Goal: Task Accomplishment & Management: Use online tool/utility

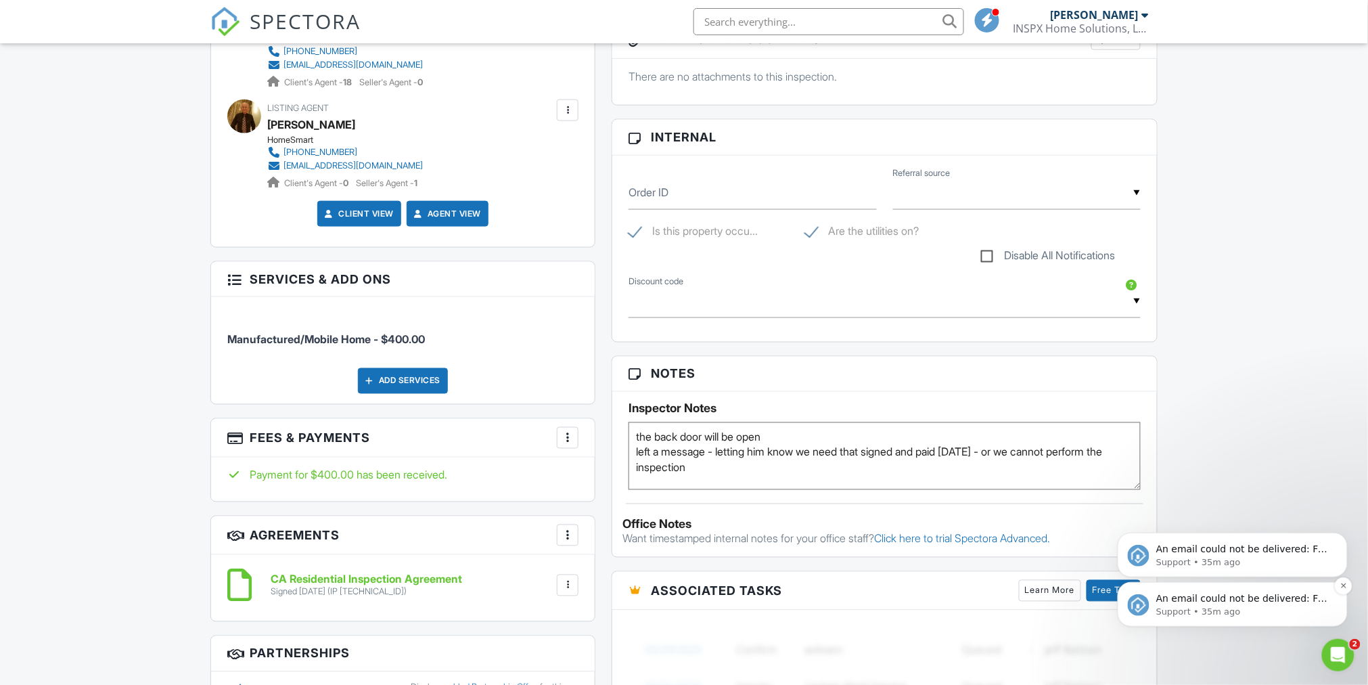
click at [1258, 601] on p "An email could not be delivered: For more information, view Why emails don't ge…" at bounding box center [1242, 598] width 175 height 14
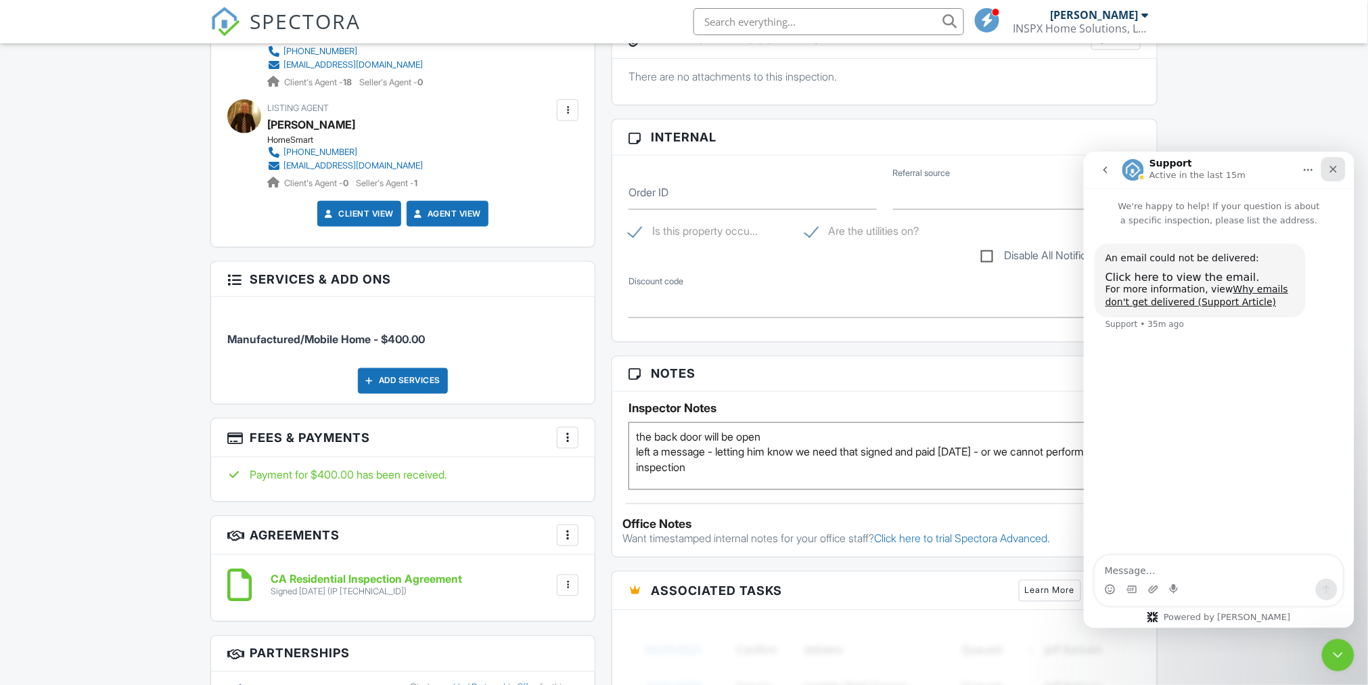
click at [1333, 169] on icon "Close" at bounding box center [1332, 168] width 7 height 7
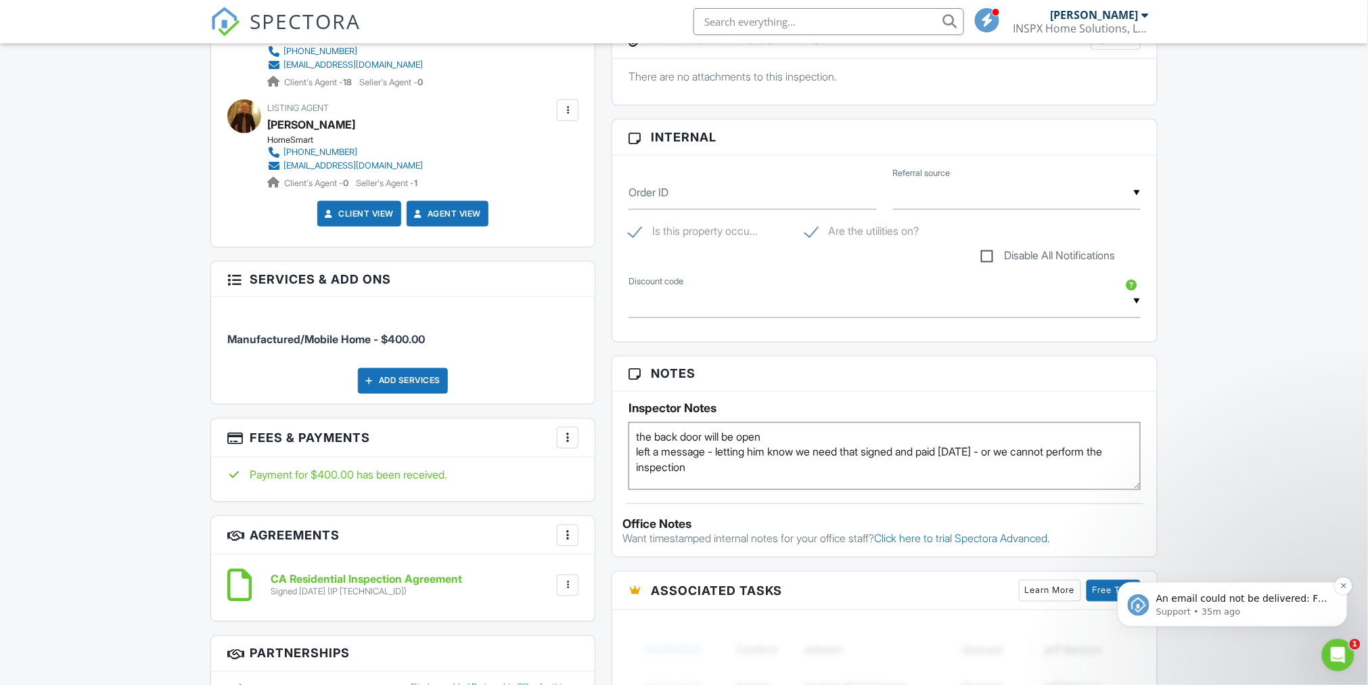
click at [1241, 607] on p "Support • 35m ago" at bounding box center [1242, 611] width 175 height 12
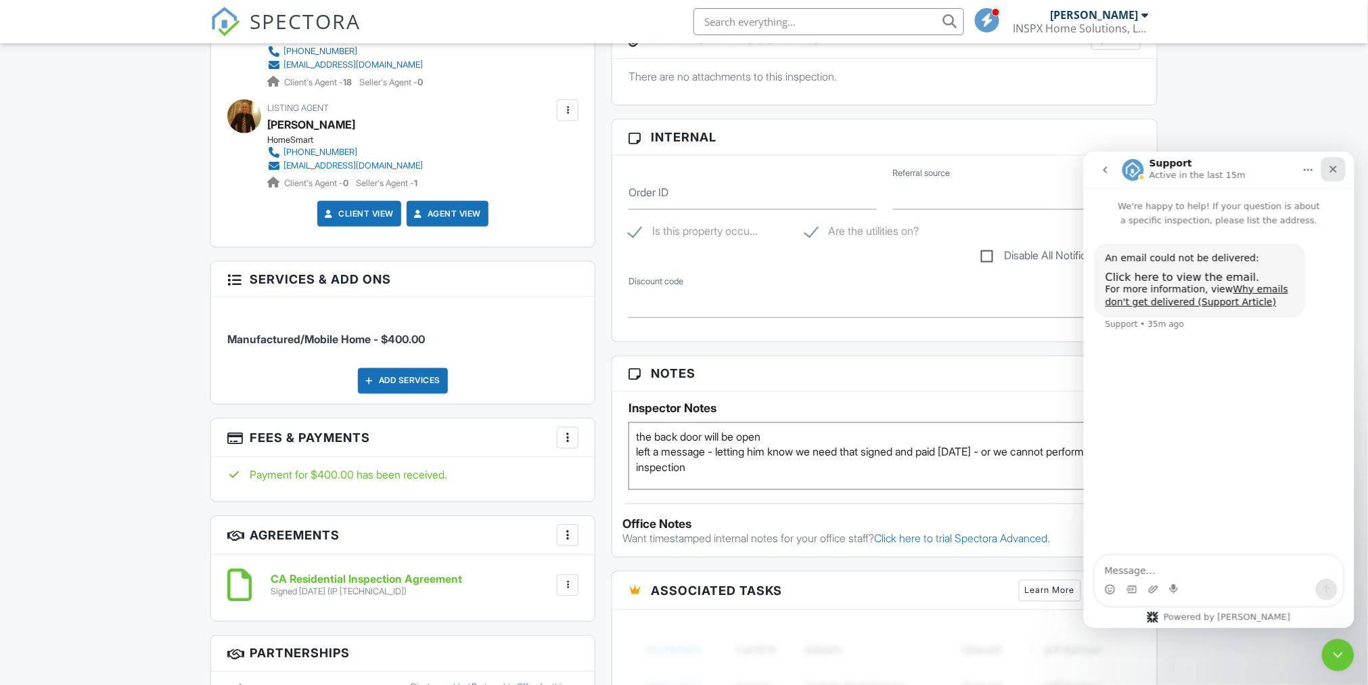
click at [1330, 167] on icon "Close" at bounding box center [1332, 168] width 7 height 7
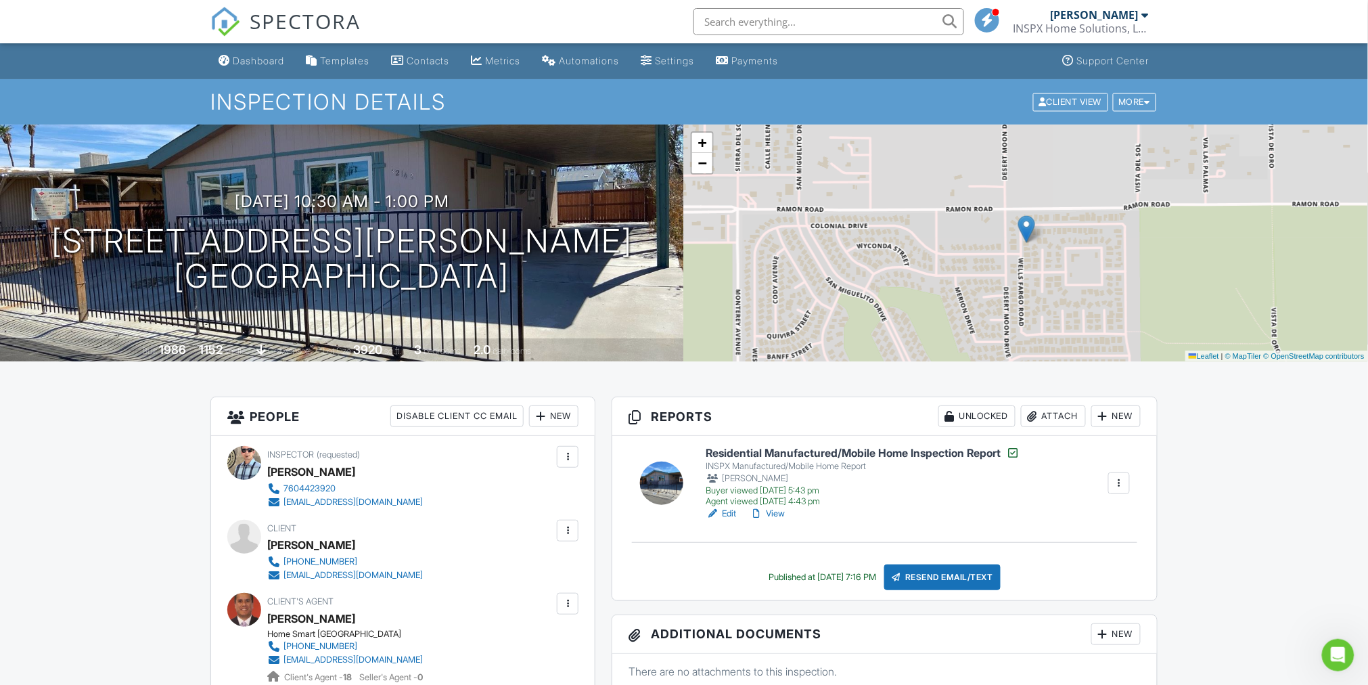
click at [1119, 480] on div at bounding box center [1119, 483] width 14 height 14
click at [1088, 570] on link "Reinspection Report" at bounding box center [1069, 572] width 110 height 15
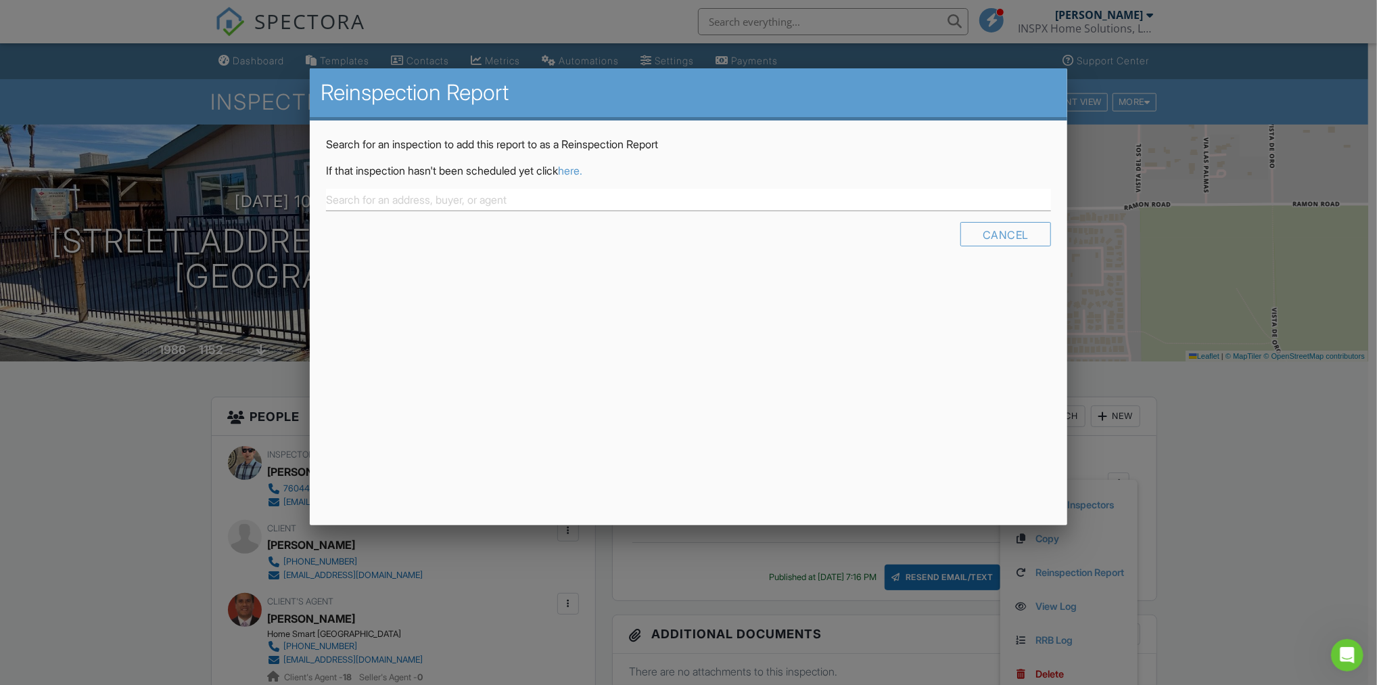
click at [582, 172] on link "here." at bounding box center [570, 171] width 24 height 14
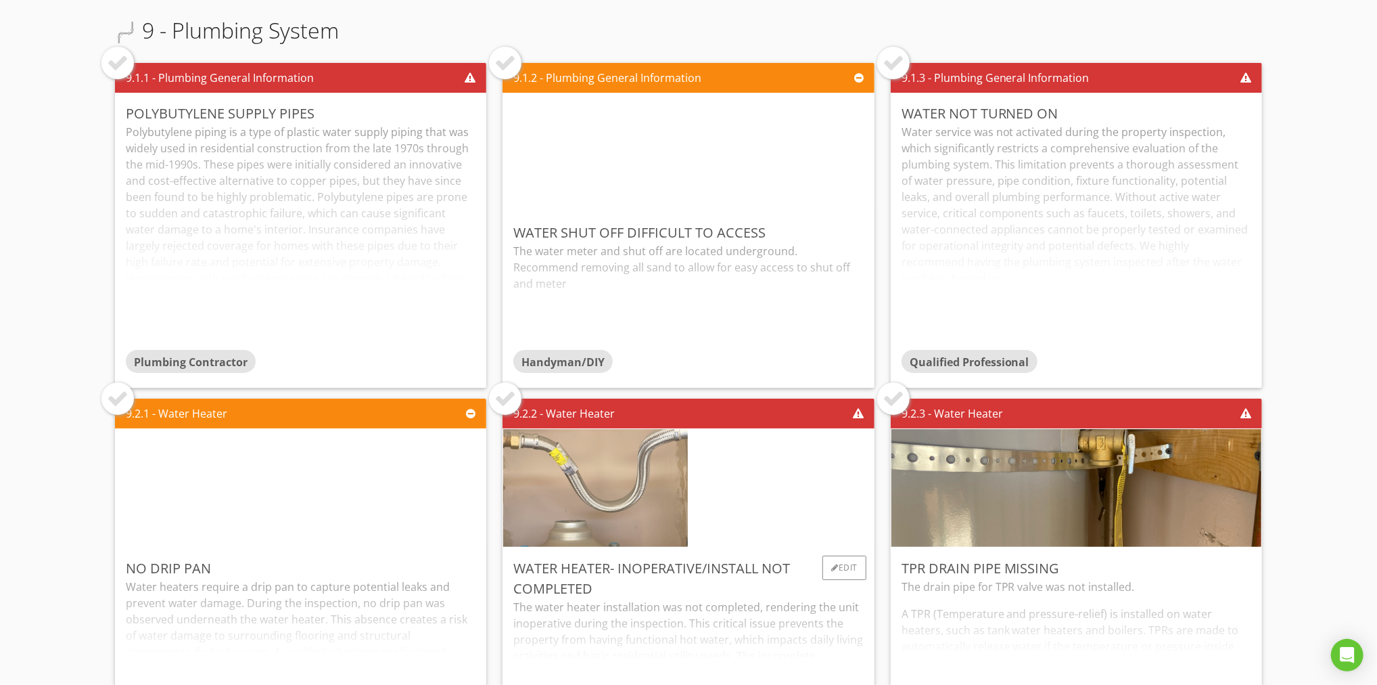
scroll to position [5258, 0]
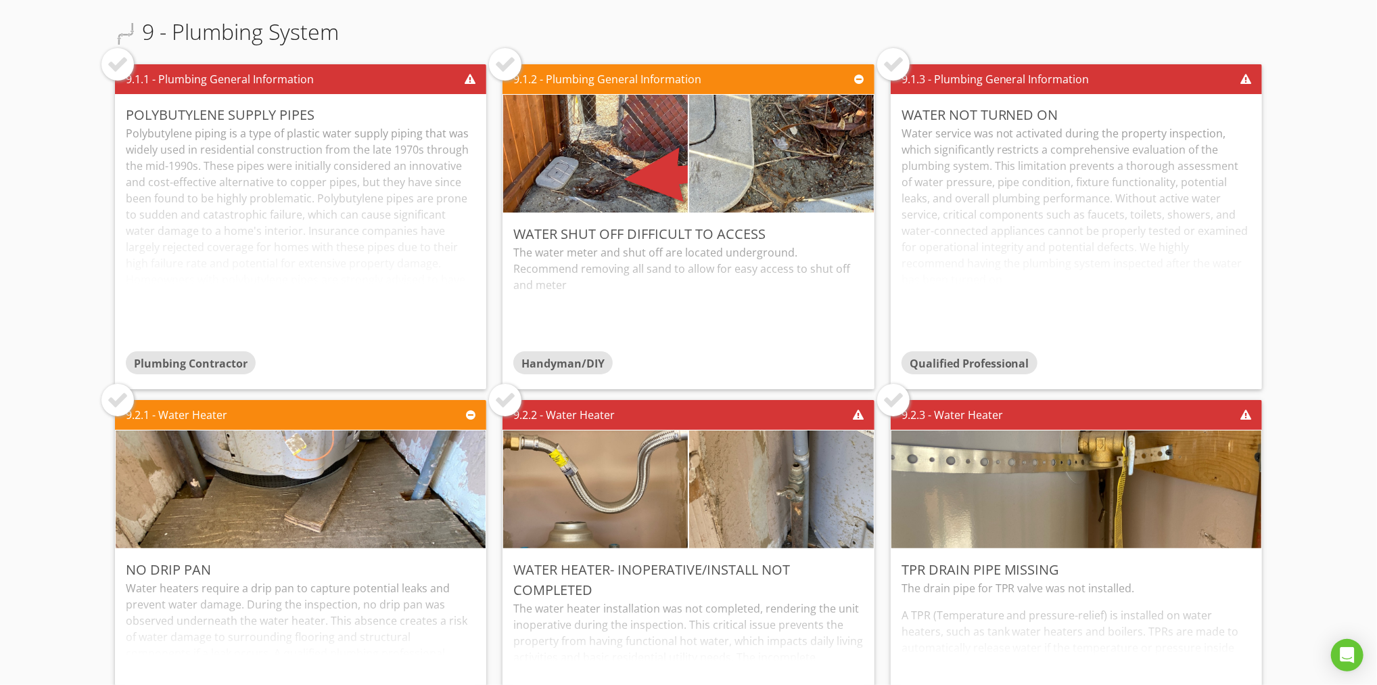
click at [885, 67] on div at bounding box center [894, 64] width 22 height 22
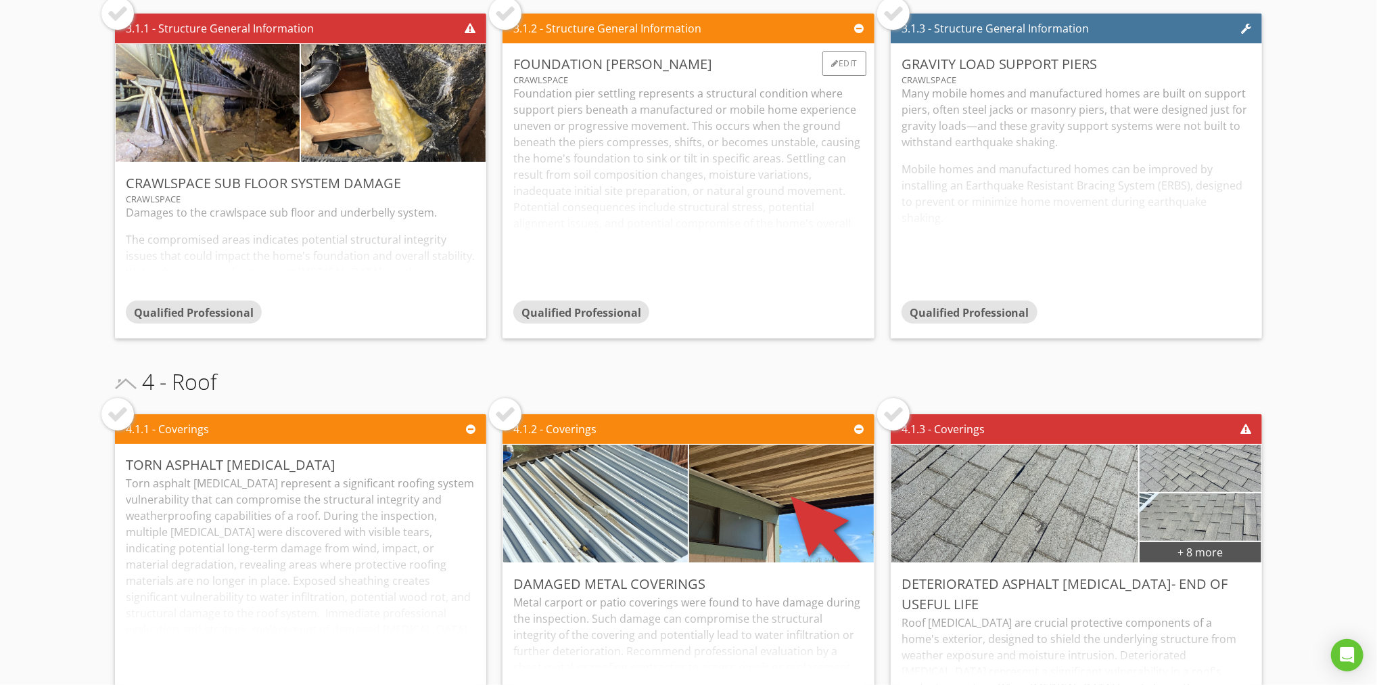
scroll to position [0, 0]
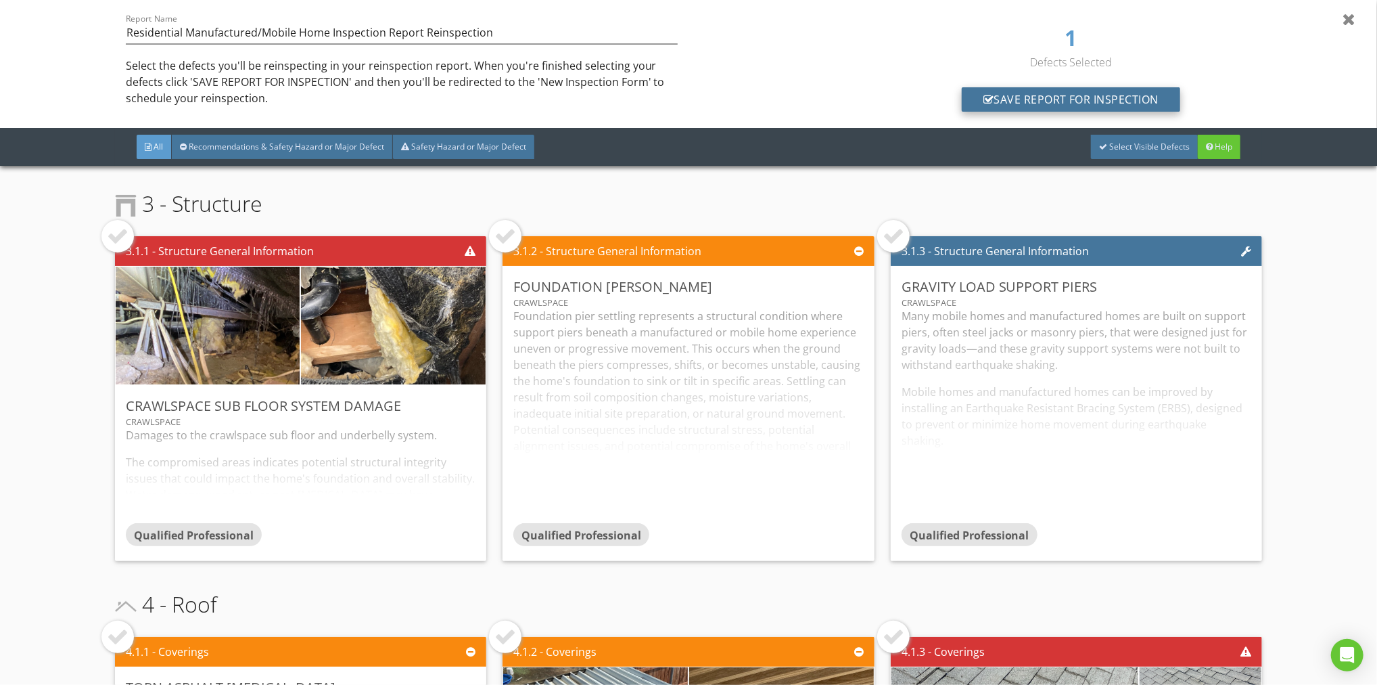
click at [1096, 98] on div "Save Report for Inspection" at bounding box center [1071, 99] width 219 height 24
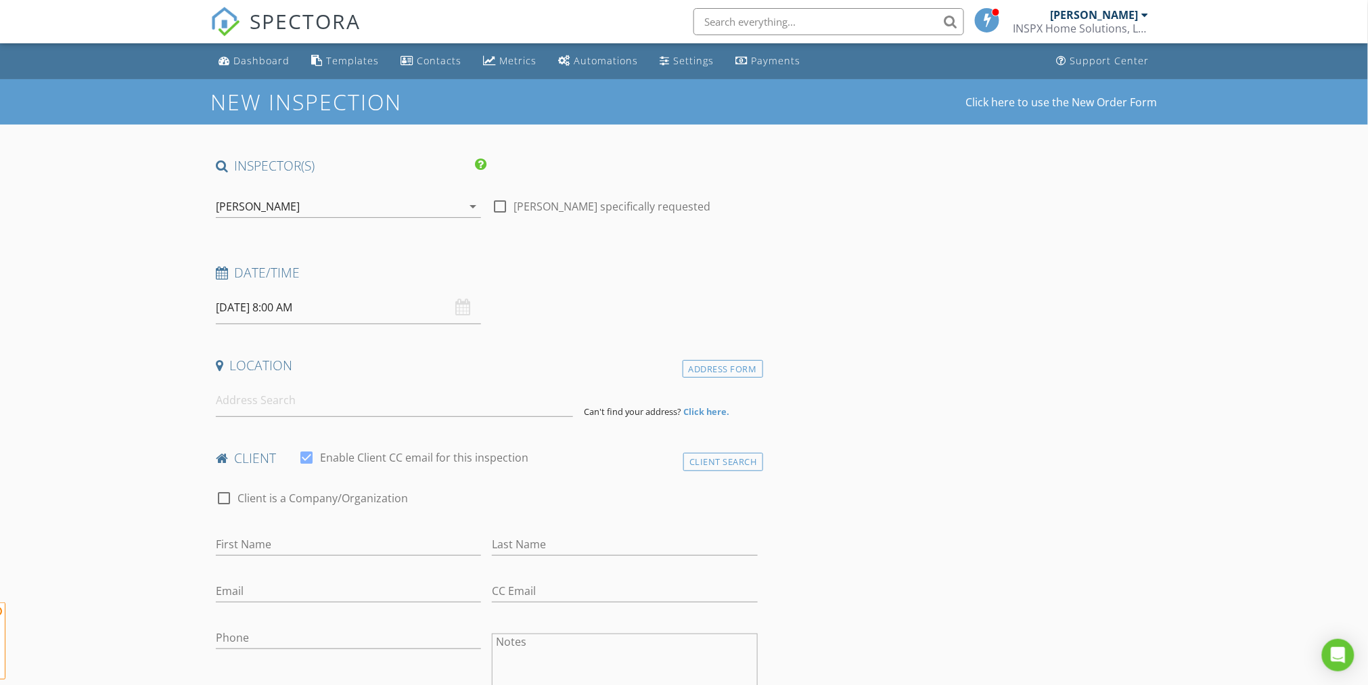
type input "Jose"
type input "Mancillas"
type input "jmansillas6503@gmail.com"
type input "[PHONE_NUMBER]"
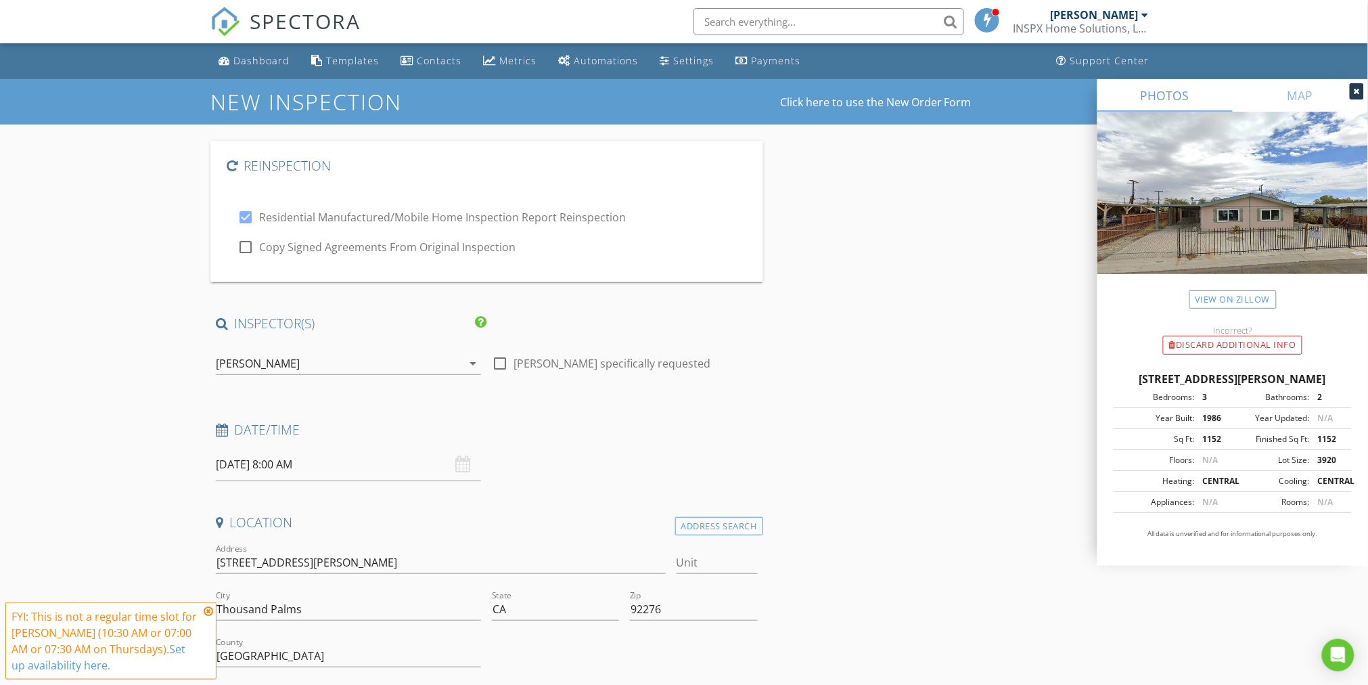
checkbox input "true"
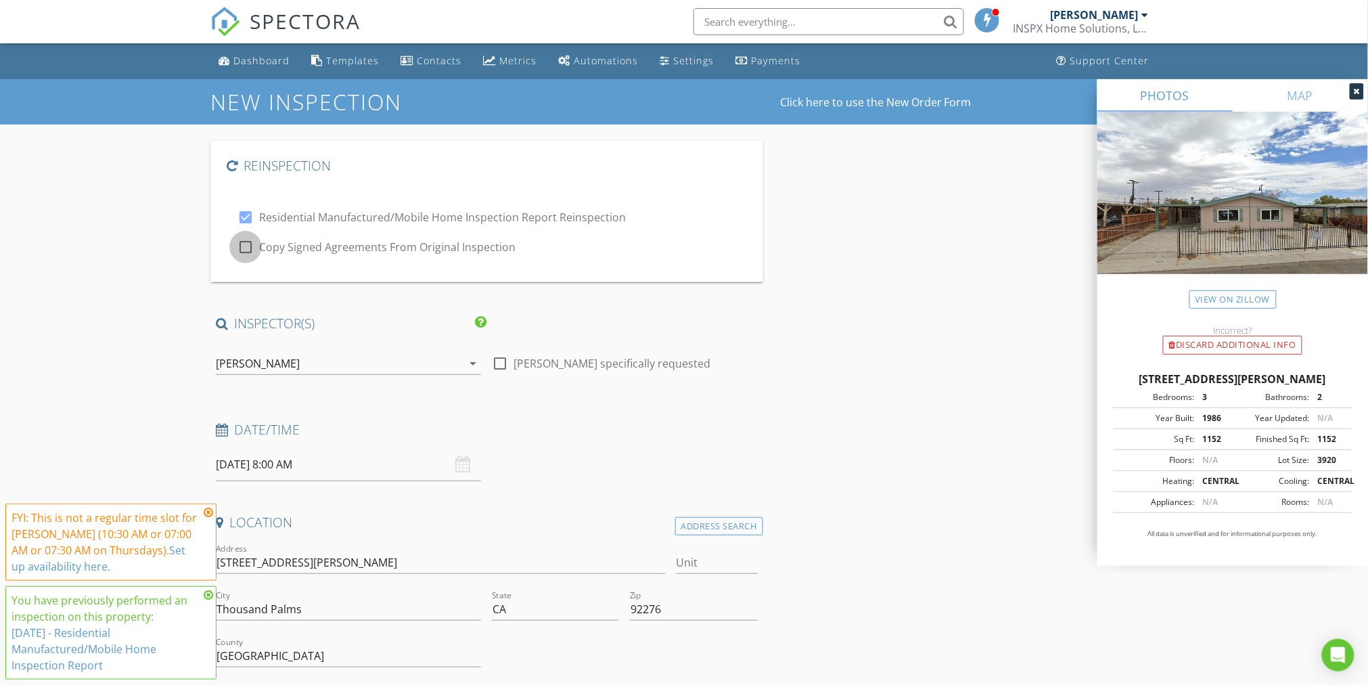
click at [248, 245] on div at bounding box center [245, 246] width 23 height 23
checkbox input "true"
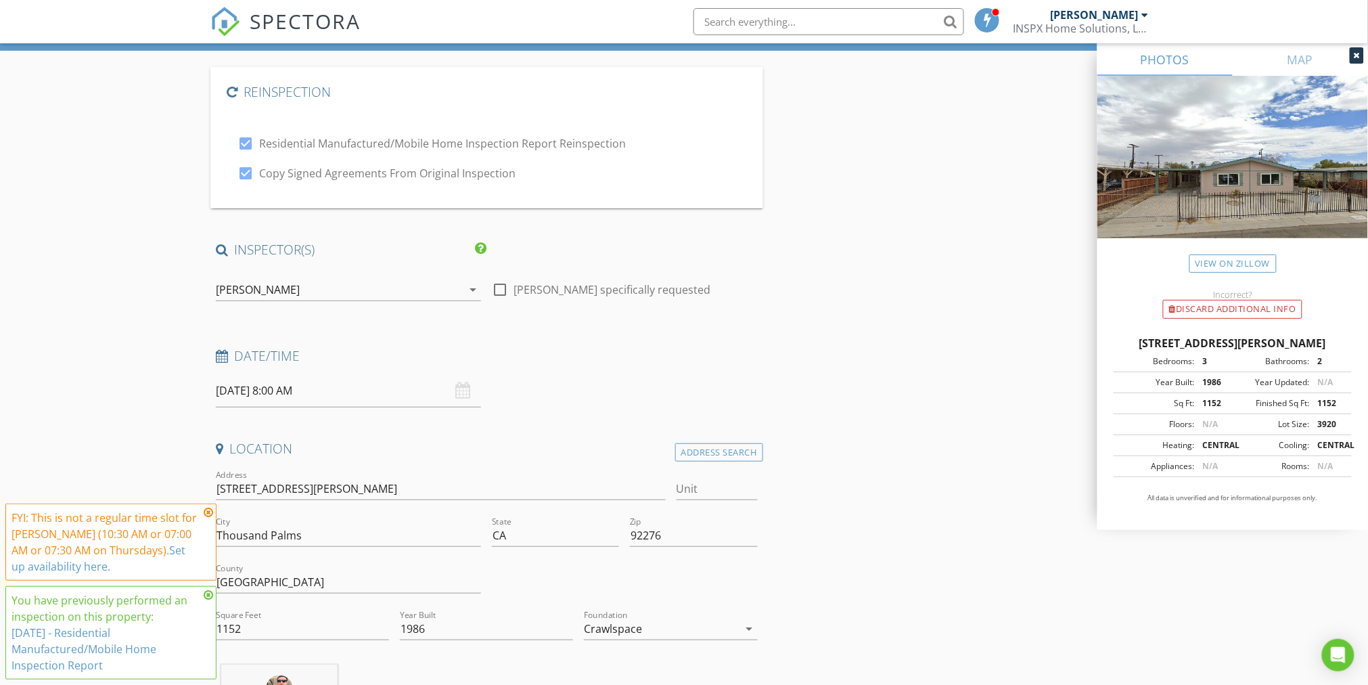
scroll to position [78, 0]
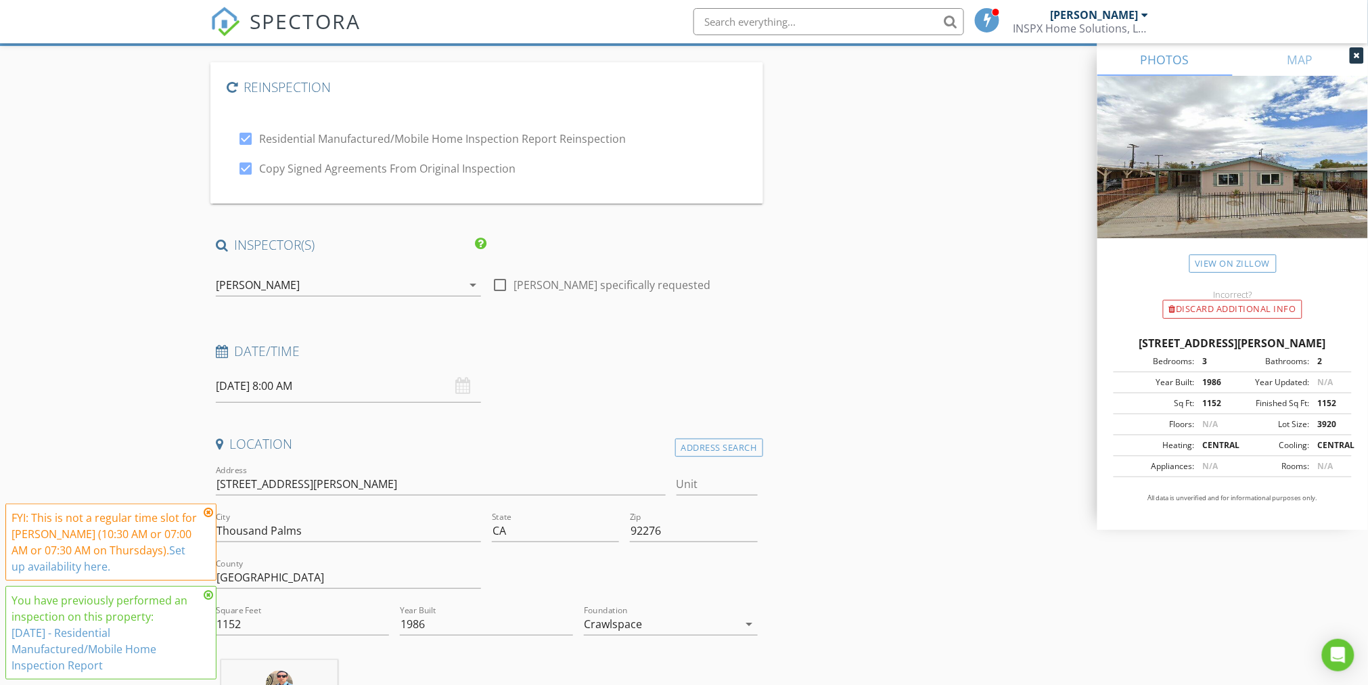
click at [501, 283] on div at bounding box center [499, 284] width 23 height 23
checkbox input "true"
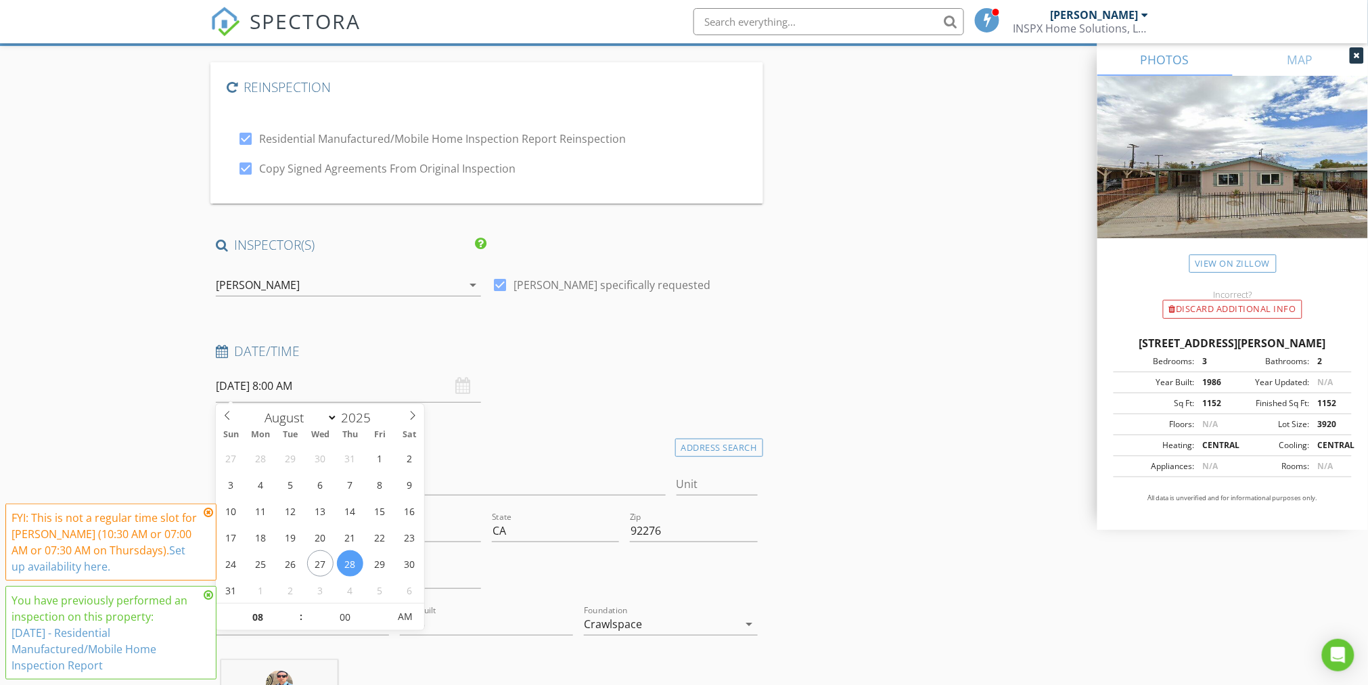
click at [311, 386] on input "08/28/2025 8:00 AM" at bounding box center [348, 385] width 265 height 33
select select "8"
type input "09/02/2025 8:00 AM"
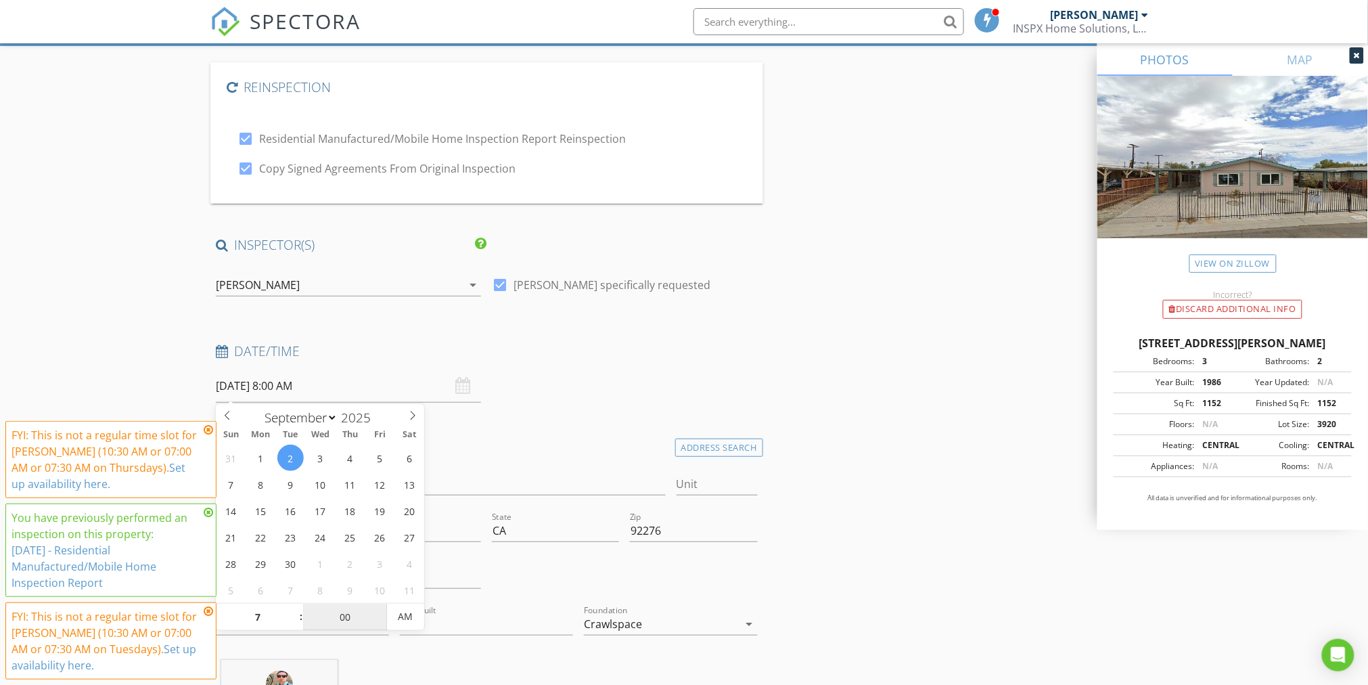
type input "07"
type input "09/02/2025 7:00 AM"
type input "0"
type input "30"
type input "09/02/2025 7:30 AM"
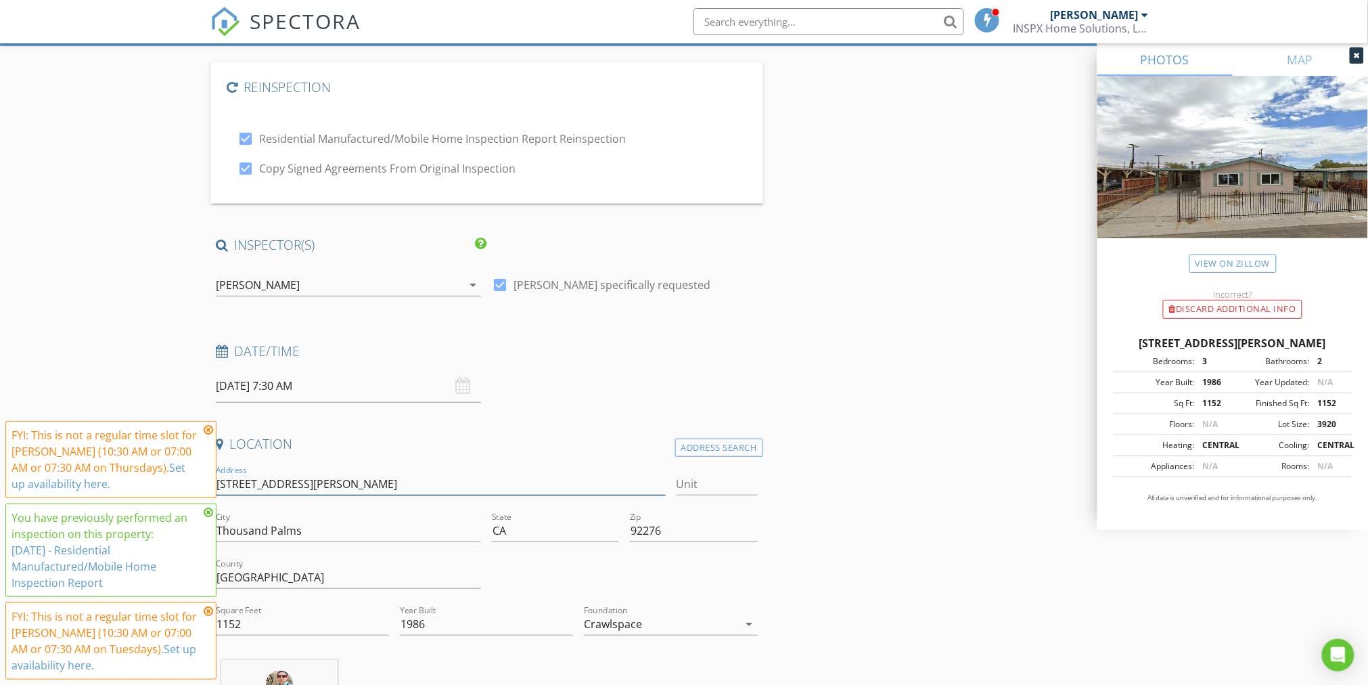
click at [488, 485] on input "32142 Wells Fargo Rd" at bounding box center [441, 484] width 450 height 22
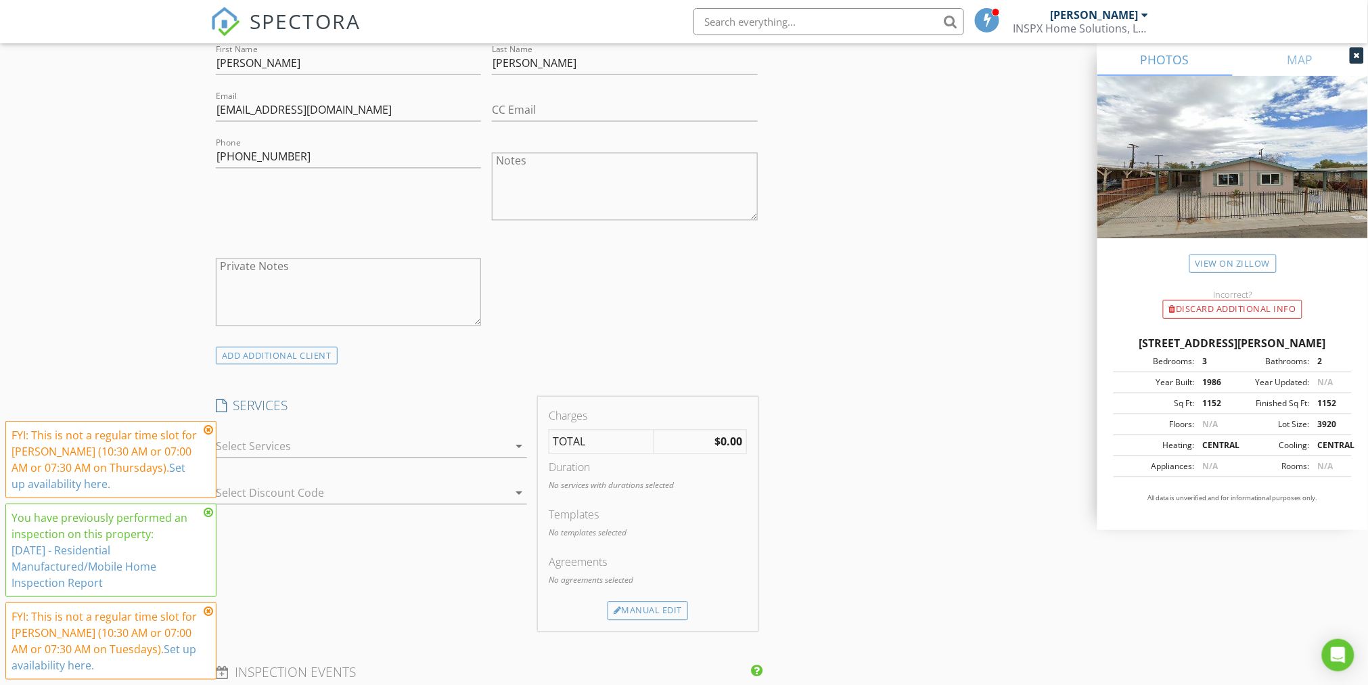
scroll to position [944, 0]
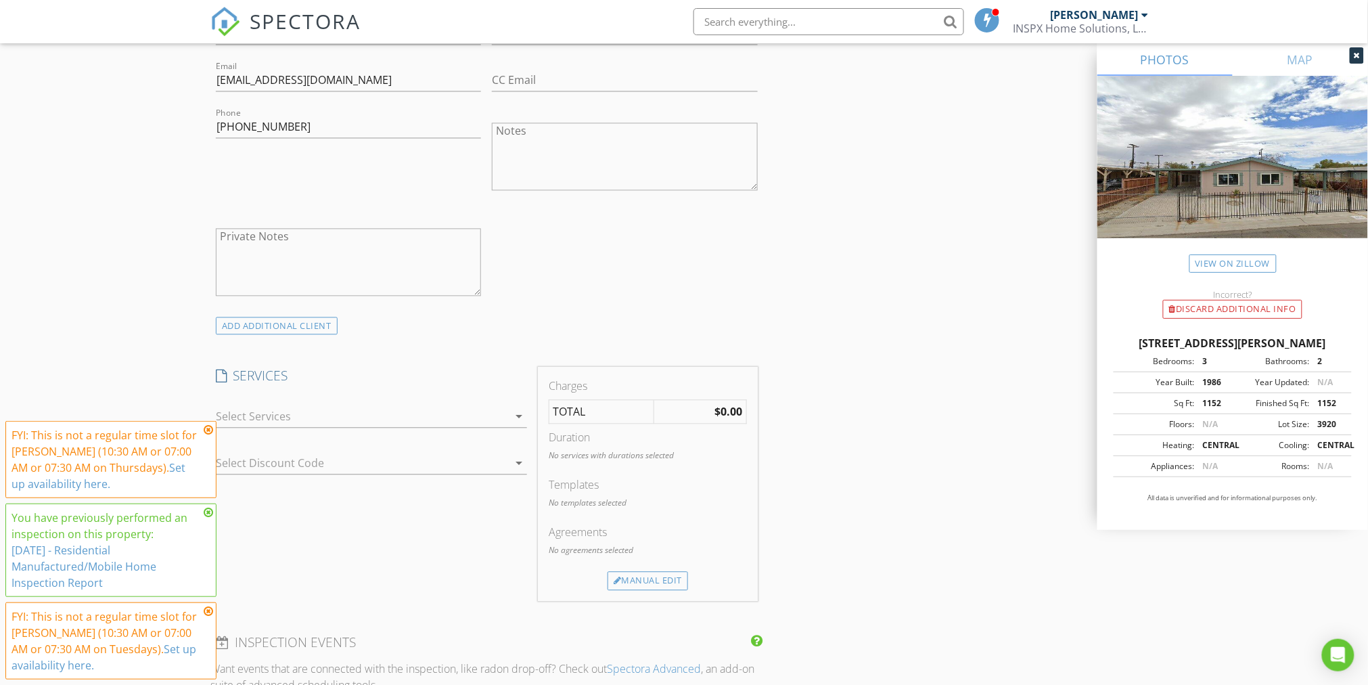
click at [519, 413] on icon "arrow_drop_down" at bounding box center [519, 416] width 16 height 16
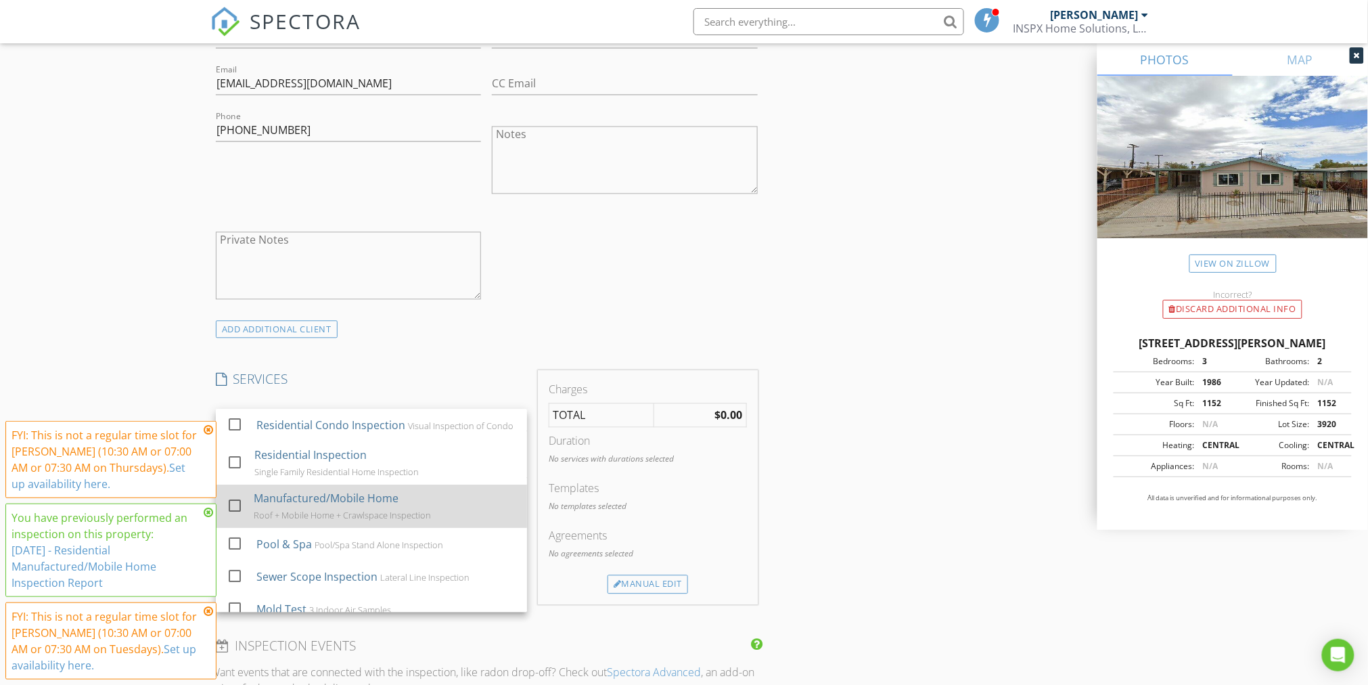
scroll to position [219, 0]
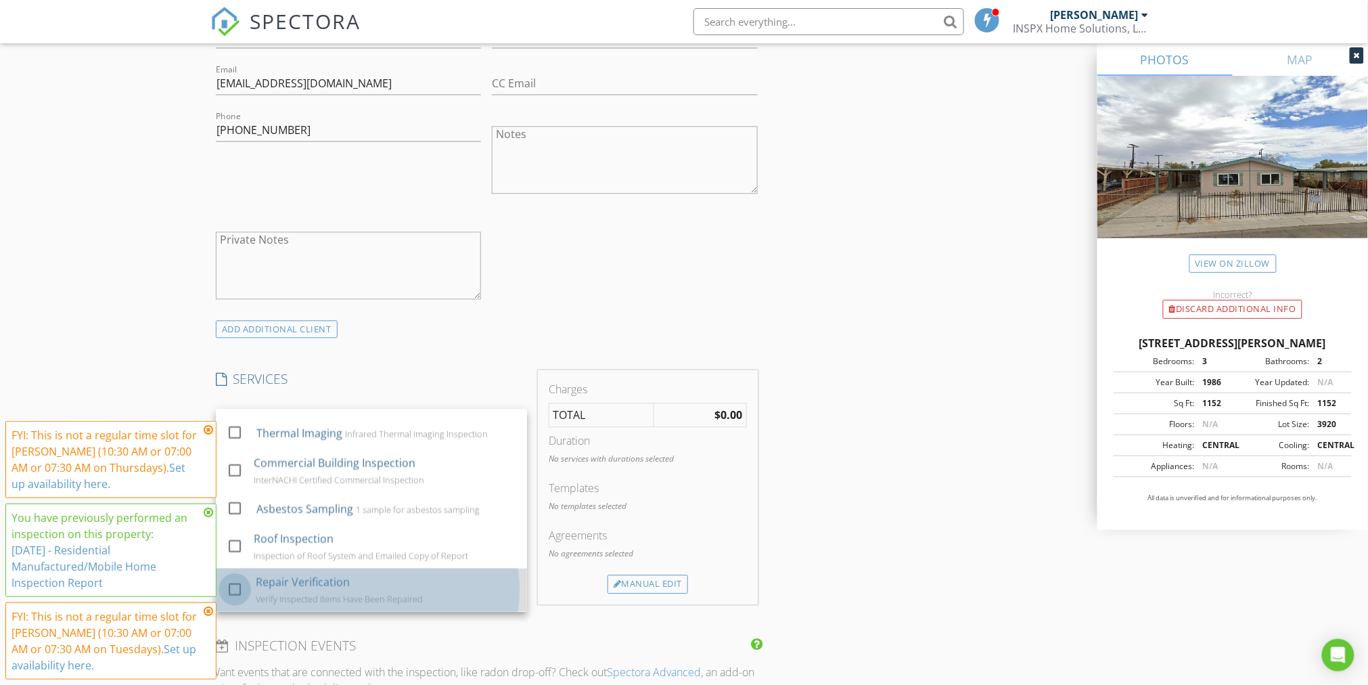
click at [239, 588] on div at bounding box center [234, 589] width 23 height 23
checkbox input "false"
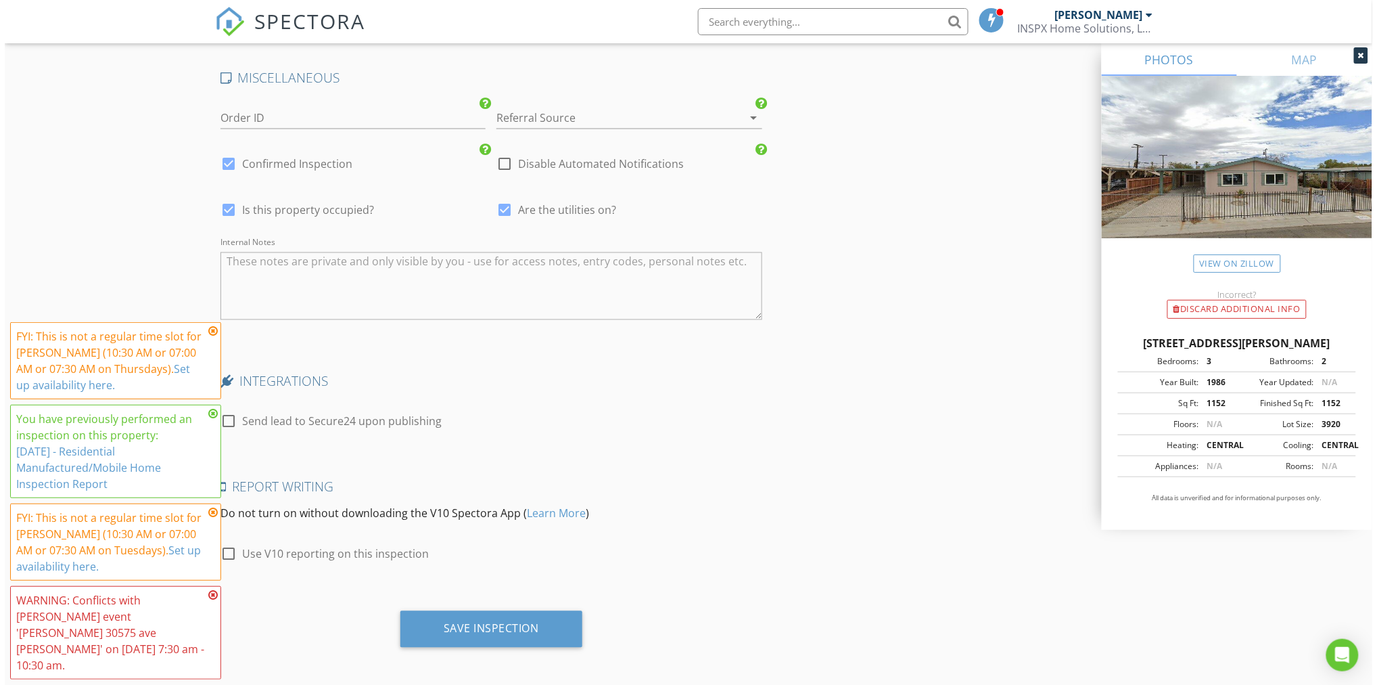
scroll to position [2672, 0]
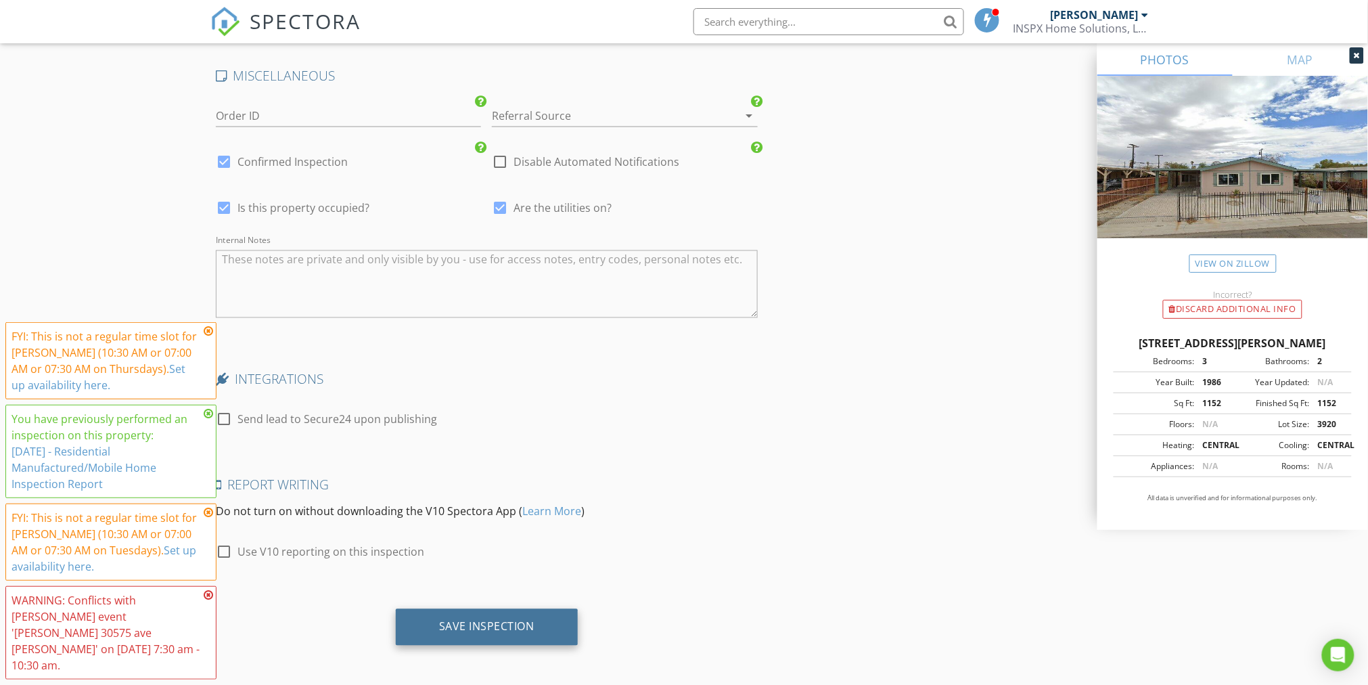
click at [511, 626] on div "Save Inspection" at bounding box center [486, 627] width 95 height 14
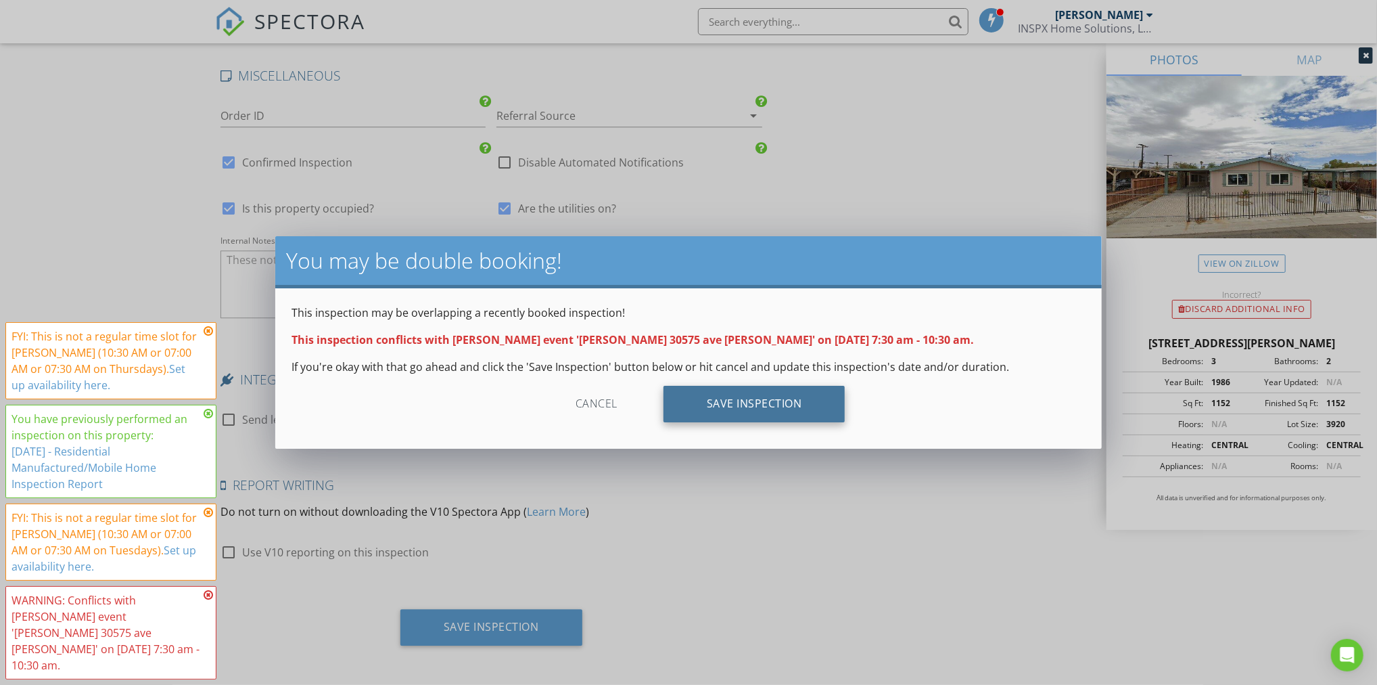
click at [788, 397] on div "Save Inspection" at bounding box center [755, 404] width 182 height 37
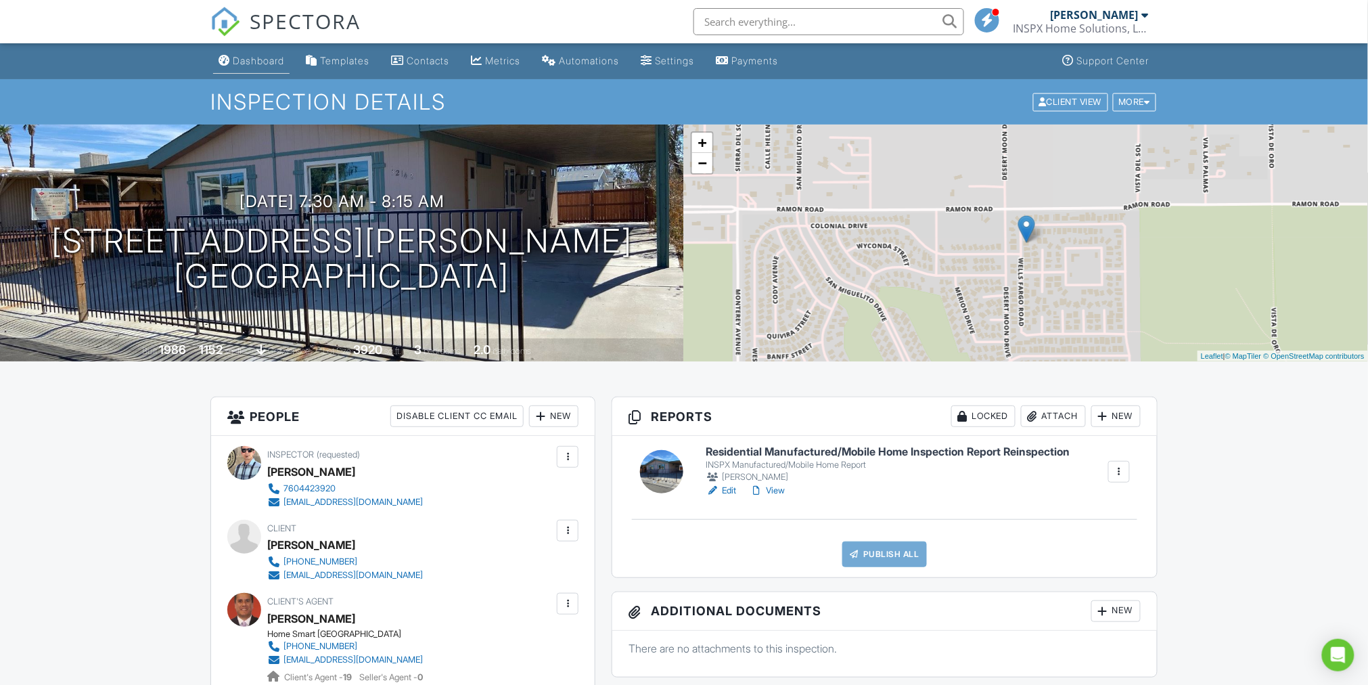
click at [269, 60] on div "Dashboard" at bounding box center [258, 60] width 51 height 11
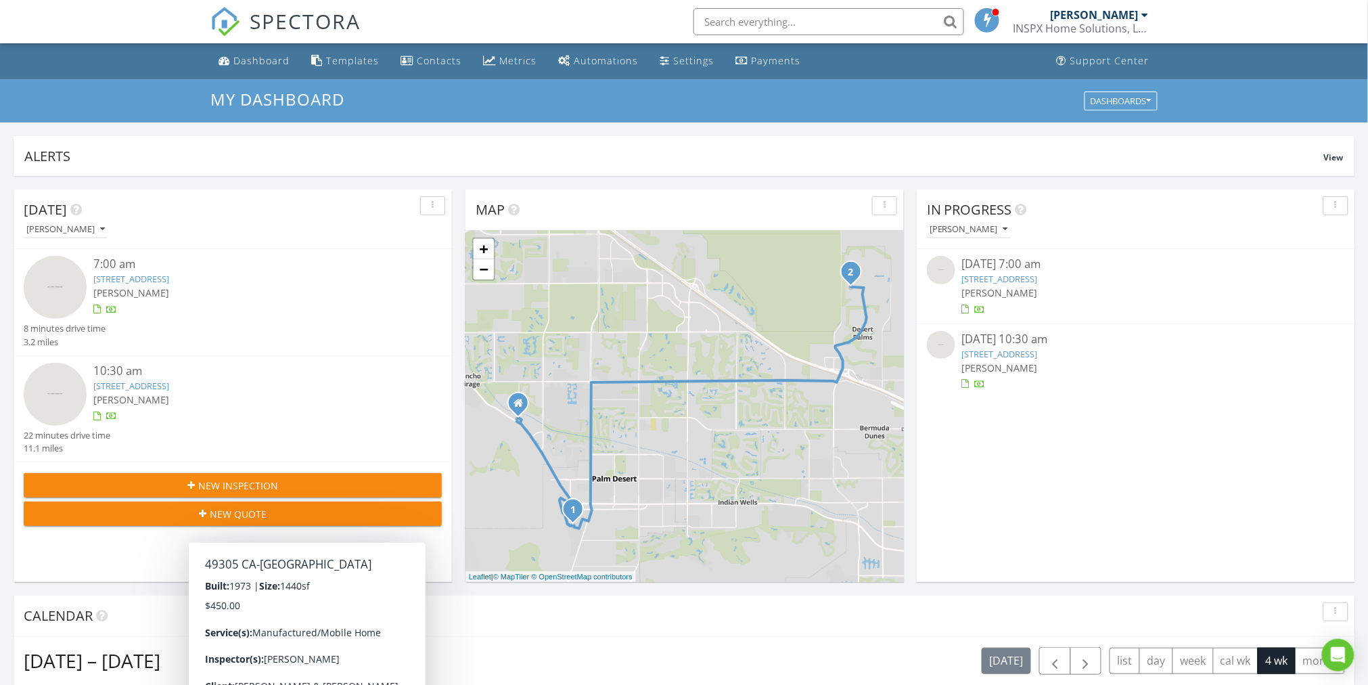
click at [1038, 277] on link "[STREET_ADDRESS]" at bounding box center [1000, 279] width 76 height 12
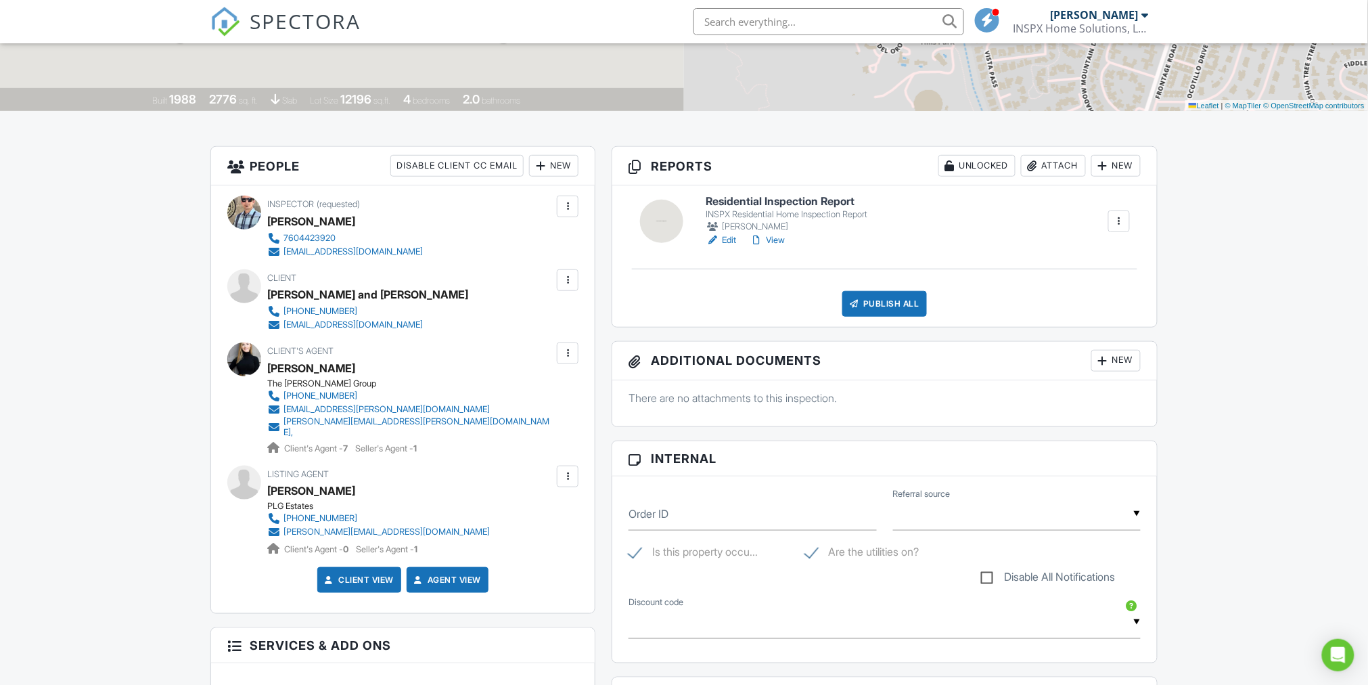
scroll to position [245, 0]
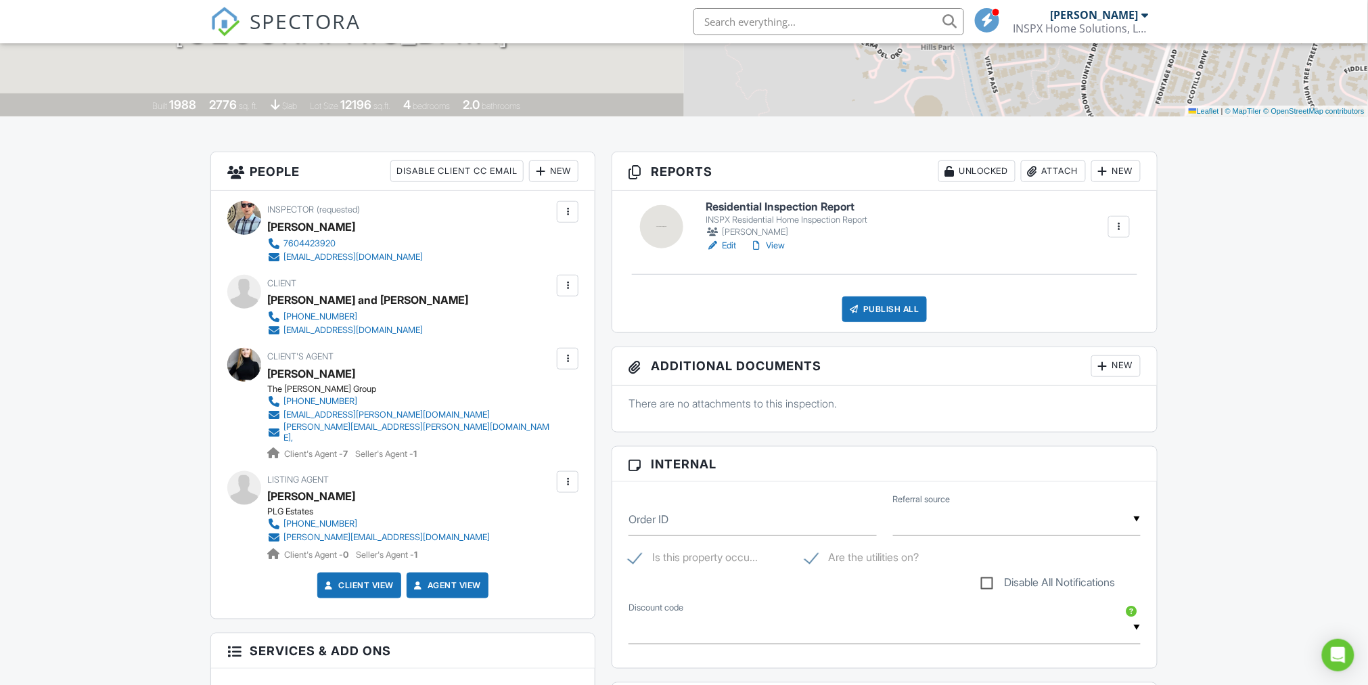
click at [729, 246] on link "Edit" at bounding box center [720, 246] width 30 height 14
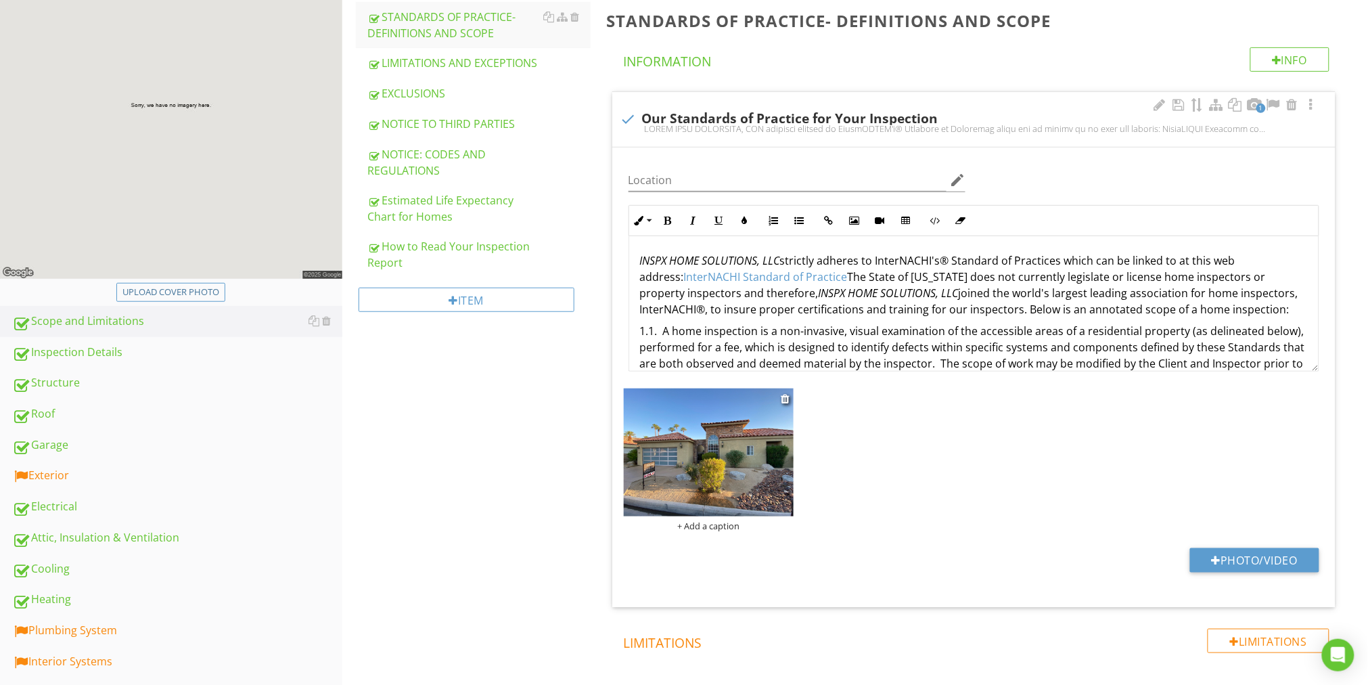
scroll to position [209, 0]
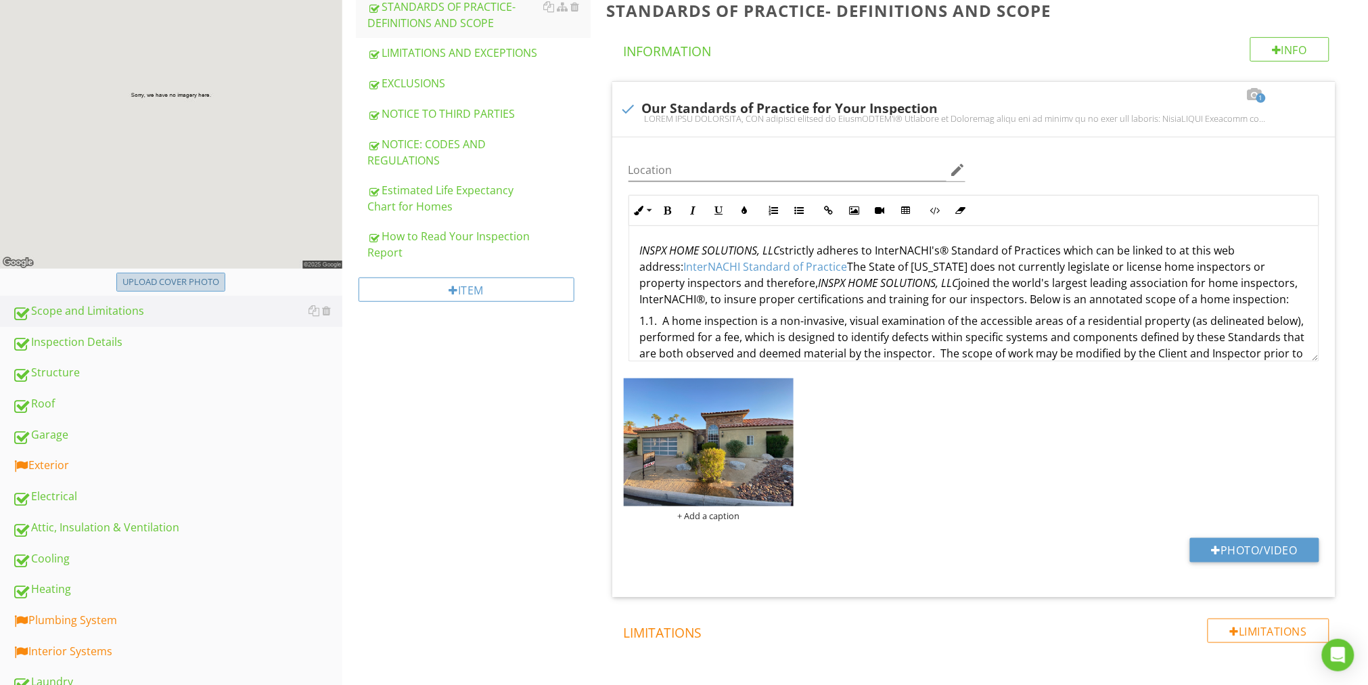
click at [198, 279] on div "Upload cover photo" at bounding box center [170, 282] width 97 height 14
type input "C:\fakepath\photo - 2025-08-27T153045.076.jpg"
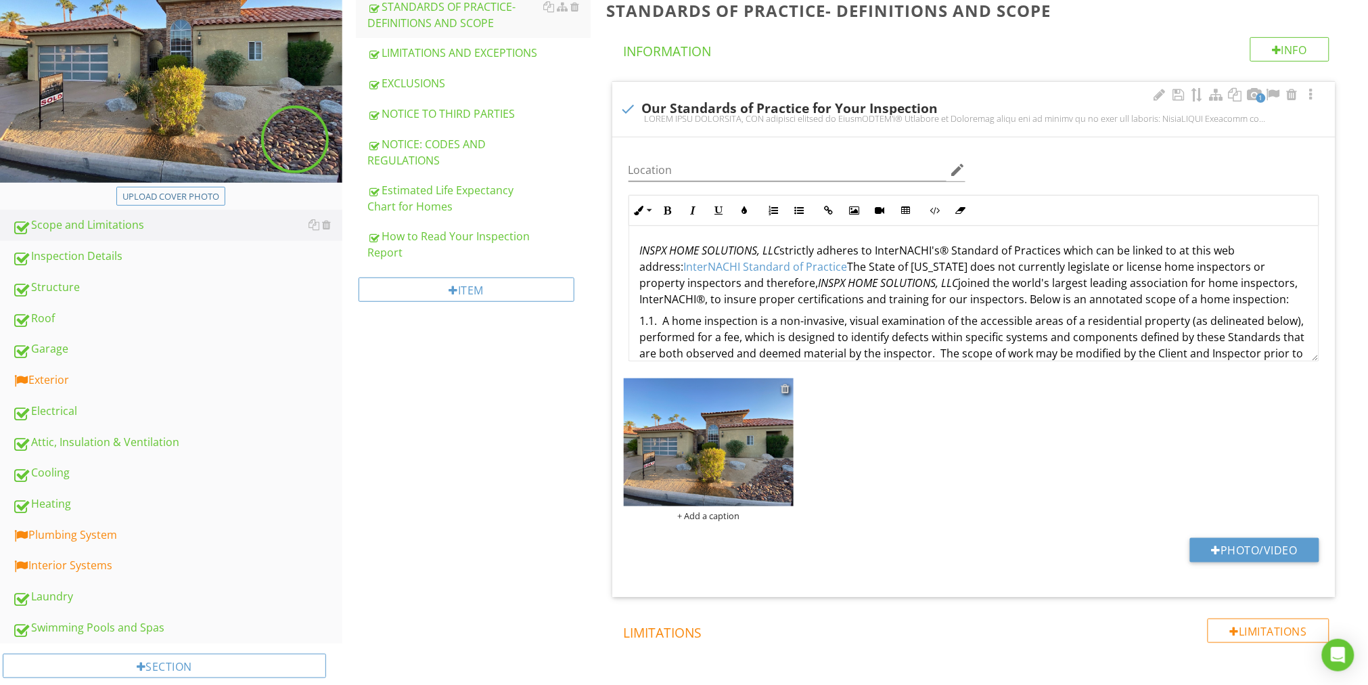
click at [787, 389] on div at bounding box center [785, 388] width 9 height 11
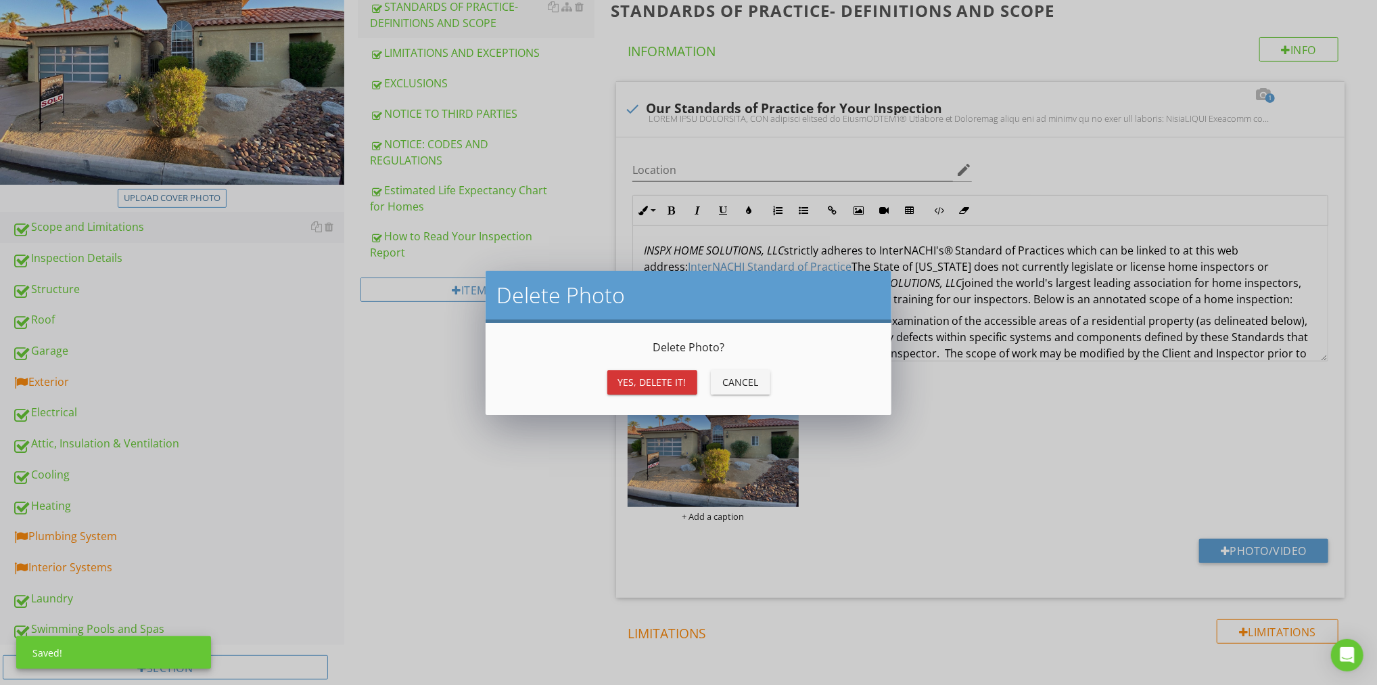
click at [622, 380] on div "Yes, Delete it!" at bounding box center [652, 382] width 68 height 14
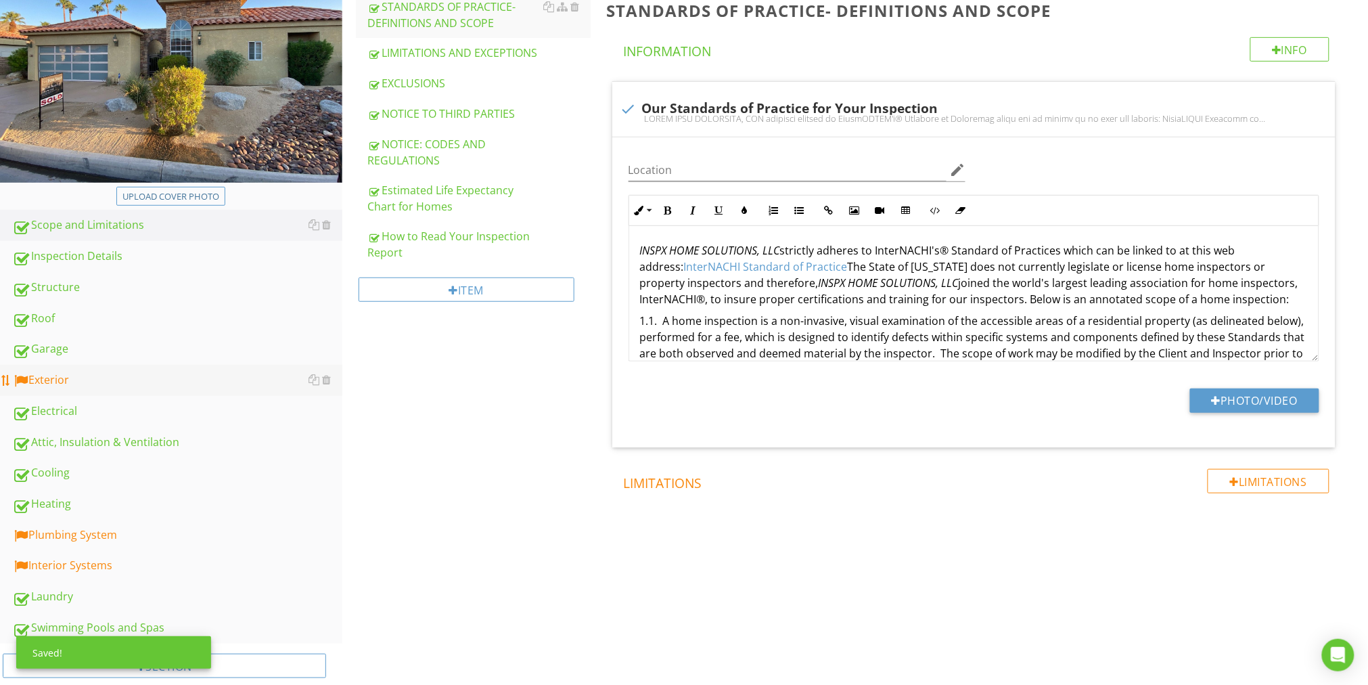
click at [66, 383] on div "Exterior" at bounding box center [177, 380] width 330 height 18
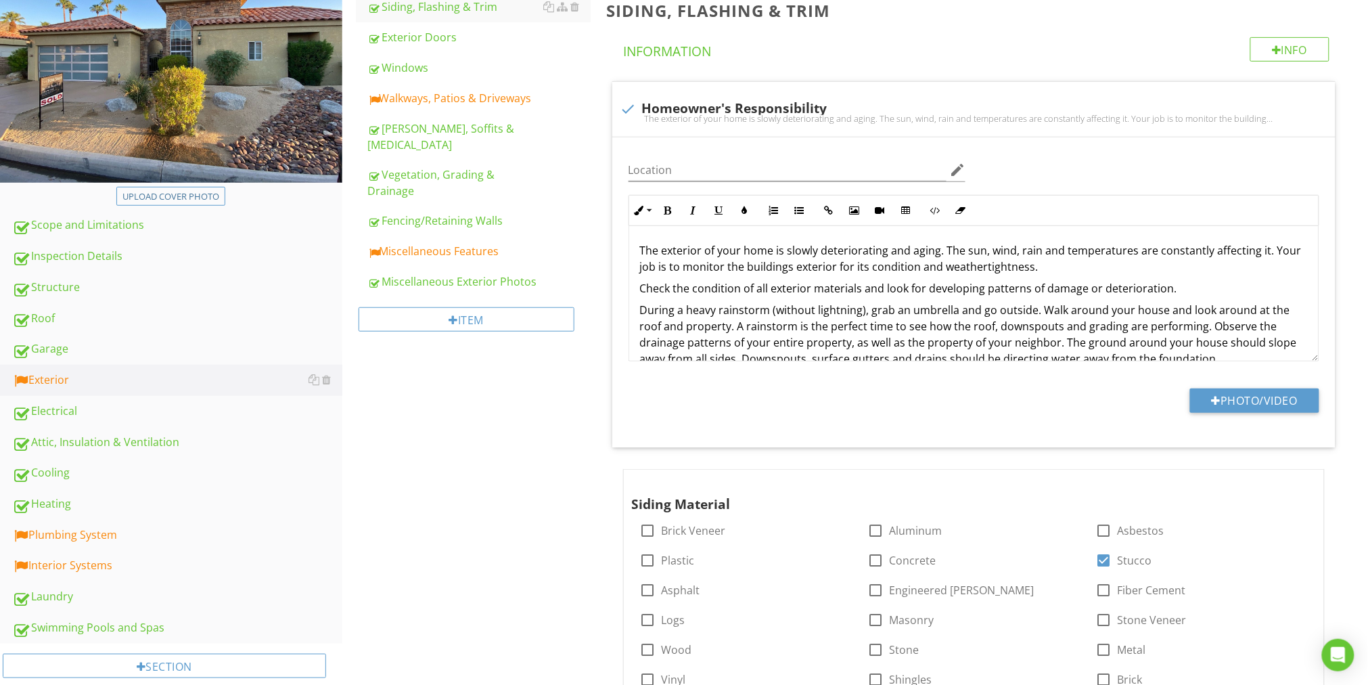
scroll to position [170, 0]
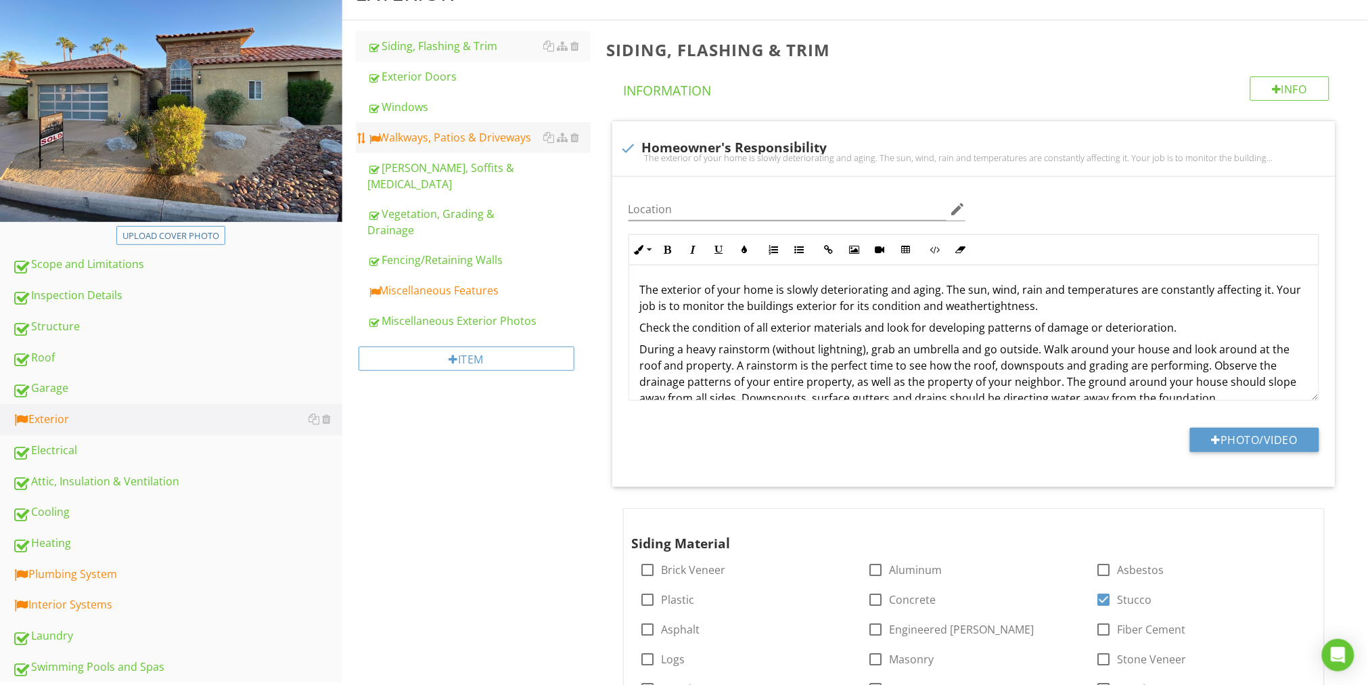
click at [490, 137] on div "Walkways, Patios & Driveways" at bounding box center [479, 137] width 223 height 16
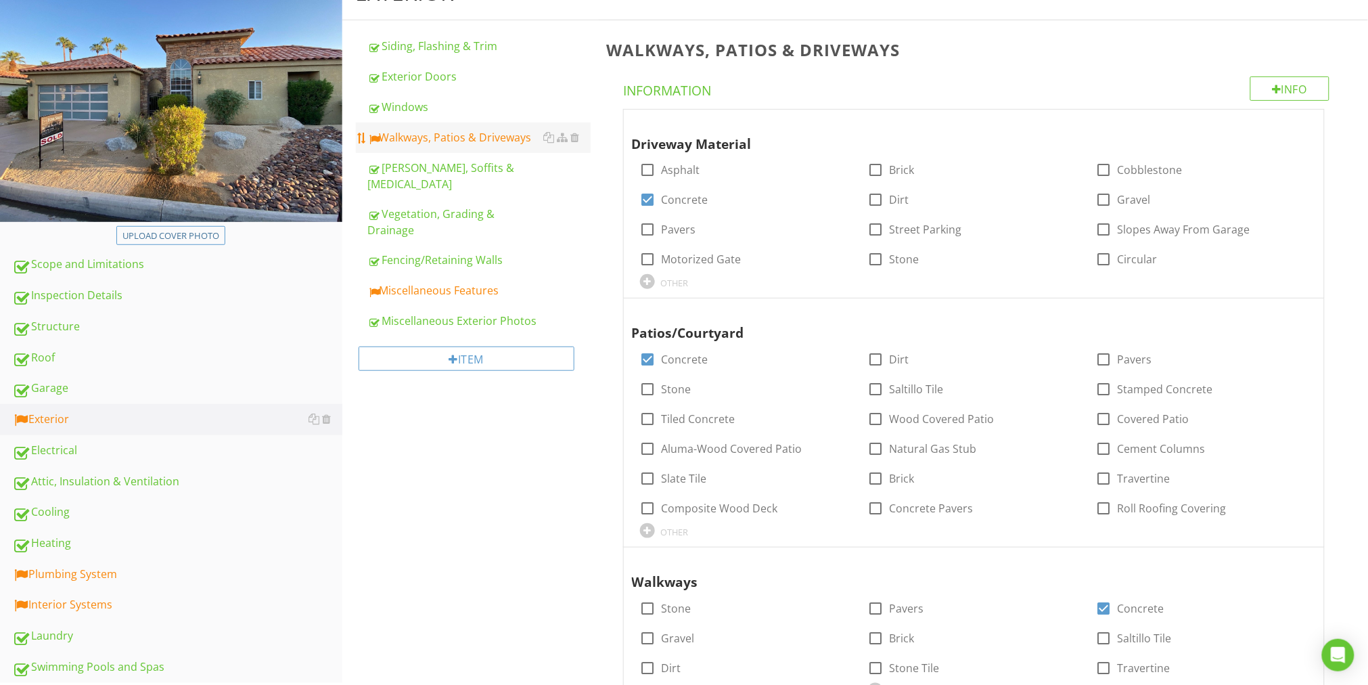
click at [488, 131] on div "Walkways, Patios & Driveways" at bounding box center [479, 137] width 223 height 16
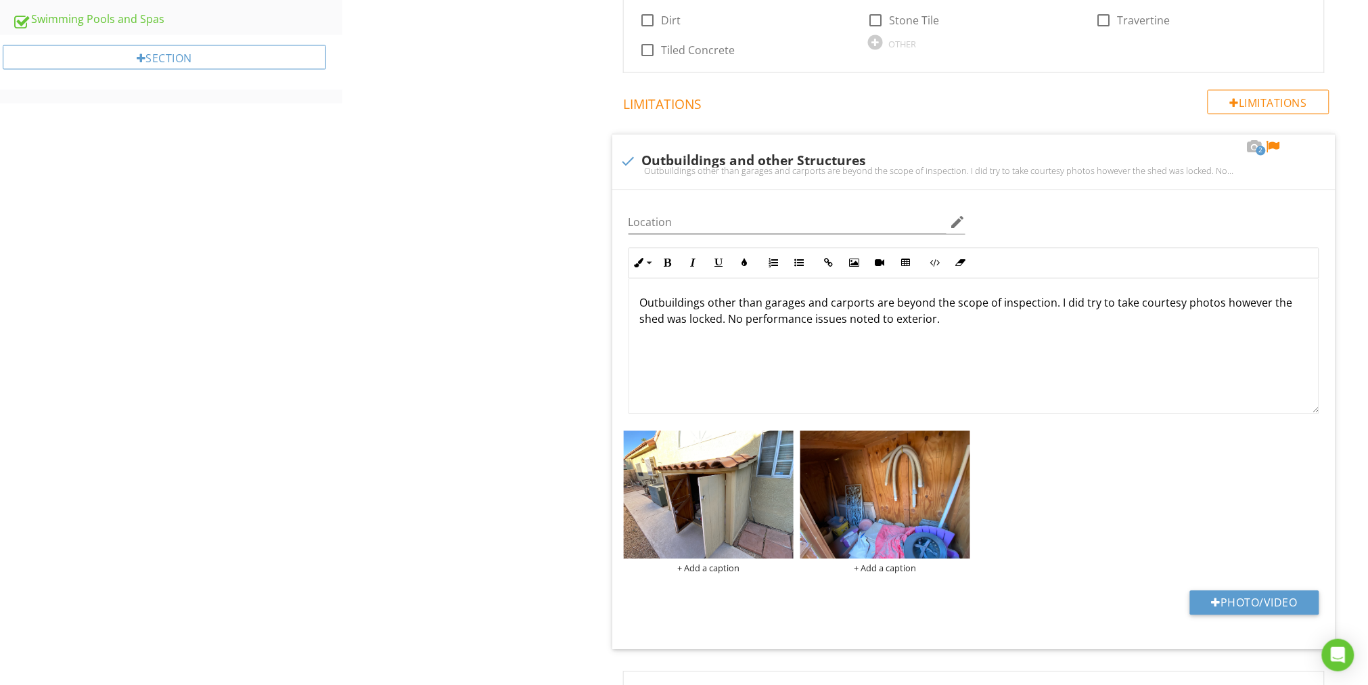
scroll to position [855, 0]
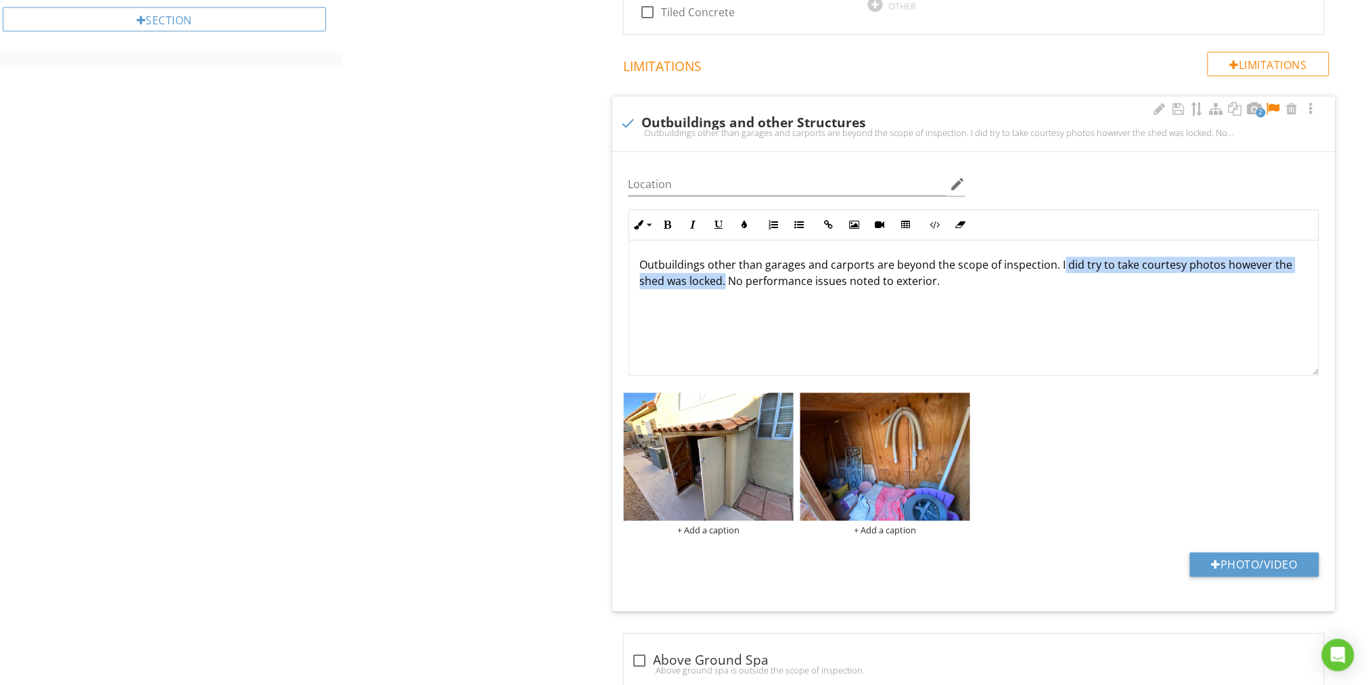
drag, startPoint x: 726, startPoint y: 283, endPoint x: 1058, endPoint y: 268, distance: 332.4
click at [1058, 268] on p "Outbuildings other than garages and carports are beyond the scope of inspection…" at bounding box center [974, 273] width 668 height 32
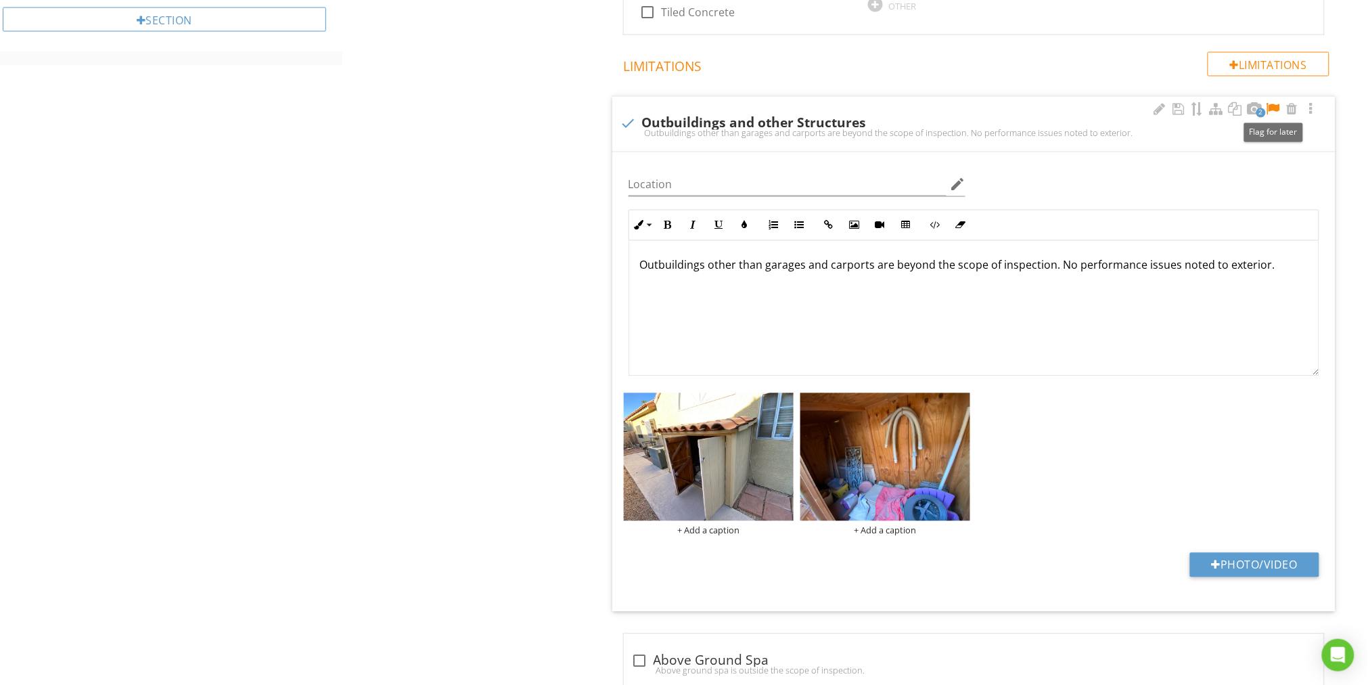
click at [1272, 108] on div at bounding box center [1273, 110] width 16 height 14
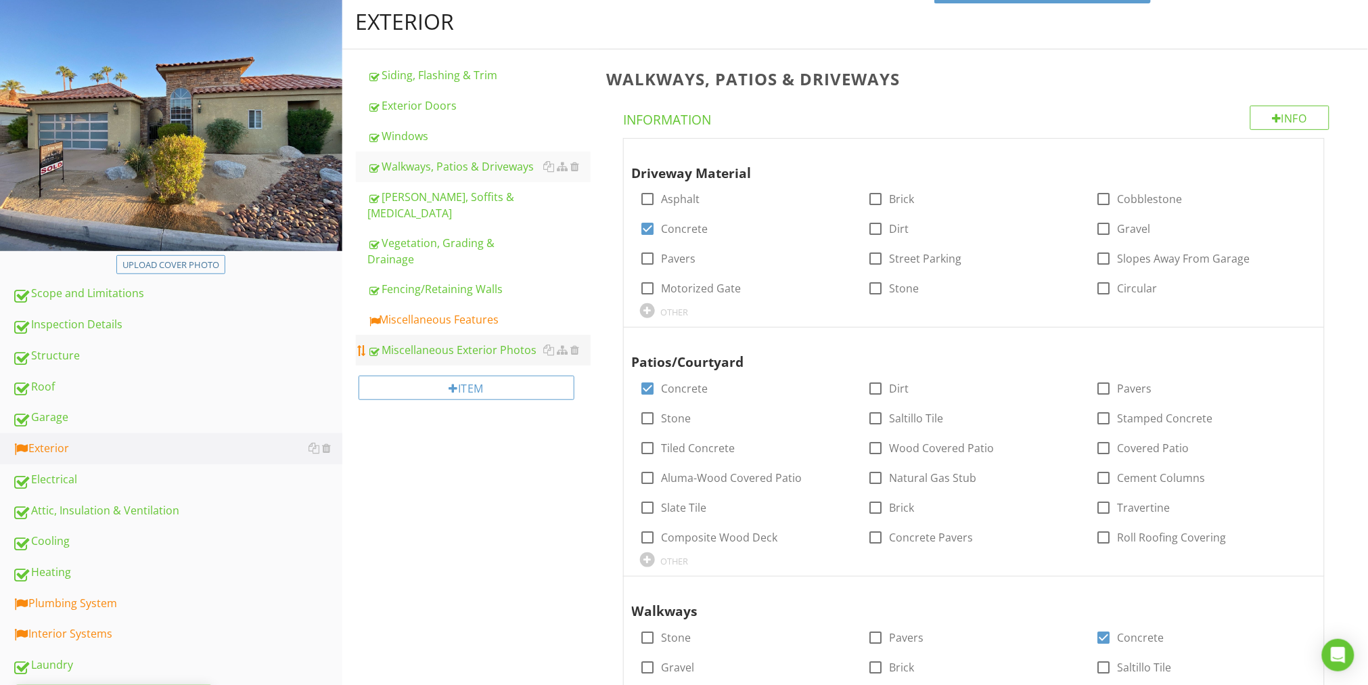
scroll to position [122, 0]
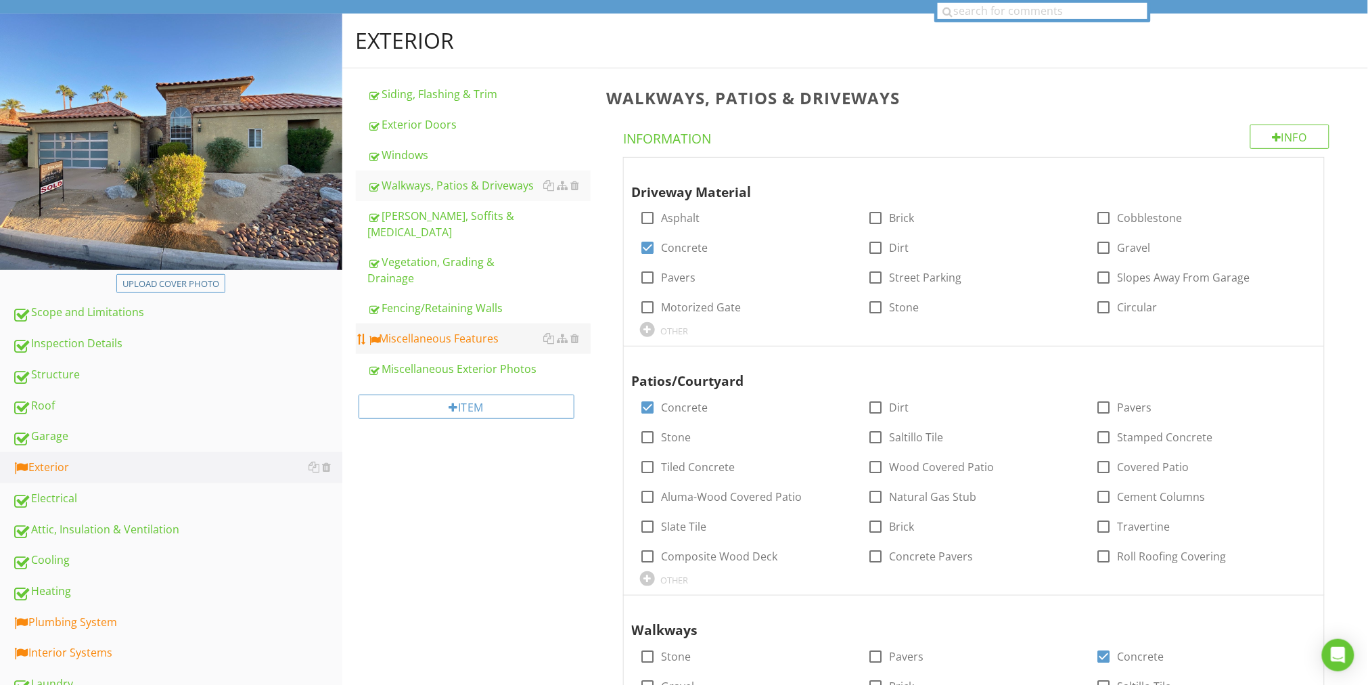
click at [457, 330] on div "Miscellaneous Features" at bounding box center [479, 338] width 223 height 16
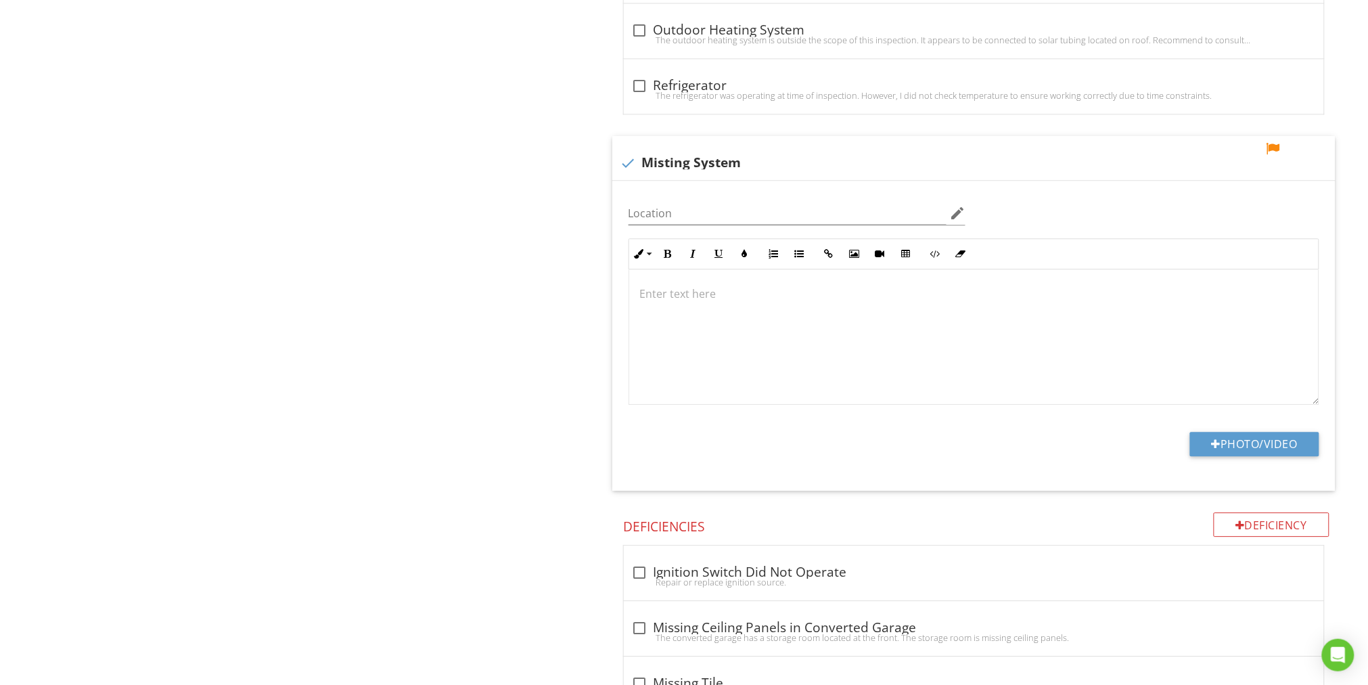
scroll to position [1095, 0]
click at [687, 298] on p at bounding box center [974, 293] width 668 height 16
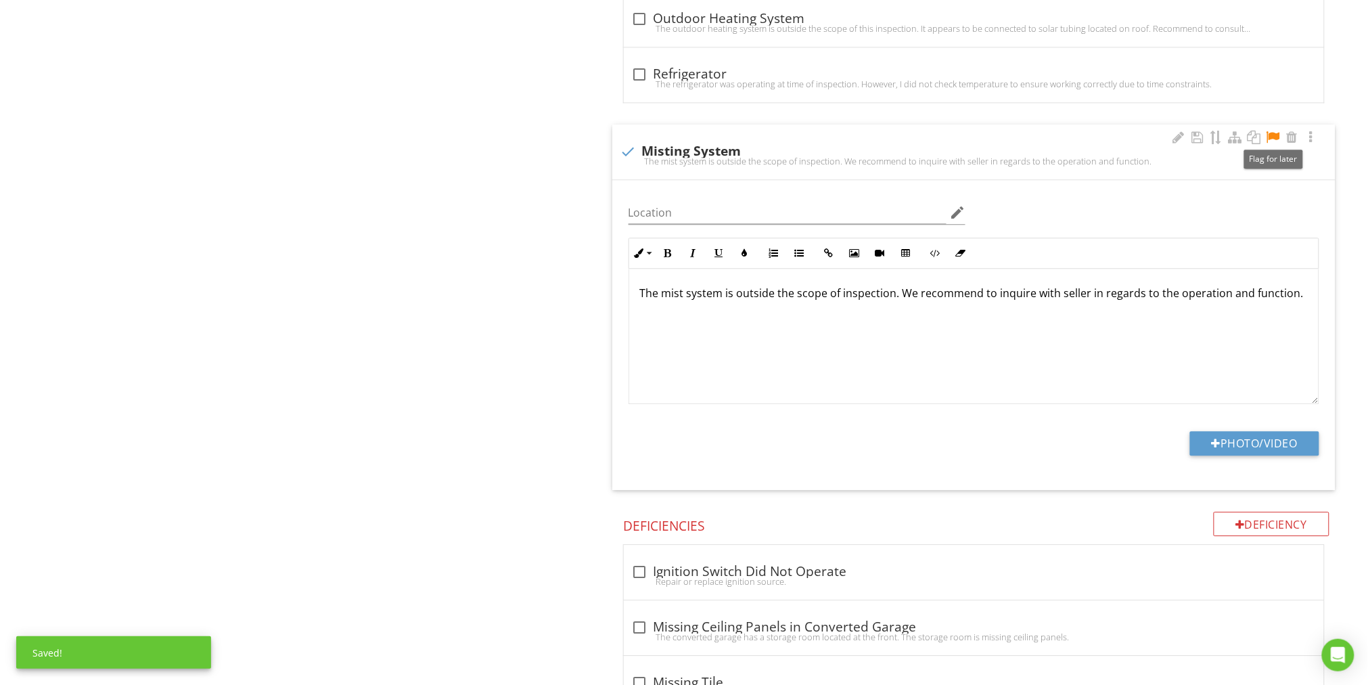
click at [1274, 131] on div at bounding box center [1273, 138] width 16 height 14
click at [511, 252] on div "Exterior Siding, Flashing & Trim Exterior Doors Windows Walkways, Patios & Driv…" at bounding box center [855, 376] width 1026 height 2694
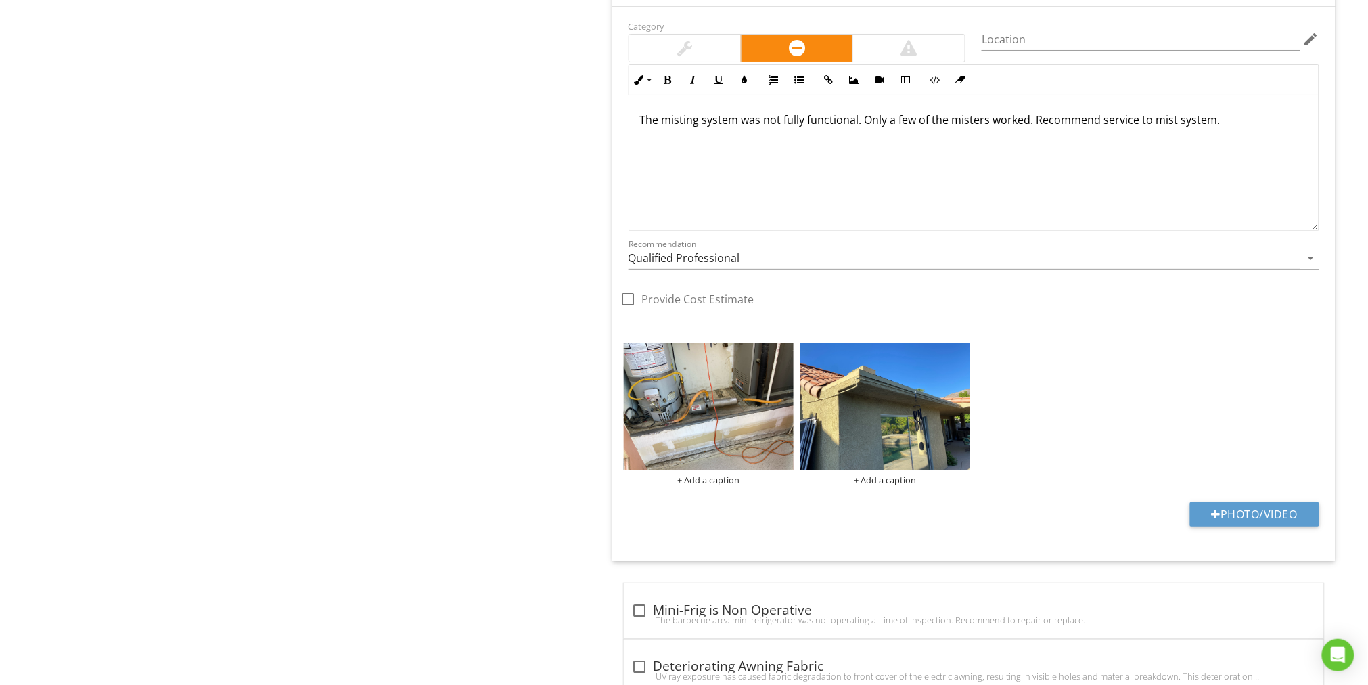
scroll to position [1872, 0]
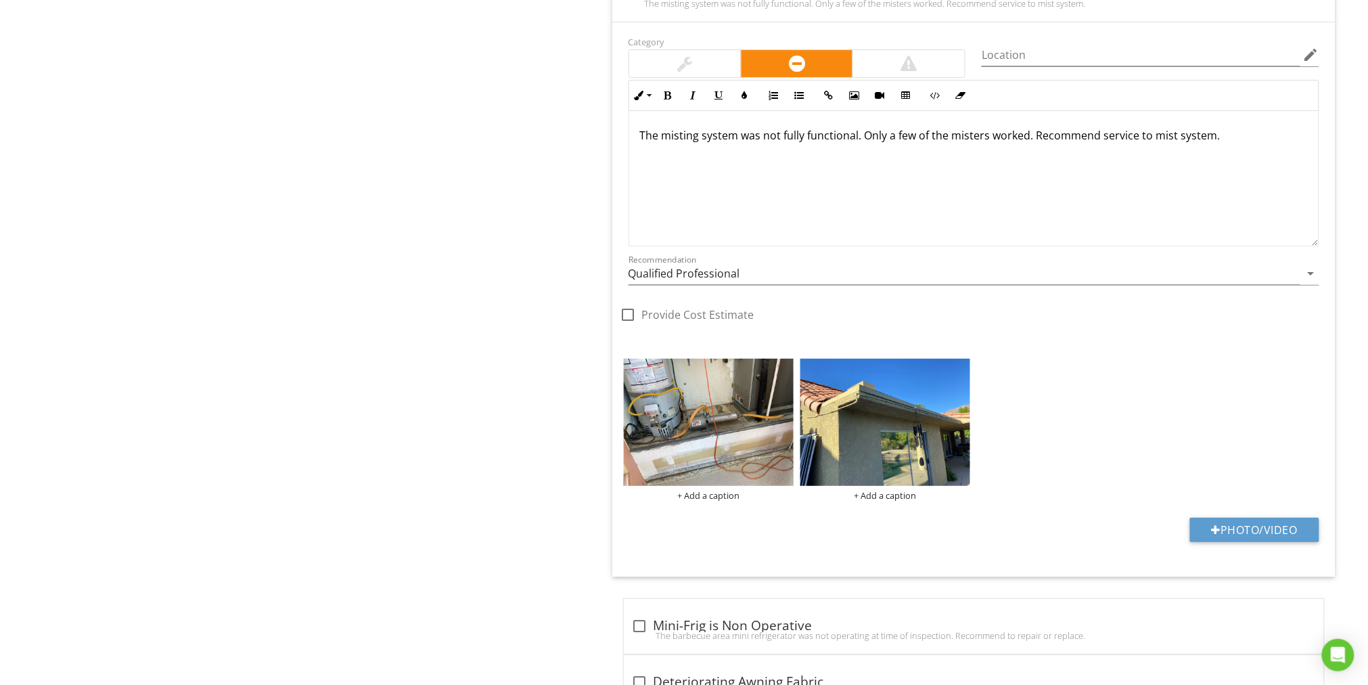
drag, startPoint x: 1241, startPoint y: 128, endPoint x: 643, endPoint y: 133, distance: 598.6
click at [643, 133] on p "The misting system was not fully functional. Only a few of the misters worked. …" at bounding box center [974, 135] width 668 height 16
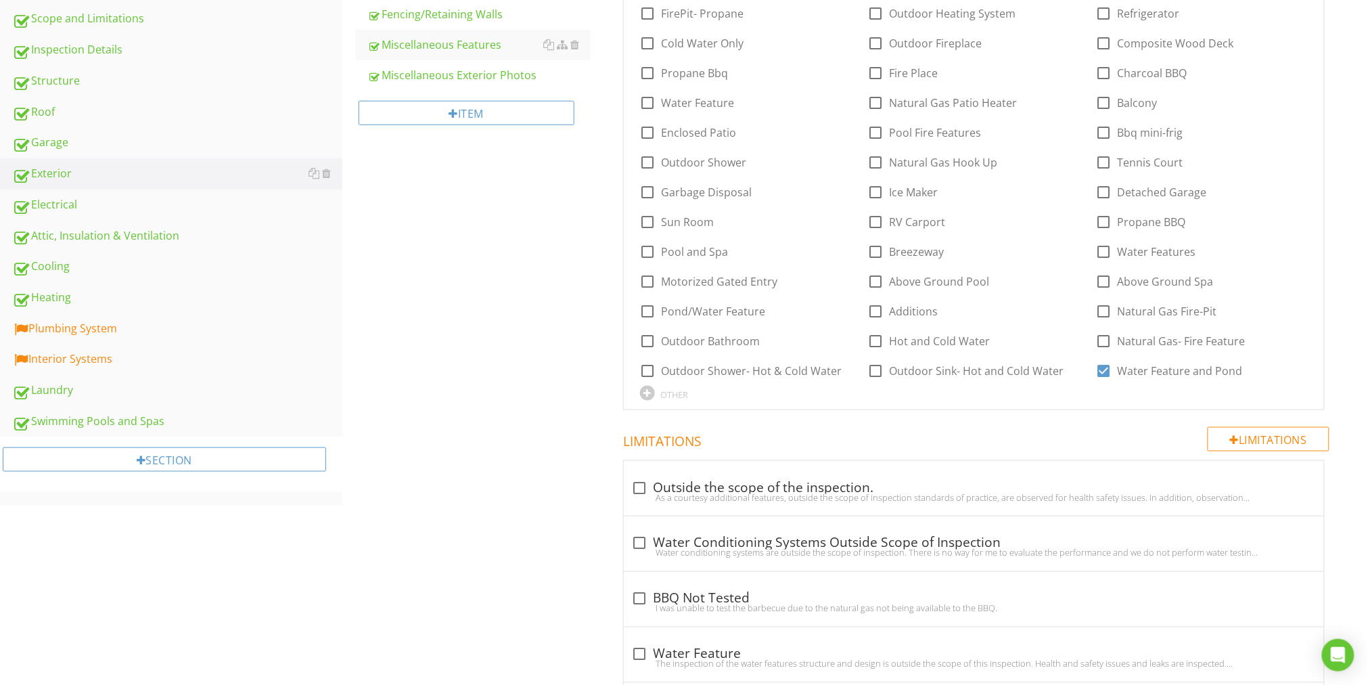
scroll to position [411, 0]
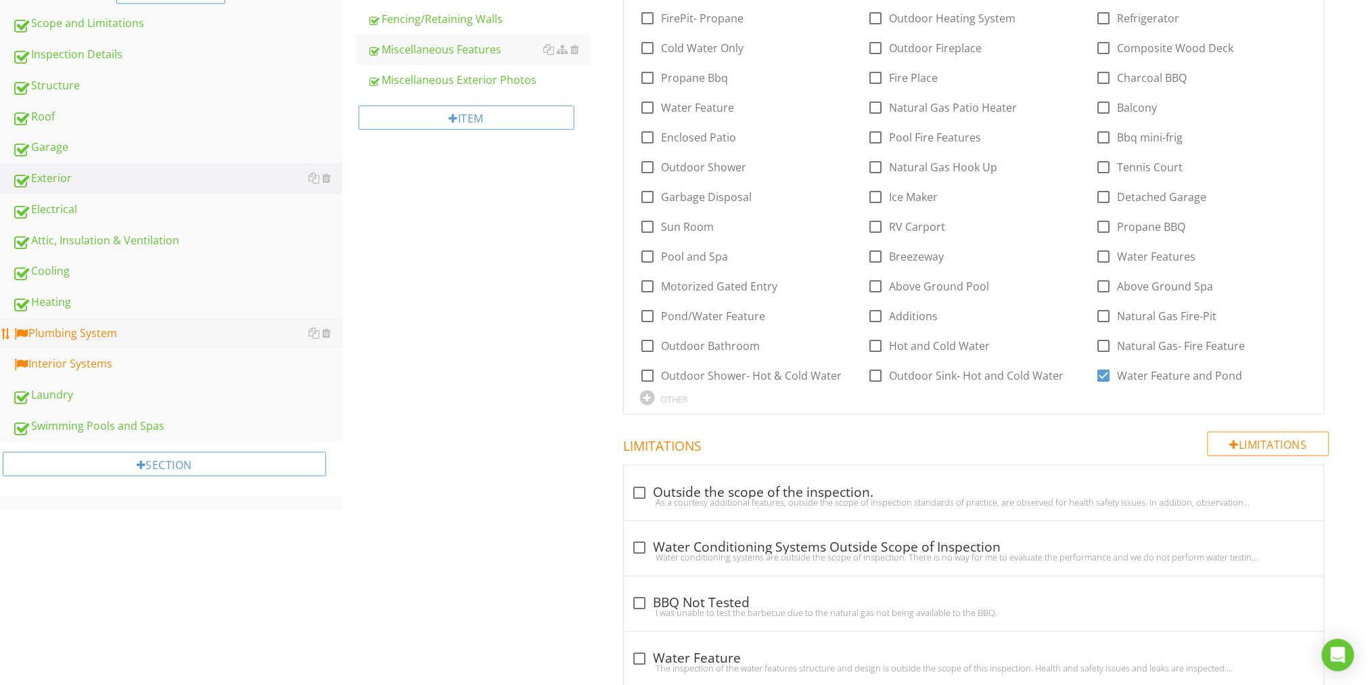
click at [107, 327] on div "Plumbing System" at bounding box center [177, 334] width 330 height 18
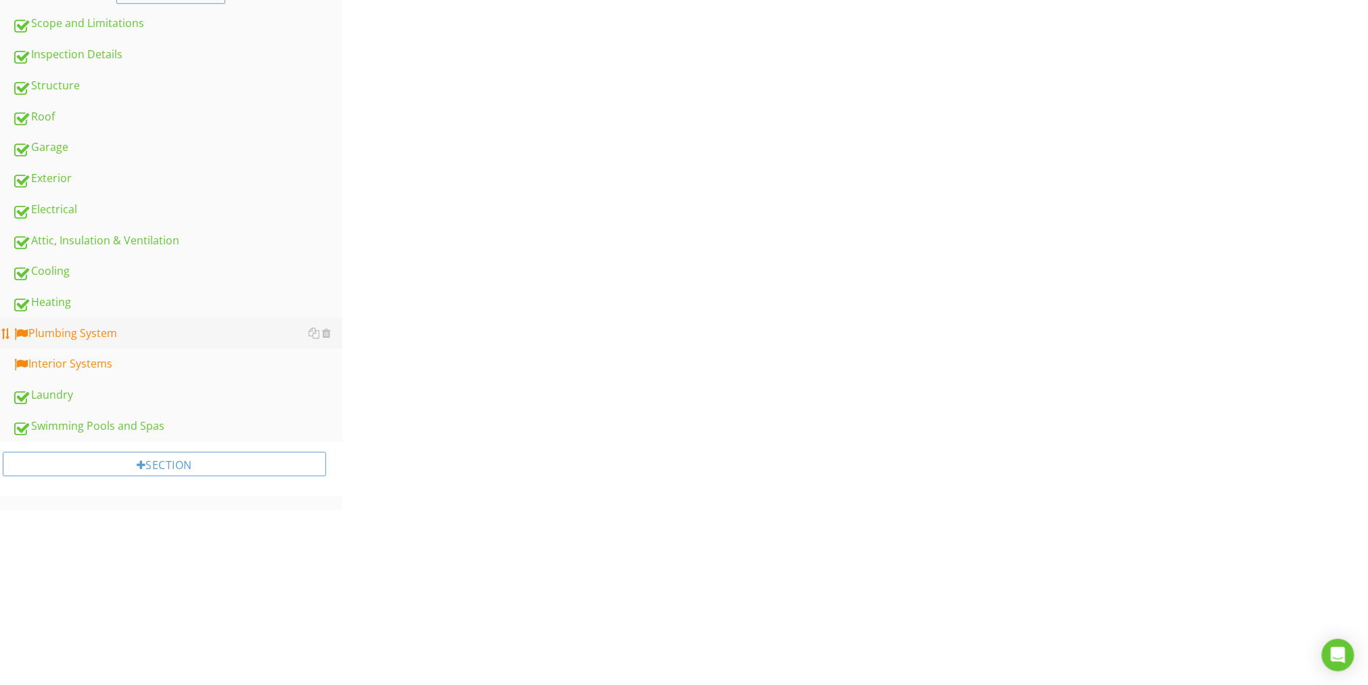
scroll to position [410, 0]
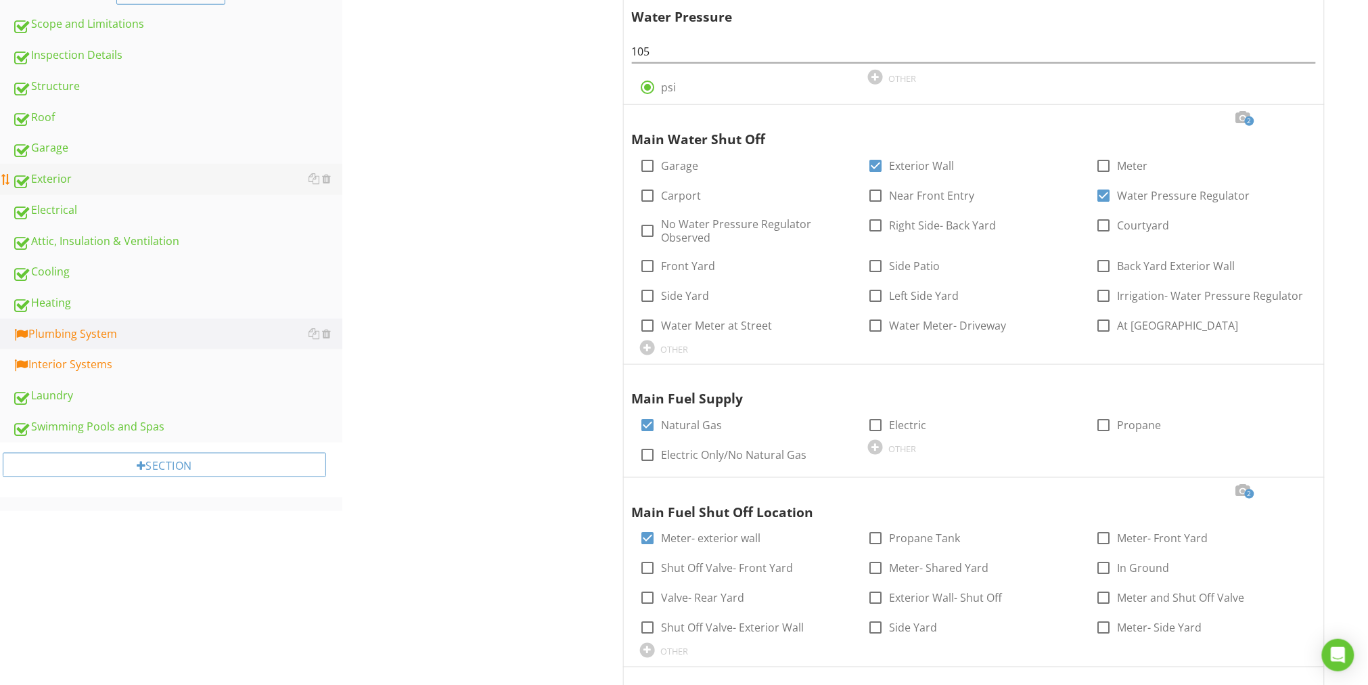
click at [64, 181] on div "Exterior" at bounding box center [177, 179] width 330 height 18
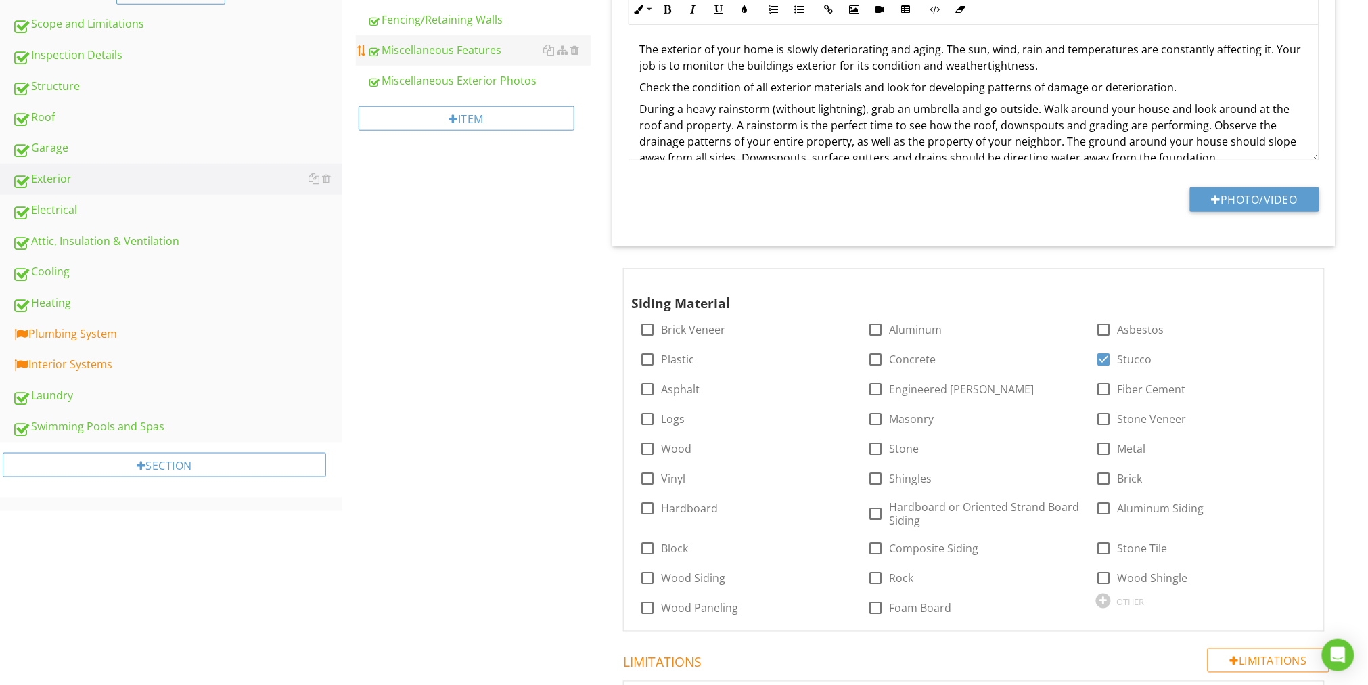
drag, startPoint x: 489, startPoint y: 19, endPoint x: 475, endPoint y: 27, distance: 16.4
click at [489, 42] on div "Miscellaneous Features" at bounding box center [479, 50] width 223 height 16
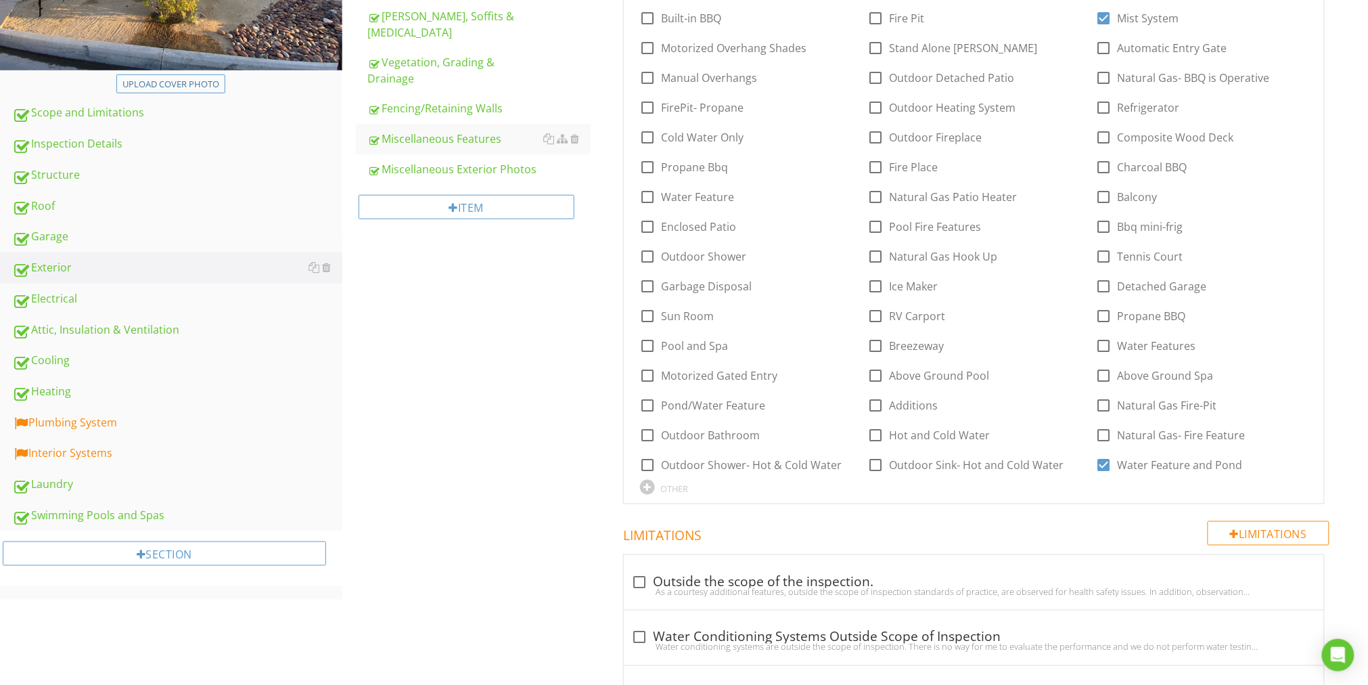
scroll to position [323, 0]
click at [119, 517] on div "Swimming Pools and Spas" at bounding box center [177, 514] width 330 height 18
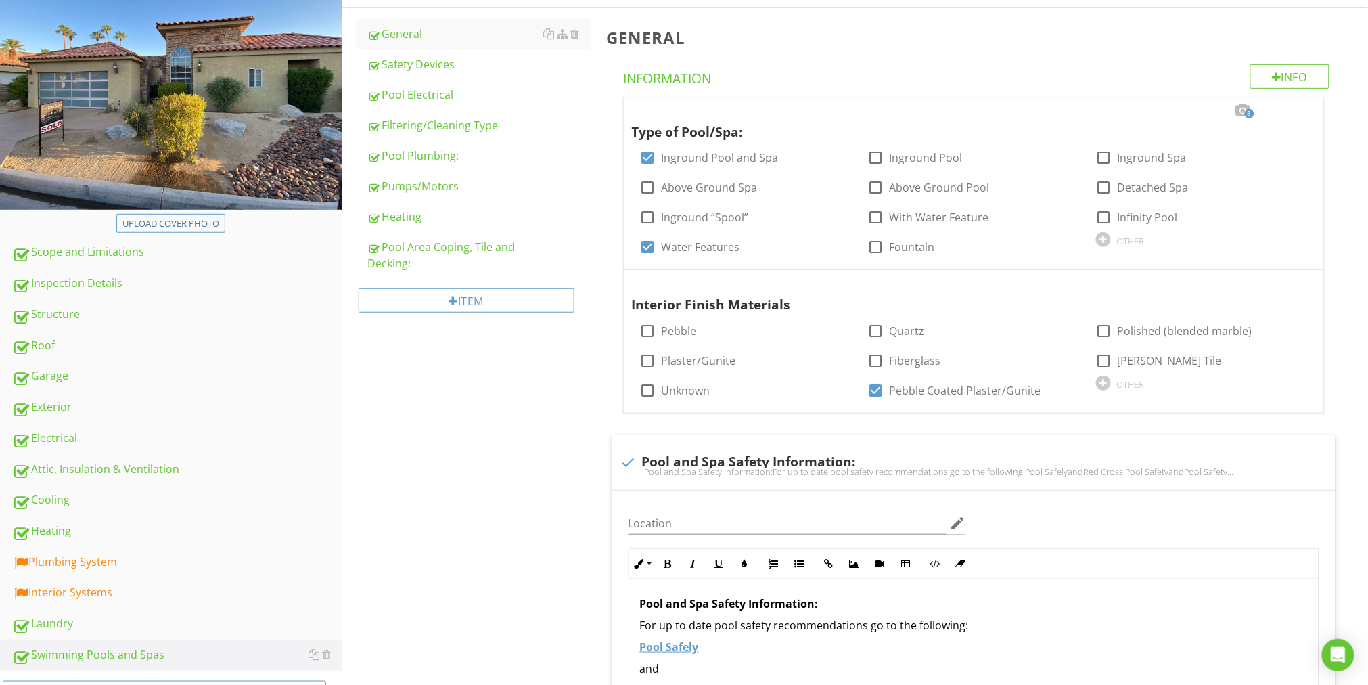
scroll to position [221, 0]
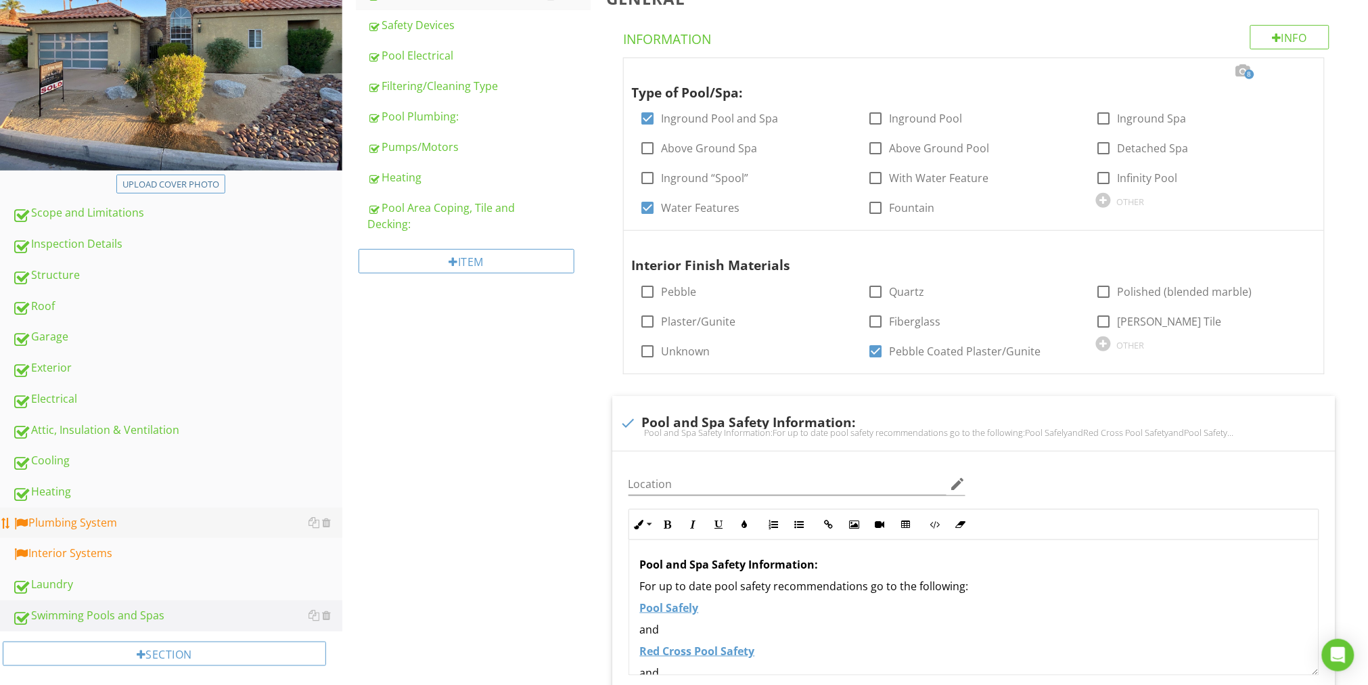
click at [98, 526] on div "Plumbing System" at bounding box center [177, 523] width 330 height 18
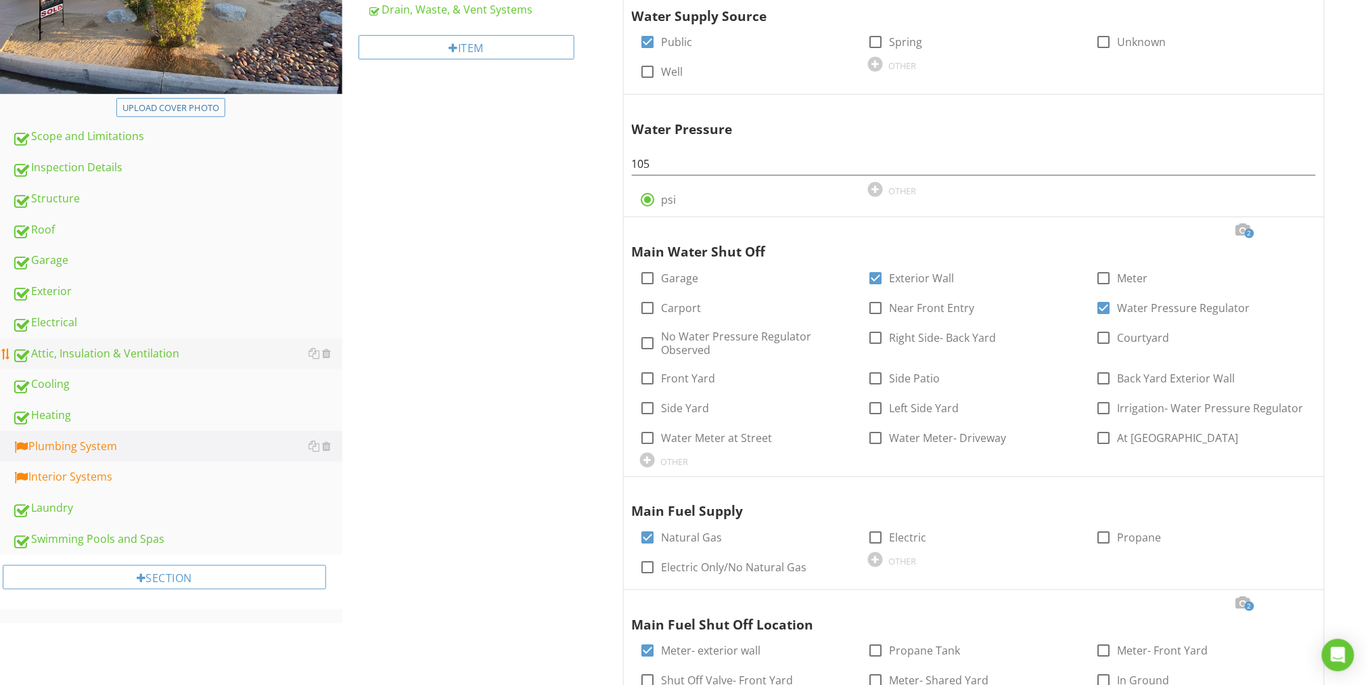
scroll to position [298, 0]
click at [62, 290] on div "Exterior" at bounding box center [177, 292] width 330 height 18
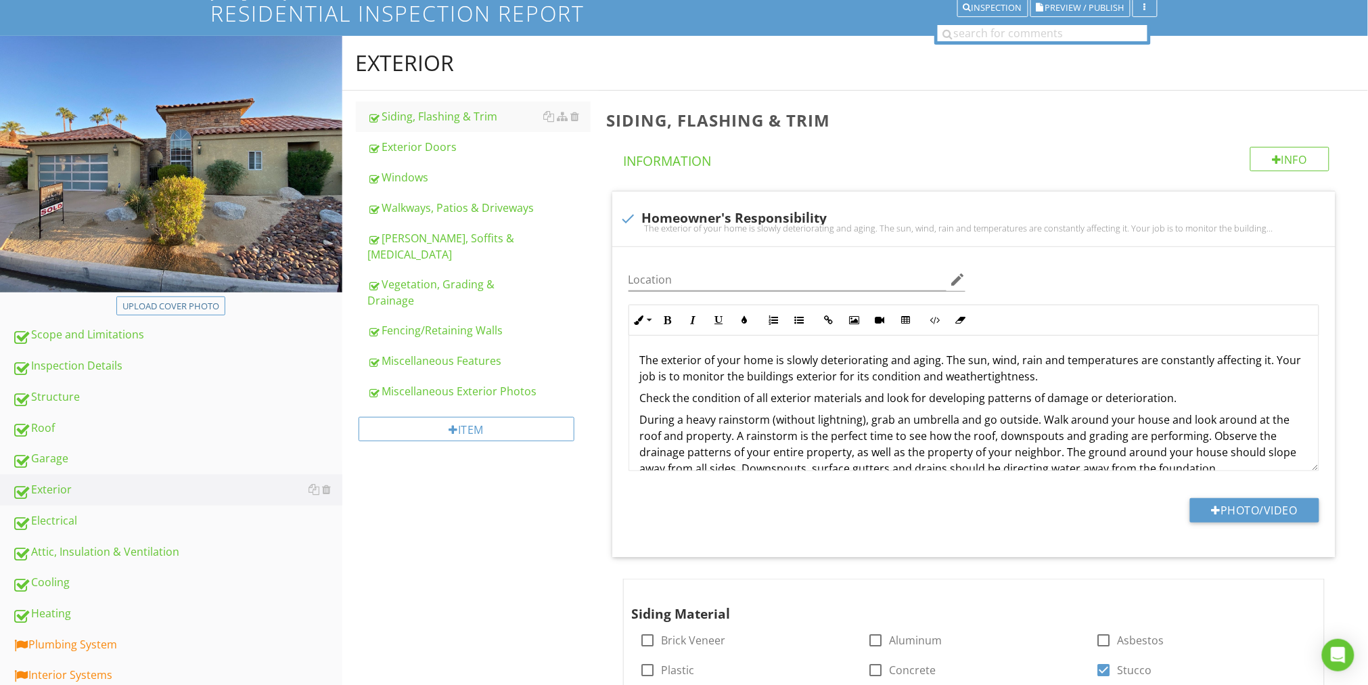
scroll to position [63, 0]
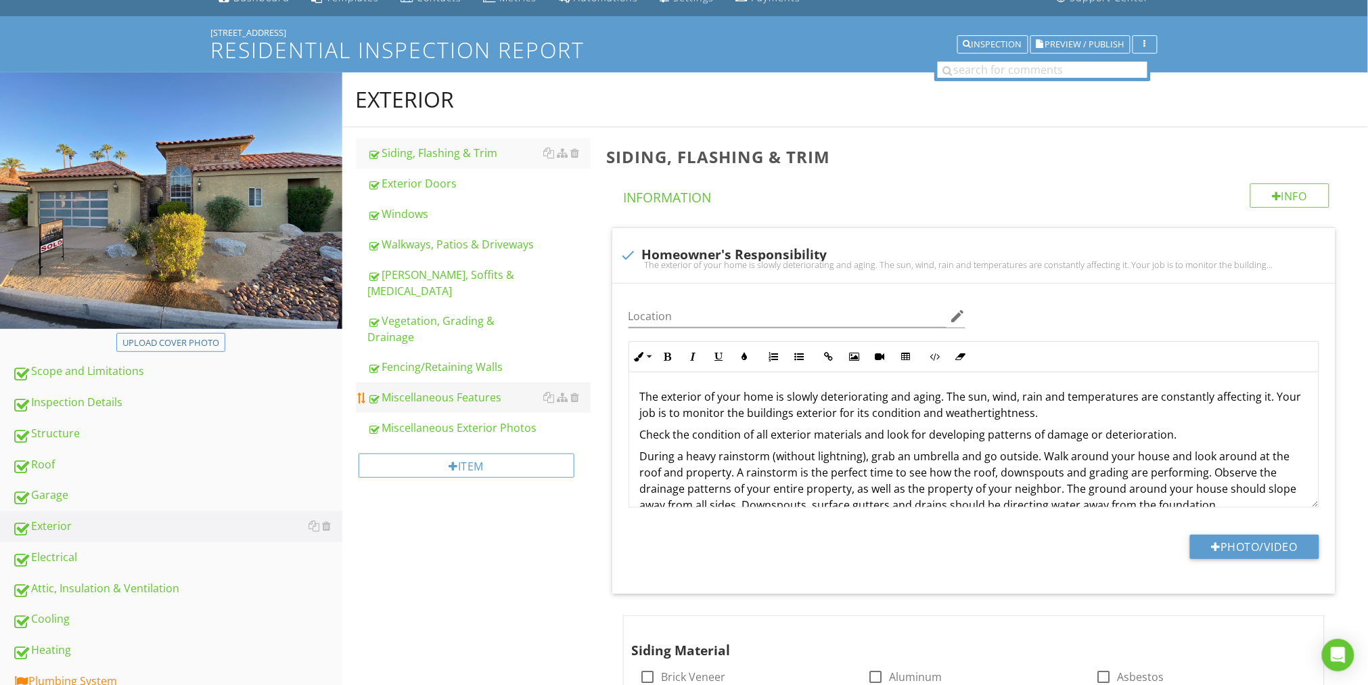
click at [484, 389] on div "Miscellaneous Features" at bounding box center [479, 397] width 223 height 16
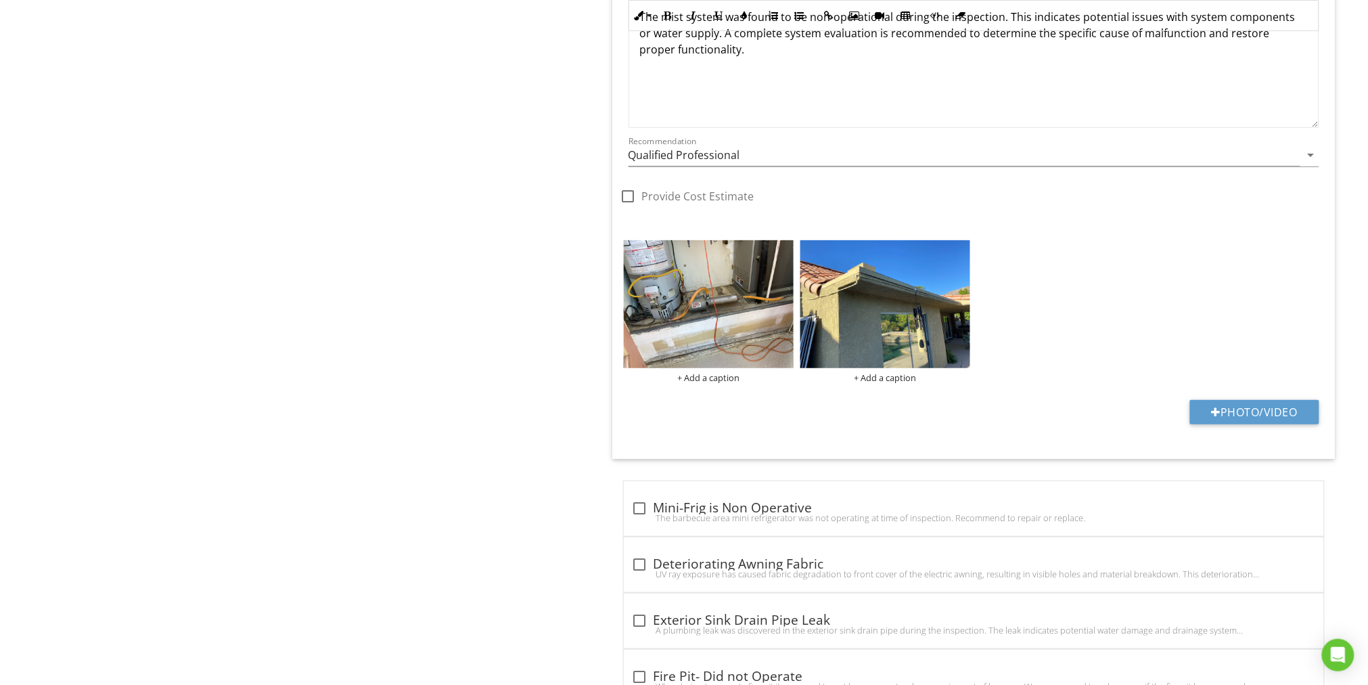
scroll to position [2141, 0]
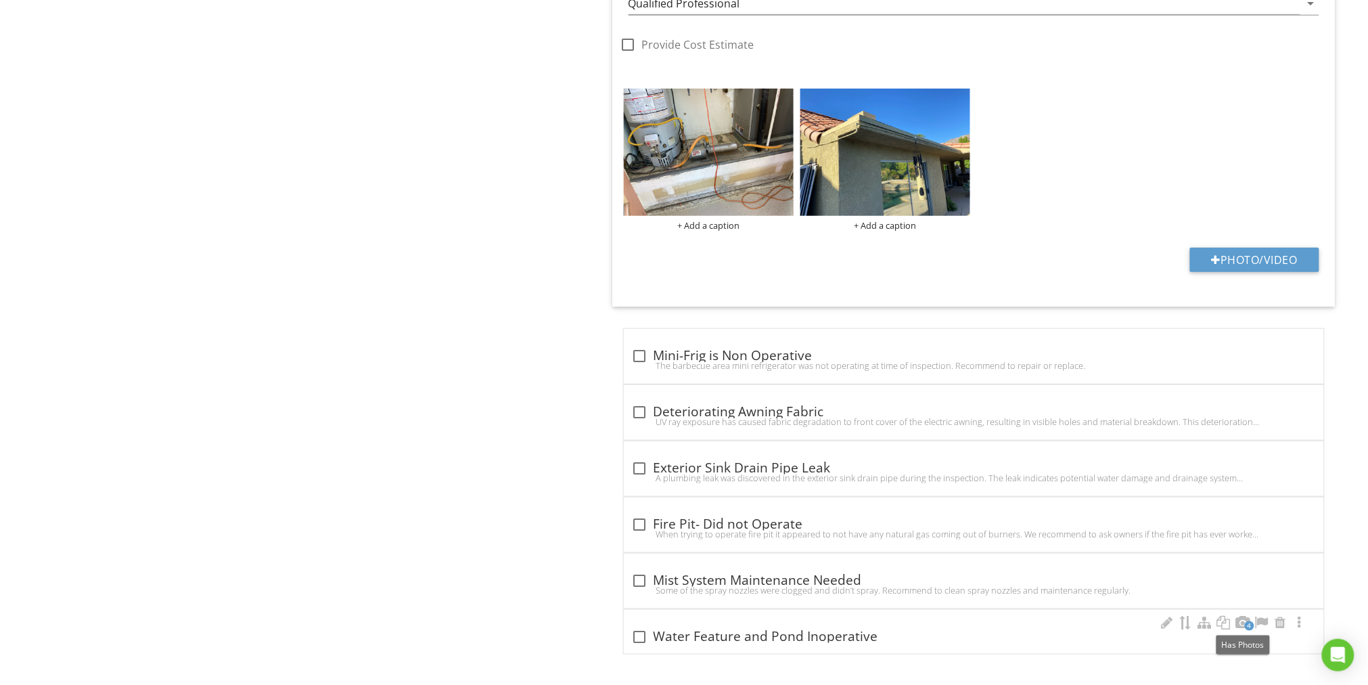
click at [1248, 622] on span "4" at bounding box center [1249, 625] width 9 height 9
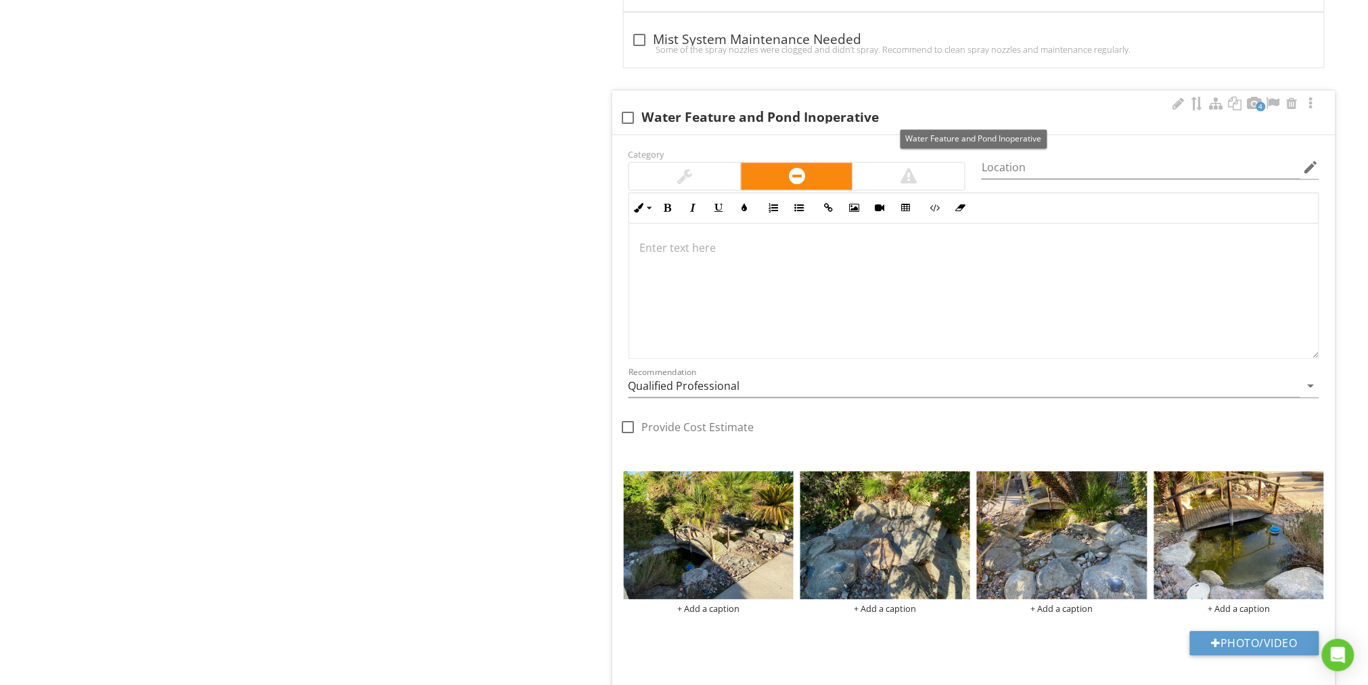
scroll to position [2683, 0]
click at [1180, 101] on div at bounding box center [1178, 103] width 16 height 14
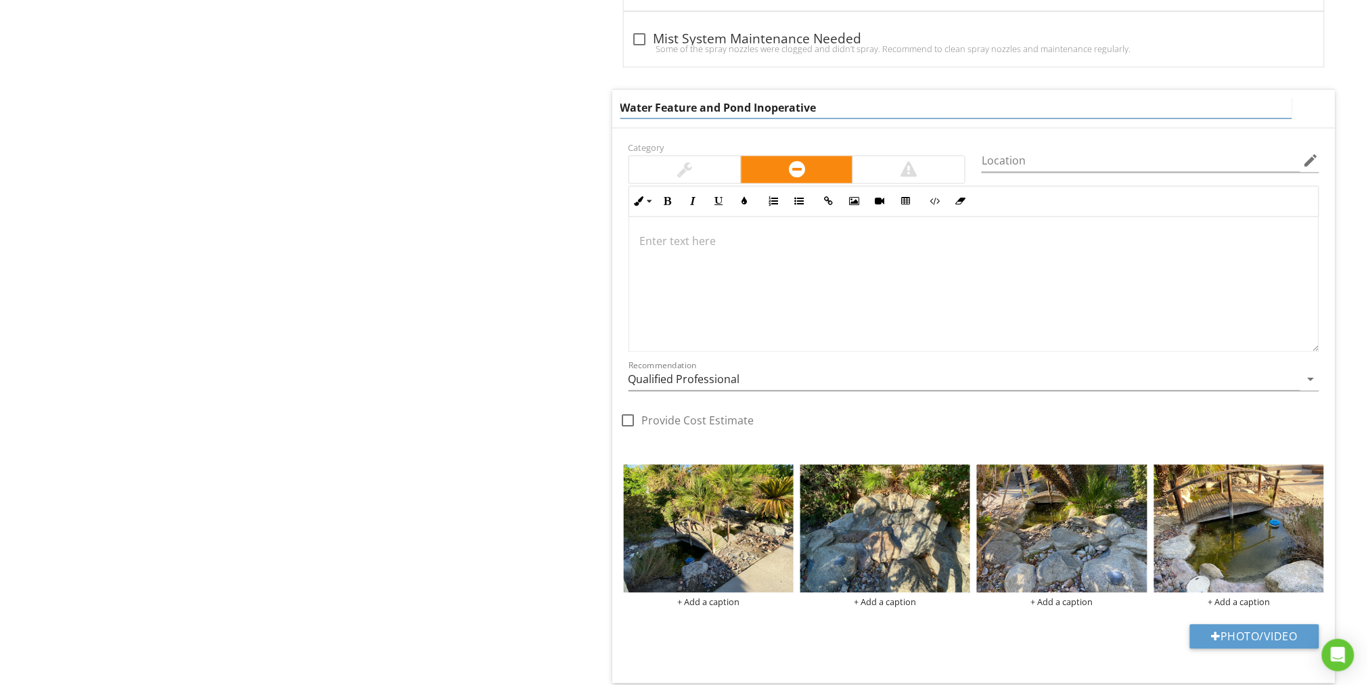
drag, startPoint x: 825, startPoint y: 105, endPoint x: 615, endPoint y: 108, distance: 210.4
click at [615, 108] on div "Water Feature and Pond Inoperative" at bounding box center [973, 109] width 723 height 38
type input "Pond Algae"
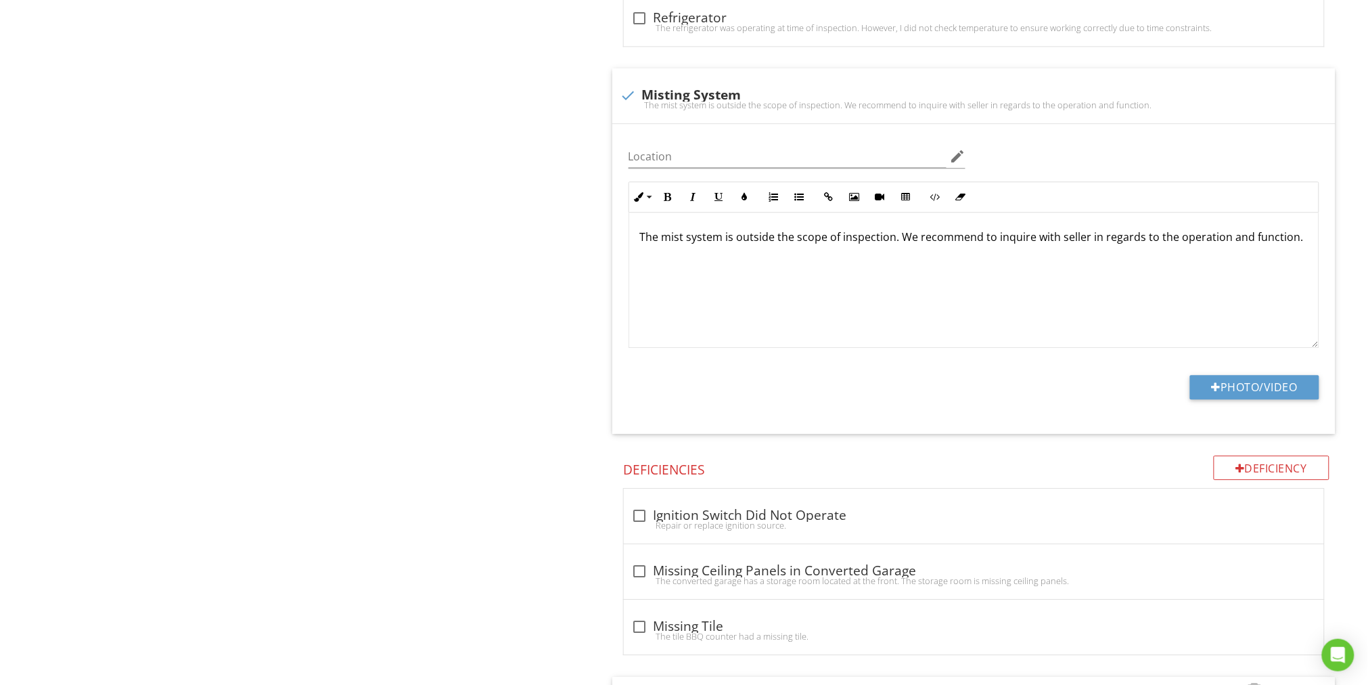
scroll to position [1111, 0]
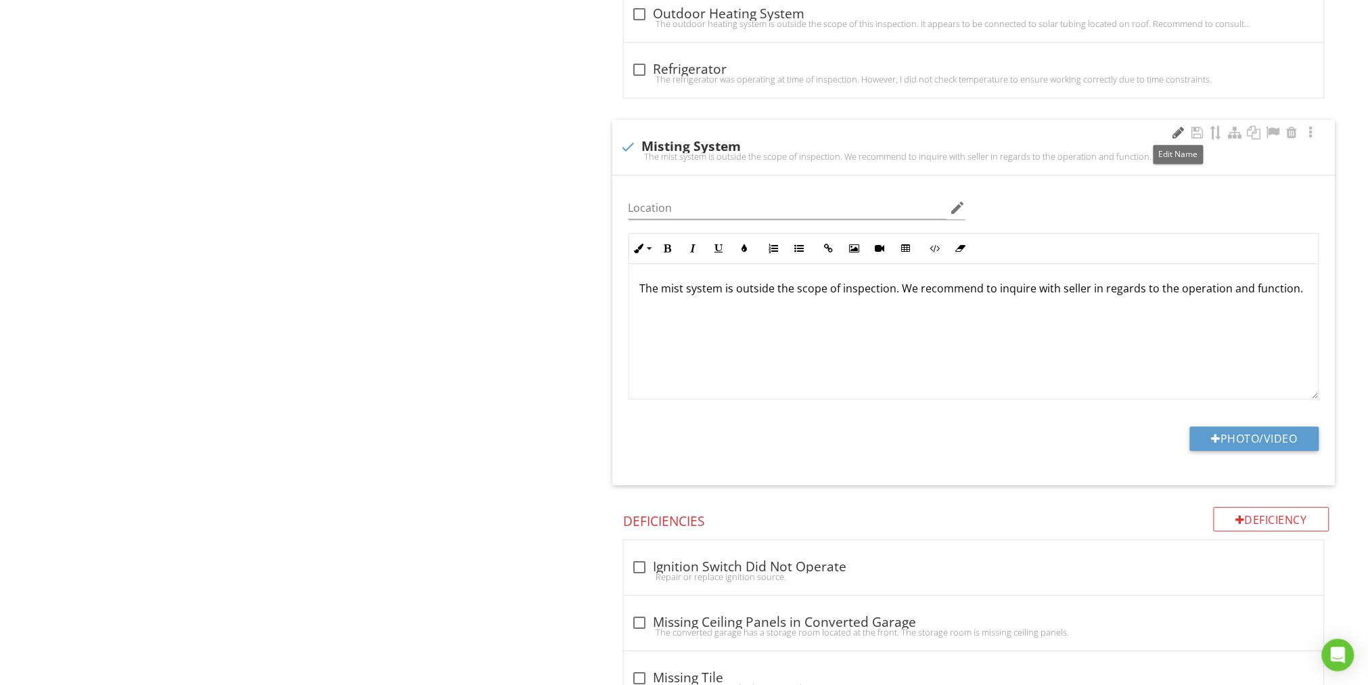
click at [1177, 133] on div at bounding box center [1178, 133] width 16 height 14
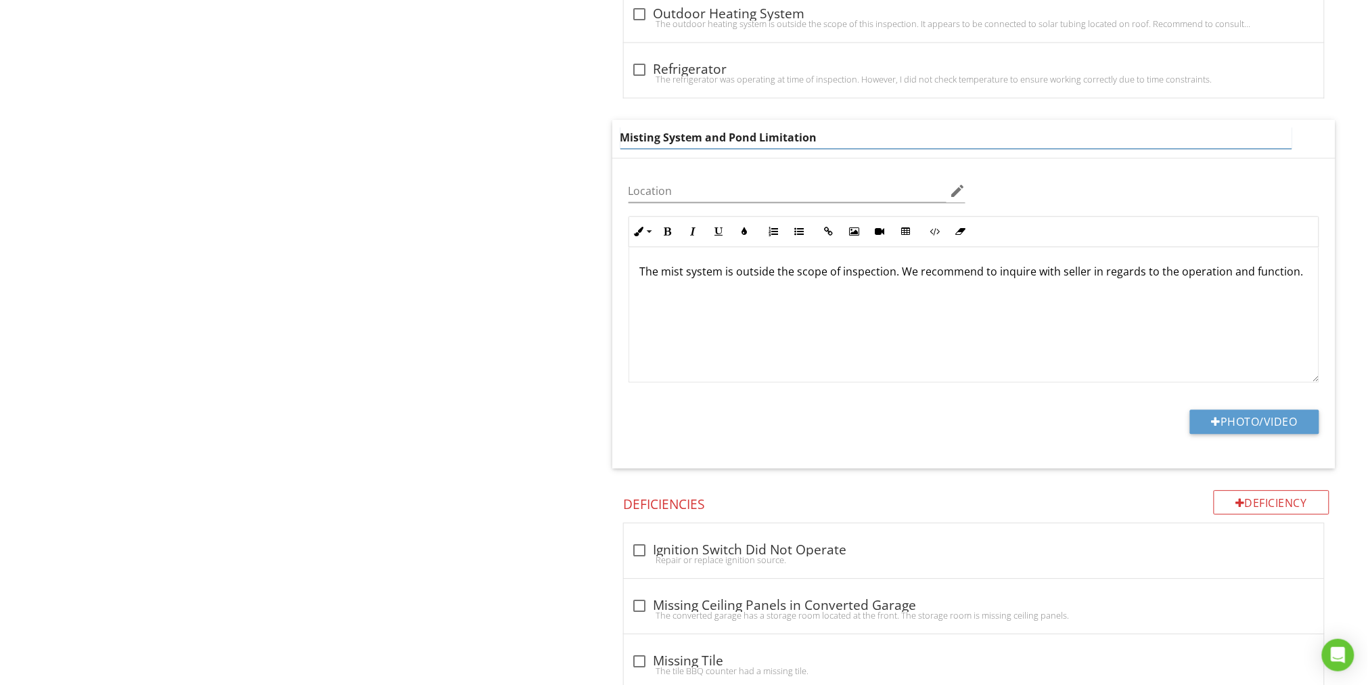
type input "Misting System and Pond Limitations"
click at [730, 274] on div "The mist system is outside the scope of inspection. We recommend to inquire wit…" at bounding box center [973, 314] width 689 height 135
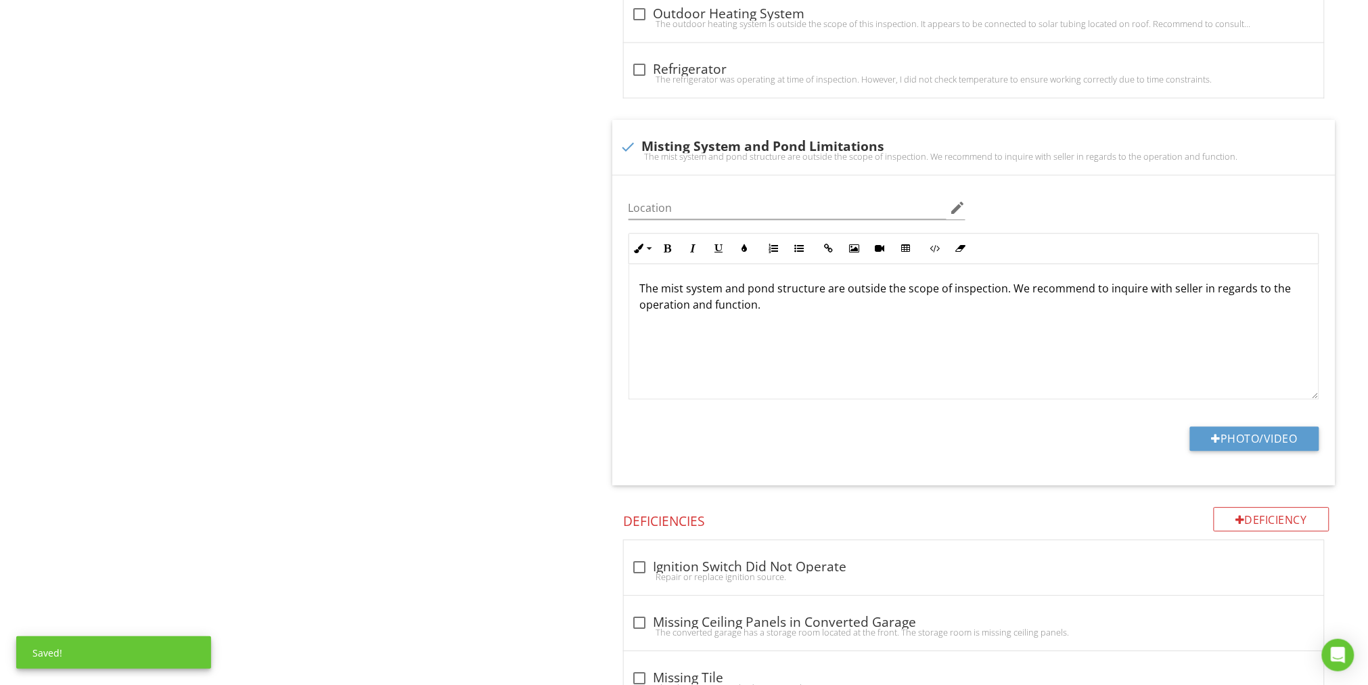
click at [1009, 288] on p "The mist system and pond structure are outside the scope of inspection. We reco…" at bounding box center [974, 296] width 668 height 32
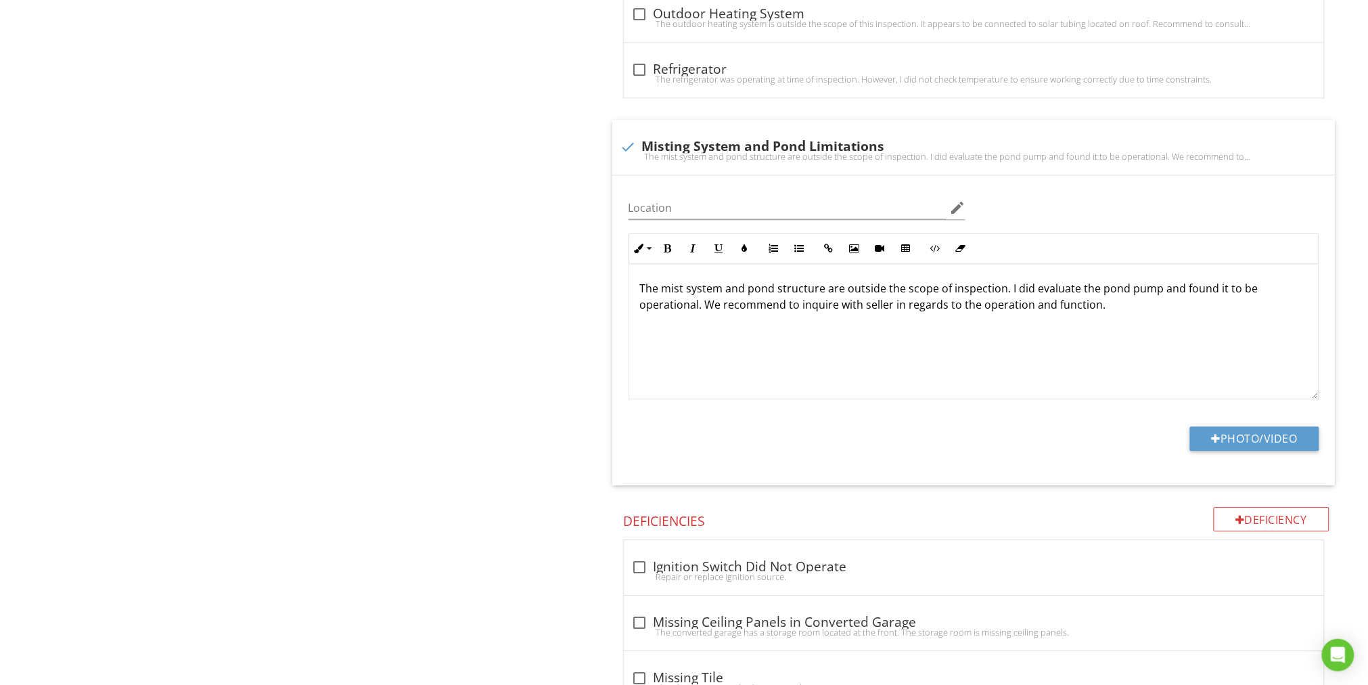
click at [1094, 307] on p "The mist system and pond structure are outside the scope of inspection. I did e…" at bounding box center [974, 296] width 668 height 32
click at [398, 208] on div "Exterior Siding, Flashing & Trim Exterior Doors Windows Walkways, Patios & Driv…" at bounding box center [855, 670] width 1026 height 3291
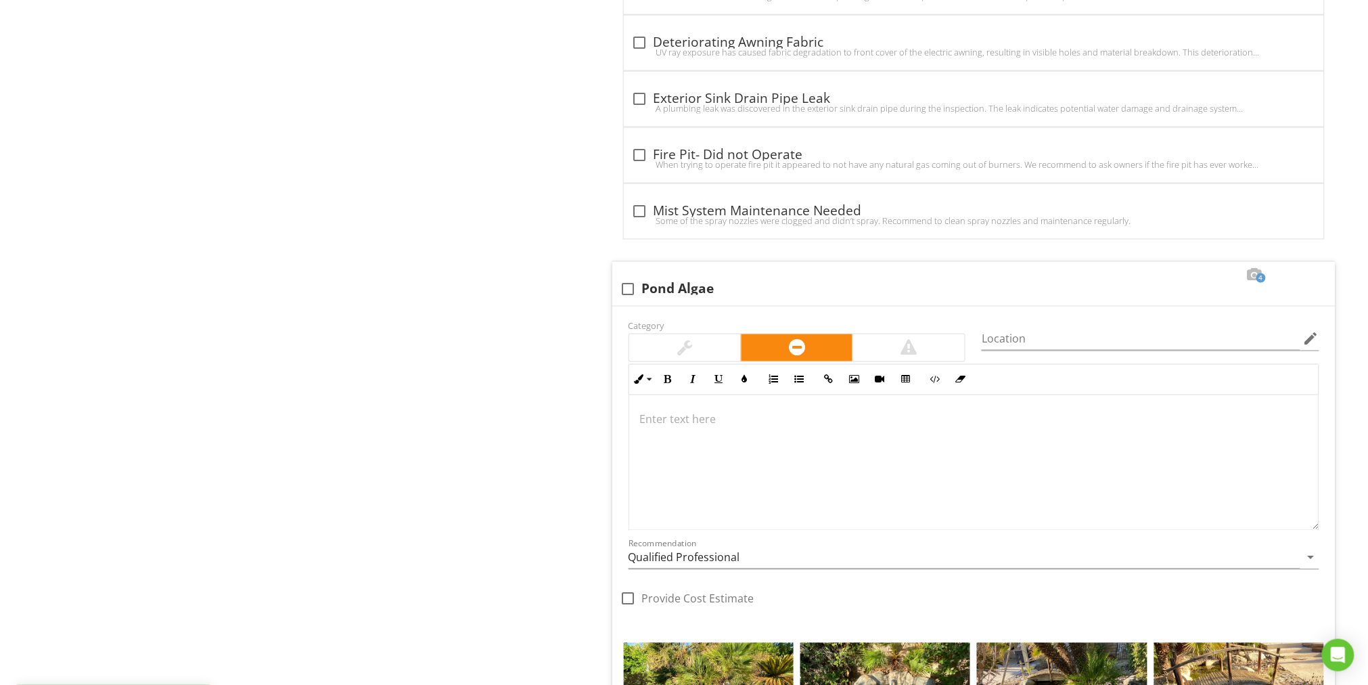
scroll to position [2739, 0]
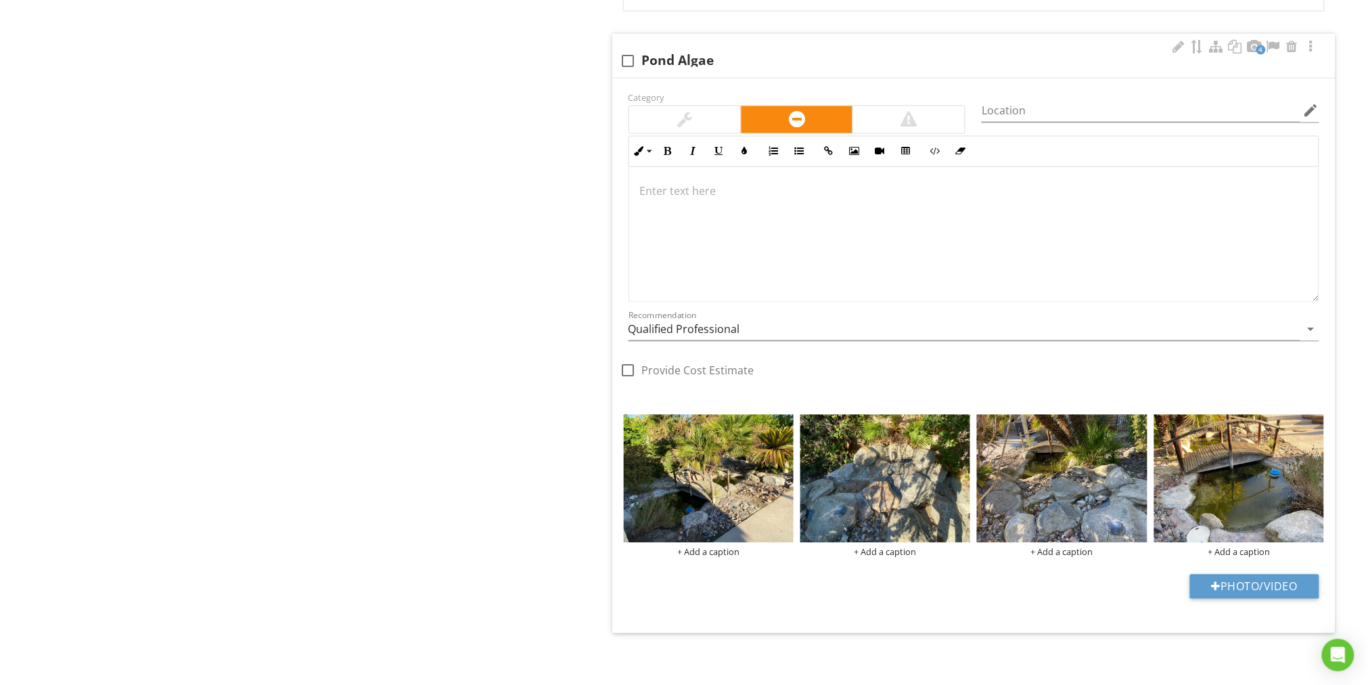
click at [668, 184] on p at bounding box center [974, 191] width 668 height 16
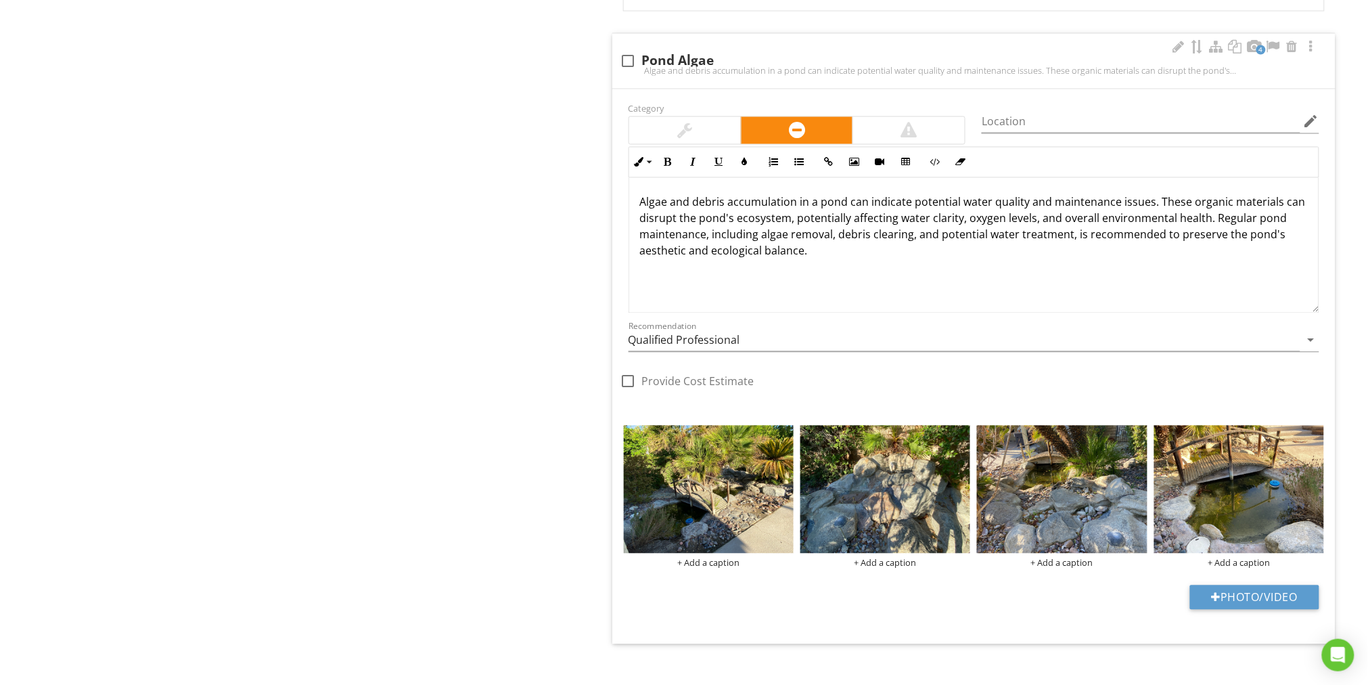
scroll to position [2750, 0]
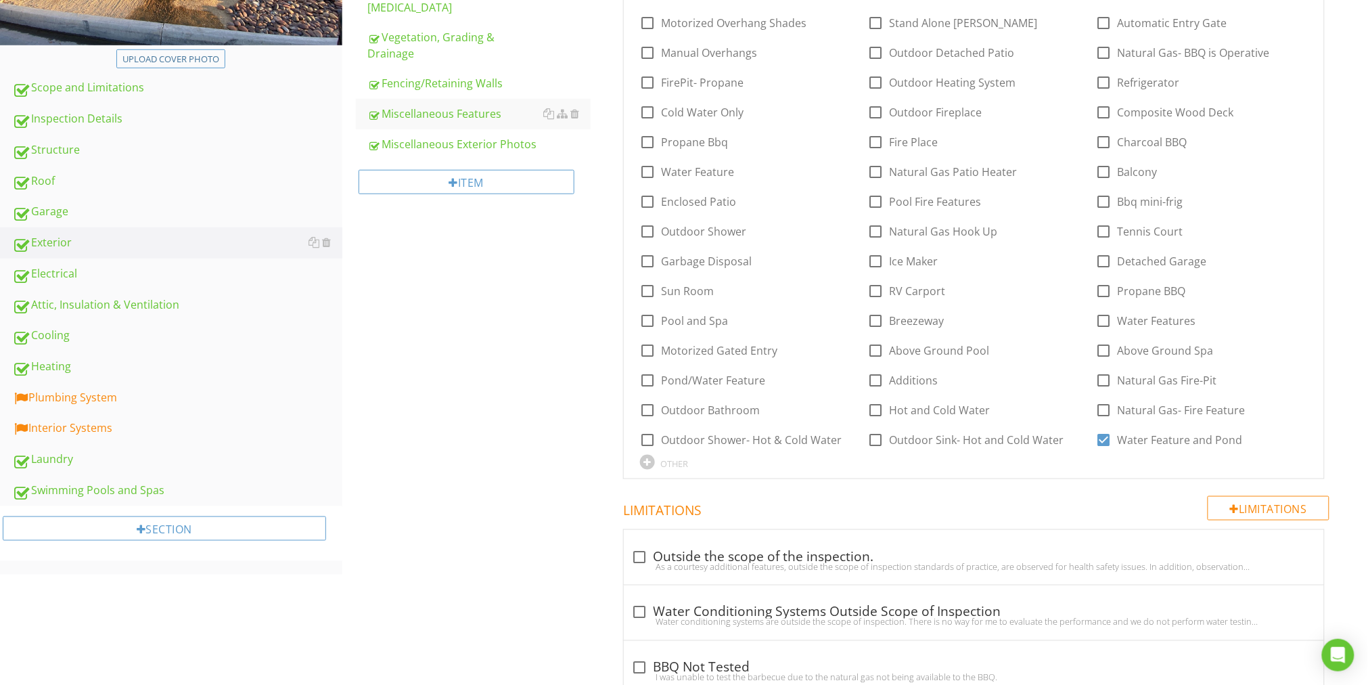
scroll to position [363, 0]
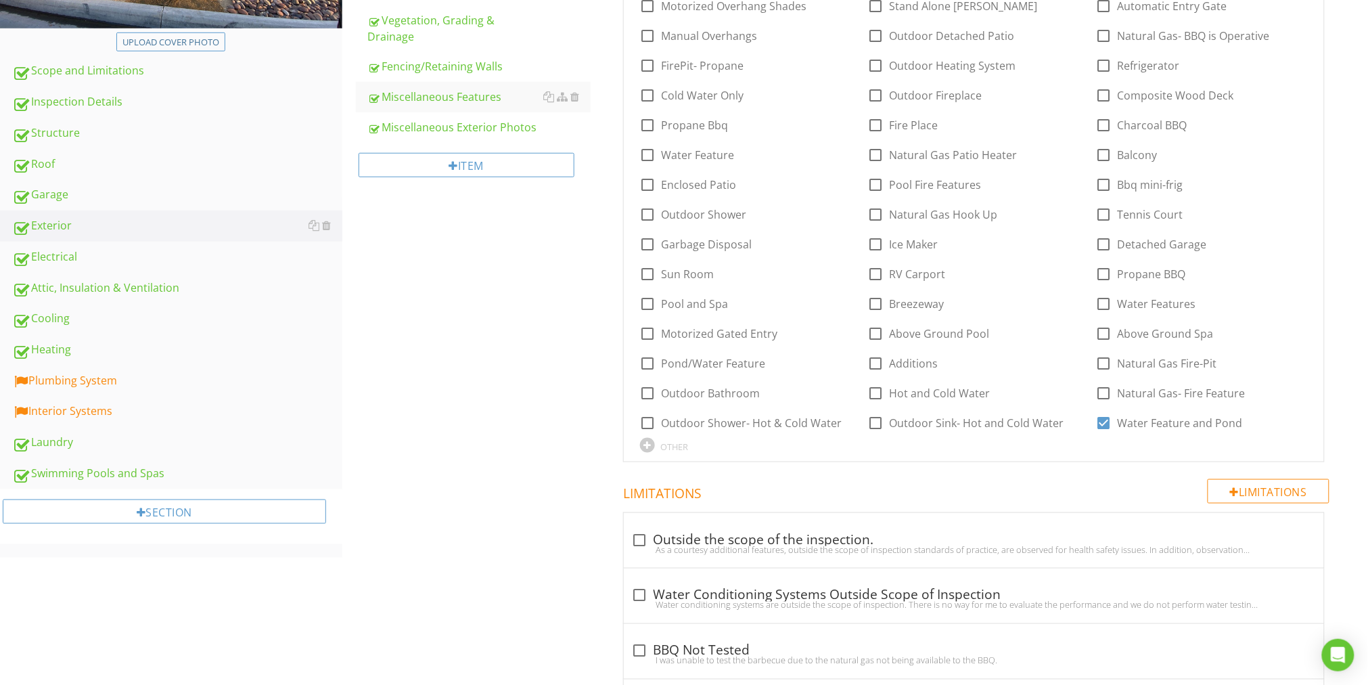
drag, startPoint x: 91, startPoint y: 382, endPoint x: 413, endPoint y: 378, distance: 322.0
click at [92, 382] on div "Plumbing System" at bounding box center [177, 381] width 330 height 18
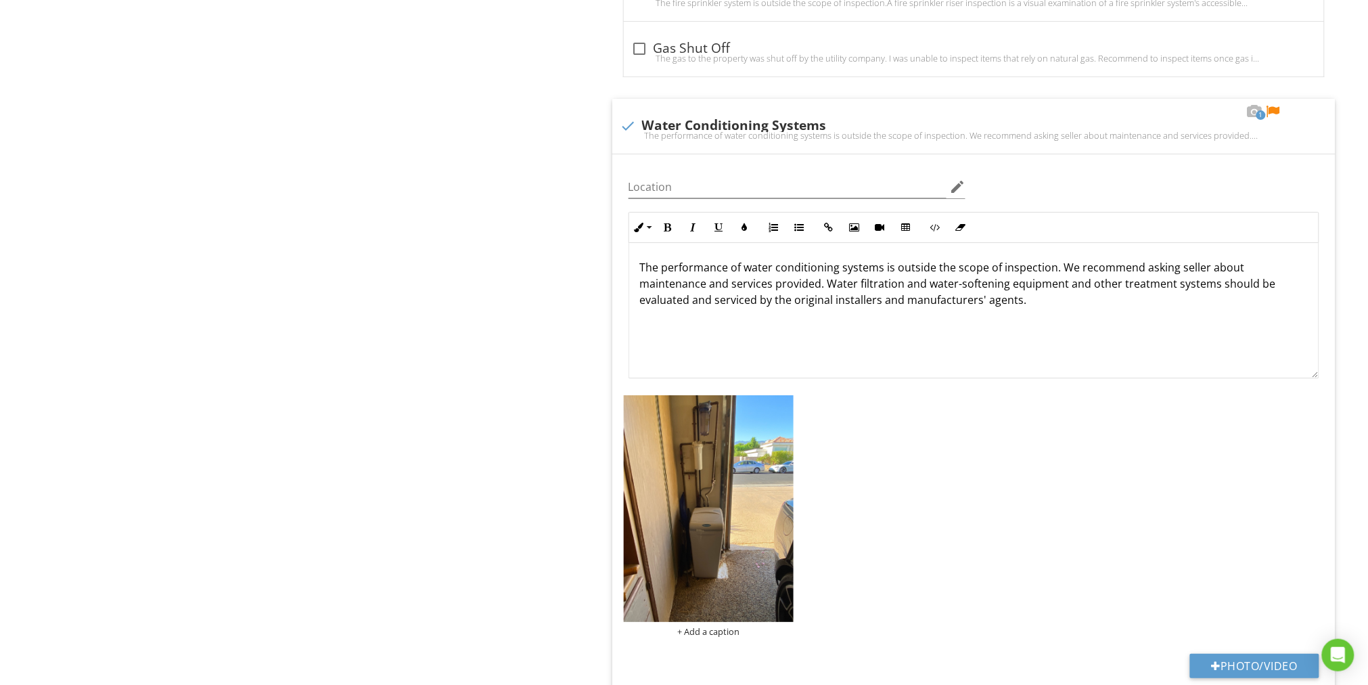
scroll to position [1581, 0]
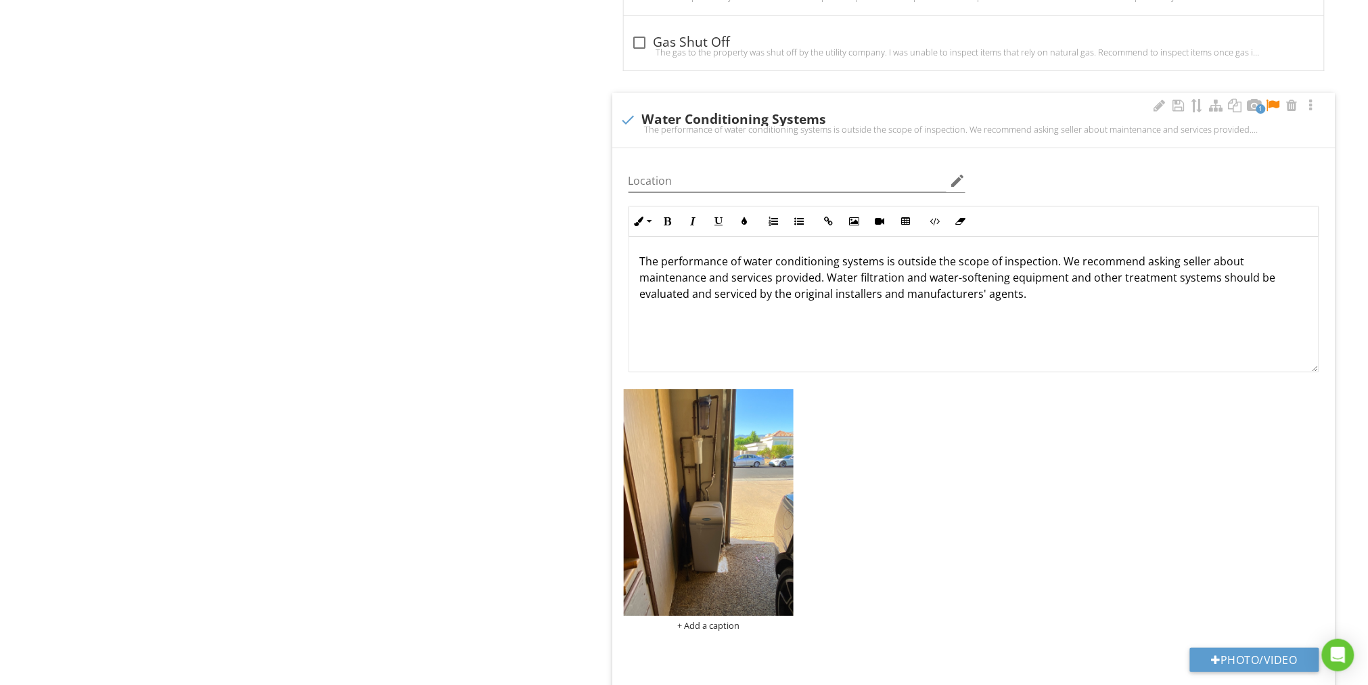
click at [1276, 103] on div at bounding box center [1273, 106] width 16 height 14
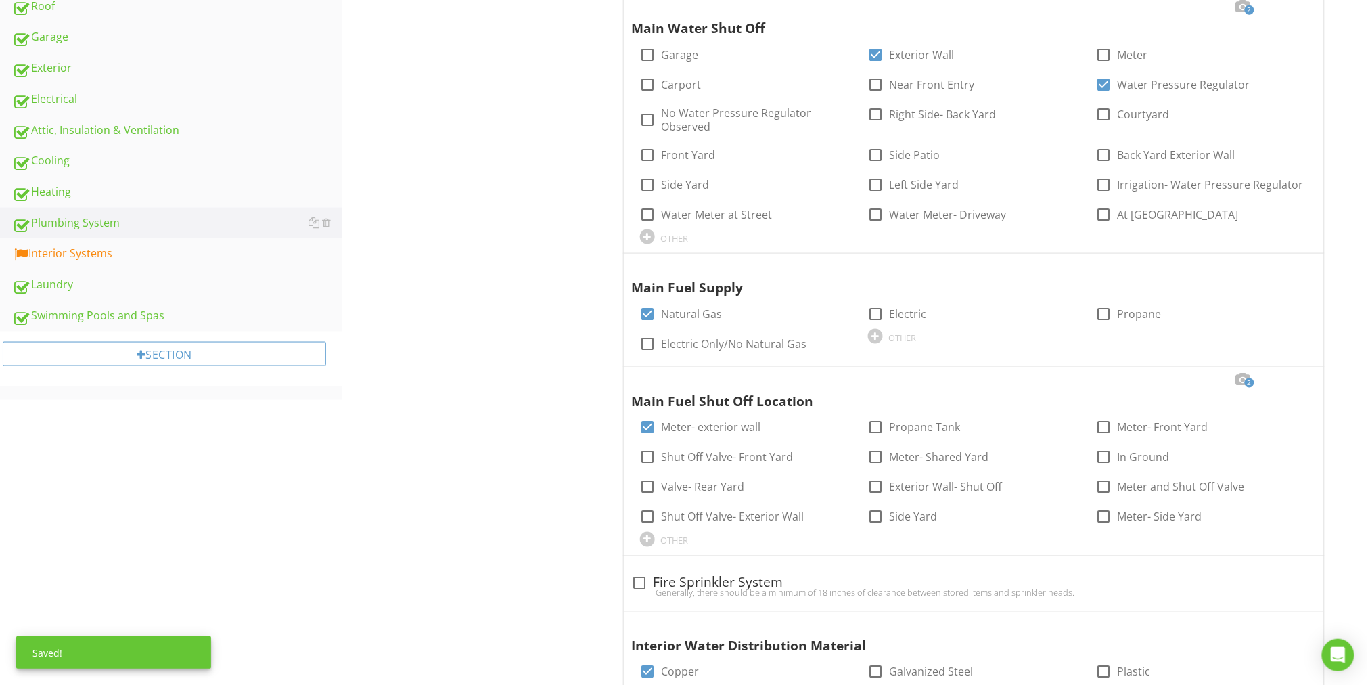
scroll to position [499, 0]
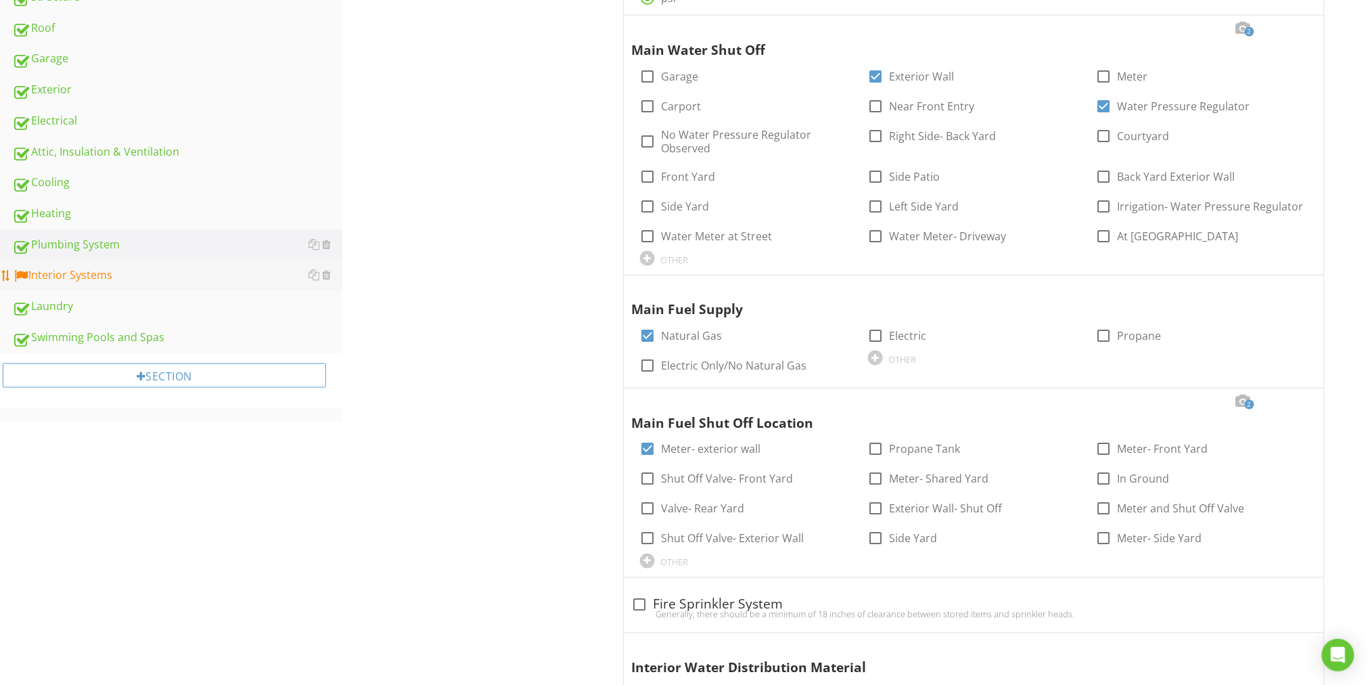
click at [92, 279] on div "Interior Systems" at bounding box center [177, 276] width 330 height 18
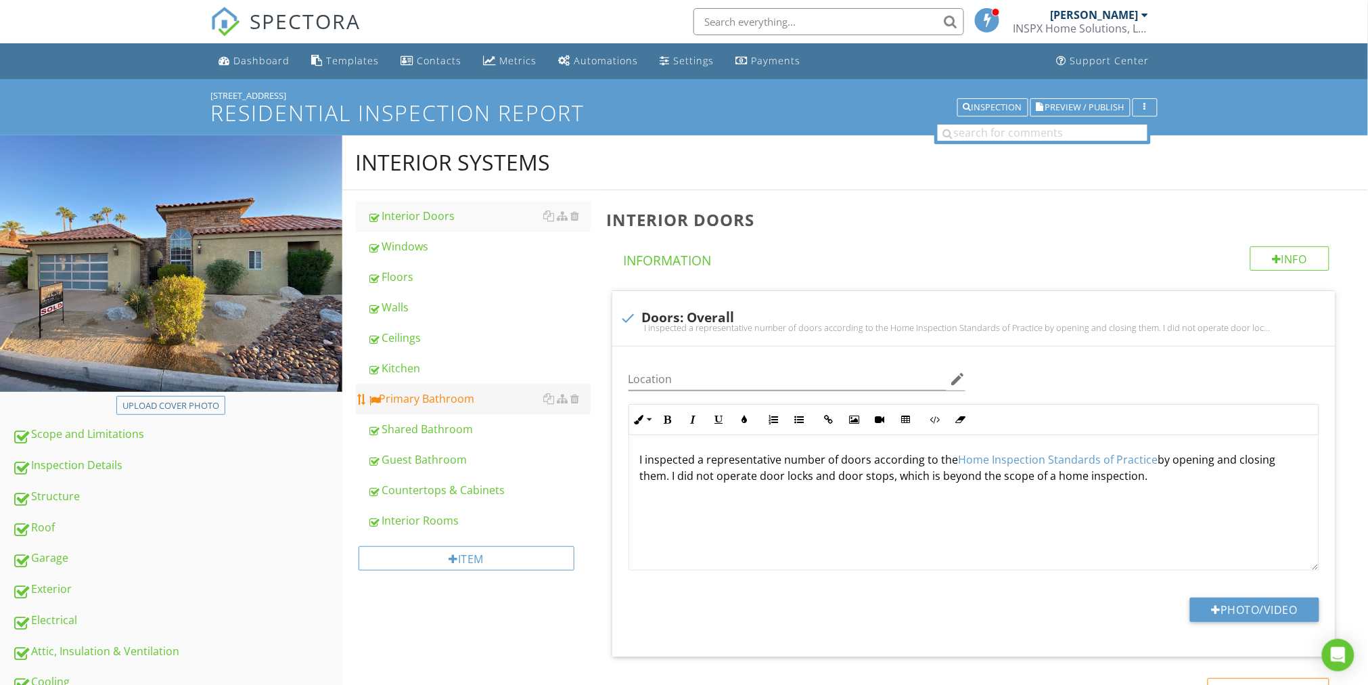
click at [440, 398] on div "Primary Bathroom" at bounding box center [479, 398] width 223 height 16
type textarea "<p>I inspected a representative number of doors according to the <a fr-original…"
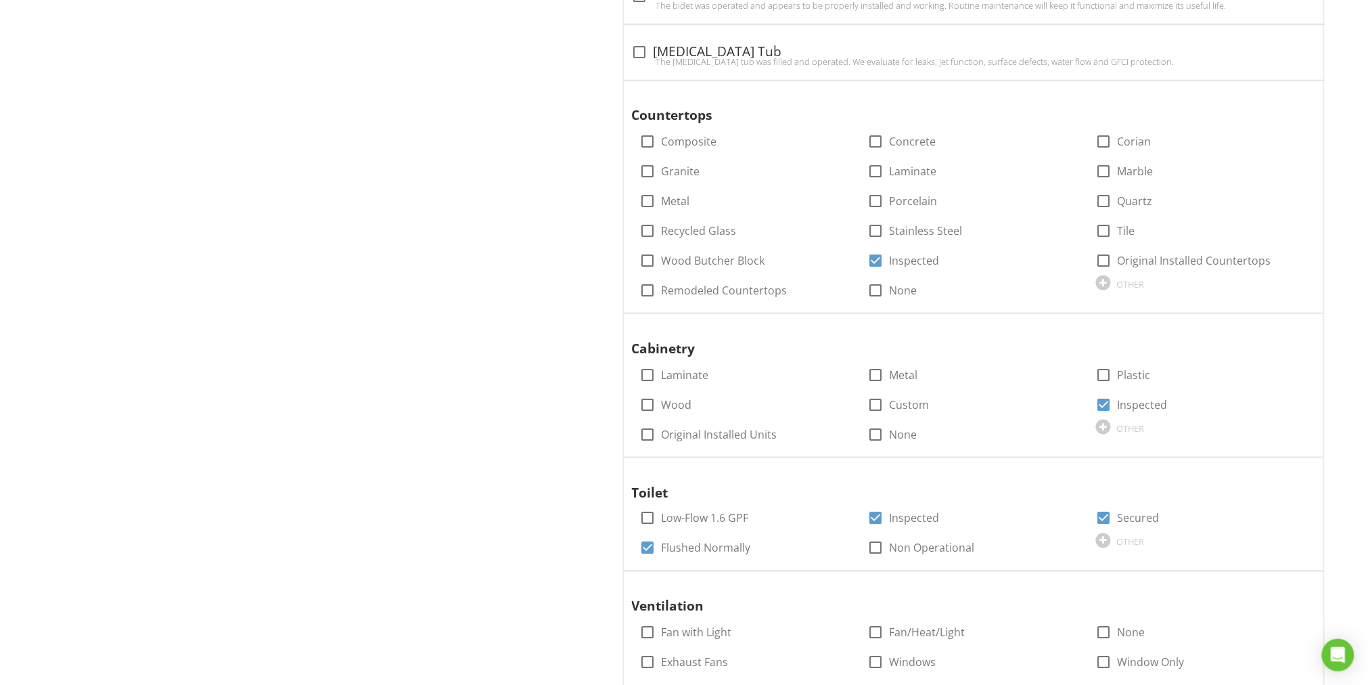
scroll to position [2312, 0]
click at [878, 289] on div at bounding box center [875, 287] width 23 height 23
checkbox input "true"
click at [875, 254] on div at bounding box center [875, 257] width 23 height 23
checkbox input "false"
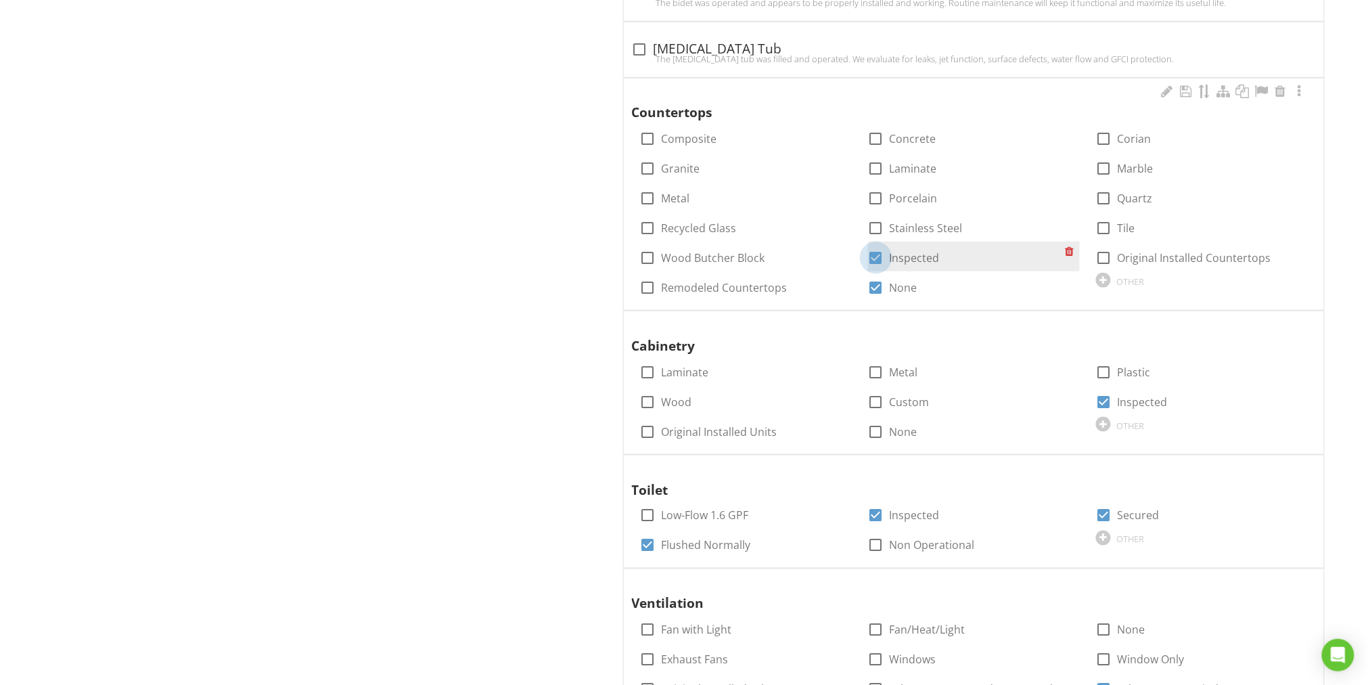
scroll to position [2309, 0]
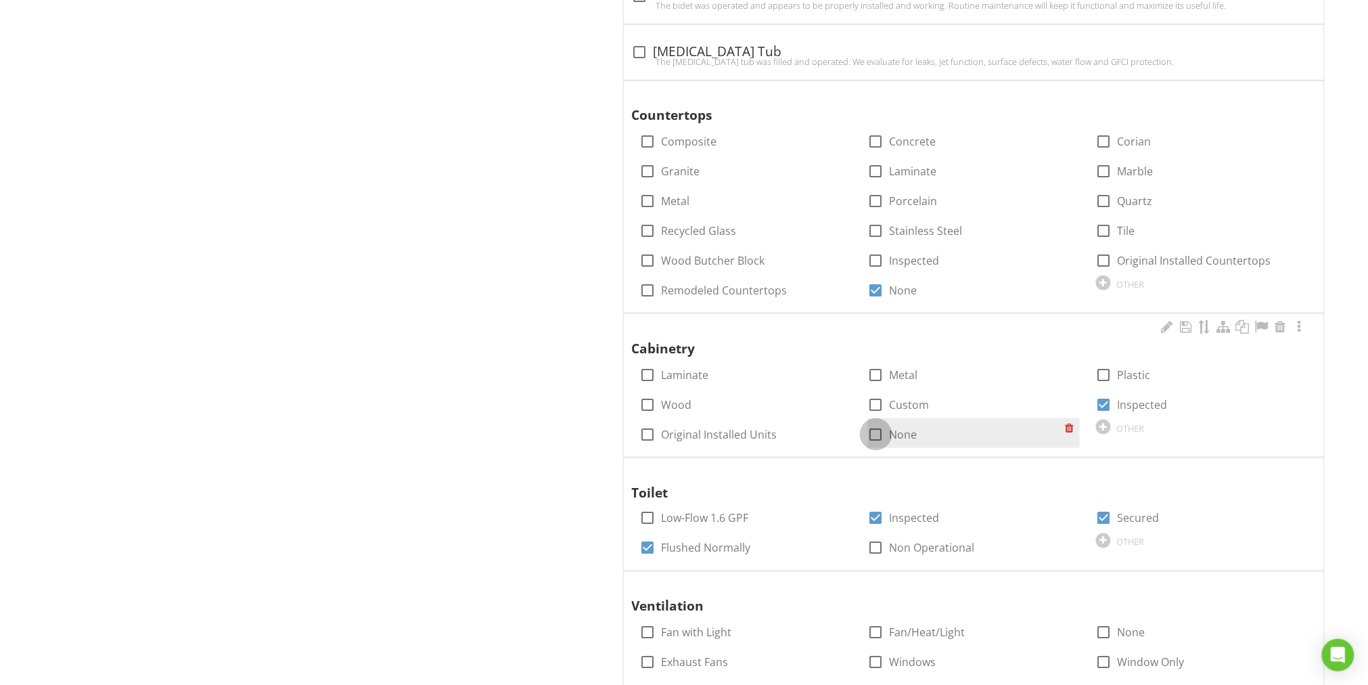
click at [884, 430] on div at bounding box center [875, 434] width 23 height 23
checkbox input "true"
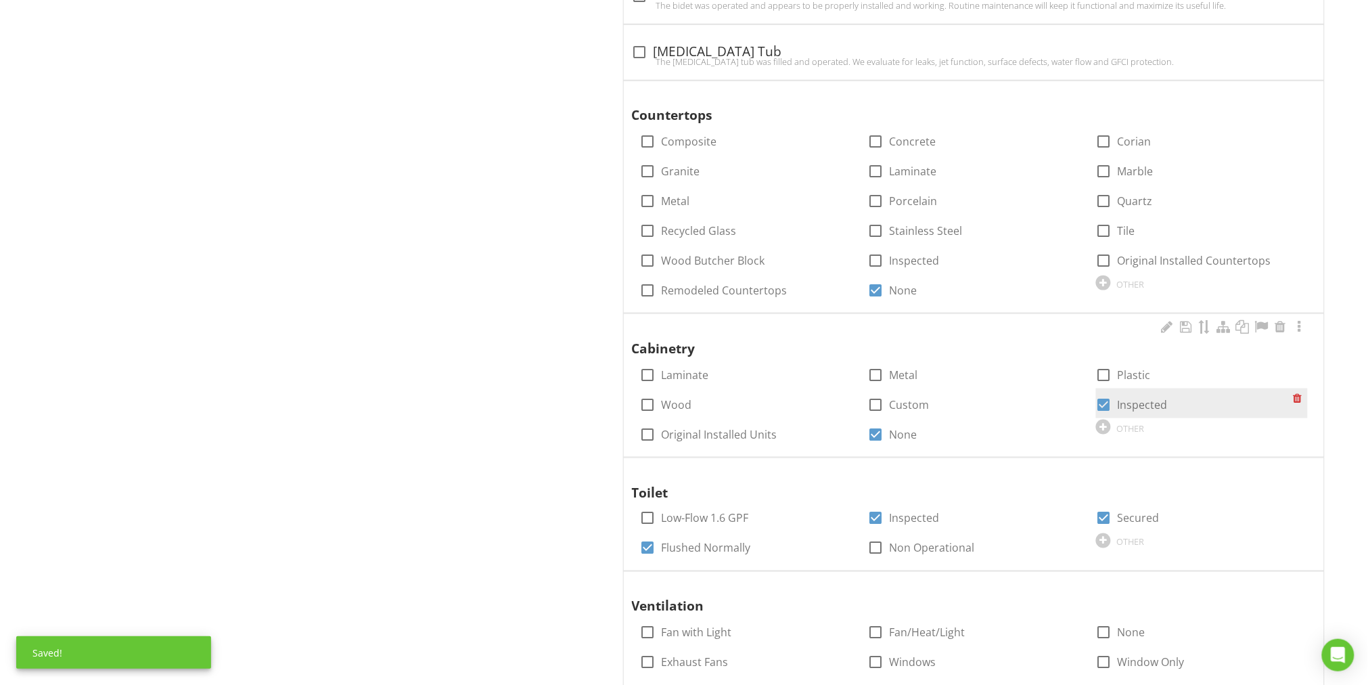
click at [1107, 402] on div at bounding box center [1103, 404] width 23 height 23
checkbox input "false"
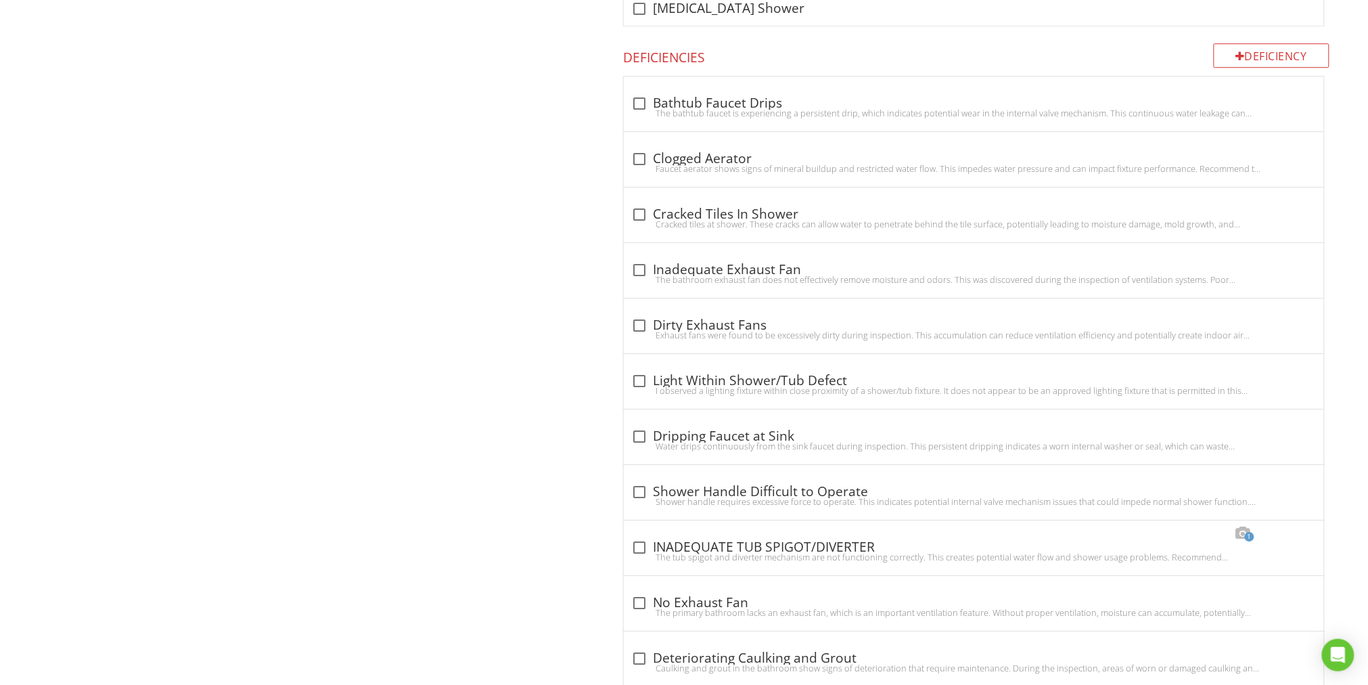
scroll to position [3052, 0]
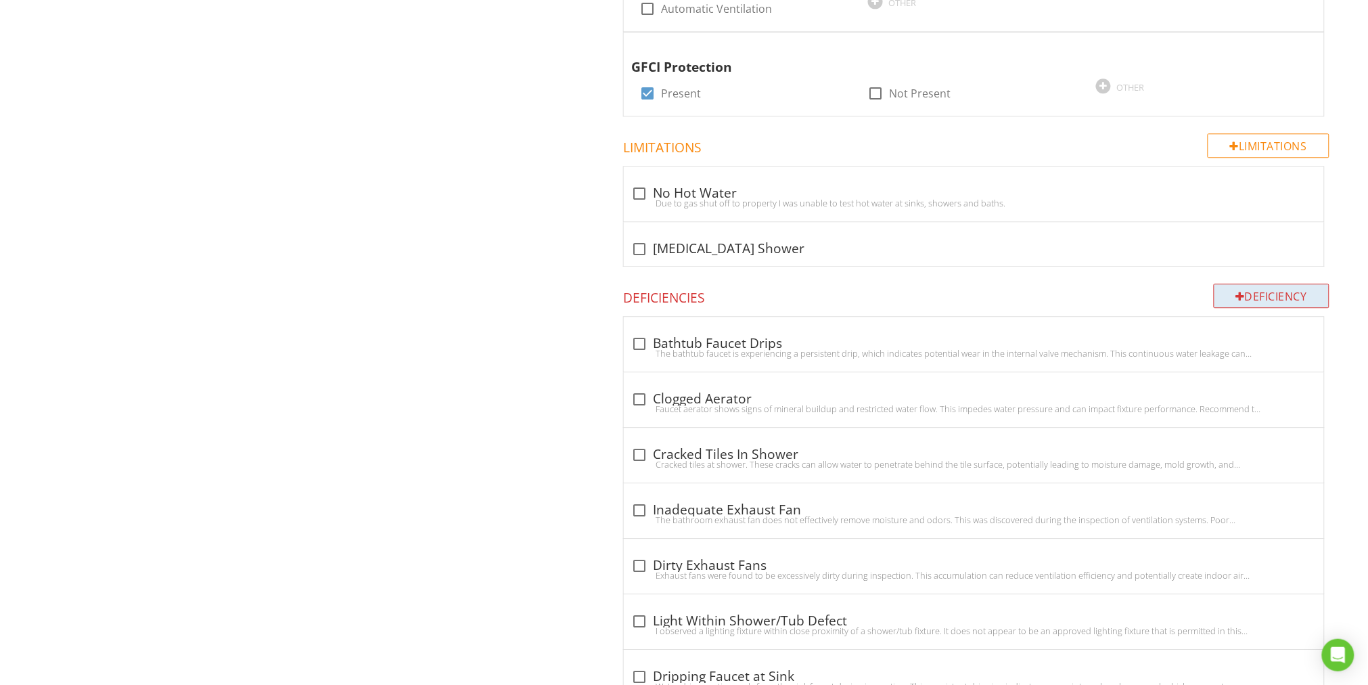
click at [1256, 289] on div "Deficiency" at bounding box center [1271, 295] width 116 height 24
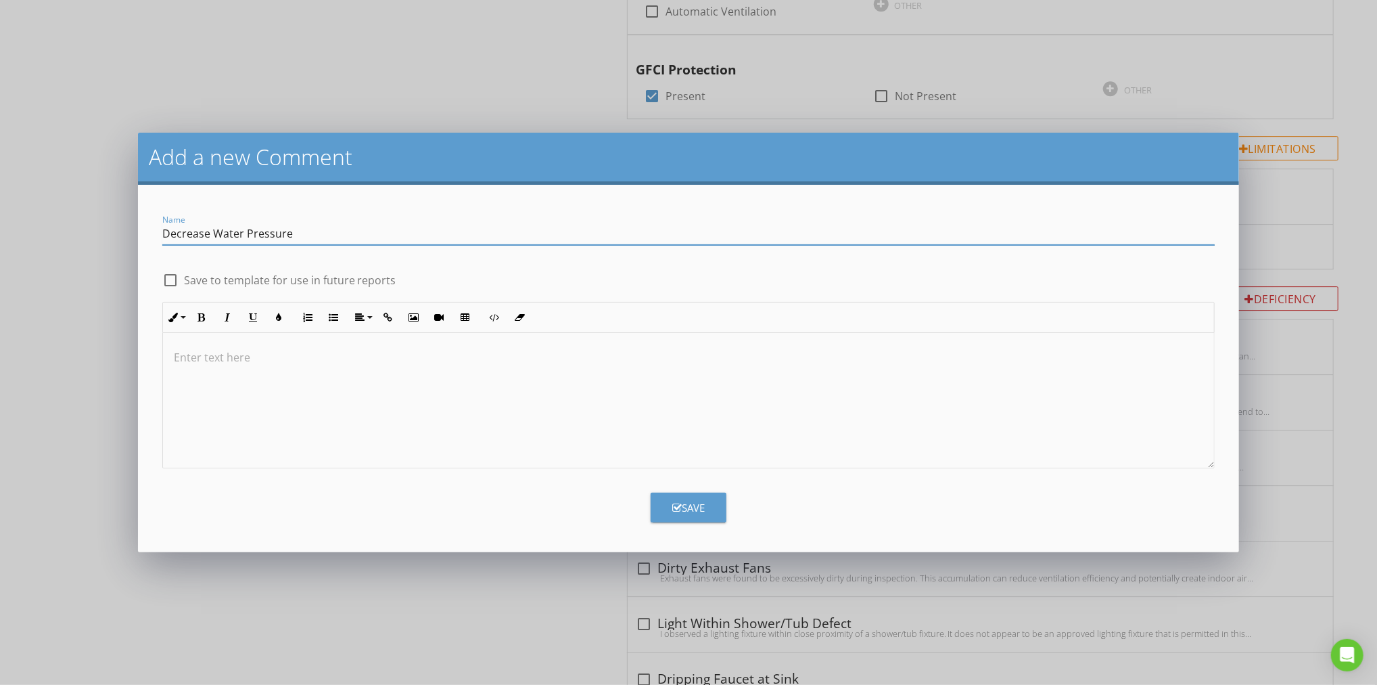
type input "Decrease Water Pressure"
click at [214, 362] on p at bounding box center [689, 357] width 1030 height 16
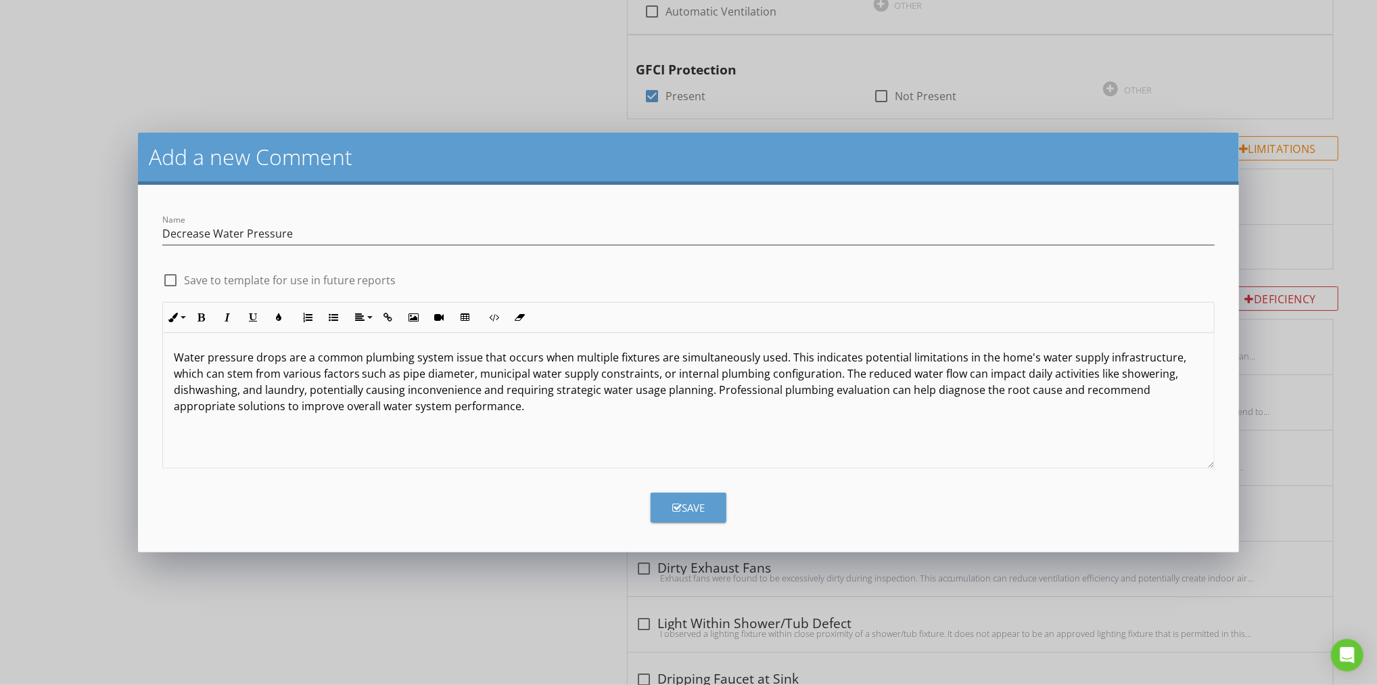
click at [170, 357] on div "Water pressure drops are a common plumbing system issue that occurs when multip…" at bounding box center [689, 400] width 1052 height 135
click at [680, 505] on icon "button" at bounding box center [676, 508] width 9 height 10
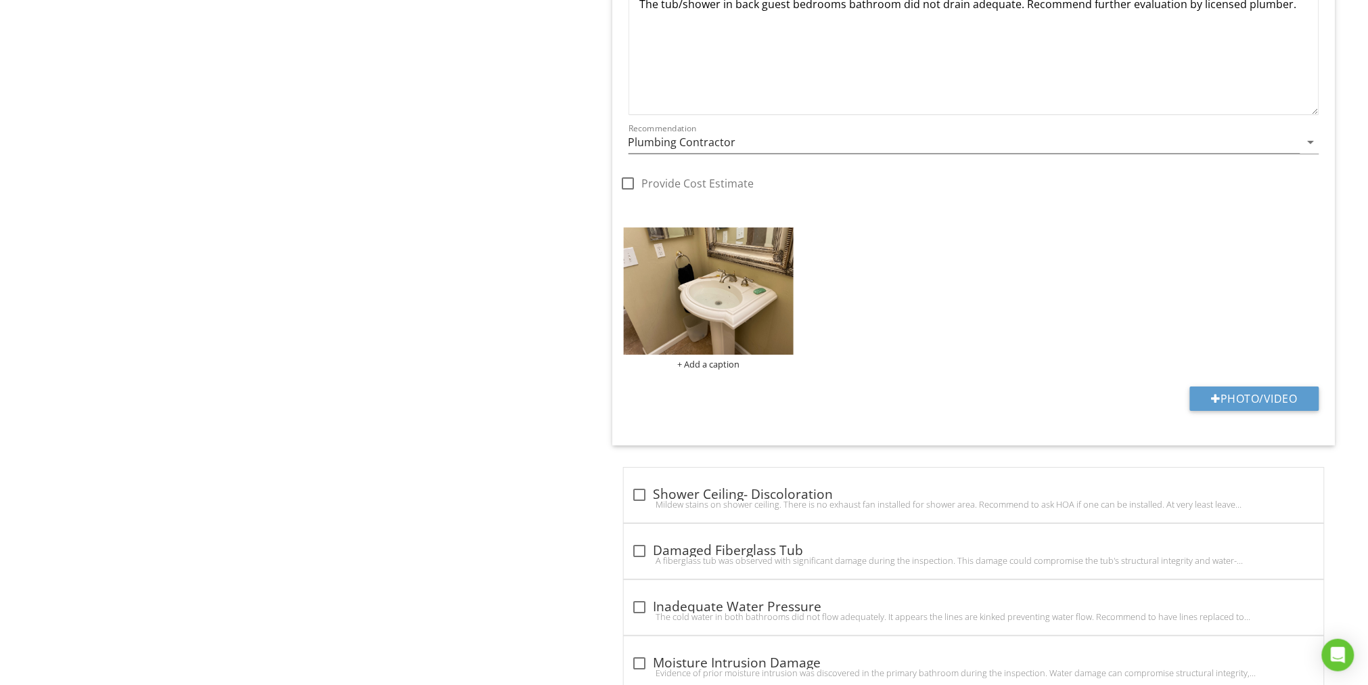
scroll to position [5049, 0]
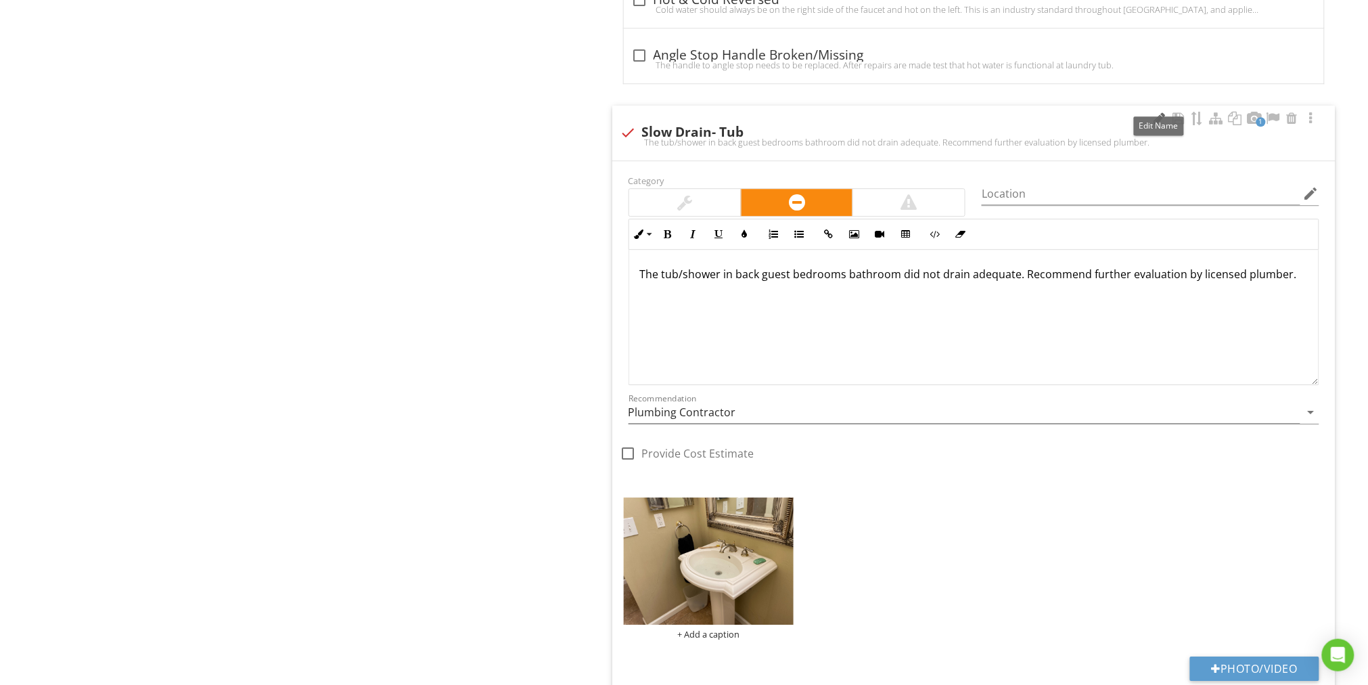
click at [1161, 112] on div at bounding box center [1159, 119] width 16 height 14
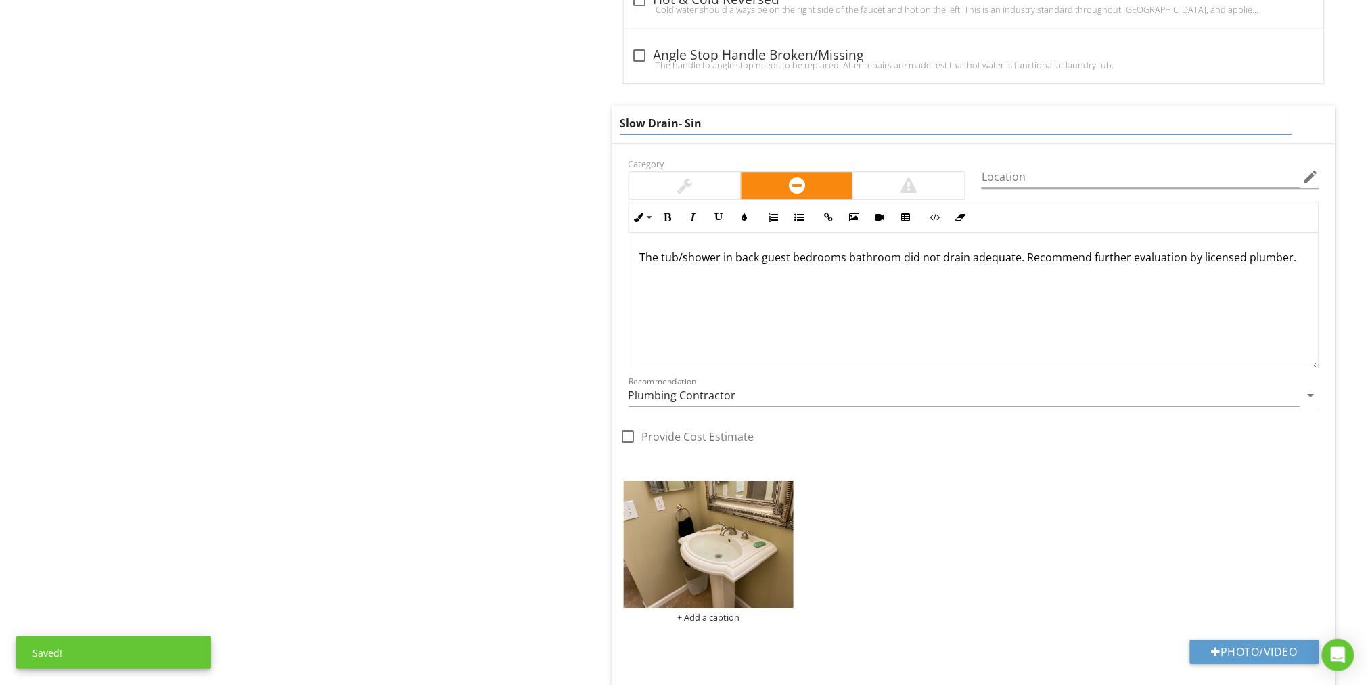
type input "Slow Drain- Sink"
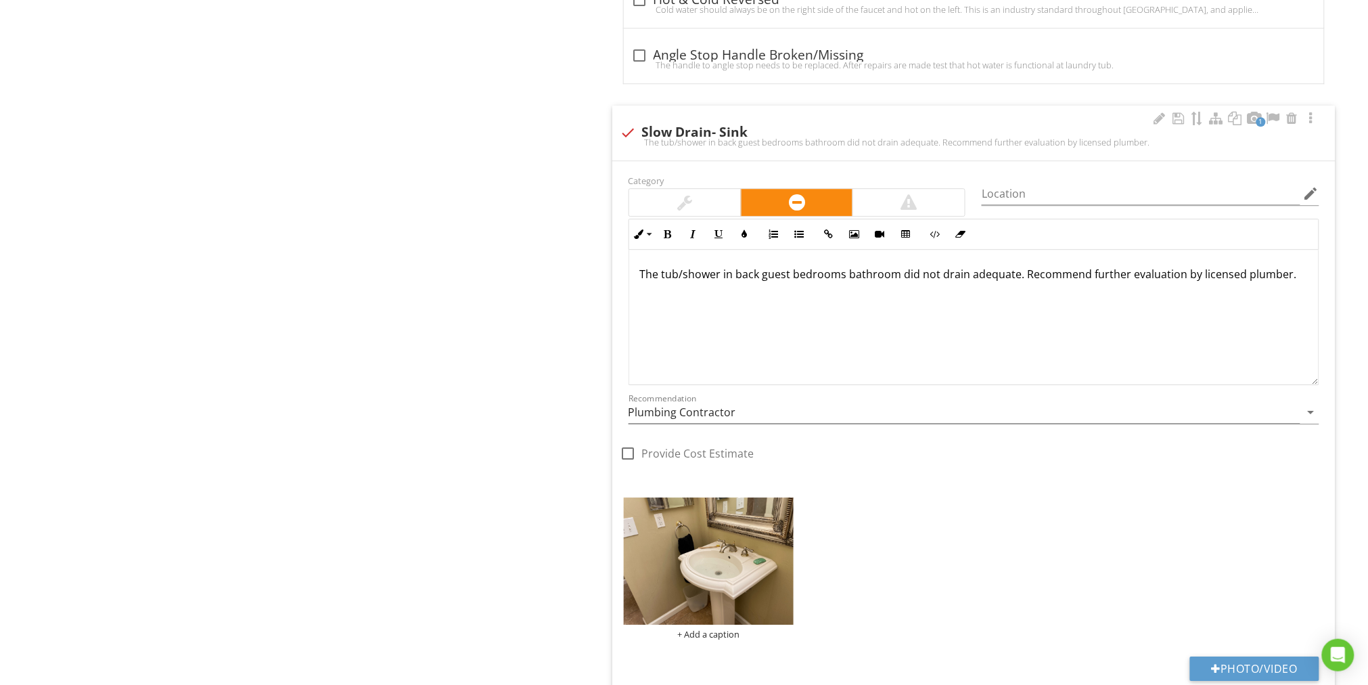
drag, startPoint x: 1287, startPoint y: 267, endPoint x: 693, endPoint y: 255, distance: 593.3
click at [693, 255] on div "The tub/shower in back guest bedrooms bathroom did not drain adequate. Recommen…" at bounding box center [973, 317] width 689 height 135
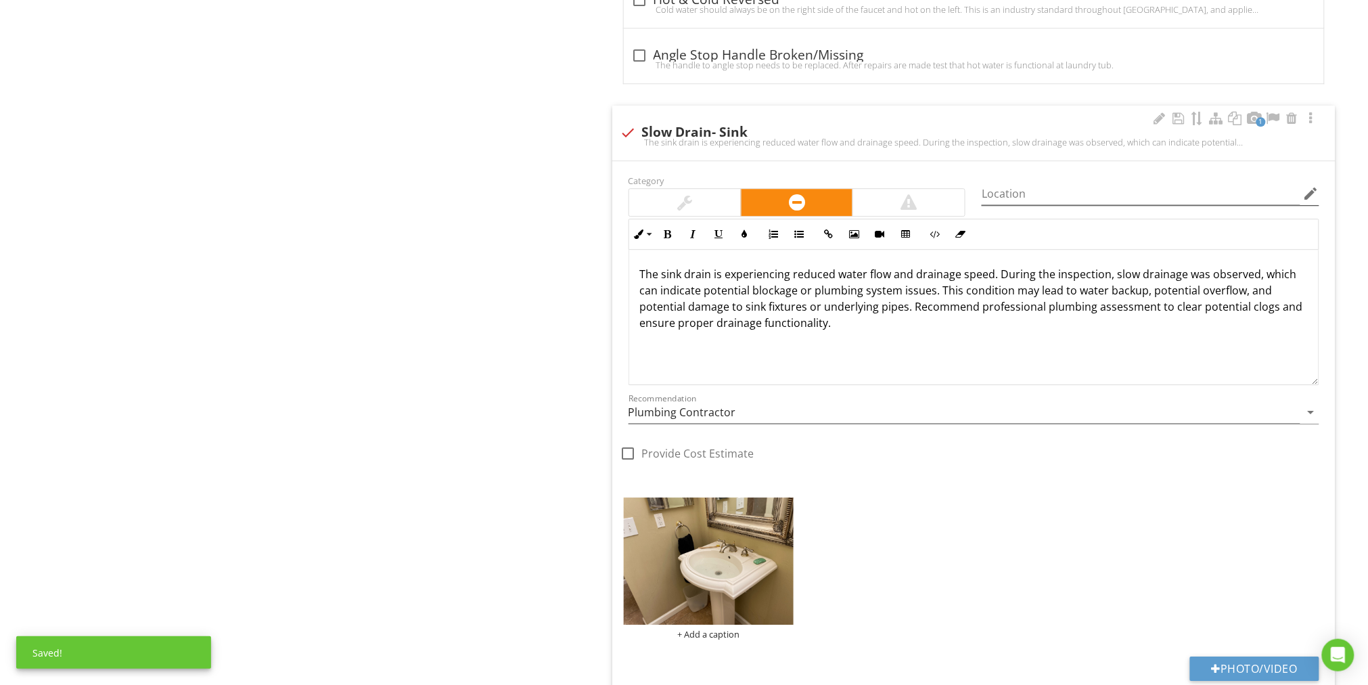
click at [1310, 185] on icon "edit" at bounding box center [1311, 193] width 16 height 16
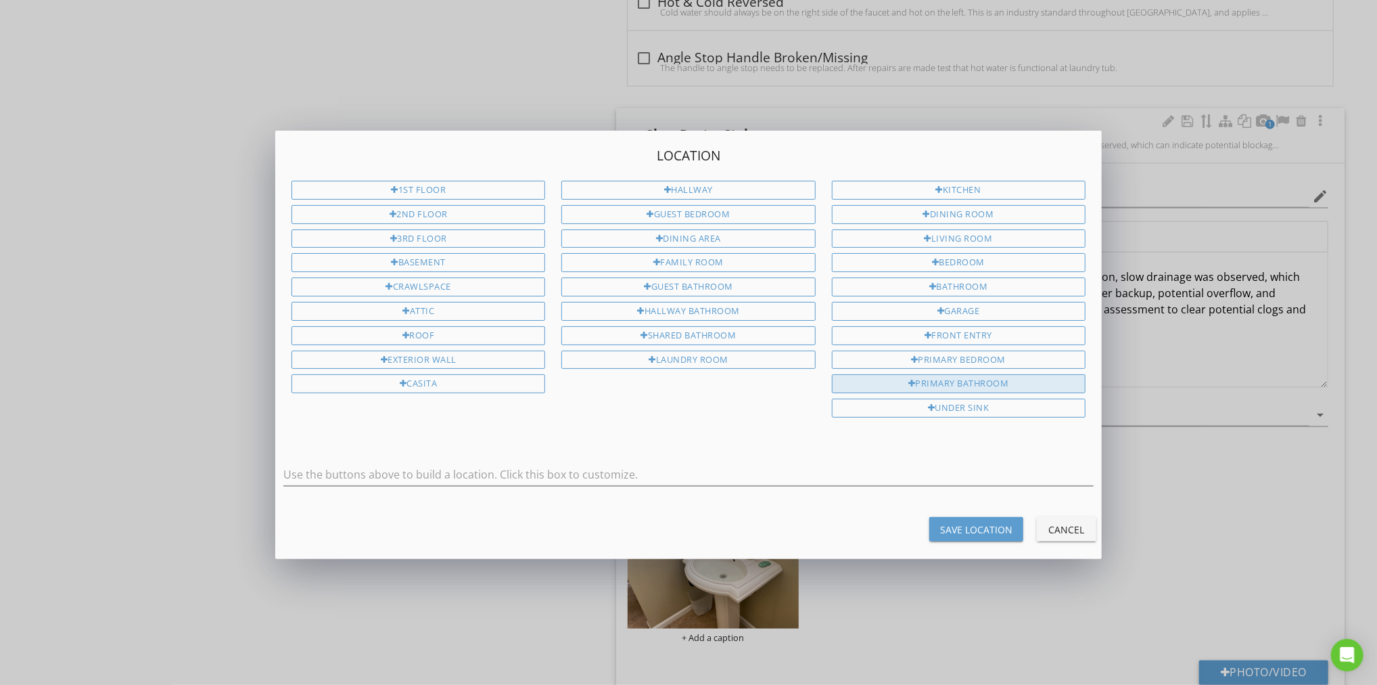
drag, startPoint x: 995, startPoint y: 376, endPoint x: 861, endPoint y: 377, distance: 133.9
click at [994, 376] on div "Primary Bathroom" at bounding box center [959, 383] width 254 height 19
type input "Primary Bathroom"
click at [985, 522] on div "Save Location" at bounding box center [976, 529] width 72 height 14
type input "Primary Bathroom"
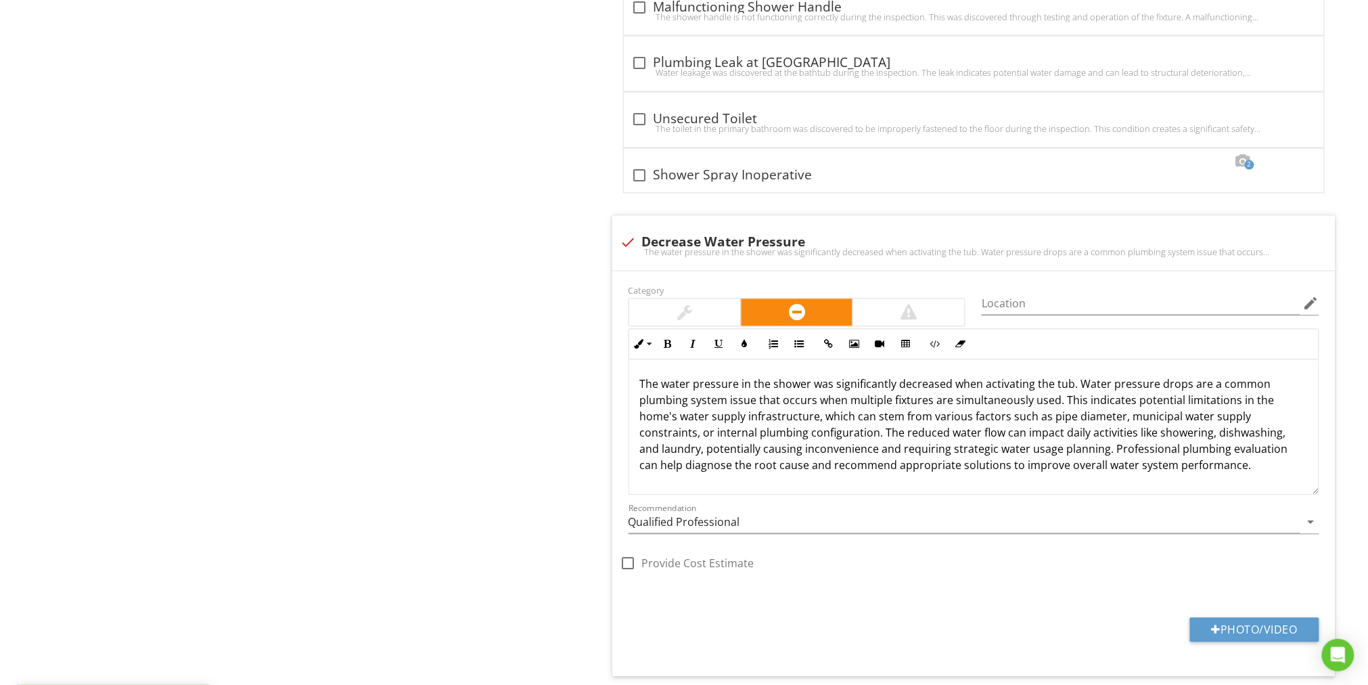
scroll to position [6563, 0]
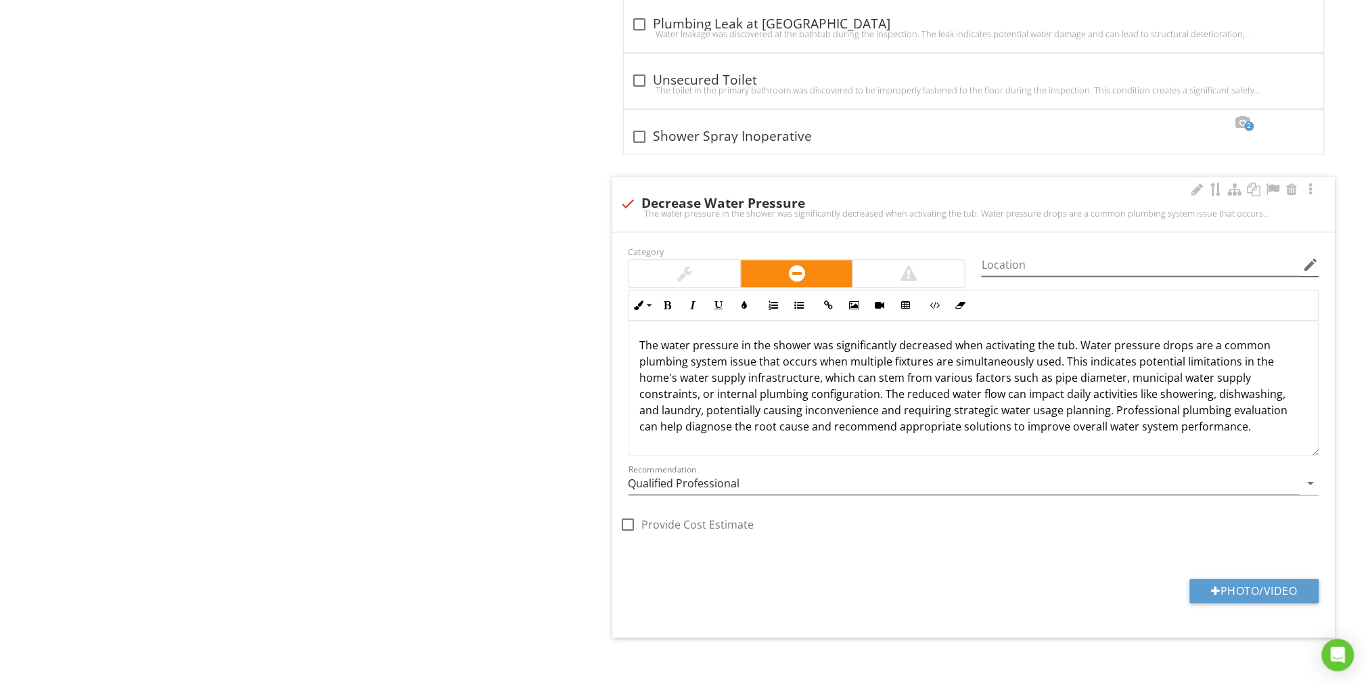
click at [1314, 257] on icon "edit" at bounding box center [1311, 265] width 16 height 16
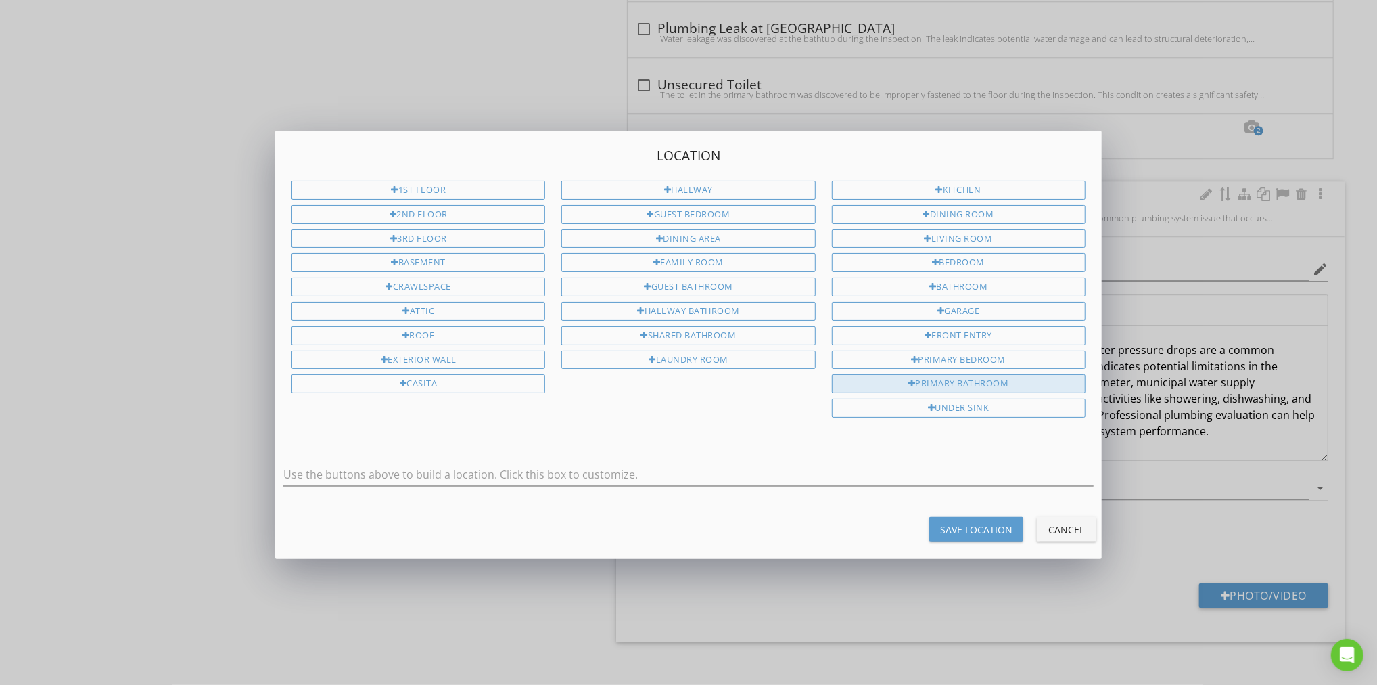
click at [992, 377] on div "Primary Bathroom" at bounding box center [959, 383] width 254 height 19
type input "Primary Bathroom"
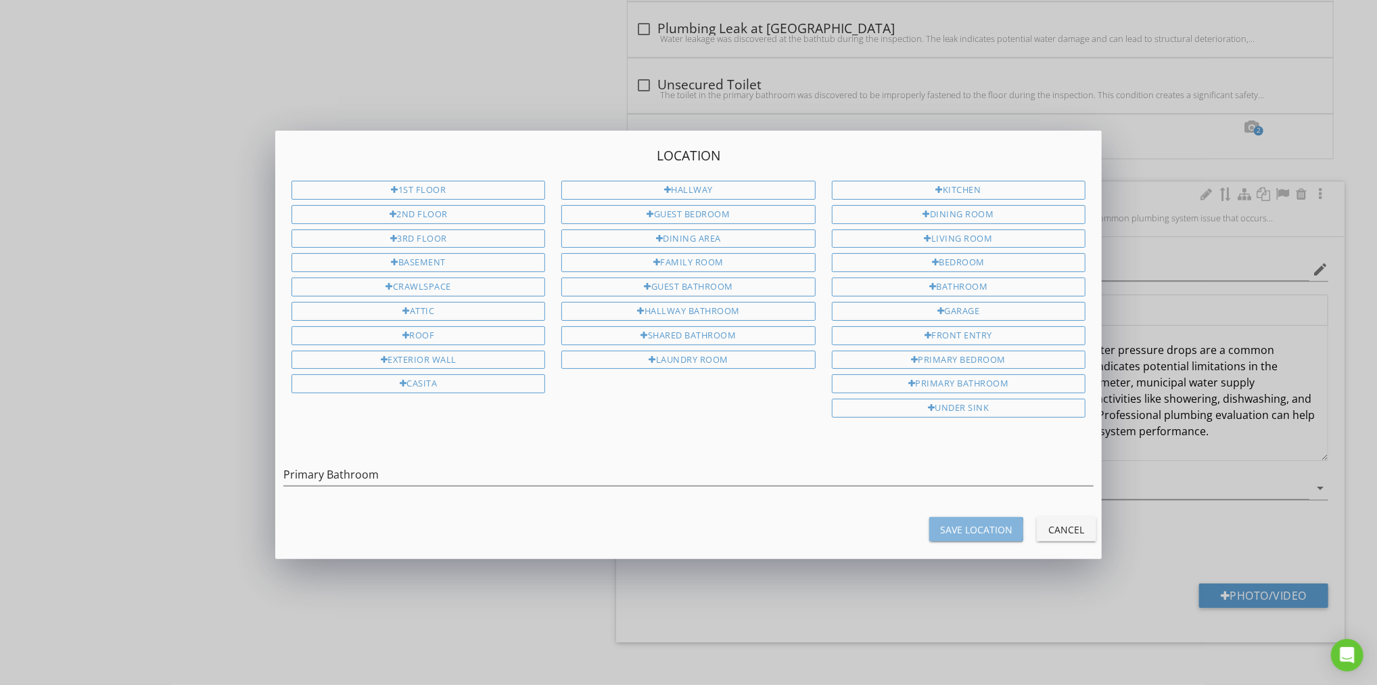
drag, startPoint x: 992, startPoint y: 520, endPoint x: 931, endPoint y: 523, distance: 60.3
click at [992, 522] on div "Save Location" at bounding box center [976, 529] width 72 height 14
type input "Primary Bathroom"
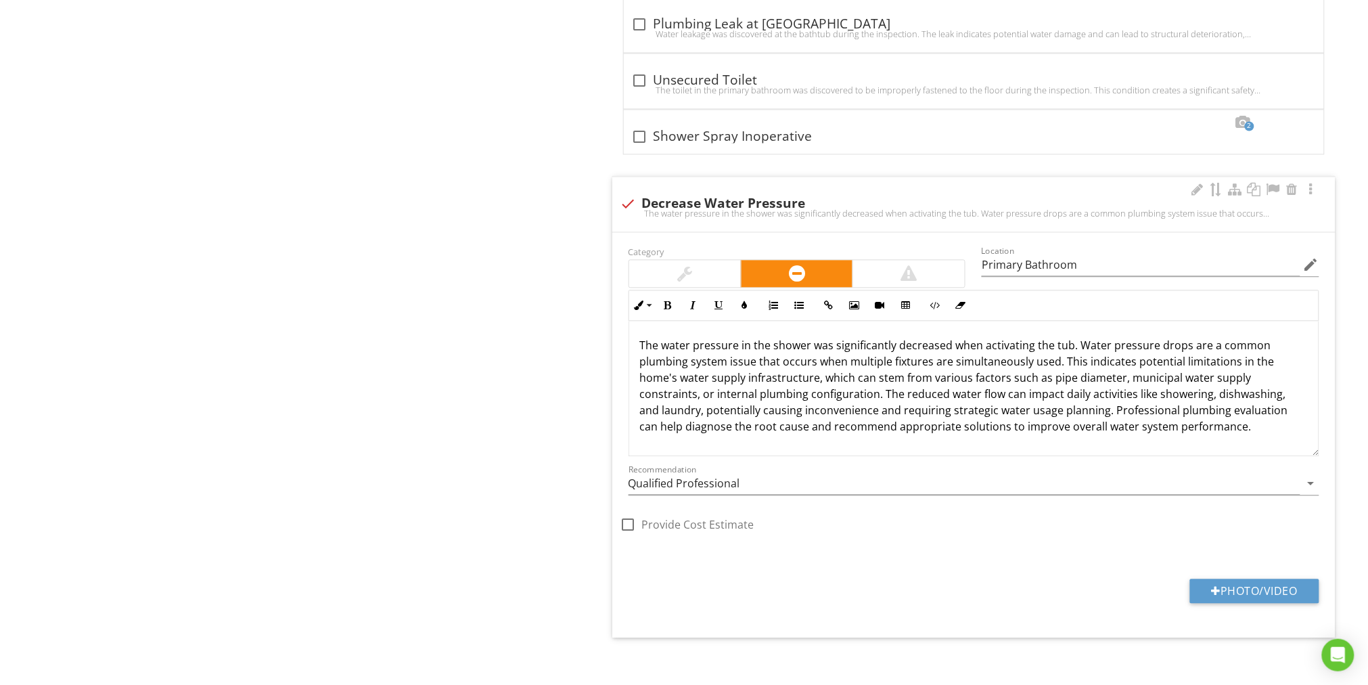
click at [1310, 476] on icon "arrow_drop_down" at bounding box center [1311, 484] width 16 height 16
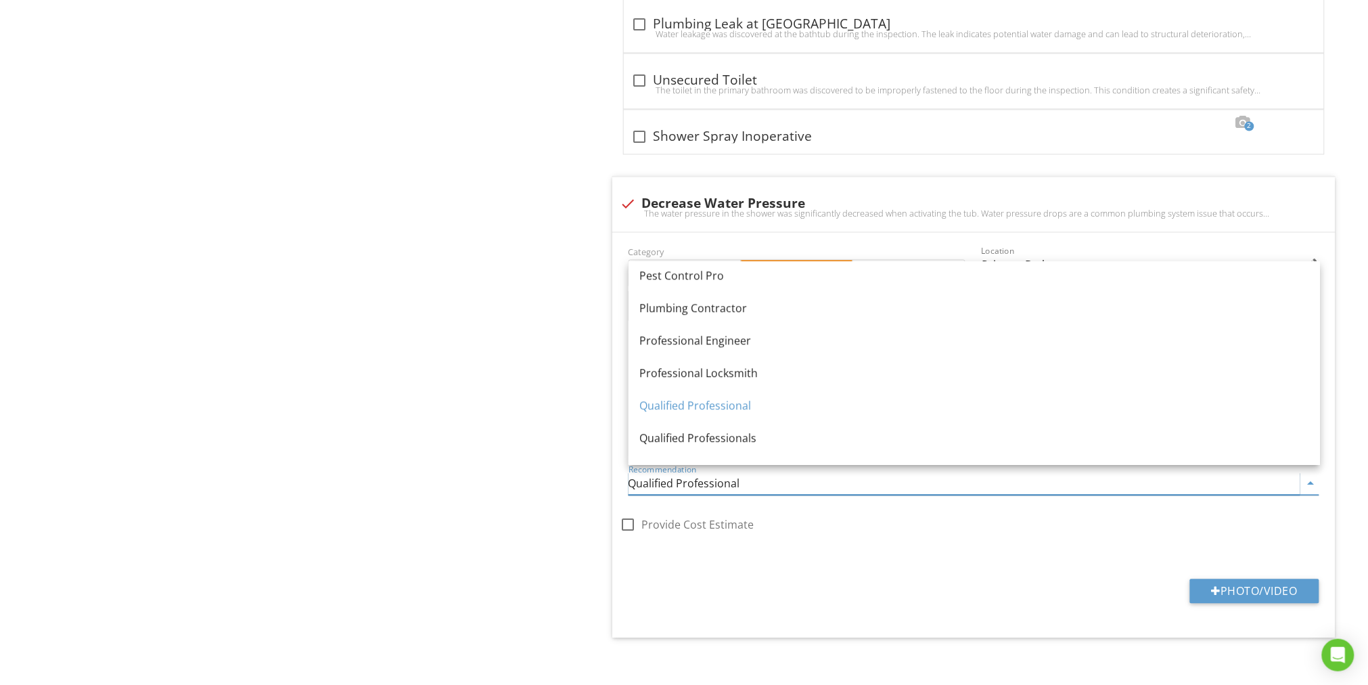
scroll to position [1332, 0]
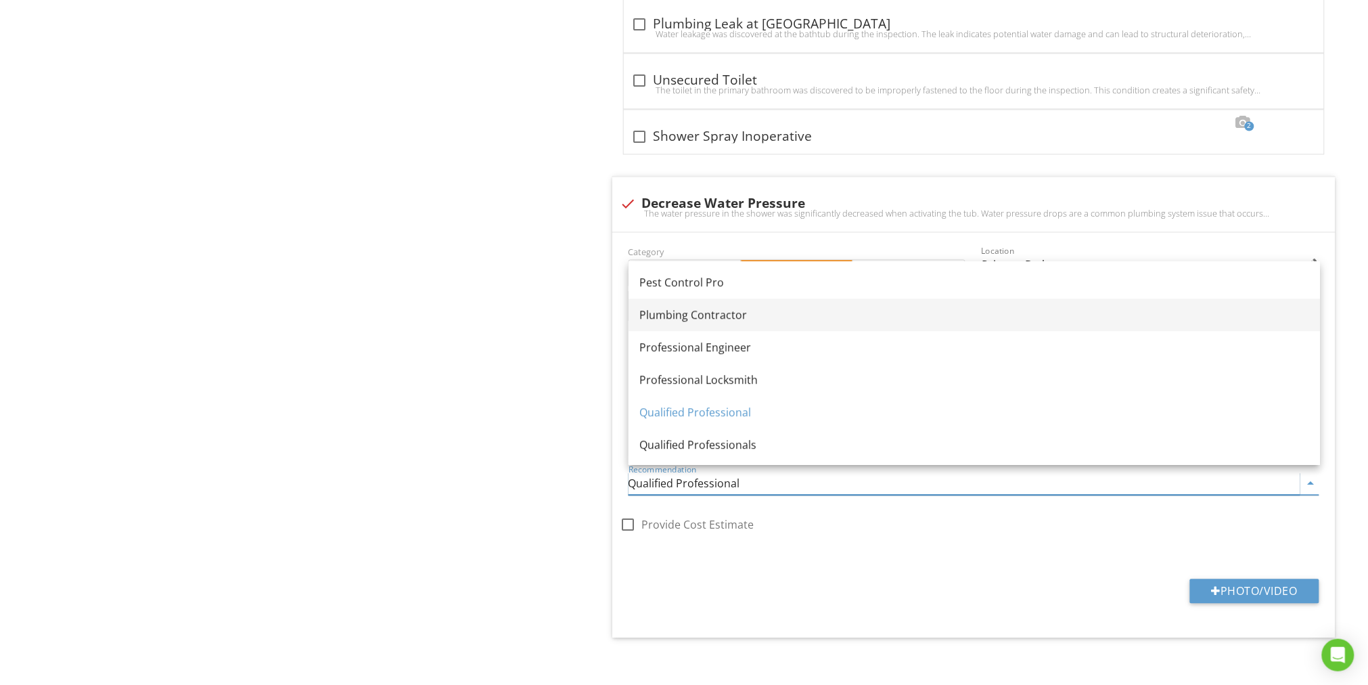
click at [728, 313] on div "Plumbing Contractor" at bounding box center [974, 315] width 670 height 16
type input "Plumbing Contractor"
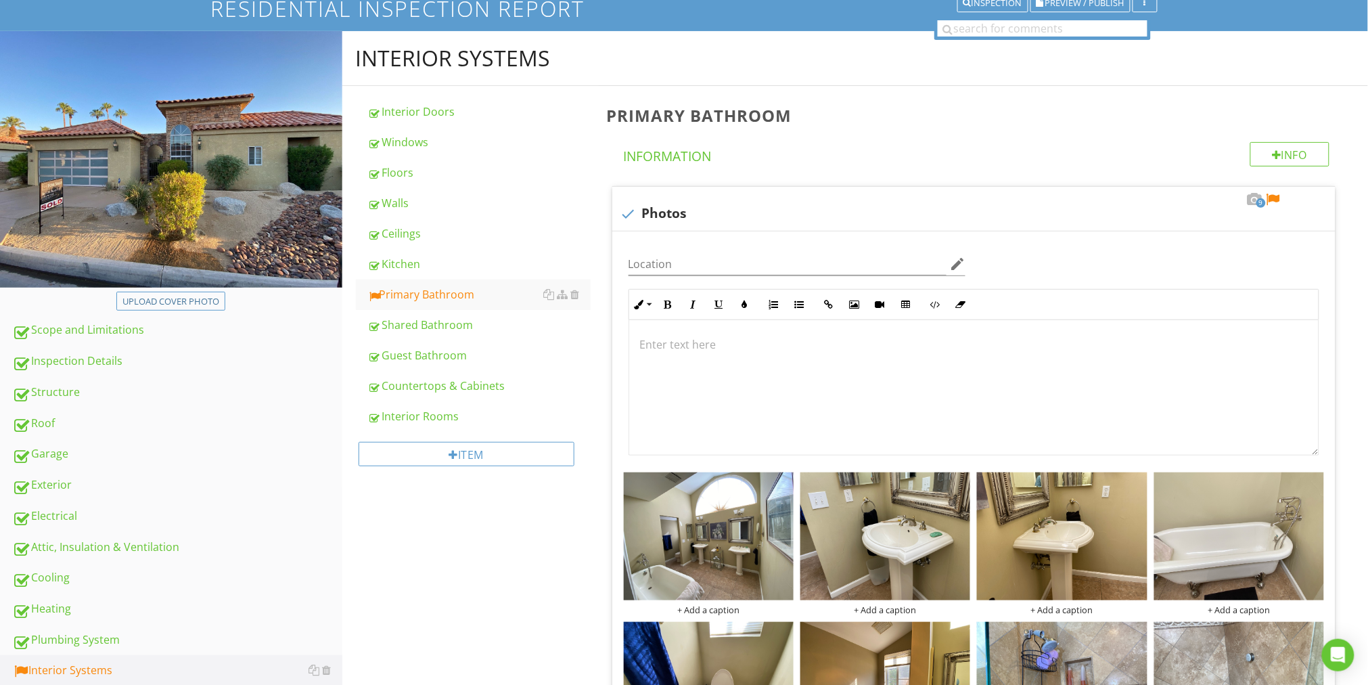
scroll to position [122, 0]
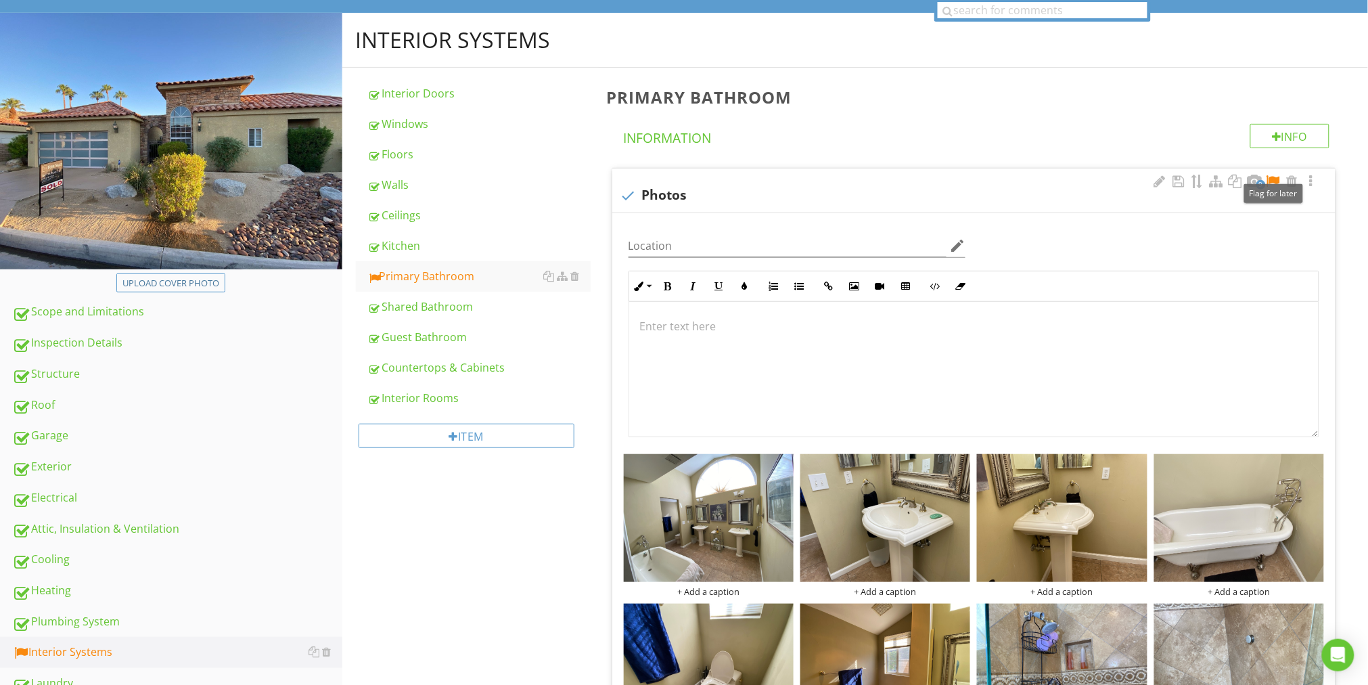
click at [1277, 180] on div at bounding box center [1273, 182] width 16 height 14
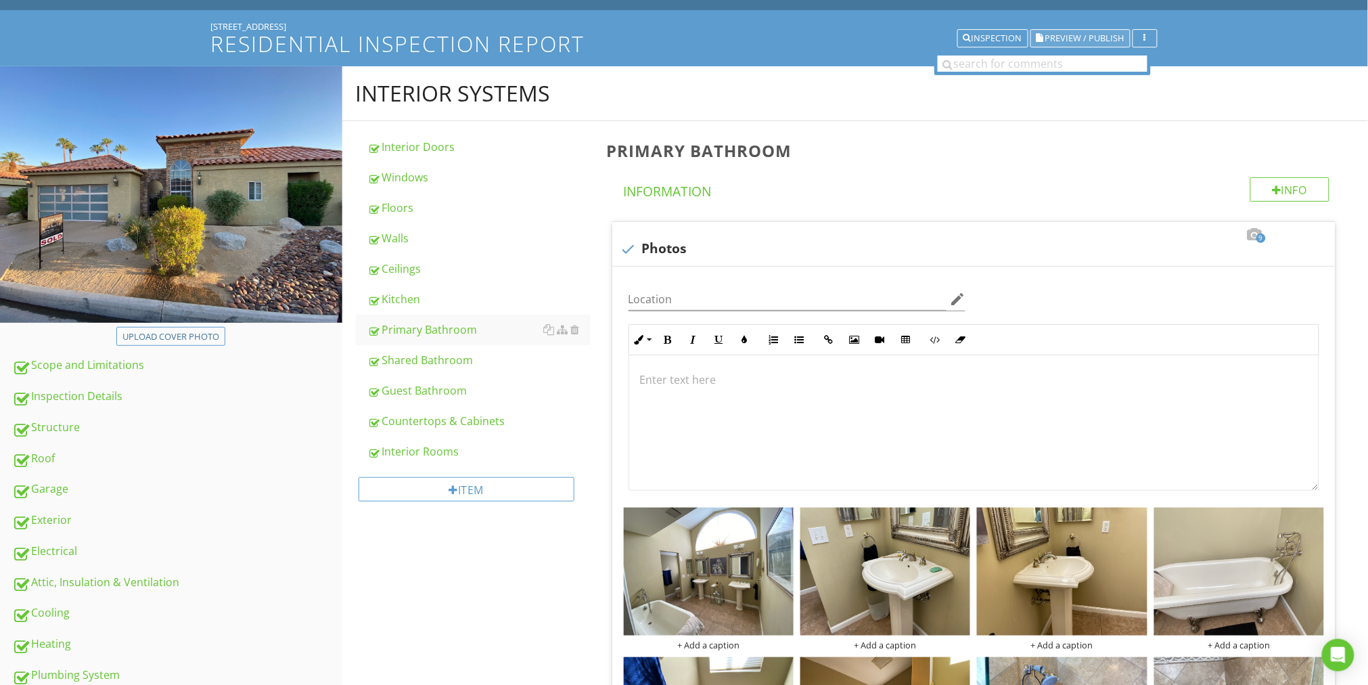
scroll to position [0, 0]
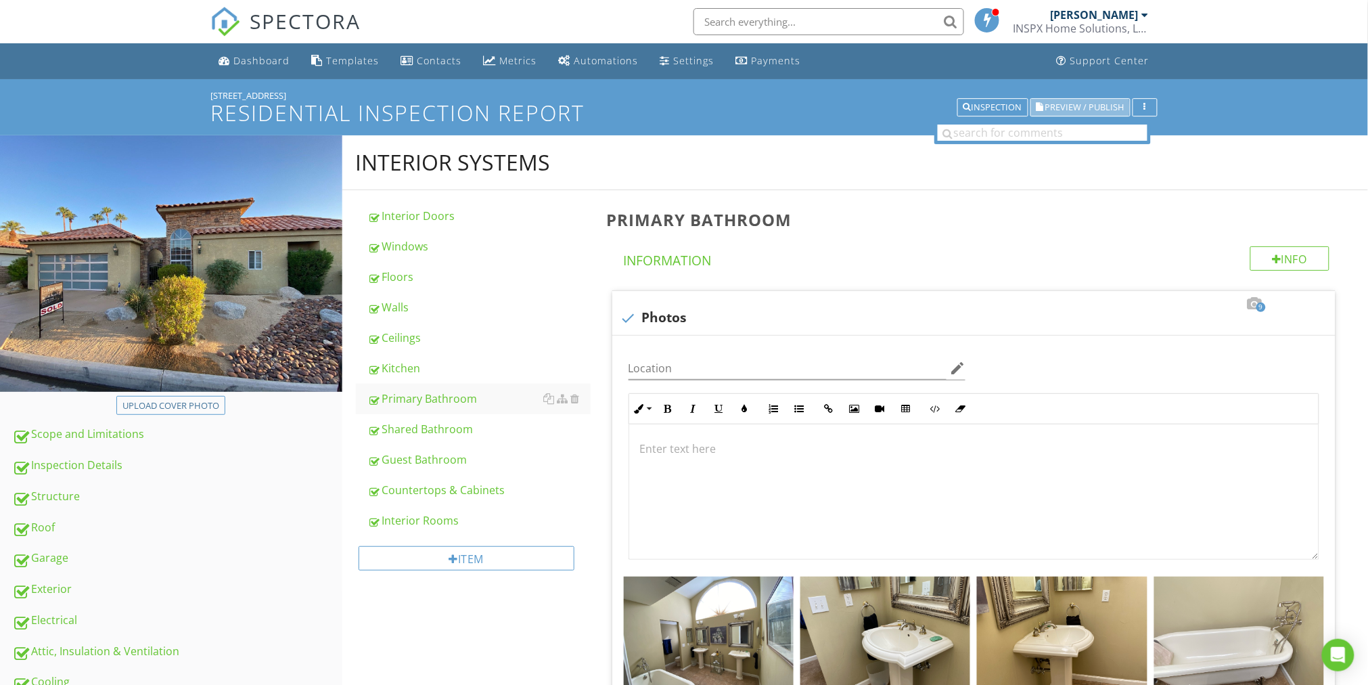
click at [1098, 103] on span "Preview / Publish" at bounding box center [1084, 107] width 79 height 9
click at [1088, 109] on span "Preview / Publish" at bounding box center [1084, 107] width 79 height 9
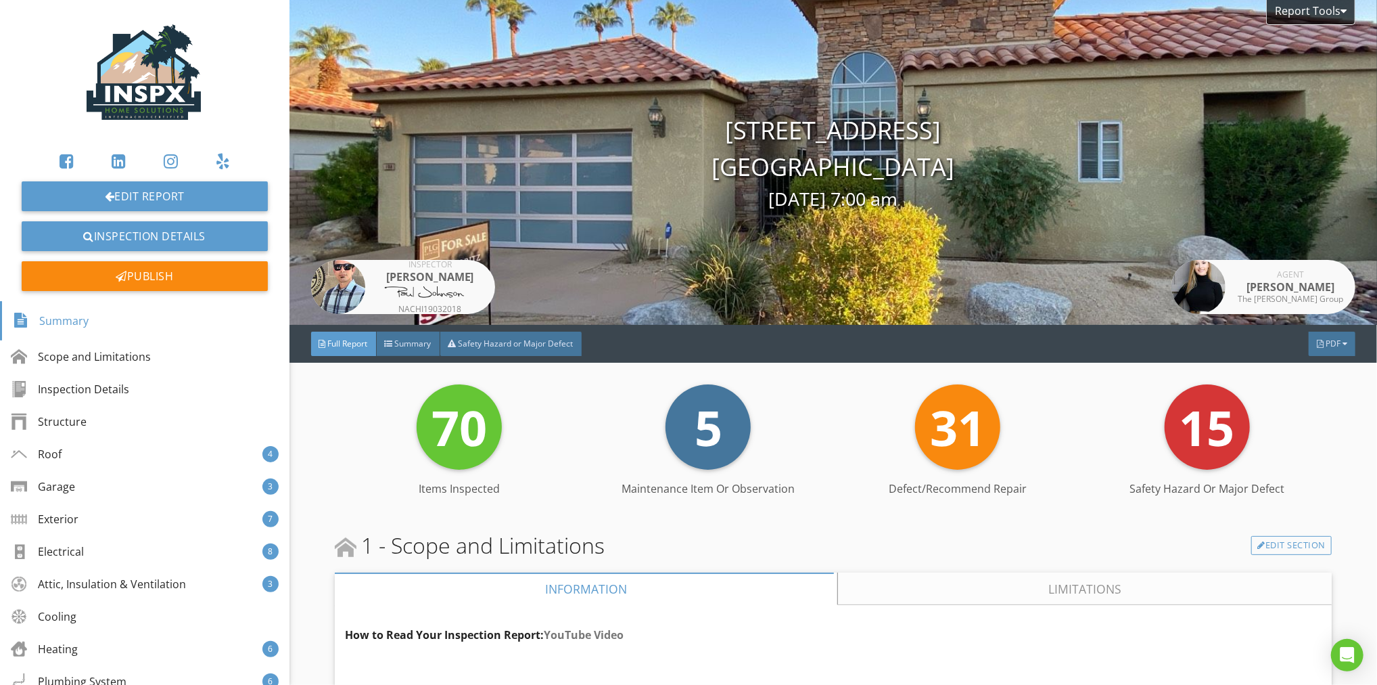
drag, startPoint x: 413, startPoint y: 340, endPoint x: 547, endPoint y: 369, distance: 137.9
click at [413, 340] on span "Summary" at bounding box center [413, 343] width 37 height 11
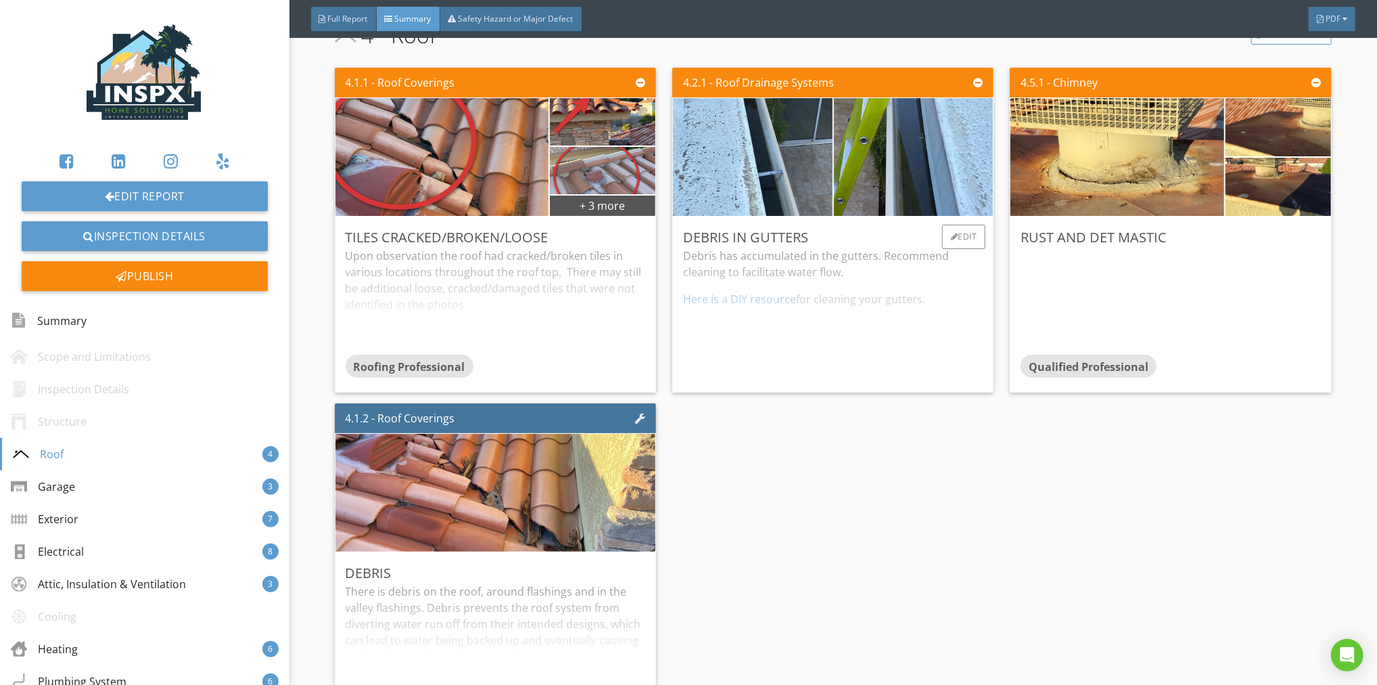
scroll to position [345, 0]
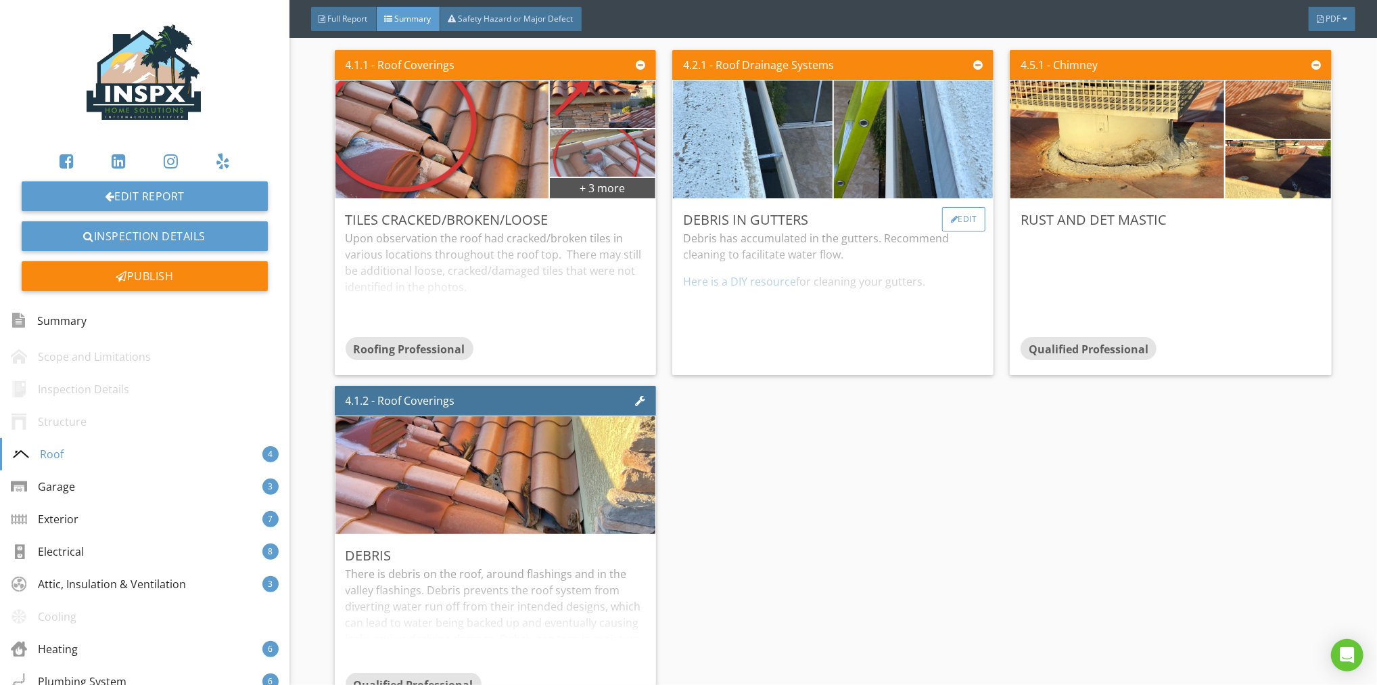
click at [955, 212] on div "Edit" at bounding box center [964, 219] width 44 height 24
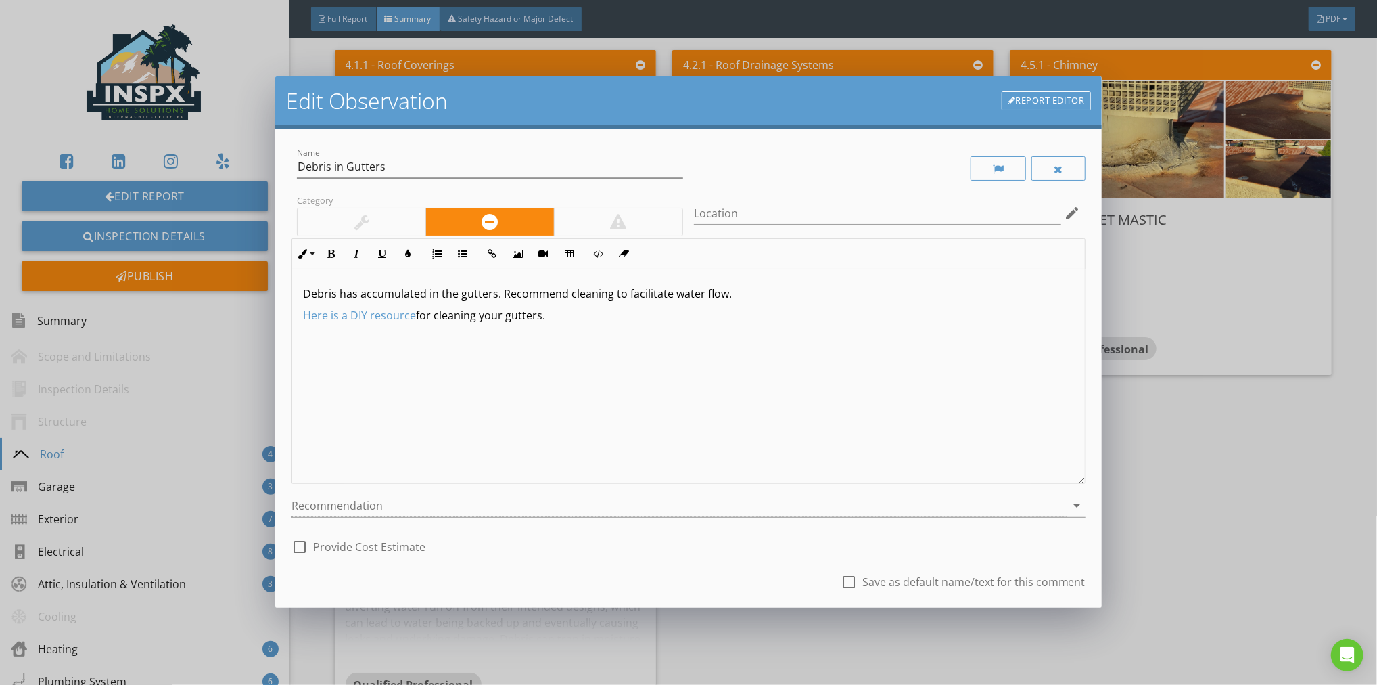
drag, startPoint x: 559, startPoint y: 314, endPoint x: 281, endPoint y: 286, distance: 279.4
click at [281, 286] on div "Name Debris in Gutters Category Location edit Inline Style XLarge Large Normal …" at bounding box center [688, 368] width 827 height 479
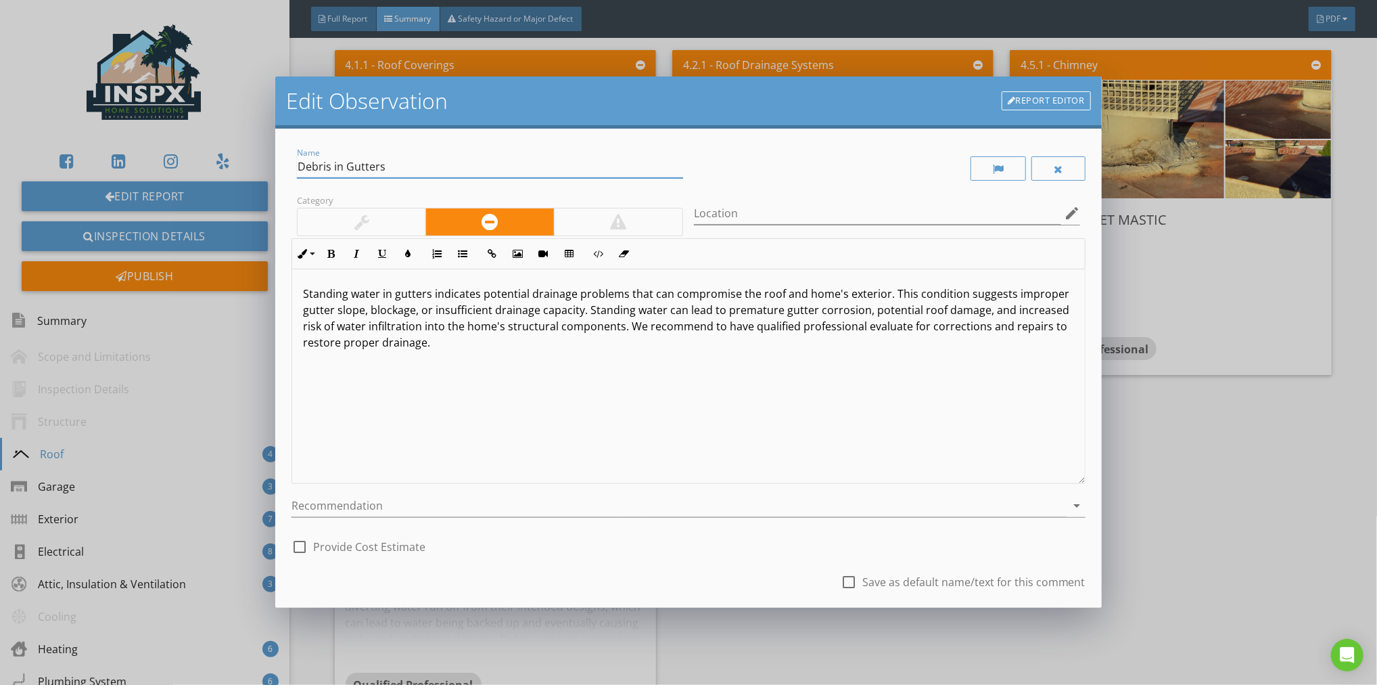
drag, startPoint x: 392, startPoint y: 164, endPoint x: 636, endPoint y: 237, distance: 255.5
click at [292, 166] on div "Name Debris in Gutters" at bounding box center [490, 168] width 397 height 47
type input "Gutters Not Draining Properly"
click at [1069, 505] on icon "arrow_drop_down" at bounding box center [1077, 505] width 16 height 16
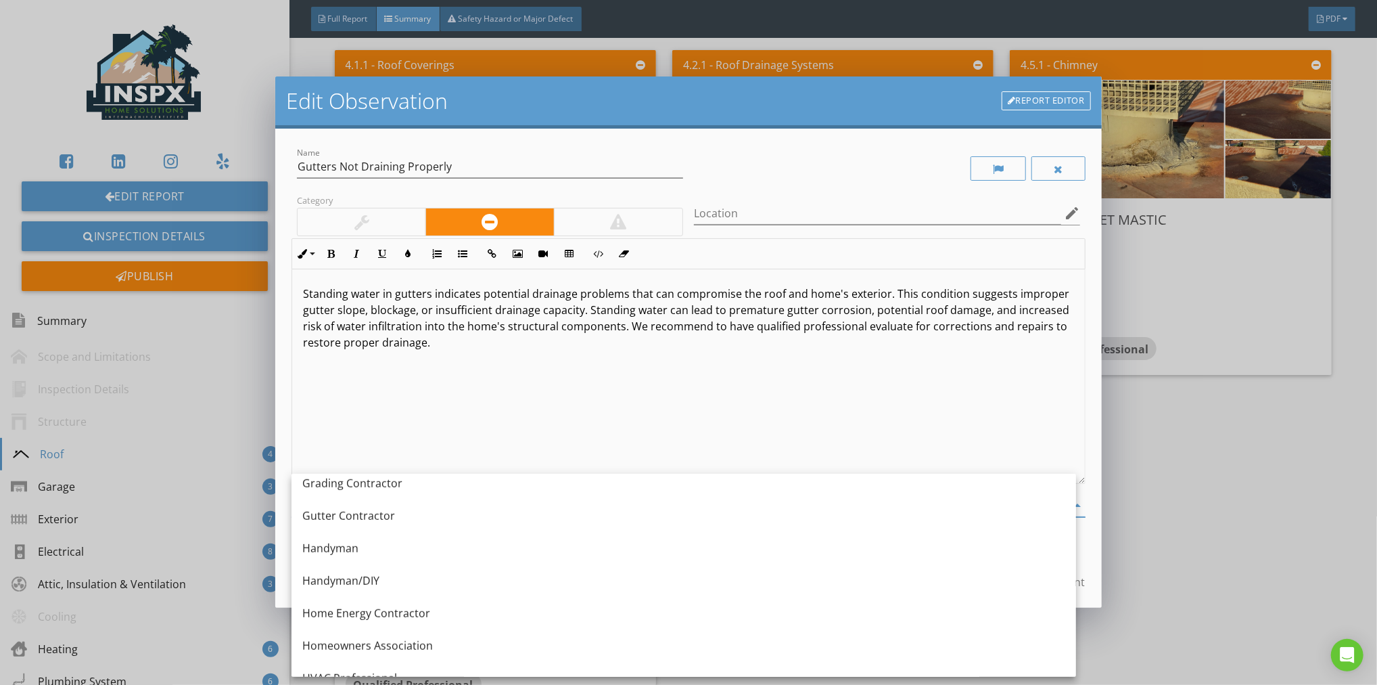
scroll to position [725, 0]
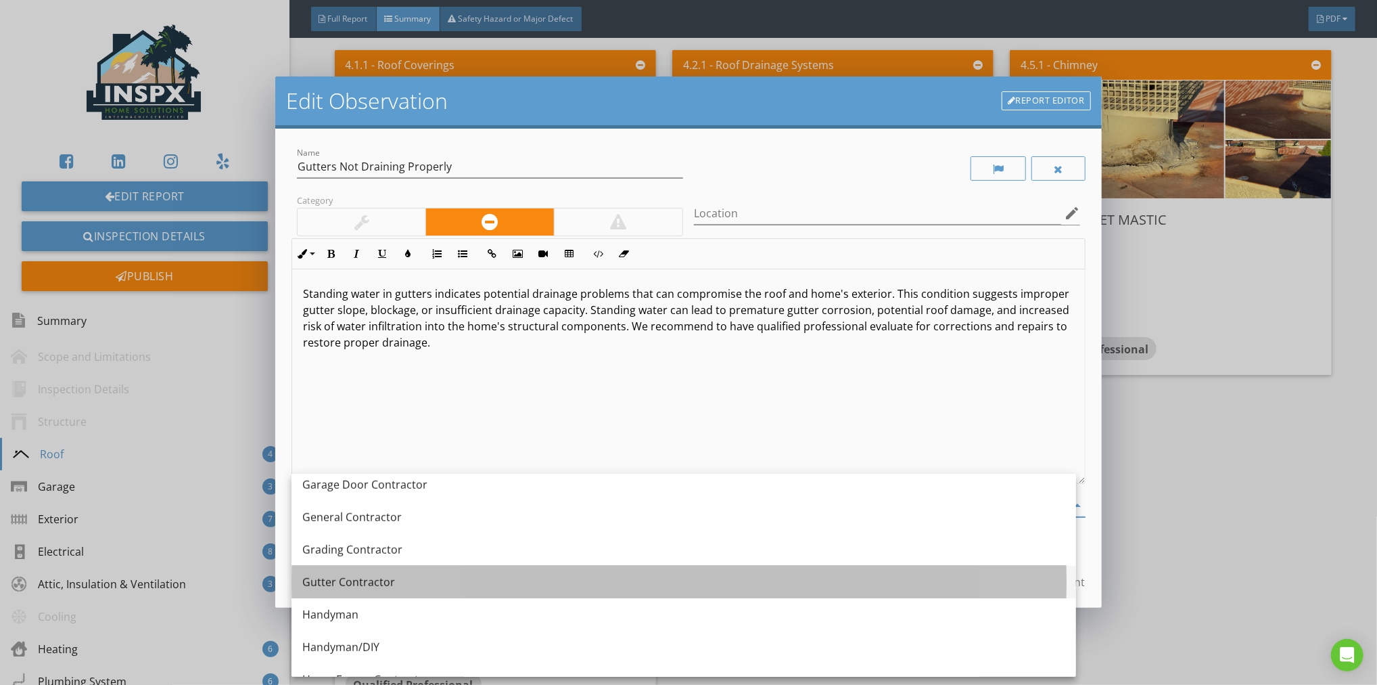
click at [398, 584] on div "Gutter Contractor" at bounding box center [683, 582] width 763 height 16
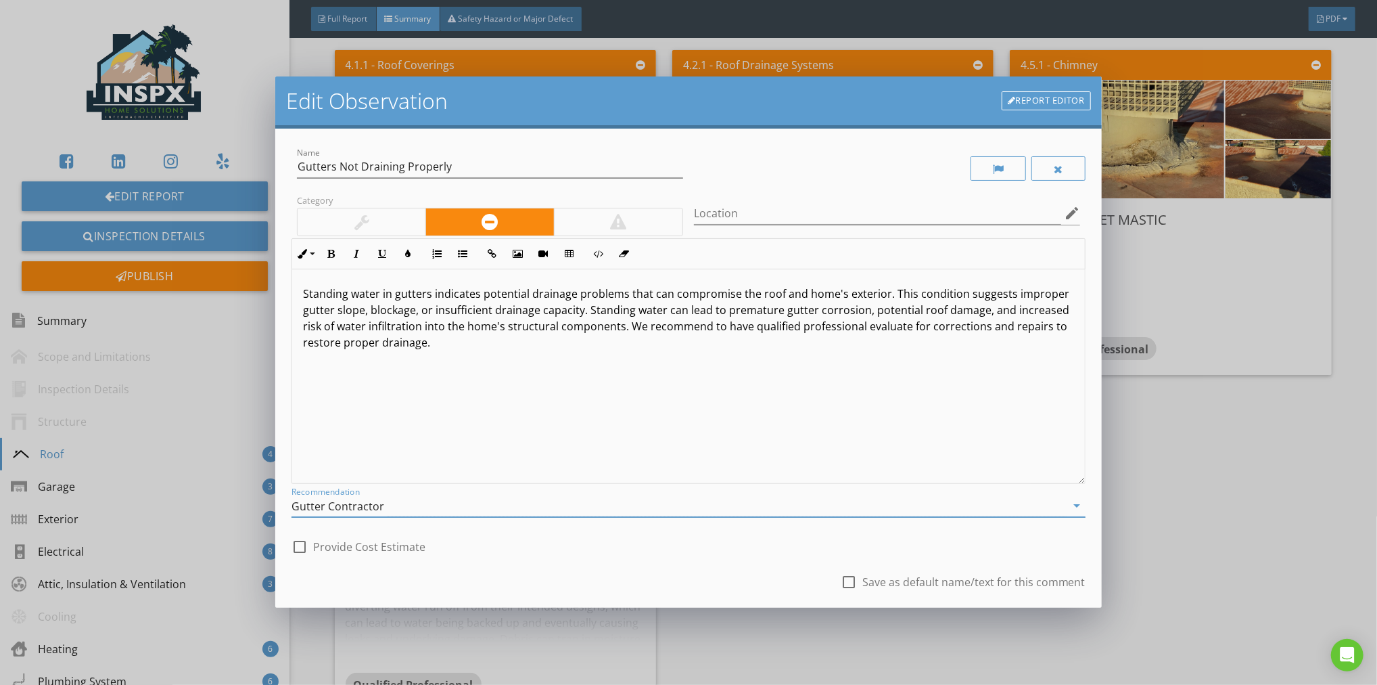
click at [580, 579] on div "check_box_outline_blank Save as default name/text for this comment" at bounding box center [689, 583] width 794 height 46
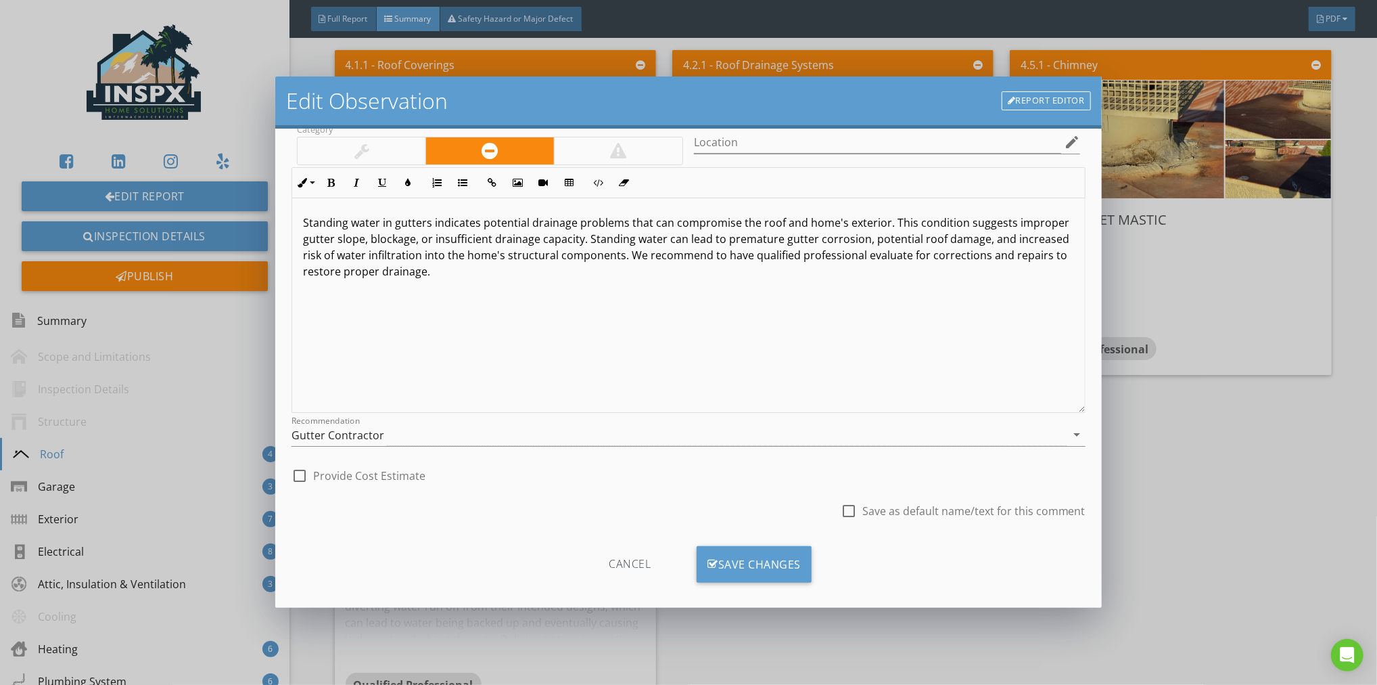
scroll to position [82, 0]
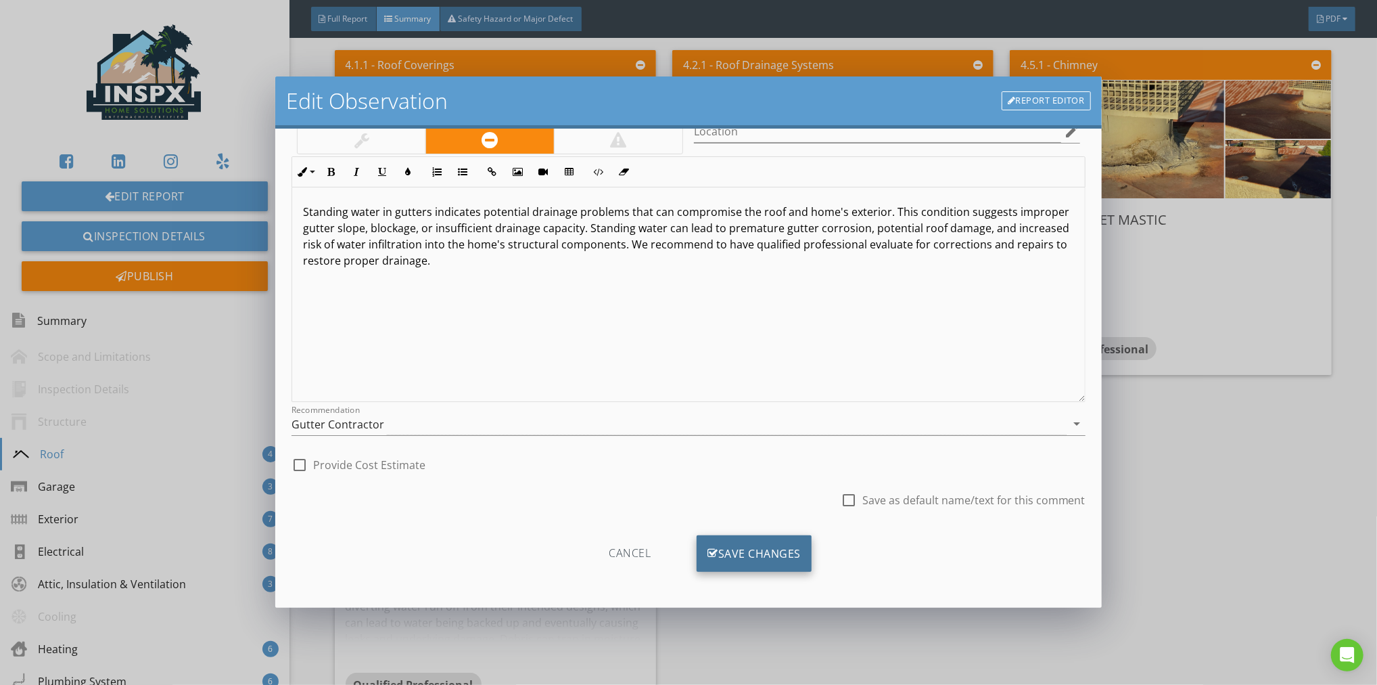
click at [729, 549] on div "Save Changes" at bounding box center [754, 553] width 115 height 37
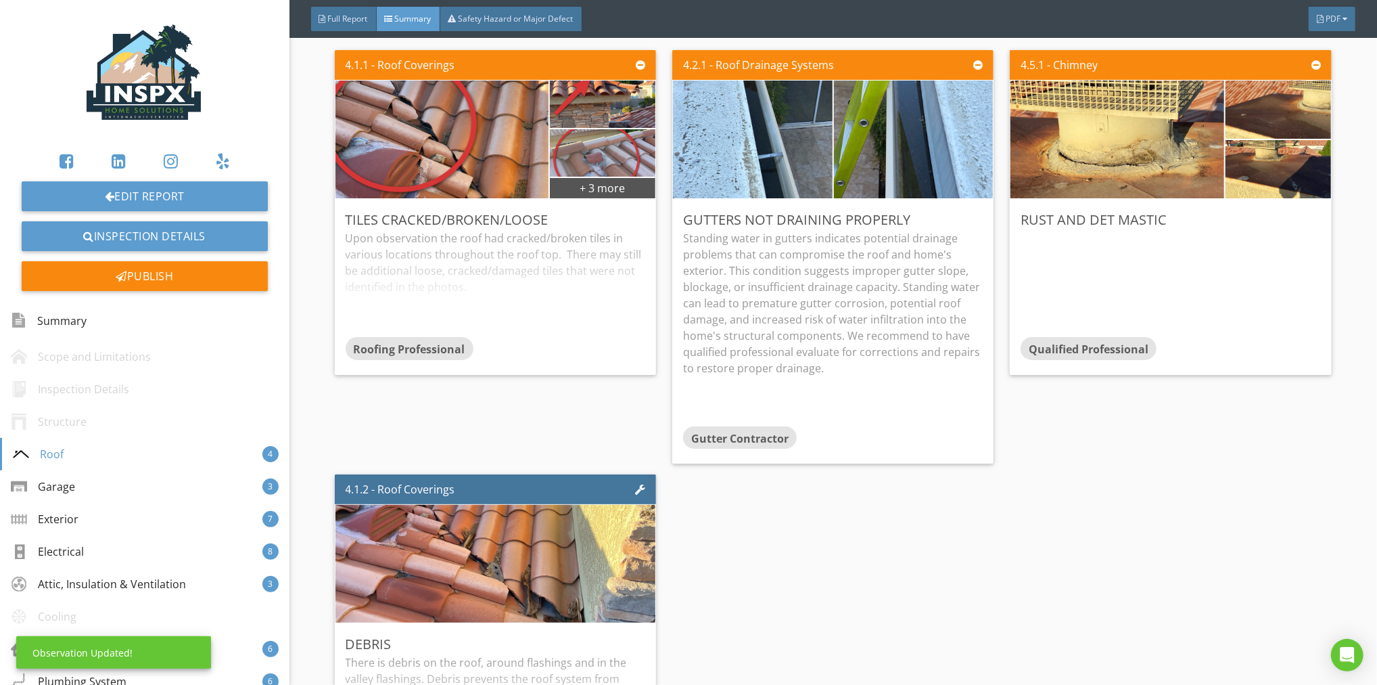
scroll to position [0, 0]
click at [1287, 215] on div "Edit" at bounding box center [1302, 219] width 44 height 24
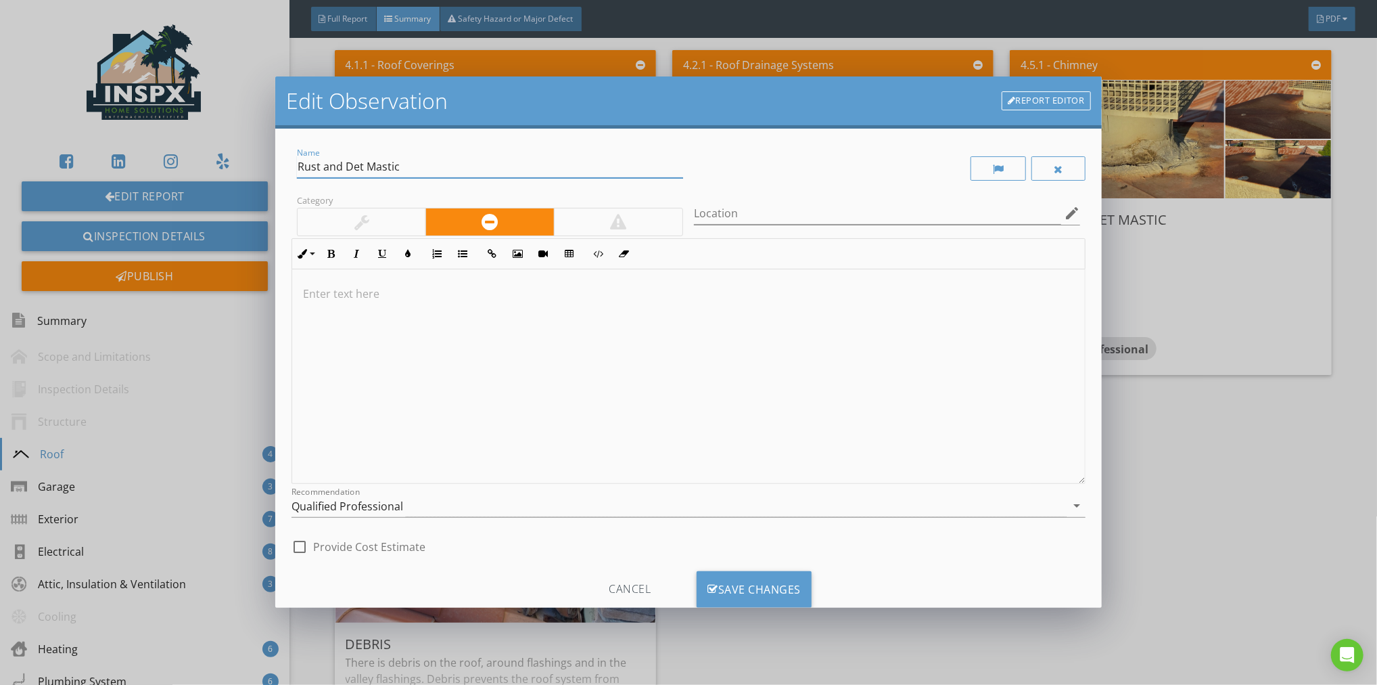
drag, startPoint x: 404, startPoint y: 170, endPoint x: 292, endPoint y: 168, distance: 111.6
click at [293, 168] on div "Name Rust and Det Mastic" at bounding box center [490, 168] width 397 height 47
click at [321, 286] on p at bounding box center [688, 293] width 771 height 16
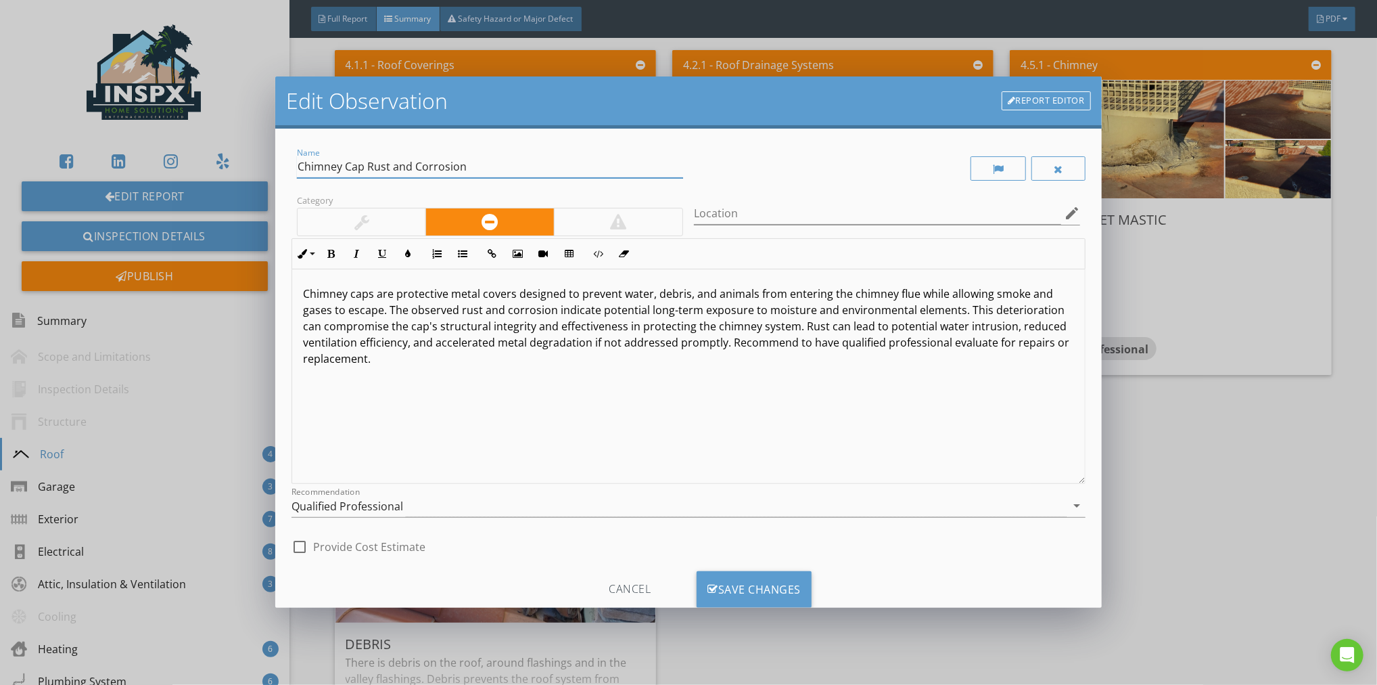
click at [492, 168] on input "Chimney Cap Rust and Corrosion" at bounding box center [490, 167] width 386 height 22
type input "Chimney Cap Rust and Corrosion/Deteriorated Mastic"
click at [727, 345] on p "Chimney caps are protective metal covers designed to prevent water, debris, and…" at bounding box center [688, 325] width 771 height 81
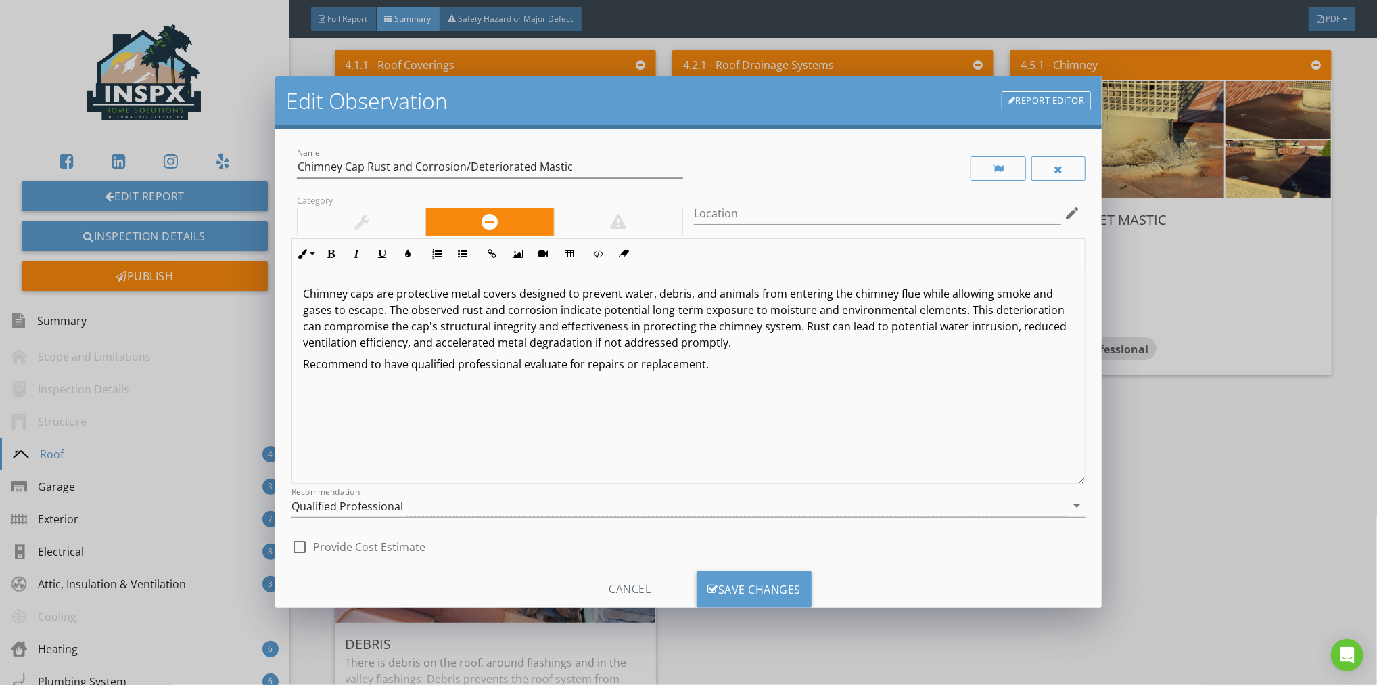
click at [569, 368] on p "Recommend to have qualified professional evaluate for repairs or replacement." at bounding box center [688, 364] width 771 height 16
click at [568, 369] on p "Recommend to have qualified professional evaluate for repairs or replacement." at bounding box center [688, 364] width 771 height 16
type textarea "<p>Chimney caps are protective metal covers designed to prevent water, debris, …"
click at [759, 583] on div "Save Changes" at bounding box center [754, 589] width 115 height 37
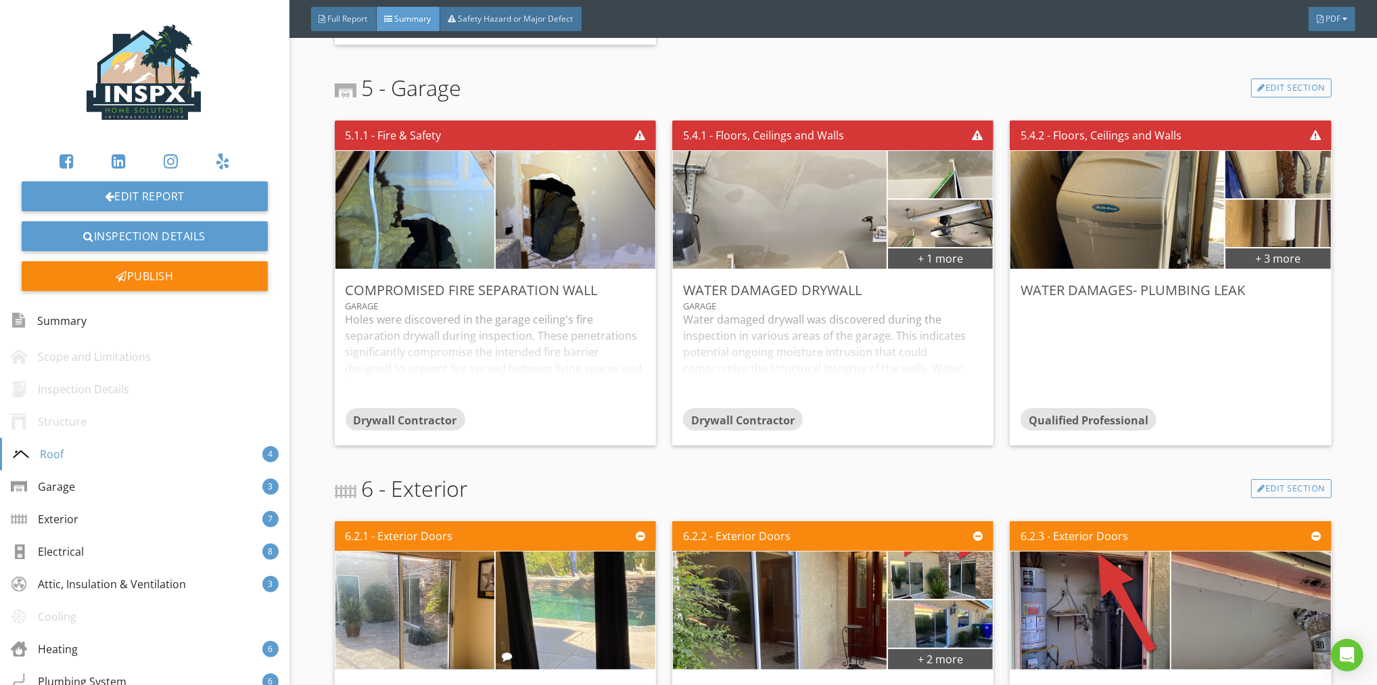
scroll to position [1198, 0]
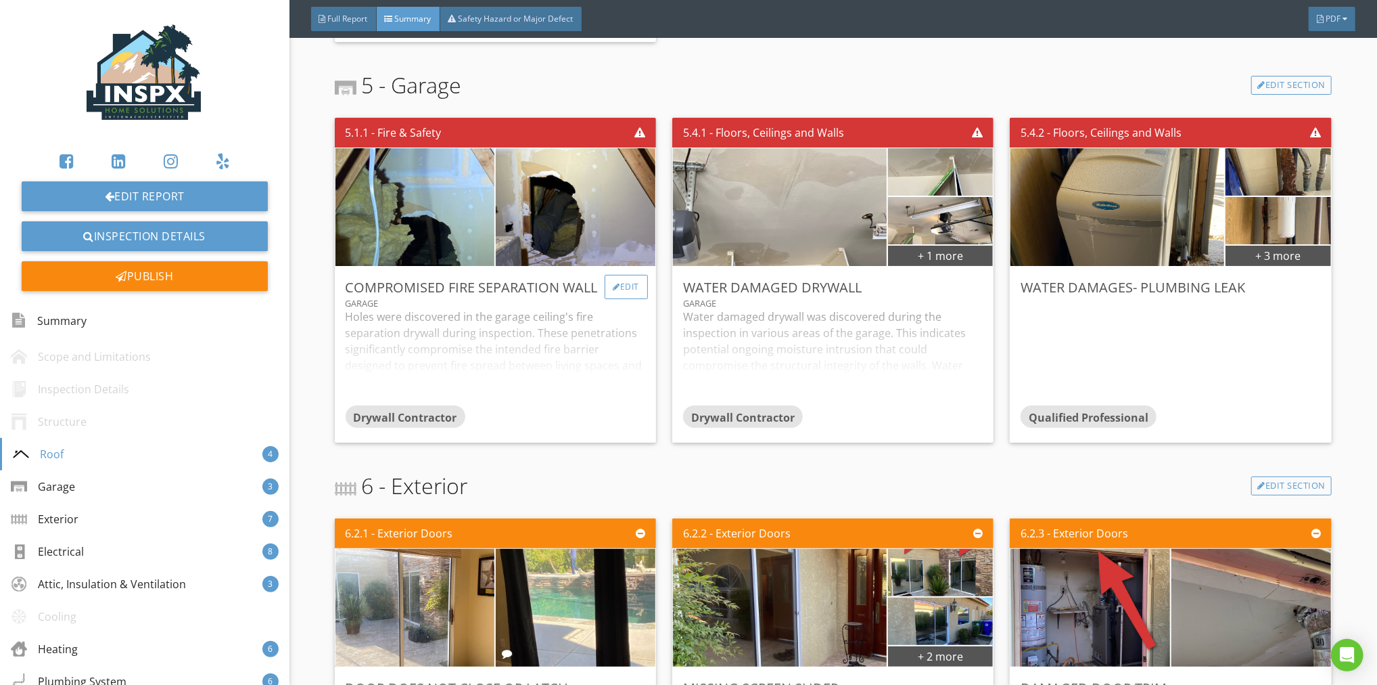
click at [631, 286] on div "Edit" at bounding box center [627, 287] width 44 height 24
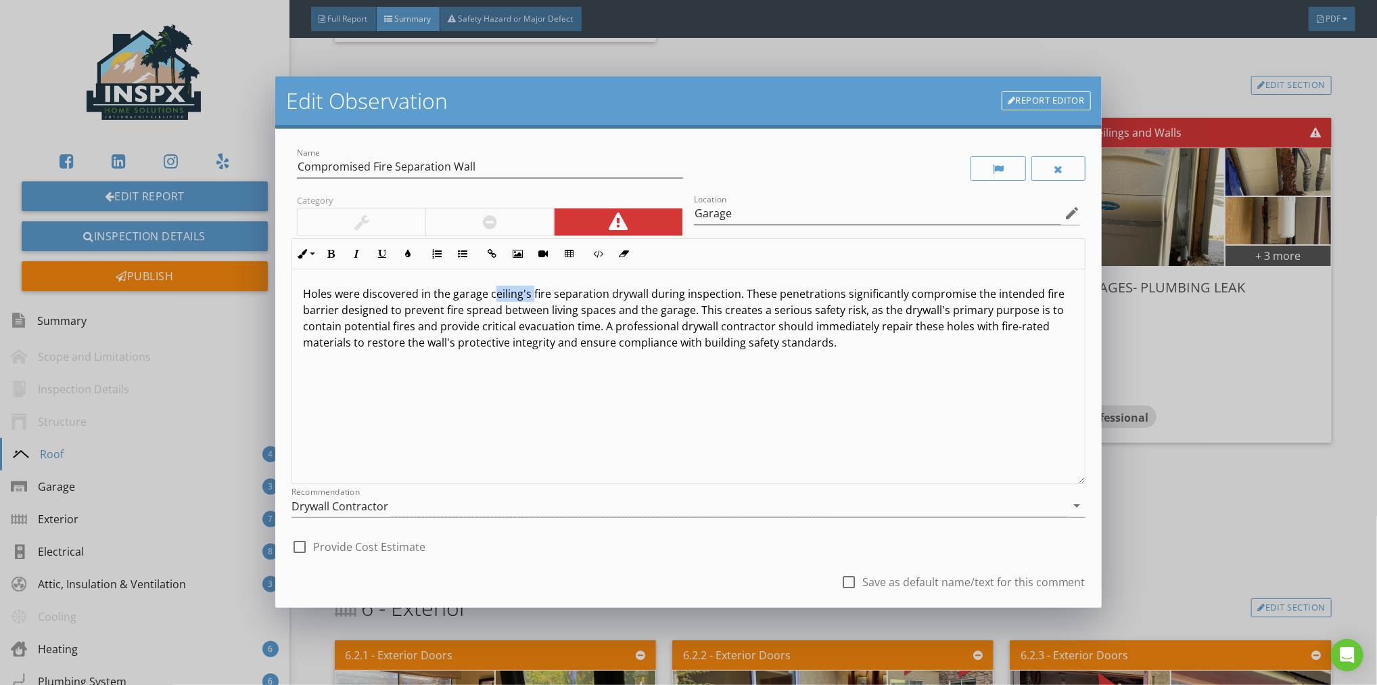
drag, startPoint x: 529, startPoint y: 294, endPoint x: 489, endPoint y: 299, distance: 40.3
click at [490, 298] on p "Holes were discovered in the garage ceiling's fire separation drywall during in…" at bounding box center [688, 317] width 771 height 65
click at [484, 297] on p "Holes were discovered in the garageattic fire separation drywall during inspect…" at bounding box center [688, 317] width 771 height 65
click at [639, 562] on div "check_box_outline_blank Save as default name/text for this comment" at bounding box center [689, 583] width 794 height 46
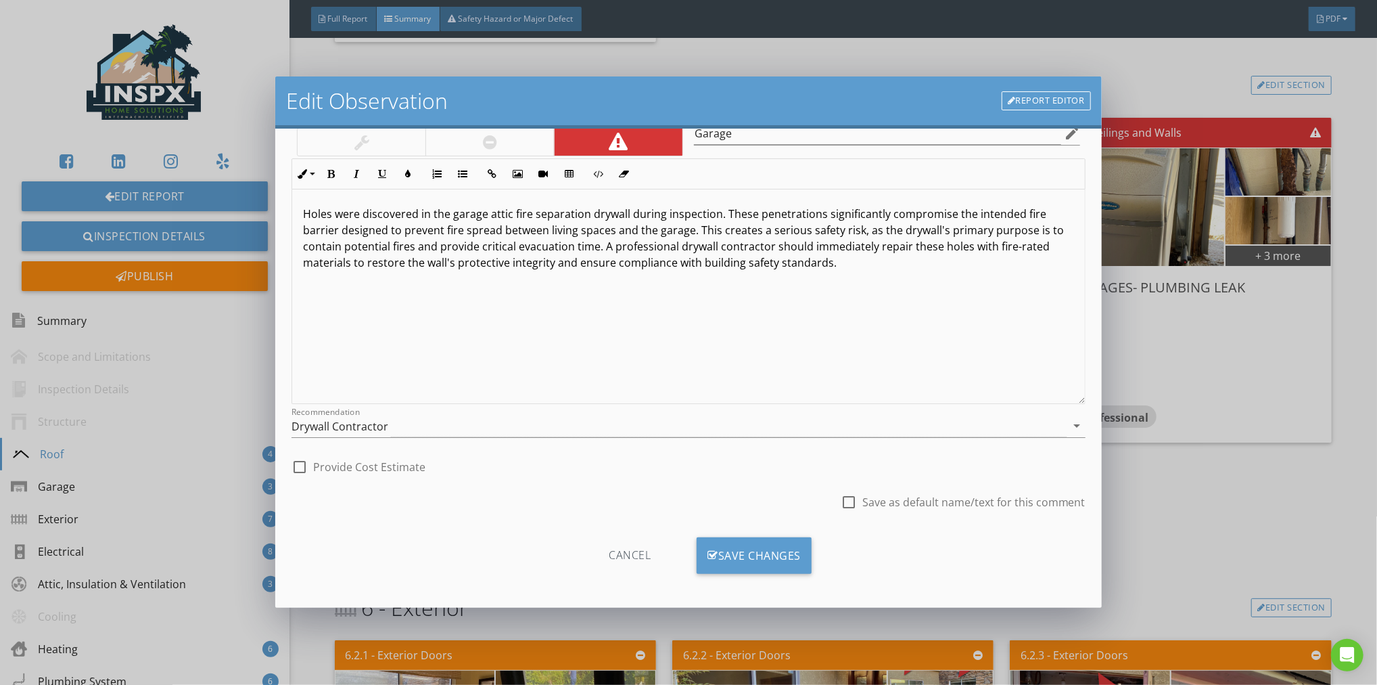
scroll to position [82, 0]
click at [749, 551] on div "Save Changes" at bounding box center [754, 553] width 115 height 37
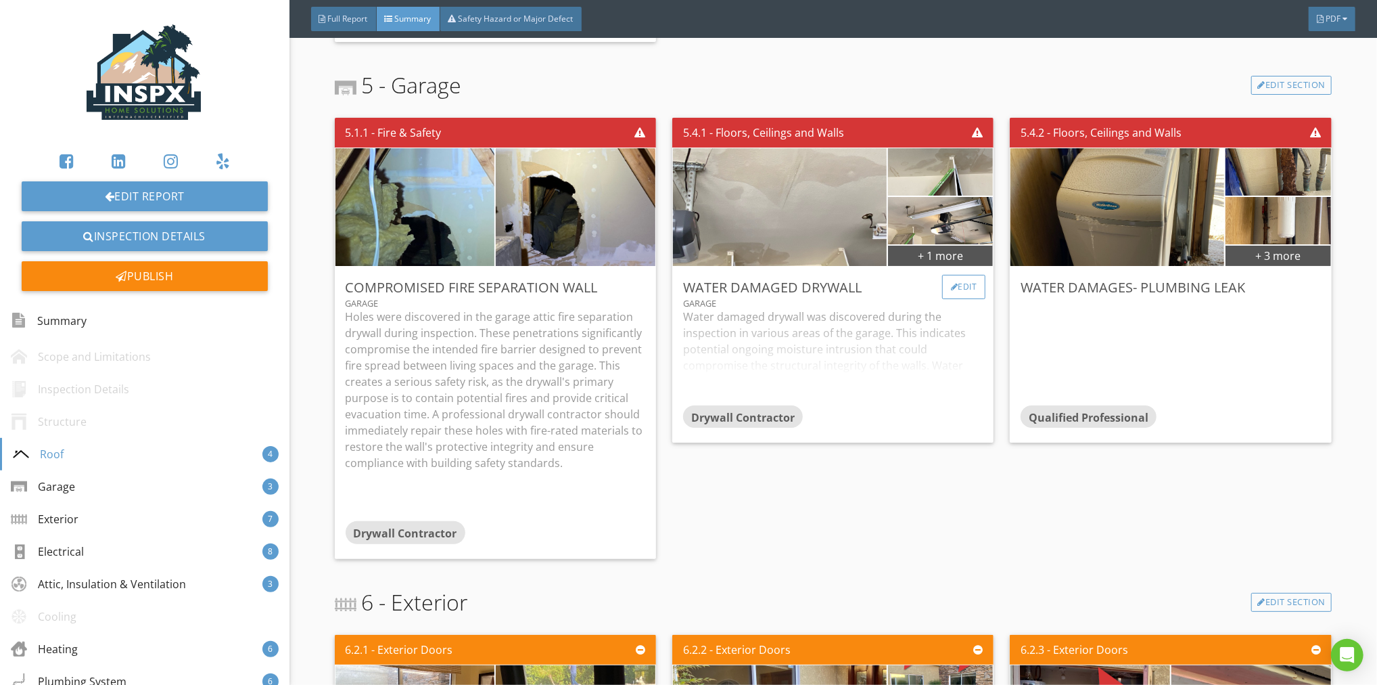
click at [955, 285] on div "Edit" at bounding box center [964, 287] width 44 height 24
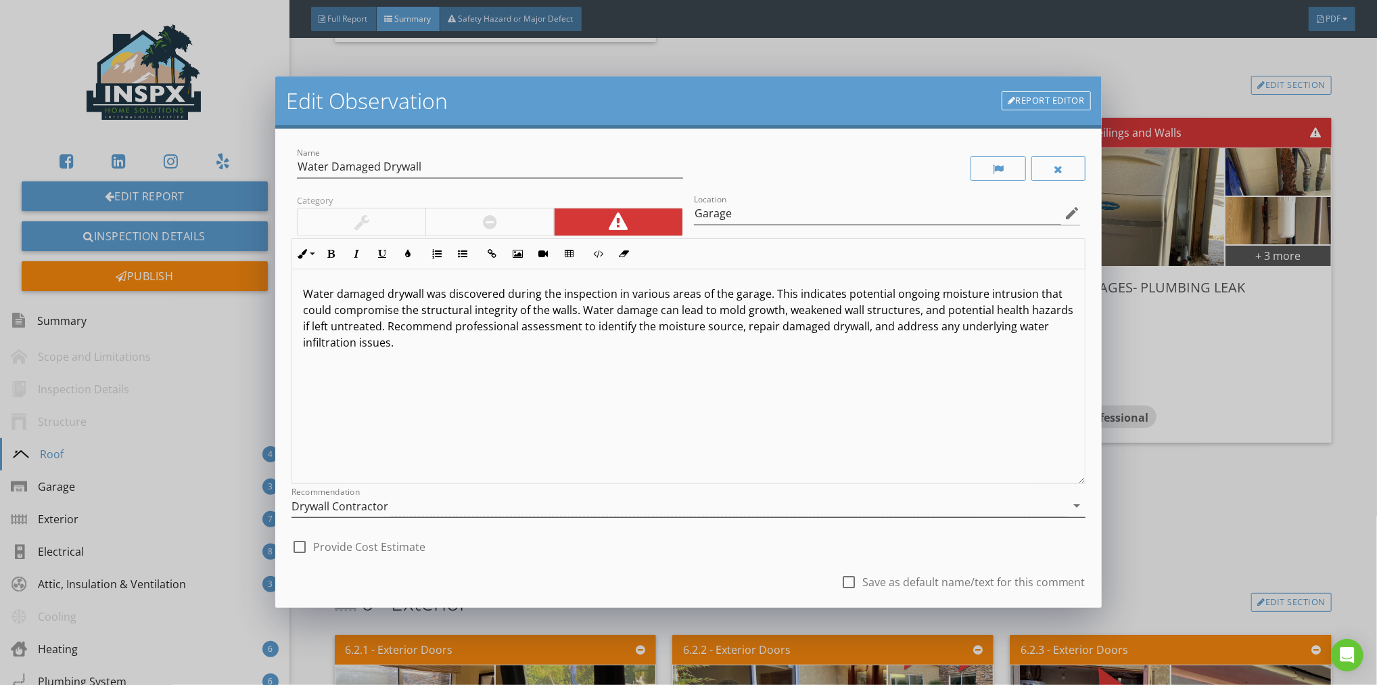
click at [1071, 501] on icon "arrow_drop_down" at bounding box center [1077, 505] width 16 height 16
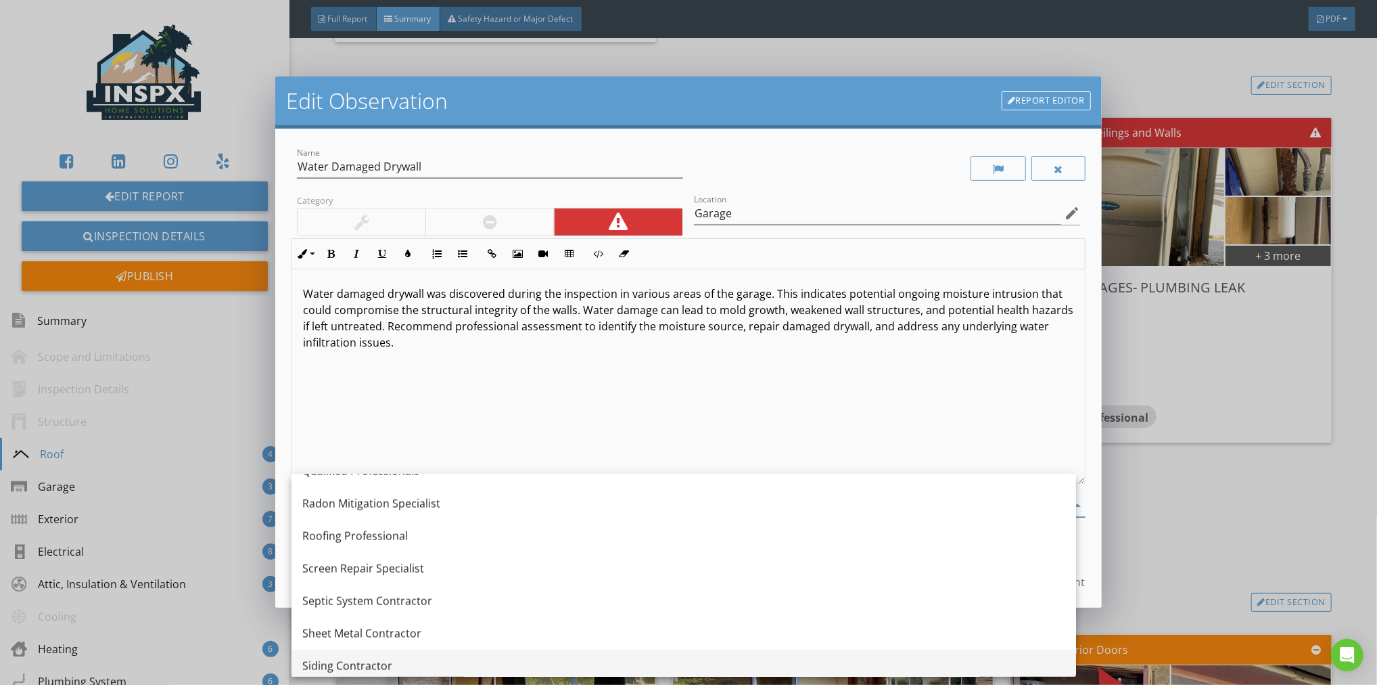
scroll to position [1464, 0]
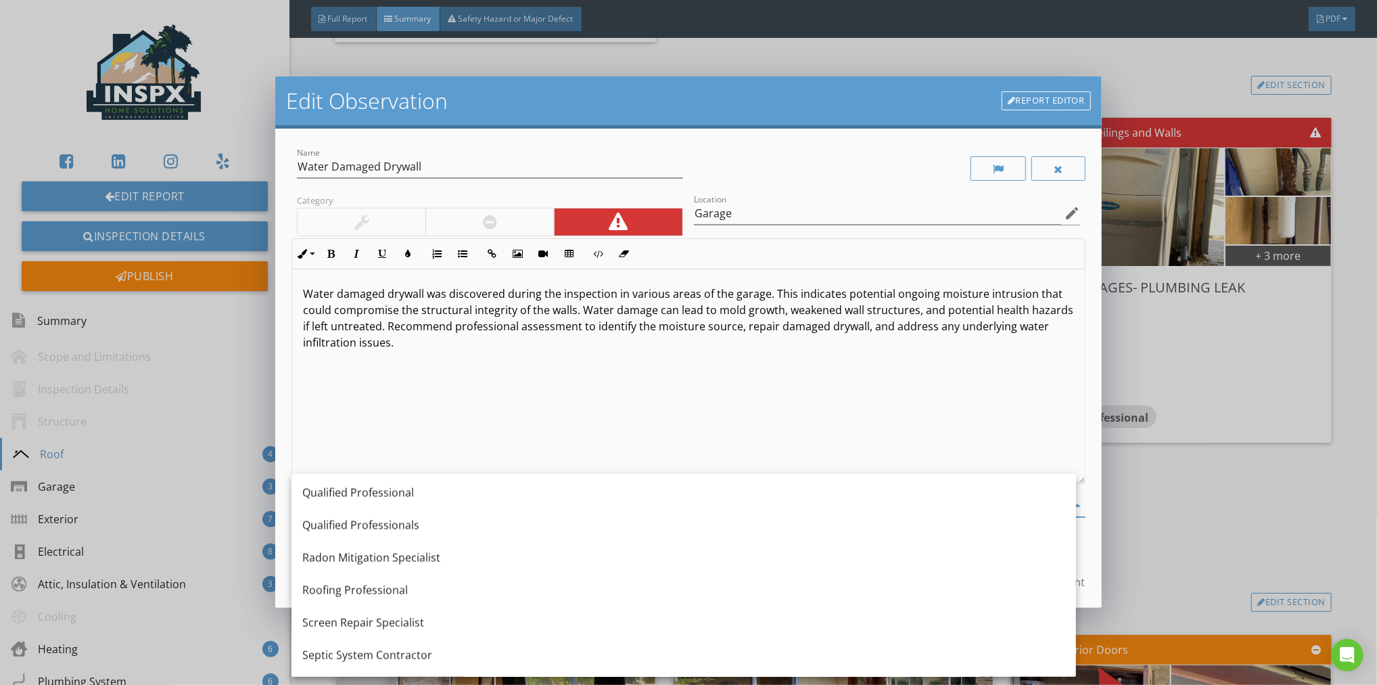
click at [471, 352] on div "Water damaged drywall was discovered during the inspection in various areas of …" at bounding box center [688, 376] width 793 height 214
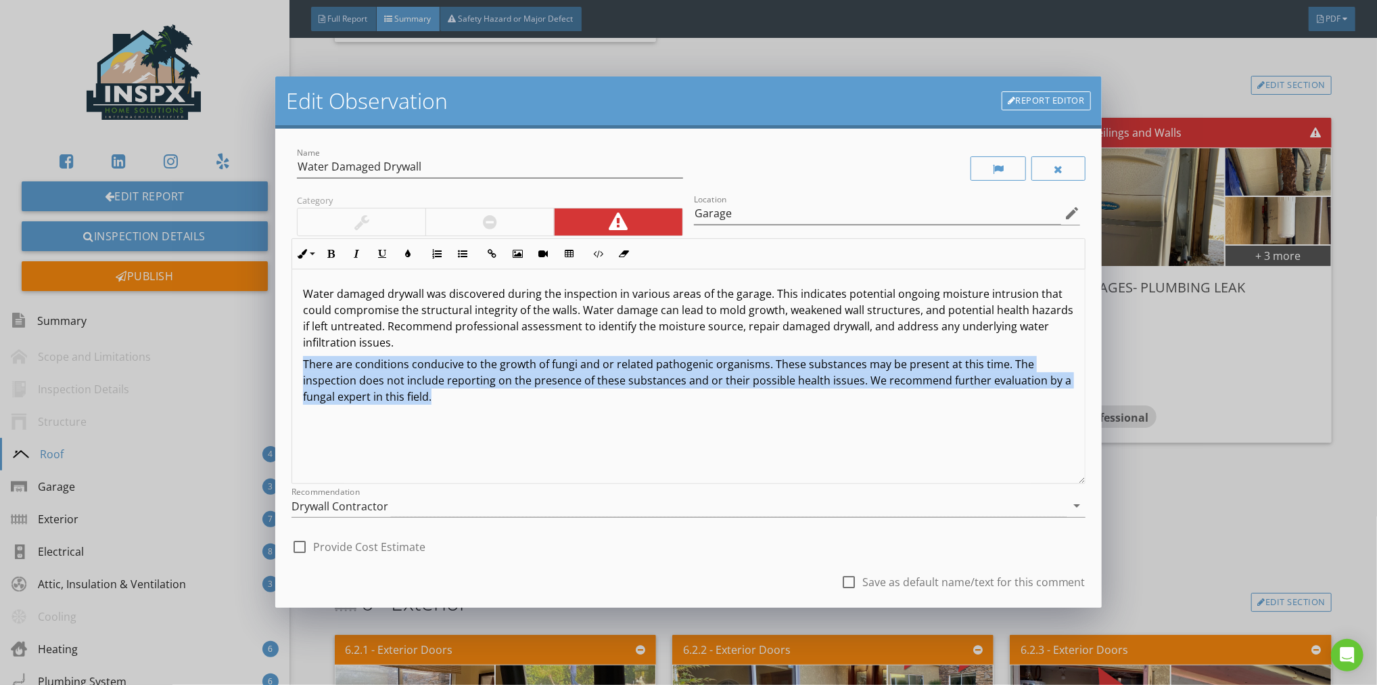
drag, startPoint x: 400, startPoint y: 386, endPoint x: 279, endPoint y: 368, distance: 121.8
click at [279, 368] on div "Name Water Damaged Drywall Category Location Garage edit Inline Style XLarge La…" at bounding box center [688, 368] width 827 height 479
click at [356, 257] on icon "button" at bounding box center [356, 253] width 9 height 9
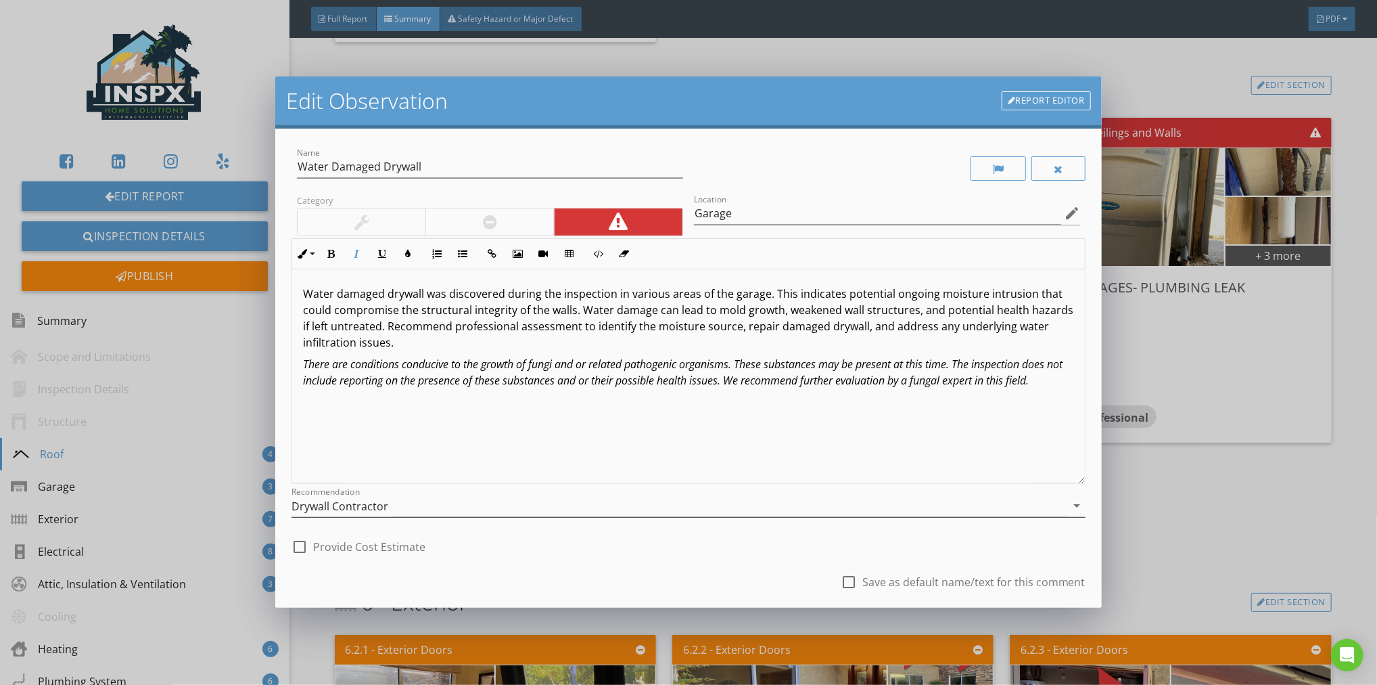
click at [1069, 504] on icon "arrow_drop_down" at bounding box center [1077, 505] width 16 height 16
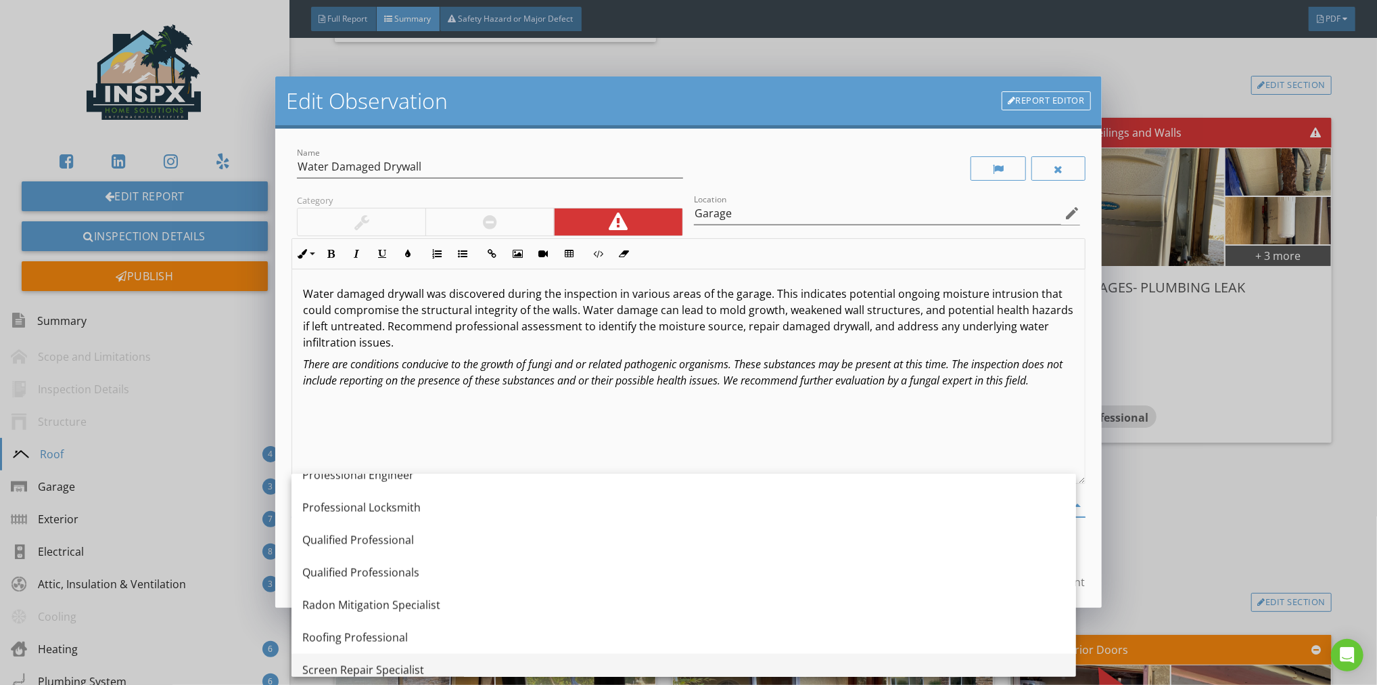
scroll to position [1405, 0]
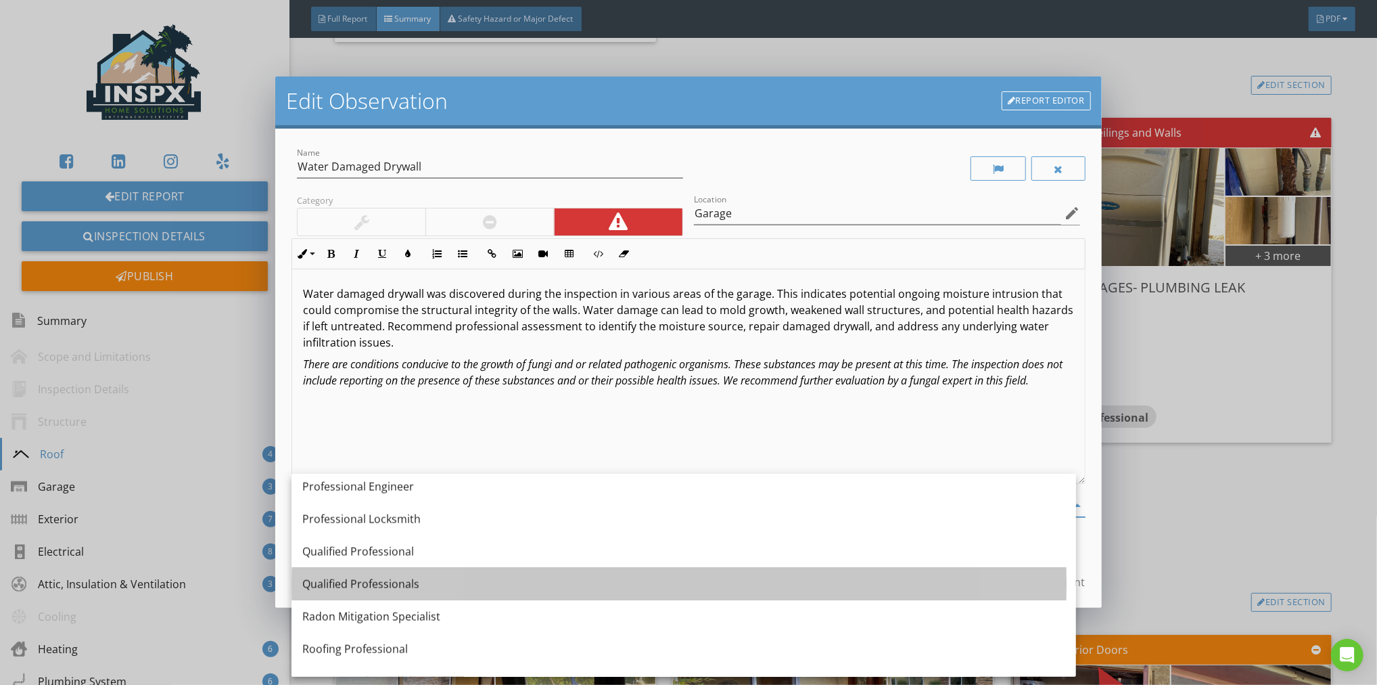
click at [390, 582] on div "Qualified Professionals" at bounding box center [683, 584] width 763 height 16
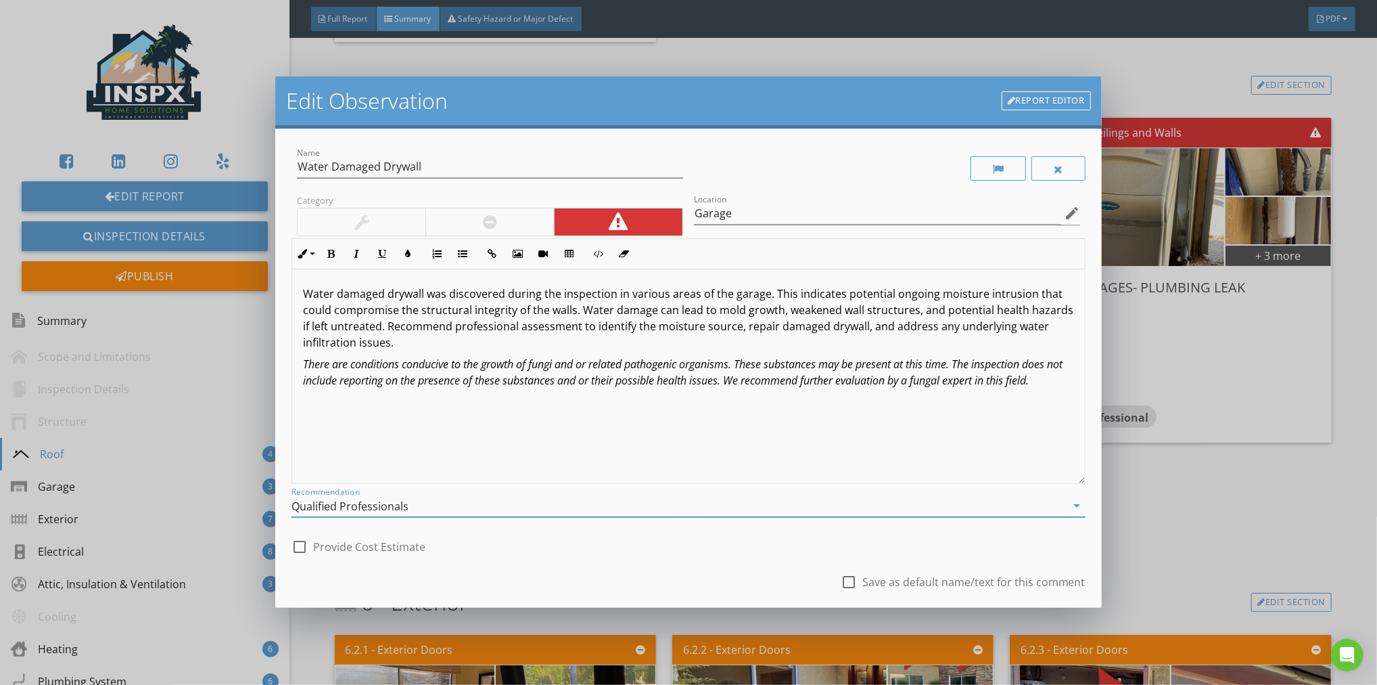
click at [604, 552] on div "check_box_outline_blank Provide Cost Estimate" at bounding box center [689, 545] width 794 height 30
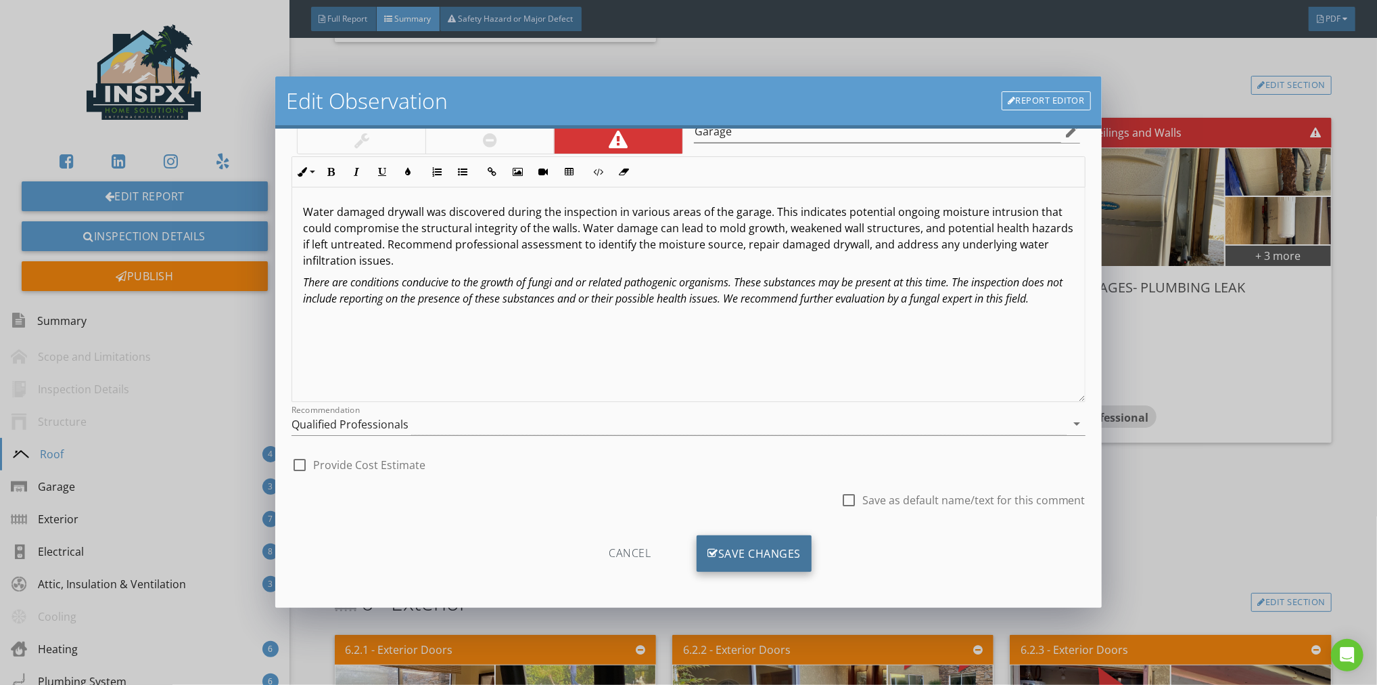
click at [735, 547] on div "Save Changes" at bounding box center [754, 553] width 115 height 37
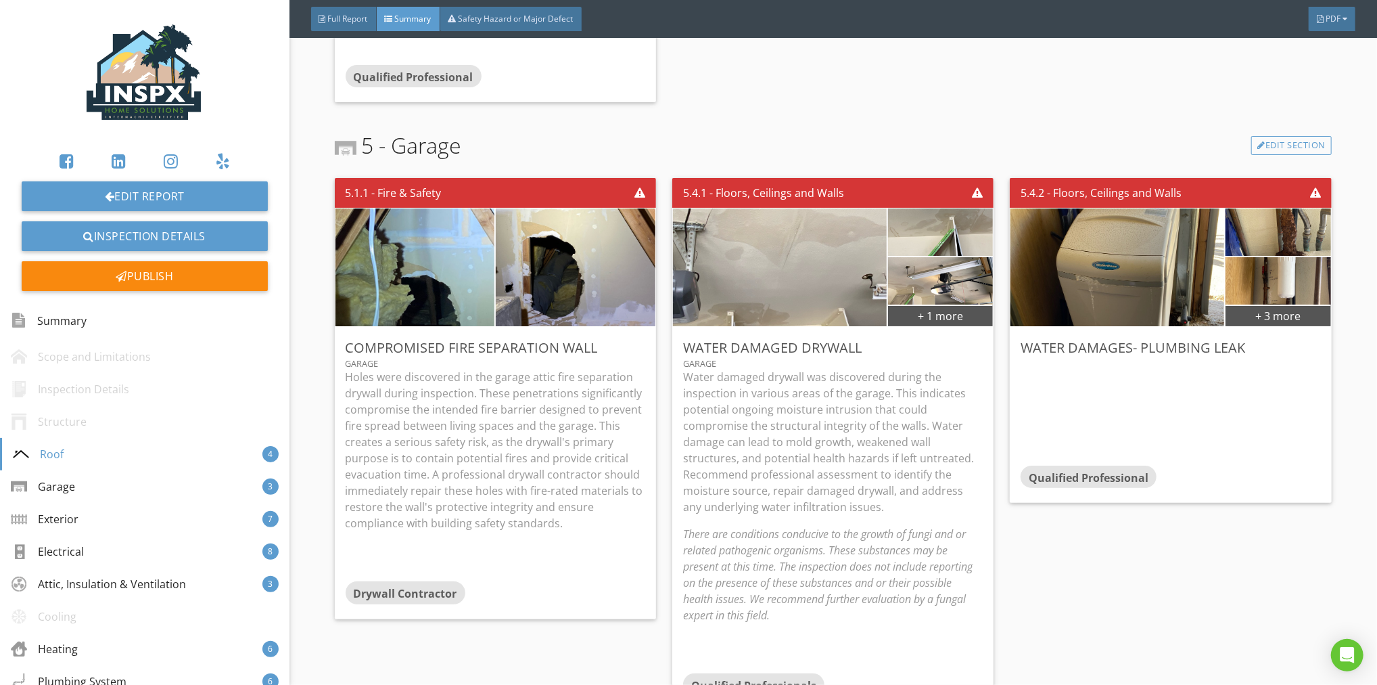
scroll to position [1119, 0]
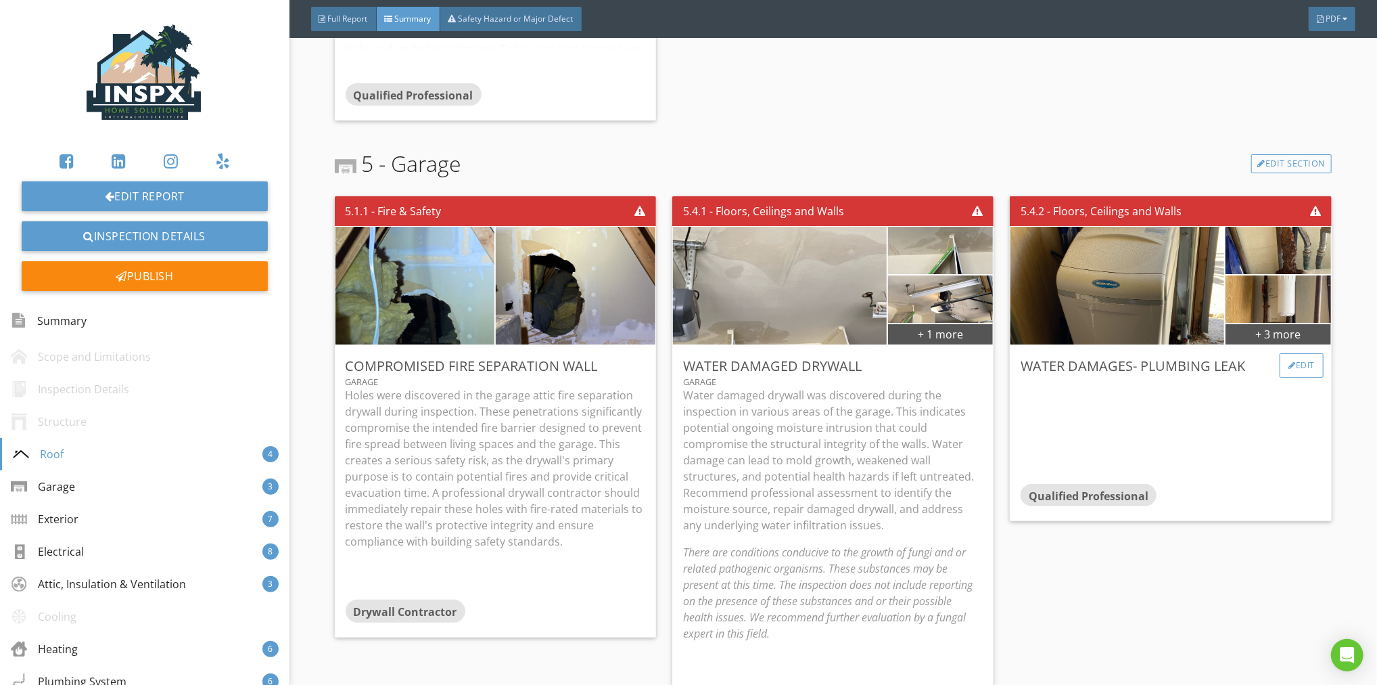
click at [1288, 364] on div "Edit" at bounding box center [1302, 365] width 44 height 24
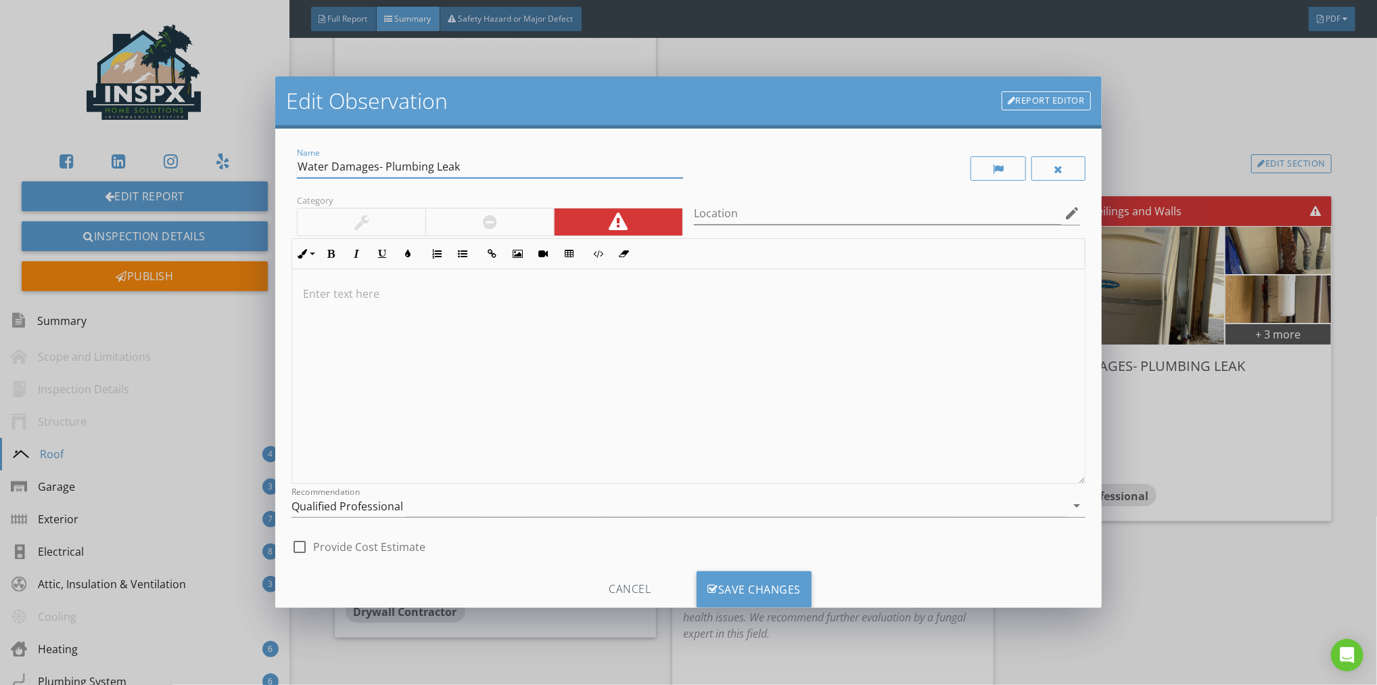
drag, startPoint x: 385, startPoint y: 168, endPoint x: 390, endPoint y: 198, distance: 30.2
click at [386, 168] on input "Water Damages- Plumbing Leak" at bounding box center [490, 167] width 386 height 22
type input "Water Damages- Active Plumbing Leak"
click at [336, 288] on p at bounding box center [688, 293] width 771 height 16
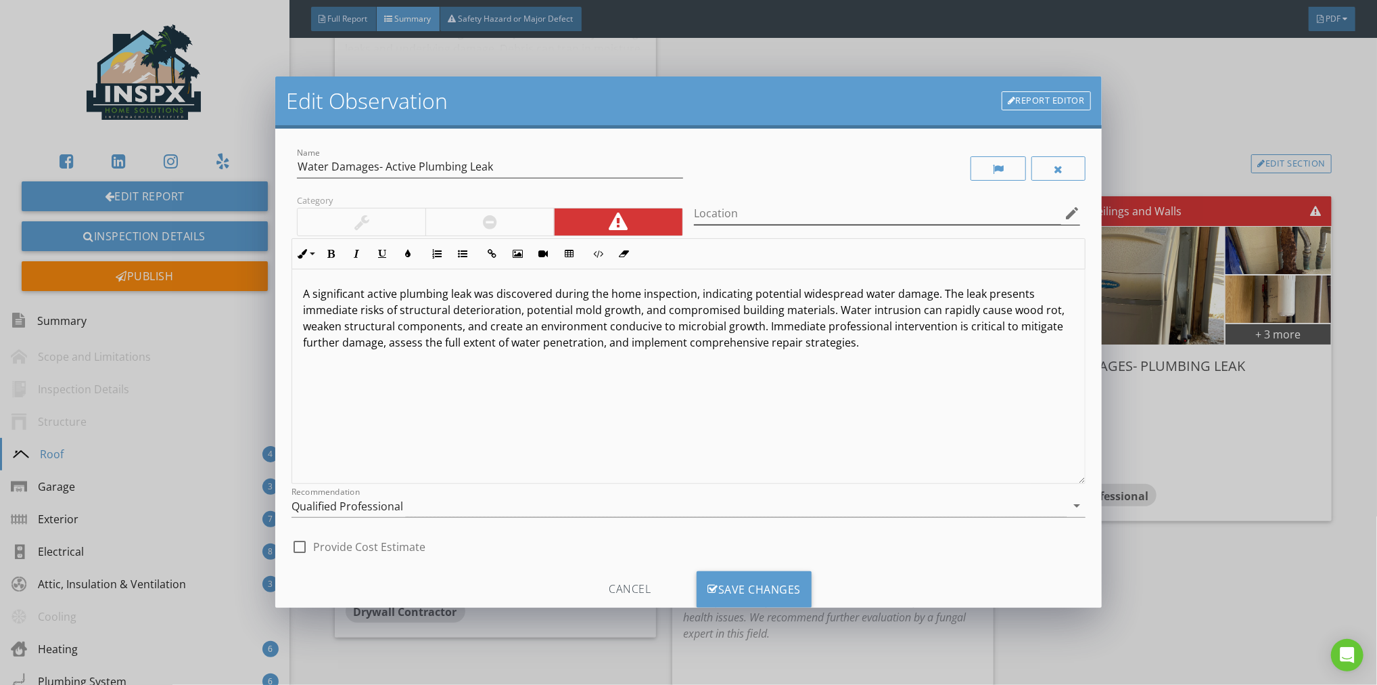
click at [1064, 212] on icon "edit" at bounding box center [1072, 213] width 16 height 16
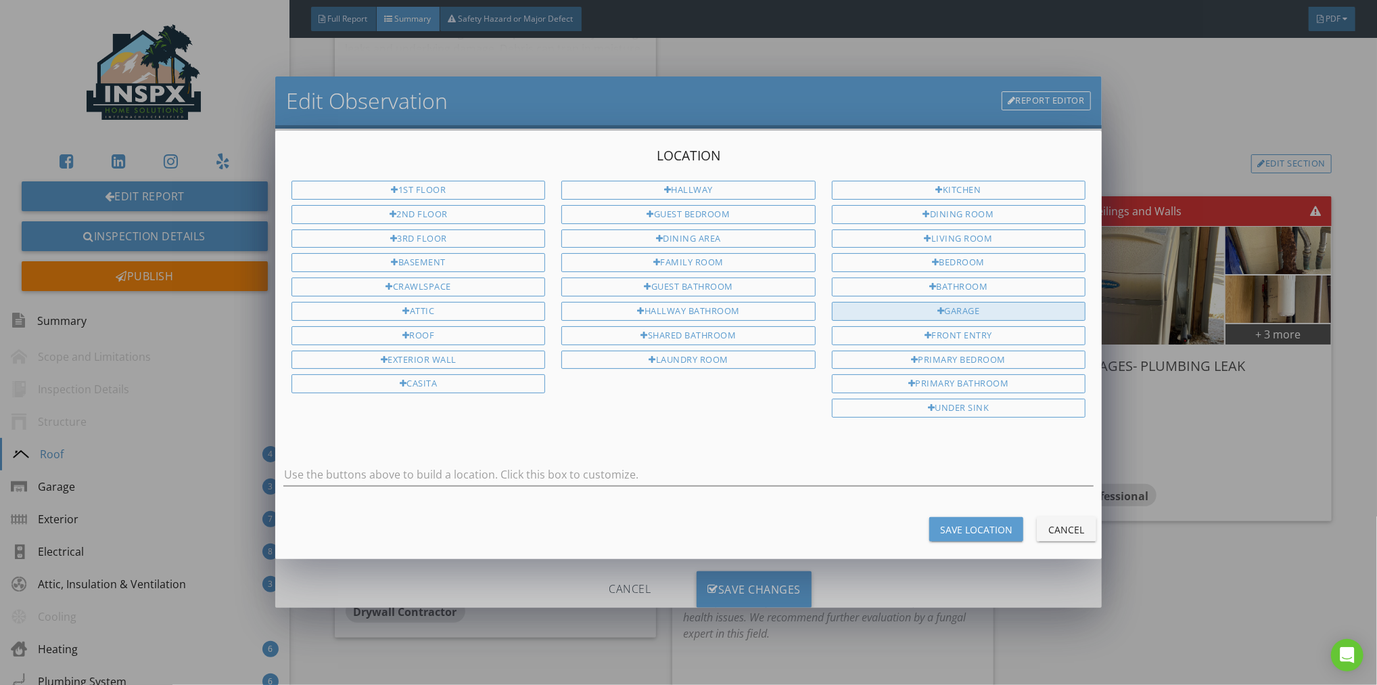
click at [983, 308] on div "Garage" at bounding box center [959, 311] width 254 height 19
type input "Garage"
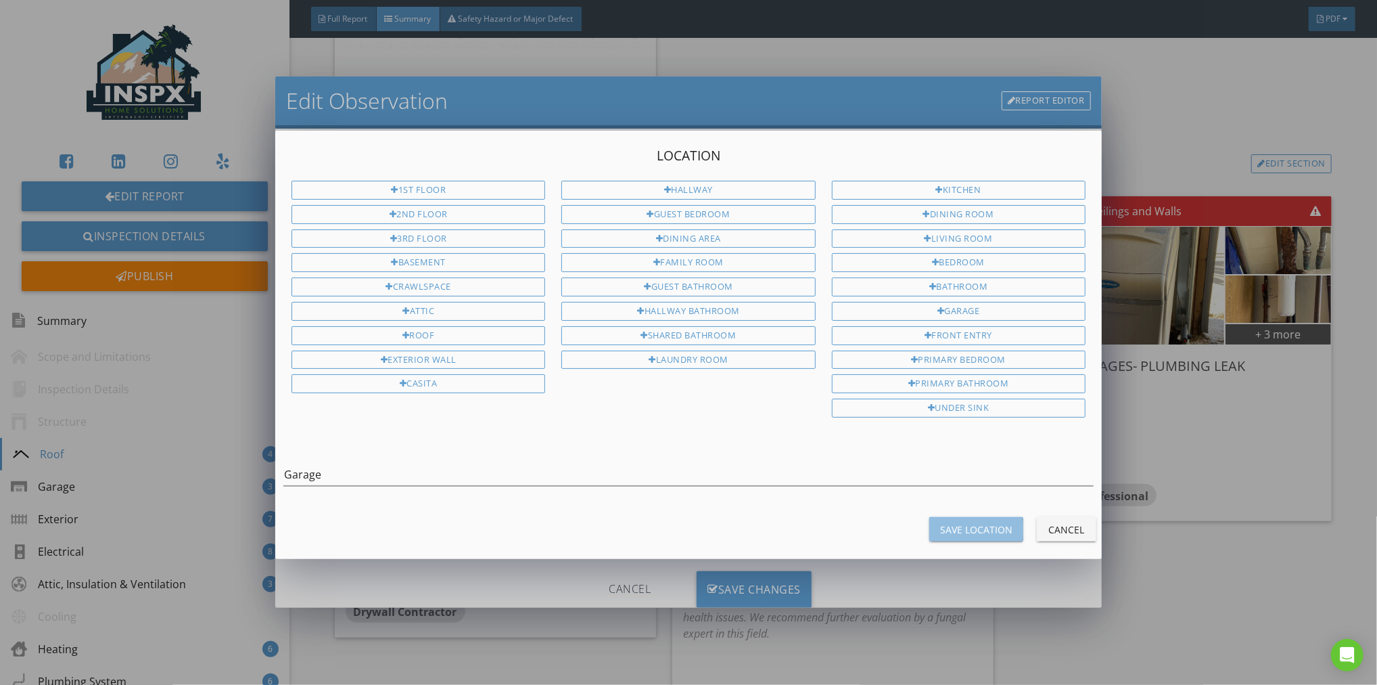
drag, startPoint x: 963, startPoint y: 522, endPoint x: 946, endPoint y: 509, distance: 21.8
click at [963, 522] on div "Save Location" at bounding box center [976, 529] width 72 height 14
type input "Garage"
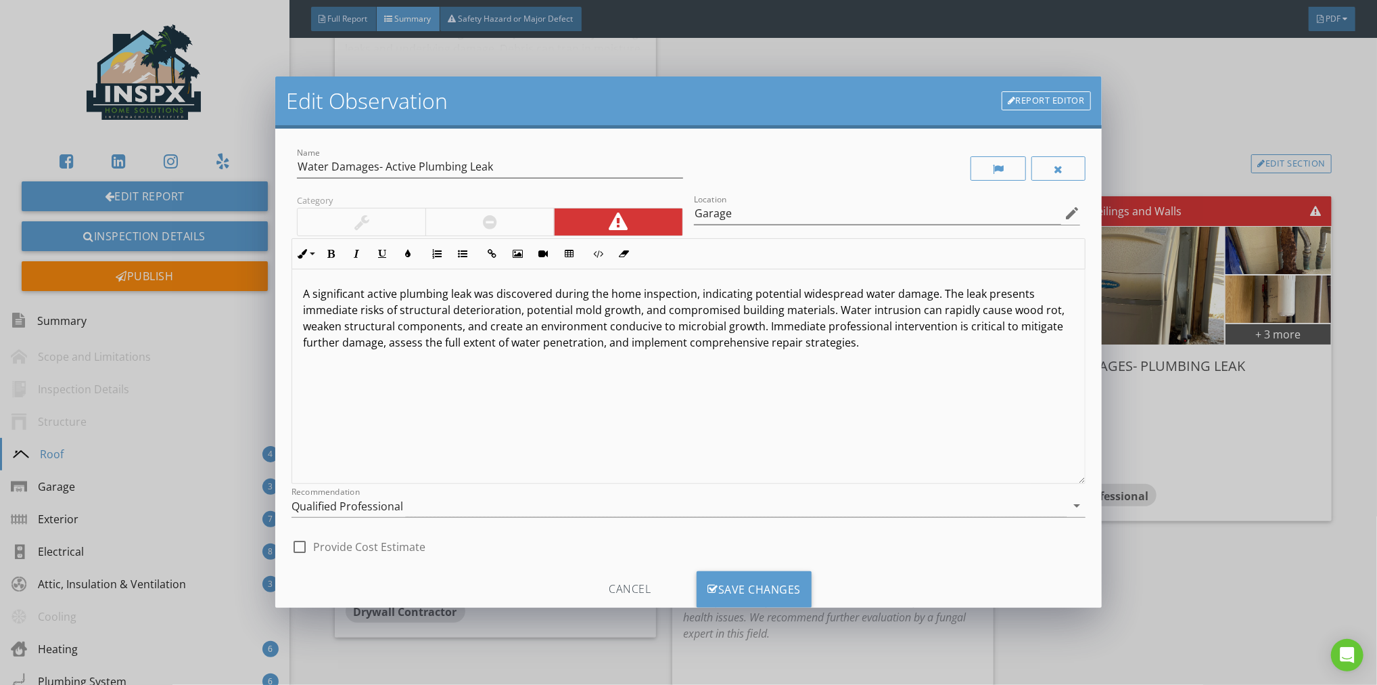
click at [551, 295] on p "A significant active plumbing leak was discovered during the home inspection, i…" at bounding box center [688, 317] width 771 height 65
click at [757, 584] on div "Save Changes" at bounding box center [754, 589] width 115 height 37
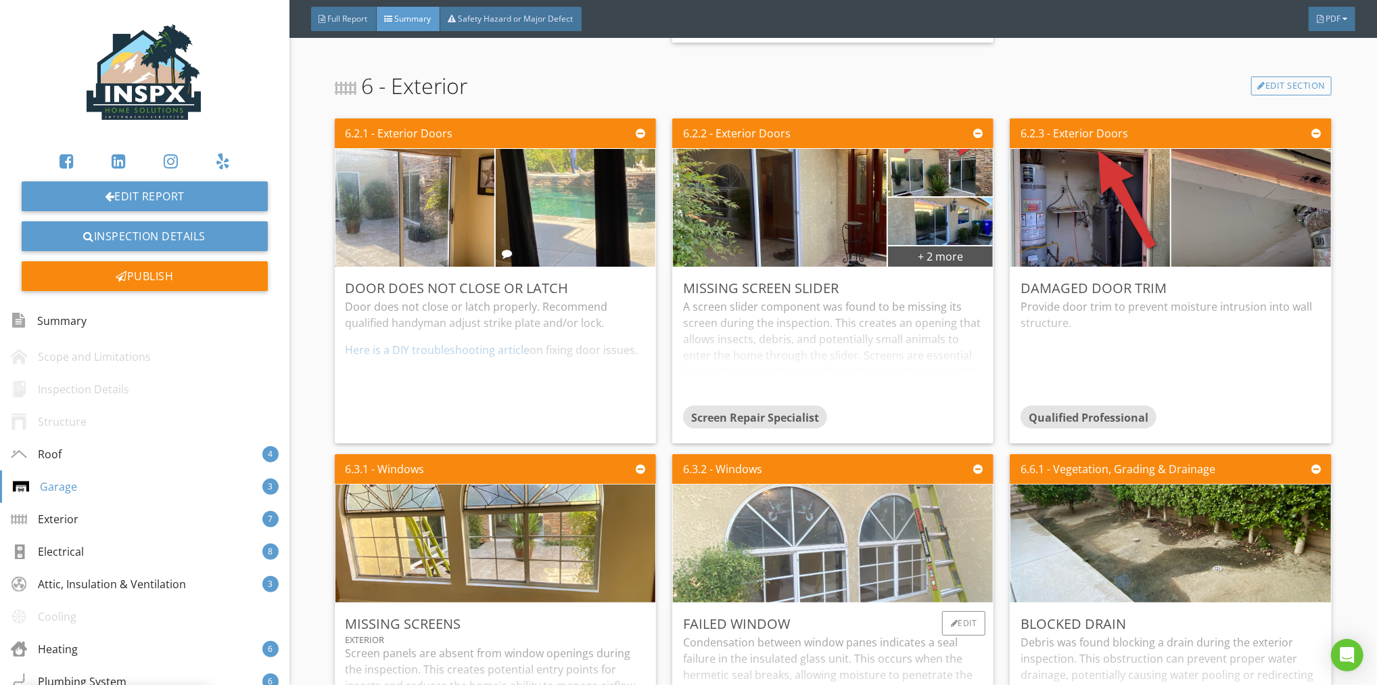
scroll to position [1808, 0]
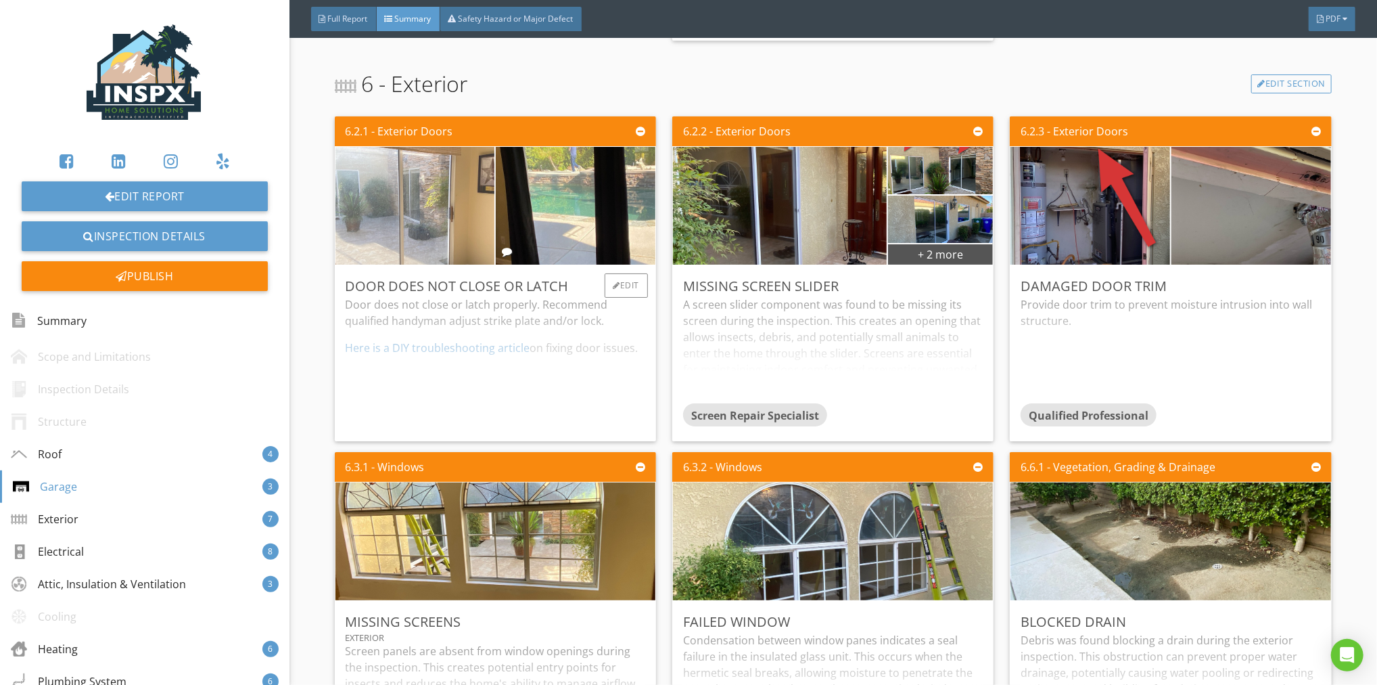
click at [436, 210] on img at bounding box center [414, 205] width 392 height 294
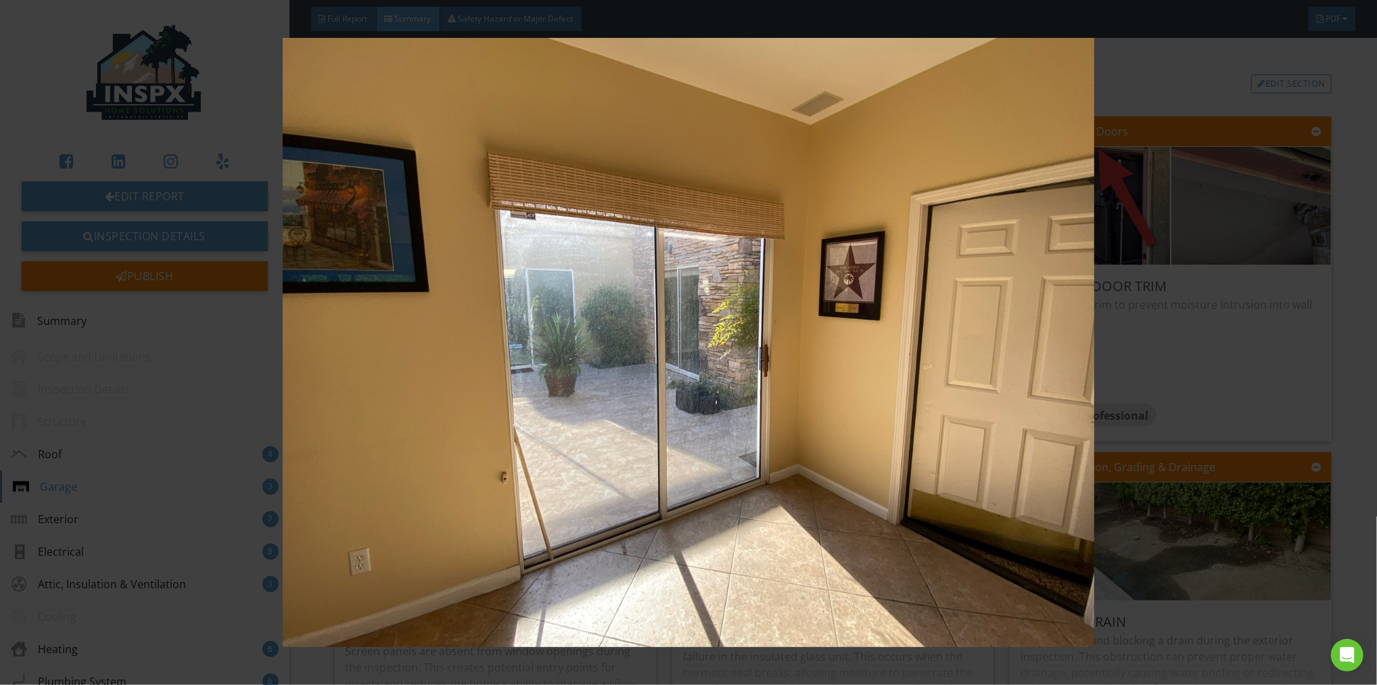
drag, startPoint x: 1197, startPoint y: 379, endPoint x: 1172, endPoint y: 388, distance: 27.4
click at [1197, 379] on img at bounding box center [688, 342] width 1267 height 609
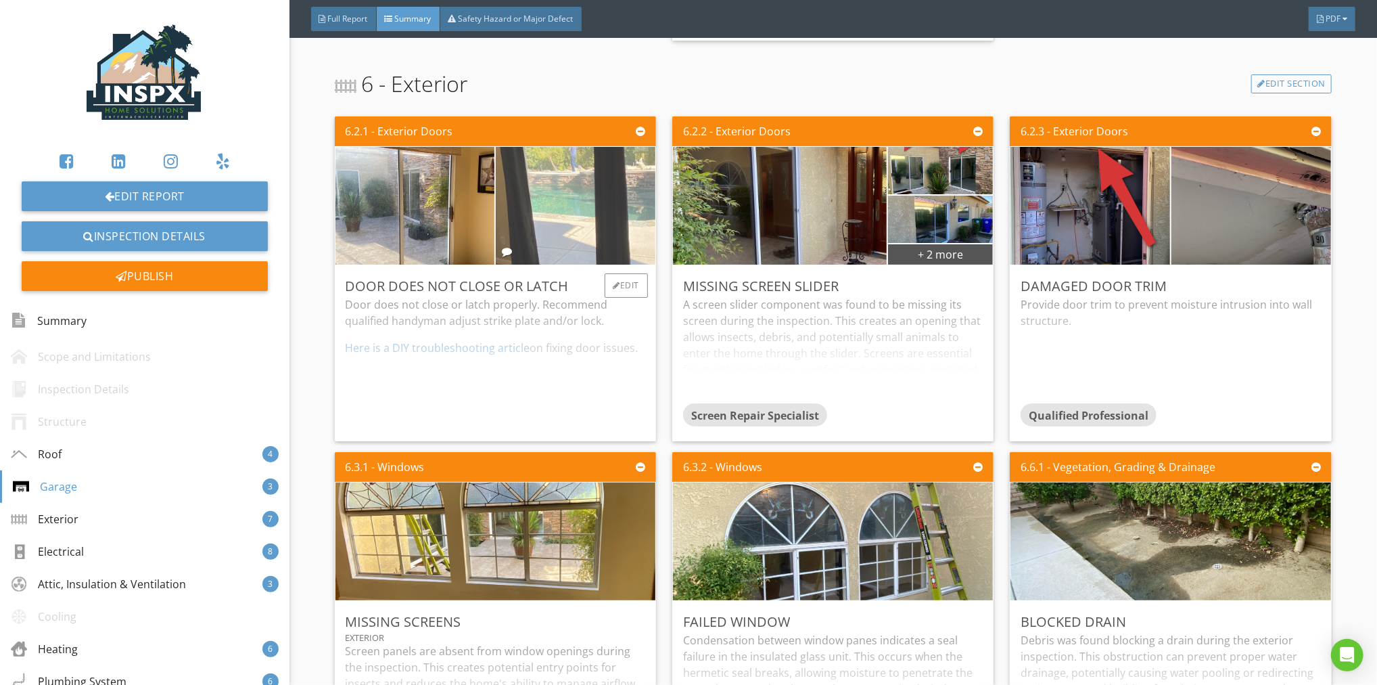
click at [578, 213] on img at bounding box center [575, 205] width 392 height 294
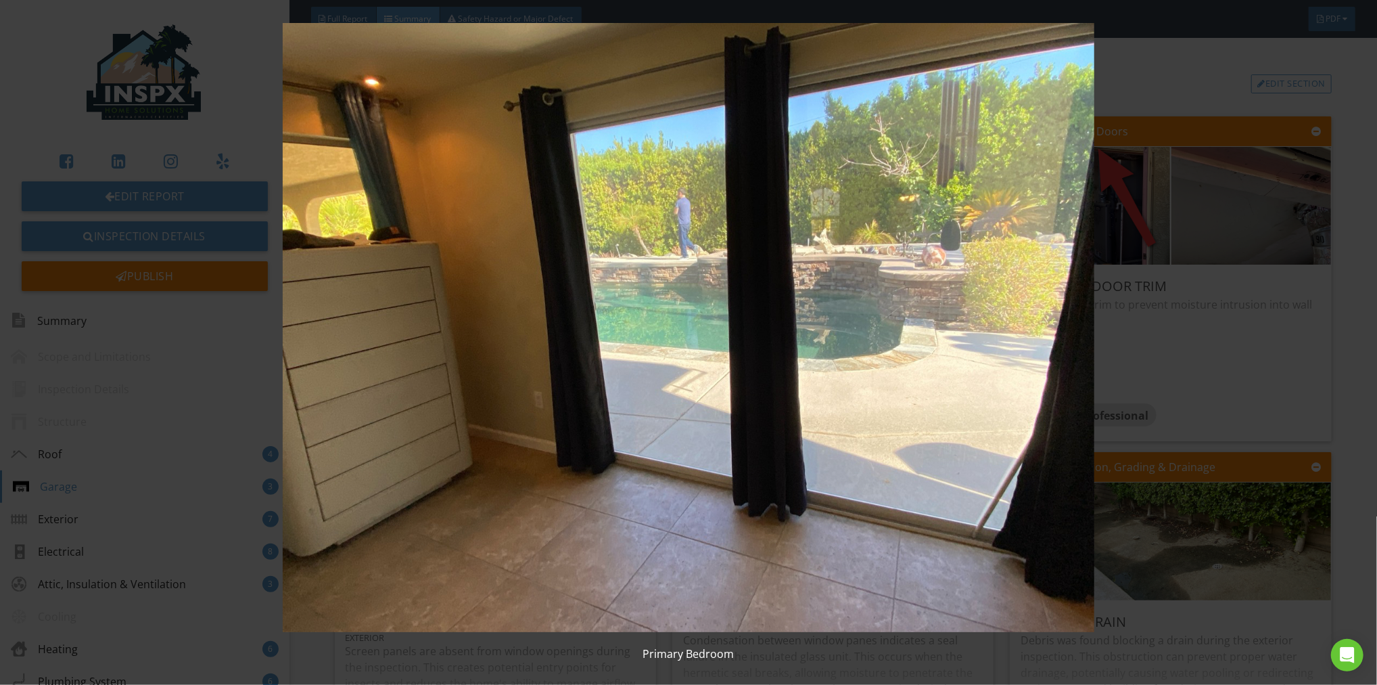
click at [1255, 387] on img at bounding box center [688, 327] width 1267 height 609
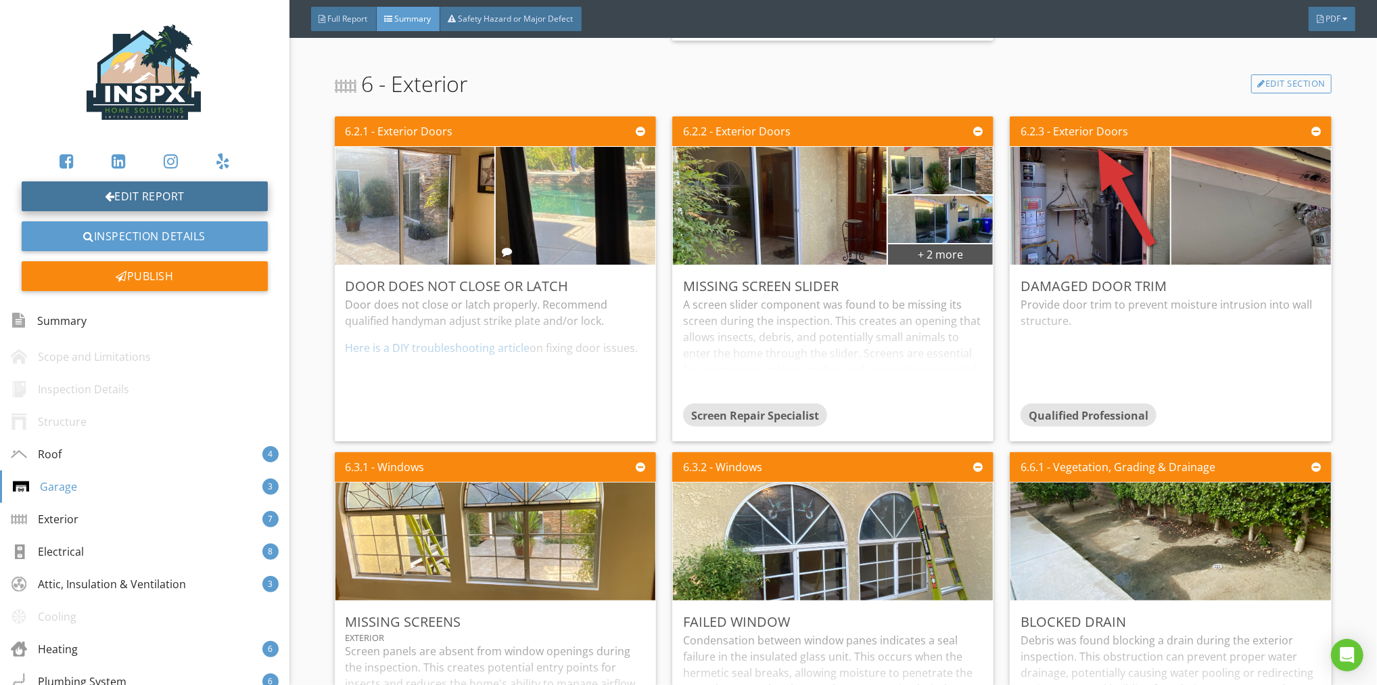
click at [210, 191] on link "Edit Report" at bounding box center [145, 196] width 246 height 30
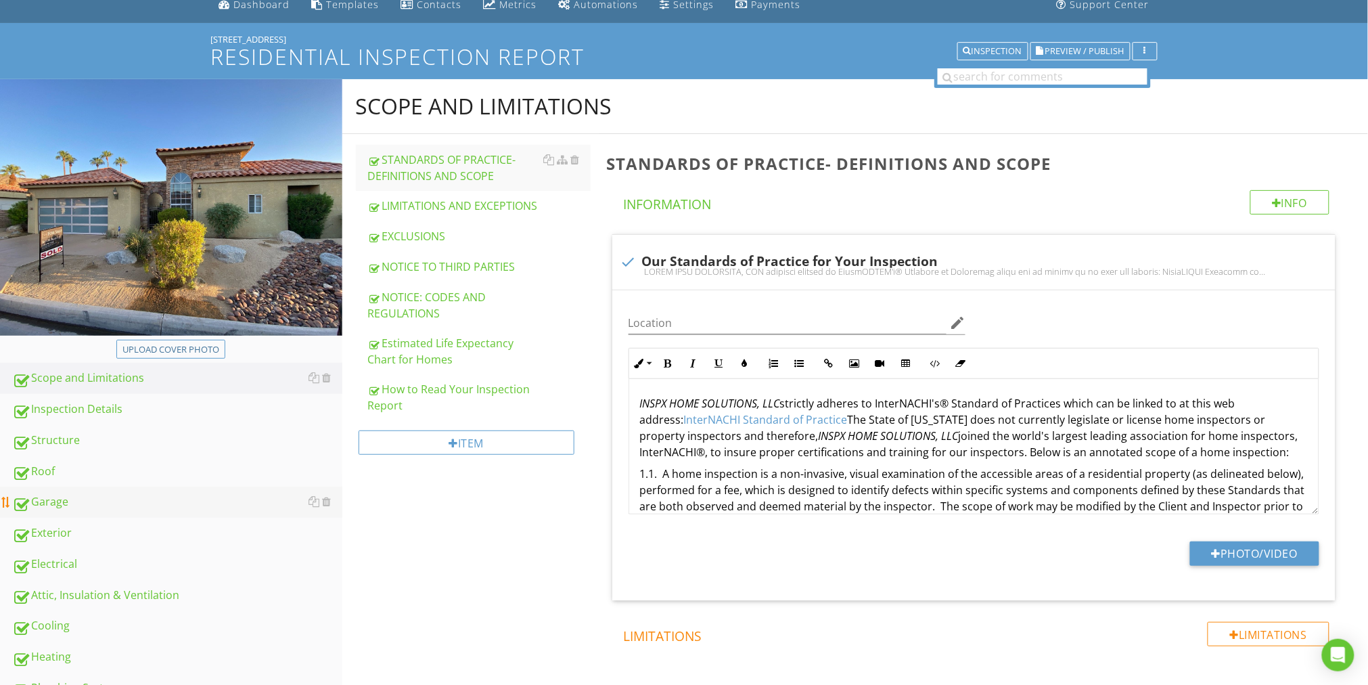
scroll to position [89, 0]
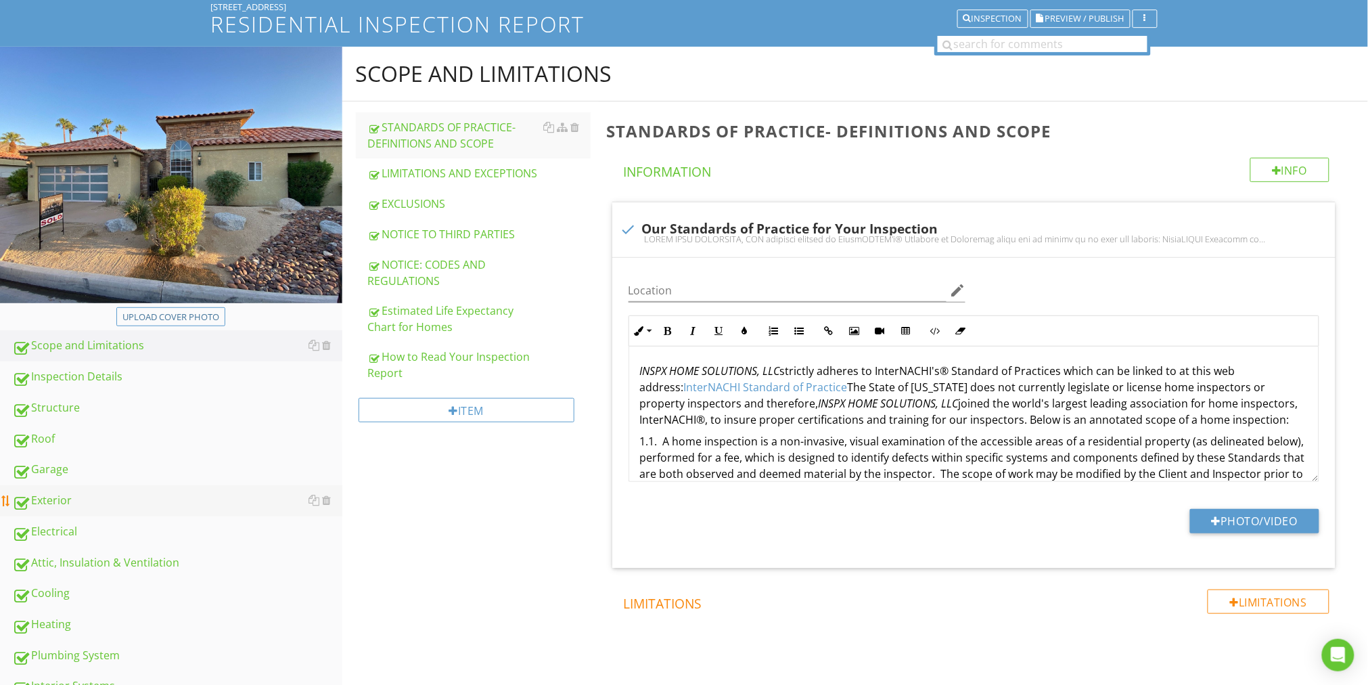
drag, startPoint x: 54, startPoint y: 494, endPoint x: 118, endPoint y: 513, distance: 67.0
click at [55, 494] on div "Exterior" at bounding box center [177, 501] width 330 height 18
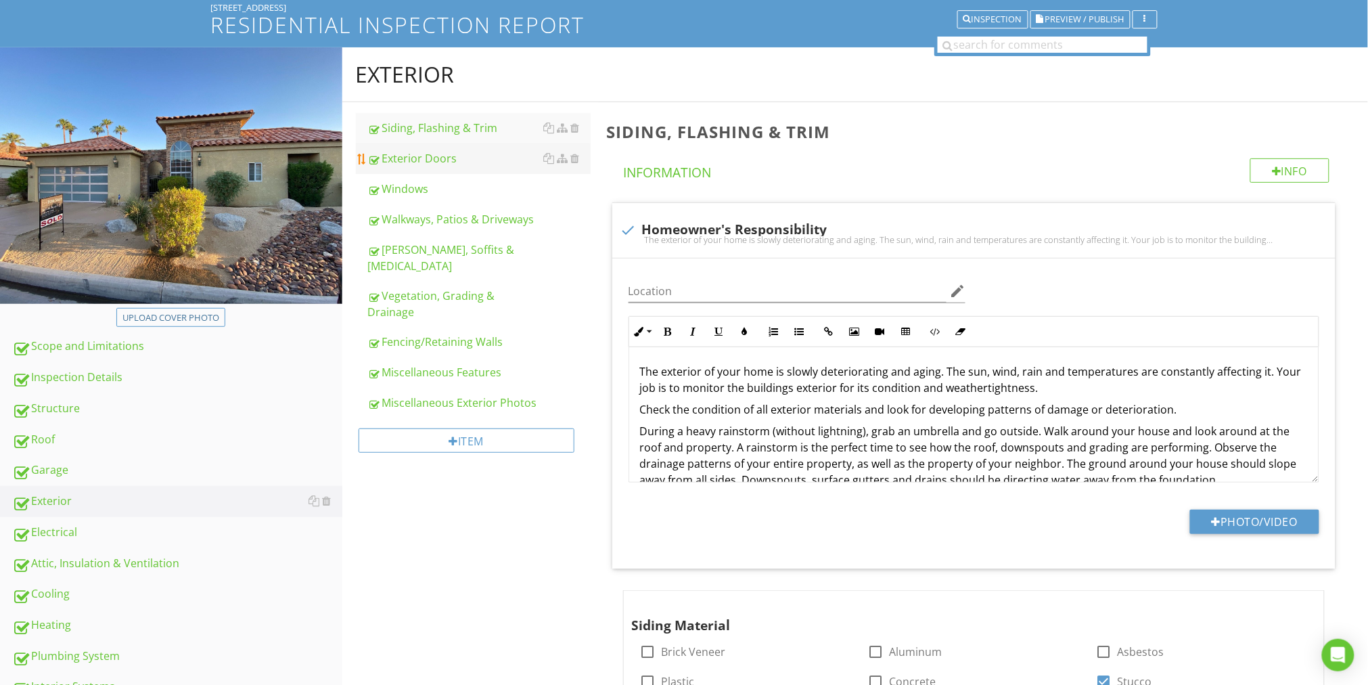
click at [436, 153] on div "Exterior Doors" at bounding box center [479, 158] width 223 height 16
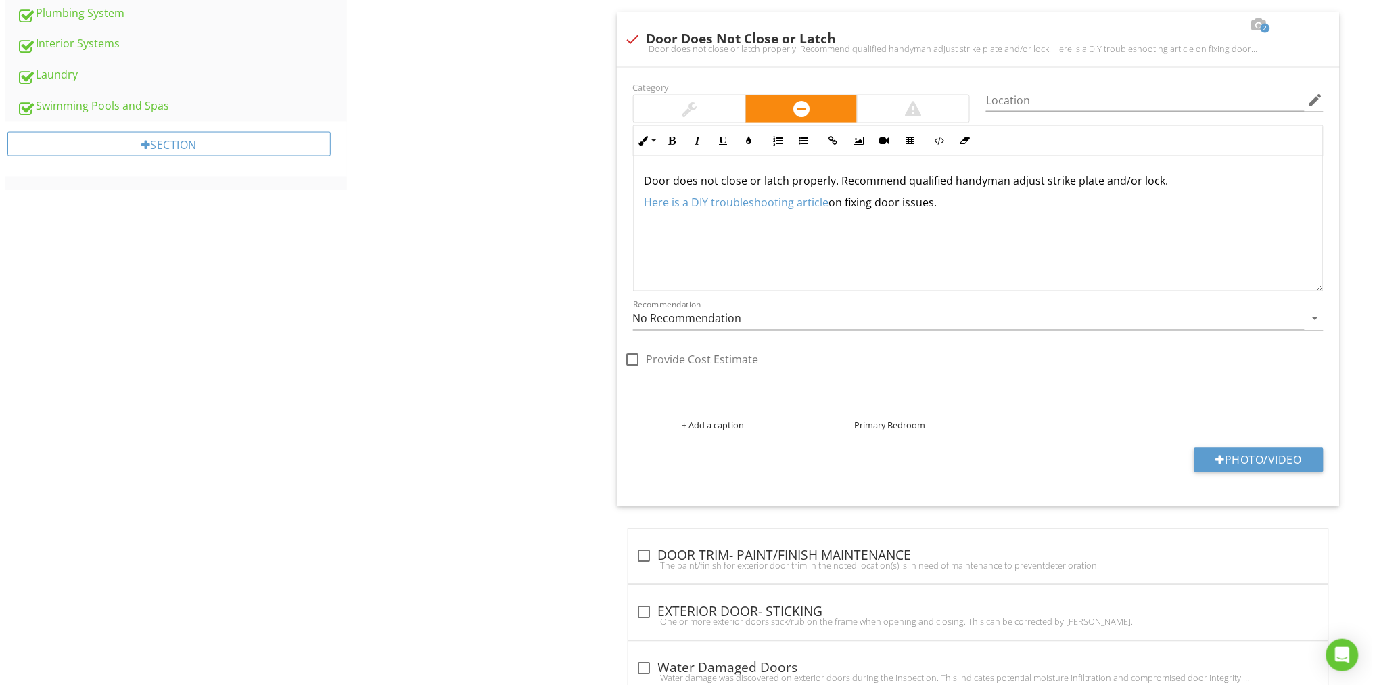
scroll to position [685, 0]
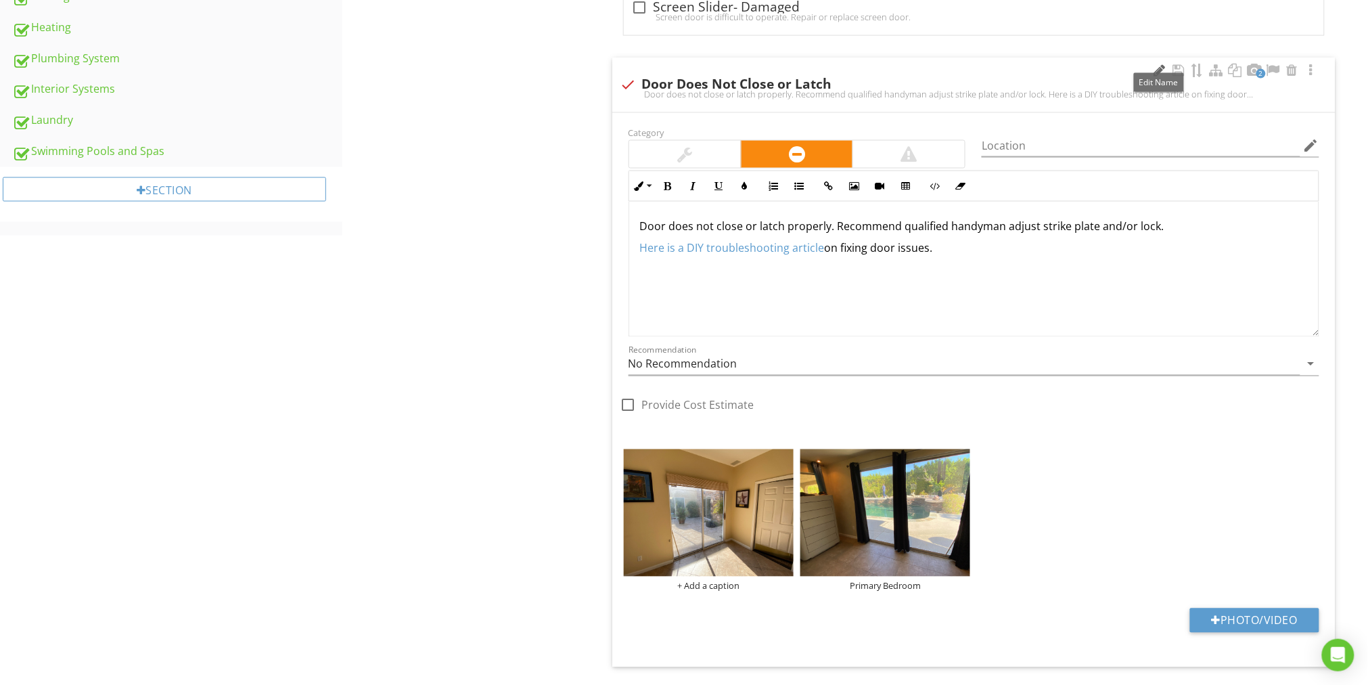
click at [1161, 68] on div at bounding box center [1159, 71] width 16 height 14
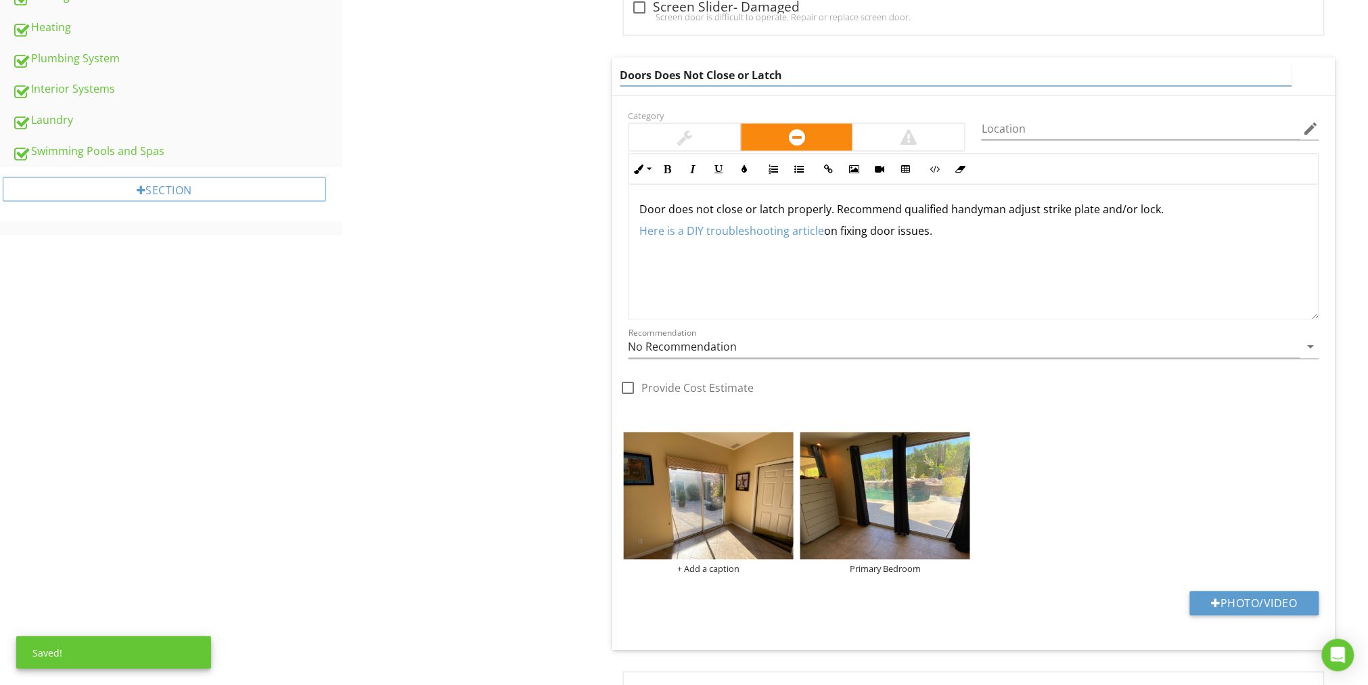
drag, startPoint x: 680, startPoint y: 76, endPoint x: 673, endPoint y: 110, distance: 34.5
click at [679, 77] on input "Doors Does Not Close or Latch" at bounding box center [956, 75] width 672 height 22
drag, startPoint x: 743, startPoint y: 74, endPoint x: 699, endPoint y: 79, distance: 44.3
click at [700, 78] on input "Doors Did Not Close or Latch" at bounding box center [956, 75] width 672 height 22
type input "Doors Did Not Latch/Lock"
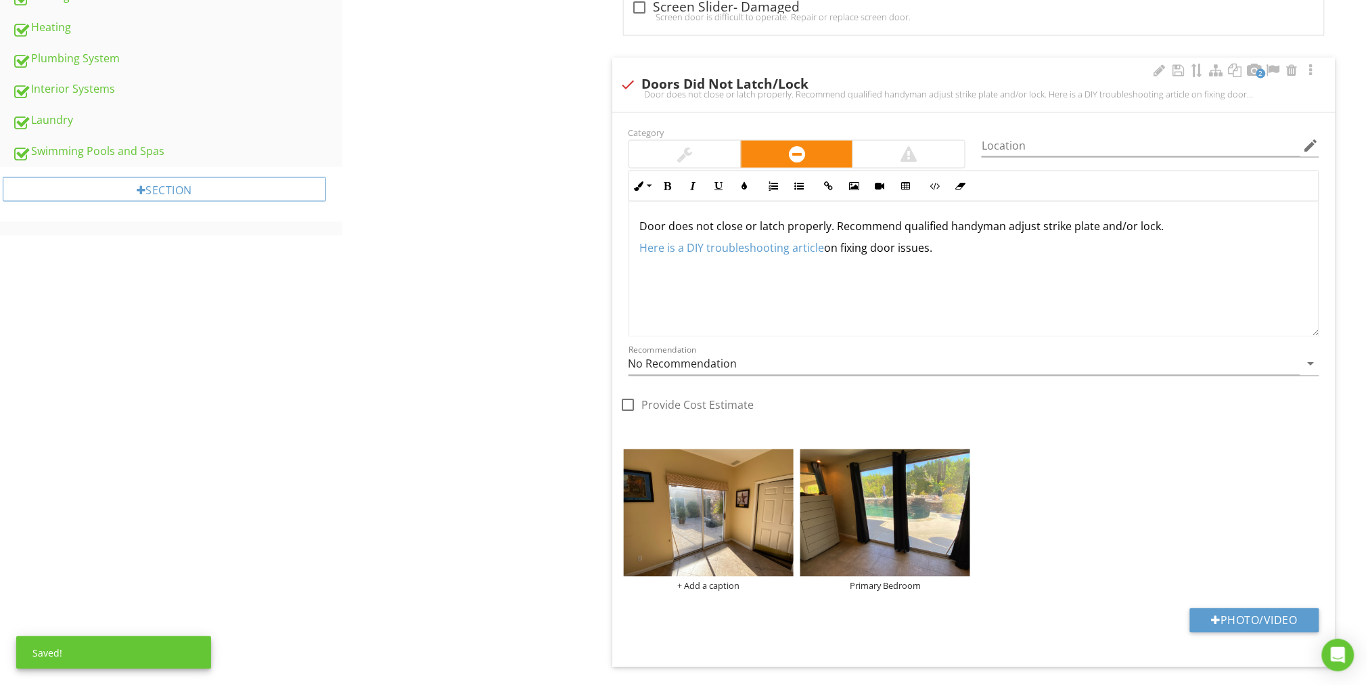
drag, startPoint x: 958, startPoint y: 235, endPoint x: 692, endPoint y: 241, distance: 265.9
click at [643, 233] on div "Door does not close or latch properly. Recommend qualified handyman adjust stri…" at bounding box center [973, 269] width 689 height 135
drag, startPoint x: 933, startPoint y: 254, endPoint x: 641, endPoint y: 227, distance: 293.5
click at [641, 227] on div "Door does not close or latch properly. Recommend qualified handyman adjust stri…" at bounding box center [973, 269] width 689 height 135
click at [721, 585] on div "+ Add a caption" at bounding box center [709, 585] width 170 height 11
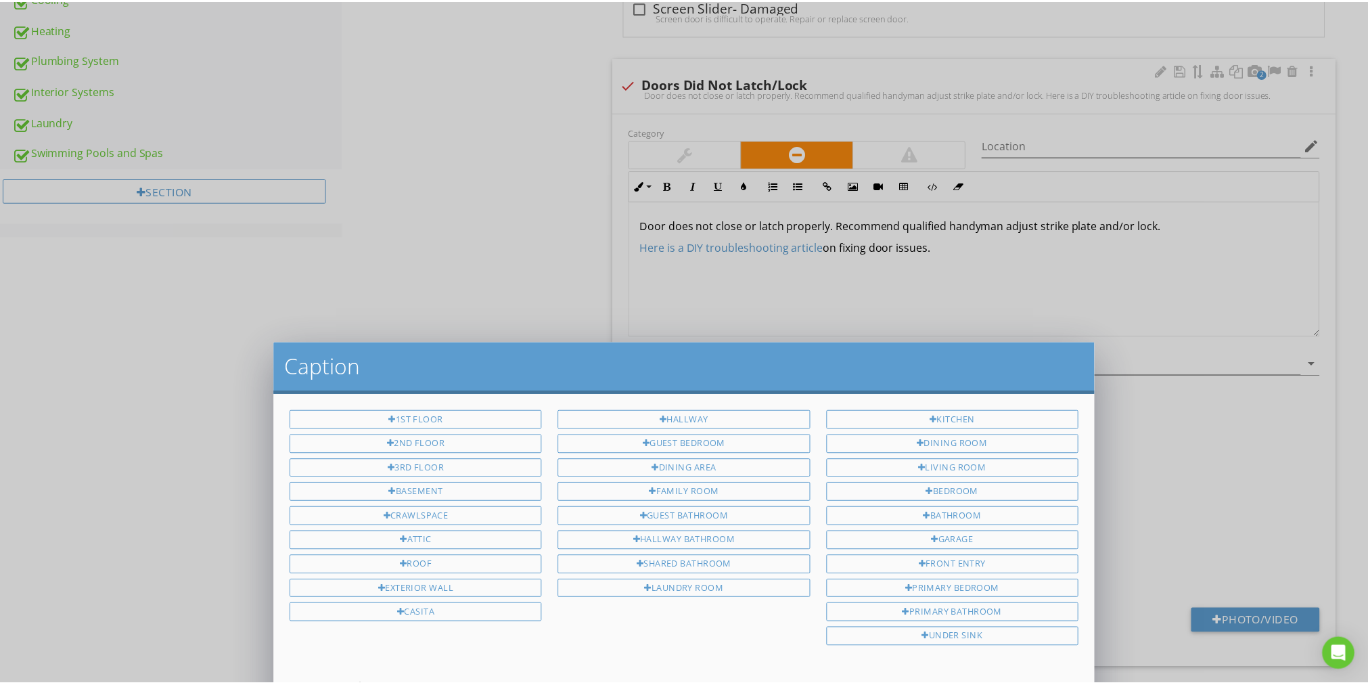
scroll to position [0, 0]
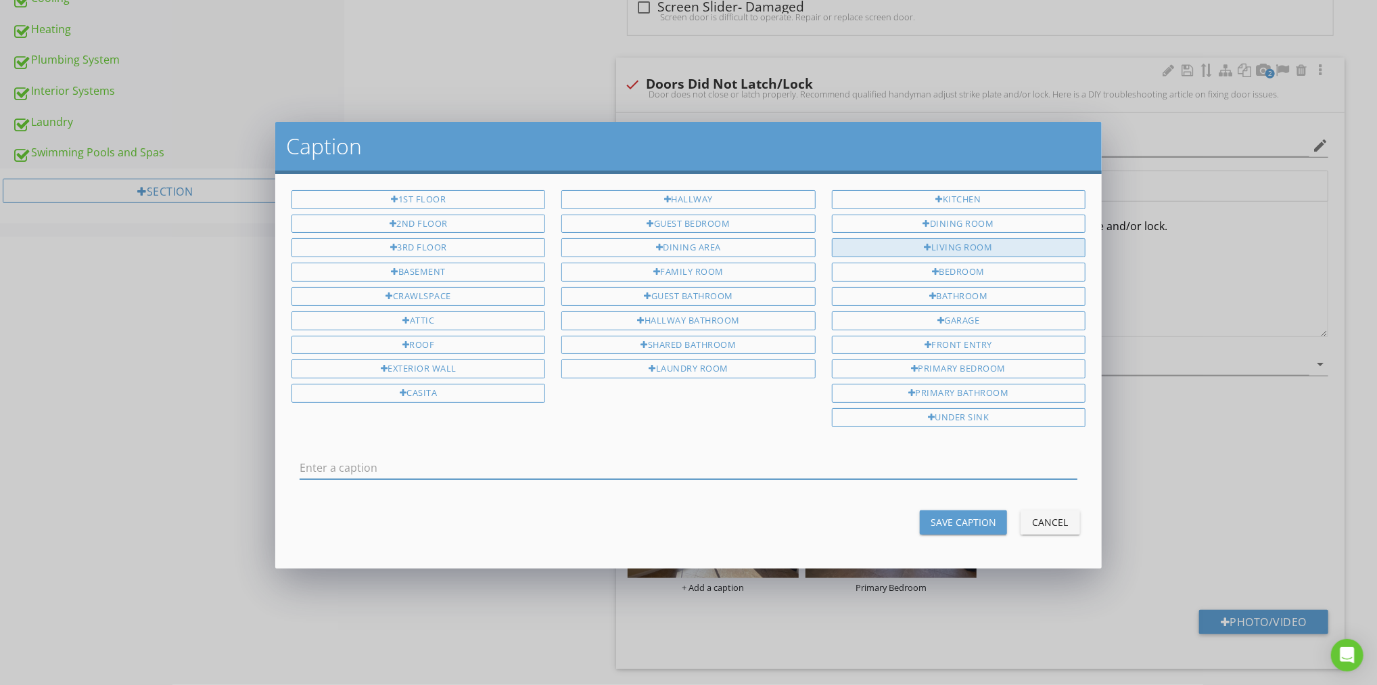
click at [1023, 243] on div "Living Room" at bounding box center [959, 247] width 254 height 19
type input "Living Room"
click at [967, 510] on button "Save Caption" at bounding box center [963, 522] width 87 height 24
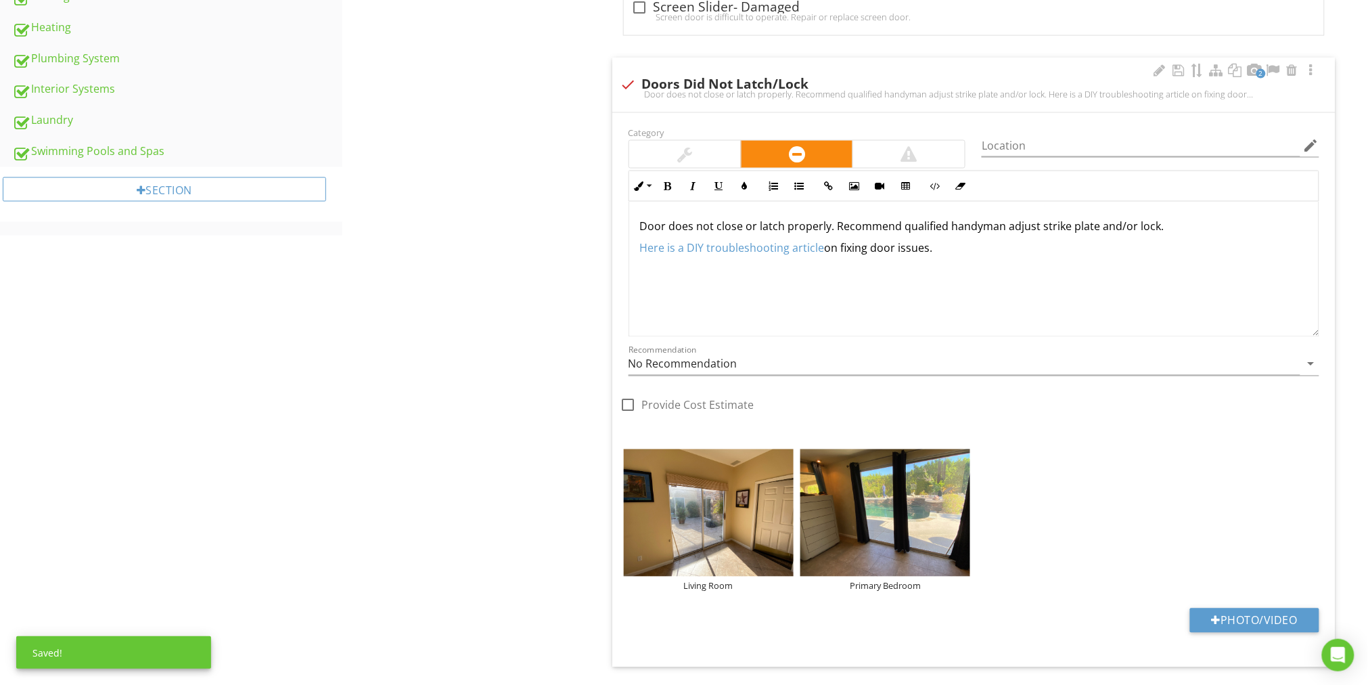
drag, startPoint x: 944, startPoint y: 245, endPoint x: 618, endPoint y: 227, distance: 326.5
click at [620, 223] on div "Category Location edit Inline Style XLarge Large Normal Small Light Small/Light…" at bounding box center [973, 278] width 707 height 308
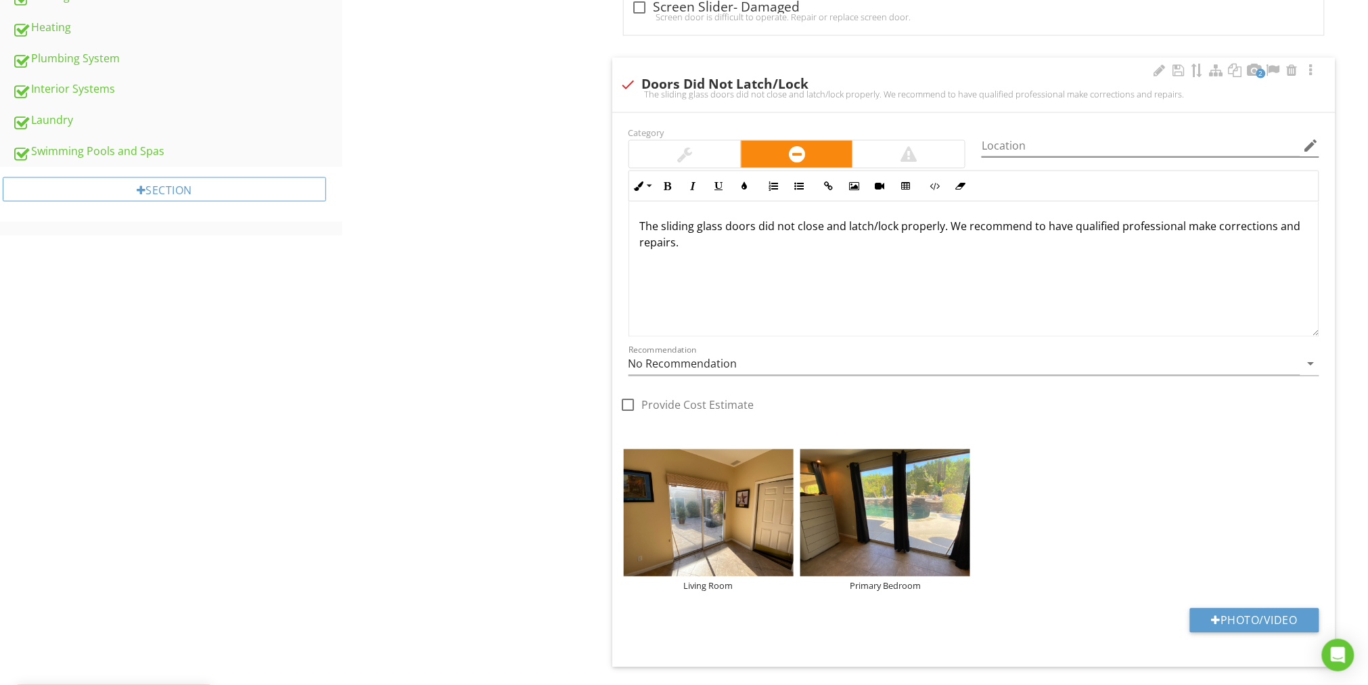
click at [1314, 143] on icon "edit" at bounding box center [1311, 145] width 16 height 16
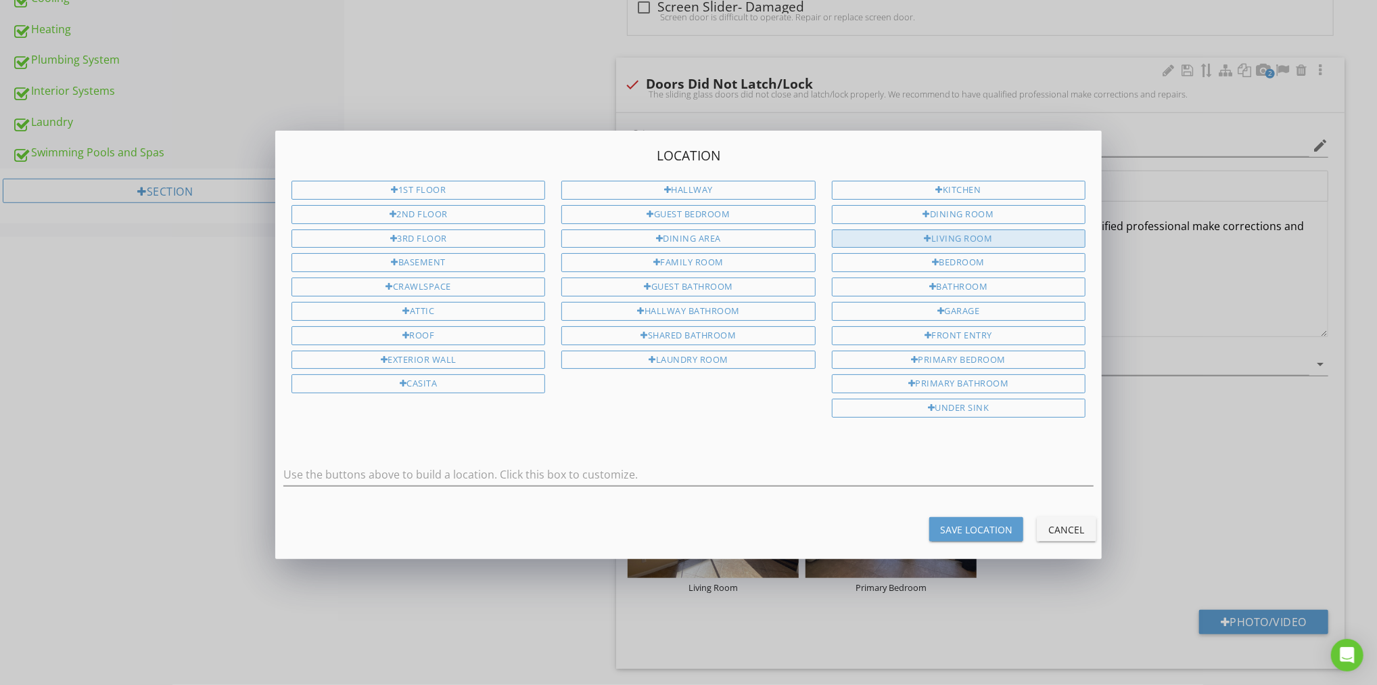
click at [990, 231] on div "Living Room" at bounding box center [959, 238] width 254 height 19
click at [385, 482] on div "Living Room" at bounding box center [688, 481] width 810 height 36
click at [379, 471] on input "Living Room" at bounding box center [688, 474] width 810 height 22
drag, startPoint x: 1003, startPoint y: 356, endPoint x: 881, endPoint y: 391, distance: 126.7
click at [1003, 356] on div "Primary Bedroom" at bounding box center [959, 359] width 254 height 19
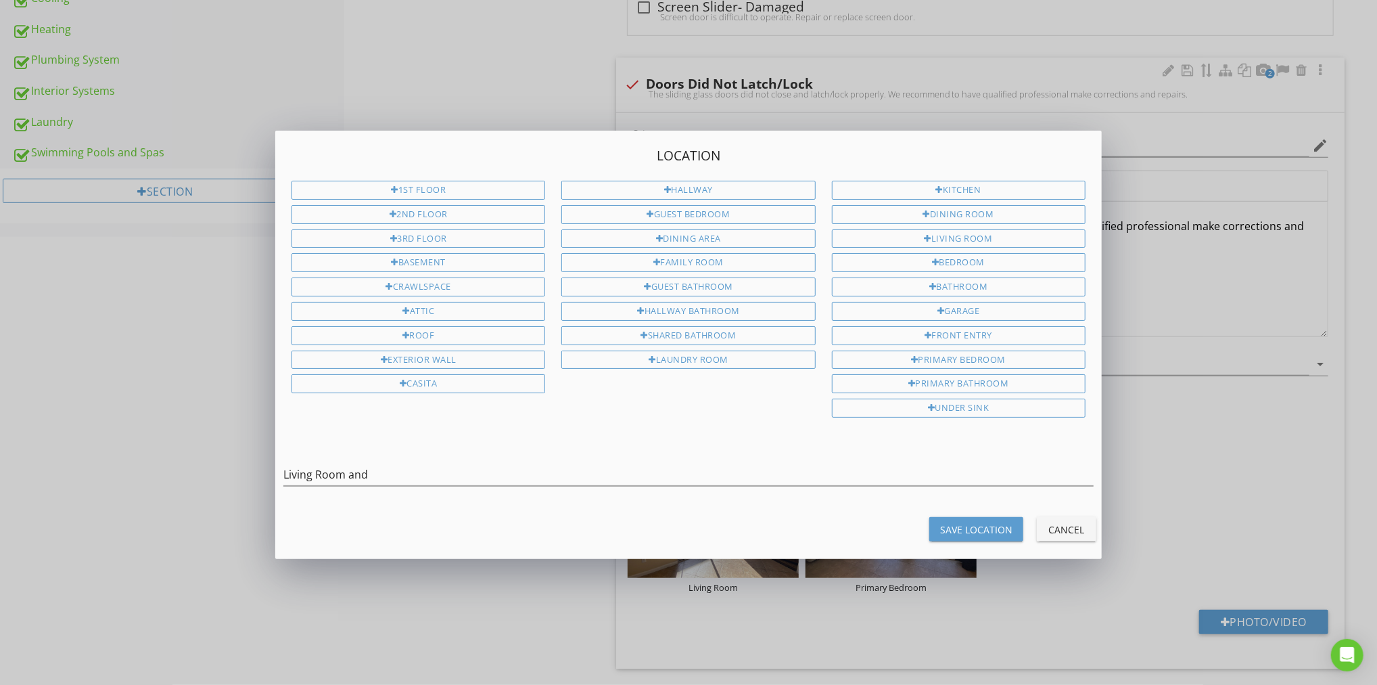
type input "Living Room and Primary Bedroom"
click at [979, 517] on button "Save Location" at bounding box center [976, 529] width 94 height 24
type input "Living Room and Primary Bedroom"
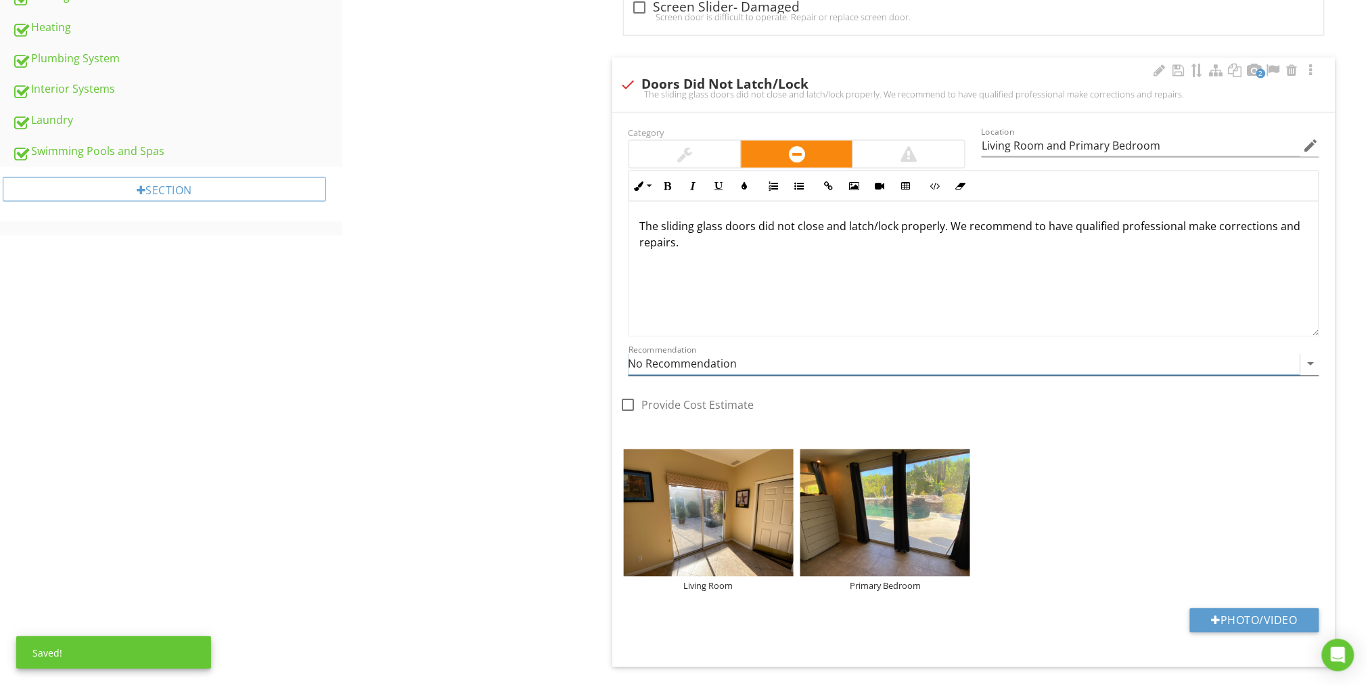
click at [1312, 364] on icon "arrow_drop_down" at bounding box center [1311, 364] width 16 height 16
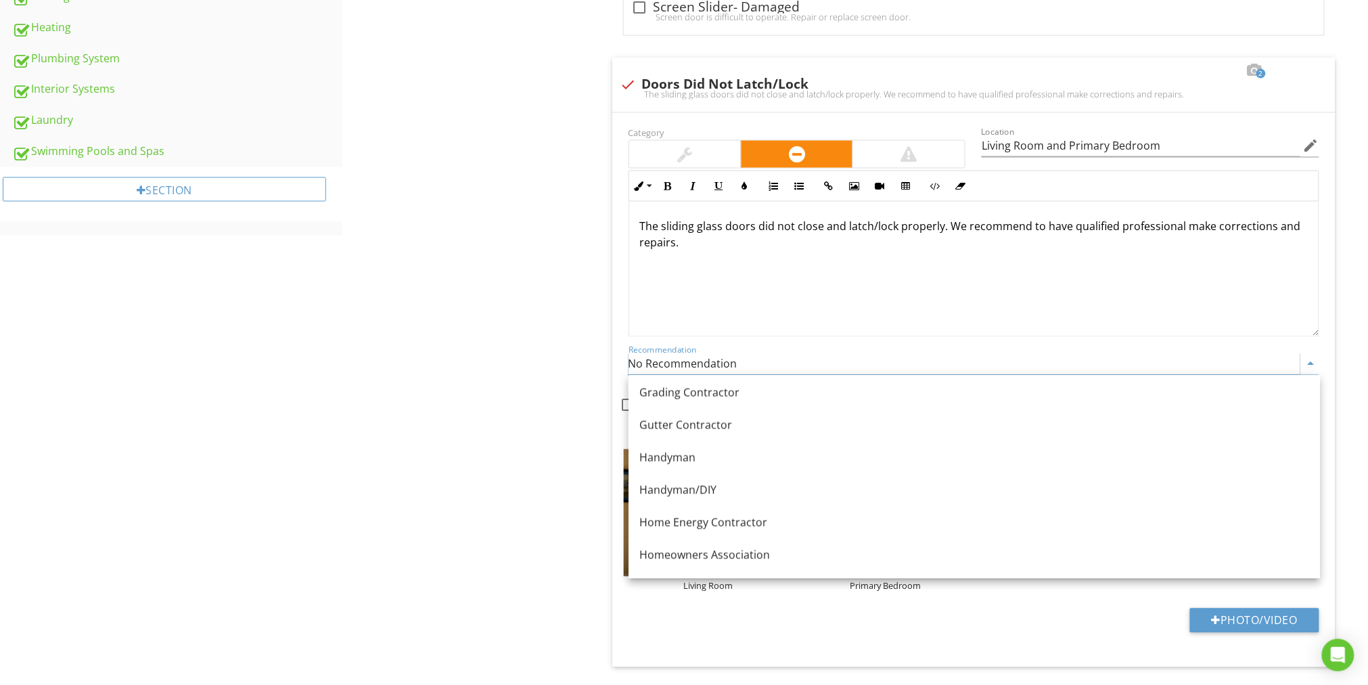
scroll to position [804, 0]
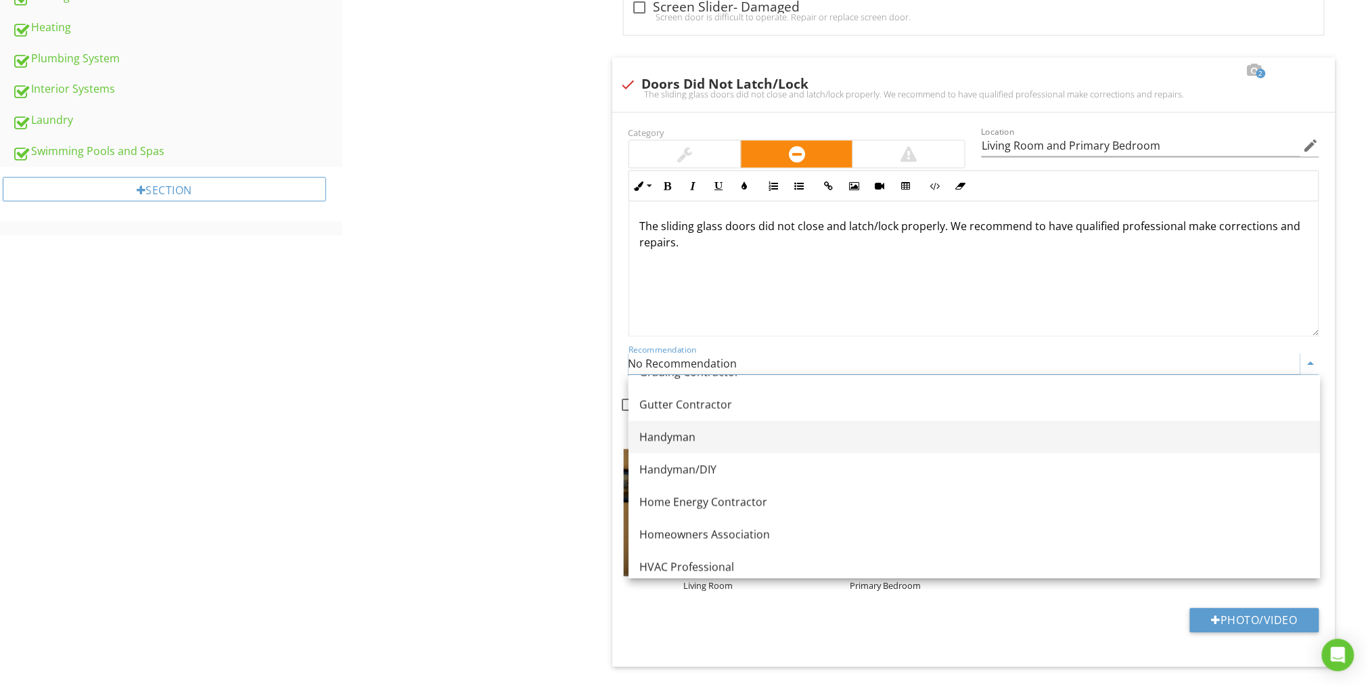
click at [677, 432] on div "Handyman" at bounding box center [974, 437] width 670 height 16
type input "Handyman"
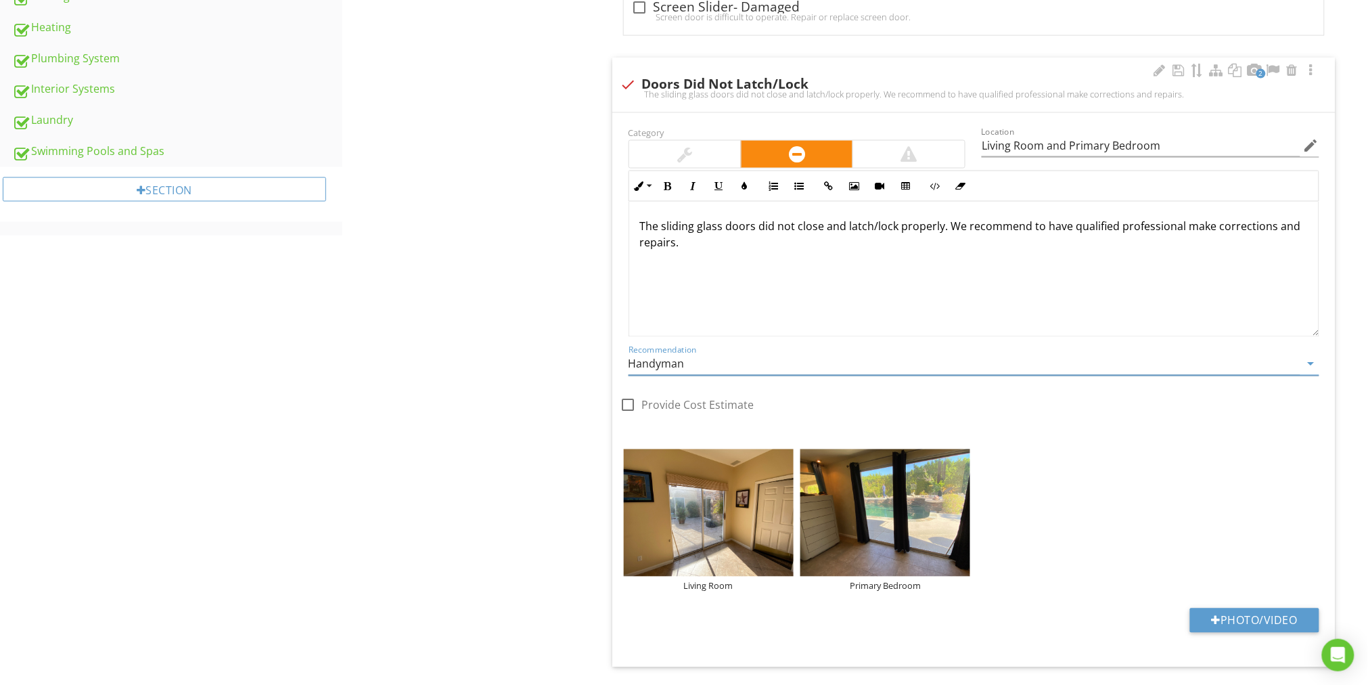
drag, startPoint x: 689, startPoint y: 242, endPoint x: 945, endPoint y: 227, distance: 256.8
click at [946, 227] on p "The sliding glass doors did not close and latch/lock properly. We recommend to …" at bounding box center [974, 234] width 668 height 32
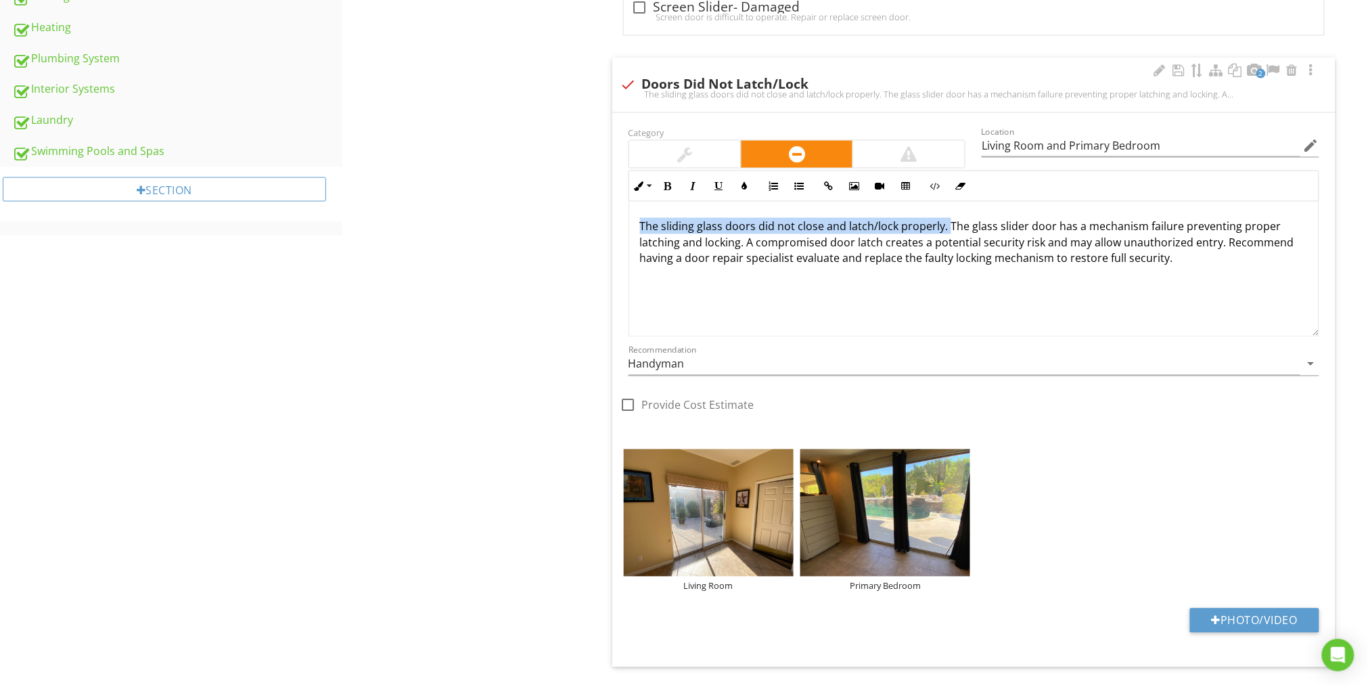
drag, startPoint x: 945, startPoint y: 224, endPoint x: 624, endPoint y: 230, distance: 321.3
click at [624, 230] on div "Inline Style XLarge Large Normal Small Light Small/Light Bold Italic Underline …" at bounding box center [973, 253] width 707 height 166
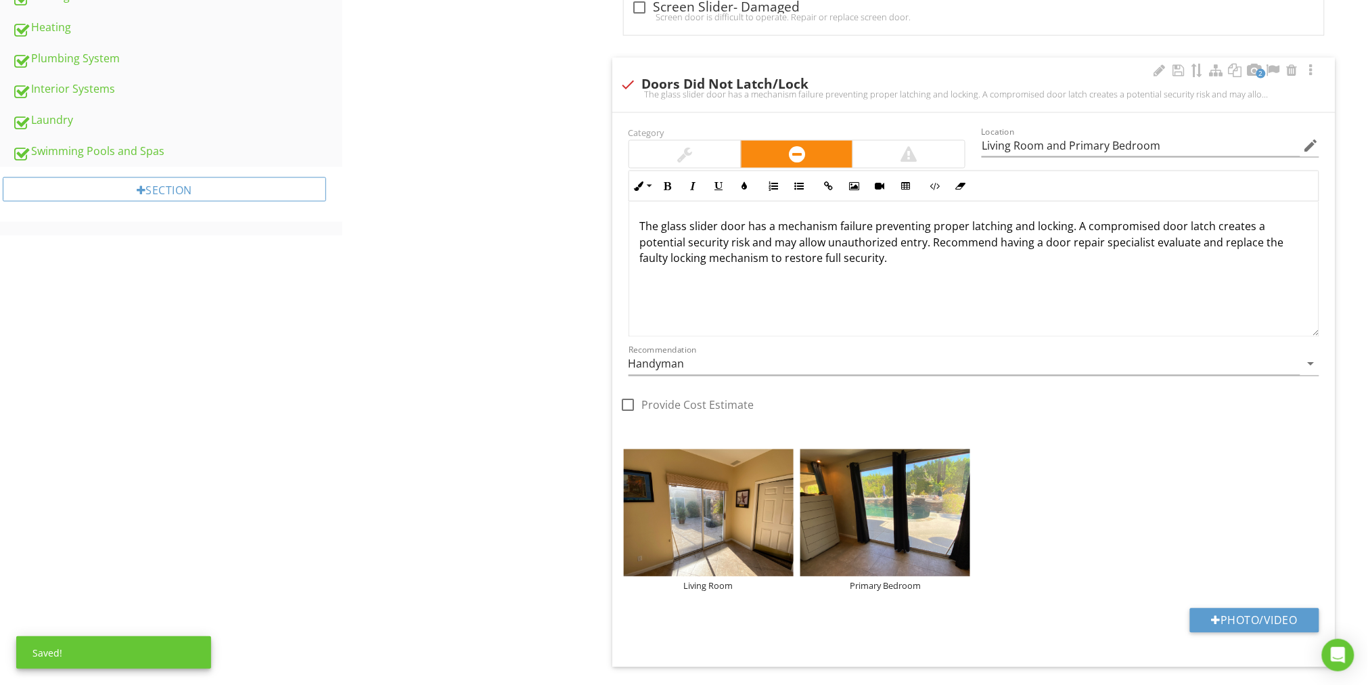
click at [743, 229] on p "The glass slider door has a mechanism failure preventing proper latching and lo…" at bounding box center [974, 242] width 668 height 49
click at [768, 227] on p "The glass slider doors has a mechanism failure preventing proper latching and l…" at bounding box center [974, 242] width 668 height 49
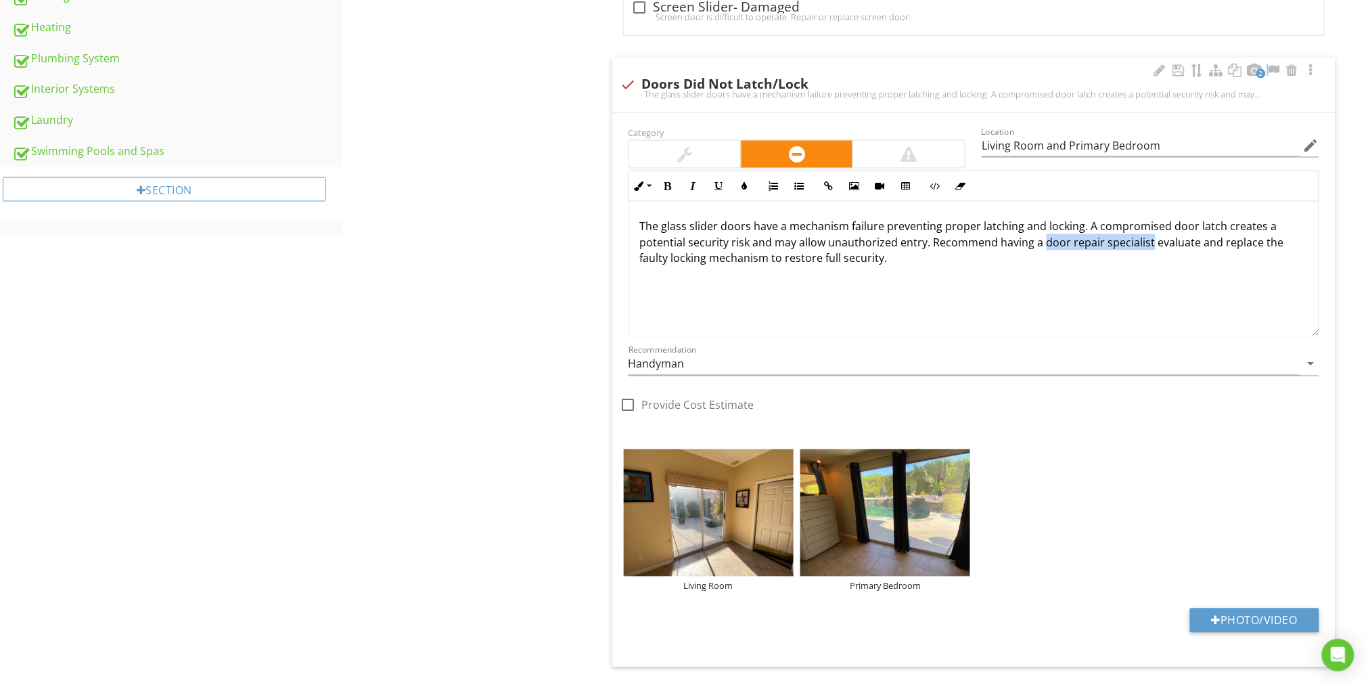
drag, startPoint x: 1140, startPoint y: 242, endPoint x: 1042, endPoint y: 246, distance: 97.5
click at [1043, 245] on p "The glass slider doors have a mechanism failure preventing proper latching and …" at bounding box center [974, 242] width 668 height 49
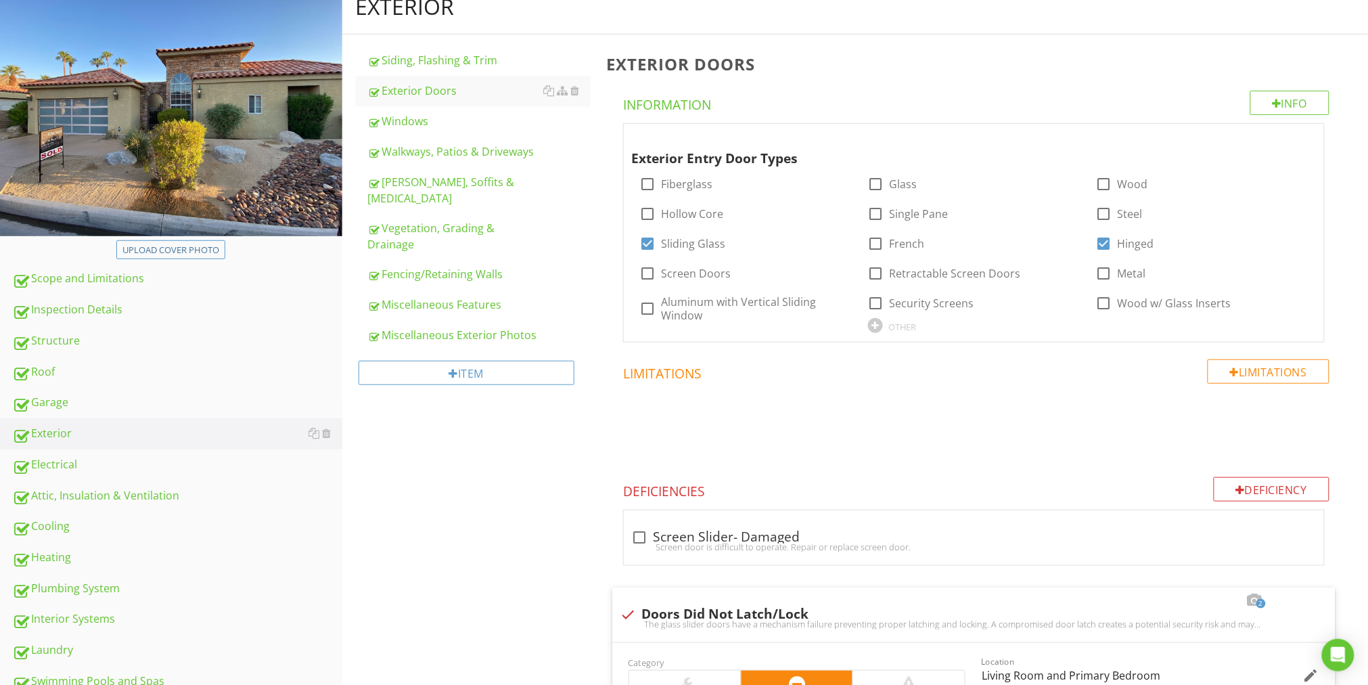
scroll to position [0, 0]
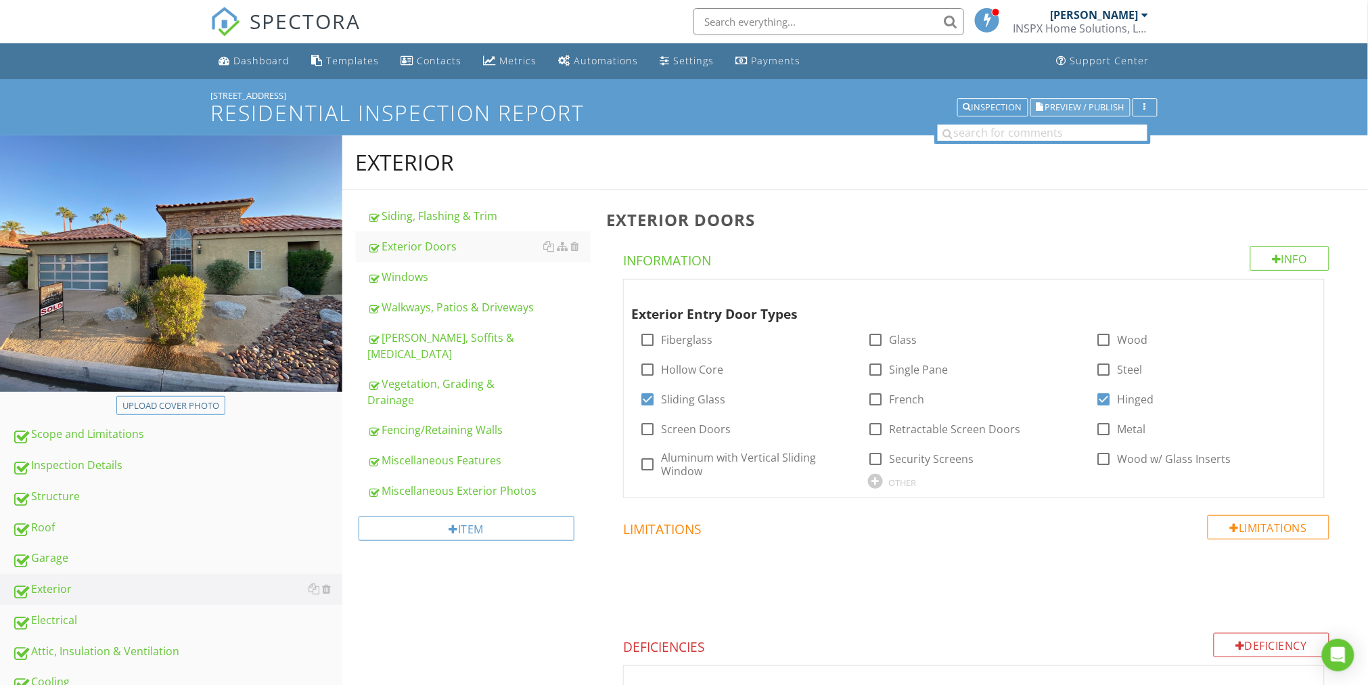
click at [1090, 104] on span "Preview / Publish" at bounding box center [1084, 107] width 79 height 9
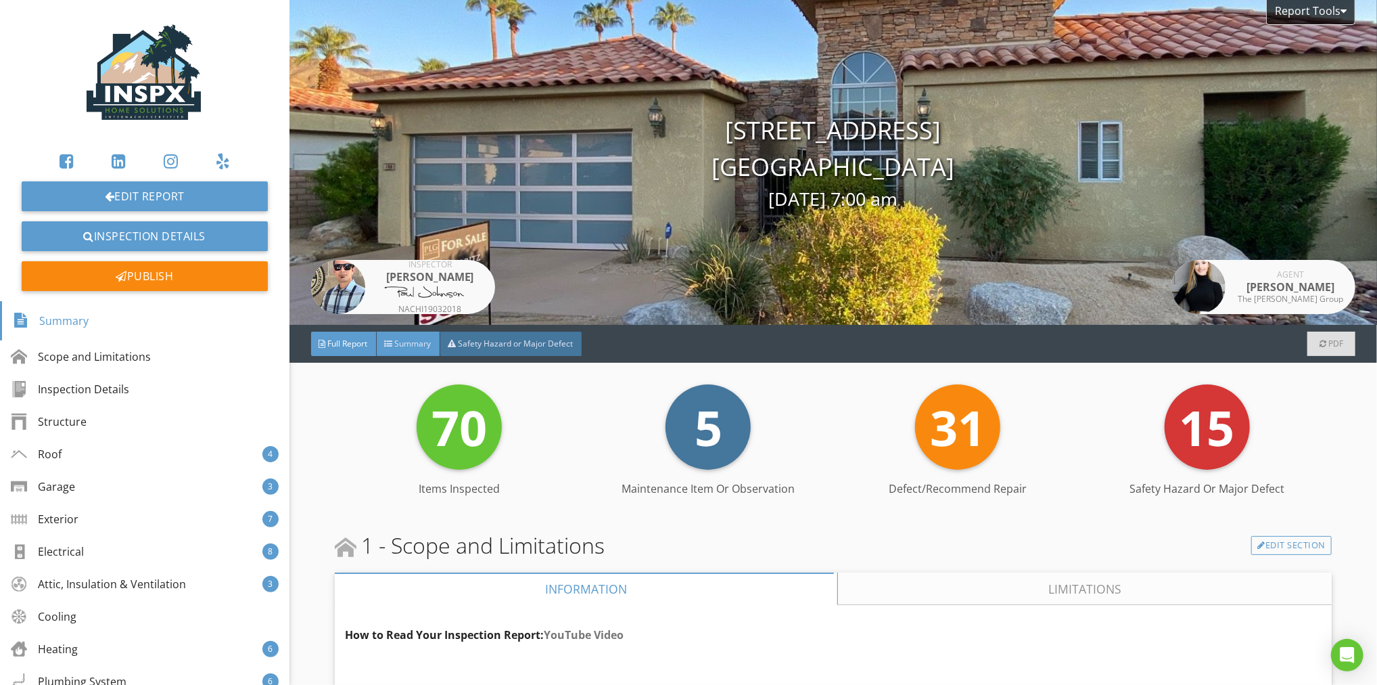
click at [404, 339] on span "Summary" at bounding box center [413, 343] width 37 height 11
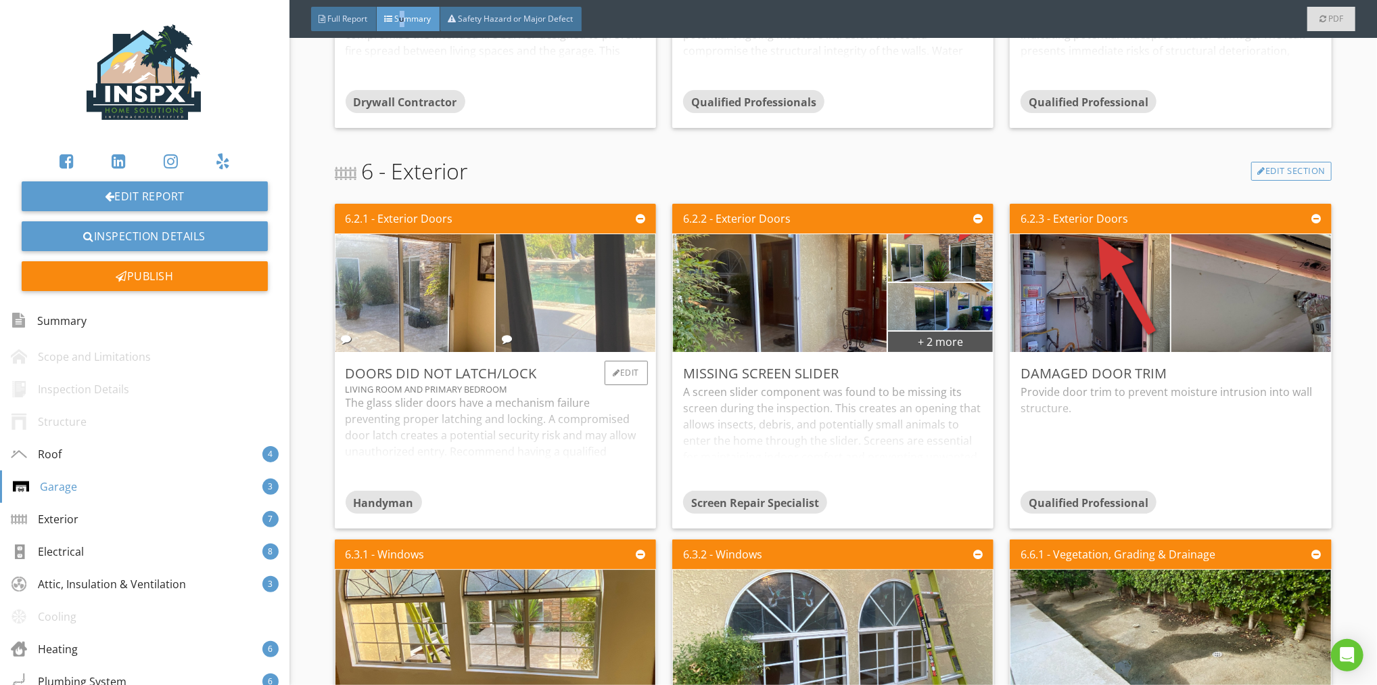
scroll to position [1326, 0]
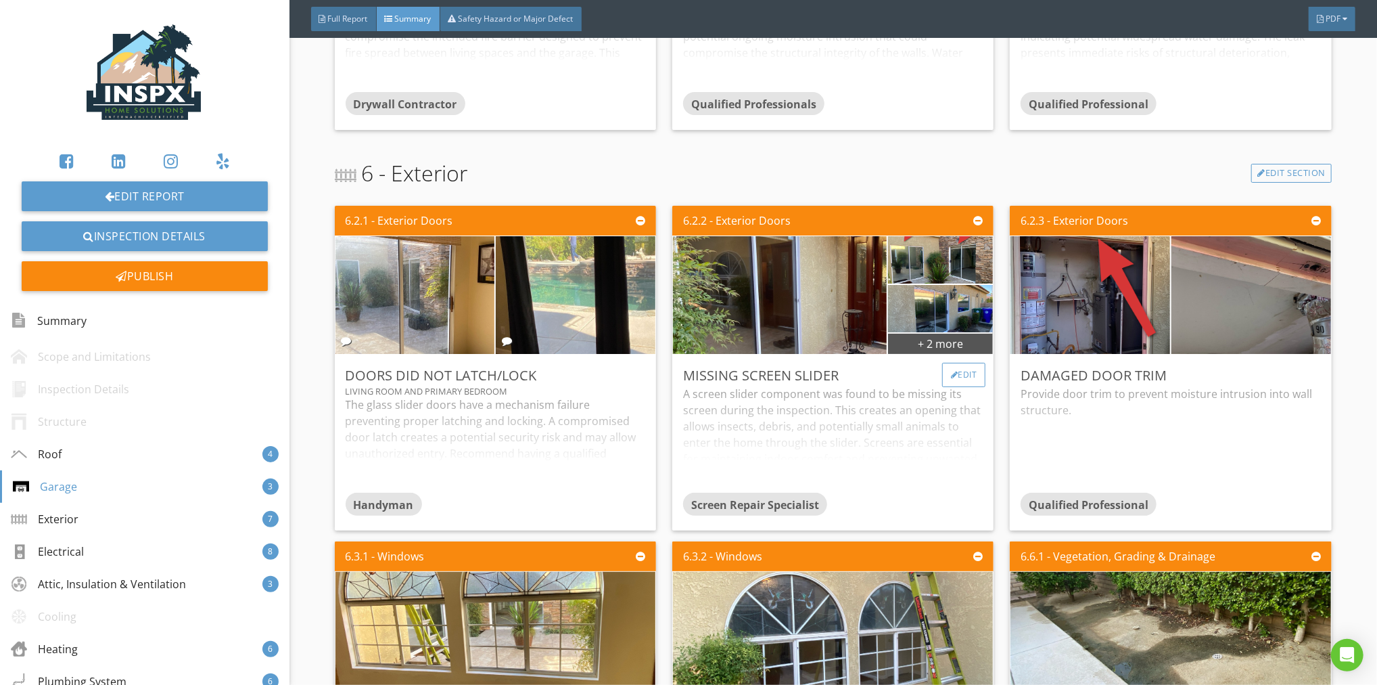
click at [964, 373] on div "Edit" at bounding box center [964, 375] width 44 height 24
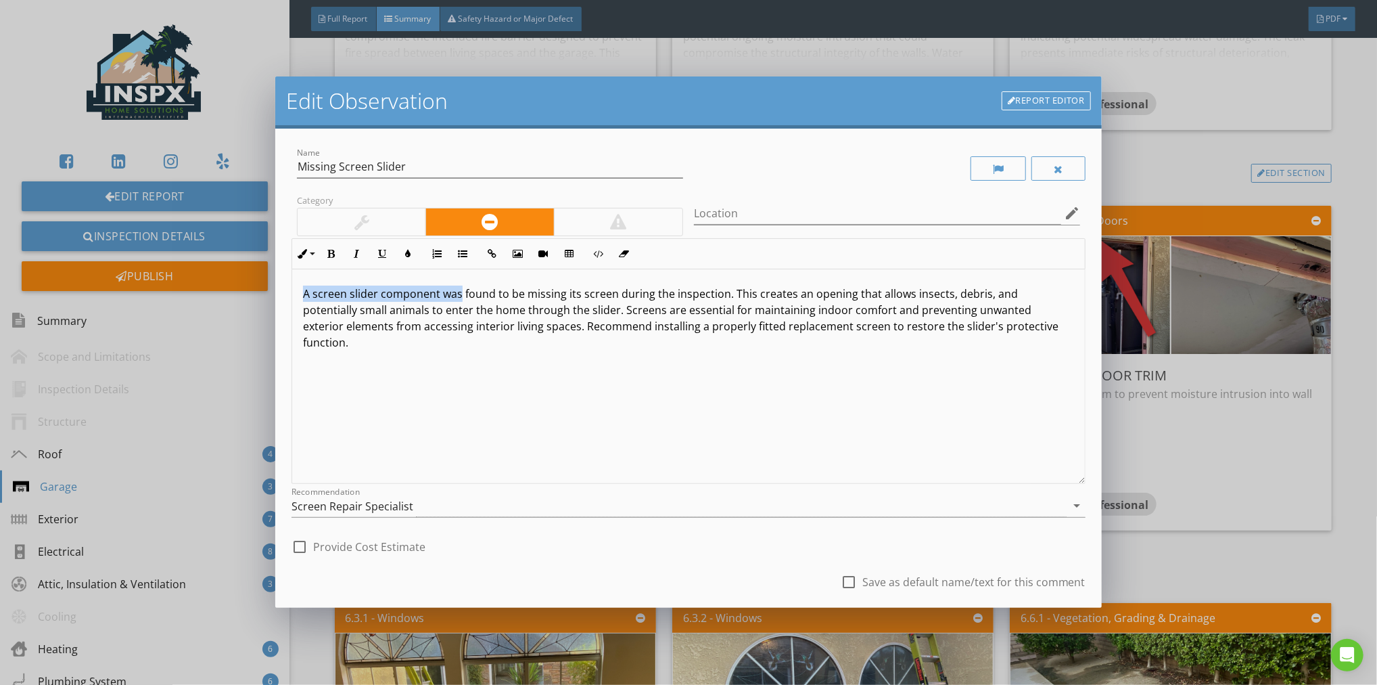
drag, startPoint x: 460, startPoint y: 295, endPoint x: 300, endPoint y: 298, distance: 160.3
click at [300, 298] on div "A screen slider component was found to be missing its screen during the inspect…" at bounding box center [688, 376] width 793 height 214
click at [663, 331] on p "Various screen sliders were found to be missing its screen during the inspectio…" at bounding box center [688, 309] width 771 height 49
click at [829, 329] on p "Various screen sliders were found to be missing its screen during the inspectio…" at bounding box center [688, 309] width 771 height 49
click at [731, 210] on input "Location" at bounding box center [877, 213] width 367 height 22
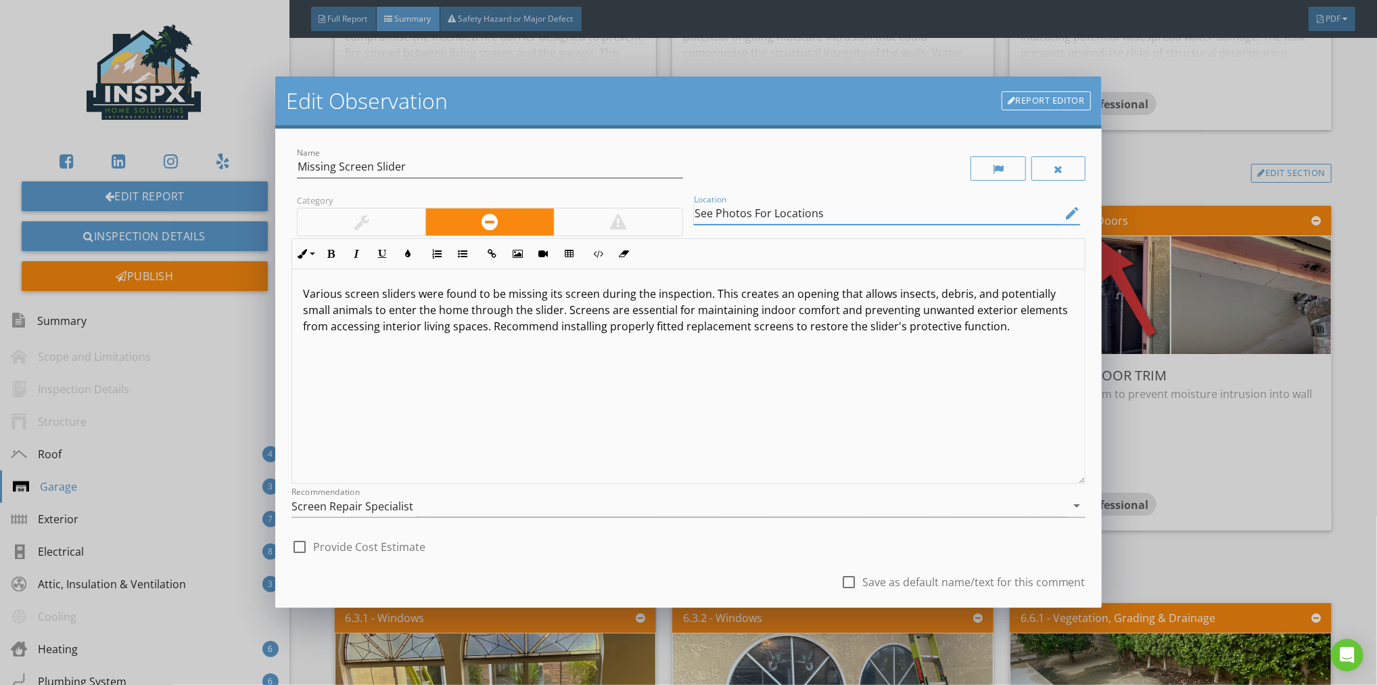
type input "See Photos For Locations"
drag, startPoint x: 678, startPoint y: 550, endPoint x: 687, endPoint y: 541, distance: 12.0
click at [678, 551] on div "check_box_outline_blank Provide Cost Estimate" at bounding box center [689, 545] width 794 height 30
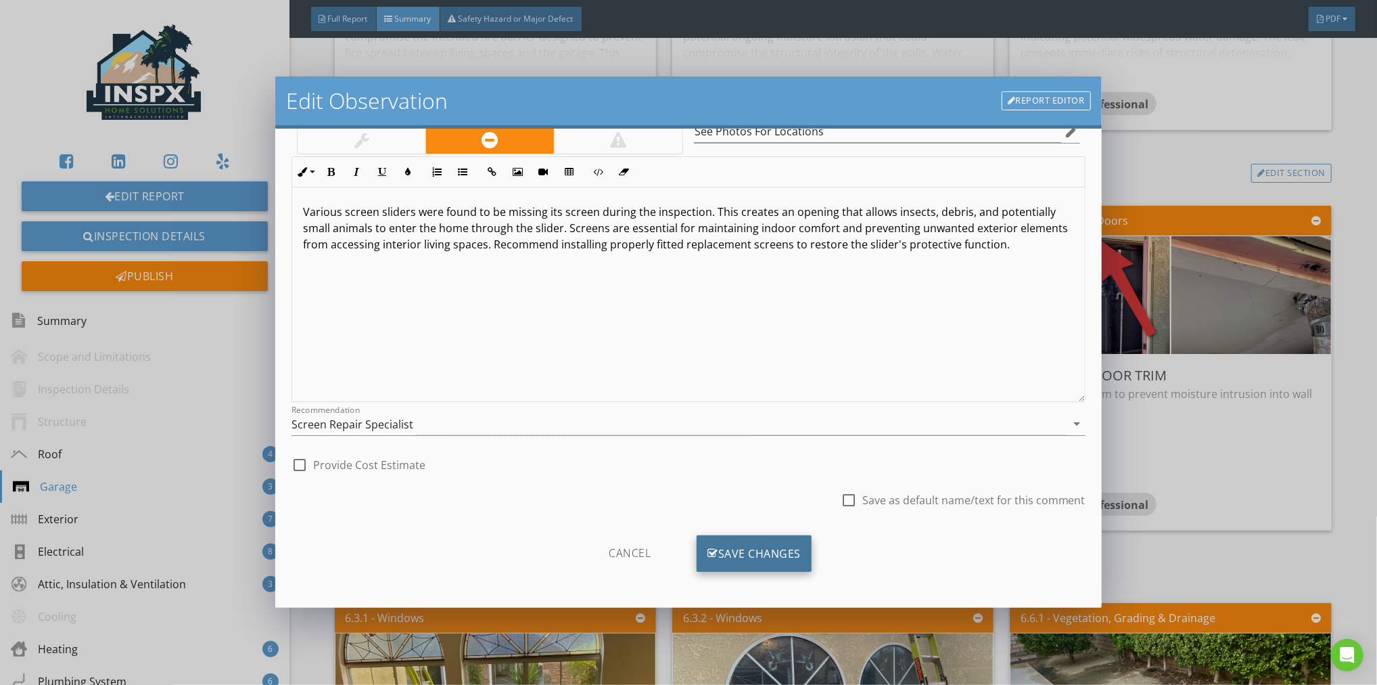
click at [746, 548] on div "Save Changes" at bounding box center [754, 553] width 115 height 37
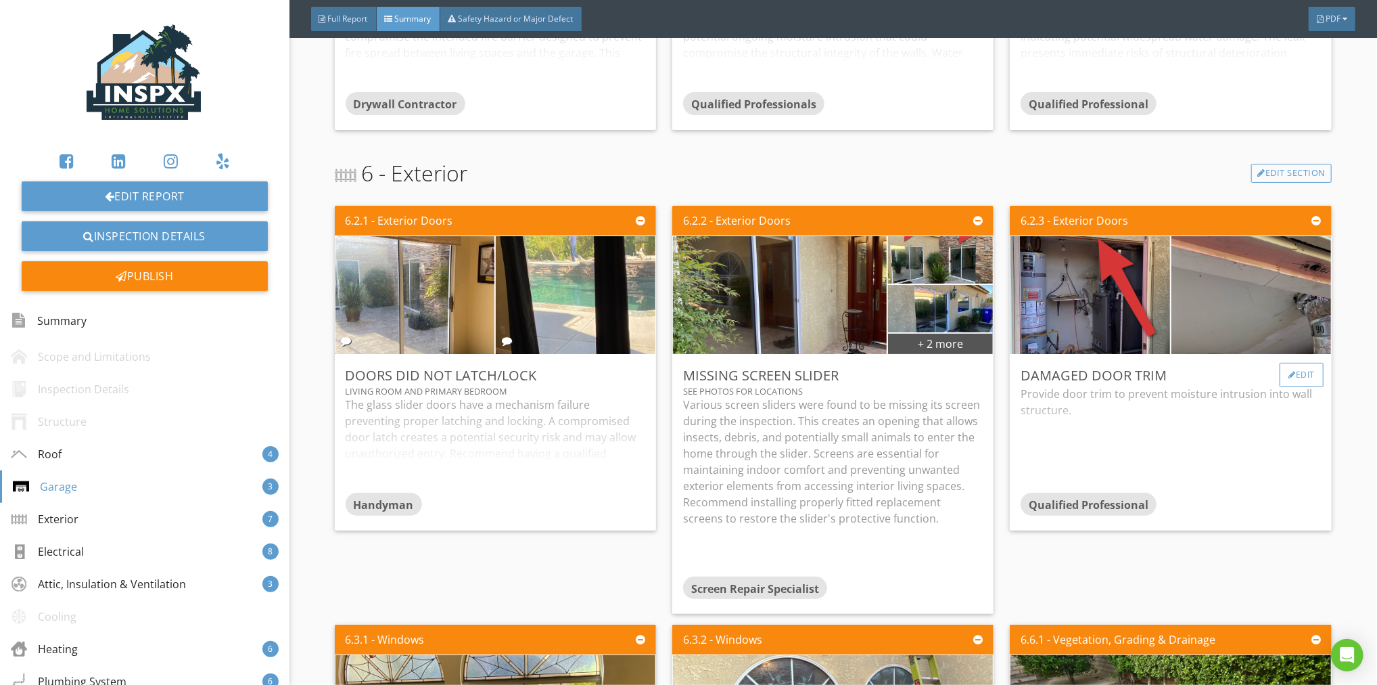
click at [1295, 376] on div "Edit" at bounding box center [1302, 375] width 44 height 24
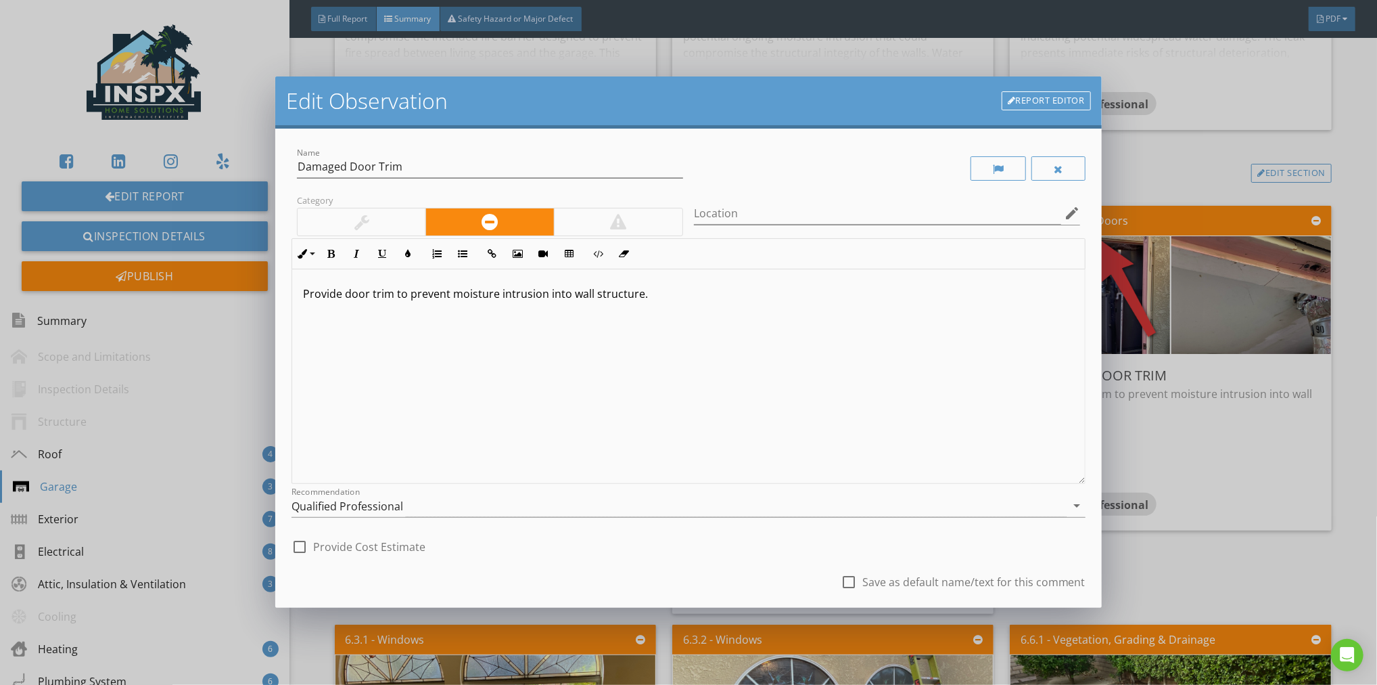
drag, startPoint x: 672, startPoint y: 294, endPoint x: 298, endPoint y: 295, distance: 373.4
click at [296, 294] on div "Provide door trim to prevent moisture intrusion into wall structure." at bounding box center [688, 376] width 793 height 214
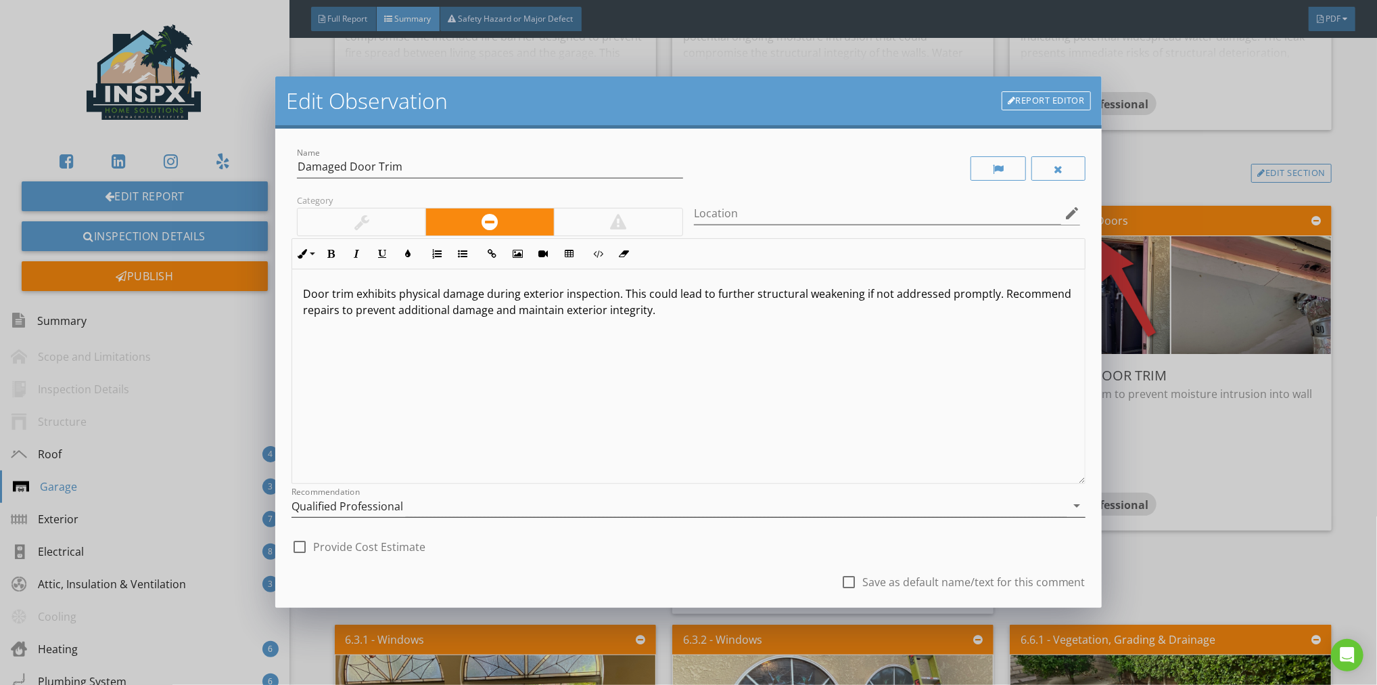
click at [1069, 504] on icon "arrow_drop_down" at bounding box center [1077, 505] width 16 height 16
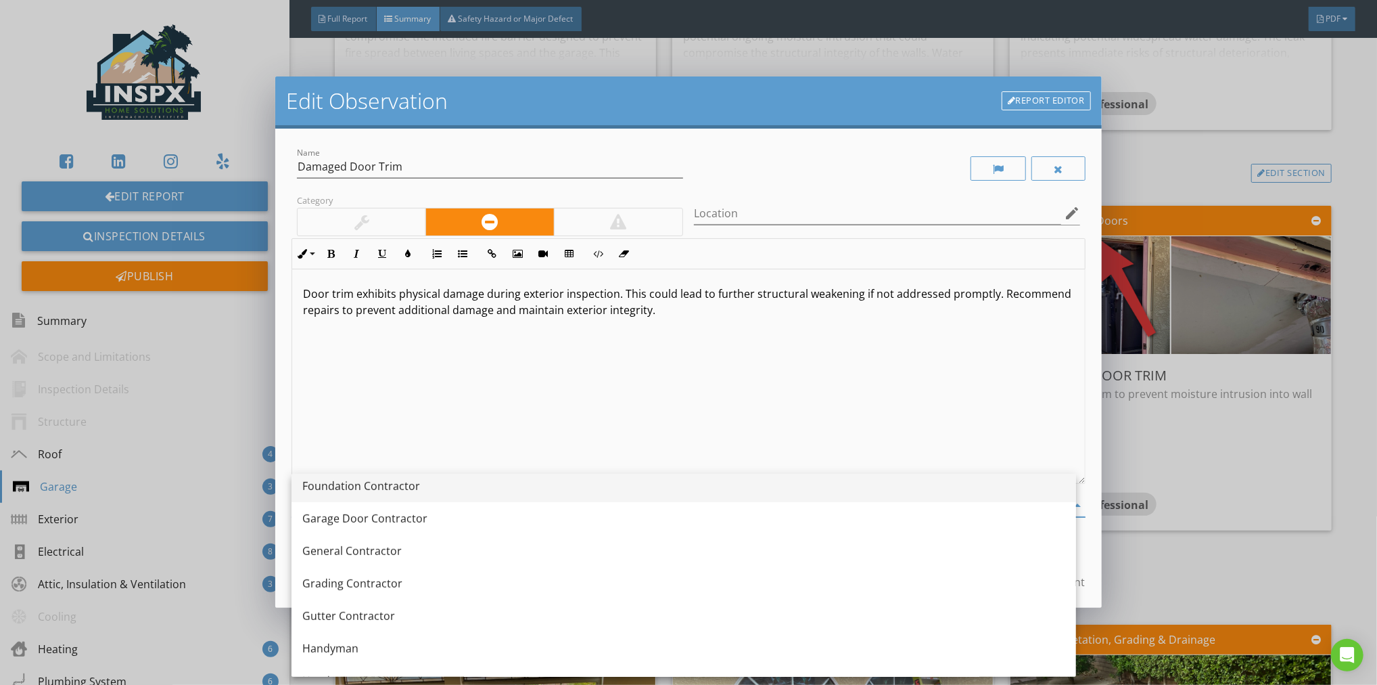
scroll to position [732, 0]
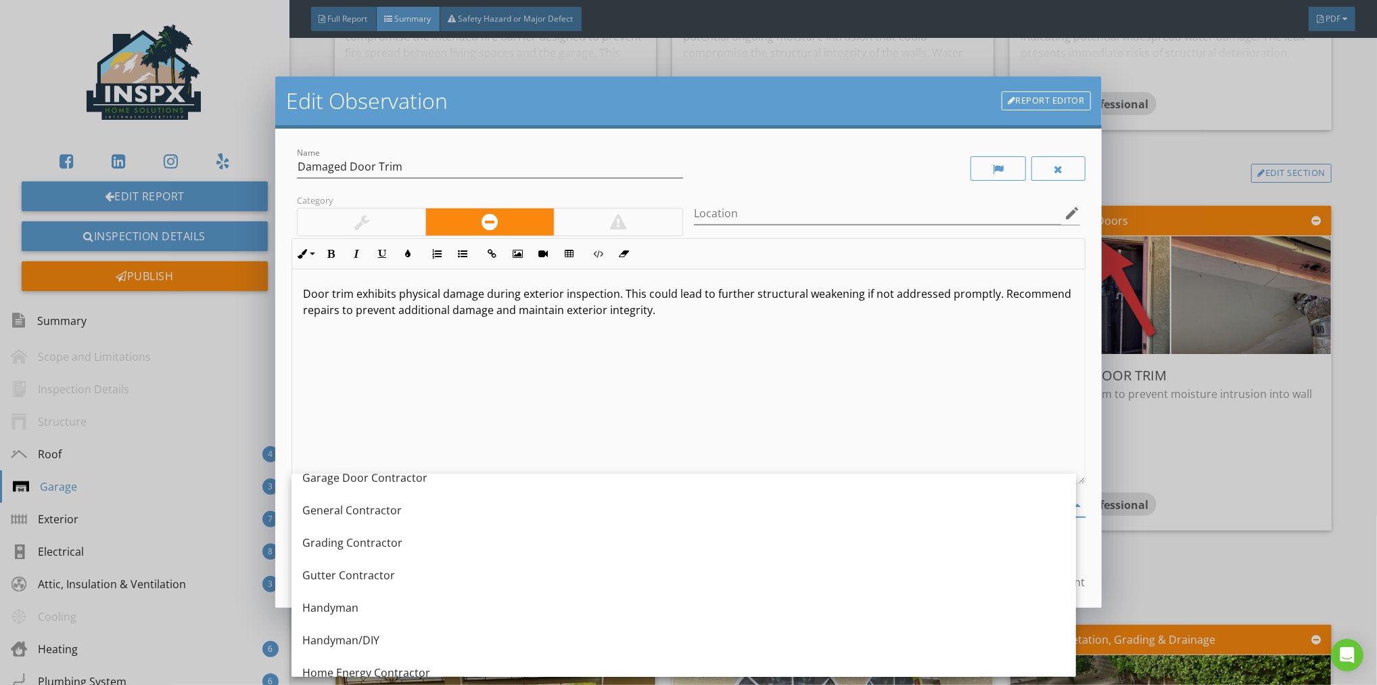
click at [332, 606] on div "Handyman" at bounding box center [683, 607] width 763 height 16
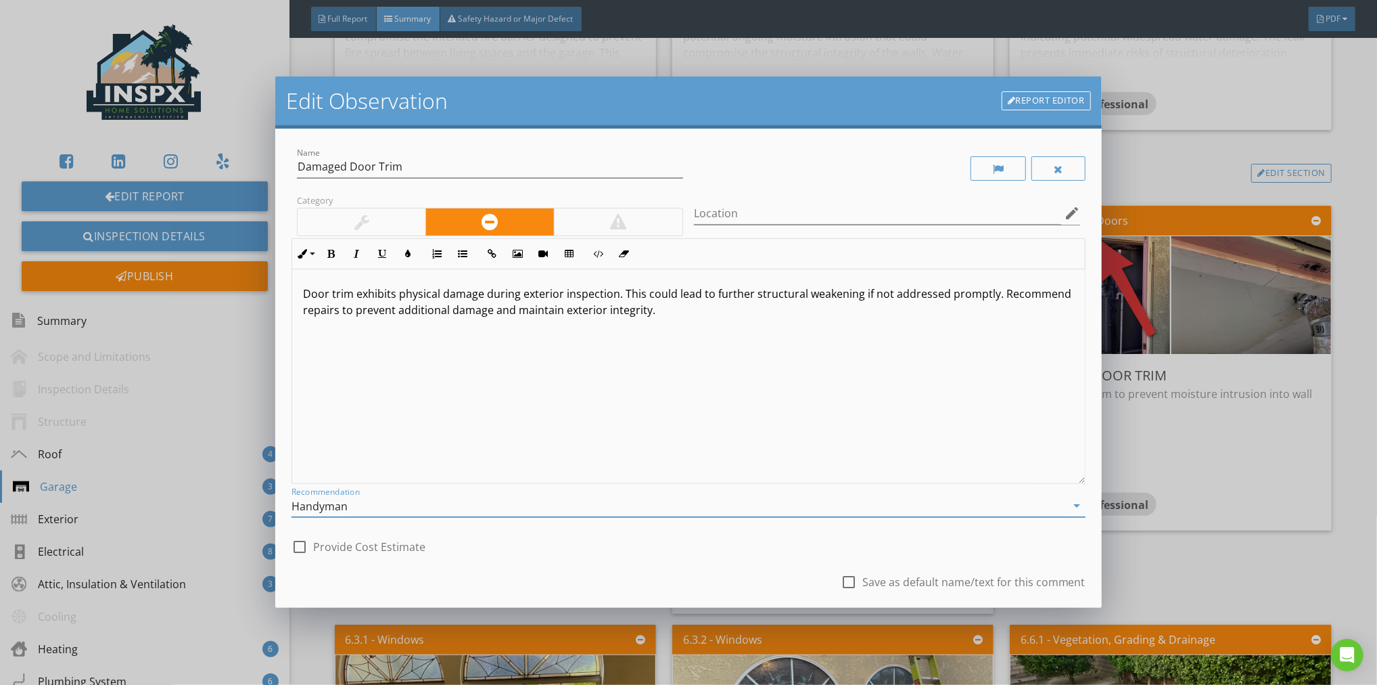
click at [588, 568] on div "check_box_outline_blank Save as default name/text for this comment" at bounding box center [689, 583] width 794 height 46
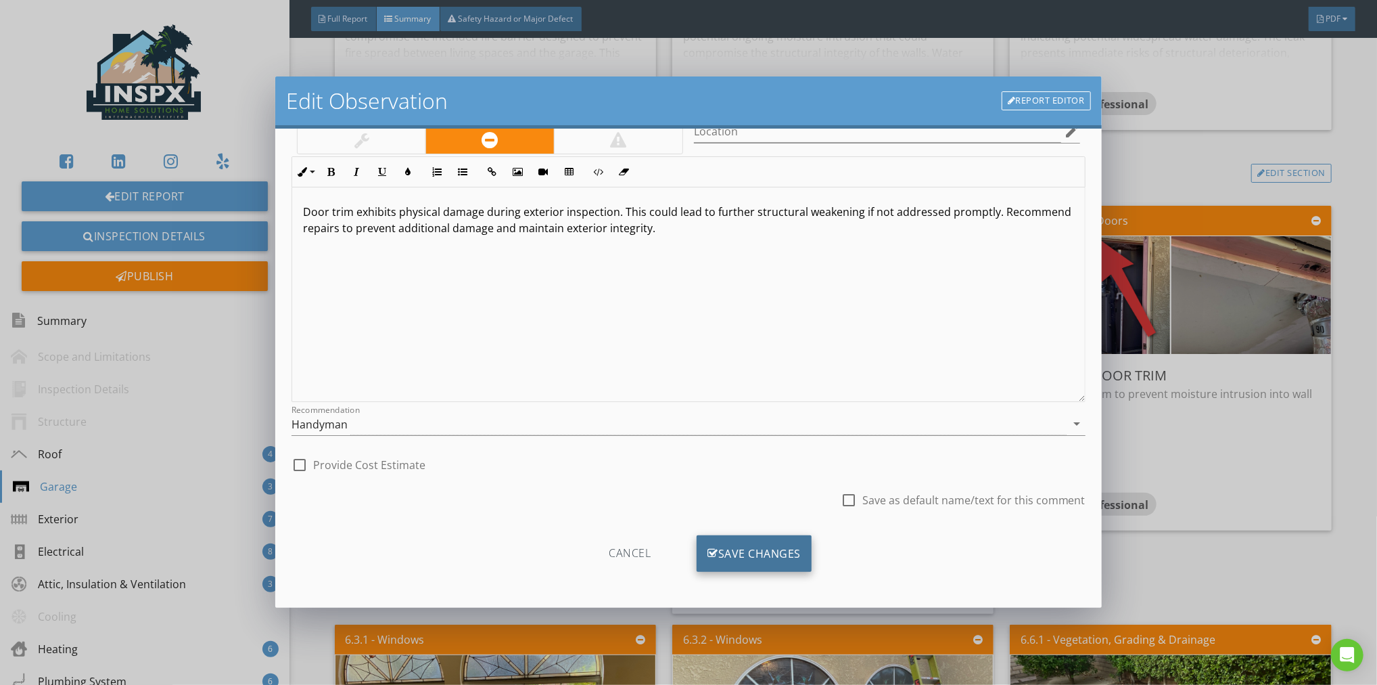
click at [747, 550] on div "Save Changes" at bounding box center [754, 553] width 115 height 37
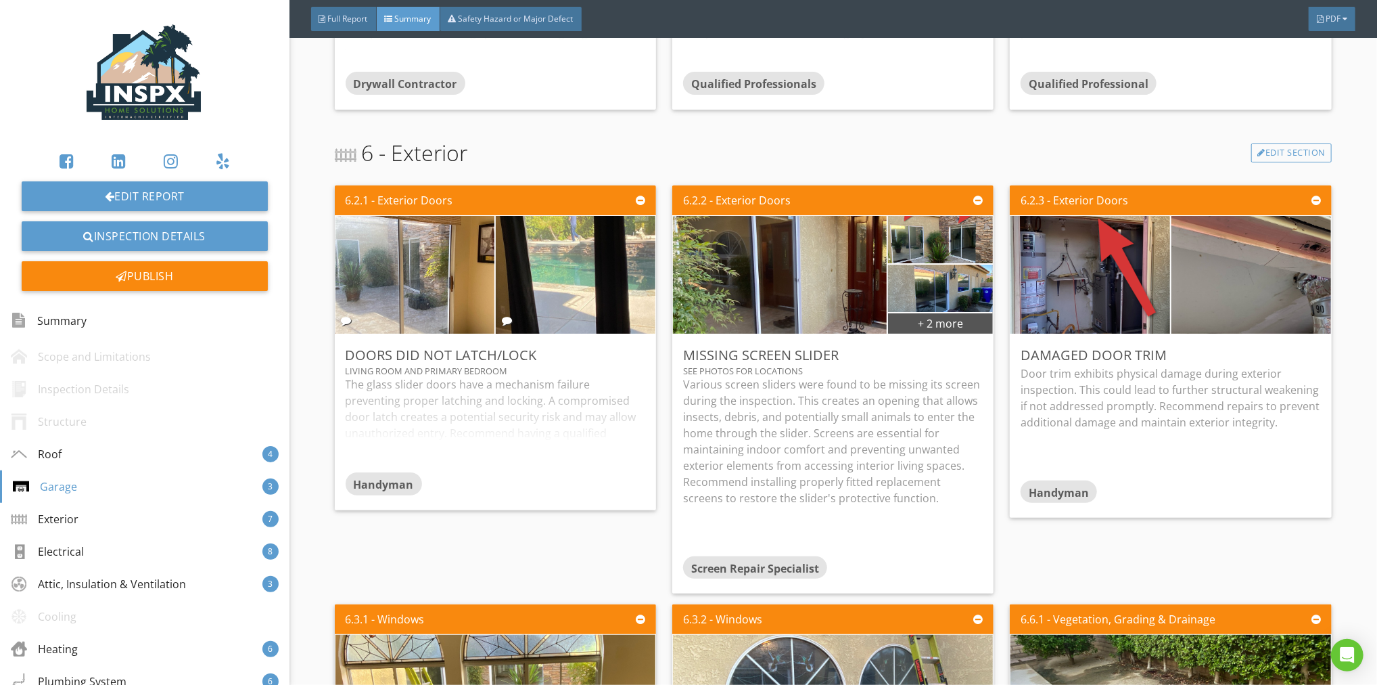
scroll to position [1345, 0]
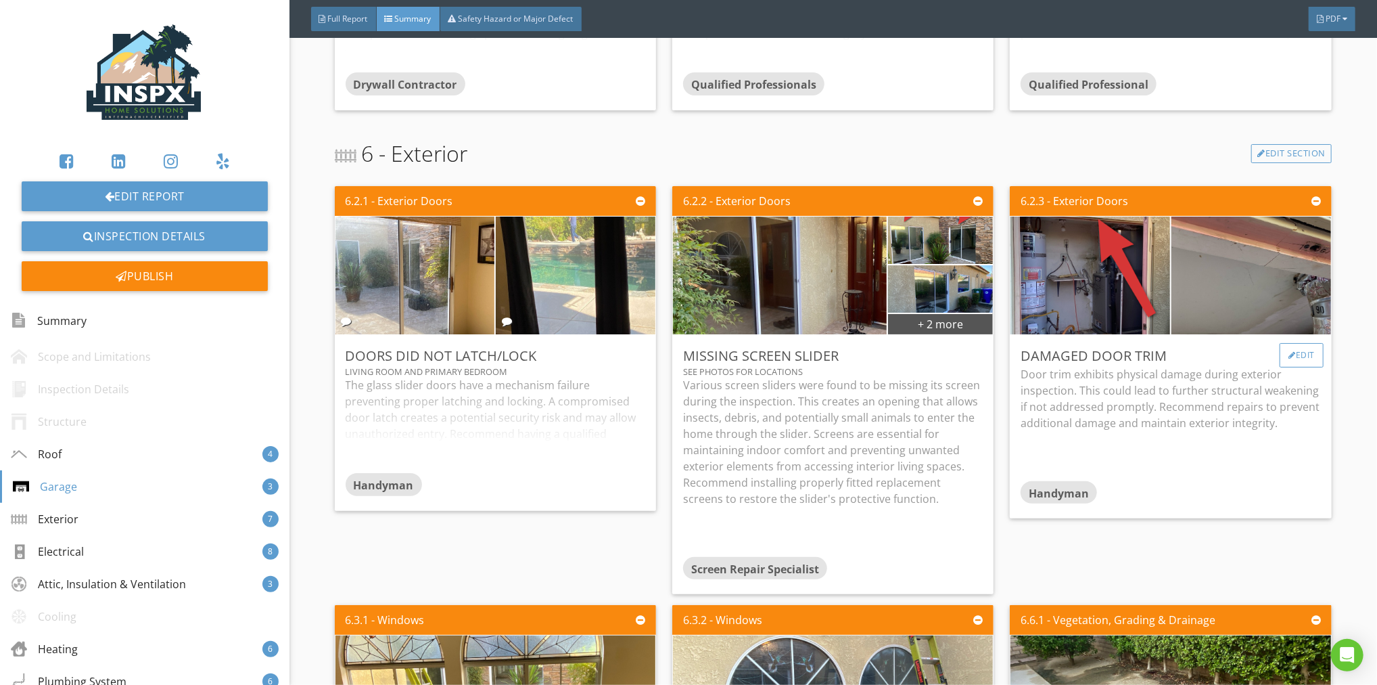
click at [1291, 350] on div "Edit" at bounding box center [1302, 355] width 44 height 24
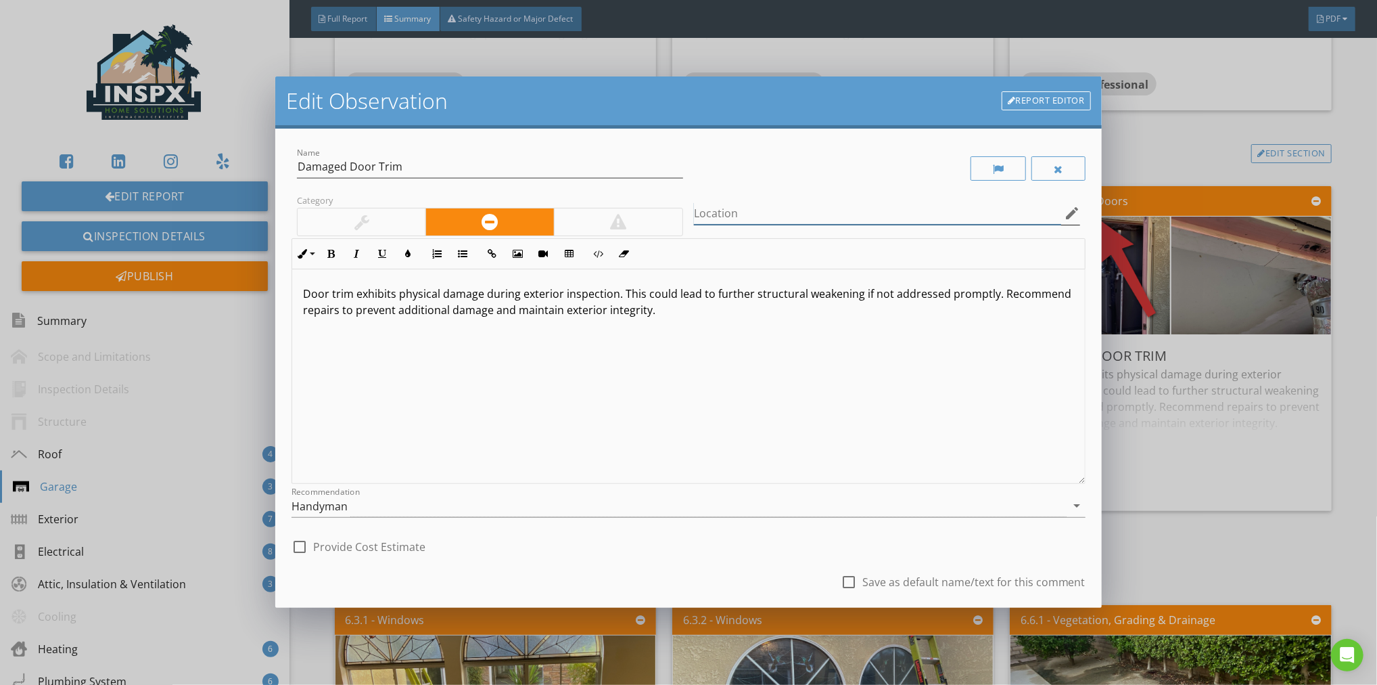
click at [739, 214] on input "Location" at bounding box center [877, 213] width 367 height 22
click at [695, 211] on input "Water Heater/Furnace Closet" at bounding box center [877, 213] width 367 height 22
type input "Exterior Water Heater/Furnace Closet"
click at [712, 549] on div "check_box_outline_blank Provide Cost Estimate" at bounding box center [689, 545] width 794 height 30
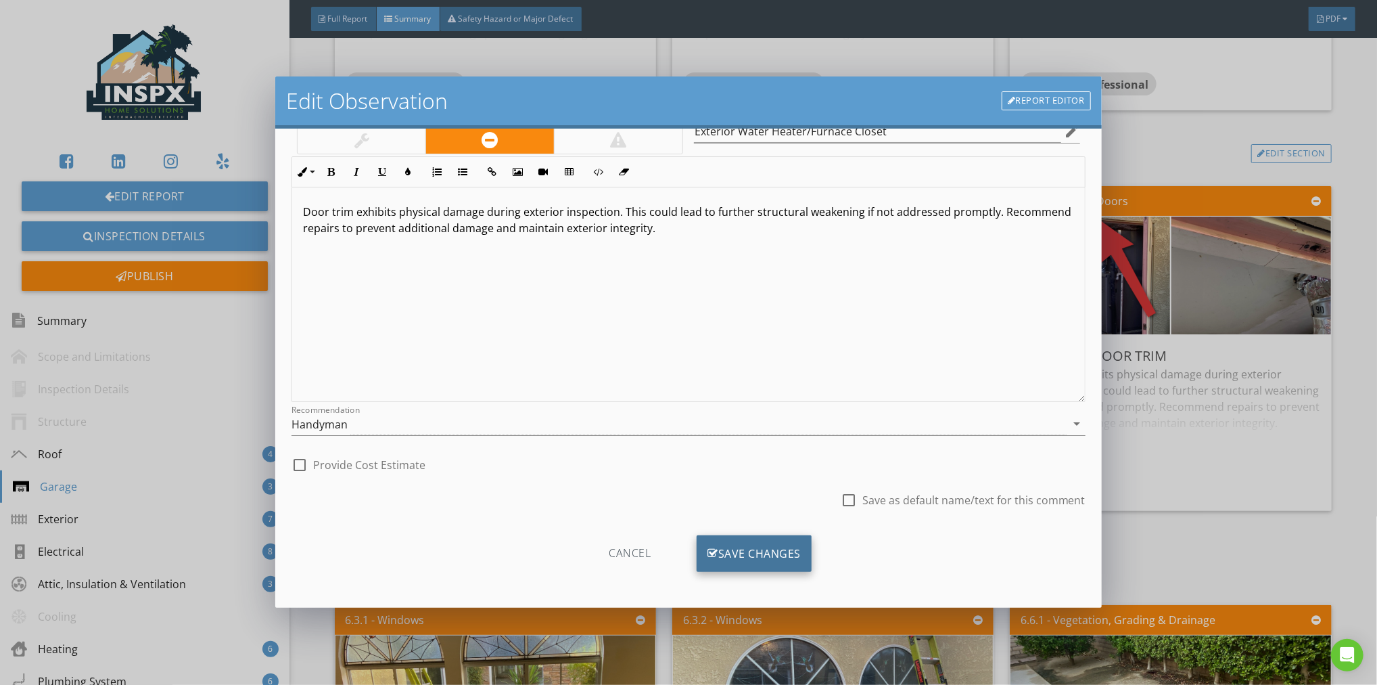
click at [751, 549] on div "Save Changes" at bounding box center [754, 553] width 115 height 37
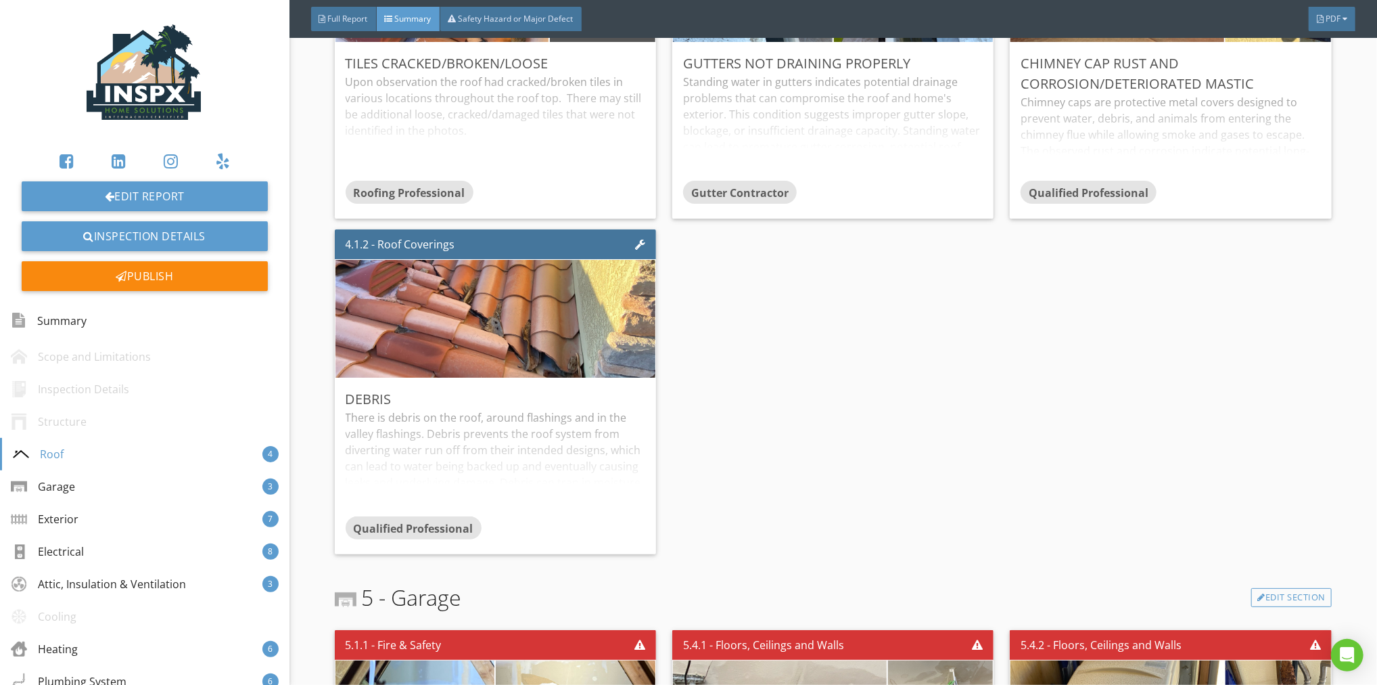
scroll to position [471, 0]
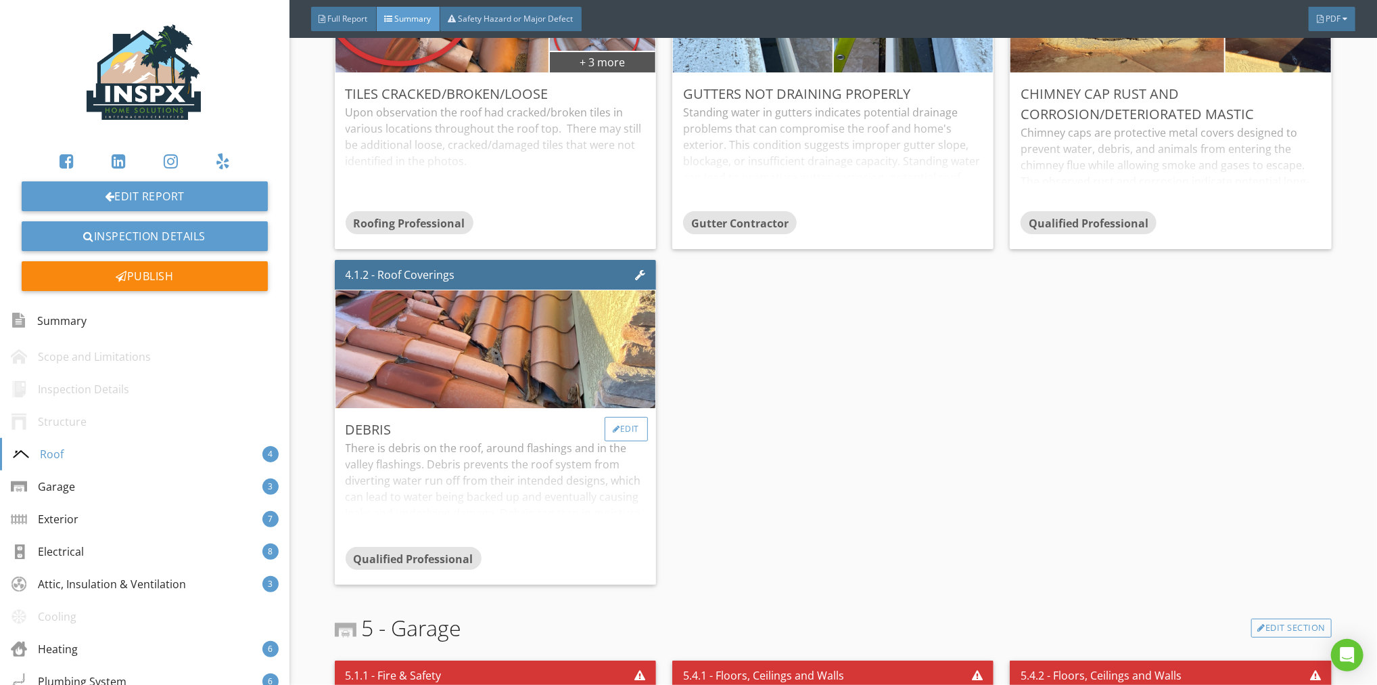
click at [632, 424] on div "Edit" at bounding box center [627, 429] width 44 height 24
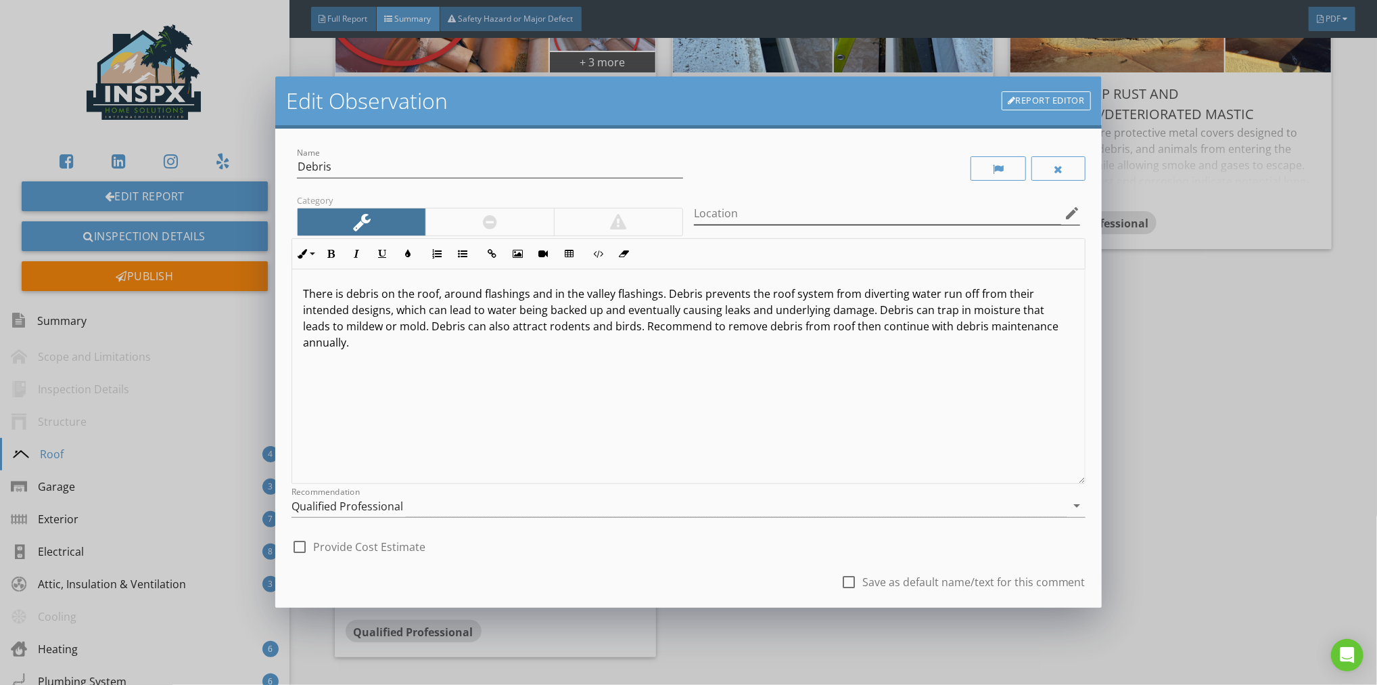
click at [1064, 212] on icon "edit" at bounding box center [1072, 213] width 16 height 16
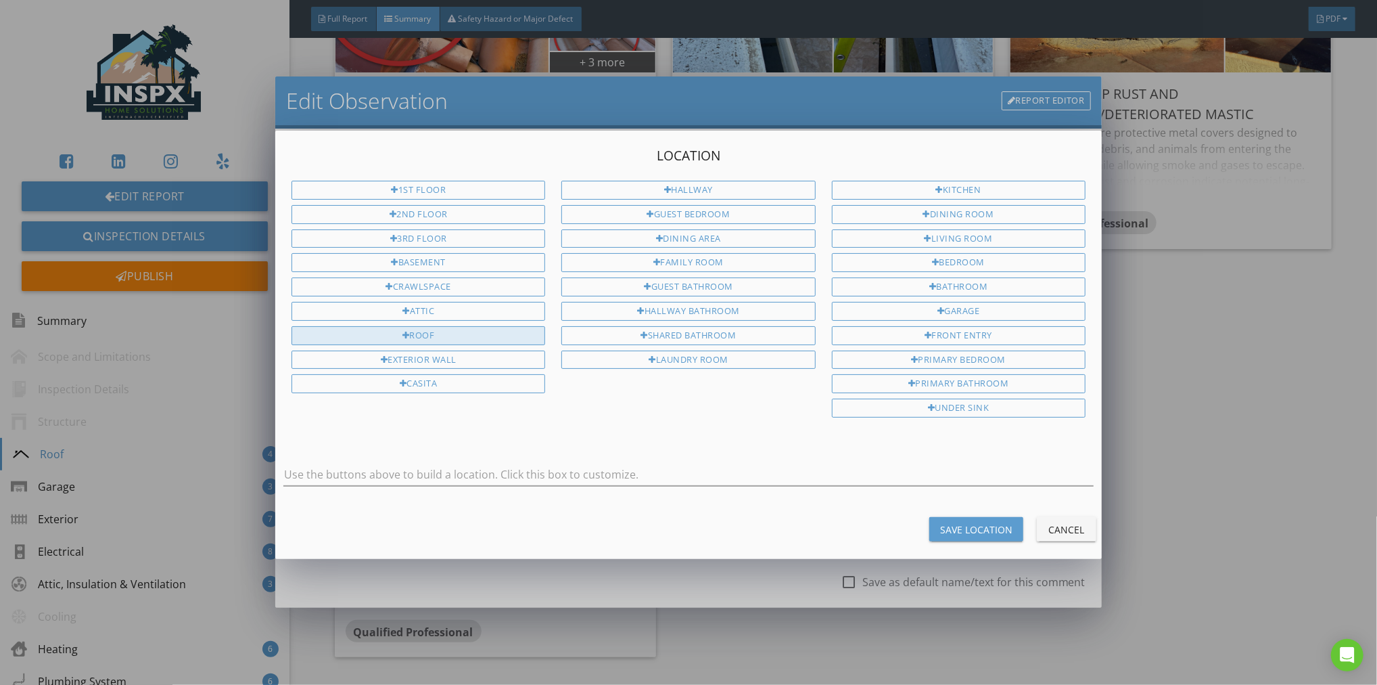
click at [481, 331] on div "Roof" at bounding box center [419, 335] width 254 height 19
type input "Roof"
drag, startPoint x: 975, startPoint y: 518, endPoint x: 894, endPoint y: 501, distance: 82.4
click at [975, 522] on div "Save Location" at bounding box center [976, 529] width 72 height 14
type input "Roof"
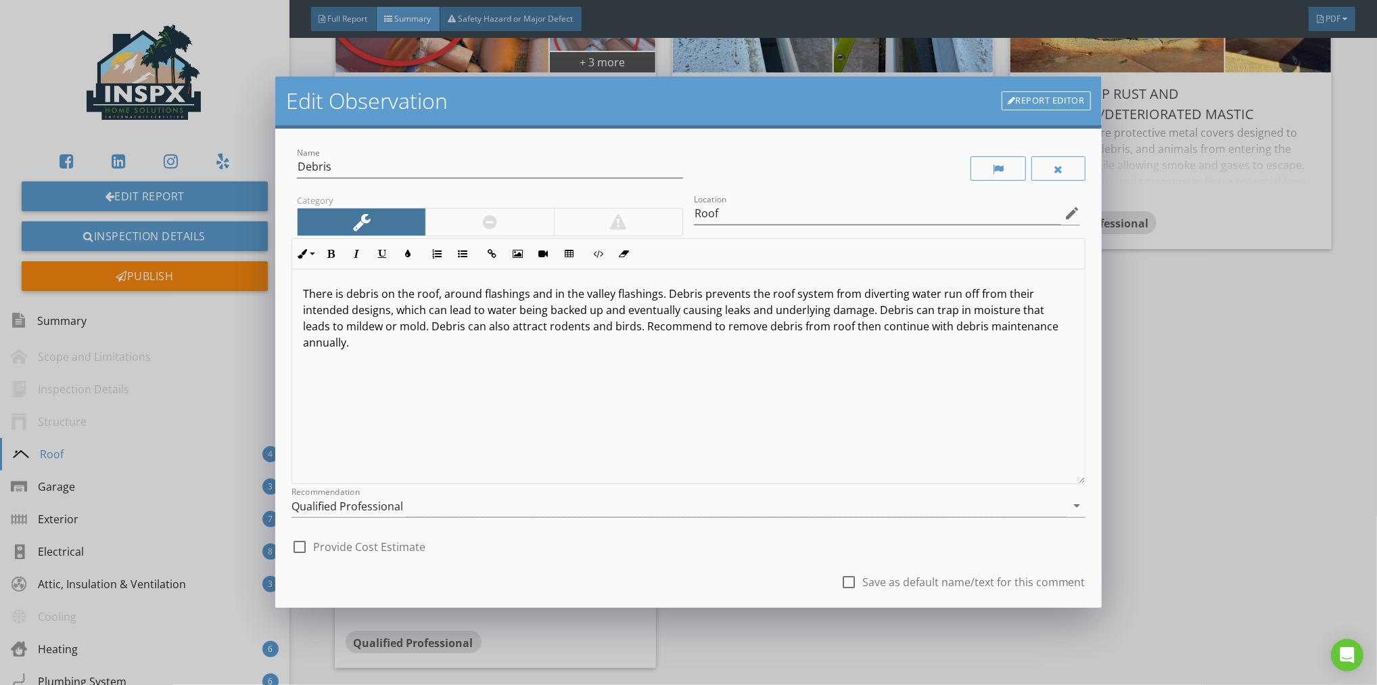
click at [718, 564] on div "check_box_outline_blank Save as default name/text for this comment" at bounding box center [689, 583] width 794 height 46
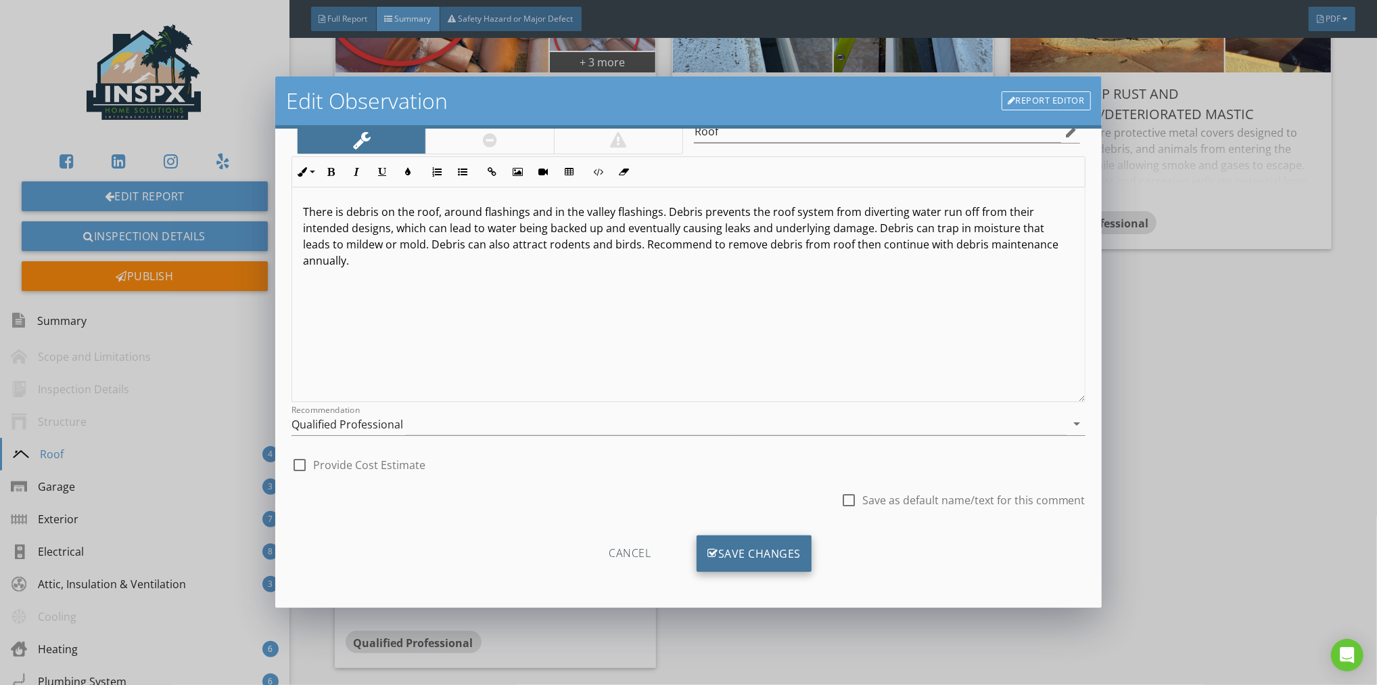
click at [722, 556] on div "Save Changes" at bounding box center [754, 553] width 115 height 37
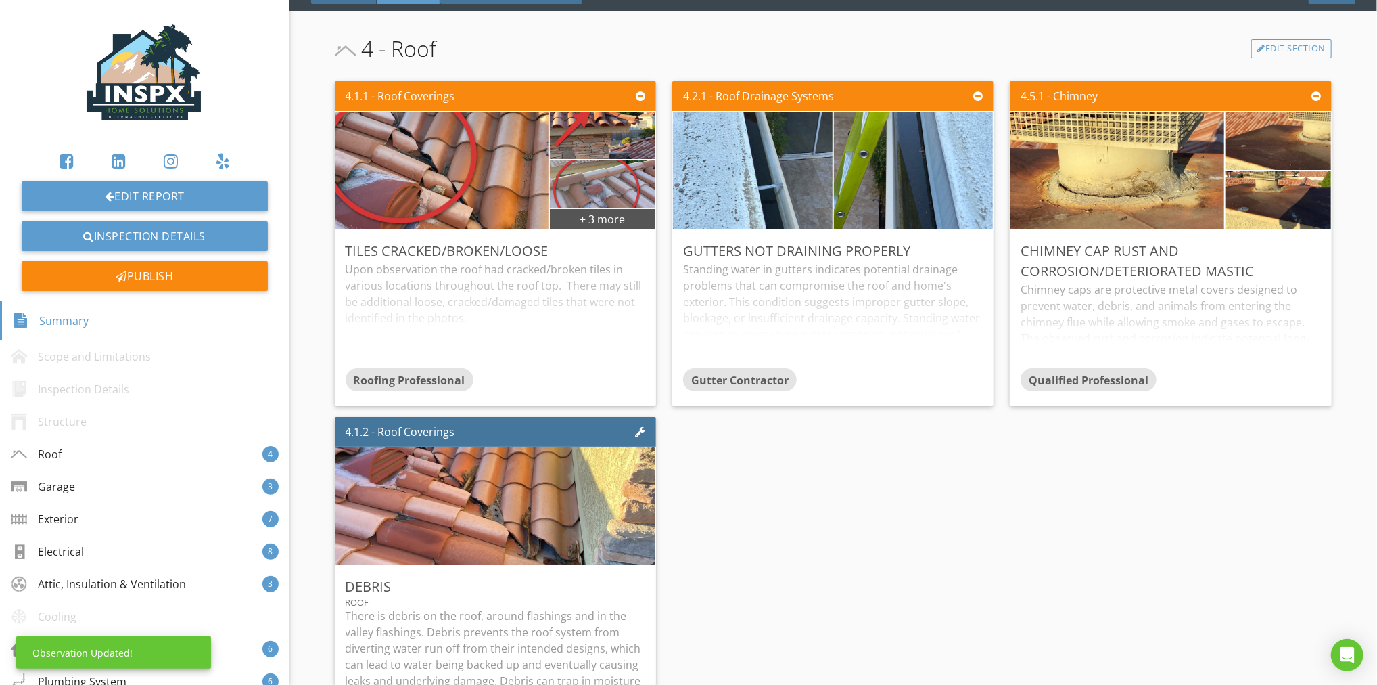
scroll to position [301, 0]
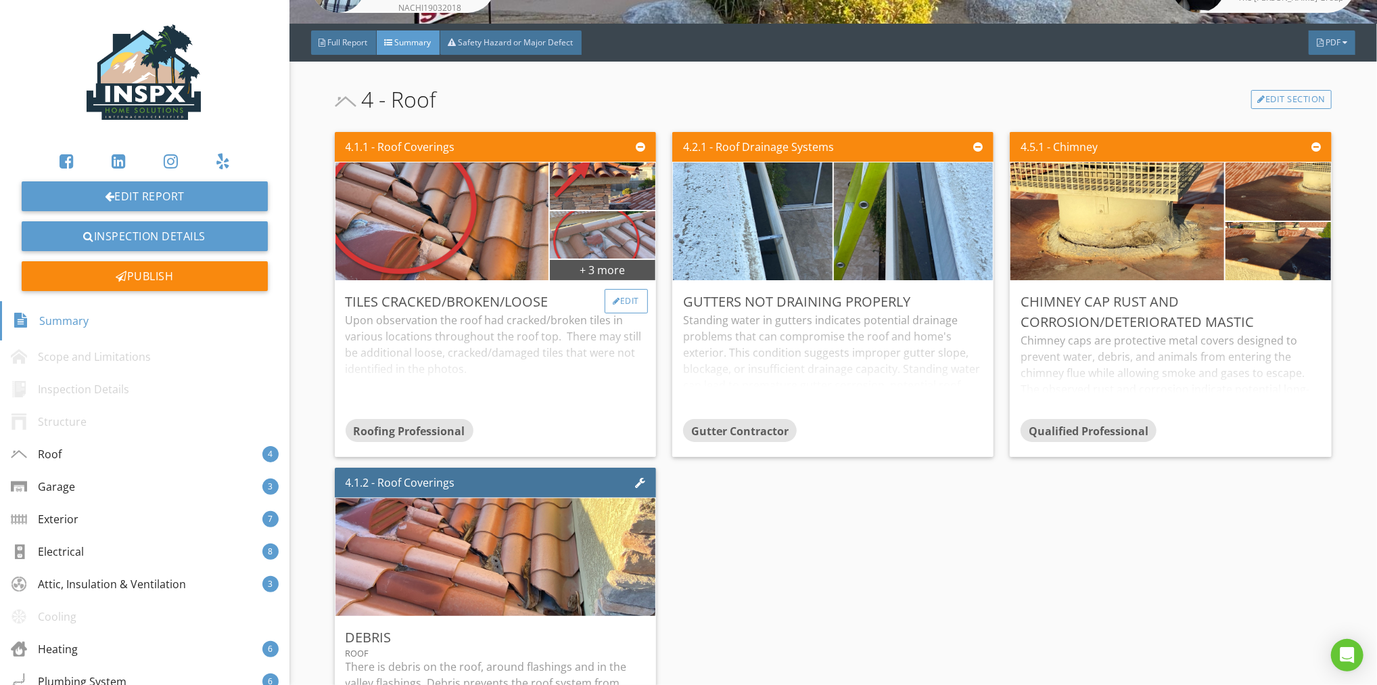
click at [615, 296] on div "Edit" at bounding box center [627, 301] width 44 height 24
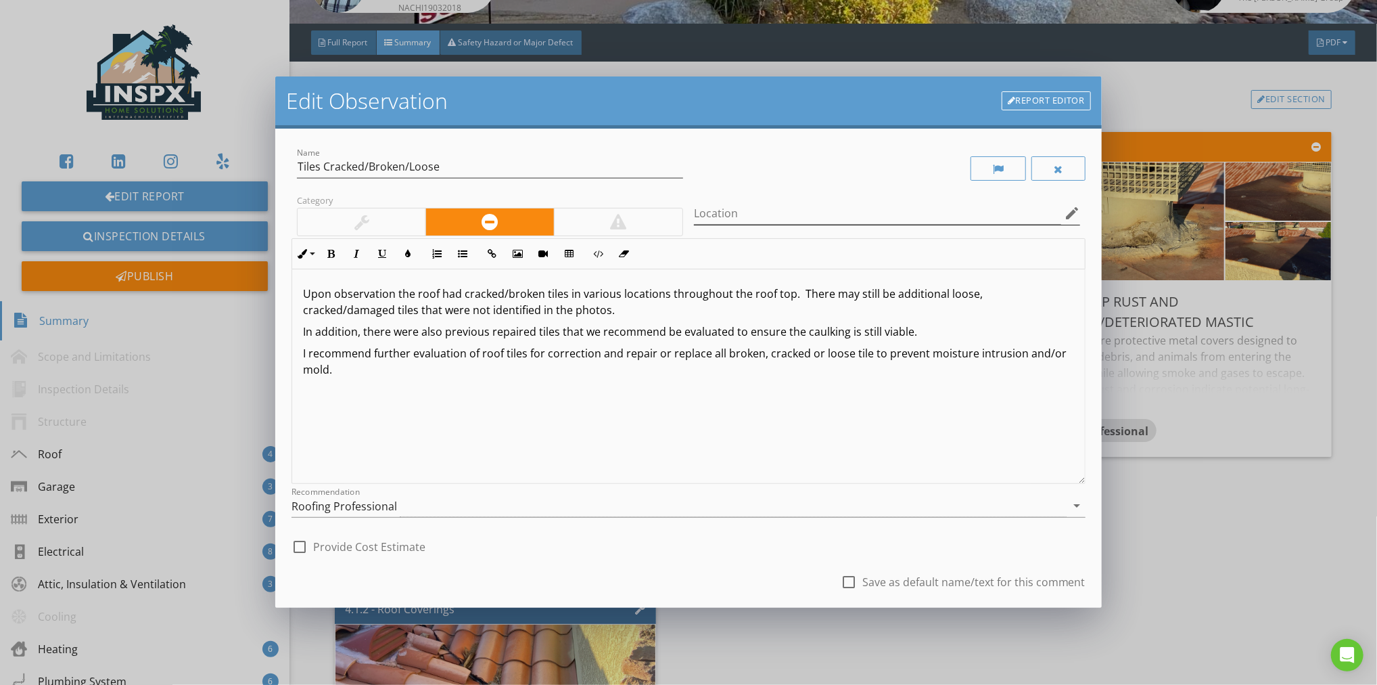
click at [1064, 214] on icon "edit" at bounding box center [1072, 213] width 16 height 16
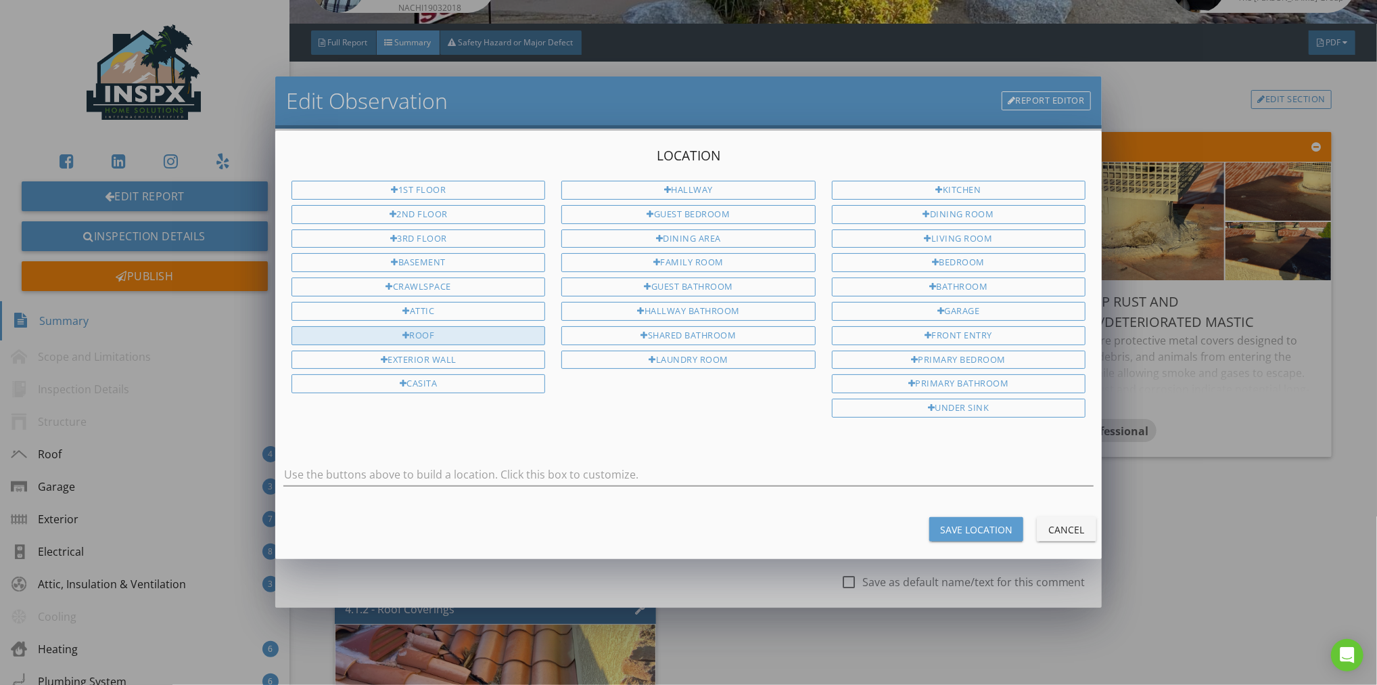
click at [485, 330] on div "Roof" at bounding box center [419, 335] width 254 height 19
type input "Roof"
click at [979, 523] on div "Save Location" at bounding box center [976, 529] width 72 height 14
type input "Roof"
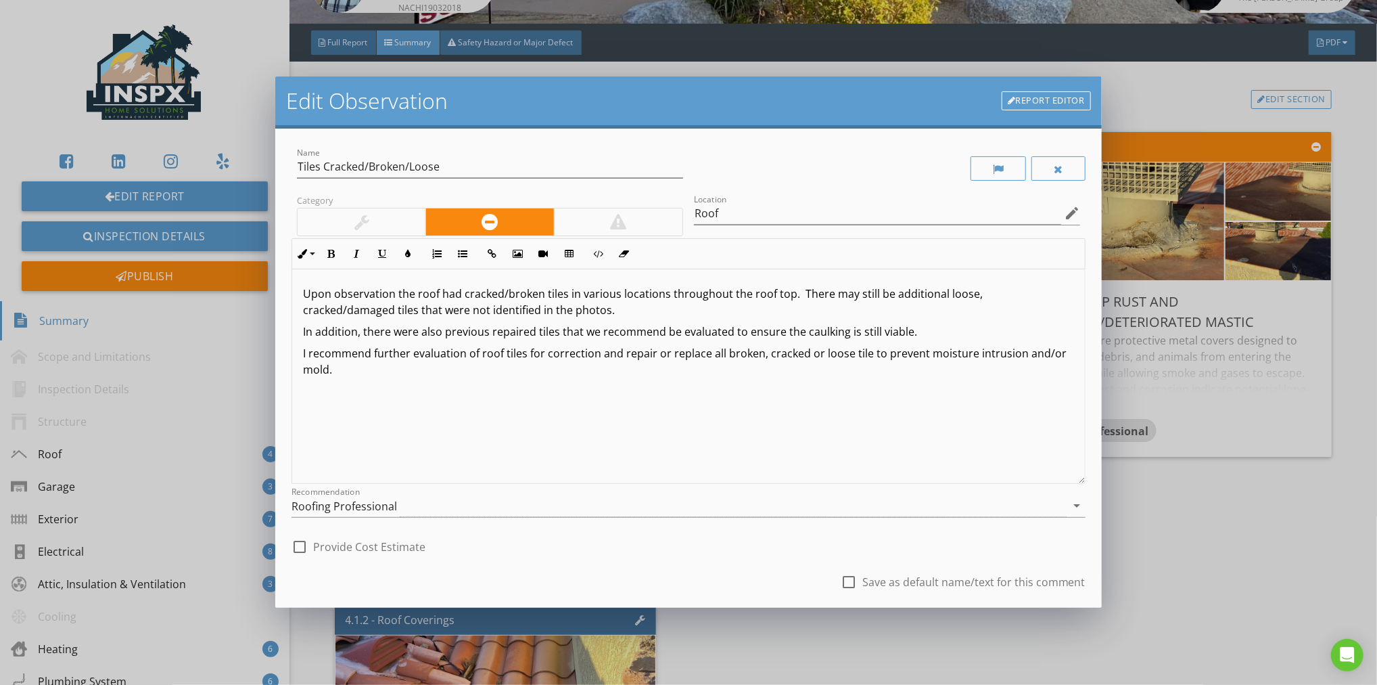
click at [728, 525] on div at bounding box center [689, 526] width 794 height 8
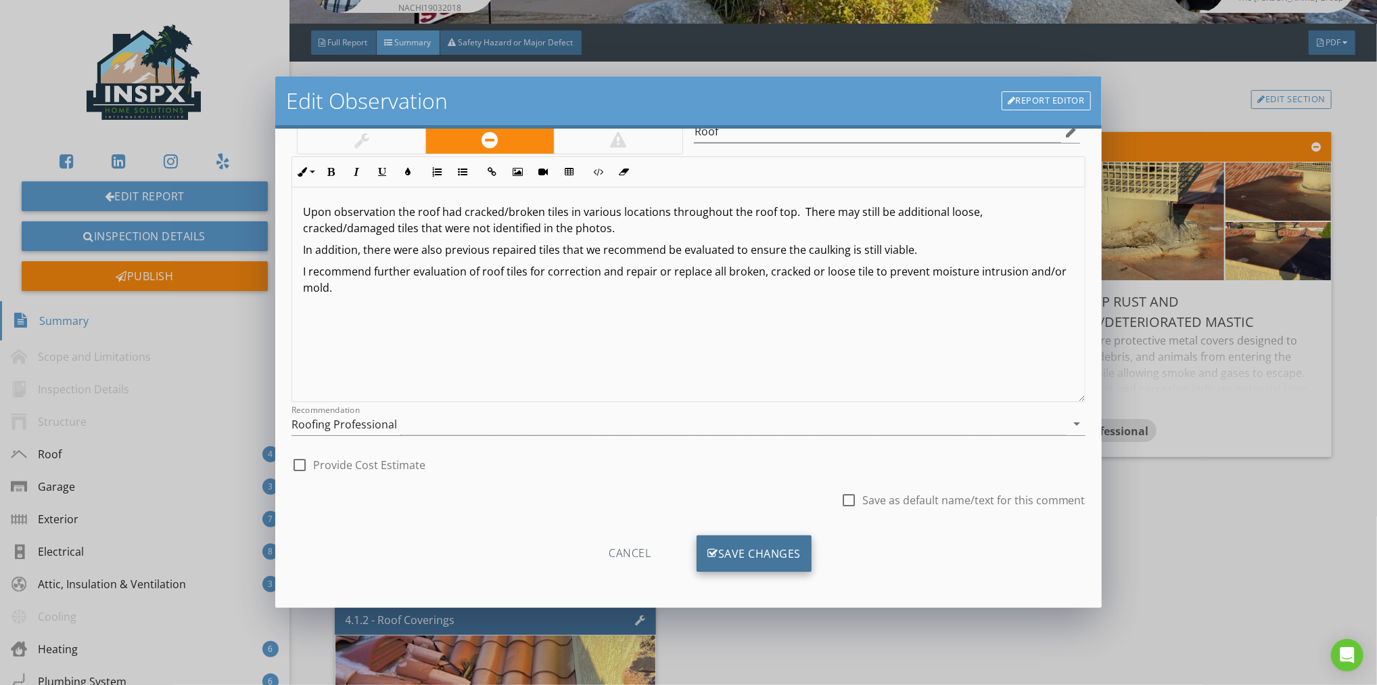
click at [743, 547] on div "Save Changes" at bounding box center [754, 553] width 115 height 37
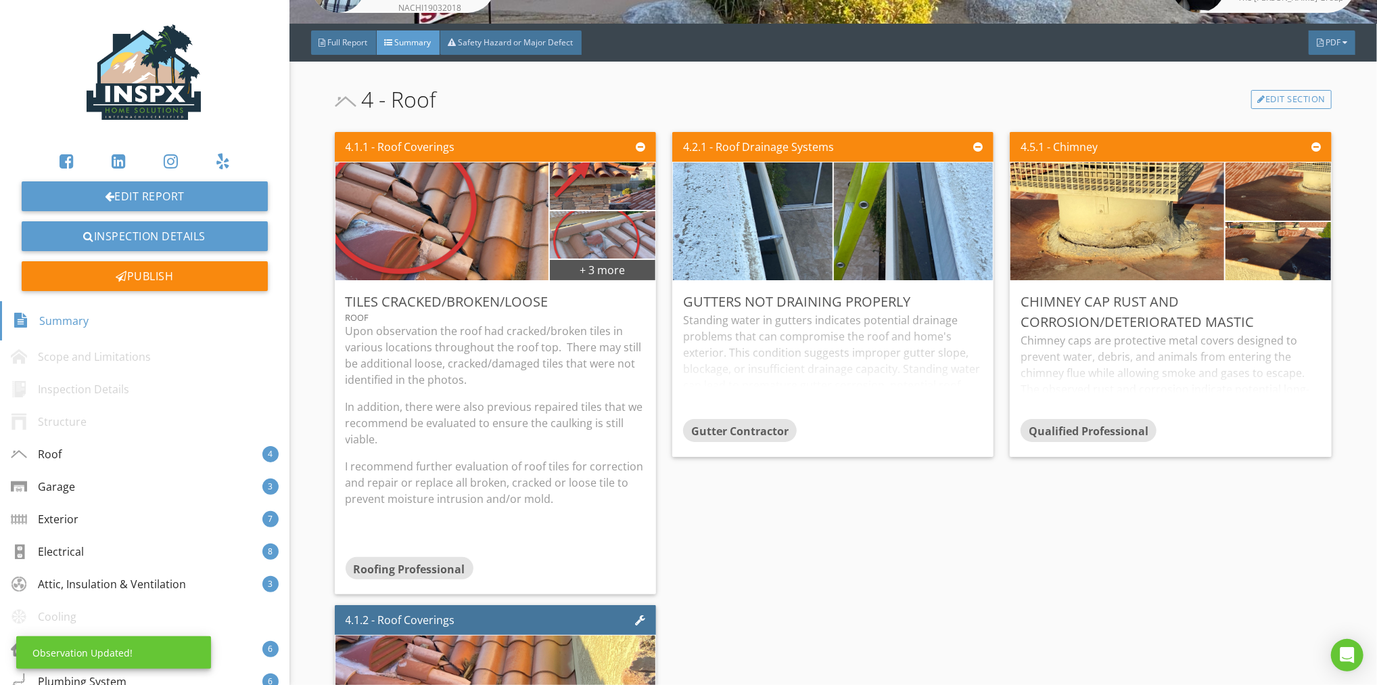
scroll to position [0, 0]
click at [952, 296] on div "Edit" at bounding box center [964, 301] width 44 height 24
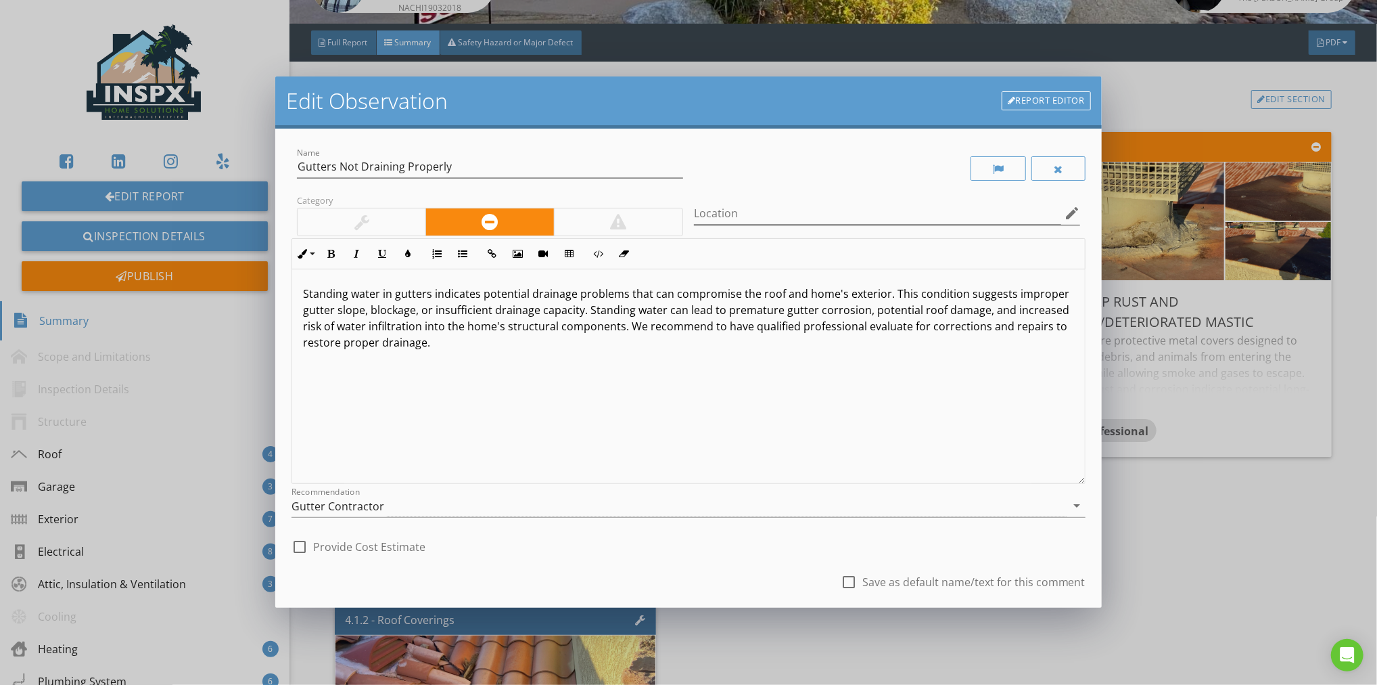
click at [1064, 212] on icon "edit" at bounding box center [1072, 213] width 16 height 16
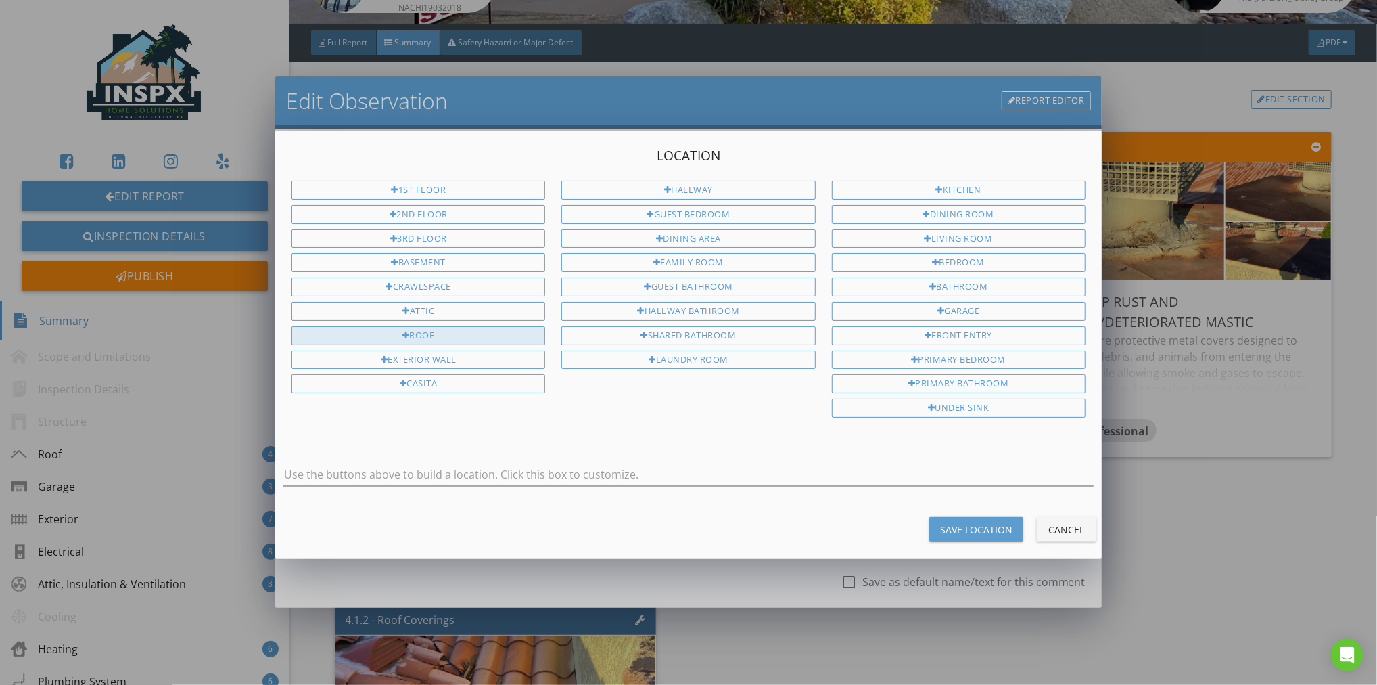
click at [441, 330] on div "Roof" at bounding box center [419, 335] width 254 height 19
type input "Roof"
click at [975, 522] on div "Save Location" at bounding box center [976, 529] width 72 height 14
type input "Roof"
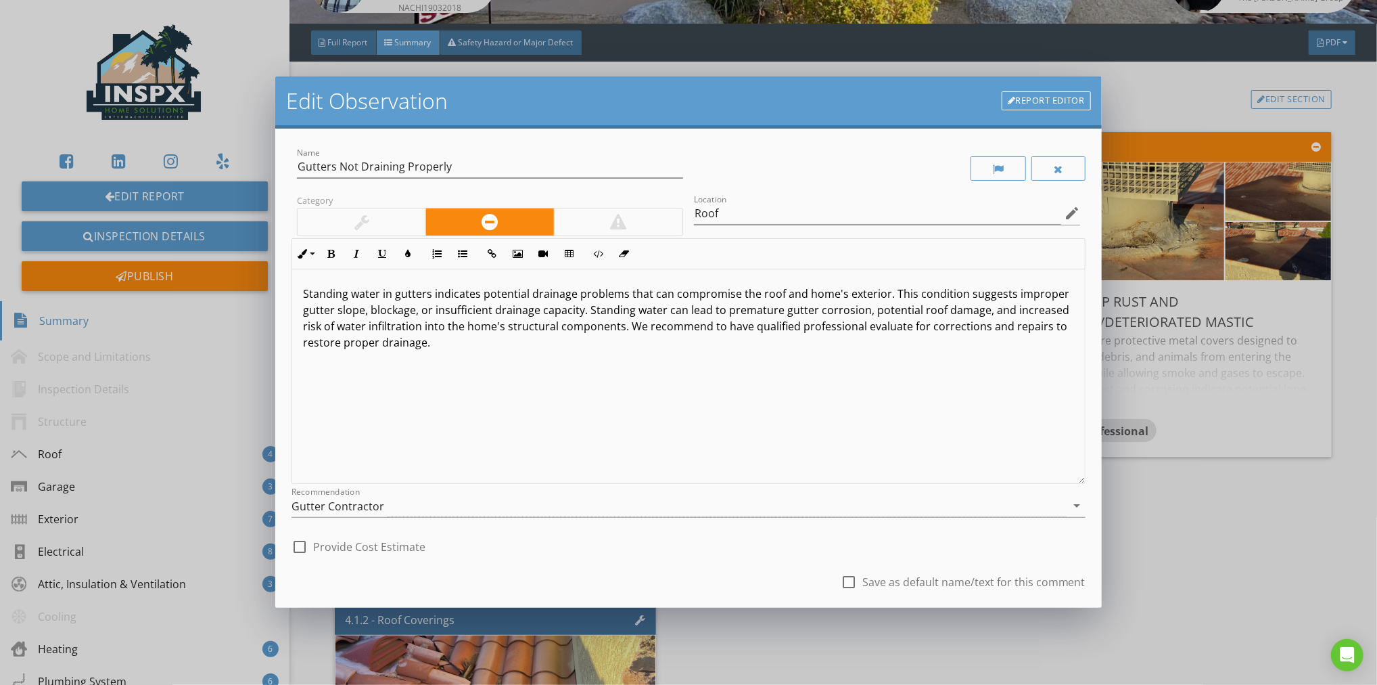
click at [676, 556] on div "check_box_outline_blank Provide Cost Estimate" at bounding box center [689, 545] width 794 height 30
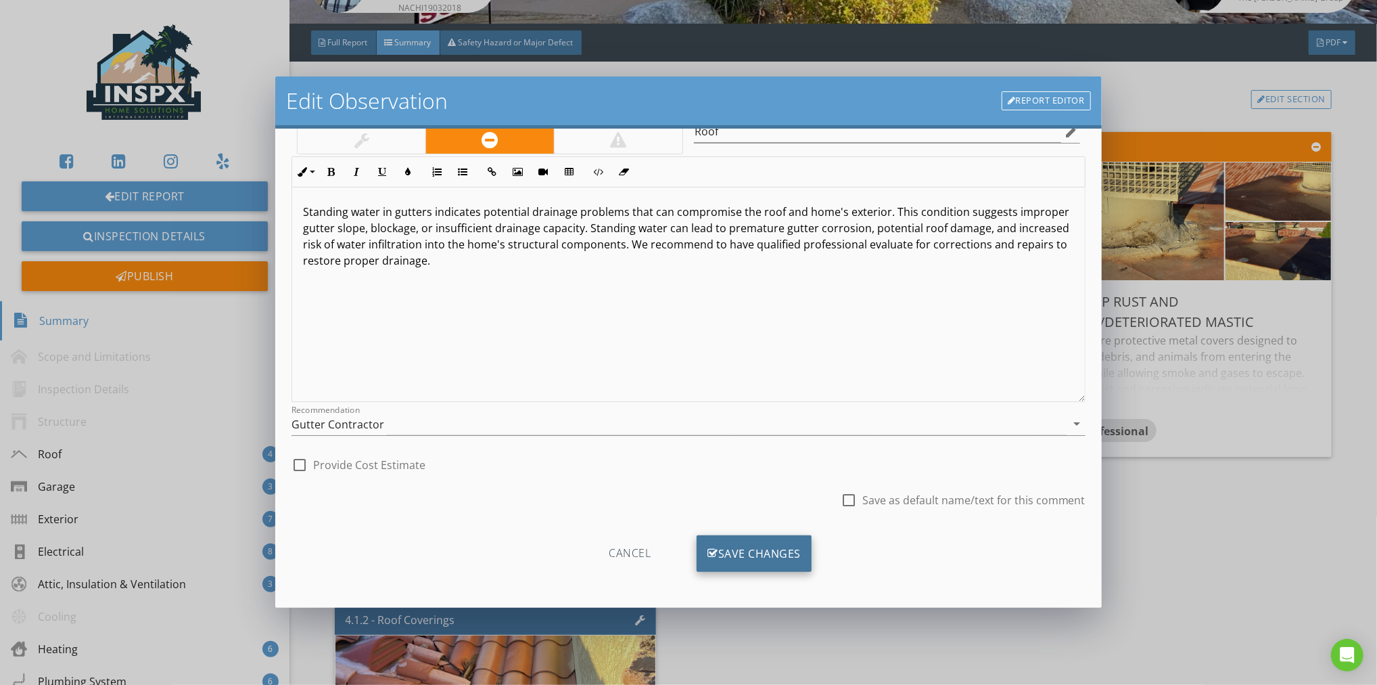
click at [735, 545] on div "Save Changes" at bounding box center [754, 553] width 115 height 37
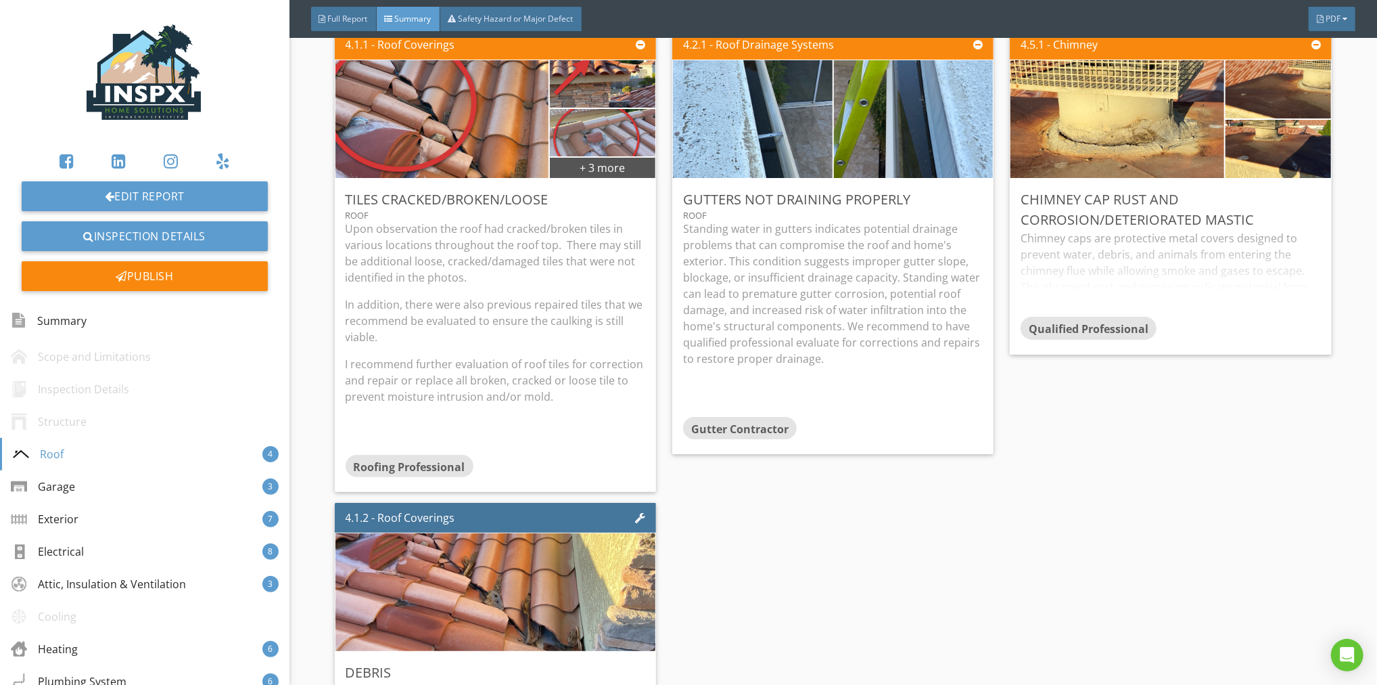
scroll to position [338, 0]
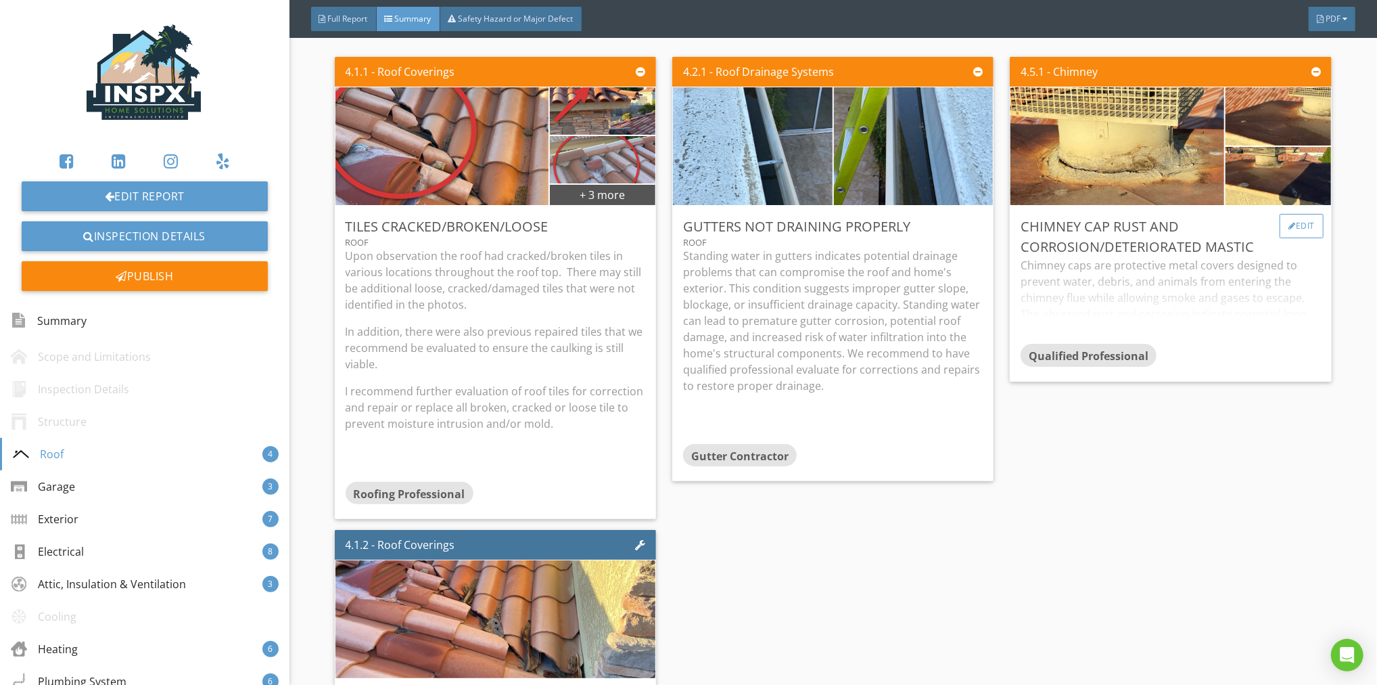
click at [1290, 221] on div "Edit" at bounding box center [1302, 226] width 44 height 24
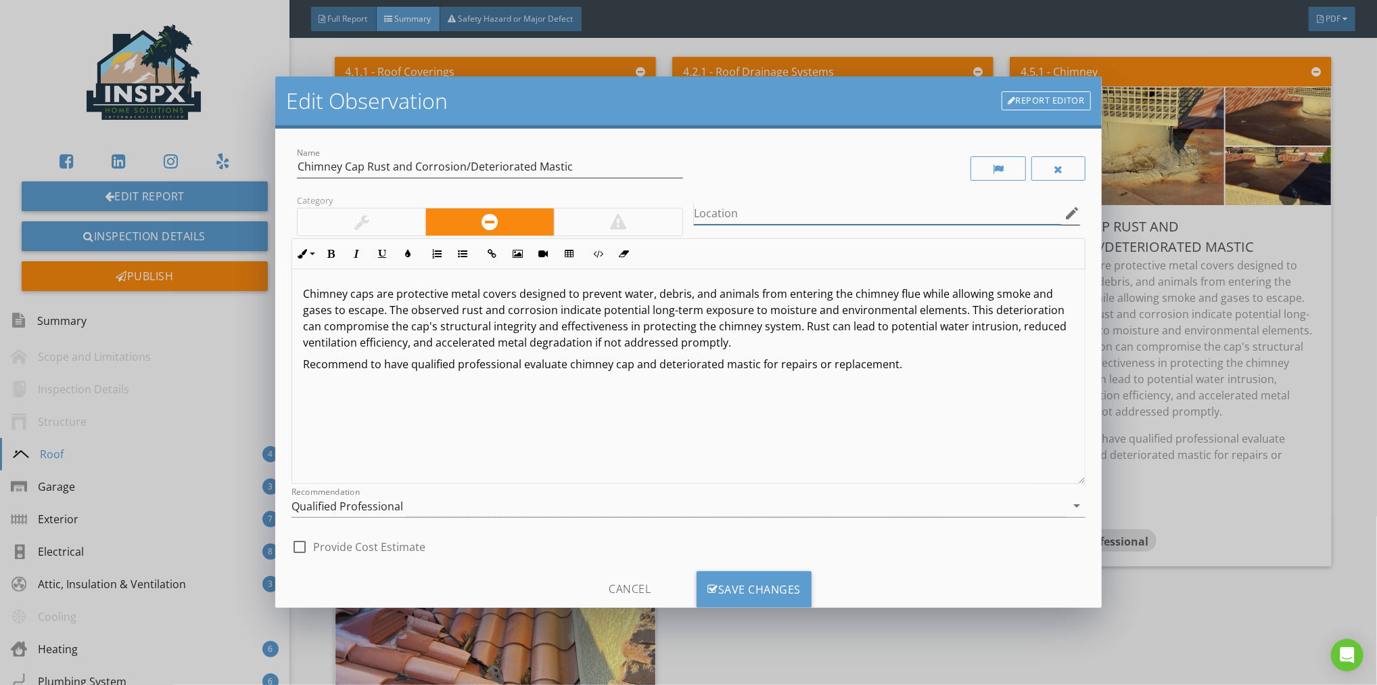
click at [763, 212] on input "Location" at bounding box center [877, 213] width 367 height 22
type input "Chimney"
click at [745, 585] on div "Save Changes" at bounding box center [754, 589] width 115 height 37
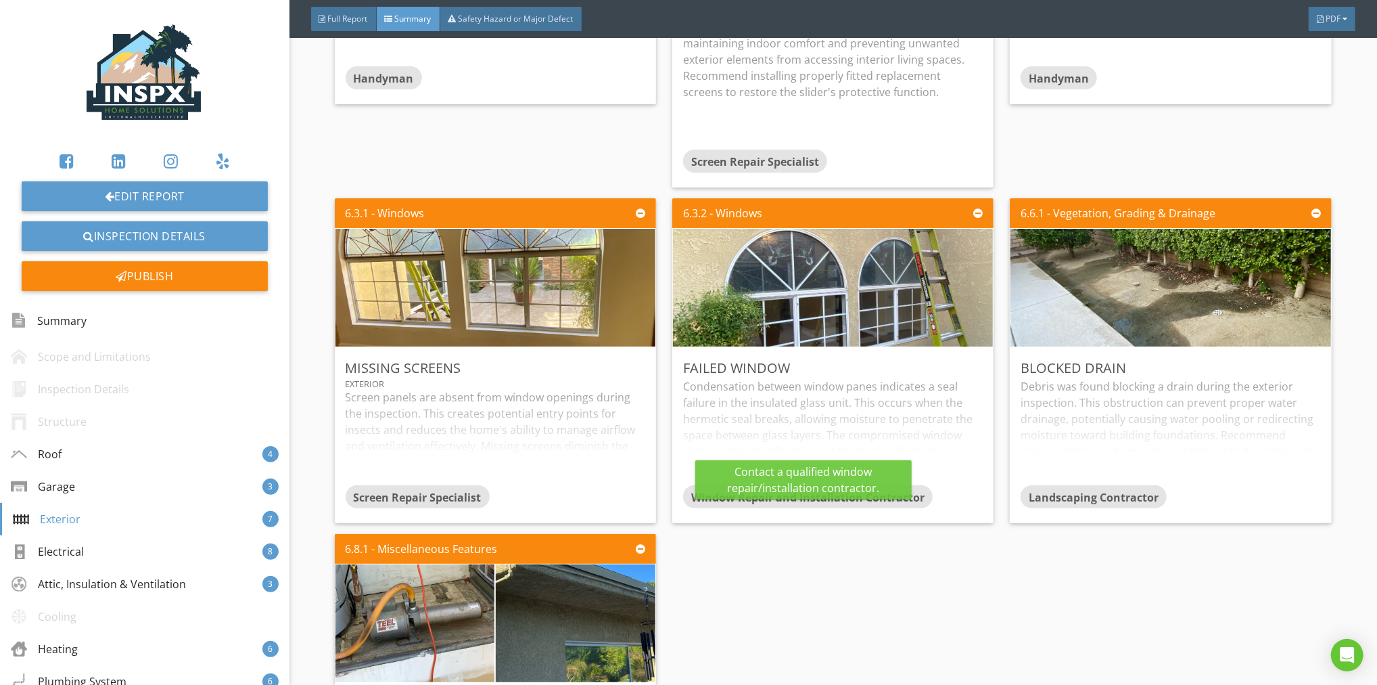
scroll to position [2032, 0]
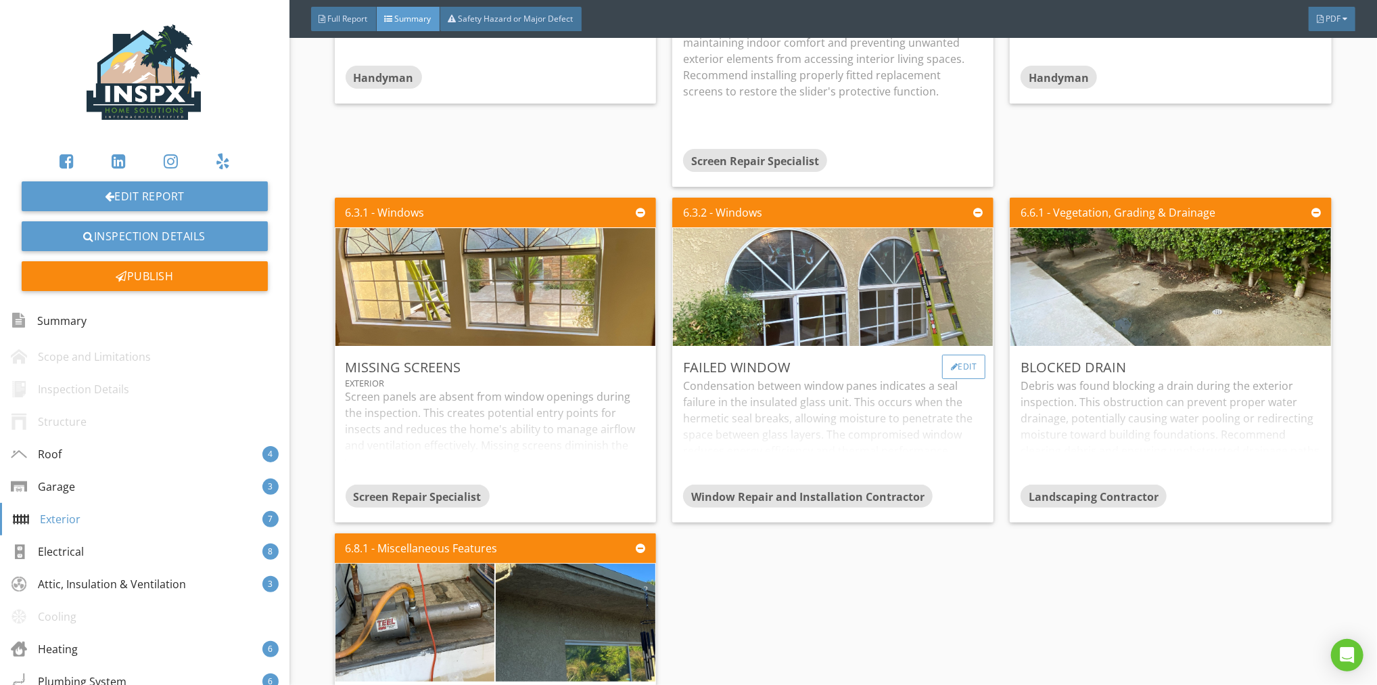
click at [951, 364] on div at bounding box center [954, 367] width 7 height 8
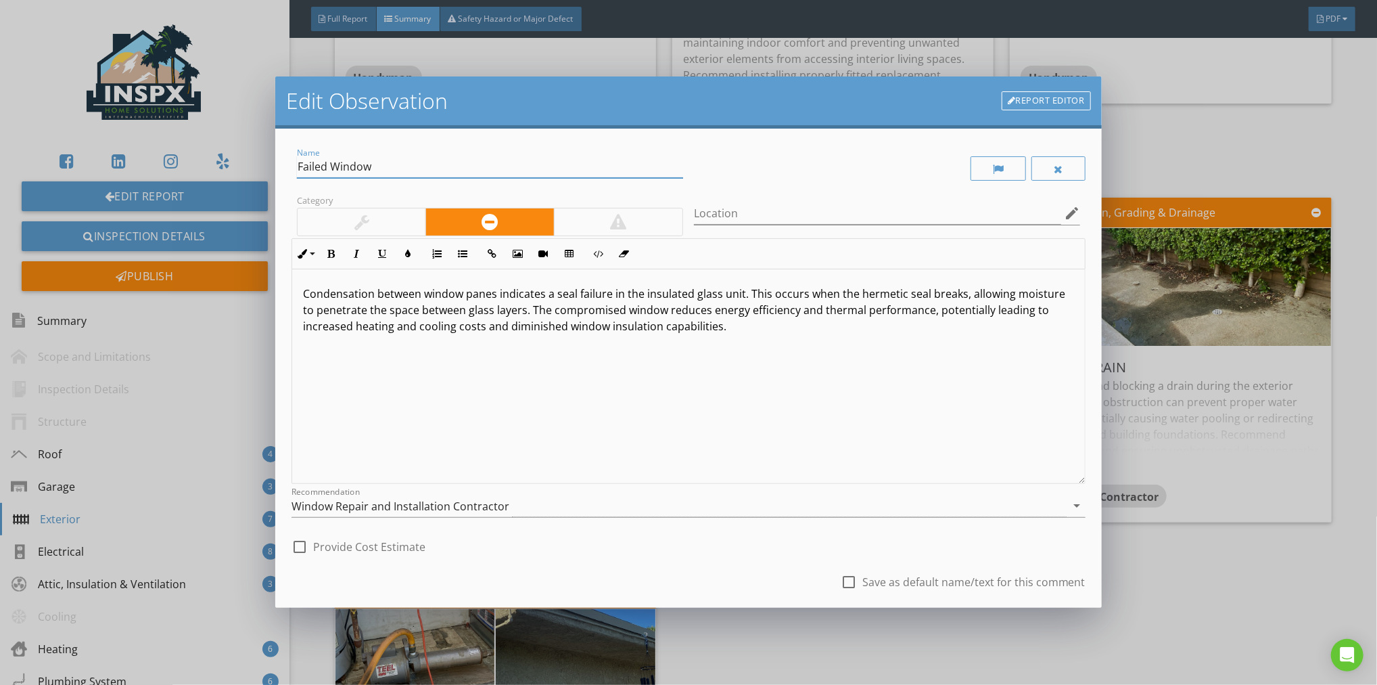
click at [403, 169] on input "Failed Window" at bounding box center [490, 167] width 386 height 22
type input "Failed Windows"
click at [781, 213] on input "Location" at bounding box center [877, 213] width 367 height 22
type input "Hallway"
click at [706, 572] on div "check_box_outline_blank Save as default name/text for this comment" at bounding box center [689, 583] width 794 height 46
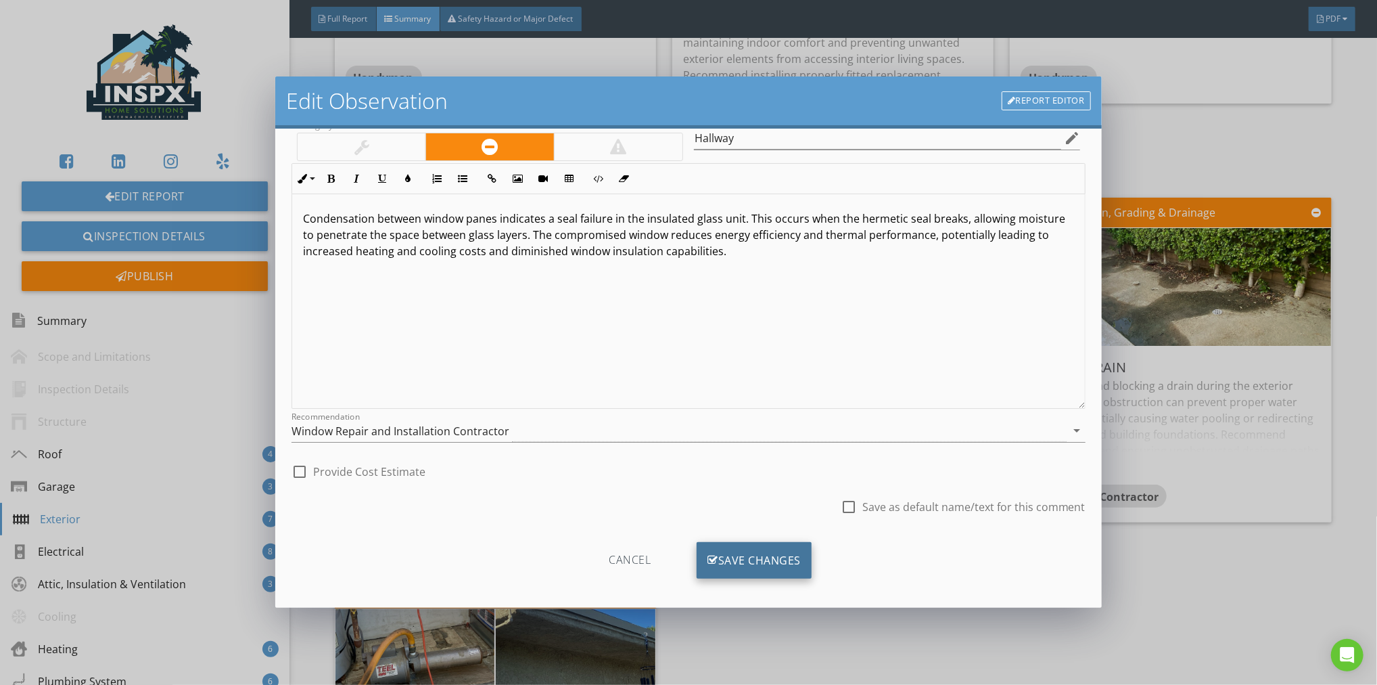
scroll to position [77, 0]
click at [749, 548] on div "Save Changes" at bounding box center [754, 558] width 115 height 37
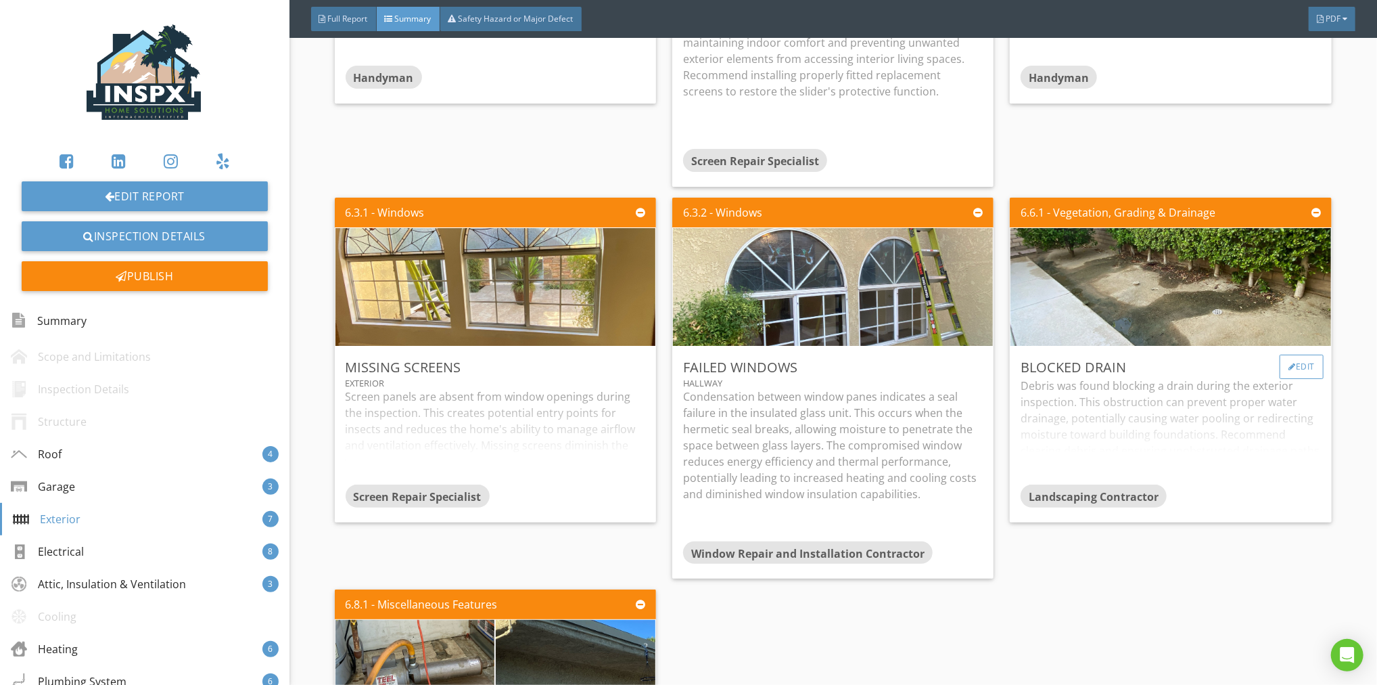
click at [1290, 364] on div "Edit" at bounding box center [1302, 366] width 44 height 24
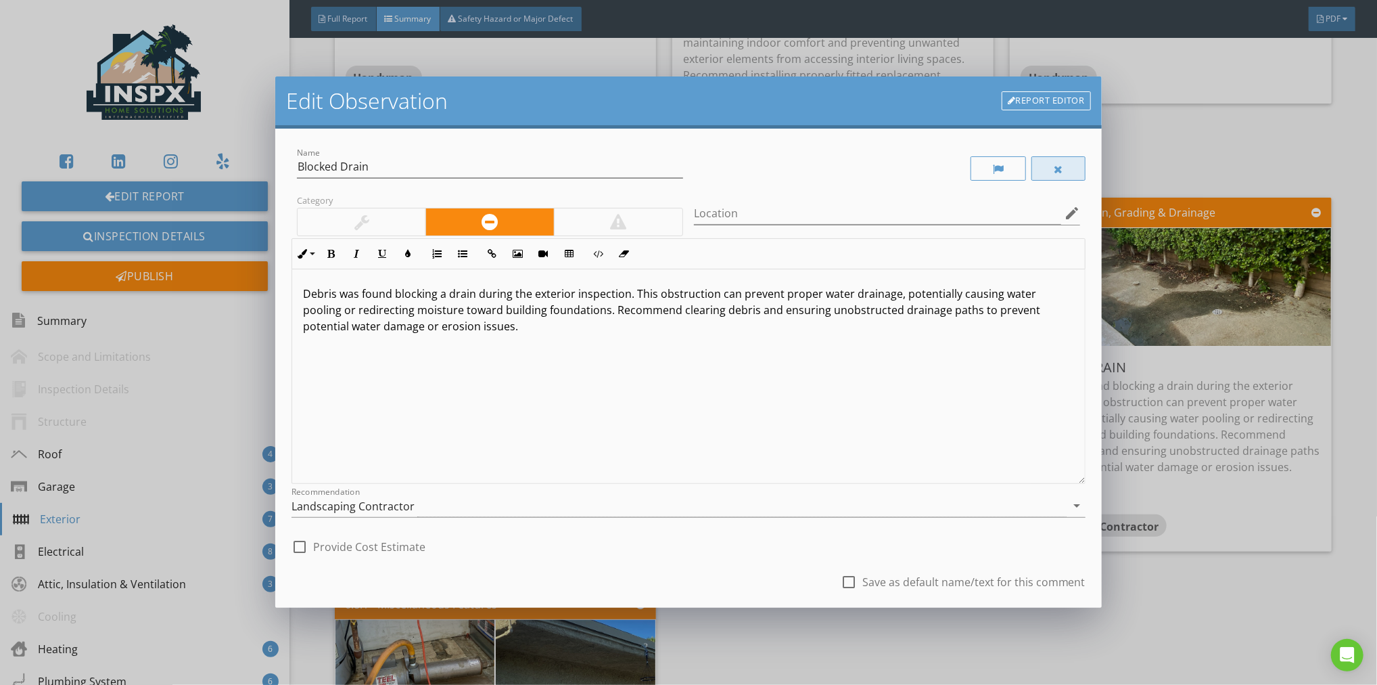
drag, startPoint x: 1055, startPoint y: 160, endPoint x: 1049, endPoint y: 169, distance: 10.9
click at [1055, 160] on div at bounding box center [1059, 168] width 54 height 24
drag, startPoint x: 733, startPoint y: 561, endPoint x: 739, endPoint y: 555, distance: 9.1
click at [733, 561] on div "check_box_outline_blank Save as default name/text for this comment" at bounding box center [689, 583] width 794 height 46
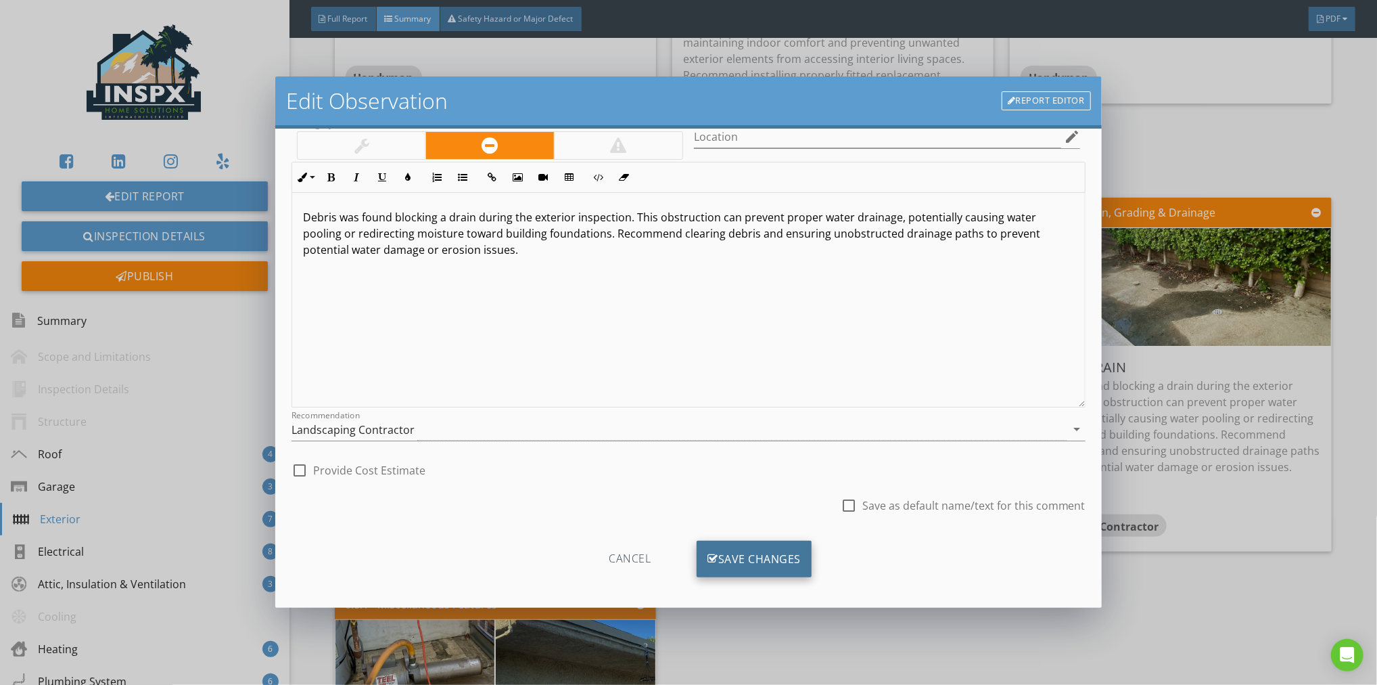
scroll to position [82, 0]
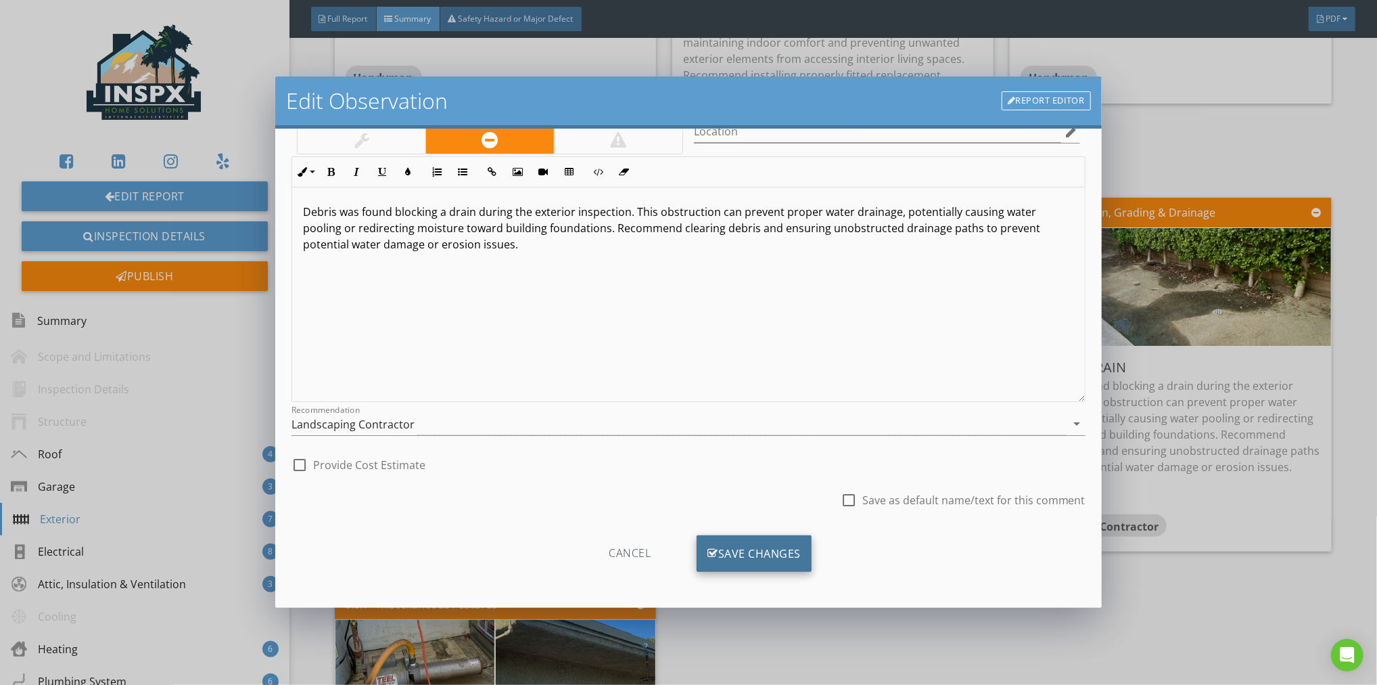
click at [760, 545] on div "Save Changes" at bounding box center [754, 553] width 115 height 37
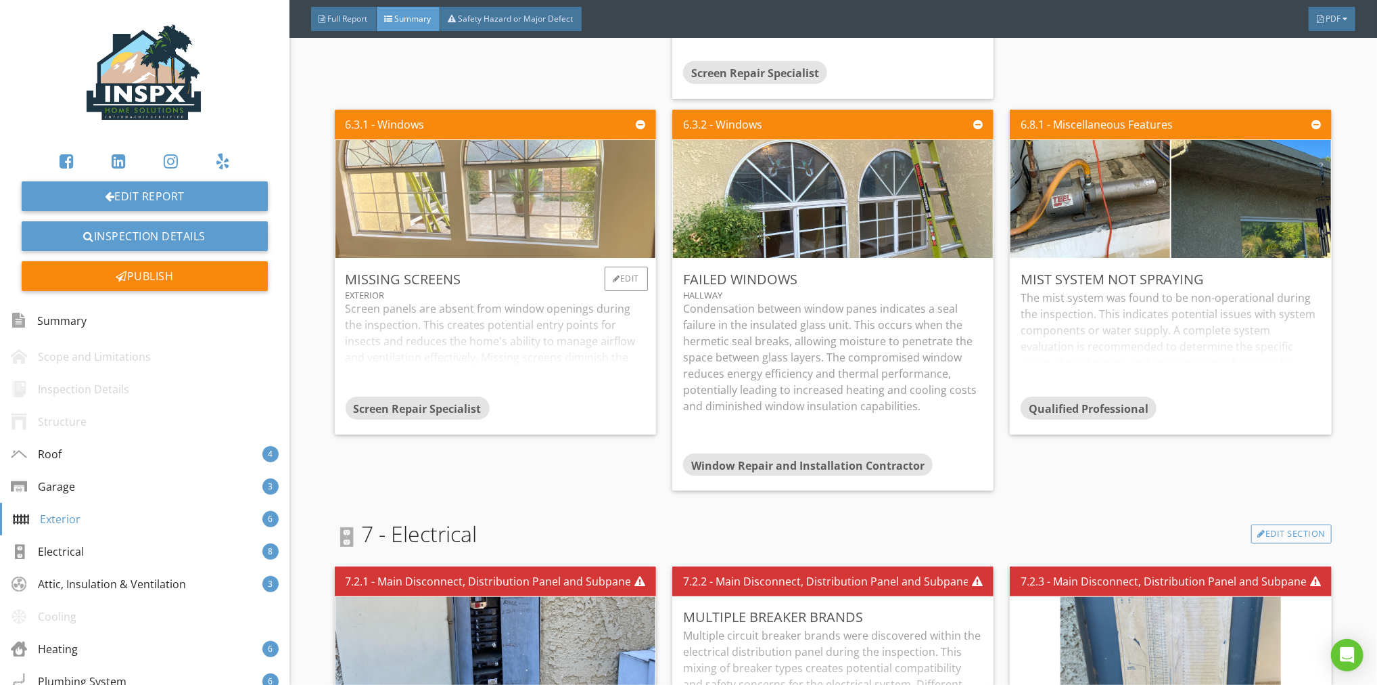
scroll to position [2121, 0]
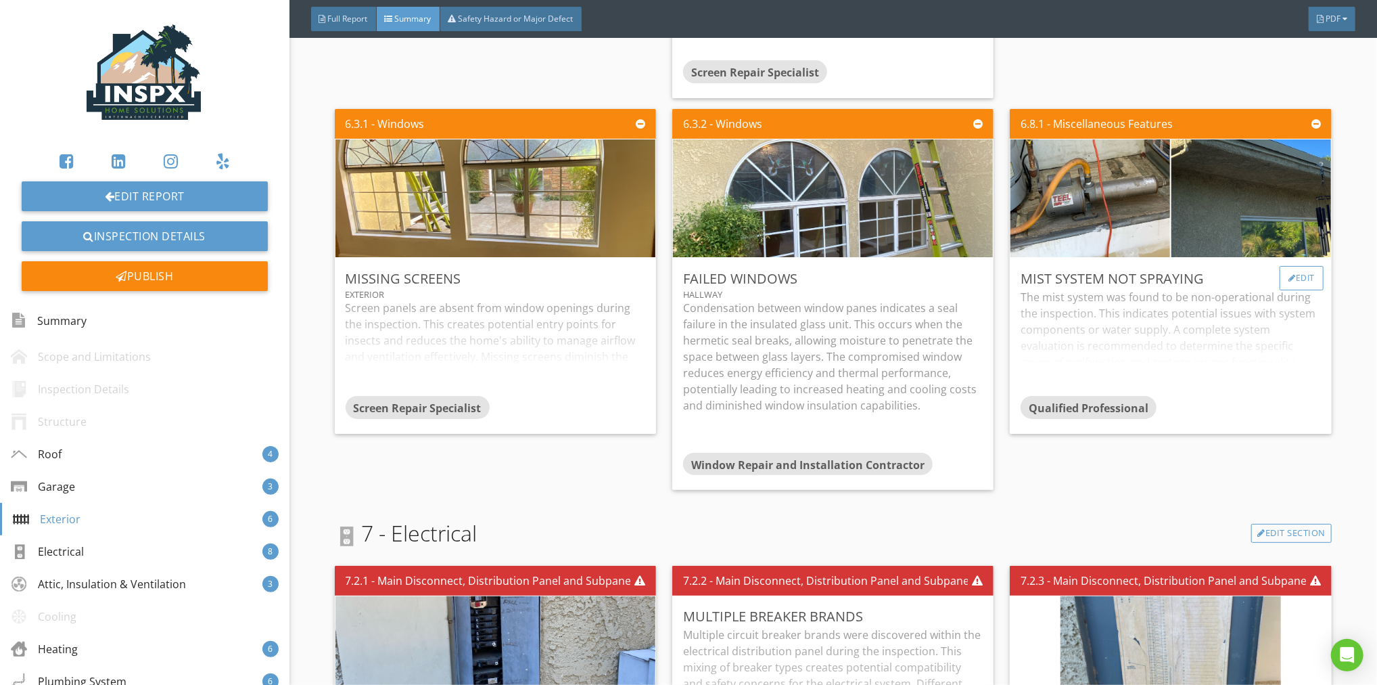
click at [1297, 275] on div "Edit" at bounding box center [1302, 278] width 44 height 24
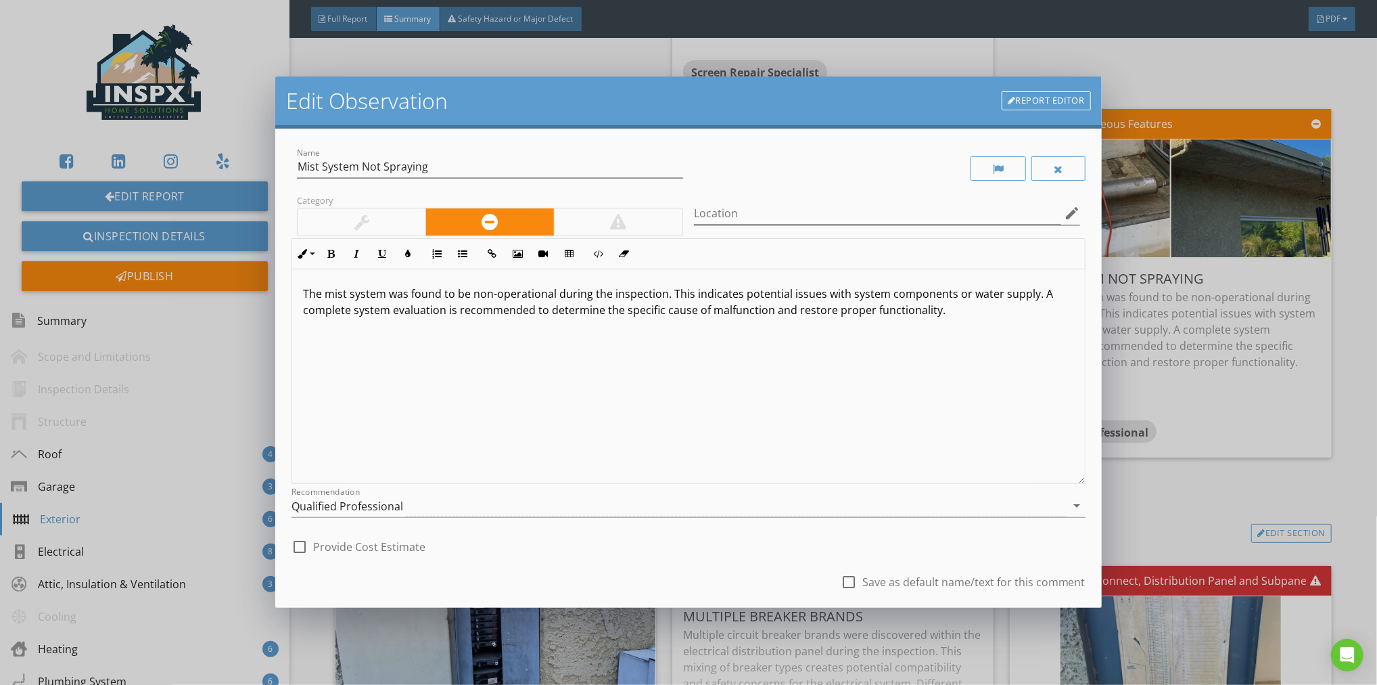
click at [1064, 212] on icon "edit" at bounding box center [1072, 213] width 16 height 16
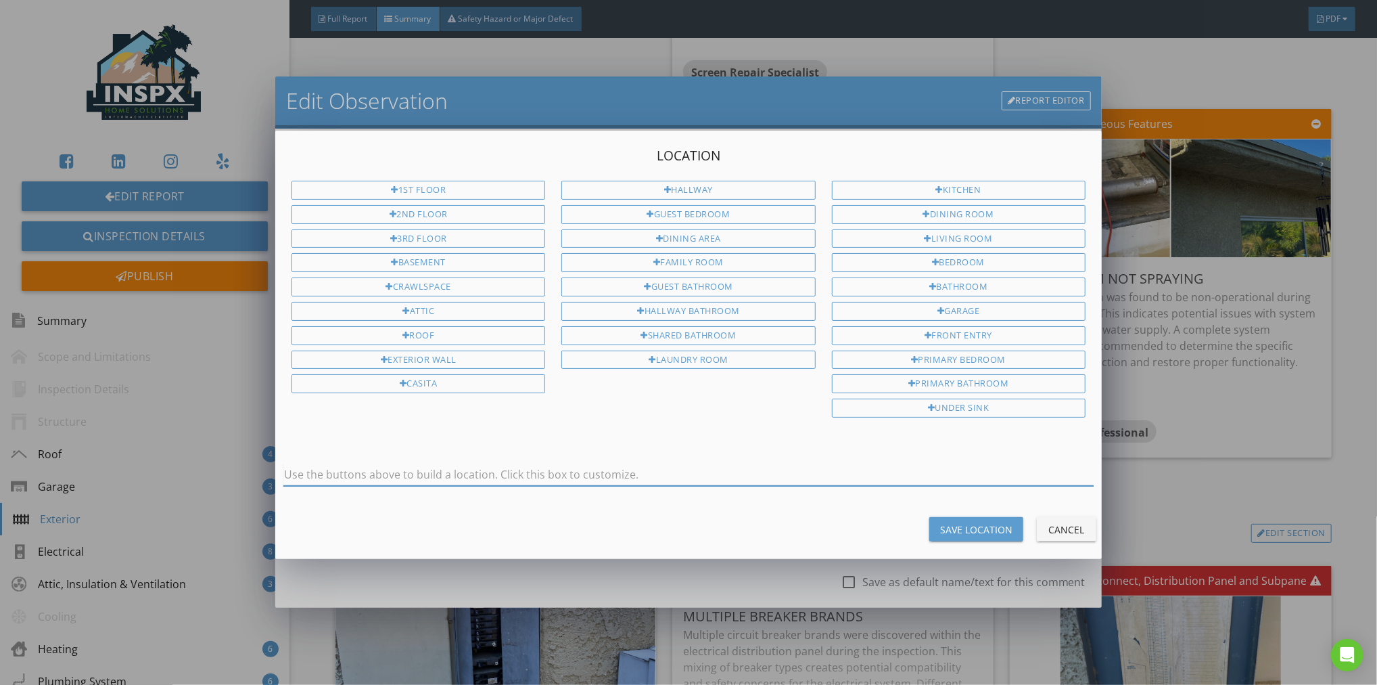
click at [505, 463] on input "text" at bounding box center [688, 474] width 810 height 22
type input "Exterior"
click at [976, 524] on div "Save Location" at bounding box center [976, 529] width 72 height 14
type input "Exterior"
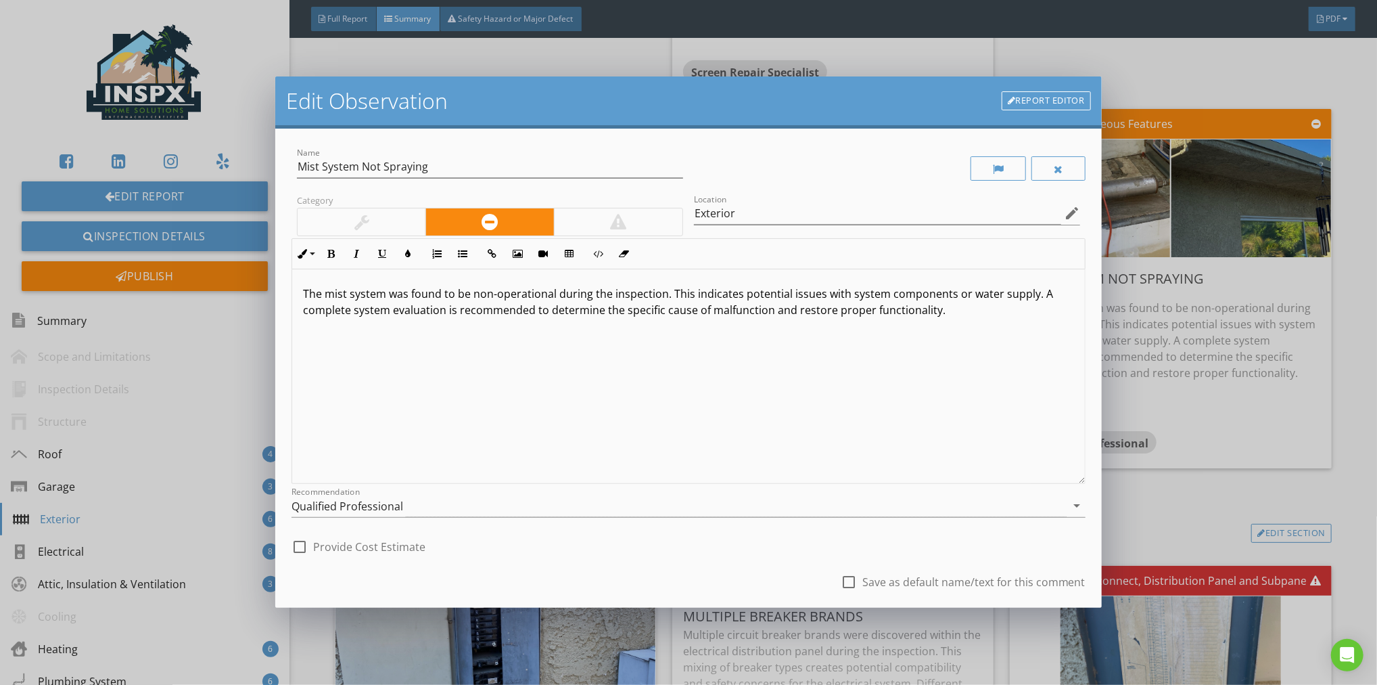
click at [650, 580] on div "check_box_outline_blank Save as default name/text for this comment" at bounding box center [689, 583] width 794 height 46
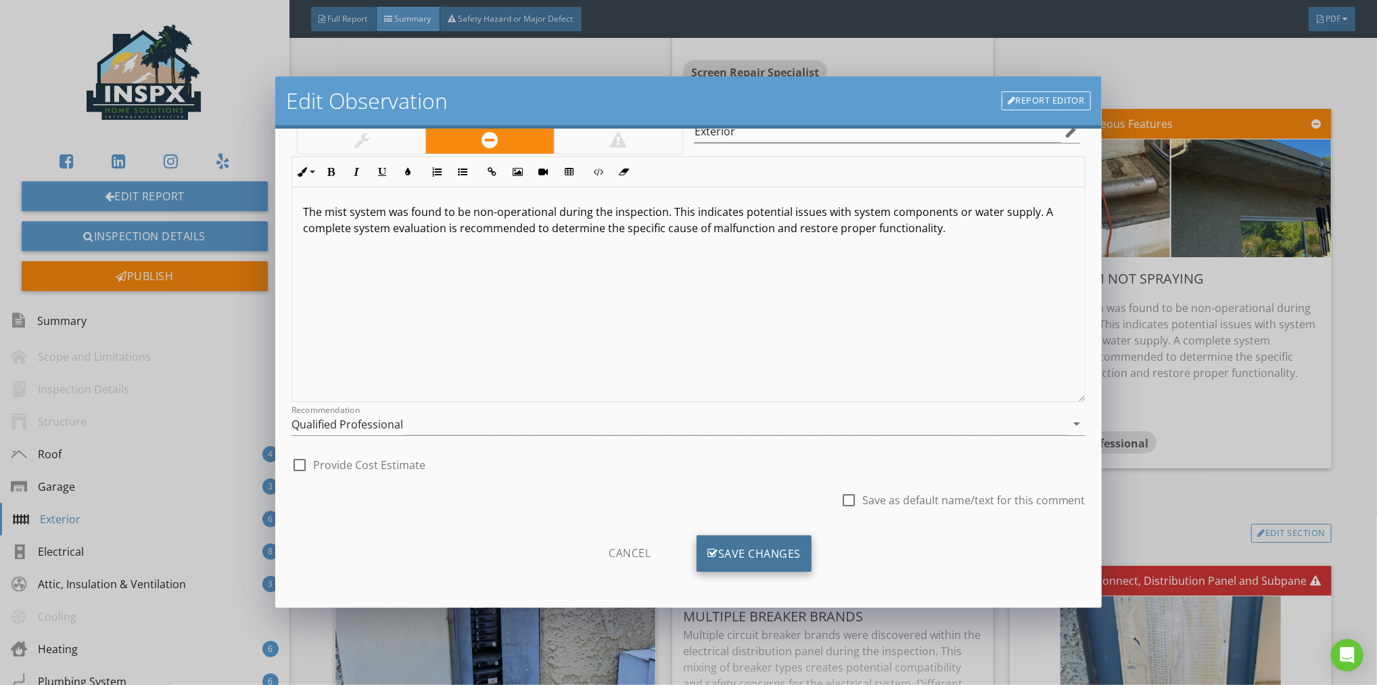
click at [740, 551] on div "Save Changes" at bounding box center [754, 553] width 115 height 37
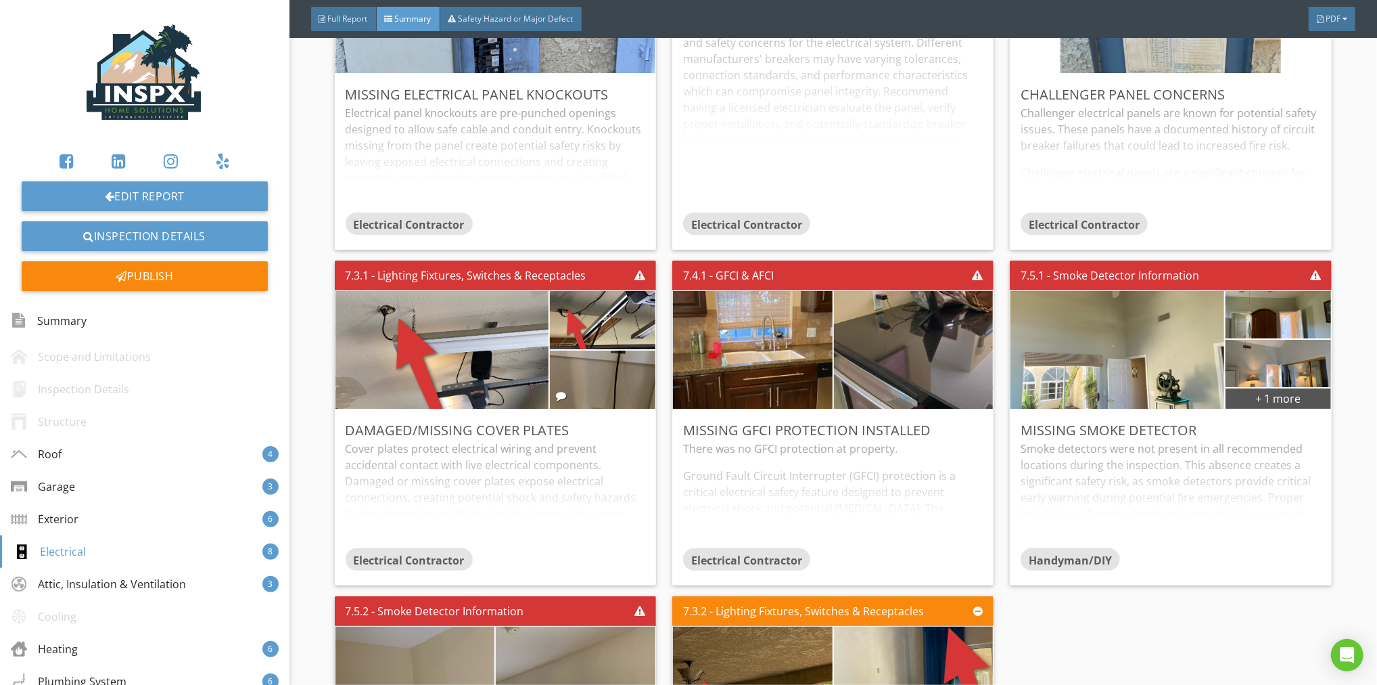
scroll to position [2773, 0]
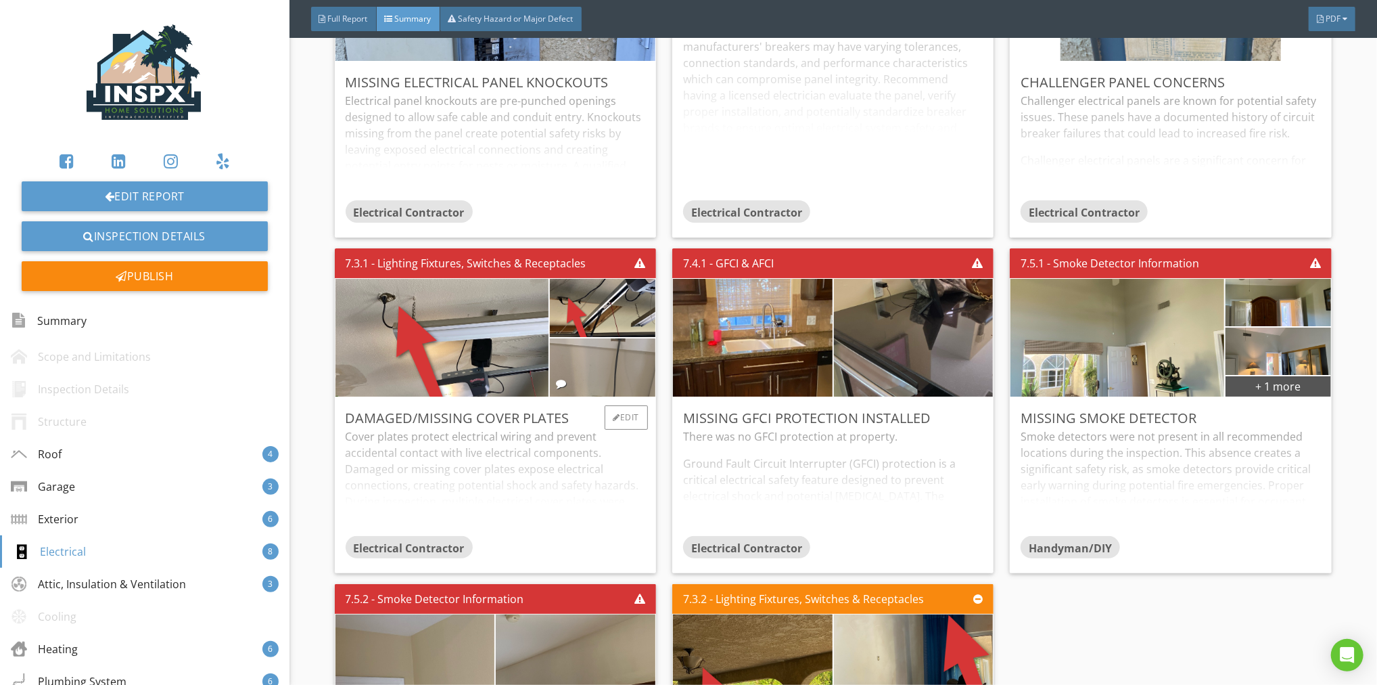
click at [593, 369] on img at bounding box center [603, 367] width 194 height 145
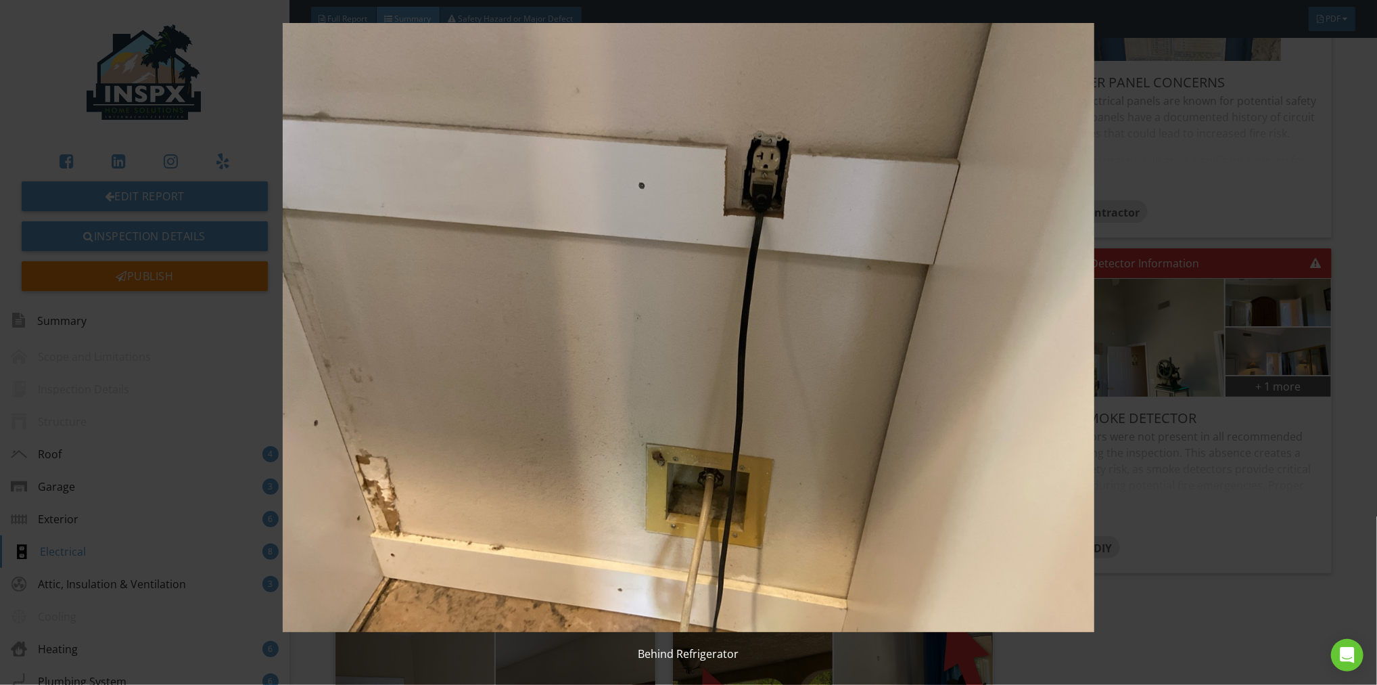
click at [1210, 568] on img at bounding box center [688, 327] width 1267 height 609
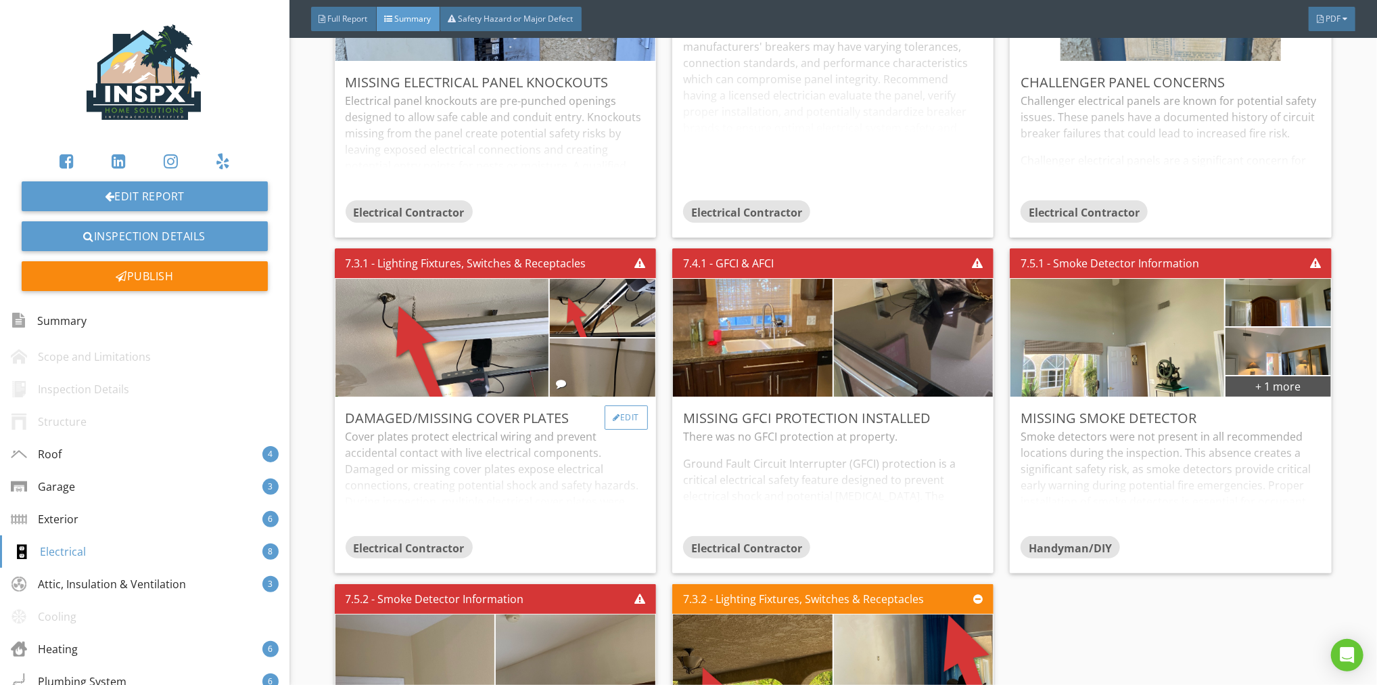
click at [622, 412] on div "Edit" at bounding box center [627, 417] width 44 height 24
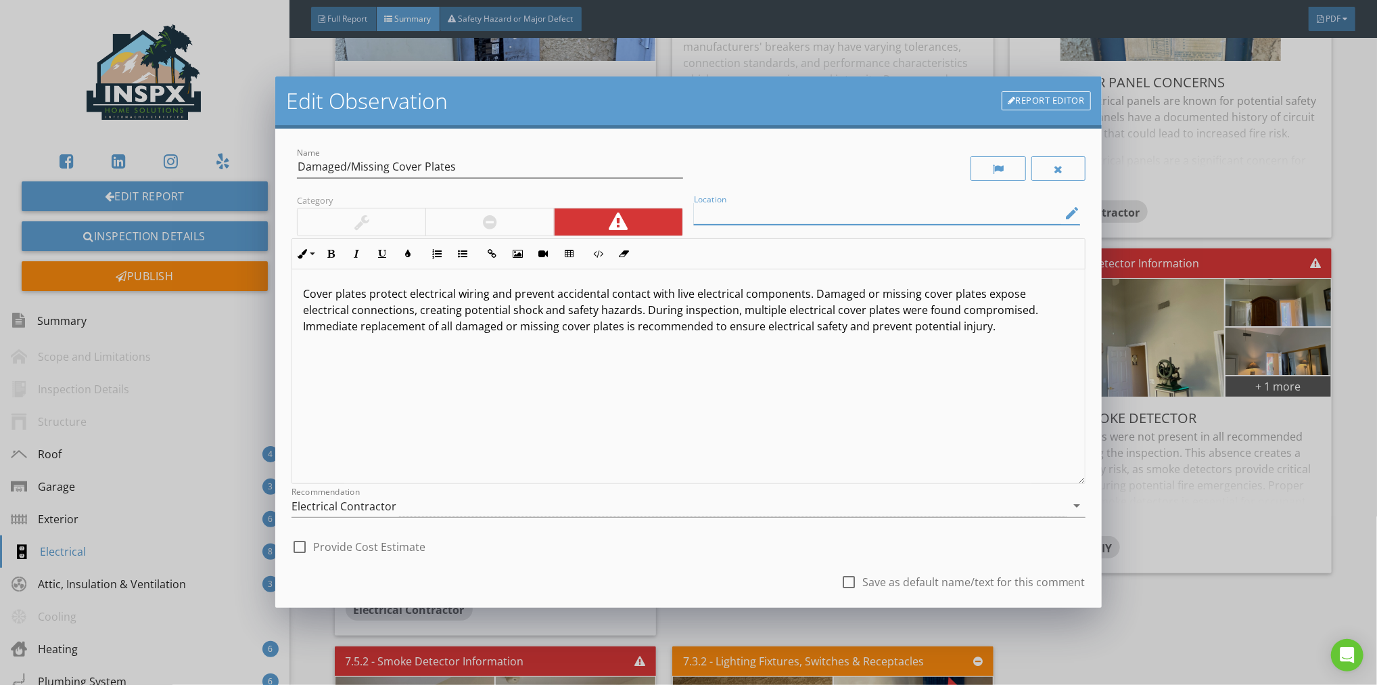
click at [732, 210] on input "Location" at bounding box center [877, 213] width 367 height 22
type input "Garage and Behind Refrigerator"
click at [653, 545] on div "check_box_outline_blank Provide Cost Estimate" at bounding box center [689, 545] width 794 height 30
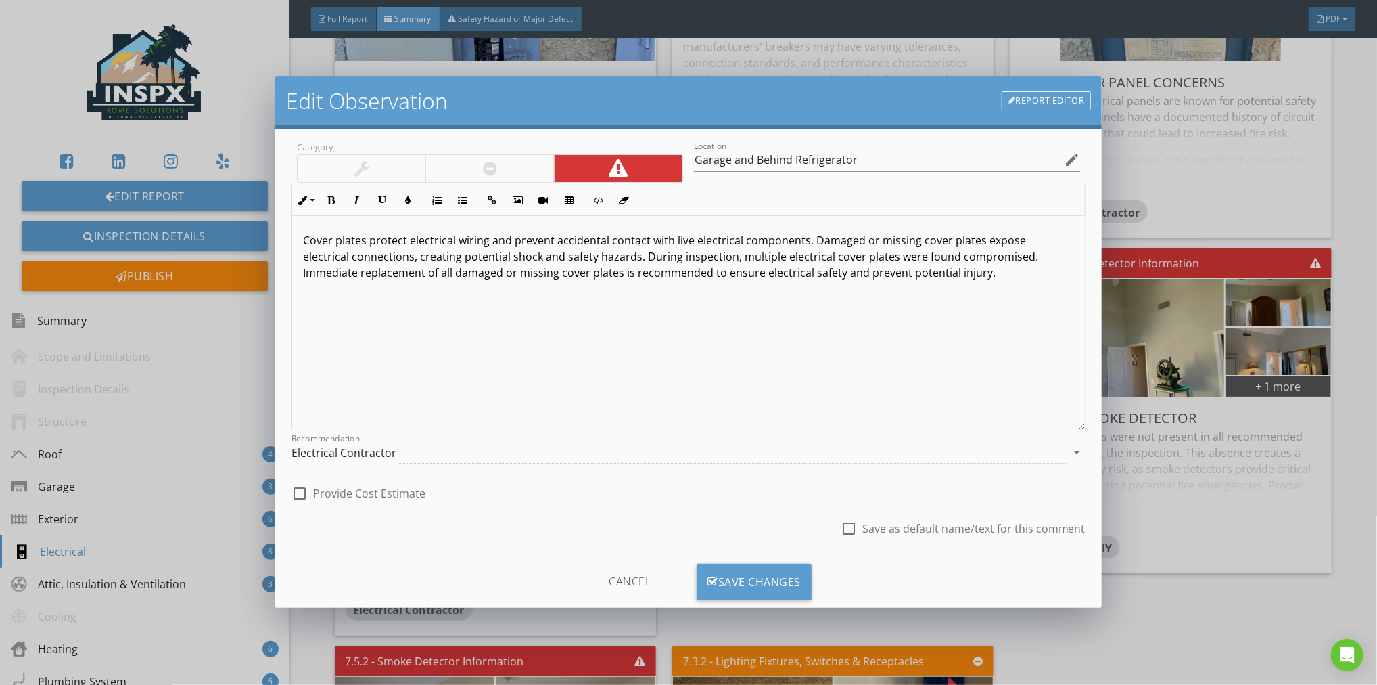
scroll to position [82, 0]
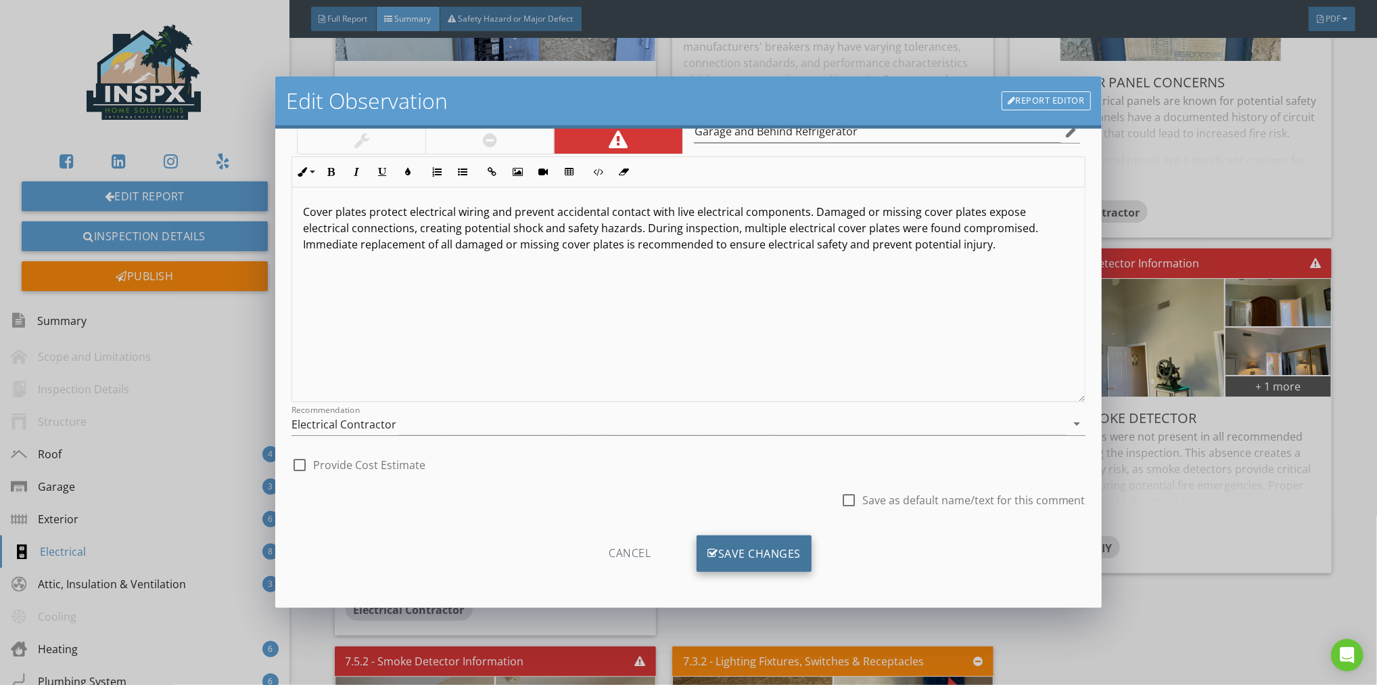
click at [750, 545] on div "Save Changes" at bounding box center [754, 553] width 115 height 37
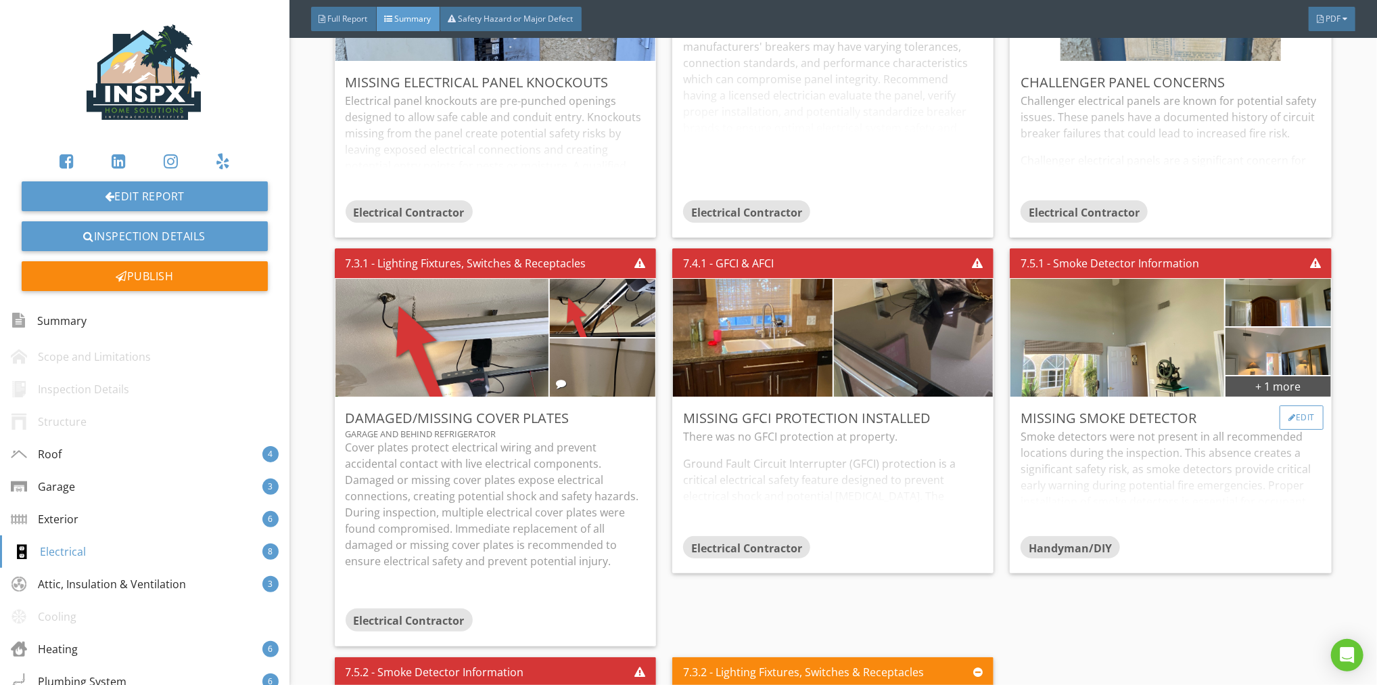
click at [1289, 413] on div at bounding box center [1292, 417] width 7 height 8
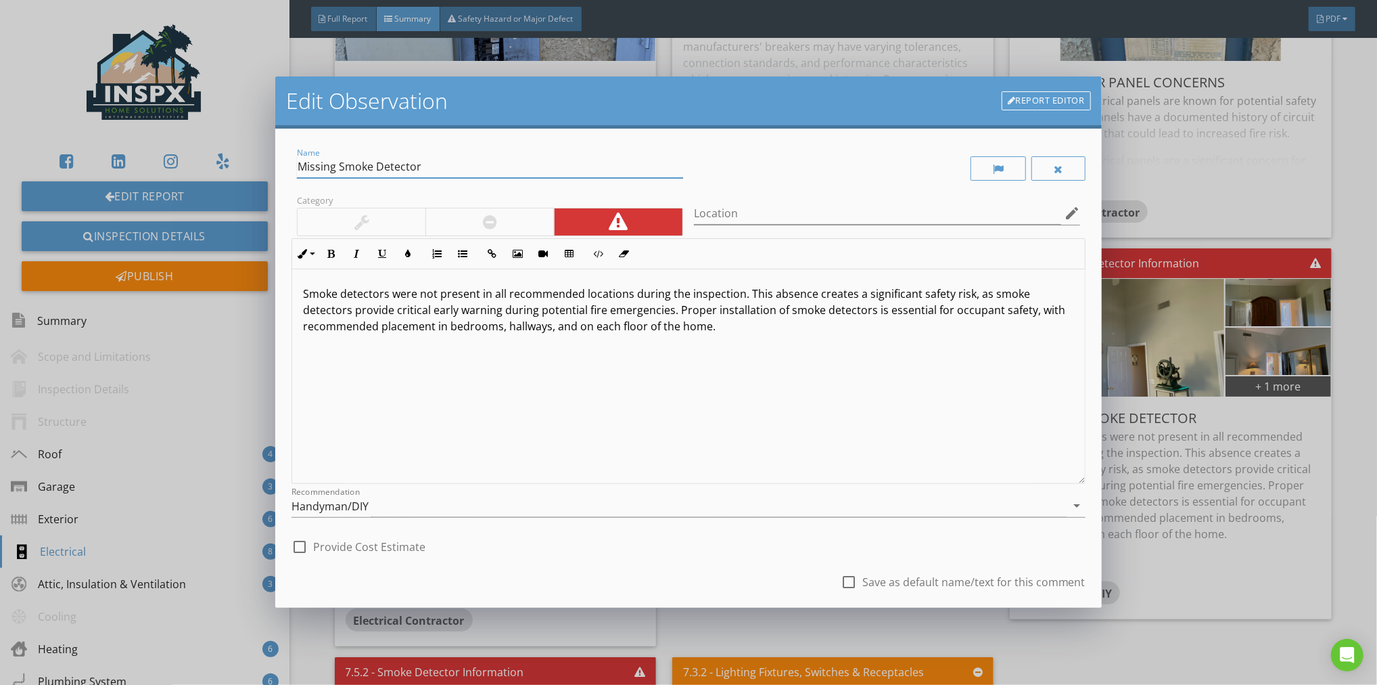
click at [427, 172] on input "Missing Smoke Detector" at bounding box center [490, 167] width 386 height 22
type input "Missing Smoke Detectors"
click at [732, 216] on input "Location" at bounding box center [877, 213] width 367 height 22
type input "All Bedrooms"
click at [743, 555] on div "check_box_outline_blank Provide Cost Estimate" at bounding box center [689, 545] width 794 height 30
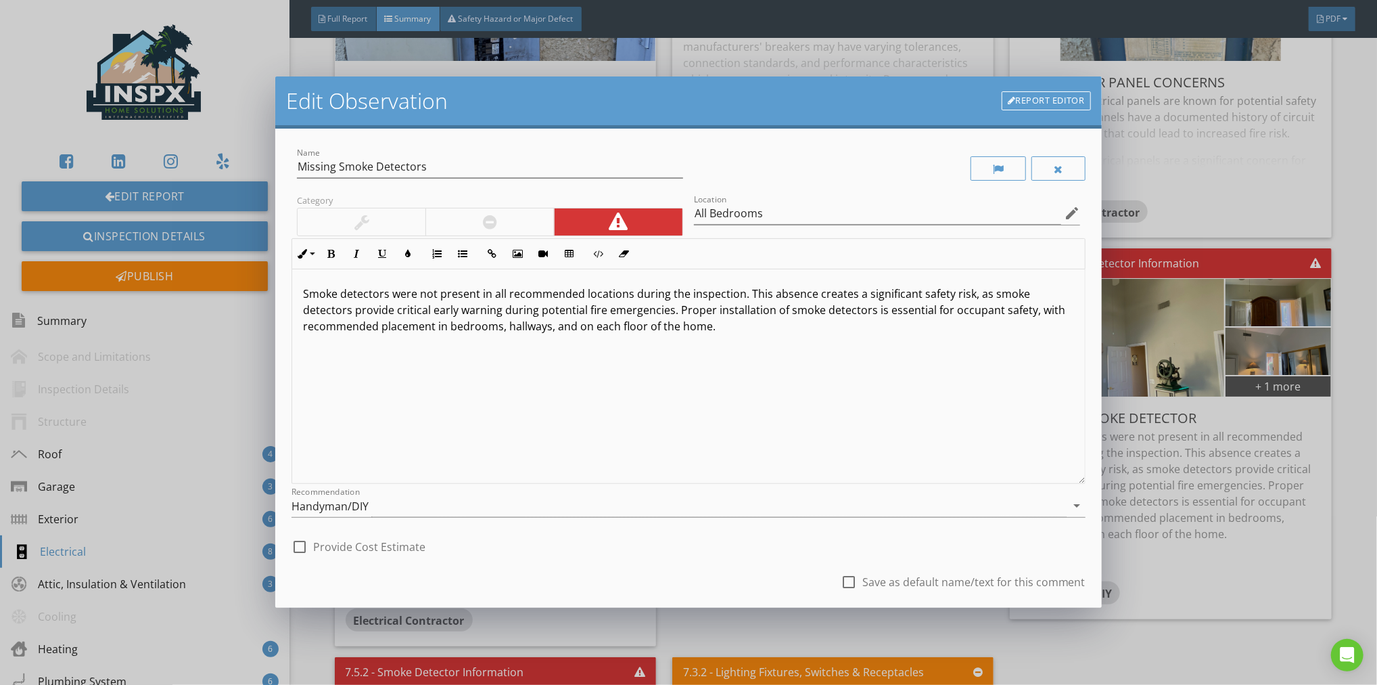
scroll to position [82, 0]
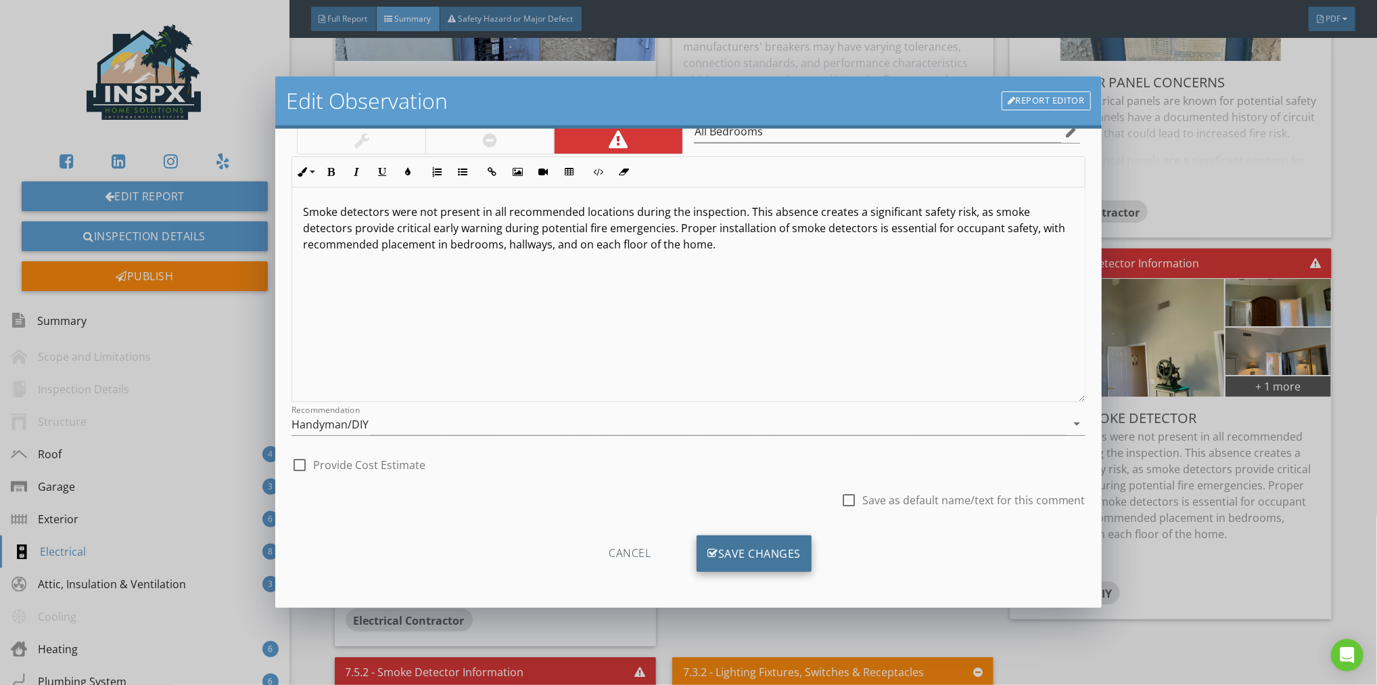
click at [772, 547] on div "Save Changes" at bounding box center [754, 553] width 115 height 37
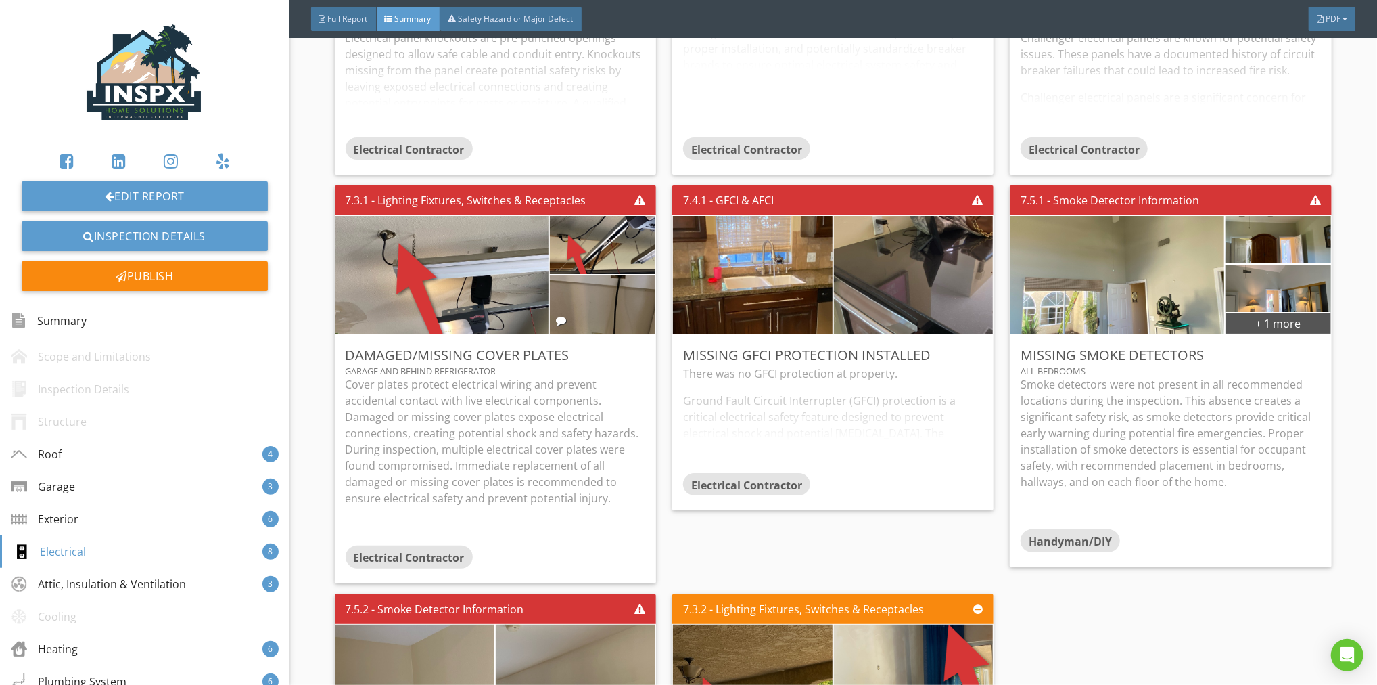
scroll to position [2840, 0]
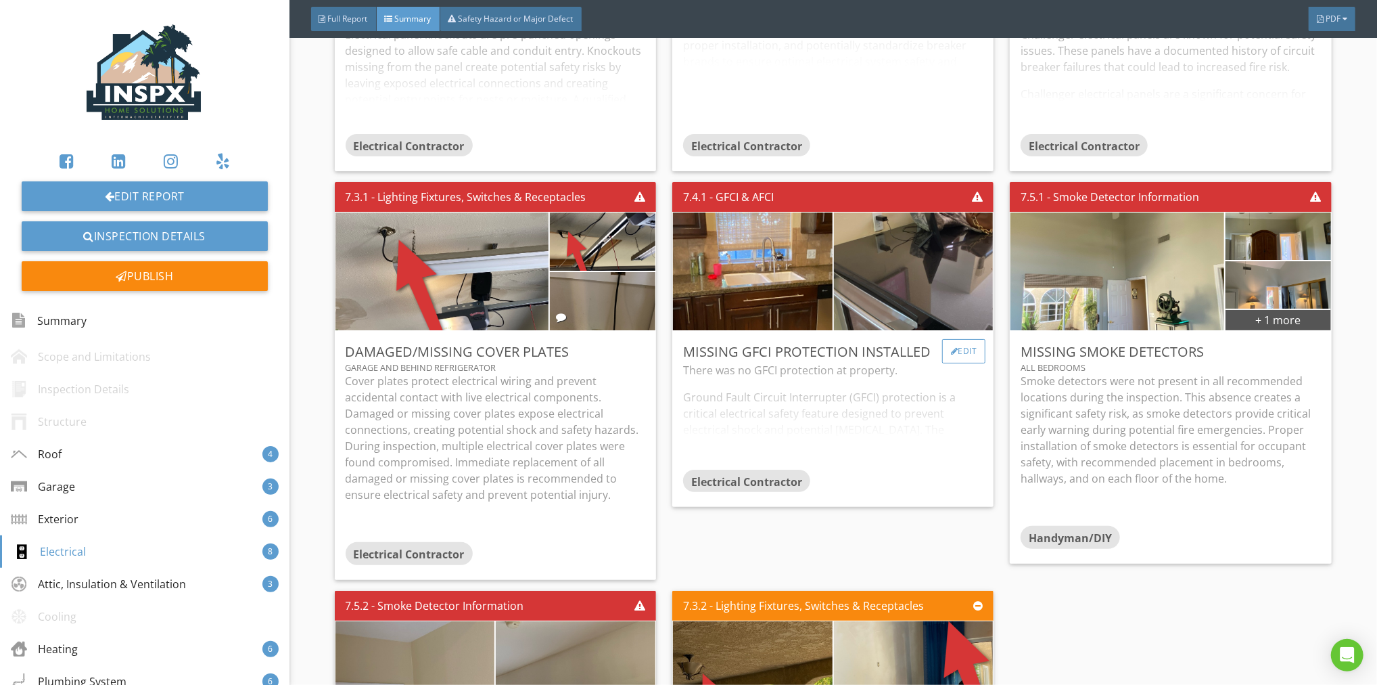
click at [957, 349] on div "Edit" at bounding box center [964, 351] width 44 height 24
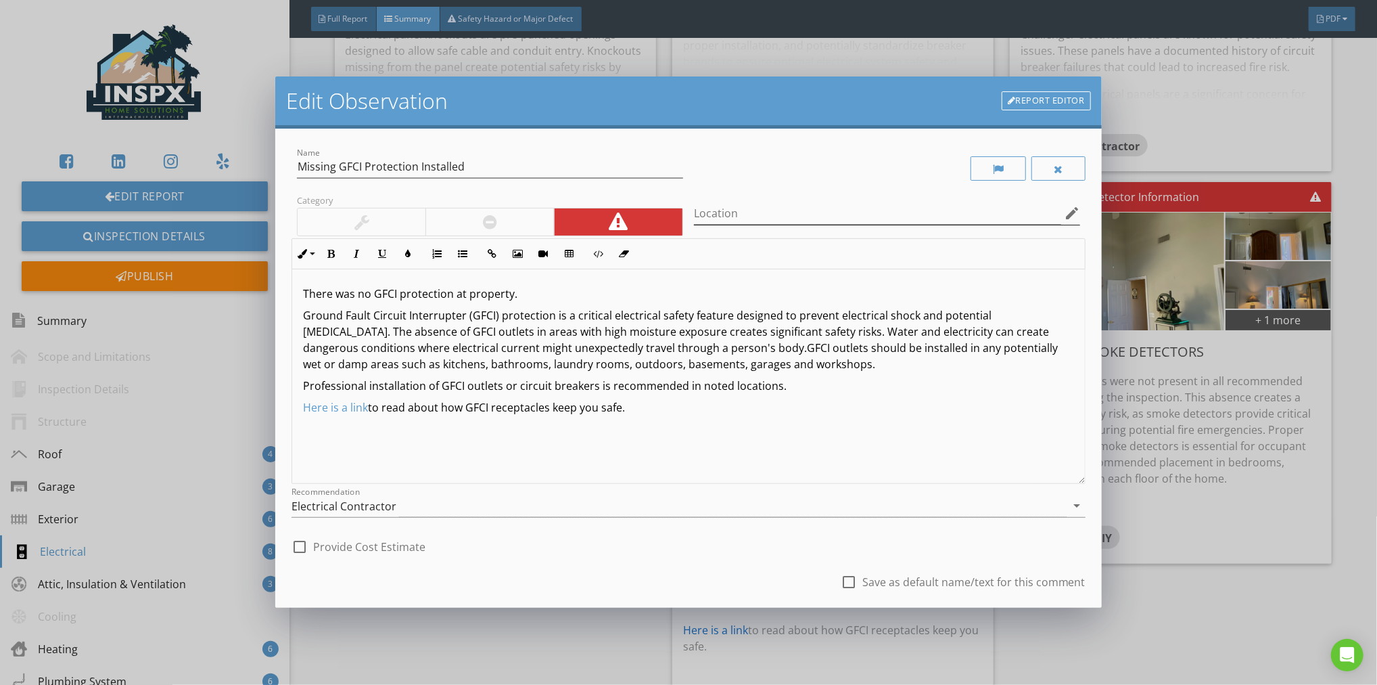
click at [1064, 212] on icon "edit" at bounding box center [1072, 213] width 16 height 16
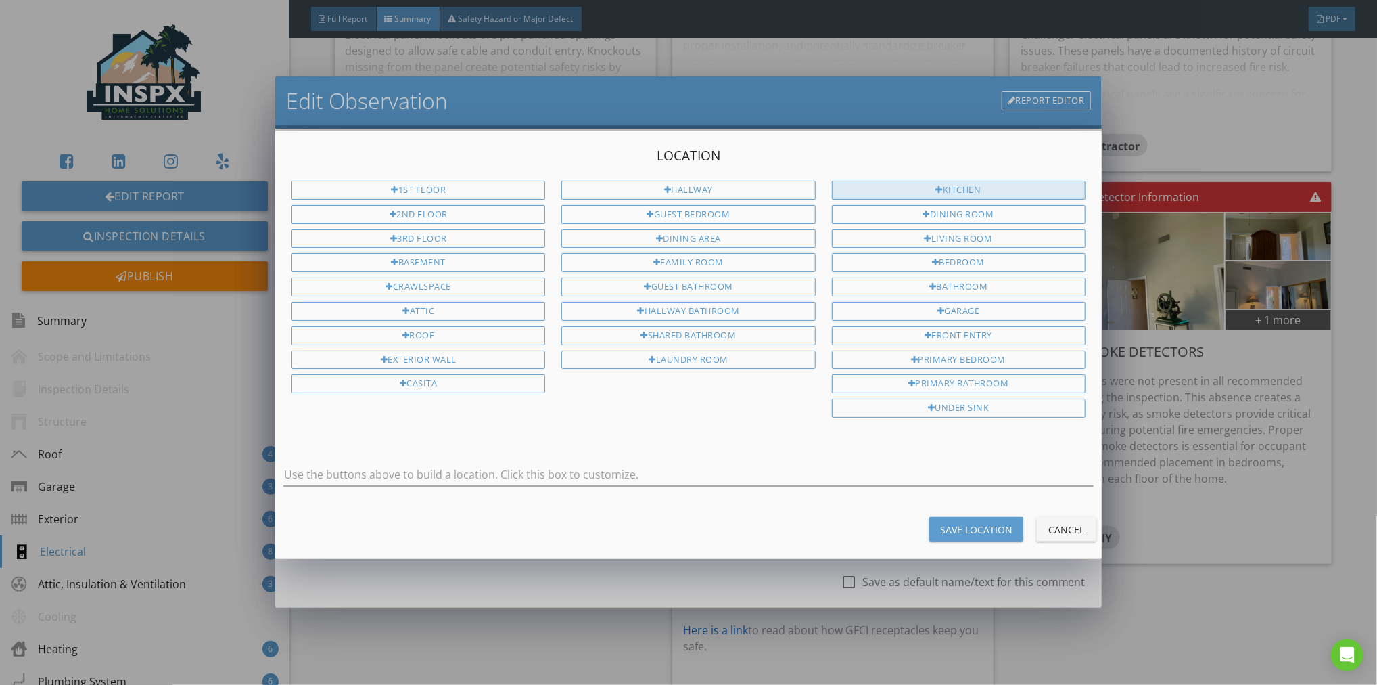
click at [1001, 192] on div "Kitchen" at bounding box center [959, 190] width 254 height 19
click at [344, 463] on input "Kitchen" at bounding box center [688, 474] width 810 height 22
type input "Kitchen and Wet-Bar"
click at [967, 522] on div "Save Location" at bounding box center [976, 529] width 72 height 14
type input "Kitchen and Wet-Bar"
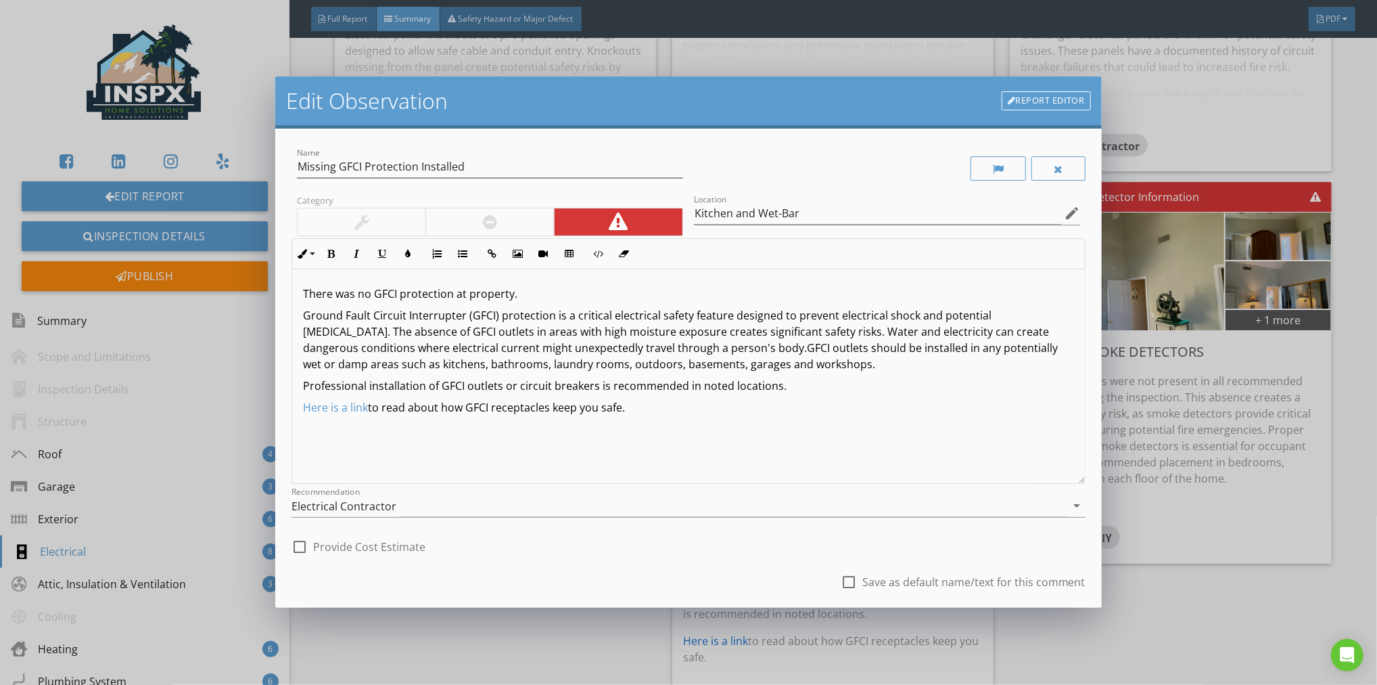
click at [700, 568] on div "check_box_outline_blank Save as default name/text for this comment" at bounding box center [689, 583] width 794 height 46
drag, startPoint x: 467, startPoint y: 296, endPoint x: 553, endPoint y: 295, distance: 85.9
click at [554, 296] on p "There was no GFCI protection at property." at bounding box center [688, 293] width 771 height 16
click at [503, 297] on p "There was no GFCI protection at kitchen and wet bar." at bounding box center [688, 293] width 771 height 16
click at [590, 524] on div at bounding box center [689, 526] width 794 height 8
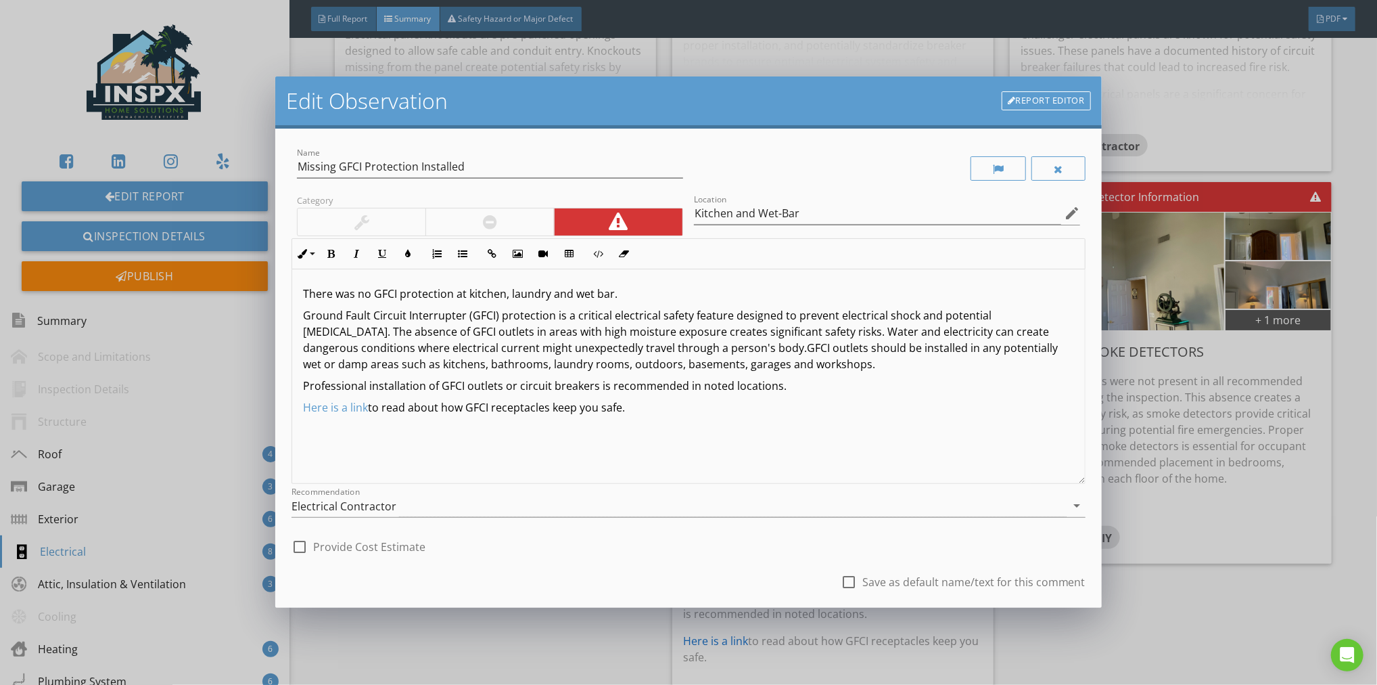
scroll to position [82, 0]
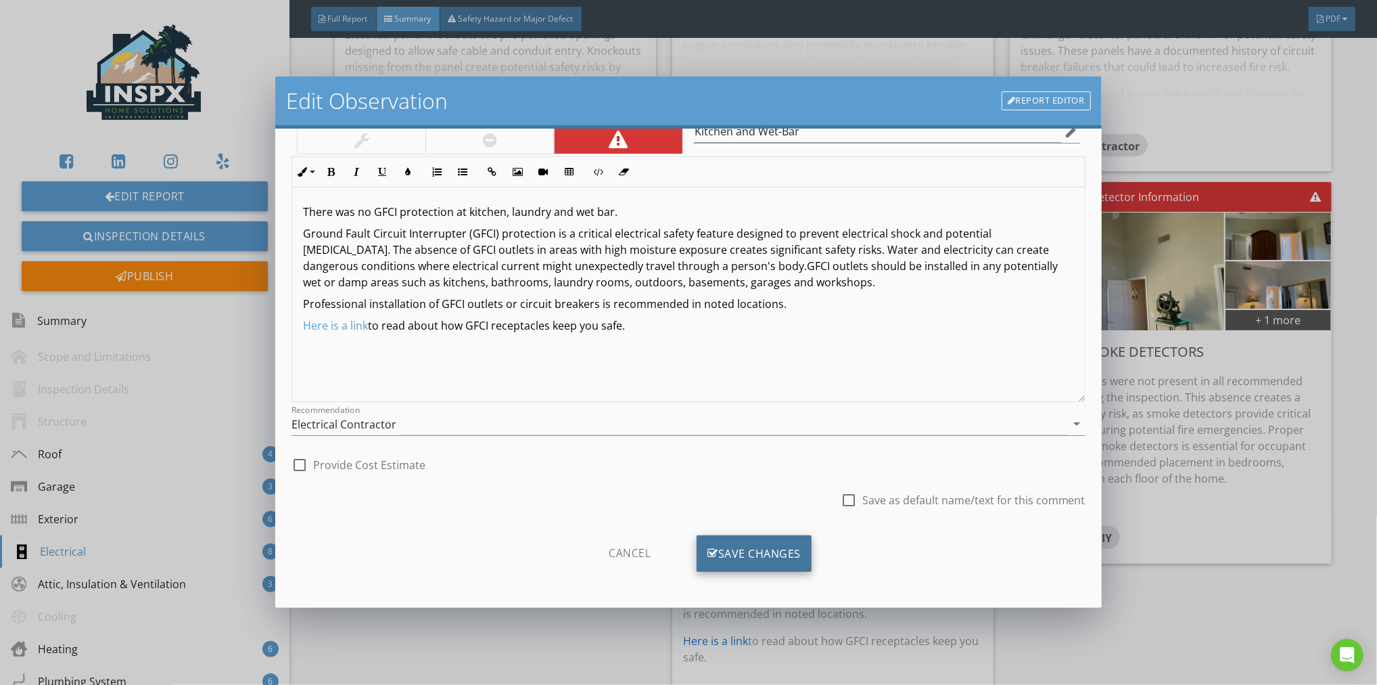
click at [759, 549] on div "Save Changes" at bounding box center [754, 553] width 115 height 37
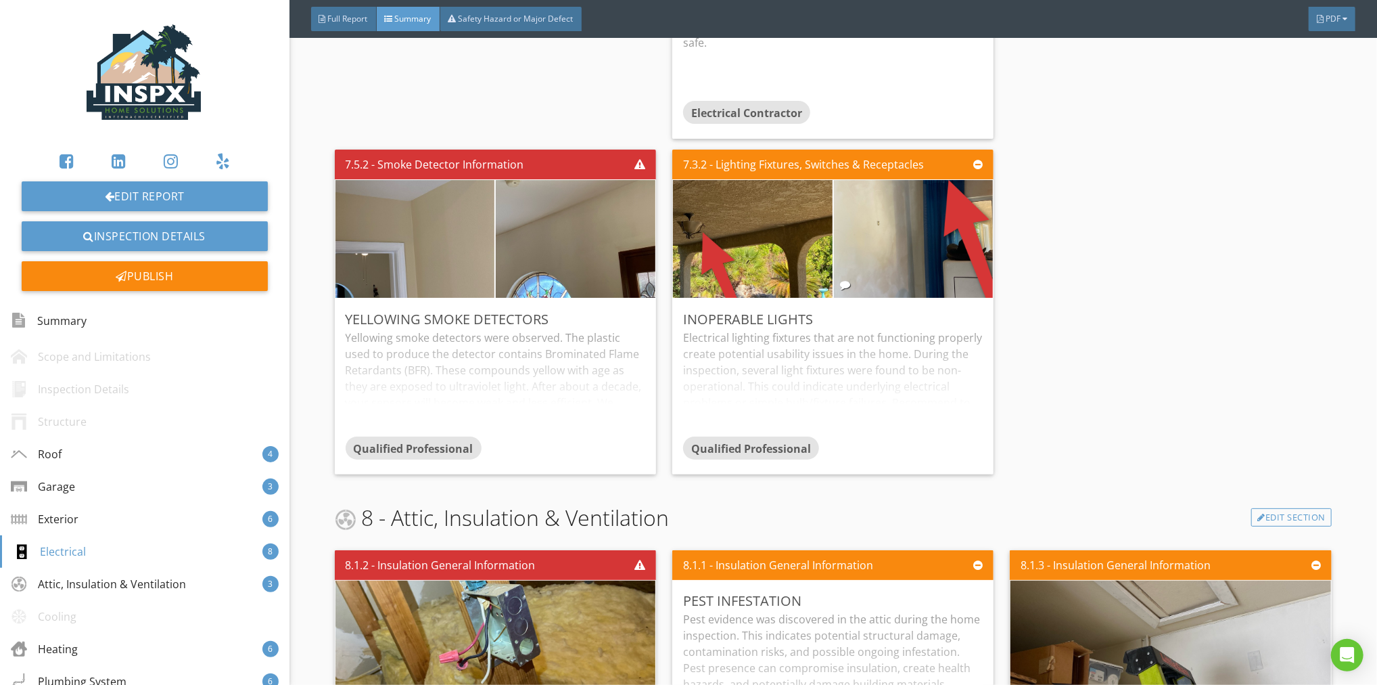
scroll to position [3471, 0]
click at [956, 306] on div "Edit" at bounding box center [964, 318] width 44 height 24
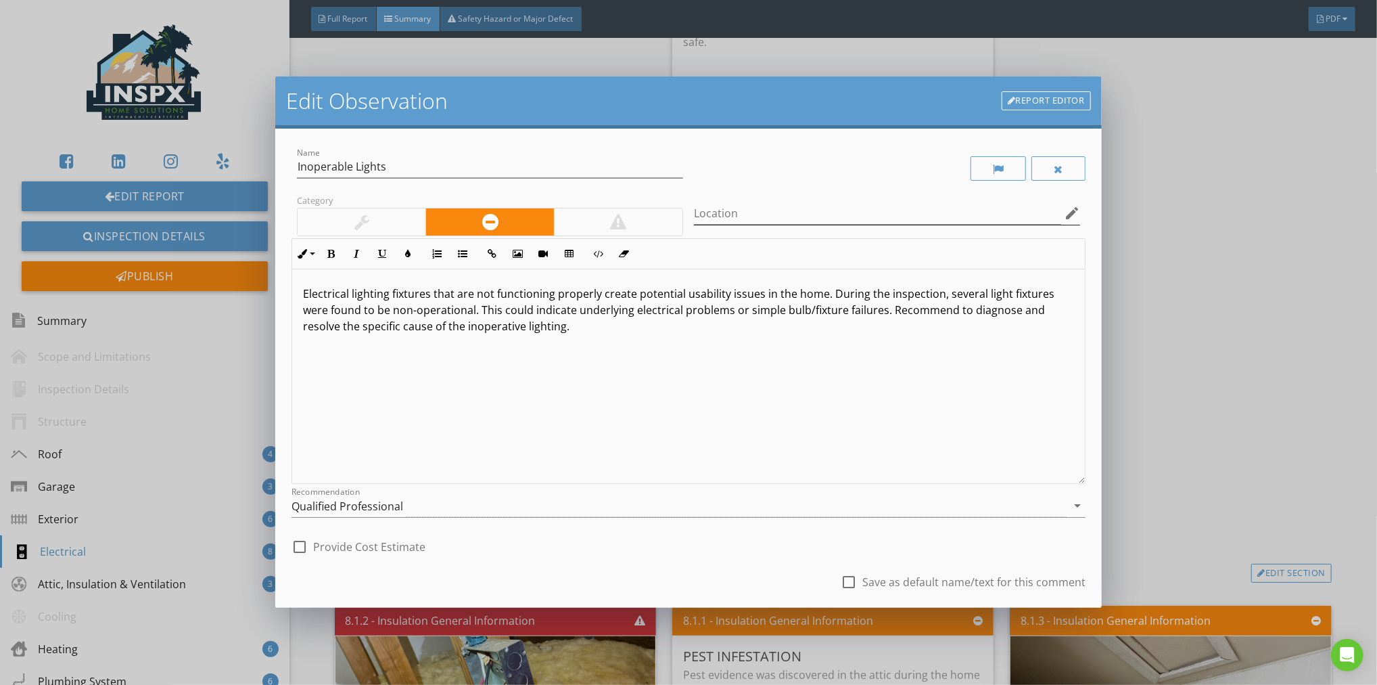
click at [1065, 211] on icon "edit" at bounding box center [1072, 213] width 16 height 16
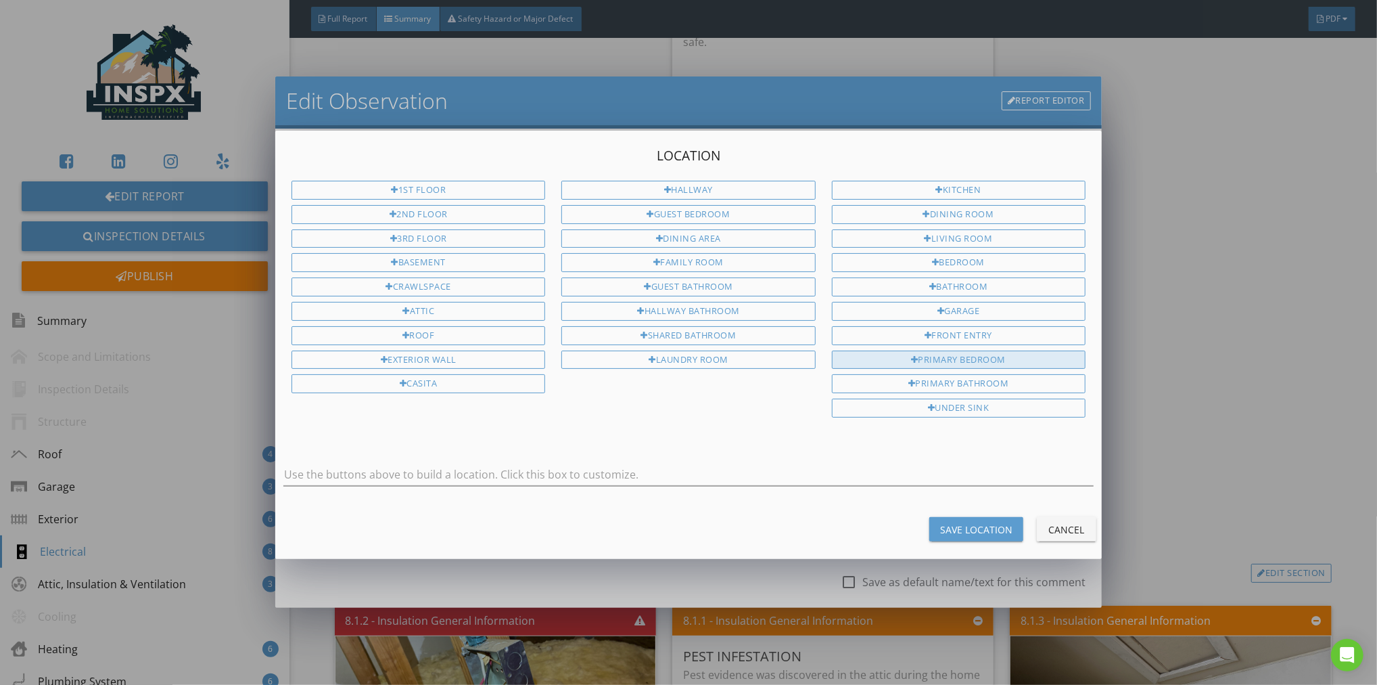
drag, startPoint x: 1007, startPoint y: 355, endPoint x: 987, endPoint y: 358, distance: 20.5
click at [1007, 355] on div "Primary Bedroom" at bounding box center [959, 359] width 254 height 19
click at [427, 481] on div "Primary Bedroom" at bounding box center [688, 481] width 810 height 36
click at [422, 473] on input "Primary Bedroom" at bounding box center [688, 474] width 810 height 22
type input "Primary Bedroom and Rear Patio"
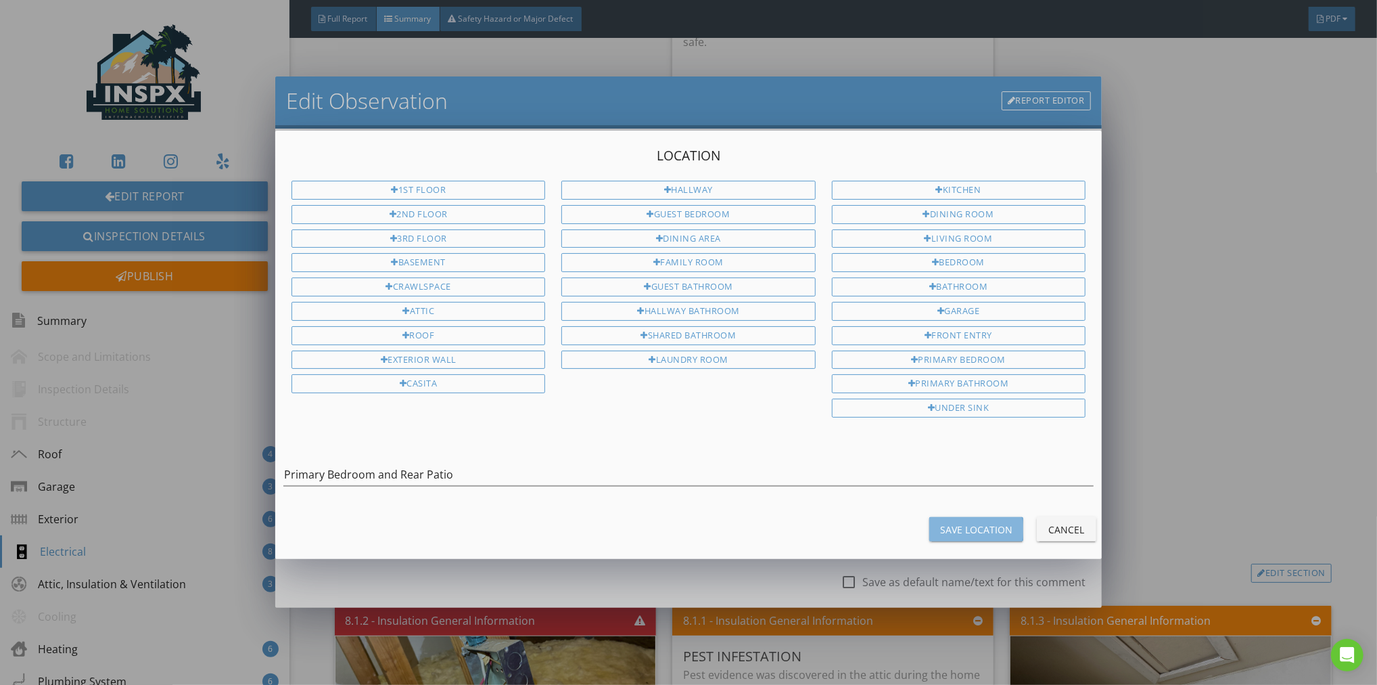
click at [959, 522] on div "Save Location" at bounding box center [976, 529] width 72 height 14
type input "Primary Bedroom and Rear Patio"
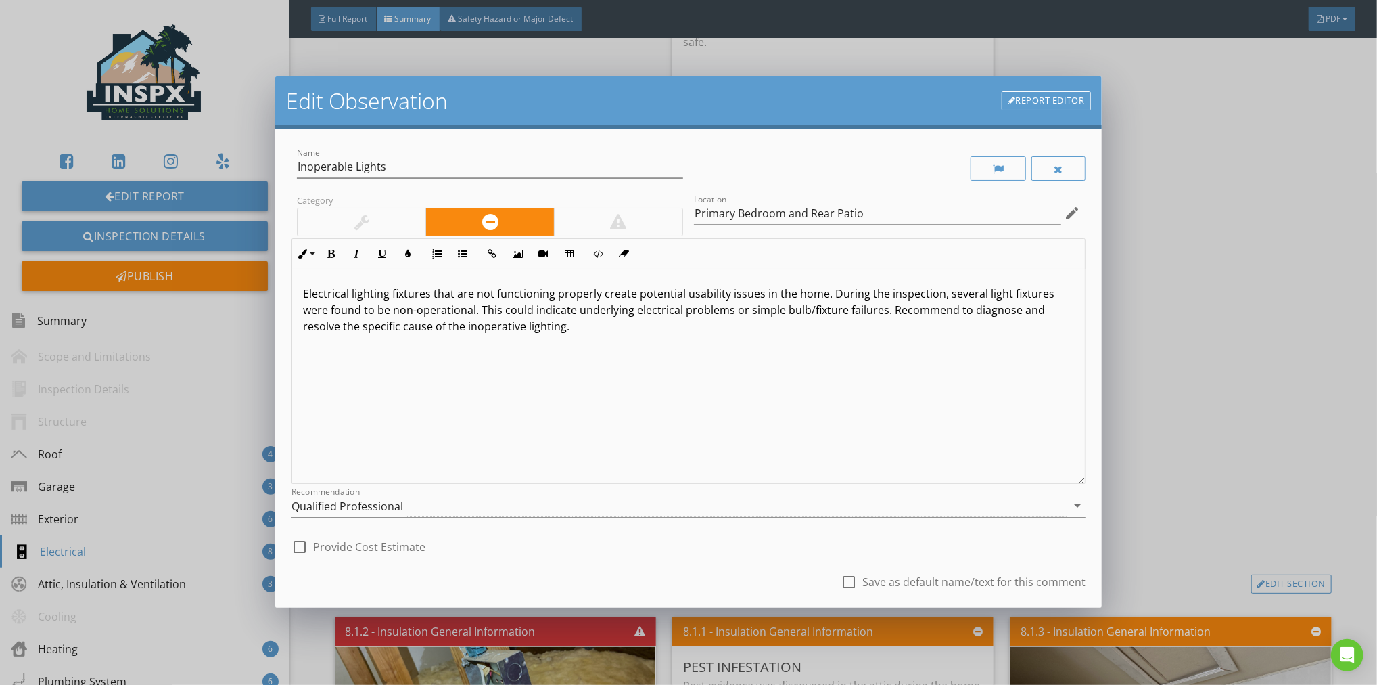
drag, startPoint x: 759, startPoint y: 555, endPoint x: 754, endPoint y: 550, distance: 7.2
click at [759, 554] on div "check_box_outline_blank Provide Cost Estimate" at bounding box center [689, 545] width 794 height 30
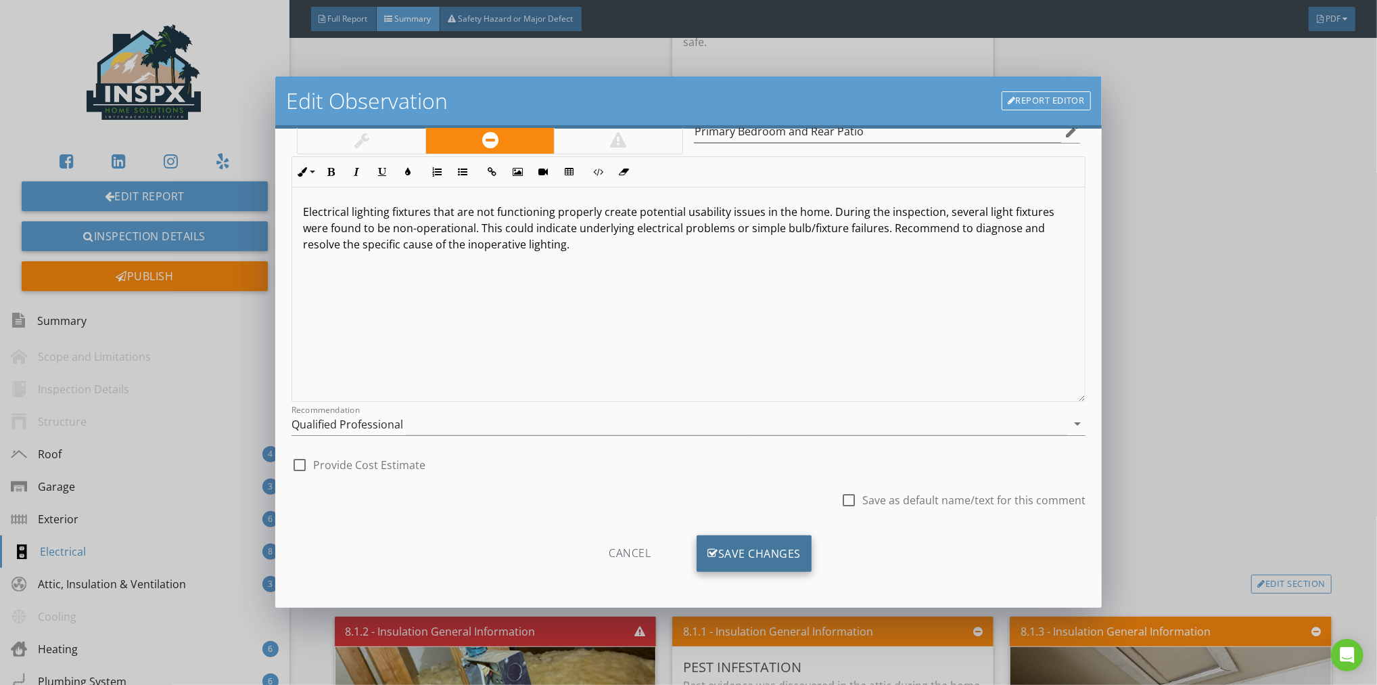
click at [766, 546] on div "Save Changes" at bounding box center [754, 553] width 115 height 37
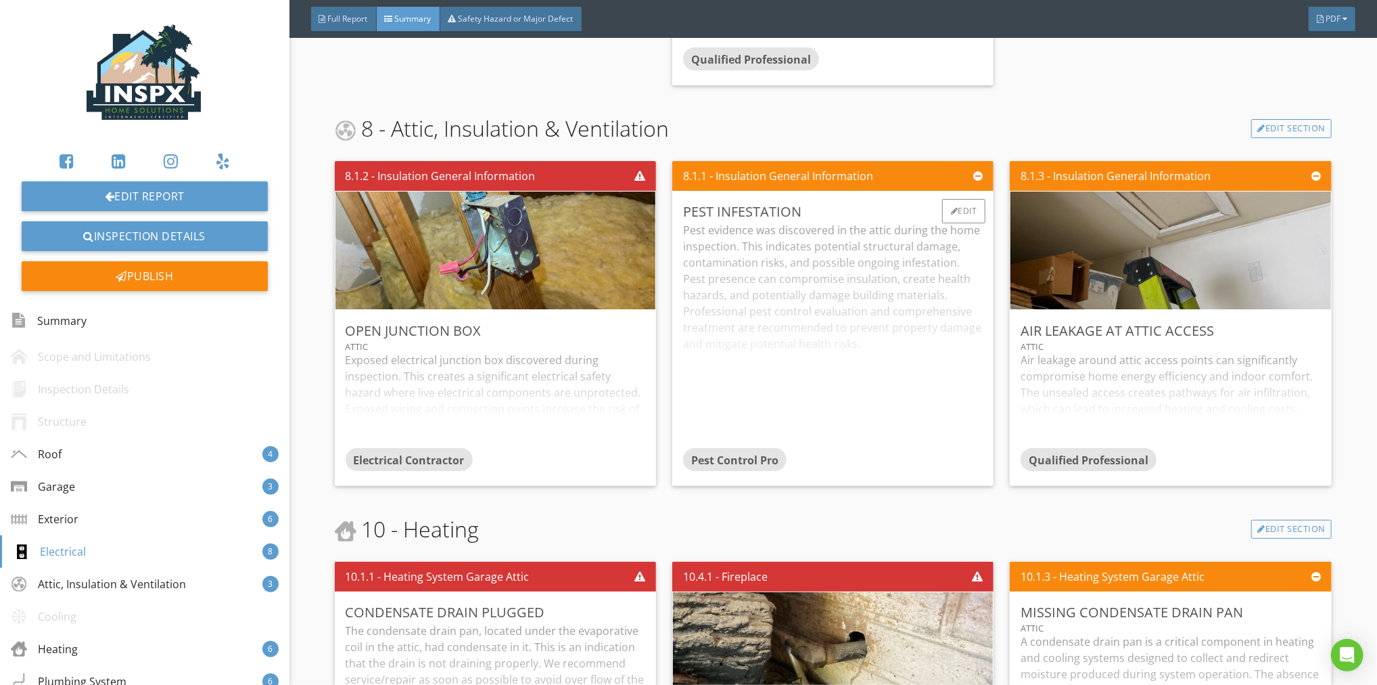
scroll to position [3930, 0]
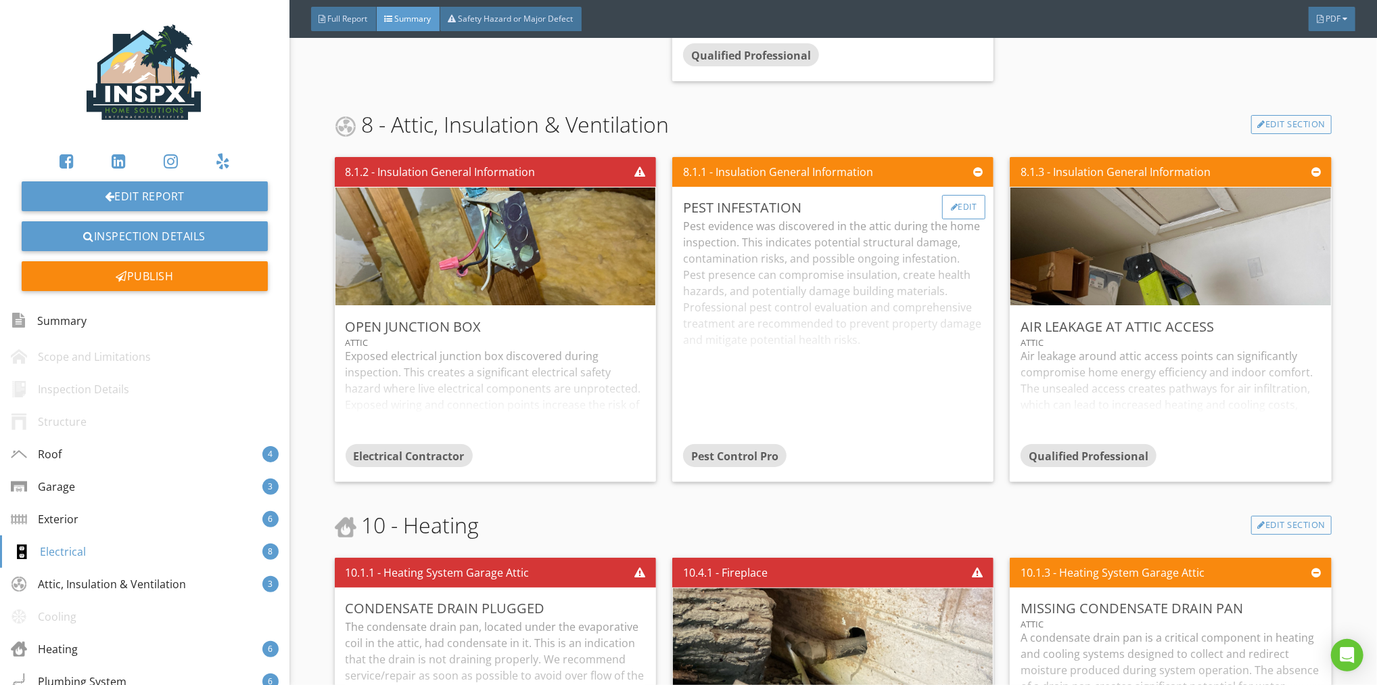
click at [959, 195] on div "Edit" at bounding box center [964, 207] width 44 height 24
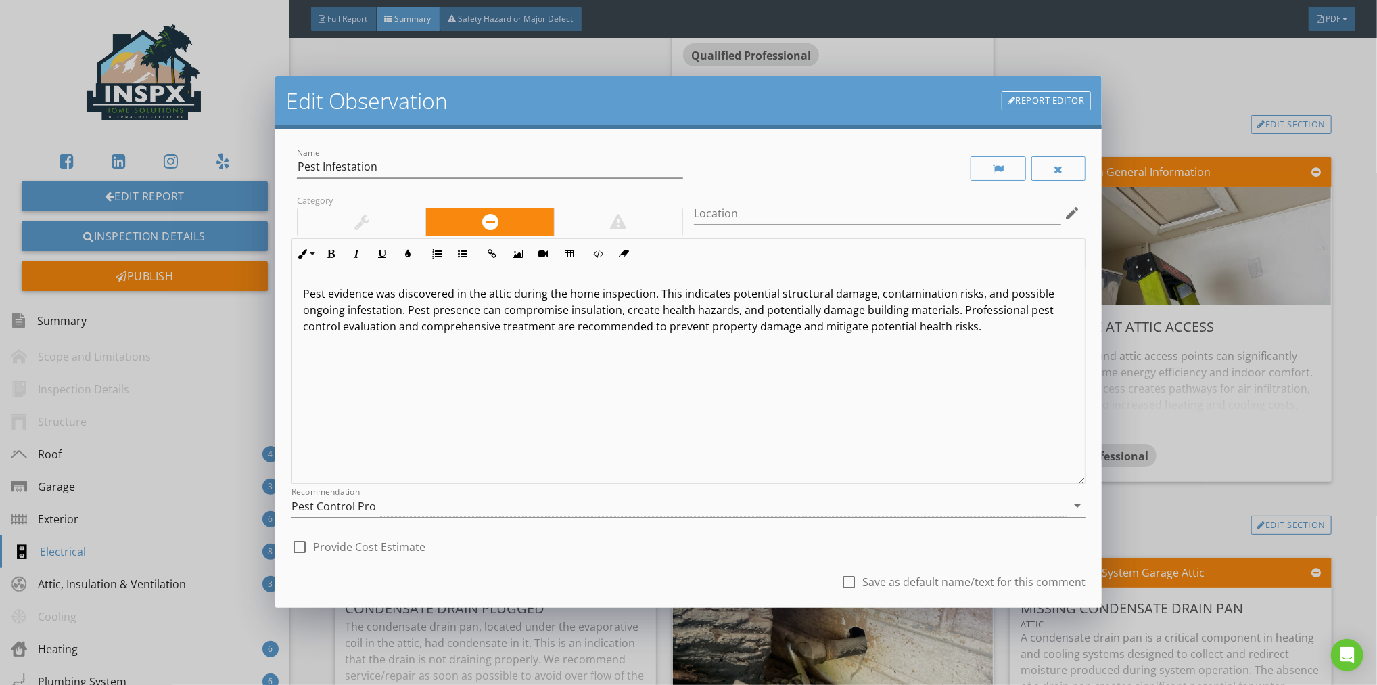
drag, startPoint x: 748, startPoint y: 530, endPoint x: 735, endPoint y: 533, distance: 13.1
click at [747, 531] on div "check_box_outline_blank Provide Cost Estimate" at bounding box center [689, 545] width 794 height 30
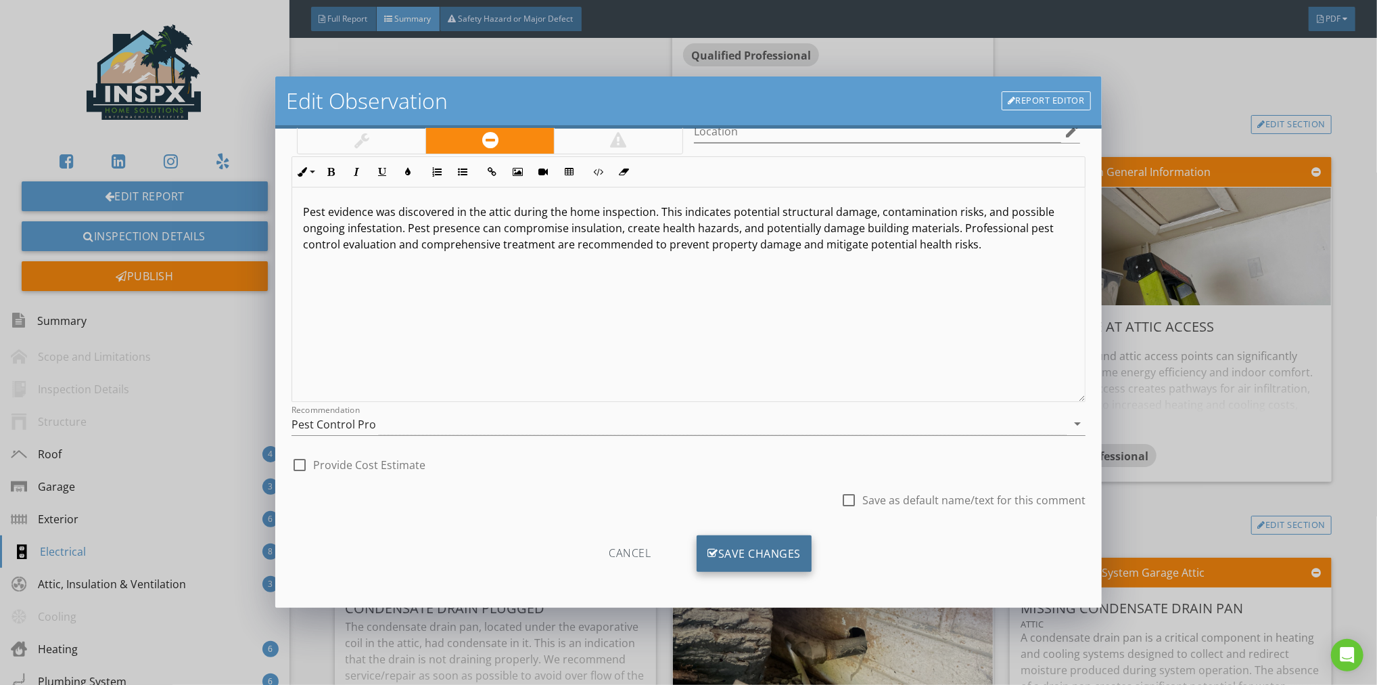
click at [749, 546] on div "Save Changes" at bounding box center [754, 553] width 115 height 37
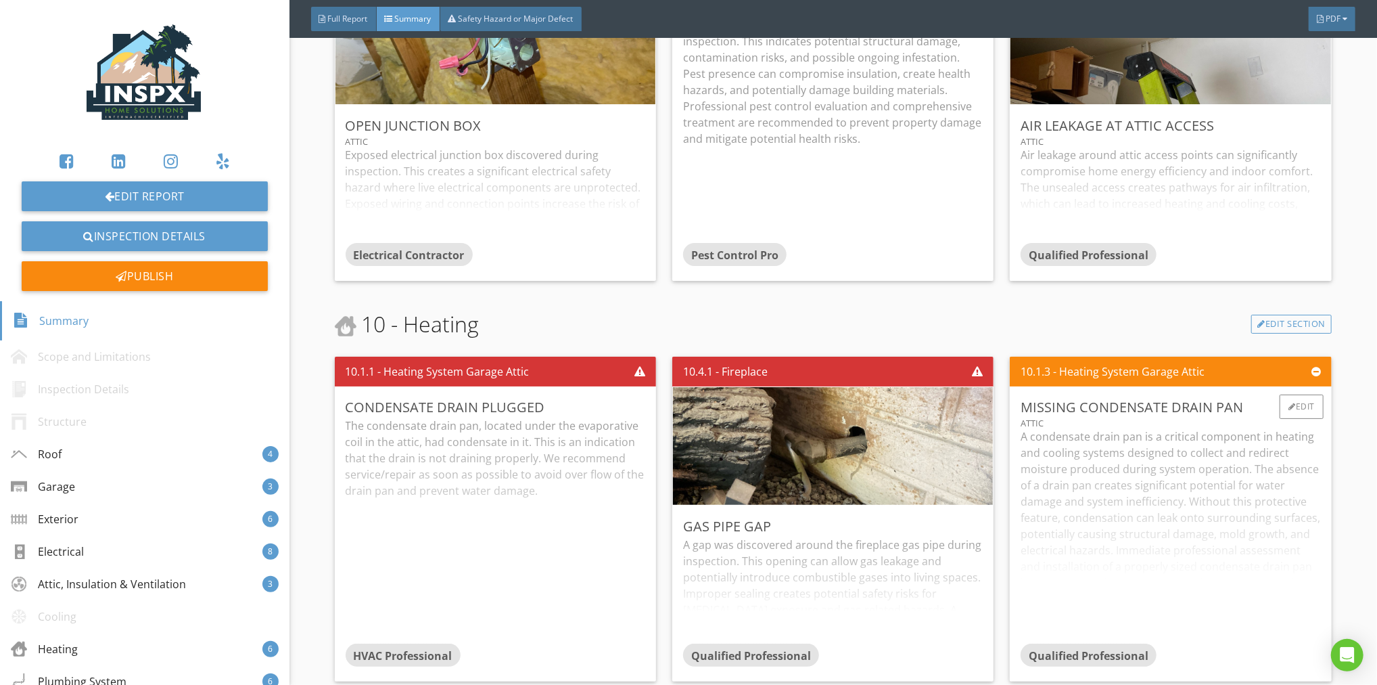
scroll to position [4030, 0]
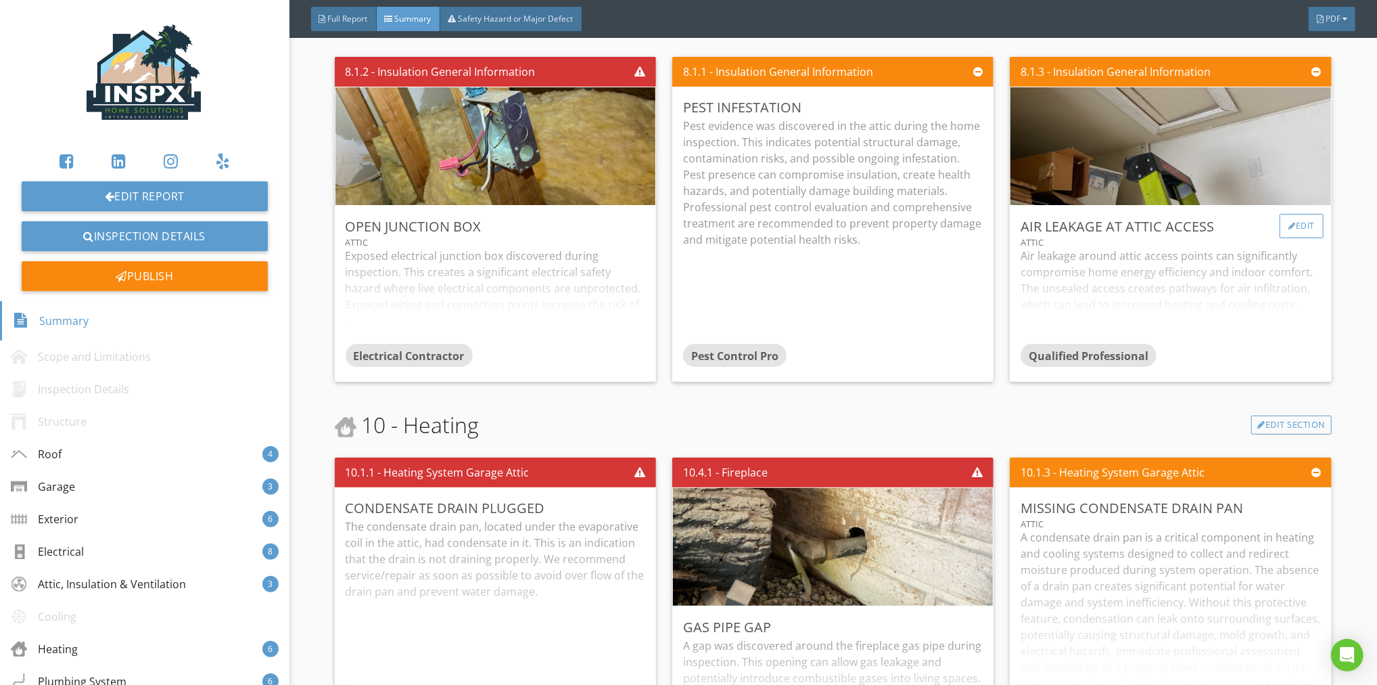
click at [1295, 214] on div "Edit" at bounding box center [1302, 226] width 44 height 24
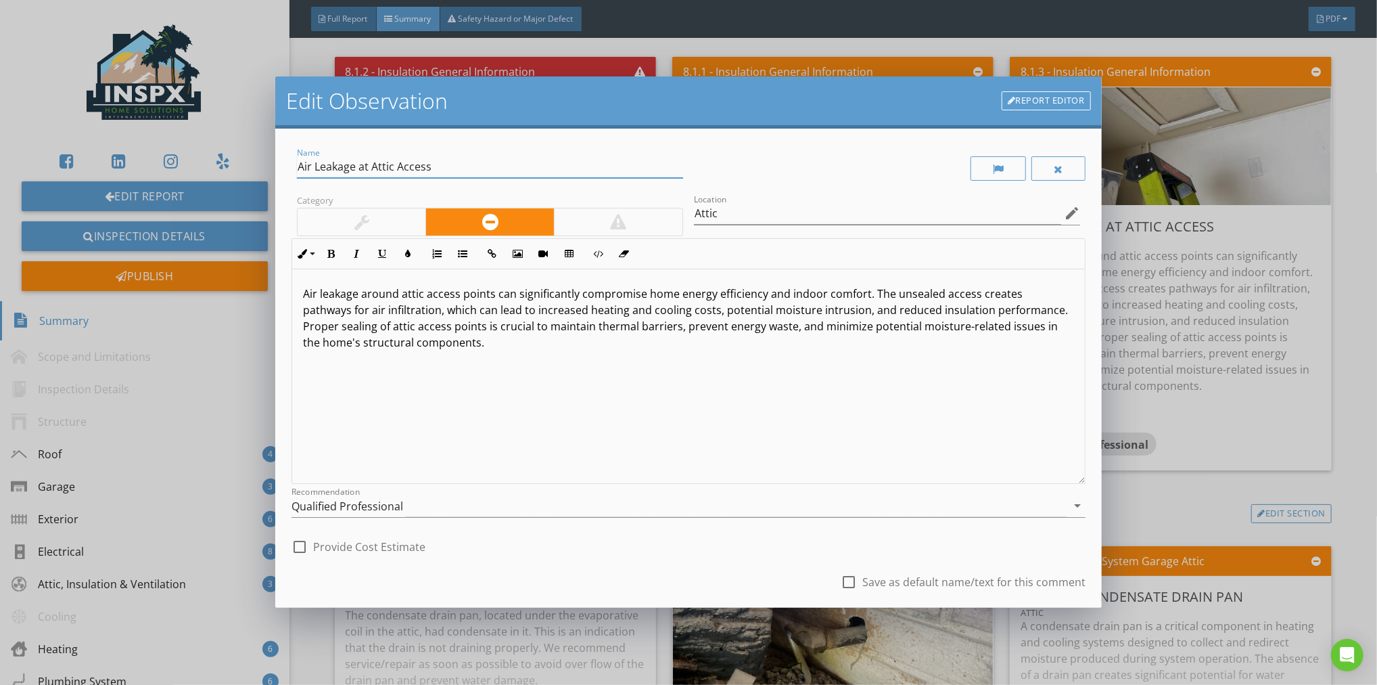
drag, startPoint x: 417, startPoint y: 166, endPoint x: 271, endPoint y: 163, distance: 145.5
click at [271, 163] on div "Edit Observation Report Editor Name Air Leakage at Attic Access Category Locati…" at bounding box center [688, 342] width 1377 height 685
type input "Damaged Access Panel"
click at [586, 352] on div "Air leakage around attic access points can significantly compromise home energy…" at bounding box center [688, 376] width 793 height 214
click at [1071, 503] on icon "arrow_drop_down" at bounding box center [1077, 505] width 16 height 16
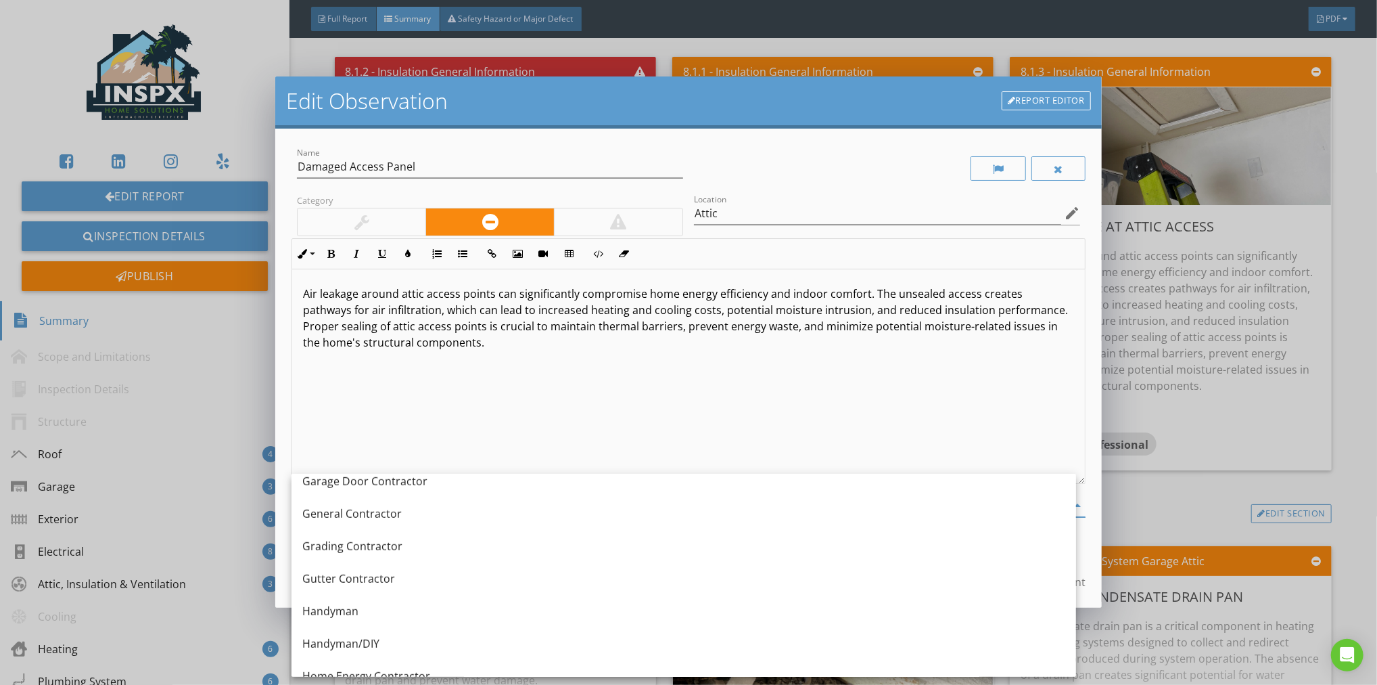
scroll to position [734, 0]
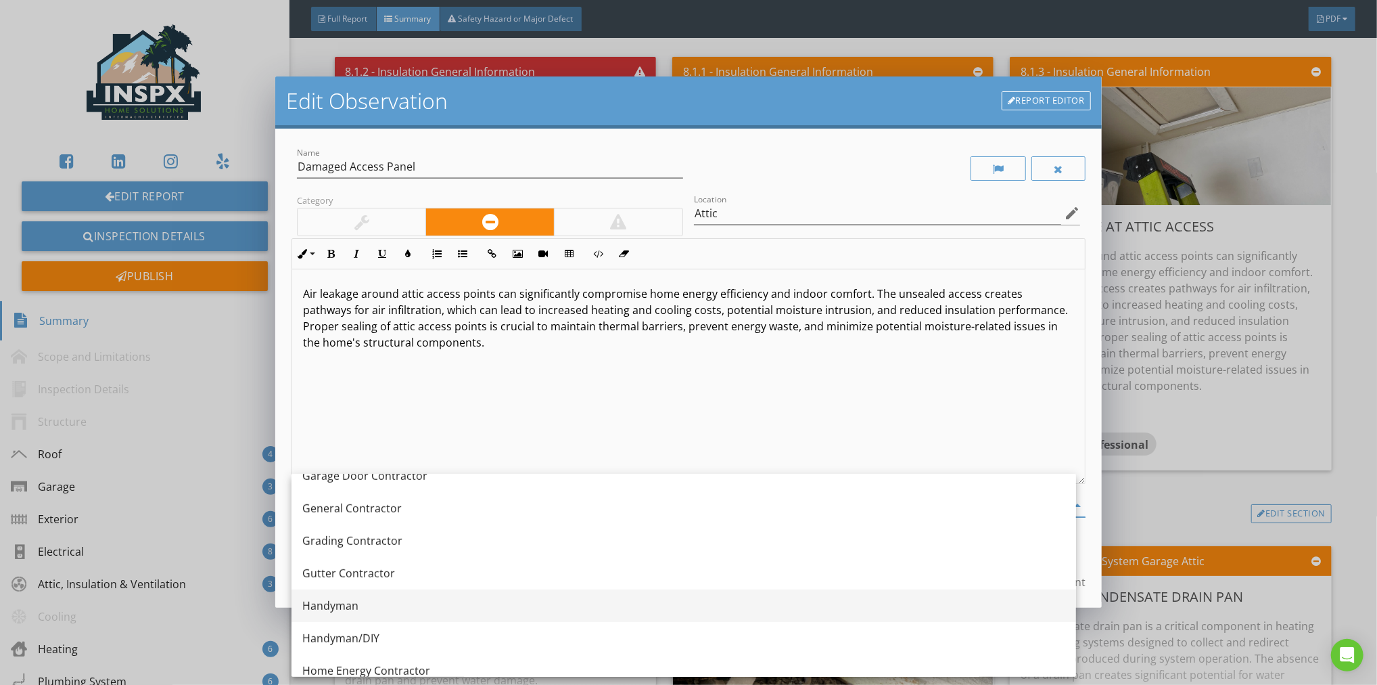
click at [349, 600] on div "Handyman" at bounding box center [683, 605] width 763 height 16
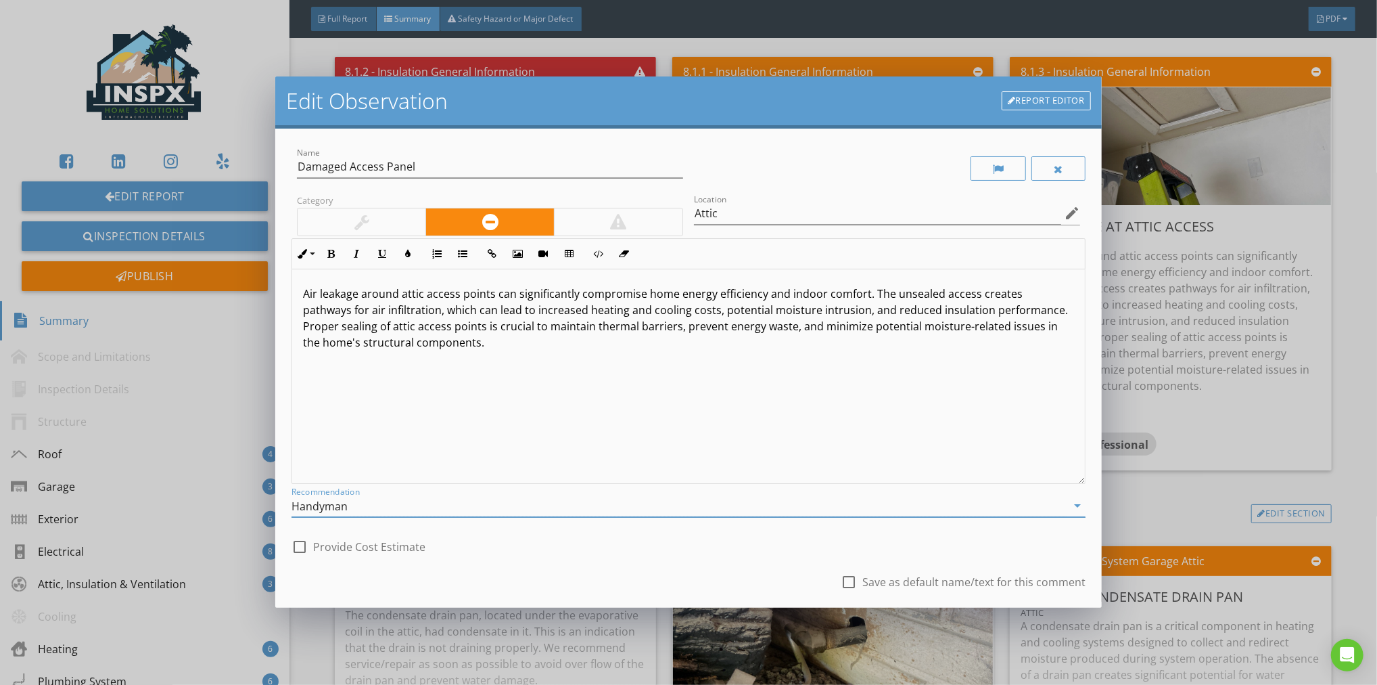
drag, startPoint x: 680, startPoint y: 547, endPoint x: 689, endPoint y: 542, distance: 9.8
click at [685, 547] on div "check_box_outline_blank Provide Cost Estimate" at bounding box center [689, 545] width 794 height 30
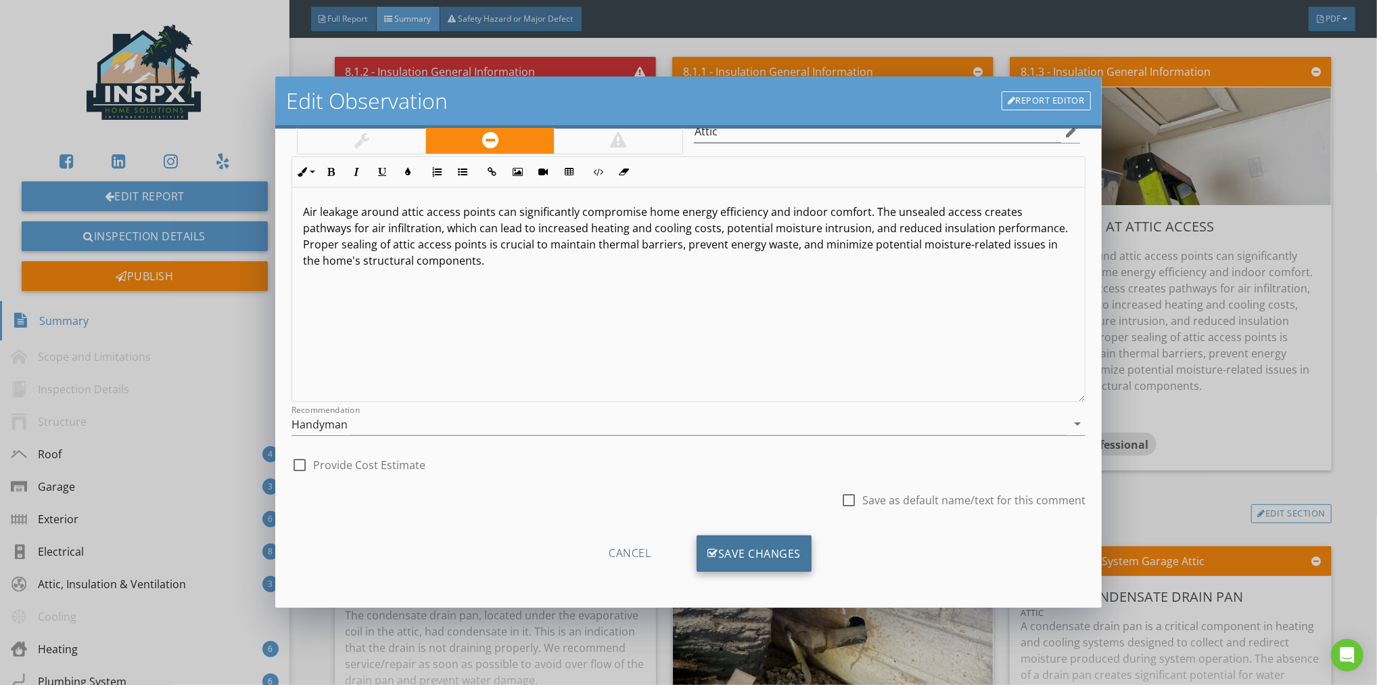
click at [752, 544] on div "Save Changes" at bounding box center [754, 553] width 115 height 37
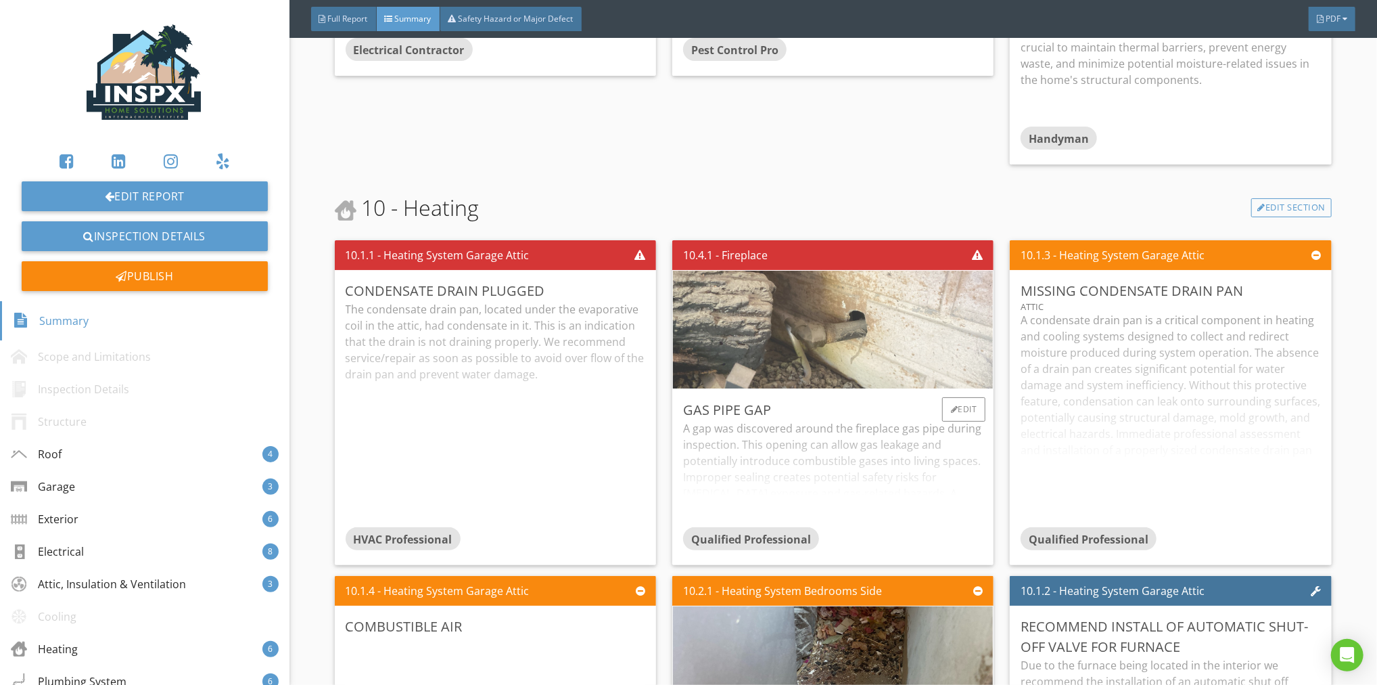
scroll to position [4342, 0]
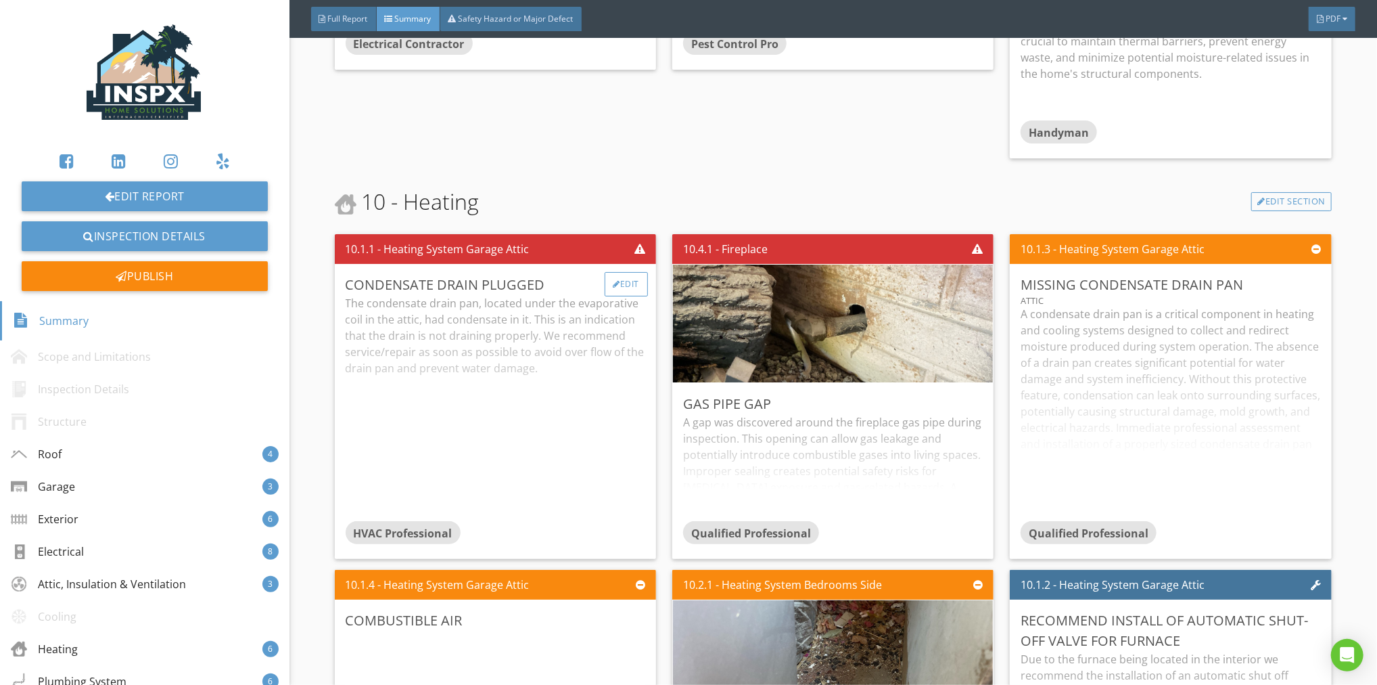
click at [624, 272] on div "Edit" at bounding box center [627, 284] width 44 height 24
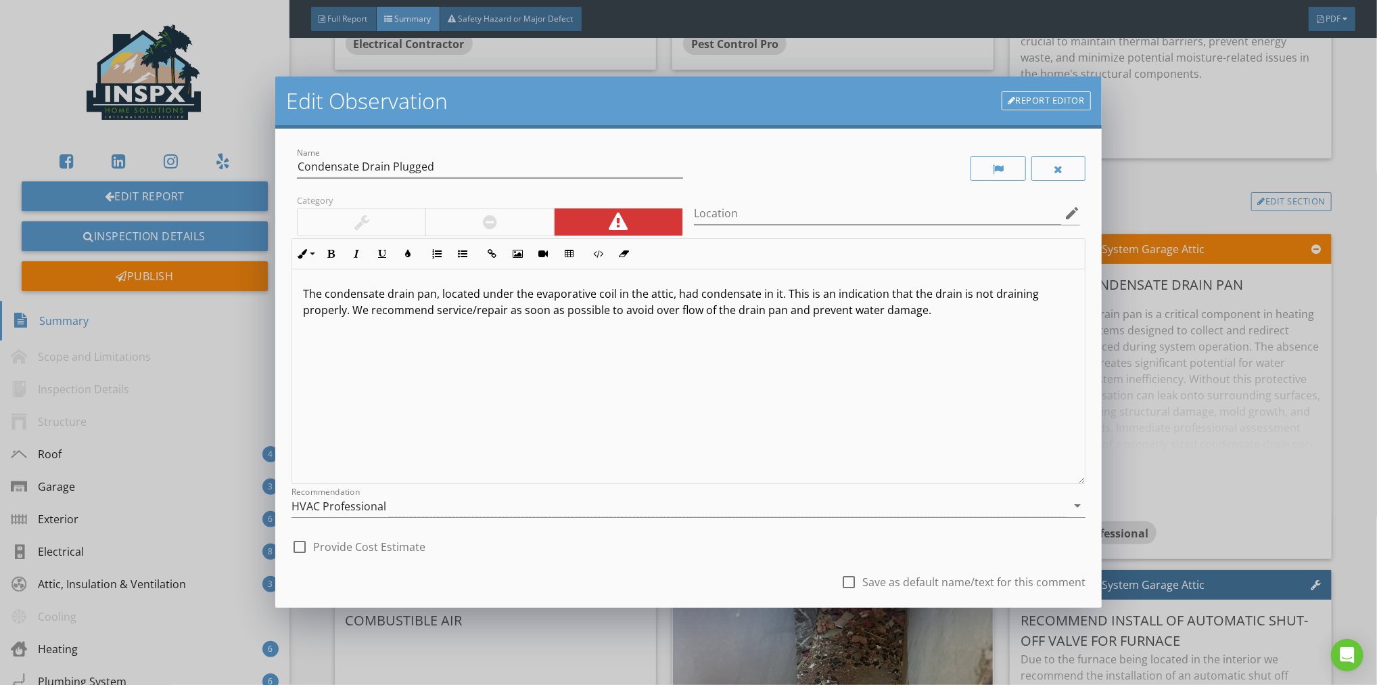
drag, startPoint x: 618, startPoint y: 312, endPoint x: 732, endPoint y: 311, distance: 113.6
click at [726, 308] on p "The condensate drain pan, located under the evaporative coil in the attic, had …" at bounding box center [688, 301] width 771 height 32
drag, startPoint x: 804, startPoint y: 312, endPoint x: 627, endPoint y: 312, distance: 177.2
click at [627, 312] on p "The condensate drain pan, located under the evaporative coil in the attic, had …" at bounding box center [688, 301] width 771 height 32
click at [664, 313] on p "The condensate drain pan, located under the evaporative coil in the attic, had …" at bounding box center [688, 301] width 771 height 32
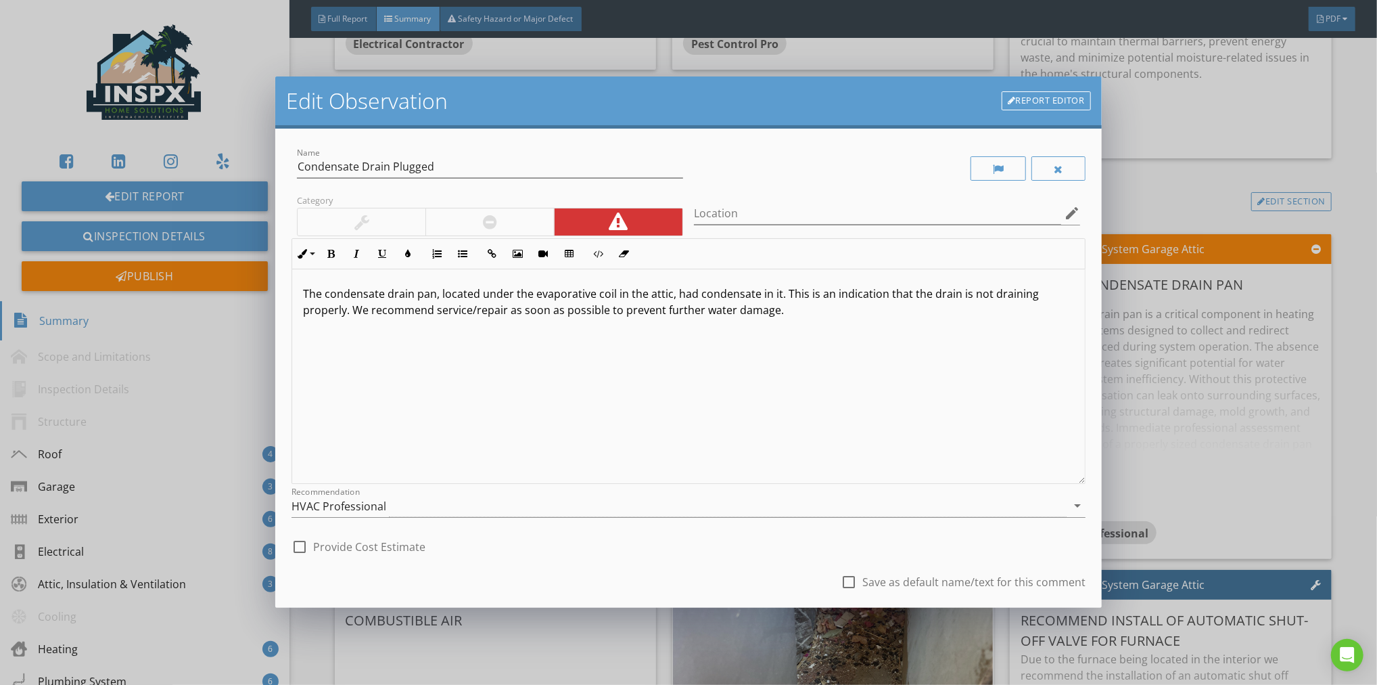
click at [656, 538] on div "check_box_outline_blank Provide Cost Estimate" at bounding box center [689, 545] width 794 height 30
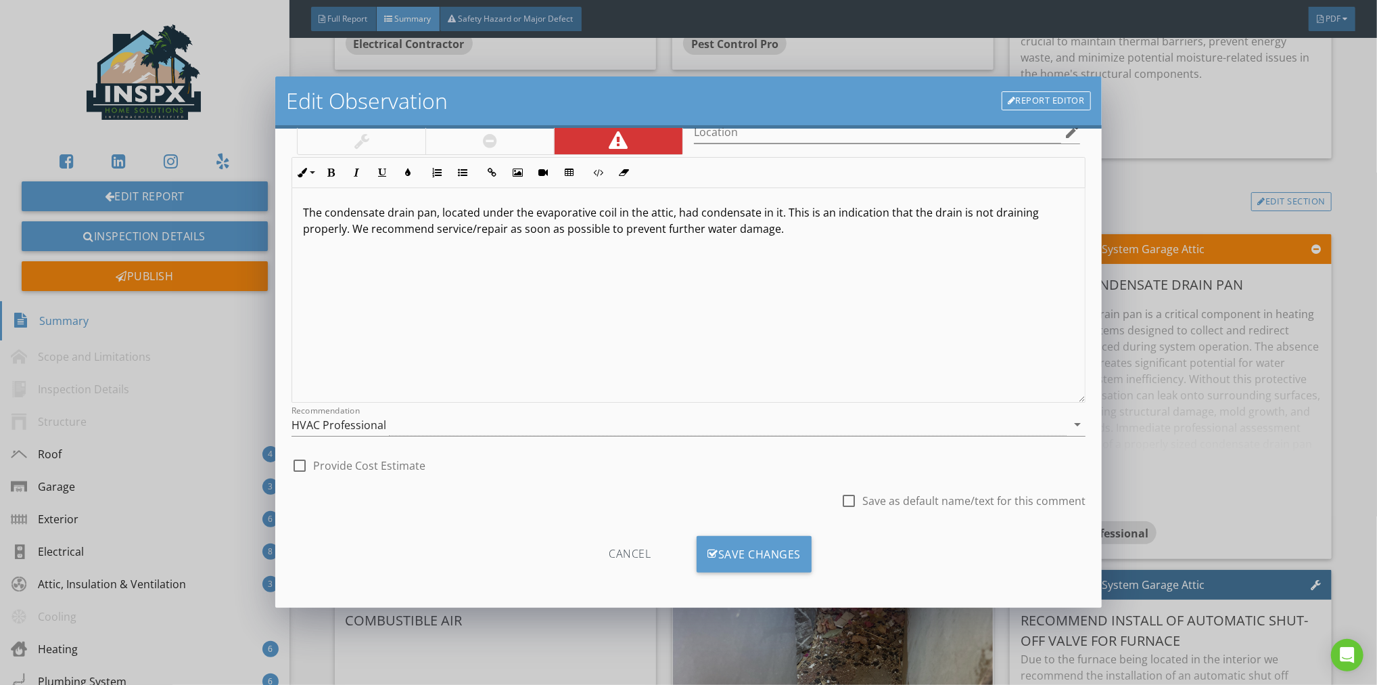
scroll to position [82, 0]
click at [752, 549] on div "Save Changes" at bounding box center [754, 553] width 115 height 37
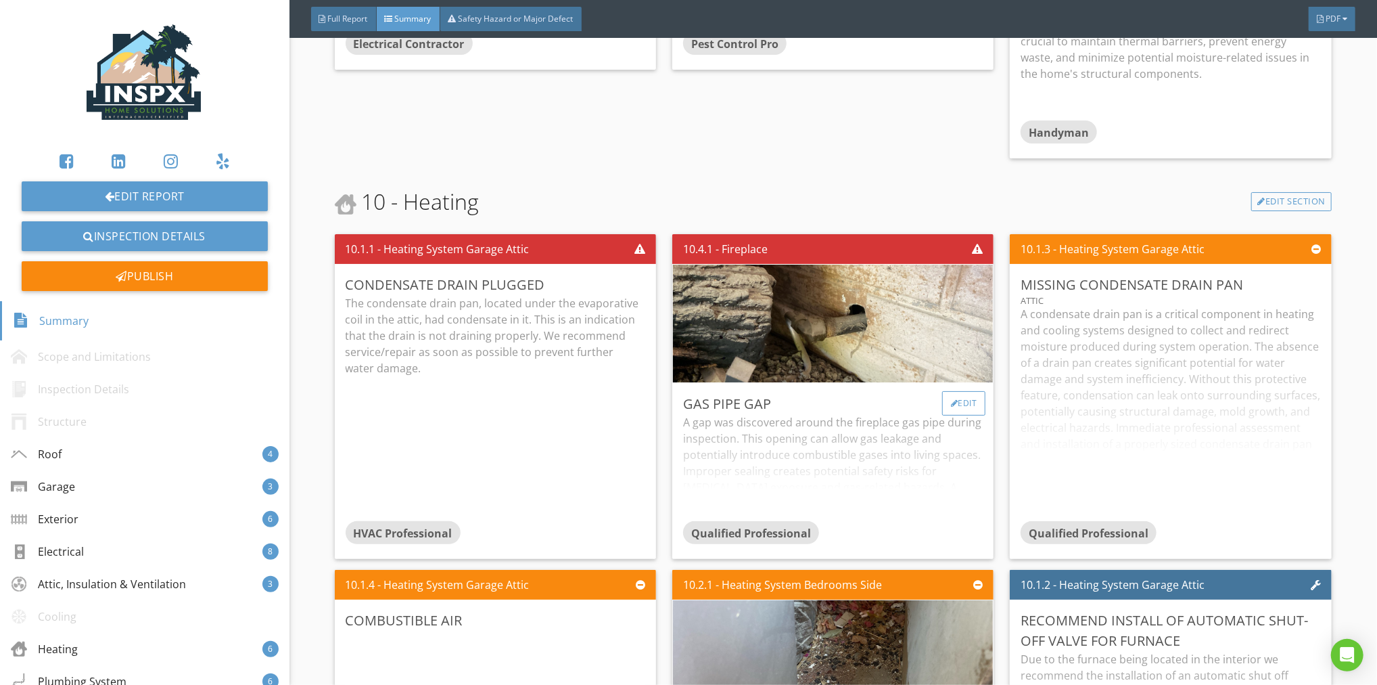
click at [960, 391] on div "Edit" at bounding box center [964, 403] width 44 height 24
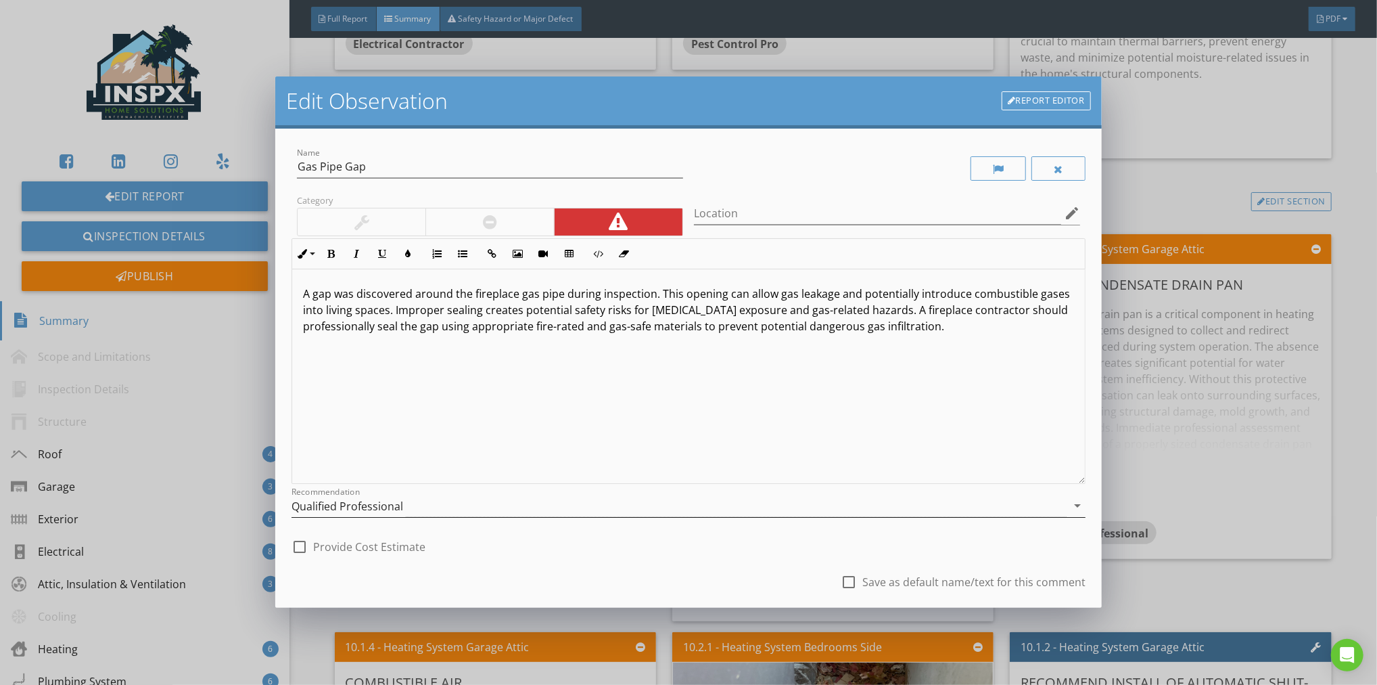
click at [1070, 503] on icon "arrow_drop_down" at bounding box center [1077, 505] width 16 height 16
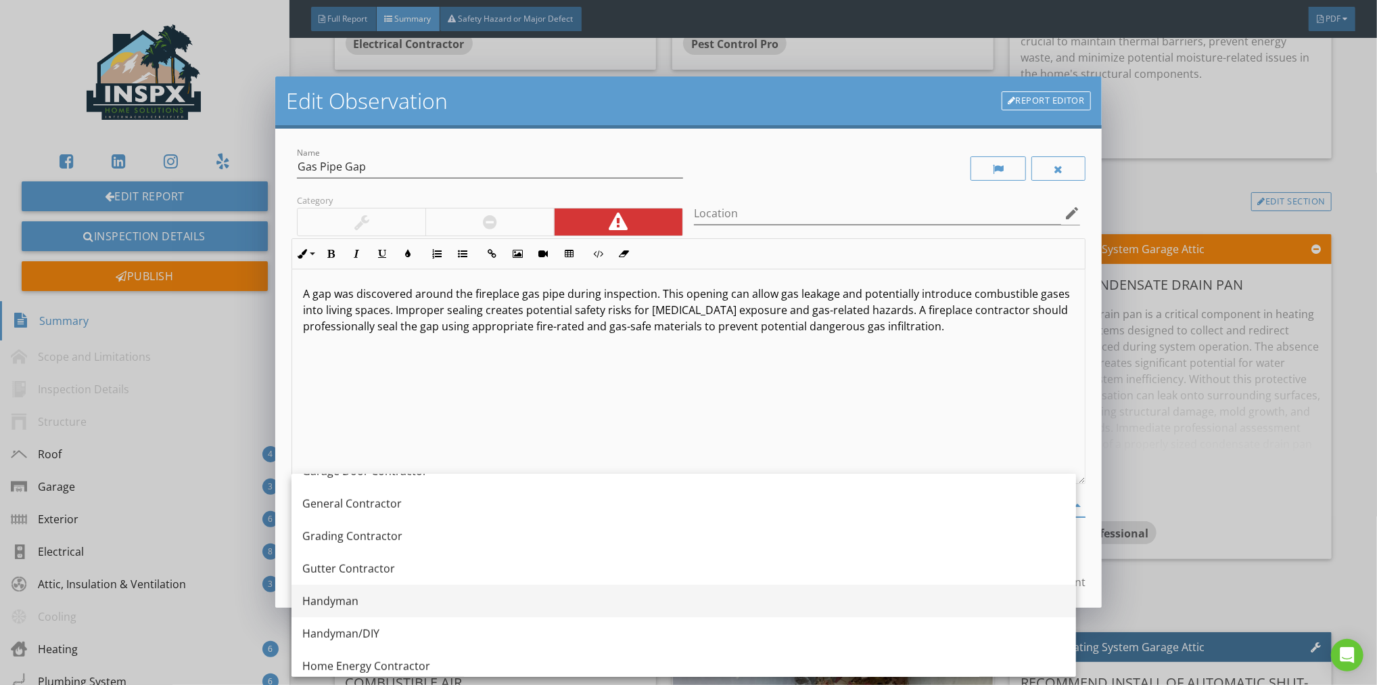
scroll to position [760, 0]
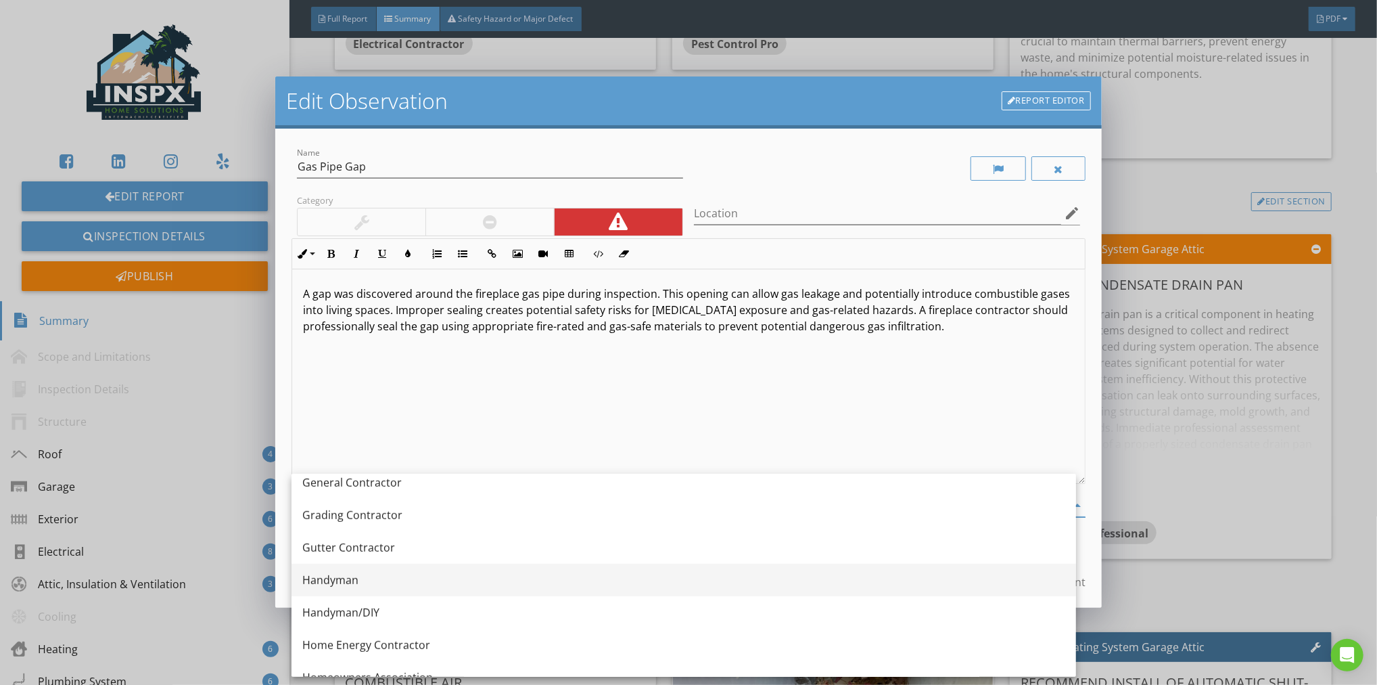
click at [344, 575] on div "Handyman" at bounding box center [683, 580] width 763 height 16
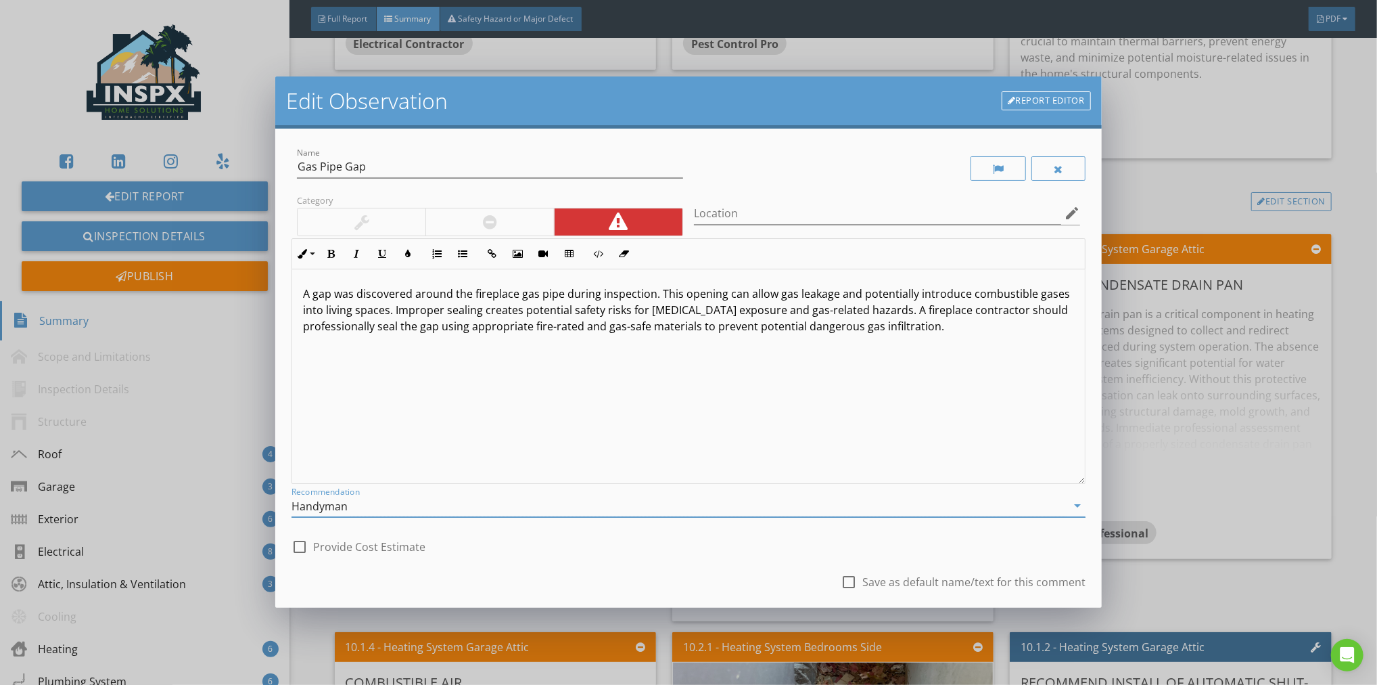
drag, startPoint x: 684, startPoint y: 574, endPoint x: 688, endPoint y: 568, distance: 7.3
click at [684, 574] on div "check_box_outline_blank Save as default name/text for this comment" at bounding box center [689, 583] width 794 height 46
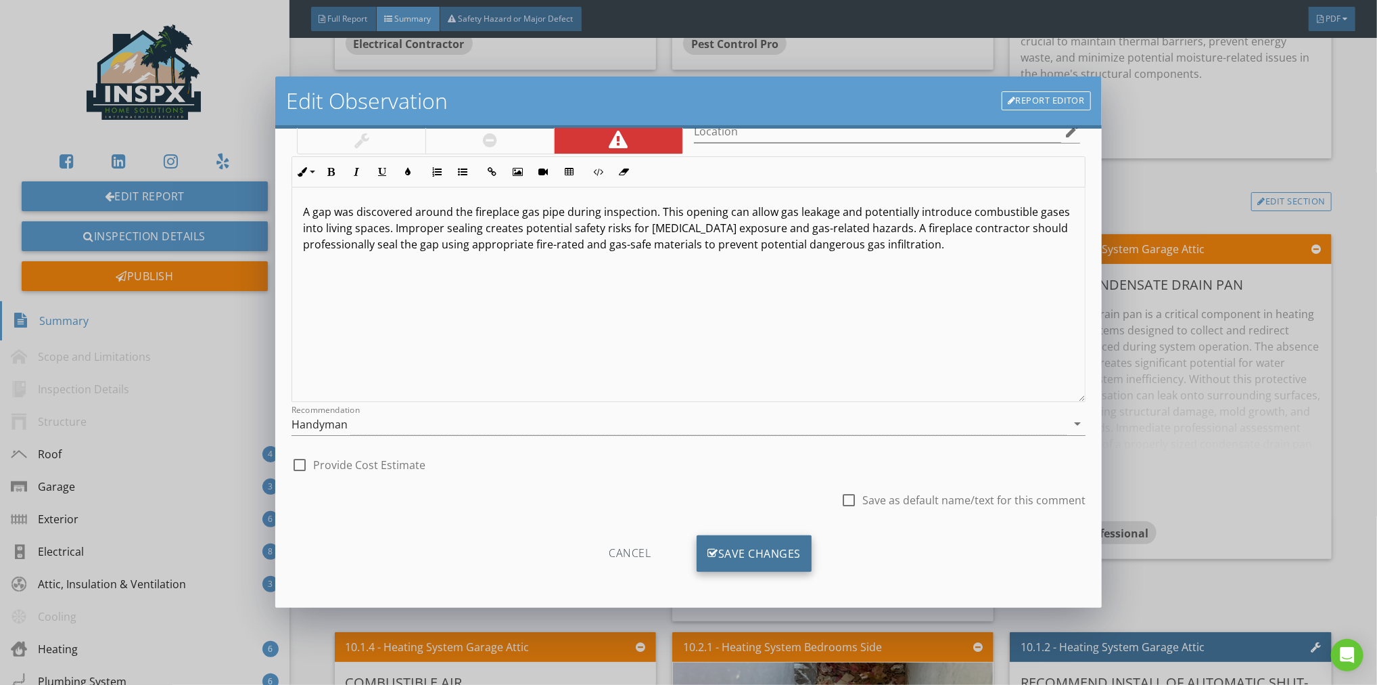
click at [742, 550] on div "Save Changes" at bounding box center [754, 553] width 115 height 37
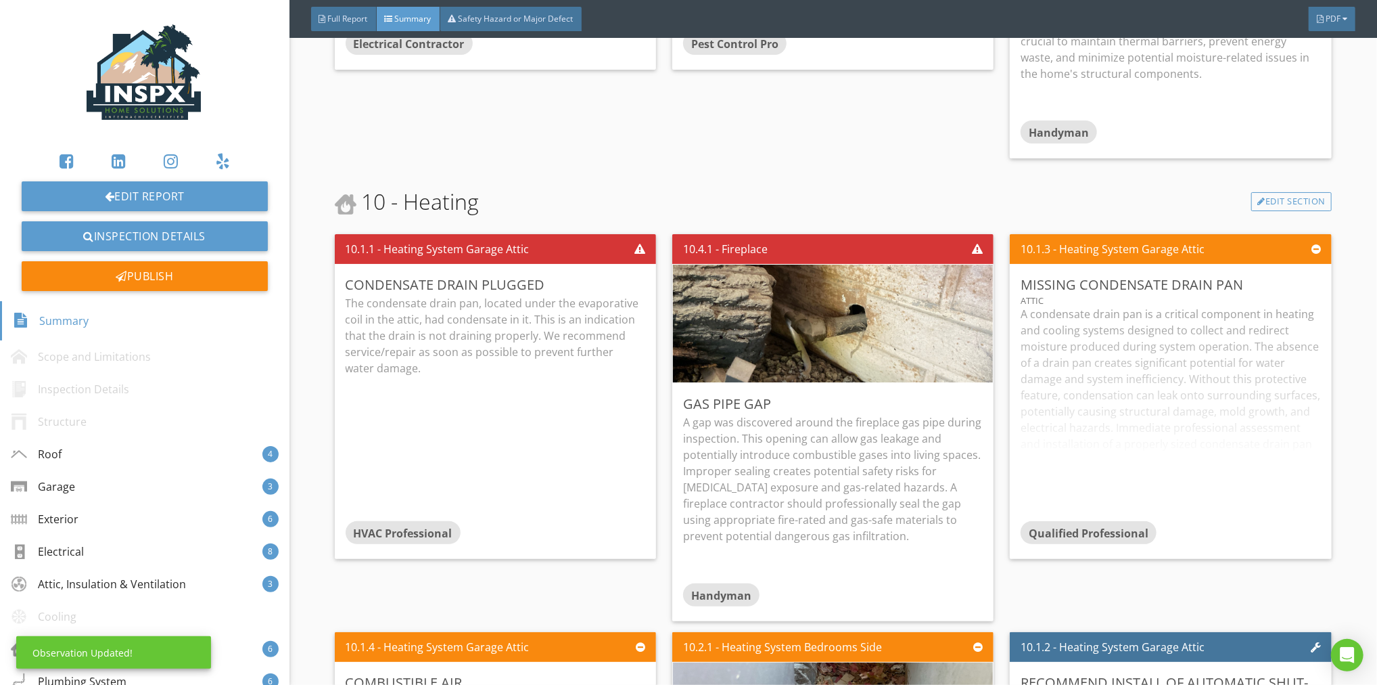
scroll to position [0, 0]
click at [1296, 272] on div "Edit" at bounding box center [1302, 284] width 44 height 24
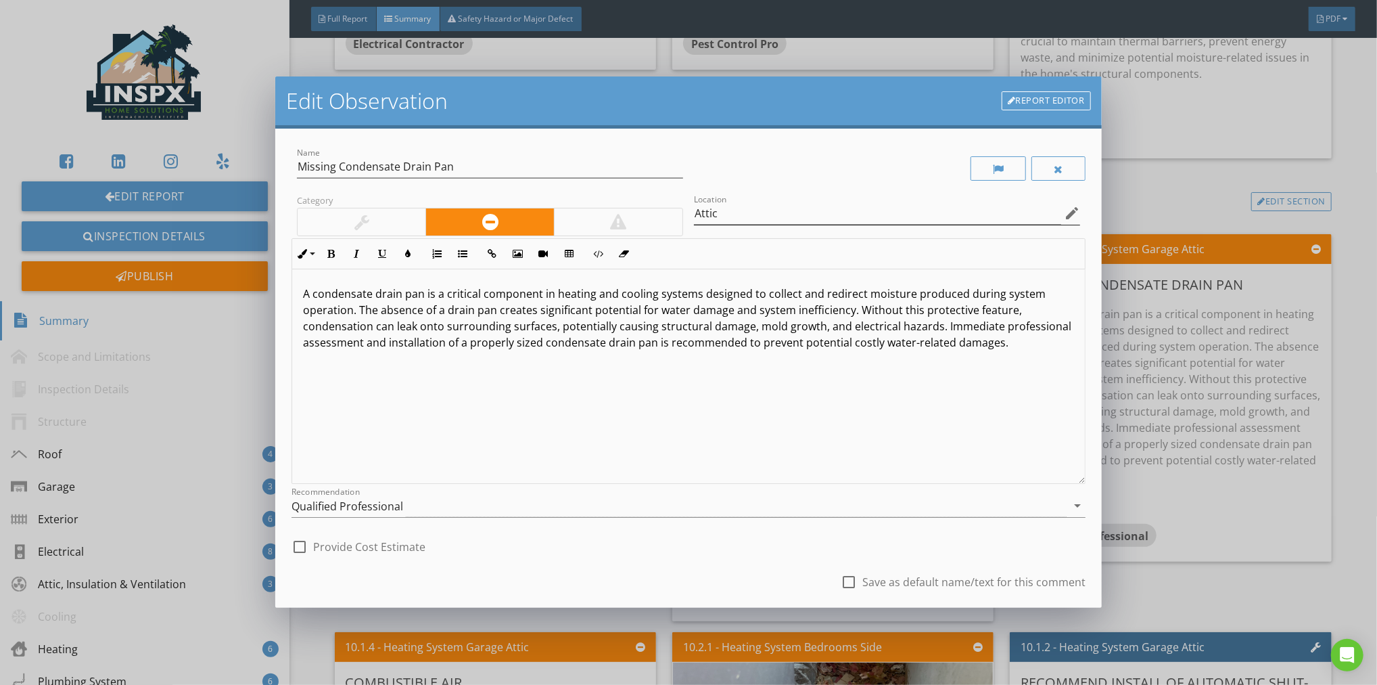
click at [1066, 212] on icon "edit" at bounding box center [1072, 213] width 16 height 16
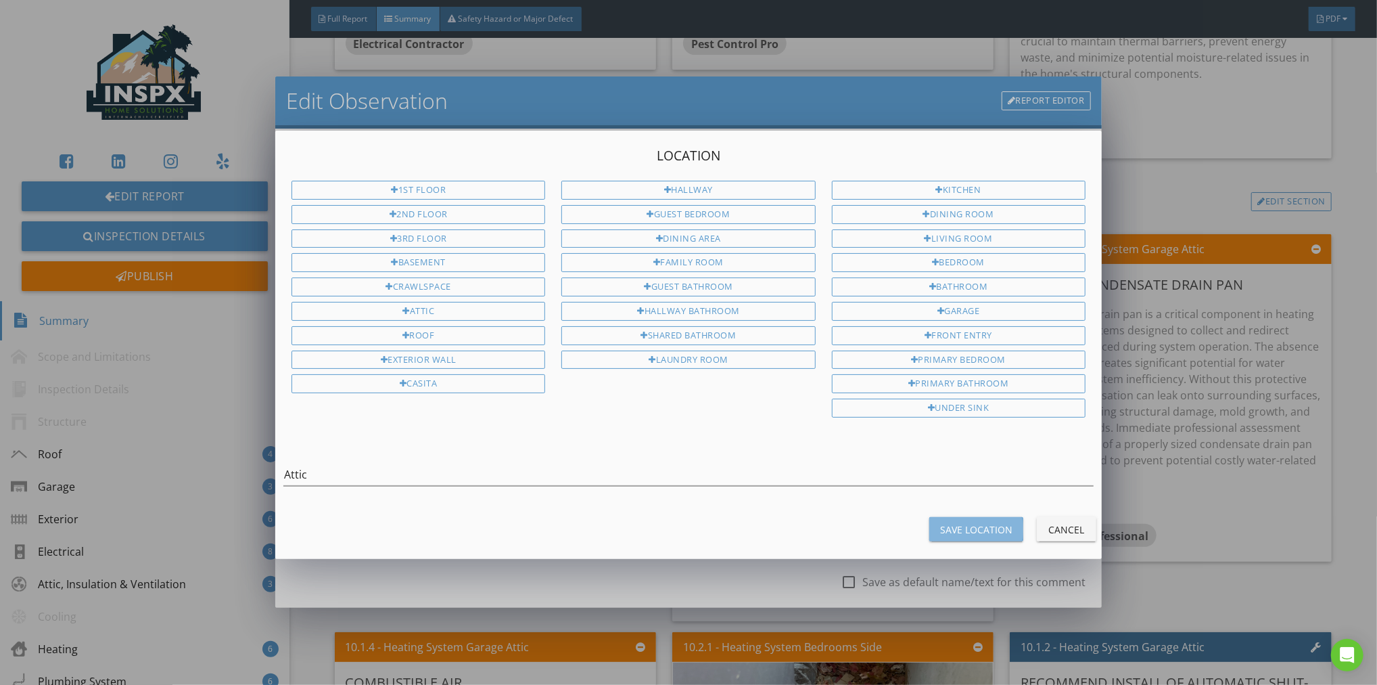
click at [967, 524] on div "Save Location" at bounding box center [976, 529] width 72 height 14
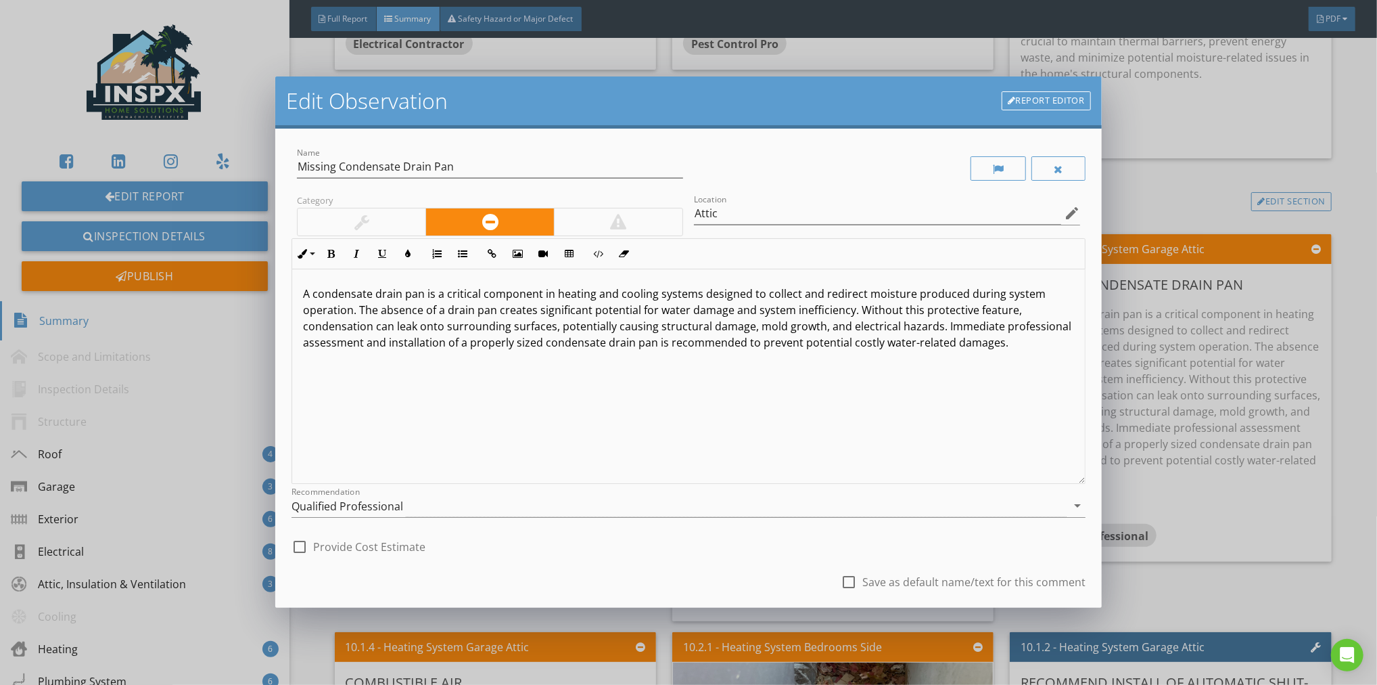
click at [778, 553] on div "check_box_outline_blank Provide Cost Estimate" at bounding box center [689, 545] width 794 height 30
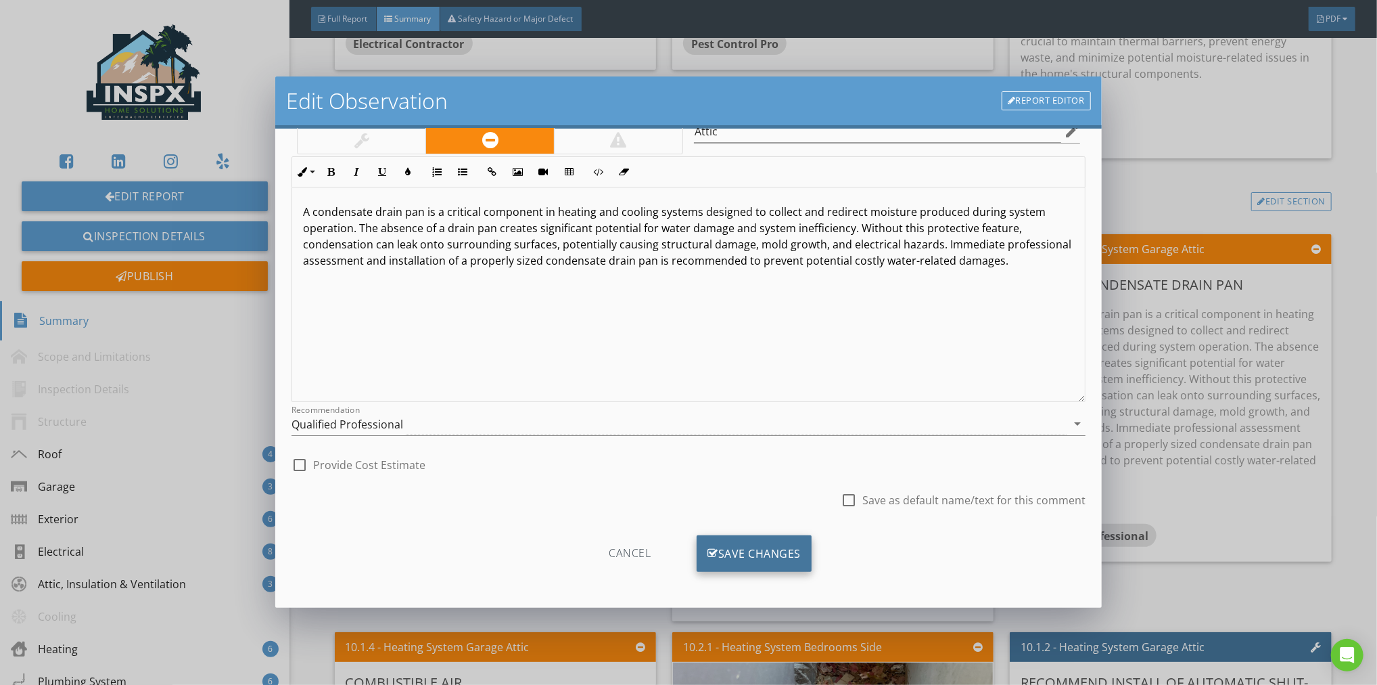
click at [748, 549] on div "Save Changes" at bounding box center [754, 553] width 115 height 37
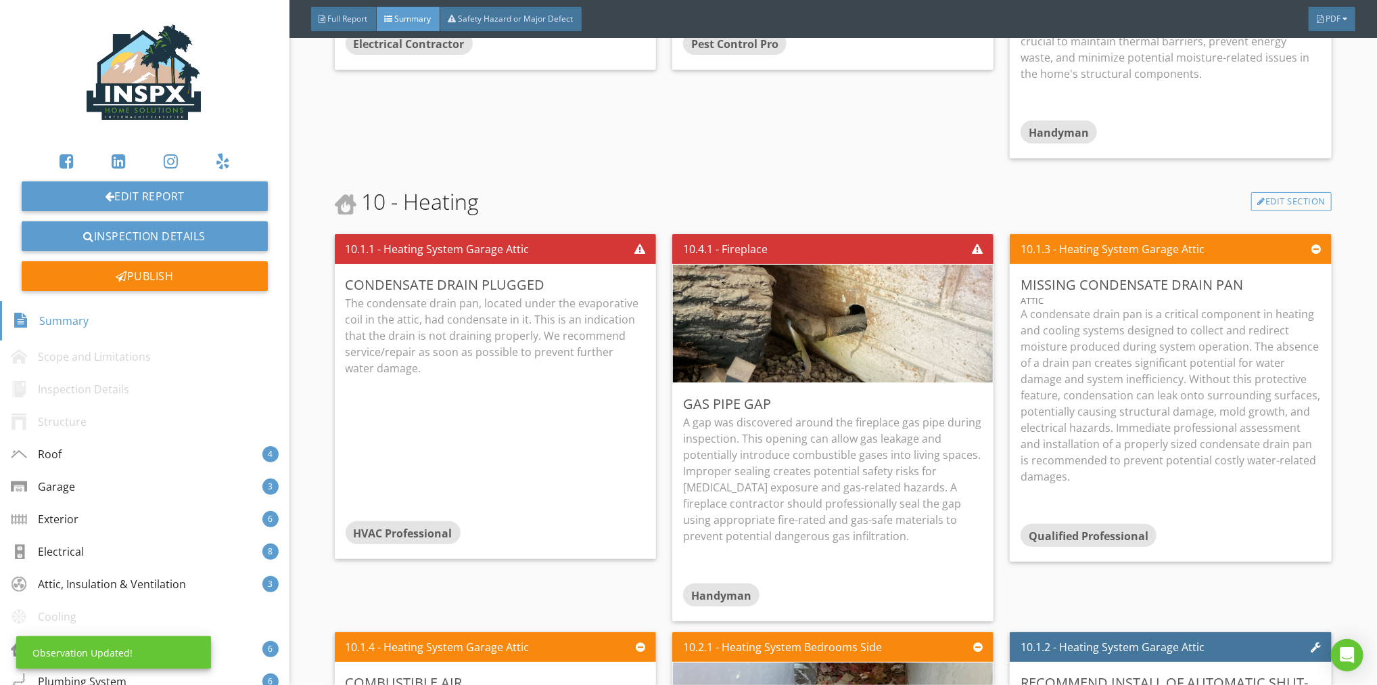
scroll to position [0, 0]
click at [1291, 272] on div "Edit" at bounding box center [1302, 284] width 44 height 24
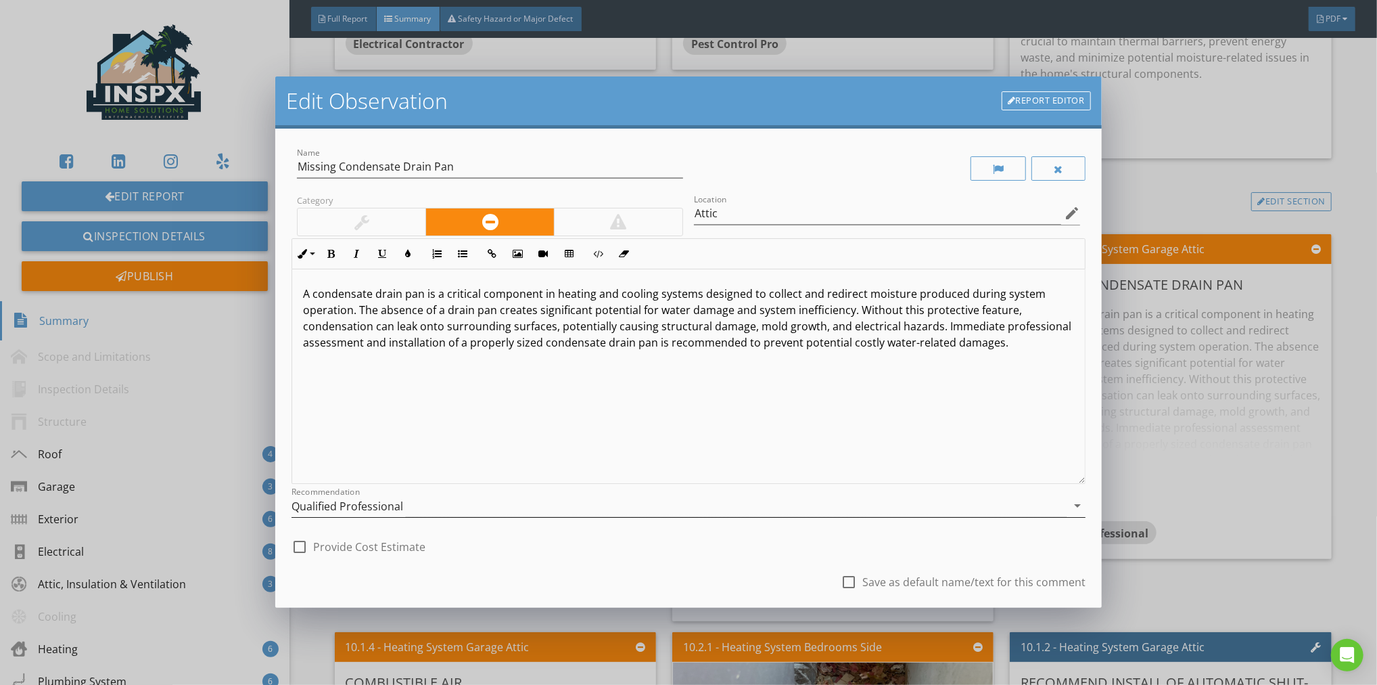
click at [1069, 505] on icon "arrow_drop_down" at bounding box center [1077, 505] width 16 height 16
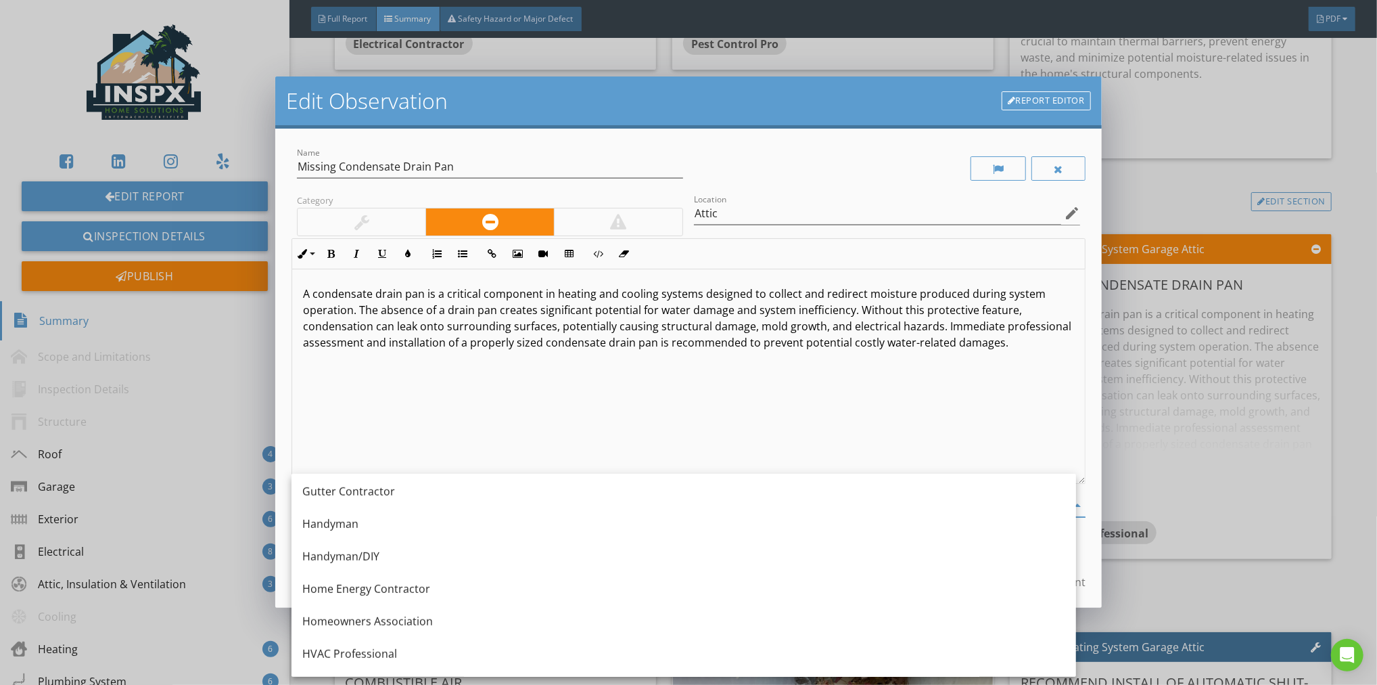
scroll to position [846, 0]
click at [369, 621] on div "HVAC Professional" at bounding box center [683, 624] width 763 height 16
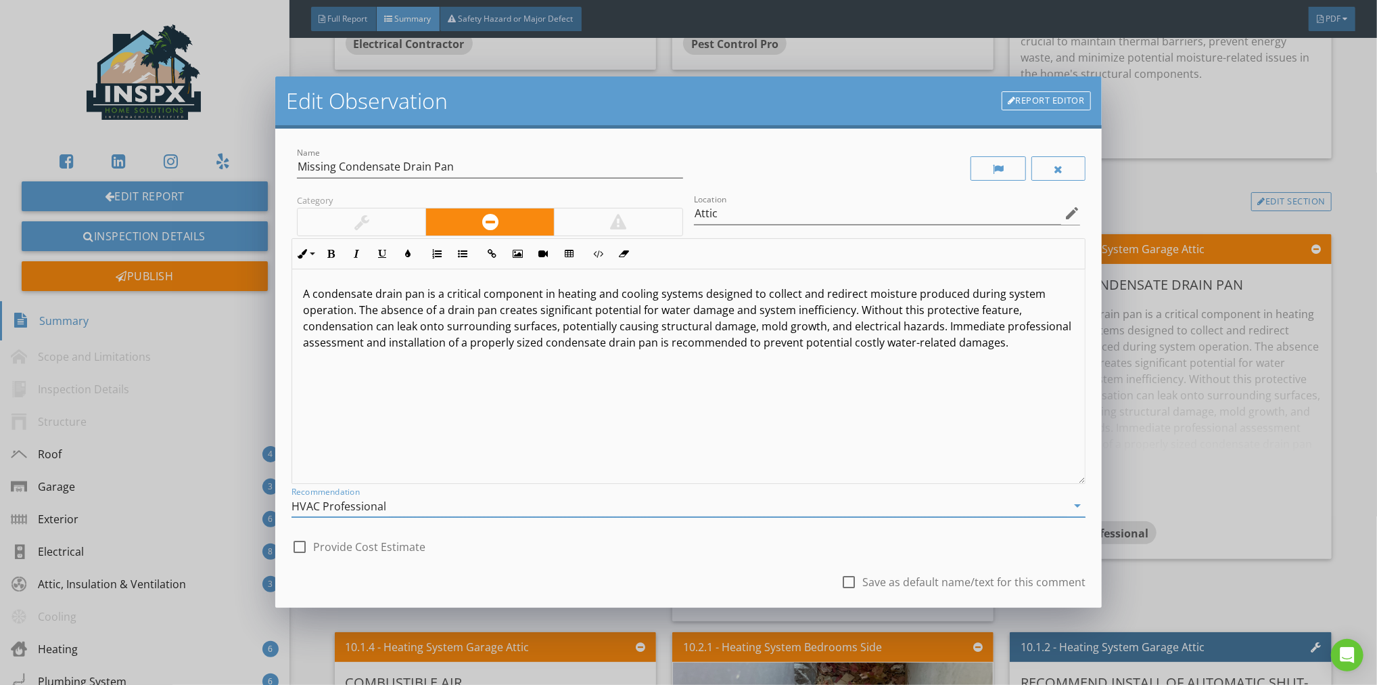
click at [716, 581] on div "check_box_outline_blank Save as default name/text for this comment" at bounding box center [689, 583] width 794 height 46
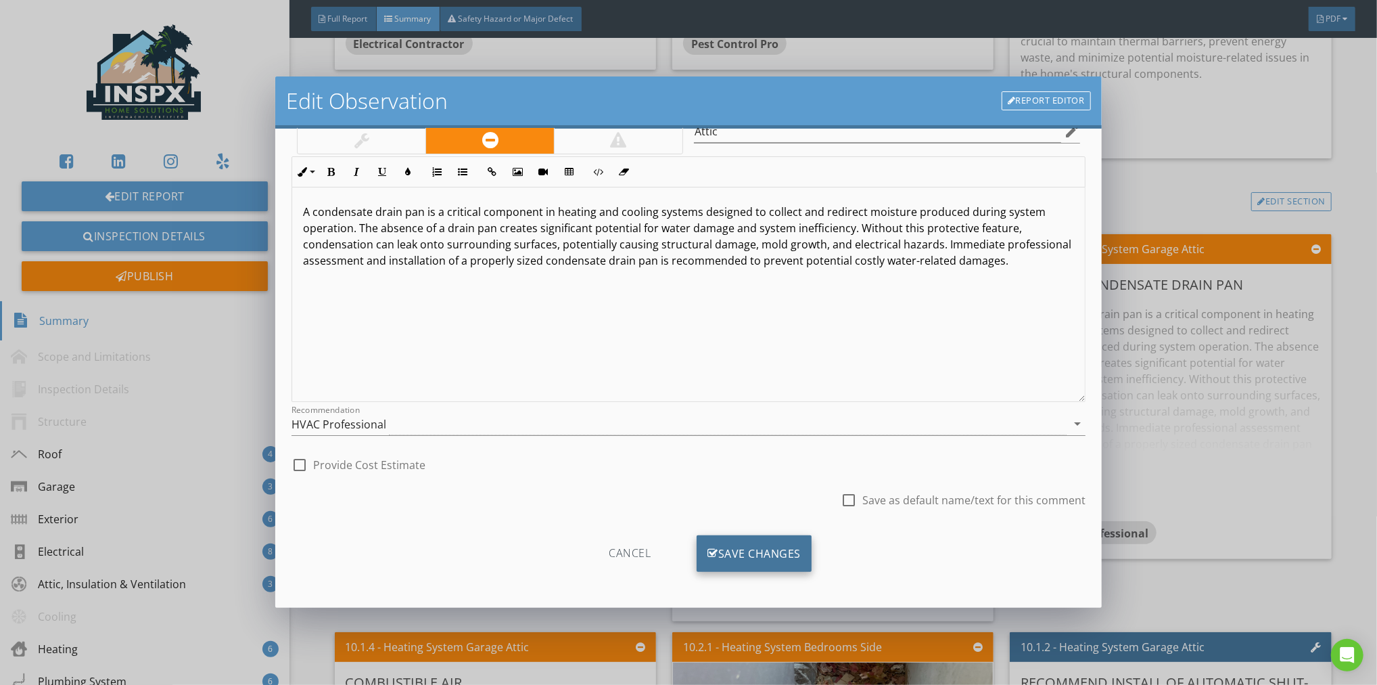
click at [762, 554] on div "Save Changes" at bounding box center [754, 553] width 115 height 37
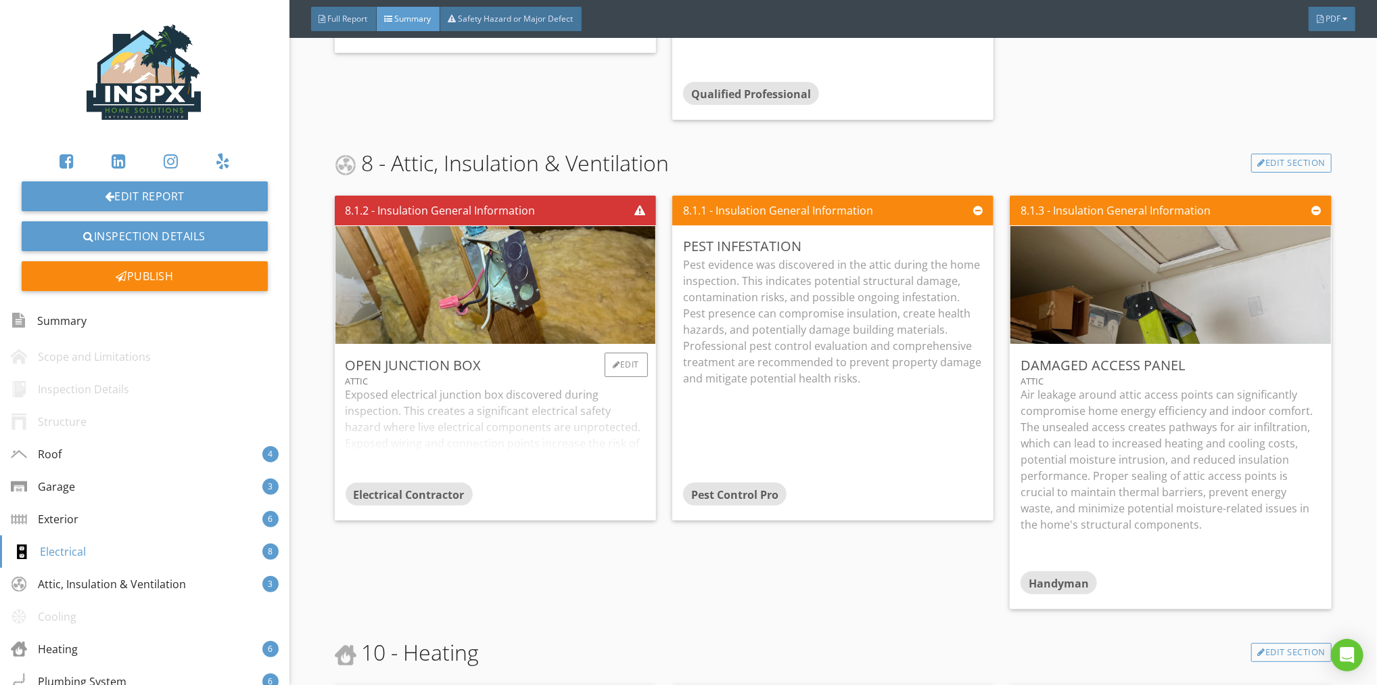
scroll to position [3889, 0]
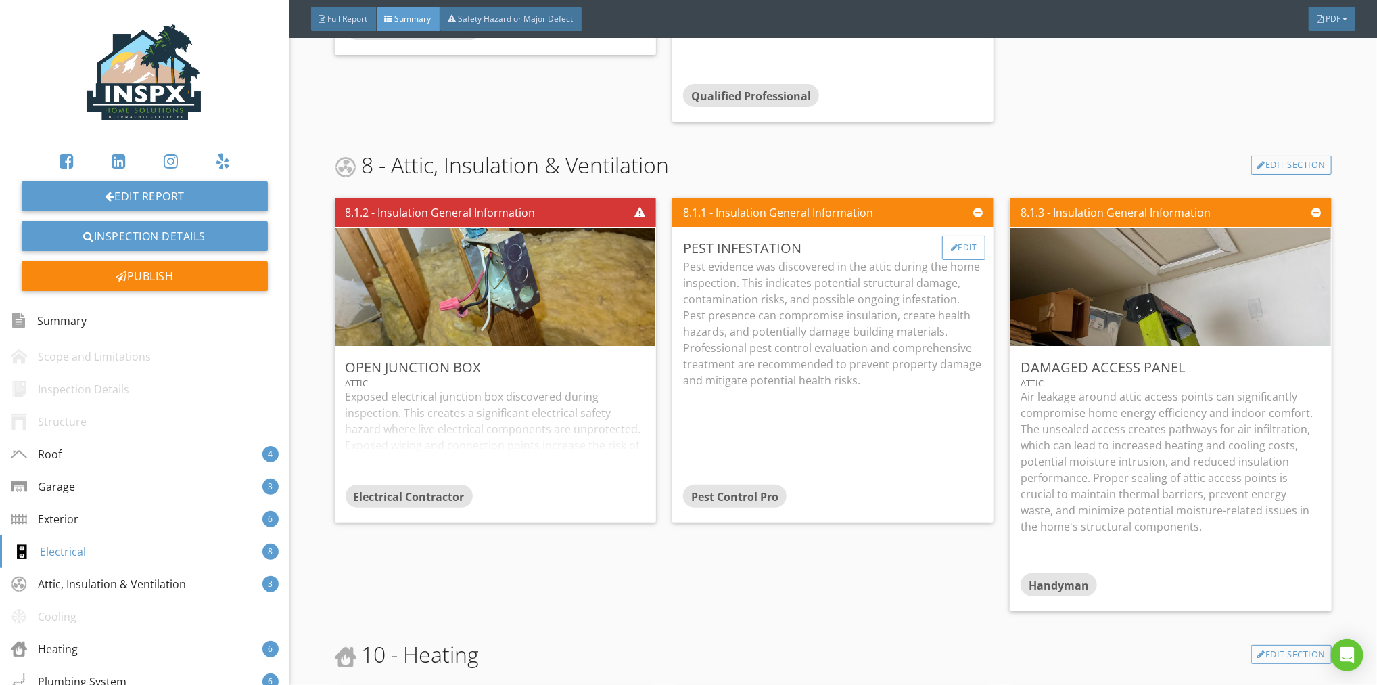
click at [958, 235] on div "Edit" at bounding box center [964, 247] width 44 height 24
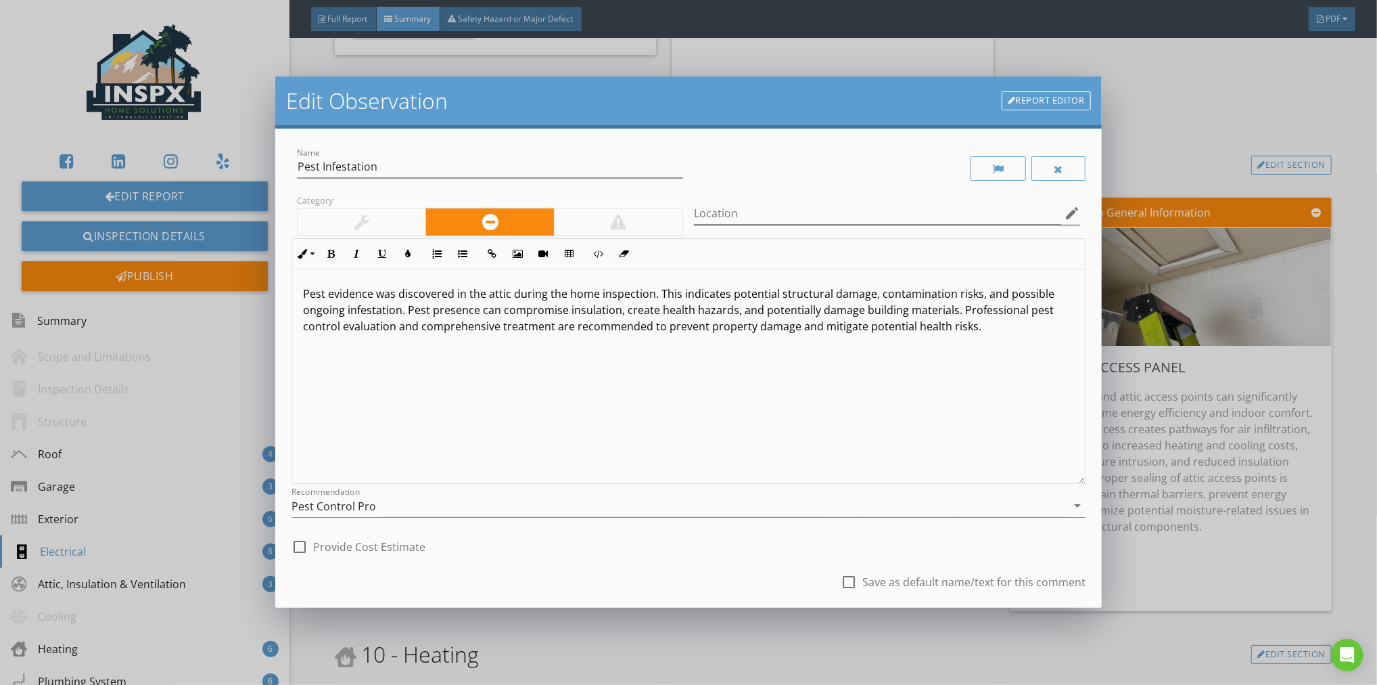
click at [1065, 212] on icon "edit" at bounding box center [1072, 213] width 16 height 16
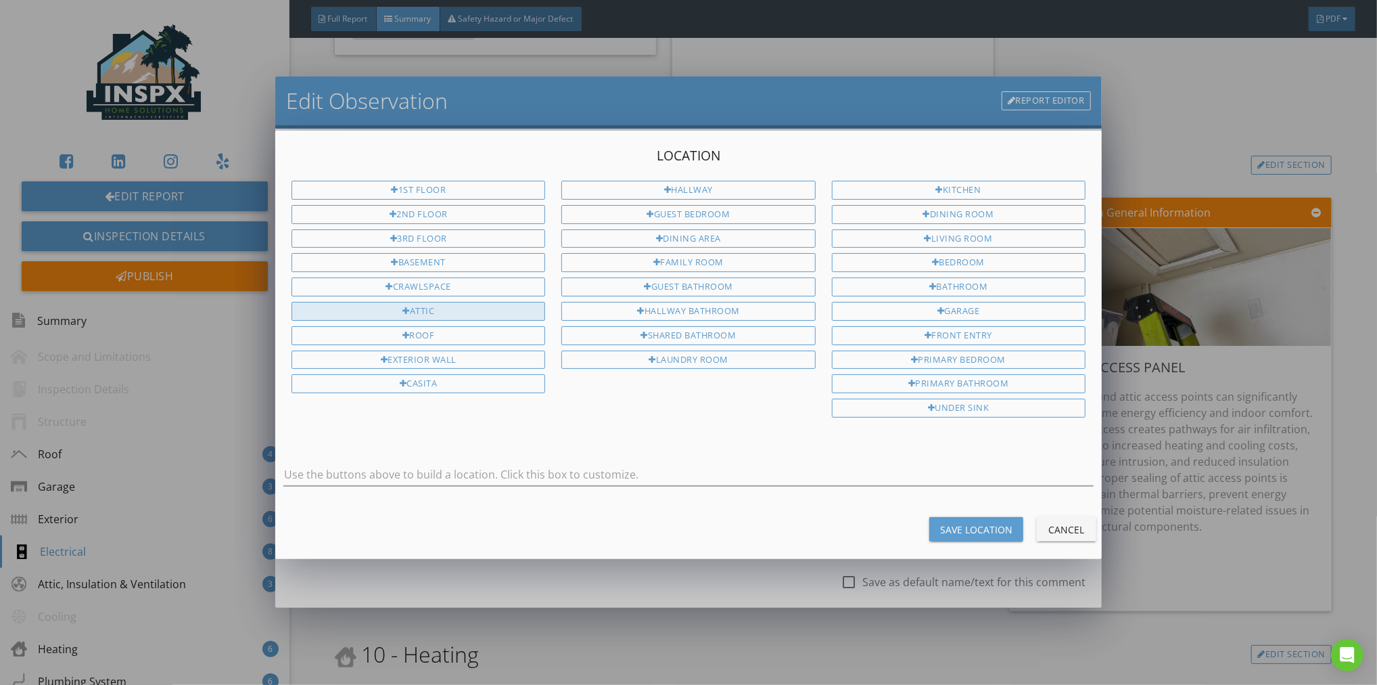
click at [495, 308] on div "Attic" at bounding box center [419, 311] width 254 height 19
click at [370, 463] on input "Attic" at bounding box center [688, 474] width 810 height 22
click at [308, 472] on input "Attic and Water Heater Closet" at bounding box center [688, 474] width 810 height 22
drag, startPoint x: 378, startPoint y: 469, endPoint x: 287, endPoint y: 474, distance: 91.4
click at [287, 474] on input "Attic- Garage and Main Living Areas Attic and Water Heater Closet" at bounding box center [688, 474] width 810 height 22
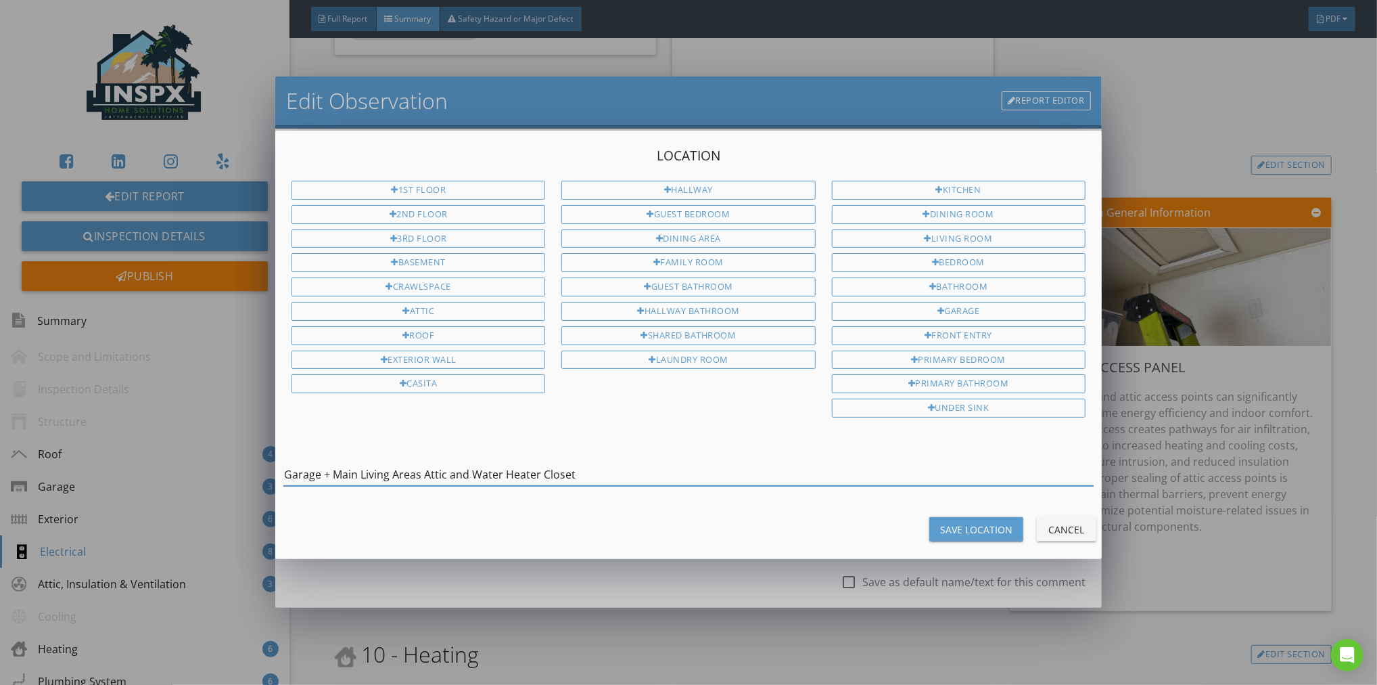
type input "Garage + Main Living Areas Attic and Water Heater Closet"
click at [991, 522] on div "Save Location" at bounding box center [976, 529] width 72 height 14
type input "Garage + Main Living Areas Attic and Water Heater Closet"
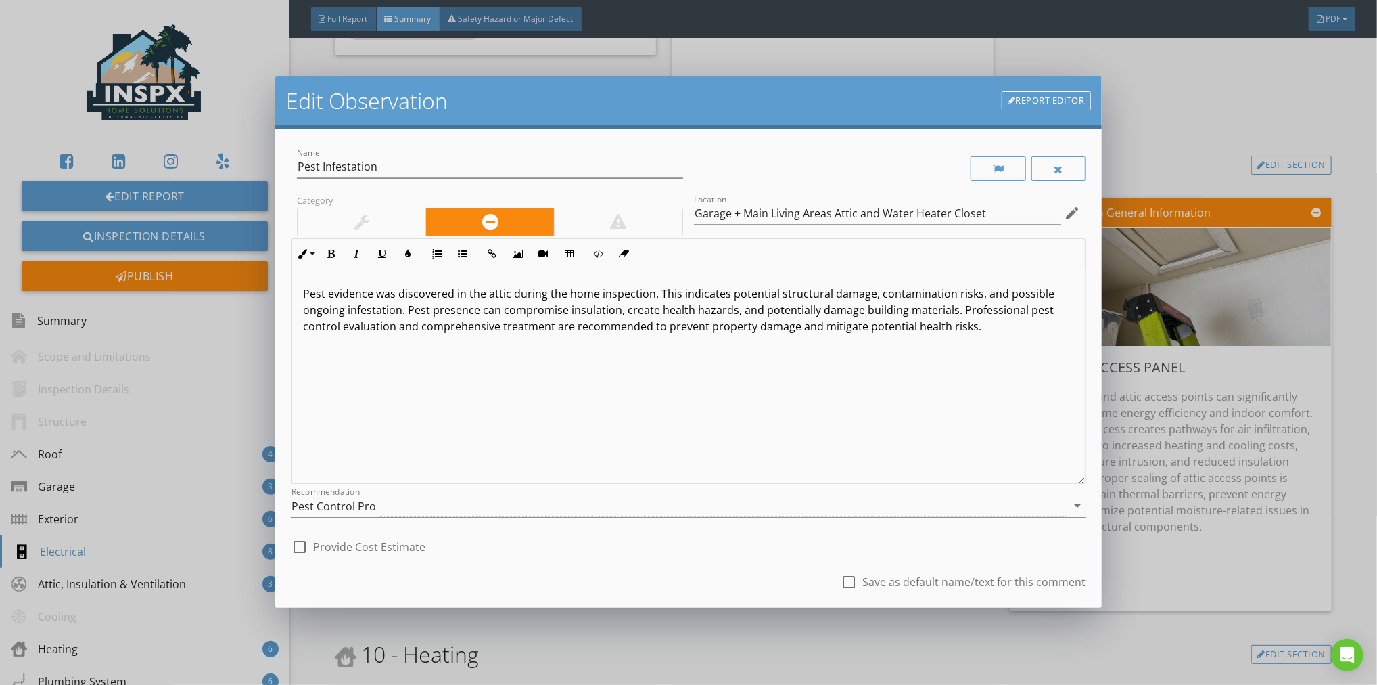
click at [724, 570] on div "check_box_outline_blank Save as default name/text for this comment" at bounding box center [689, 583] width 794 height 46
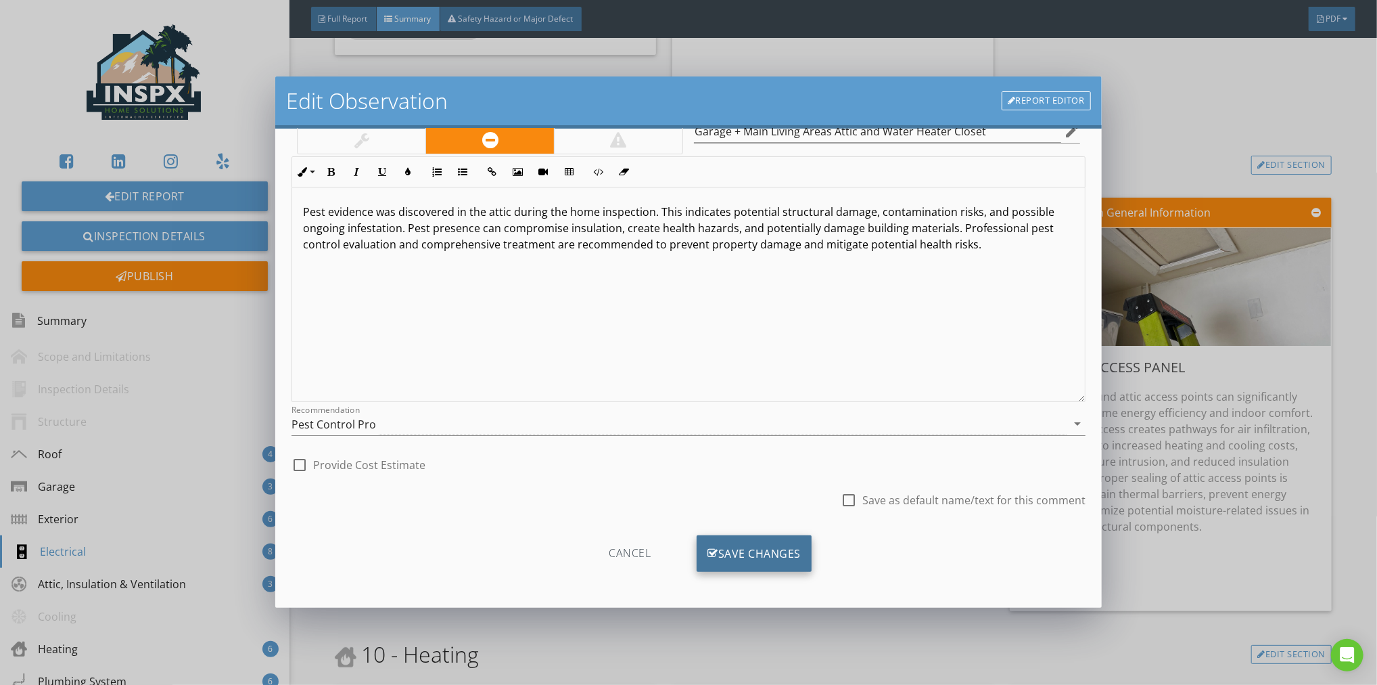
click at [758, 545] on div "Save Changes" at bounding box center [754, 553] width 115 height 37
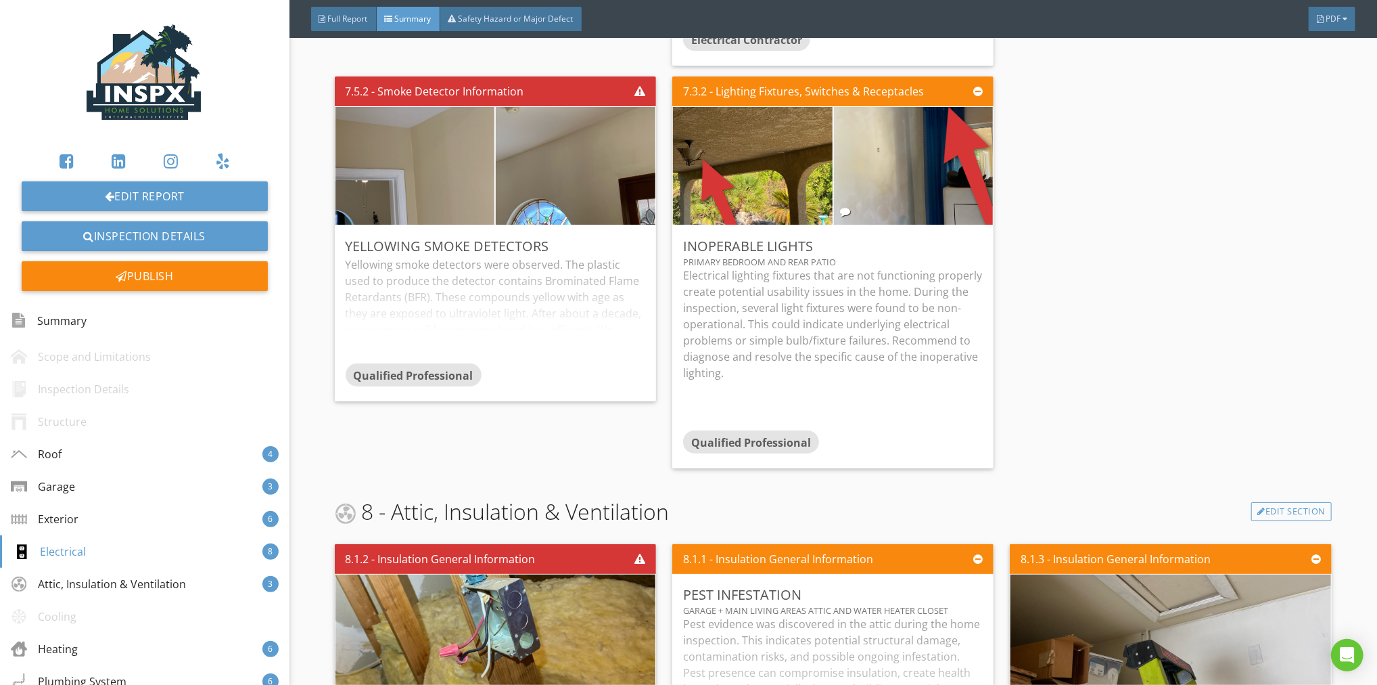
scroll to position [3426, 0]
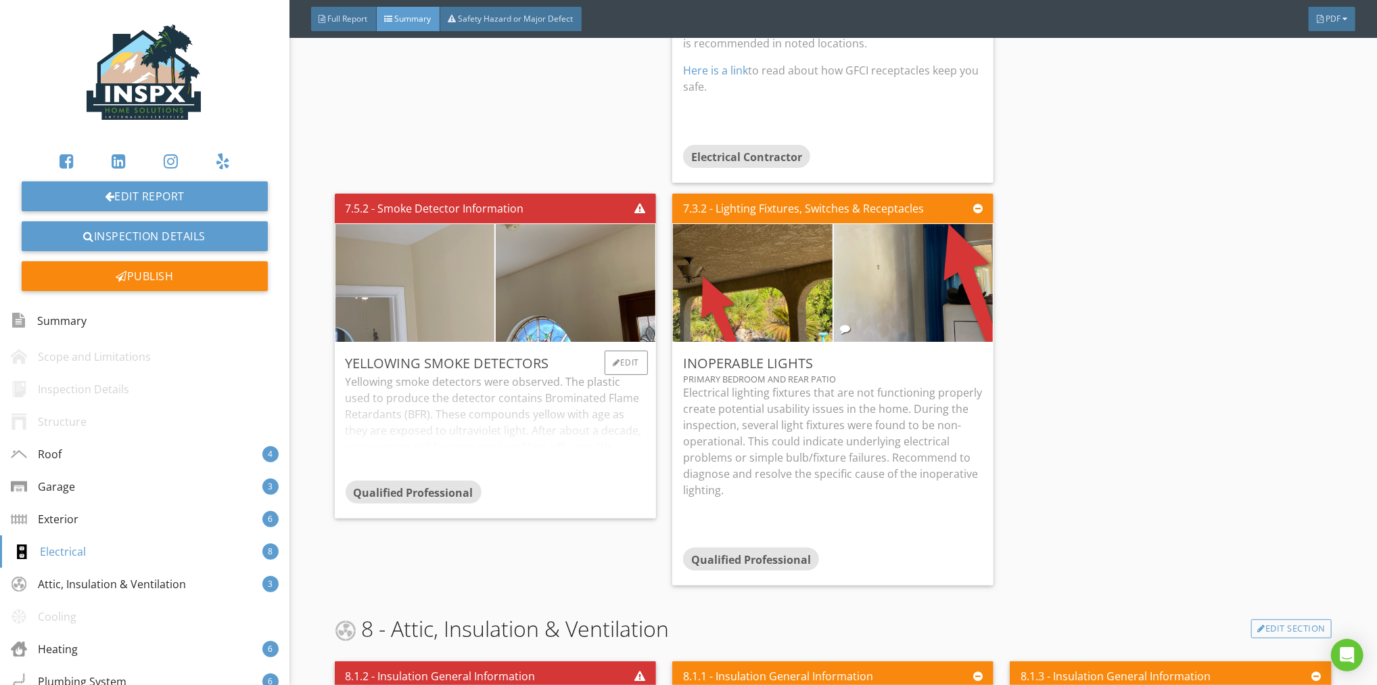
click at [435, 287] on img at bounding box center [414, 282] width 392 height 294
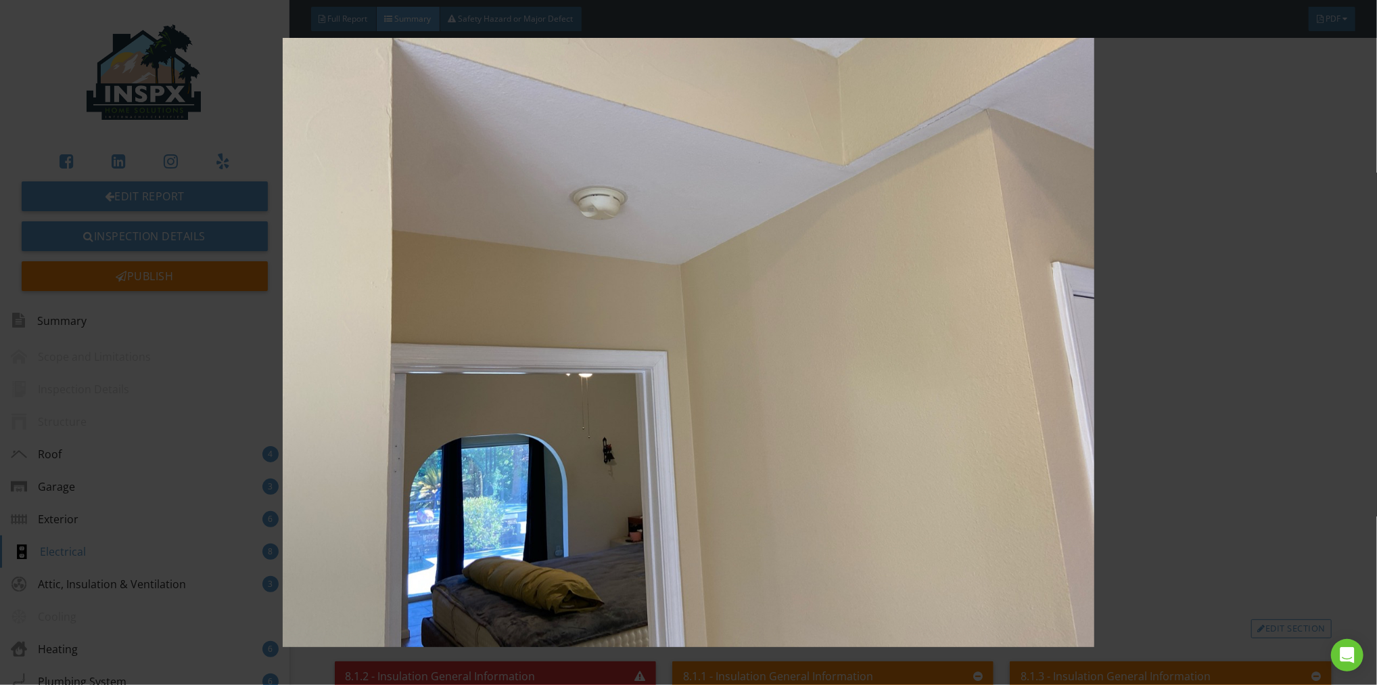
click at [1177, 393] on img at bounding box center [688, 342] width 1267 height 609
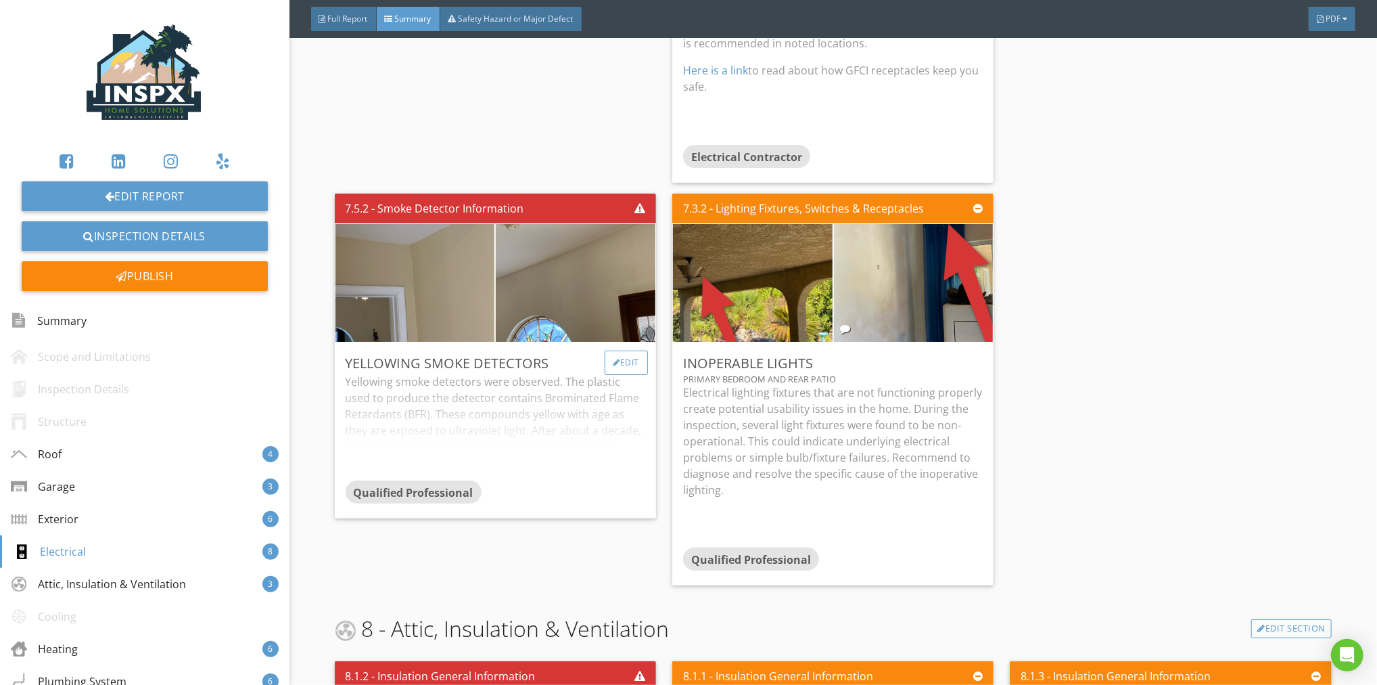
click at [626, 350] on div "Edit" at bounding box center [627, 362] width 44 height 24
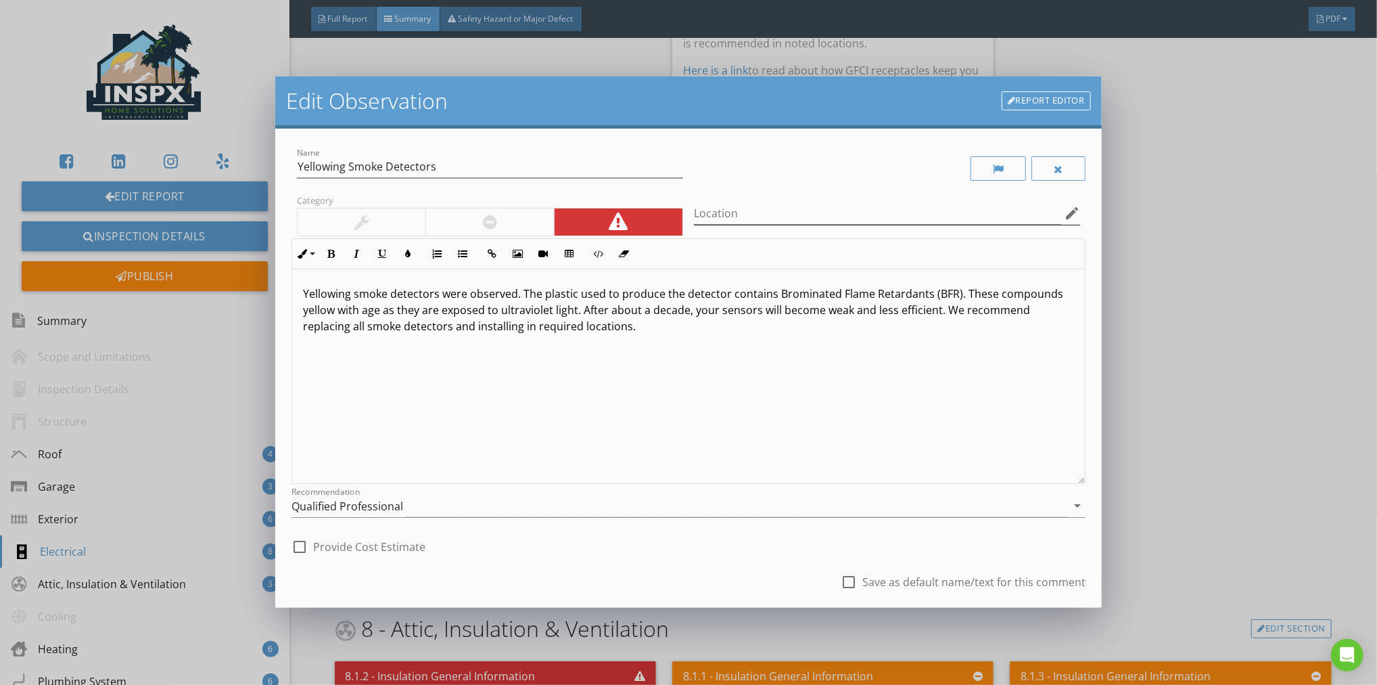
click at [743, 208] on div "Location edit" at bounding box center [887, 216] width 386 height 44
click at [737, 212] on input "Location" at bounding box center [877, 213] width 367 height 22
type input "Hallways"
click at [660, 559] on div "check_box_outline_blank Provide Cost Estimate" at bounding box center [689, 545] width 794 height 30
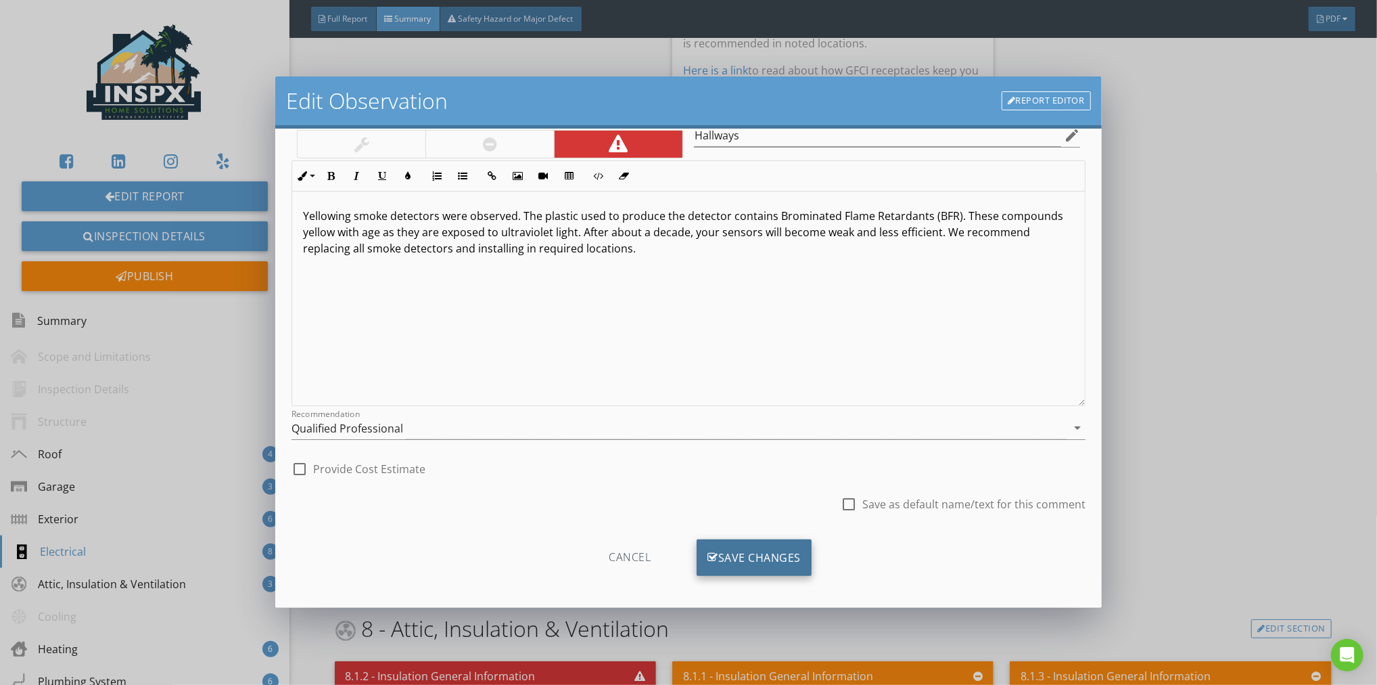
scroll to position [82, 0]
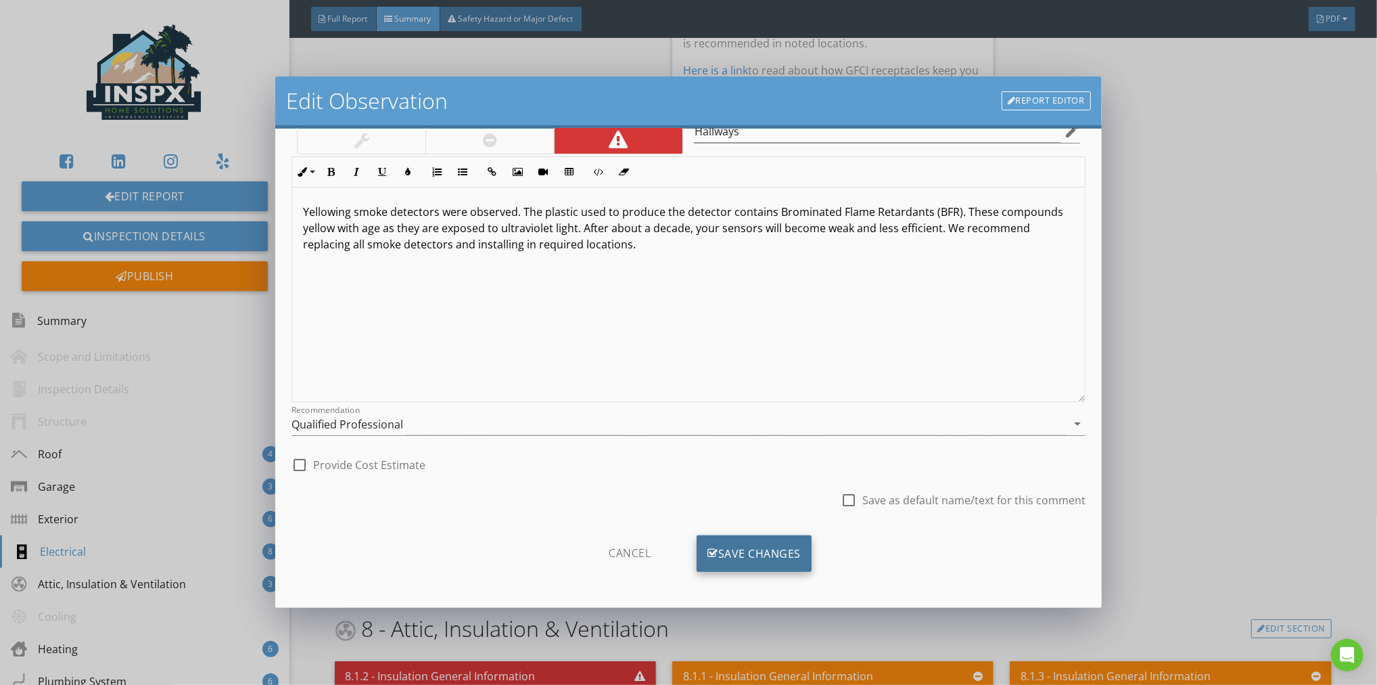
click at [725, 548] on div "Save Changes" at bounding box center [754, 553] width 115 height 37
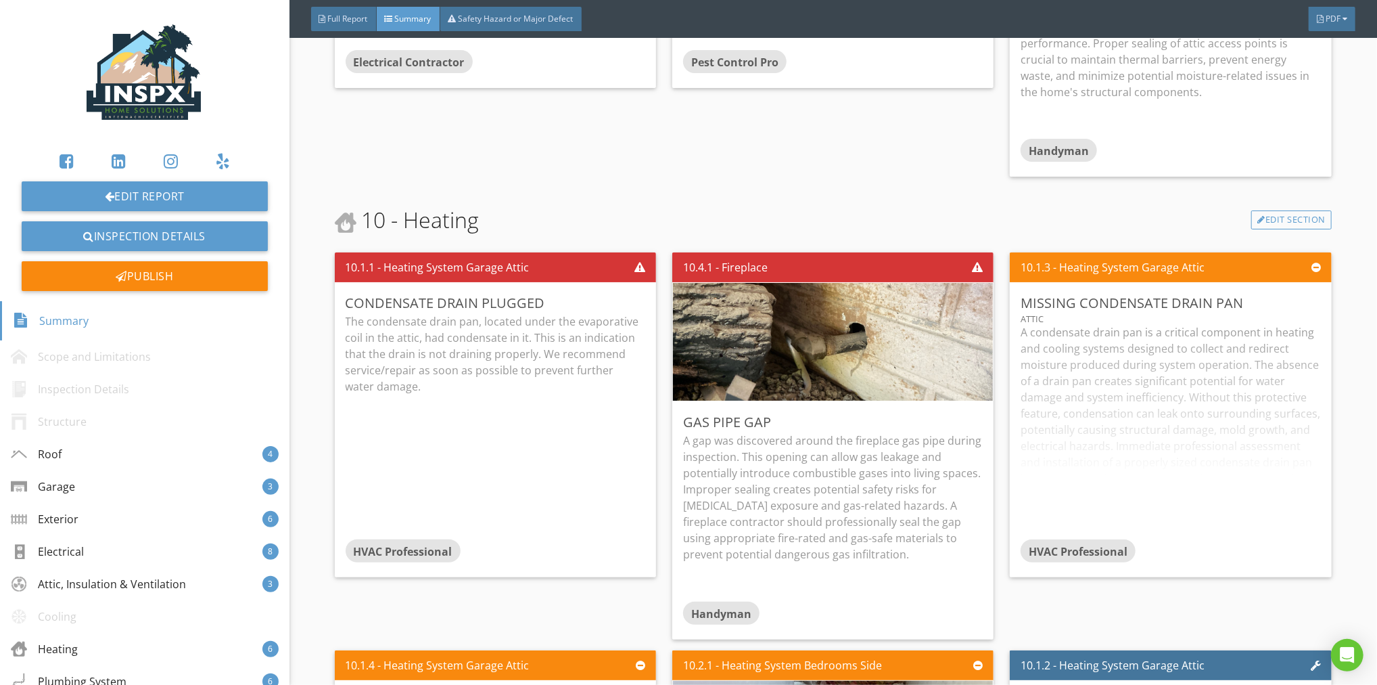
scroll to position [4325, 0]
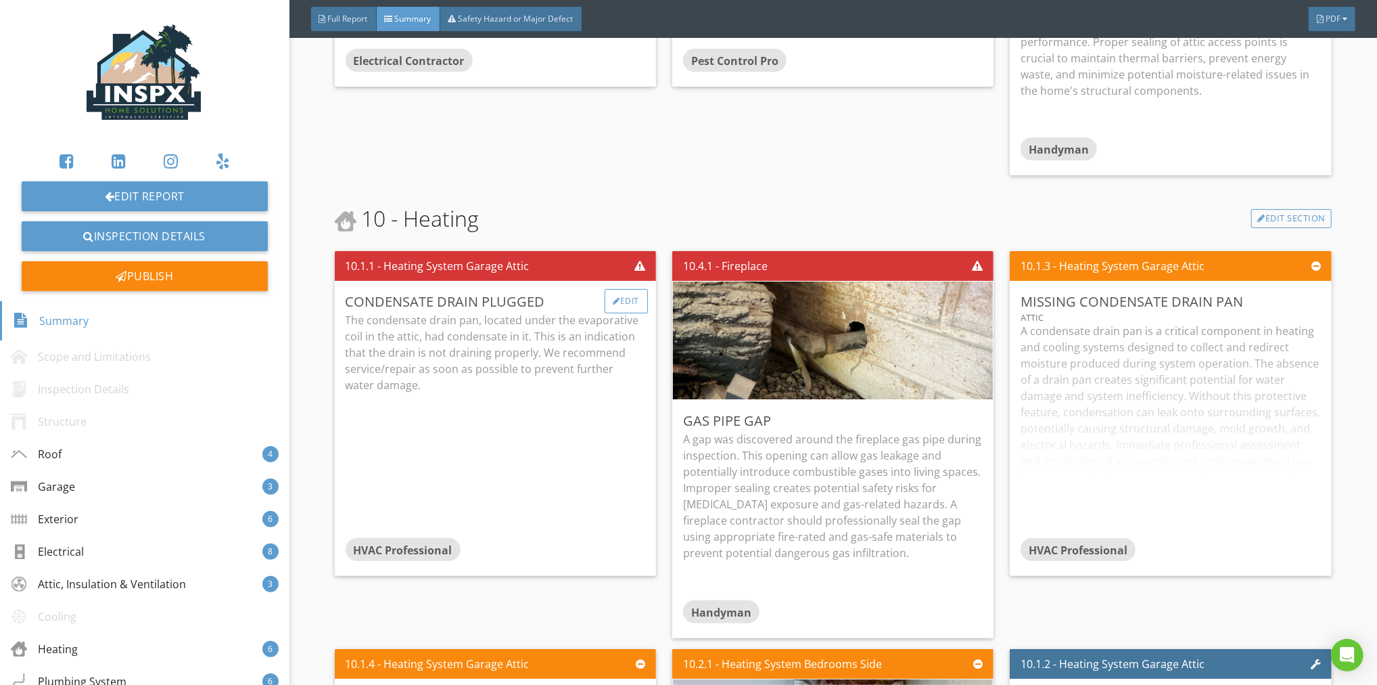
click at [622, 289] on div "Edit" at bounding box center [627, 301] width 44 height 24
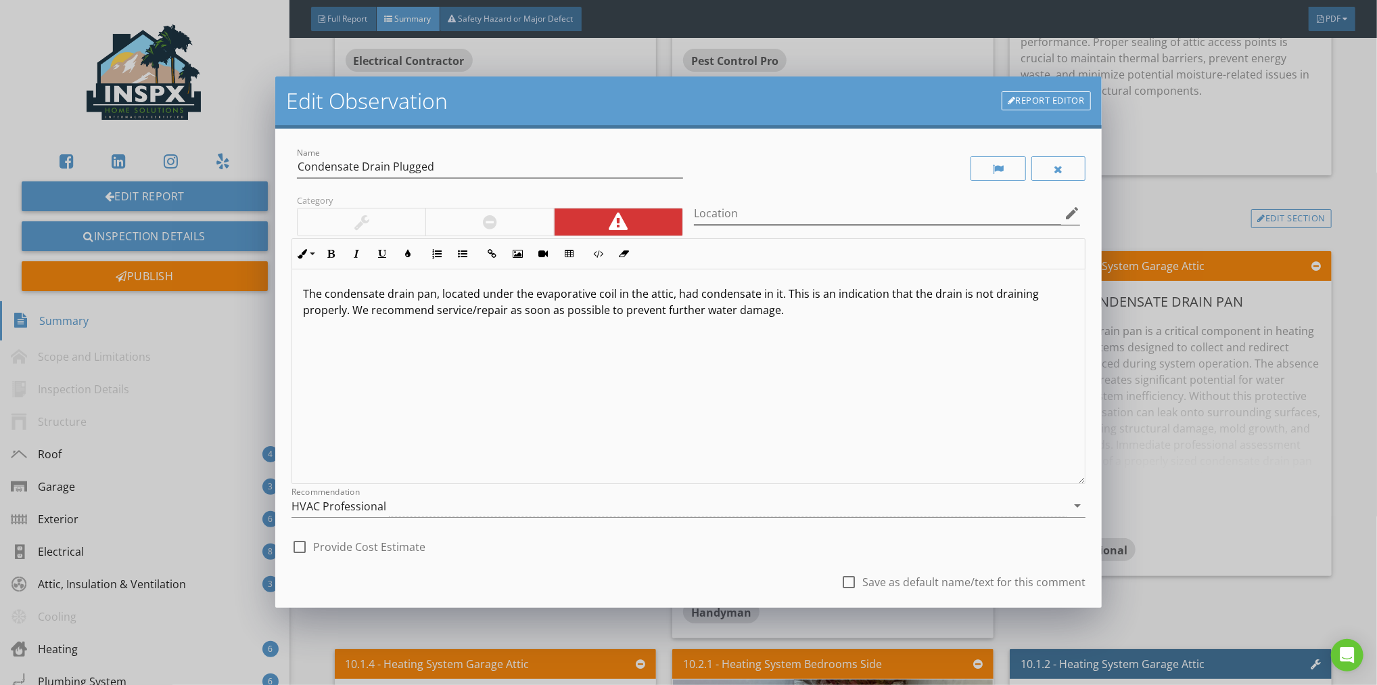
click at [1064, 211] on icon "edit" at bounding box center [1072, 213] width 16 height 16
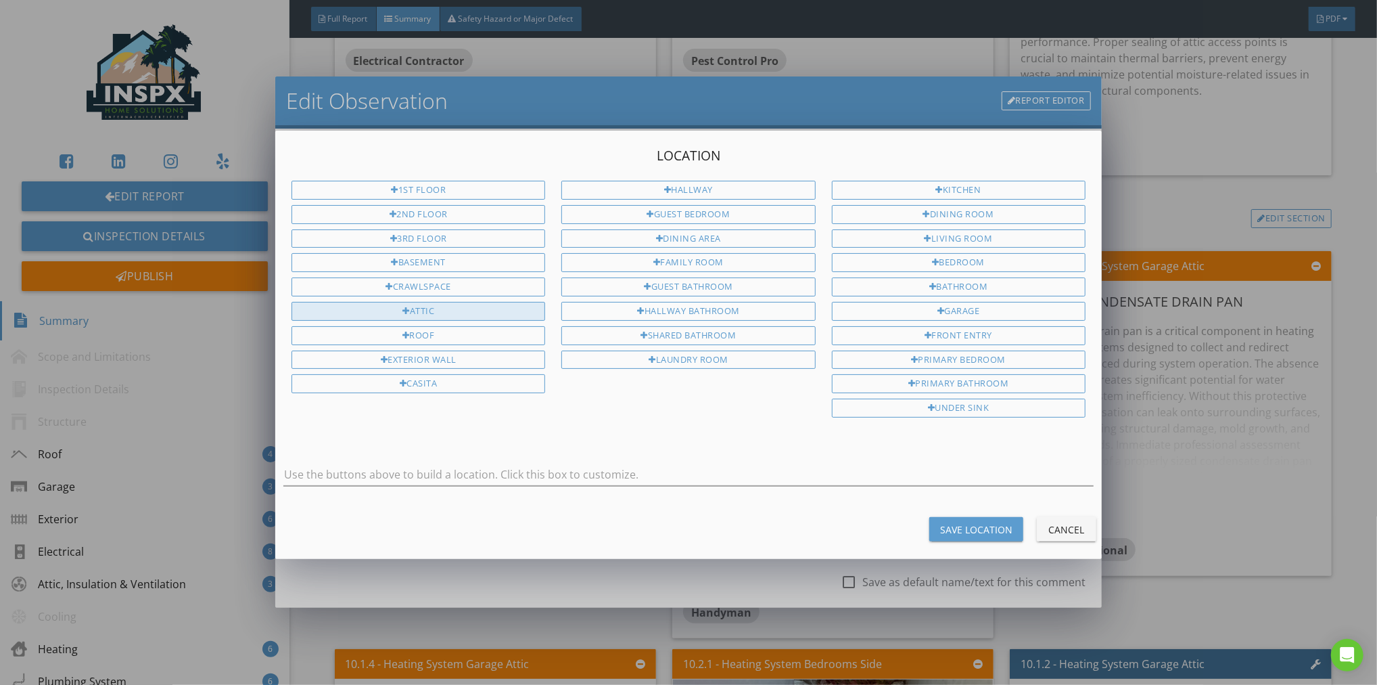
click at [462, 306] on div "Attic" at bounding box center [419, 311] width 254 height 19
type input "Attic"
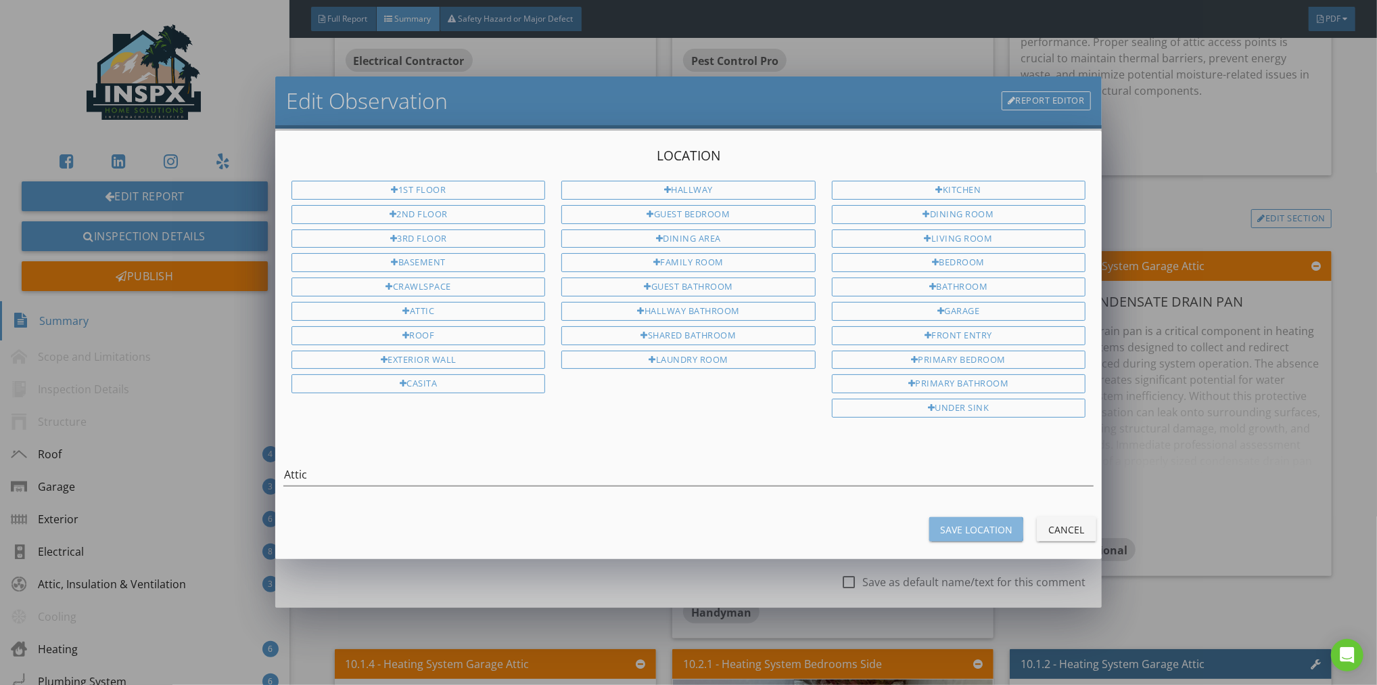
click at [963, 522] on div "Save Location" at bounding box center [976, 529] width 72 height 14
type input "Attic"
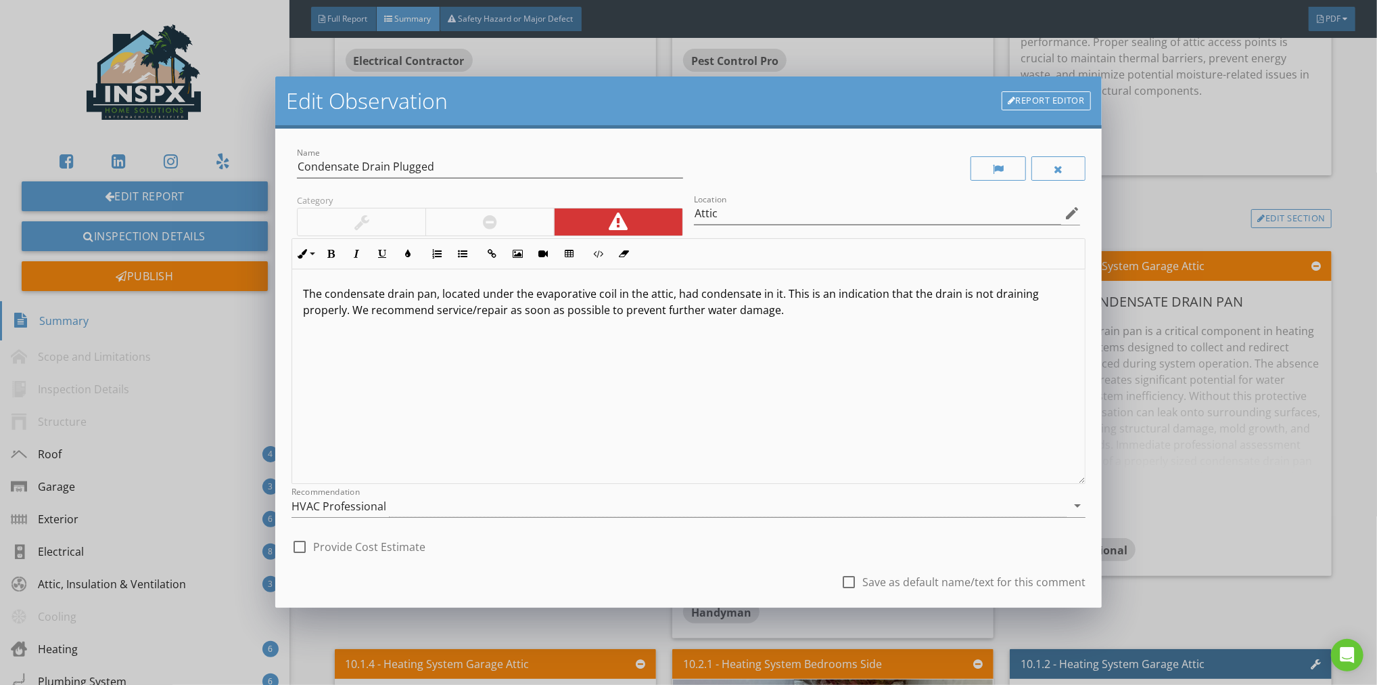
click at [720, 562] on div "check_box_outline_blank Save as default name/text for this comment" at bounding box center [689, 583] width 794 height 46
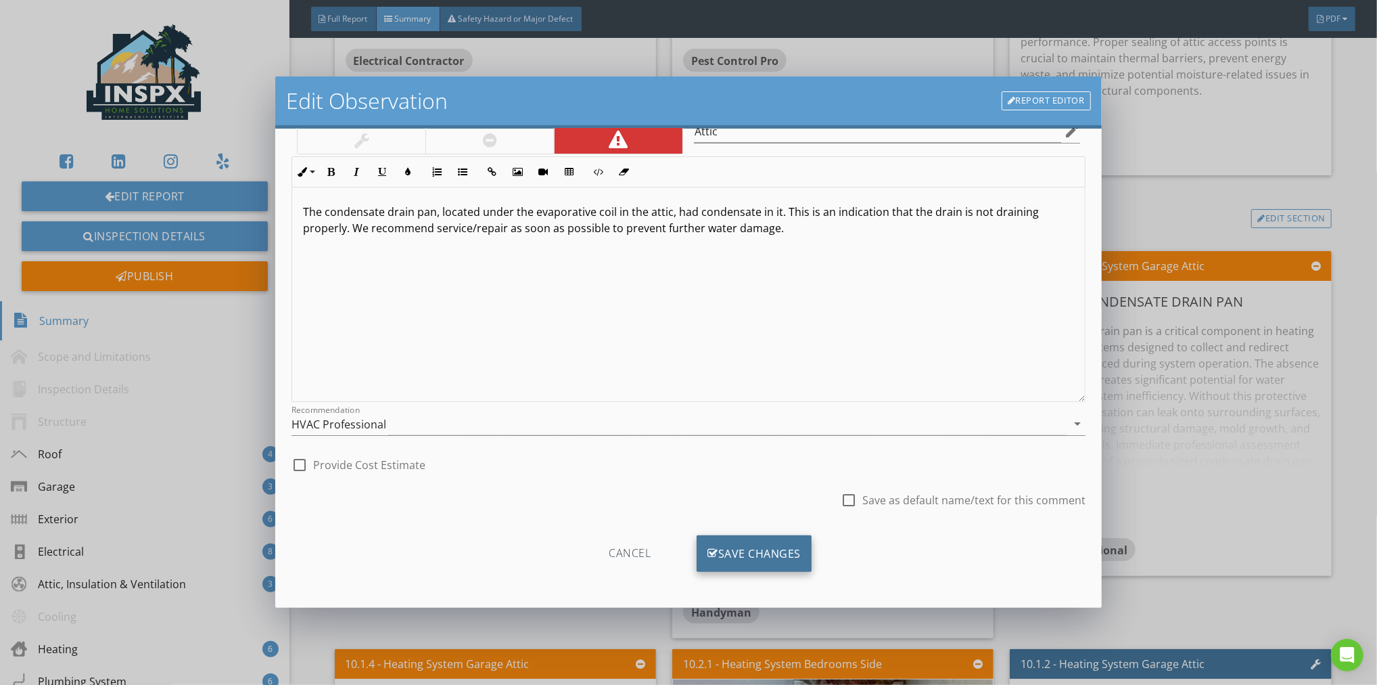
click at [737, 549] on div "Save Changes" at bounding box center [754, 553] width 115 height 37
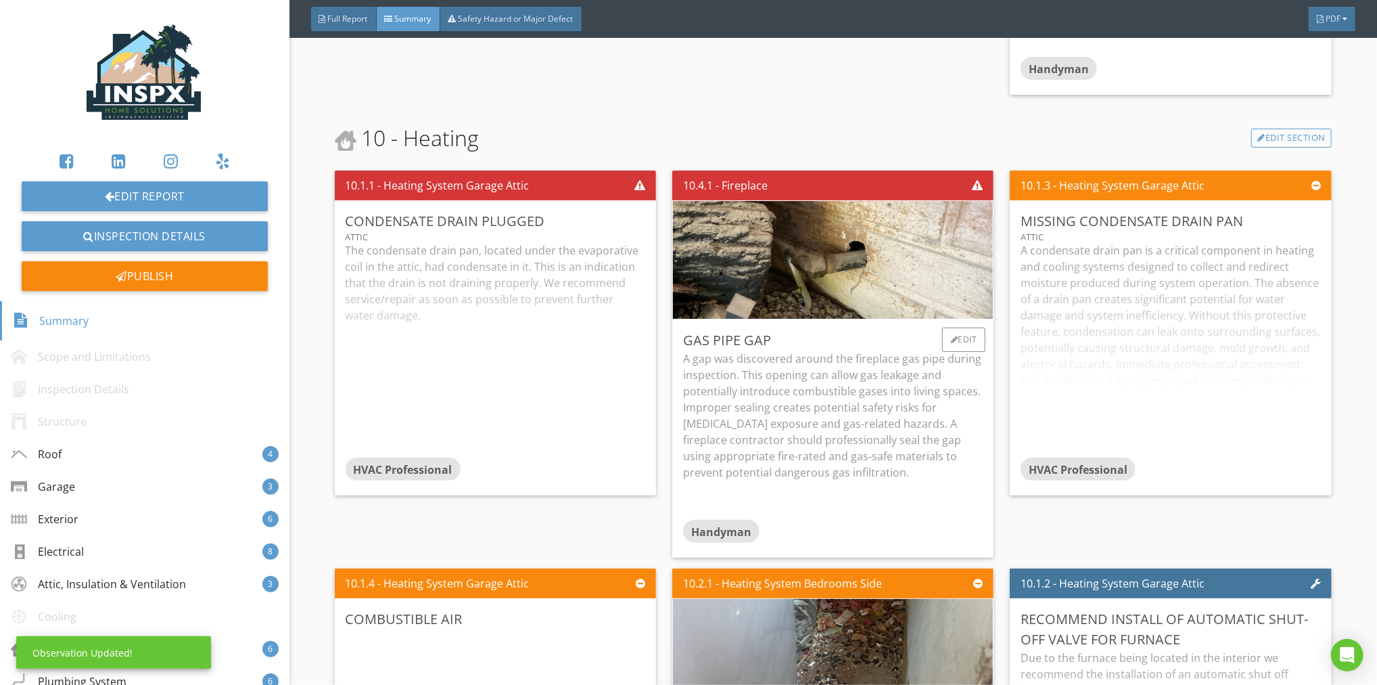
scroll to position [4407, 0]
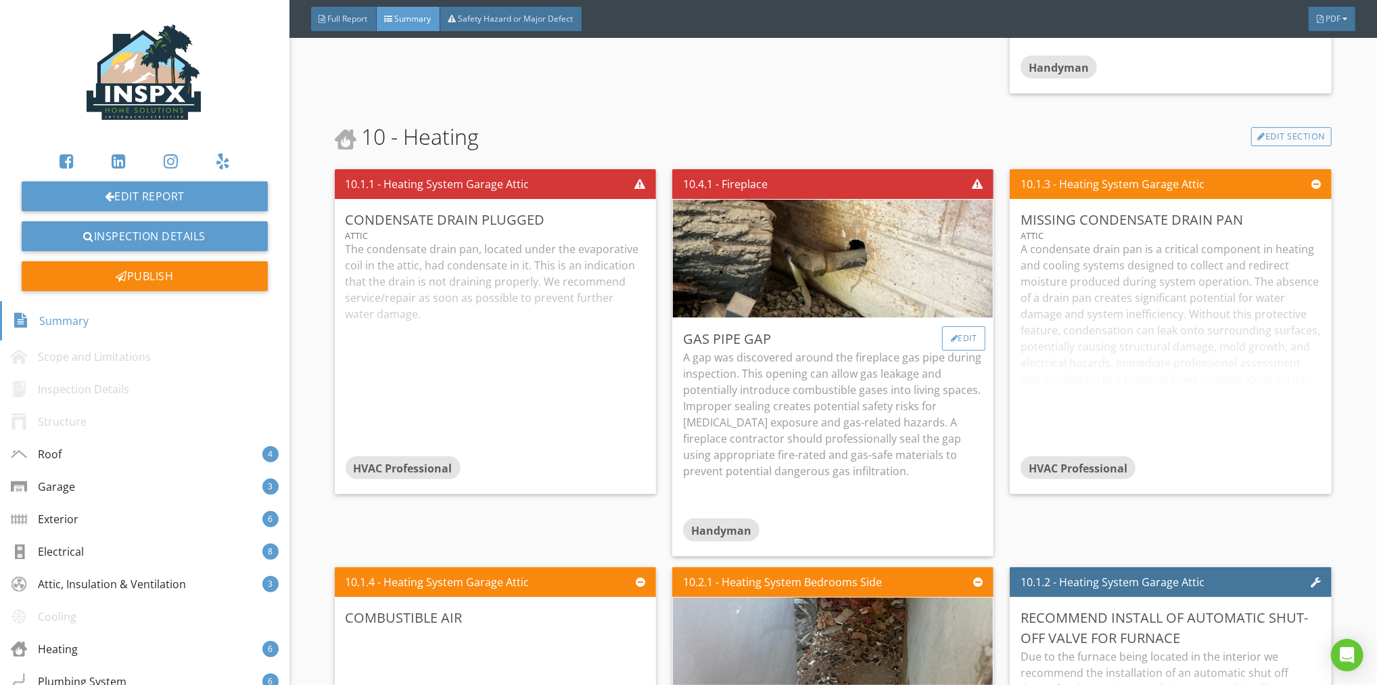
click at [952, 326] on div "Edit" at bounding box center [964, 338] width 44 height 24
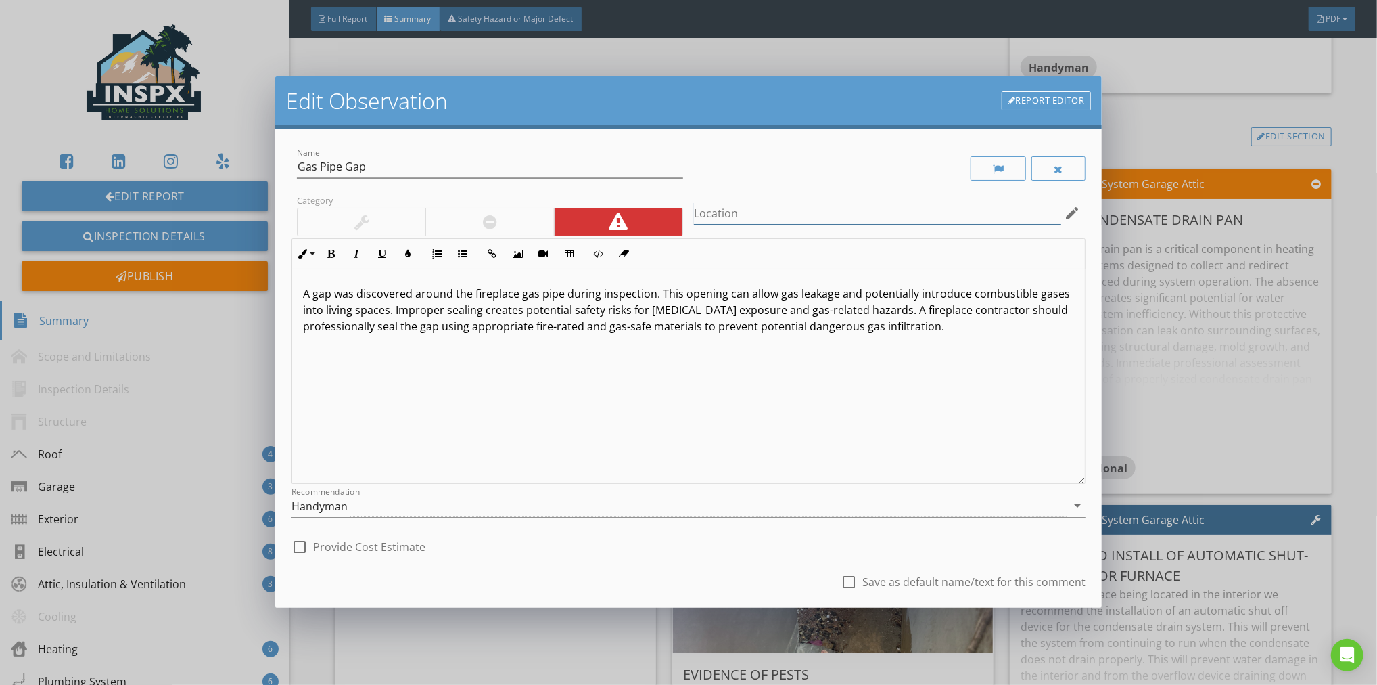
click at [763, 215] on input "Location" at bounding box center [877, 213] width 367 height 22
type input "Fireplace"
click at [681, 551] on div "check_box_outline_blank Provide Cost Estimate" at bounding box center [689, 545] width 794 height 30
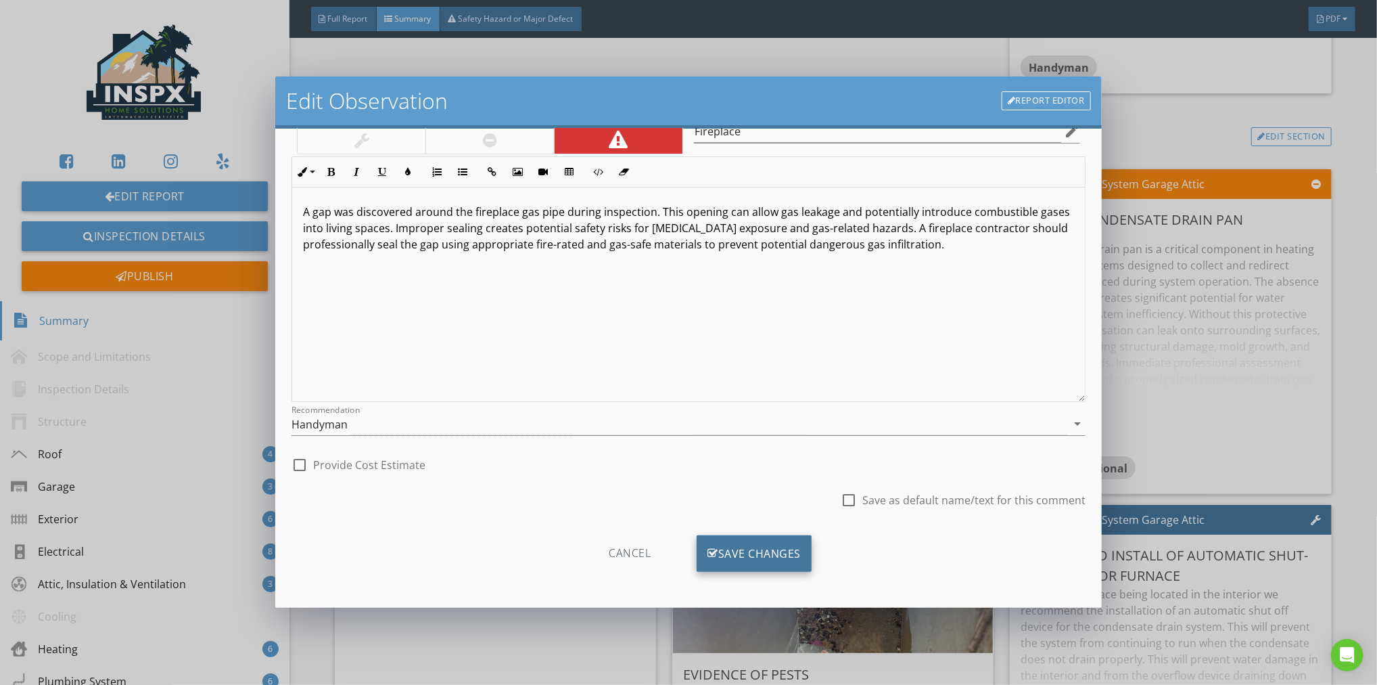
click at [753, 549] on div "Save Changes" at bounding box center [754, 553] width 115 height 37
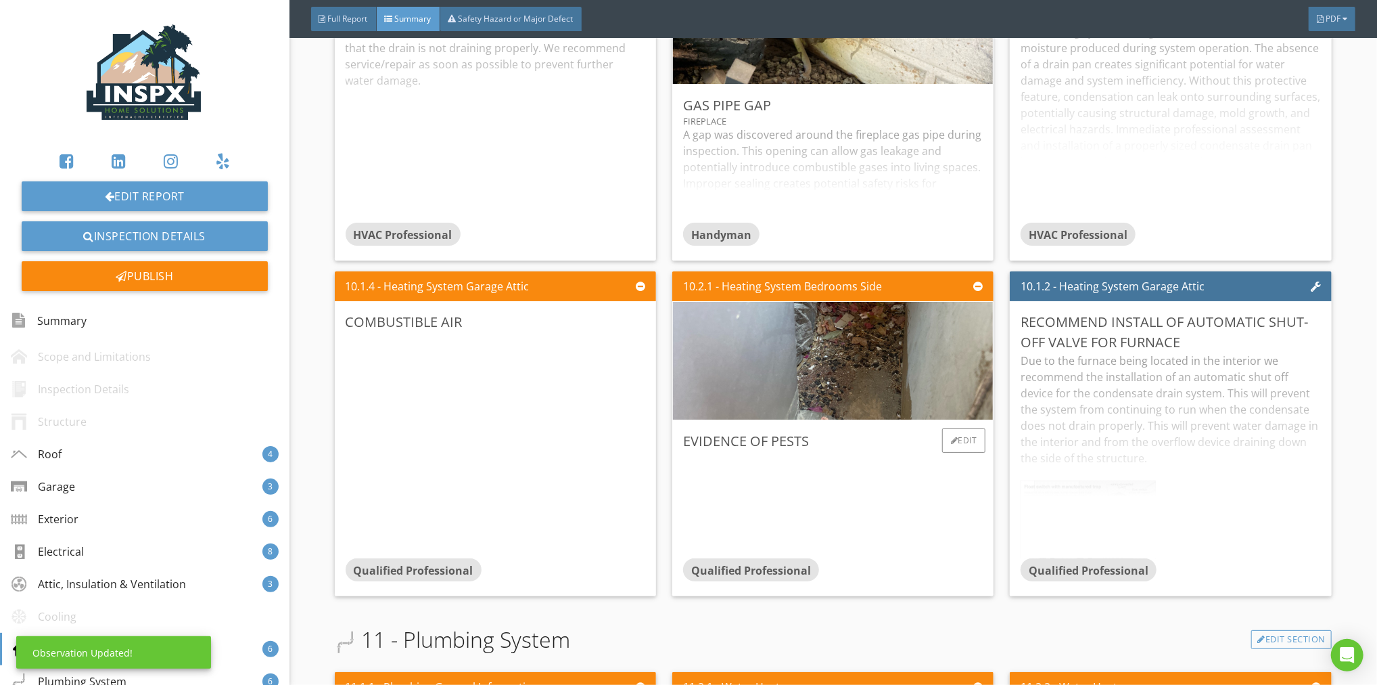
scroll to position [4642, 0]
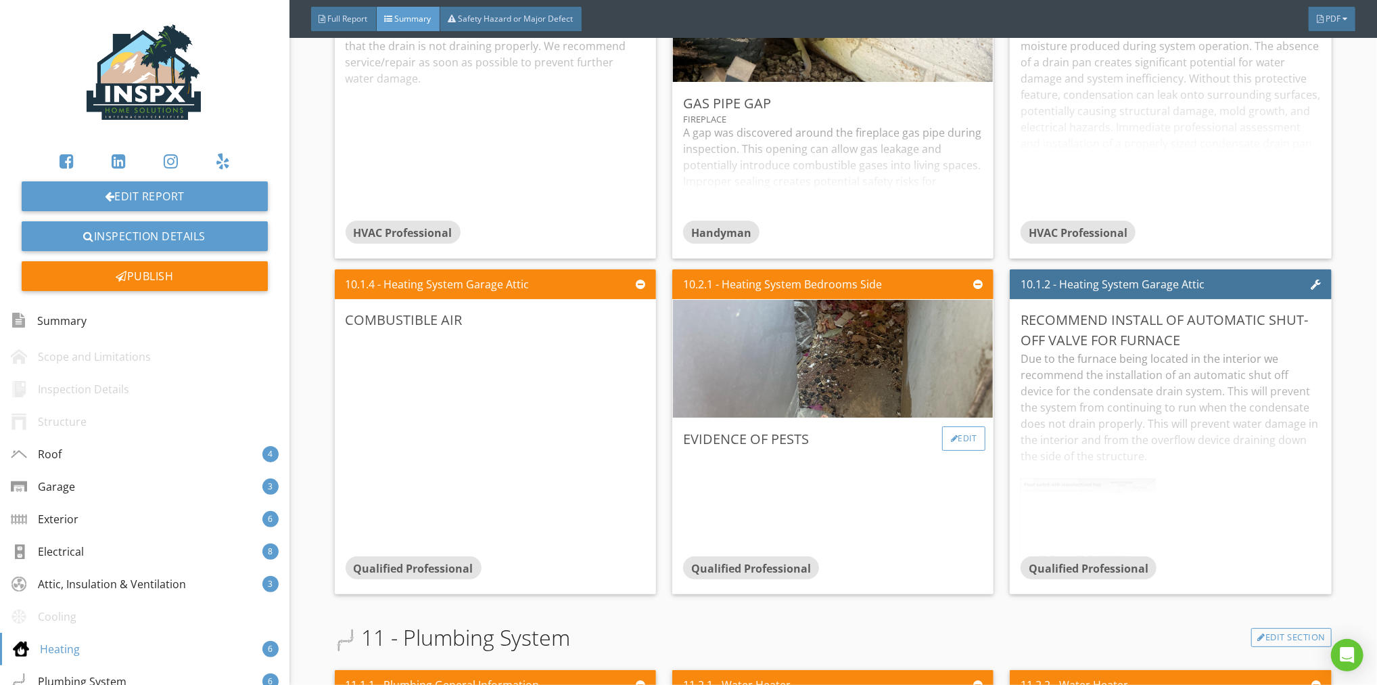
click at [960, 426] on div "Edit" at bounding box center [964, 438] width 44 height 24
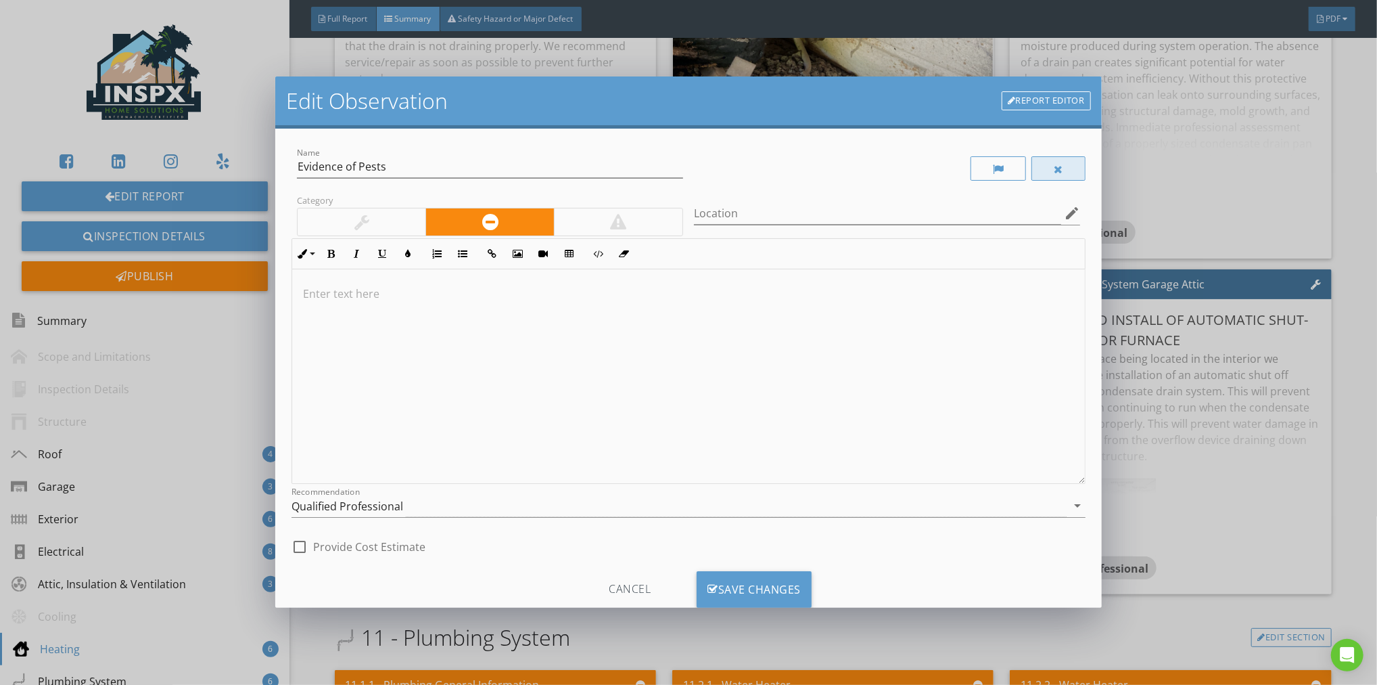
click at [1054, 172] on div at bounding box center [1058, 169] width 9 height 11
click at [750, 588] on div "Save Changes" at bounding box center [754, 589] width 115 height 37
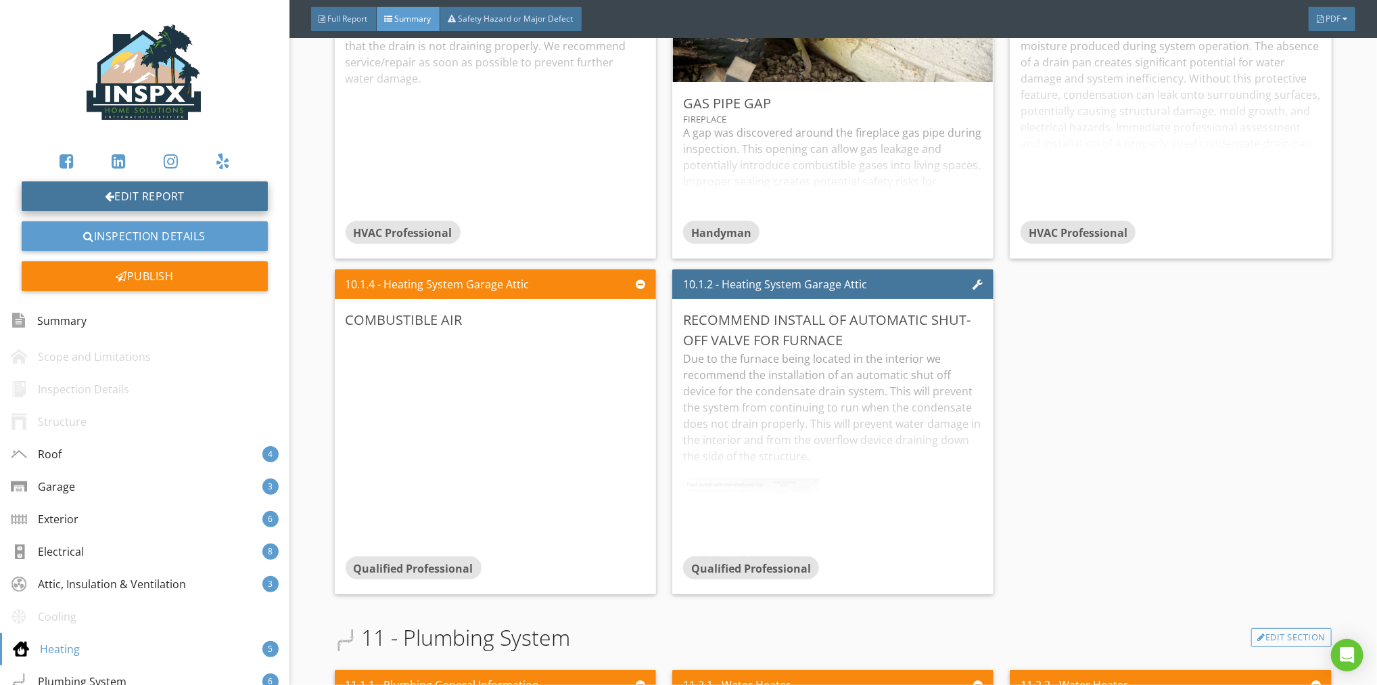
click at [158, 195] on link "Edit Report" at bounding box center [145, 196] width 246 height 30
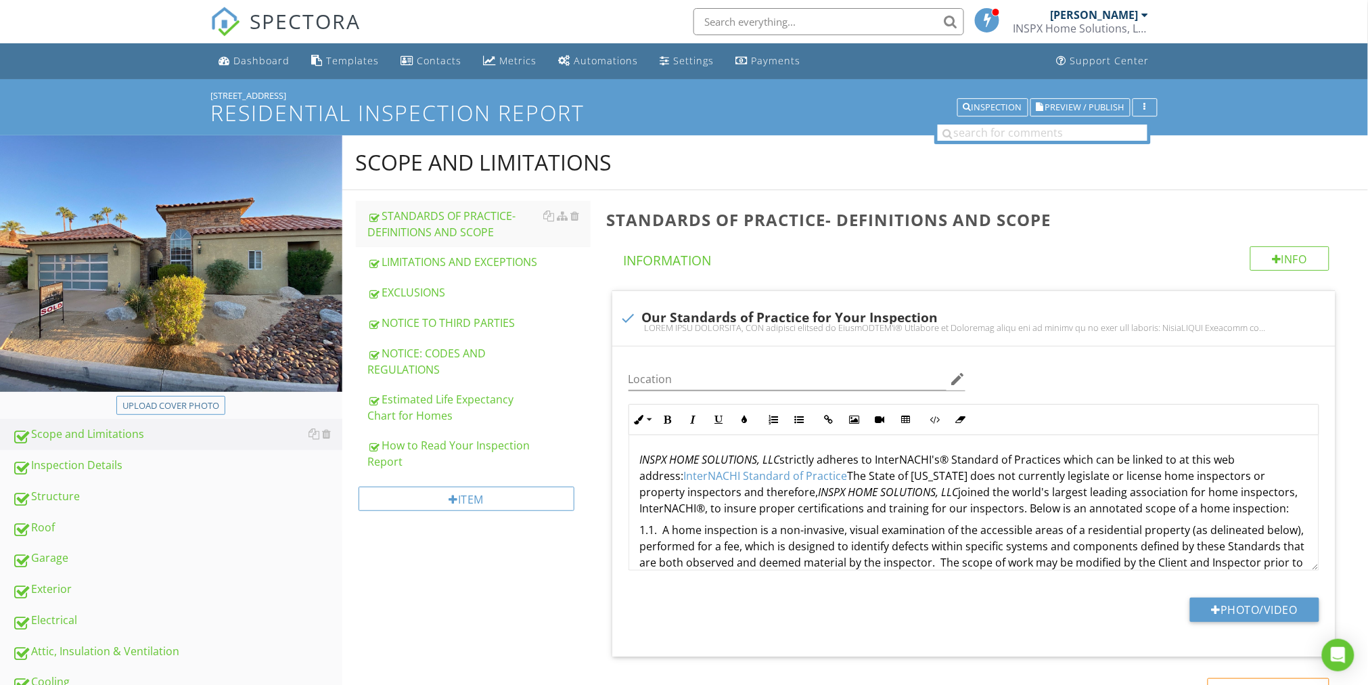
scroll to position [237, 0]
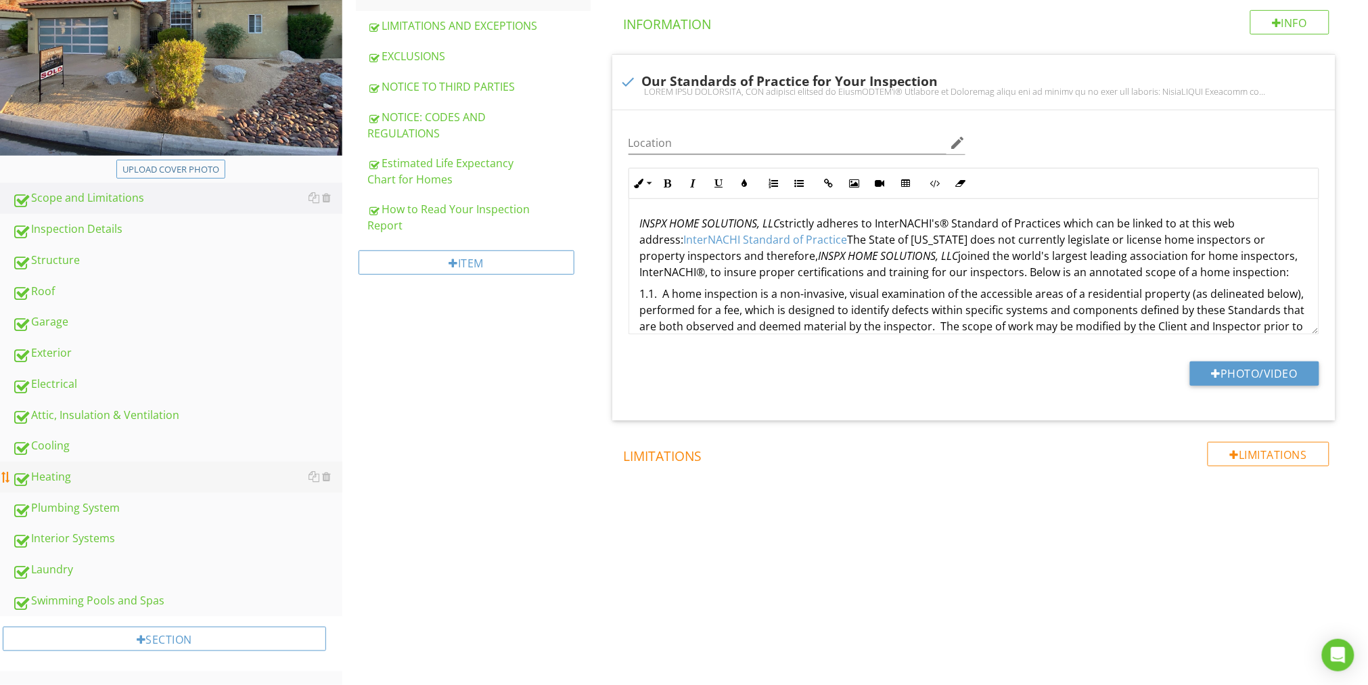
click at [61, 477] on div "Heating" at bounding box center [177, 477] width 330 height 18
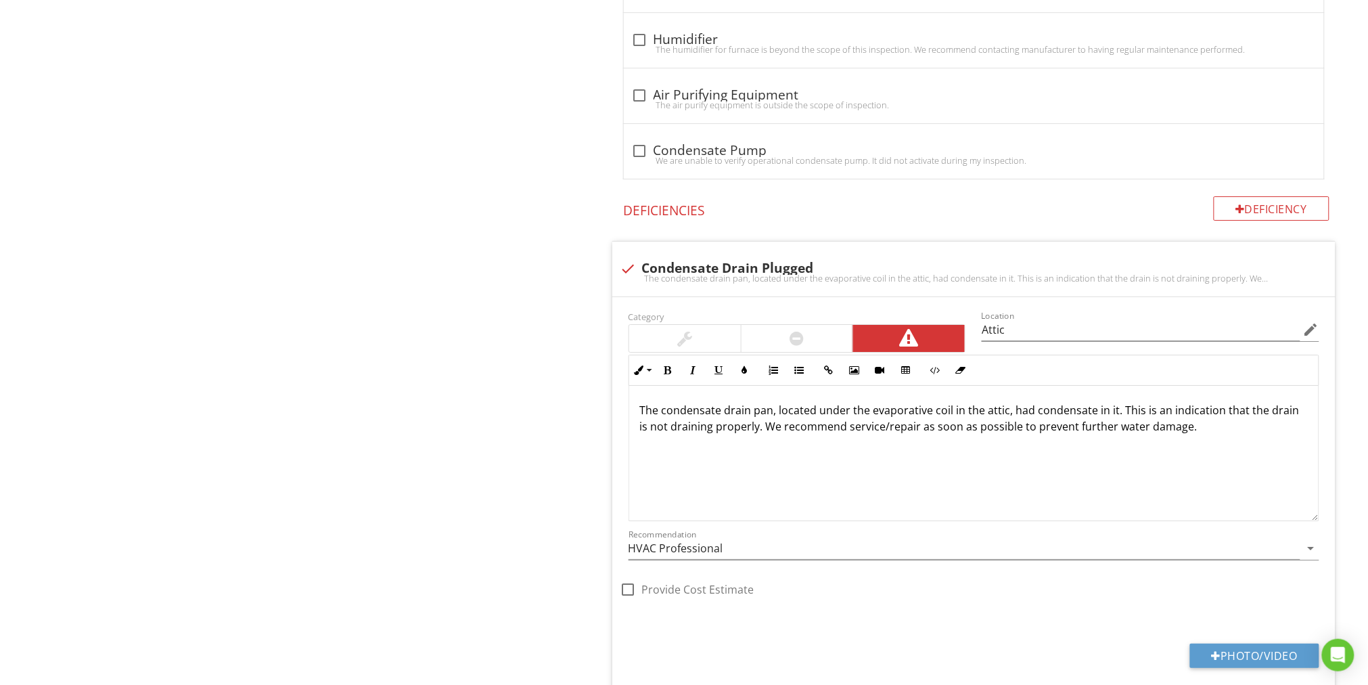
scroll to position [3436, 0]
click at [1262, 195] on div "Deficiency" at bounding box center [1271, 207] width 116 height 24
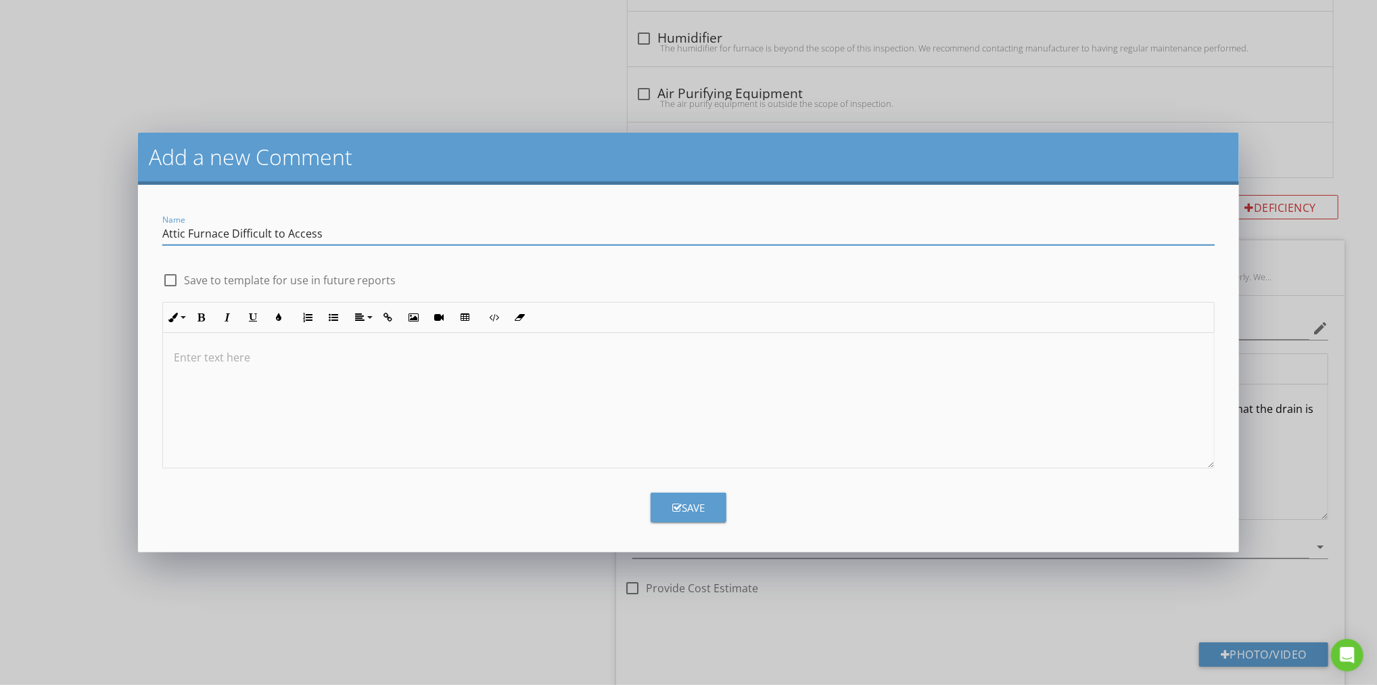
type input "Attic Furnace Difficult to Access"
click at [199, 356] on p at bounding box center [689, 357] width 1030 height 16
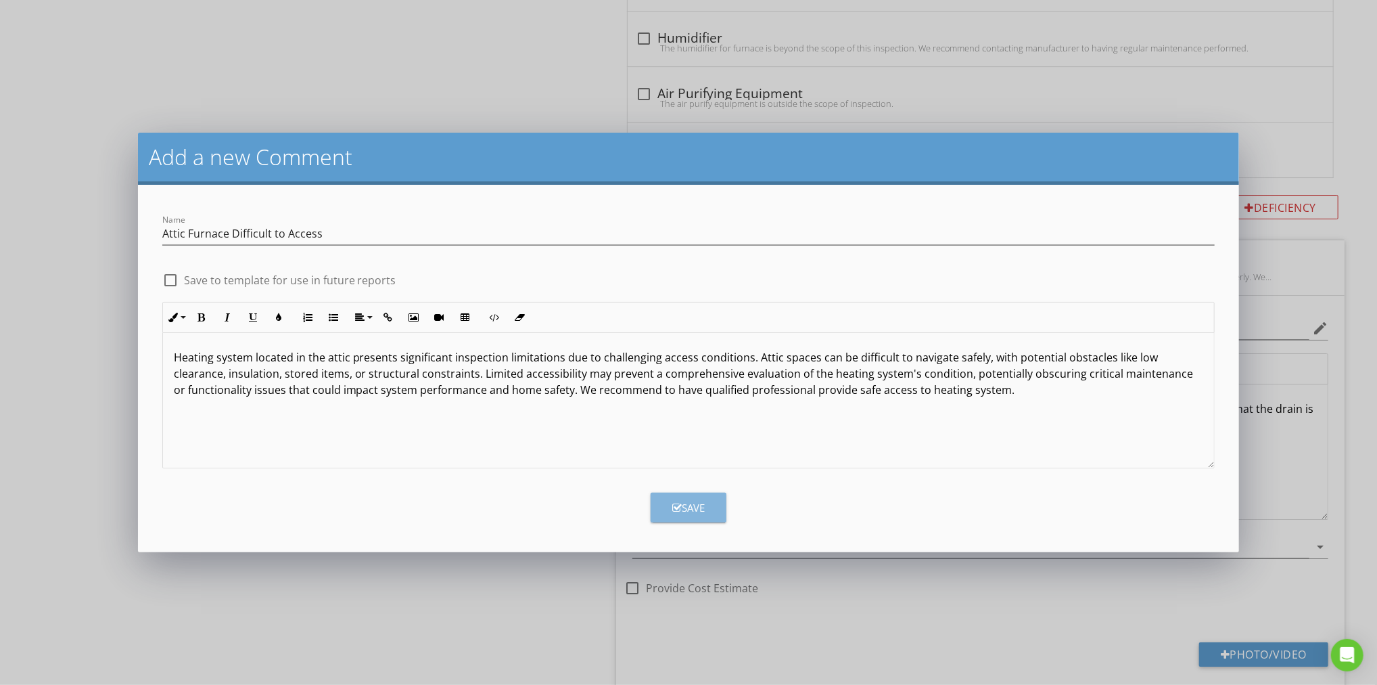
click at [694, 500] on div "Save" at bounding box center [688, 508] width 32 height 16
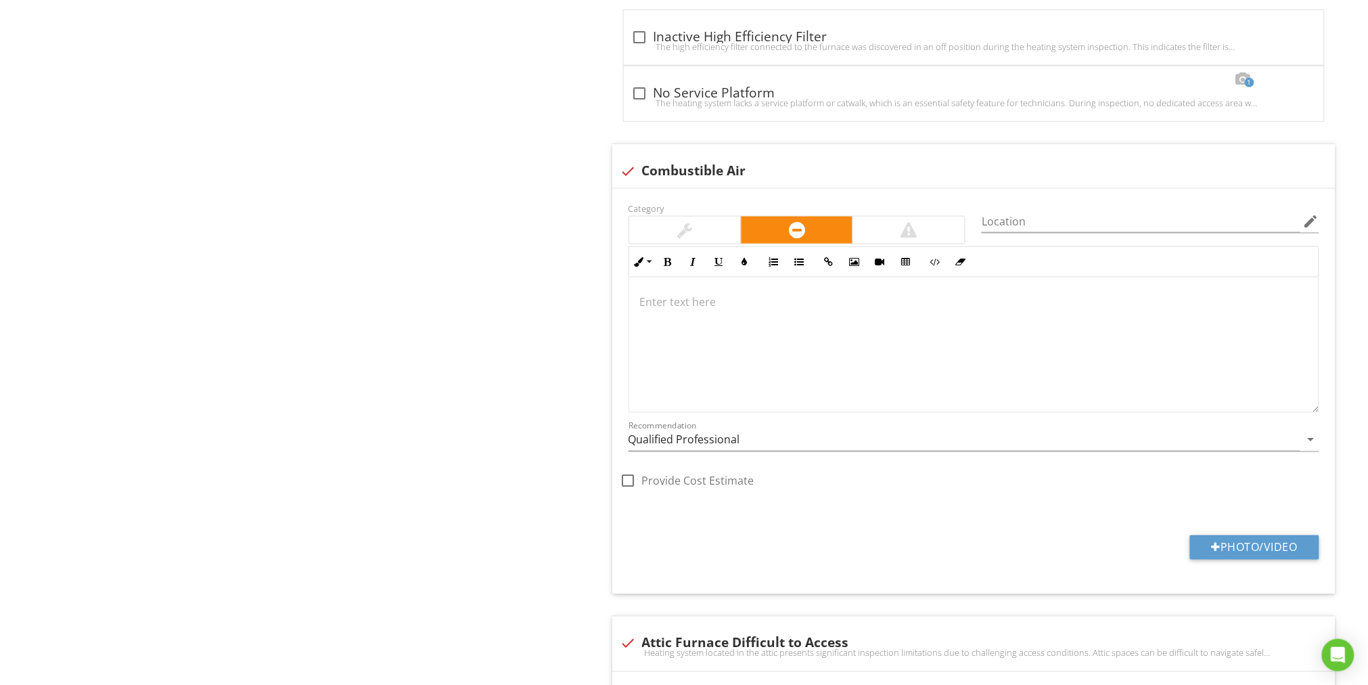
scroll to position [6224, 0]
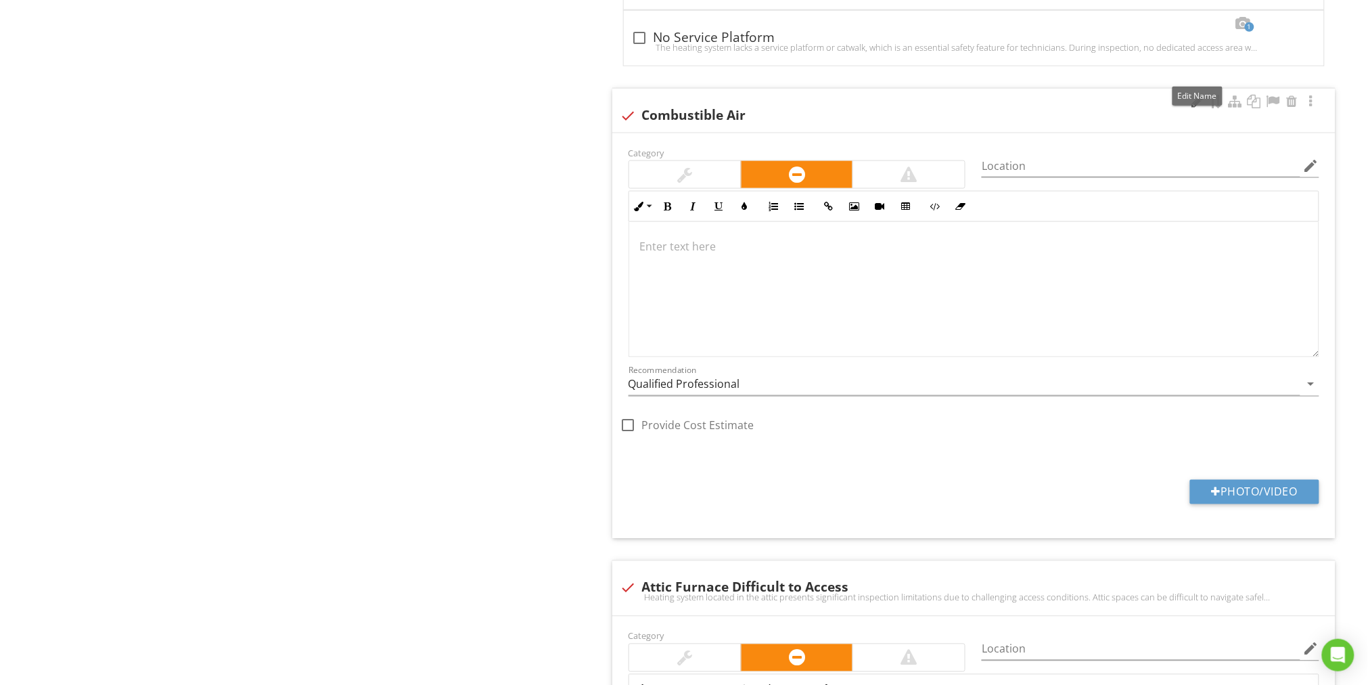
click at [1201, 95] on div at bounding box center [1197, 102] width 16 height 14
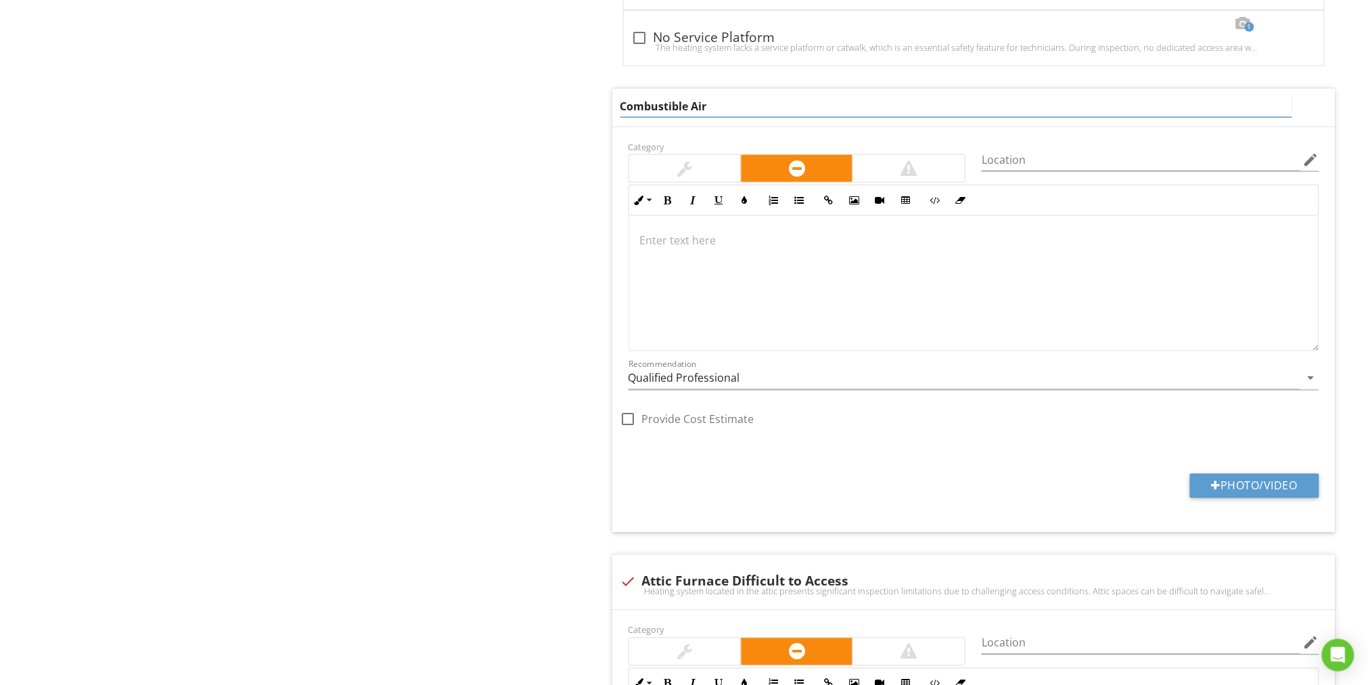
drag, startPoint x: 723, startPoint y: 77, endPoint x: 604, endPoint y: 80, distance: 119.1
type input "Ventilation for Furnace in Attic"
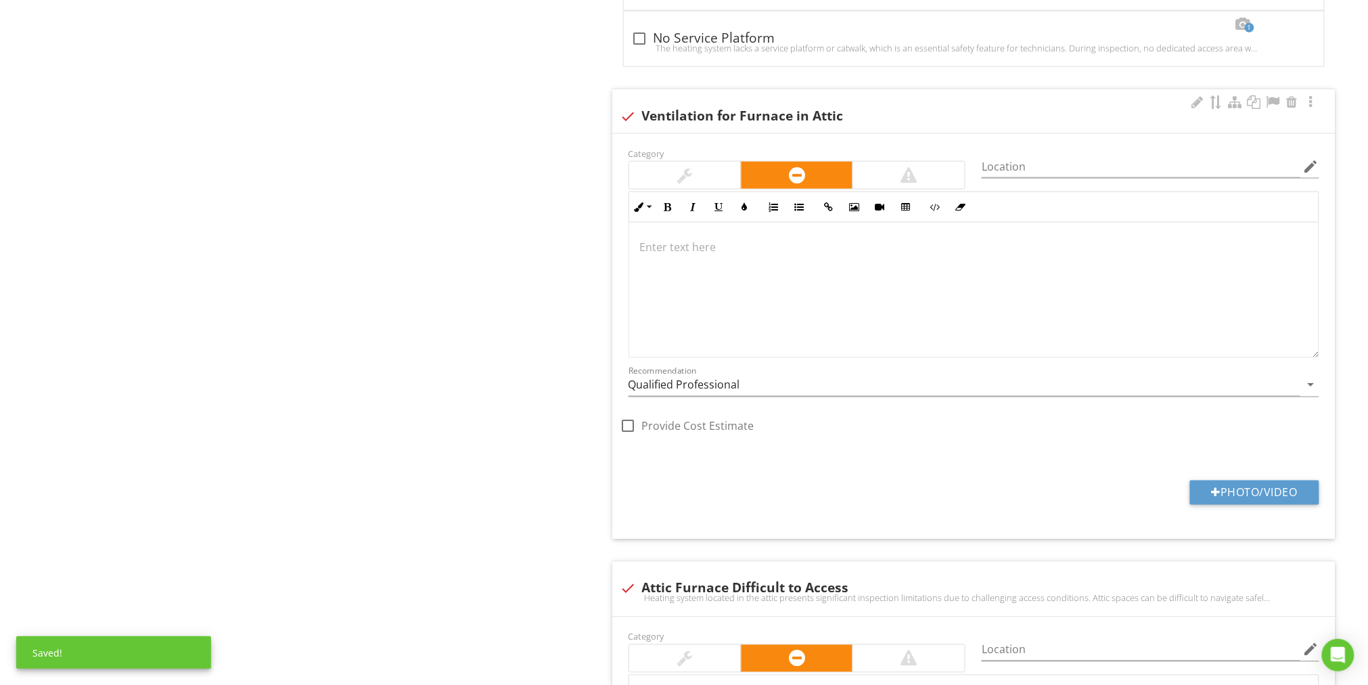
click at [672, 223] on div at bounding box center [973, 290] width 689 height 135
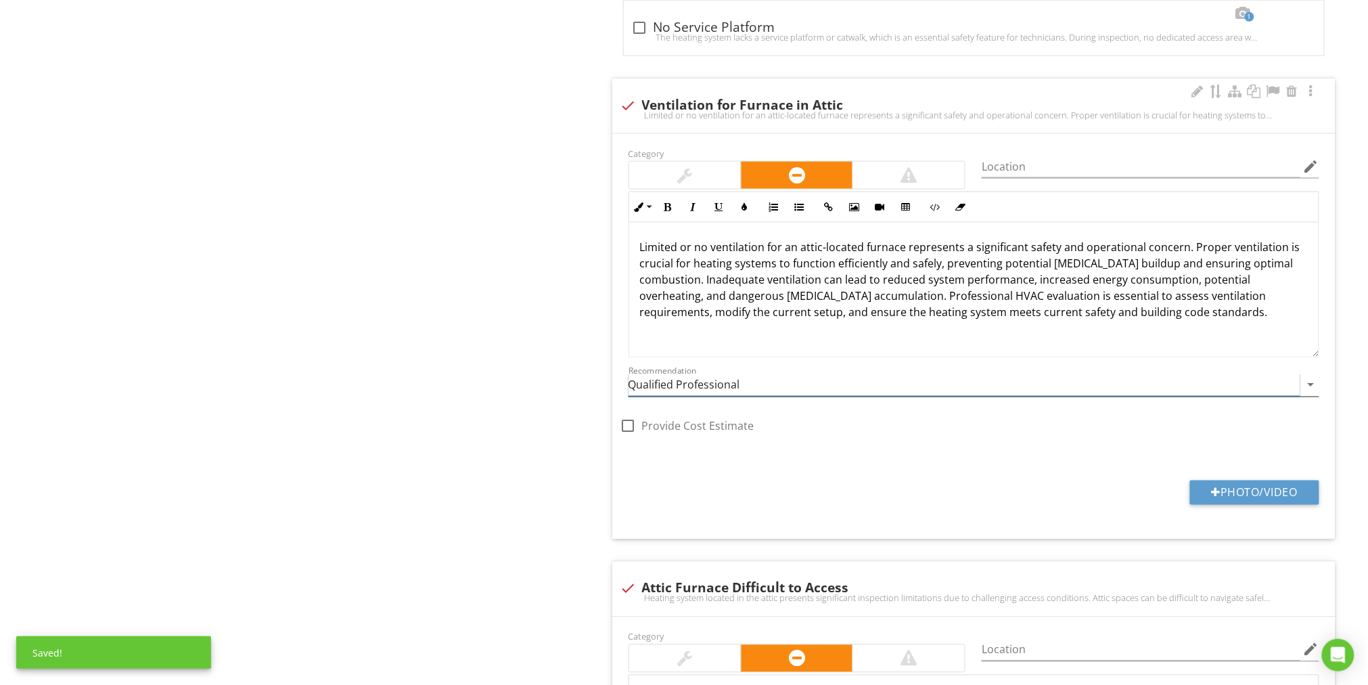
click at [1312, 377] on icon "arrow_drop_down" at bounding box center [1311, 385] width 16 height 16
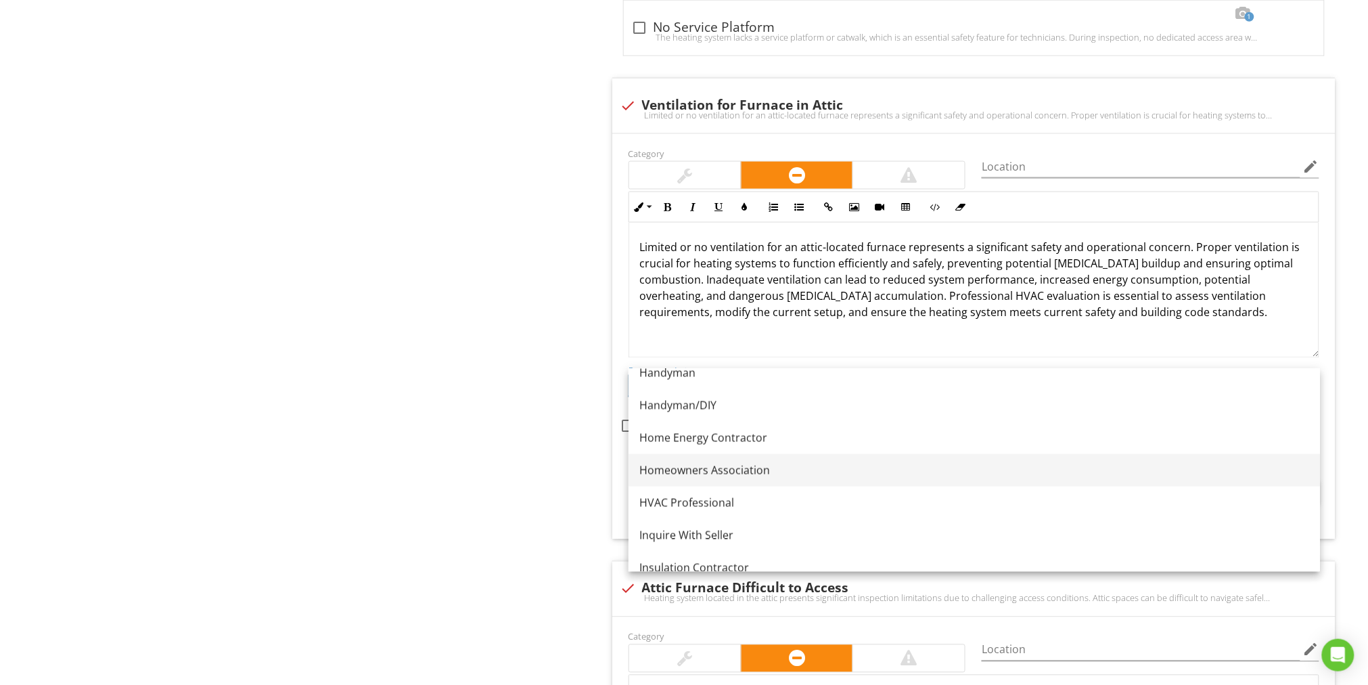
scroll to position [876, 0]
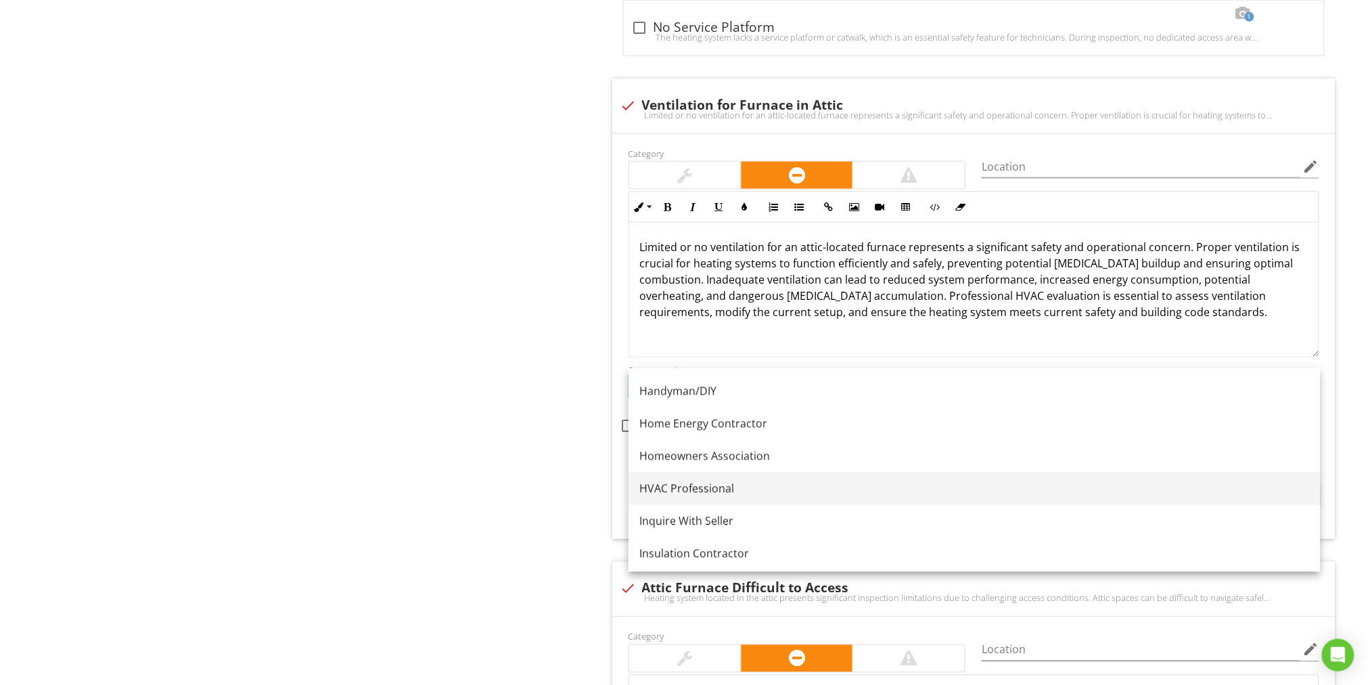
click at [671, 480] on div "HVAC Professional" at bounding box center [974, 488] width 670 height 16
type input "HVAC Professional"
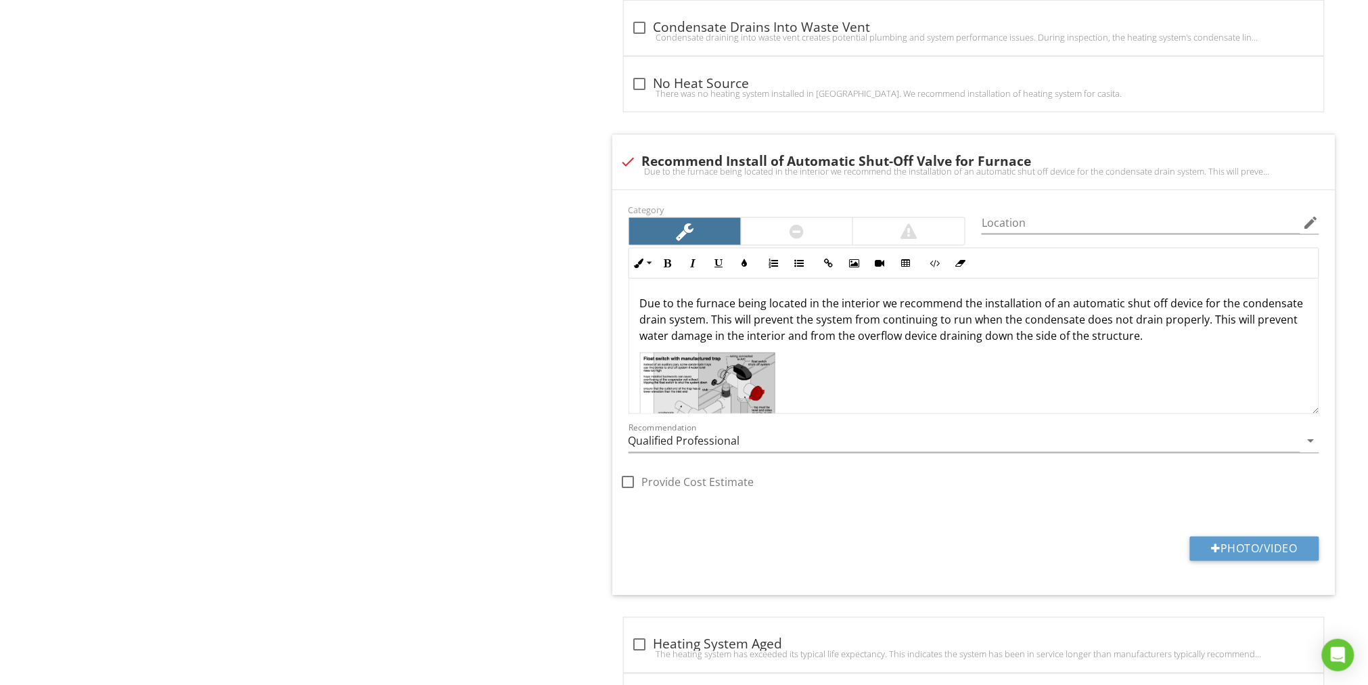
scroll to position [4264, 0]
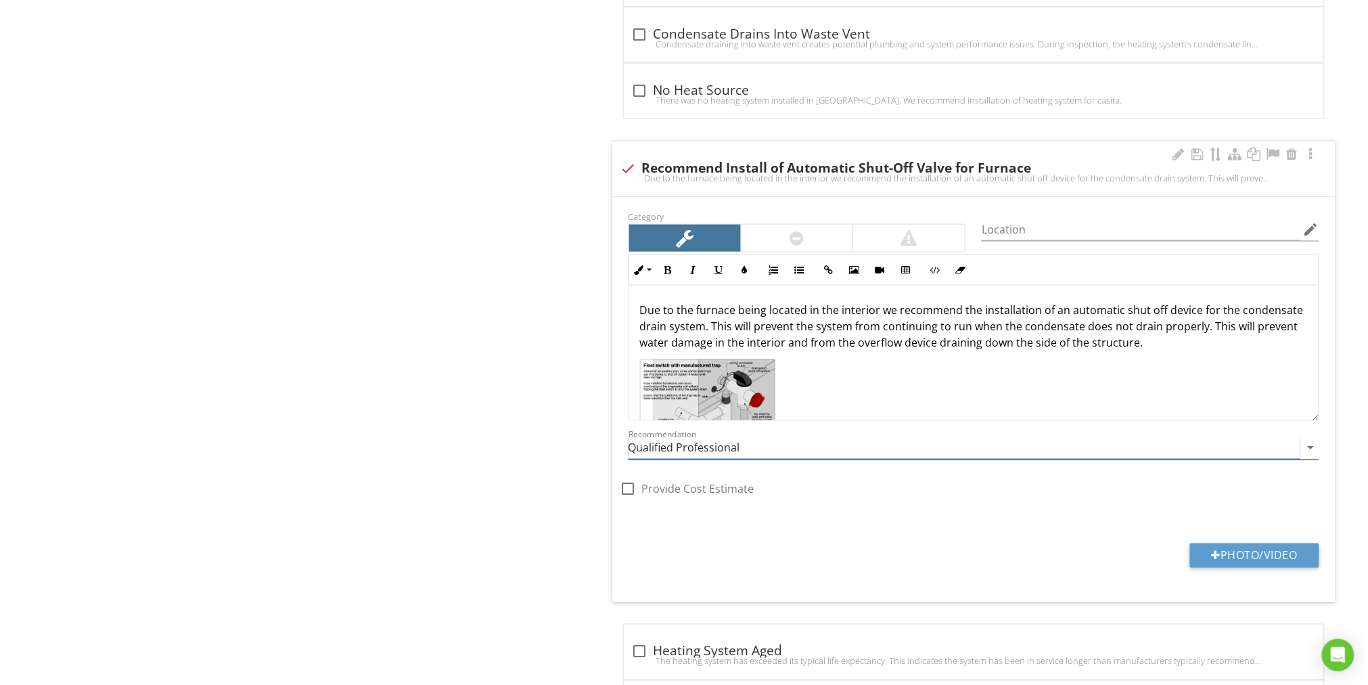
click at [1312, 440] on icon "arrow_drop_down" at bounding box center [1311, 448] width 16 height 16
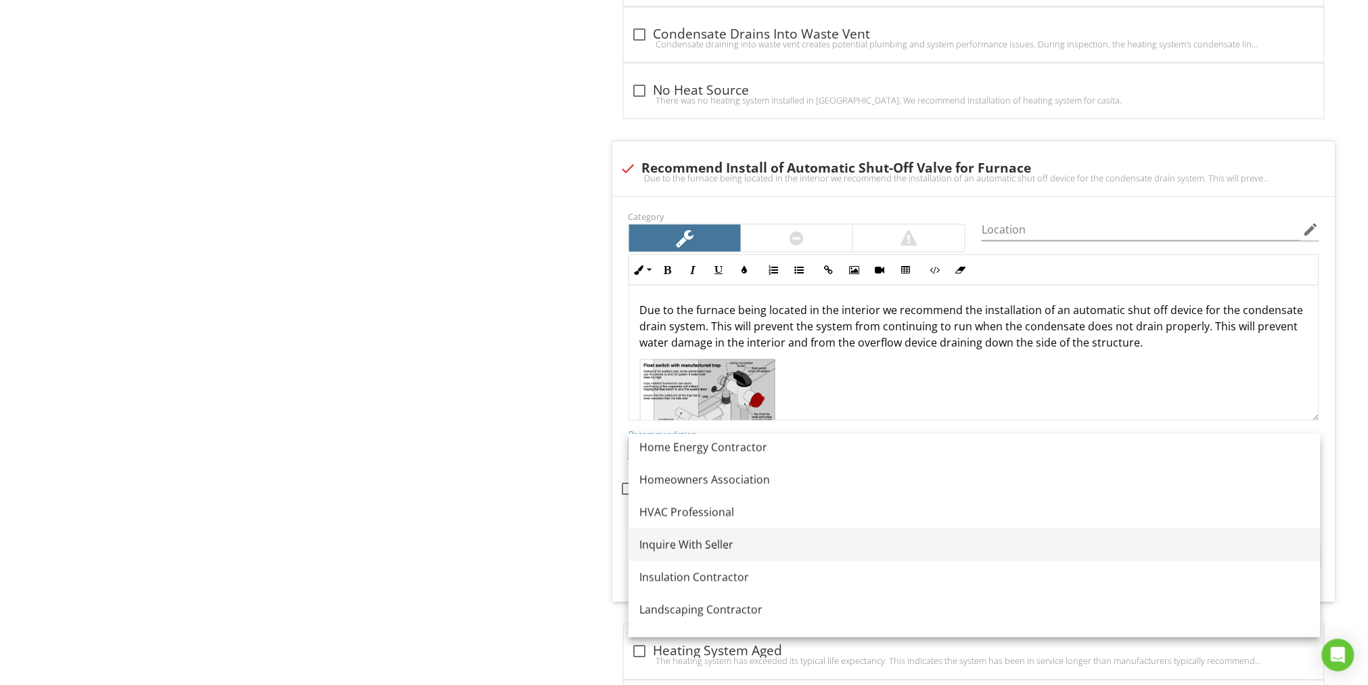
scroll to position [933, 0]
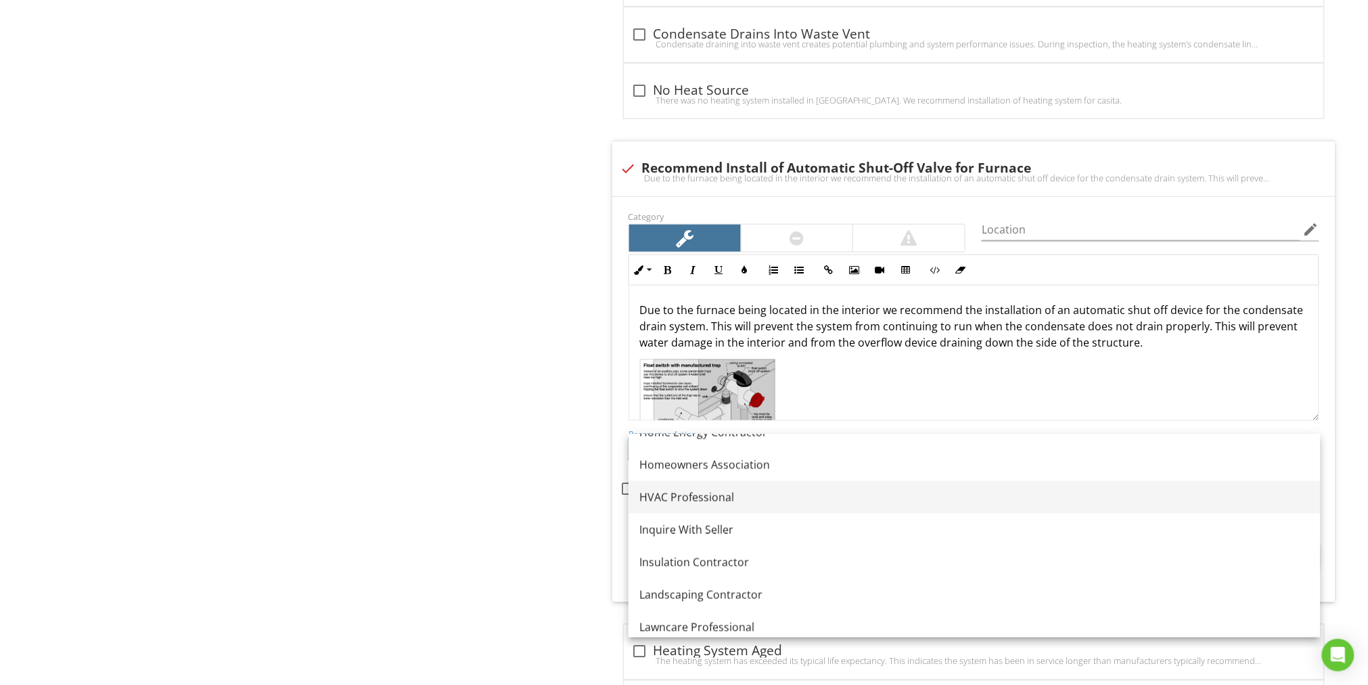
click at [700, 497] on div "HVAC Professional" at bounding box center [974, 497] width 670 height 16
type input "HVAC Professional"
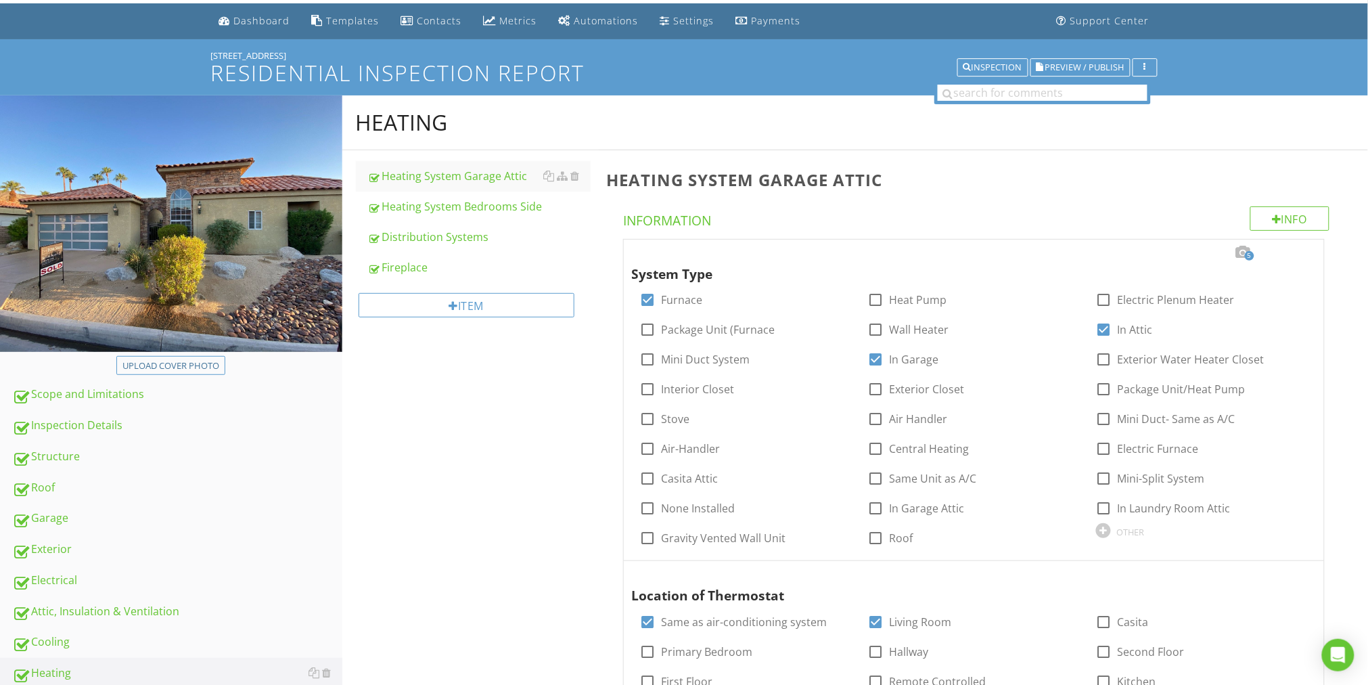
scroll to position [0, 0]
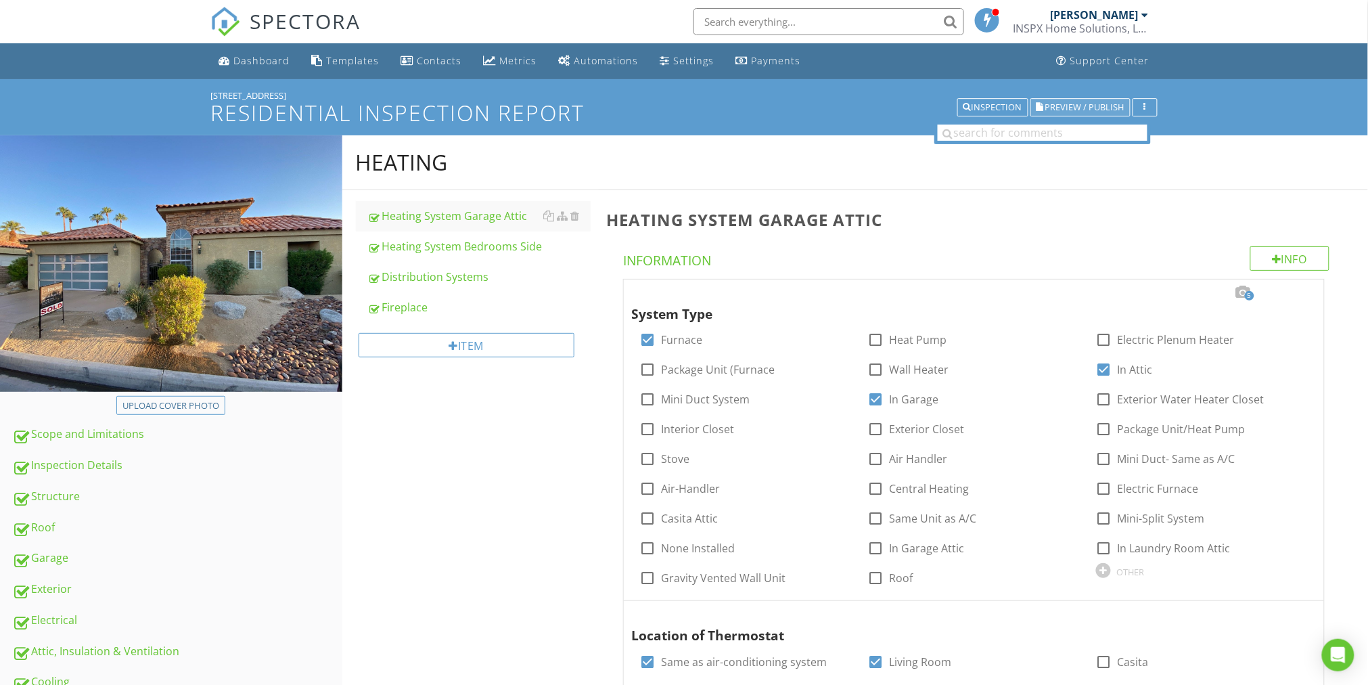
click at [1091, 100] on button "Preview / Publish" at bounding box center [1080, 107] width 100 height 19
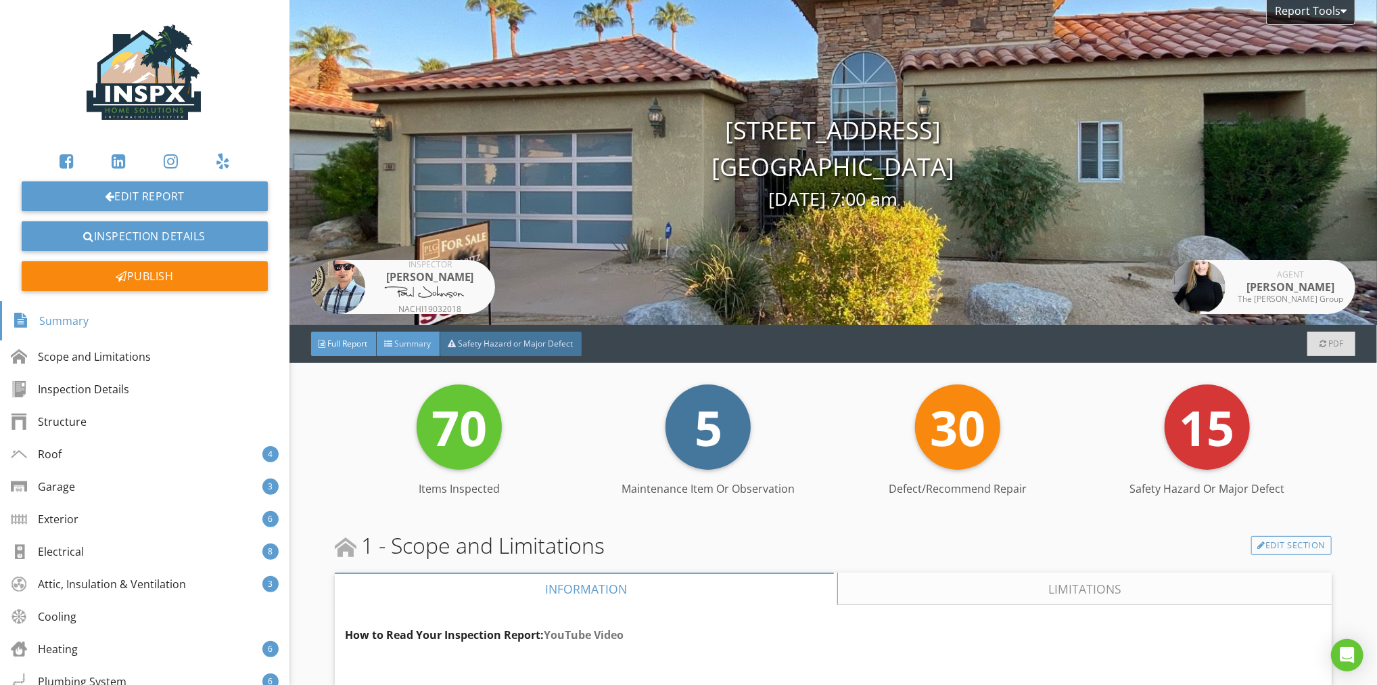
click at [416, 346] on span "Summary" at bounding box center [413, 343] width 37 height 11
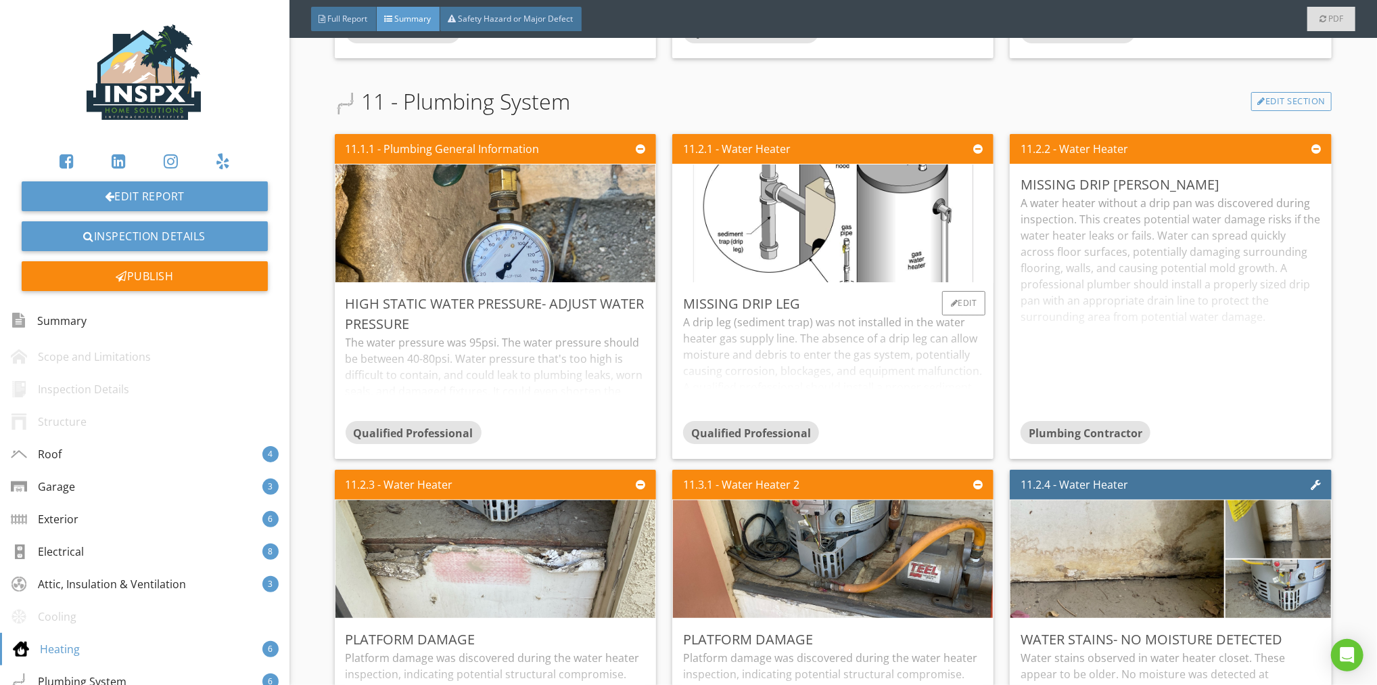
scroll to position [4343, 0]
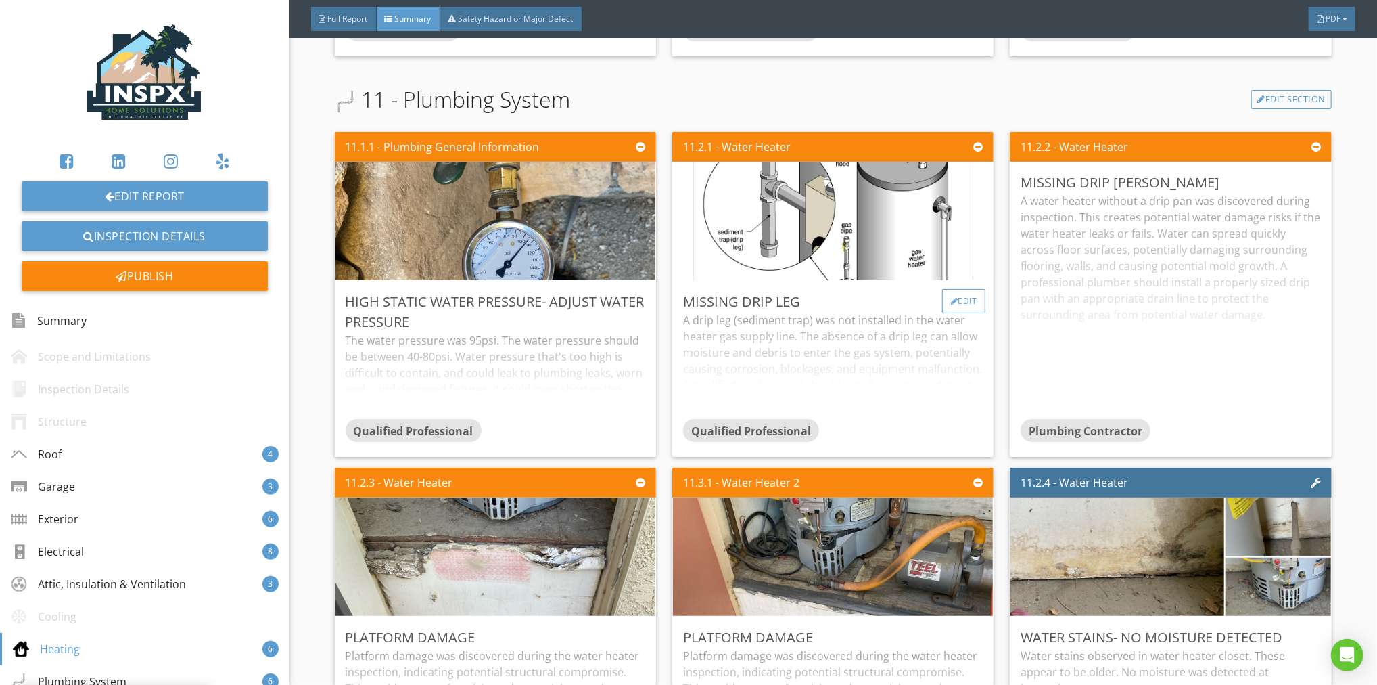
click at [952, 298] on div "Edit" at bounding box center [964, 301] width 44 height 24
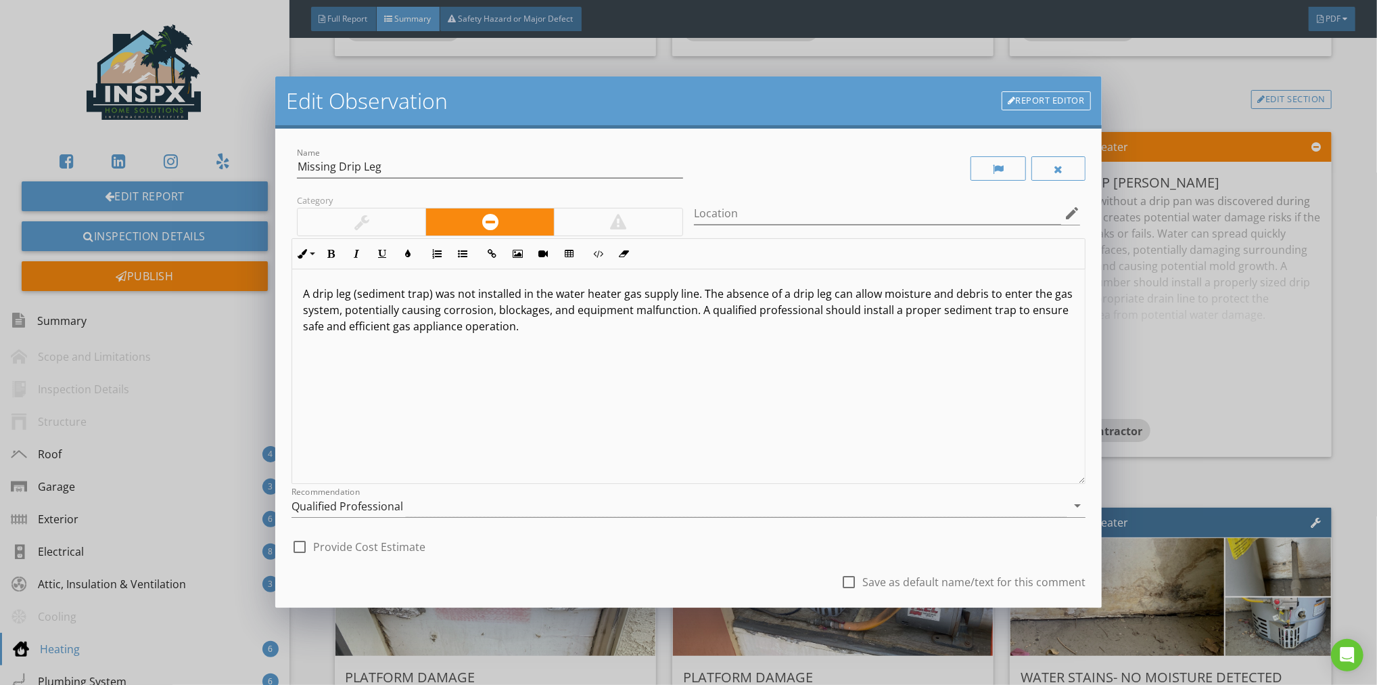
click at [617, 298] on p "A drip leg (sediment trap) was not installed in the water heater gas supply lin…" at bounding box center [688, 309] width 771 height 49
click at [551, 296] on p "A drip leg (sediment trap) was not installed in the water heaters gas supply li…" at bounding box center [688, 309] width 771 height 49
click at [680, 563] on div "check_box_outline_blank Save as default name/text for this comment" at bounding box center [689, 583] width 794 height 46
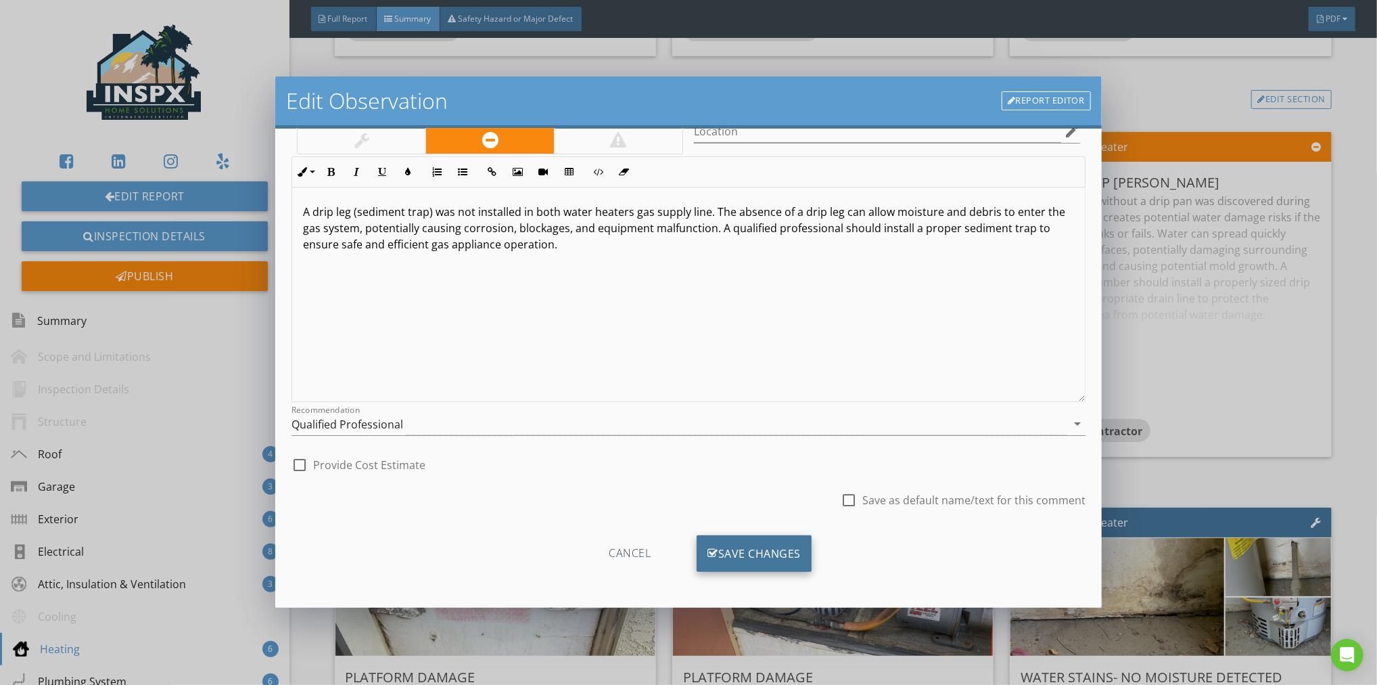
click at [743, 541] on div "Save Changes" at bounding box center [754, 553] width 115 height 37
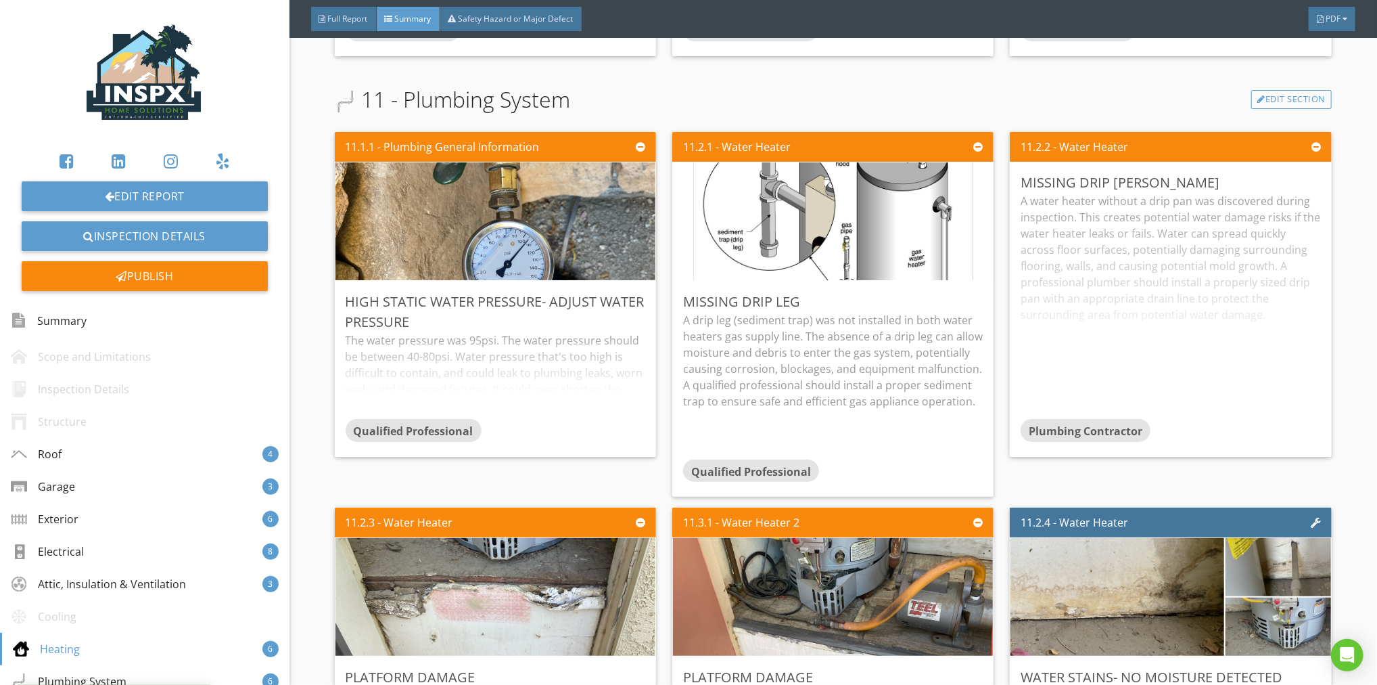
scroll to position [0, 0]
click at [612, 291] on div "Edit" at bounding box center [627, 301] width 44 height 24
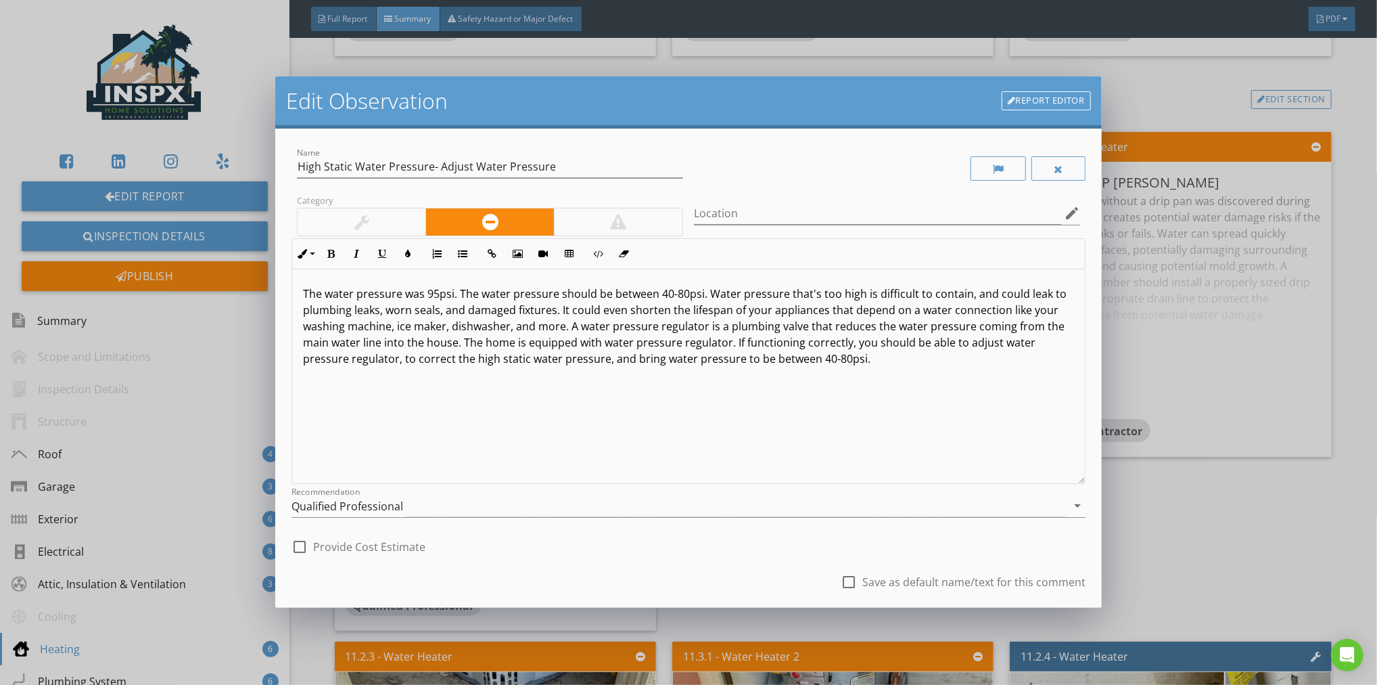
click at [434, 294] on p "The water pressure was 95psi. The water pressure should be between 40-80psi. Wa…" at bounding box center [688, 325] width 771 height 81
click at [1069, 503] on icon "arrow_drop_down" at bounding box center [1077, 505] width 16 height 16
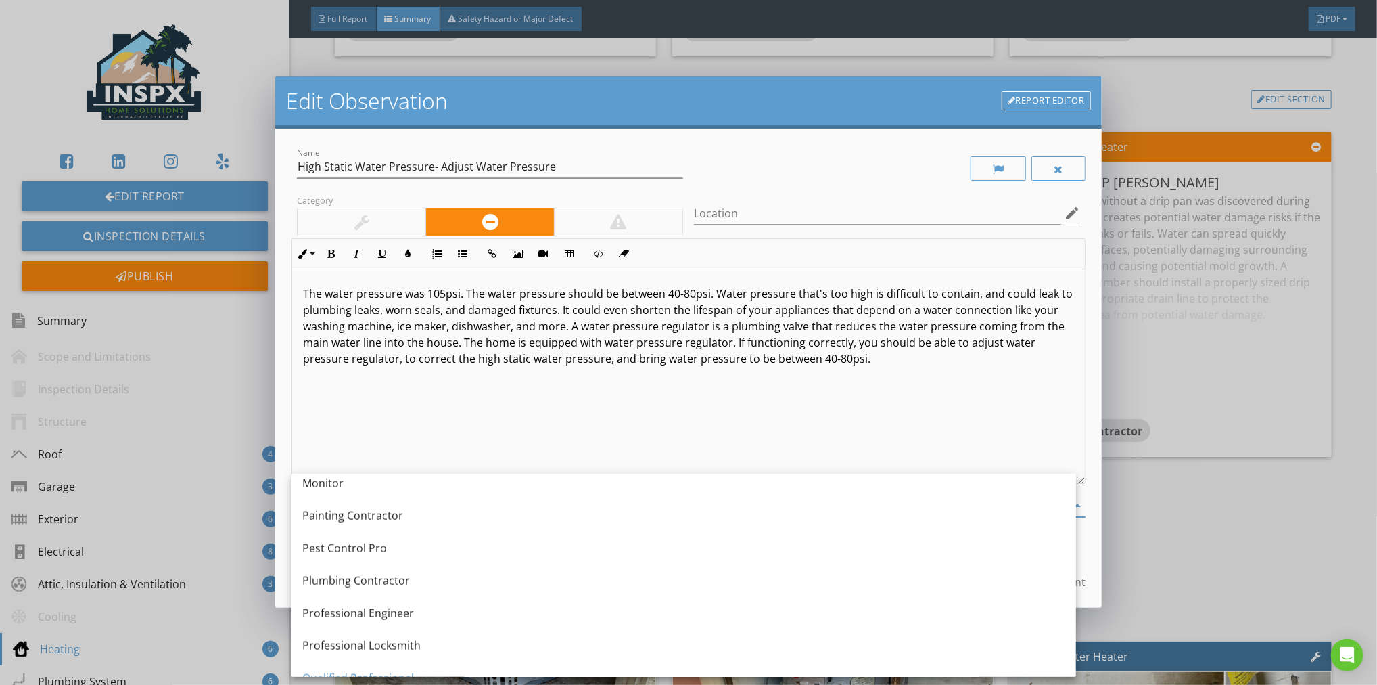
scroll to position [1278, 0]
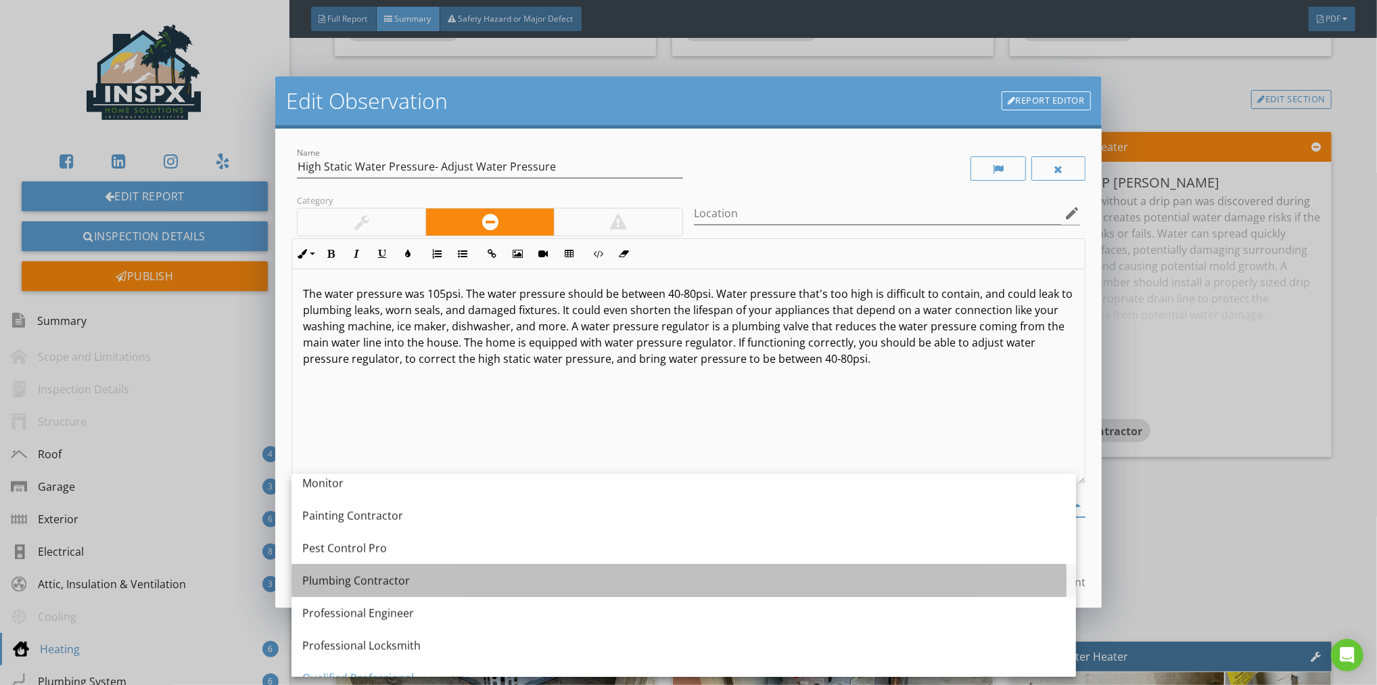
click at [405, 573] on div "Plumbing Contractor" at bounding box center [683, 580] width 763 height 16
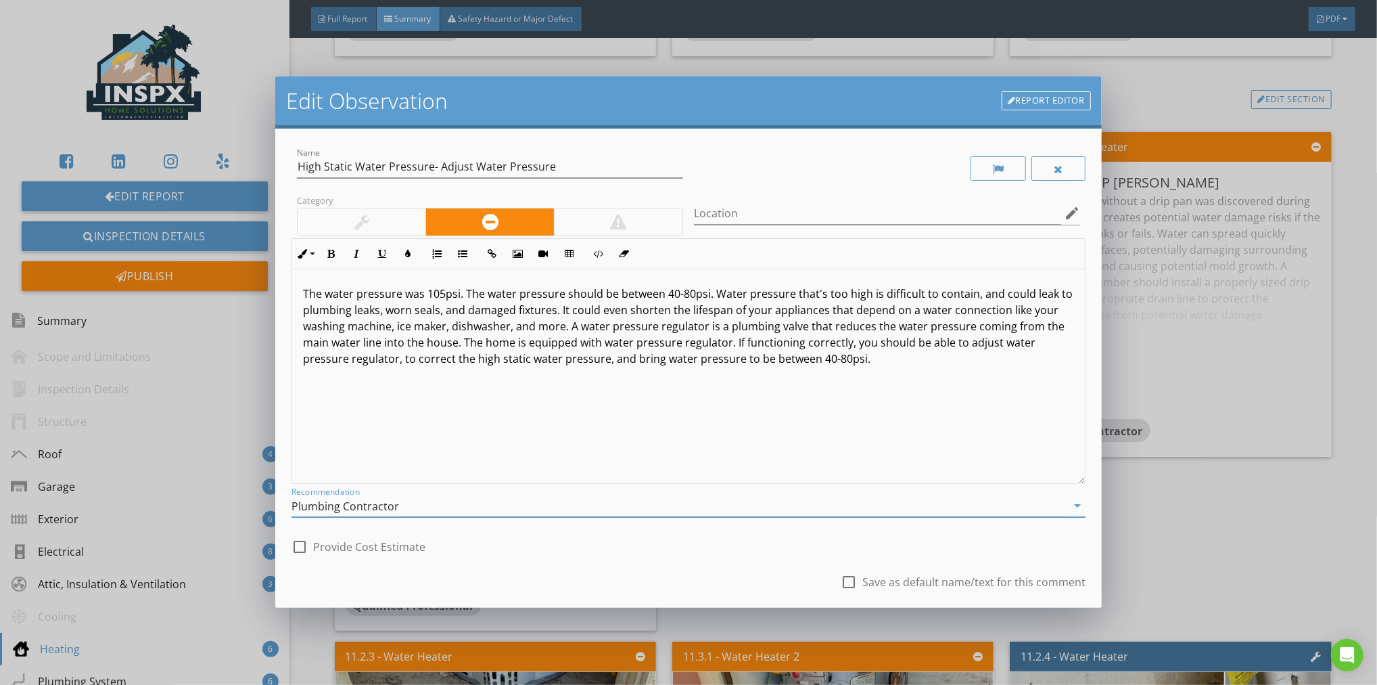
click at [591, 578] on div "check_box_outline_blank Save as default name/text for this comment" at bounding box center [689, 583] width 794 height 46
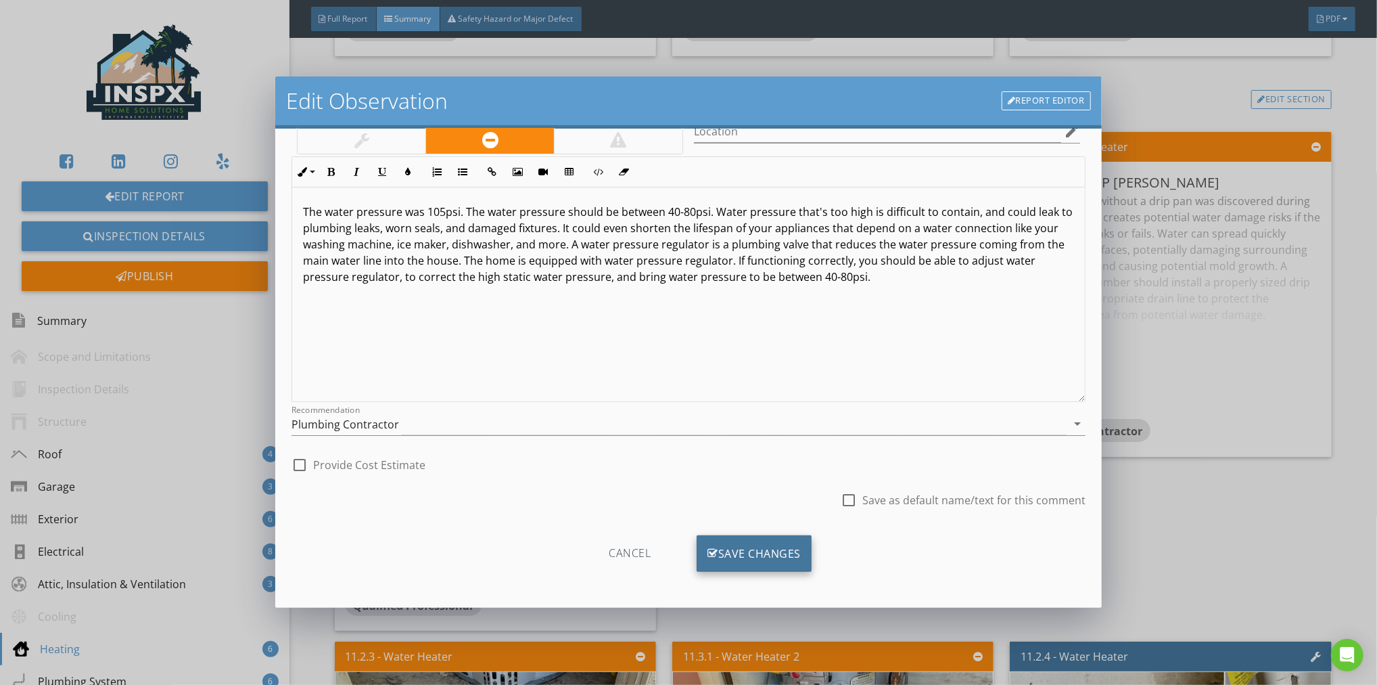
click at [749, 559] on div "Save Changes" at bounding box center [754, 553] width 115 height 37
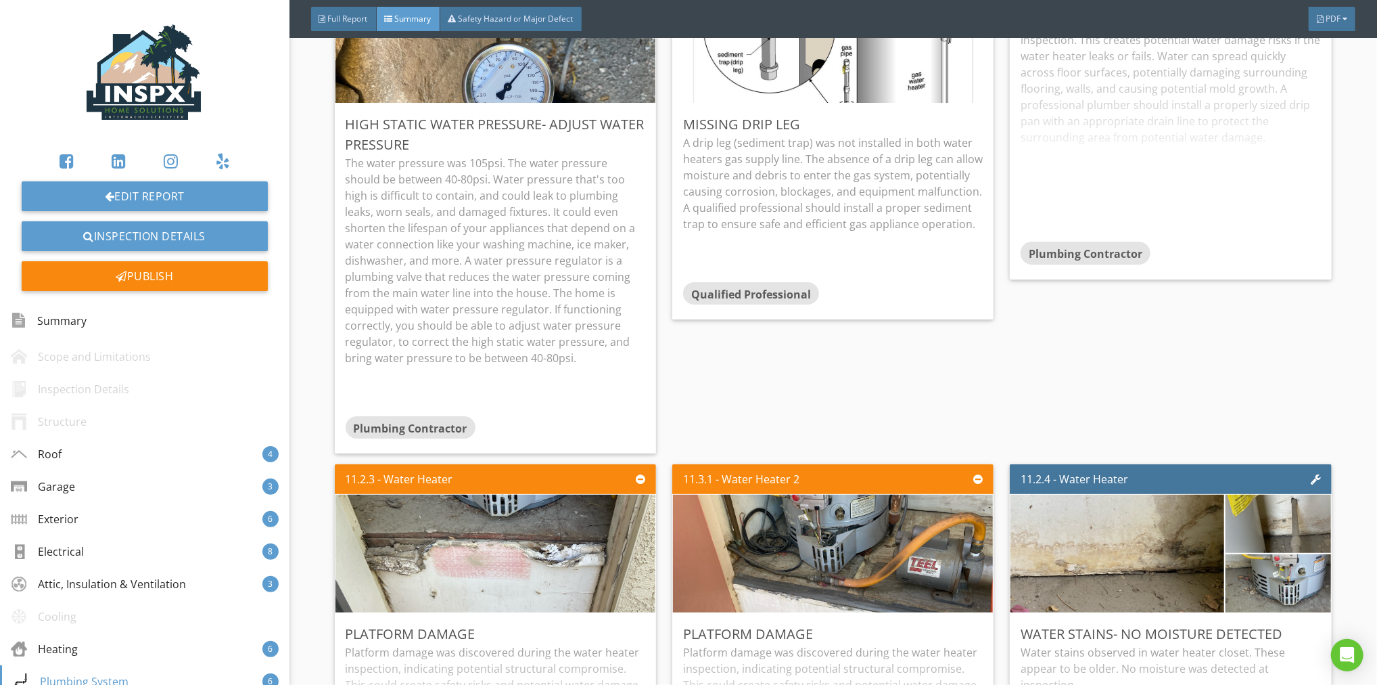
scroll to position [4457, 0]
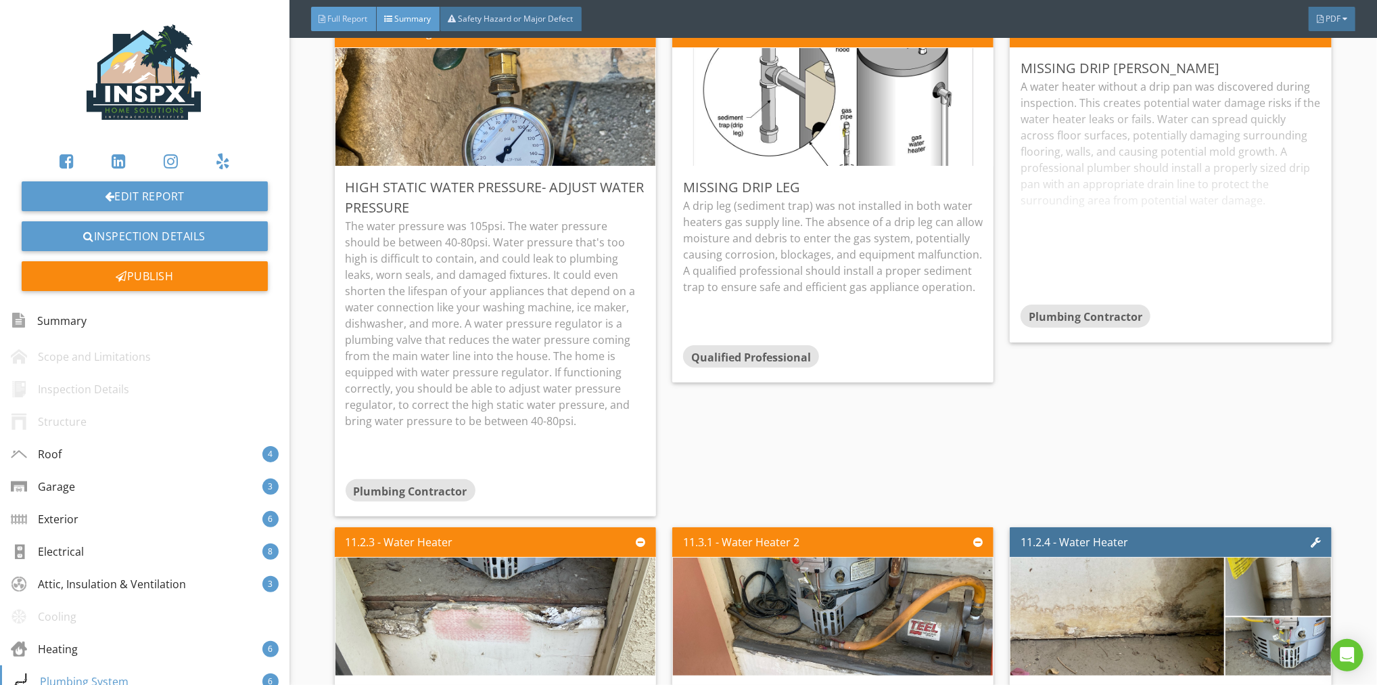
click at [340, 15] on span "Full Report" at bounding box center [348, 18] width 40 height 11
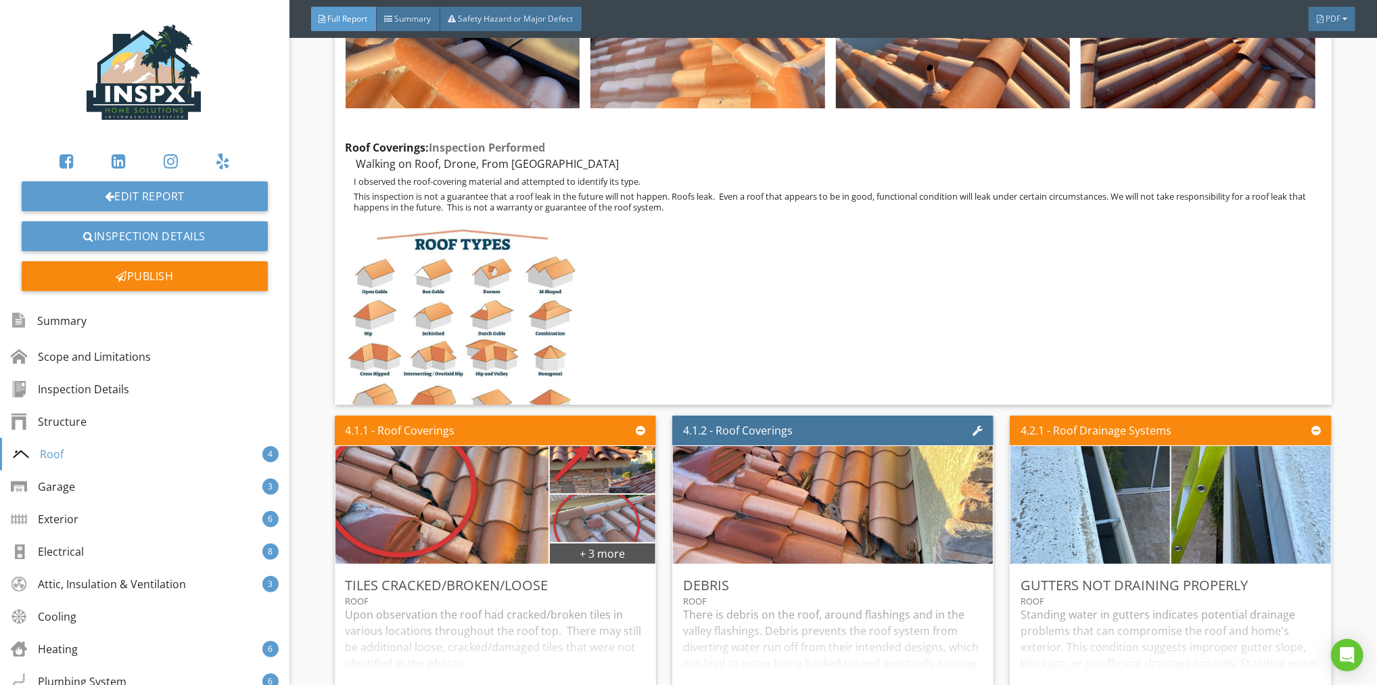
scroll to position [5240, 0]
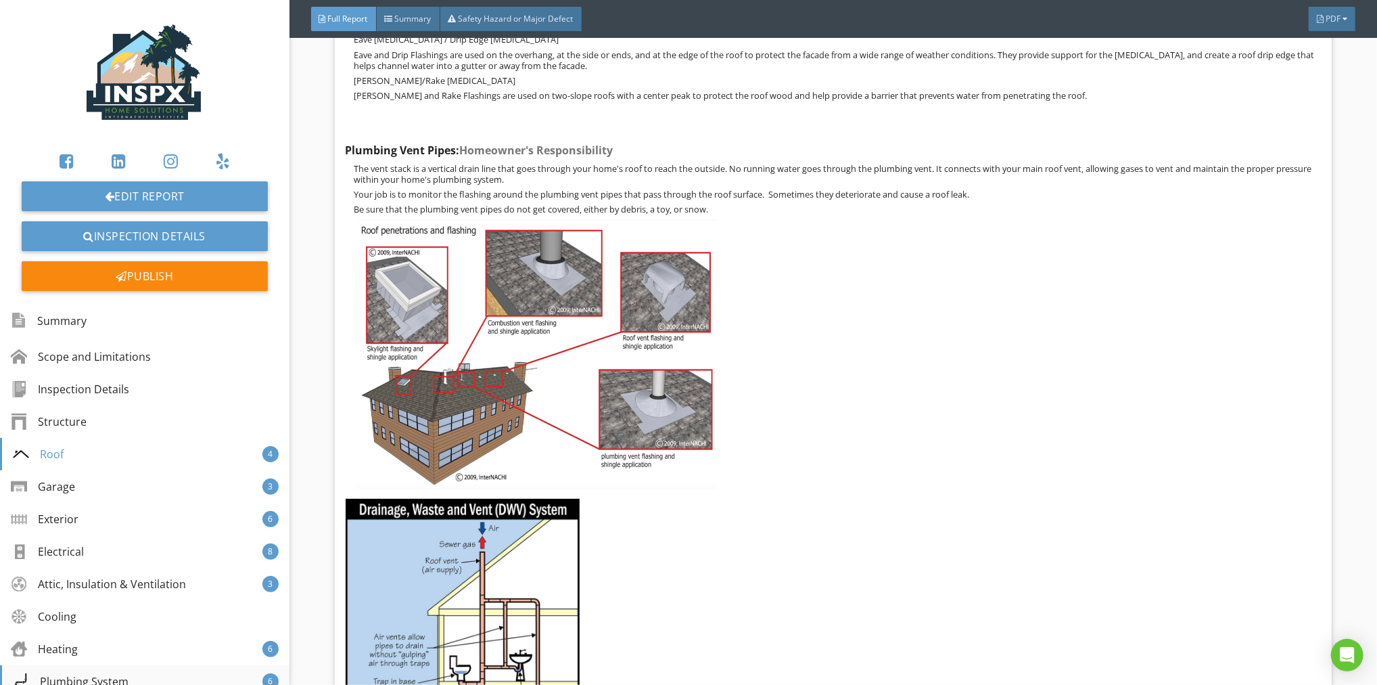
click at [110, 677] on div "Plumbing System" at bounding box center [71, 681] width 116 height 16
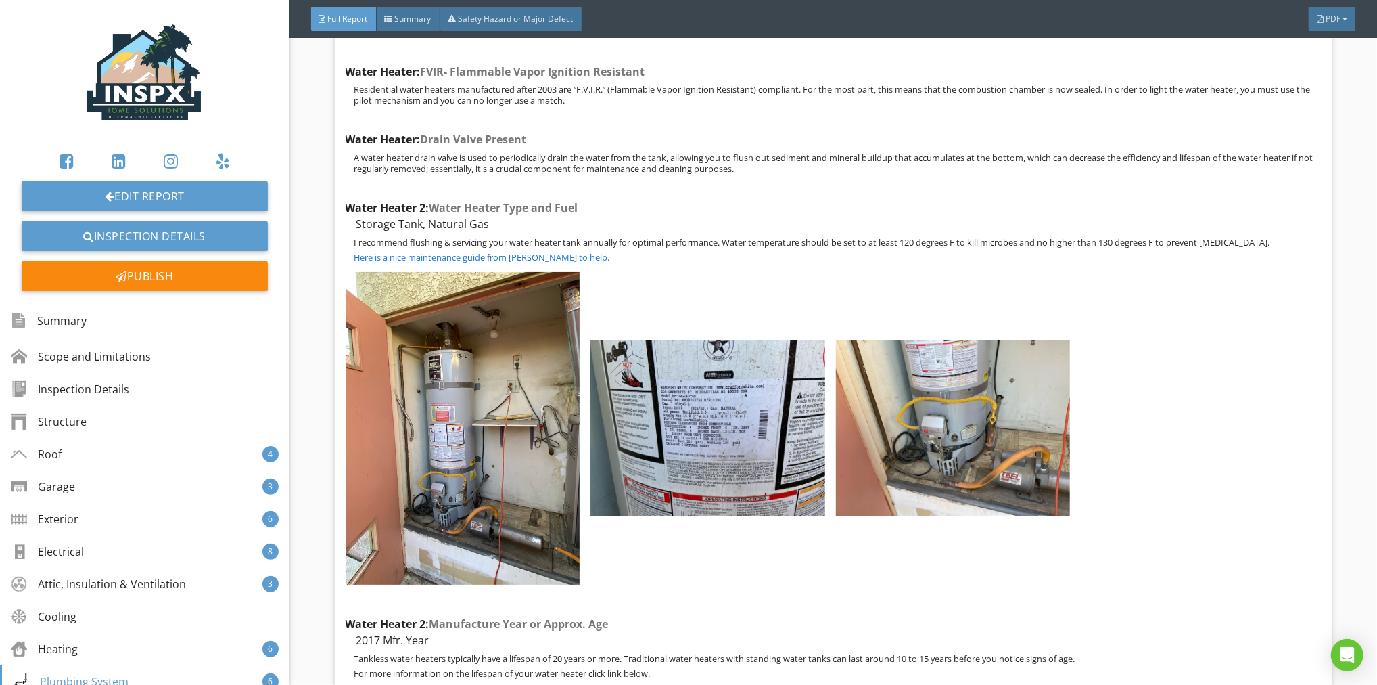
scroll to position [21274, 0]
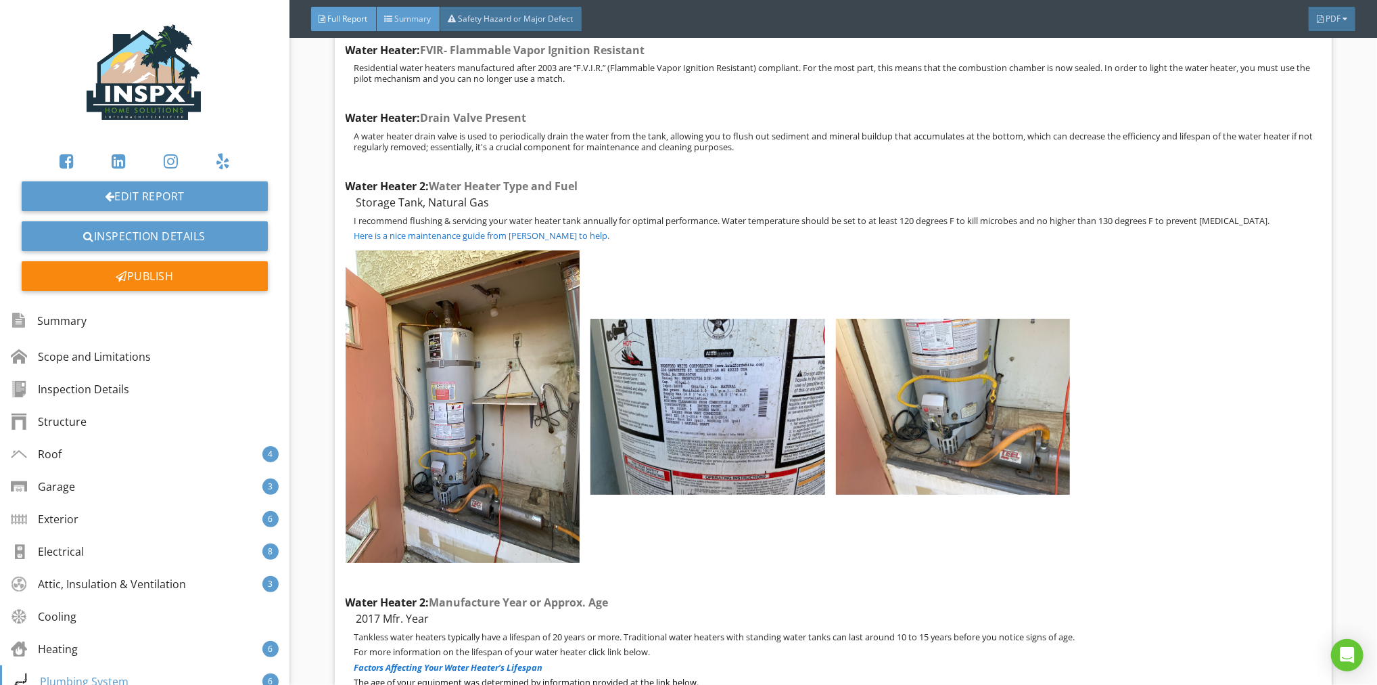
click at [419, 25] on div "Summary" at bounding box center [409, 19] width 64 height 24
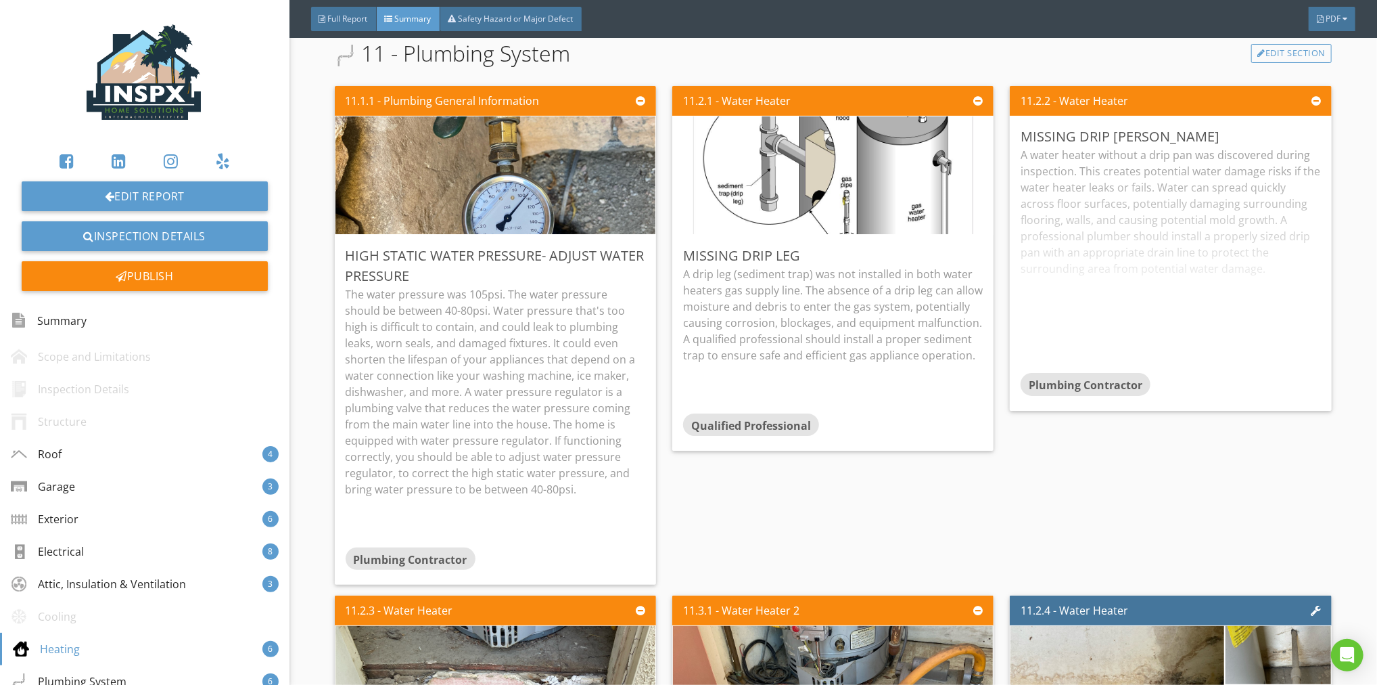
scroll to position [4380, 0]
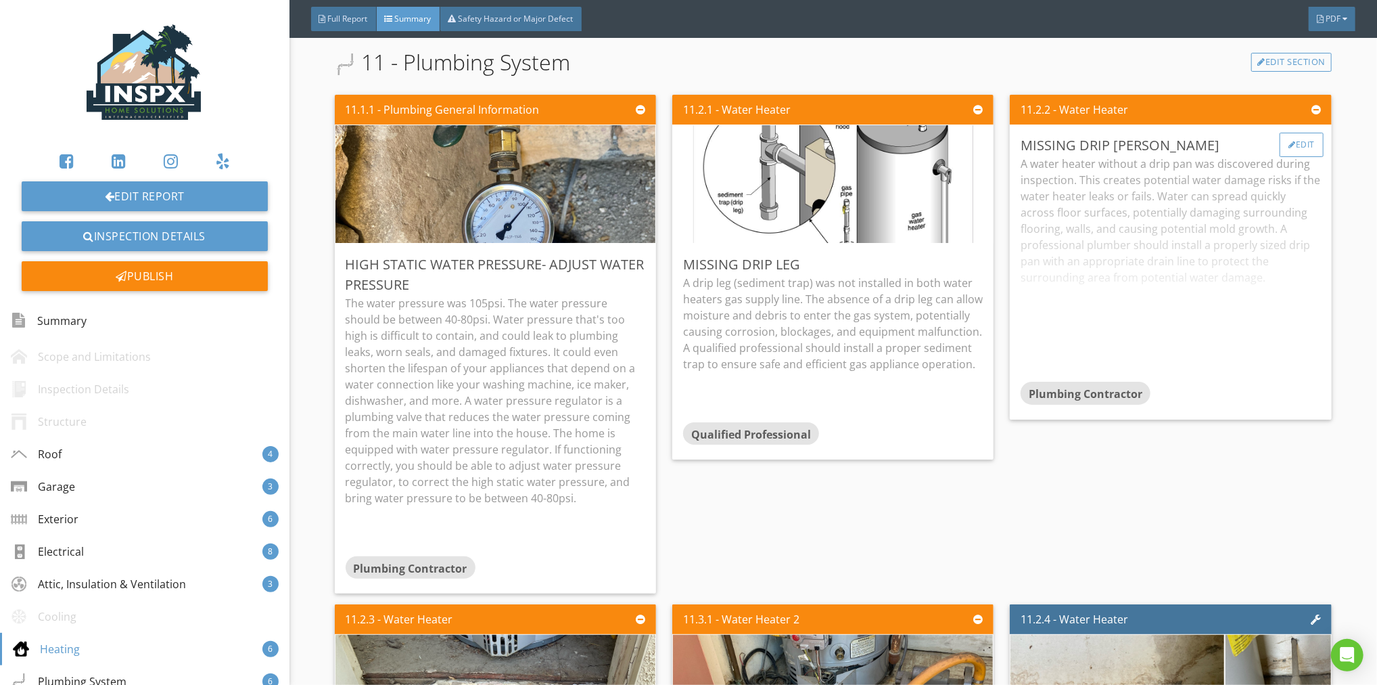
click at [1287, 146] on div "Edit" at bounding box center [1302, 145] width 44 height 24
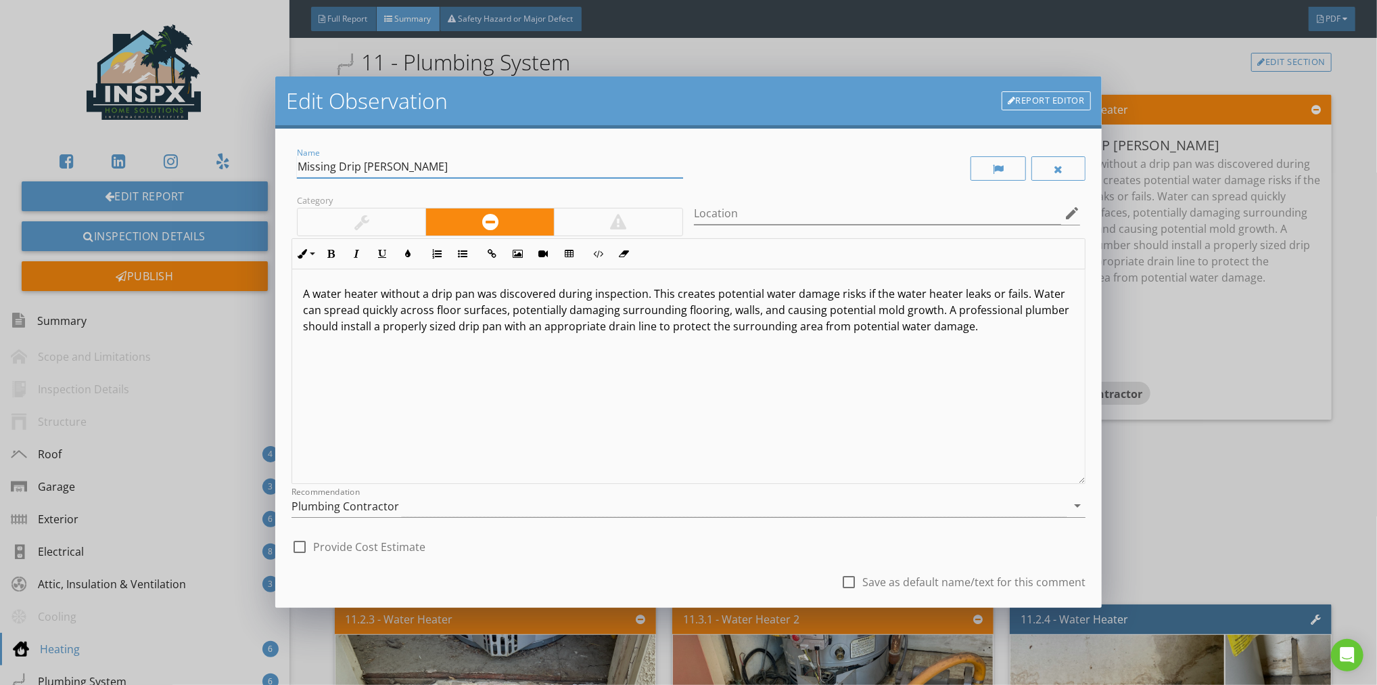
click at [423, 171] on input "Missing Drip [PERSON_NAME]" at bounding box center [490, 167] width 386 height 22
type input "Missing Drip Pans"
click at [745, 204] on input "Location" at bounding box center [877, 213] width 367 height 22
type input "Both Water Heaters"
drag, startPoint x: 647, startPoint y: 545, endPoint x: 657, endPoint y: 519, distance: 27.9
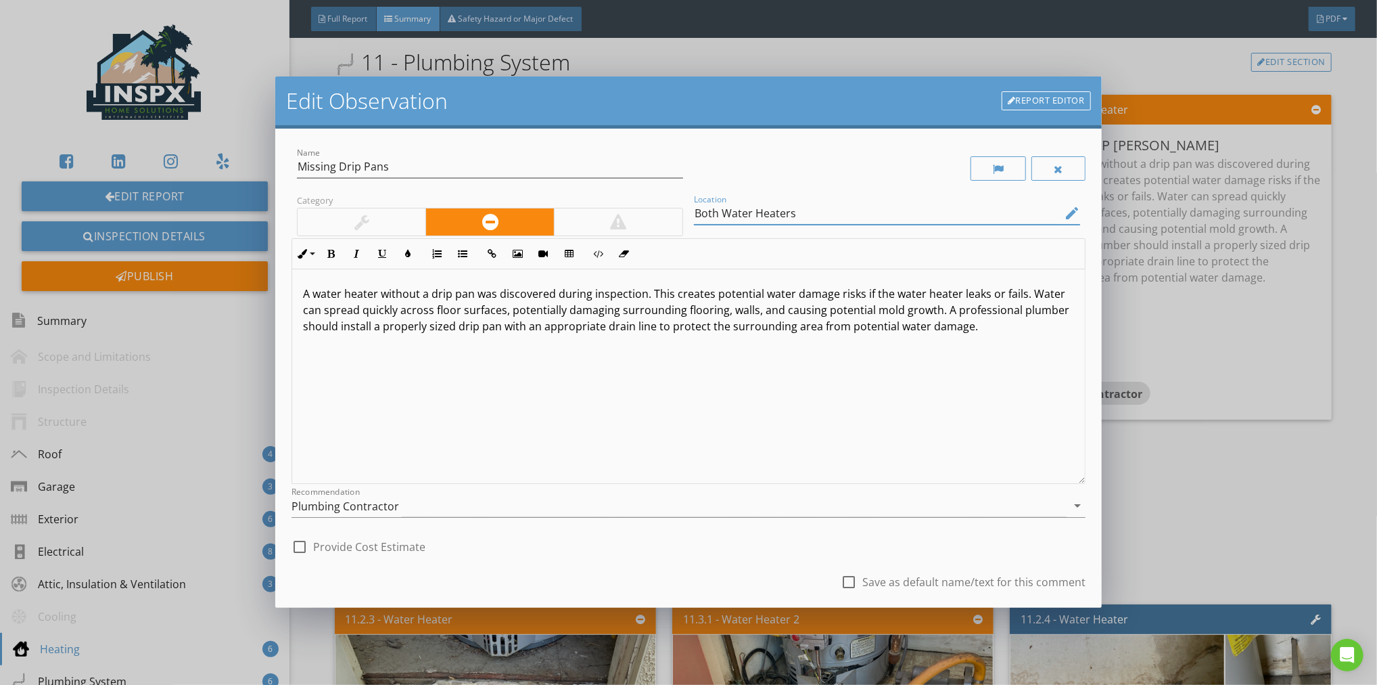
click at [649, 542] on div "check_box_outline_blank Provide Cost Estimate" at bounding box center [689, 545] width 794 height 30
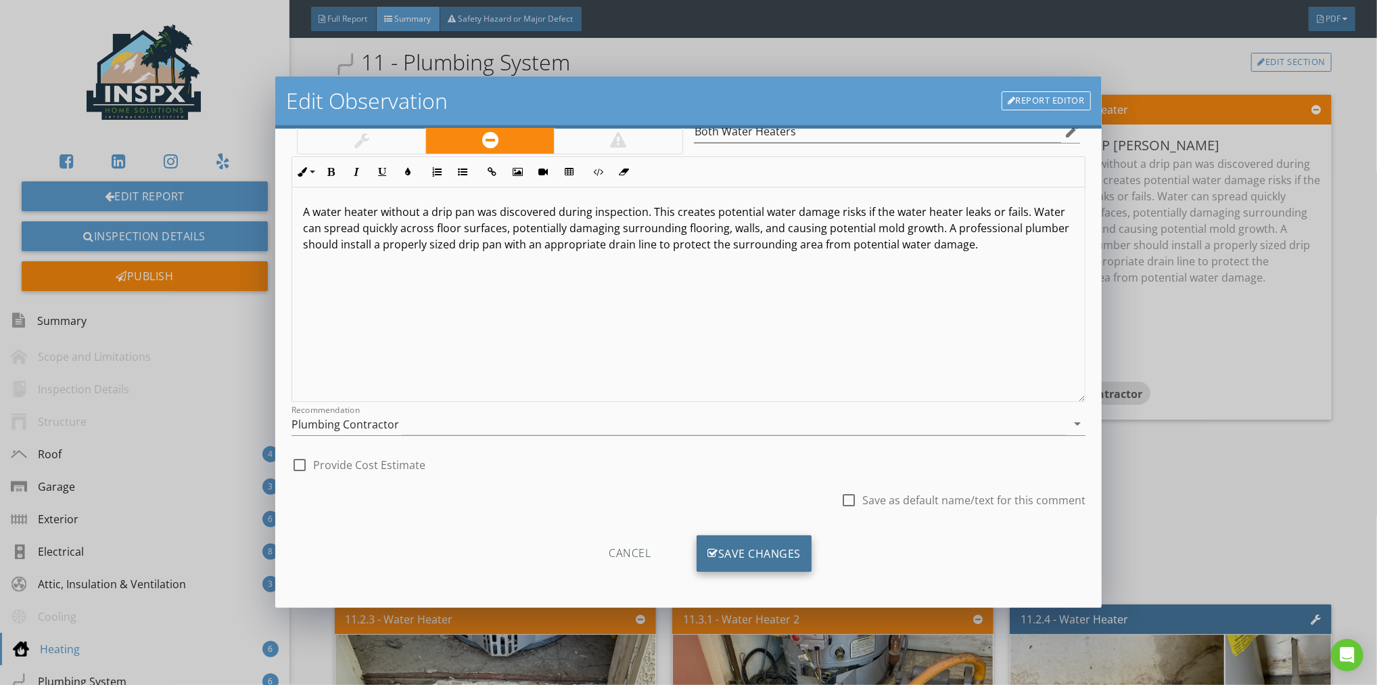
click at [742, 547] on div "Save Changes" at bounding box center [754, 553] width 115 height 37
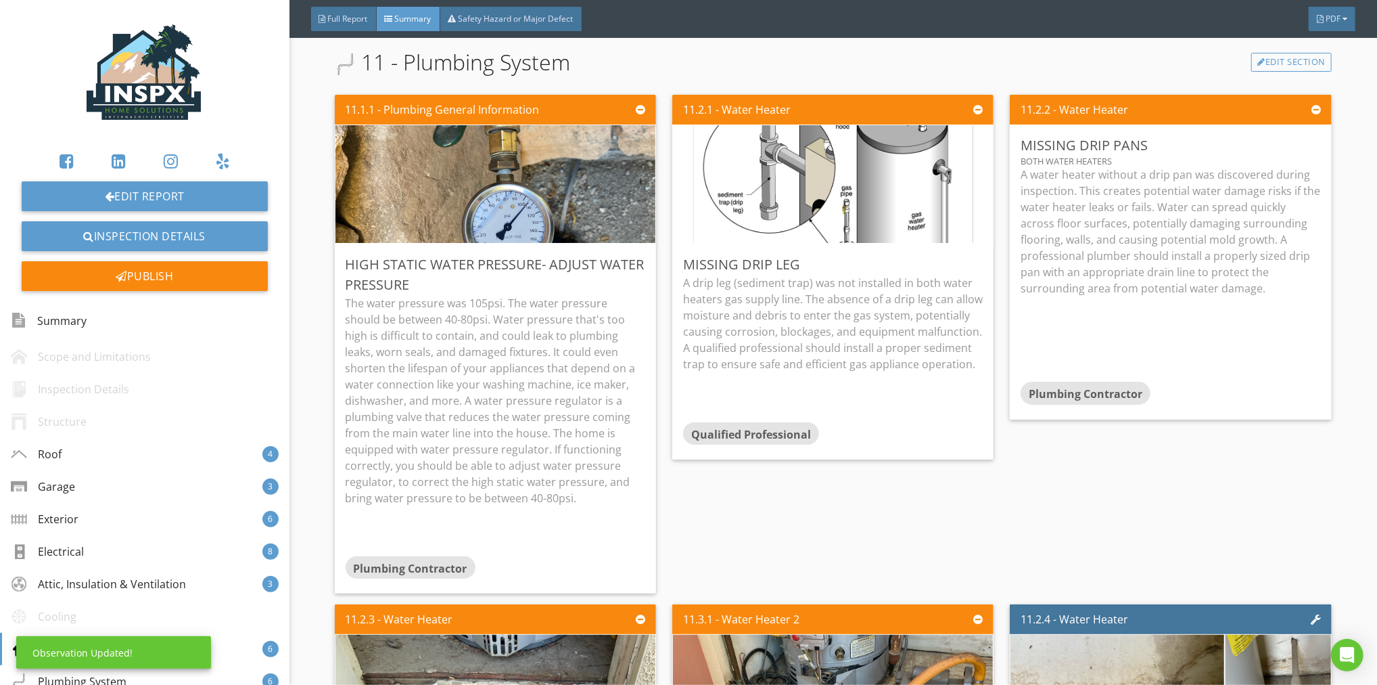
scroll to position [0, 0]
click at [958, 265] on div "Edit" at bounding box center [964, 264] width 44 height 24
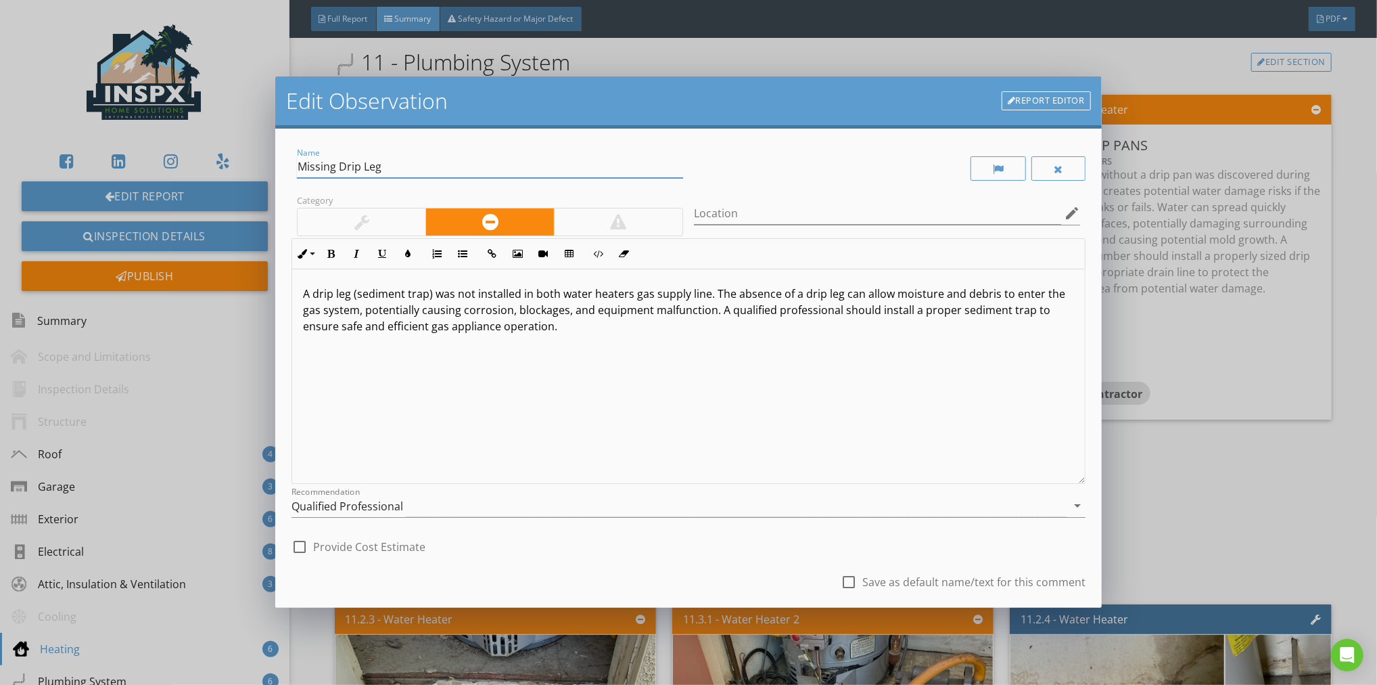
click at [411, 175] on input "Missing Drip Leg" at bounding box center [490, 167] width 386 height 22
type input "Missing Drip [PERSON_NAME]"
click at [743, 211] on input "Location" at bounding box center [877, 213] width 367 height 22
type input "Both Water Heaters"
click at [643, 543] on div "check_box_outline_blank Provide Cost Estimate" at bounding box center [689, 545] width 794 height 30
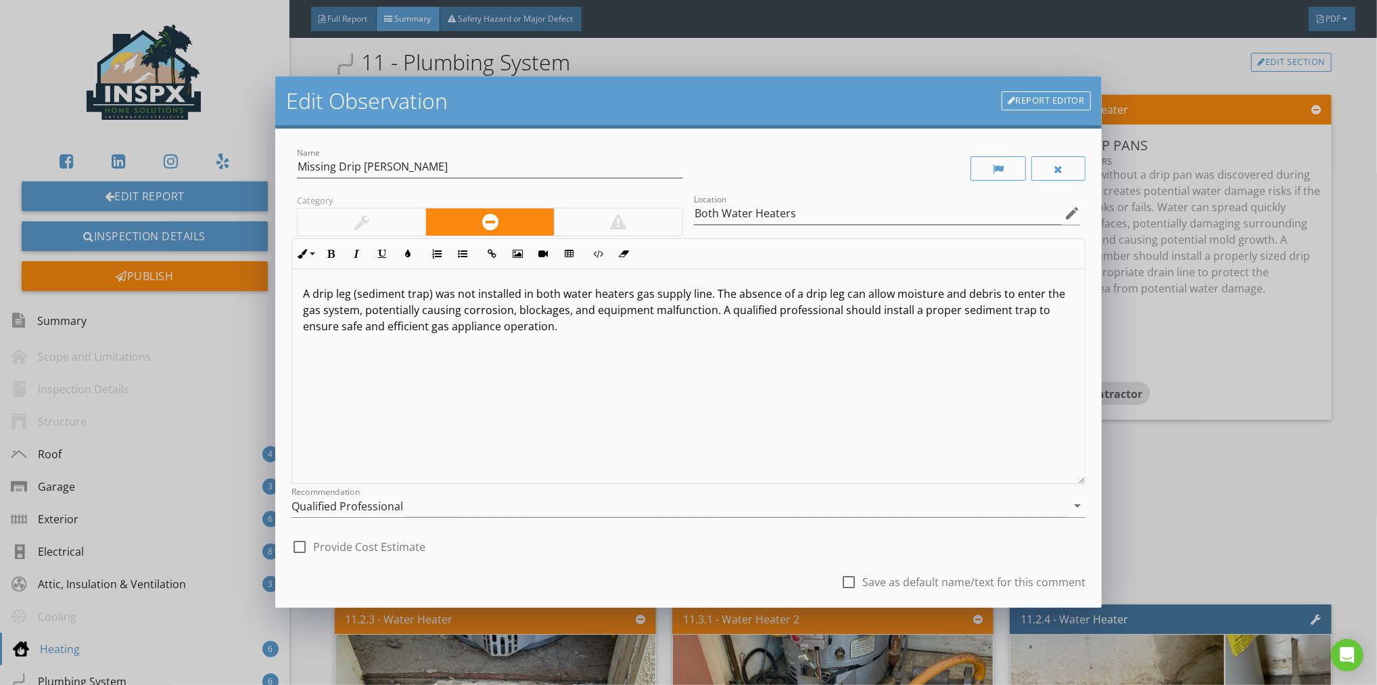
scroll to position [82, 0]
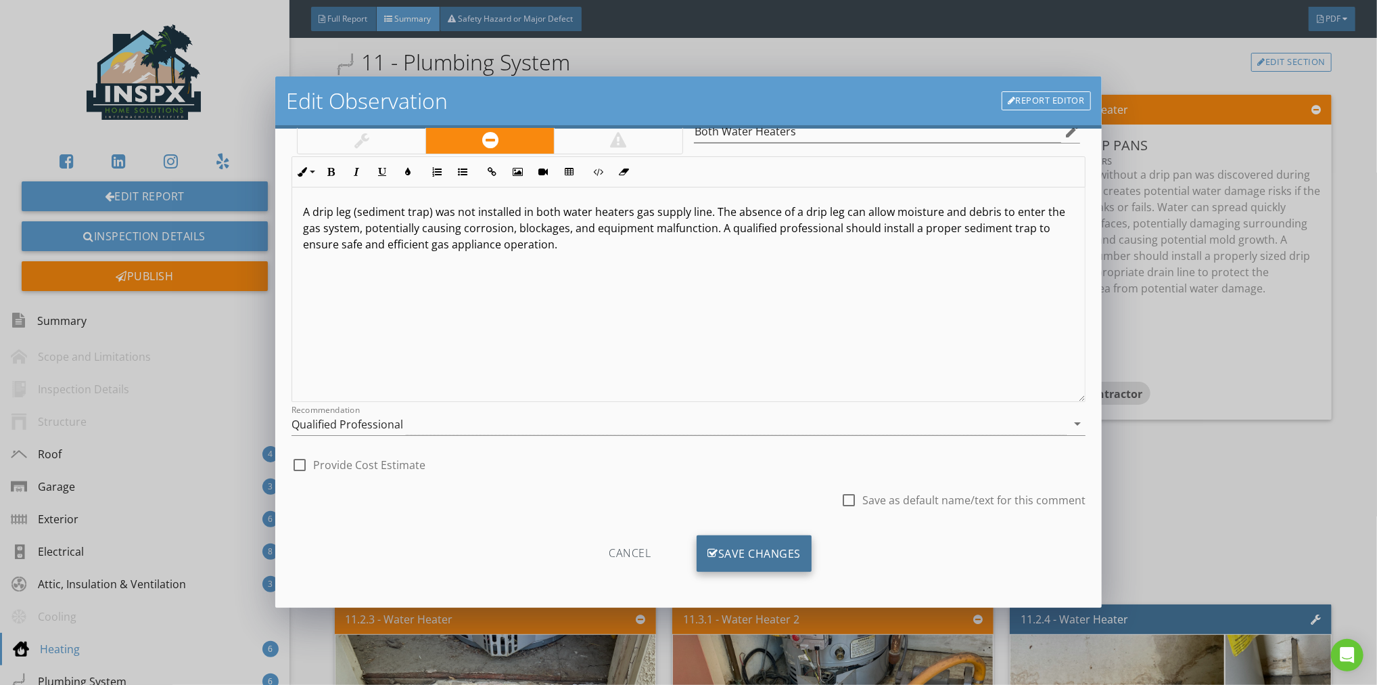
click at [760, 555] on div "Save Changes" at bounding box center [754, 553] width 115 height 37
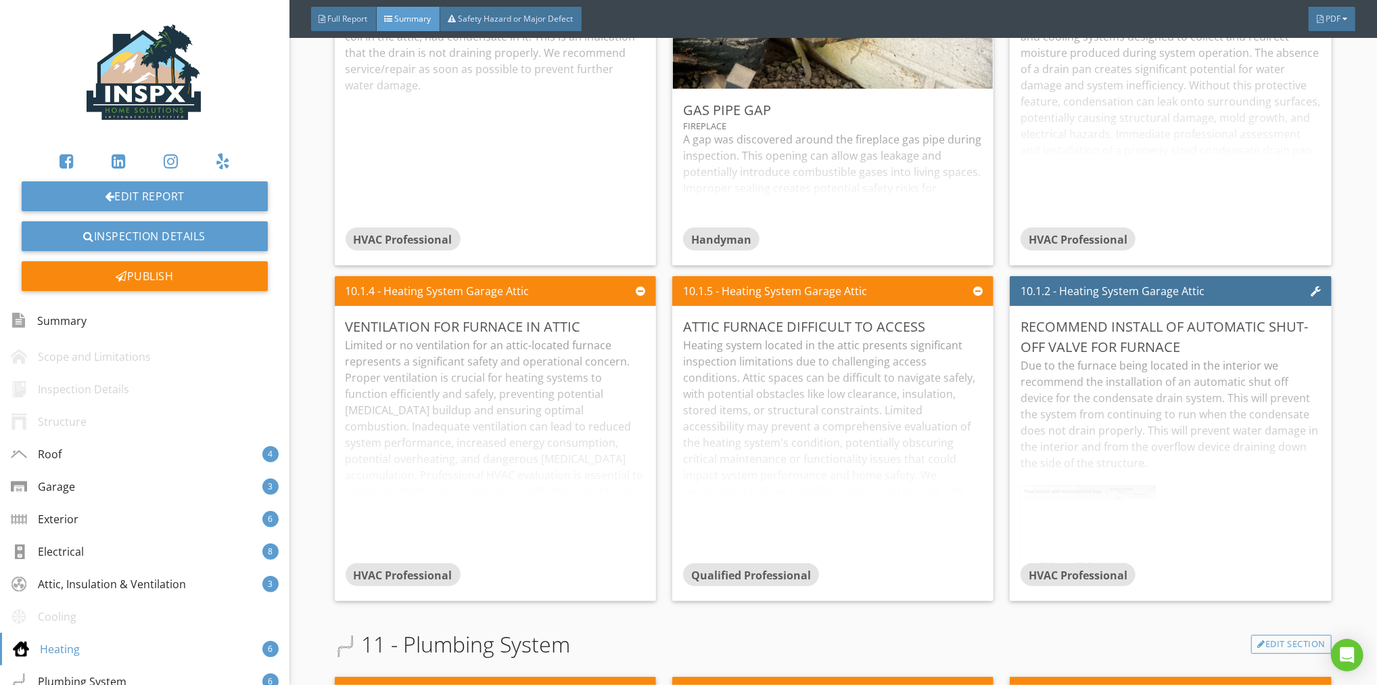
scroll to position [3796, 0]
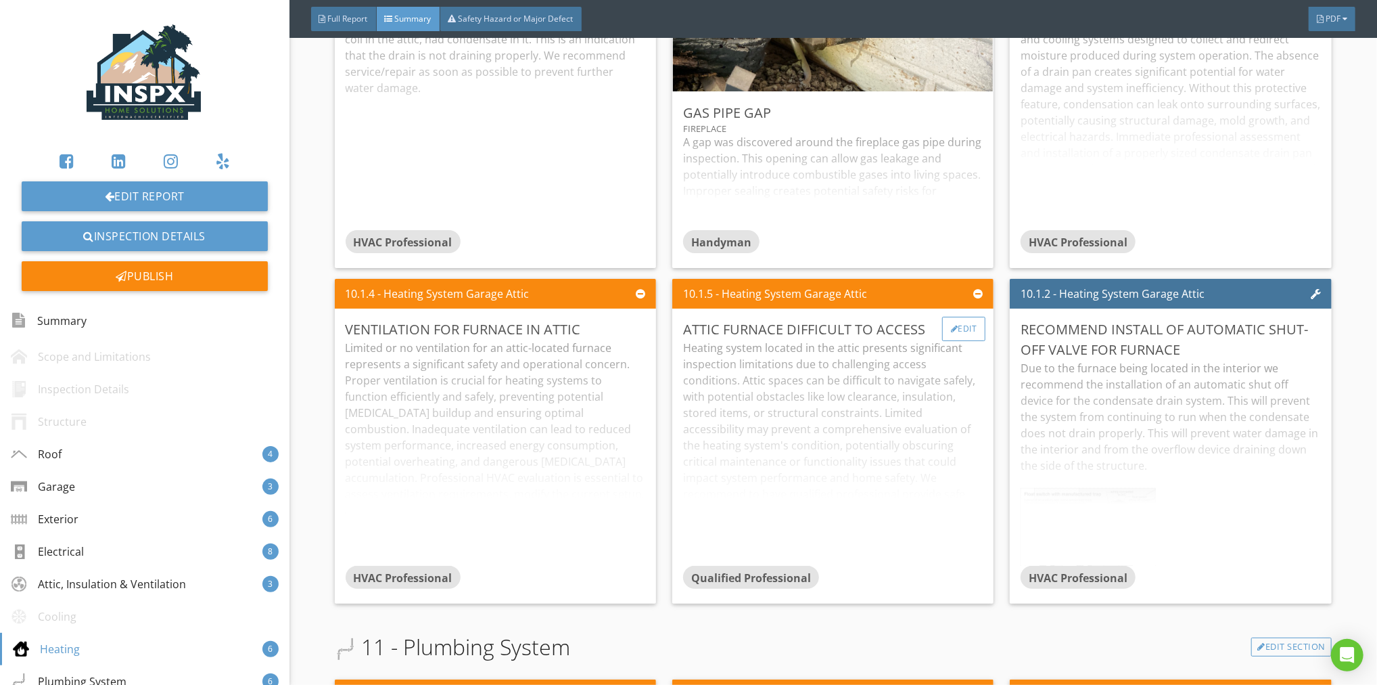
click at [959, 324] on div "Edit" at bounding box center [964, 329] width 44 height 24
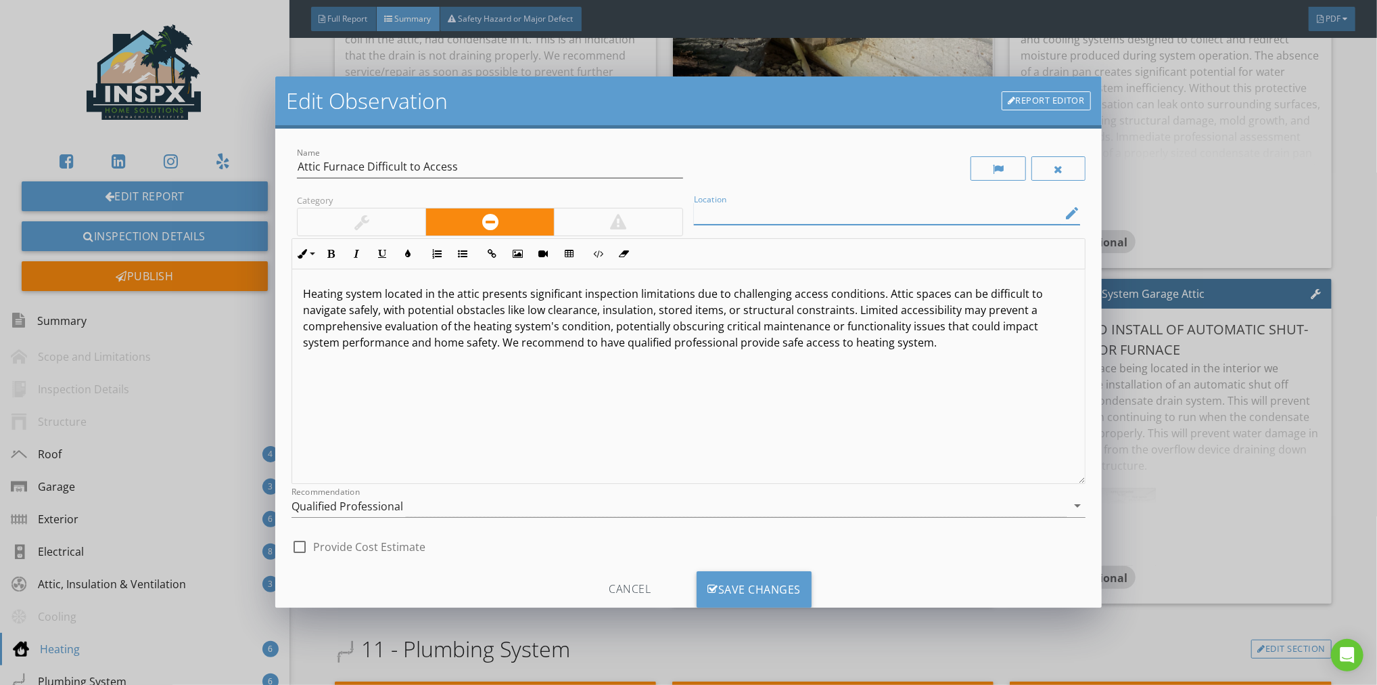
click at [760, 214] on input "Location" at bounding box center [877, 213] width 367 height 22
type input "Garage Attic"
click at [749, 583] on div "Save Changes" at bounding box center [754, 589] width 115 height 37
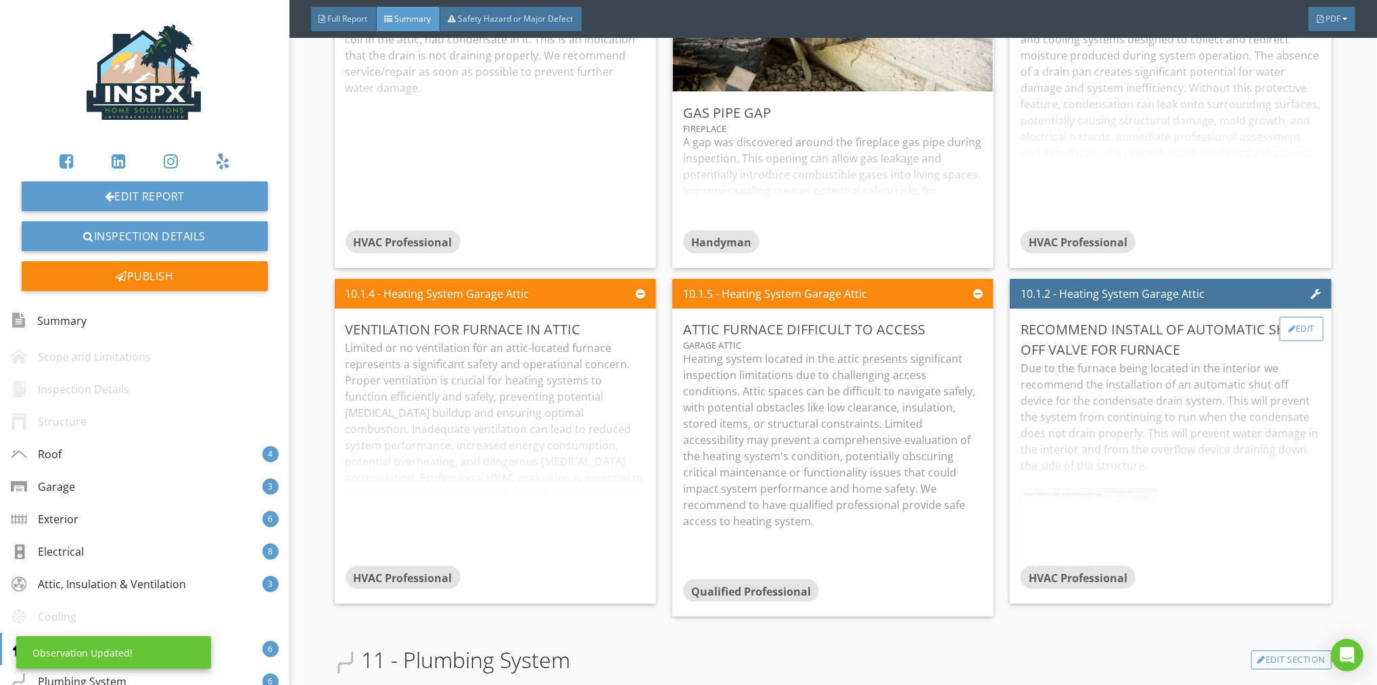
click at [1288, 329] on div "Edit" at bounding box center [1302, 329] width 44 height 24
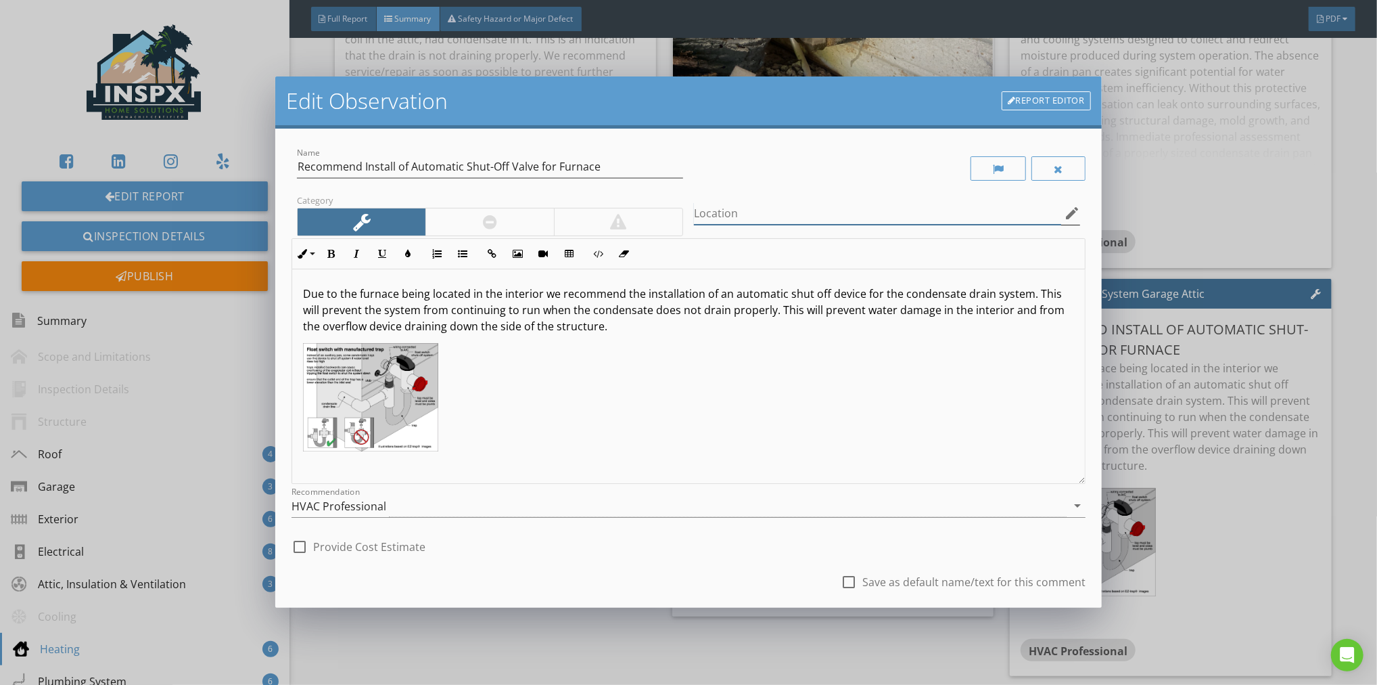
click at [748, 207] on input "Location" at bounding box center [877, 213] width 367 height 22
type input "Garage Attic"
click at [683, 557] on div "check_box_outline_blank Provide Cost Estimate" at bounding box center [689, 545] width 794 height 30
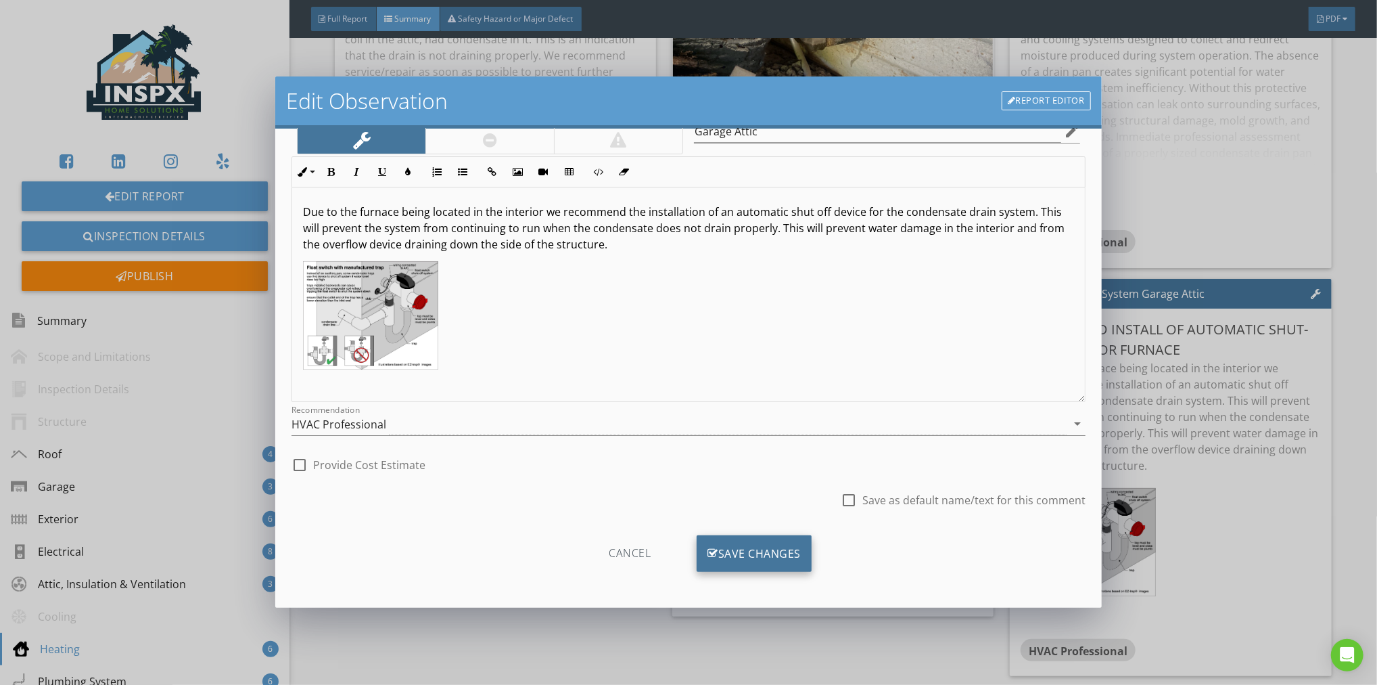
click at [743, 547] on div "Save Changes" at bounding box center [754, 553] width 115 height 37
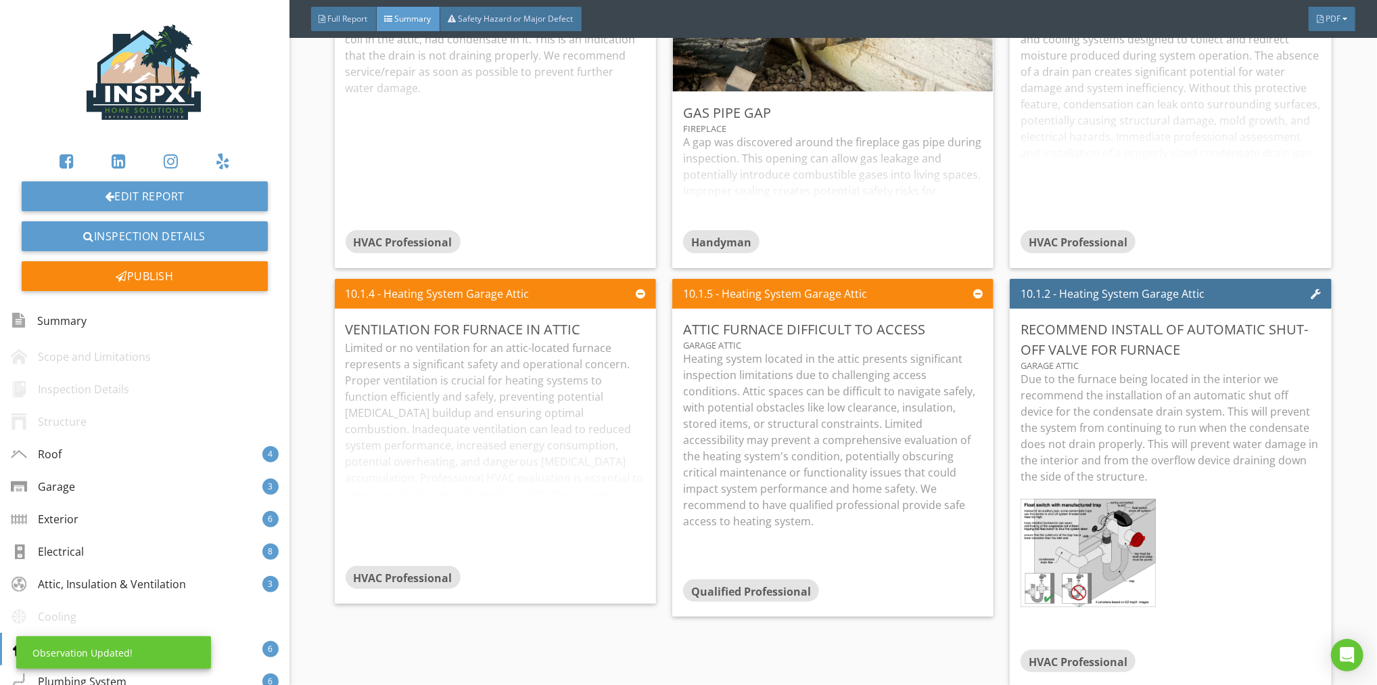
scroll to position [0, 0]
click at [623, 325] on div "Edit" at bounding box center [627, 329] width 44 height 24
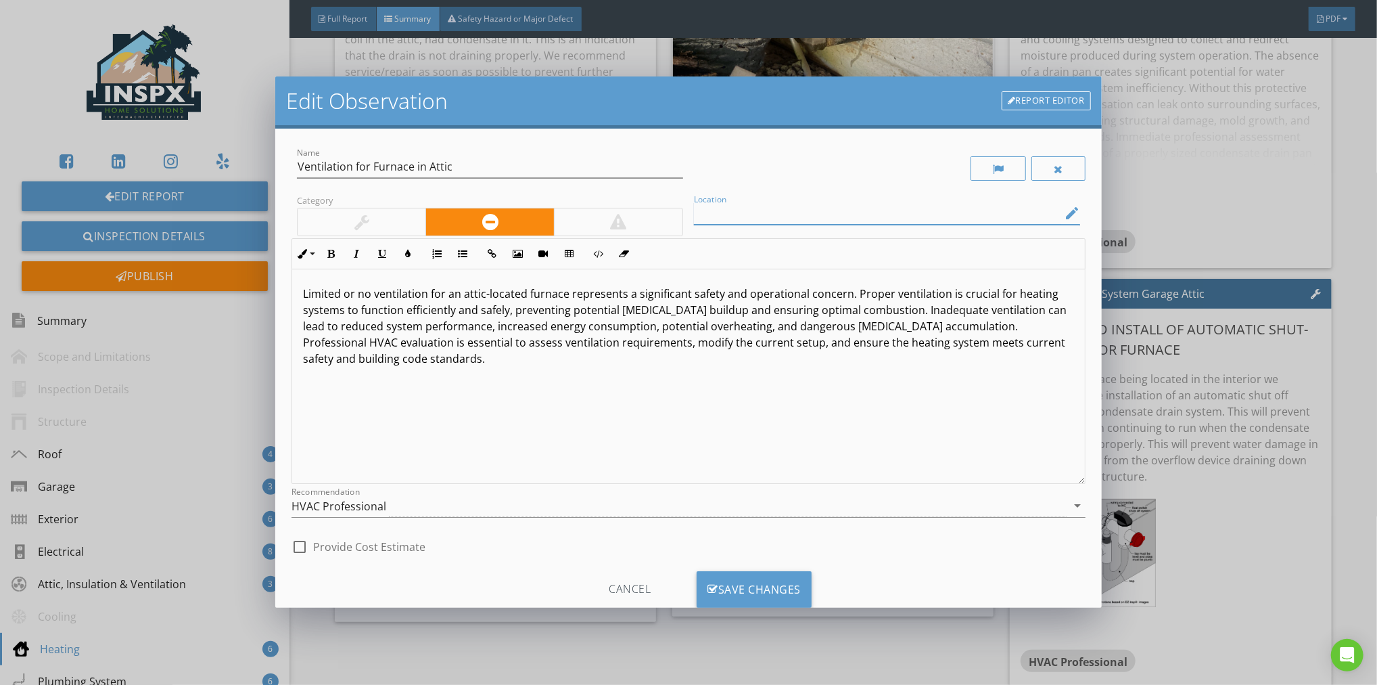
click at [731, 217] on input "Location" at bounding box center [877, 213] width 367 height 22
type input "Garage Attic"
click at [735, 586] on div "Save Changes" at bounding box center [754, 589] width 115 height 37
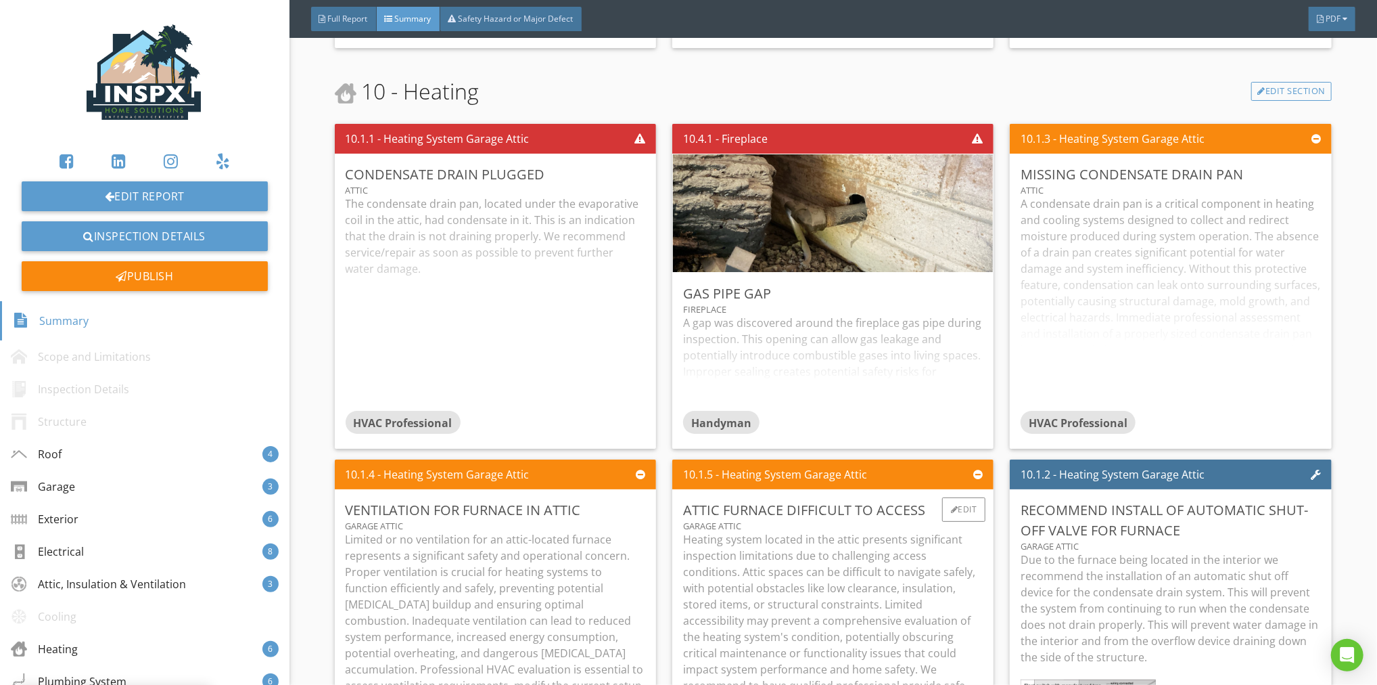
scroll to position [3586, 0]
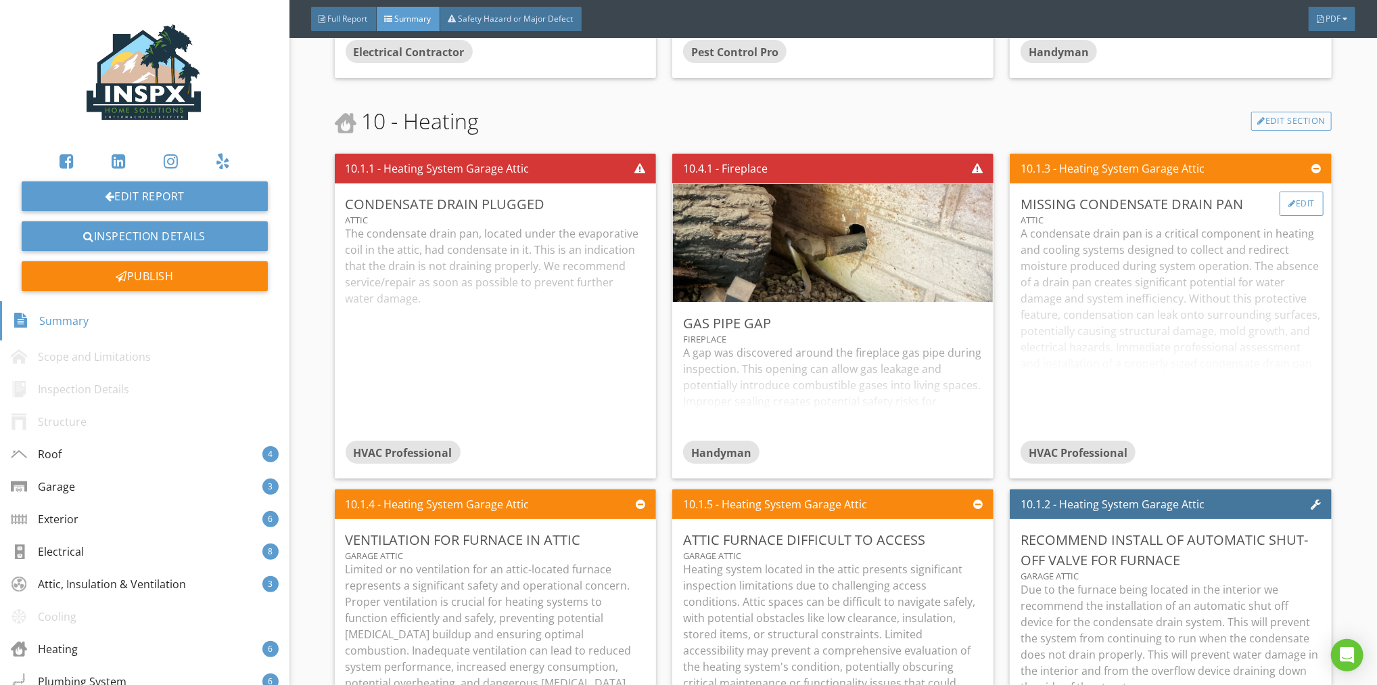
click at [1295, 201] on div "Edit" at bounding box center [1302, 203] width 44 height 24
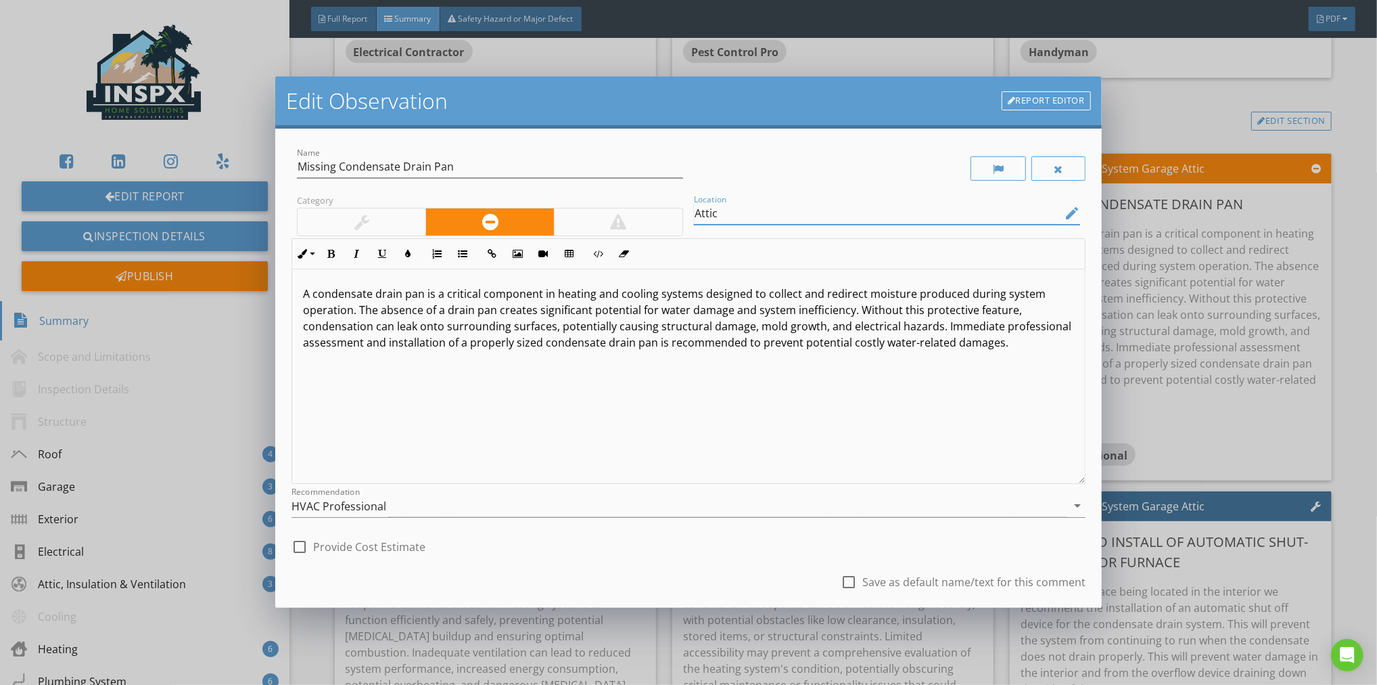
click at [695, 212] on input "Attic" at bounding box center [877, 213] width 367 height 22
click at [778, 215] on input "Garage Attic" at bounding box center [877, 213] width 367 height 22
type input "Garage Attic Furnace"
click at [618, 557] on div "check_box_outline_blank Provide Cost Estimate" at bounding box center [689, 545] width 794 height 30
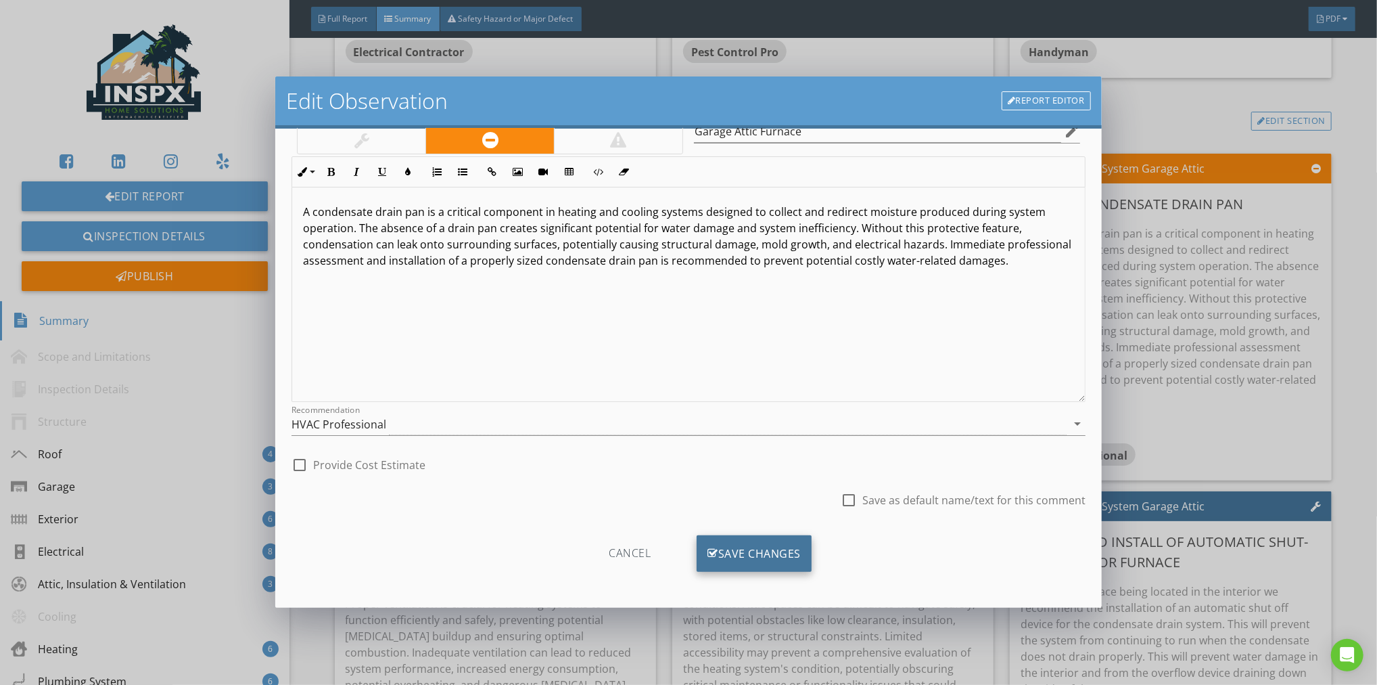
click at [745, 550] on div "Save Changes" at bounding box center [754, 553] width 115 height 37
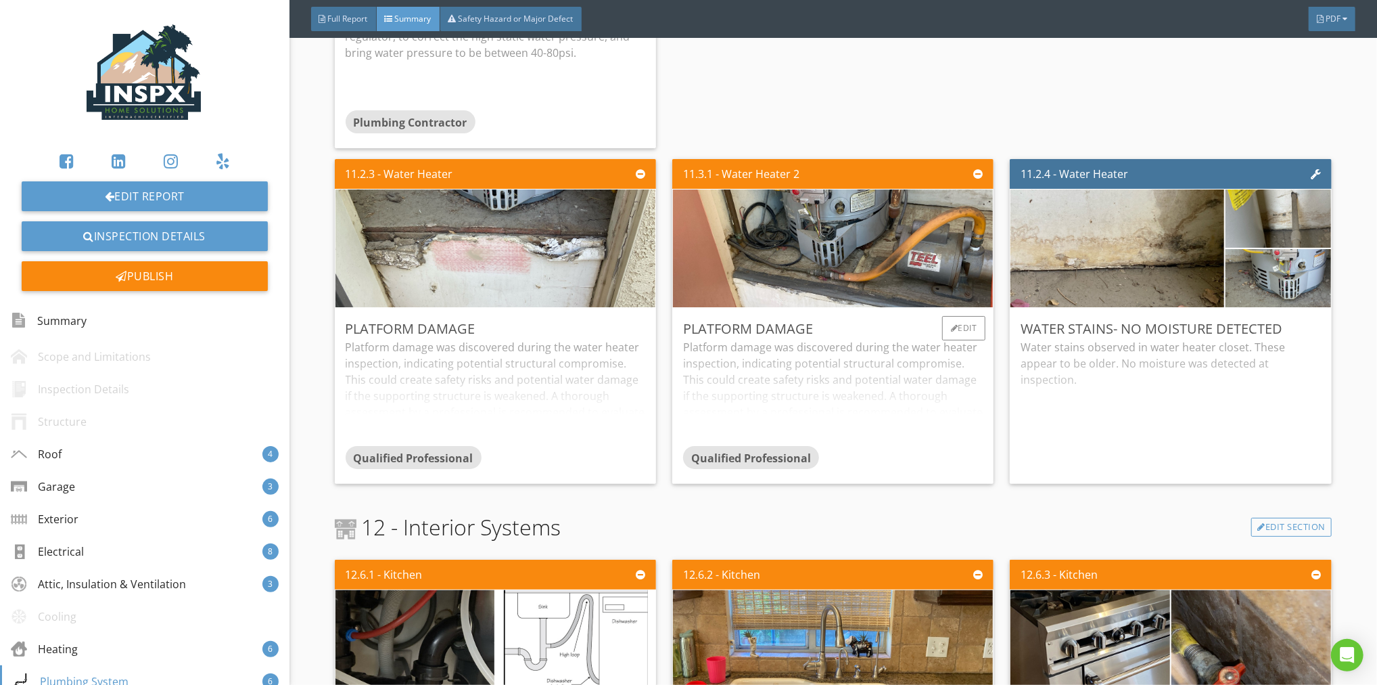
scroll to position [4922, 0]
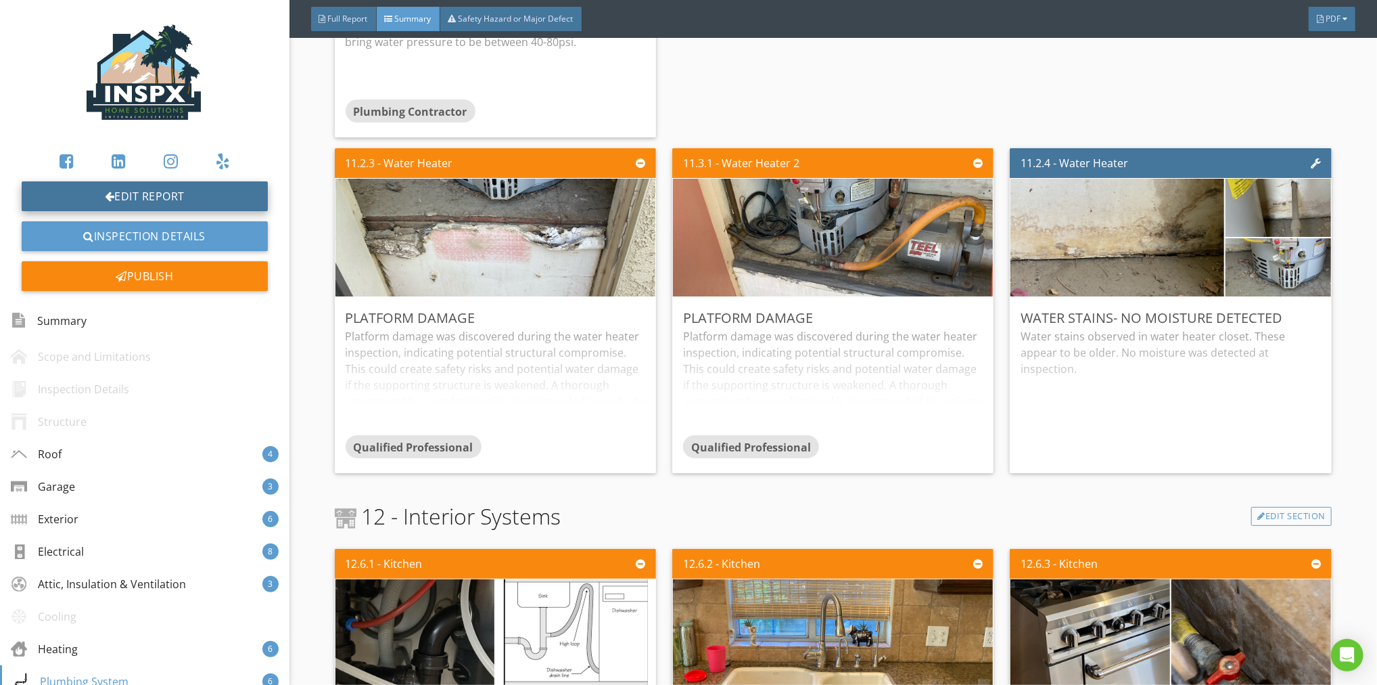
click at [204, 191] on link "Edit Report" at bounding box center [145, 196] width 246 height 30
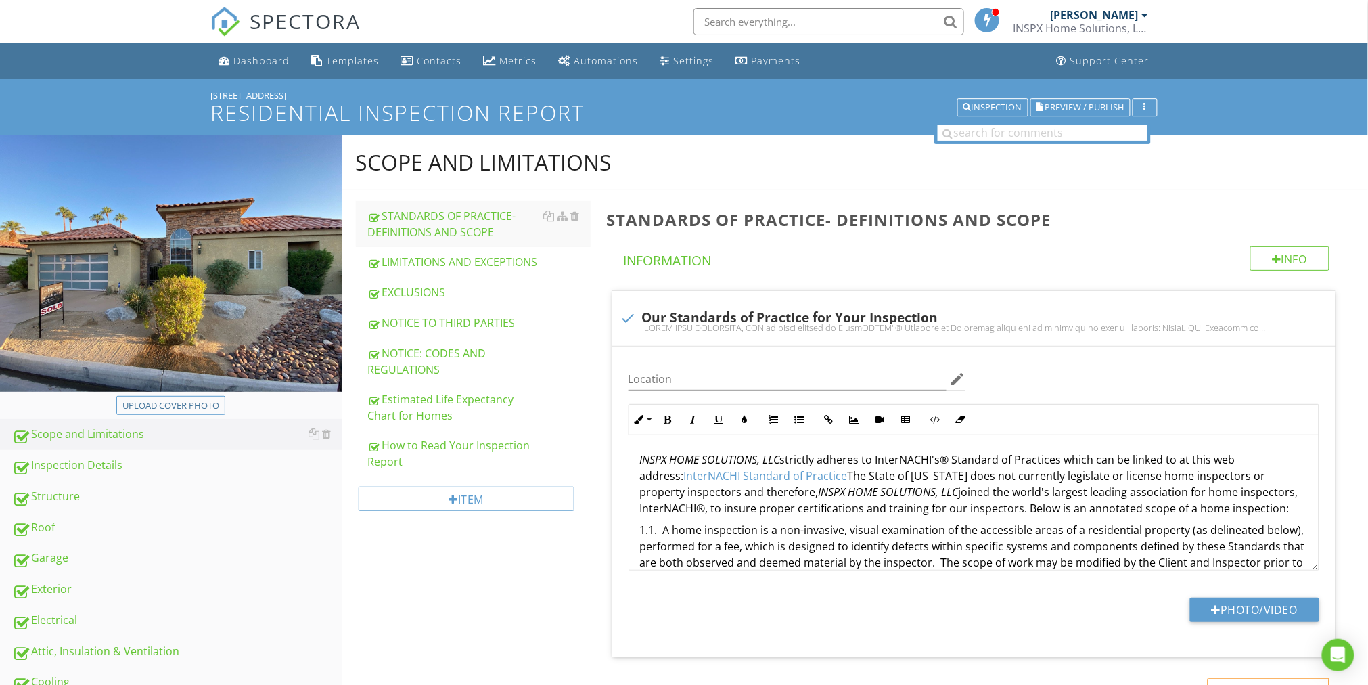
scroll to position [237, 0]
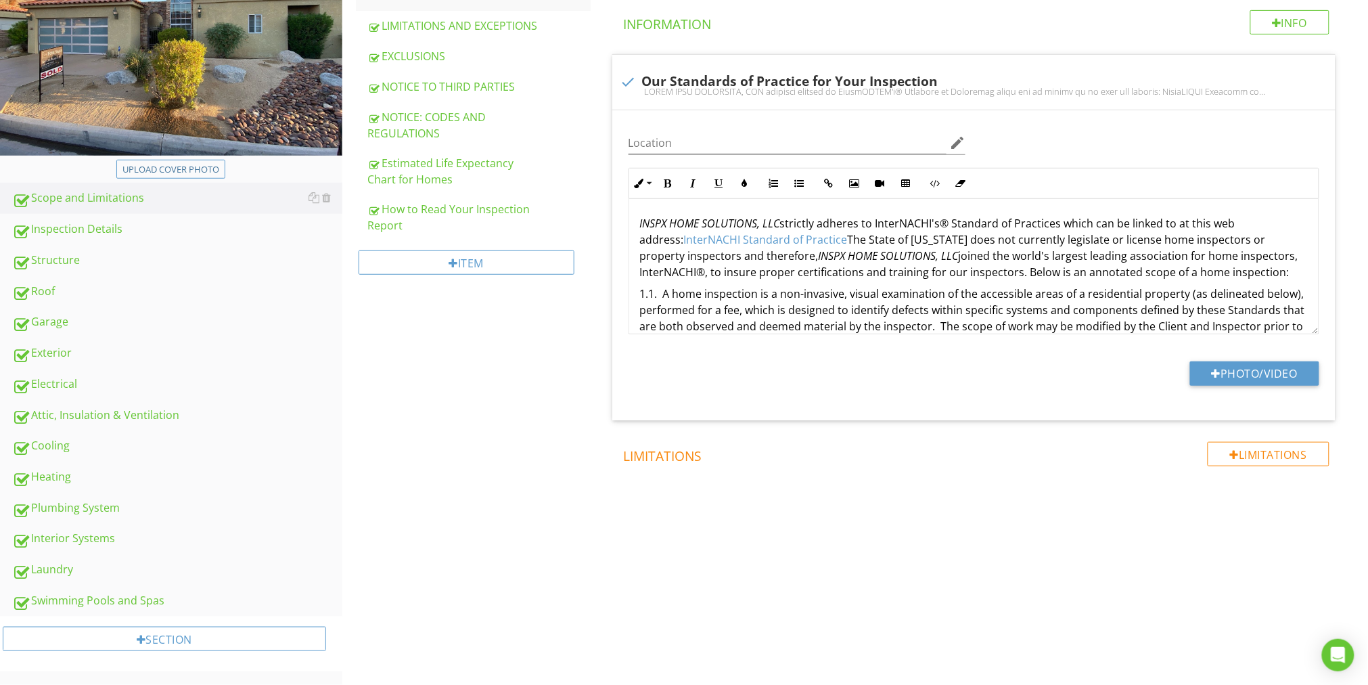
drag, startPoint x: 97, startPoint y: 507, endPoint x: 350, endPoint y: 490, distance: 254.2
click at [97, 506] on div "Plumbing System" at bounding box center [177, 508] width 330 height 18
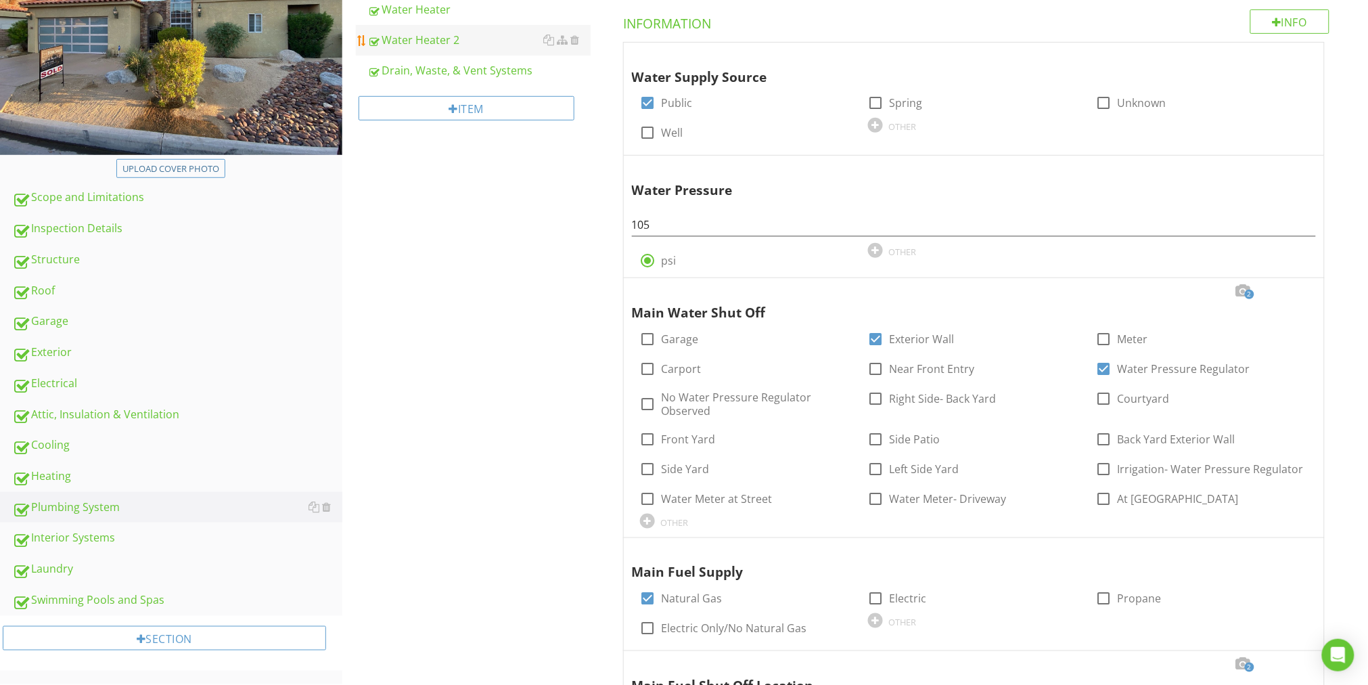
click at [441, 39] on div "Water Heater 2" at bounding box center [479, 40] width 223 height 16
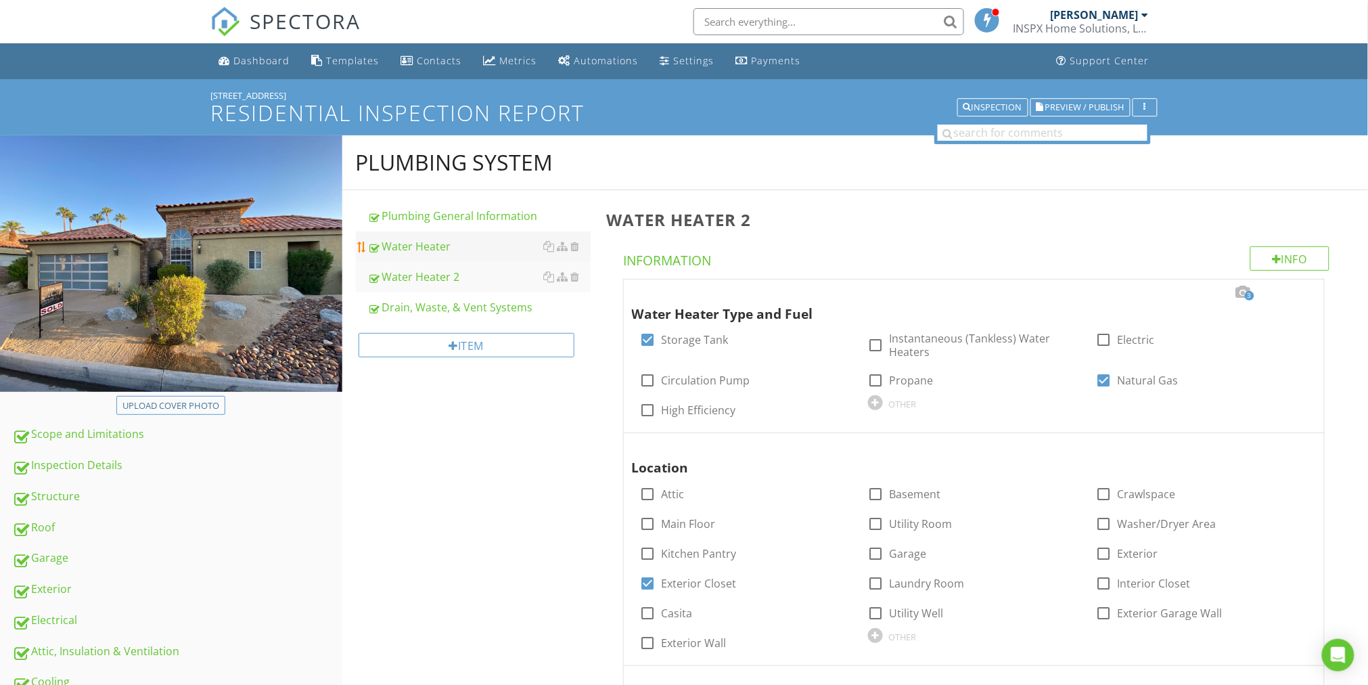
click at [436, 241] on div "Water Heater" at bounding box center [479, 246] width 223 height 16
click at [755, 221] on div at bounding box center [747, 220] width 15 height 16
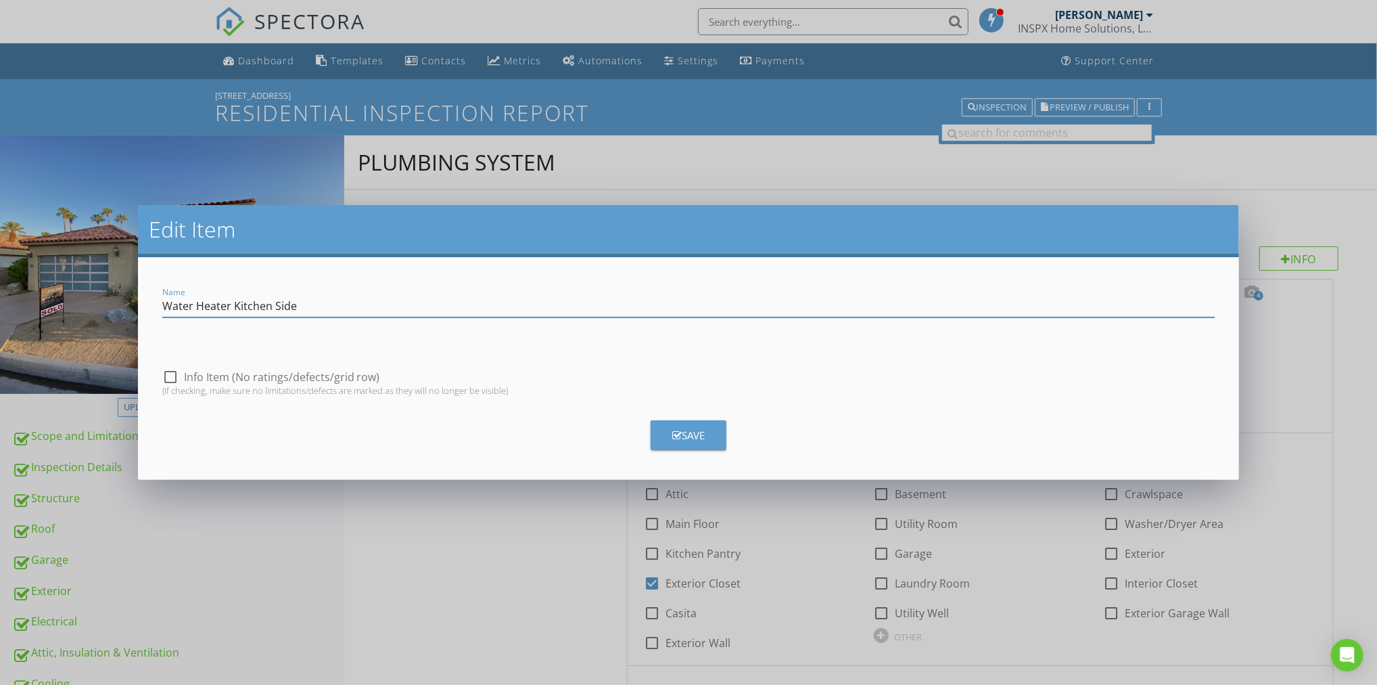
type input "Water Heater Kitchen Side"
click at [687, 424] on button "Save" at bounding box center [689, 435] width 76 height 30
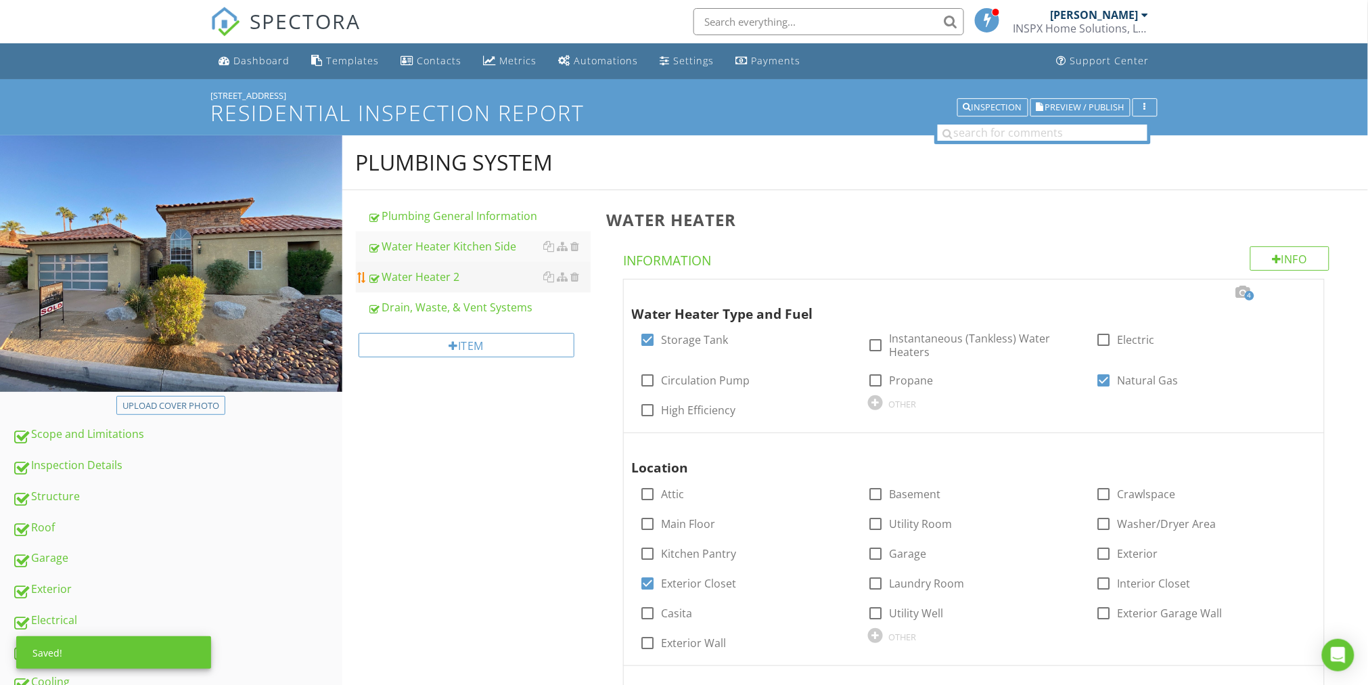
click at [513, 273] on div "Water Heater 2" at bounding box center [479, 277] width 223 height 16
click at [770, 218] on div at bounding box center [762, 220] width 15 height 16
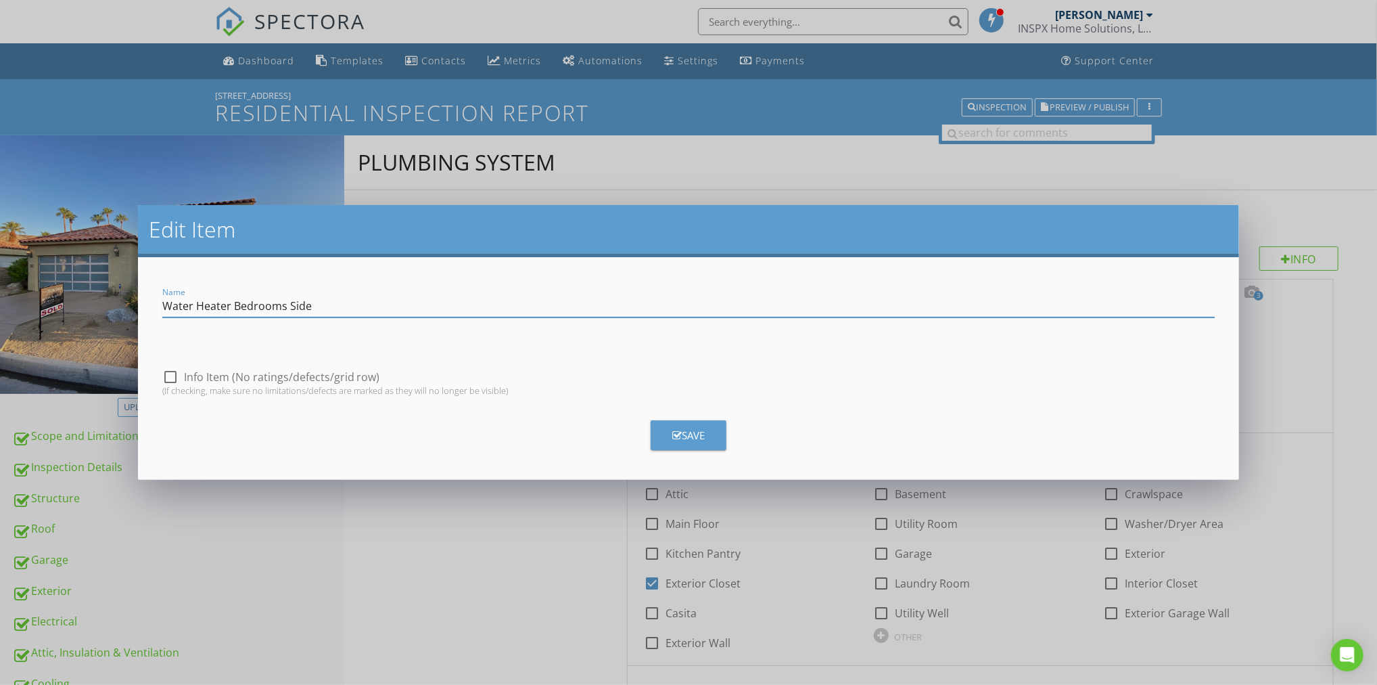
type input "Water Heater Bedrooms Side"
click at [691, 433] on div "Save" at bounding box center [688, 435] width 32 height 16
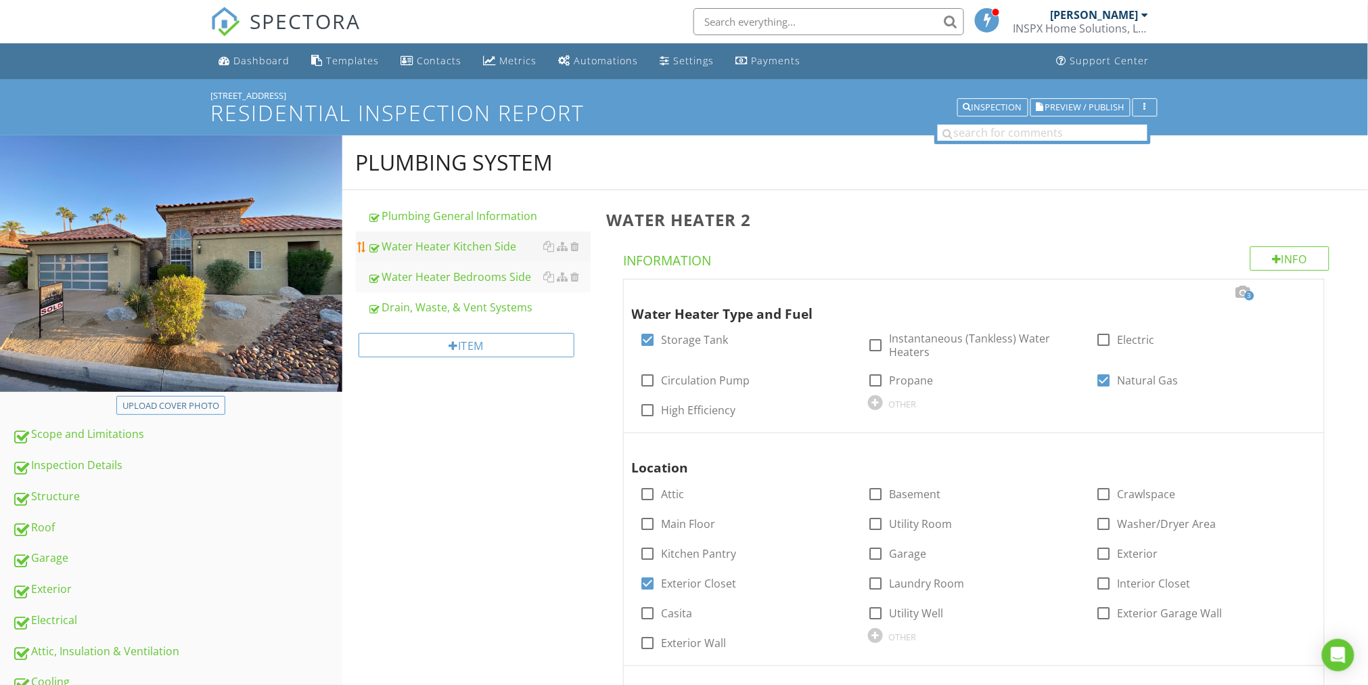
click at [450, 245] on div "Water Heater Kitchen Side" at bounding box center [479, 246] width 223 height 16
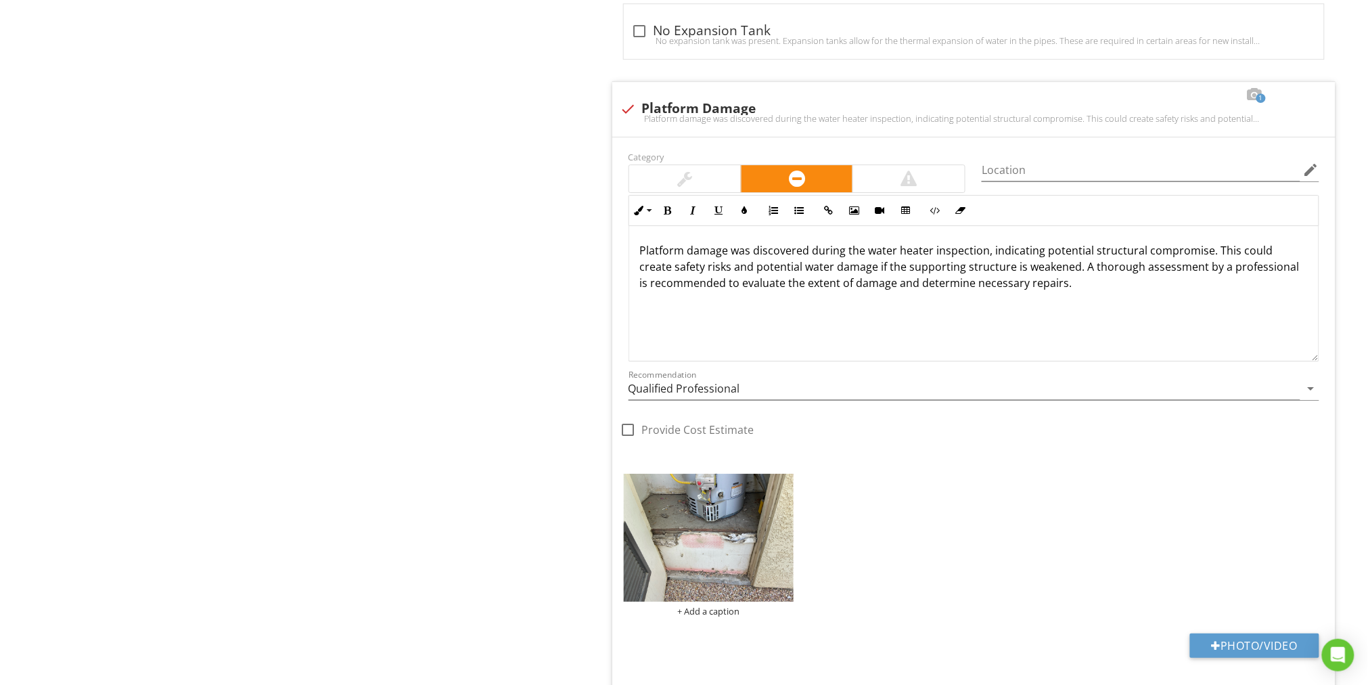
scroll to position [5365, 0]
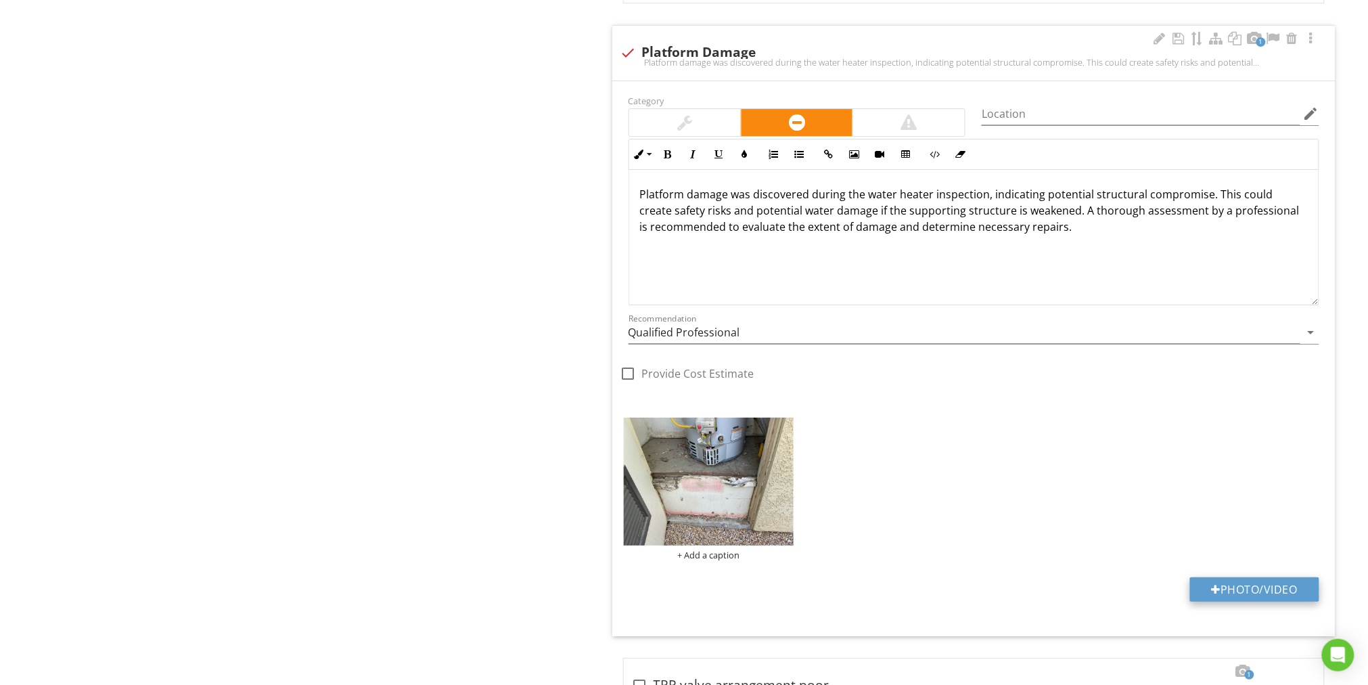
click at [1247, 582] on button "Photo/Video" at bounding box center [1254, 589] width 129 height 24
type input "C:\fakepath\photo - 2025-08-27T161511.302.jpg"
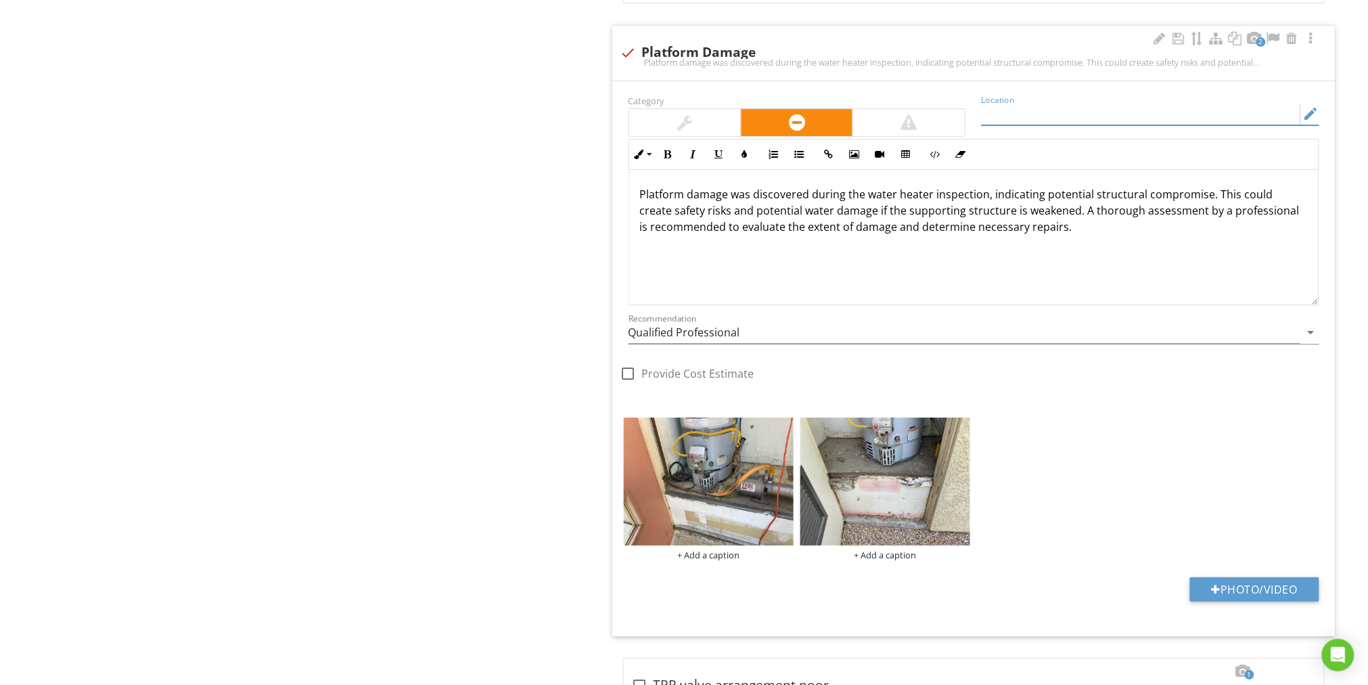
click at [1015, 108] on input "Location" at bounding box center [1140, 114] width 319 height 22
type input "Both Water Heaters"
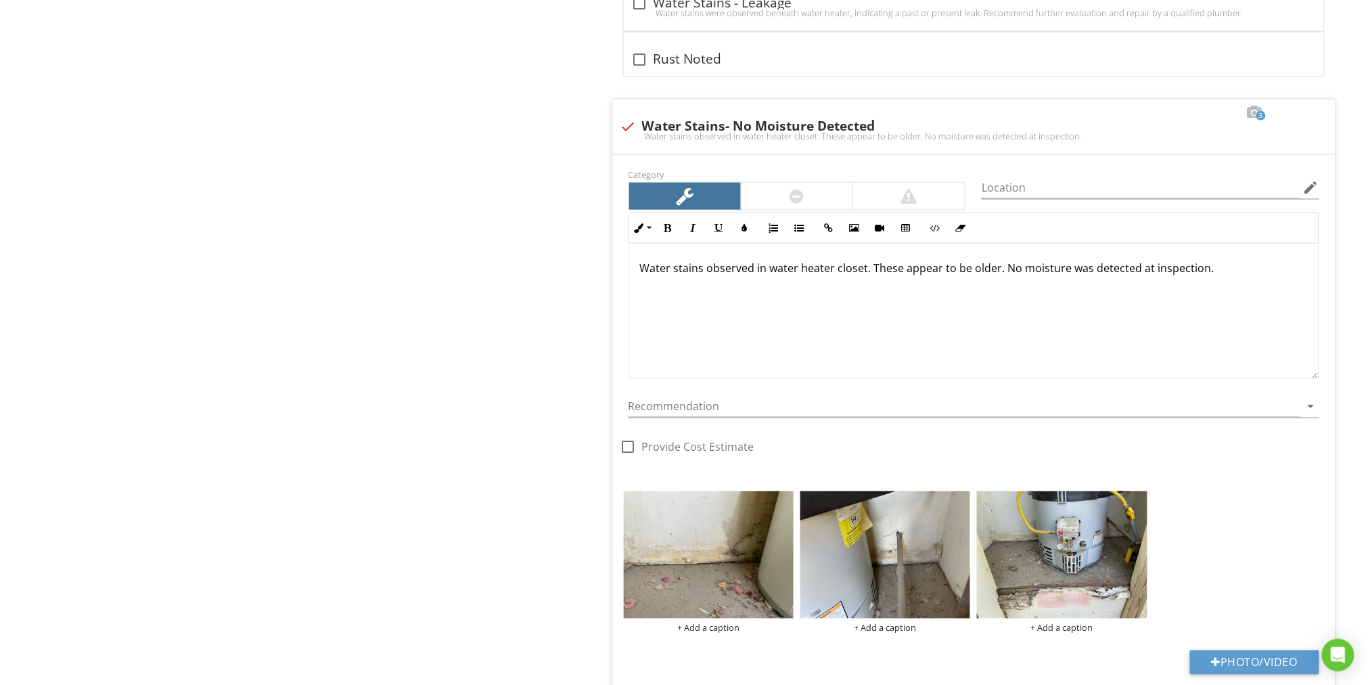
scroll to position [6164, 0]
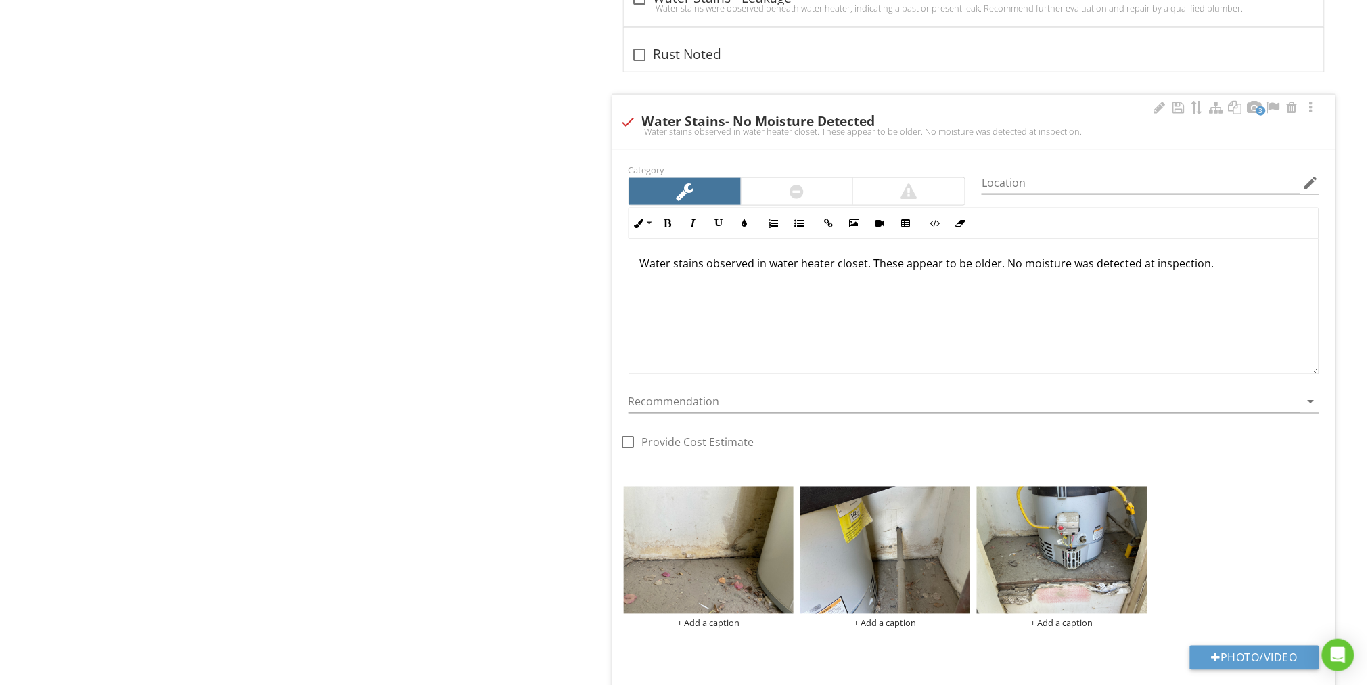
drag, startPoint x: 1225, startPoint y: 252, endPoint x: 713, endPoint y: 248, distance: 512.1
click at [714, 248] on div "Water stains observed in water heater closet. These appear to be older. No mois…" at bounding box center [973, 306] width 689 height 135
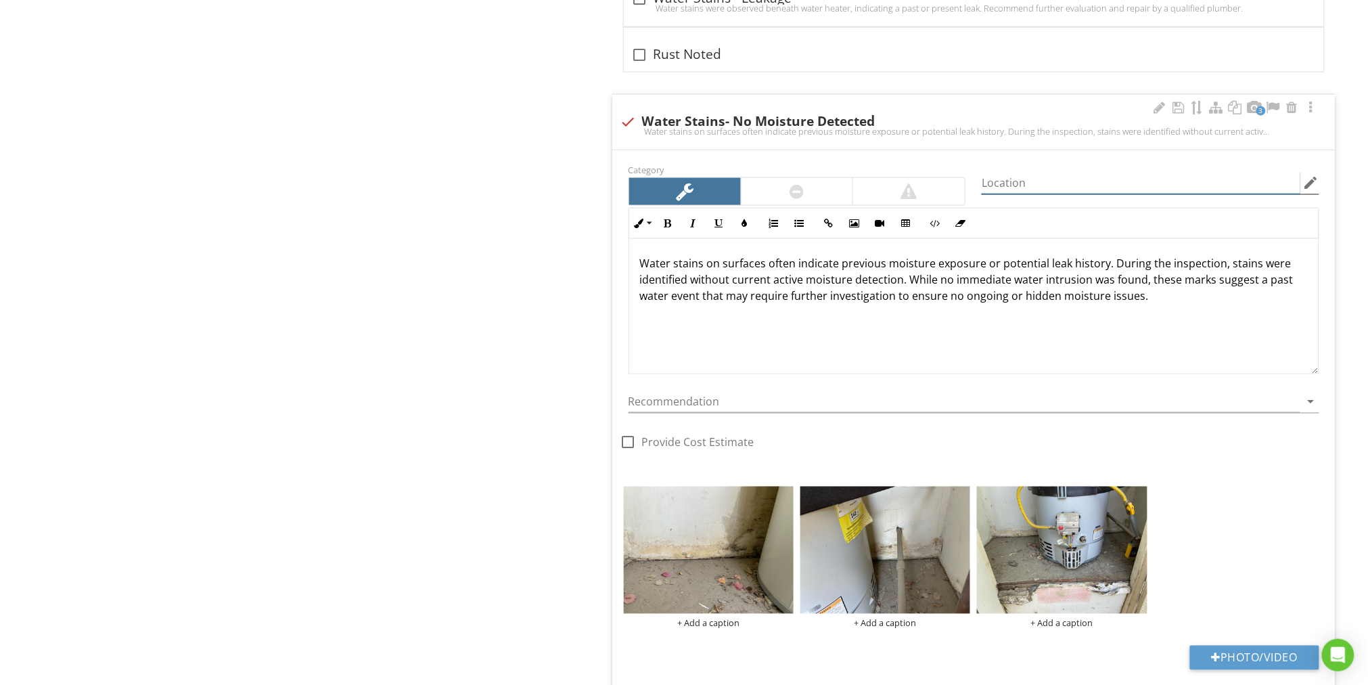
click at [1048, 177] on input "Location" at bounding box center [1140, 183] width 319 height 22
type input "Kitchen Side Water Heater Closet"
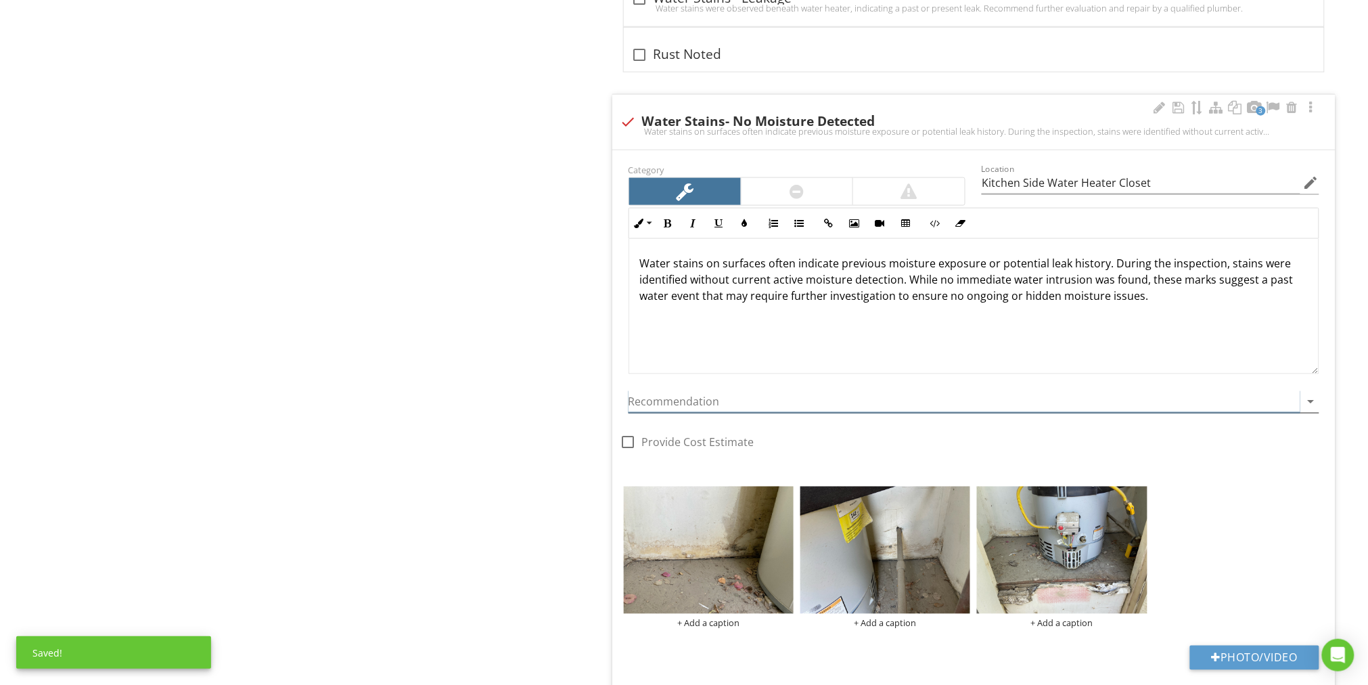
click at [1313, 393] on icon "arrow_drop_down" at bounding box center [1311, 401] width 16 height 16
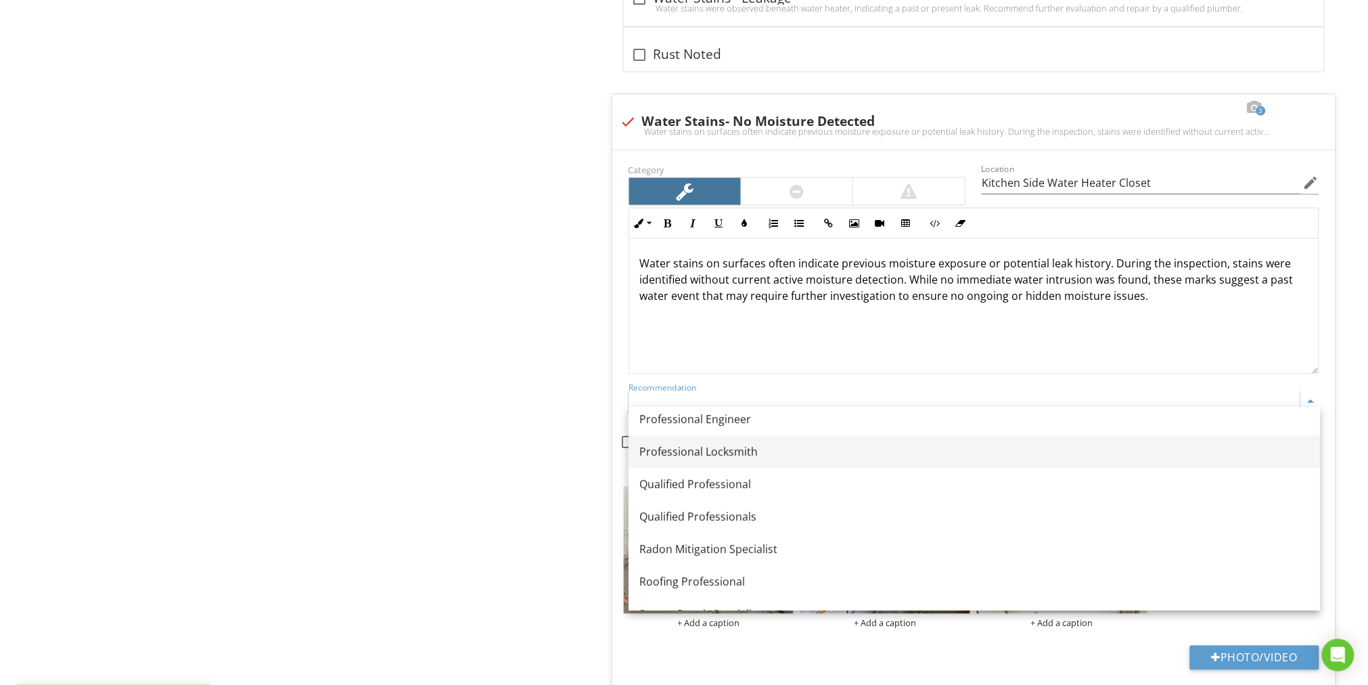
scroll to position [1409, 0]
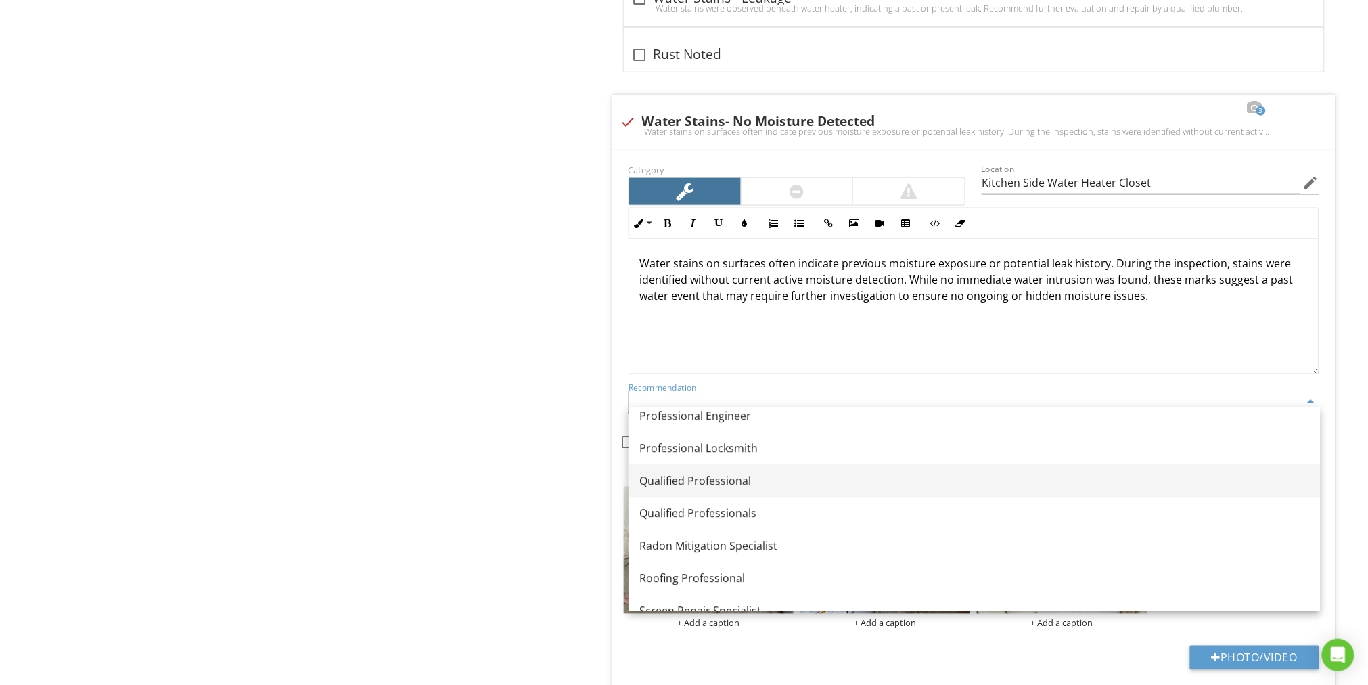
click at [701, 480] on div "Qualified Professional" at bounding box center [974, 481] width 670 height 16
type input "Qualified Professional"
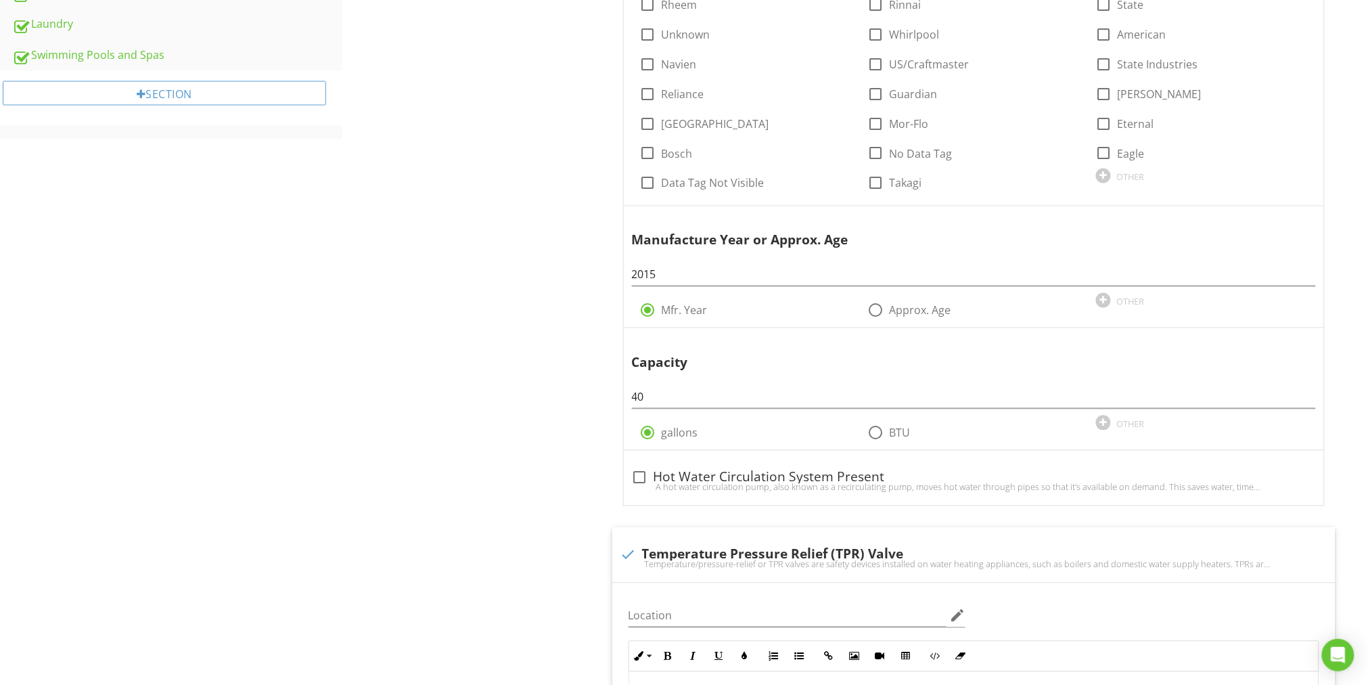
scroll to position [0, 0]
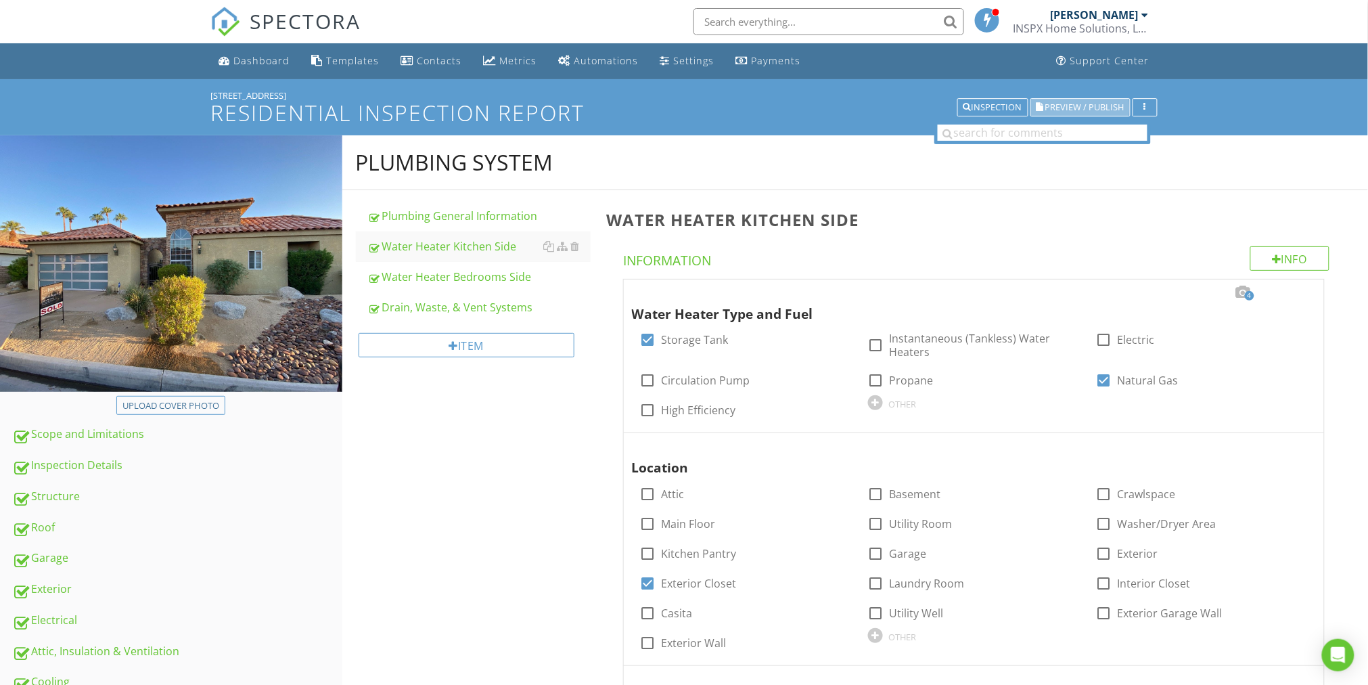
click at [1109, 106] on span "Preview / Publish" at bounding box center [1084, 107] width 79 height 9
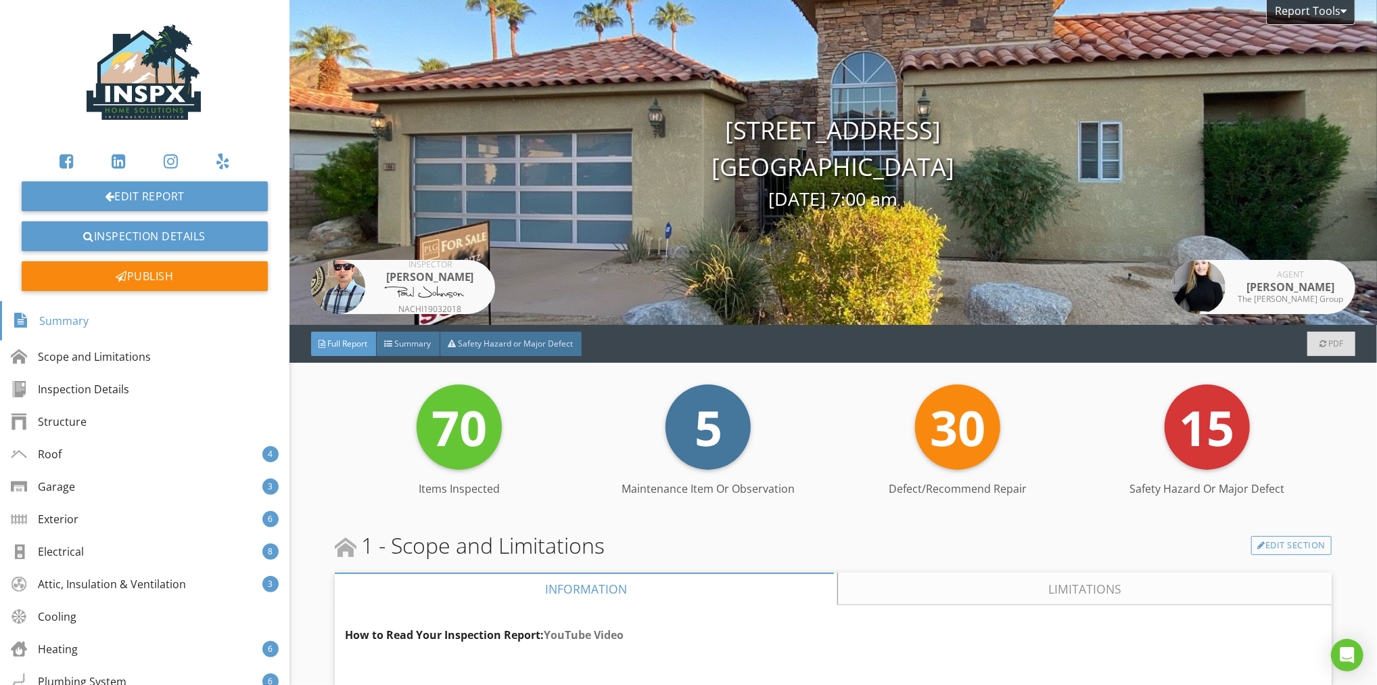
drag, startPoint x: 412, startPoint y: 348, endPoint x: 427, endPoint y: 359, distance: 19.3
click at [413, 348] on span "Summary" at bounding box center [413, 343] width 37 height 11
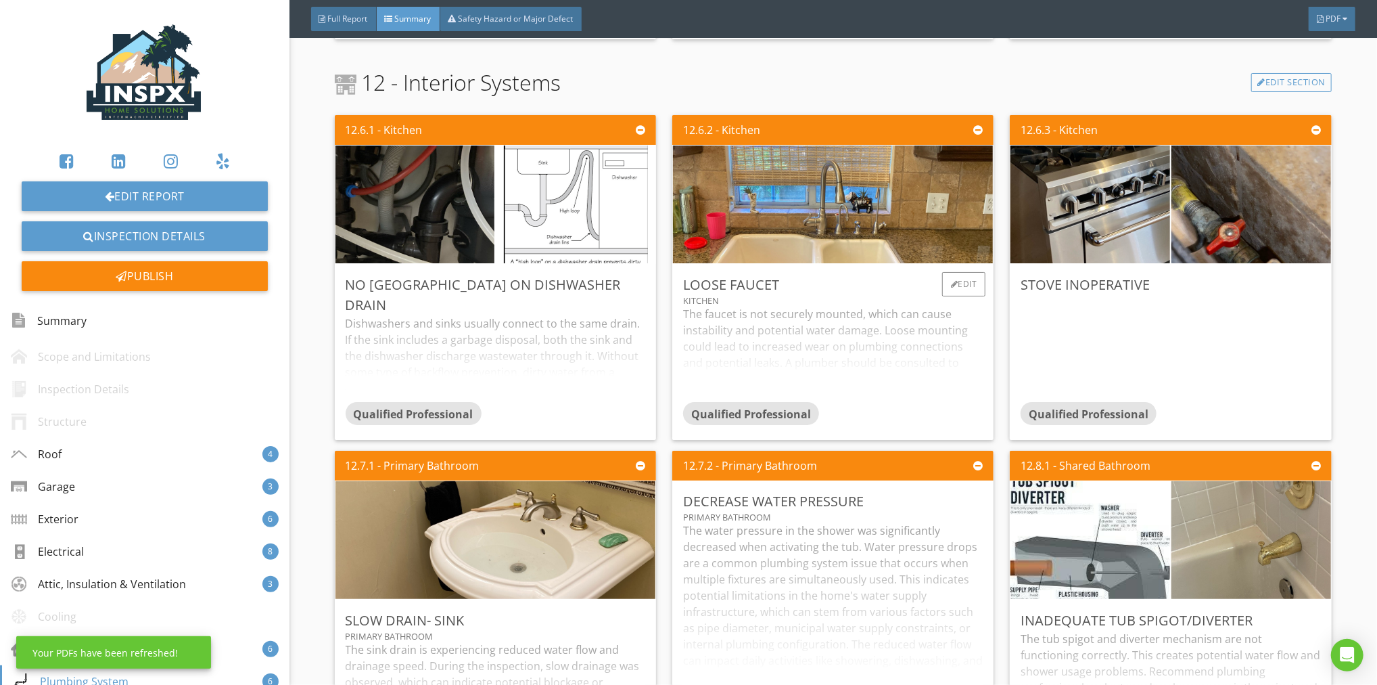
scroll to position [5097, 0]
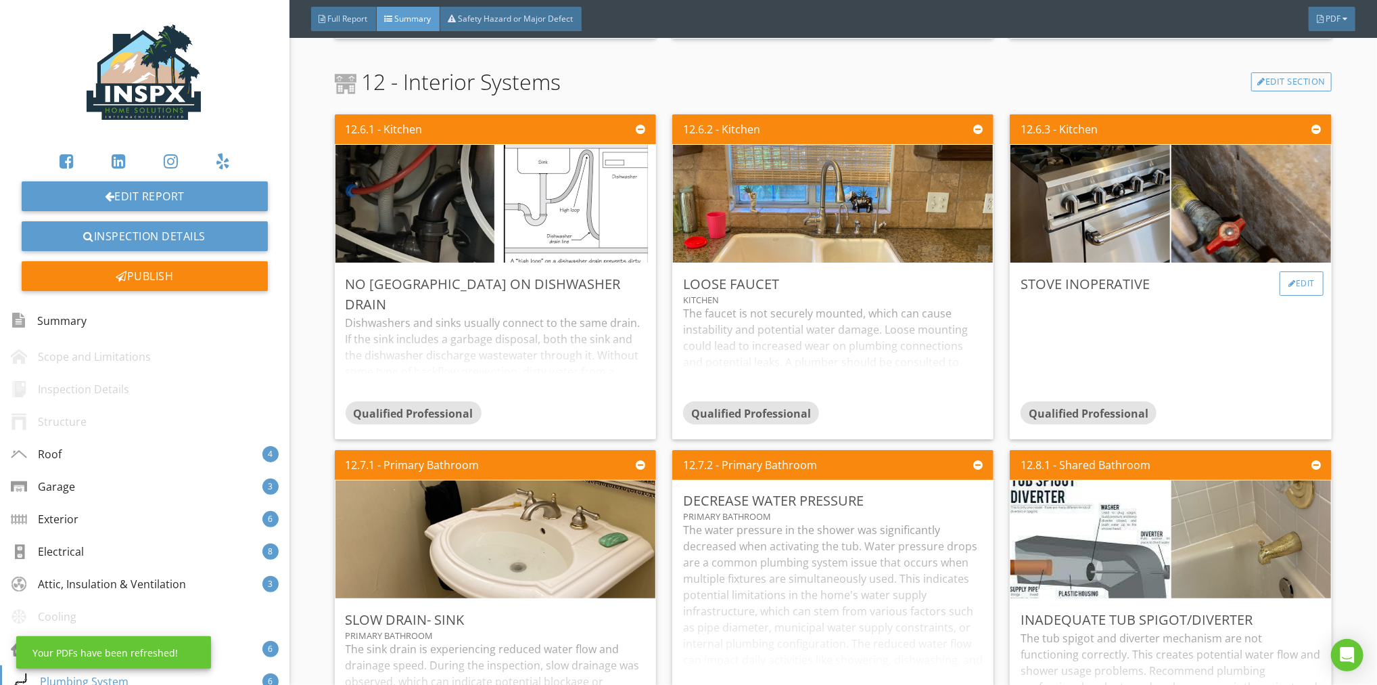
click at [1293, 280] on div "Edit" at bounding box center [1302, 283] width 44 height 24
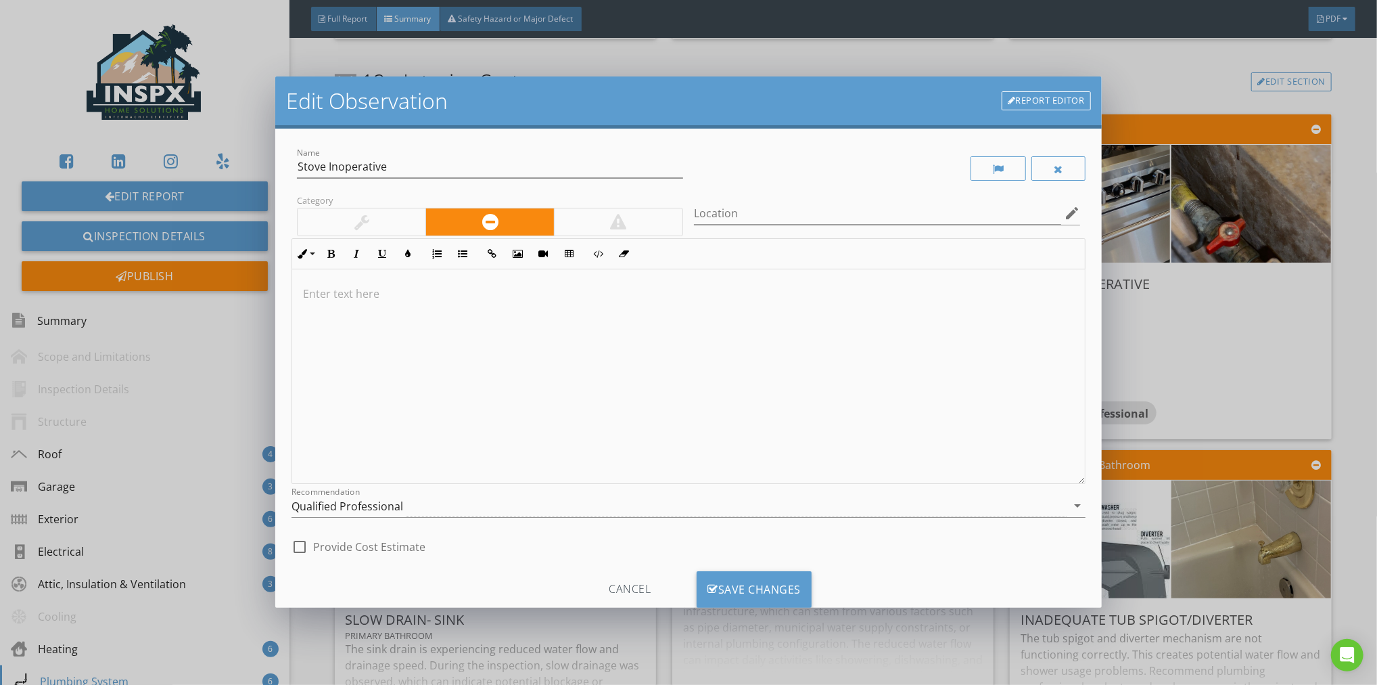
click at [363, 289] on p at bounding box center [688, 293] width 771 height 16
click at [326, 294] on p at bounding box center [688, 293] width 771 height 16
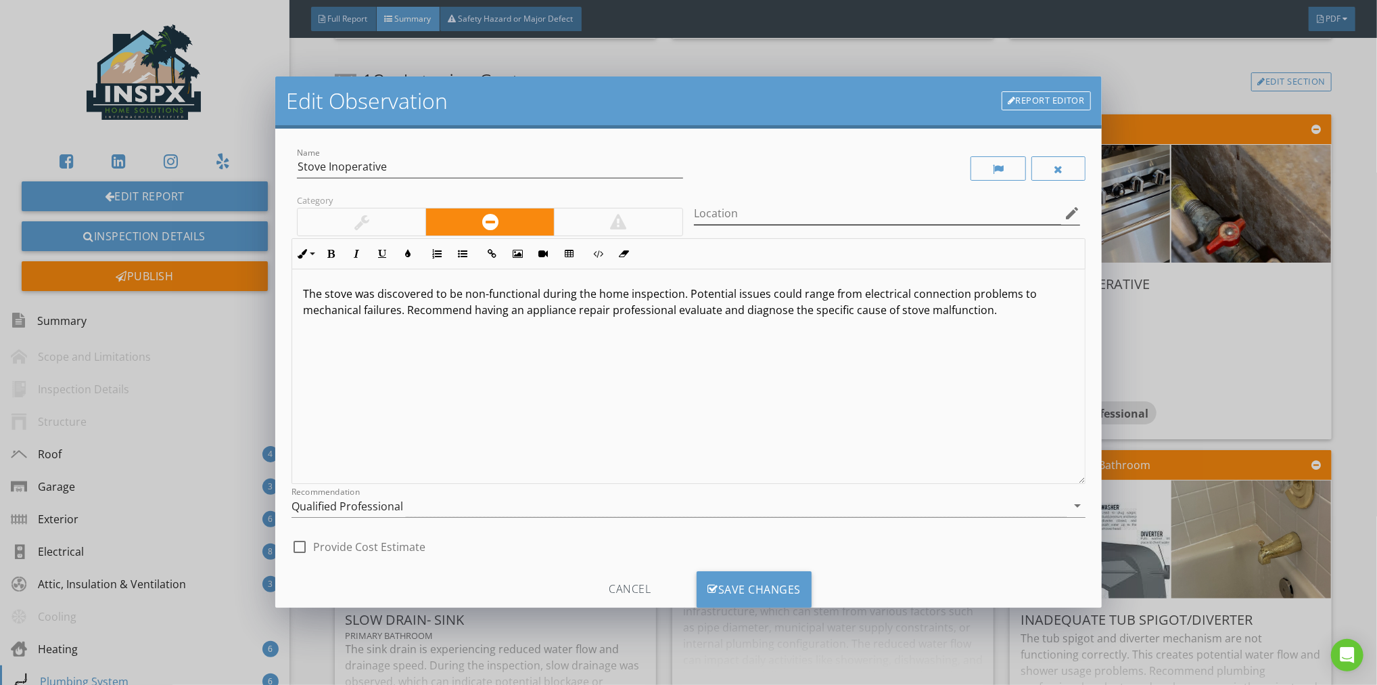
click at [1064, 211] on icon "edit" at bounding box center [1072, 213] width 16 height 16
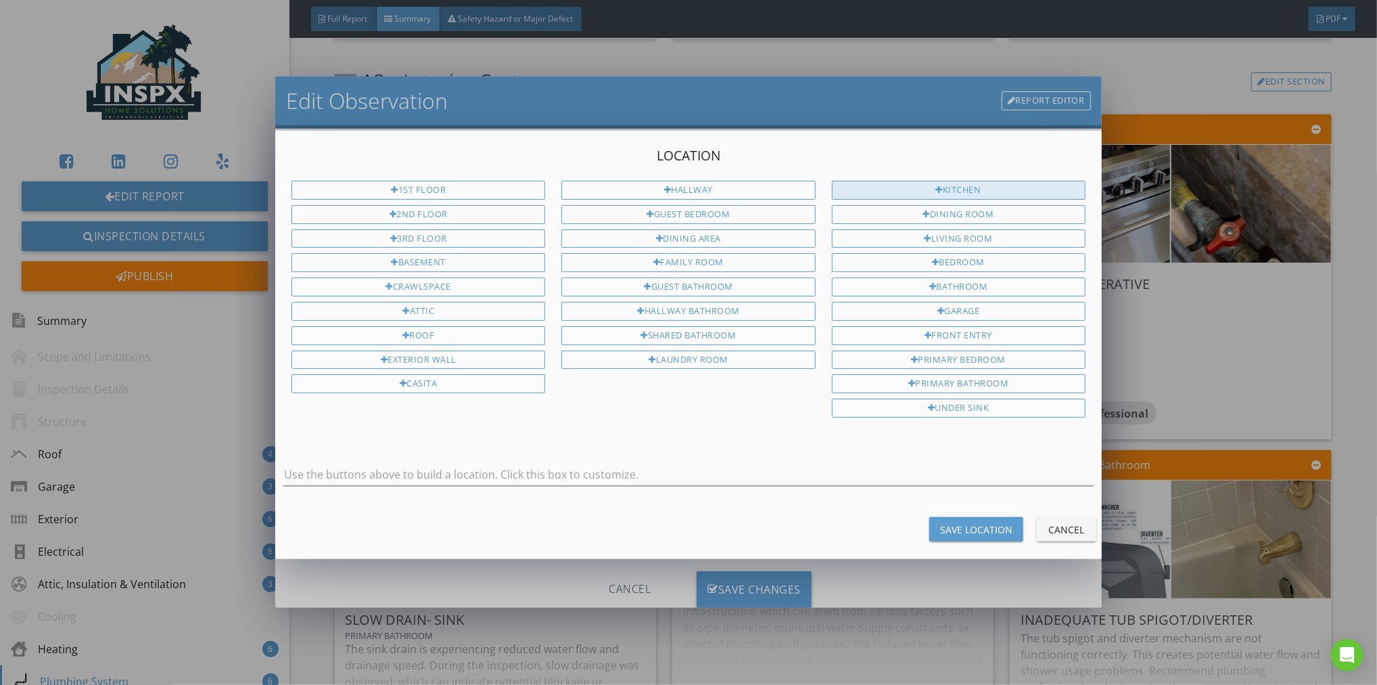
click at [1009, 183] on div "Kitchen" at bounding box center [959, 190] width 254 height 19
type input "Kitchen"
click at [983, 522] on div "Save Location" at bounding box center [976, 529] width 72 height 14
type input "Kitchen"
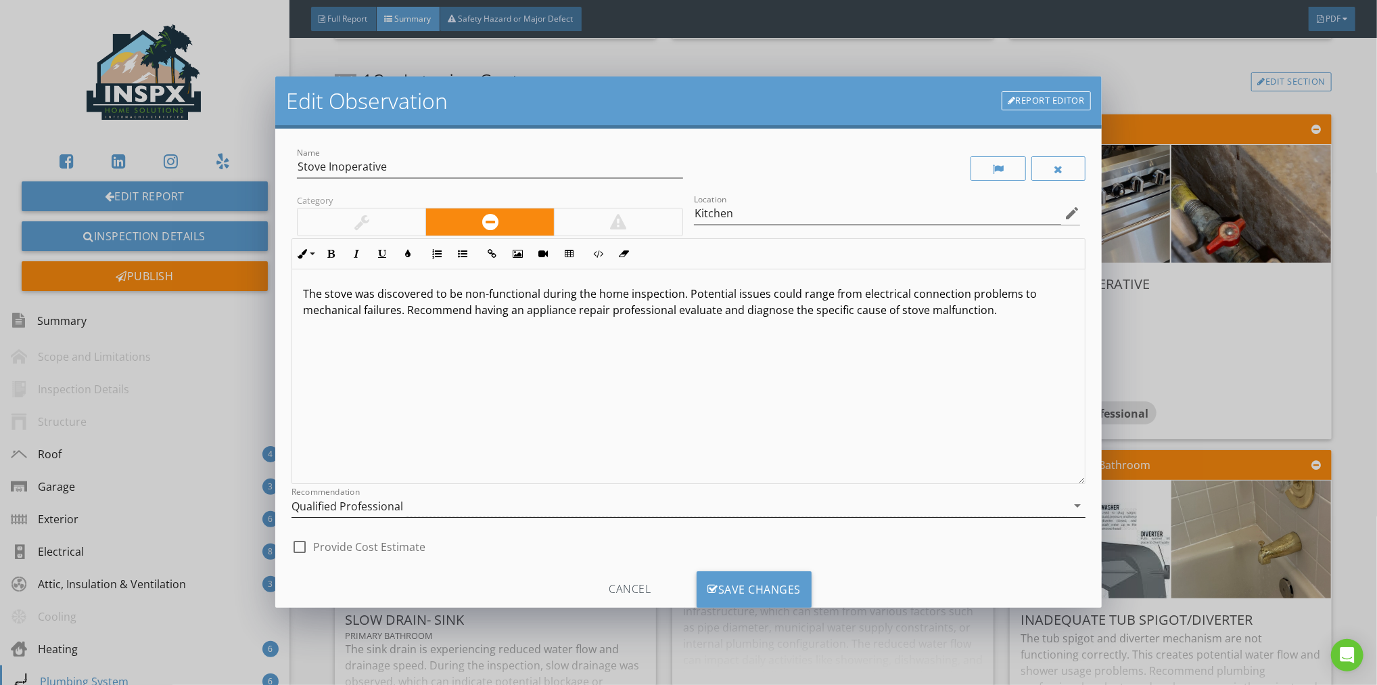
click at [1069, 504] on icon "arrow_drop_down" at bounding box center [1077, 505] width 16 height 16
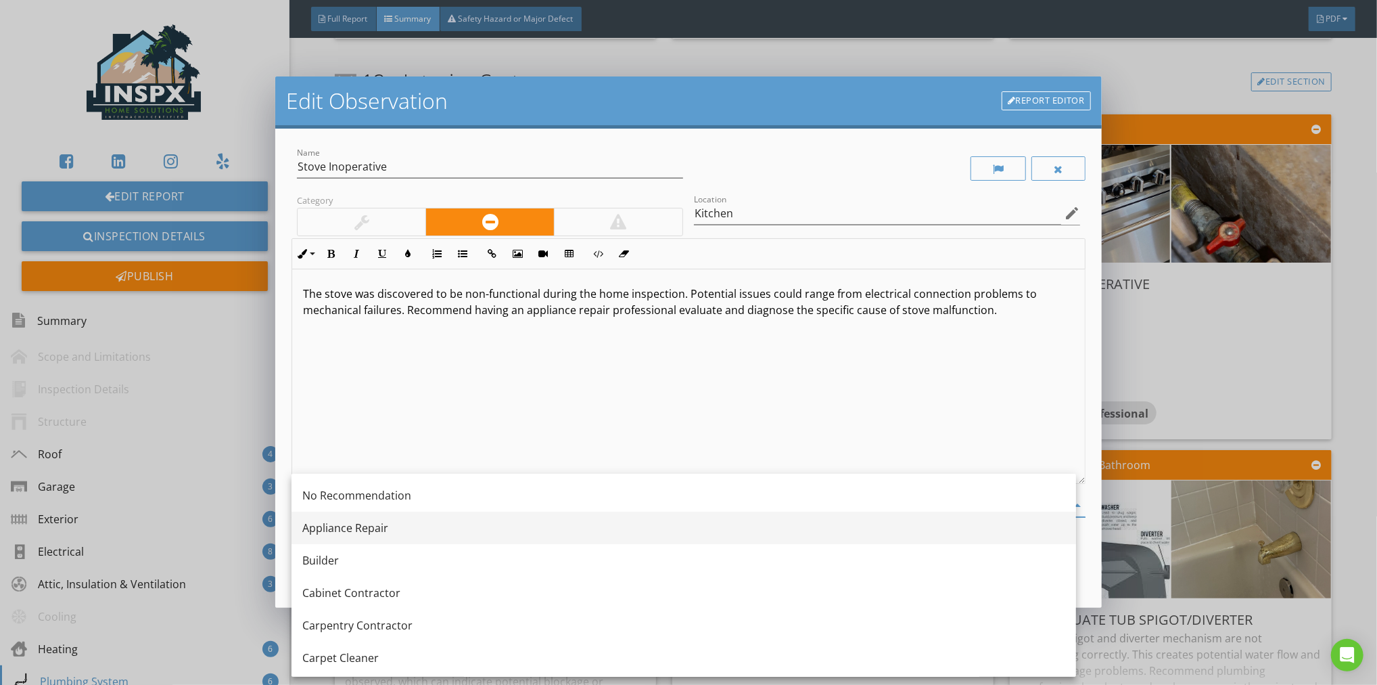
click at [341, 528] on div "Appliance Repair" at bounding box center [683, 527] width 763 height 16
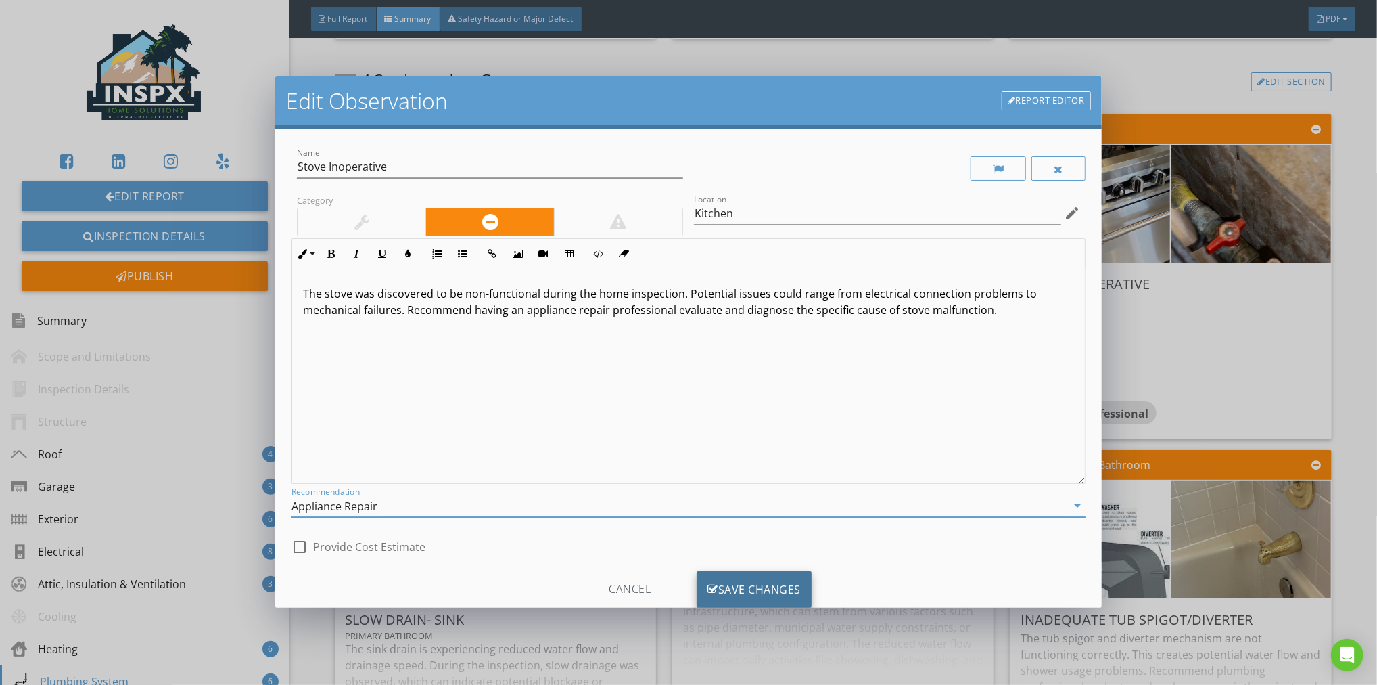
click at [747, 581] on div "Save Changes" at bounding box center [754, 589] width 115 height 37
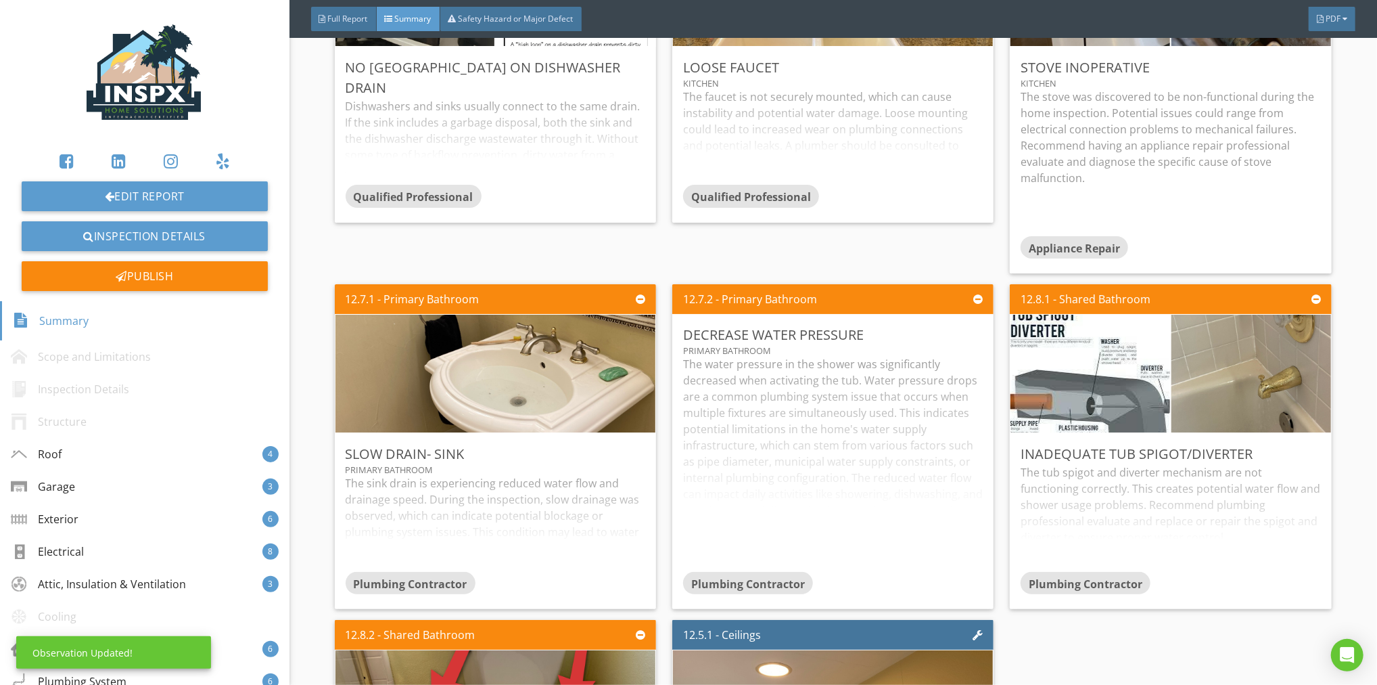
scroll to position [5434, 0]
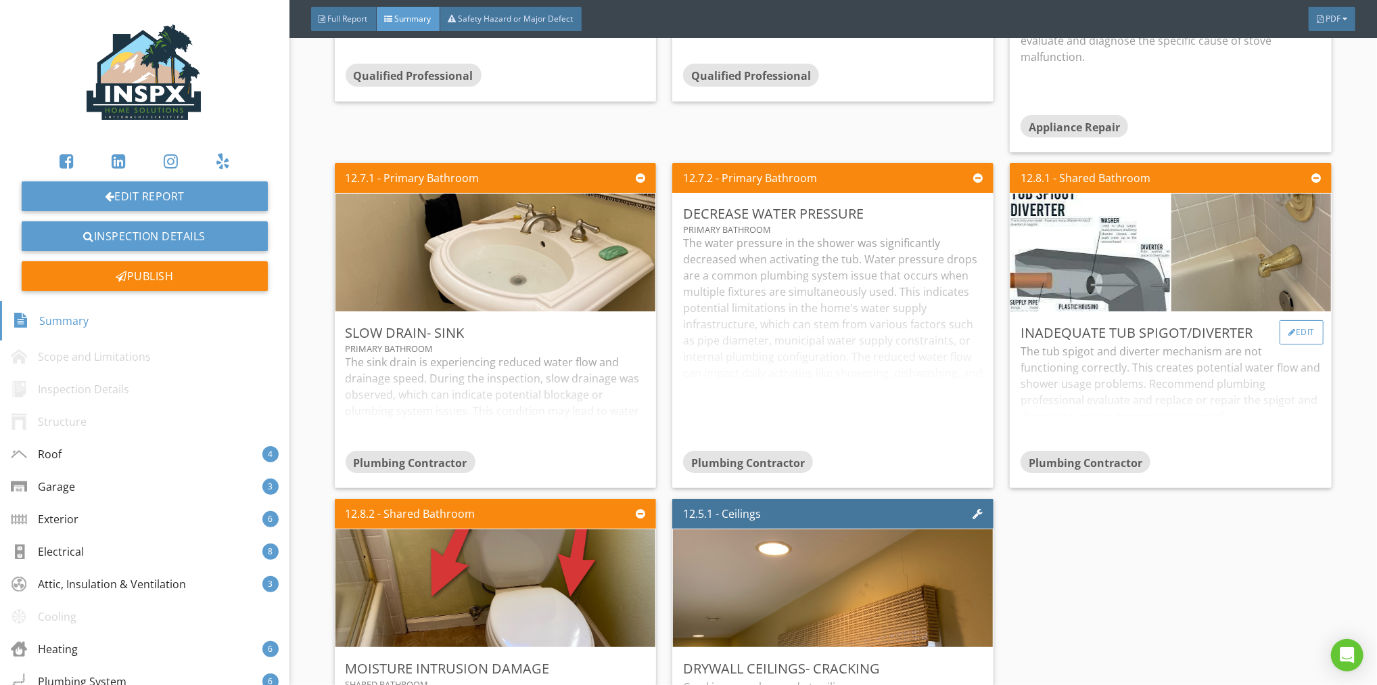
click at [1296, 331] on div "Edit" at bounding box center [1302, 332] width 44 height 24
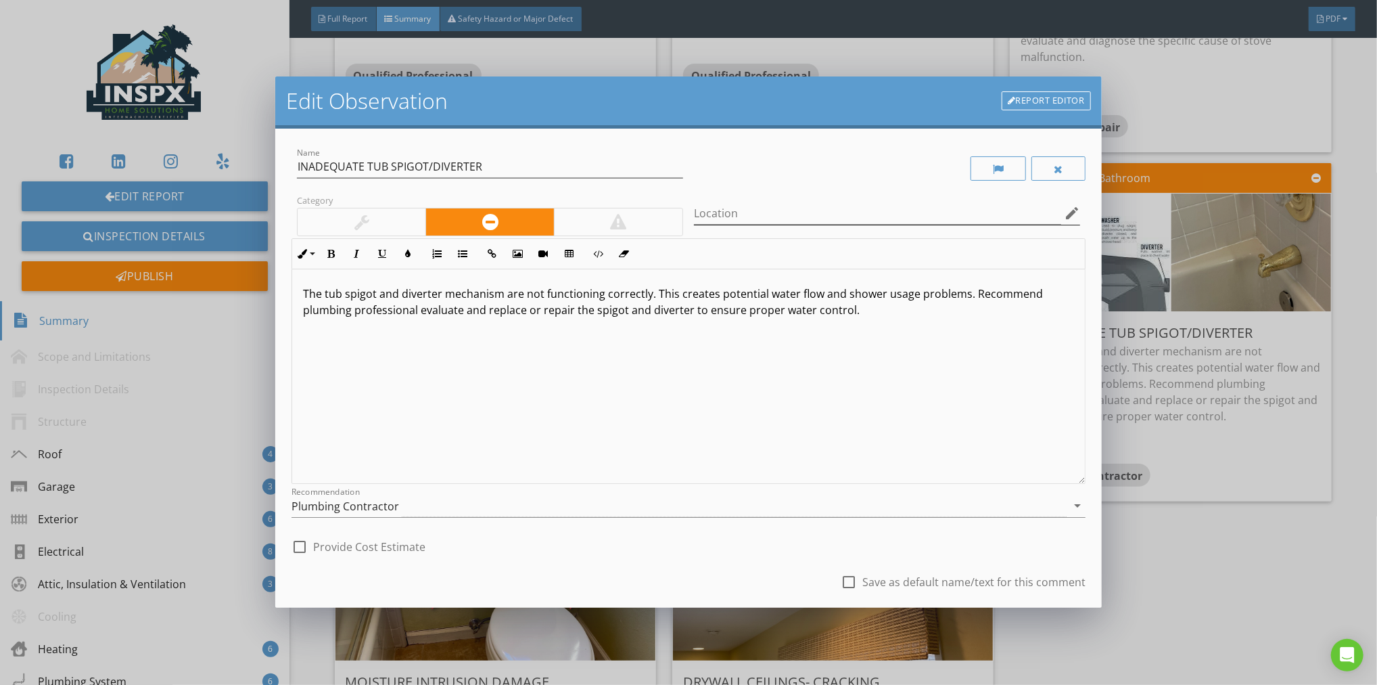
click at [1064, 214] on icon "edit" at bounding box center [1072, 213] width 16 height 16
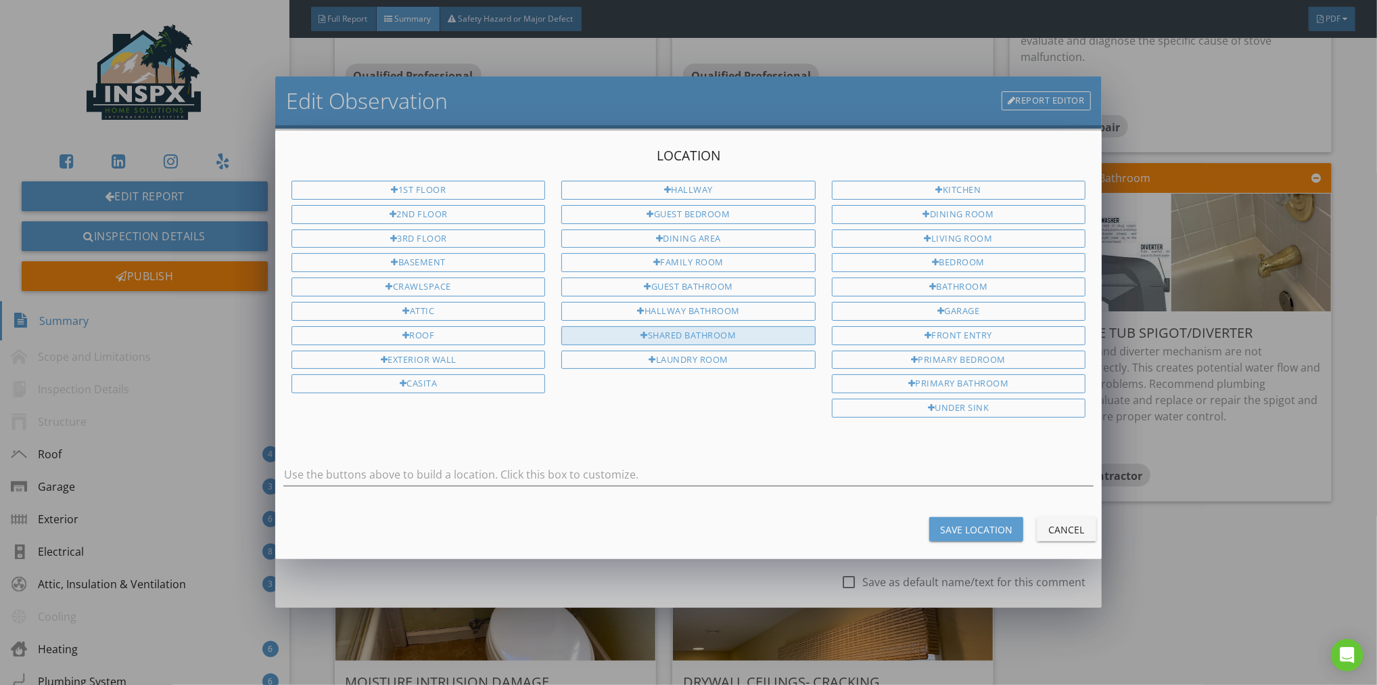
click at [713, 330] on div "Shared Bathroom" at bounding box center [688, 335] width 254 height 19
type input "Shared Bathroom"
click at [977, 522] on div "Save Location" at bounding box center [976, 529] width 72 height 14
type input "Shared Bathroom"
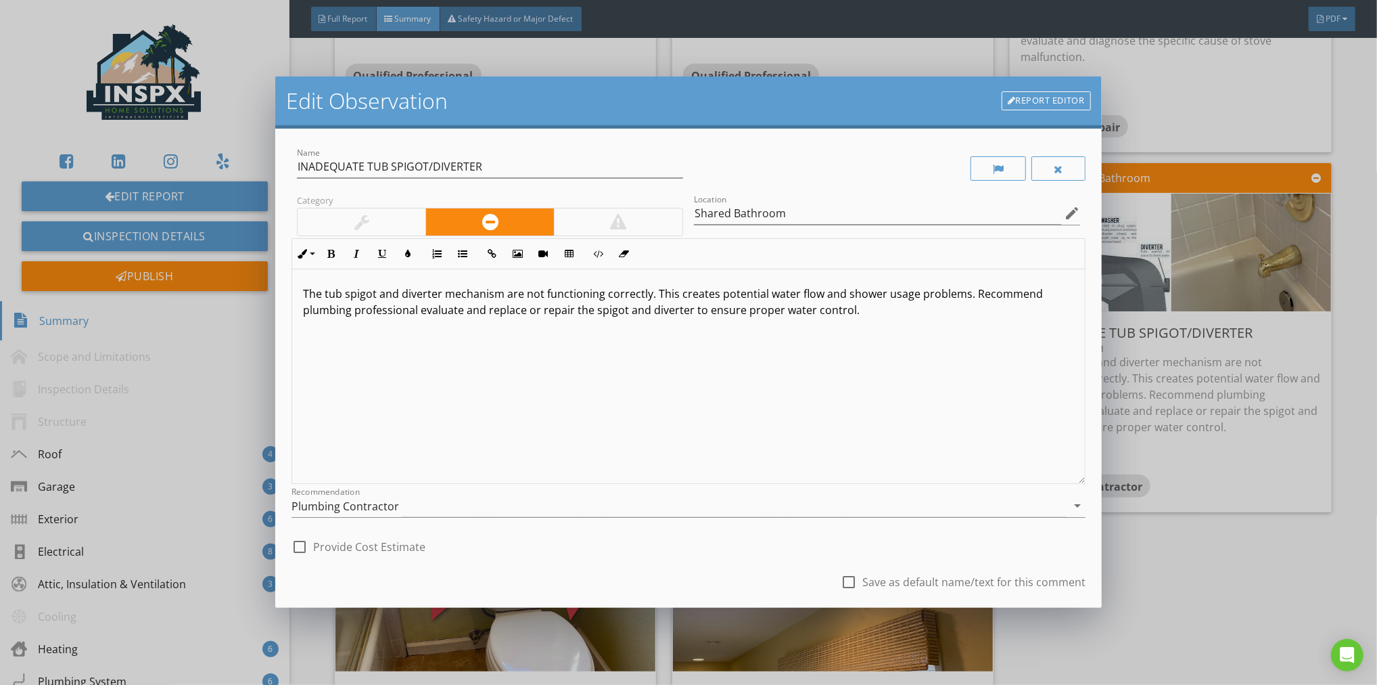
click at [631, 541] on div "check_box_outline_blank Provide Cost Estimate" at bounding box center [689, 545] width 794 height 30
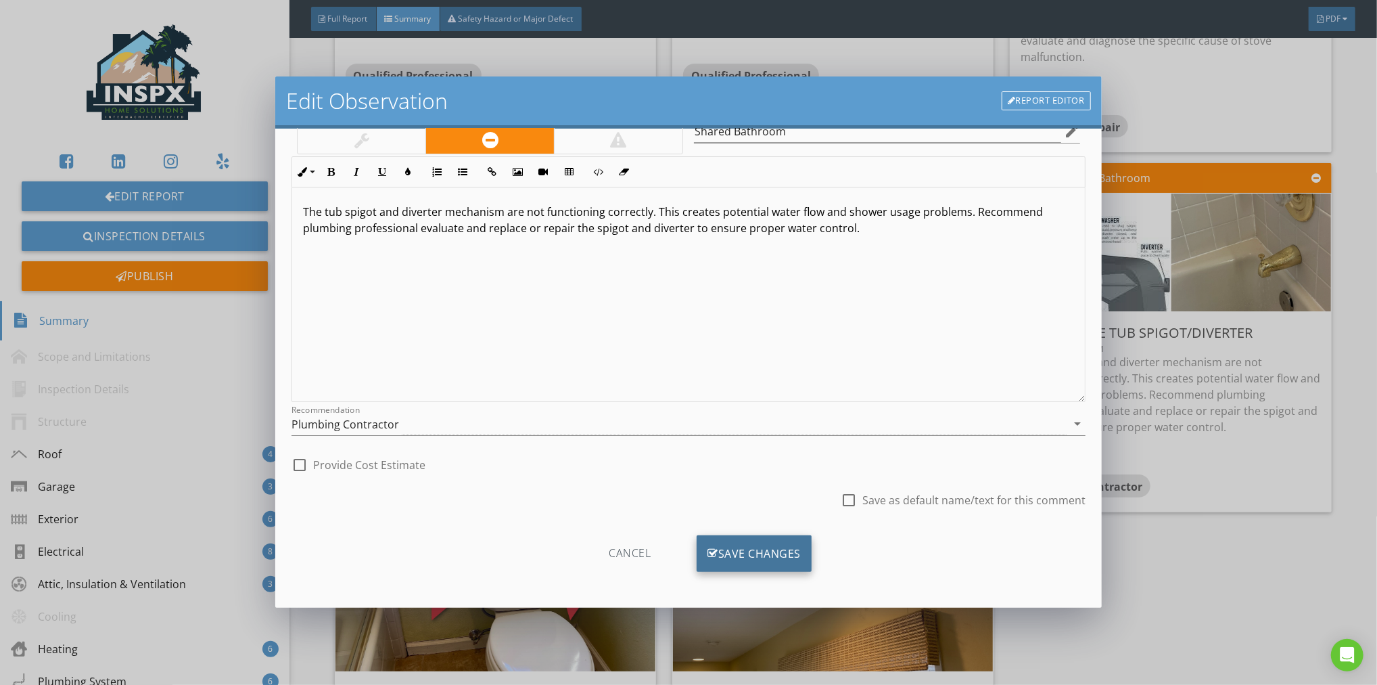
click at [728, 545] on div "Save Changes" at bounding box center [754, 553] width 115 height 37
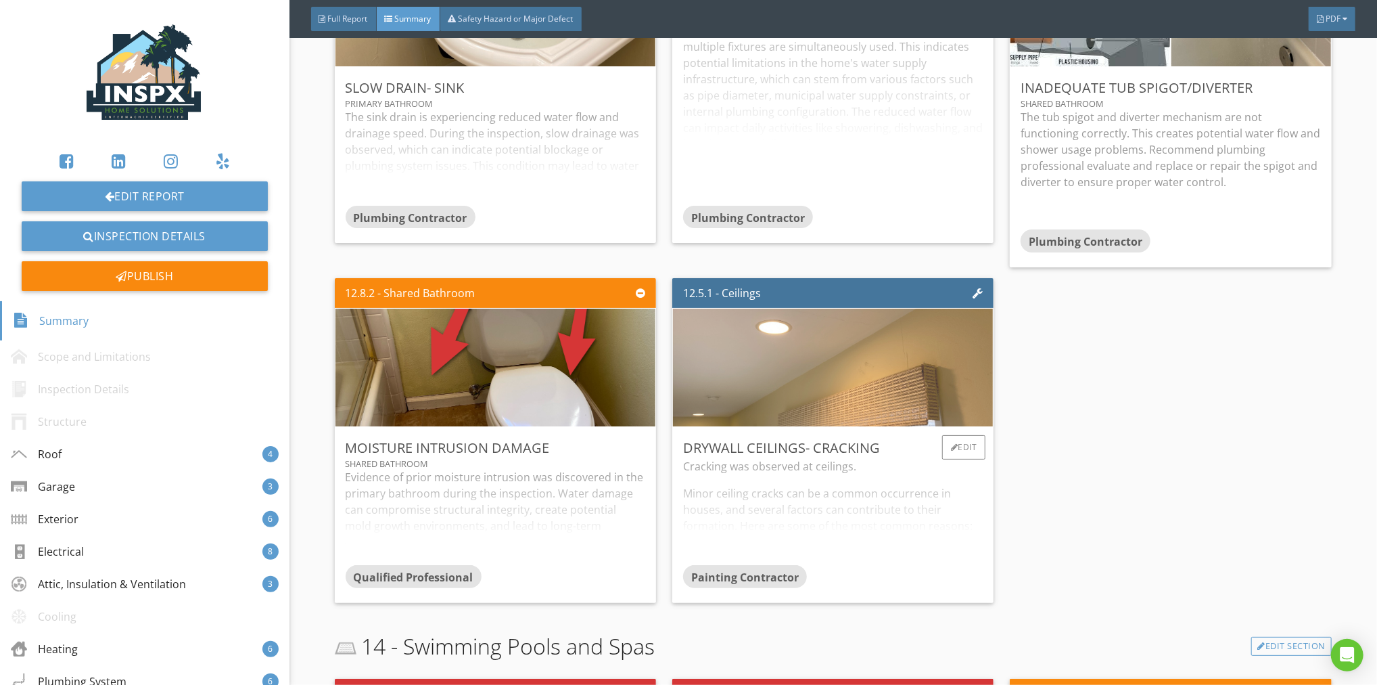
scroll to position [5710, 0]
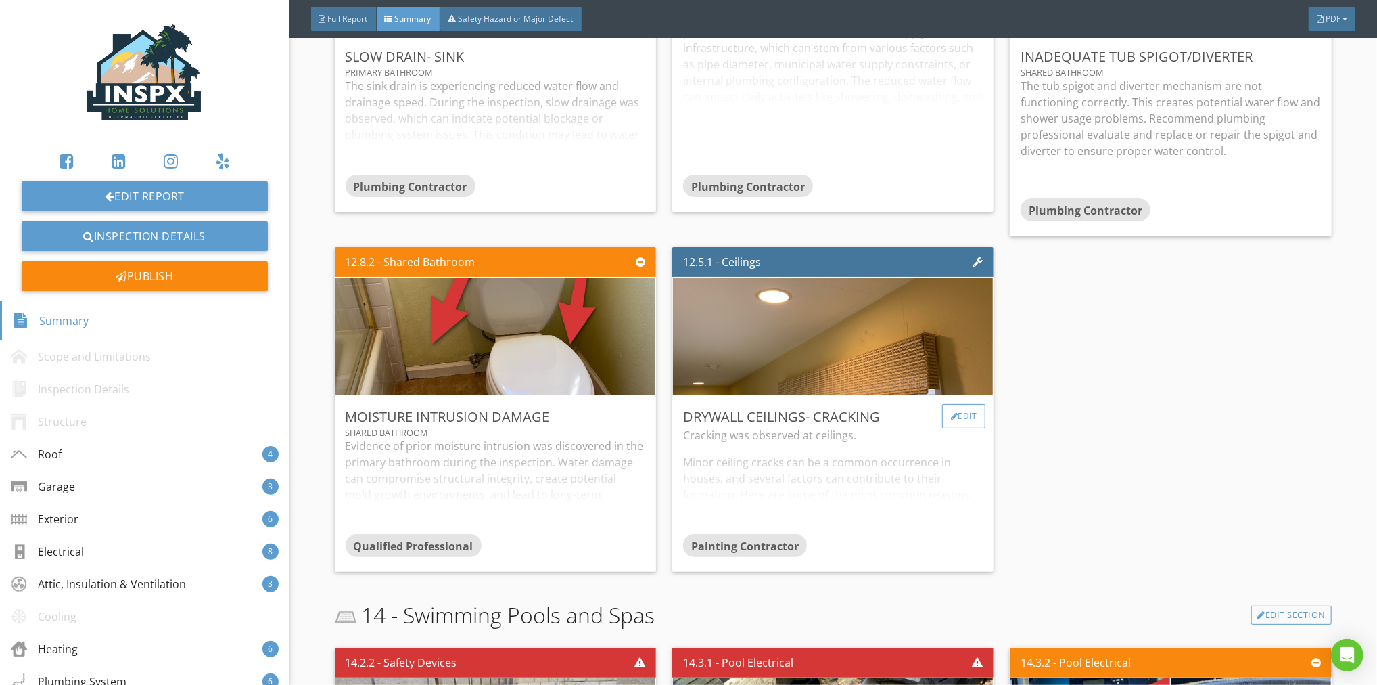
click at [965, 413] on div "Edit" at bounding box center [964, 416] width 44 height 24
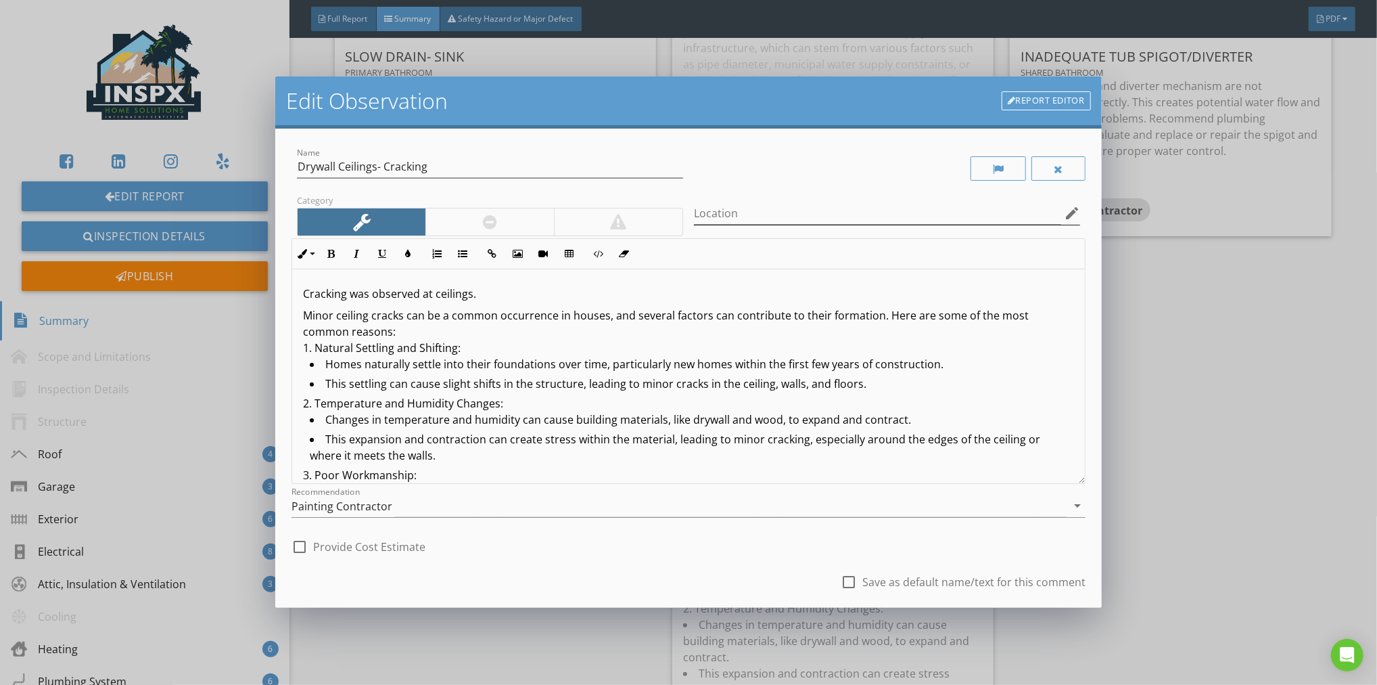
click at [1064, 212] on icon "edit" at bounding box center [1072, 213] width 16 height 16
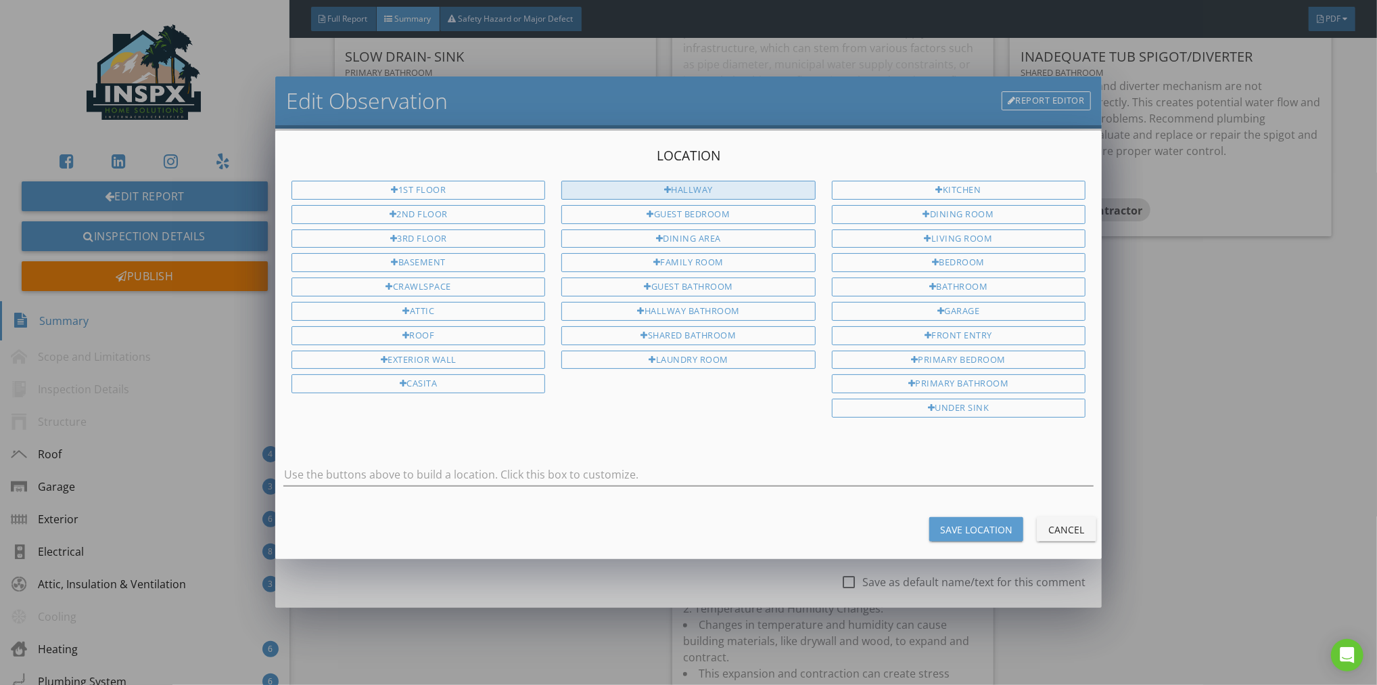
click at [739, 189] on div "Hallway" at bounding box center [688, 190] width 254 height 19
type input "Hallway"
click at [967, 522] on div "Save Location" at bounding box center [976, 529] width 72 height 14
type input "Hallway"
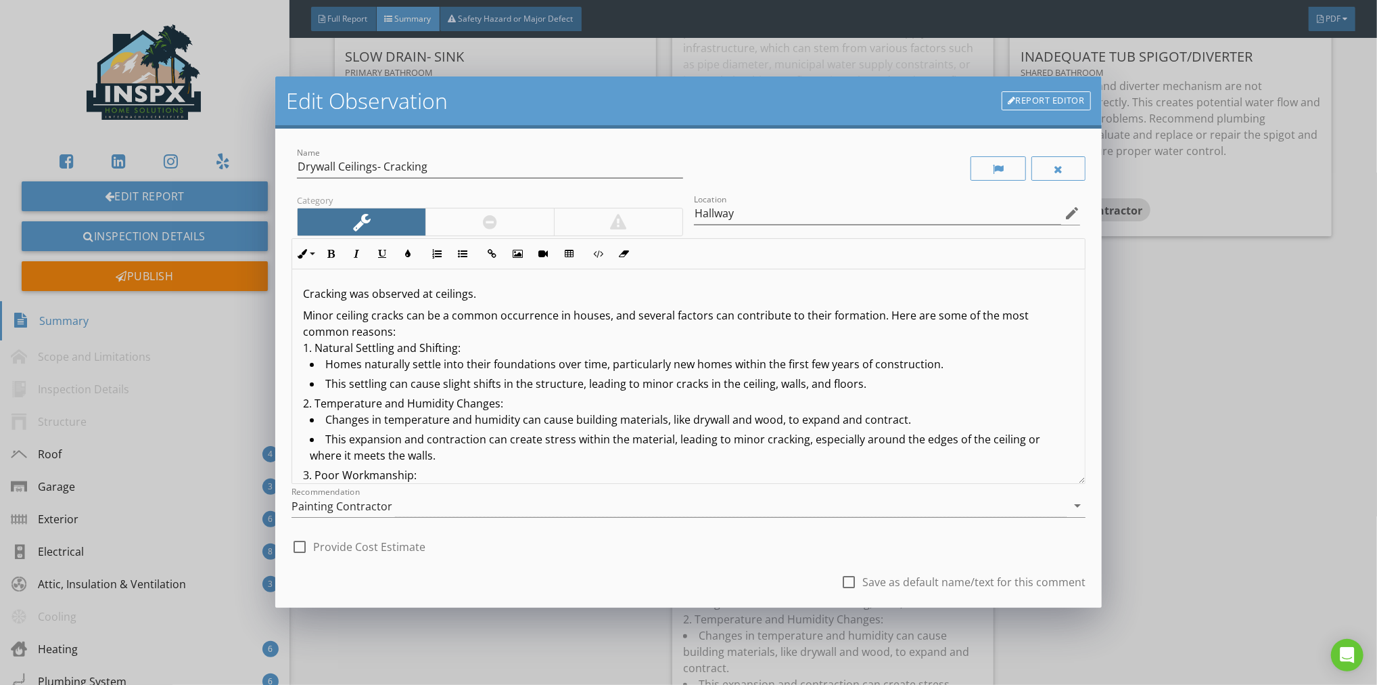
click at [714, 555] on div "check_box_outline_blank Provide Cost Estimate" at bounding box center [689, 545] width 794 height 30
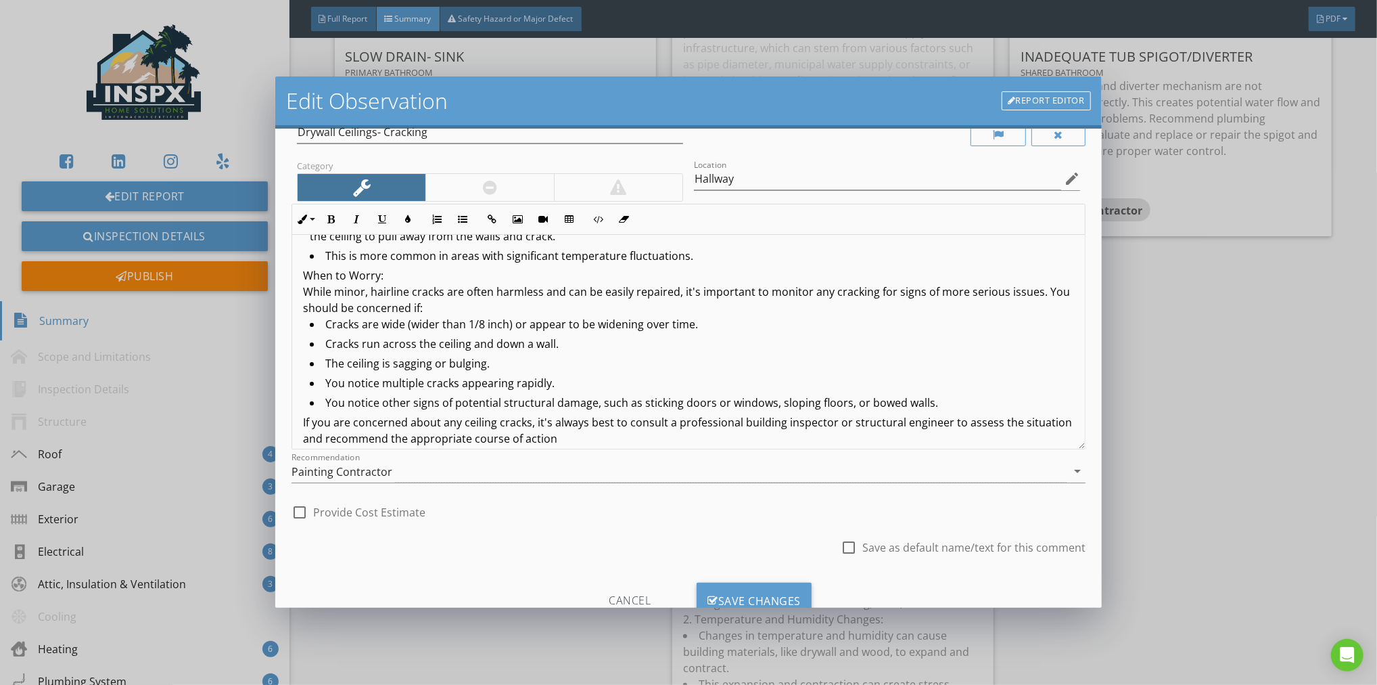
scroll to position [455, 0]
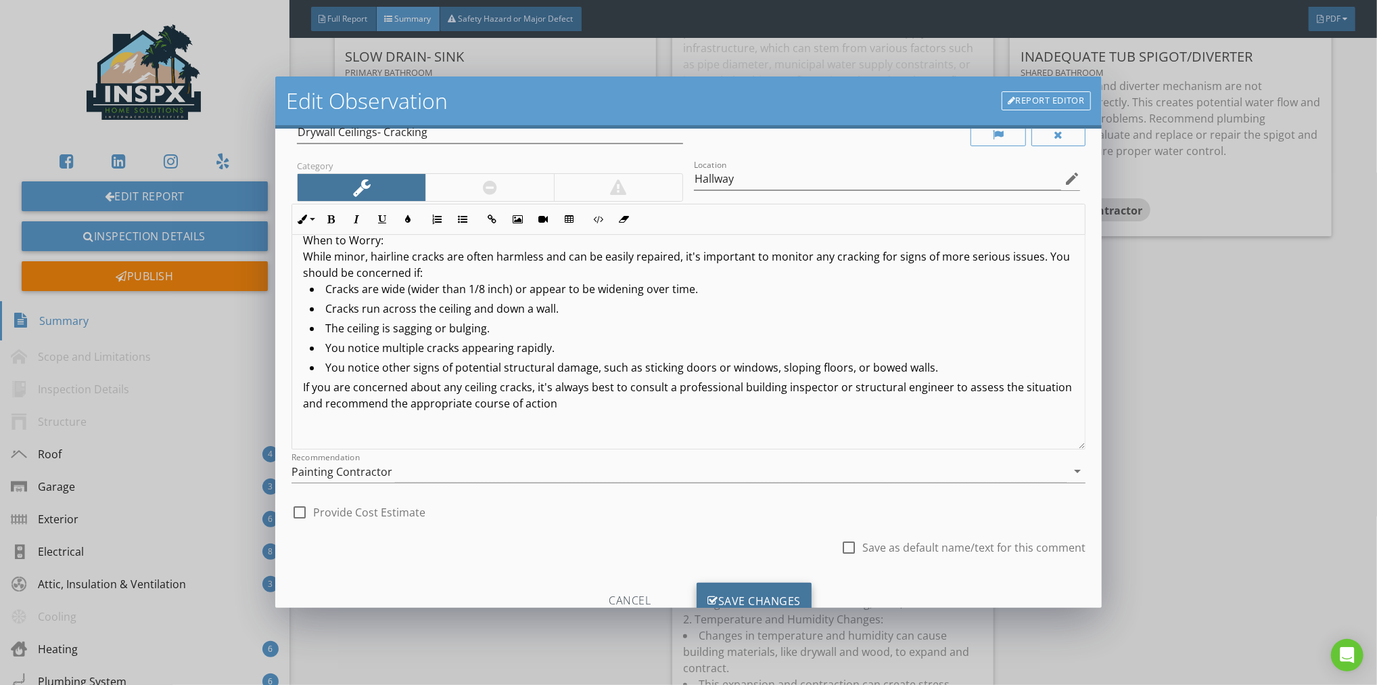
click at [749, 595] on div "Save Changes" at bounding box center [754, 600] width 115 height 37
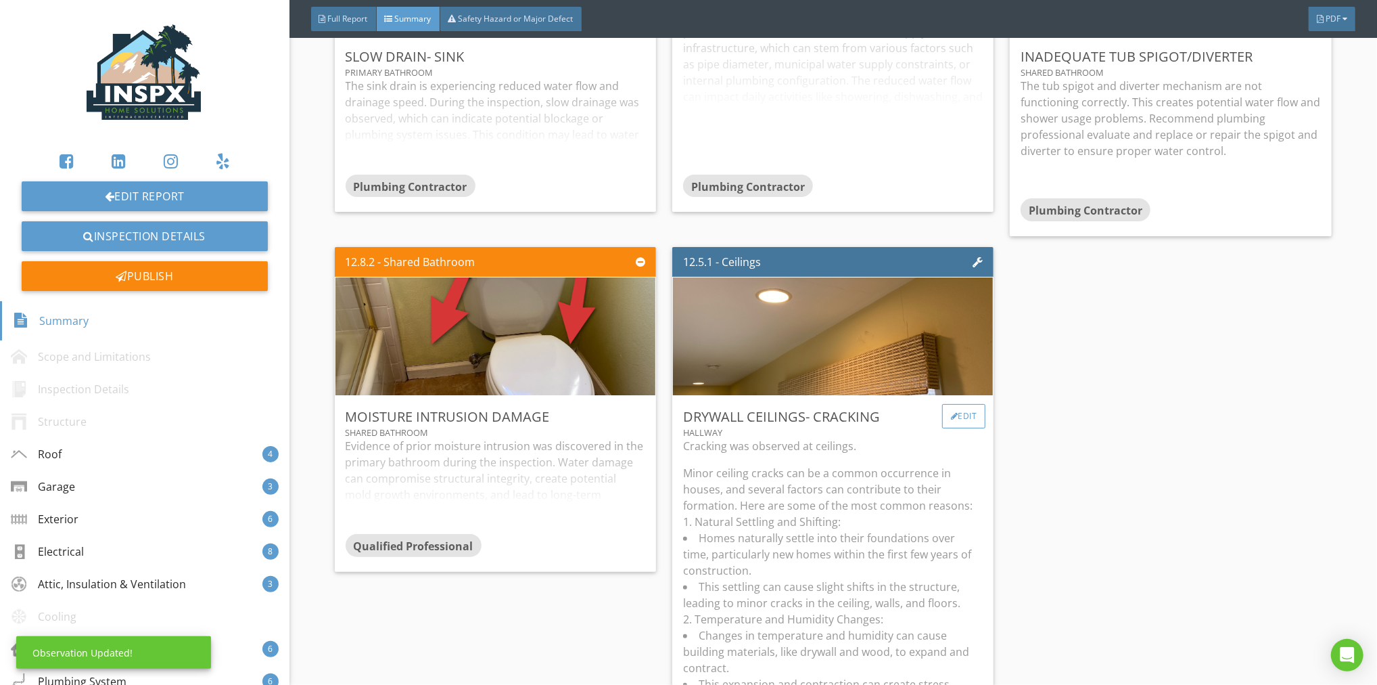
click at [960, 415] on div "Edit" at bounding box center [964, 416] width 44 height 24
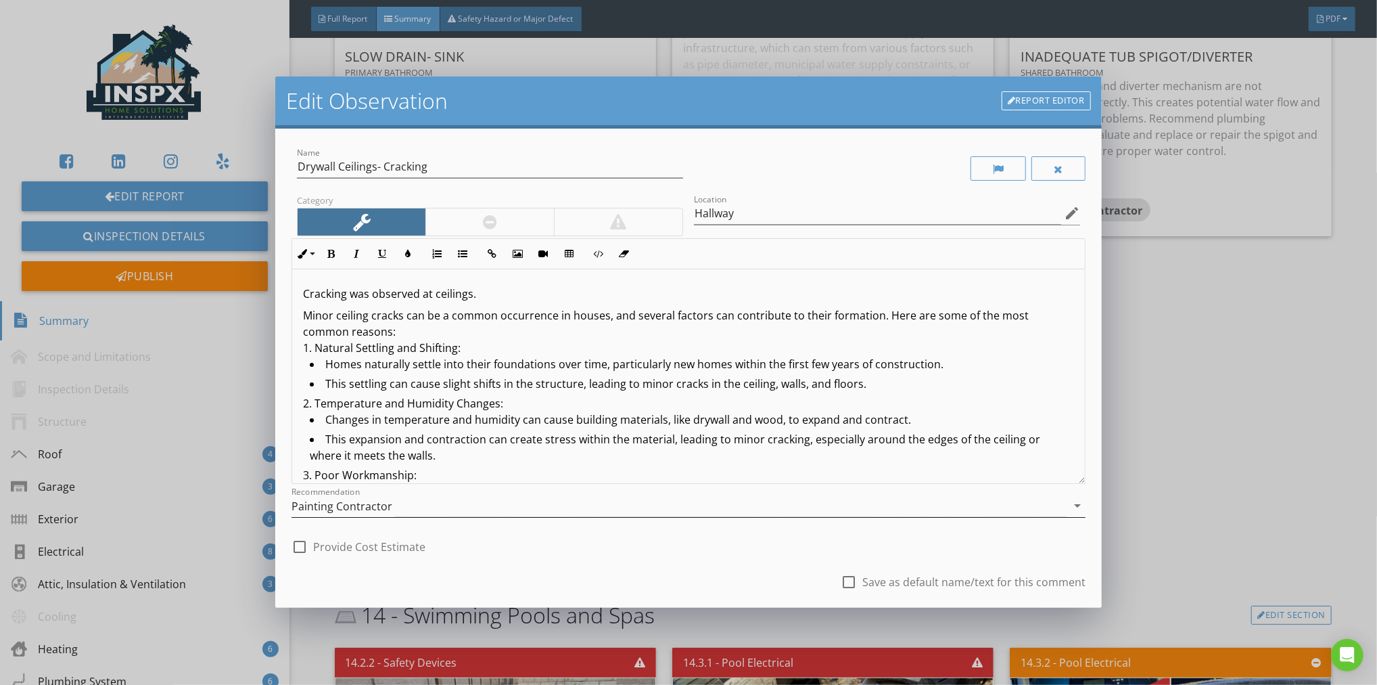
click at [1069, 503] on icon "arrow_drop_down" at bounding box center [1077, 505] width 16 height 16
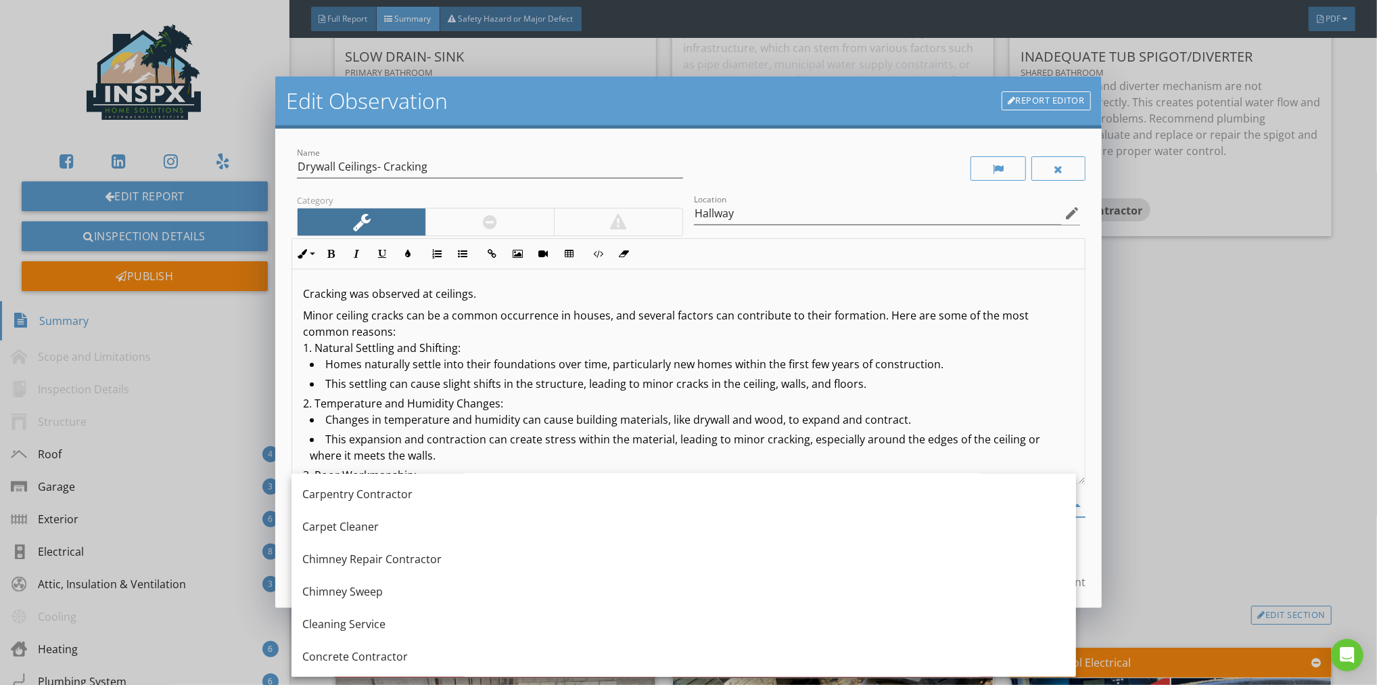
scroll to position [132, 0]
click at [1209, 411] on div "Edit Observation Report Editor Name Drywall Ceilings- Cracking Category Locatio…" at bounding box center [688, 342] width 1377 height 685
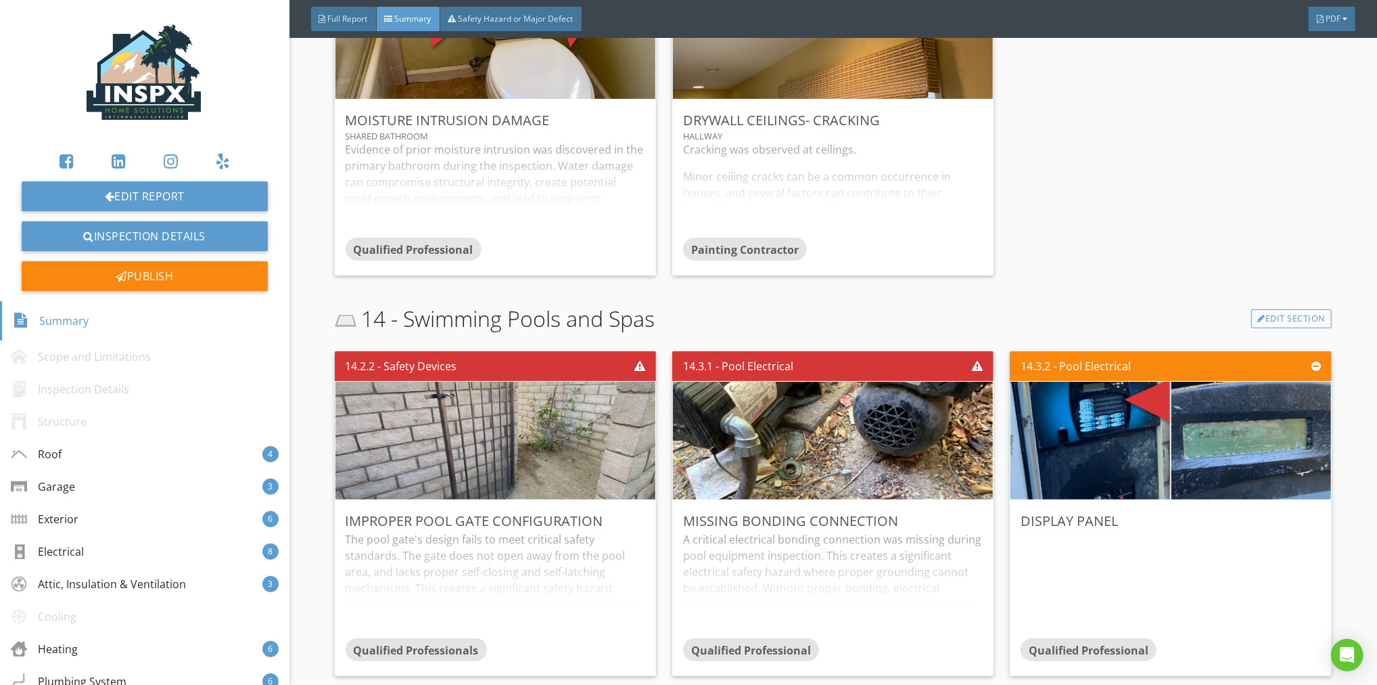
scroll to position [6175, 0]
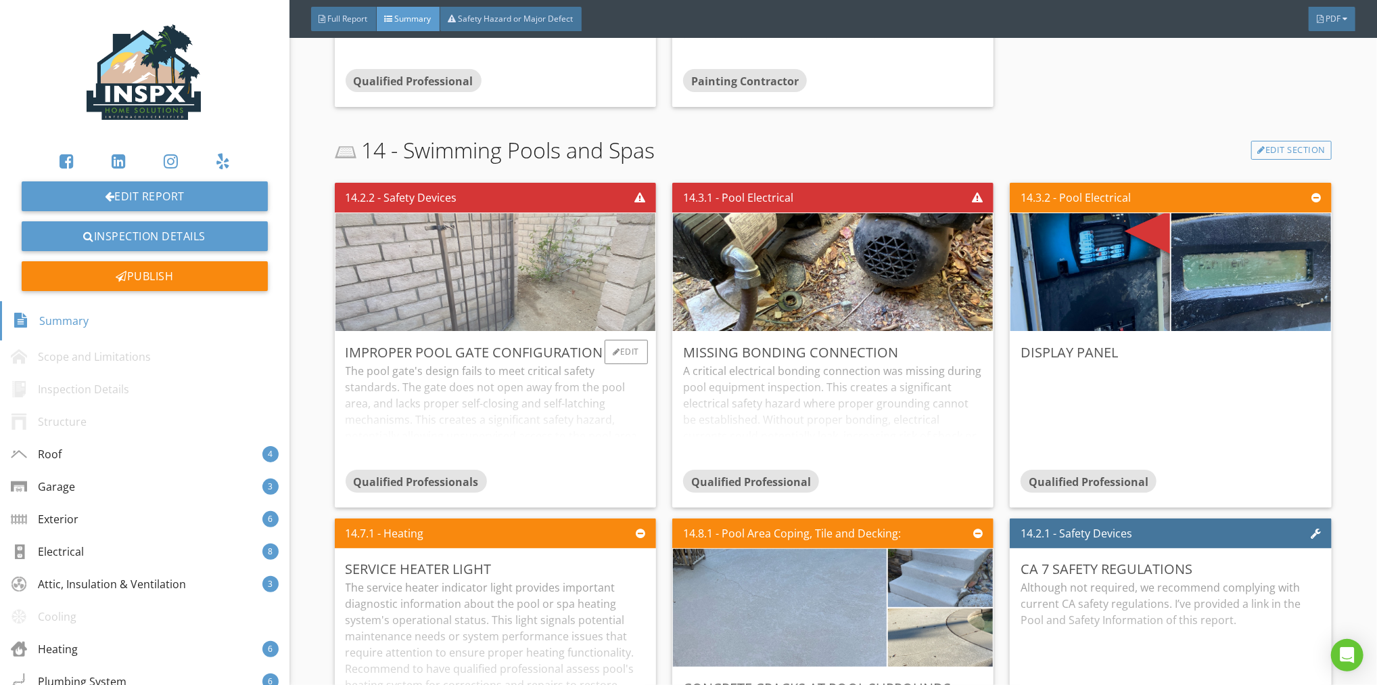
click at [537, 292] on img at bounding box center [495, 271] width 392 height 294
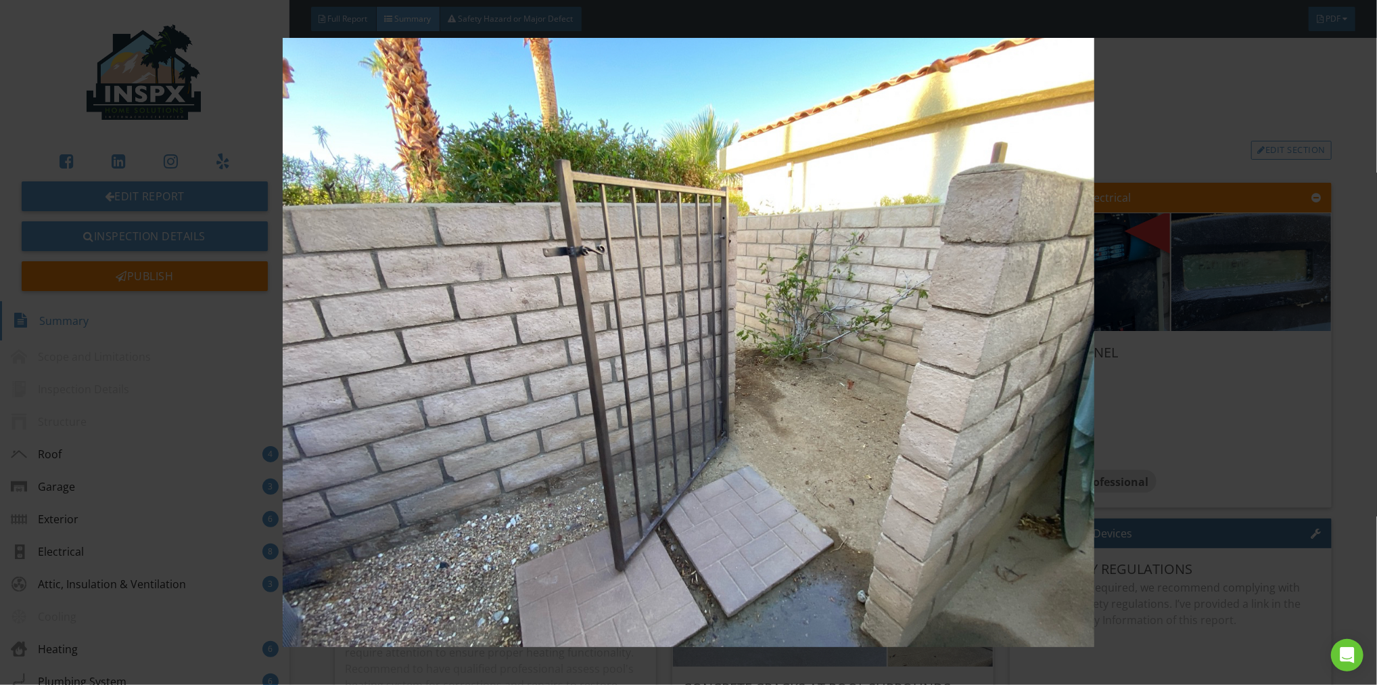
click at [1185, 400] on img at bounding box center [688, 342] width 1267 height 609
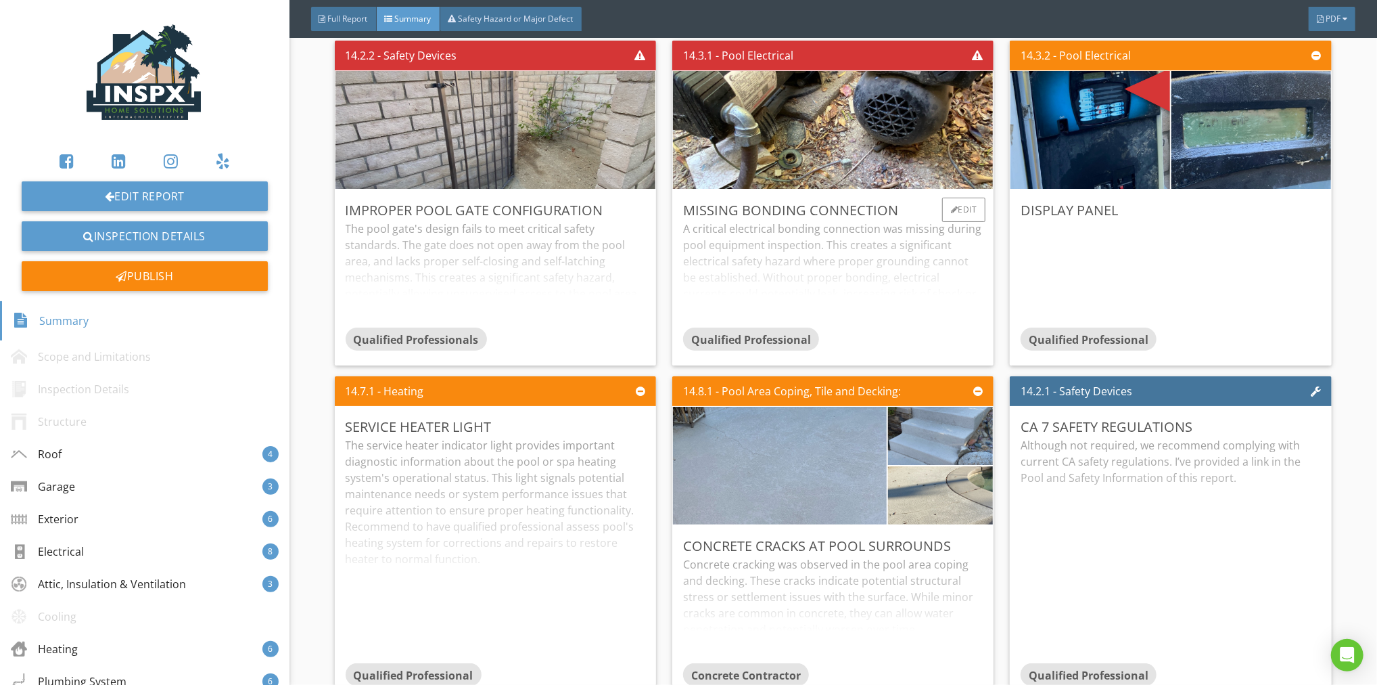
scroll to position [6323, 0]
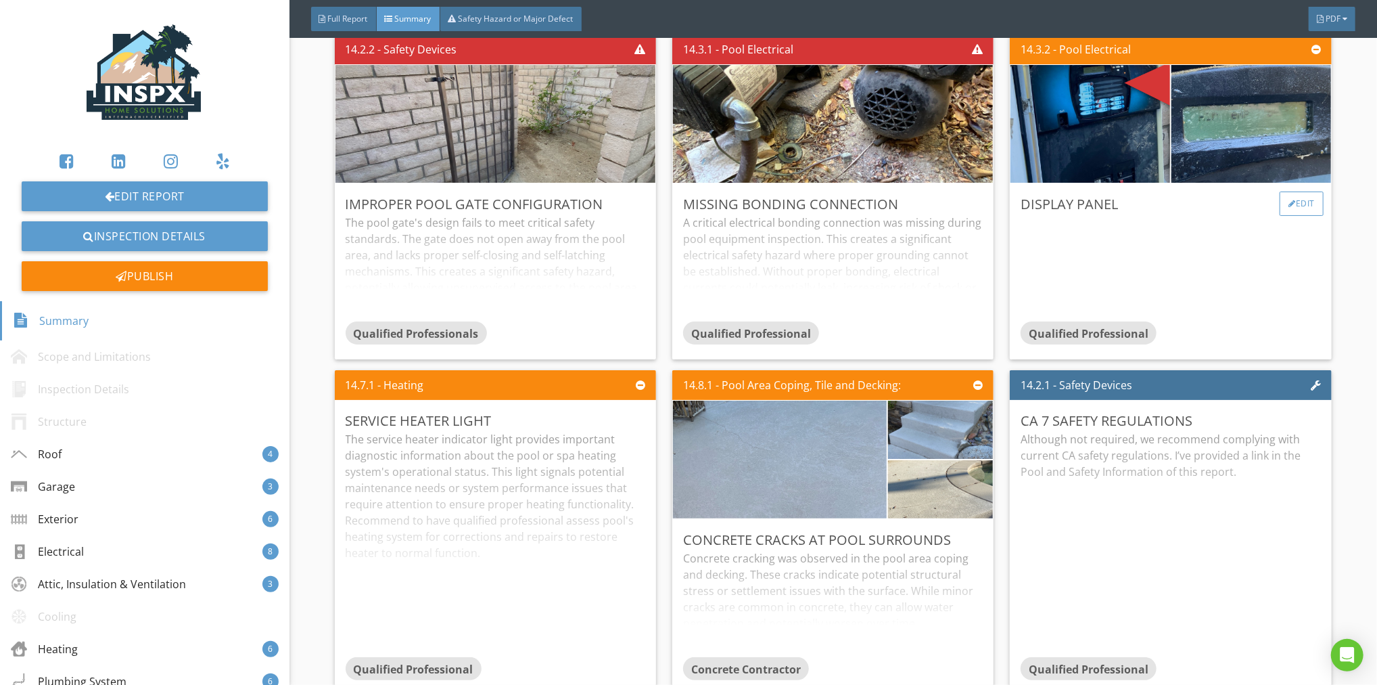
click at [1303, 199] on div "Edit" at bounding box center [1302, 203] width 44 height 24
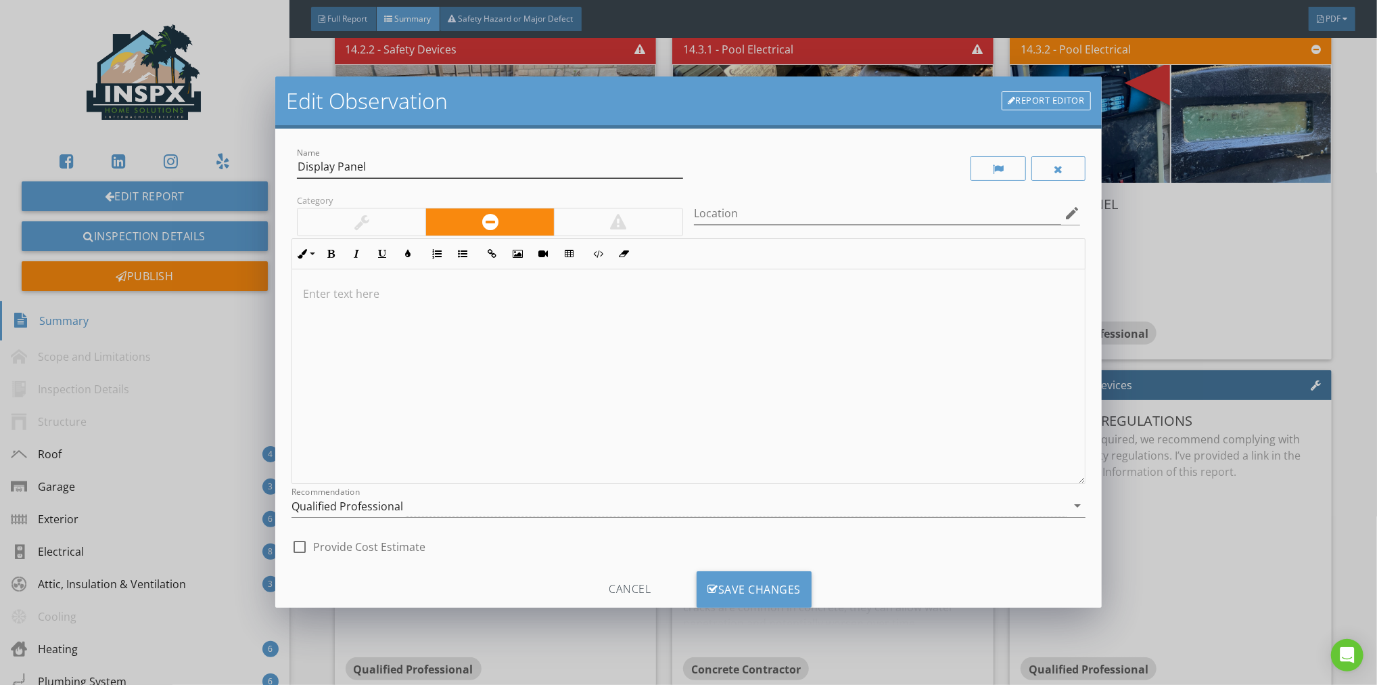
click at [296, 165] on div "Name Display Panel" at bounding box center [490, 168] width 397 height 47
drag, startPoint x: 298, startPoint y: 166, endPoint x: 287, endPoint y: 186, distance: 23.3
click at [298, 166] on input "Display Panel" at bounding box center [490, 167] width 386 height 22
type input "Damaged Display Panel"
click at [324, 296] on p at bounding box center [688, 293] width 771 height 16
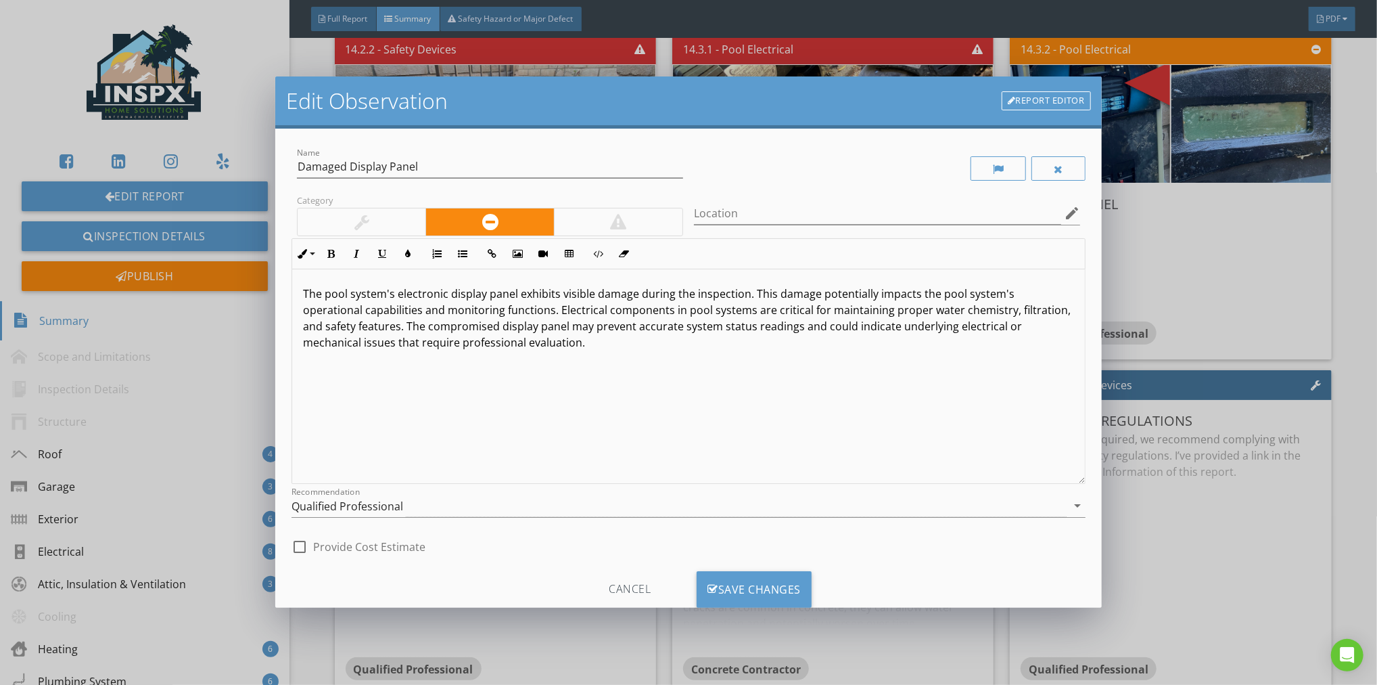
click at [1069, 504] on icon "arrow_drop_down" at bounding box center [1077, 505] width 16 height 16
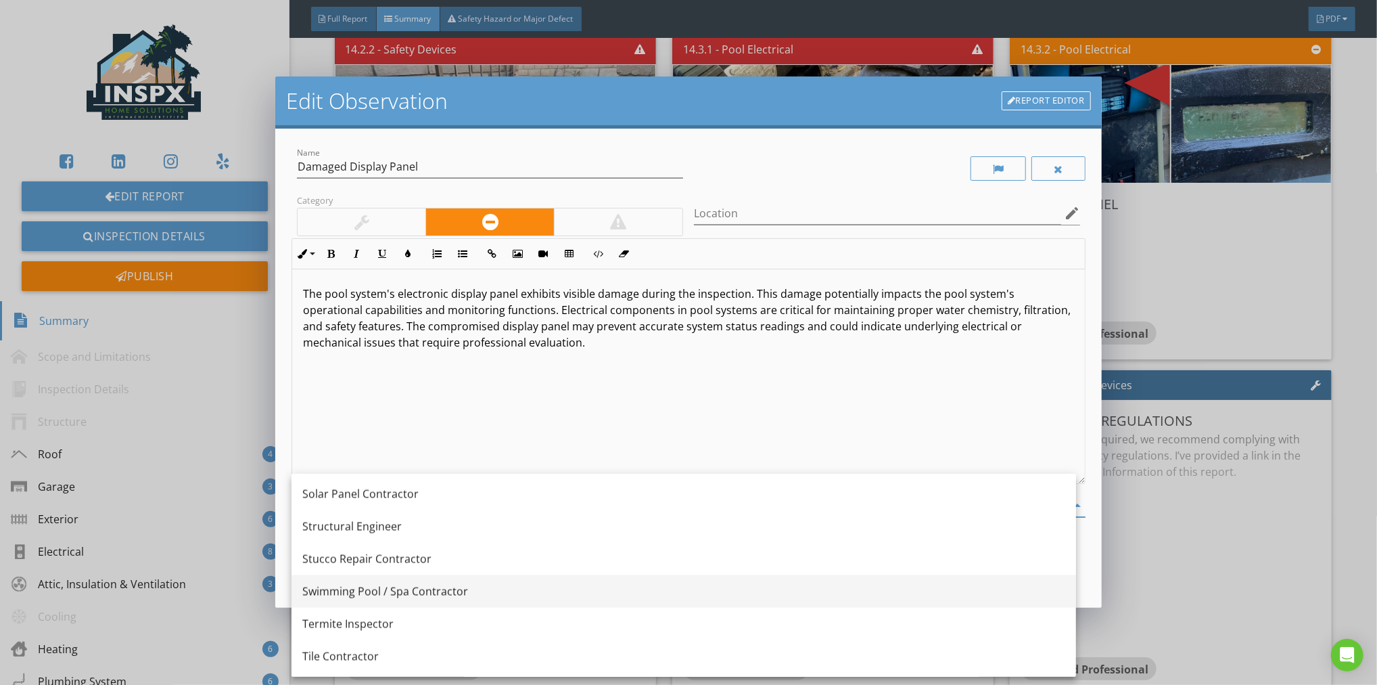
scroll to position [1724, 0]
click at [450, 586] on div "Swimming Pool / Spa Contractor" at bounding box center [683, 589] width 763 height 16
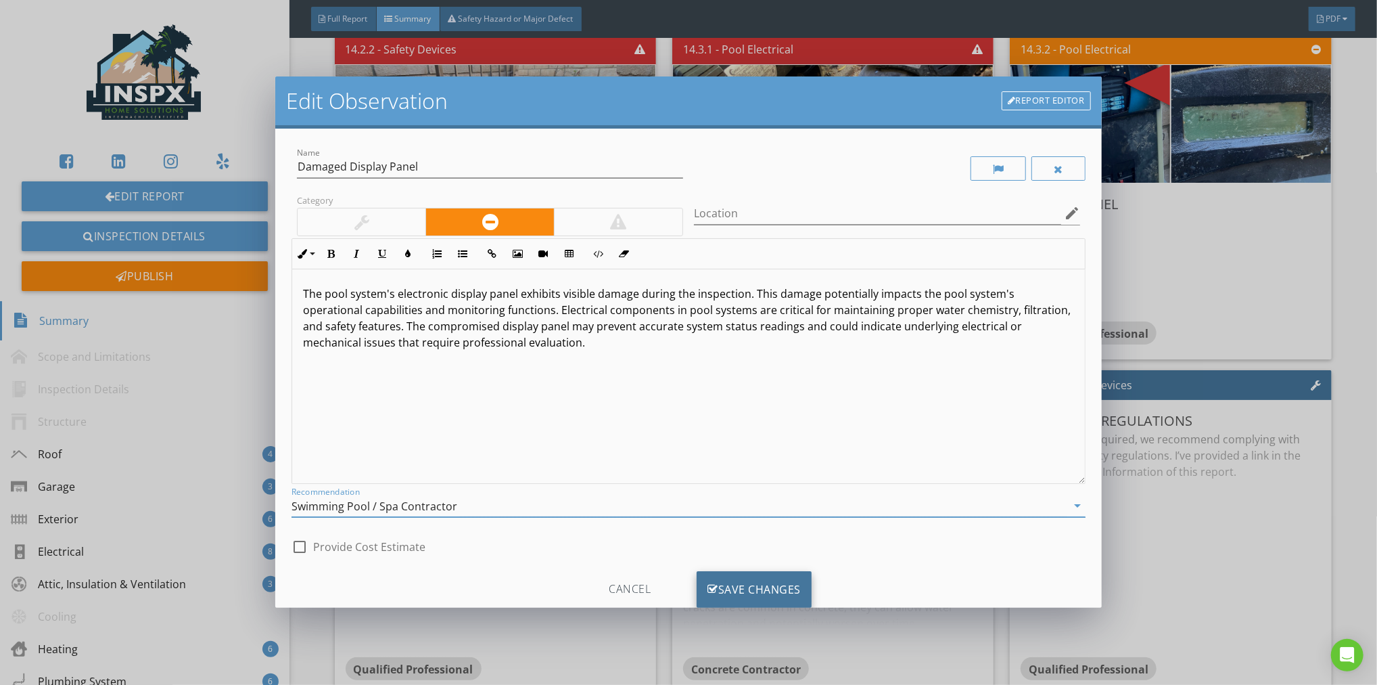
click at [763, 587] on div "Save Changes" at bounding box center [754, 589] width 115 height 37
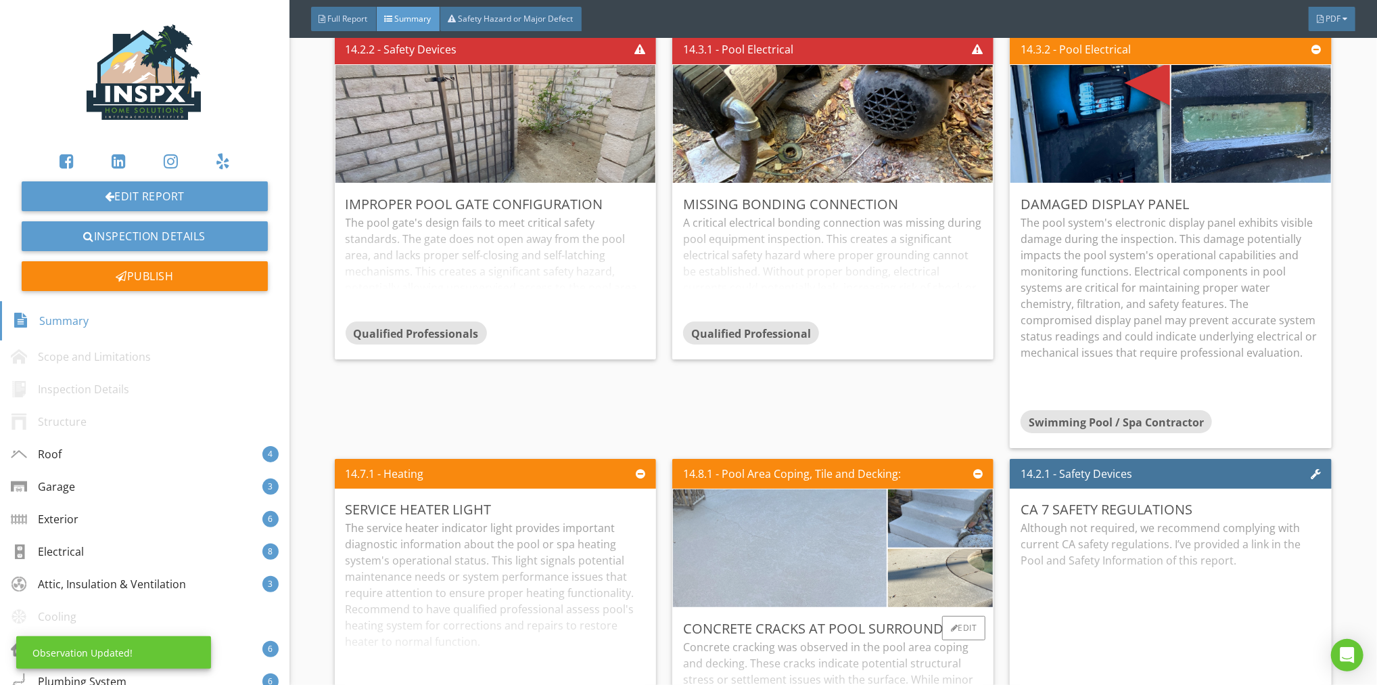
scroll to position [6435, 0]
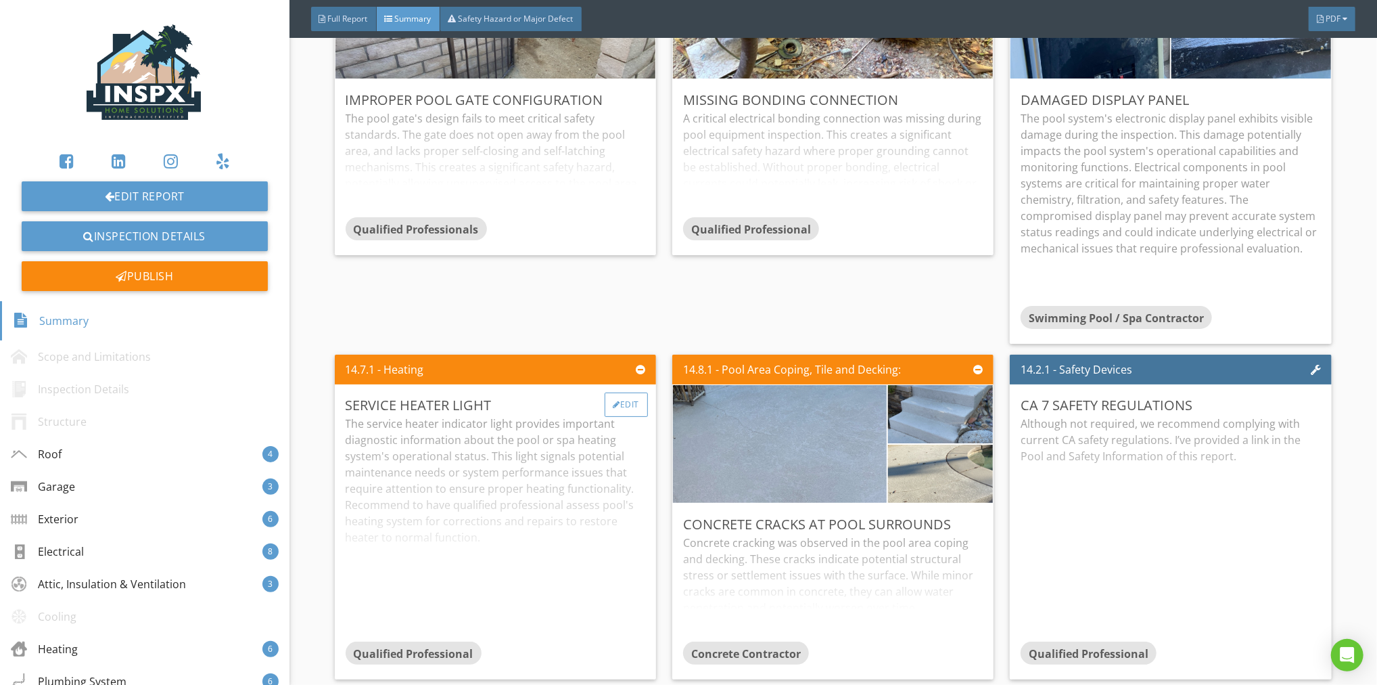
click at [627, 392] on div "Edit" at bounding box center [627, 404] width 44 height 24
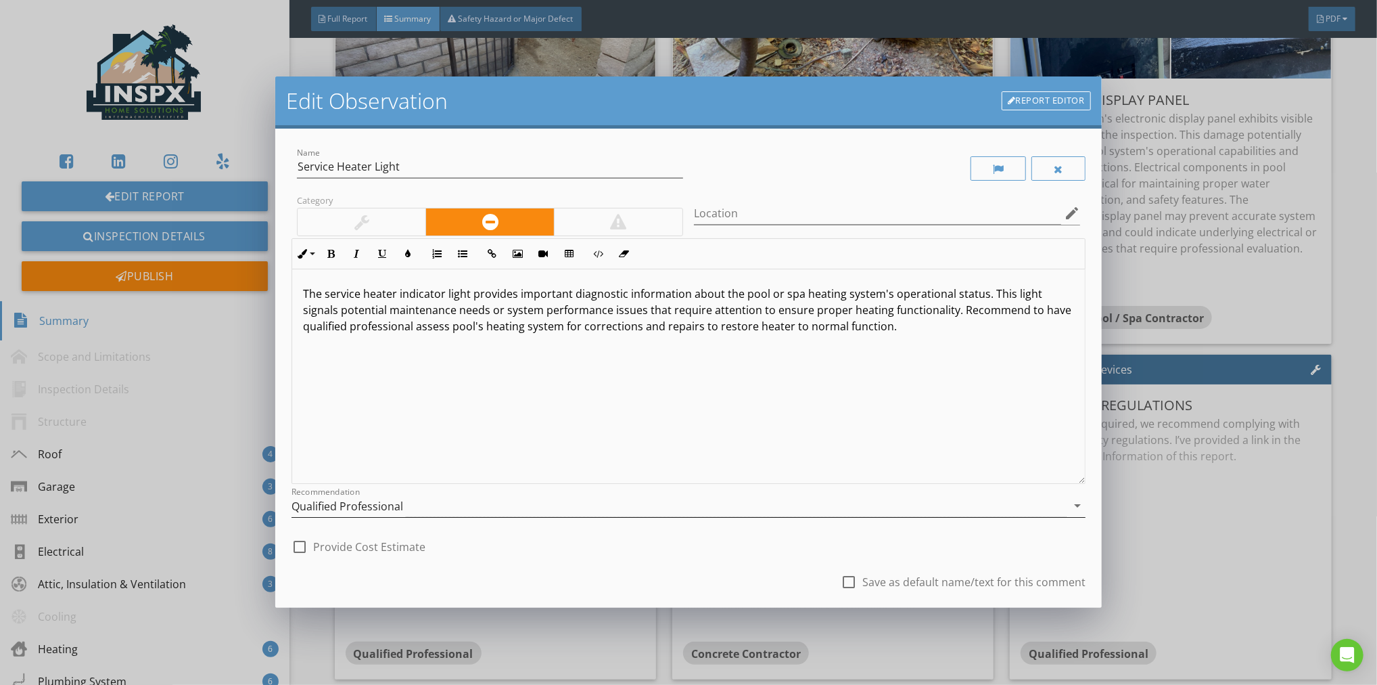
click at [1070, 502] on icon "arrow_drop_down" at bounding box center [1077, 505] width 16 height 16
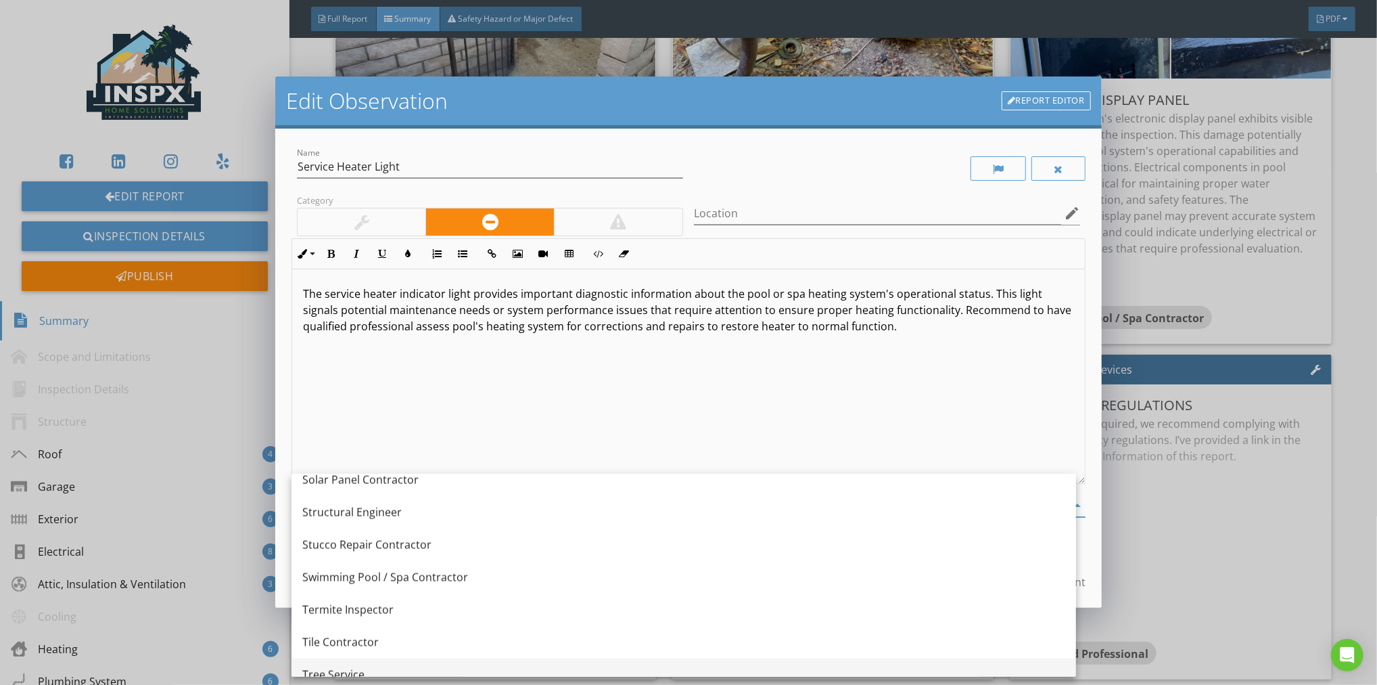
scroll to position [1670, 0]
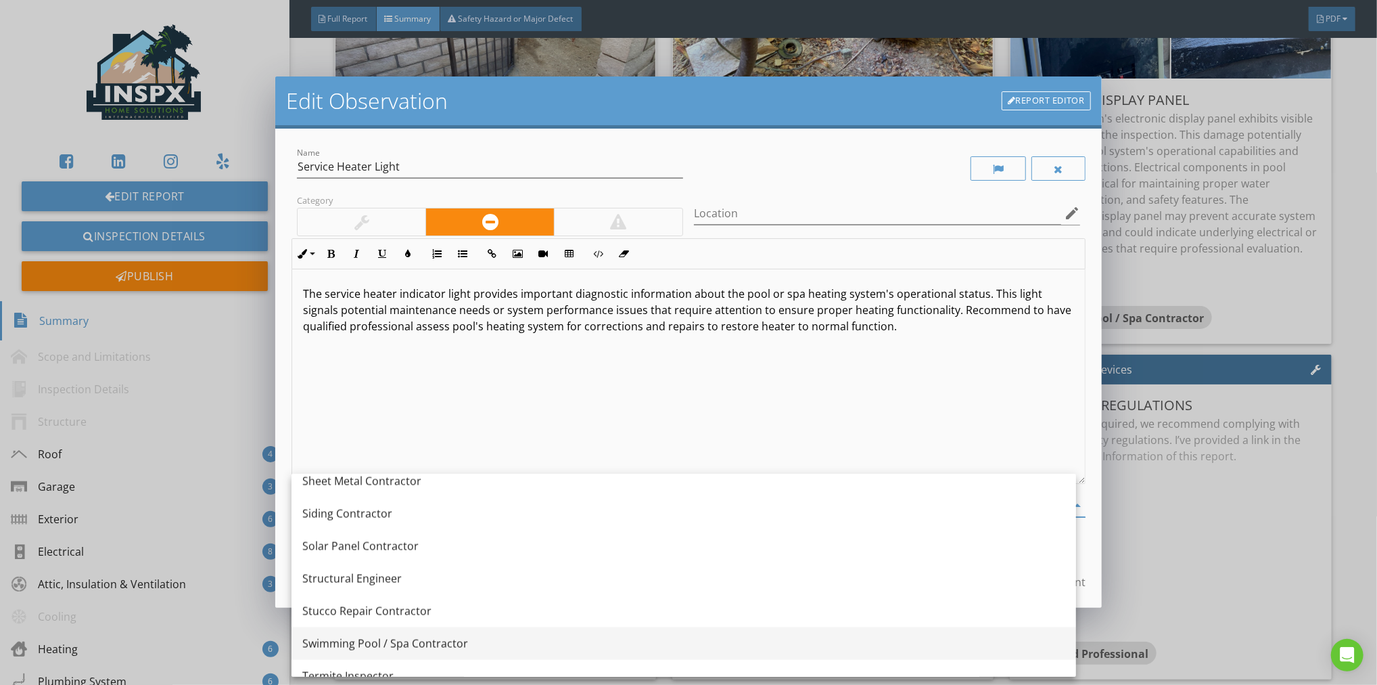
click at [434, 643] on div "Swimming Pool / Spa Contractor" at bounding box center [683, 643] width 763 height 16
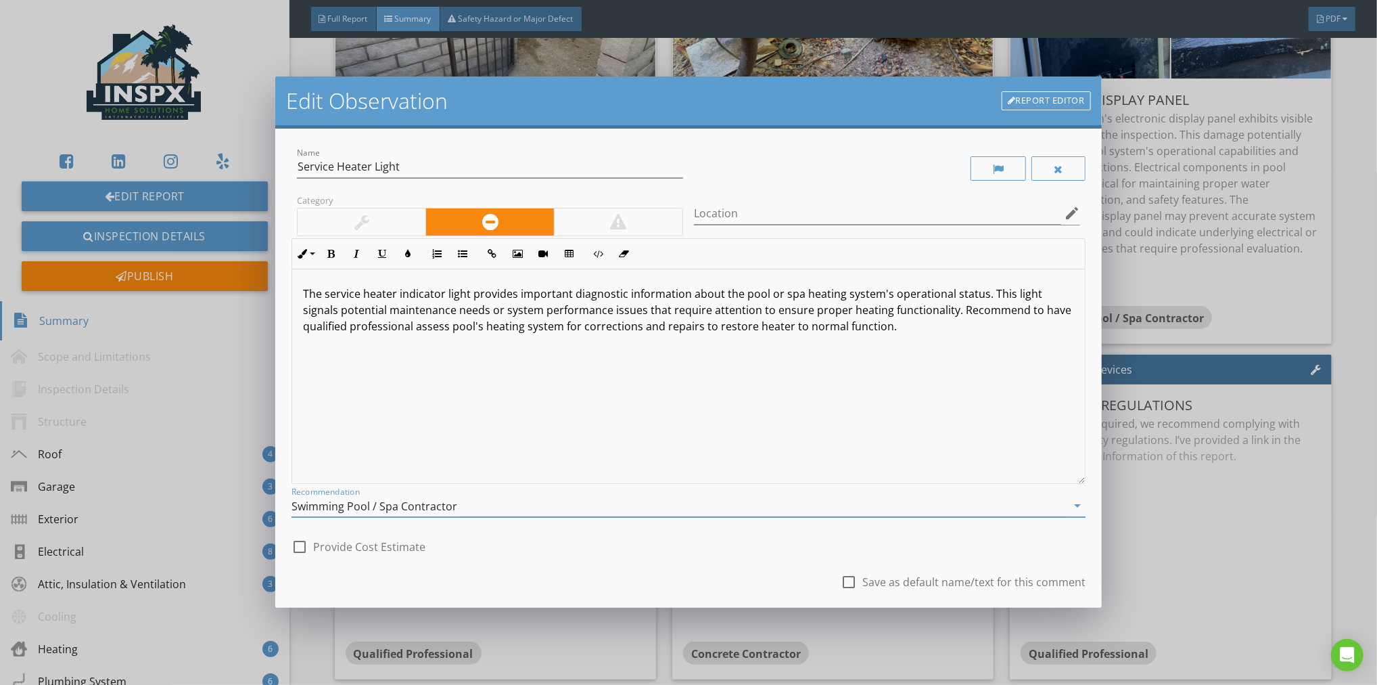
click at [611, 578] on div "check_box_outline_blank Save as default name/text for this comment" at bounding box center [689, 583] width 794 height 46
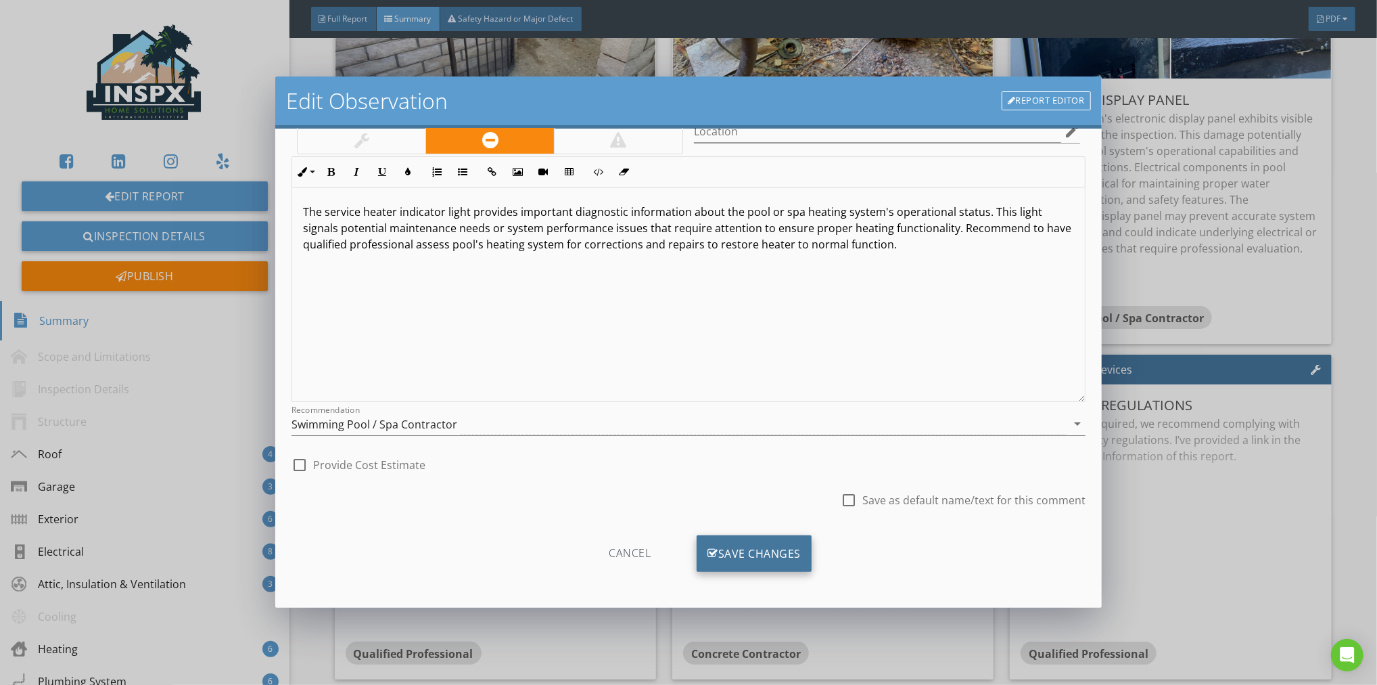
click at [716, 552] on div "Save Changes" at bounding box center [754, 553] width 115 height 37
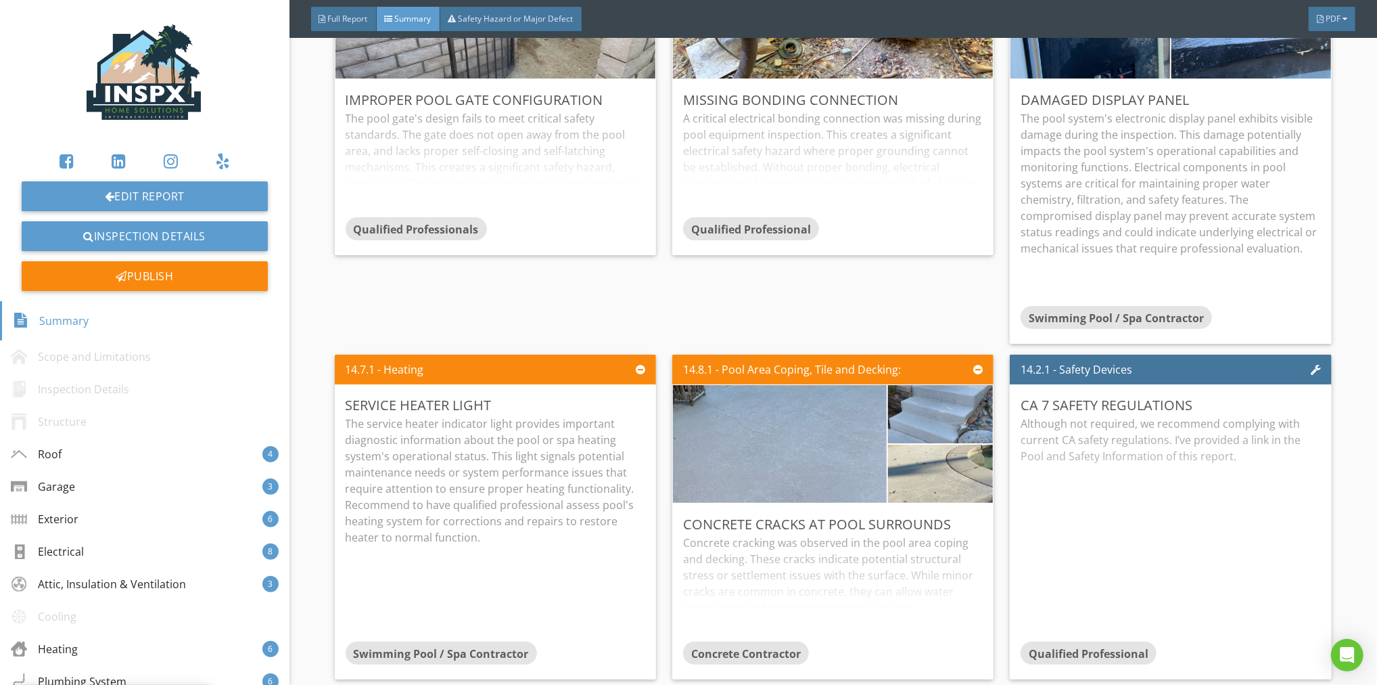
scroll to position [0, 0]
click at [962, 517] on div "Edit" at bounding box center [964, 523] width 44 height 24
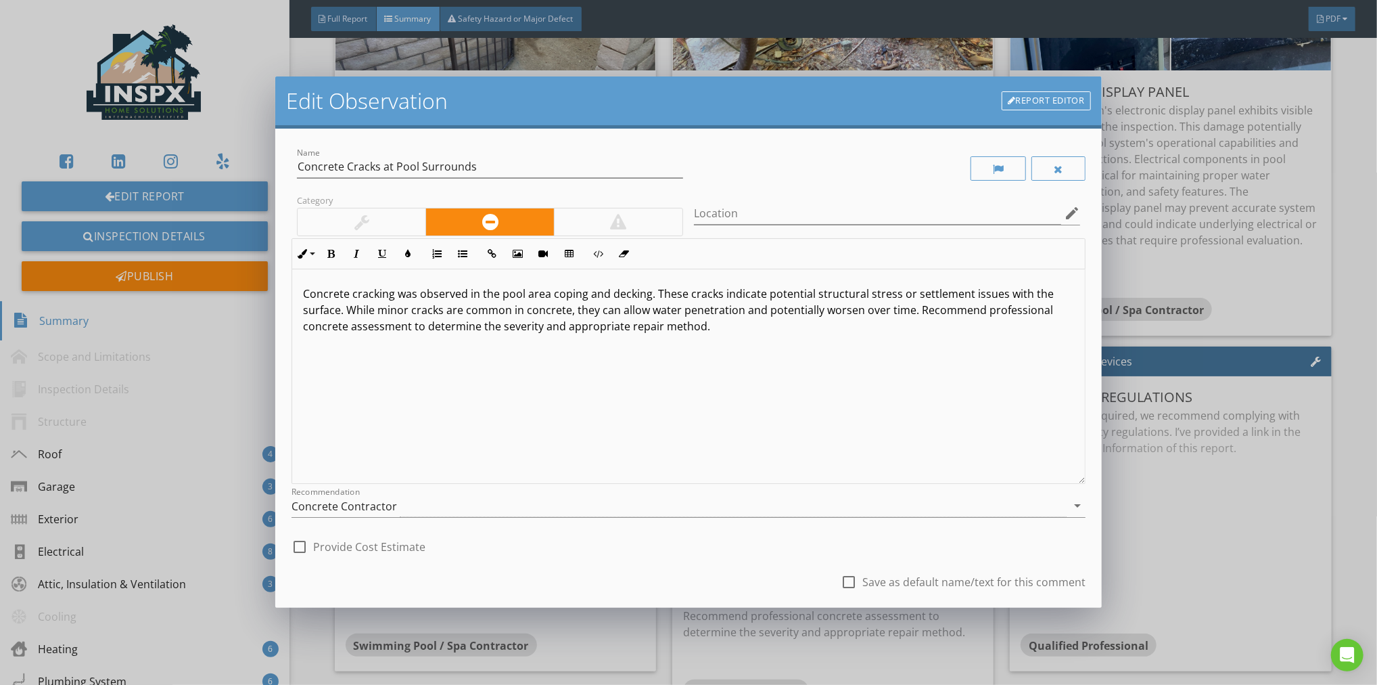
click at [379, 209] on div at bounding box center [362, 221] width 128 height 27
click at [666, 565] on div "check_box_outline_blank Save as default name/text for this comment" at bounding box center [689, 583] width 794 height 46
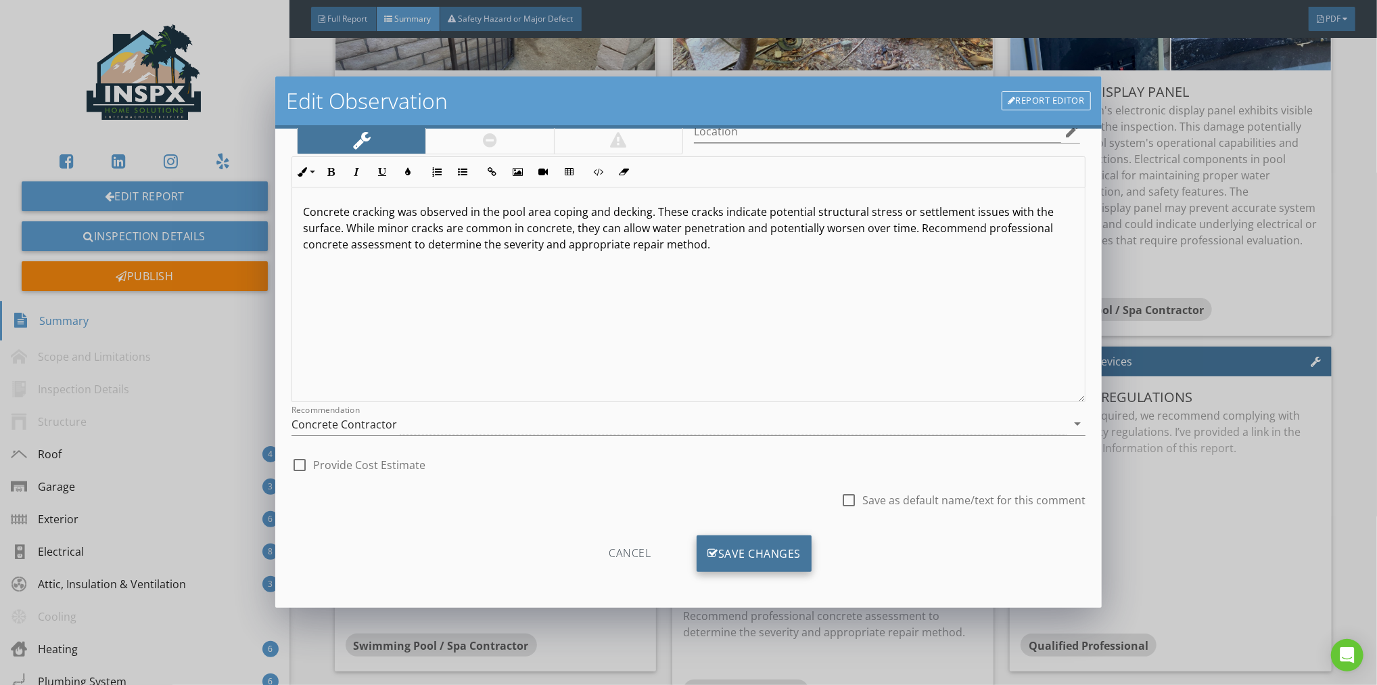
click at [772, 551] on div "Save Changes" at bounding box center [754, 553] width 115 height 37
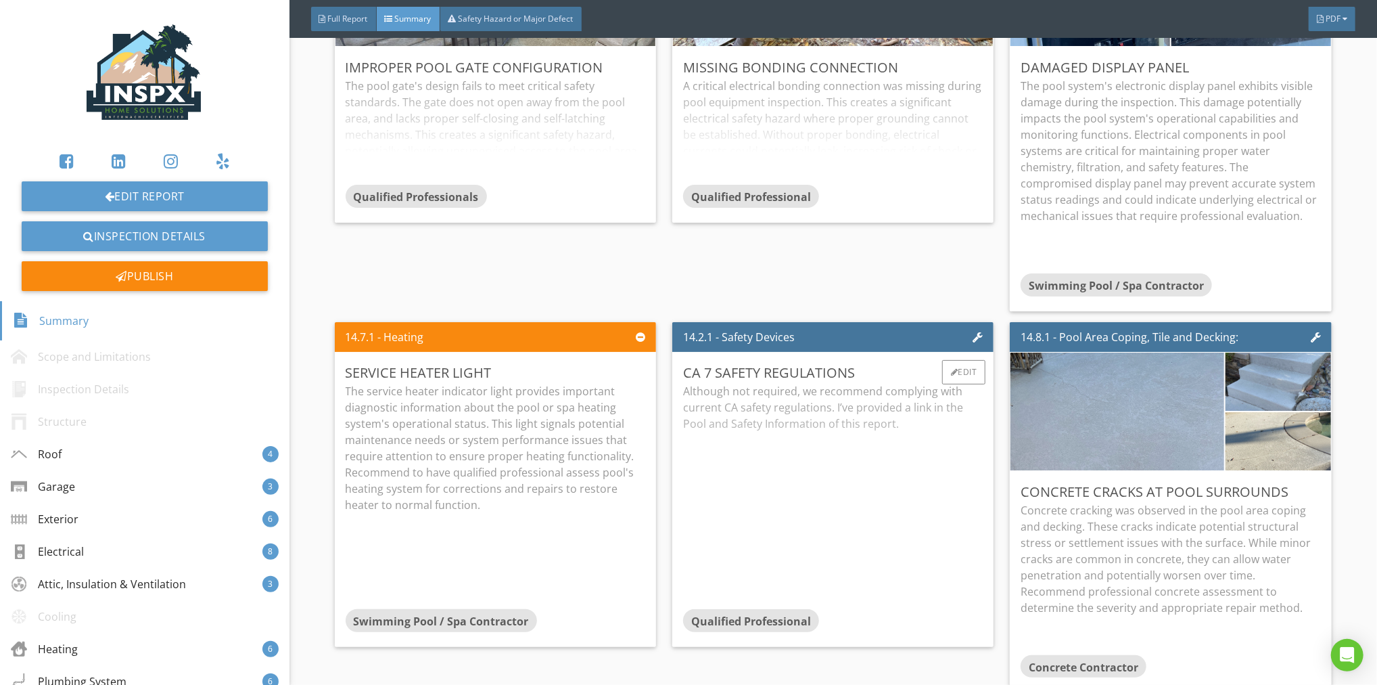
scroll to position [6445, 0]
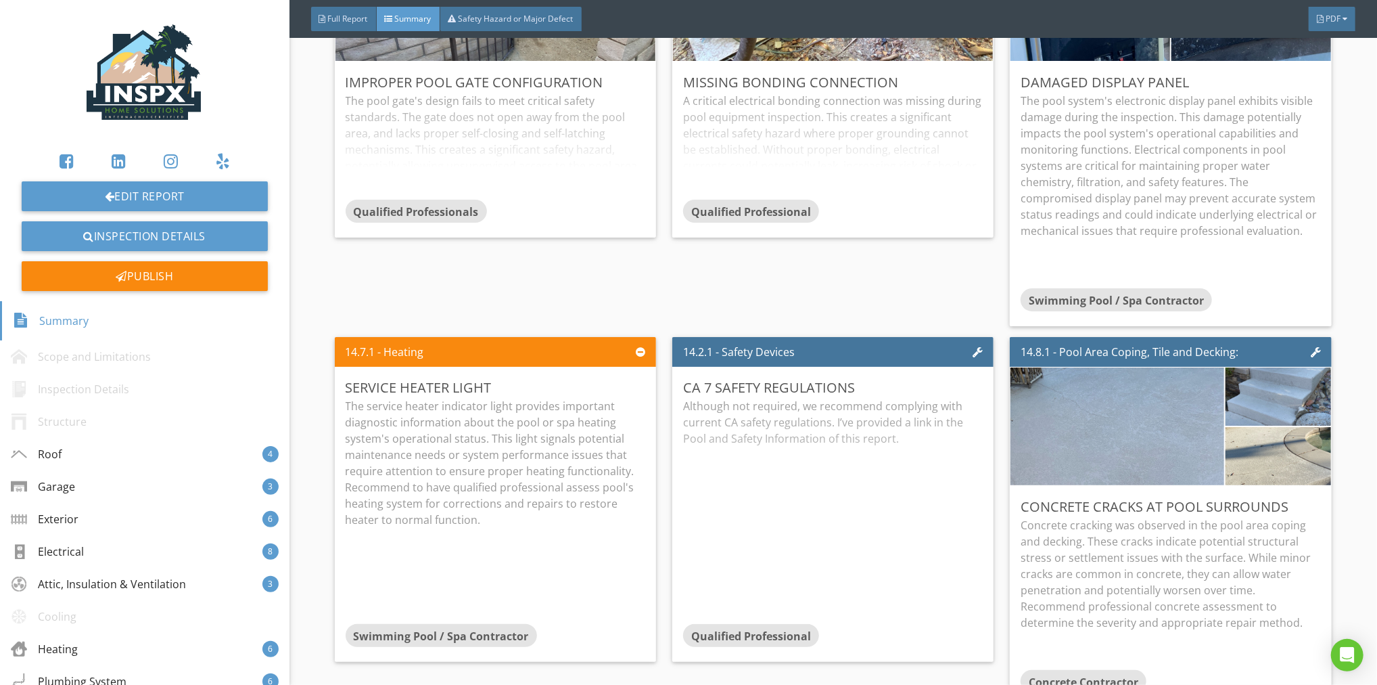
click at [350, 14] on span "Full Report" at bounding box center [348, 18] width 40 height 11
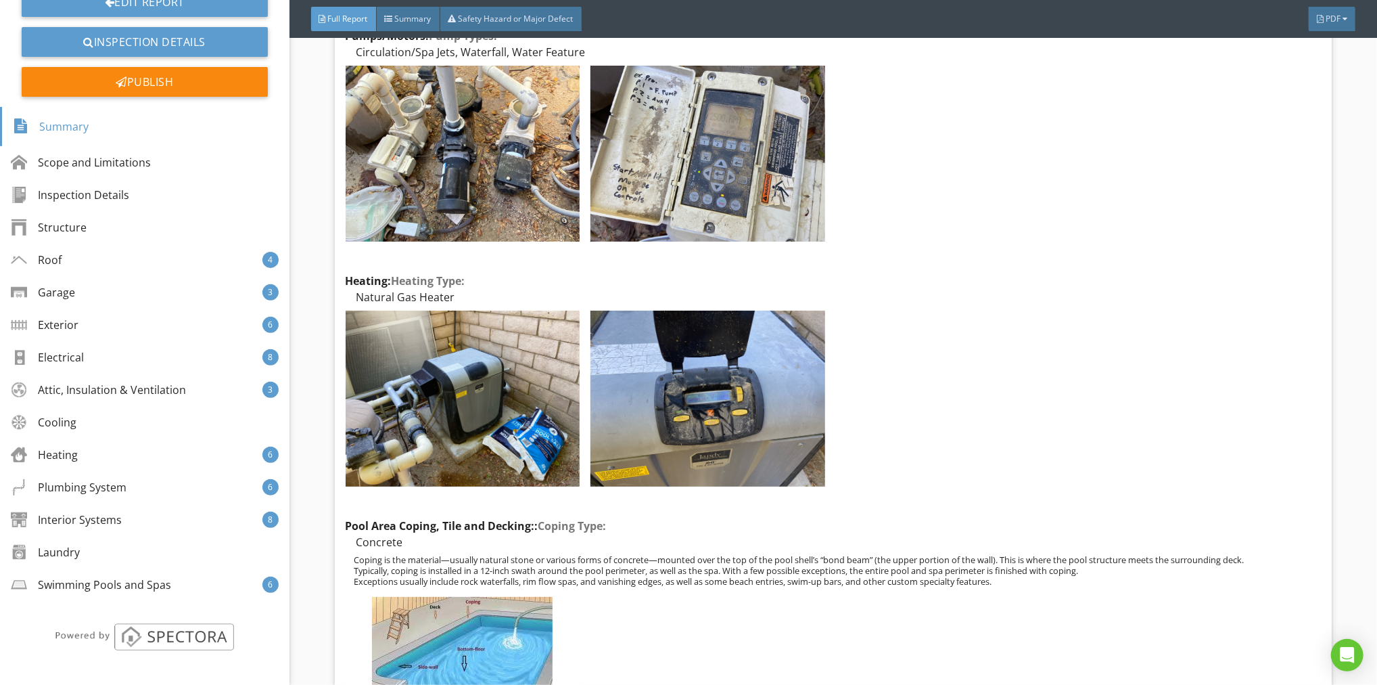
scroll to position [31856, 0]
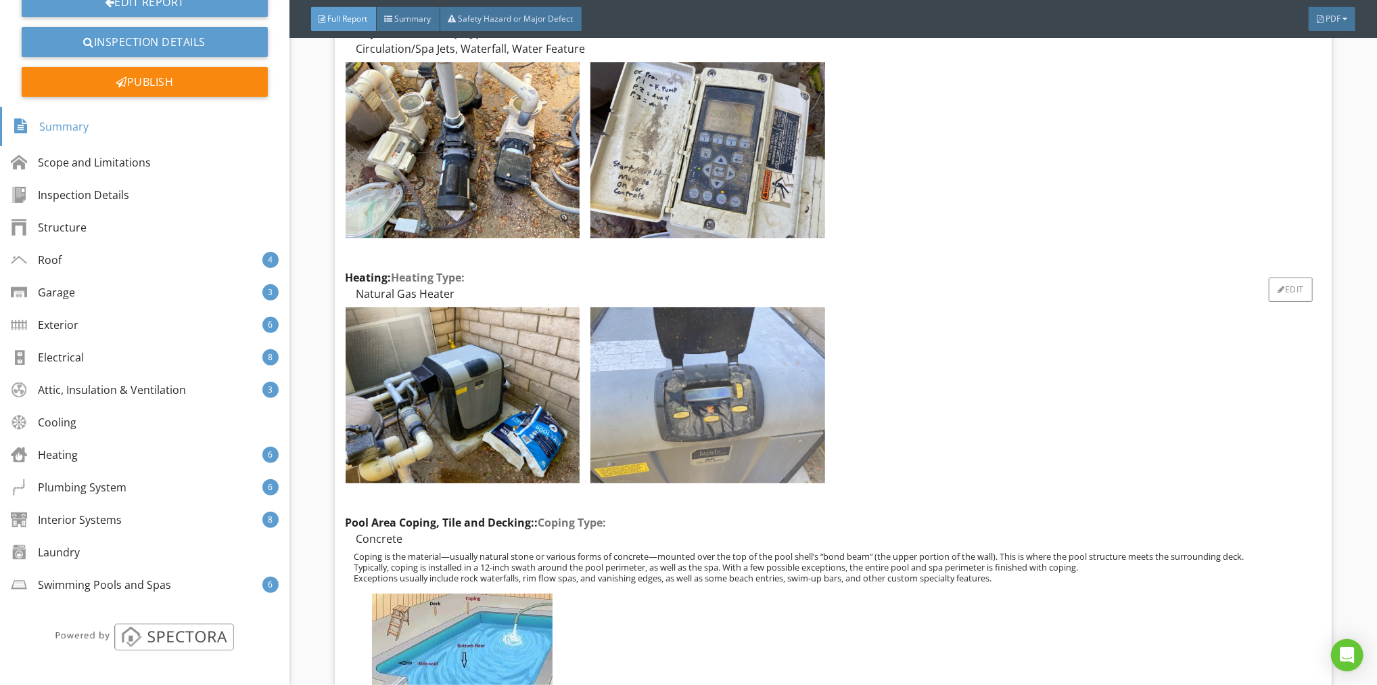
click at [763, 345] on img at bounding box center [707, 395] width 235 height 176
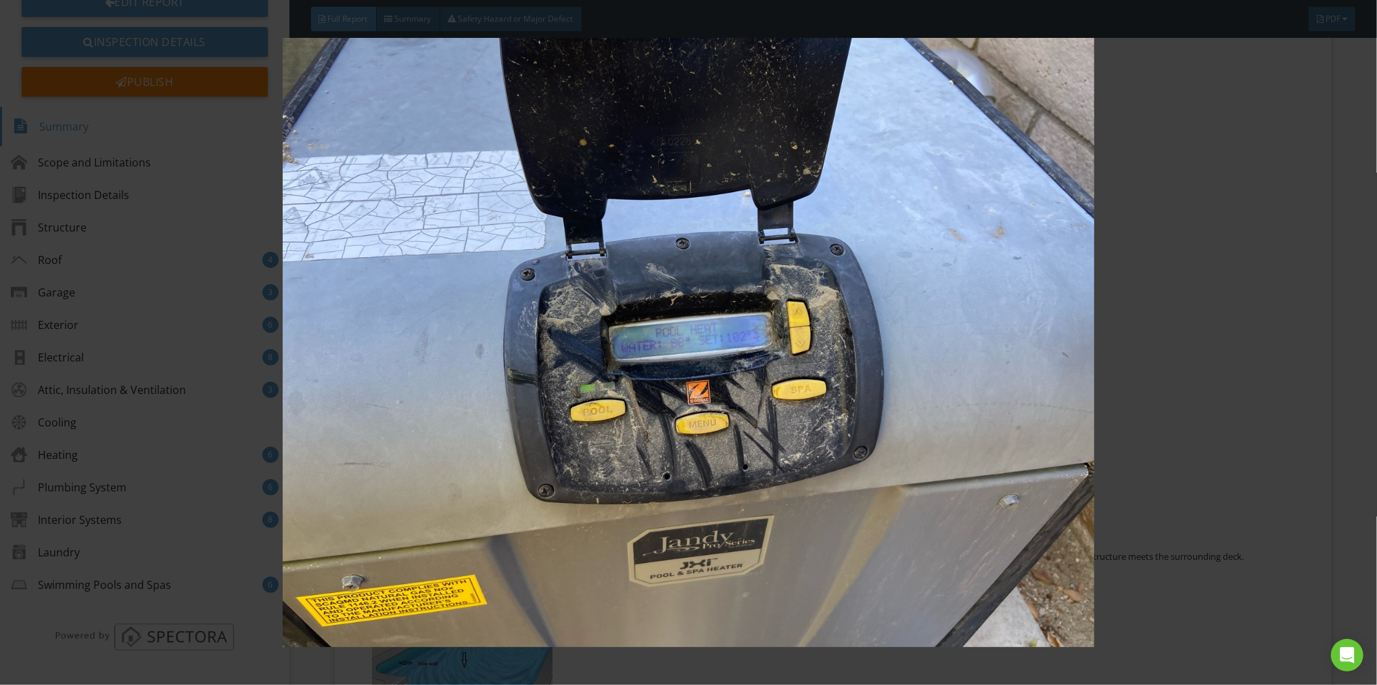
click at [1195, 397] on img at bounding box center [688, 342] width 1267 height 609
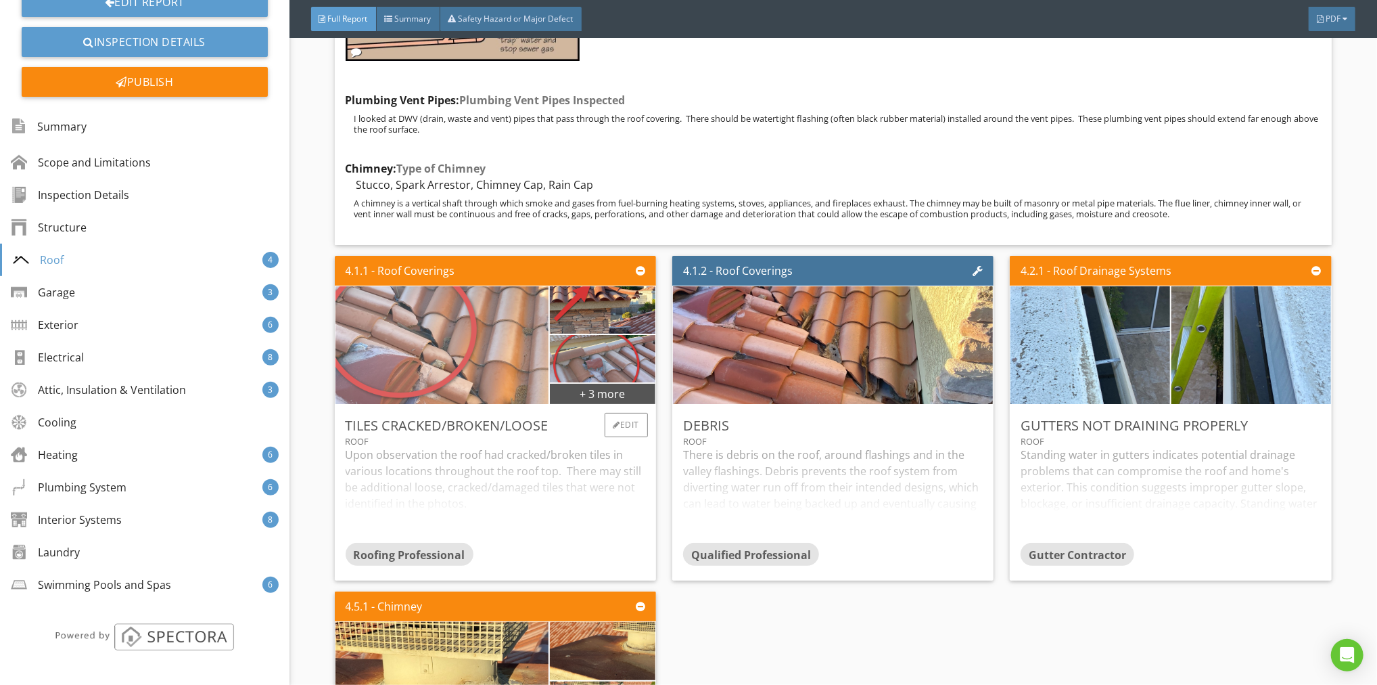
scroll to position [6723, 0]
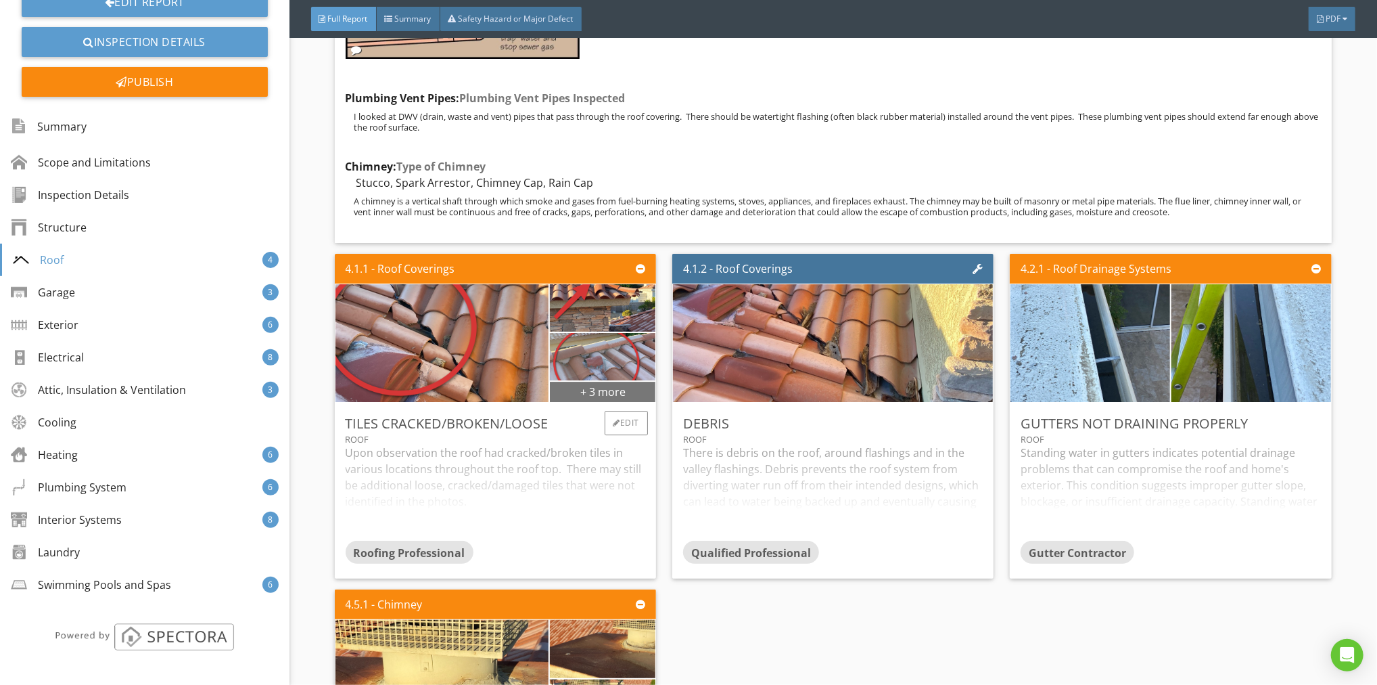
click at [616, 395] on div "+ 3 more" at bounding box center [603, 391] width 106 height 22
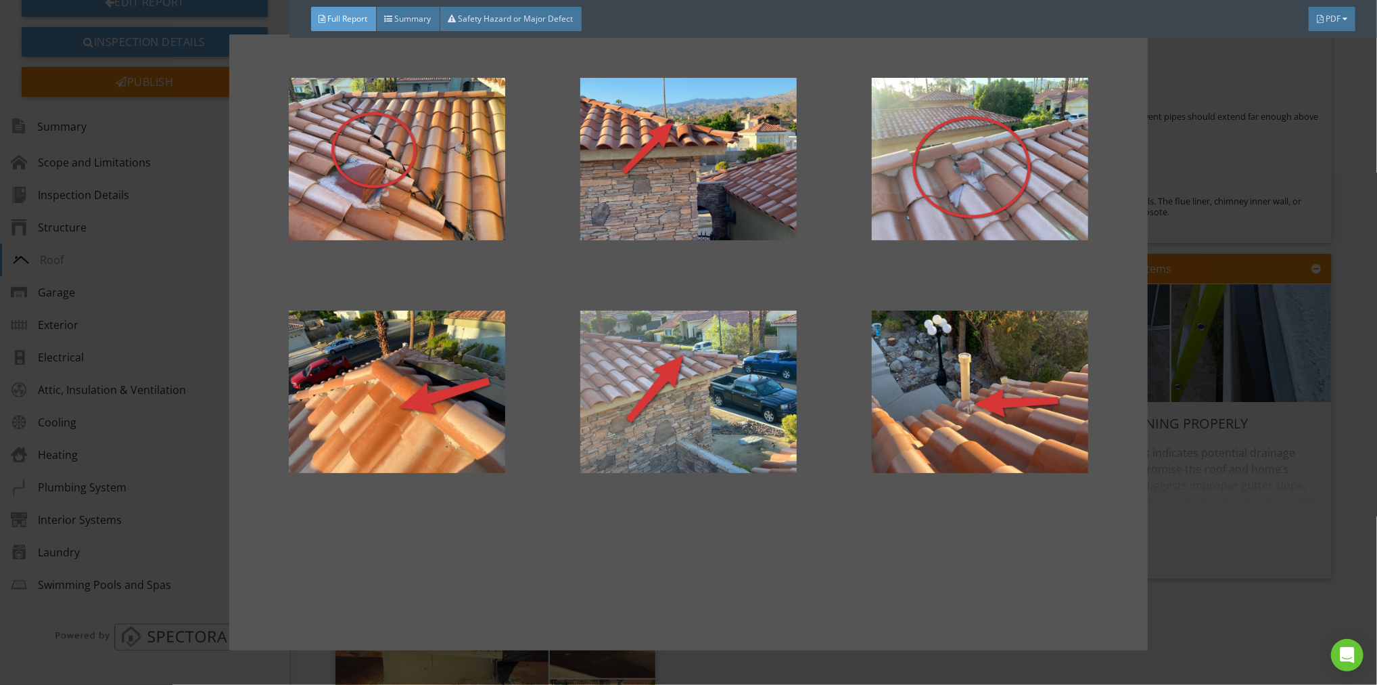
click at [1218, 546] on div at bounding box center [688, 342] width 1377 height 685
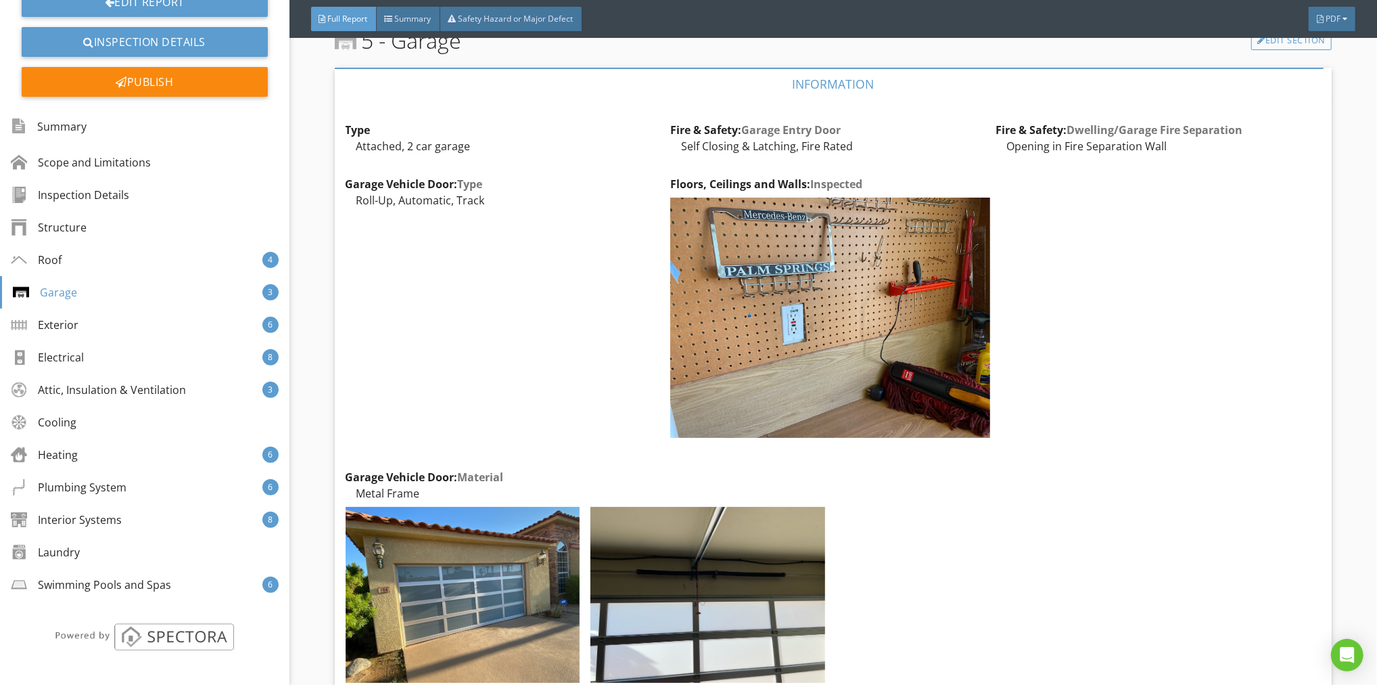
scroll to position [7500, 0]
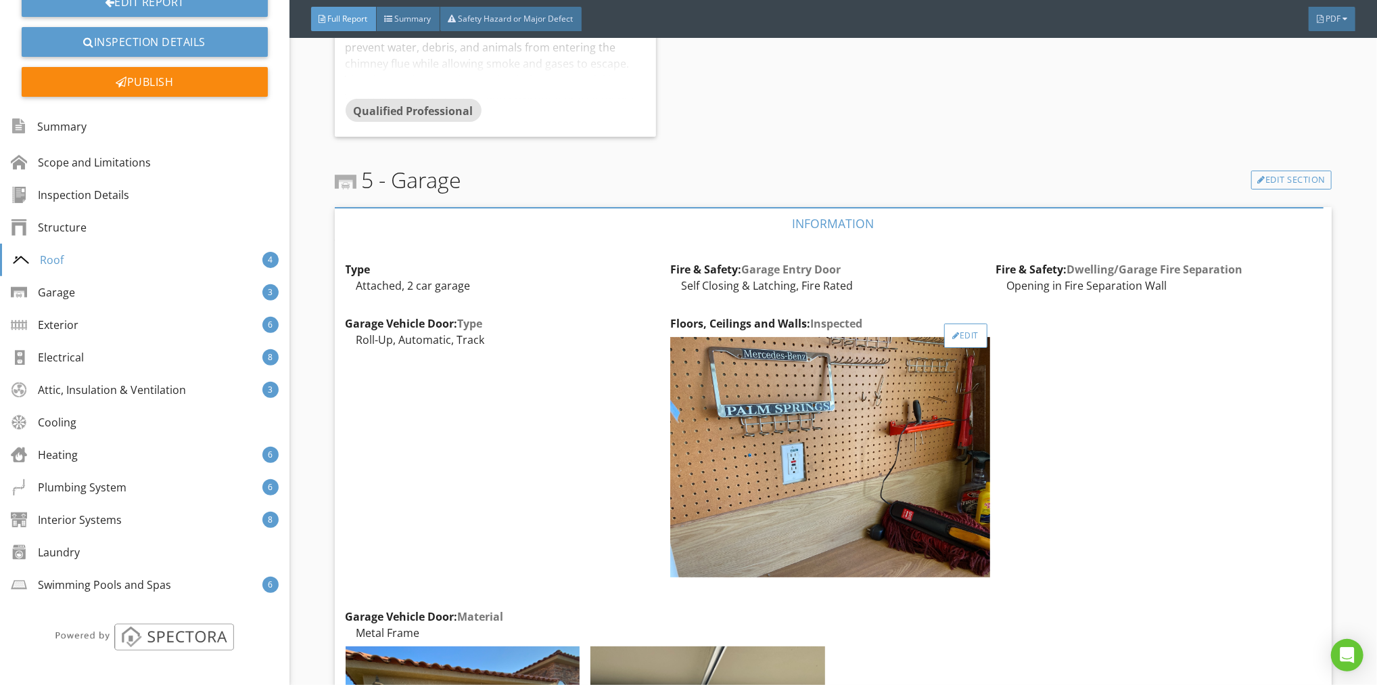
click at [954, 339] on div "Edit" at bounding box center [966, 335] width 44 height 24
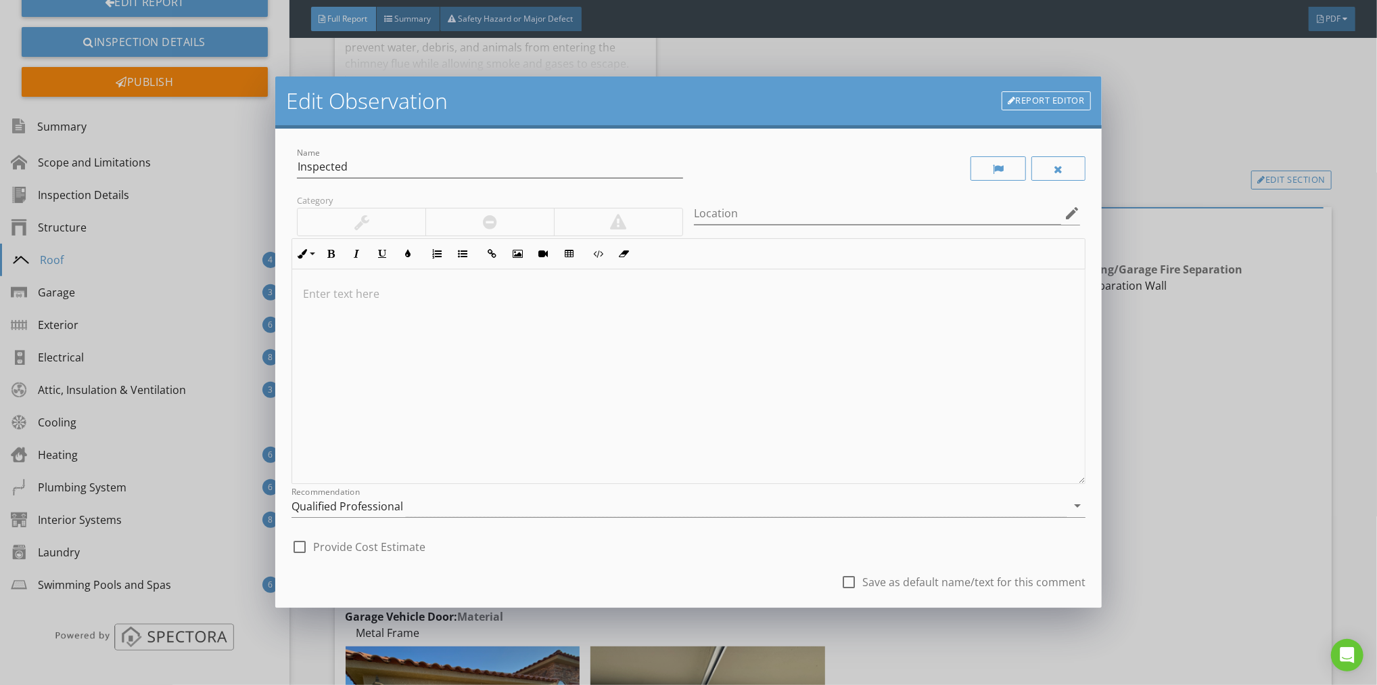
click at [1169, 390] on div "Edit Observation Report Editor Name Inspected Category Location edit Inline Sty…" at bounding box center [688, 342] width 1377 height 685
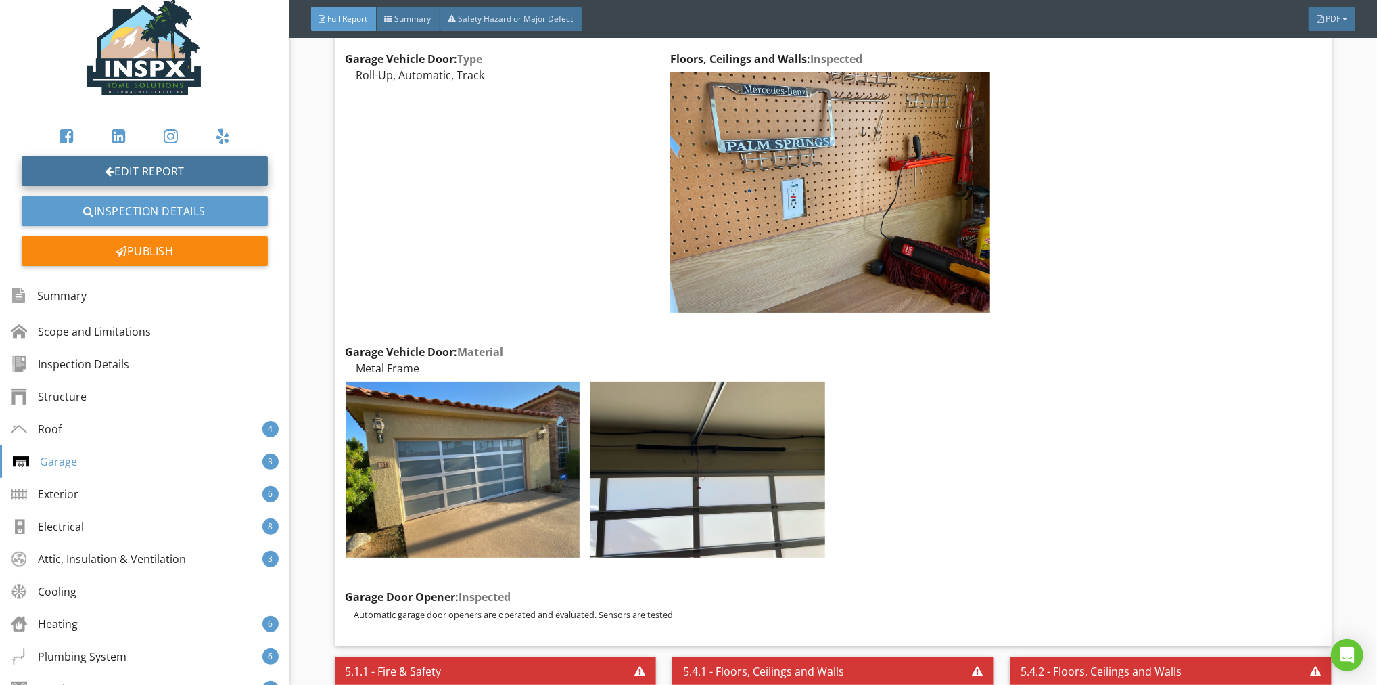
scroll to position [30, 0]
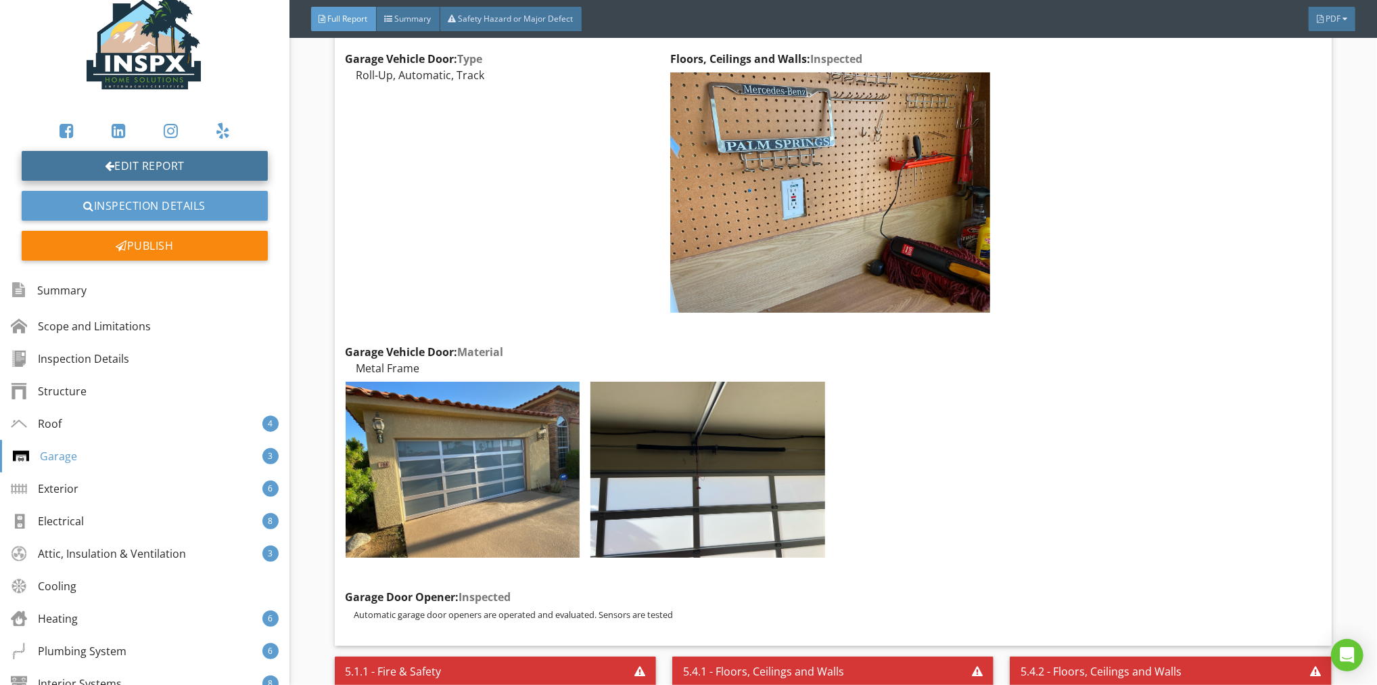
click at [193, 162] on link "Edit Report" at bounding box center [145, 166] width 246 height 30
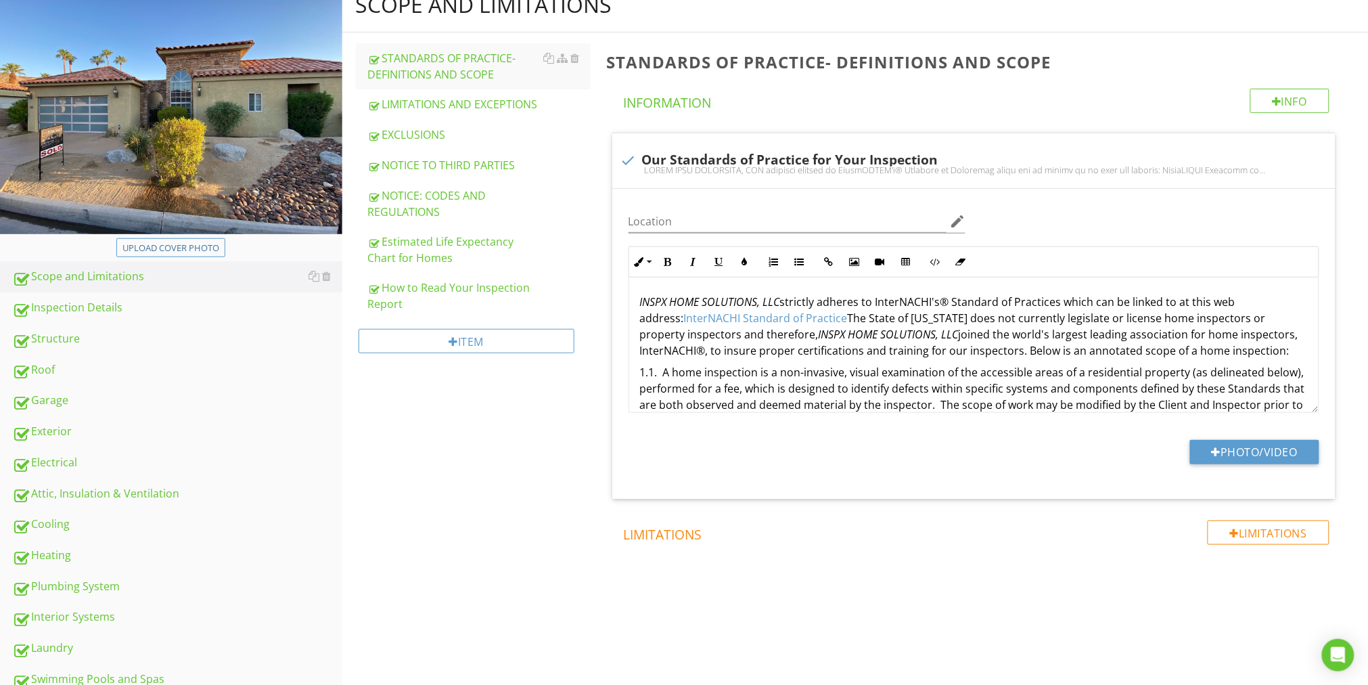
scroll to position [237, 0]
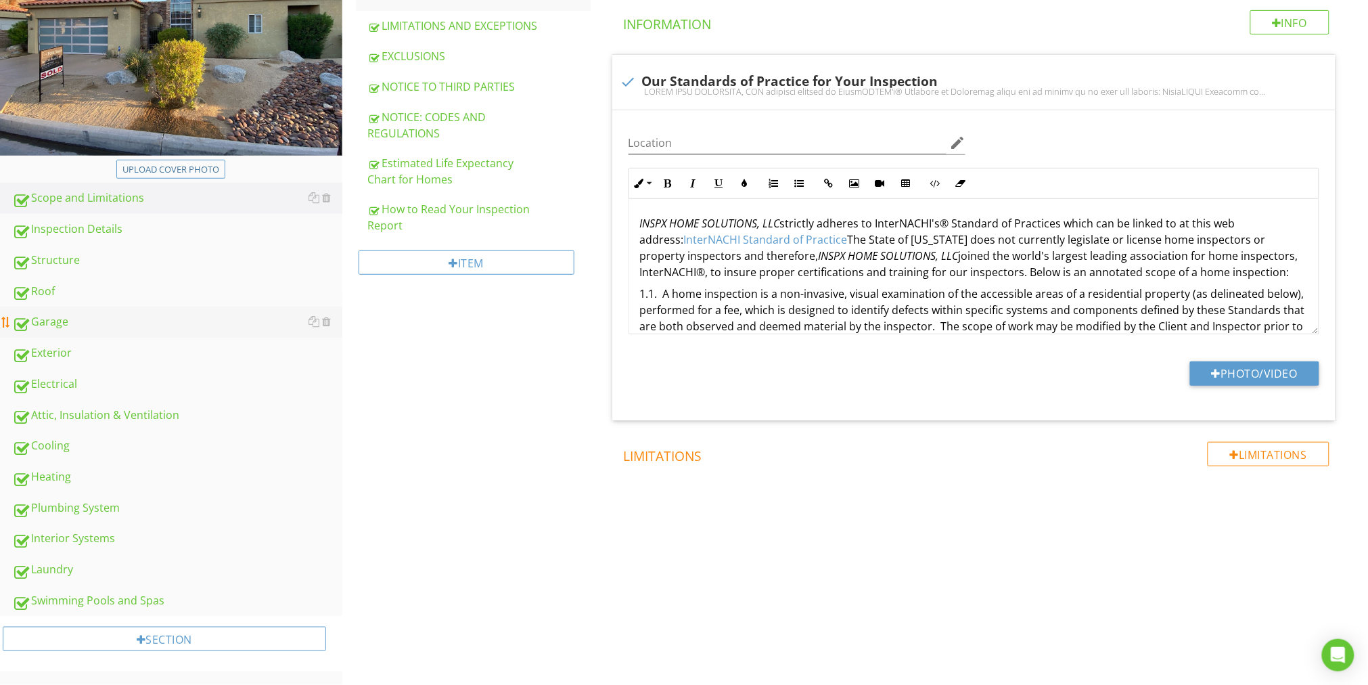
drag, startPoint x: 47, startPoint y: 319, endPoint x: 63, endPoint y: 319, distance: 16.2
click at [47, 319] on div "Garage" at bounding box center [177, 322] width 330 height 18
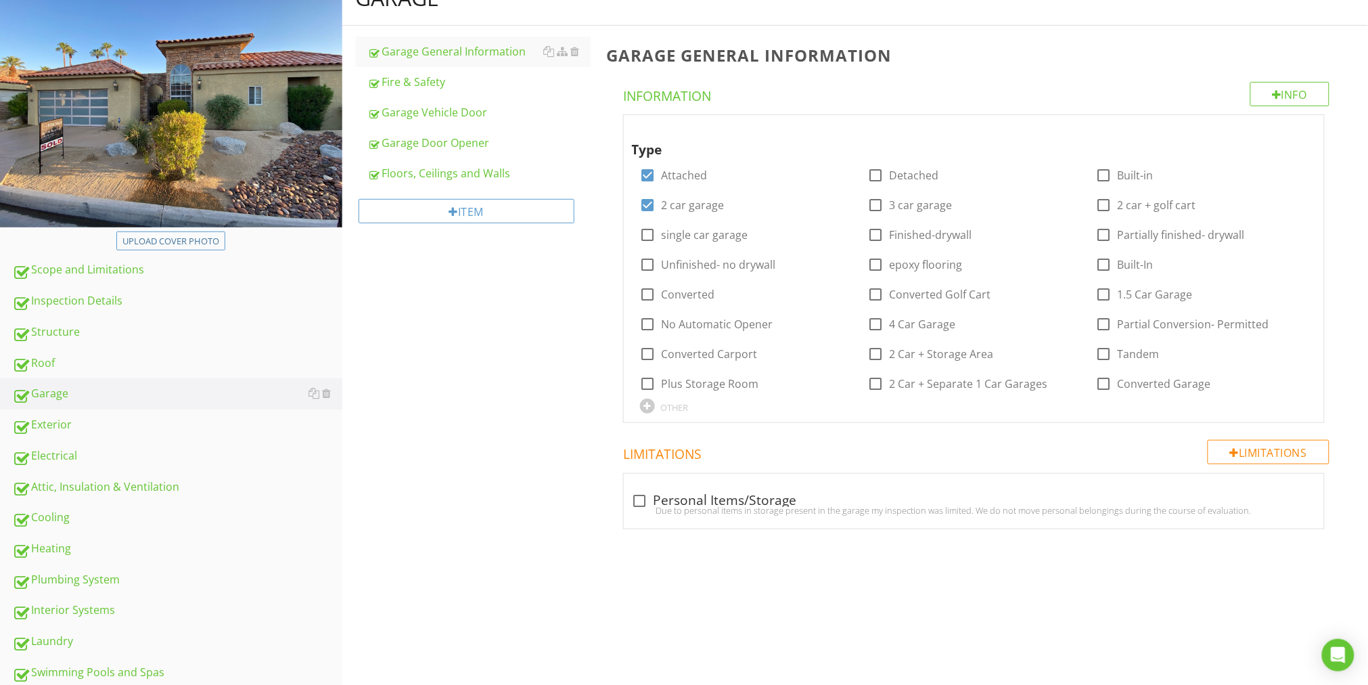
scroll to position [165, 0]
click at [476, 177] on div "Floors, Ceilings and Walls" at bounding box center [479, 172] width 223 height 16
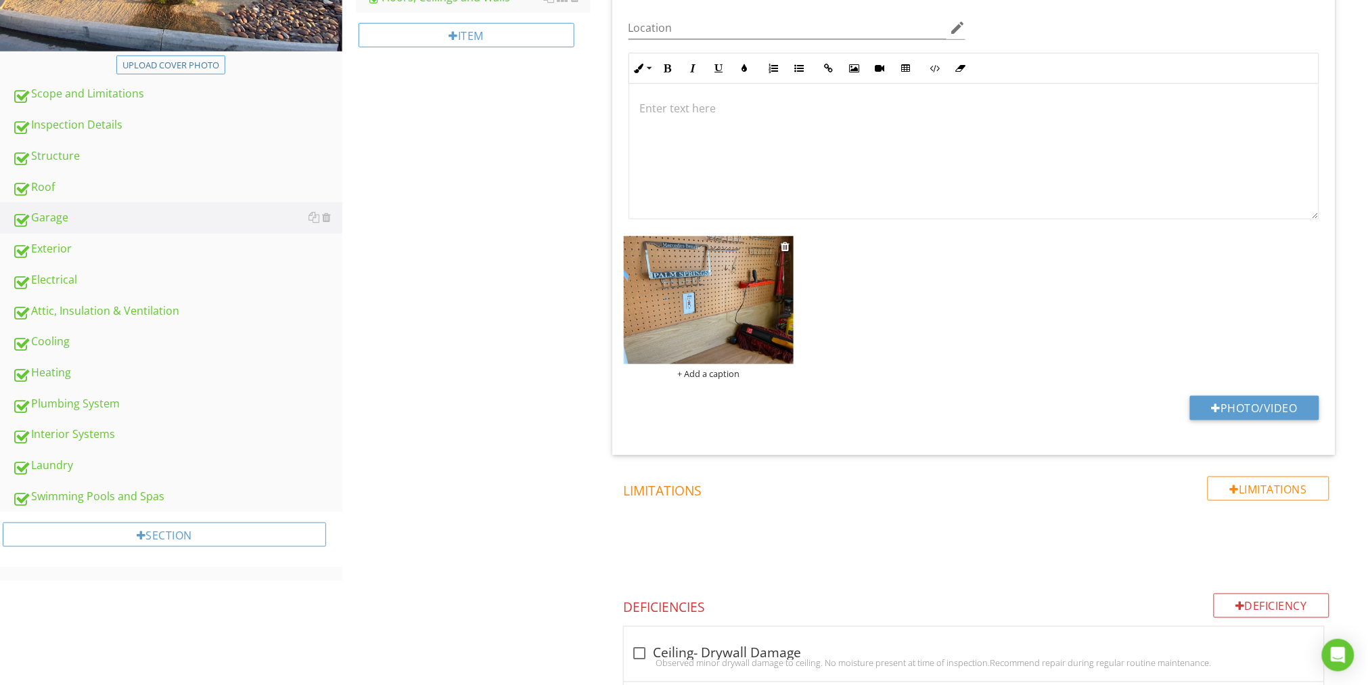
scroll to position [343, 0]
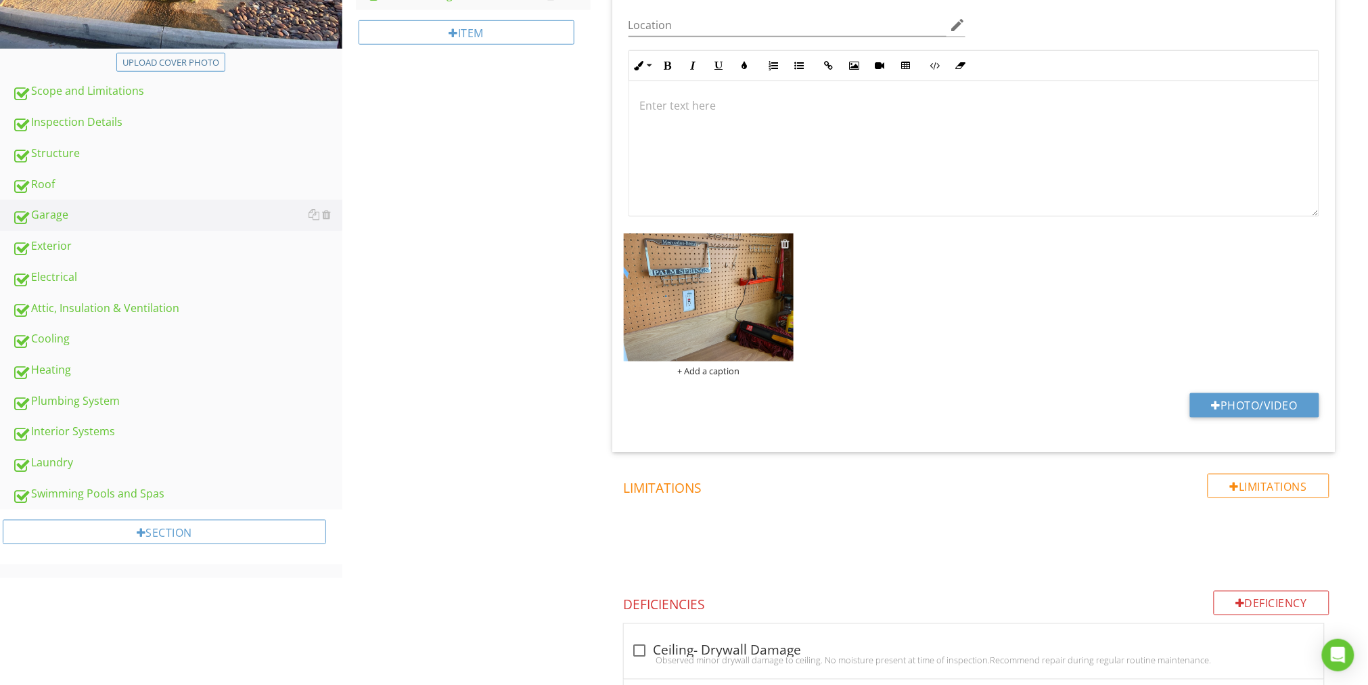
click at [785, 241] on div at bounding box center [785, 243] width 9 height 11
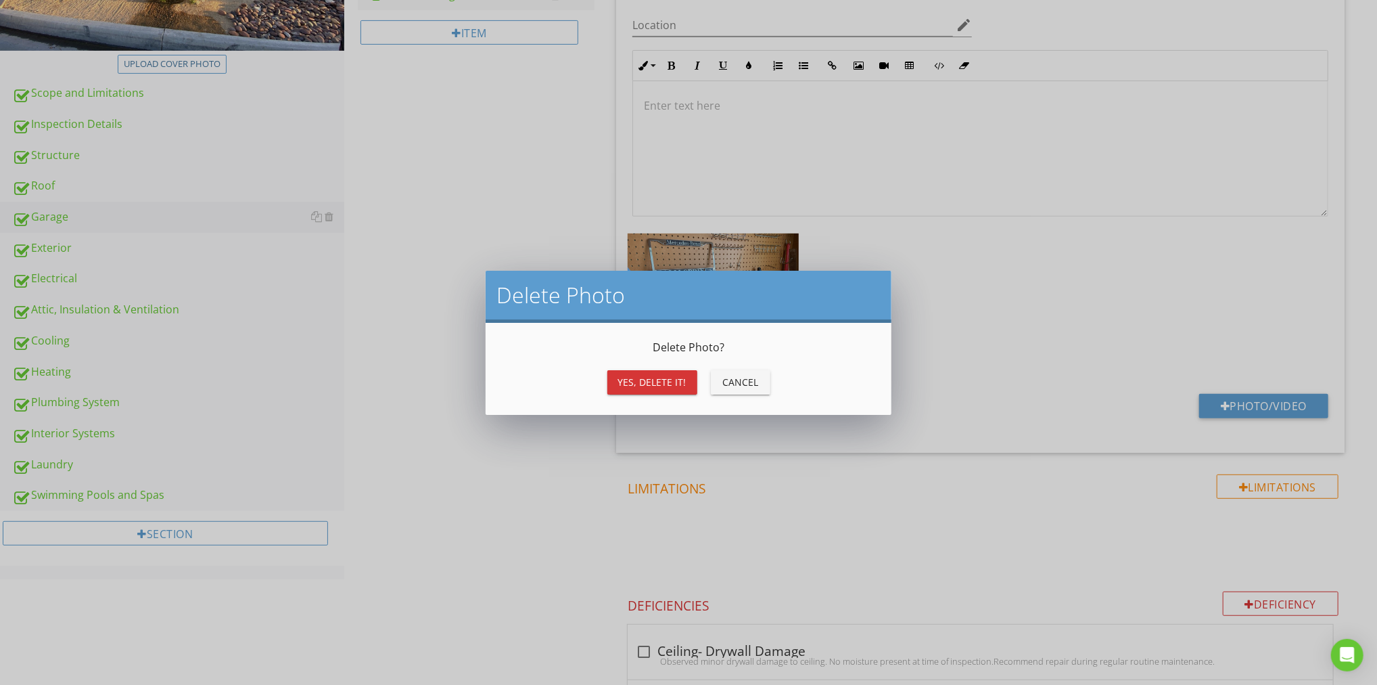
click at [664, 381] on div "Yes, Delete it!" at bounding box center [652, 382] width 68 height 14
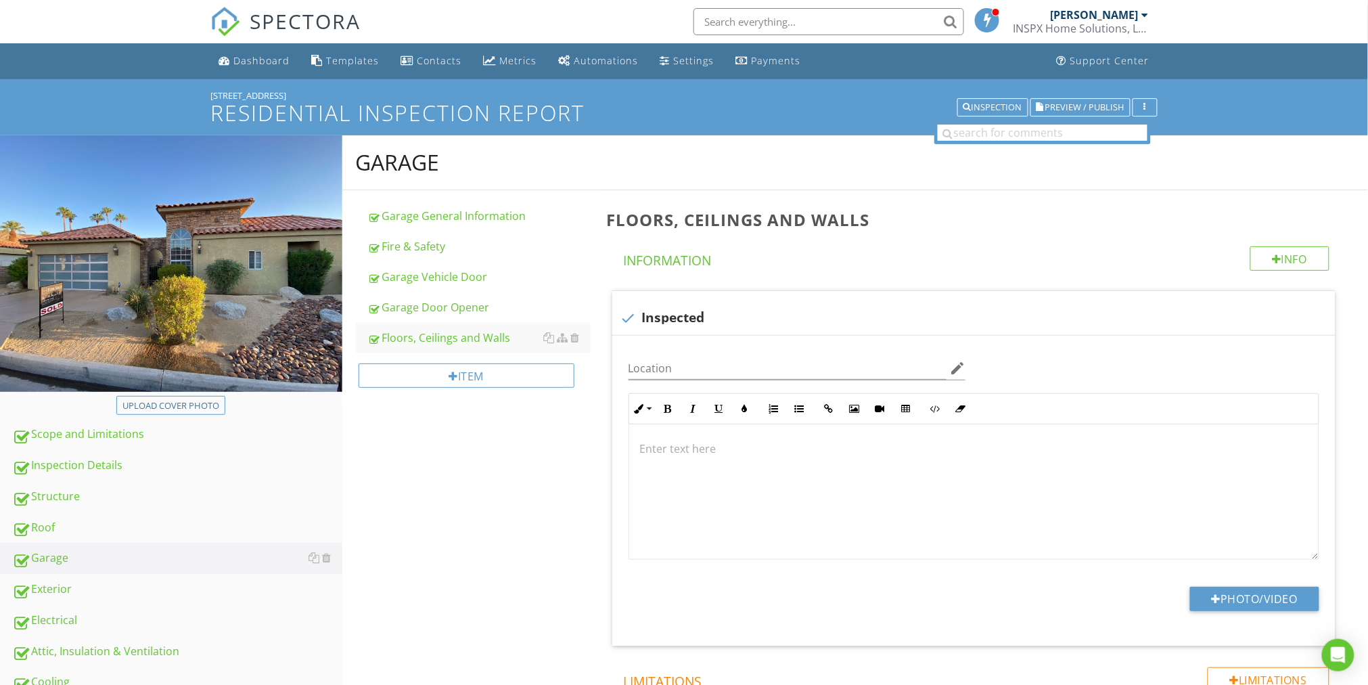
scroll to position [1, 0]
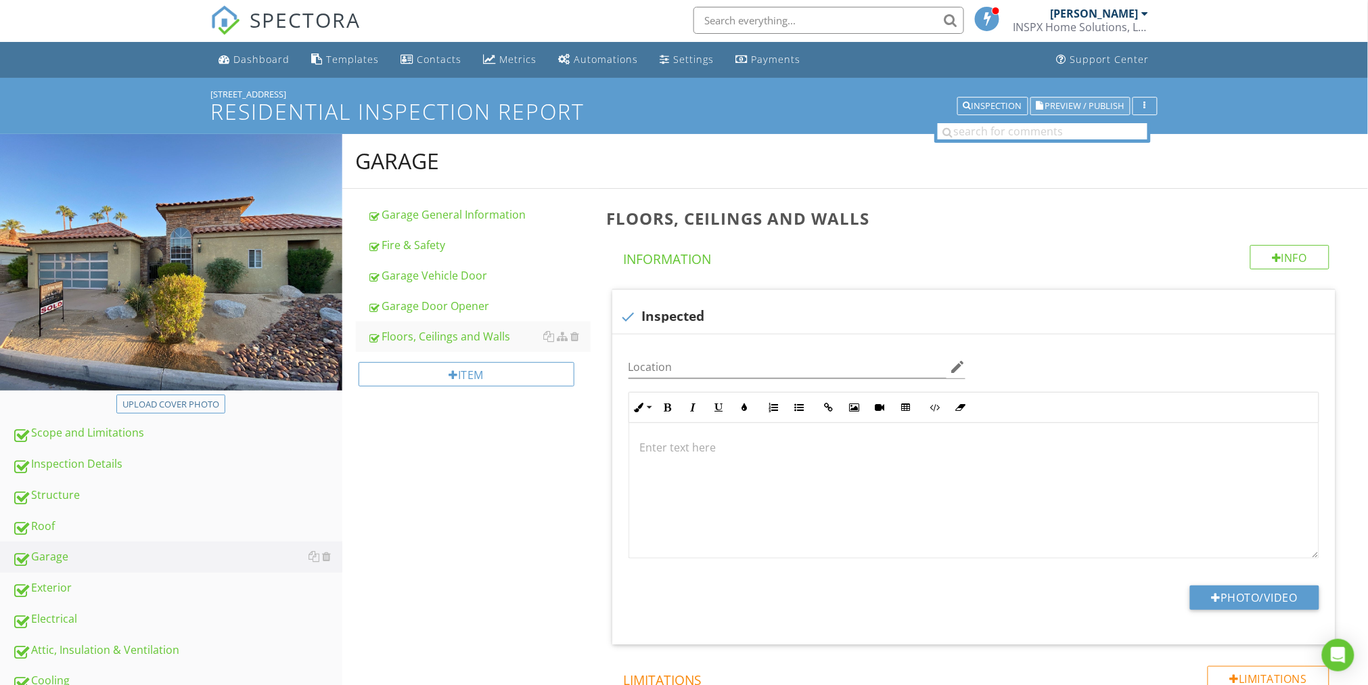
click at [1117, 103] on span "Preview / Publish" at bounding box center [1084, 105] width 79 height 9
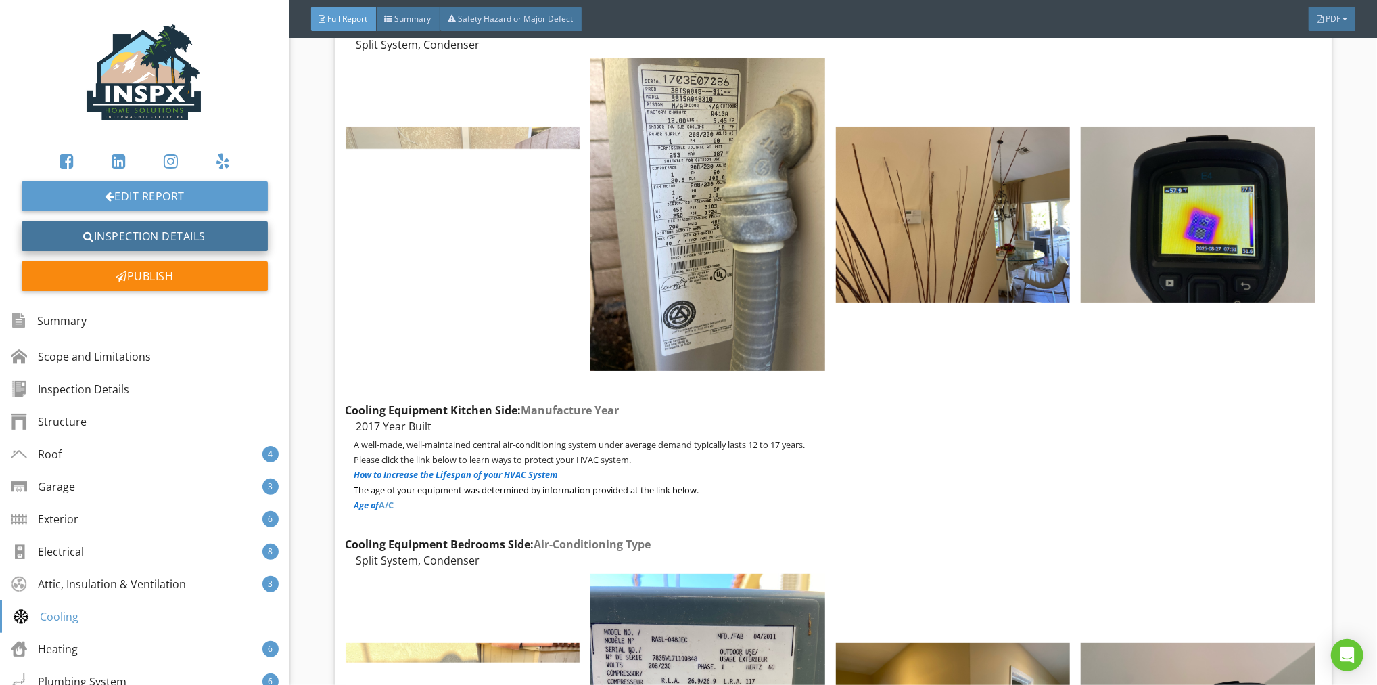
scroll to position [15403, 0]
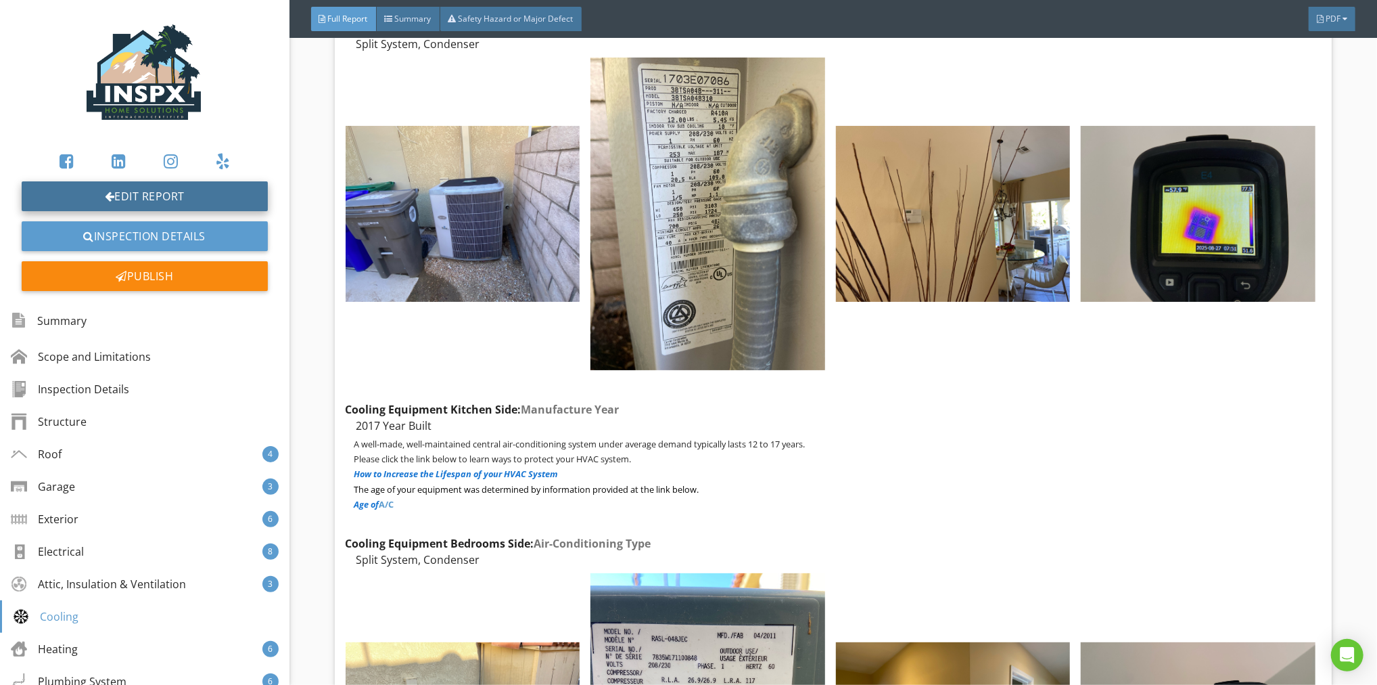
click at [200, 187] on link "Edit Report" at bounding box center [145, 196] width 246 height 30
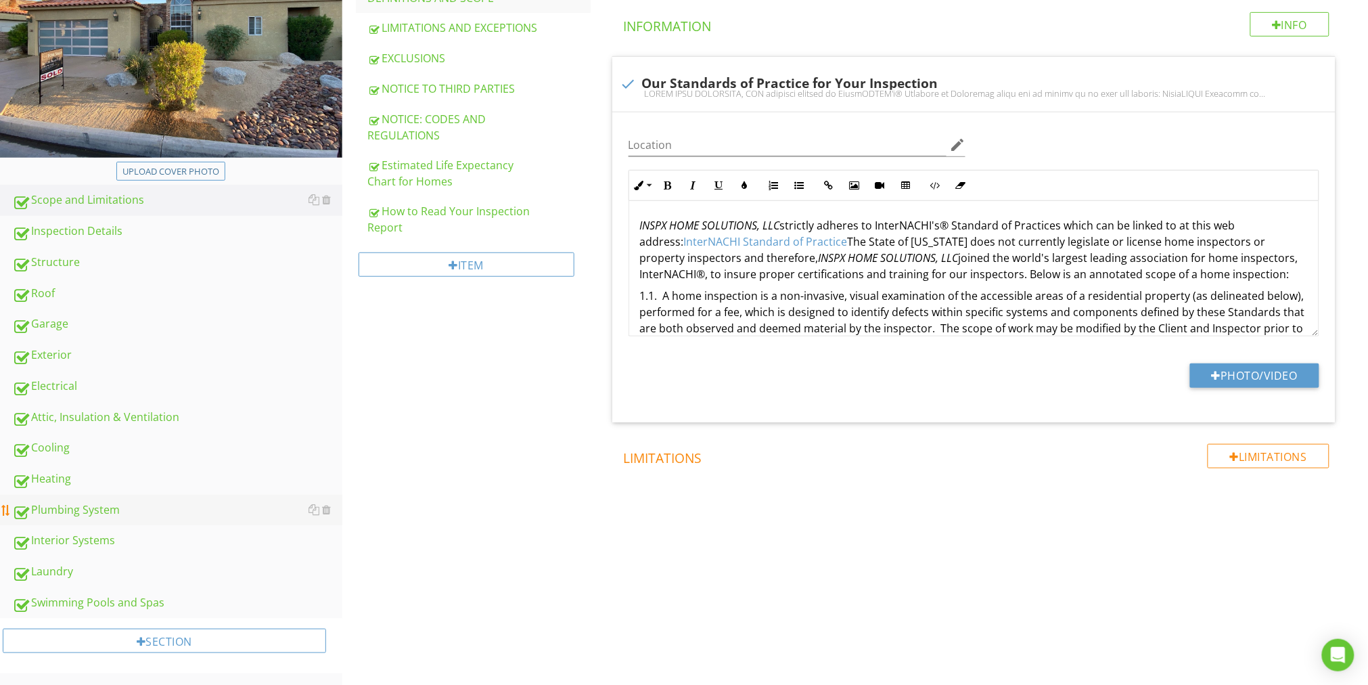
scroll to position [237, 0]
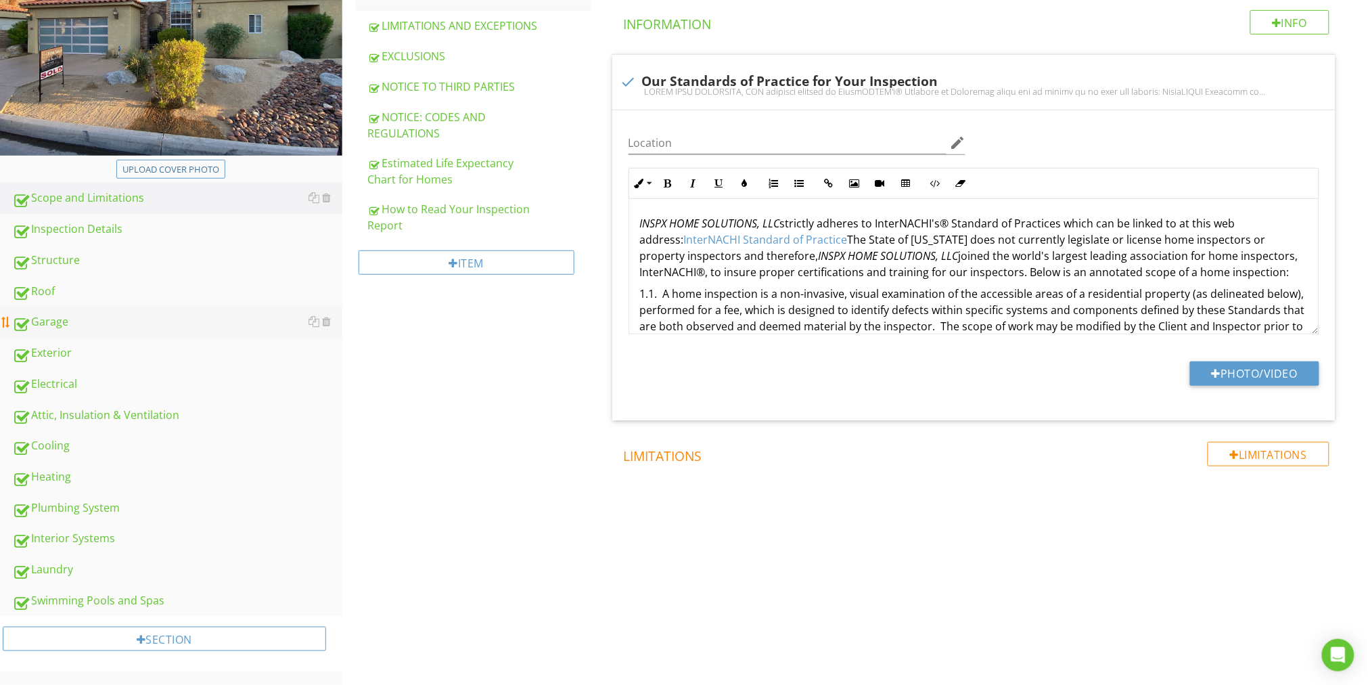
click at [61, 320] on div "Garage" at bounding box center [177, 322] width 330 height 18
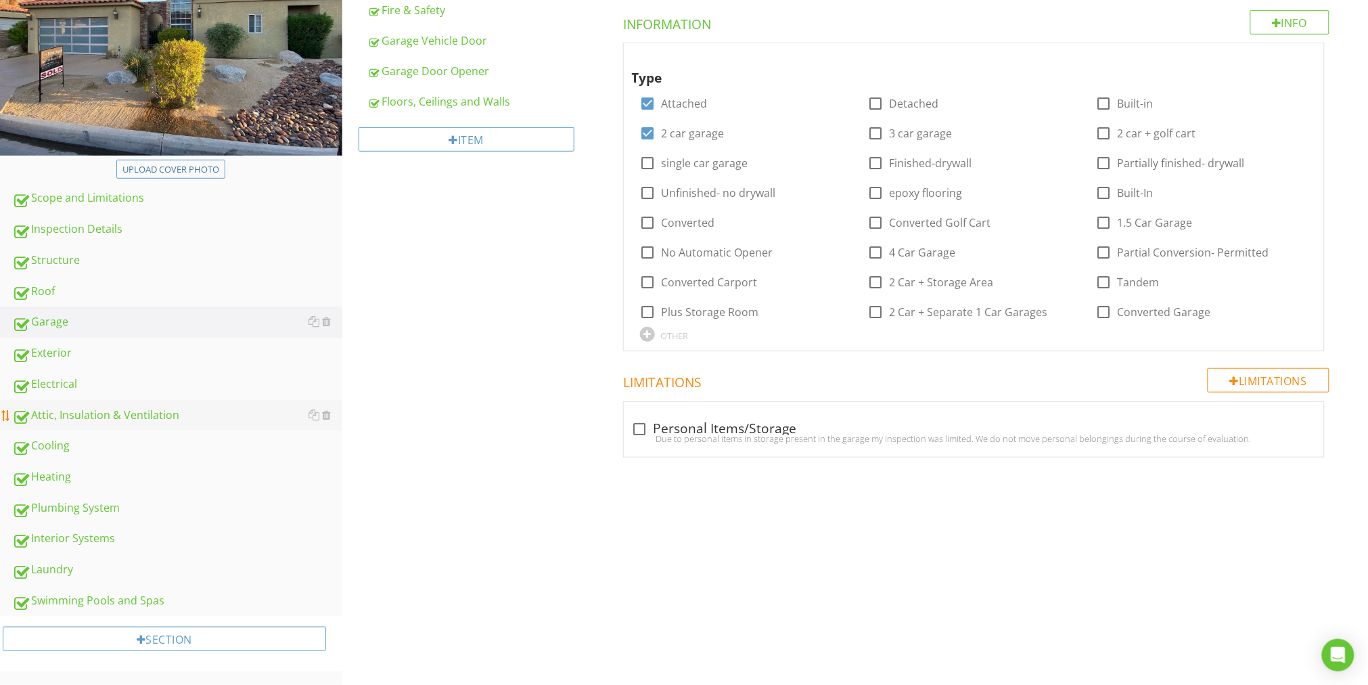
drag, startPoint x: 147, startPoint y: 415, endPoint x: 175, endPoint y: 414, distance: 27.8
click at [147, 415] on div "Attic, Insulation & Ventilation" at bounding box center [177, 416] width 330 height 18
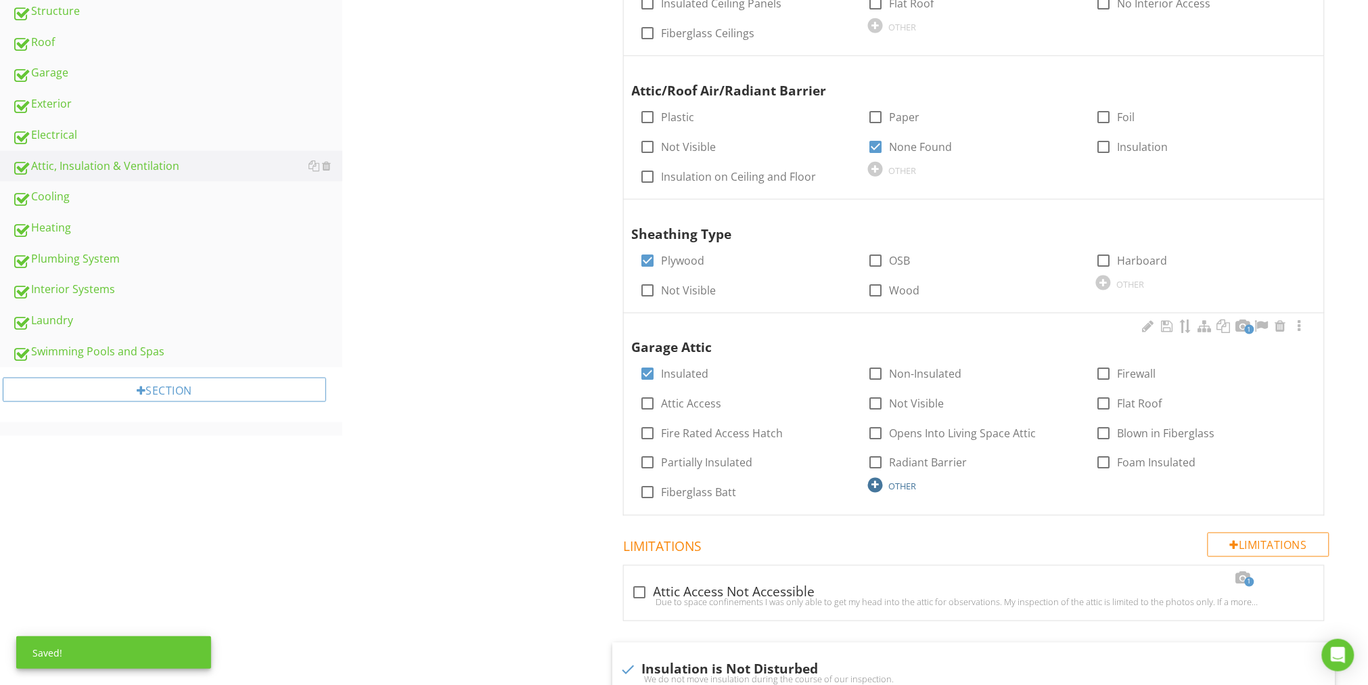
scroll to position [489, 0]
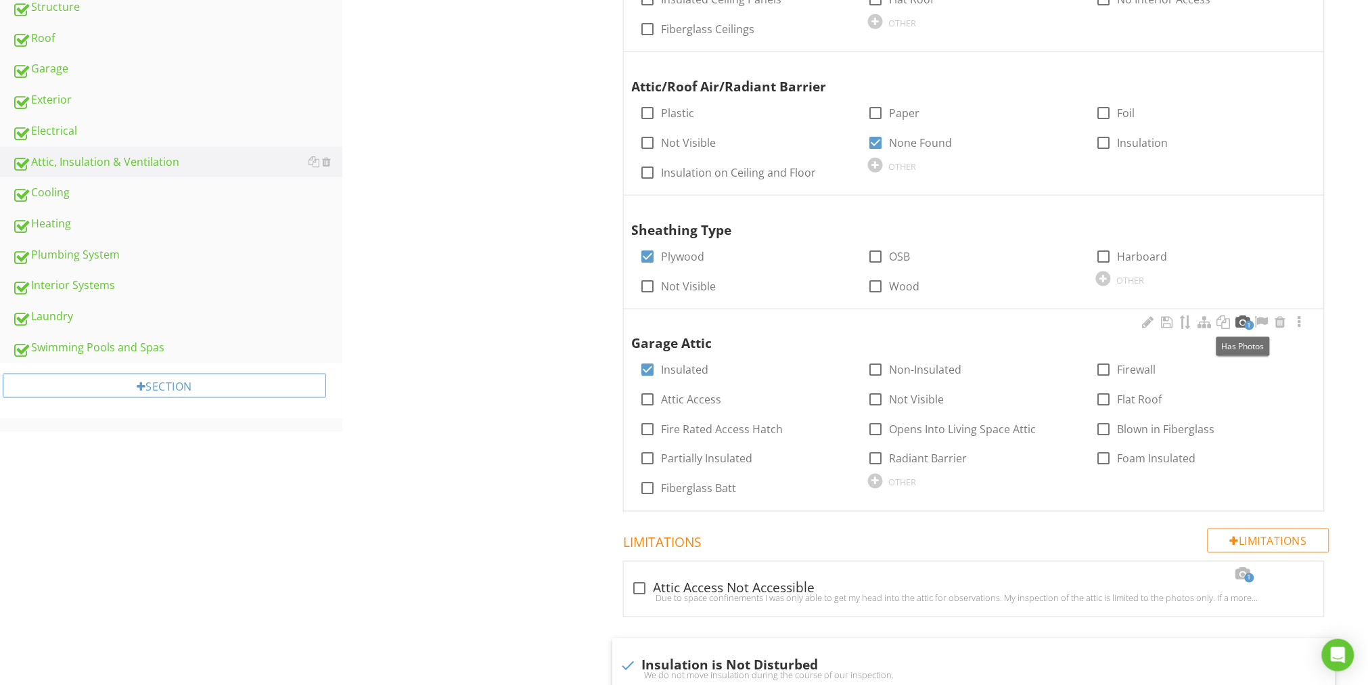
click at [1246, 319] on div at bounding box center [1242, 322] width 16 height 14
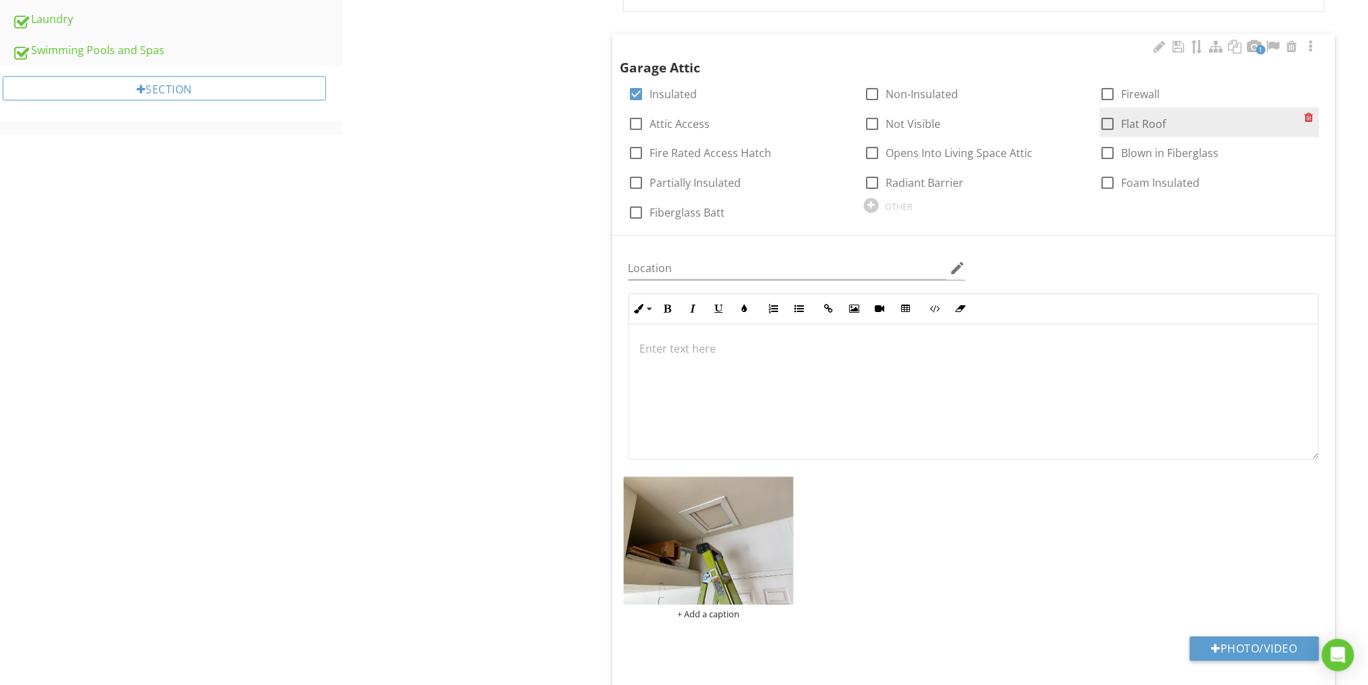
scroll to position [909, 0]
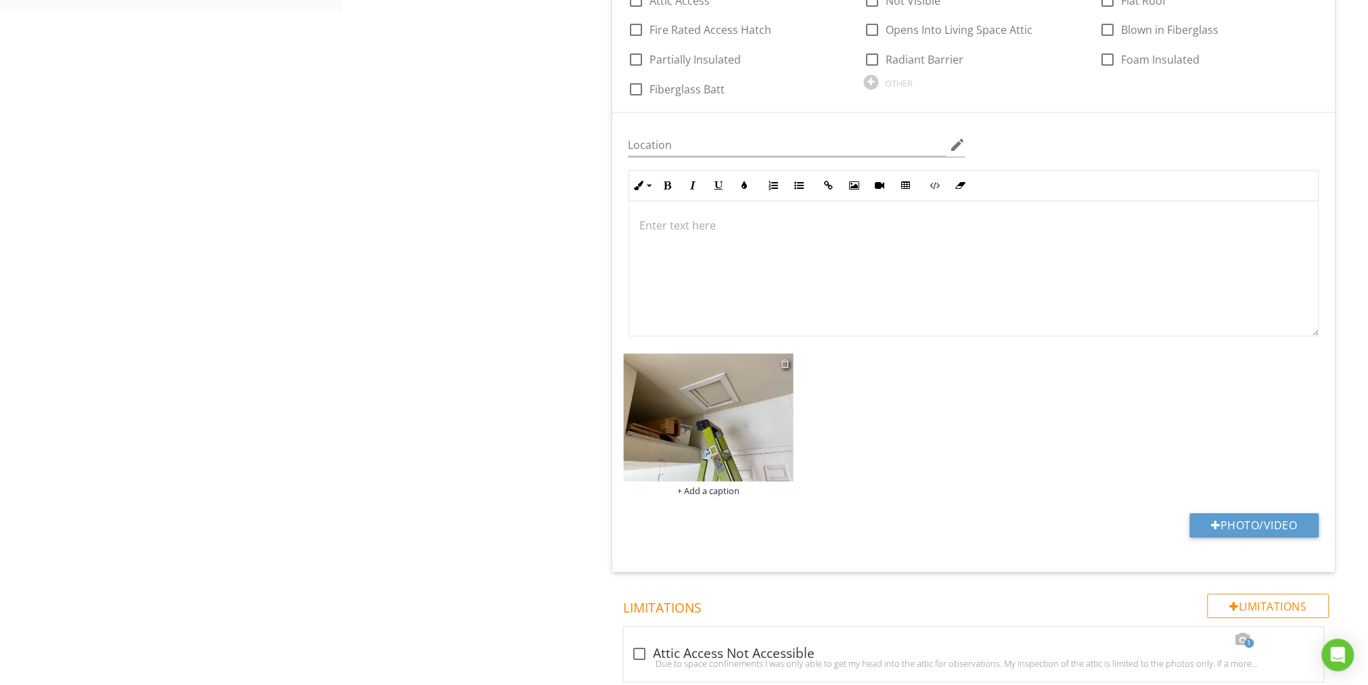
click at [785, 365] on div at bounding box center [785, 363] width 9 height 11
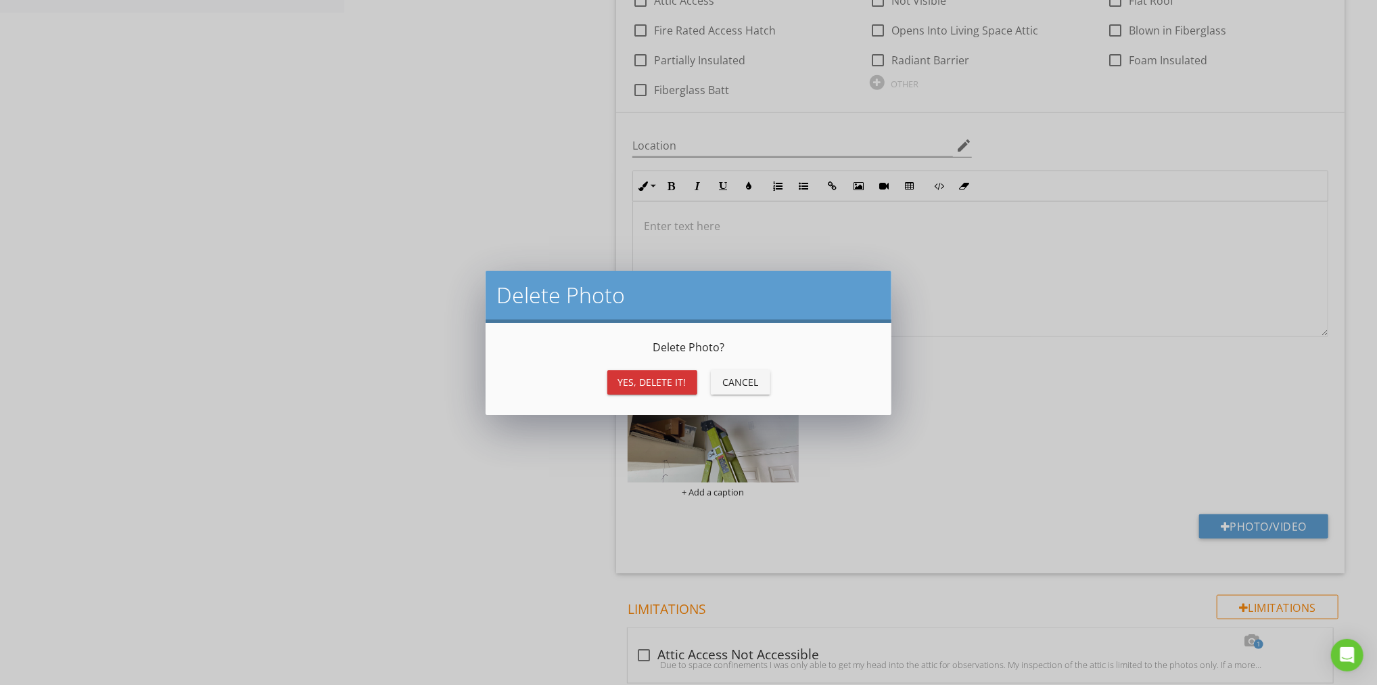
click at [653, 381] on div "Yes, Delete it!" at bounding box center [652, 382] width 68 height 14
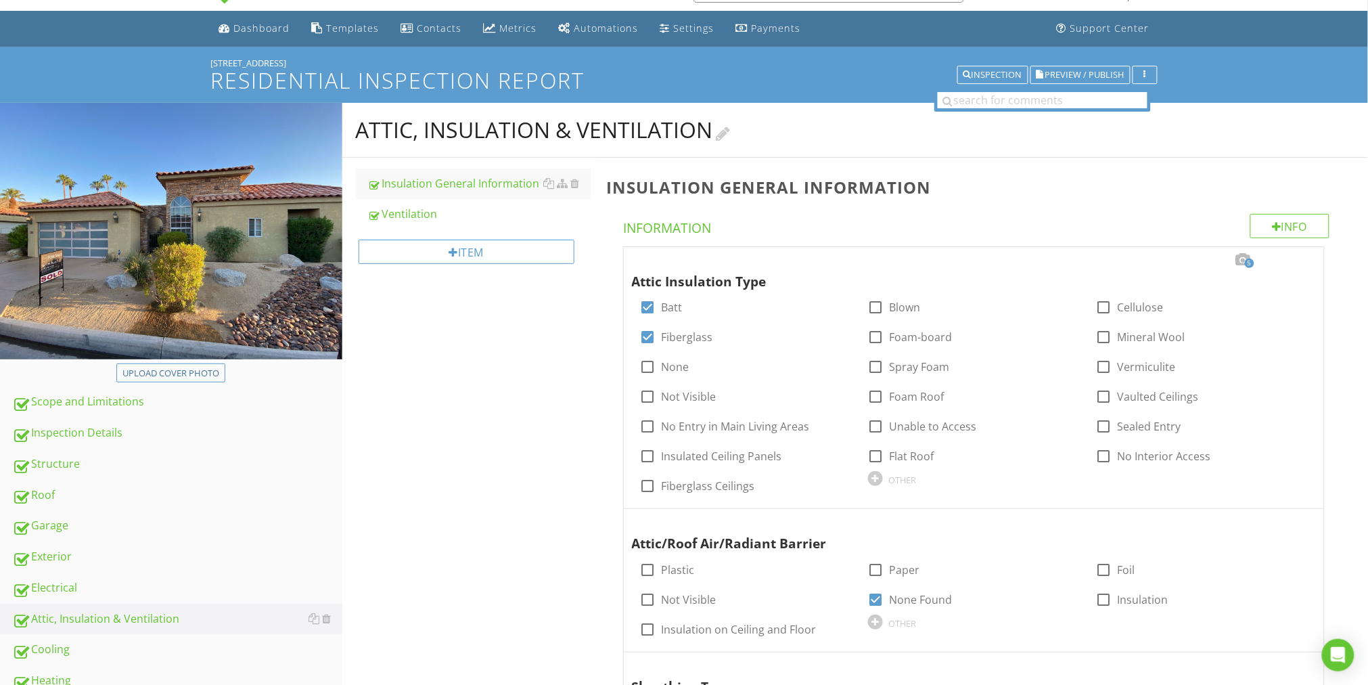
scroll to position [0, 0]
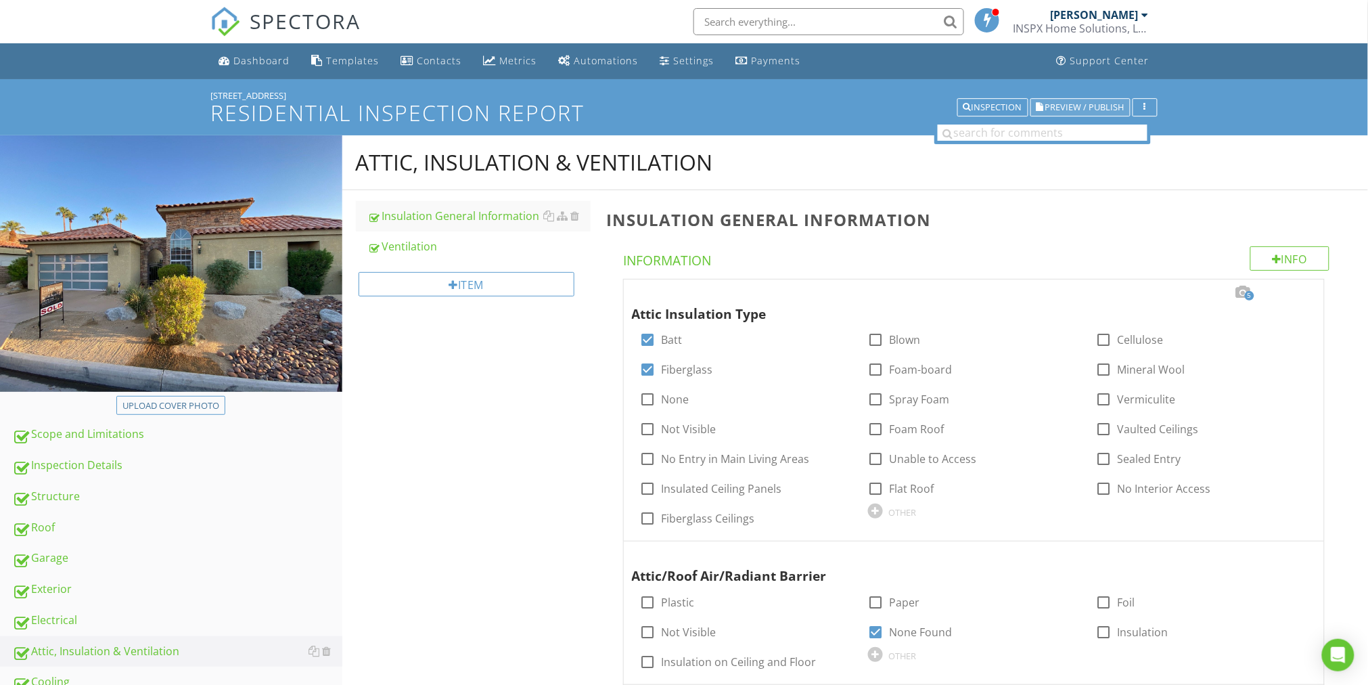
click at [1102, 110] on span "Preview / Publish" at bounding box center [1084, 107] width 79 height 9
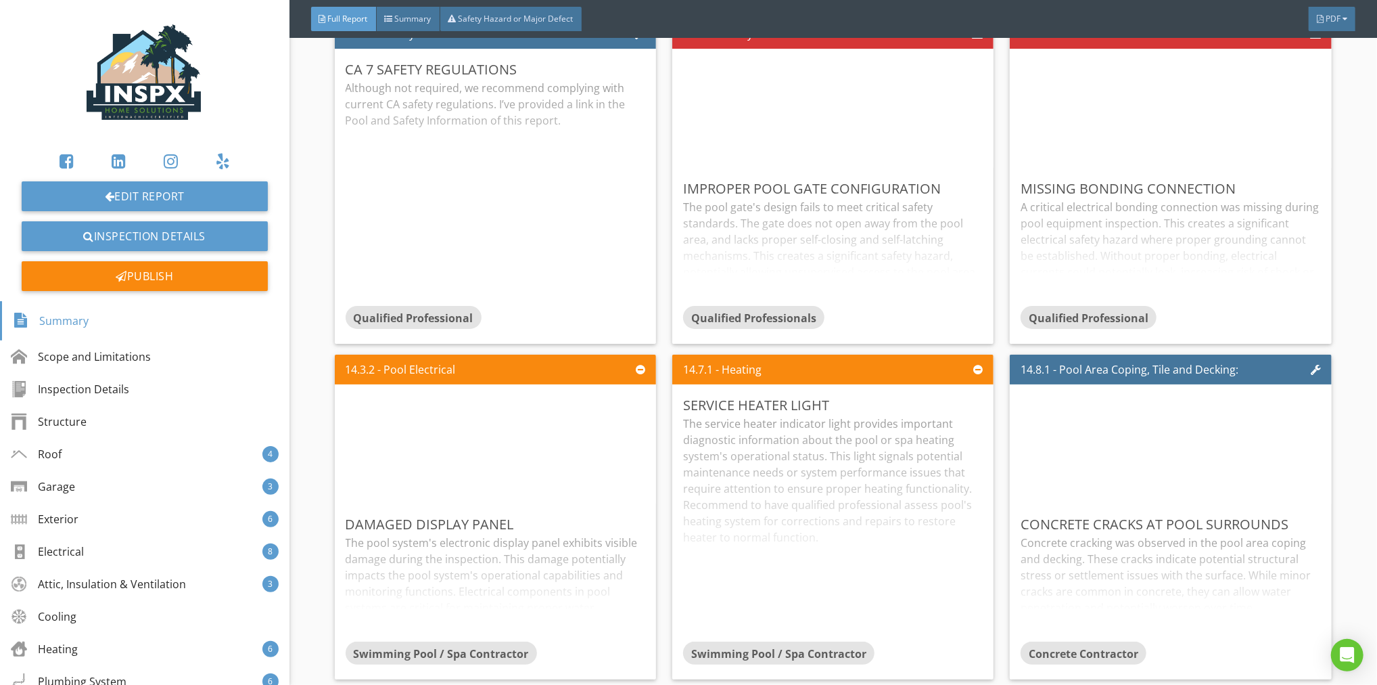
scroll to position [31969, 0]
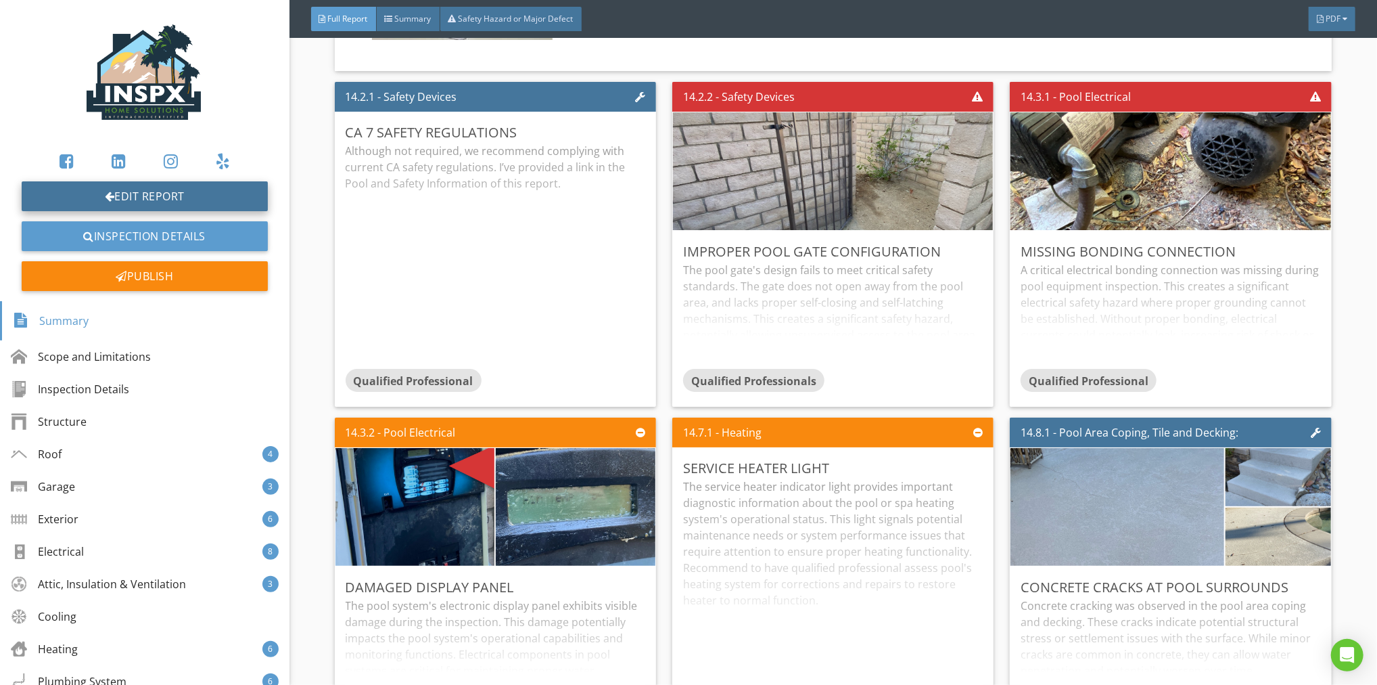
click at [202, 191] on link "Edit Report" at bounding box center [145, 196] width 246 height 30
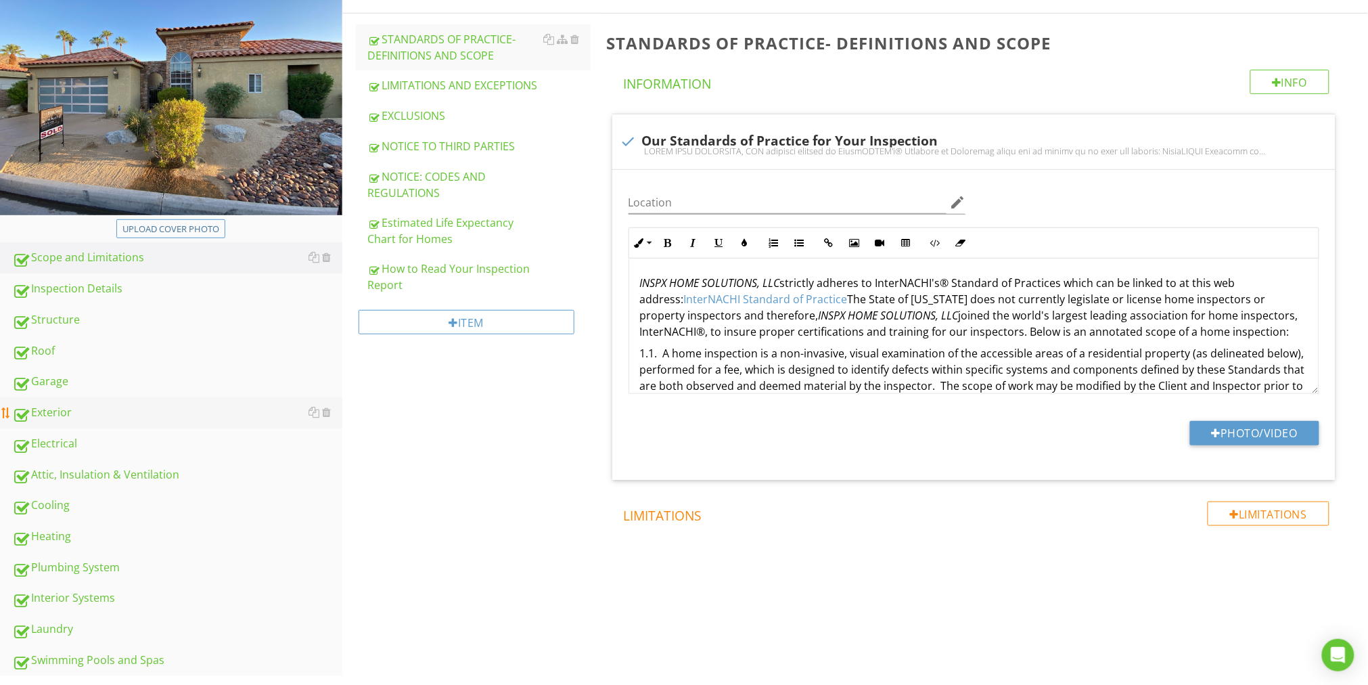
scroll to position [237, 0]
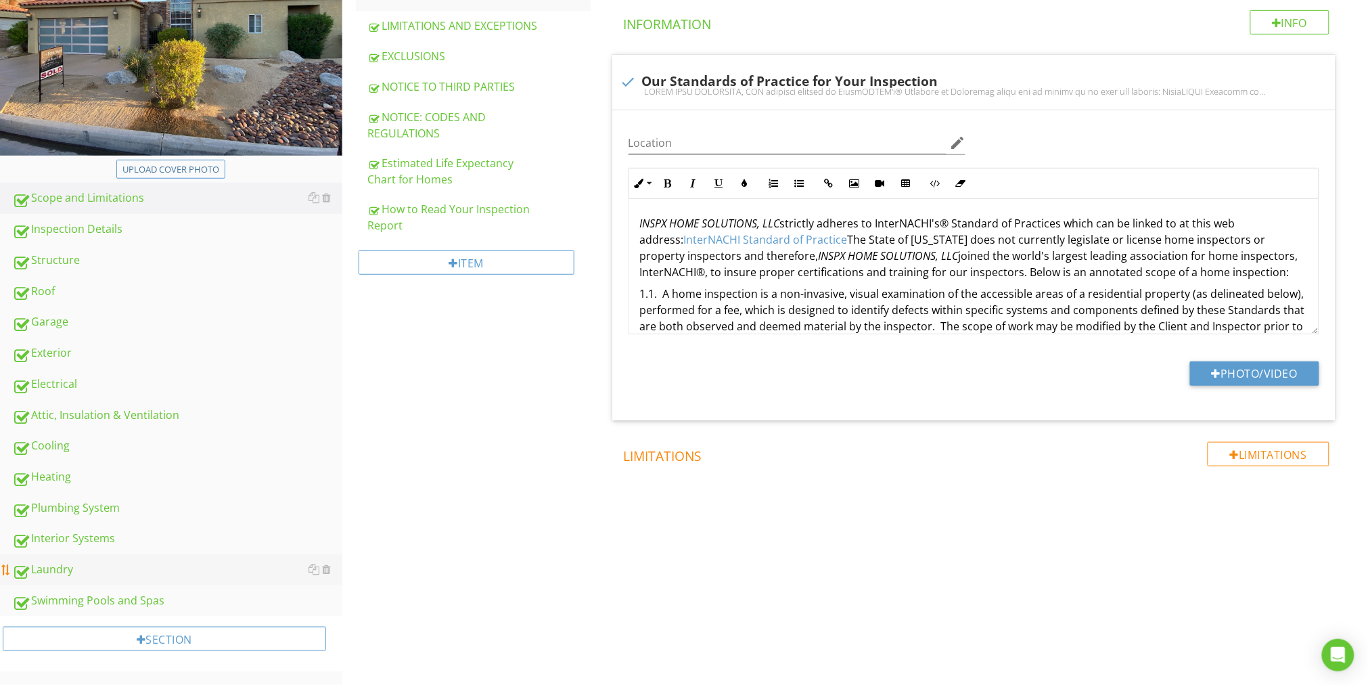
click at [60, 568] on div "Laundry" at bounding box center [177, 570] width 330 height 18
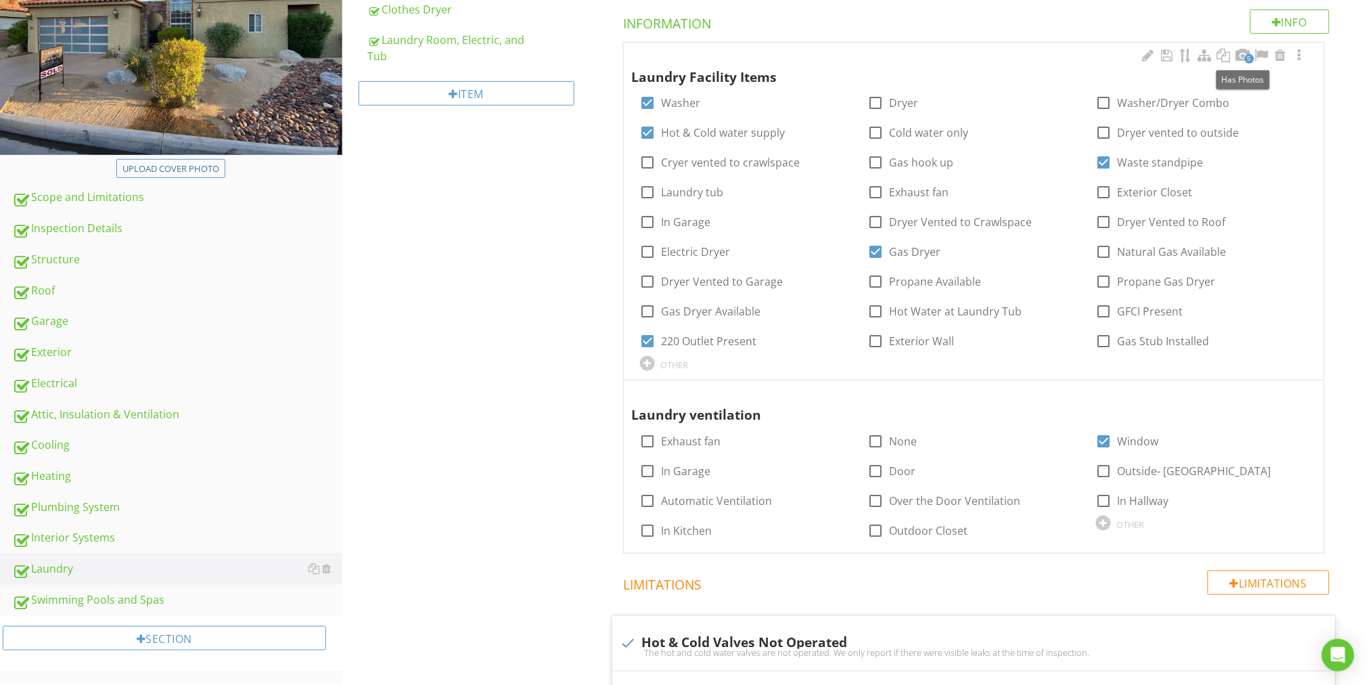
click at [1245, 57] on span "5" at bounding box center [1249, 58] width 9 height 9
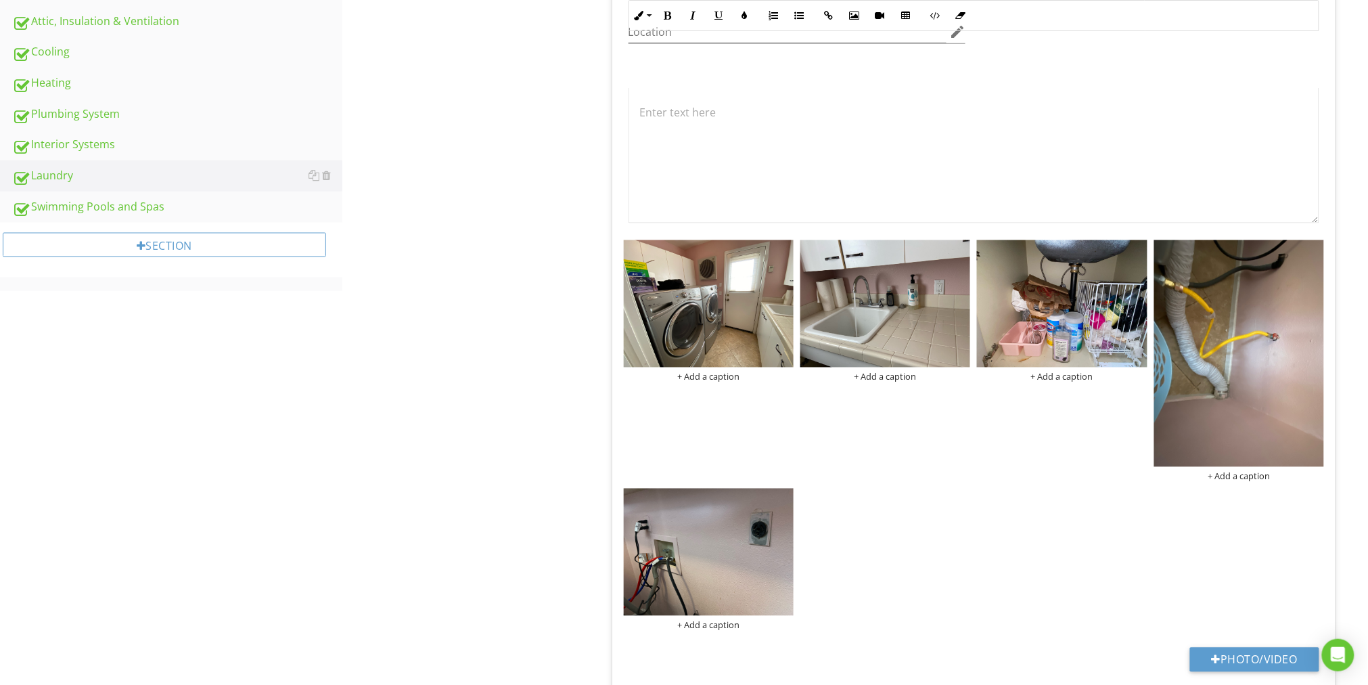
scroll to position [821, 0]
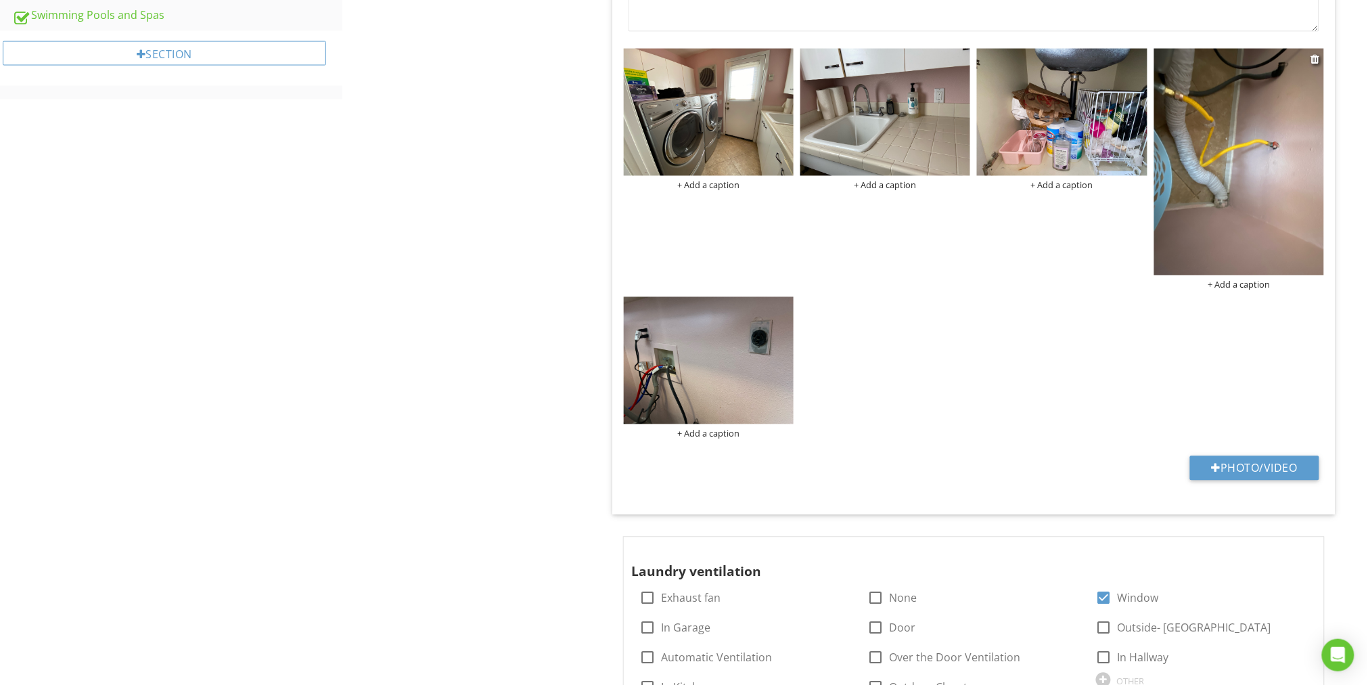
click at [1226, 185] on img at bounding box center [1239, 162] width 170 height 227
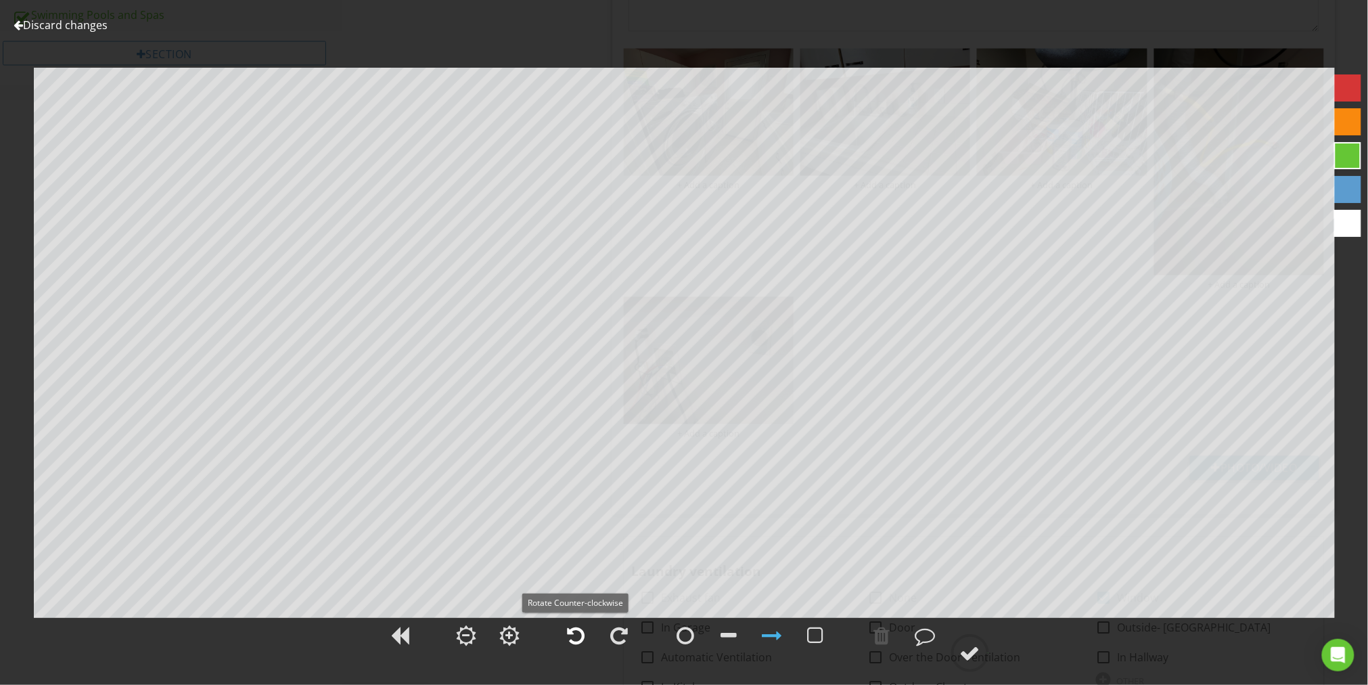
click at [574, 636] on div at bounding box center [576, 635] width 18 height 20
click at [971, 653] on div at bounding box center [970, 653] width 20 height 20
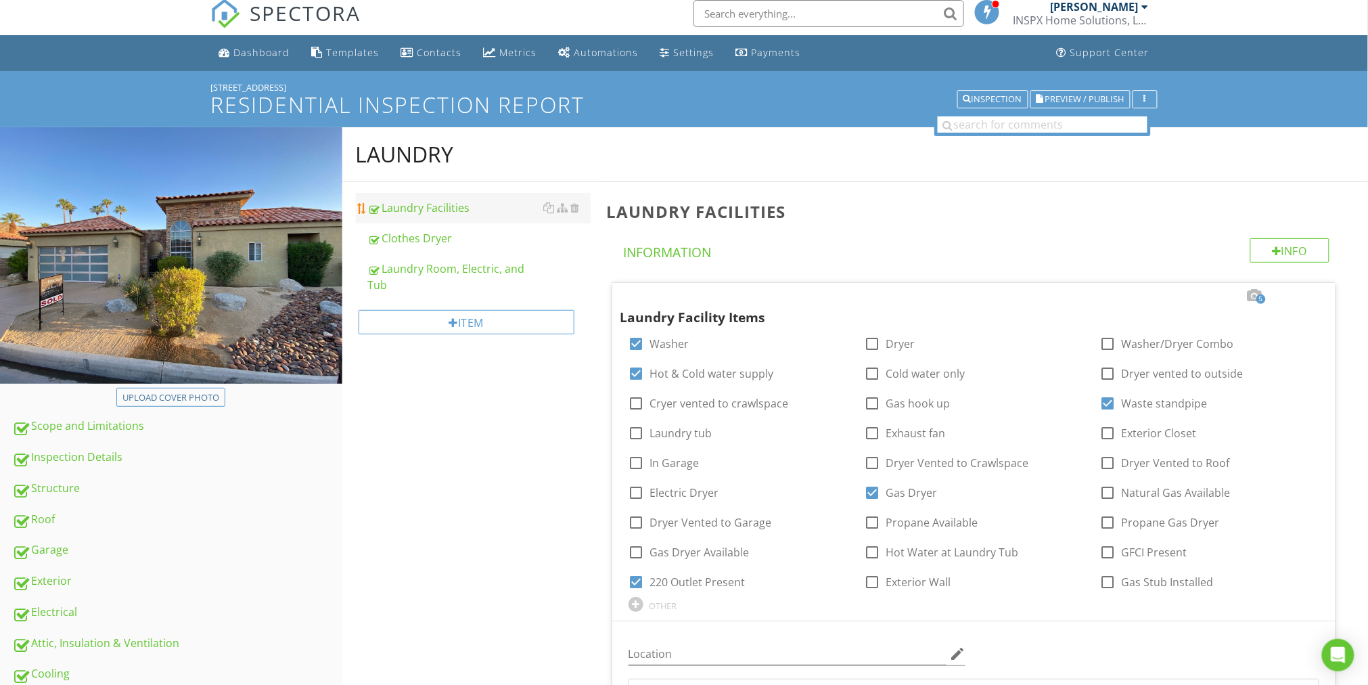
scroll to position [0, 0]
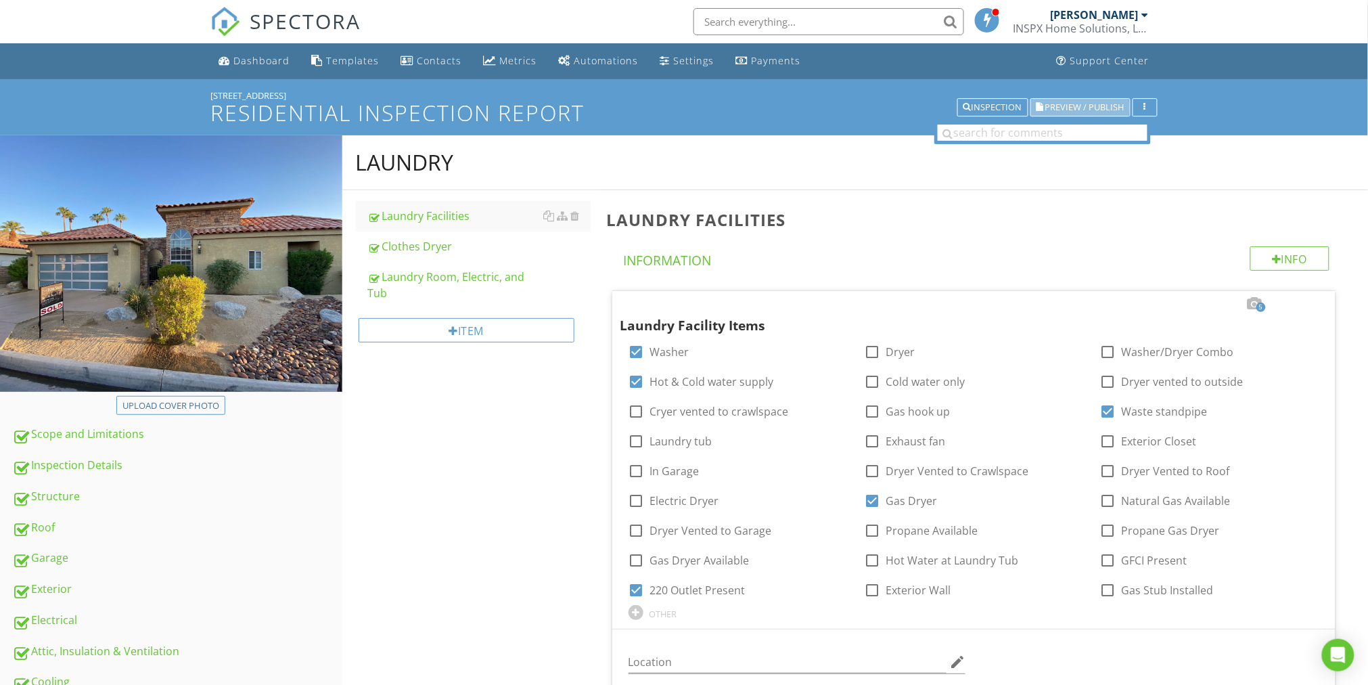
click at [1085, 111] on span "Preview / Publish" at bounding box center [1084, 107] width 79 height 9
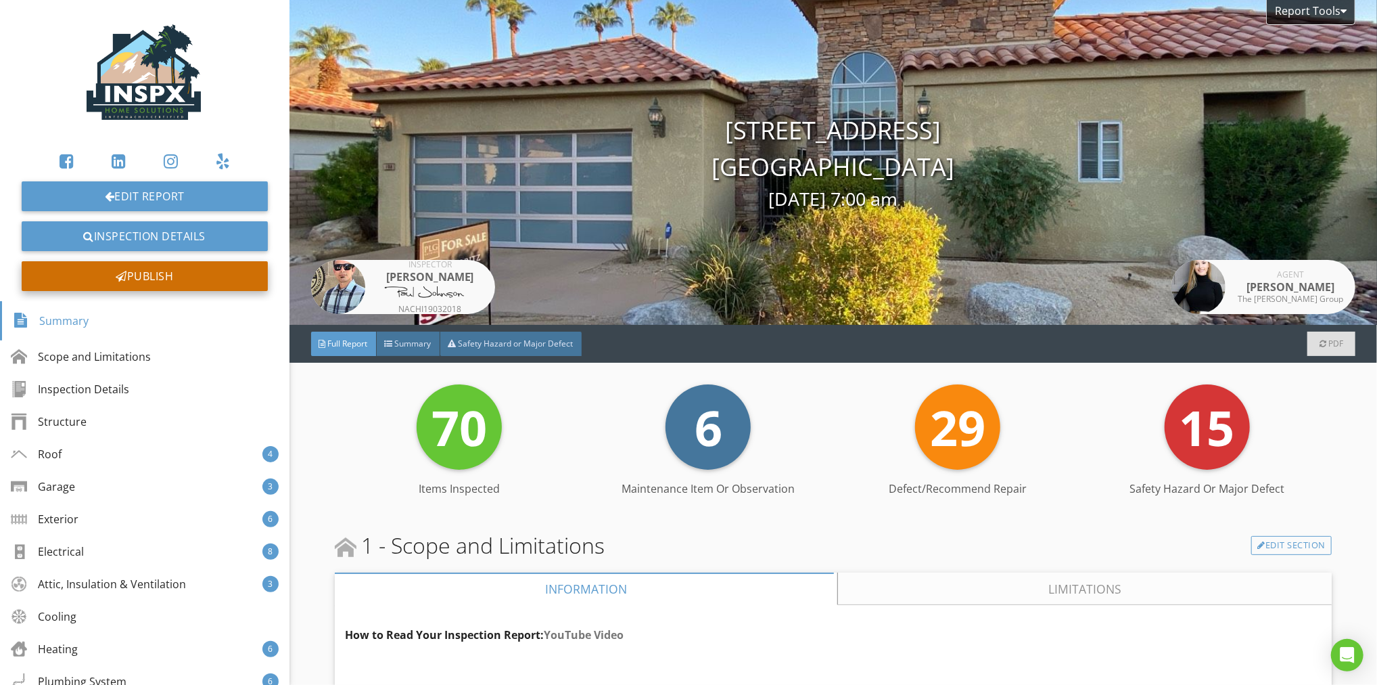
click at [169, 273] on div "Publish" at bounding box center [145, 276] width 246 height 30
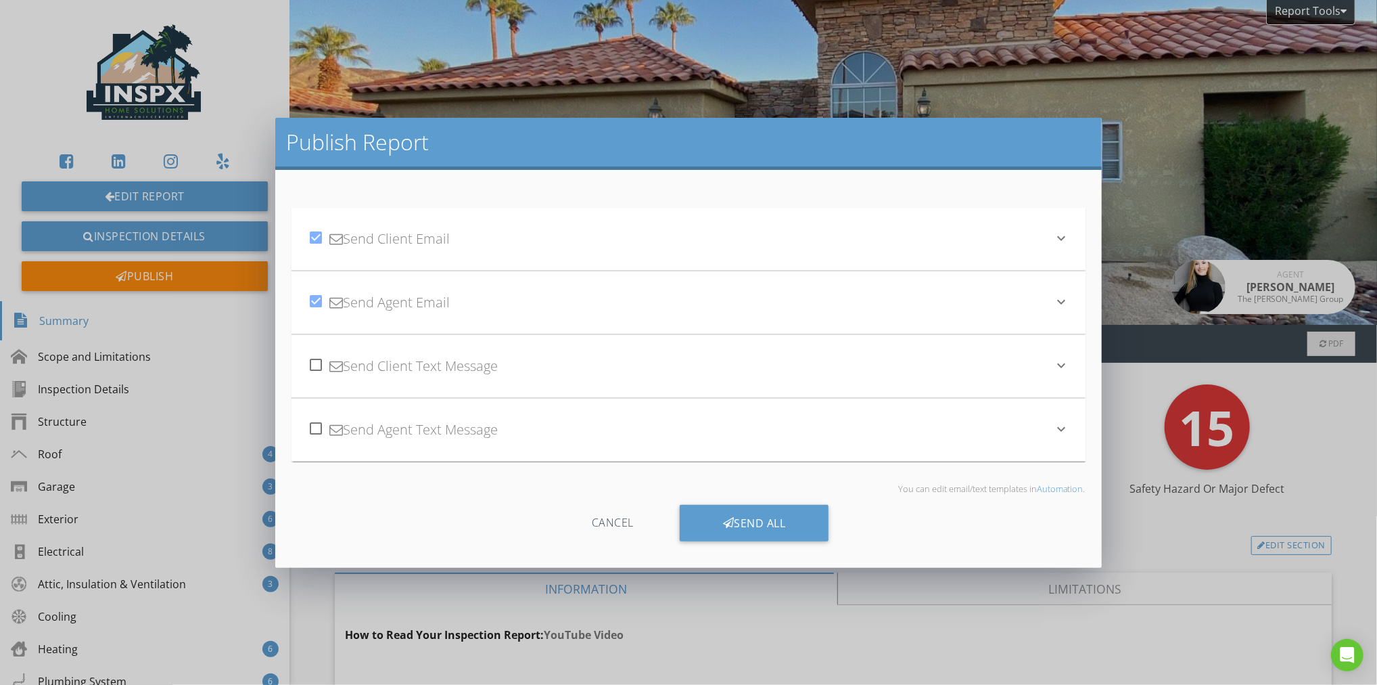
click at [318, 363] on div at bounding box center [315, 364] width 23 height 23
checkbox input "true"
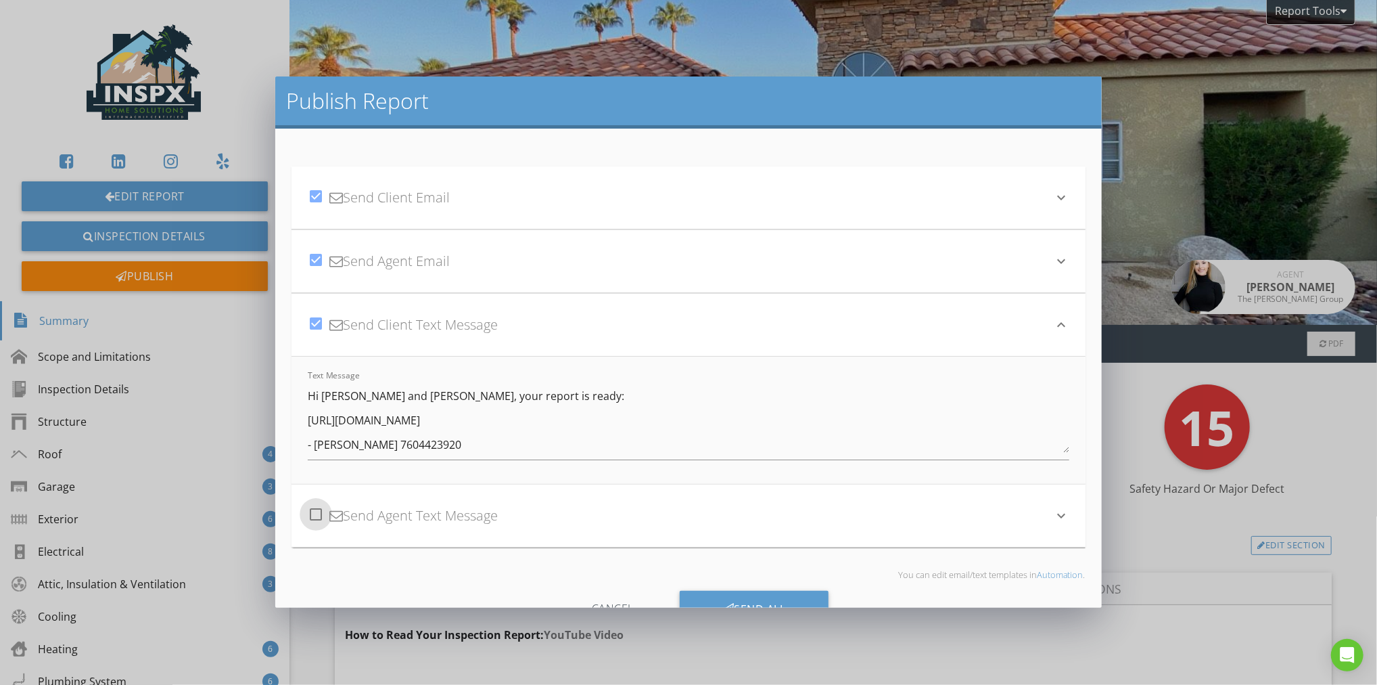
click at [317, 515] on div at bounding box center [315, 514] width 23 height 23
checkbox input "true"
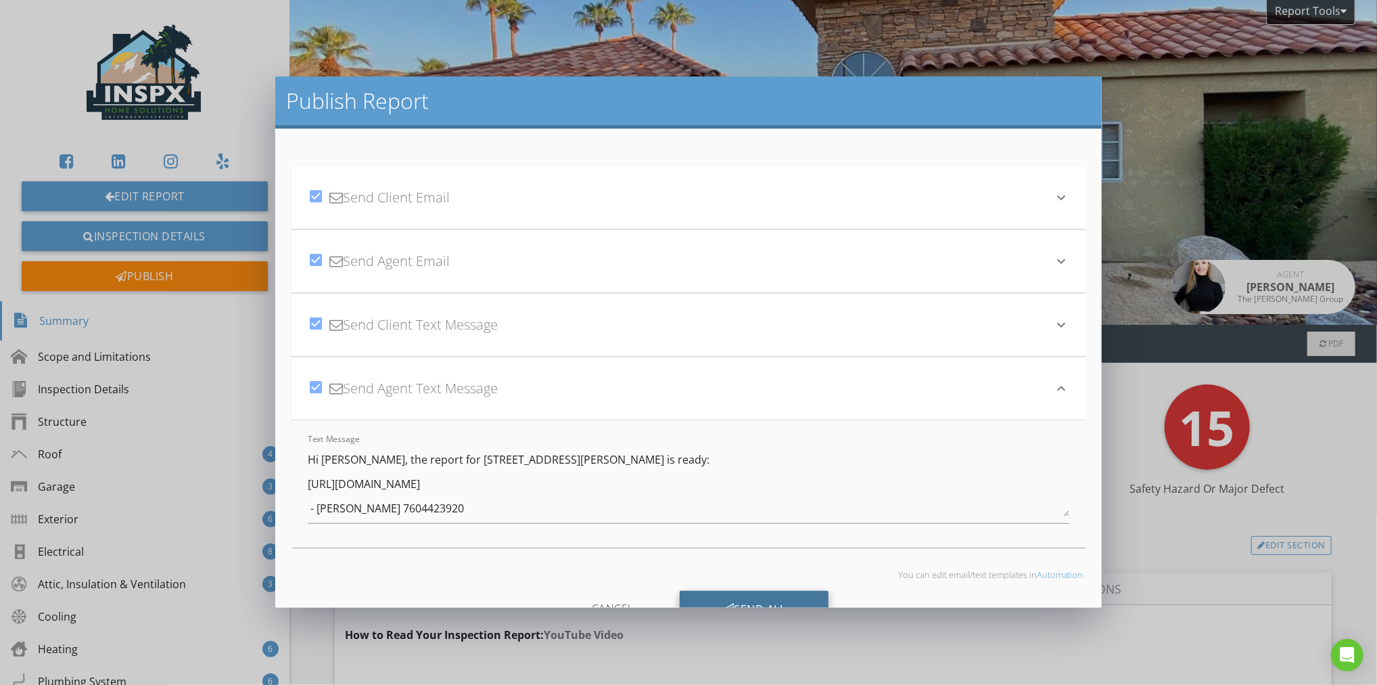
click at [756, 596] on div "Send All" at bounding box center [754, 608] width 149 height 37
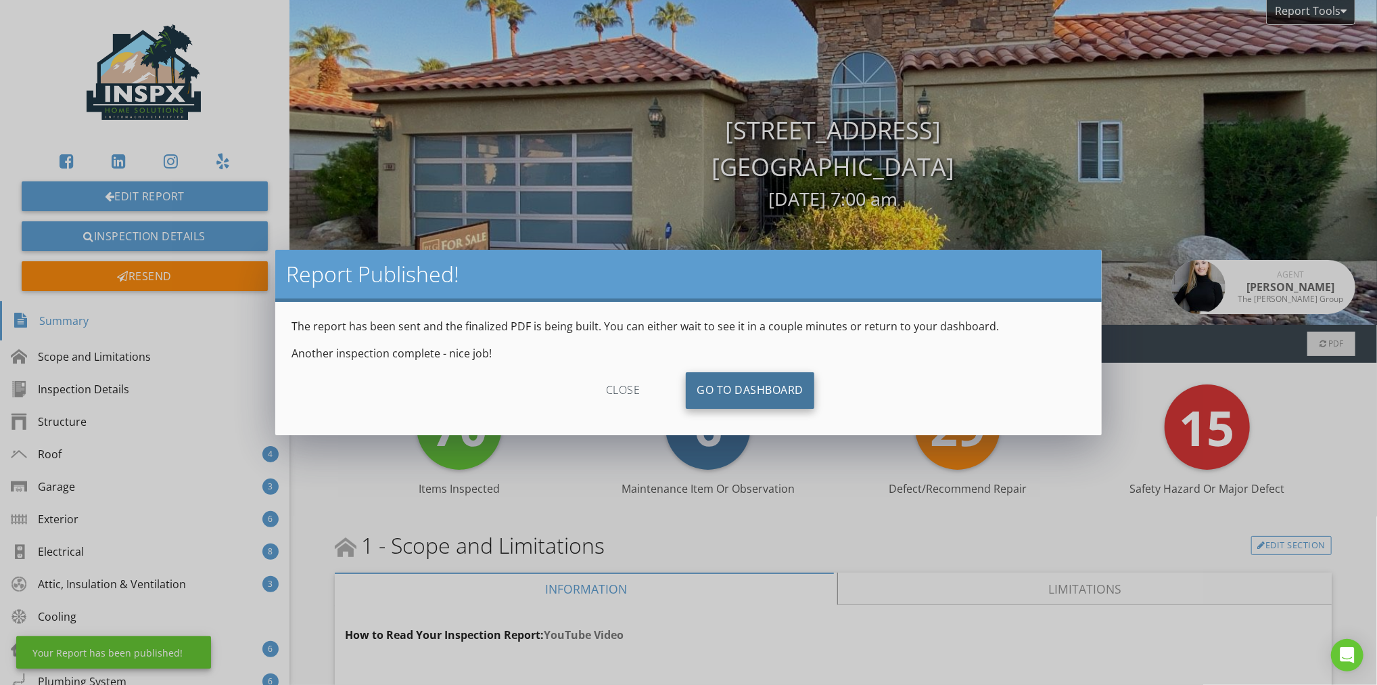
click at [743, 384] on link "Go To Dashboard" at bounding box center [750, 390] width 129 height 37
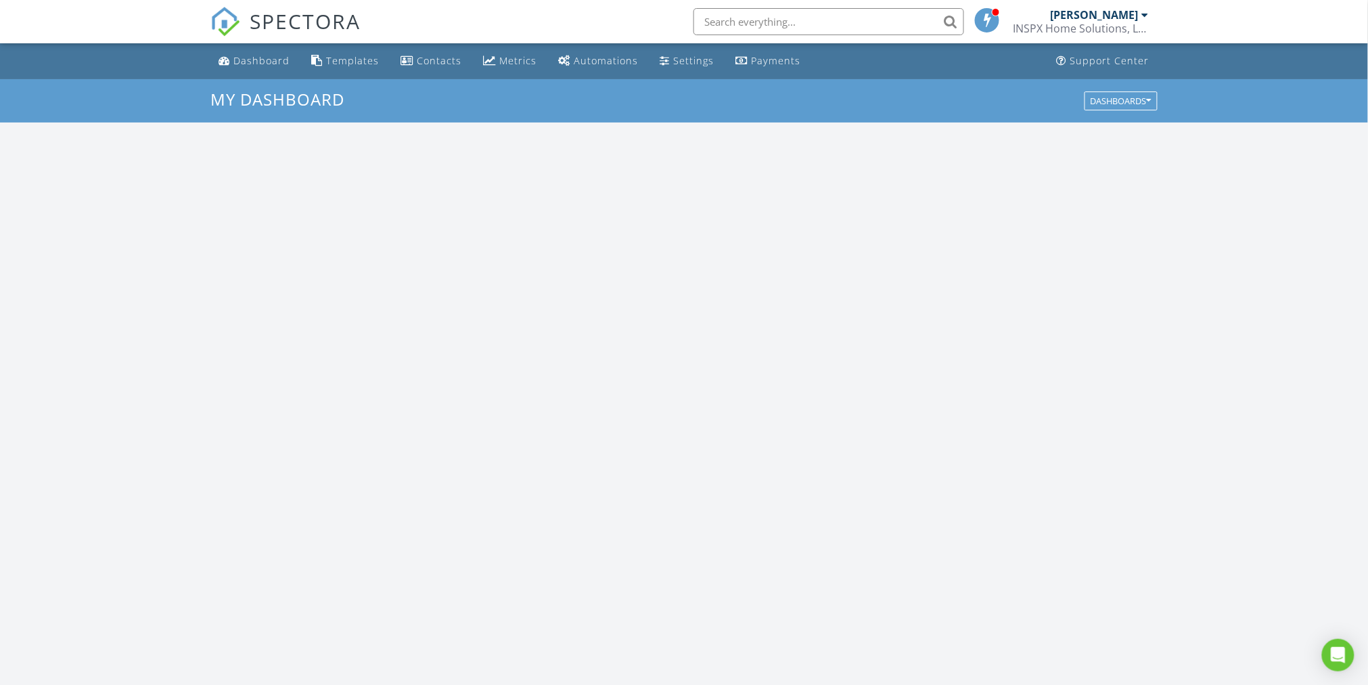
scroll to position [1251, 1387]
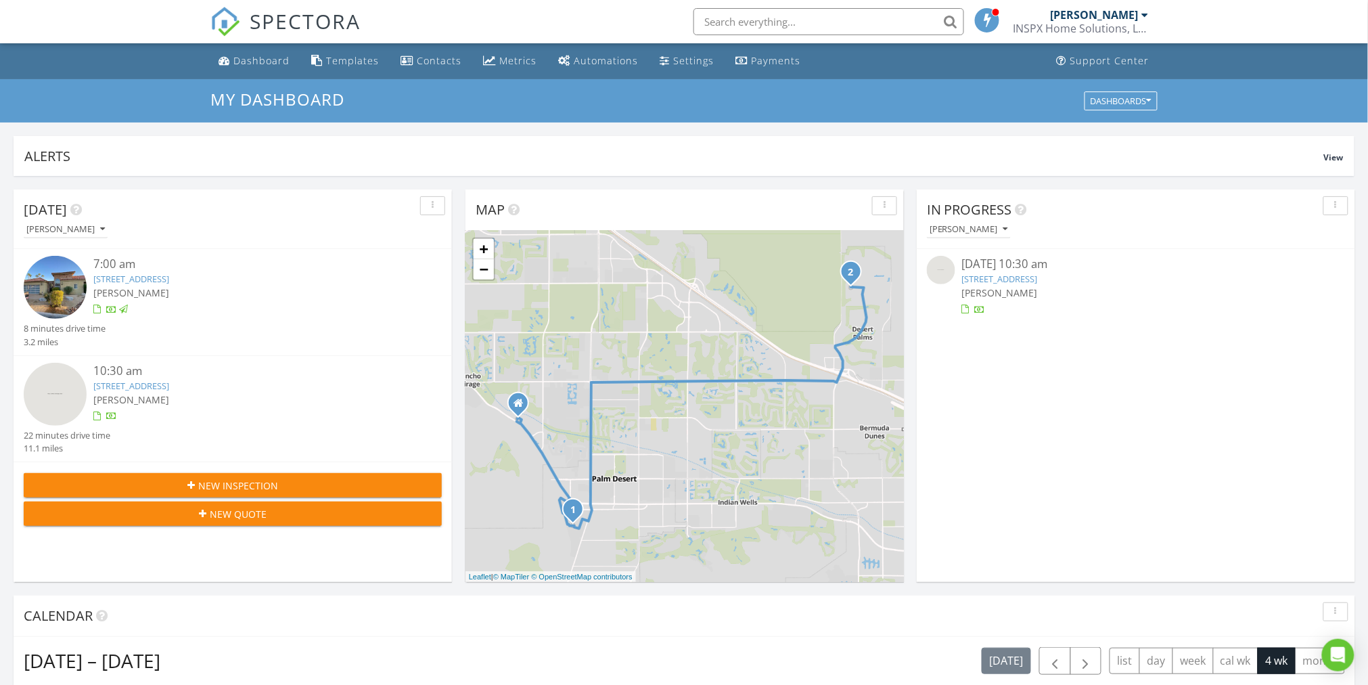
click at [1038, 279] on link "[STREET_ADDRESS]" at bounding box center [1000, 279] width 76 height 12
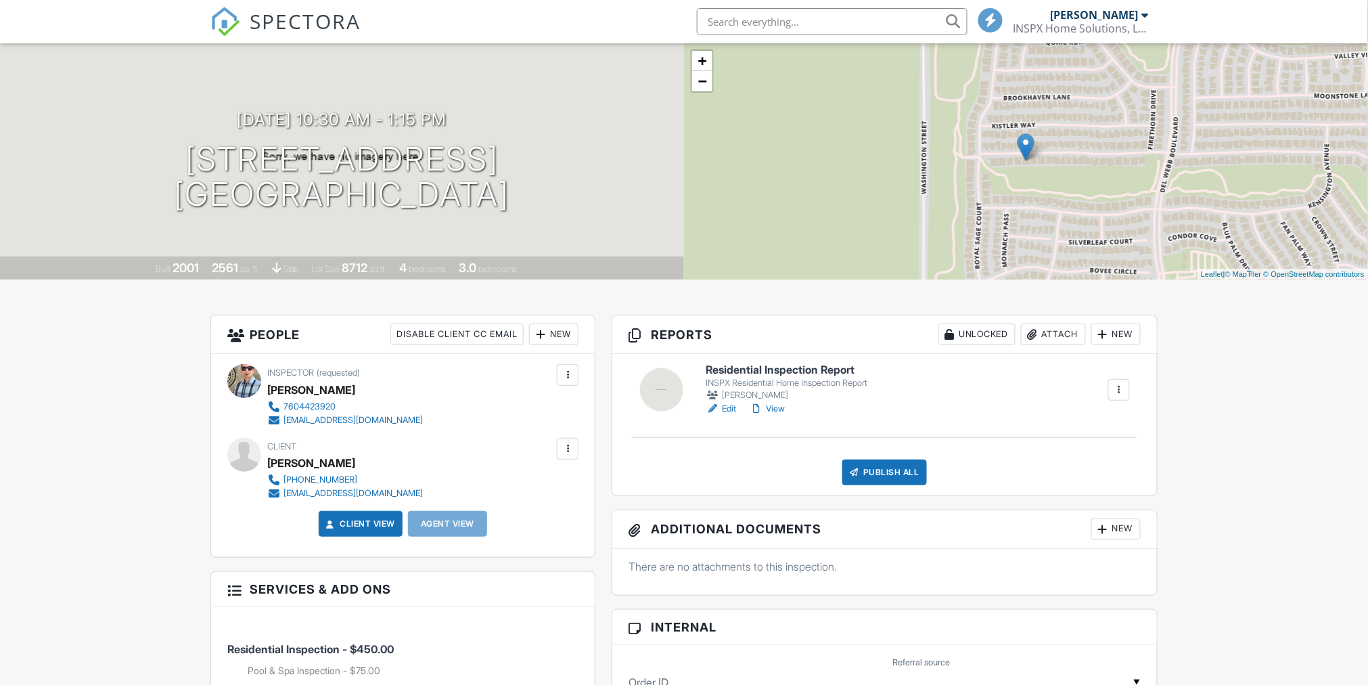
scroll to position [227, 0]
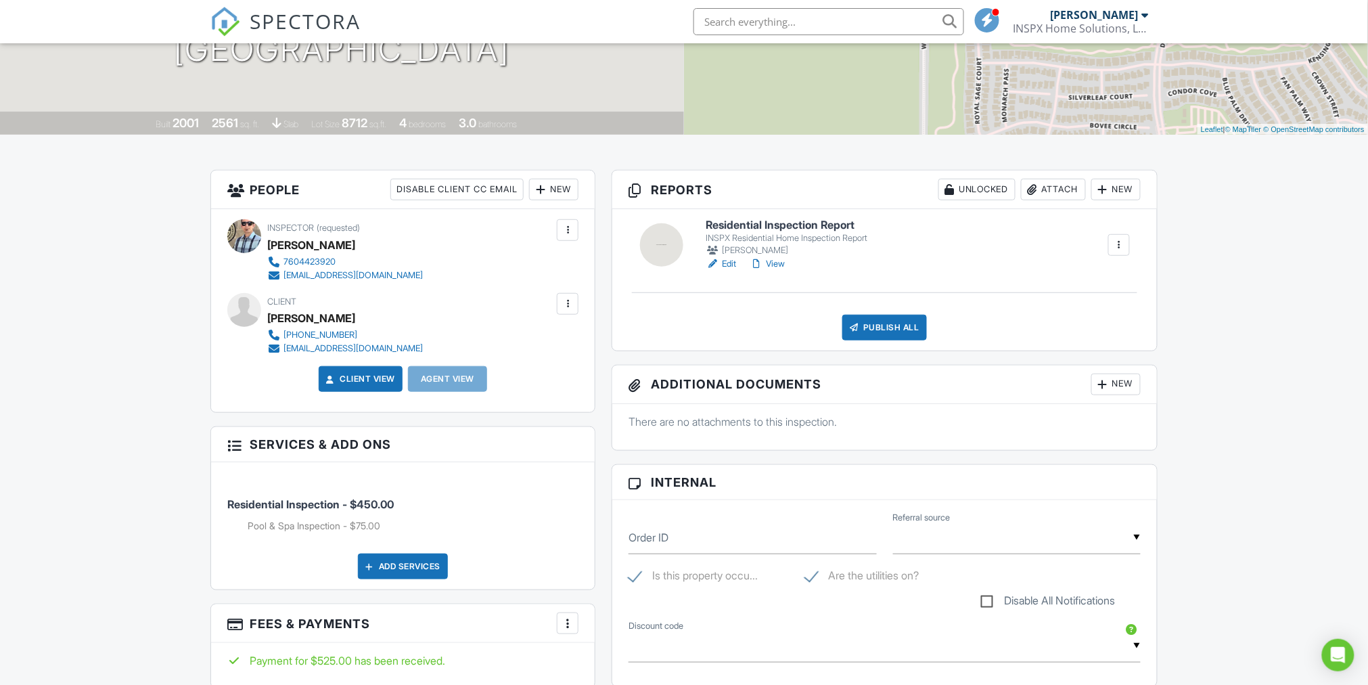
click at [728, 262] on link "Edit" at bounding box center [720, 264] width 30 height 14
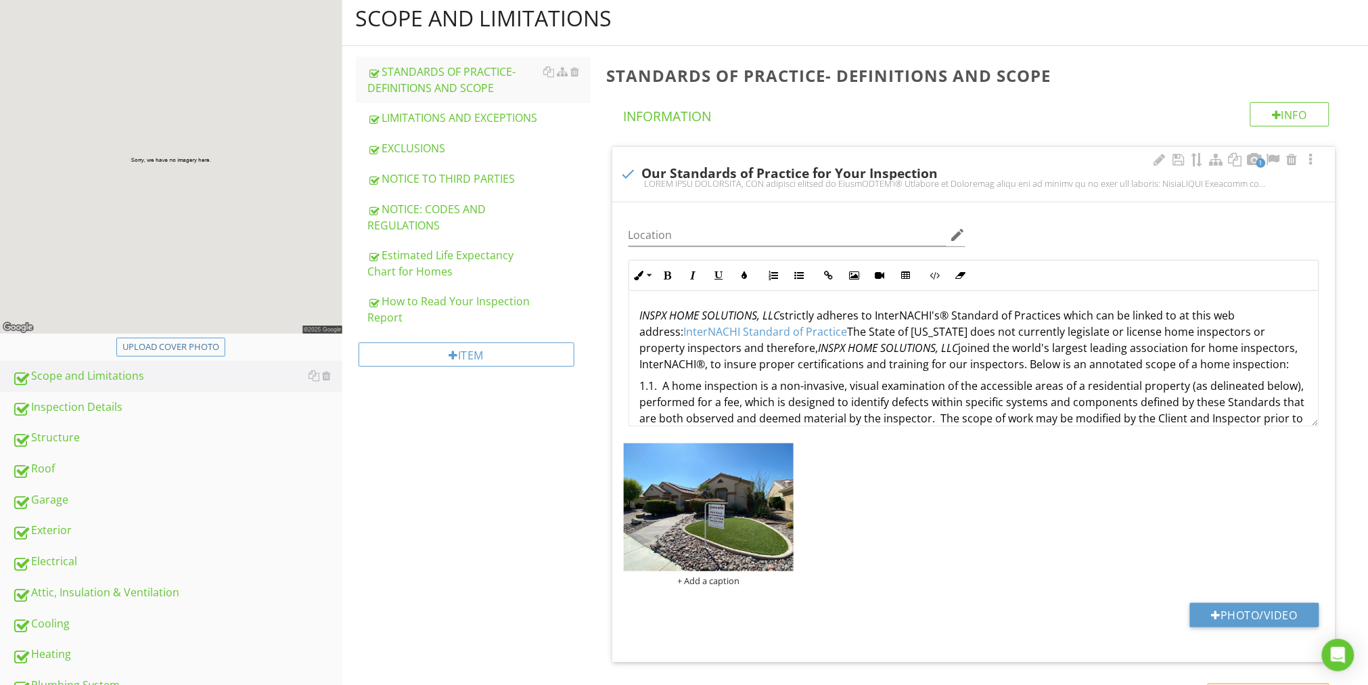
scroll to position [148, 0]
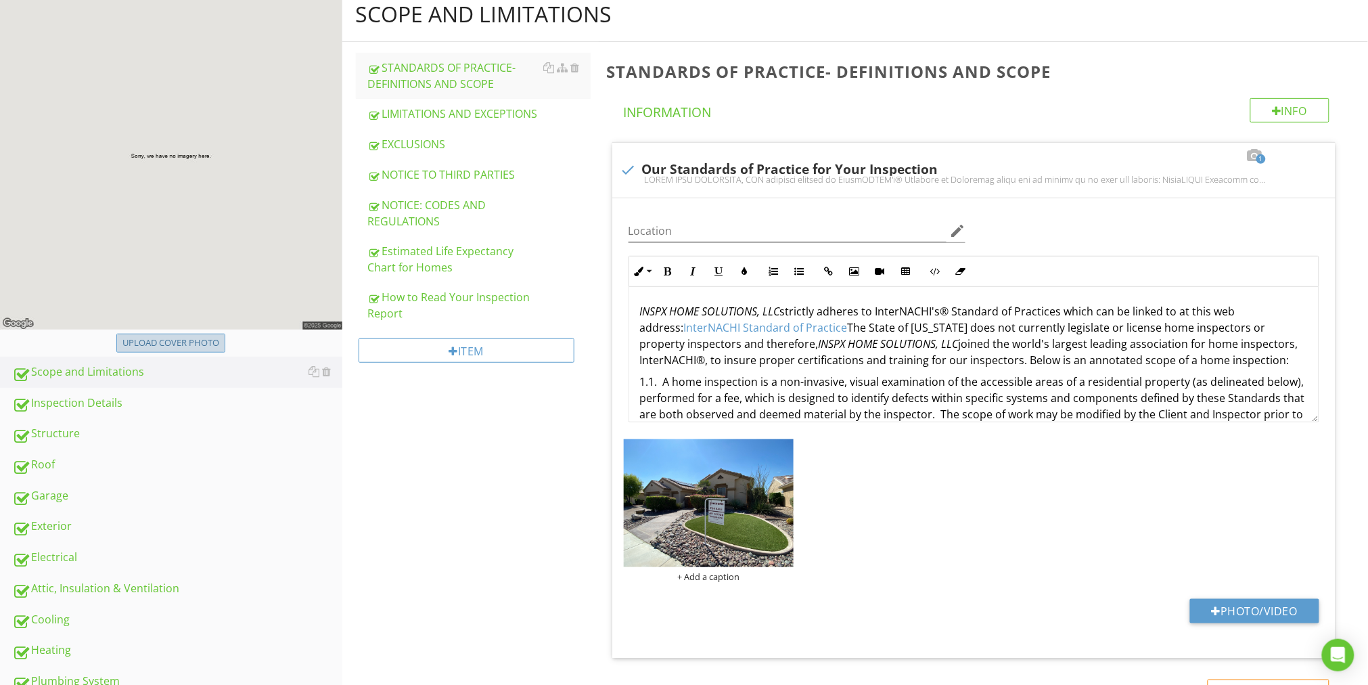
click at [175, 336] on div "Upload cover photo" at bounding box center [170, 343] width 97 height 14
type input "C:\fakepath\photo - 2025-08-27T162922.227.jpg"
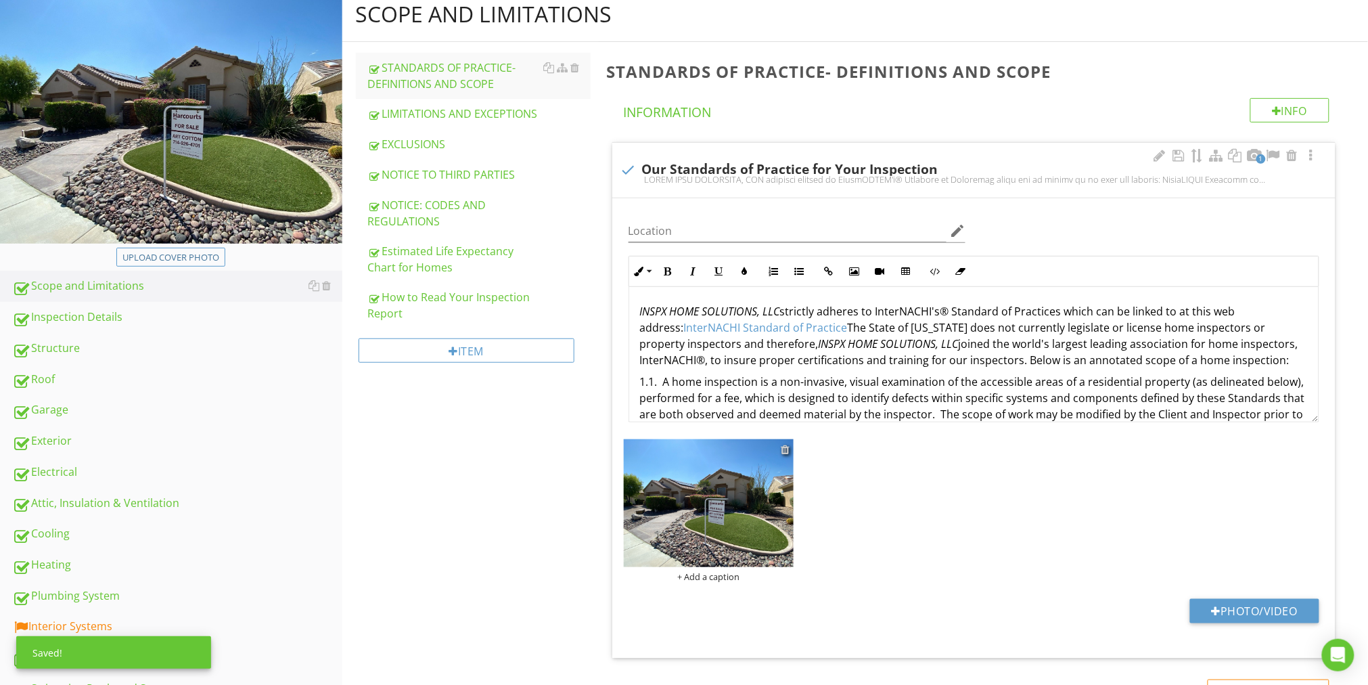
click at [785, 449] on div at bounding box center [785, 449] width 9 height 11
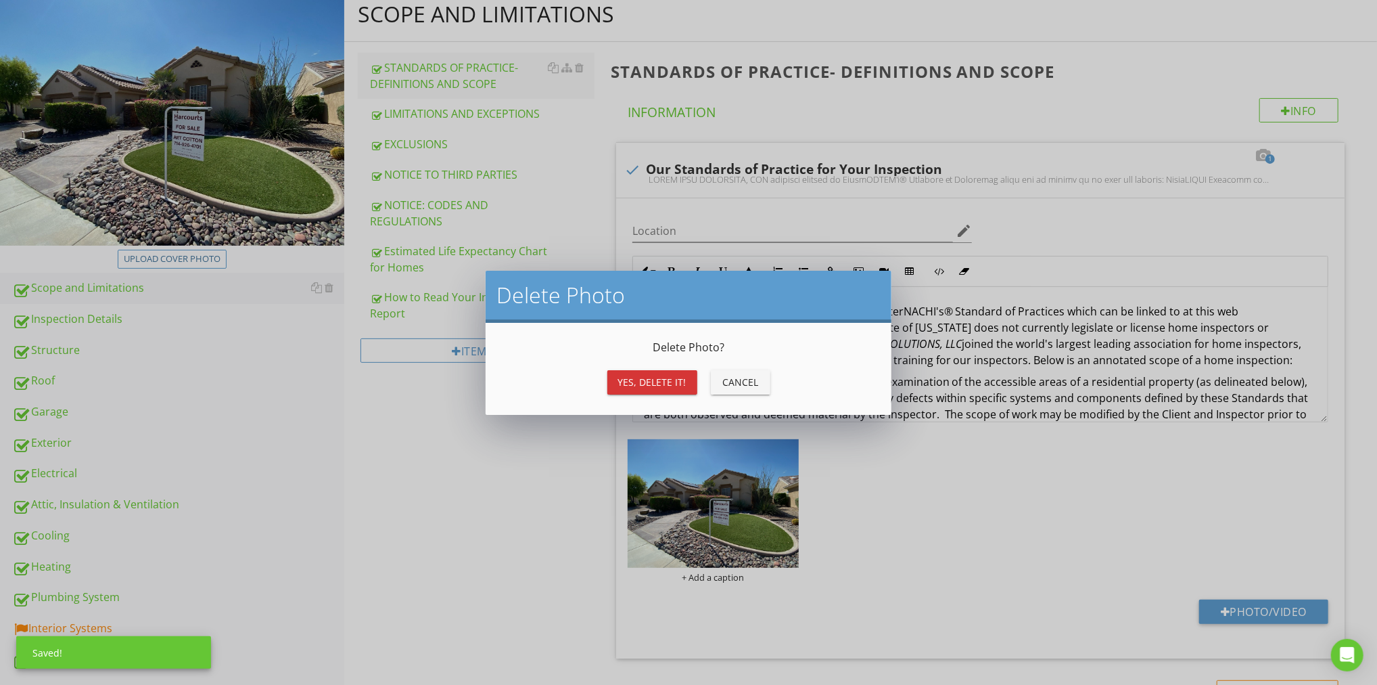
click at [651, 378] on div "Yes, Delete it!" at bounding box center [652, 382] width 68 height 14
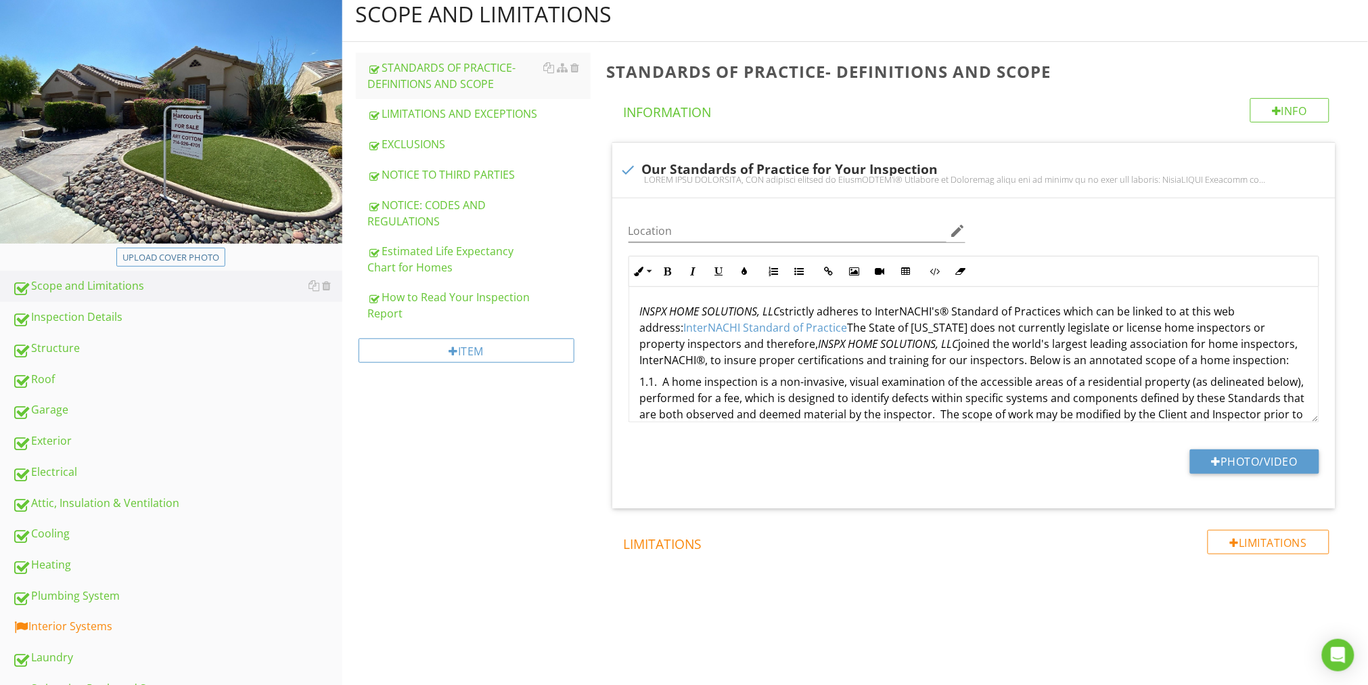
click at [512, 448] on div "Scope and Limitations STANDARDS OF PRACTICE- DEFINITIONS AND SCOPE LIMITATIONS …" at bounding box center [855, 325] width 1026 height 676
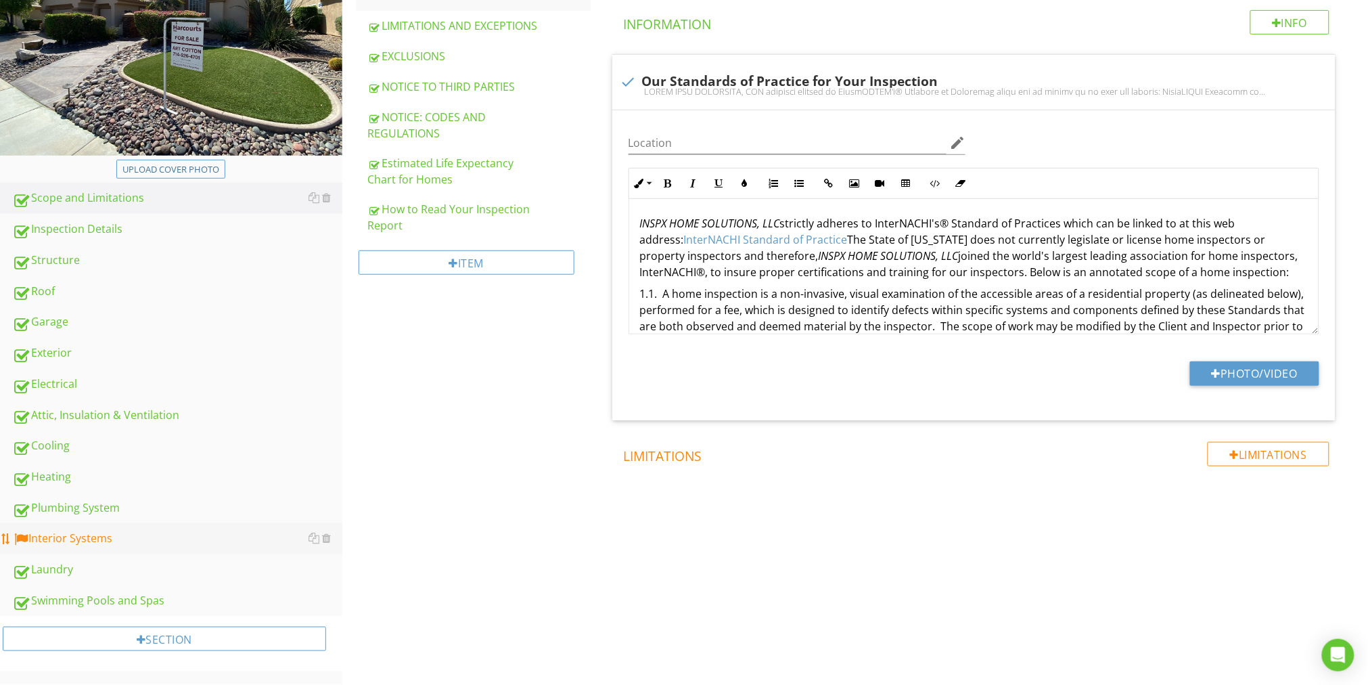
click at [94, 536] on div "Interior Systems" at bounding box center [177, 539] width 330 height 18
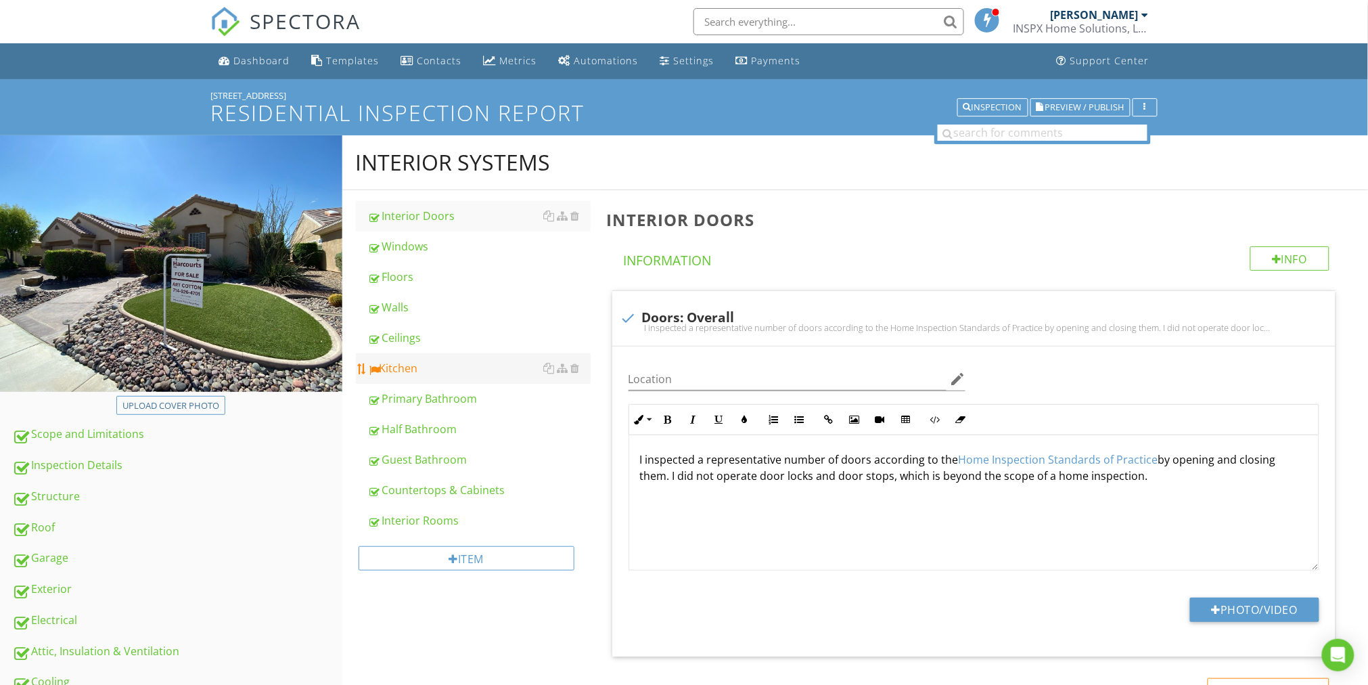
click at [396, 367] on div "Kitchen" at bounding box center [479, 368] width 223 height 16
type textarea "<p>I inspected a representative number of doors according to the <a fr-original…"
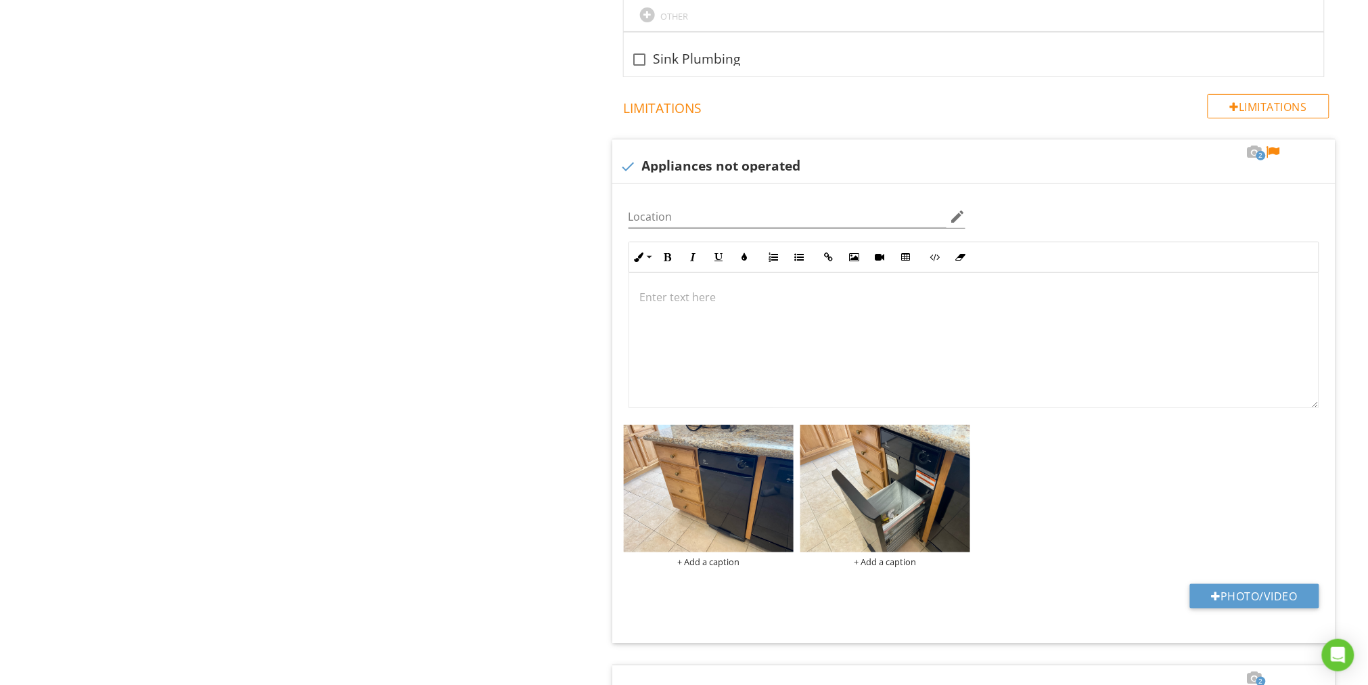
scroll to position [2019, 0]
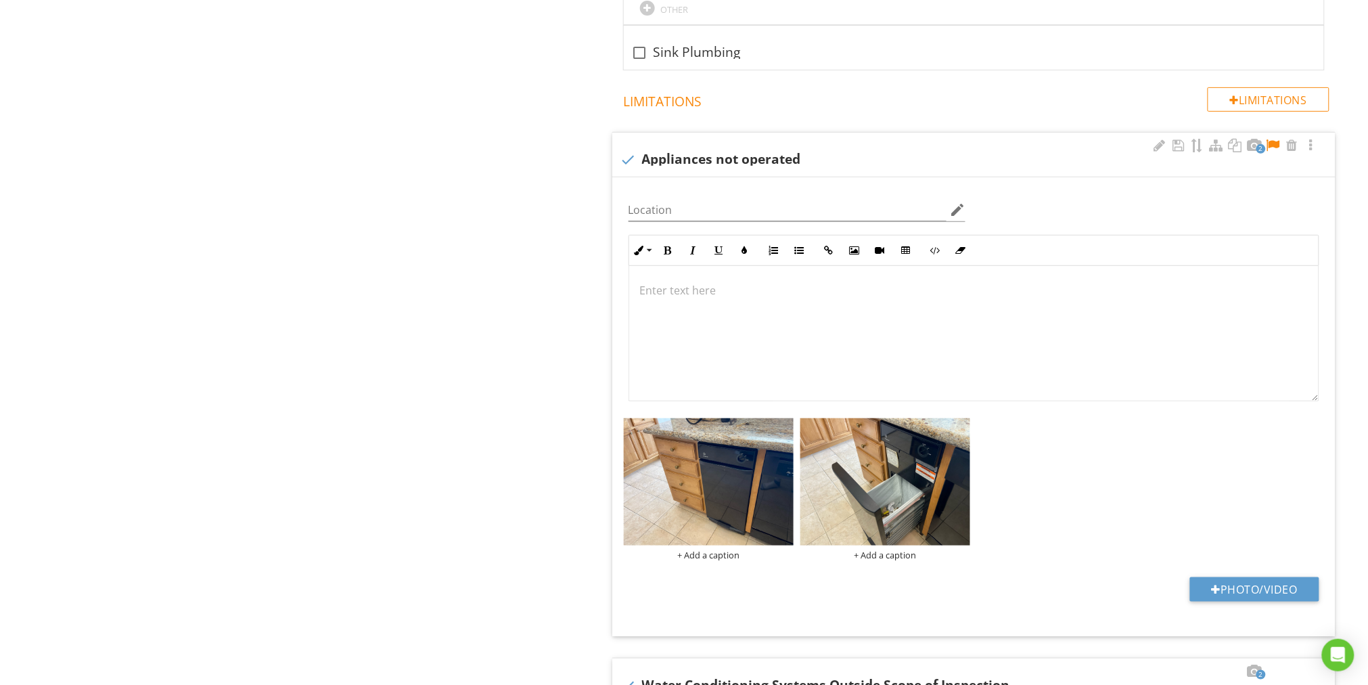
click at [672, 282] on p at bounding box center [974, 290] width 668 height 16
click at [655, 282] on p at bounding box center [974, 290] width 668 height 16
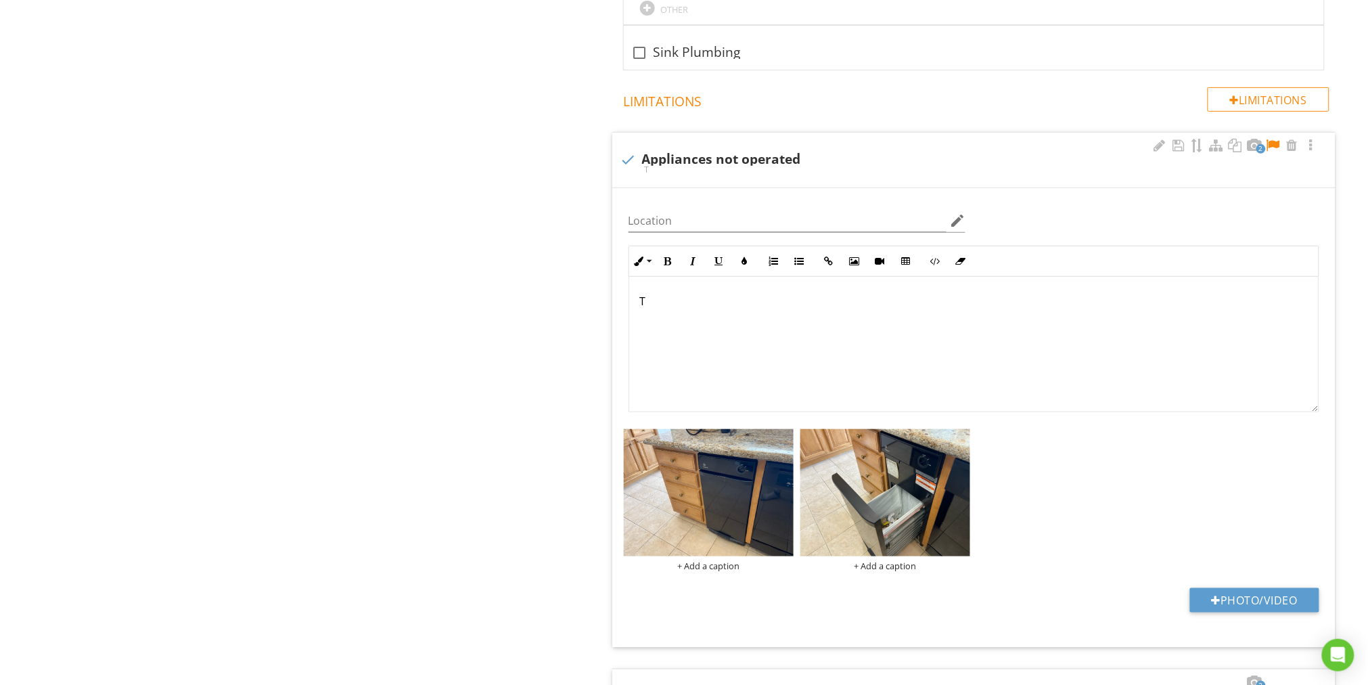
scroll to position [2030, 0]
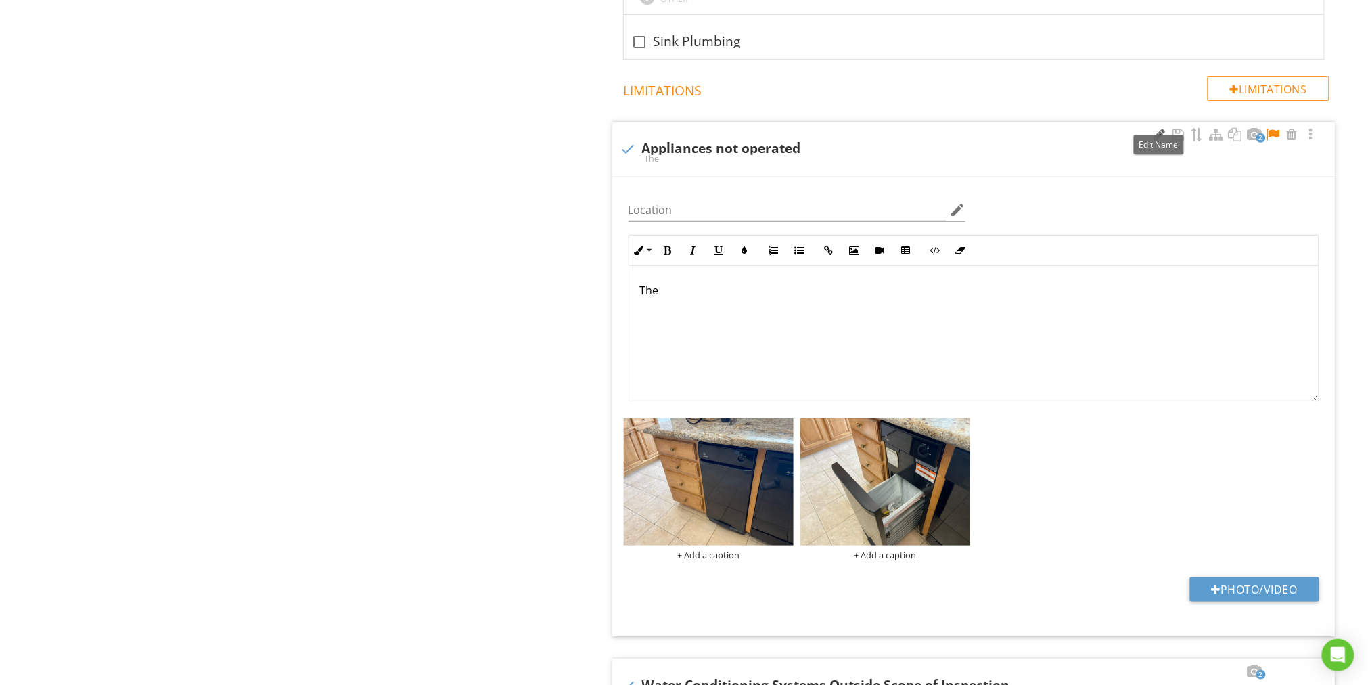
click at [1159, 128] on div at bounding box center [1159, 135] width 16 height 14
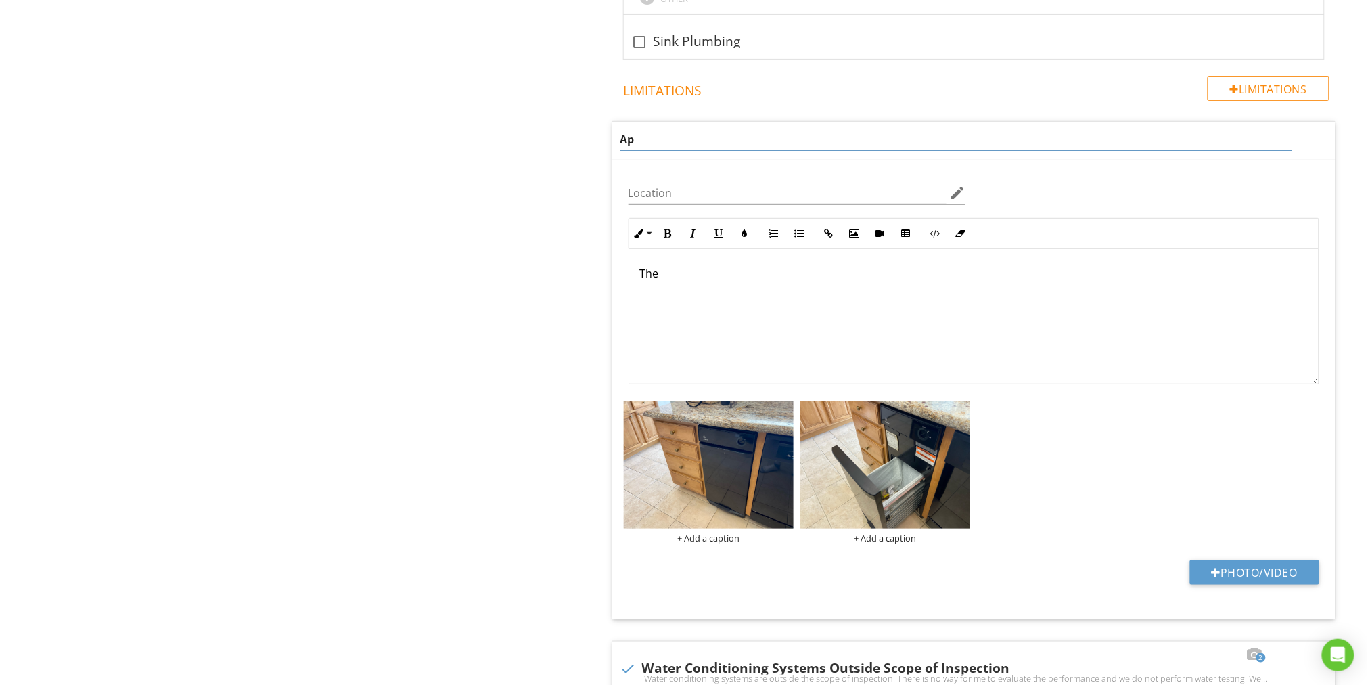
type input "A"
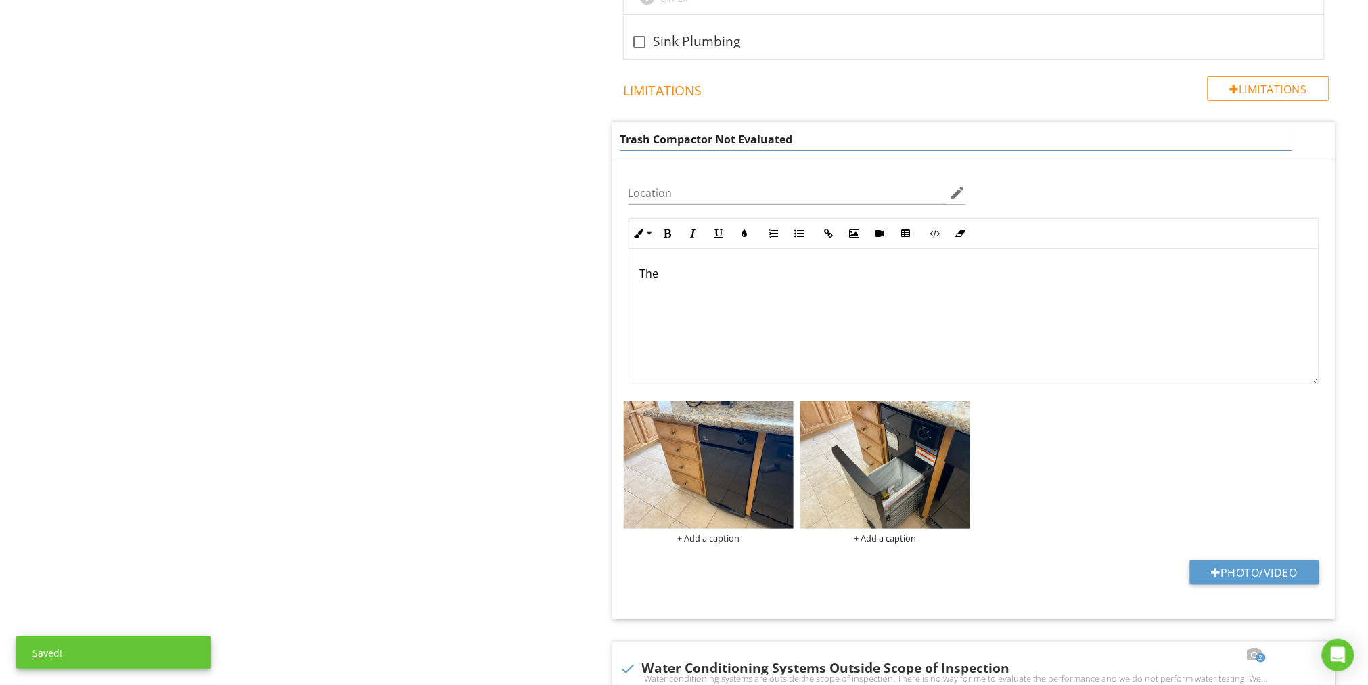
type input "Trash Compactor Not Evaluated"
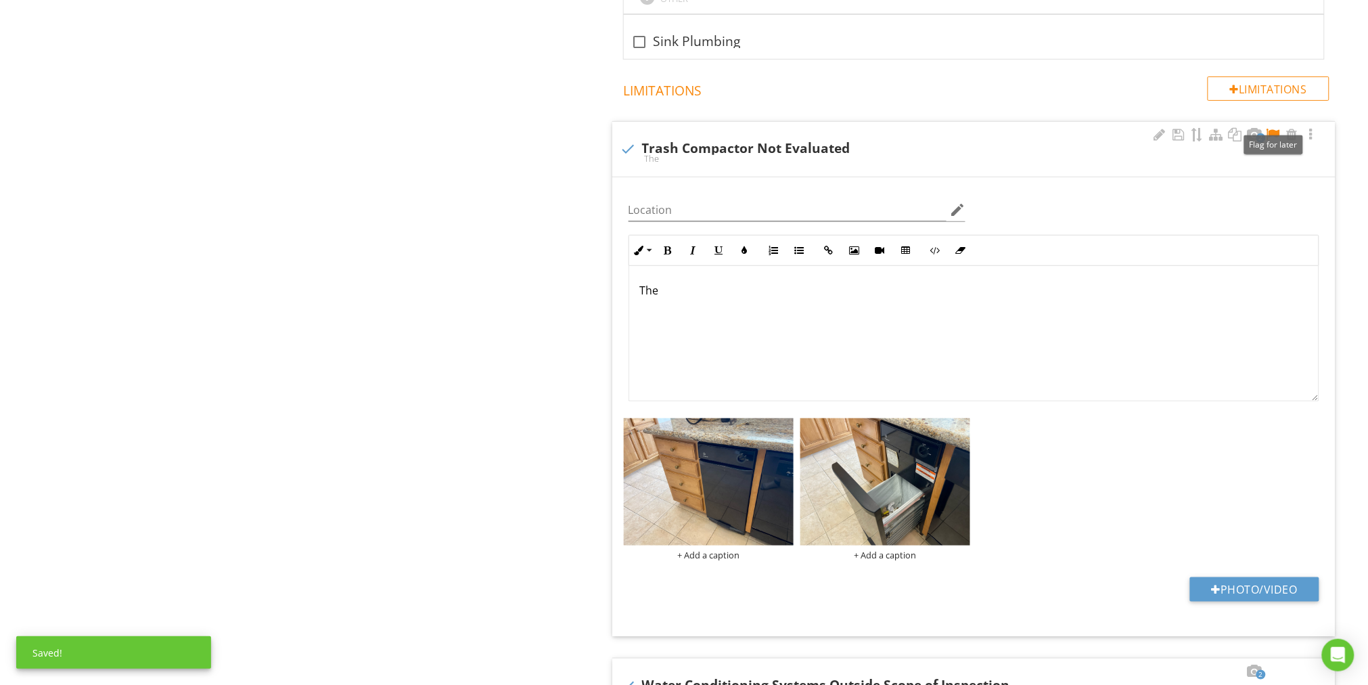
click at [1275, 128] on div at bounding box center [1273, 135] width 16 height 14
click at [678, 282] on p "The" at bounding box center [974, 290] width 668 height 16
click at [679, 282] on p "The" at bounding box center [974, 290] width 668 height 16
click at [678, 282] on p "The" at bounding box center [974, 290] width 668 height 16
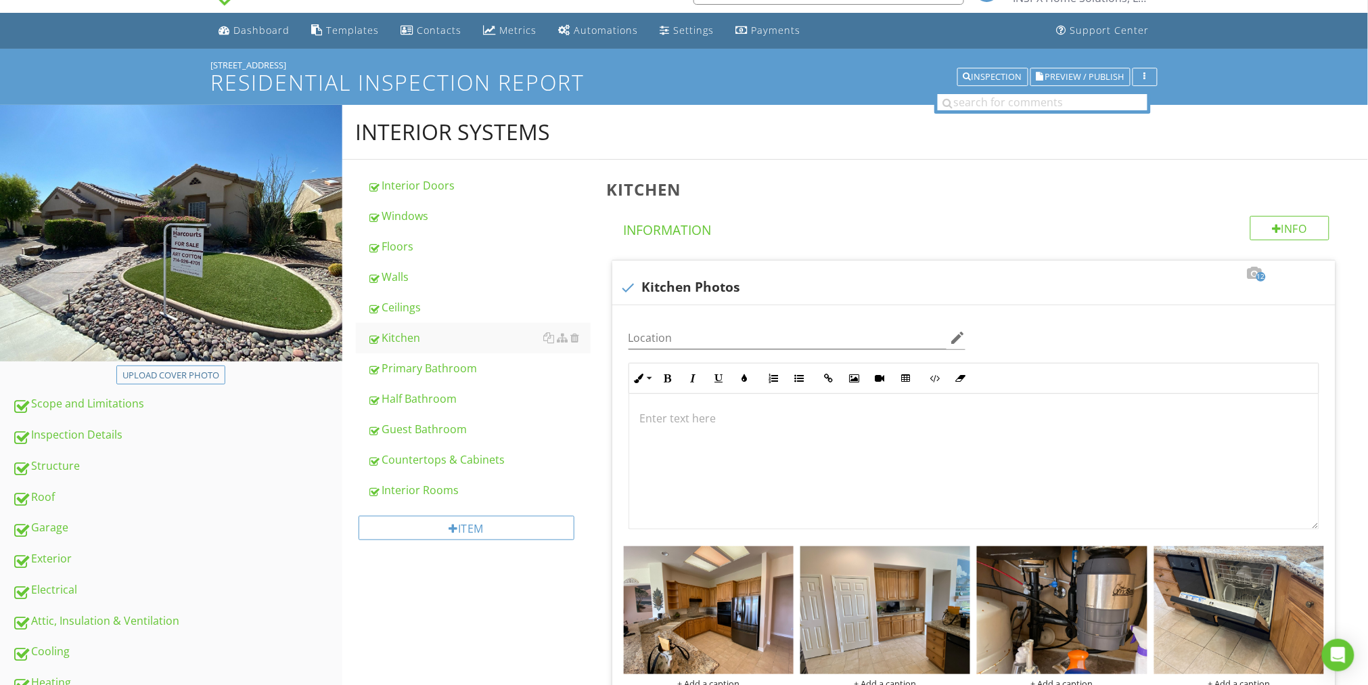
scroll to position [32, 0]
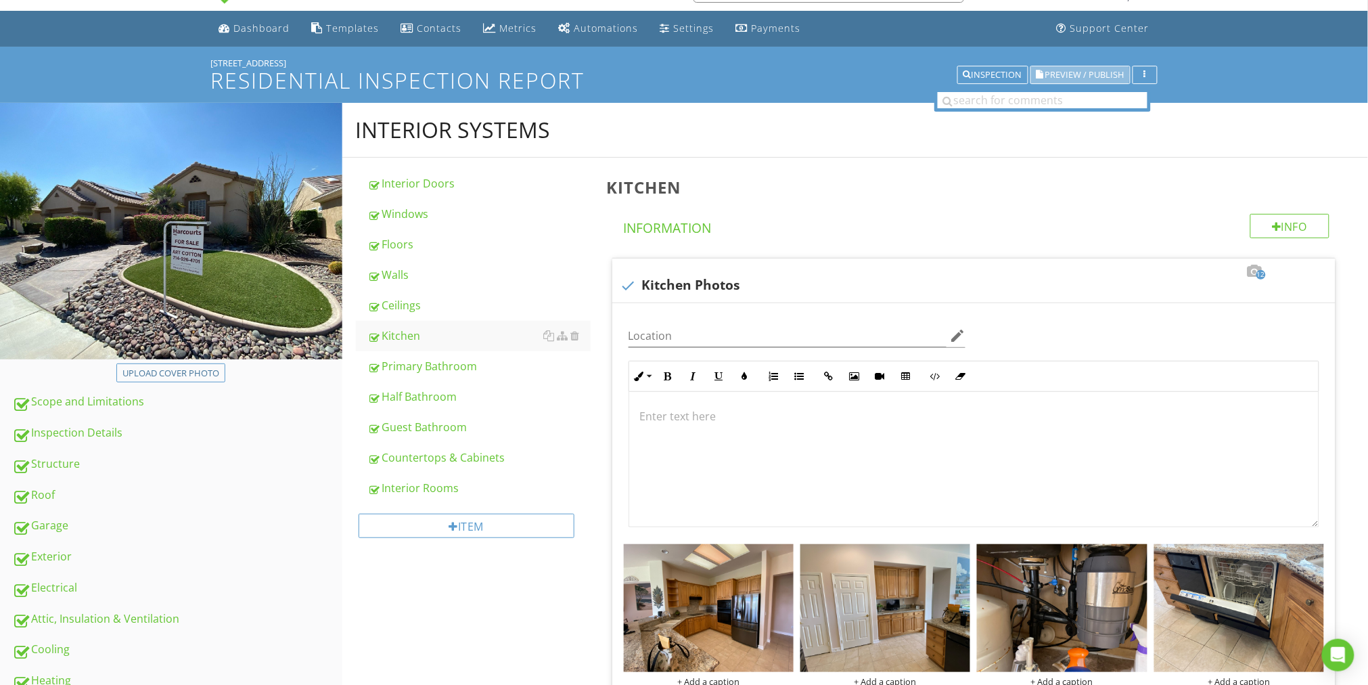
click at [1090, 70] on span "Preview / Publish" at bounding box center [1084, 74] width 79 height 9
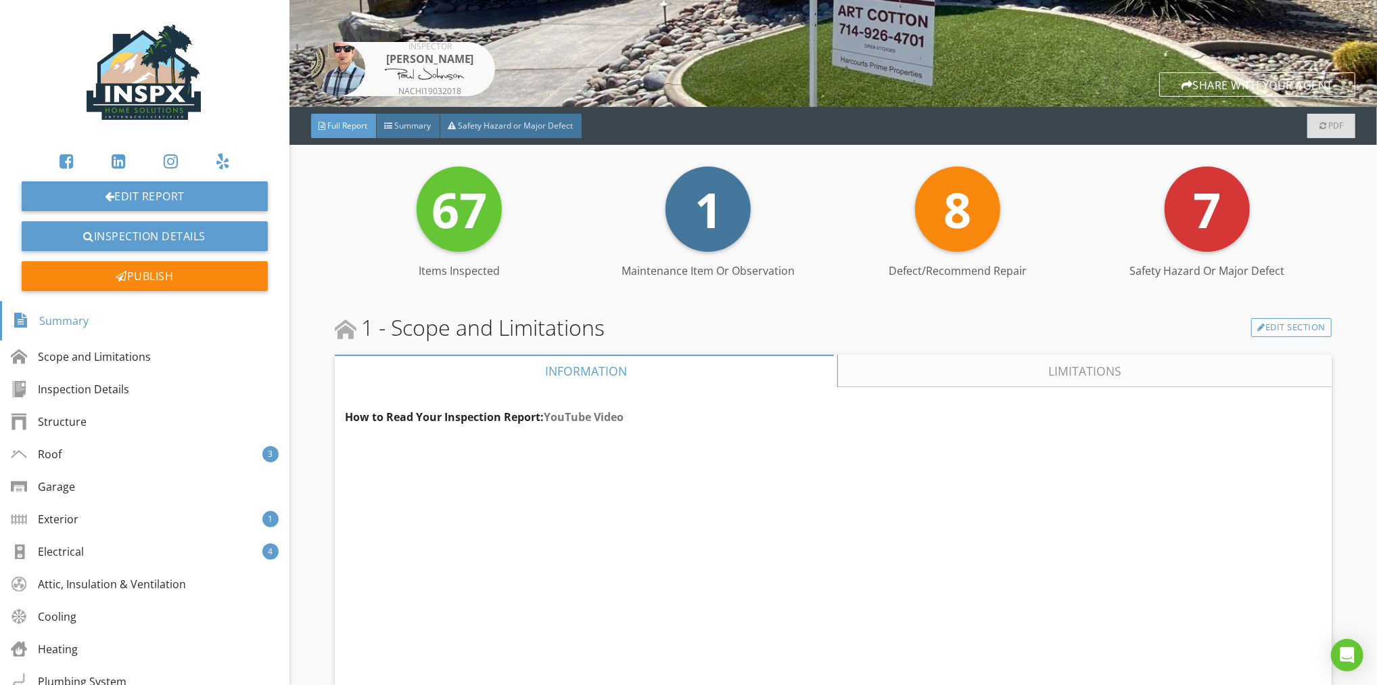
scroll to position [207, 0]
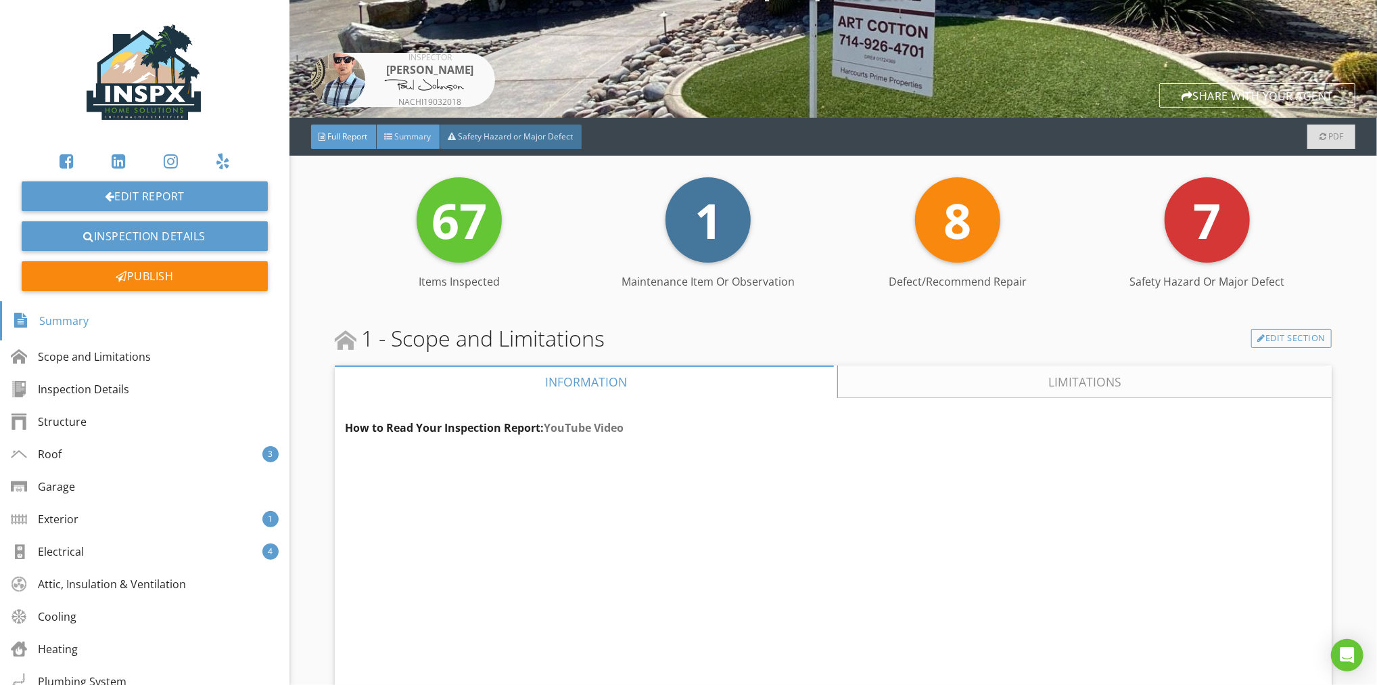
drag, startPoint x: 403, startPoint y: 135, endPoint x: 417, endPoint y: 146, distance: 17.9
click at [403, 136] on span "Summary" at bounding box center [413, 136] width 37 height 11
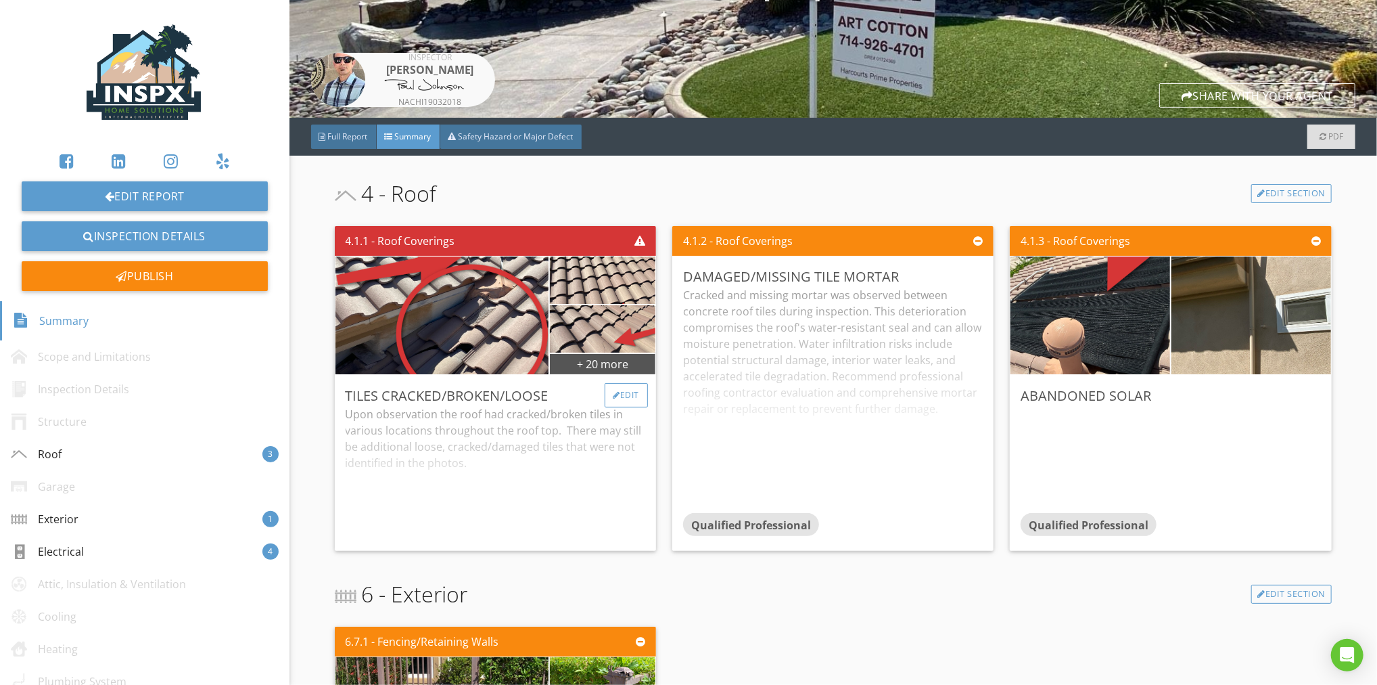
click at [619, 392] on div "Edit" at bounding box center [627, 395] width 44 height 24
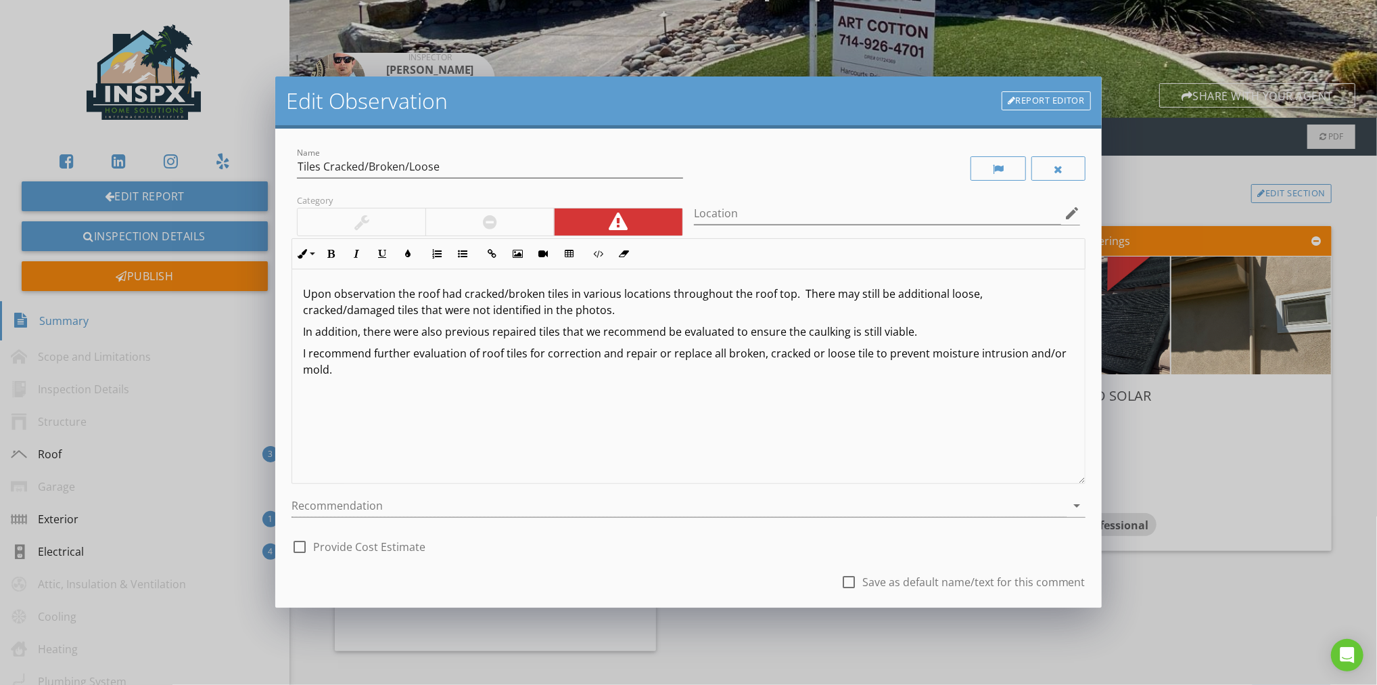
click at [461, 296] on p "Upon observation the roof had cracked/broken tiles in various locations through…" at bounding box center [688, 301] width 771 height 32
click at [1069, 505] on icon "arrow_drop_down" at bounding box center [1077, 505] width 16 height 16
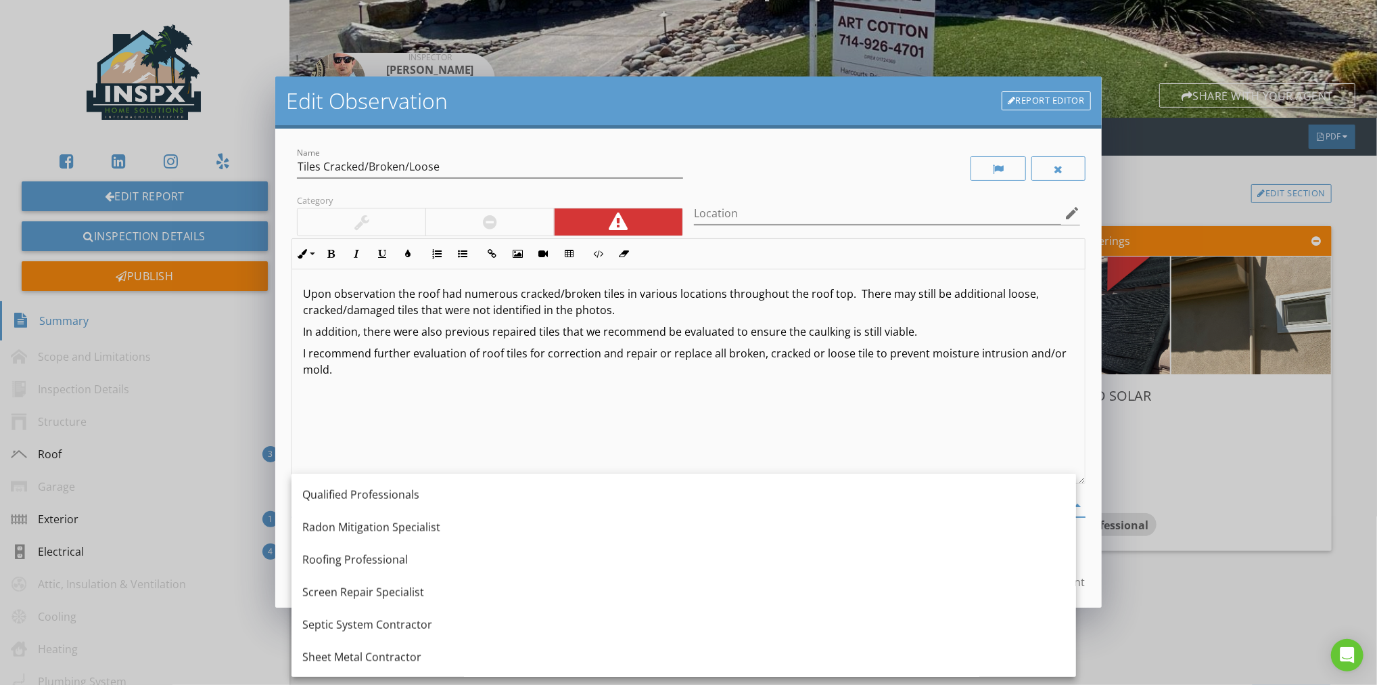
scroll to position [1508, 0]
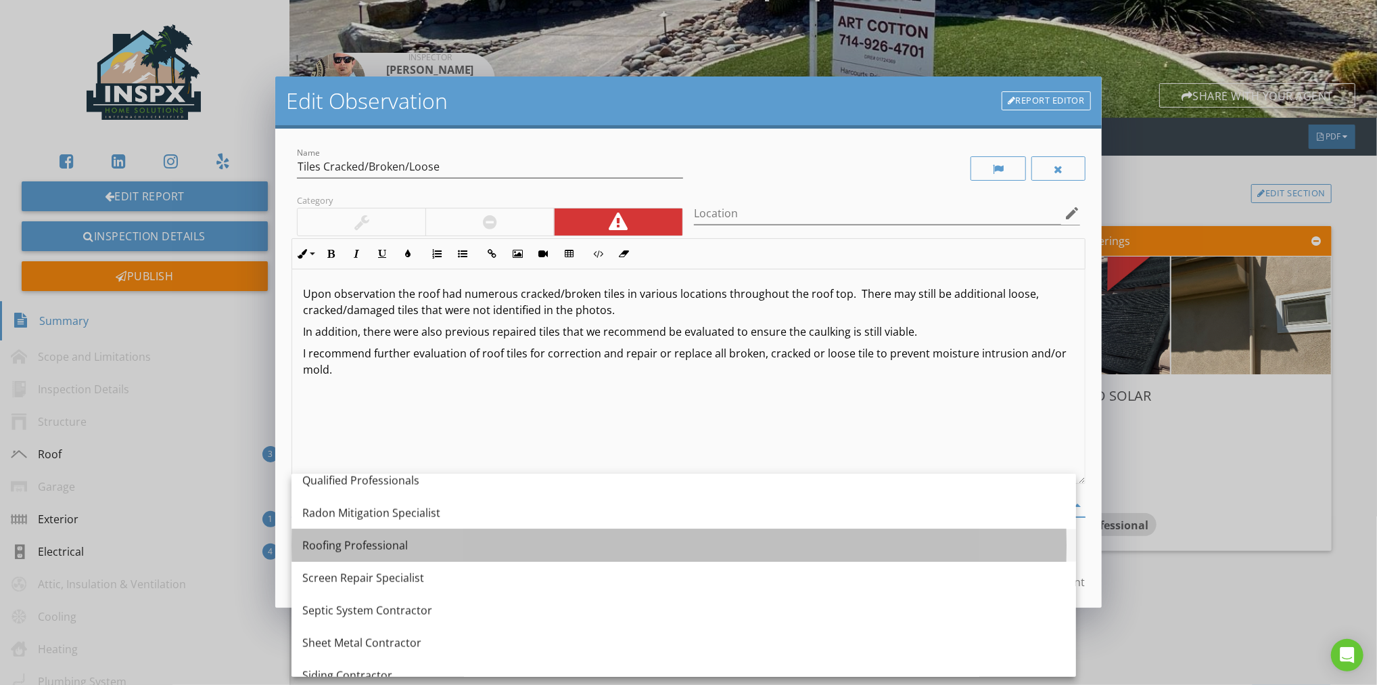
click at [388, 544] on div "Roofing Professional" at bounding box center [683, 545] width 763 height 16
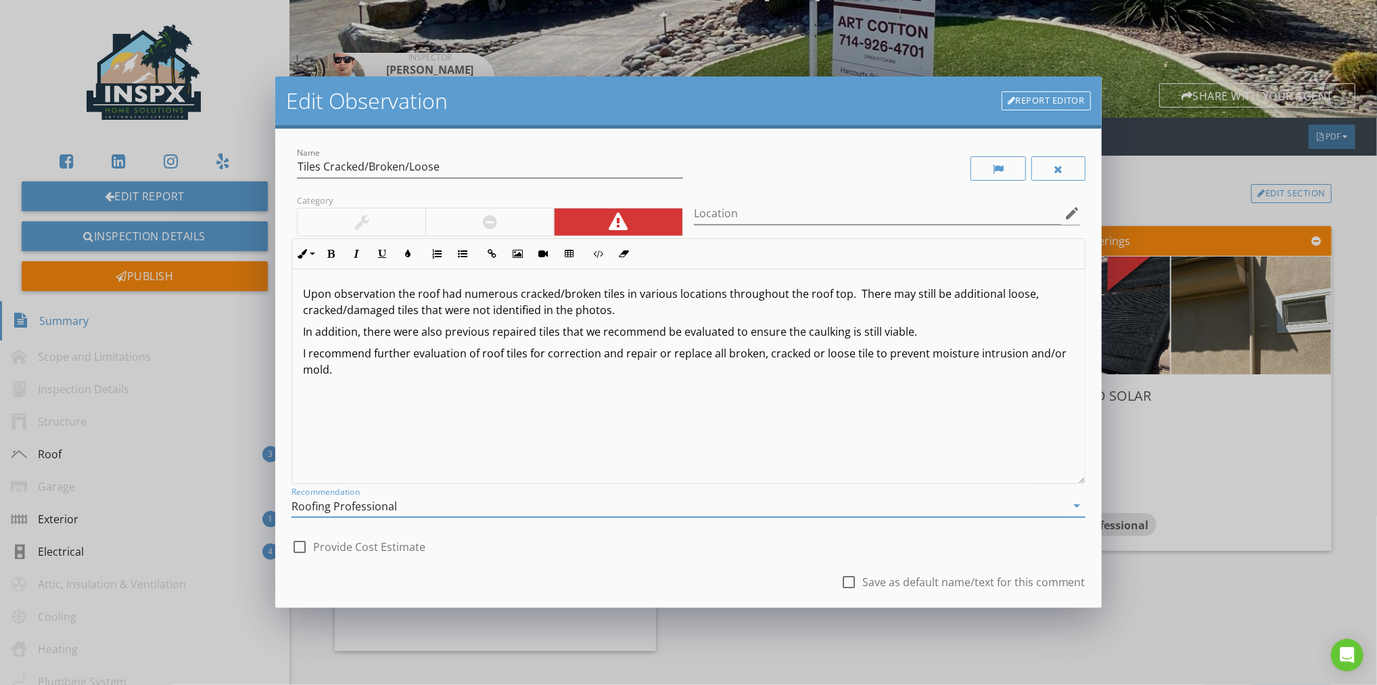
click at [363, 376] on p "I recommend further evaluation of roof tiles for correction and repair or repla…" at bounding box center [688, 361] width 771 height 32
click at [703, 540] on div "check_box_outline_blank Provide Cost Estimate" at bounding box center [689, 545] width 794 height 30
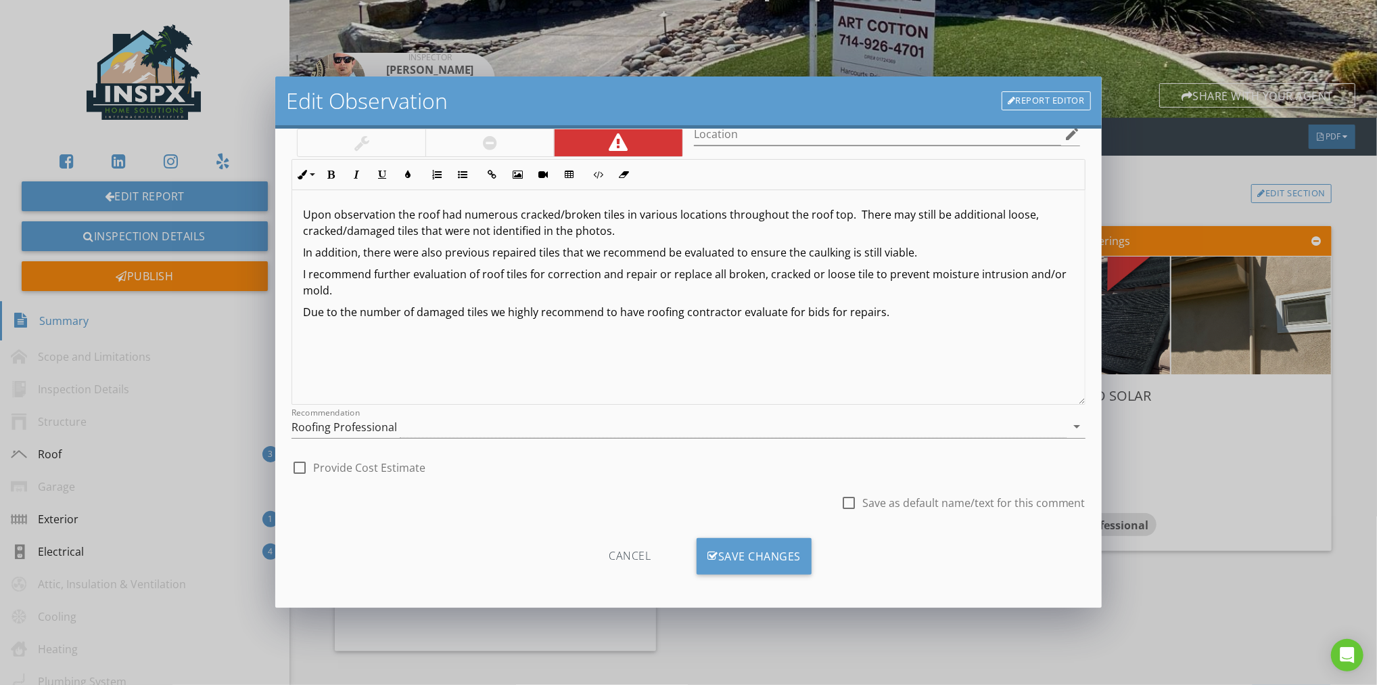
scroll to position [82, 0]
click at [738, 548] on div "Save Changes" at bounding box center [754, 553] width 115 height 37
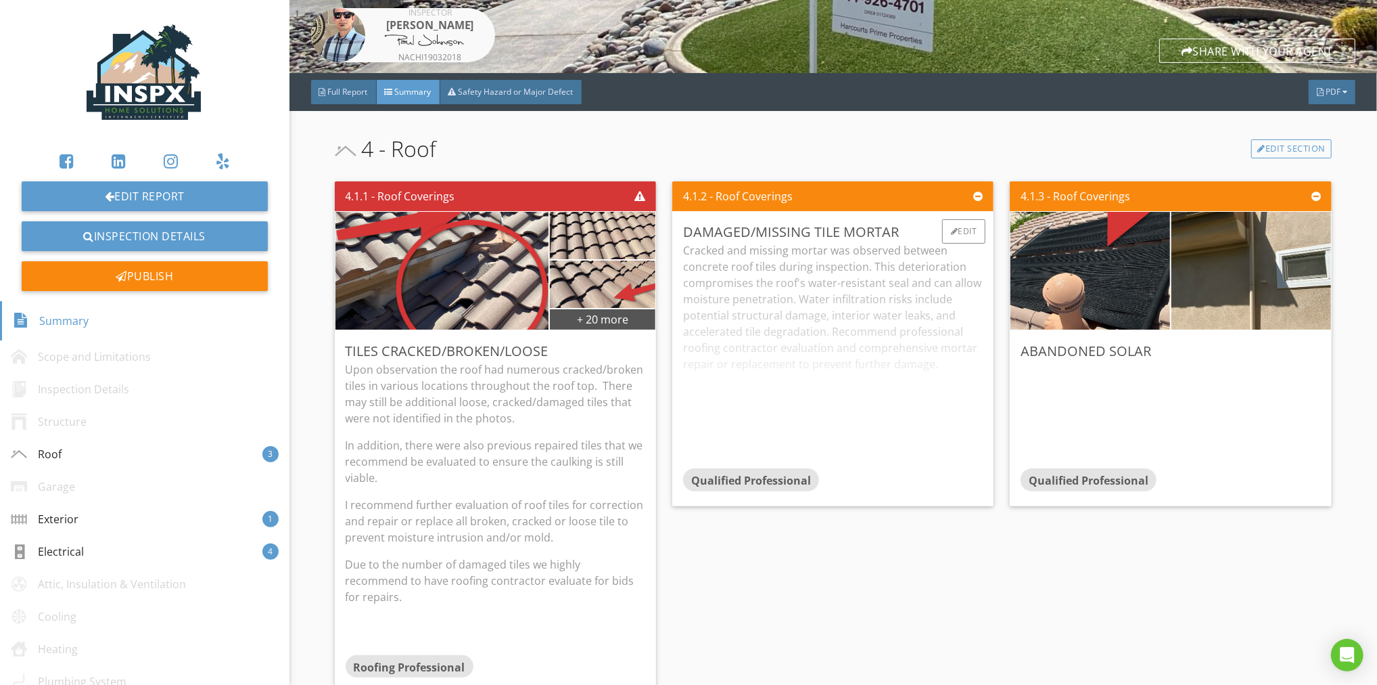
scroll to position [257, 0]
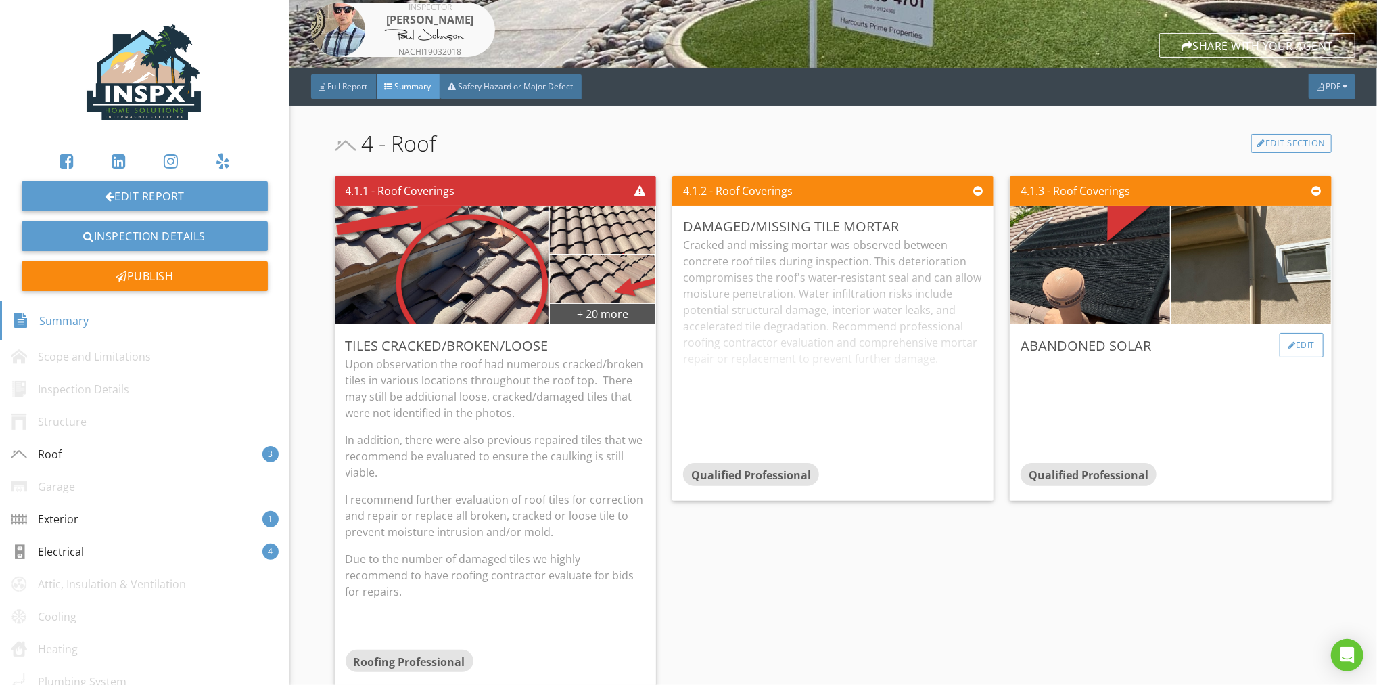
click at [1299, 343] on div "Edit" at bounding box center [1302, 345] width 44 height 24
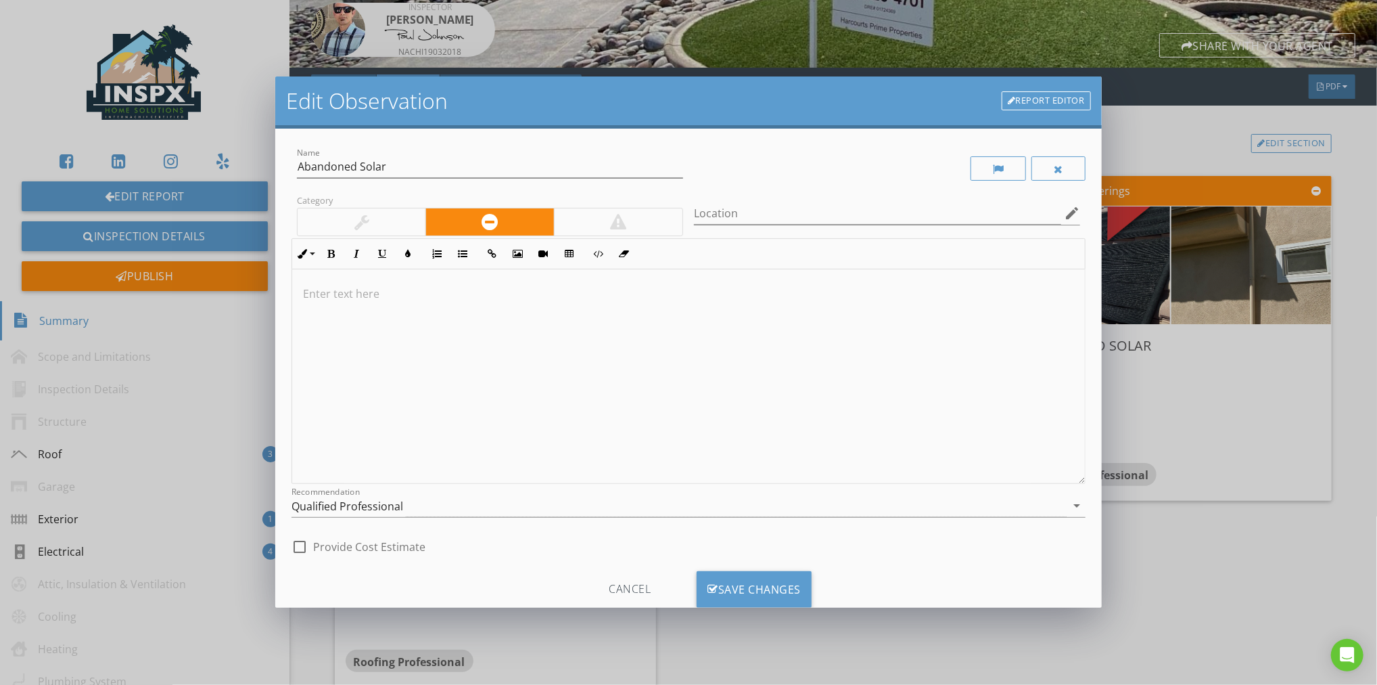
click at [330, 294] on p at bounding box center [688, 293] width 771 height 16
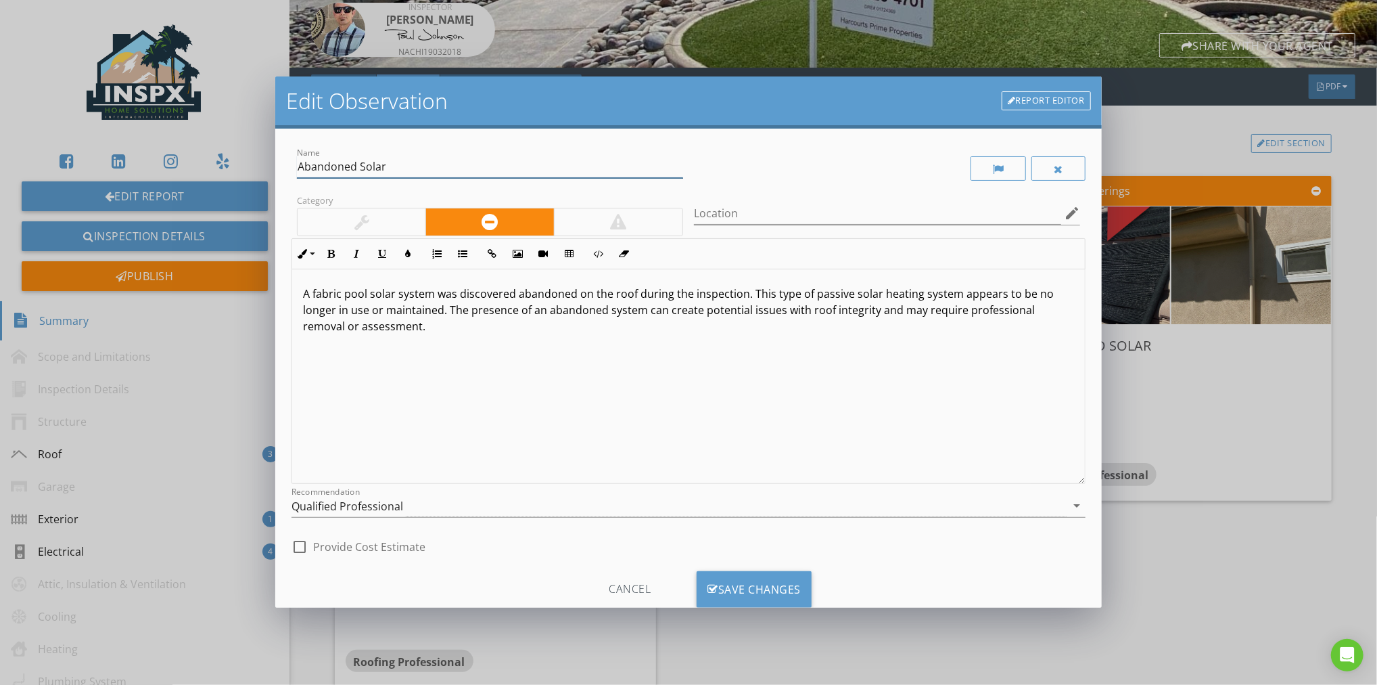
click at [361, 167] on input "Abandoned Solar" at bounding box center [490, 167] width 386 height 22
click at [465, 170] on input "Abandoned Fabric Pool Solar" at bounding box center [490, 167] width 386 height 22
click at [1064, 210] on icon "edit" at bounding box center [1072, 213] width 16 height 16
type input "Abandoned Fabric Pool Solar Ssytem"
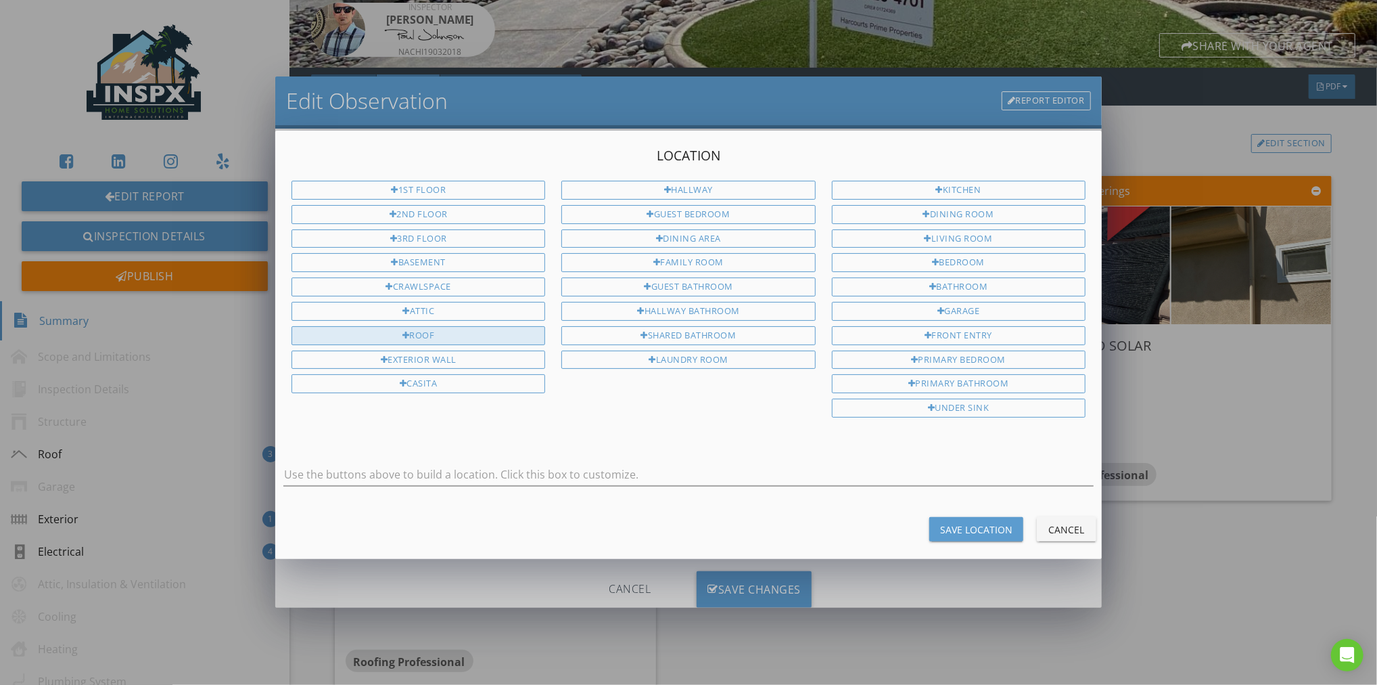
click at [478, 328] on div "Roof" at bounding box center [419, 335] width 254 height 19
type input "Roof"
click at [968, 522] on div "Save Location" at bounding box center [976, 529] width 72 height 14
type input "Roof"
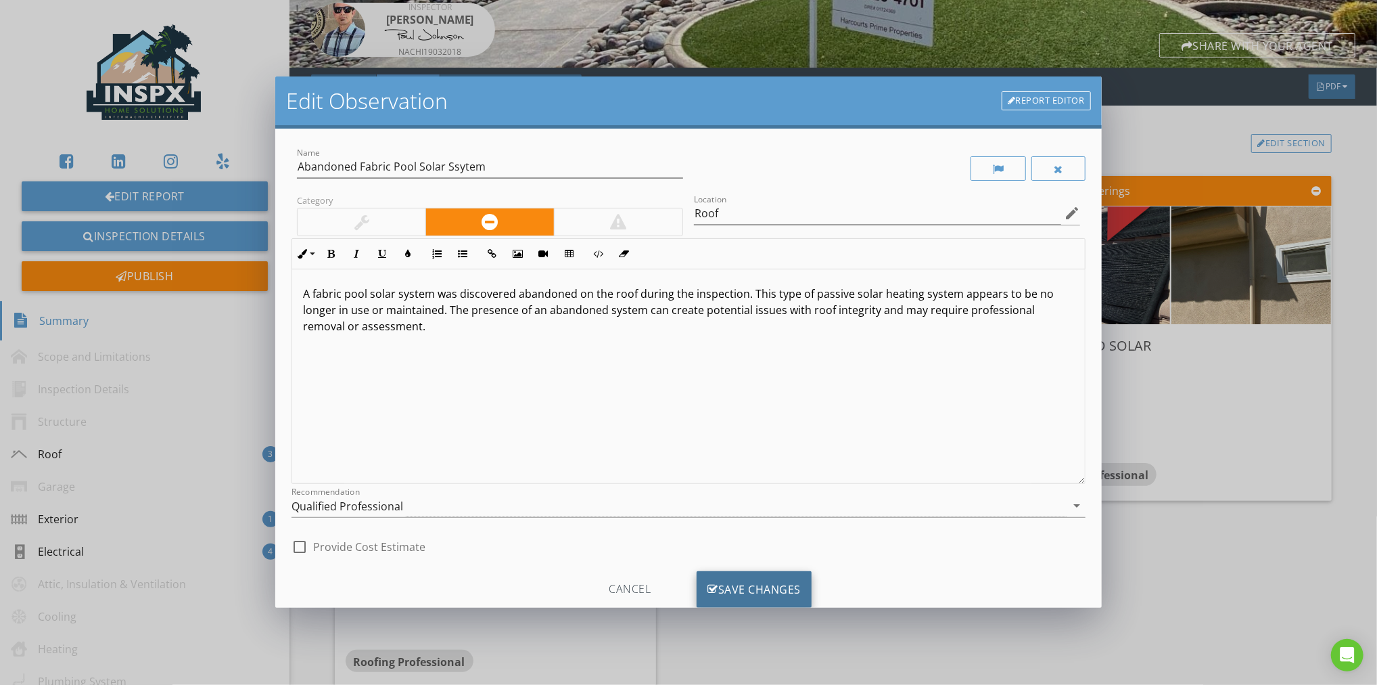
click at [749, 585] on div "Save Changes" at bounding box center [754, 589] width 115 height 37
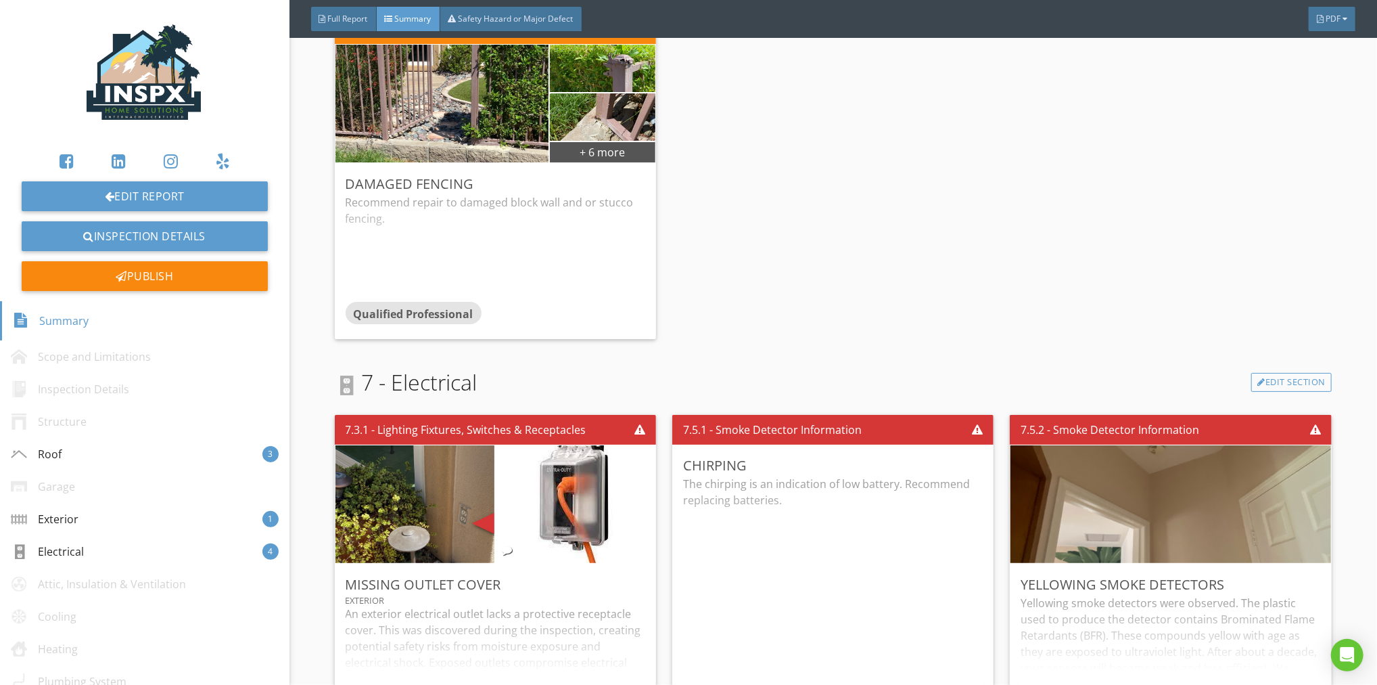
scroll to position [869, 0]
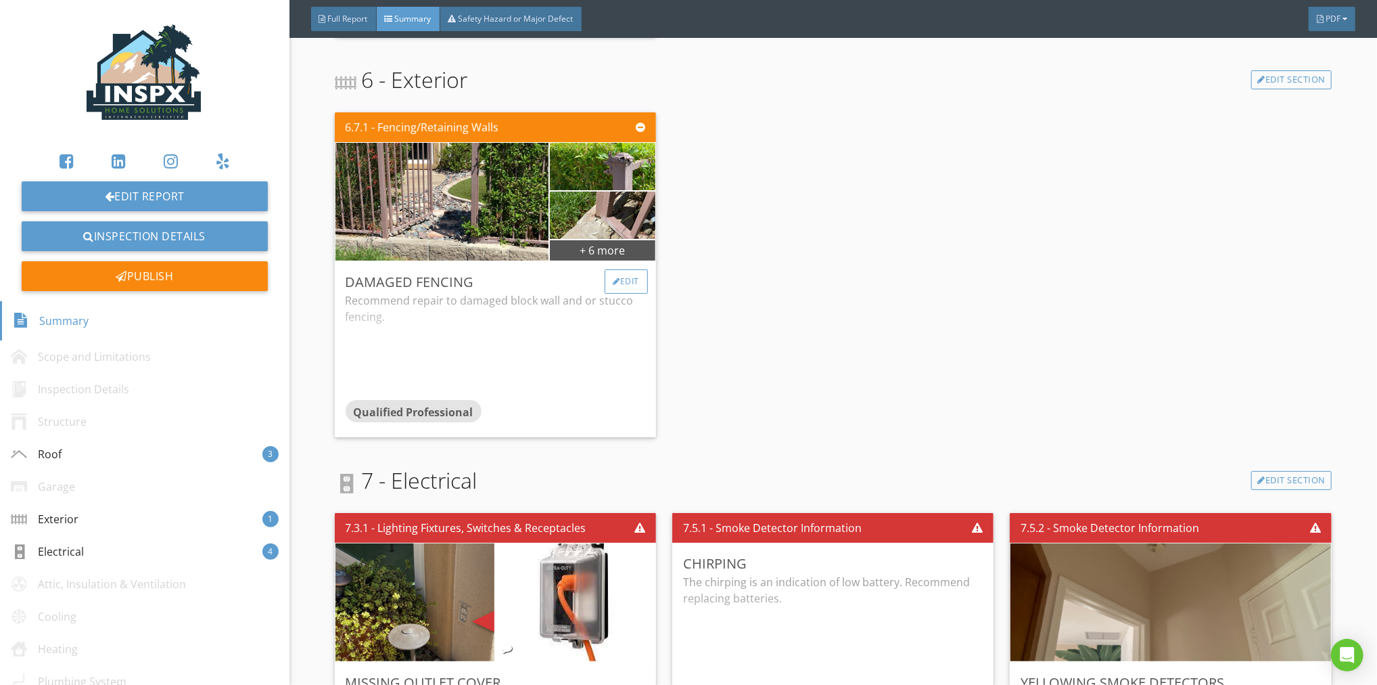
click at [624, 279] on div "Edit" at bounding box center [627, 281] width 44 height 24
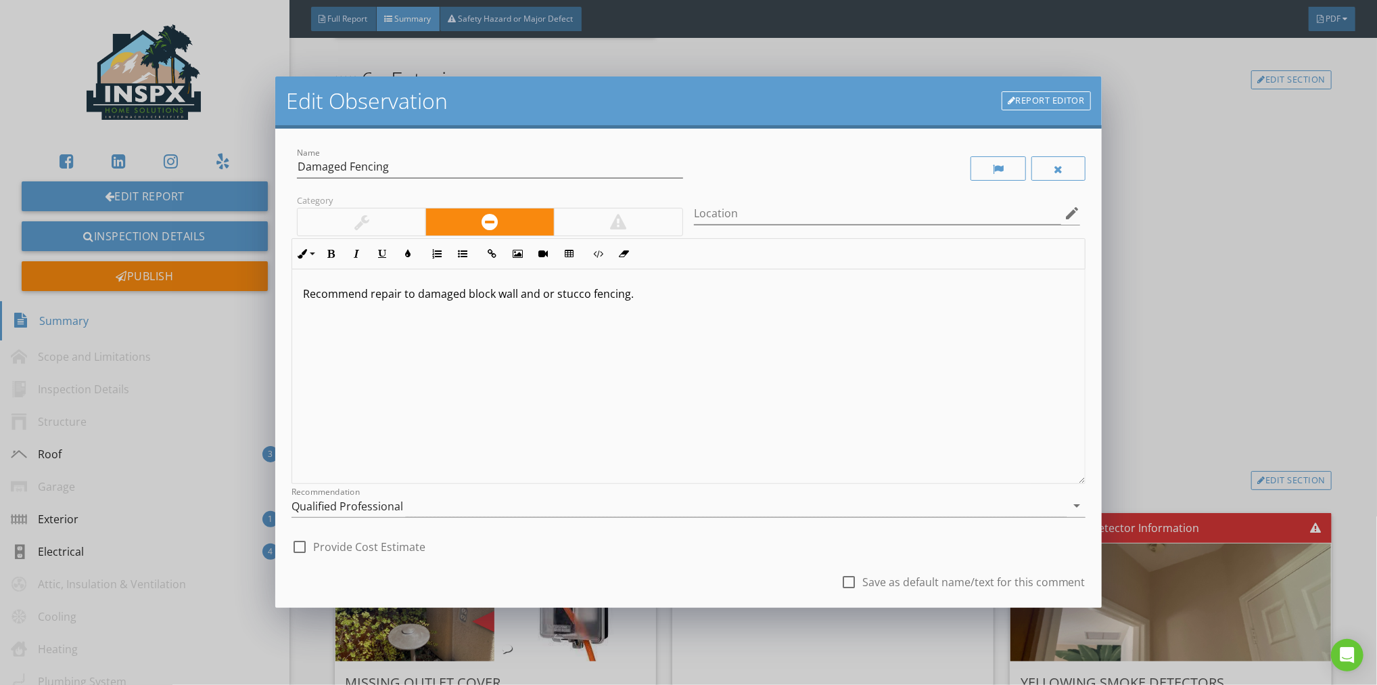
drag, startPoint x: 643, startPoint y: 291, endPoint x: 298, endPoint y: 293, distance: 345.0
click at [298, 293] on div "Recommend repair to damaged block wall and or stucco fencing." at bounding box center [688, 376] width 793 height 214
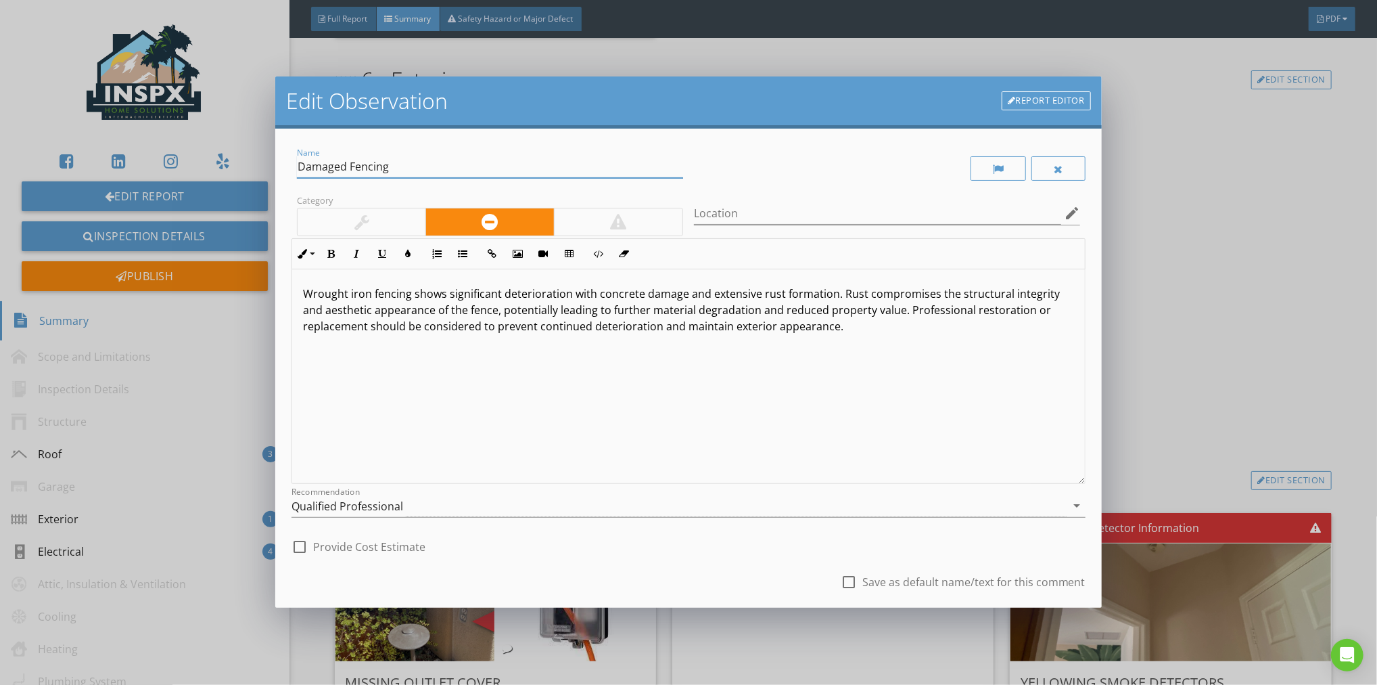
drag, startPoint x: 350, startPoint y: 169, endPoint x: 356, endPoint y: 189, distance: 21.2
click at [350, 170] on input "Damaged Fencing" at bounding box center [490, 167] width 386 height 22
type input "Damaged Wrought Iron Fencing"
click at [622, 557] on div "check_box_outline_blank Provide Cost Estimate" at bounding box center [689, 545] width 794 height 30
click at [1071, 505] on icon "arrow_drop_down" at bounding box center [1077, 505] width 16 height 16
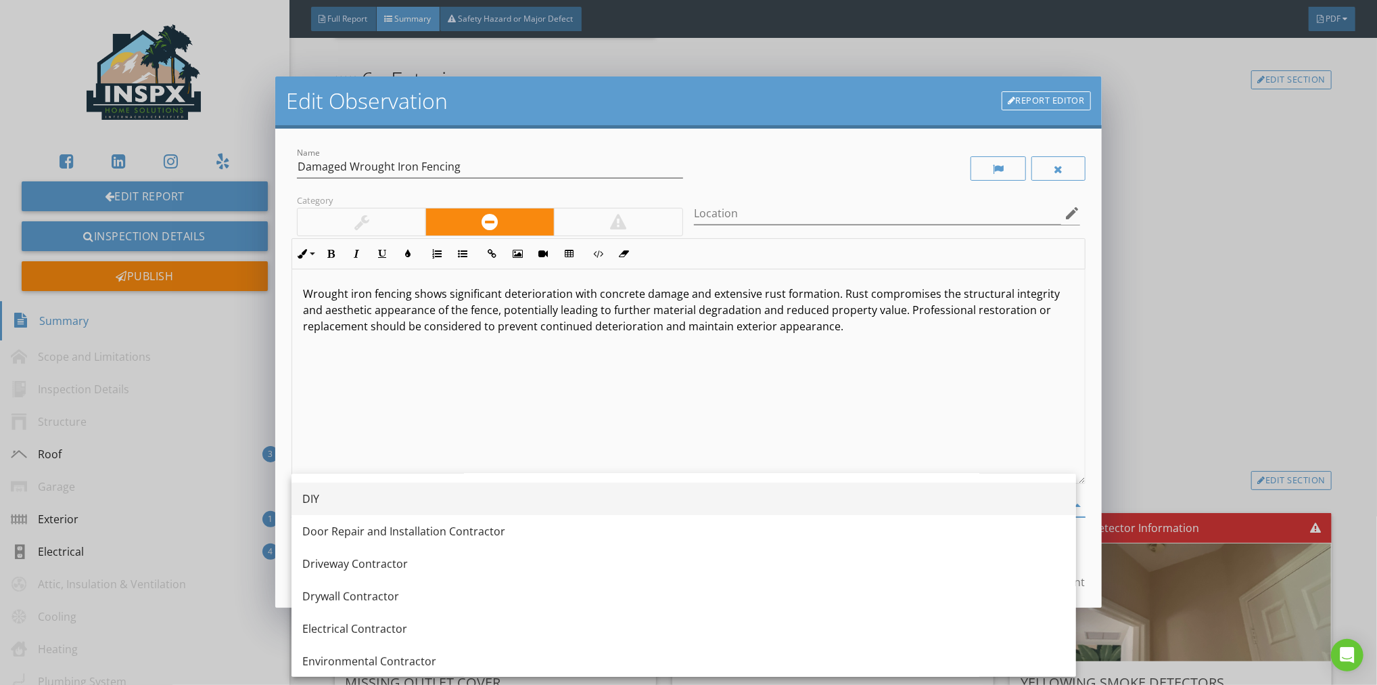
scroll to position [487, 0]
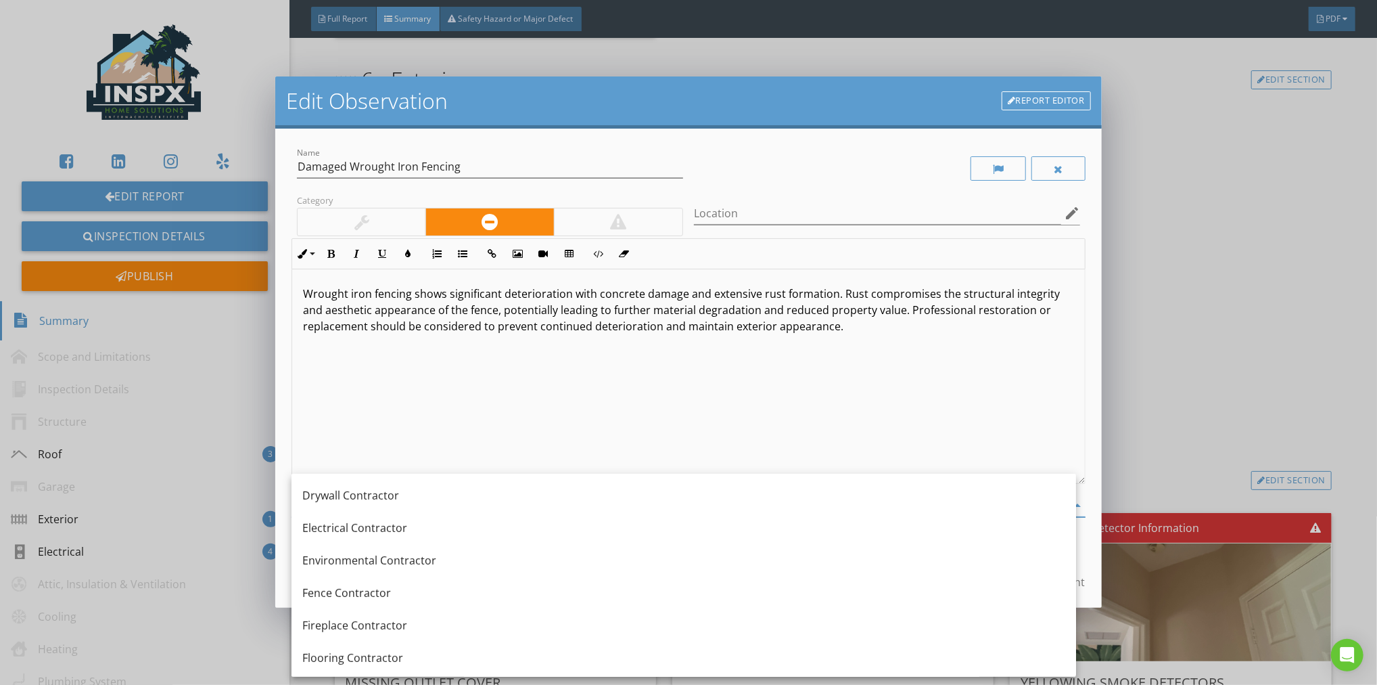
click at [333, 593] on div "Fence Contractor" at bounding box center [683, 592] width 763 height 16
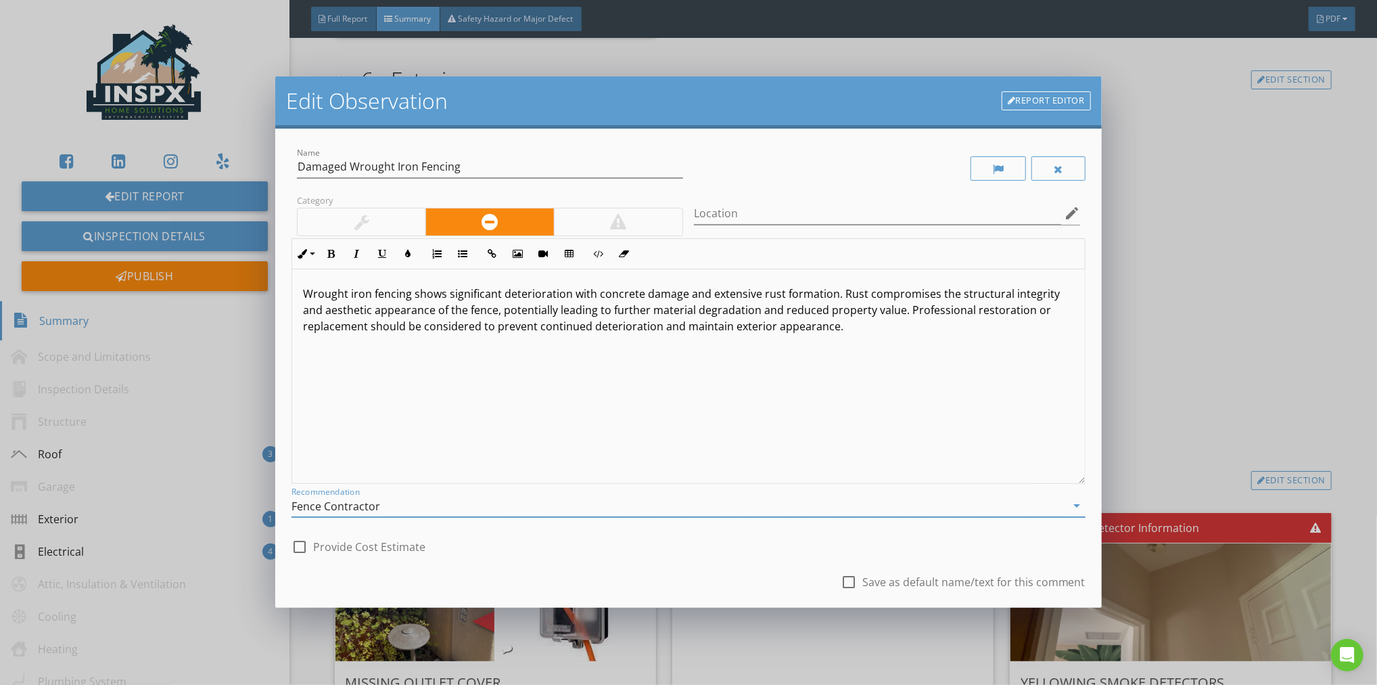
click at [639, 592] on div "check_box_outline_blank Save as default name/text for this comment" at bounding box center [689, 583] width 794 height 46
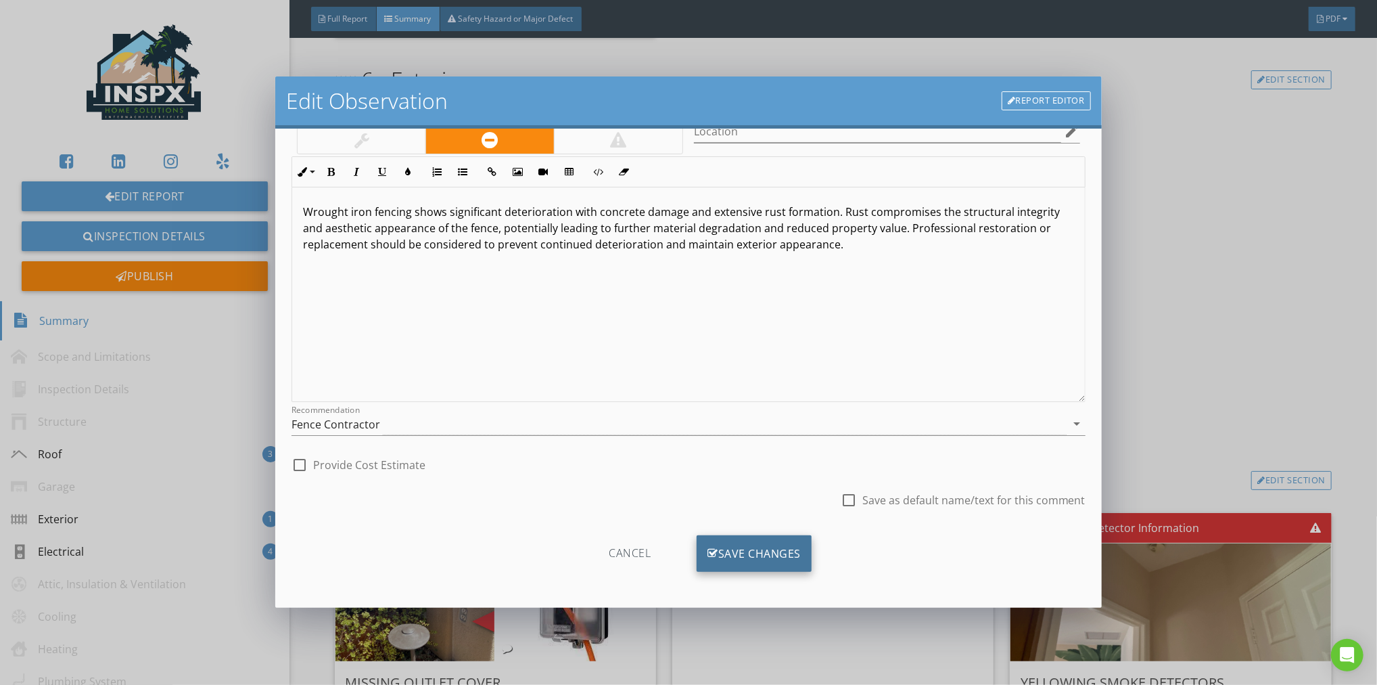
click at [751, 558] on div "Save Changes" at bounding box center [754, 553] width 115 height 37
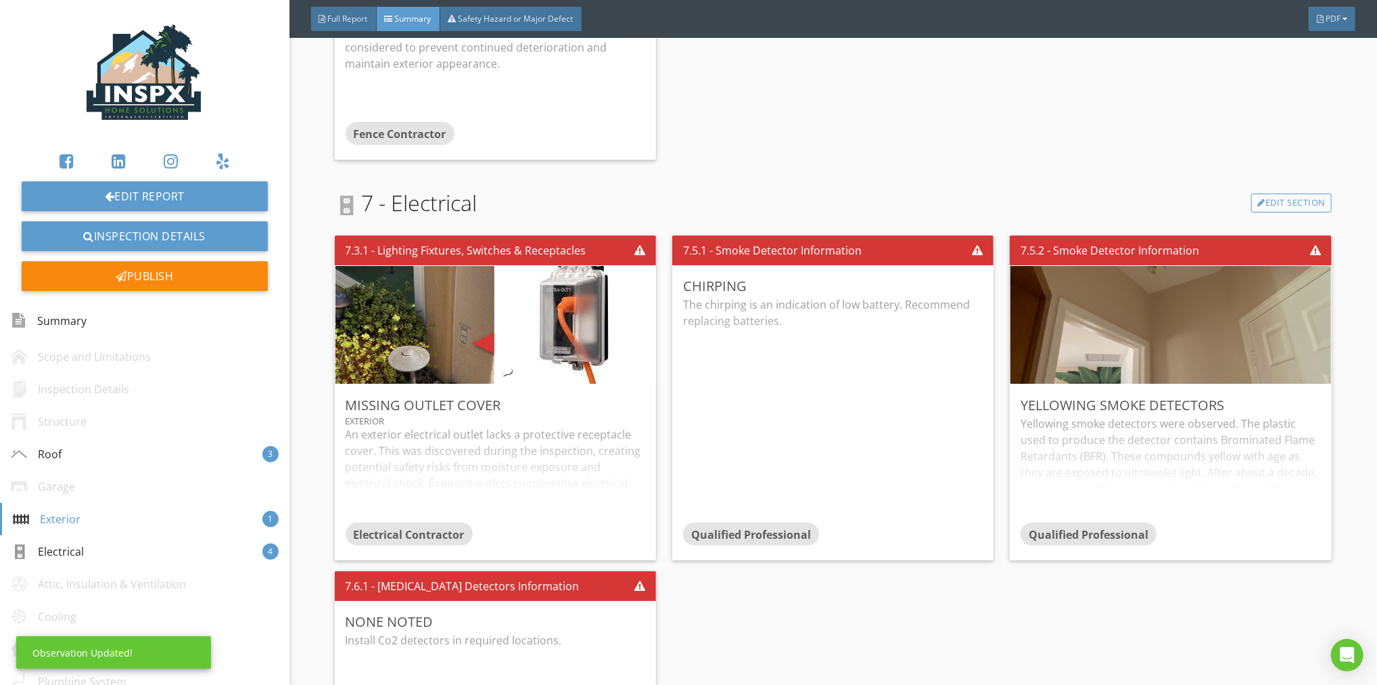
scroll to position [1229, 0]
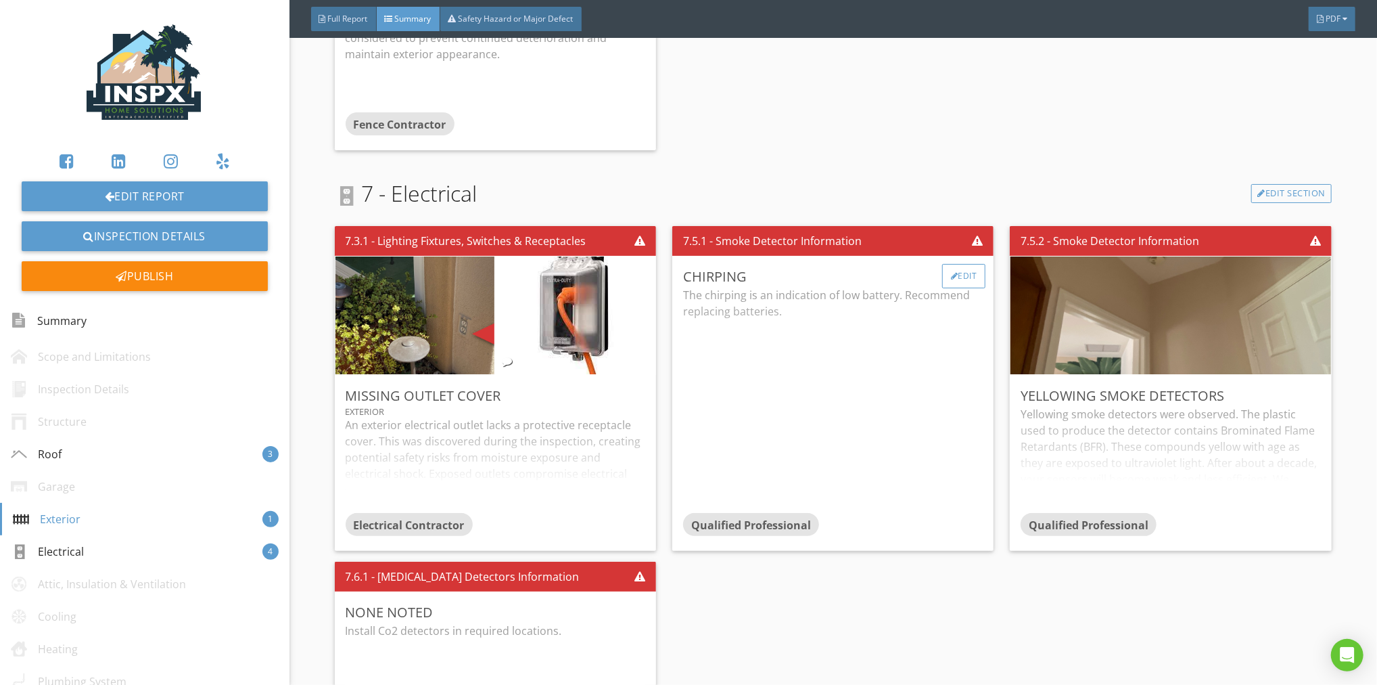
click at [956, 273] on div "Edit" at bounding box center [964, 276] width 44 height 24
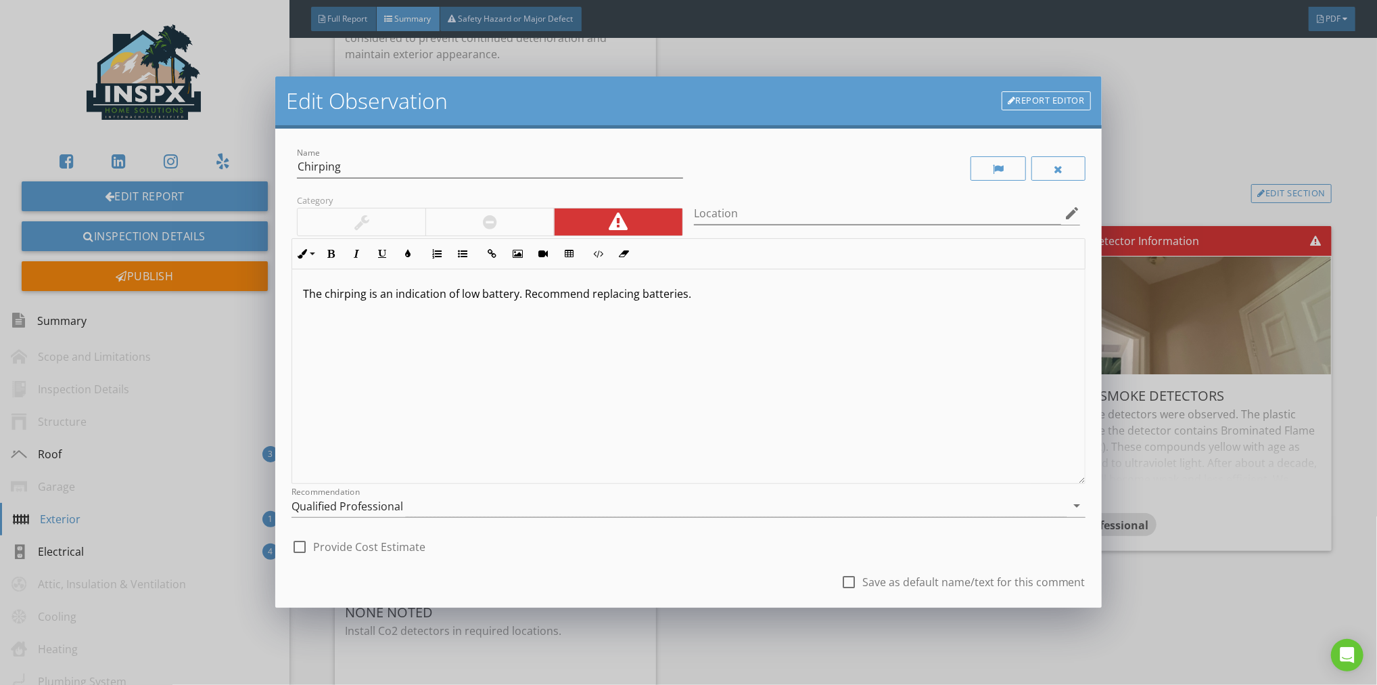
drag, startPoint x: 666, startPoint y: 289, endPoint x: 299, endPoint y: 292, distance: 366.6
click at [299, 292] on div "The chirping is an indication of low battery. Recommend replacing batteries." at bounding box center [688, 376] width 793 height 214
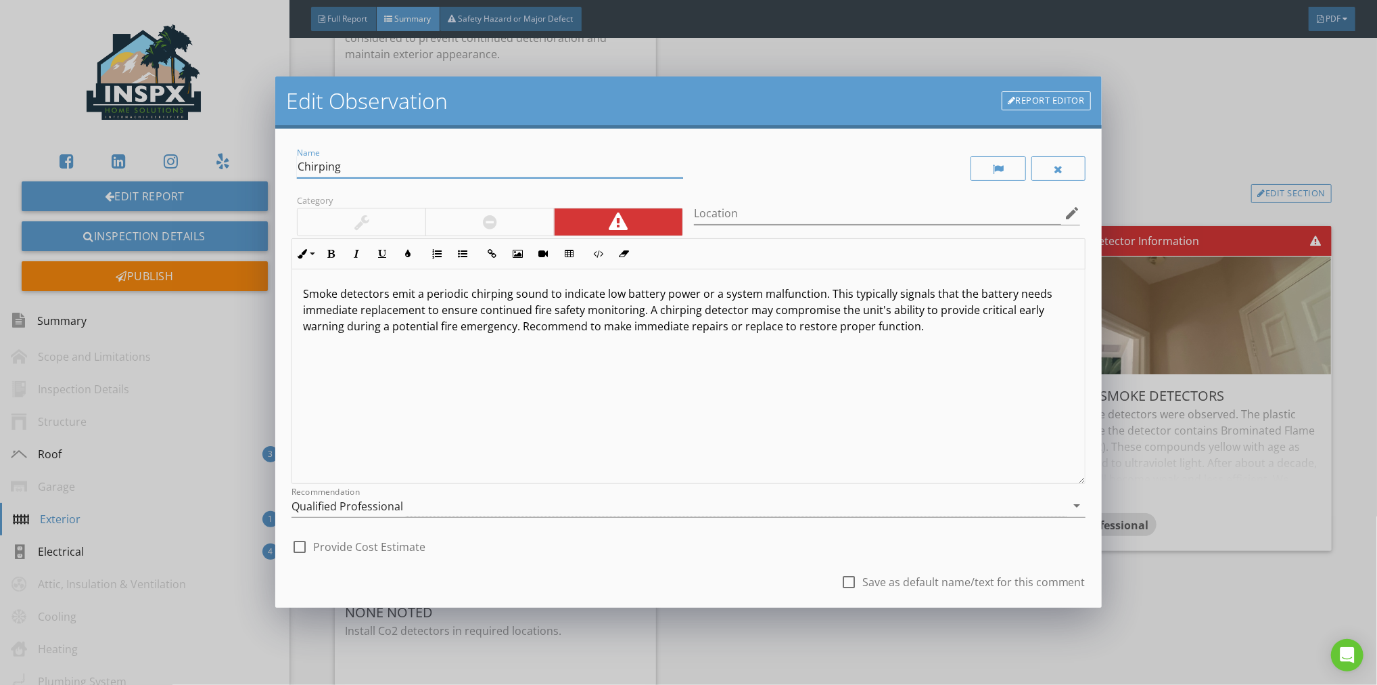
click at [406, 171] on input "Chirping" at bounding box center [490, 167] width 386 height 22
type input "Chirping Smoke Detectors"
click at [670, 561] on div "check_box_outline_blank Save as default name/text for this comment" at bounding box center [689, 583] width 794 height 46
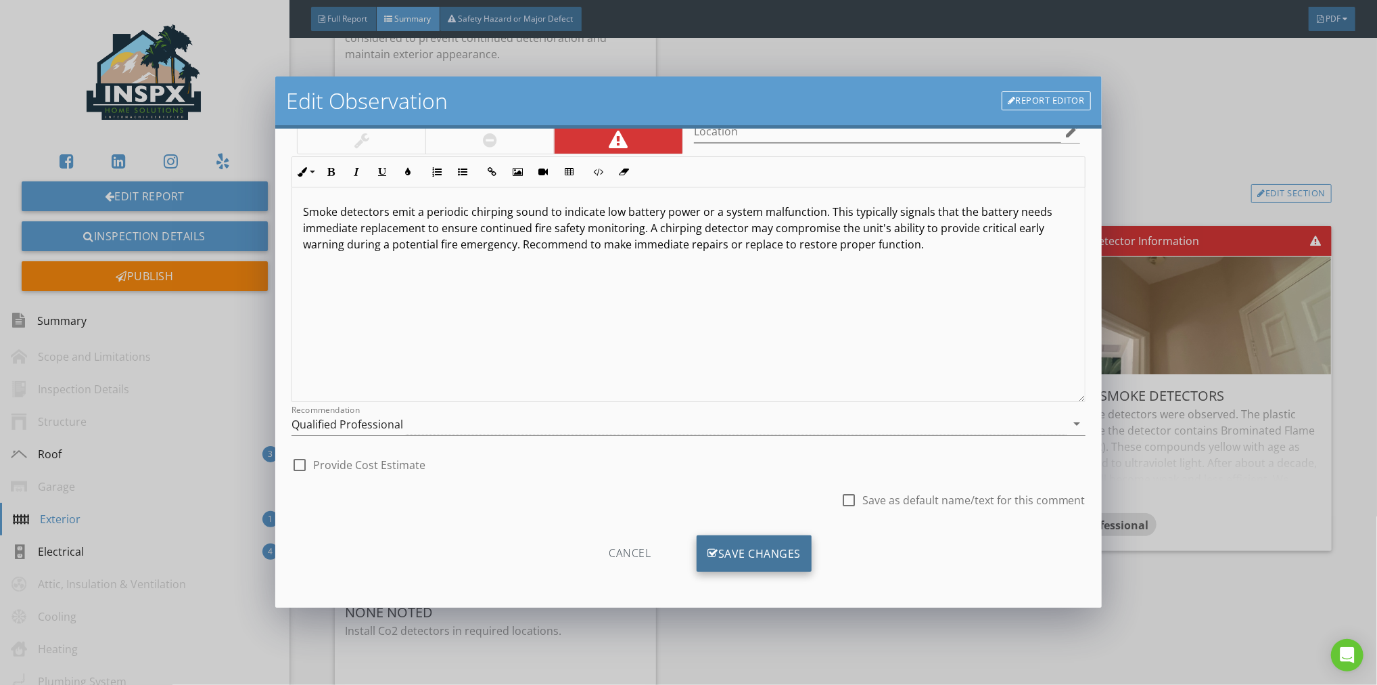
click at [736, 547] on div "Save Changes" at bounding box center [754, 553] width 115 height 37
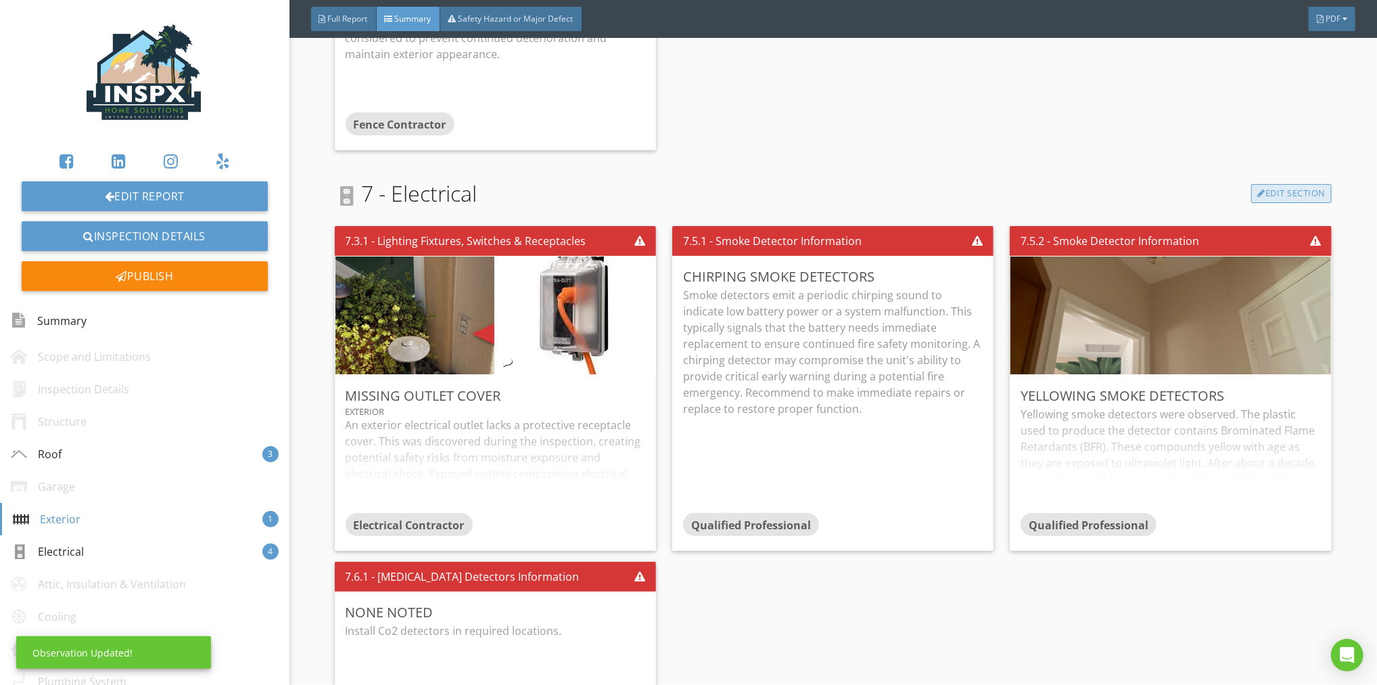
click at [1282, 191] on link "Edit Section" at bounding box center [1291, 193] width 80 height 19
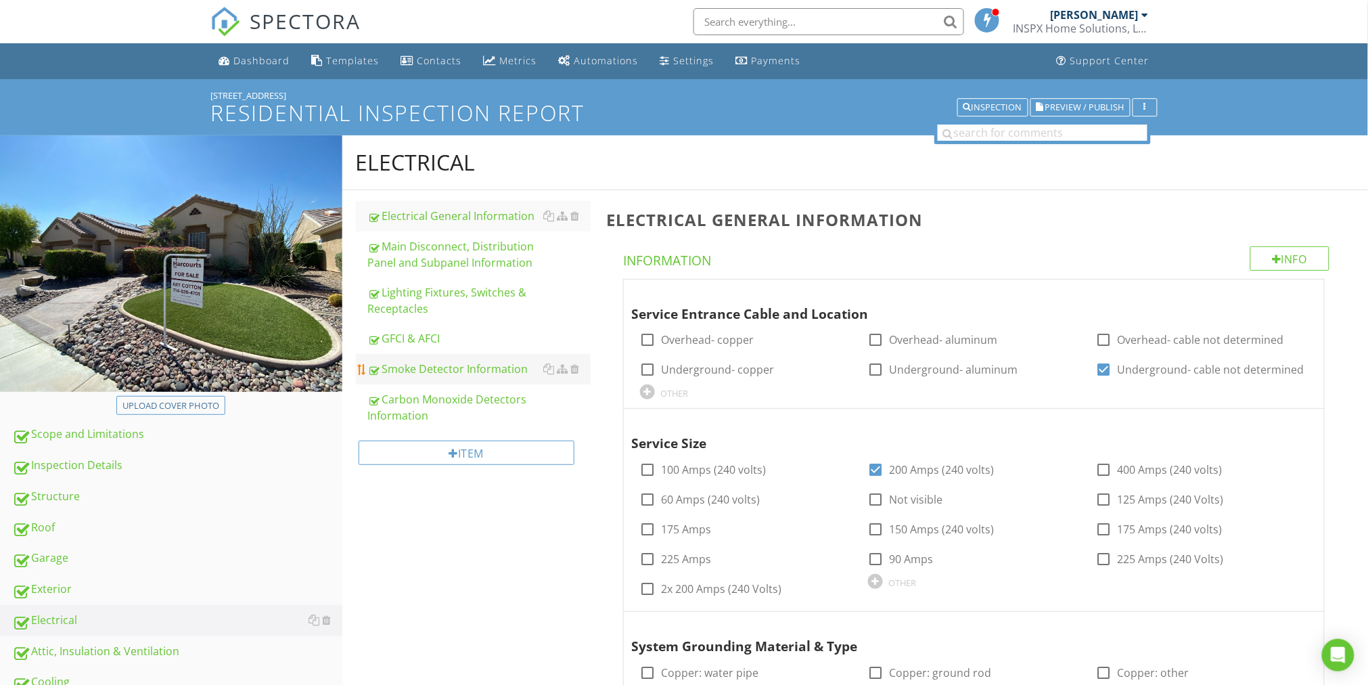
click at [427, 369] on div "Smoke Detector Information" at bounding box center [479, 369] width 223 height 16
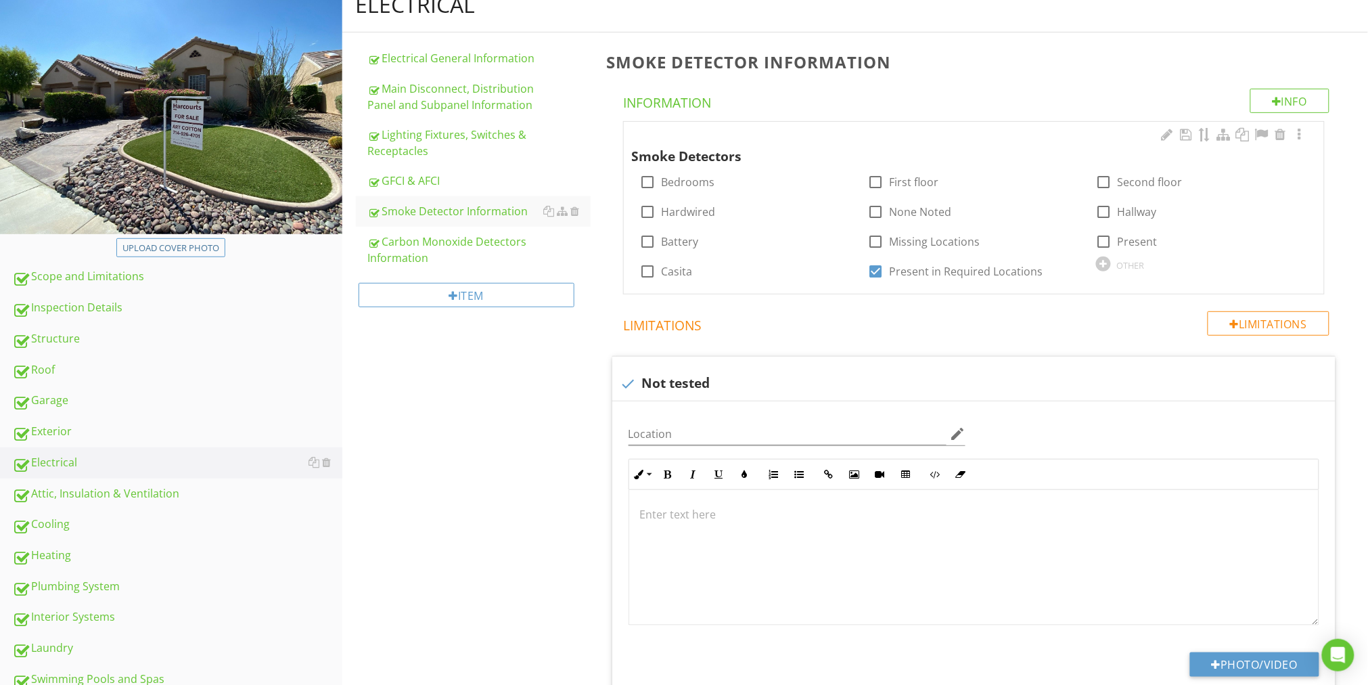
scroll to position [158, 0]
click at [651, 210] on div at bounding box center [647, 211] width 23 height 23
checkbox input "true"
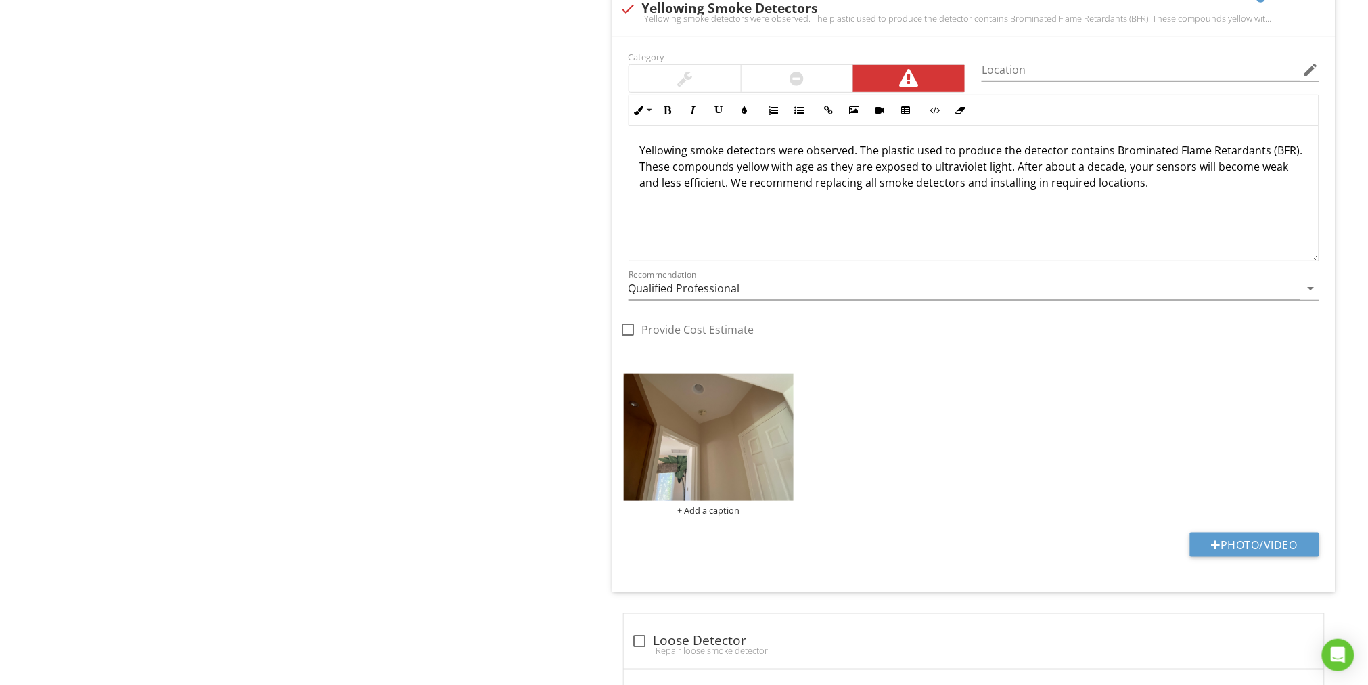
scroll to position [2106, 0]
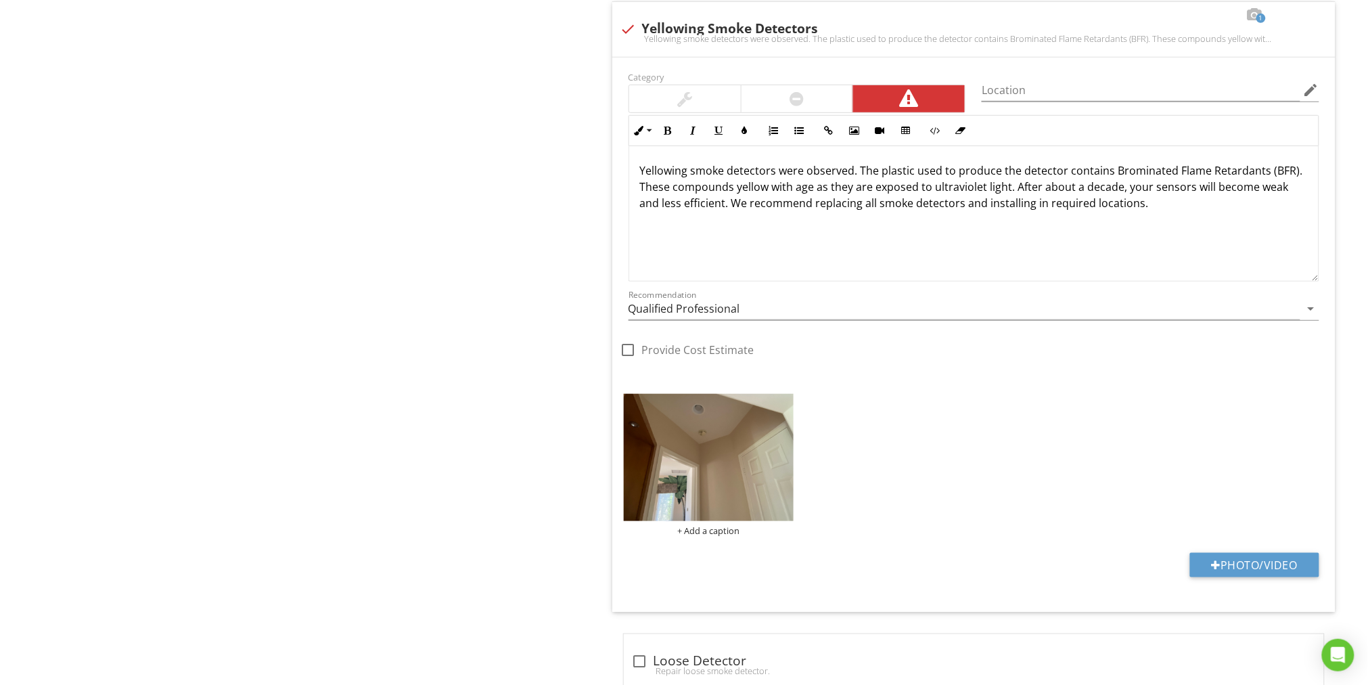
drag, startPoint x: 499, startPoint y: 318, endPoint x: 502, endPoint y: 311, distance: 7.3
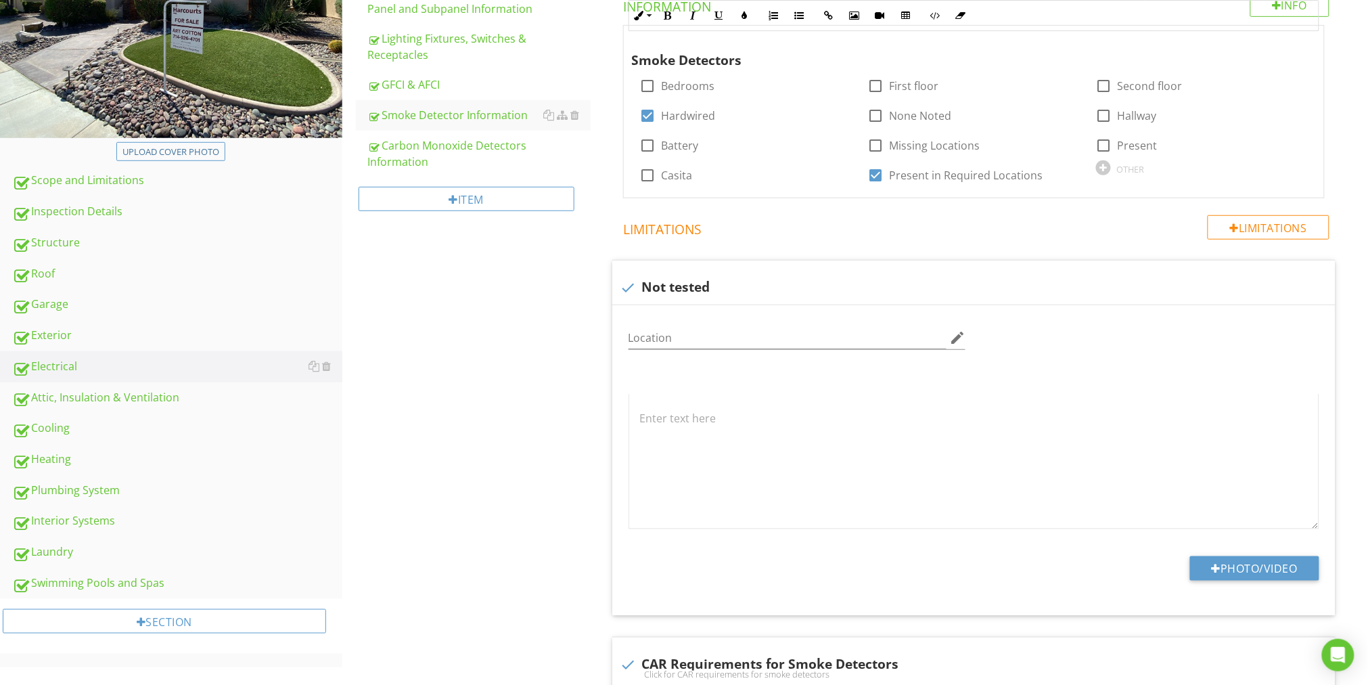
scroll to position [0, 0]
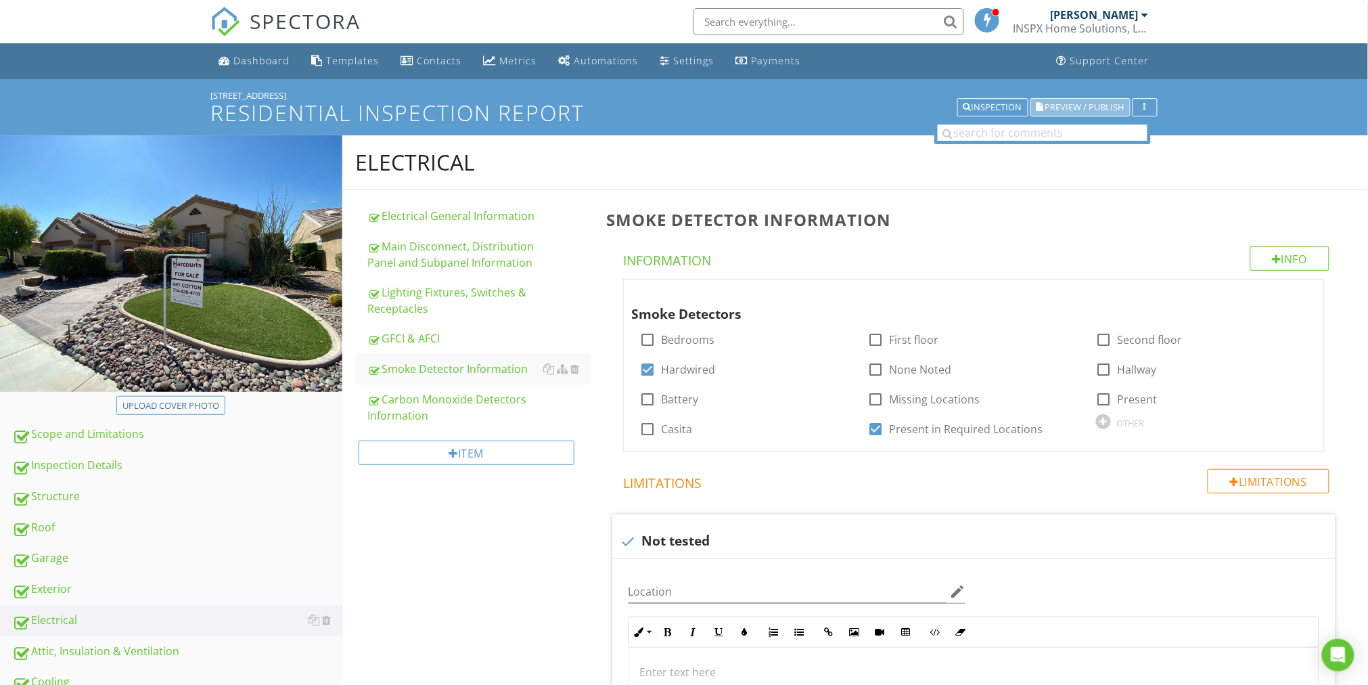
click at [1093, 105] on span "Preview / Publish" at bounding box center [1084, 107] width 79 height 9
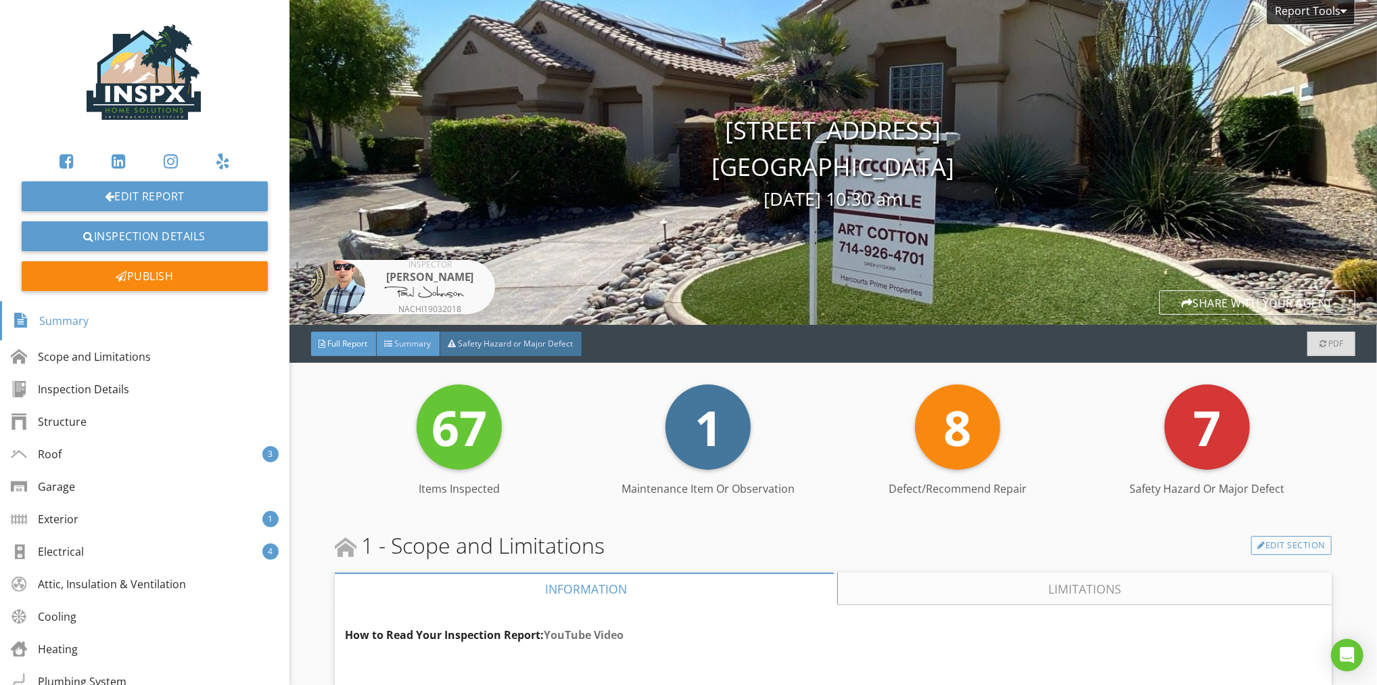
click at [416, 346] on span "Summary" at bounding box center [413, 343] width 37 height 11
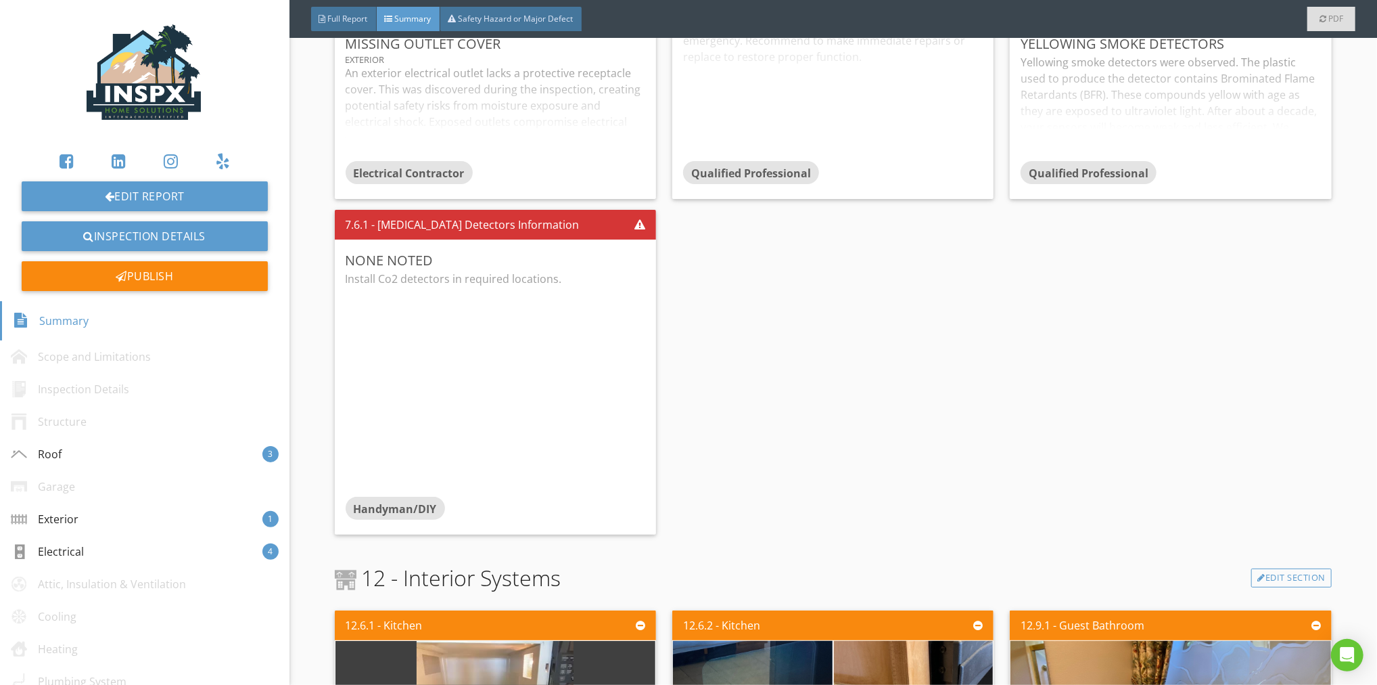
scroll to position [1324, 0]
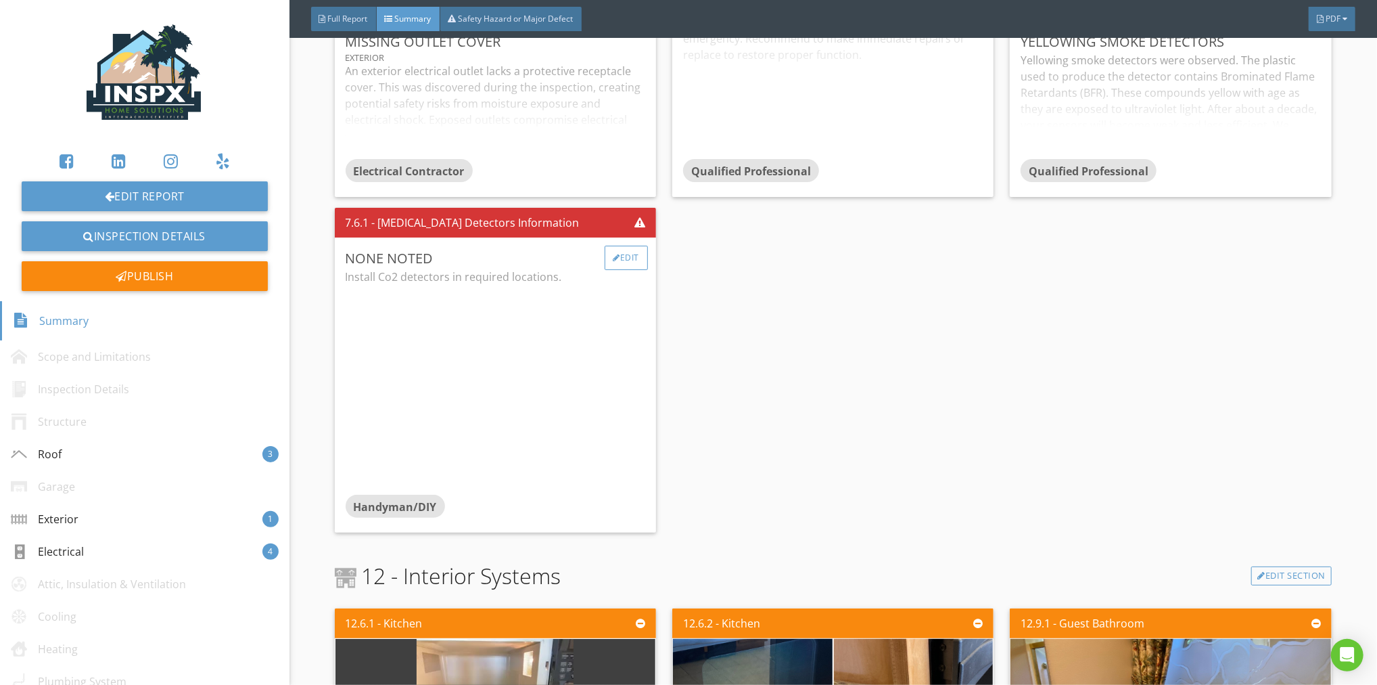
click at [632, 260] on div "Edit" at bounding box center [627, 258] width 44 height 24
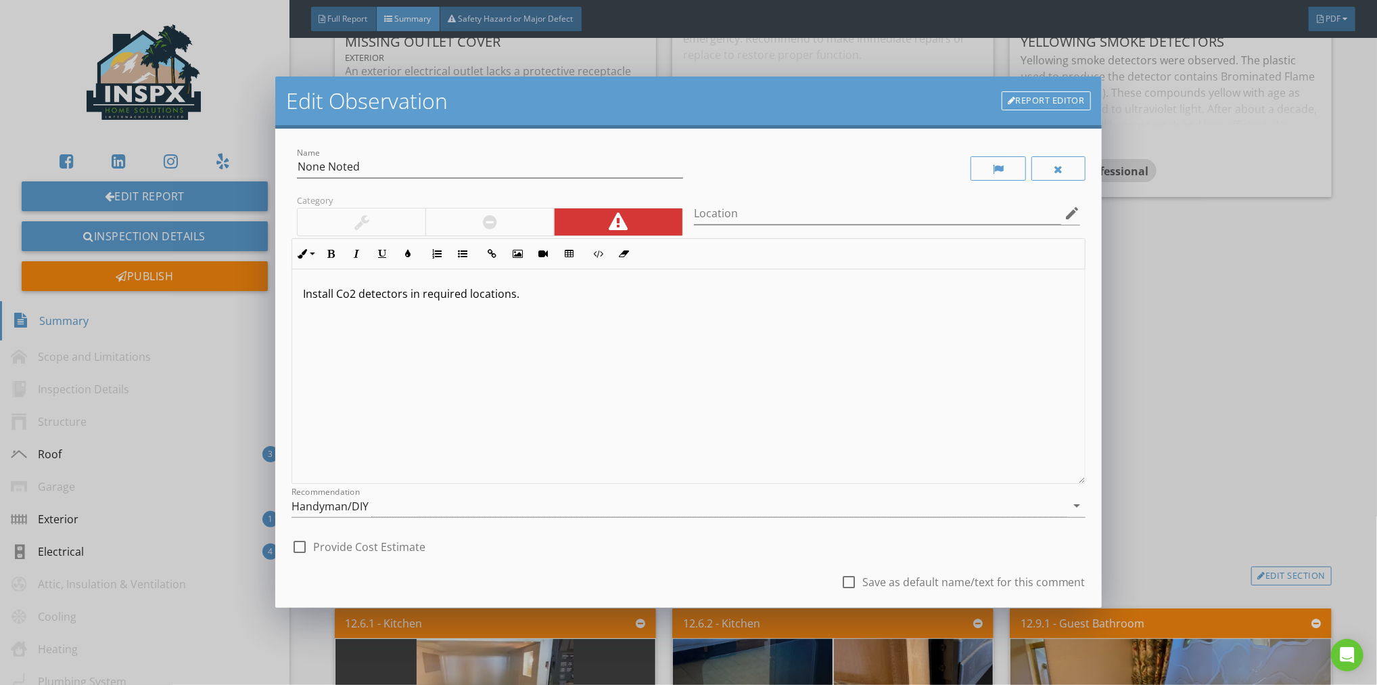
drag, startPoint x: 530, startPoint y: 294, endPoint x: 300, endPoint y: 292, distance: 229.3
click at [301, 292] on div "Install Co2 detectors in required locations." at bounding box center [688, 376] width 793 height 214
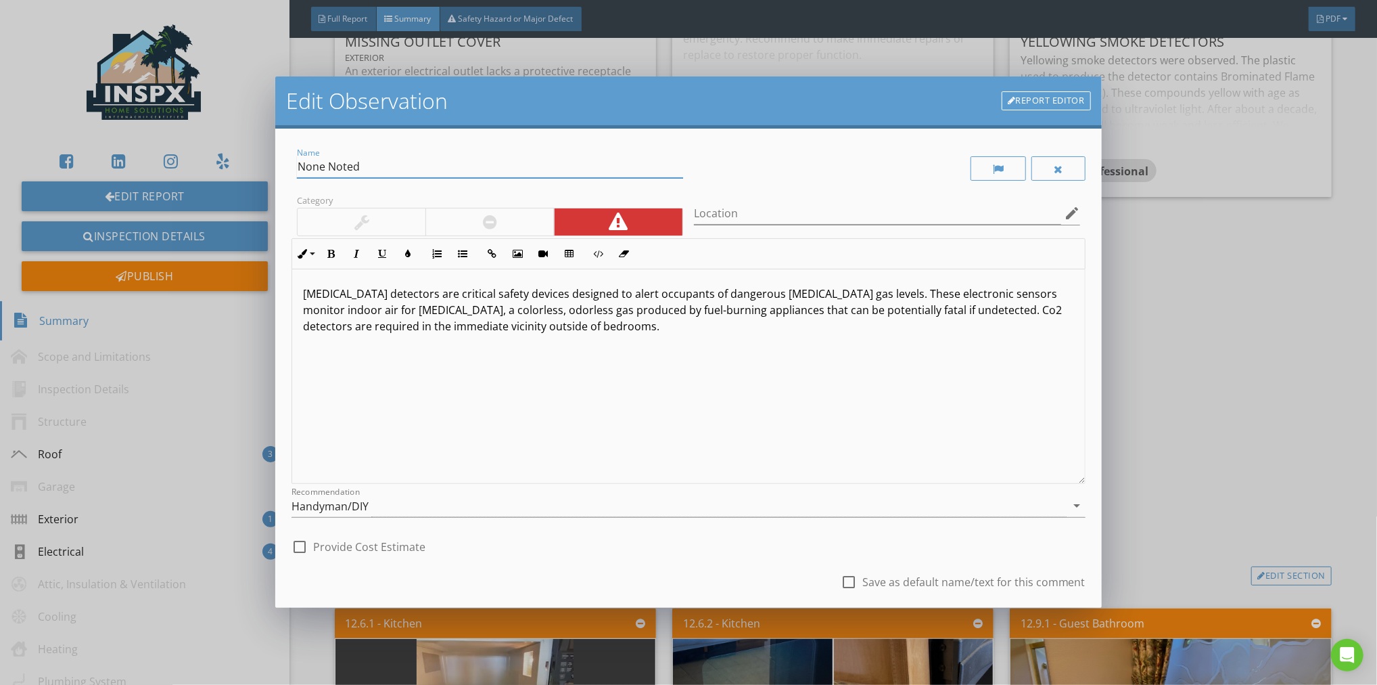
click at [297, 164] on input "None Noted" at bounding box center [490, 167] width 386 height 22
type input "Carbon Monoxide Detectors- None Noted"
drag, startPoint x: 650, startPoint y: 575, endPoint x: 657, endPoint y: 574, distance: 7.6
click at [651, 575] on div "check_box_outline_blank Save as default name/text for this comment" at bounding box center [689, 583] width 794 height 46
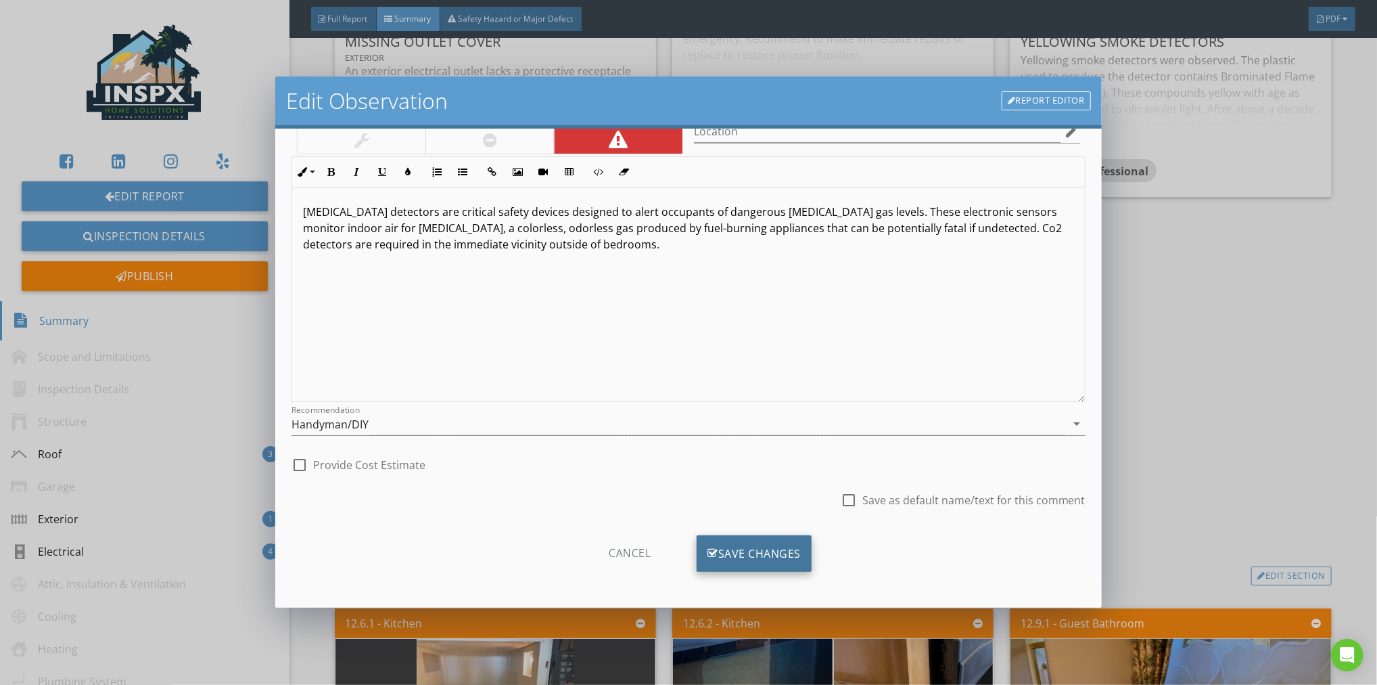
click at [760, 554] on div "Save Changes" at bounding box center [754, 553] width 115 height 37
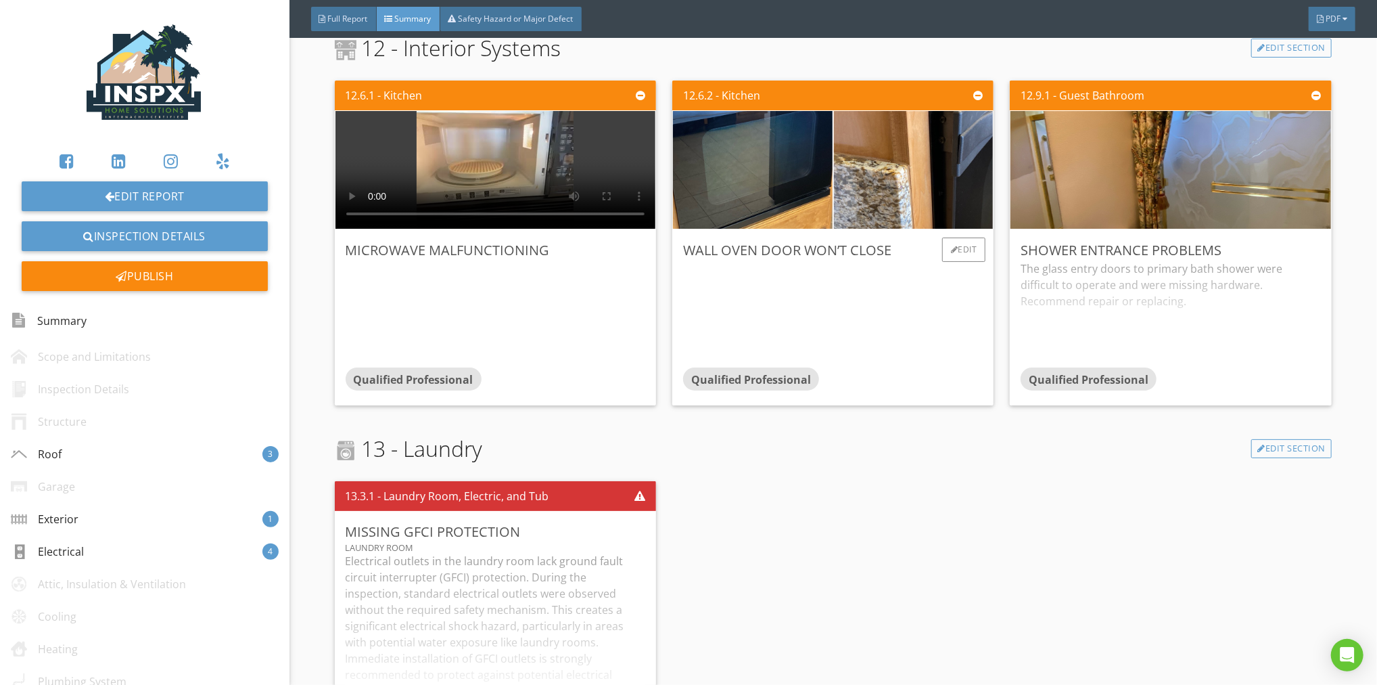
scroll to position [1862, 0]
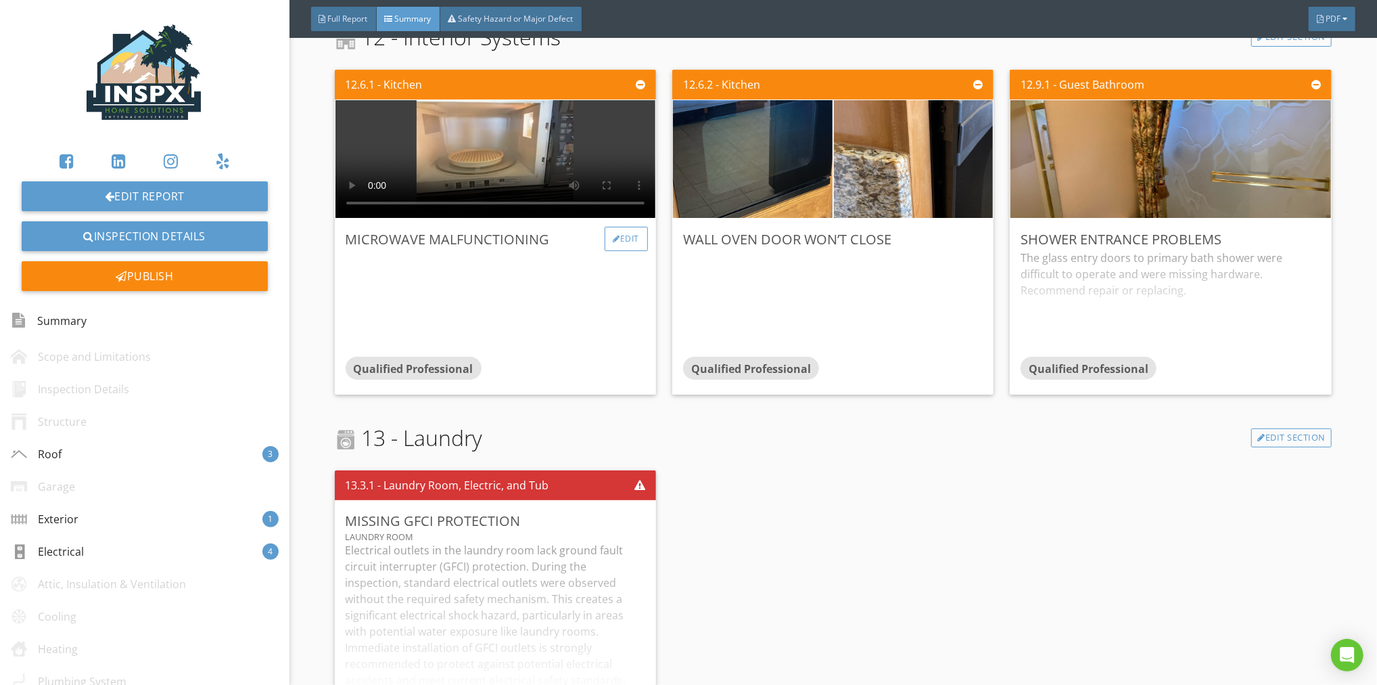
click at [622, 233] on div "Edit" at bounding box center [627, 239] width 44 height 24
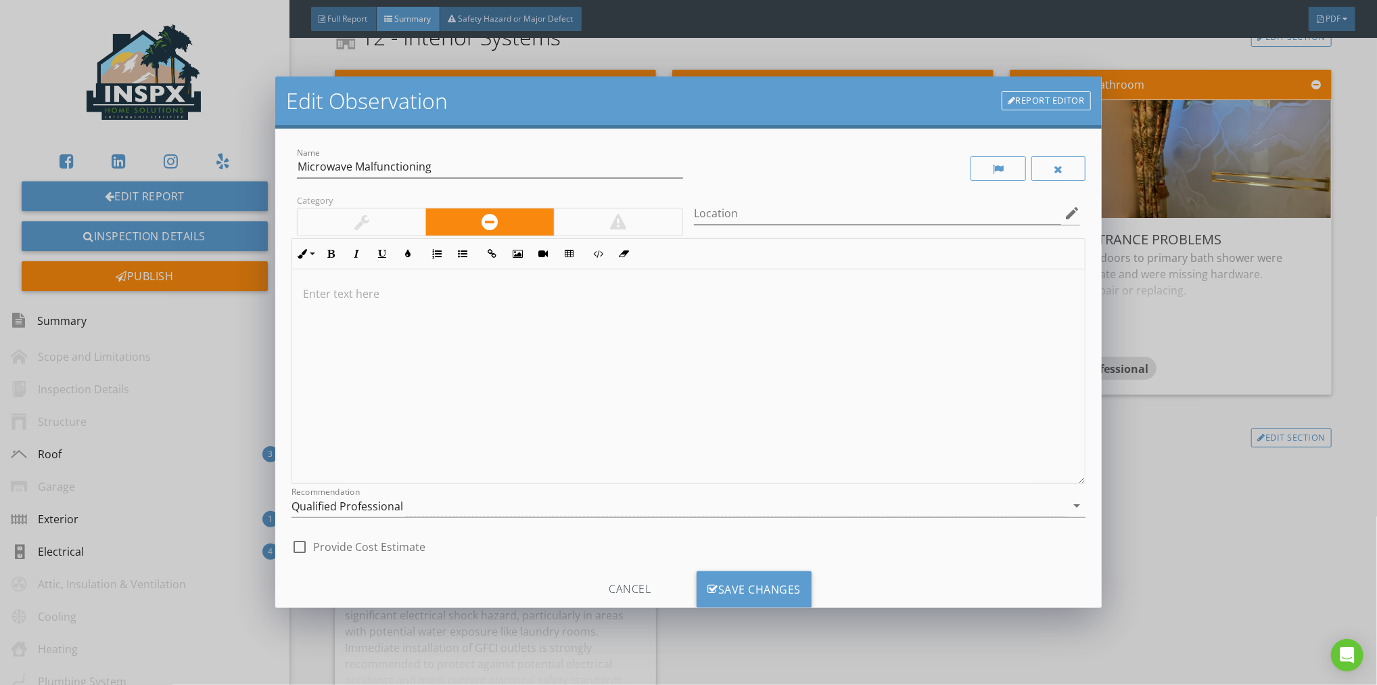
click at [360, 292] on p at bounding box center [688, 293] width 771 height 16
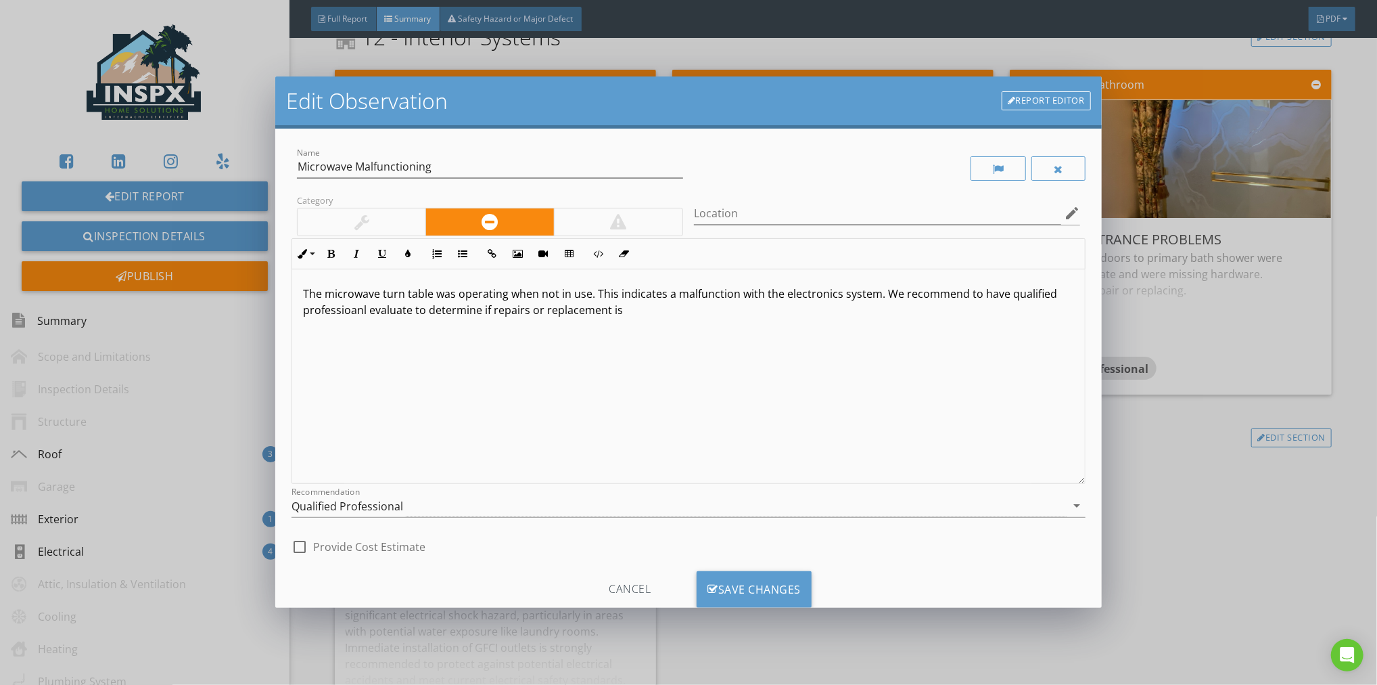
click at [484, 313] on p "The microwave turn table was operating when not in use. This indicates a malfun…" at bounding box center [688, 301] width 771 height 32
click at [757, 313] on p "The microwave turn table was operating when not in use. This indicates a malfun…" at bounding box center [688, 301] width 771 height 32
click at [363, 314] on p "The microwave turn table was operating when not in use. This indicates a malfun…" at bounding box center [688, 301] width 771 height 32
click at [1069, 503] on icon "arrow_drop_down" at bounding box center [1077, 505] width 16 height 16
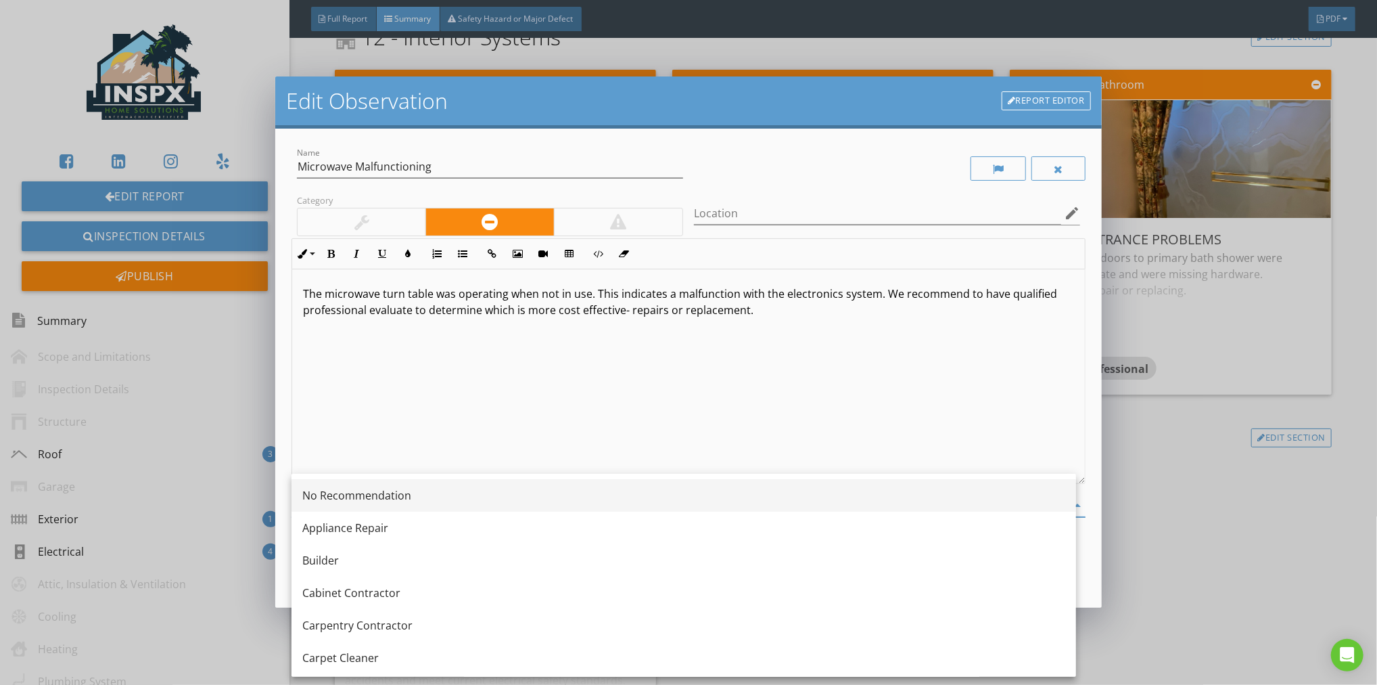
scroll to position [0, 0]
click at [389, 528] on div "Appliance Repair" at bounding box center [683, 527] width 763 height 16
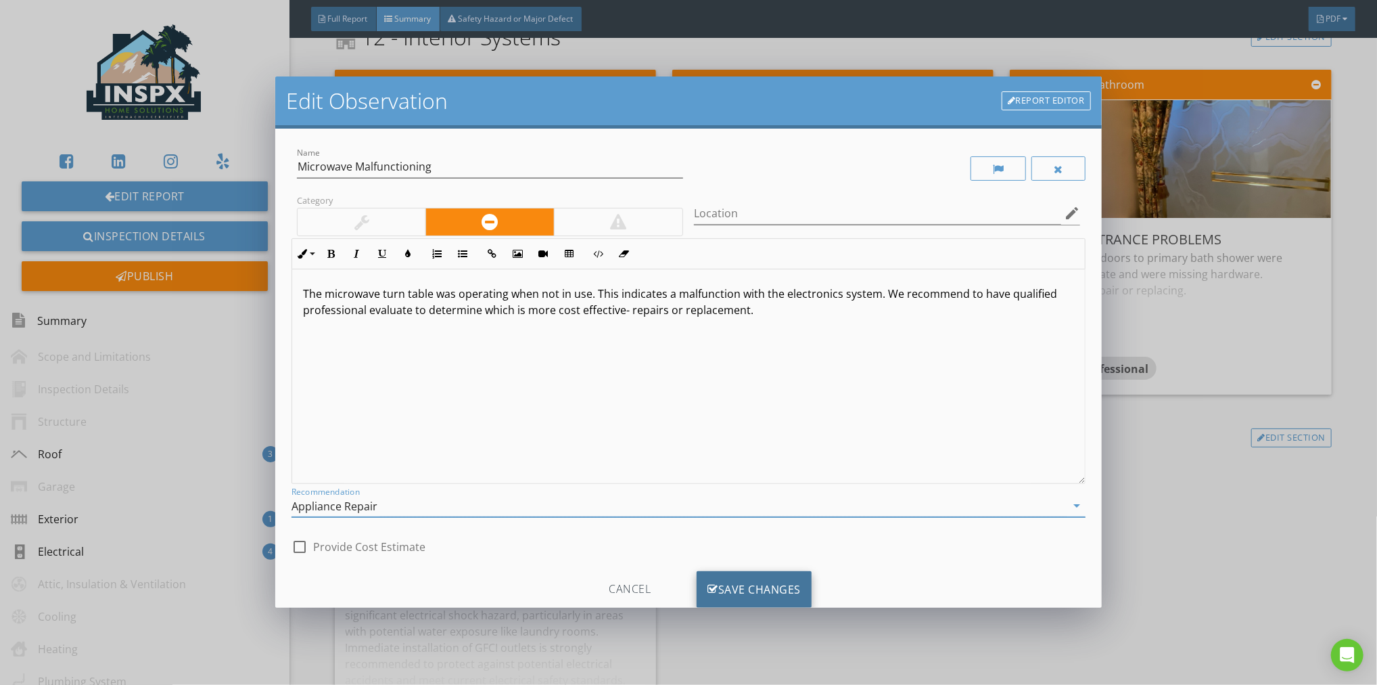
click at [764, 582] on div "Save Changes" at bounding box center [754, 589] width 115 height 37
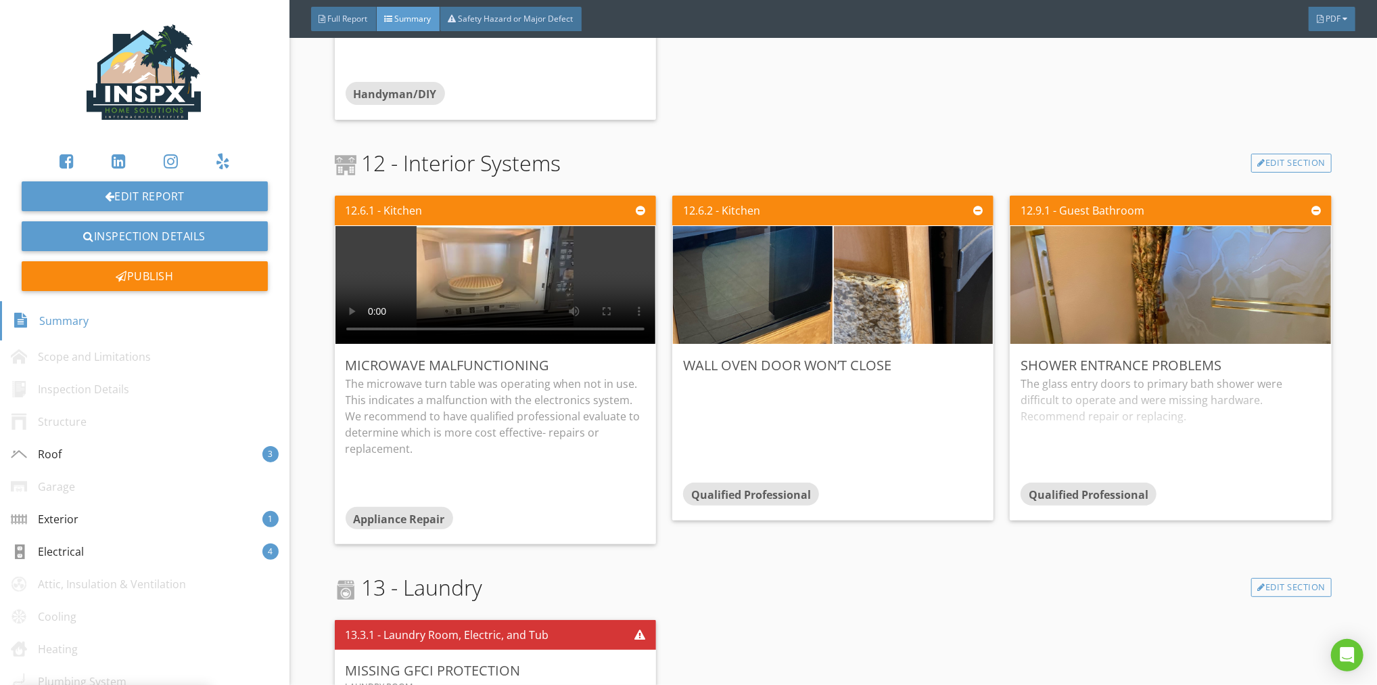
scroll to position [1730, 0]
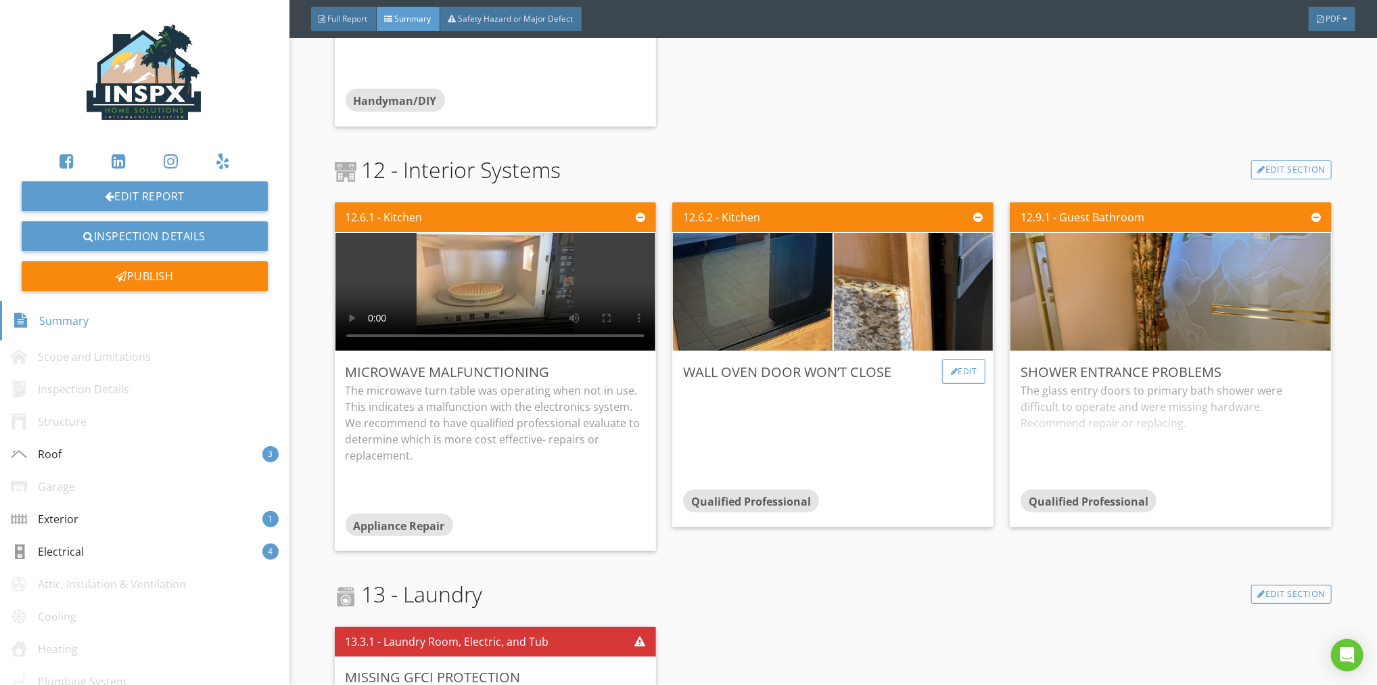
click at [963, 364] on div "Edit" at bounding box center [964, 371] width 44 height 24
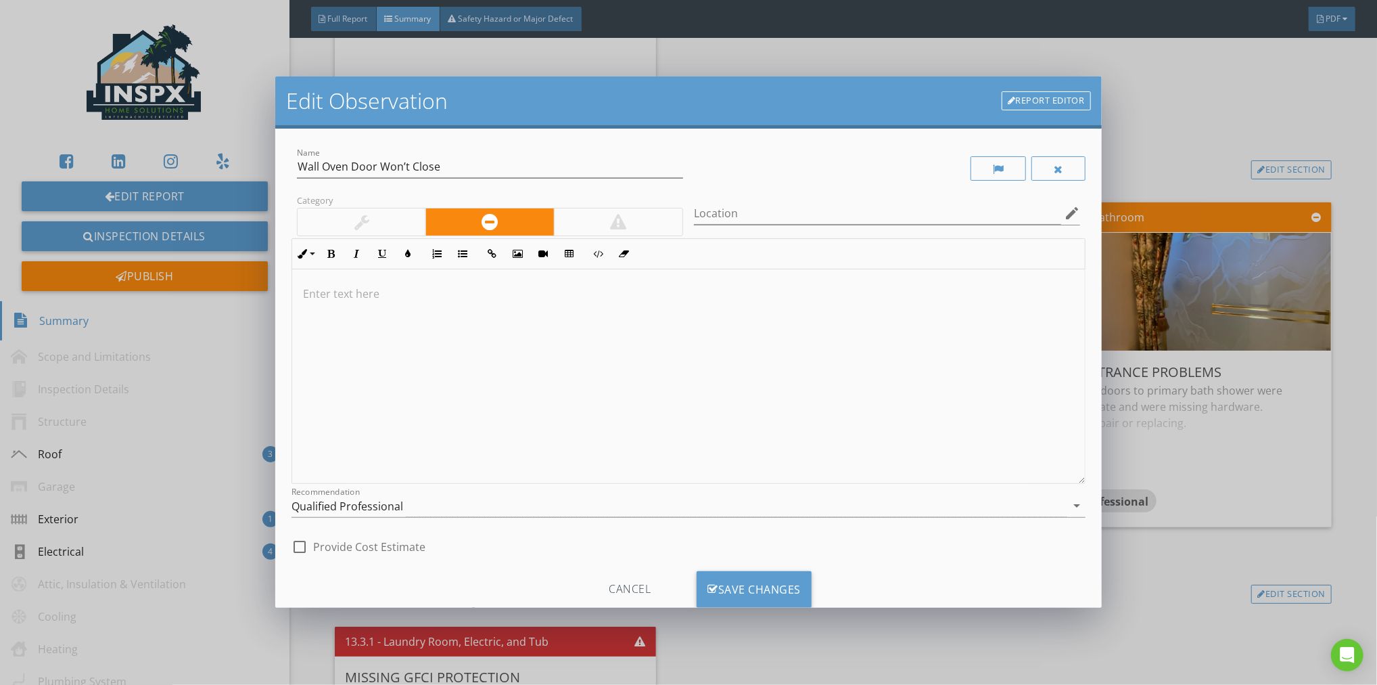
click at [344, 294] on p at bounding box center [688, 293] width 771 height 16
click at [1047, 298] on p "The wall oven door would not close properly. This prevents proper function of t…" at bounding box center [688, 301] width 771 height 32
click at [1071, 505] on icon "arrow_drop_down" at bounding box center [1077, 505] width 16 height 16
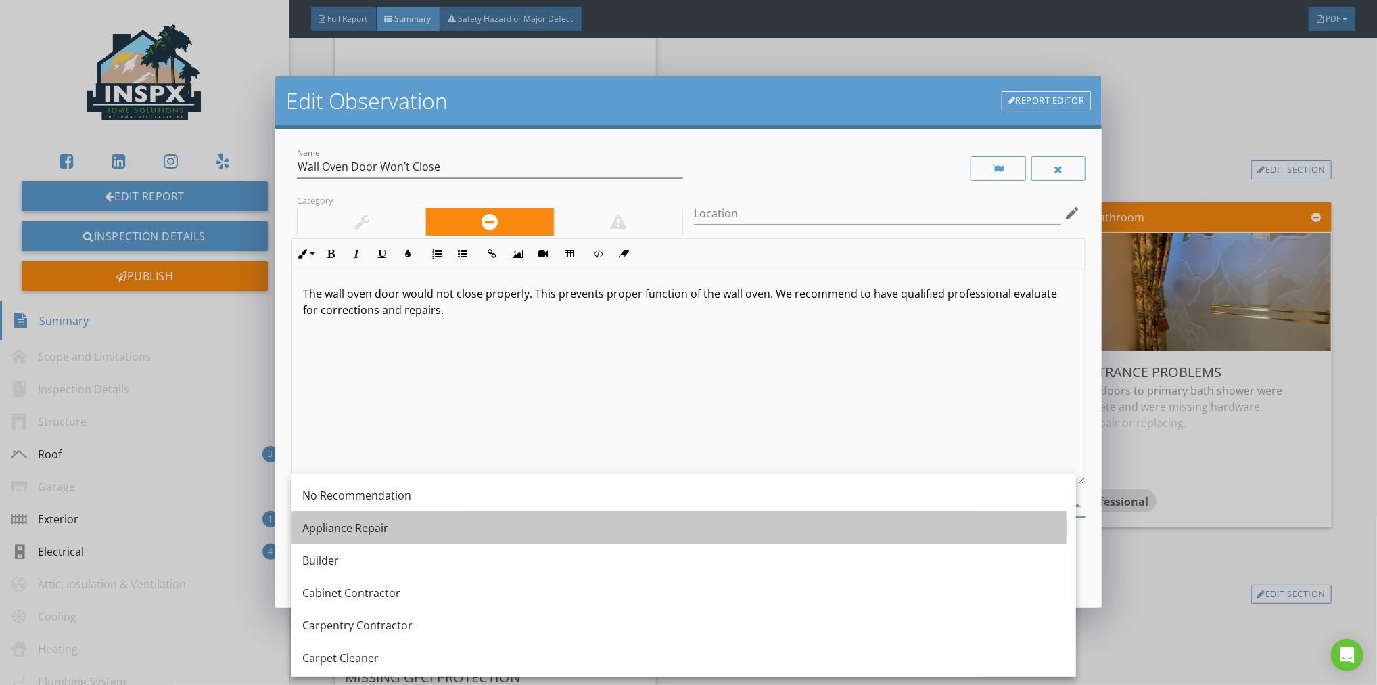
click at [380, 527] on div "Appliance Repair" at bounding box center [683, 527] width 763 height 16
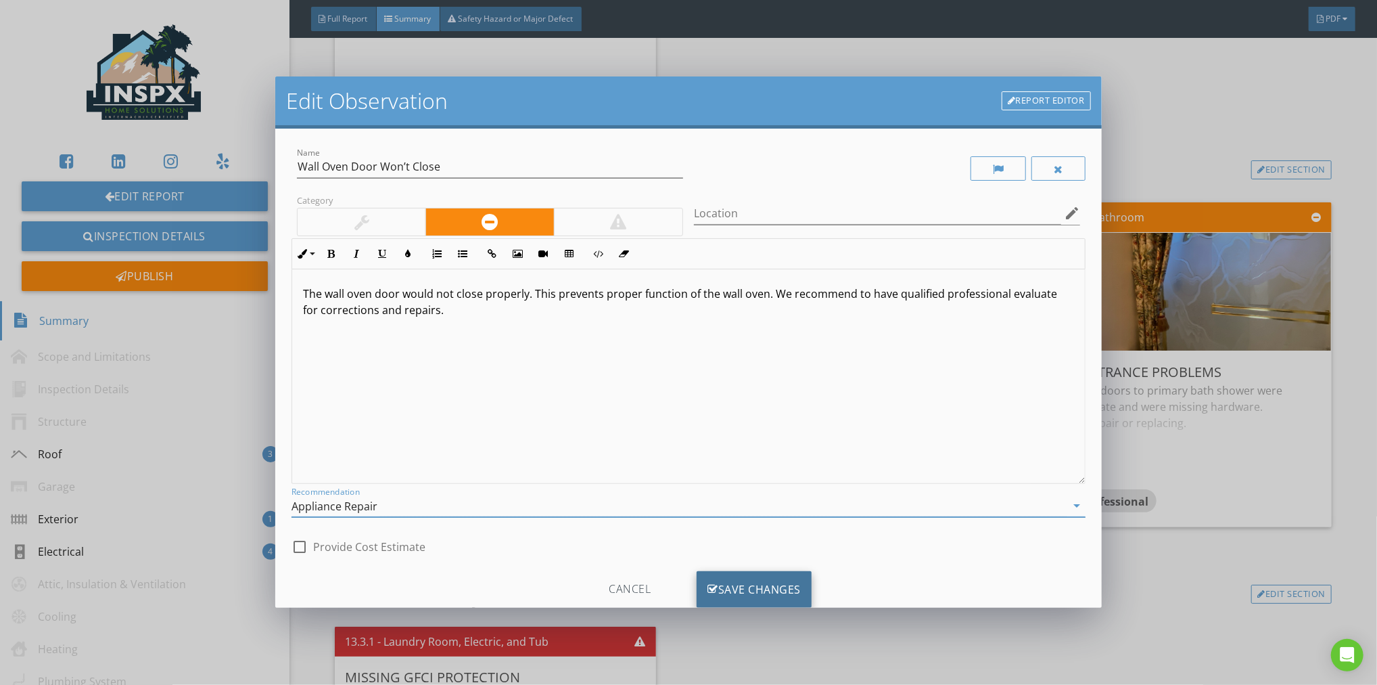
click at [747, 582] on div "Save Changes" at bounding box center [754, 589] width 115 height 37
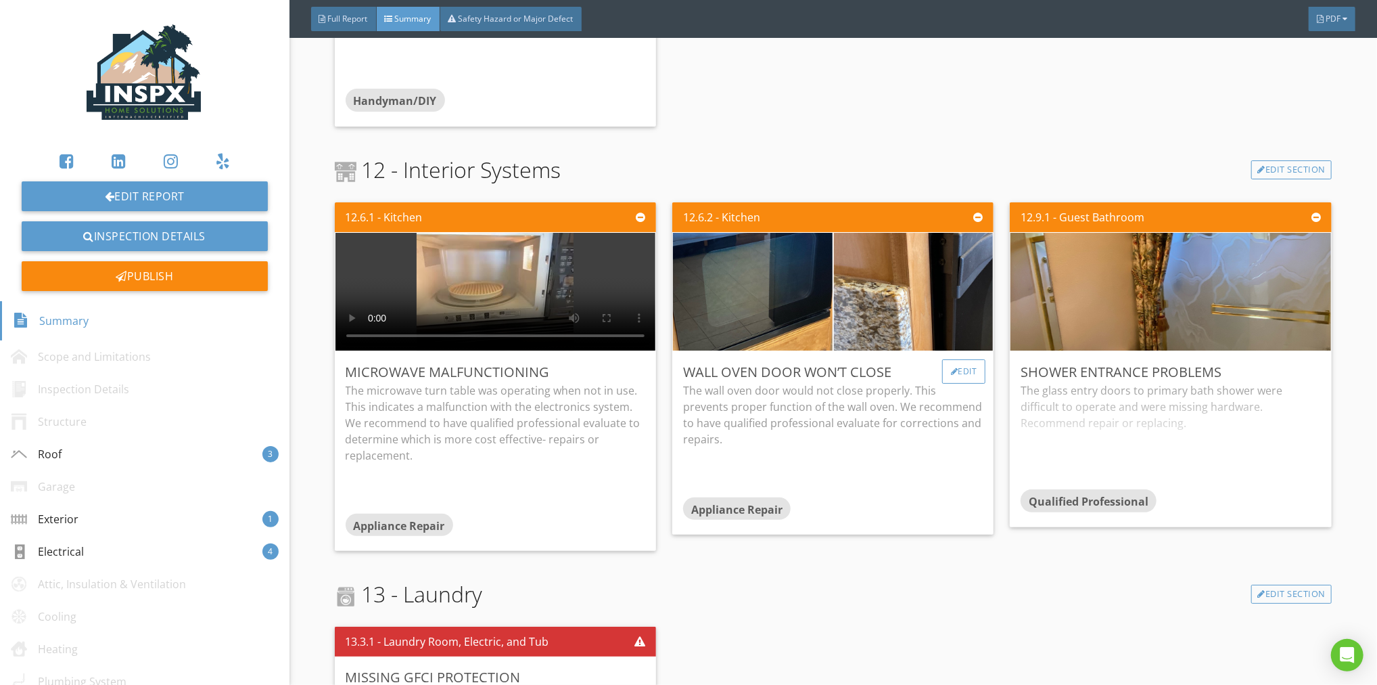
click at [958, 372] on div "Edit" at bounding box center [964, 371] width 44 height 24
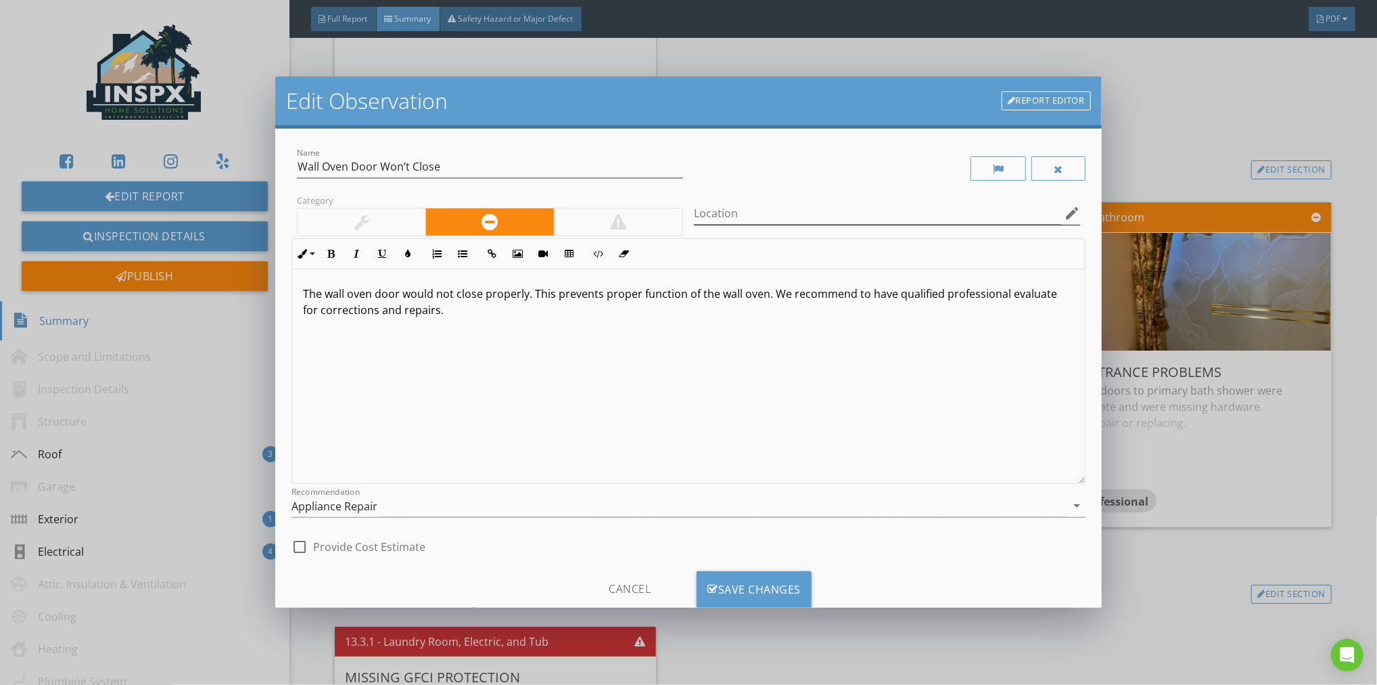
click at [1064, 213] on icon "edit" at bounding box center [1072, 213] width 16 height 16
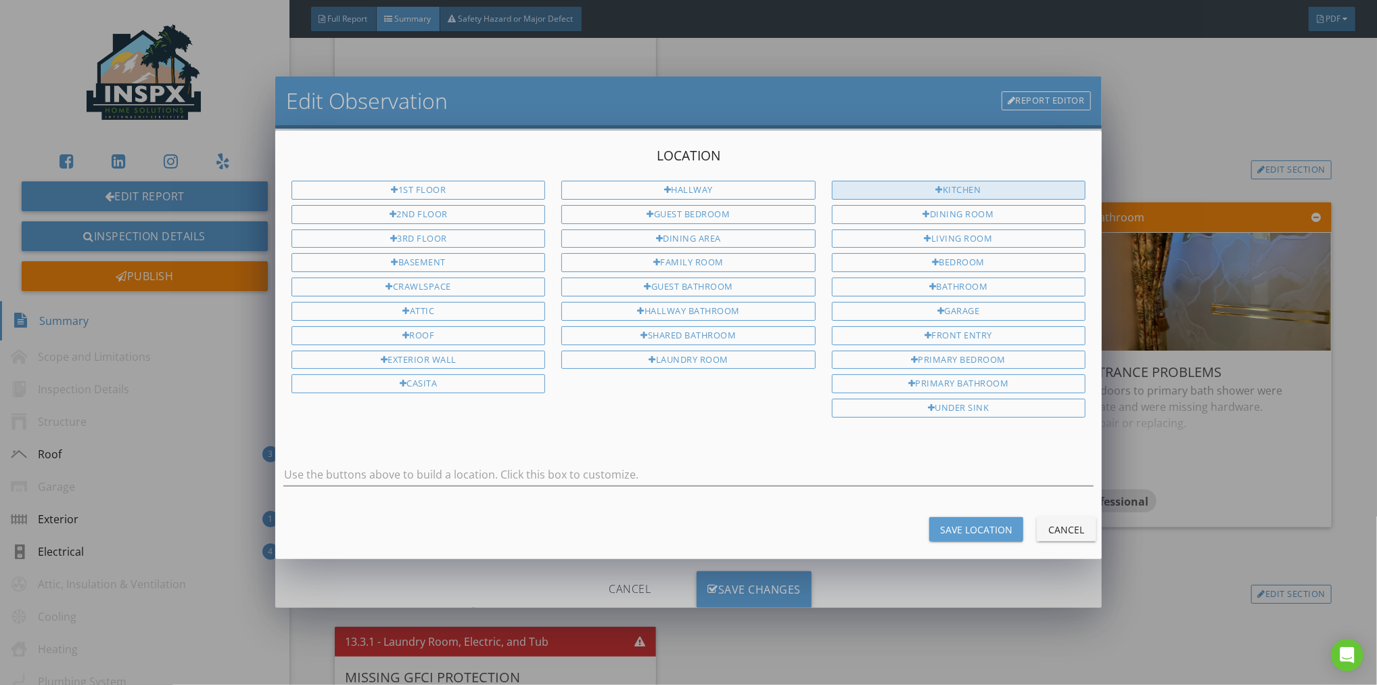
click at [1021, 190] on div "Kitchen" at bounding box center [959, 190] width 254 height 19
type input "Kitchen"
click at [968, 522] on div "Save Location" at bounding box center [976, 529] width 72 height 14
type input "Kitchen"
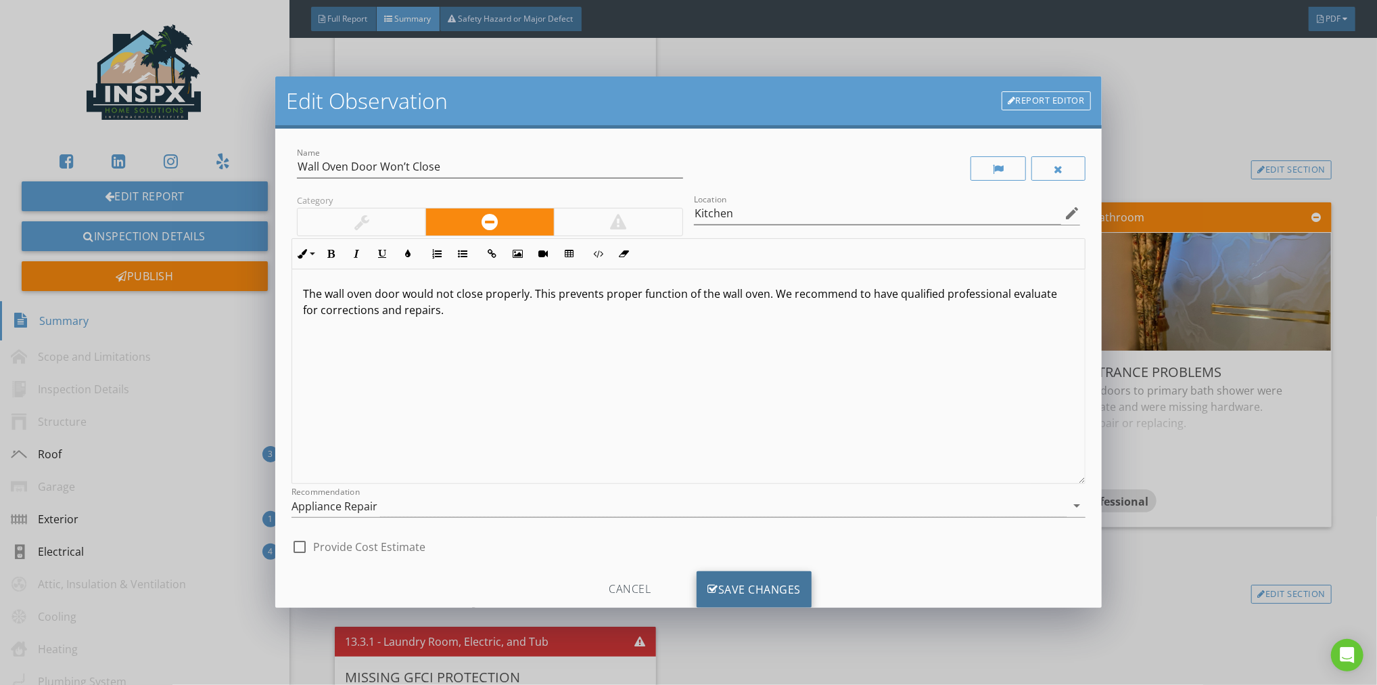
click at [749, 588] on div "Save Changes" at bounding box center [754, 589] width 115 height 37
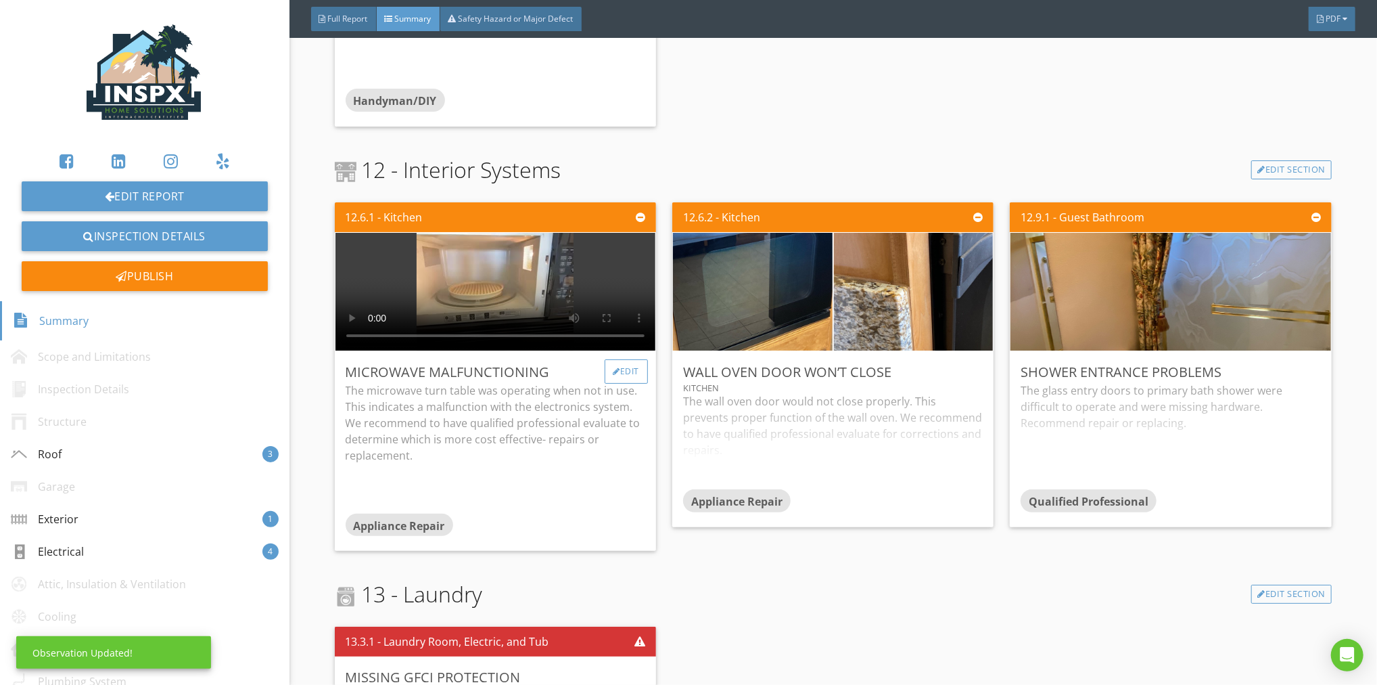
click at [624, 367] on div "Edit" at bounding box center [627, 371] width 44 height 24
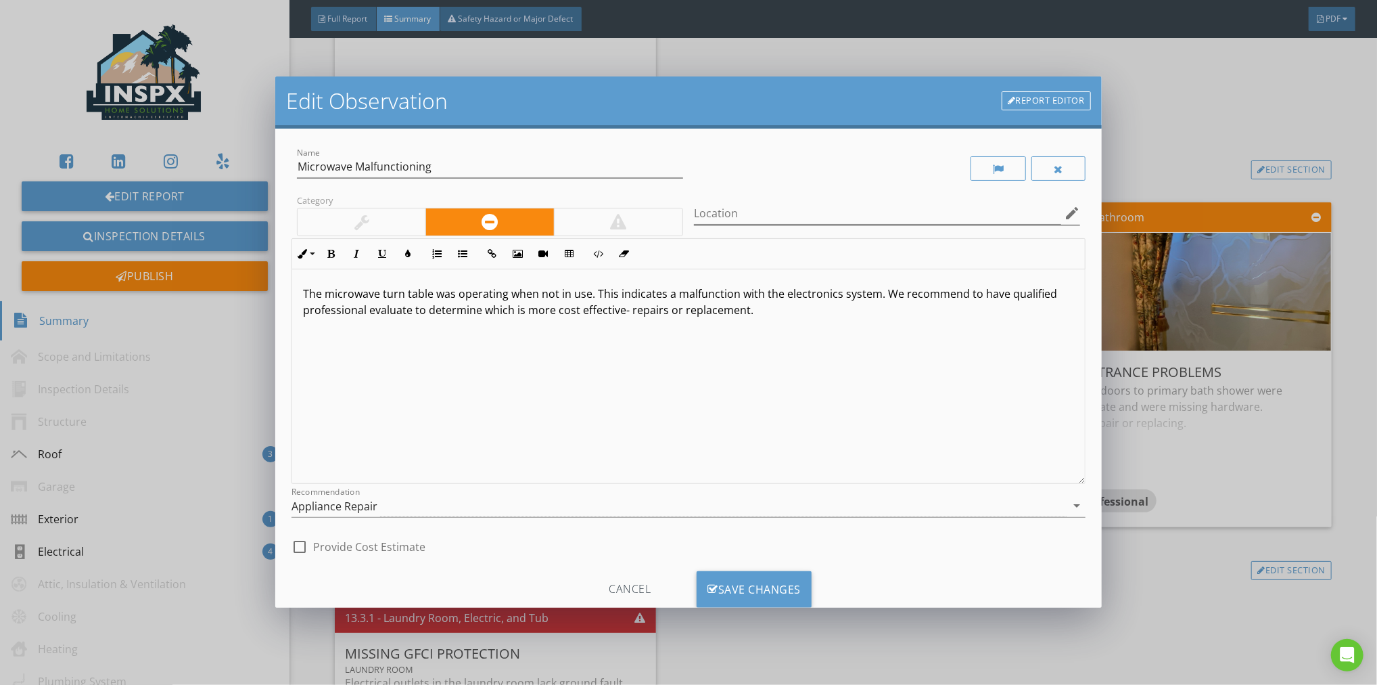
click at [1064, 212] on icon "edit" at bounding box center [1072, 213] width 16 height 16
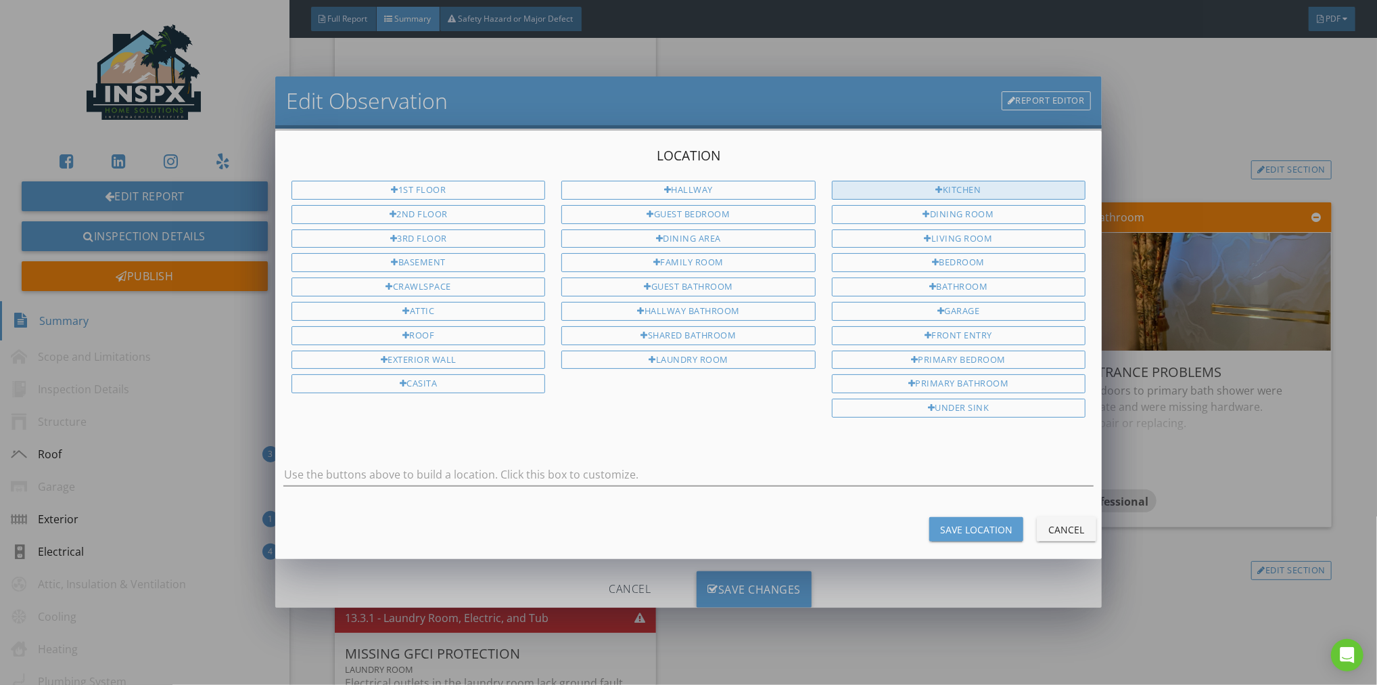
click at [982, 188] on div "Kitchen" at bounding box center [959, 190] width 254 height 19
type input "Kitchen"
drag, startPoint x: 977, startPoint y: 515, endPoint x: 961, endPoint y: 518, distance: 15.8
click at [978, 517] on button "Save Location" at bounding box center [976, 529] width 94 height 24
type input "Kitchen"
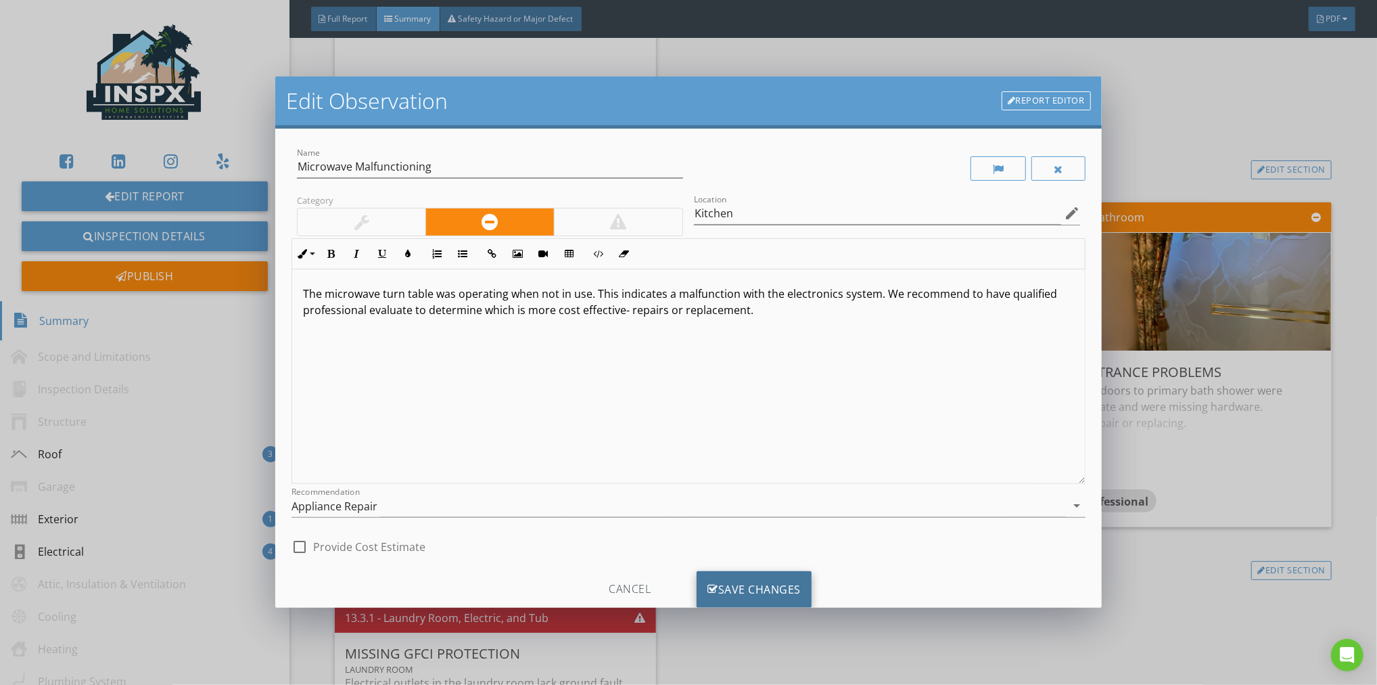
drag, startPoint x: 764, startPoint y: 576, endPoint x: 783, endPoint y: 579, distance: 19.1
click at [764, 576] on div "Save Changes" at bounding box center [754, 589] width 115 height 37
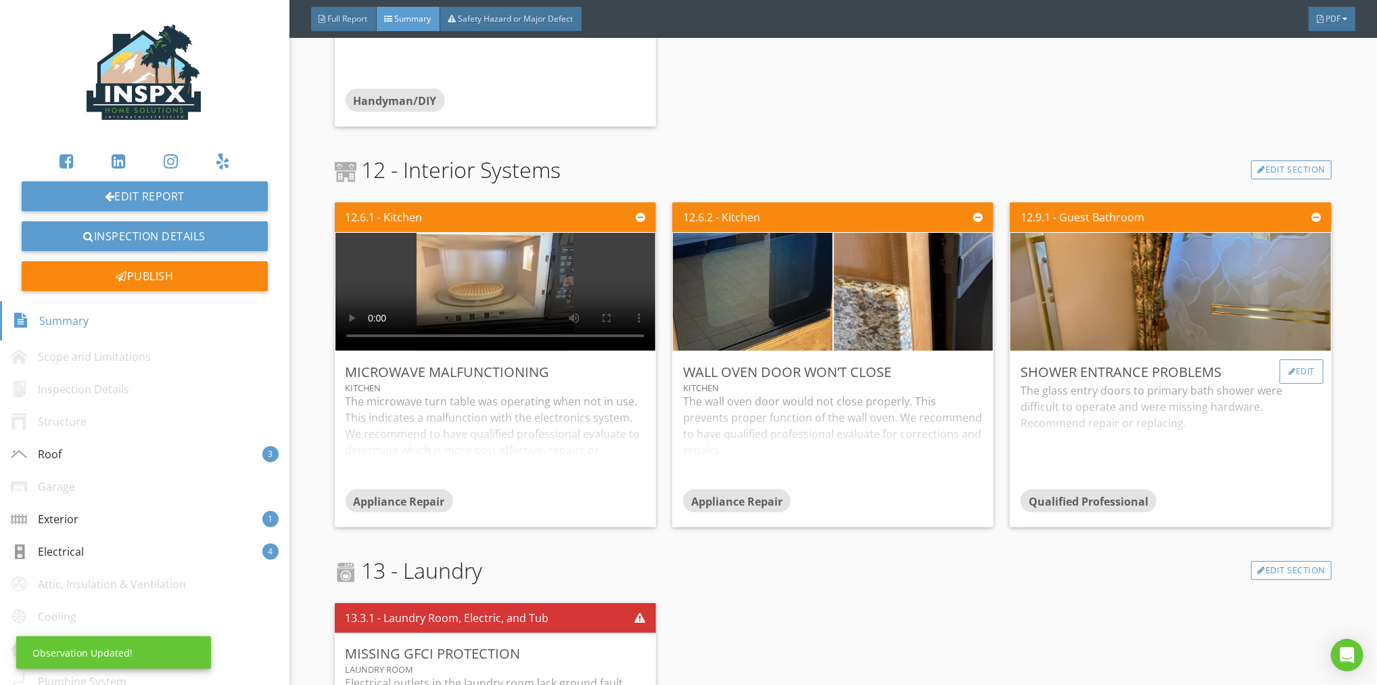
click at [1297, 371] on div "Edit" at bounding box center [1302, 371] width 44 height 24
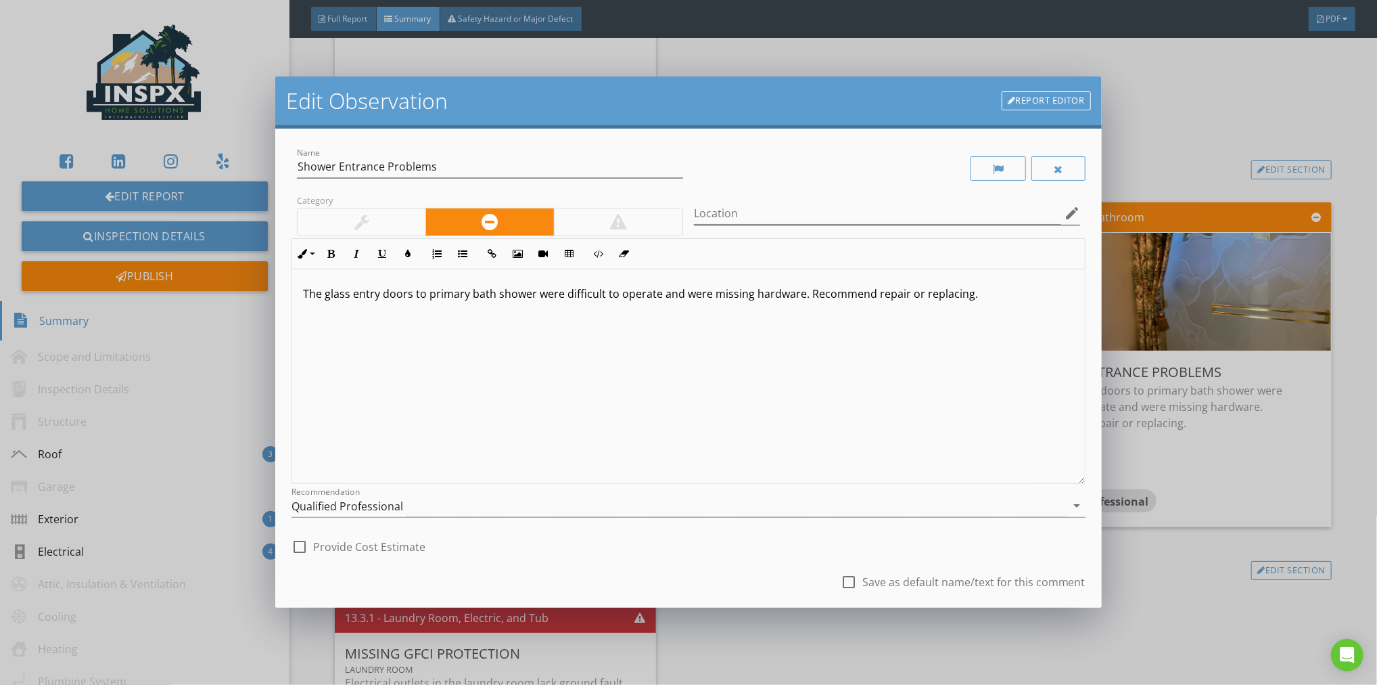
click at [1064, 214] on icon "edit" at bounding box center [1072, 213] width 16 height 16
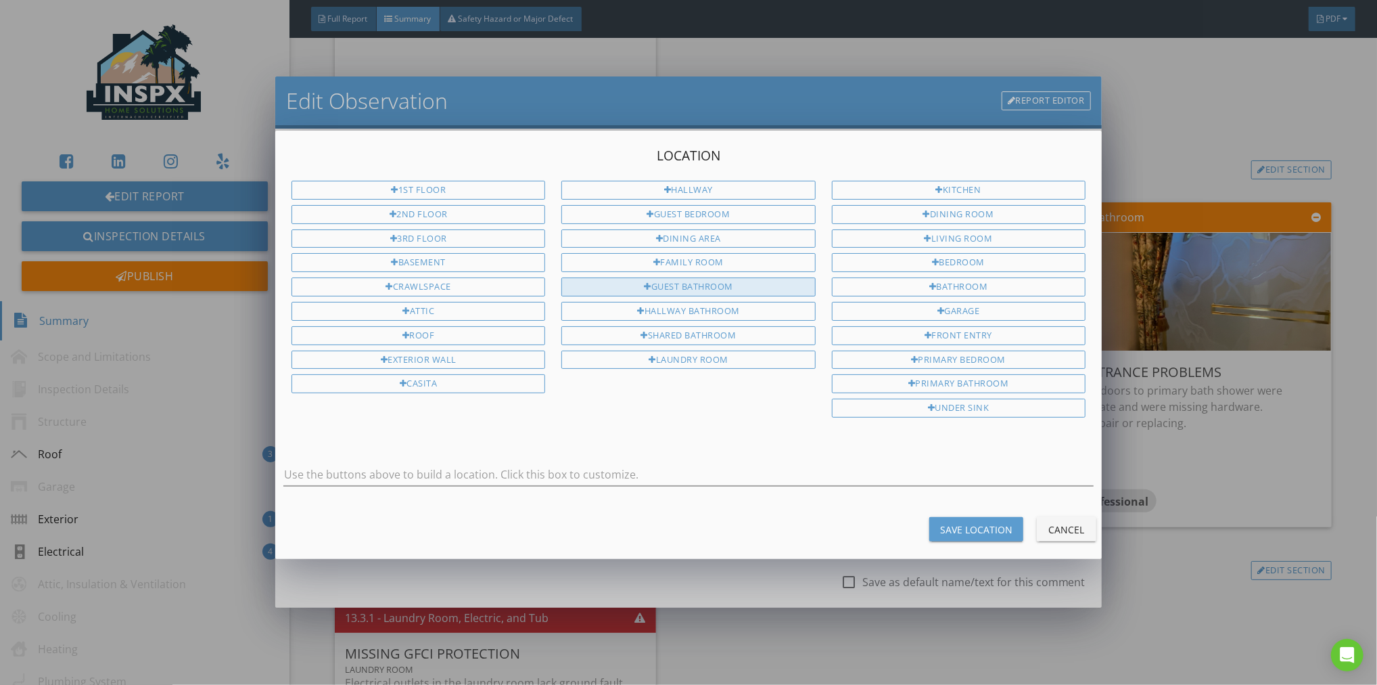
click at [705, 283] on div "Guest Bathroom" at bounding box center [688, 286] width 254 height 19
type input "Guest Bathroom"
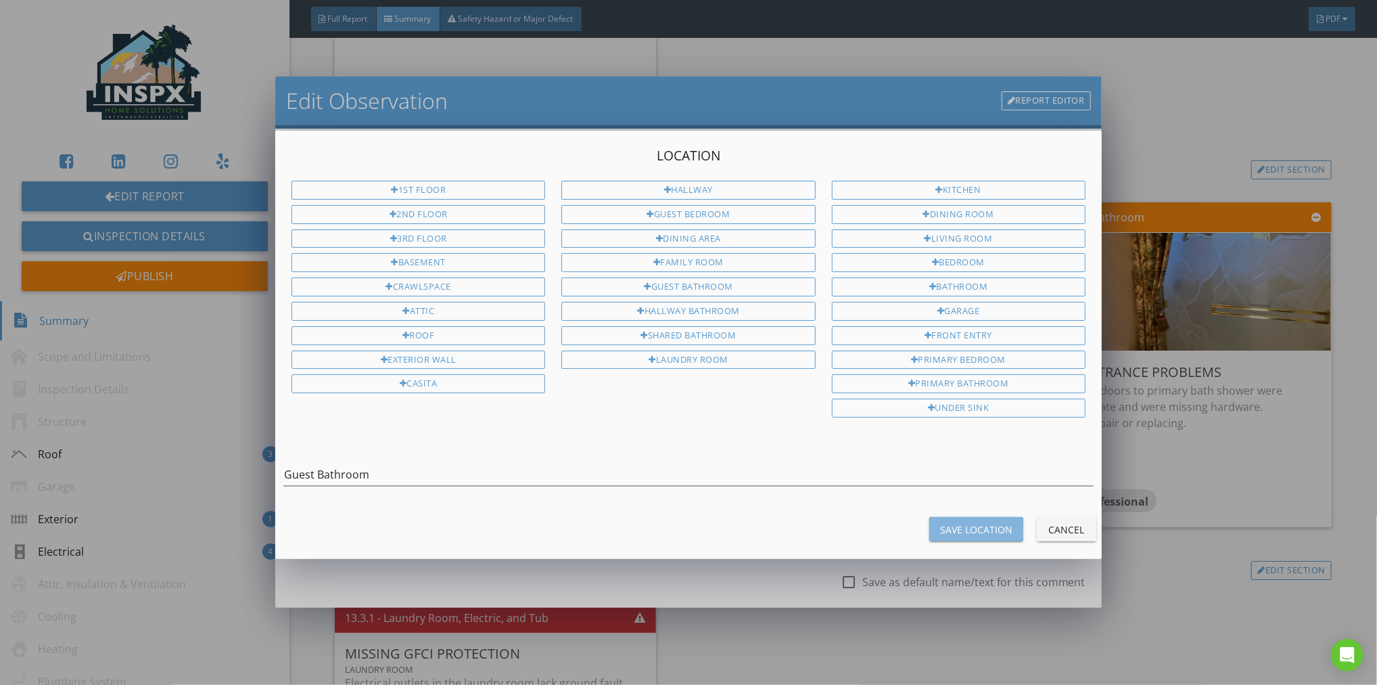
click at [973, 522] on div "Save Location" at bounding box center [976, 529] width 72 height 14
type input "Guest Bathroom"
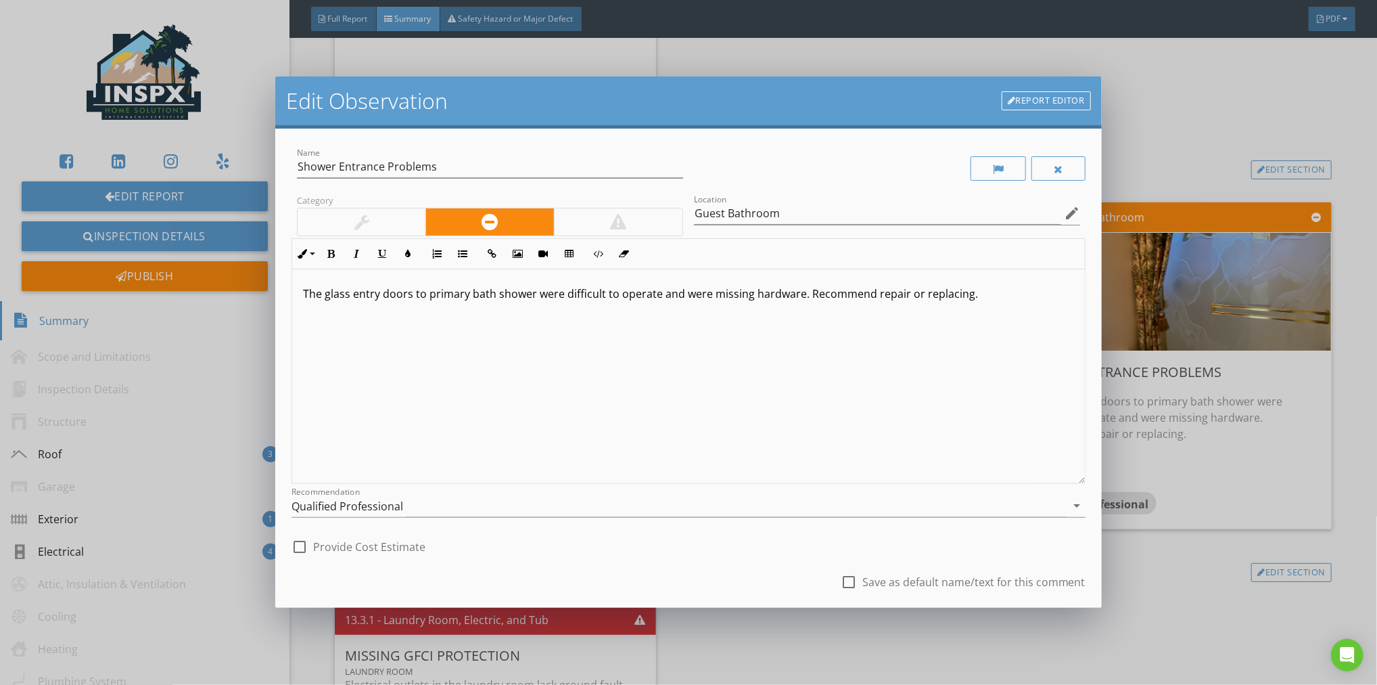
drag, startPoint x: 971, startPoint y: 294, endPoint x: 305, endPoint y: 294, distance: 666.3
click at [300, 295] on div "The glass entry doors to primary bath shower were difficult to operate and were…" at bounding box center [688, 376] width 793 height 214
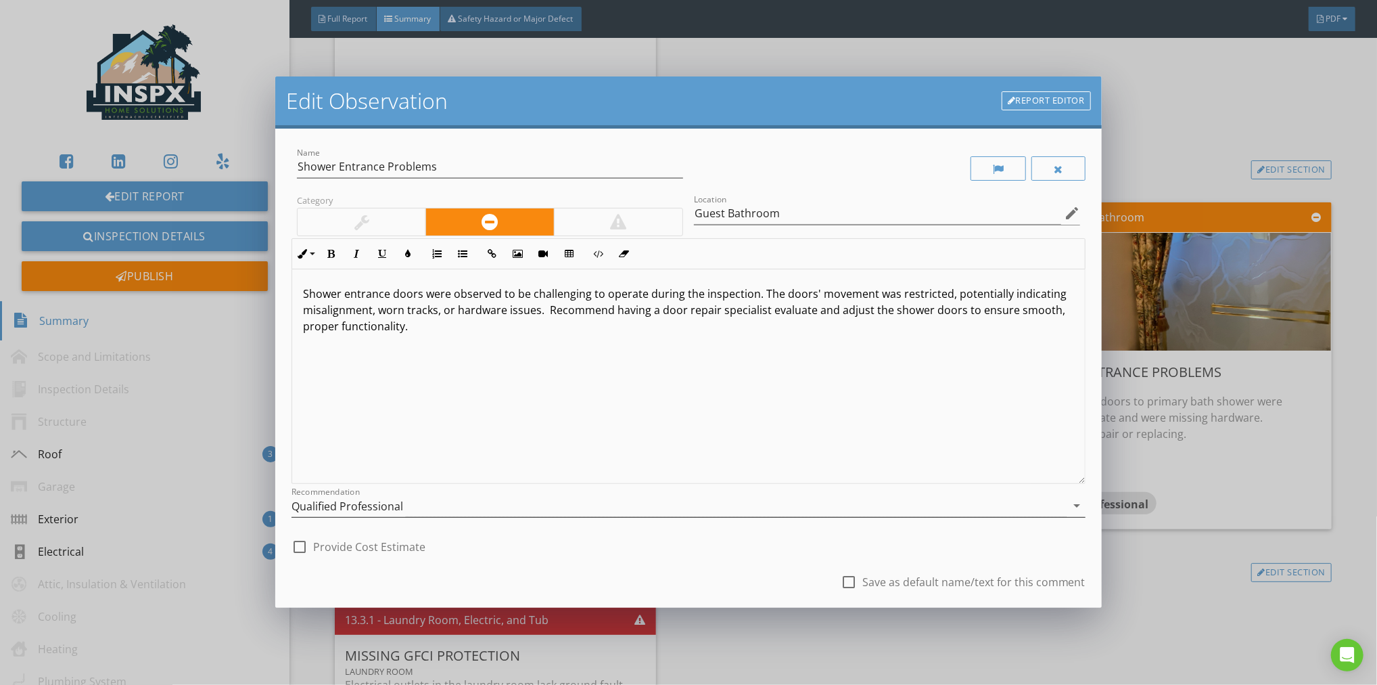
click at [1069, 504] on icon "arrow_drop_down" at bounding box center [1077, 505] width 16 height 16
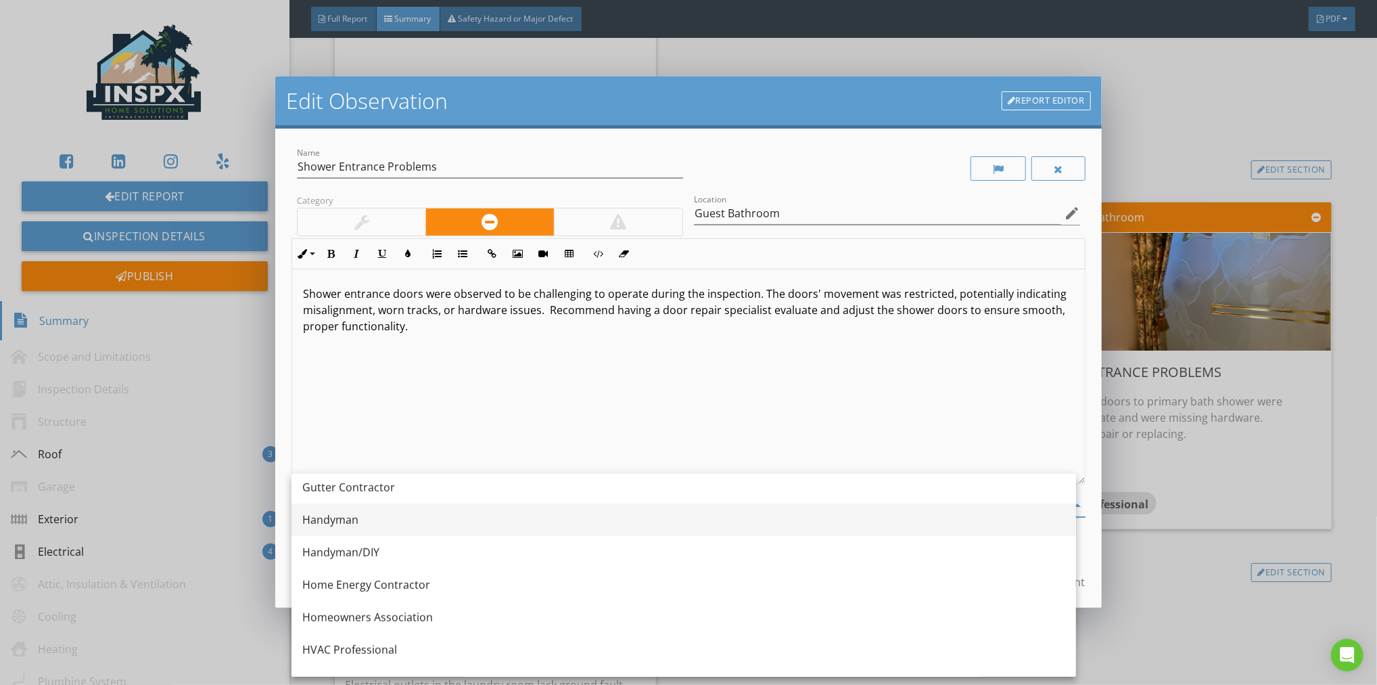
scroll to position [824, 0]
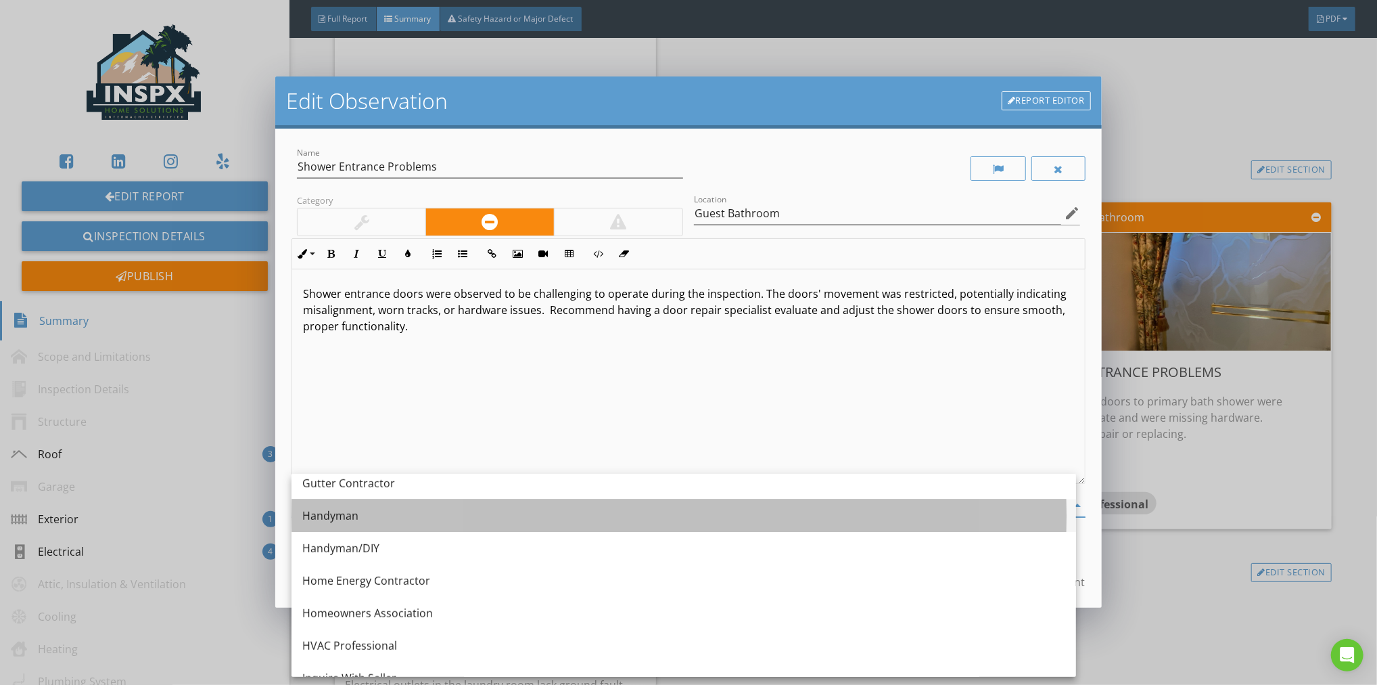
click at [340, 512] on div "Handyman" at bounding box center [683, 515] width 763 height 16
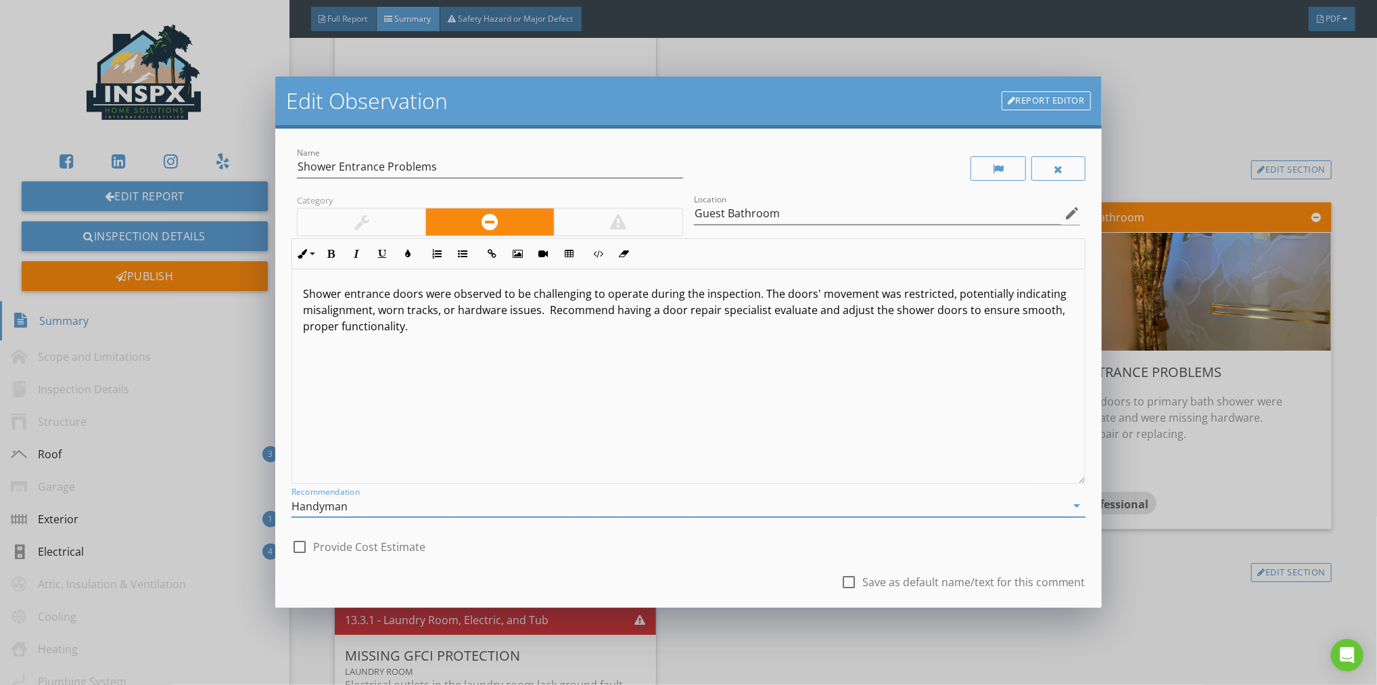
drag, startPoint x: 667, startPoint y: 555, endPoint x: 667, endPoint y: 565, distance: 10.1
click at [667, 555] on div "check_box_outline_blank Provide Cost Estimate" at bounding box center [689, 545] width 794 height 30
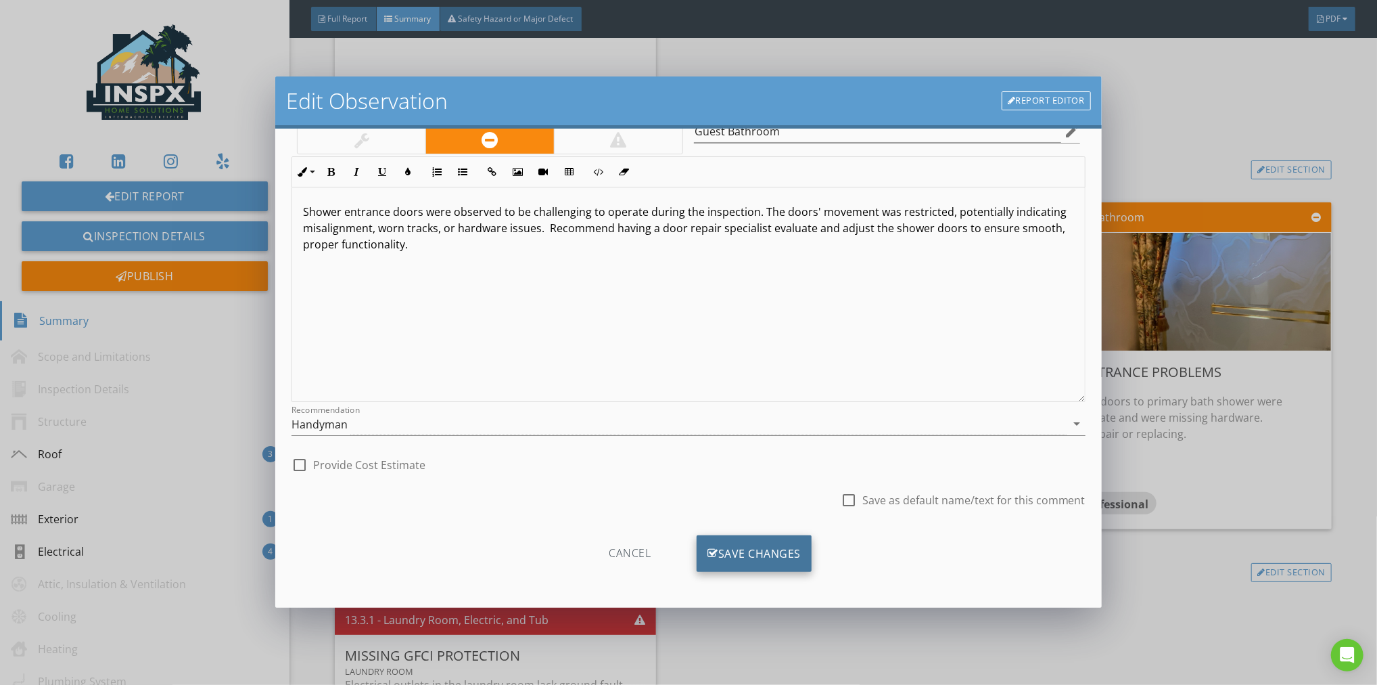
click at [759, 554] on div "Save Changes" at bounding box center [754, 553] width 115 height 37
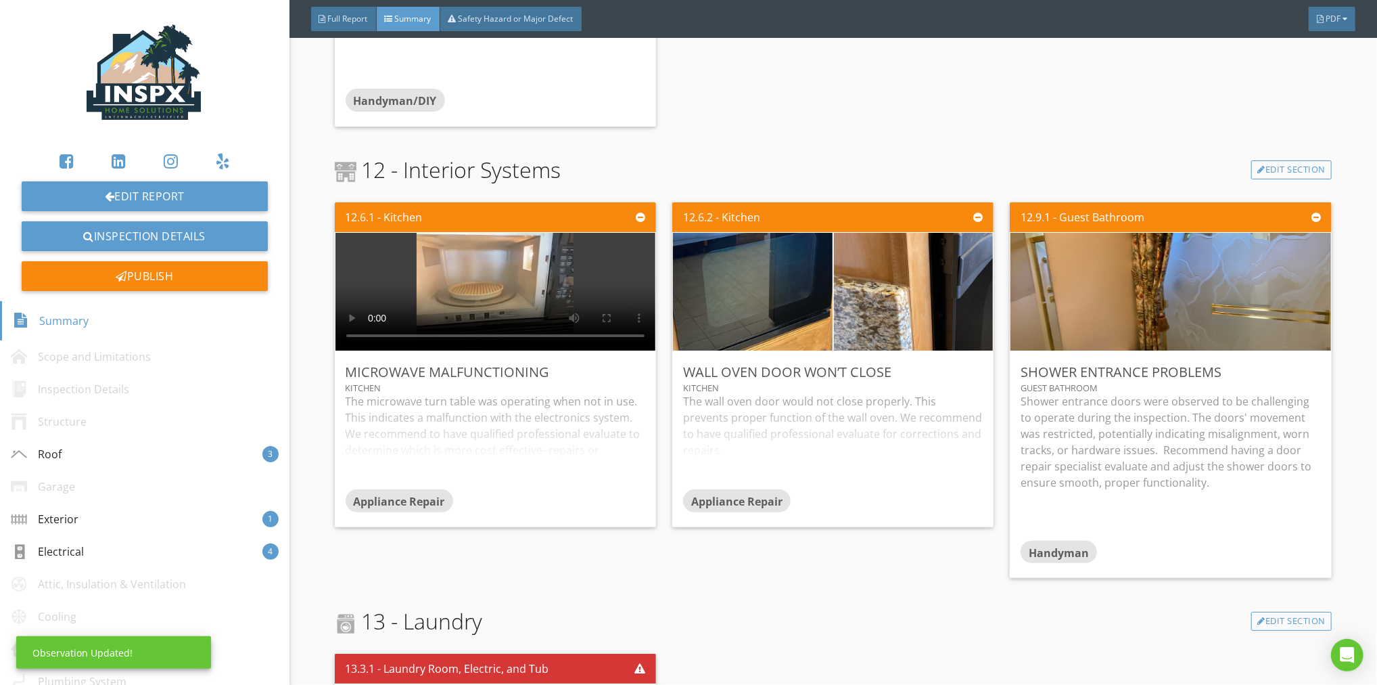
scroll to position [0, 0]
click at [1289, 371] on div at bounding box center [1292, 371] width 7 height 8
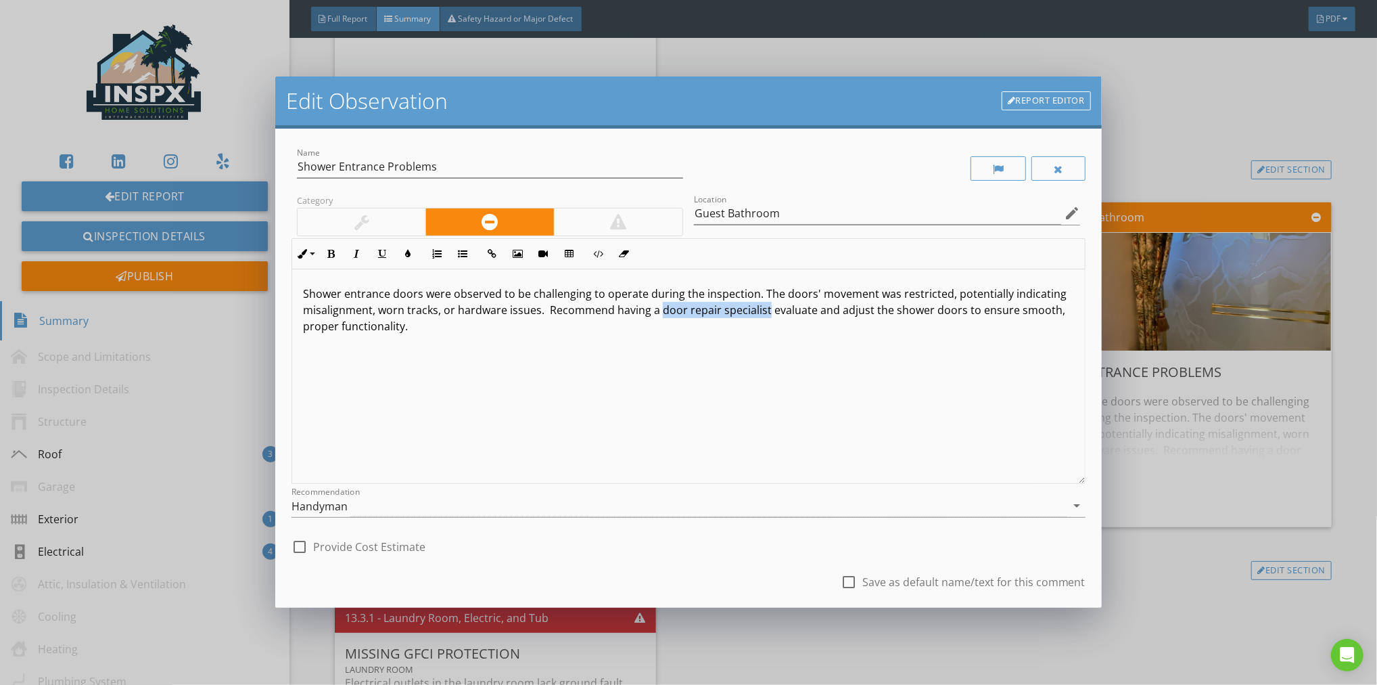
drag, startPoint x: 705, startPoint y: 307, endPoint x: 660, endPoint y: 313, distance: 45.7
click at [660, 313] on p "Shower entrance doors were observed to be challenging to operate during the ins…" at bounding box center [688, 309] width 771 height 49
click at [1069, 502] on icon "arrow_drop_down" at bounding box center [1077, 505] width 16 height 16
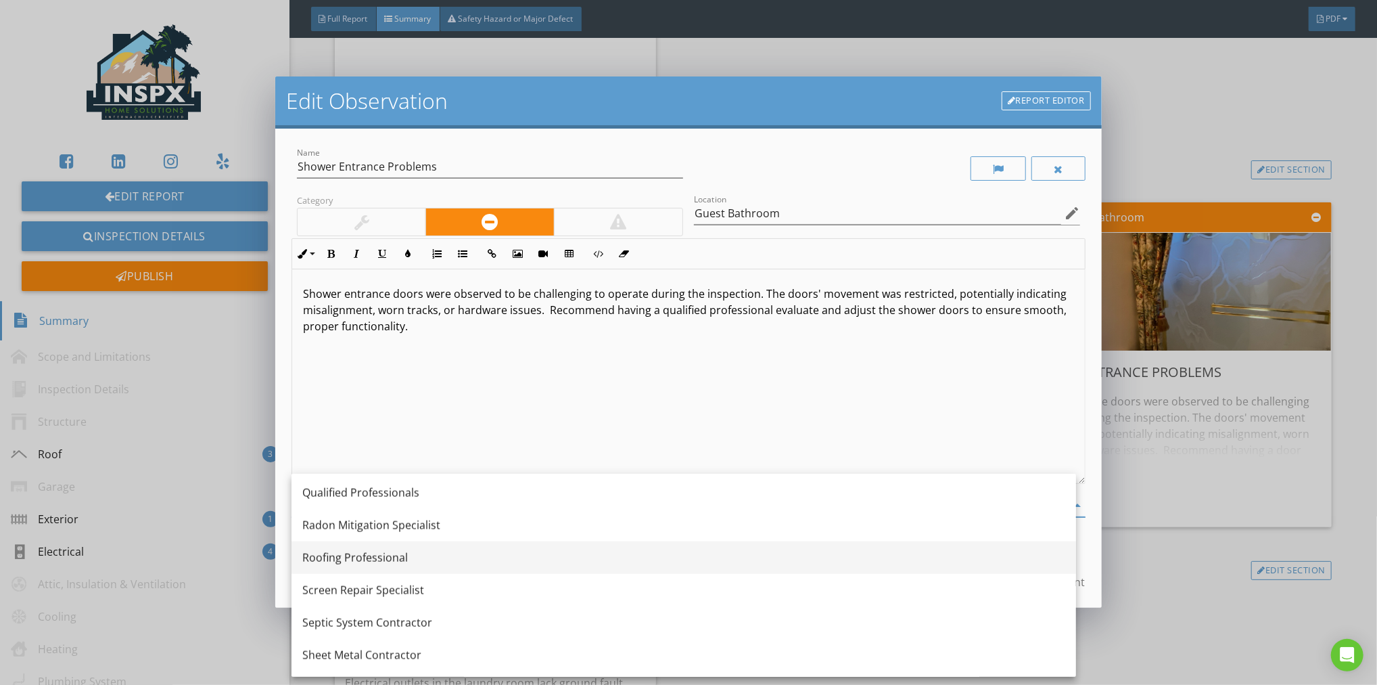
scroll to position [1470, 0]
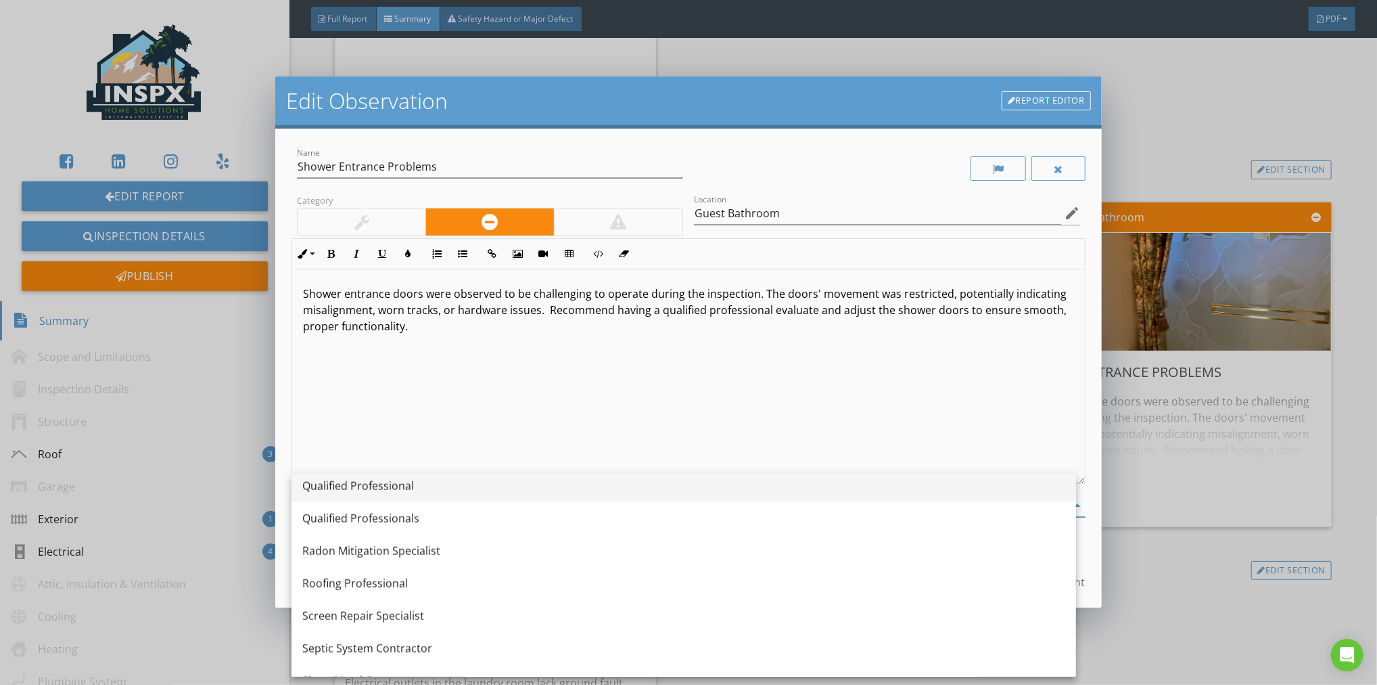
click at [398, 476] on div "Qualified Professional" at bounding box center [683, 485] width 763 height 32
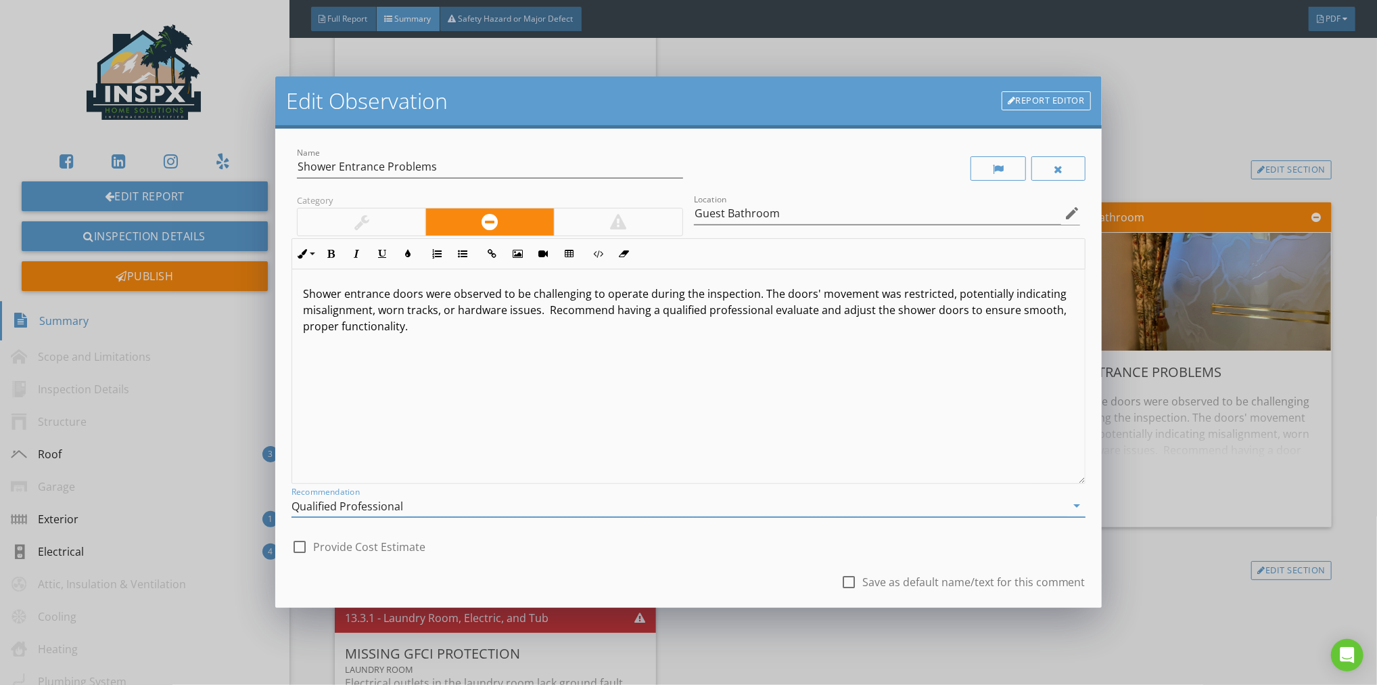
click at [609, 545] on div "check_box_outline_blank Provide Cost Estimate" at bounding box center [689, 545] width 794 height 30
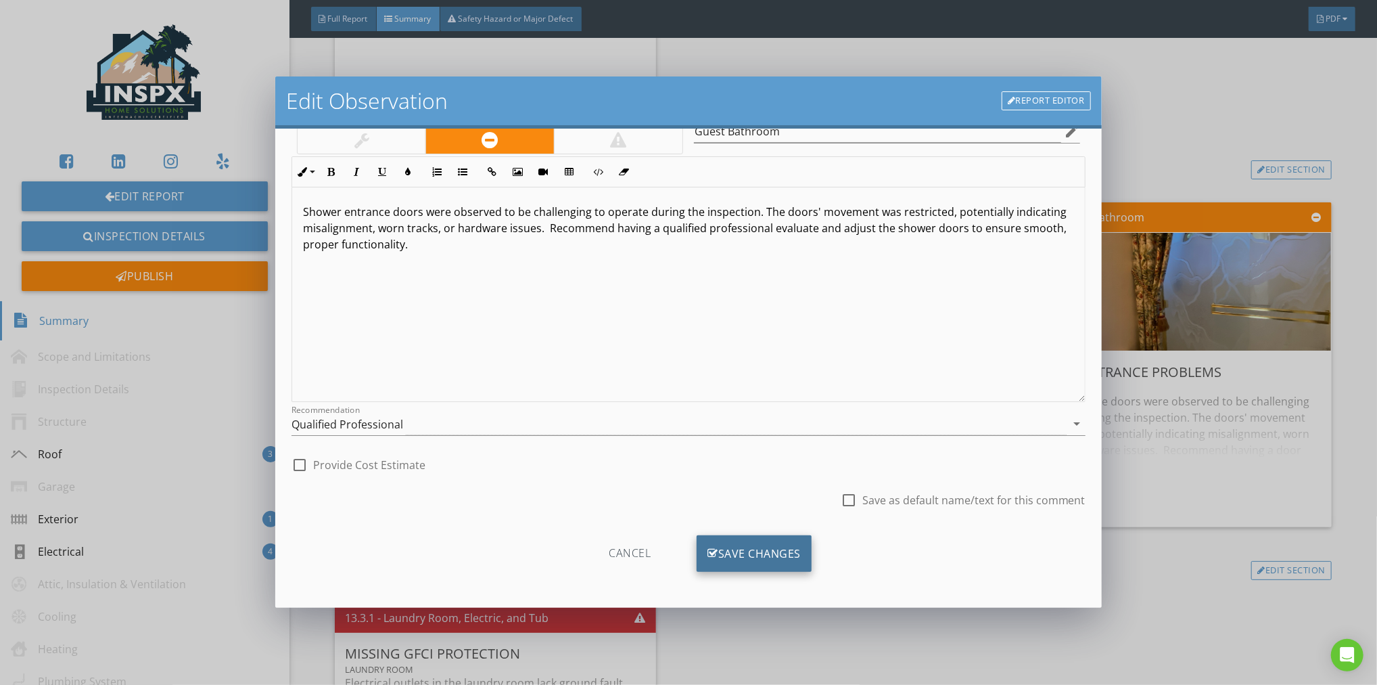
click at [738, 541] on div "Save Changes" at bounding box center [754, 553] width 115 height 37
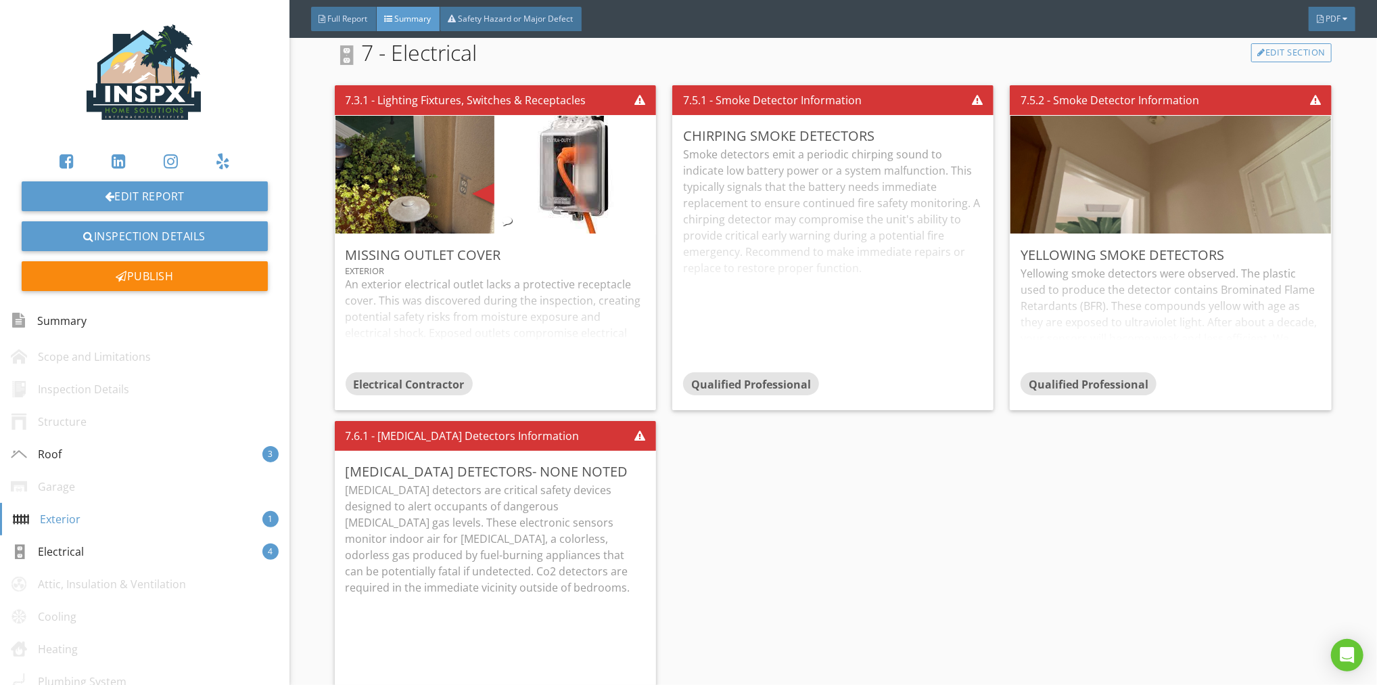
scroll to position [1094, 0]
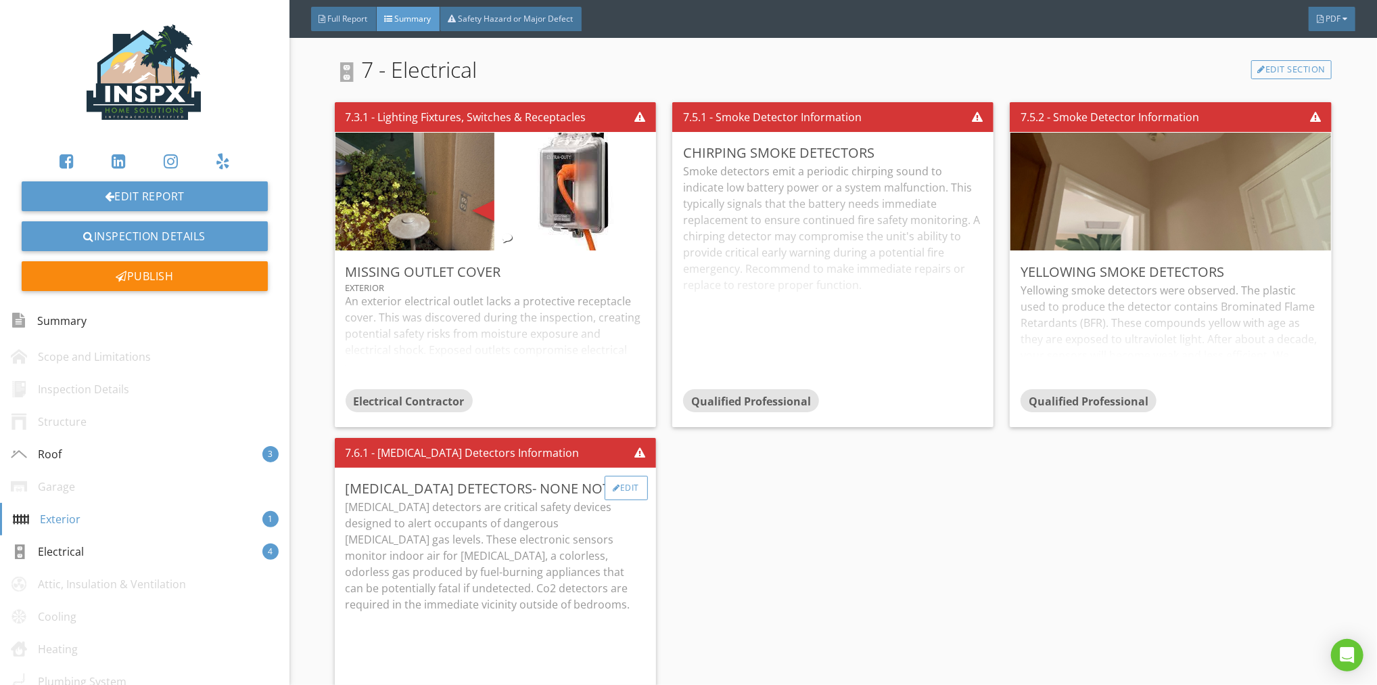
click at [632, 486] on div "Edit" at bounding box center [627, 488] width 44 height 24
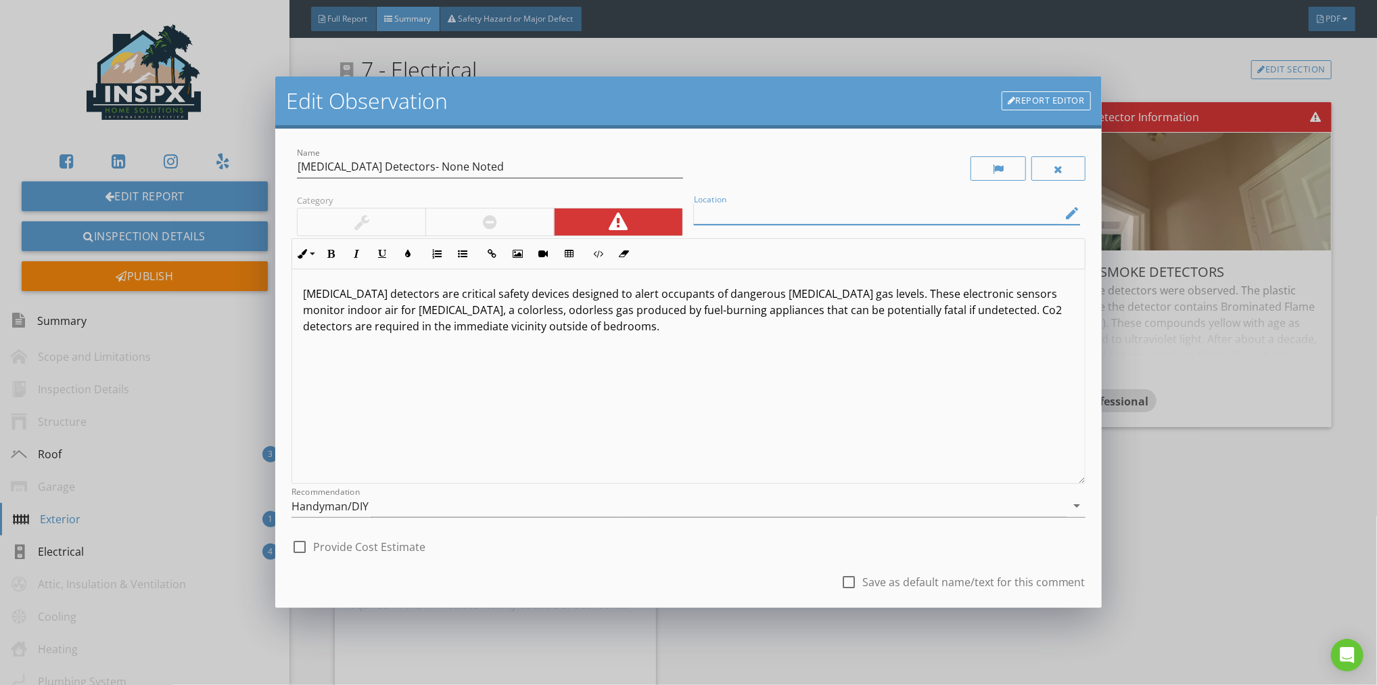
click at [725, 211] on input "Location" at bounding box center [877, 213] width 367 height 22
type input "Outside of Bedrooms"
click at [673, 536] on div "check_box_outline_blank Provide Cost Estimate" at bounding box center [689, 545] width 794 height 30
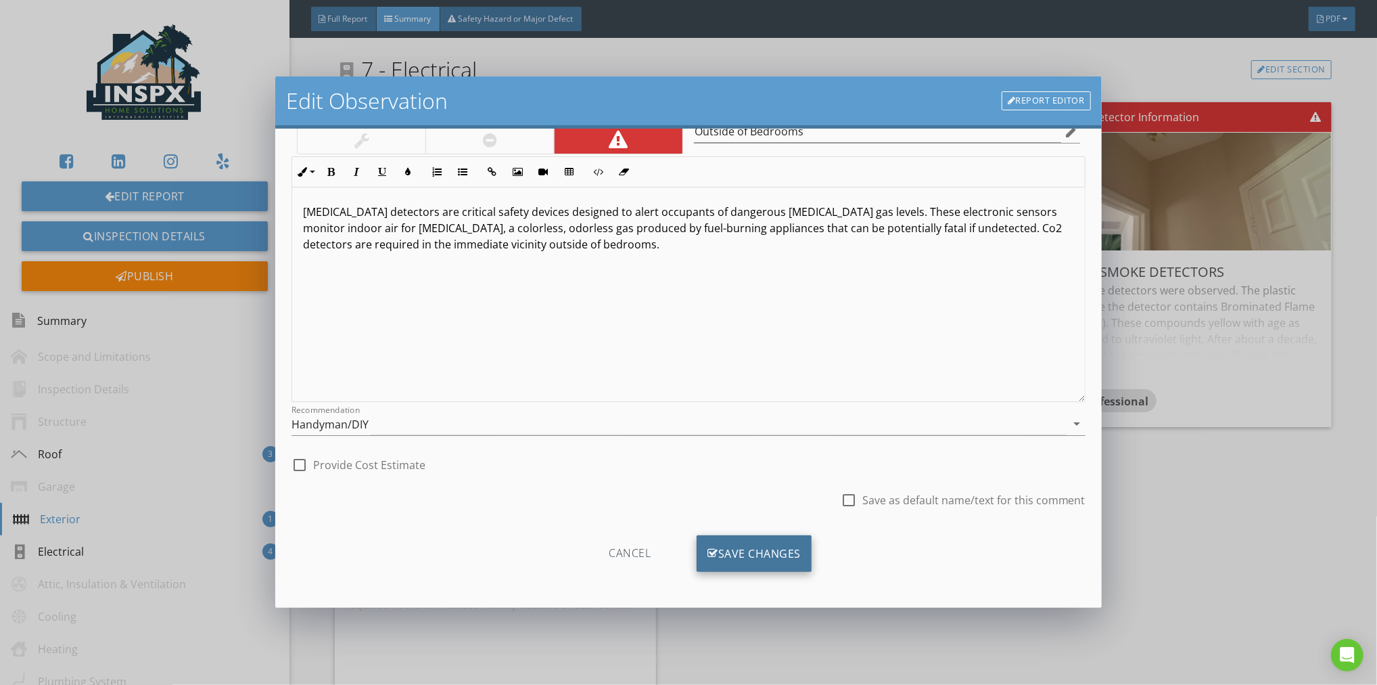
click at [749, 544] on div "Save Changes" at bounding box center [754, 553] width 115 height 37
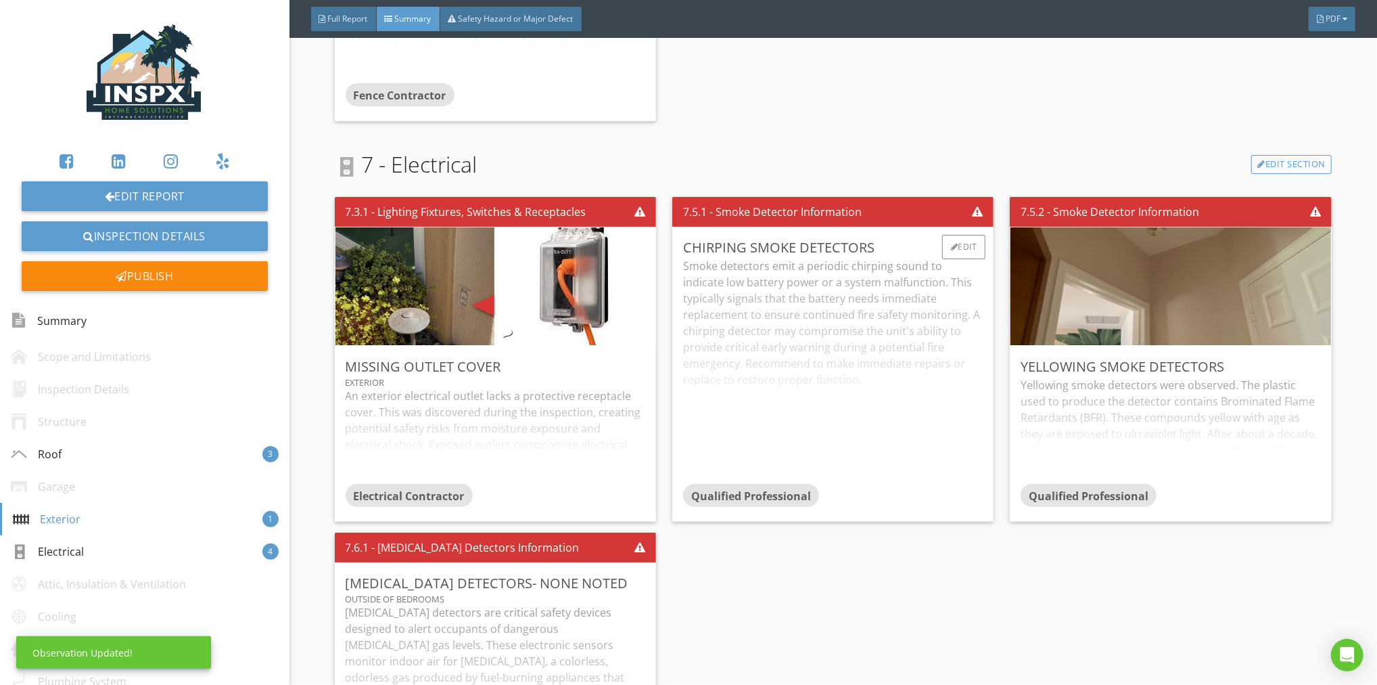
scroll to position [997, 0]
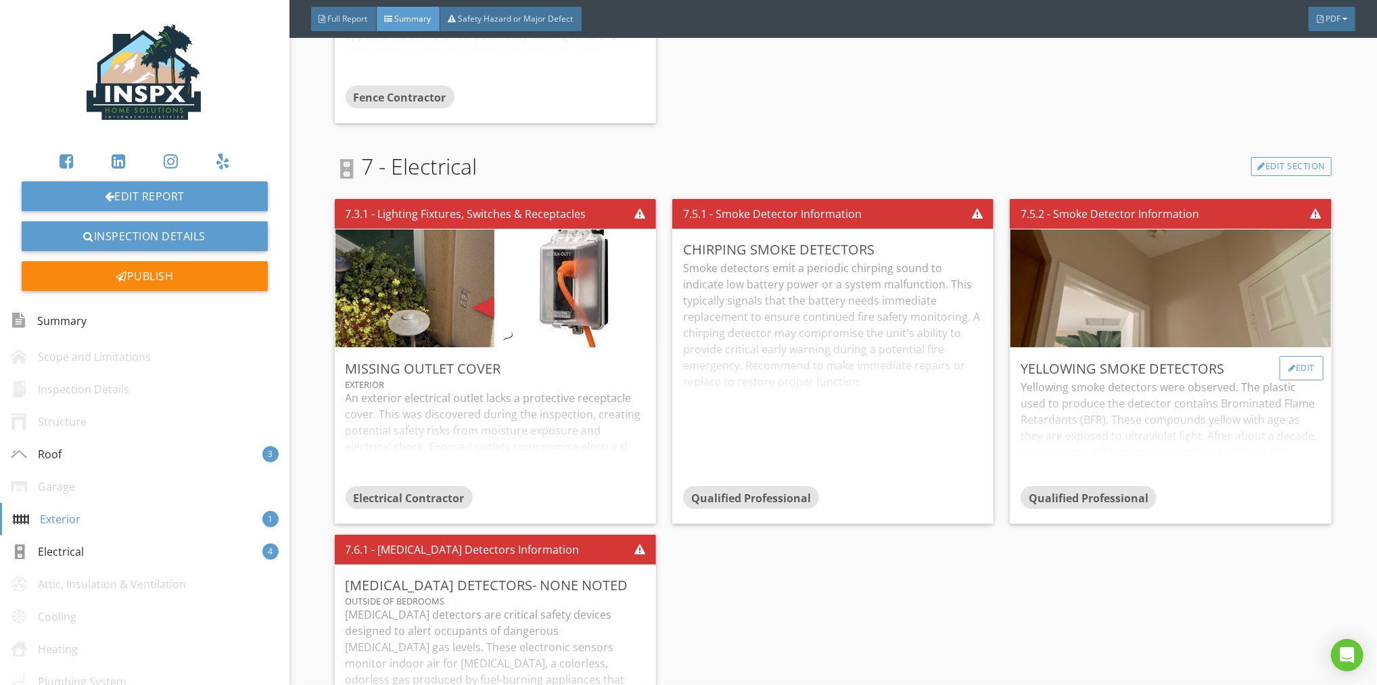
click at [1289, 364] on div "Edit" at bounding box center [1302, 368] width 44 height 24
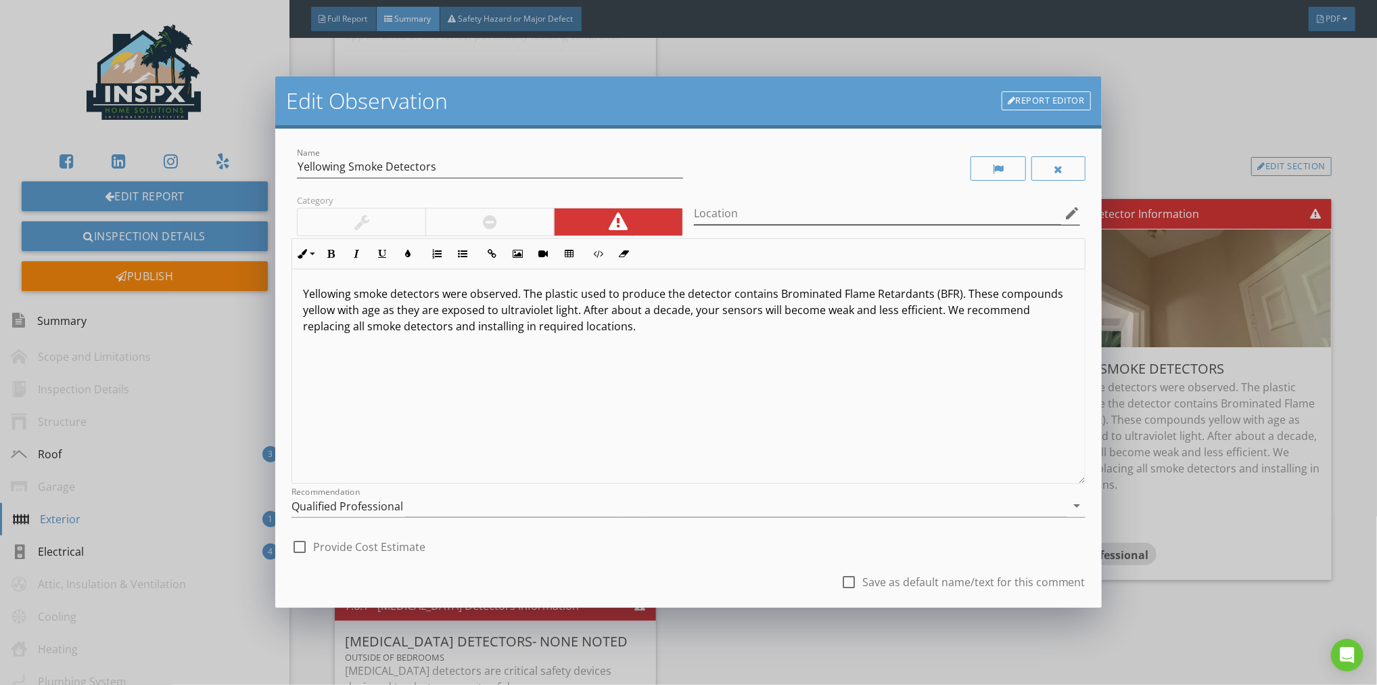
click at [1064, 210] on icon "edit" at bounding box center [1072, 213] width 16 height 16
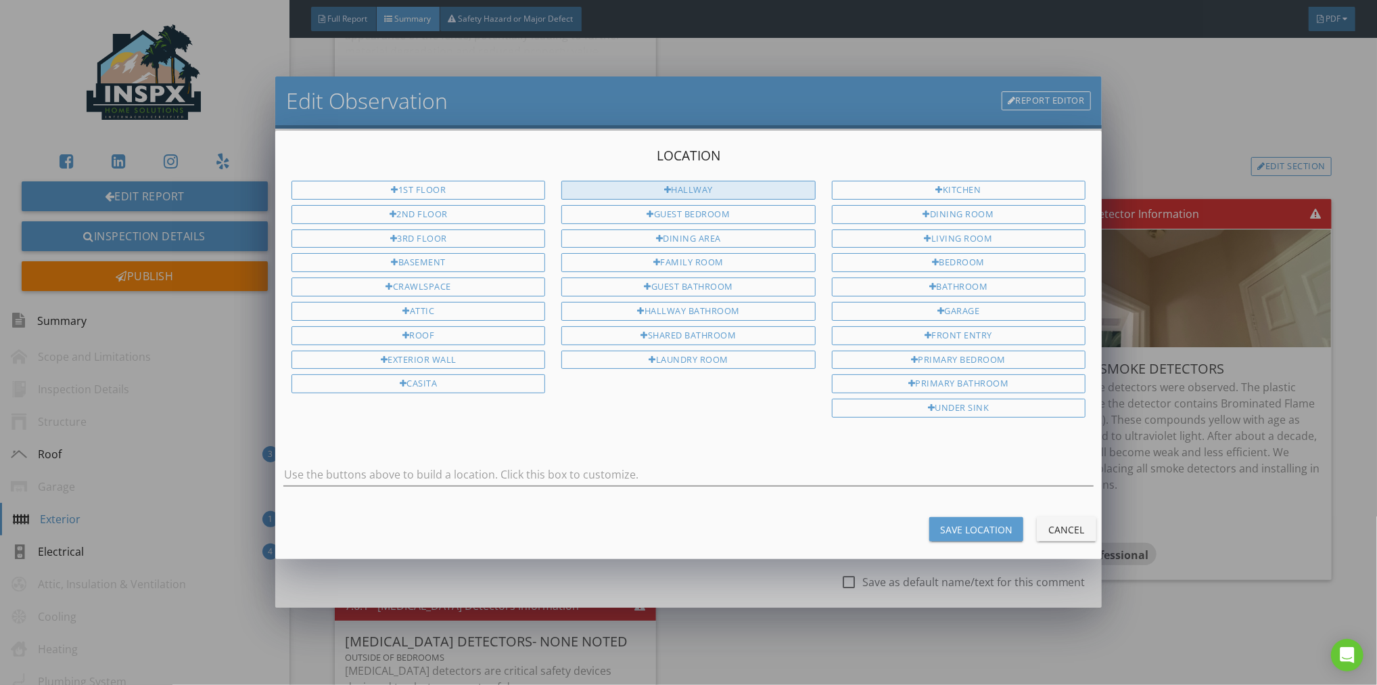
click at [762, 193] on div "Hallway" at bounding box center [688, 190] width 254 height 19
type input "Hallway"
click at [966, 522] on div "Save Location" at bounding box center [976, 529] width 72 height 14
type input "Hallway"
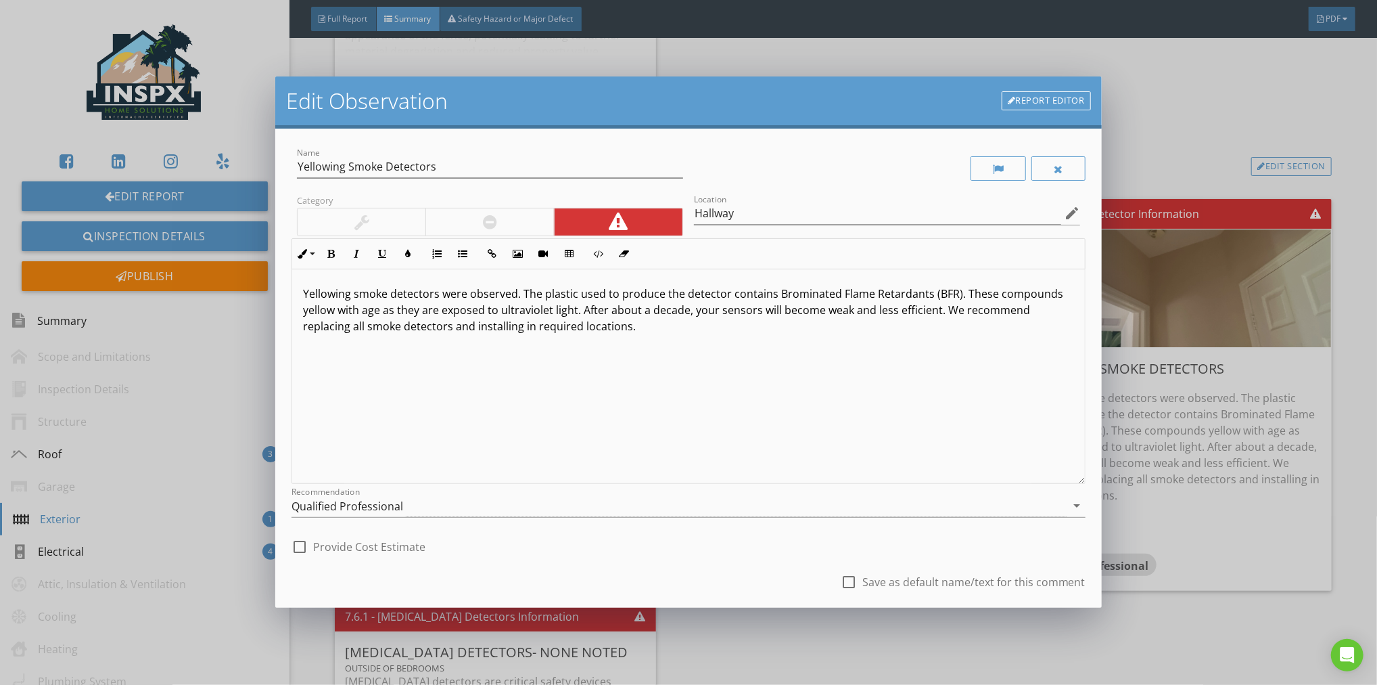
click at [738, 555] on div "check_box_outline_blank Provide Cost Estimate" at bounding box center [689, 545] width 794 height 30
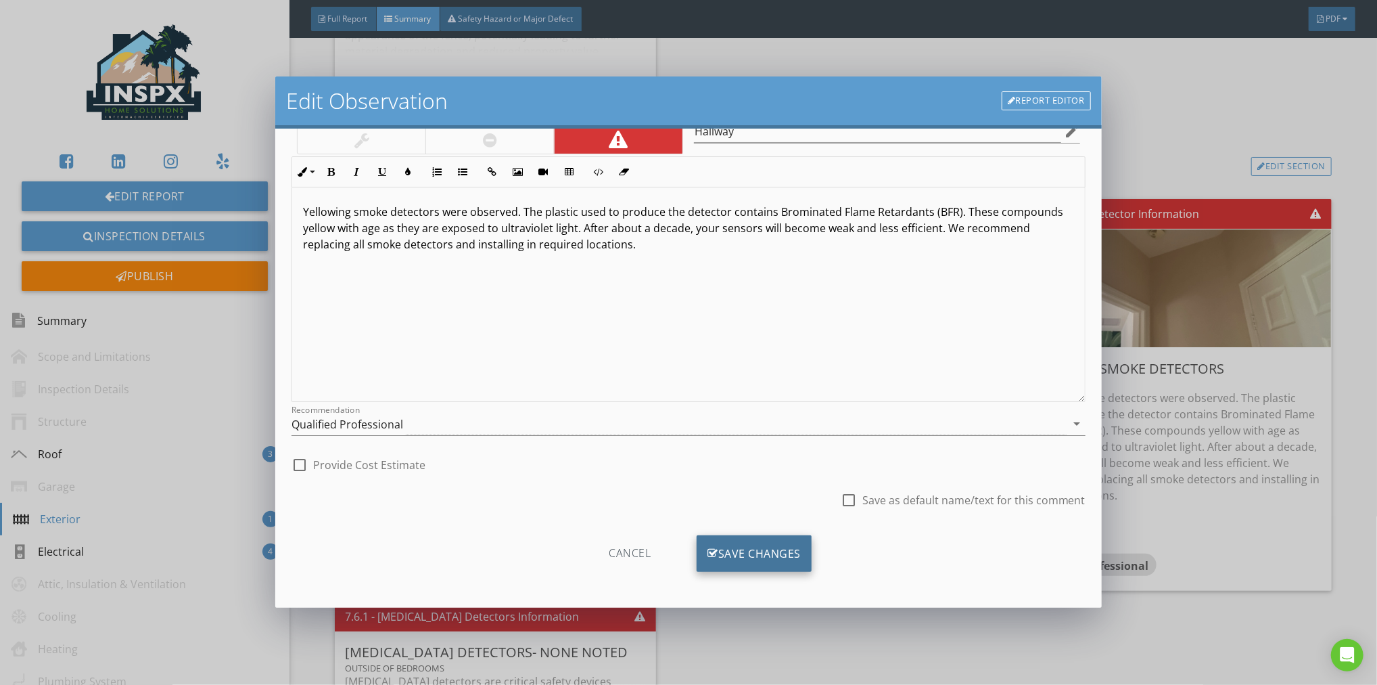
click at [734, 549] on div "Save Changes" at bounding box center [754, 553] width 115 height 37
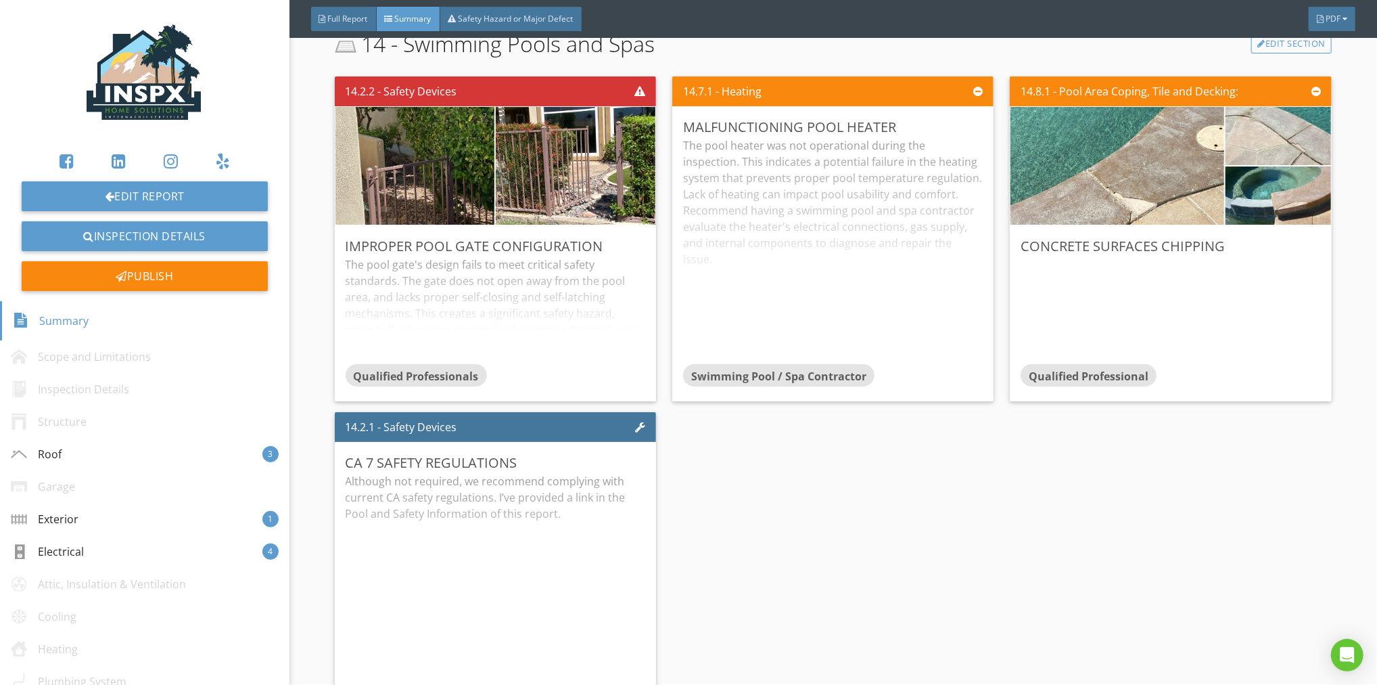
scroll to position [2724, 0]
click at [950, 126] on div "Edit" at bounding box center [964, 126] width 44 height 24
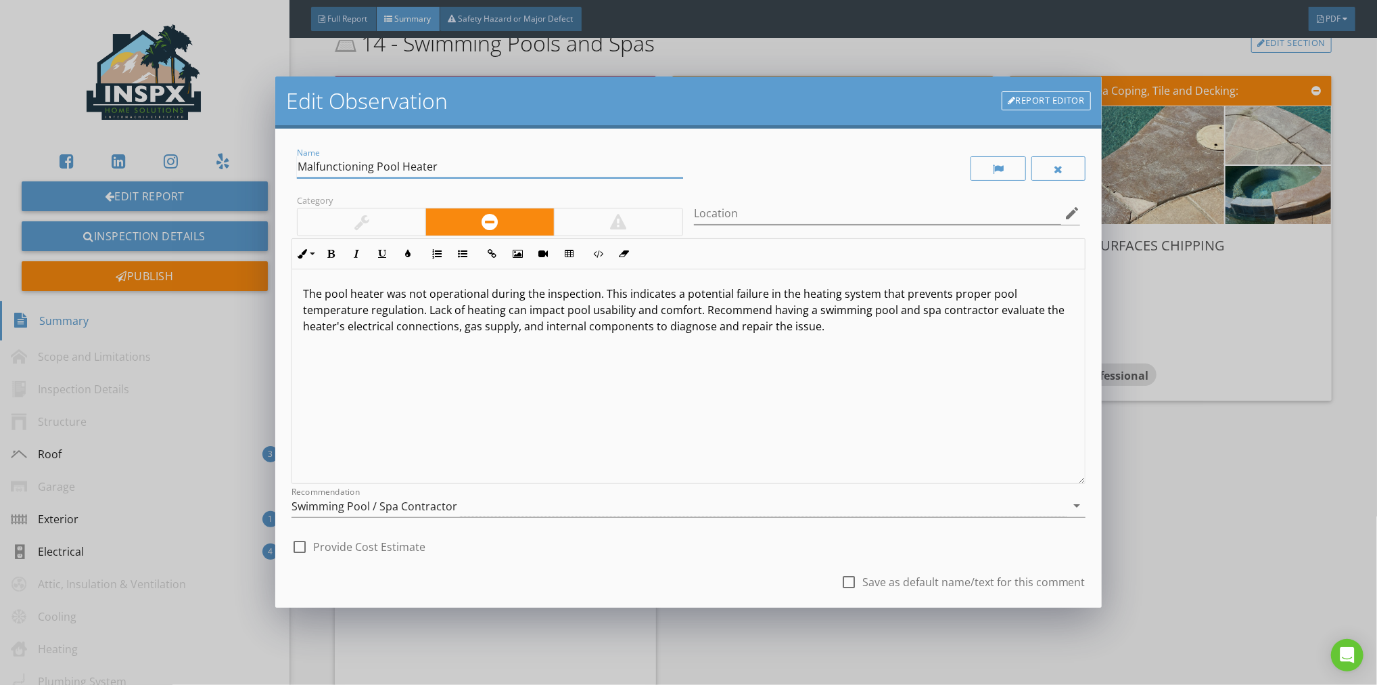
drag, startPoint x: 371, startPoint y: 166, endPoint x: 270, endPoint y: 166, distance: 101.5
click at [270, 166] on div "Edit Observation Report Editor Name Malfunctioning Pool Heater Category Locatio…" at bounding box center [688, 342] width 1377 height 685
type input "Inoperative Pool Heater"
click at [706, 568] on div "check_box_outline_blank Save as default name/text for this comment" at bounding box center [689, 583] width 794 height 46
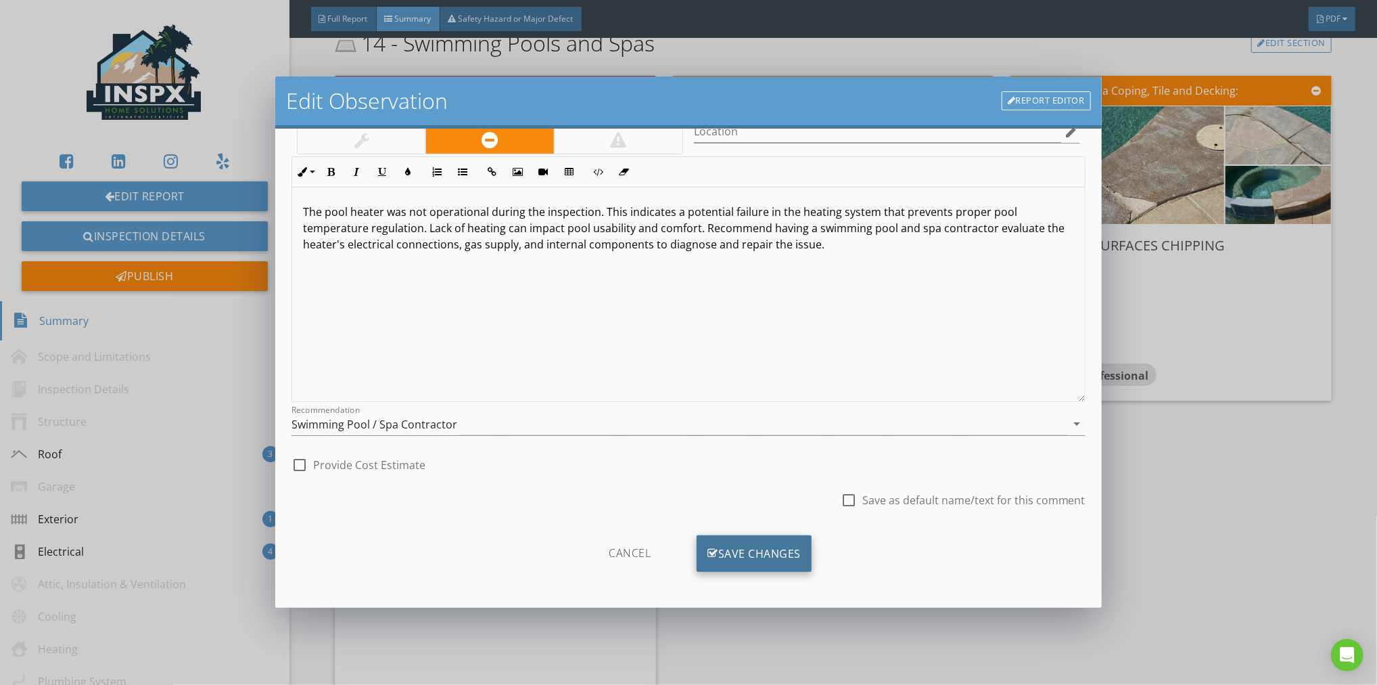
click at [762, 549] on div "Save Changes" at bounding box center [754, 553] width 115 height 37
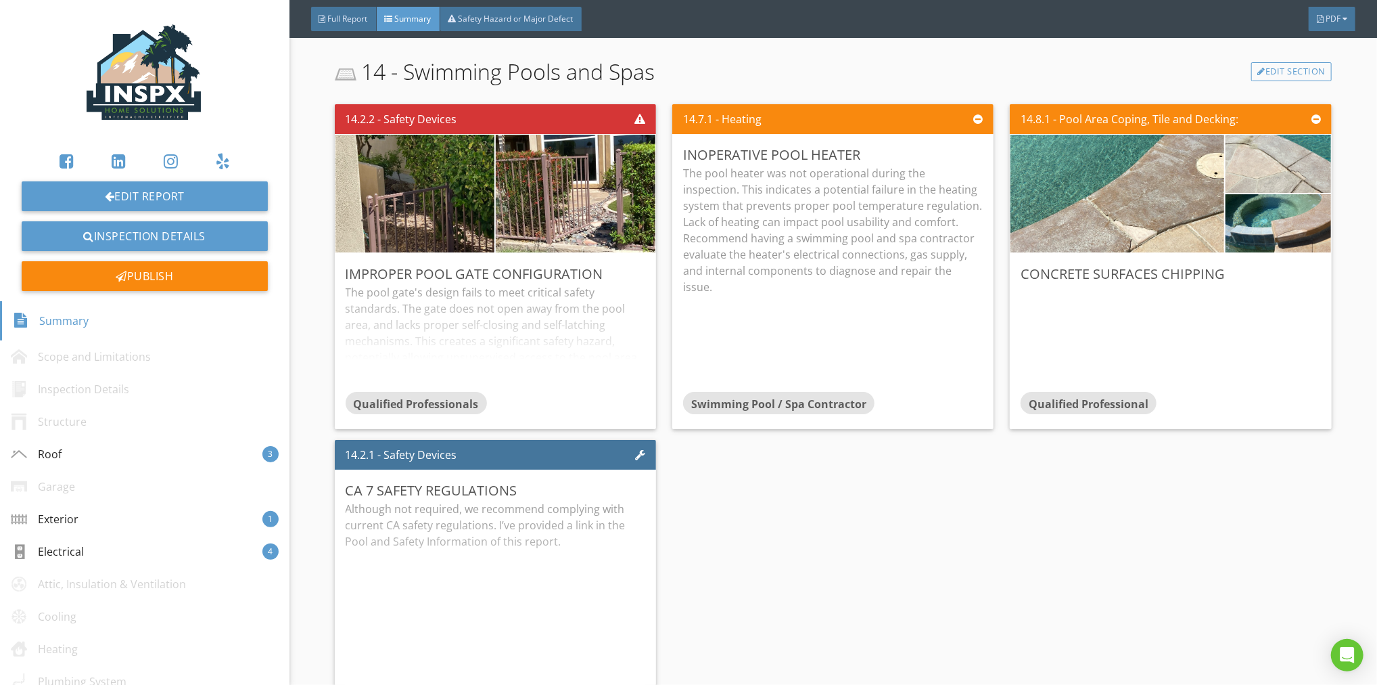
scroll to position [2689, 0]
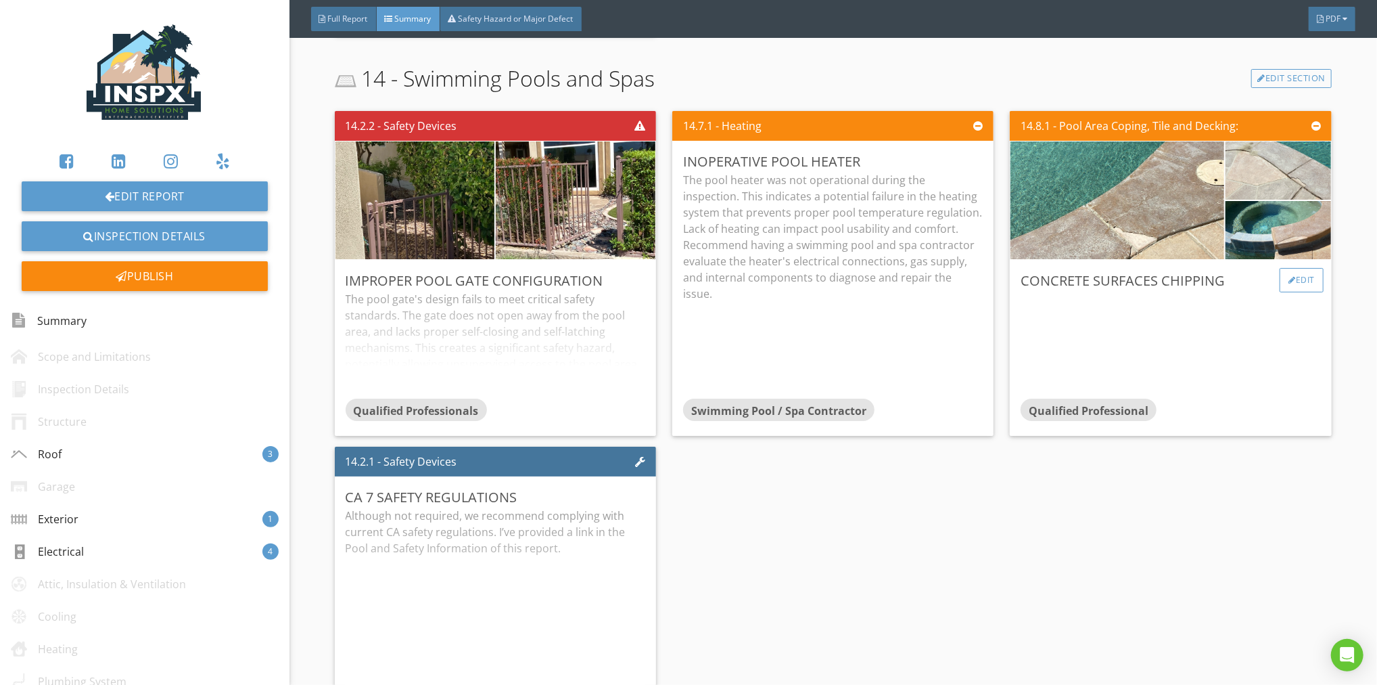
click at [1293, 280] on div "Edit" at bounding box center [1302, 280] width 44 height 24
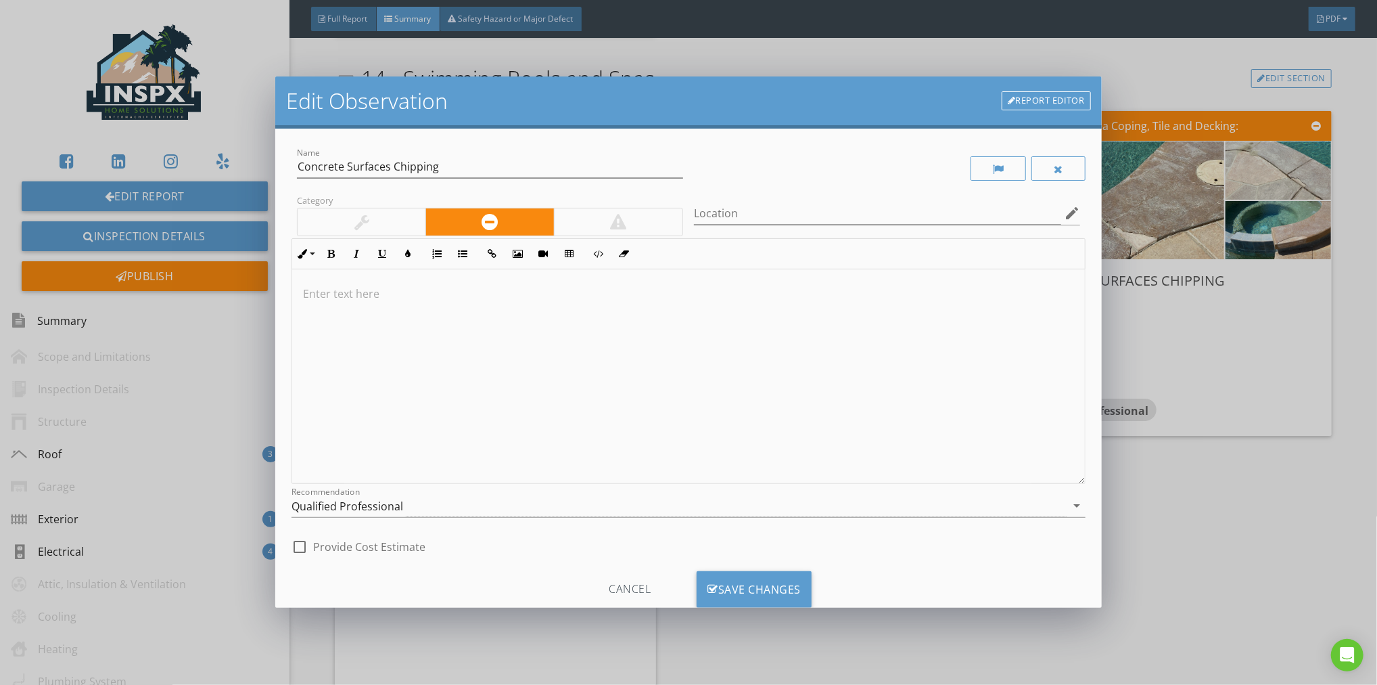
drag, startPoint x: 312, startPoint y: 304, endPoint x: 321, endPoint y: 299, distance: 10.3
click at [325, 298] on div at bounding box center [688, 376] width 793 height 214
click at [925, 296] on p "The surfaces covering the pool surrounds concrete was chipping. This can lead t…" at bounding box center [688, 293] width 771 height 16
click at [1038, 294] on p "The surfaces covering the pool surrounds concrete was chipping. This can lead t…" at bounding box center [688, 293] width 771 height 16
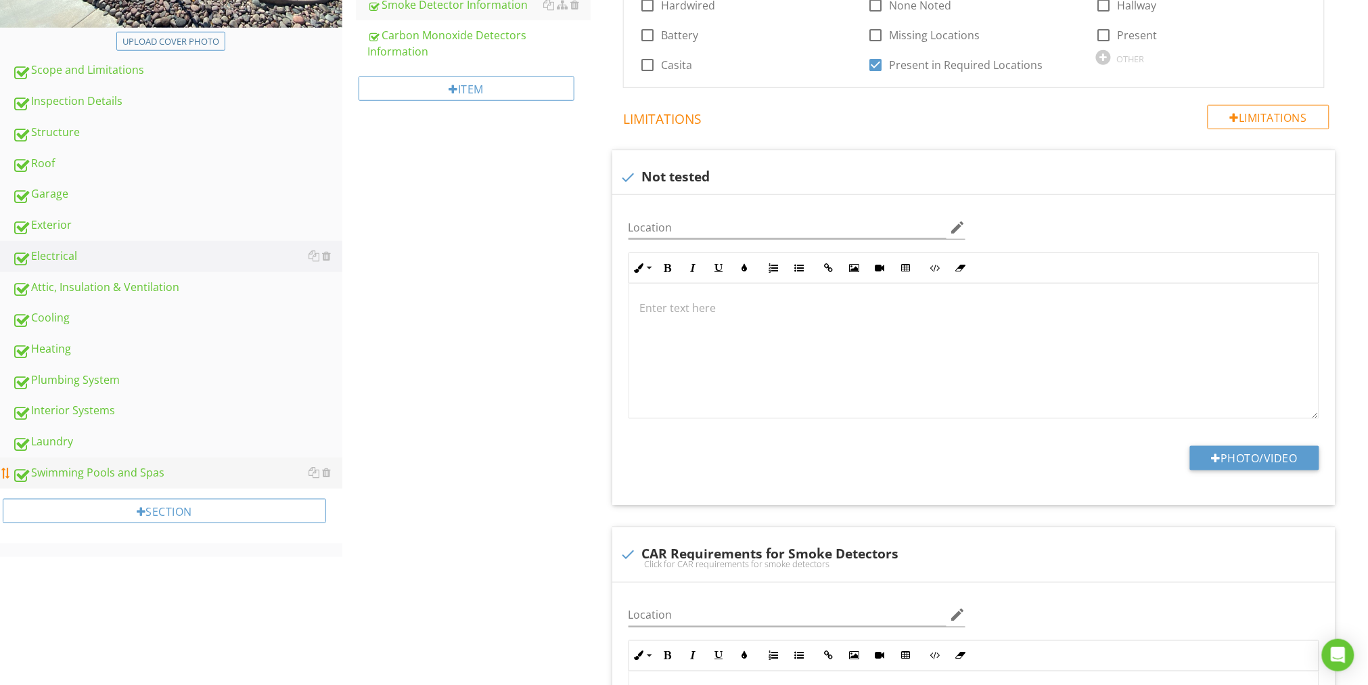
scroll to position [365, 0]
click at [117, 468] on div "Swimming Pools and Spas" at bounding box center [177, 472] width 330 height 18
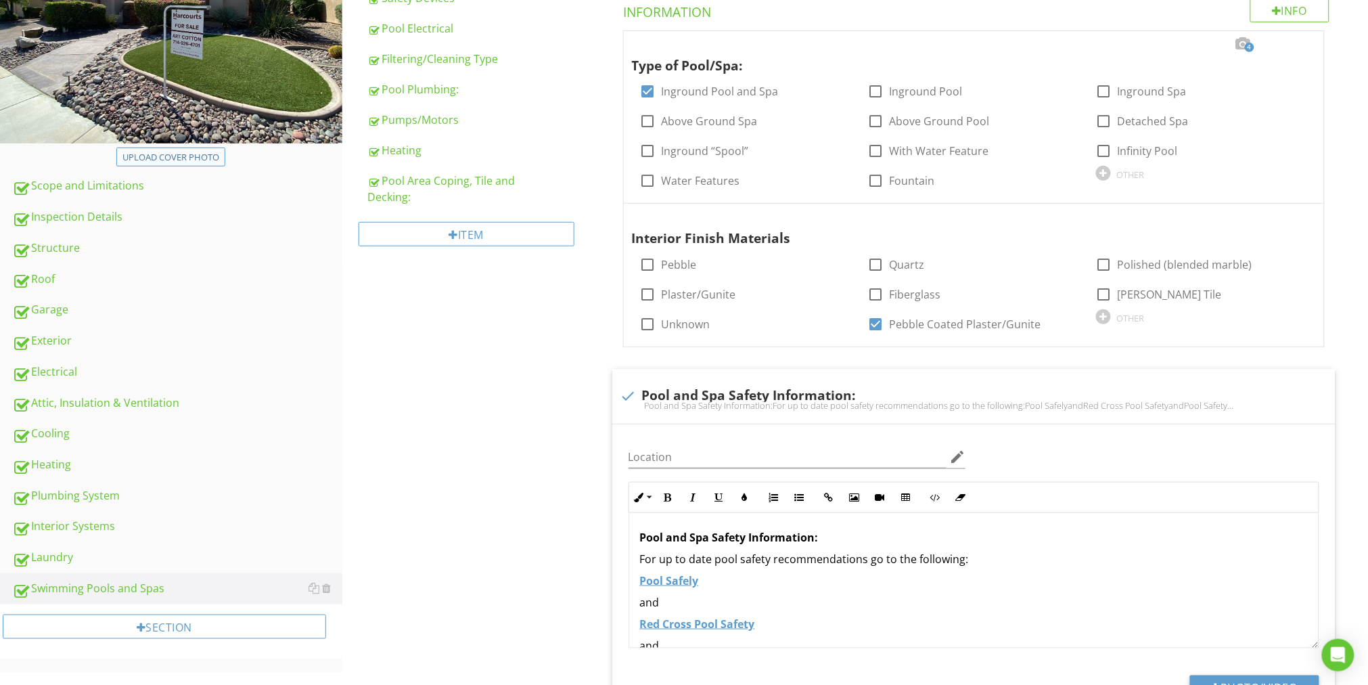
scroll to position [145, 0]
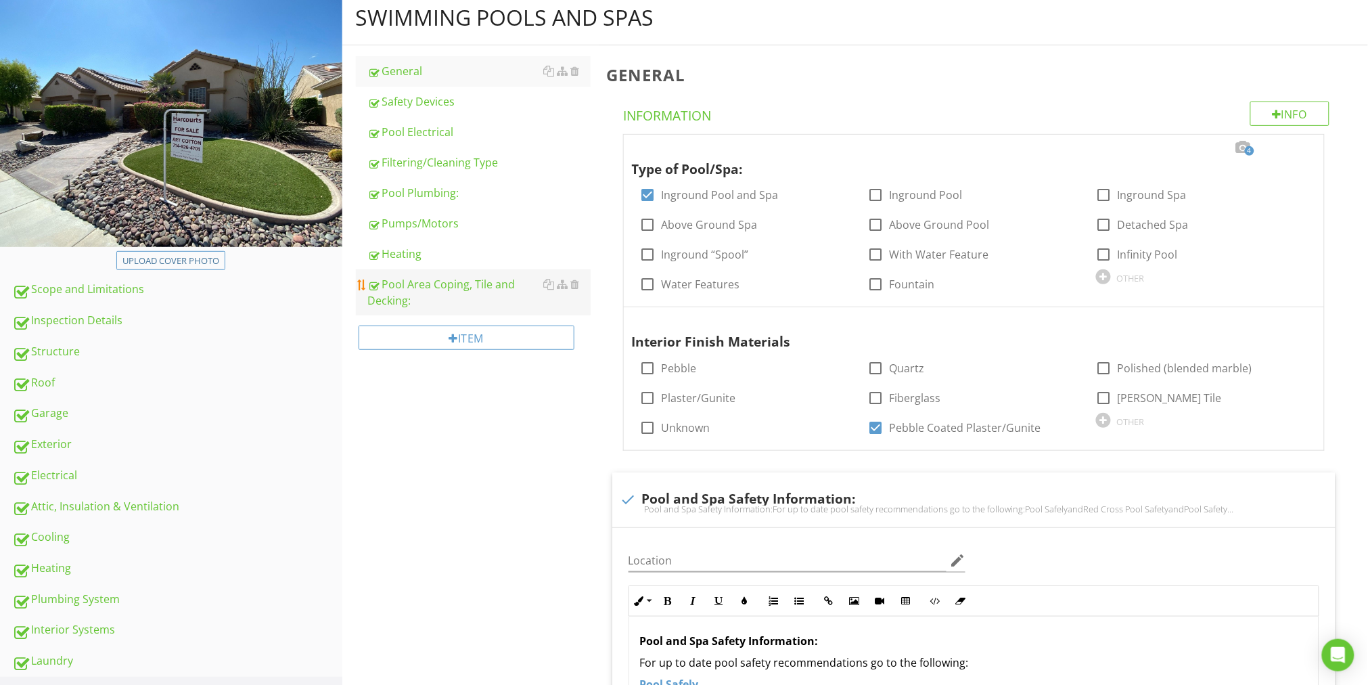
click at [430, 283] on div "Pool Area Coping, Tile and Decking:" at bounding box center [479, 292] width 223 height 32
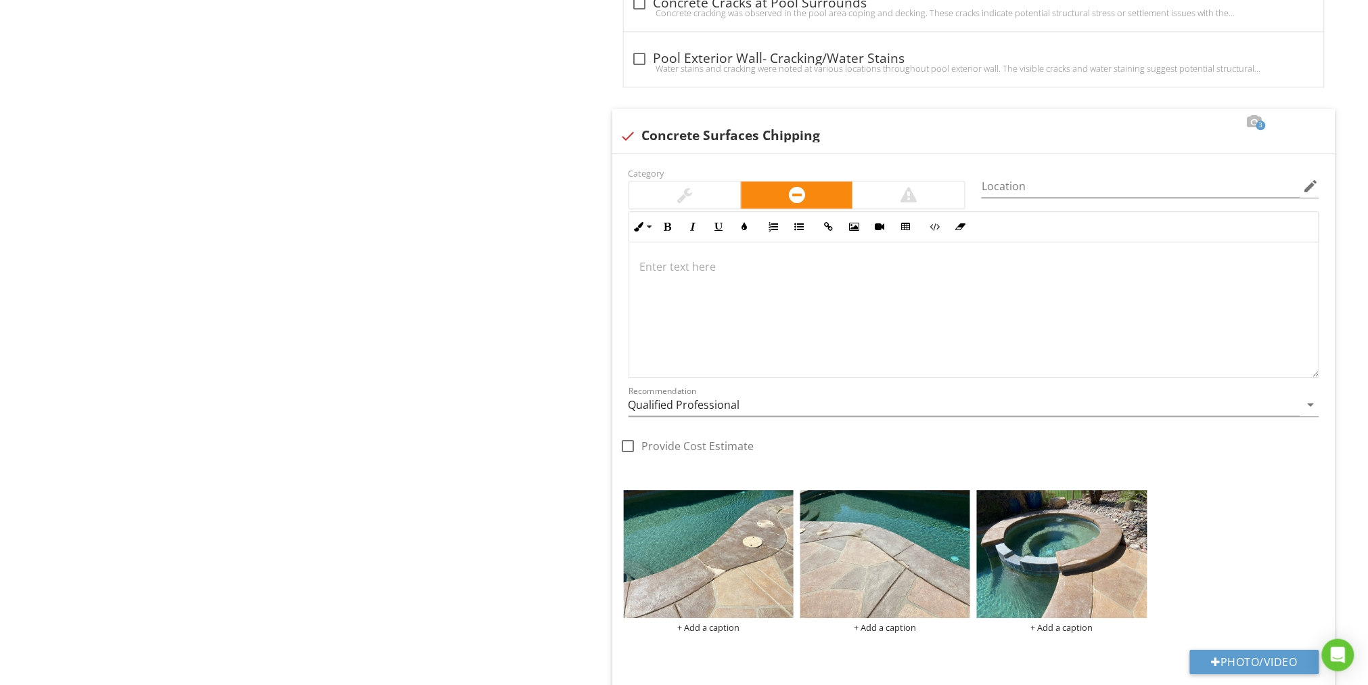
scroll to position [1106, 0]
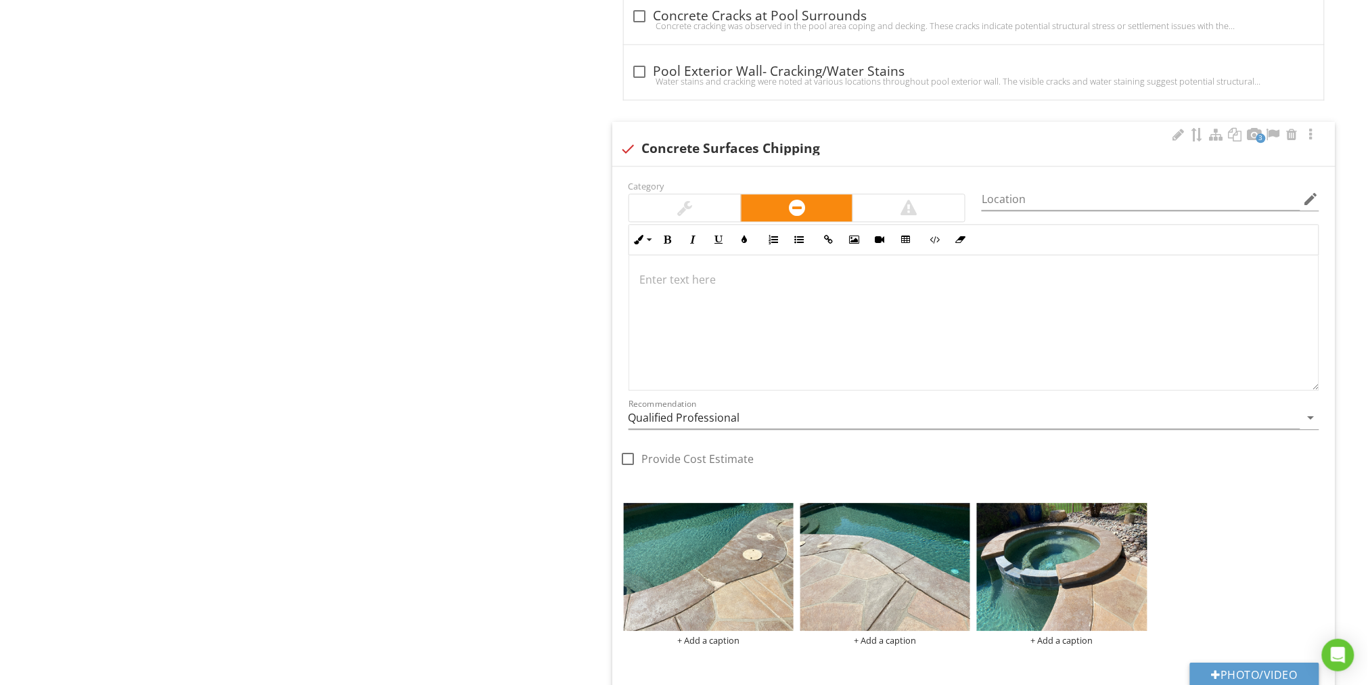
click at [695, 280] on p at bounding box center [974, 279] width 668 height 16
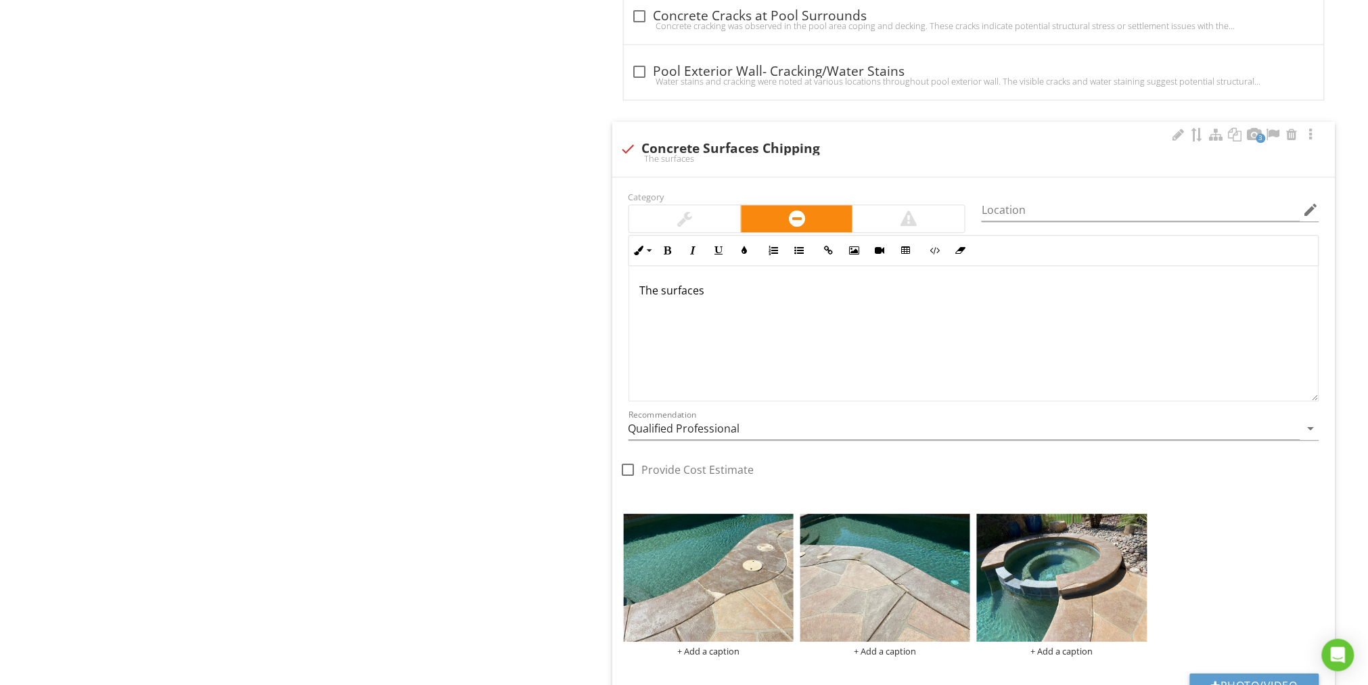
scroll to position [1117, 0]
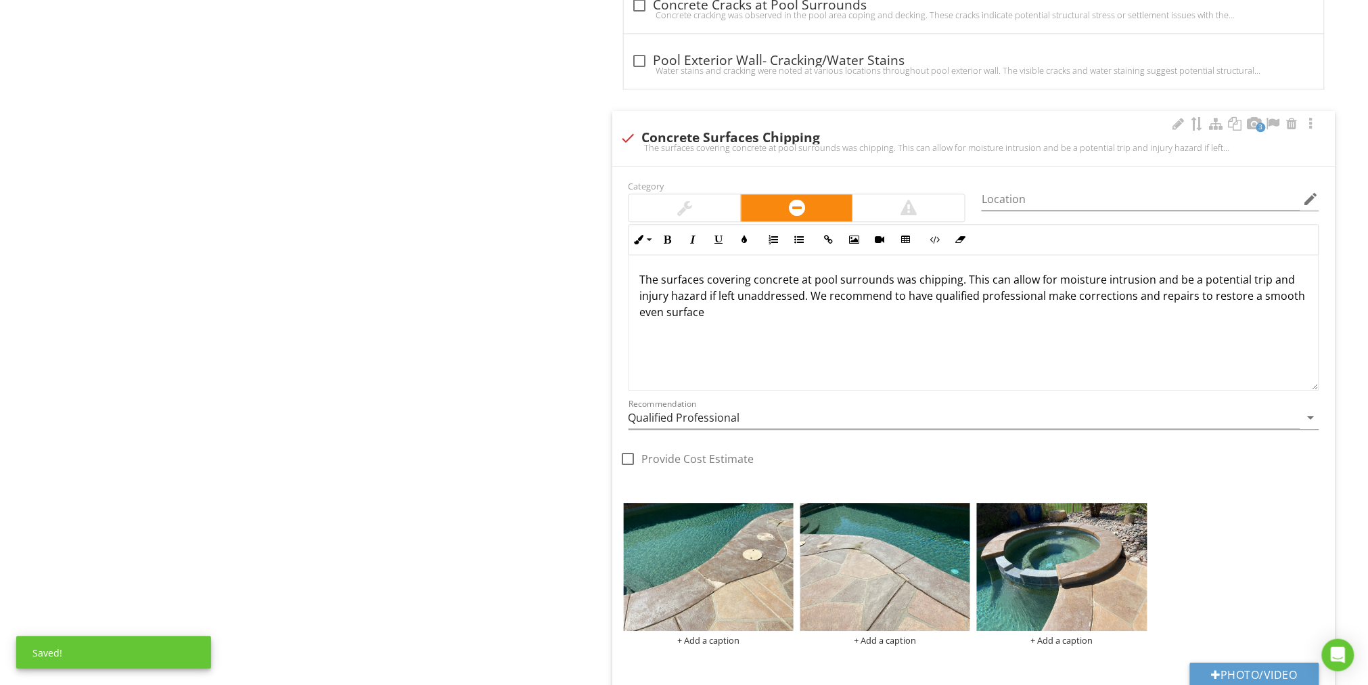
click at [1257, 296] on p "The surfaces covering concrete at pool surrounds was chipping. This can allow f…" at bounding box center [974, 295] width 668 height 49
click at [714, 311] on p "The surfaces covering concrete at pool surrounds was chipping. This can allow f…" at bounding box center [974, 295] width 668 height 49
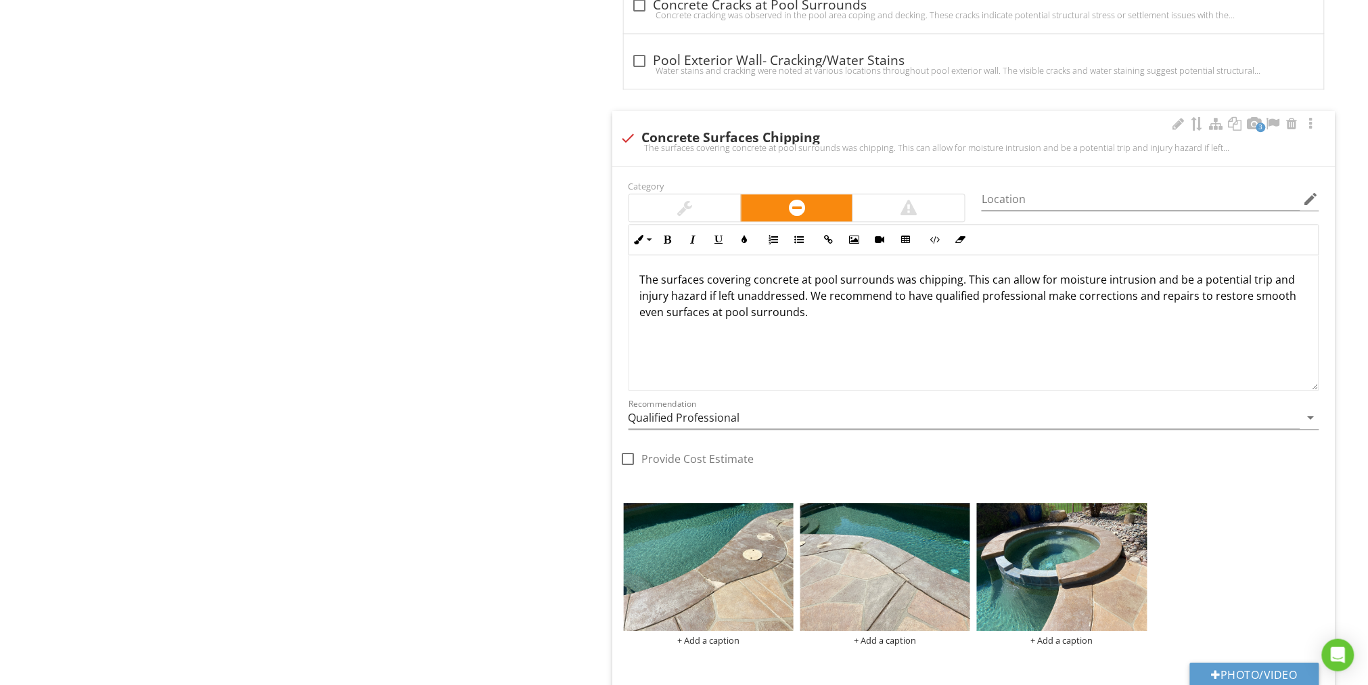
scroll to position [0, 0]
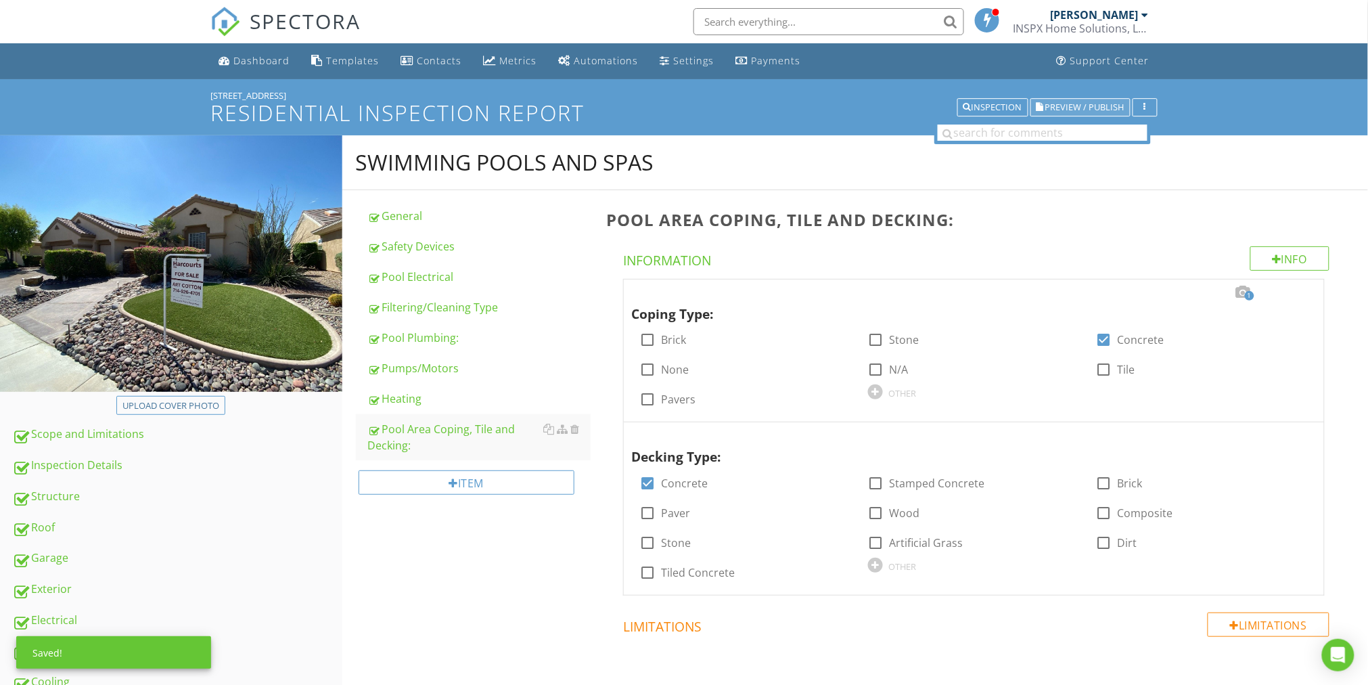
click at [1088, 103] on span "Preview / Publish" at bounding box center [1084, 107] width 79 height 9
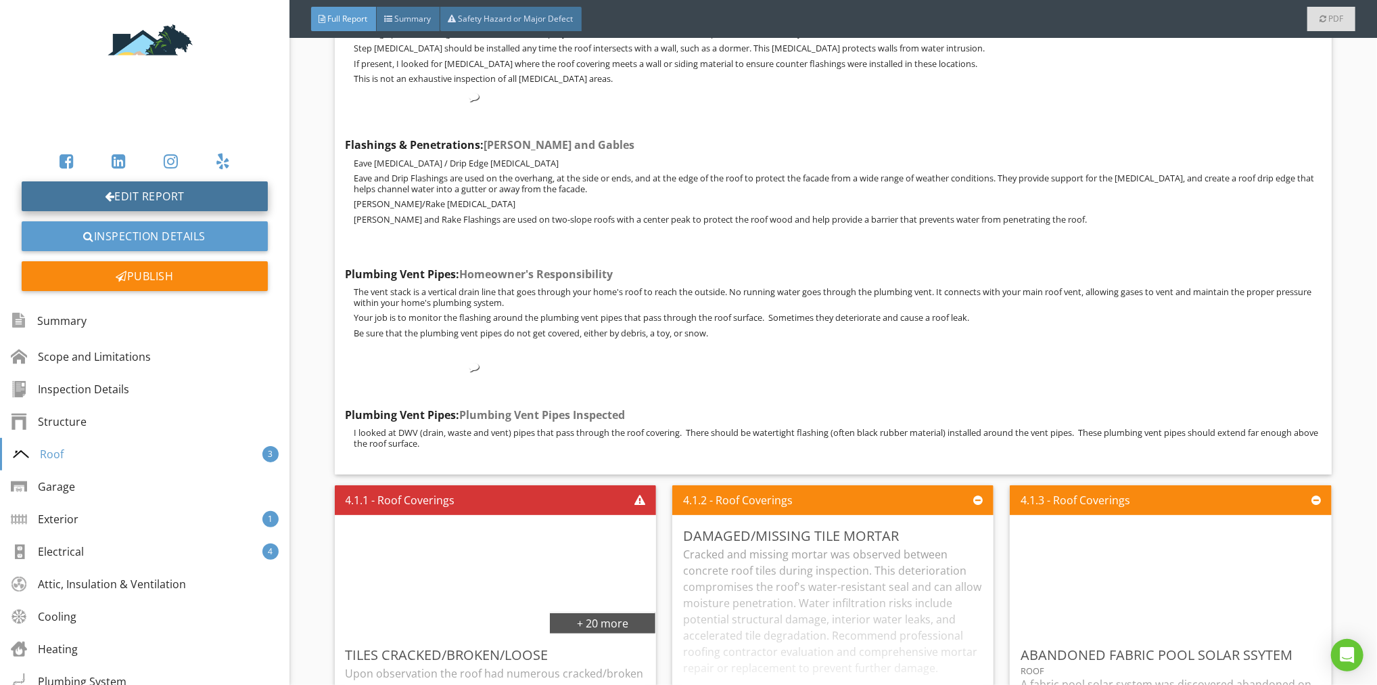
scroll to position [4195, 0]
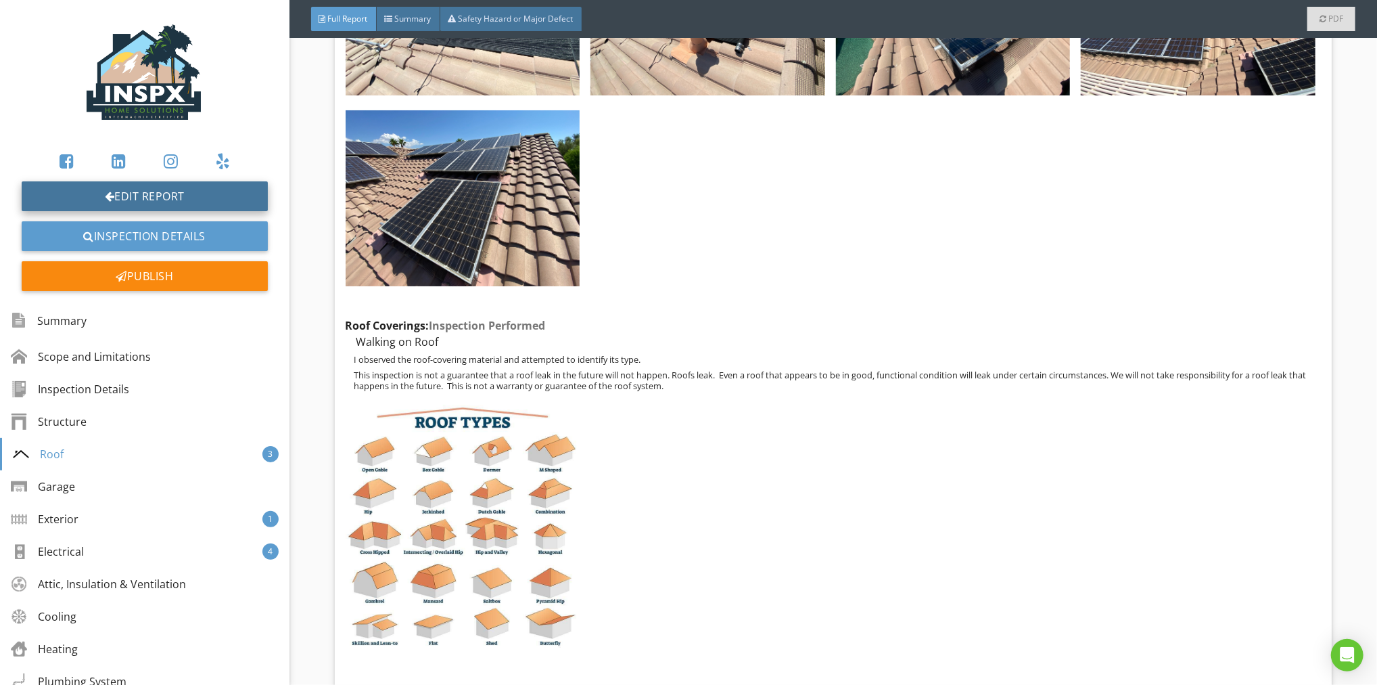
click at [209, 191] on link "Edit Report" at bounding box center [145, 196] width 246 height 30
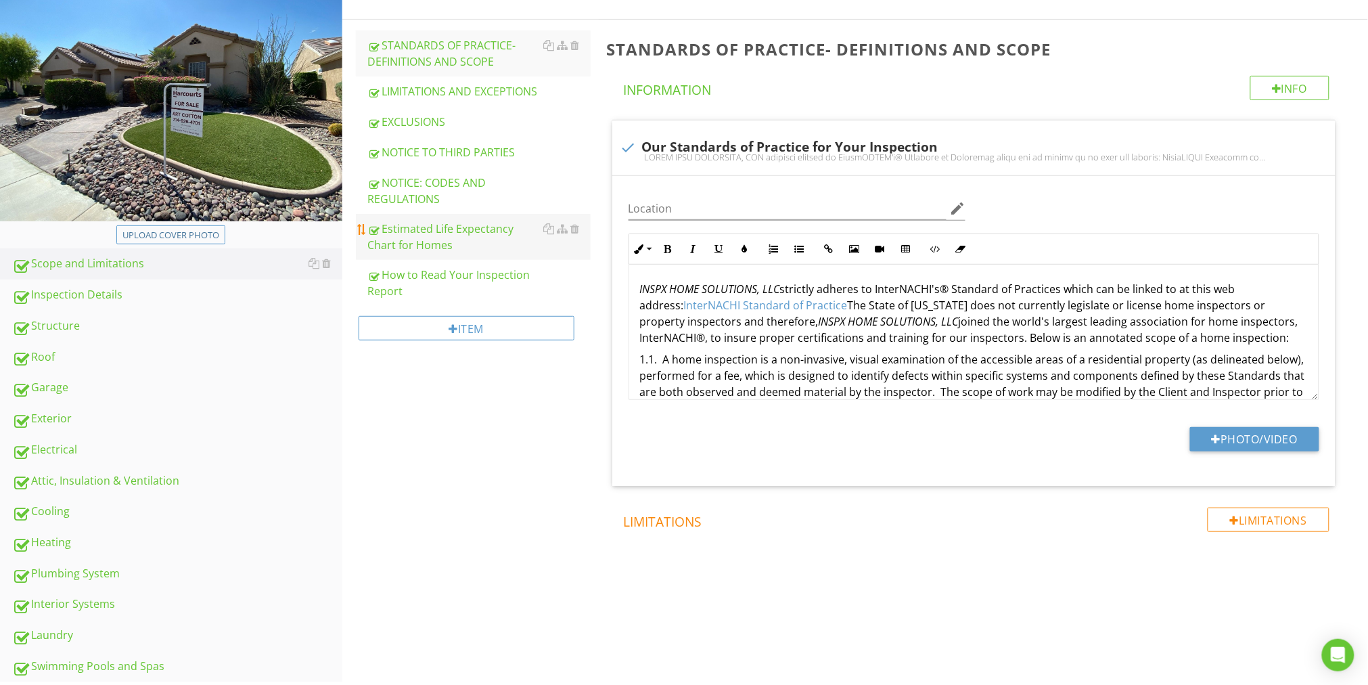
scroll to position [193, 0]
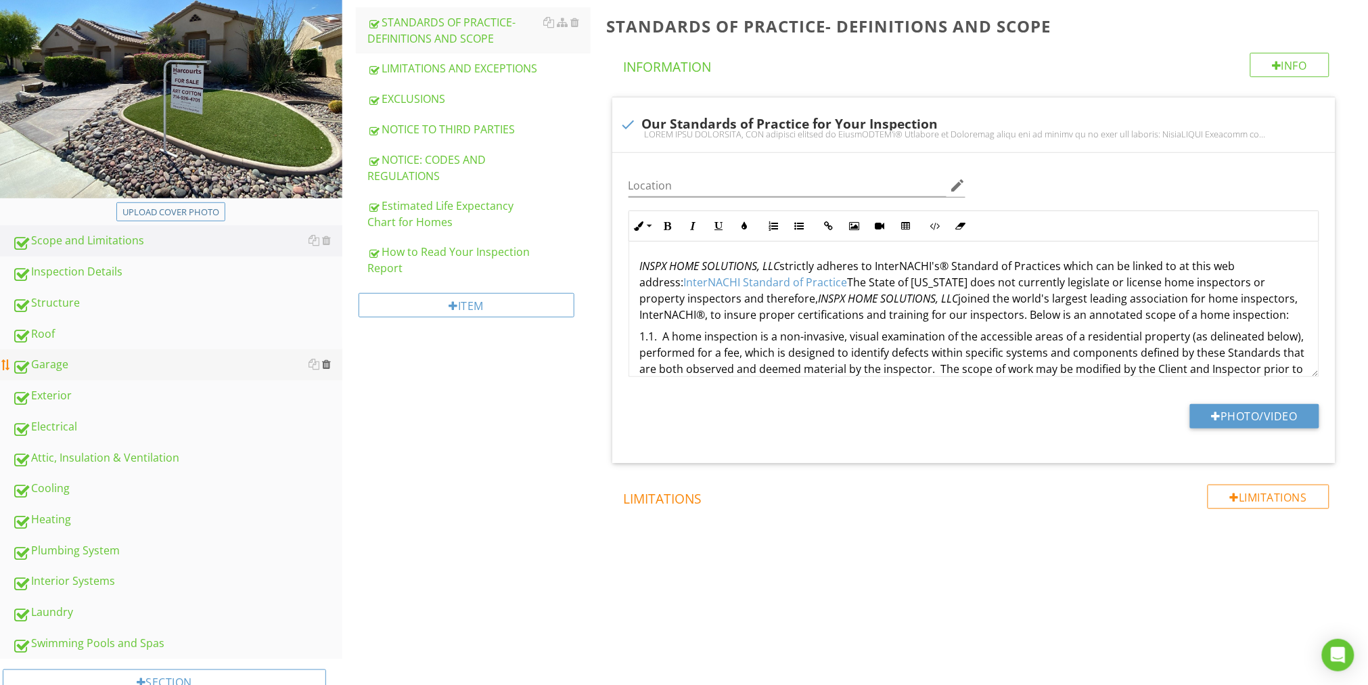
drag, startPoint x: 43, startPoint y: 328, endPoint x: 329, endPoint y: 367, distance: 289.5
click at [43, 328] on div "Roof" at bounding box center [177, 334] width 330 height 18
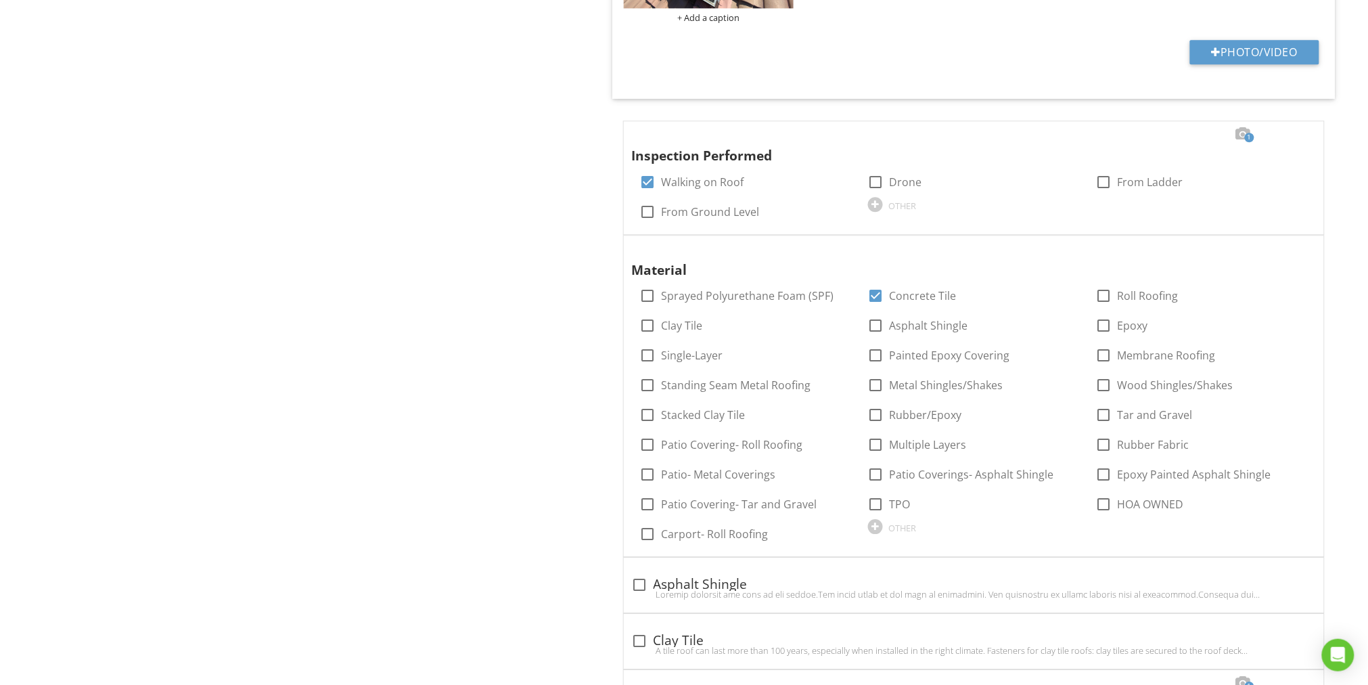
scroll to position [1155, 0]
click at [1247, 135] on span "1" at bounding box center [1249, 136] width 9 height 9
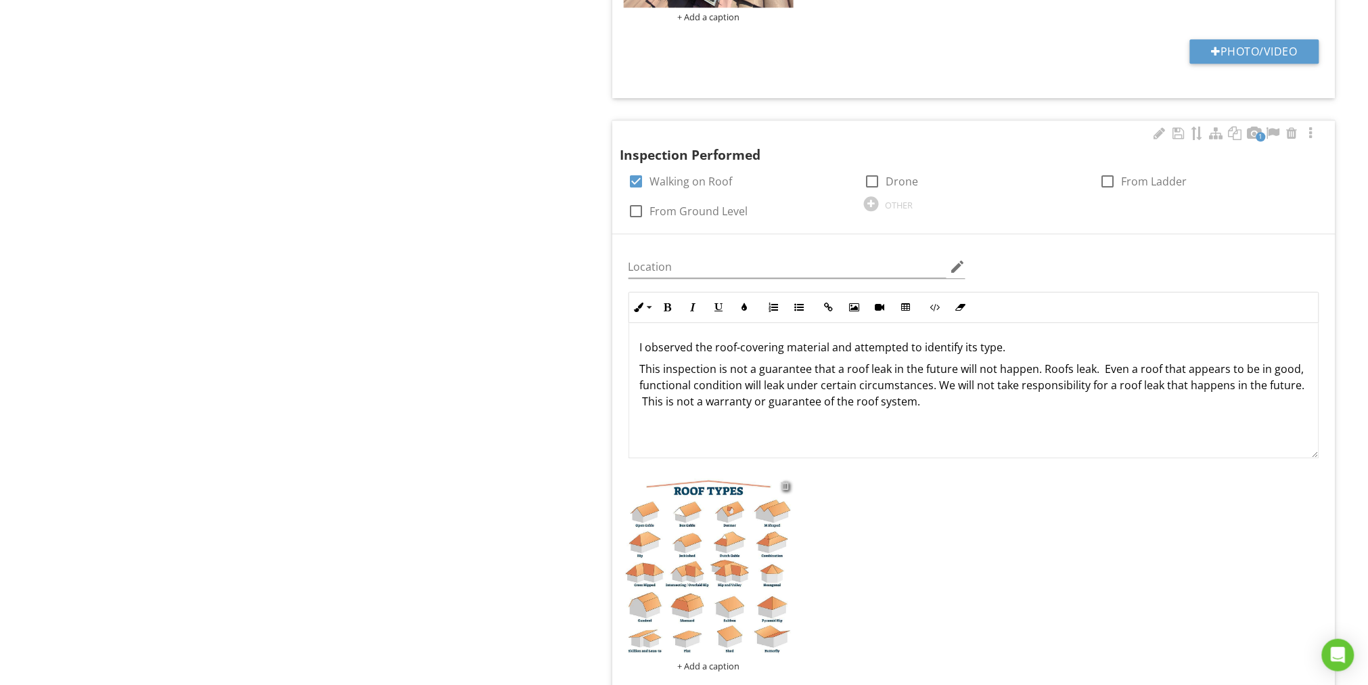
click at [786, 486] on div at bounding box center [785, 485] width 9 height 11
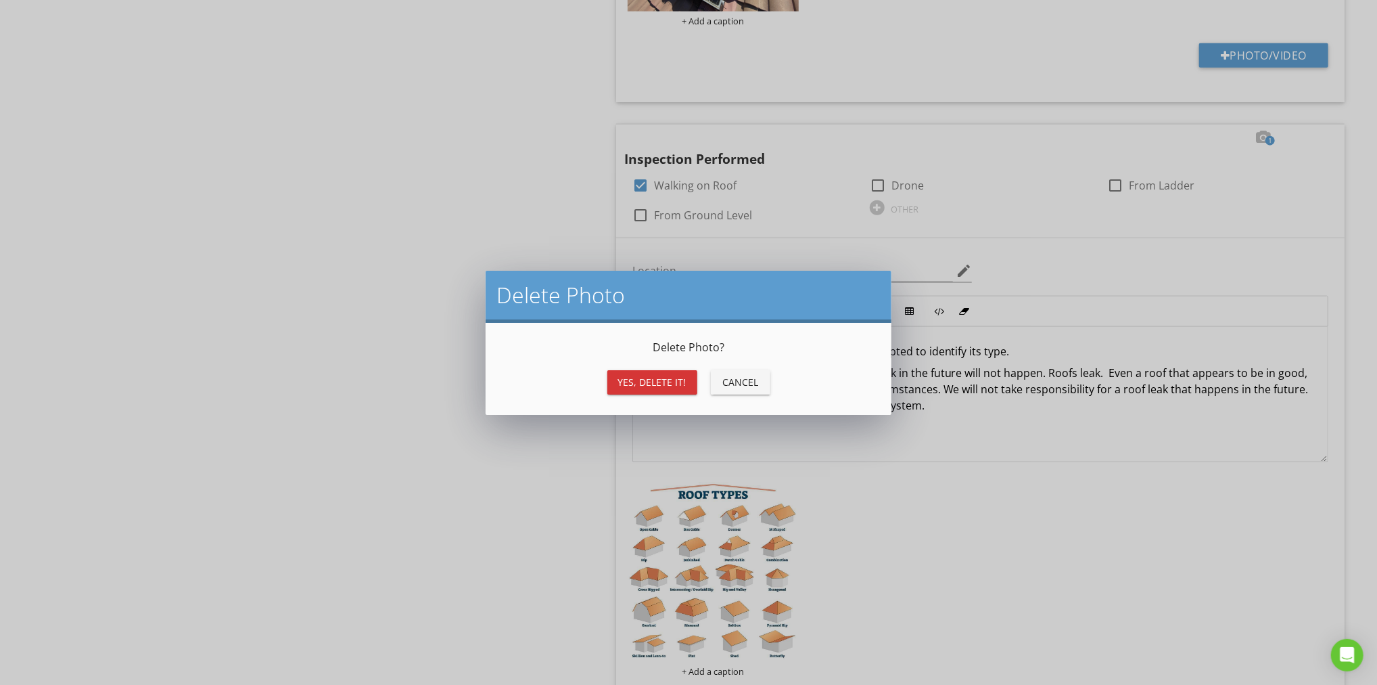
click at [661, 379] on div "Yes, Delete it!" at bounding box center [652, 382] width 68 height 14
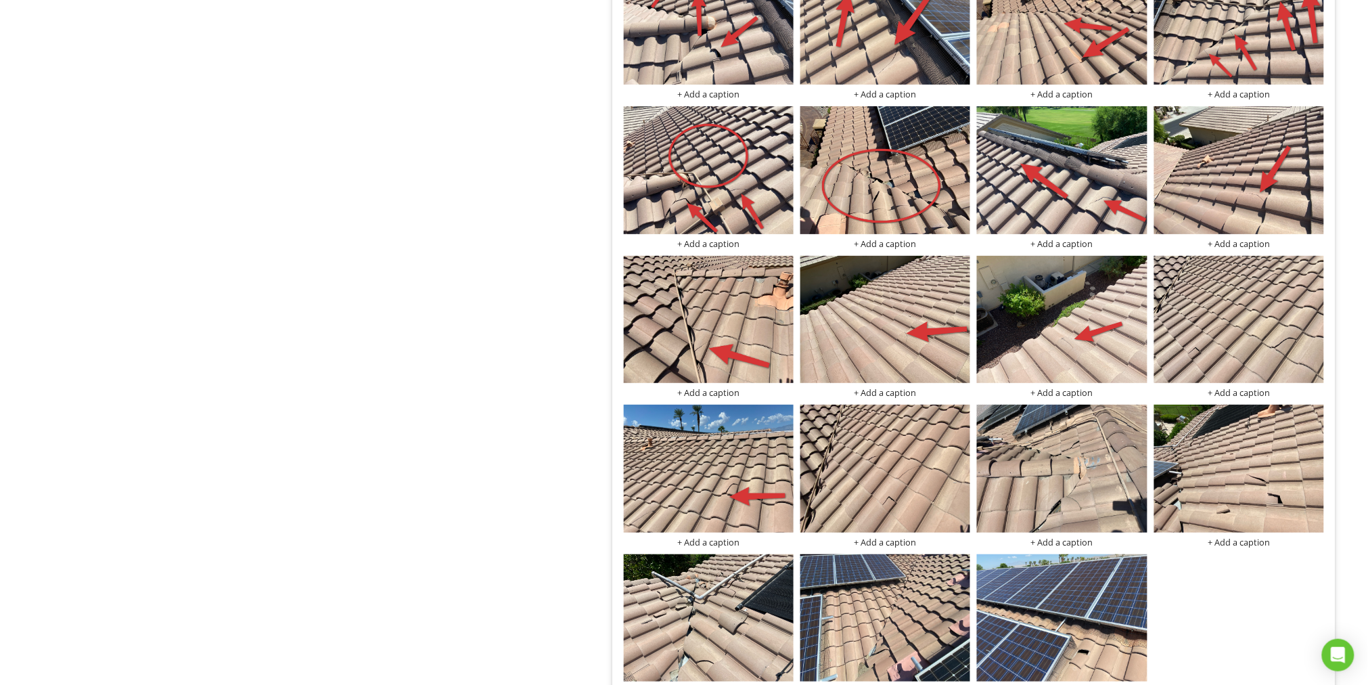
scroll to position [3805, 0]
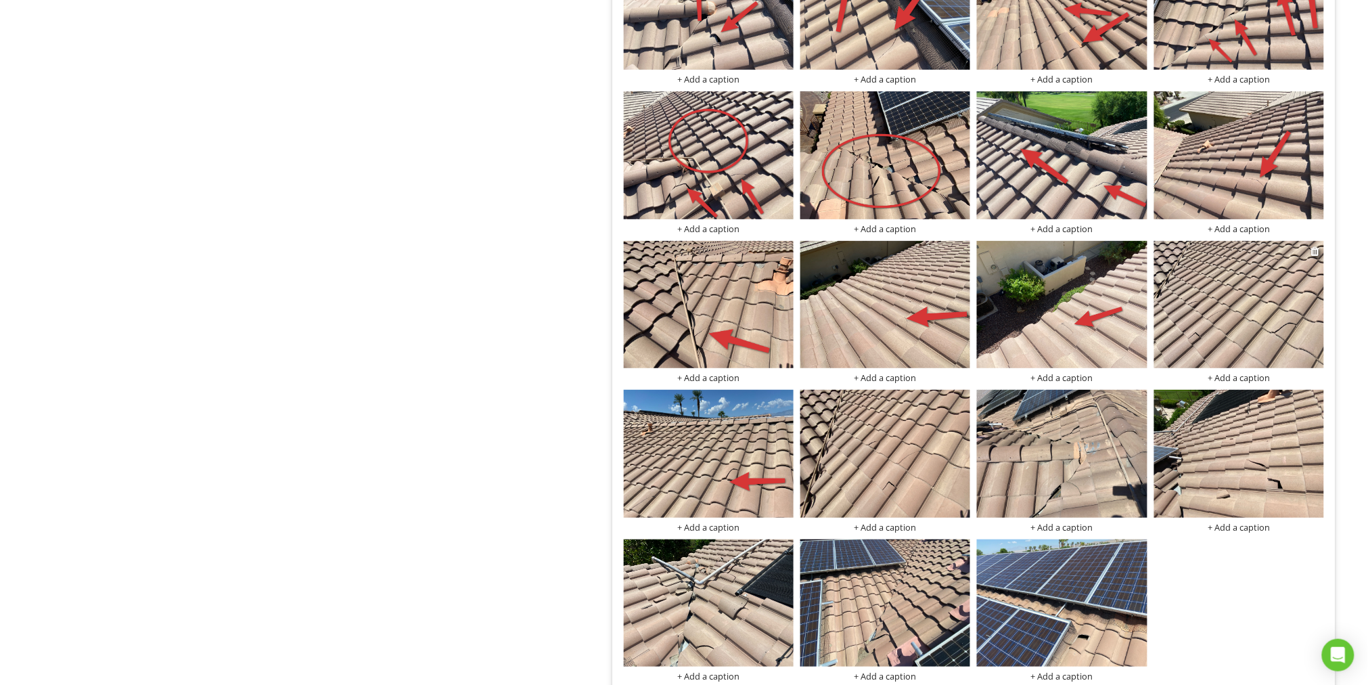
click at [1239, 298] on img at bounding box center [1239, 305] width 170 height 128
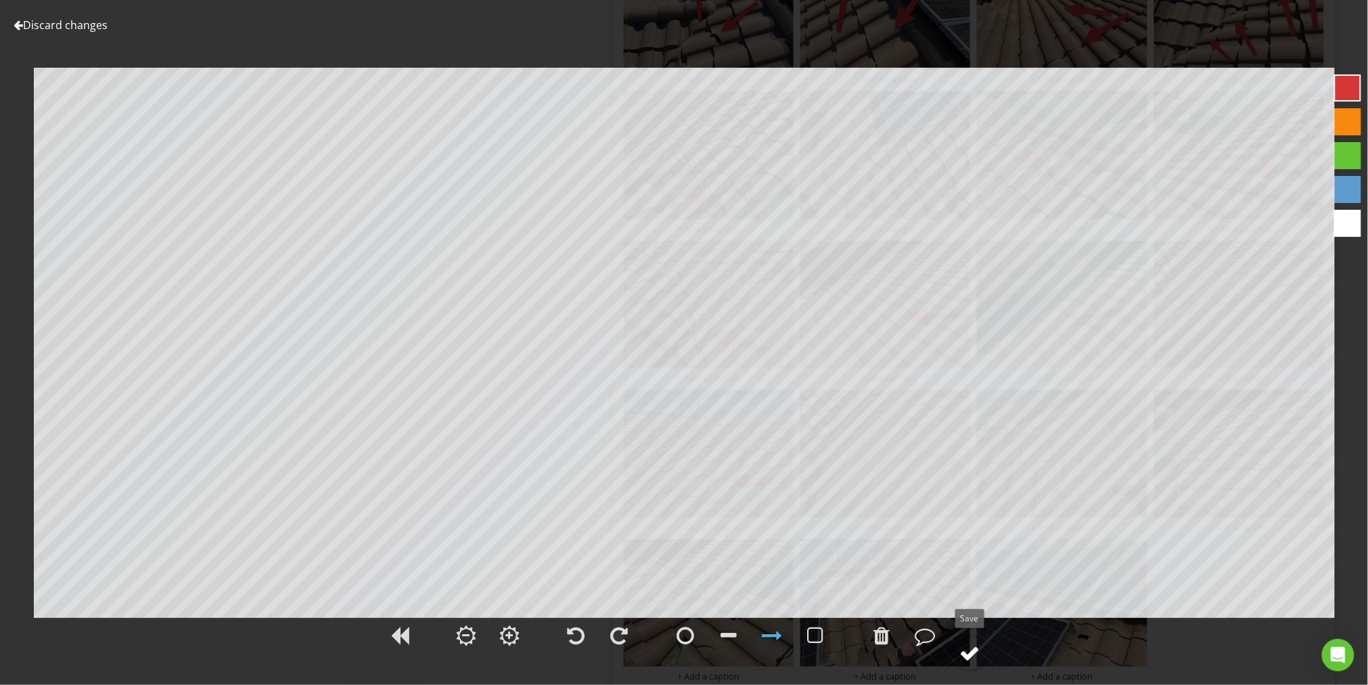
click at [971, 652] on div at bounding box center [970, 653] width 20 height 20
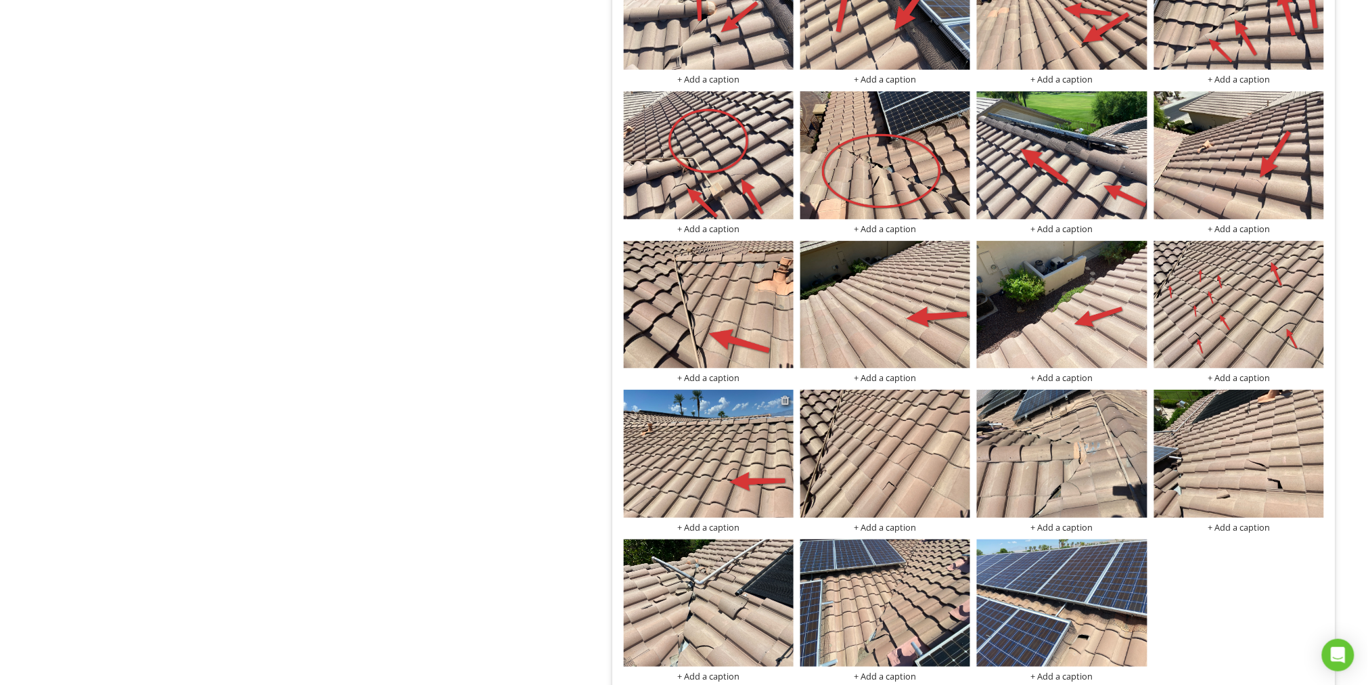
click at [786, 395] on div at bounding box center [785, 399] width 9 height 11
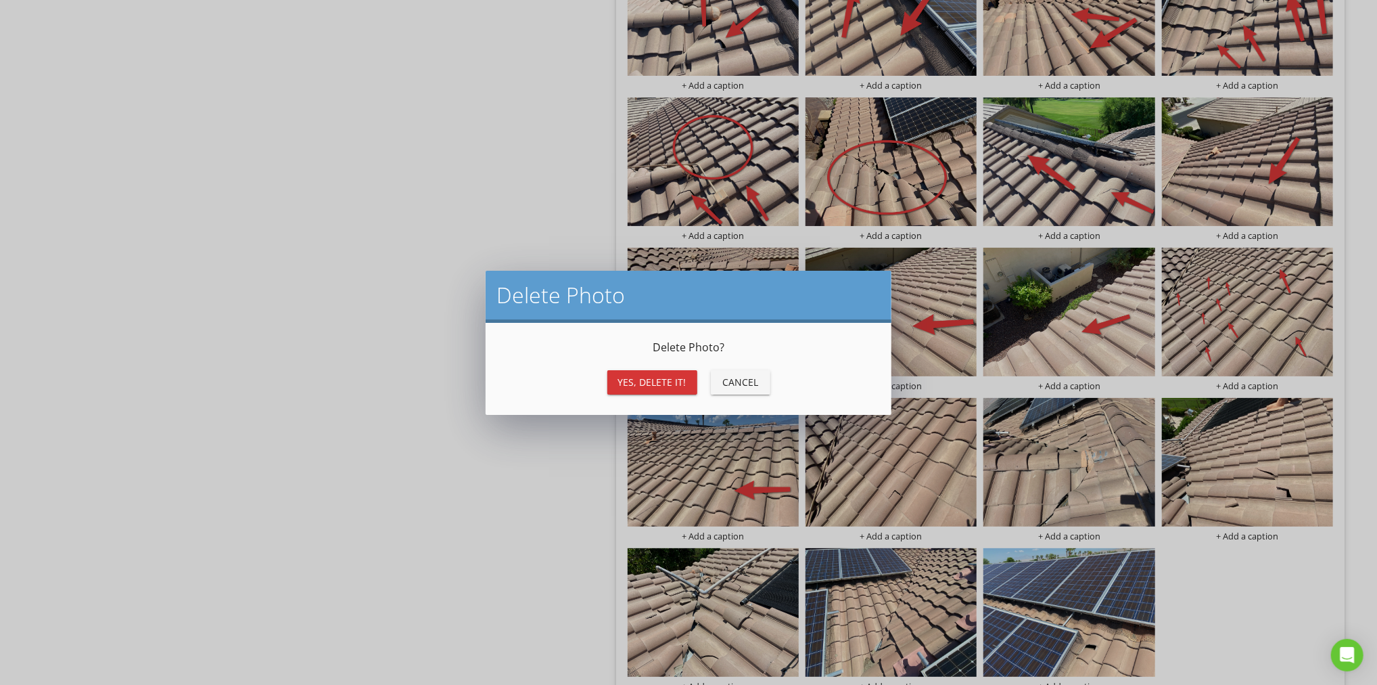
click at [654, 384] on div "Yes, Delete it!" at bounding box center [652, 382] width 68 height 14
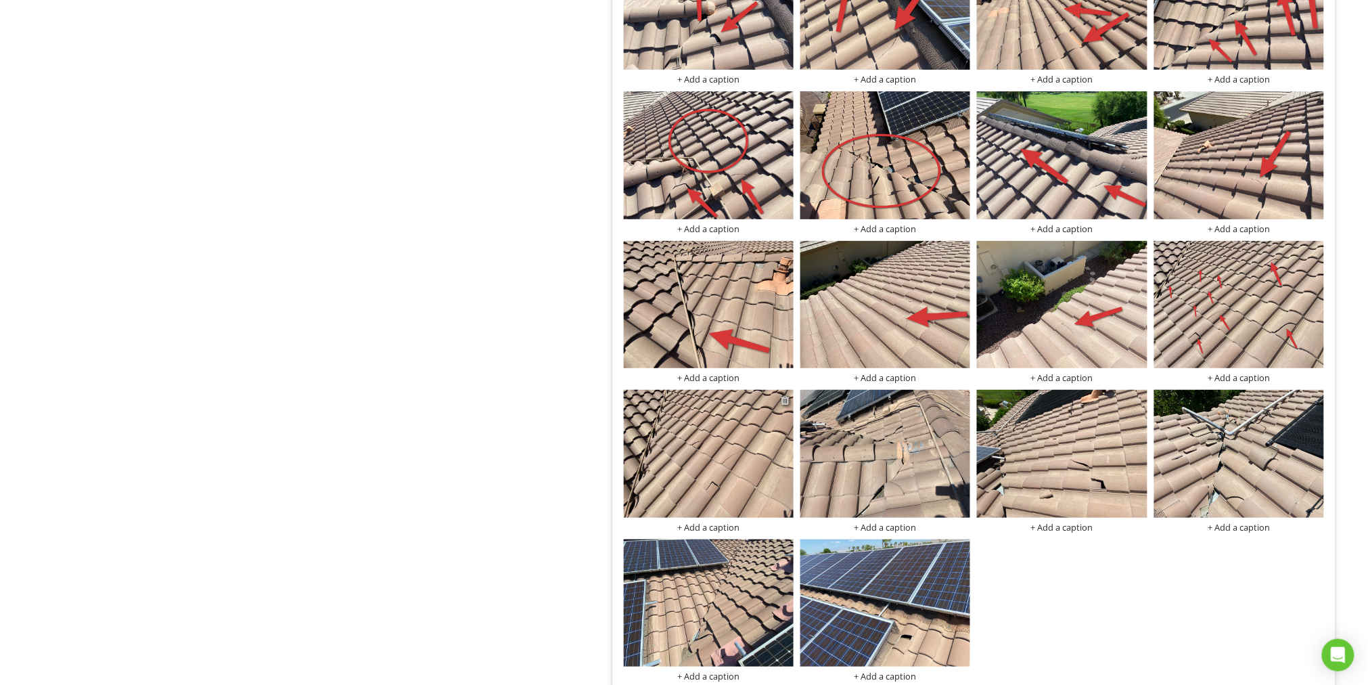
click at [785, 394] on div at bounding box center [785, 399] width 9 height 11
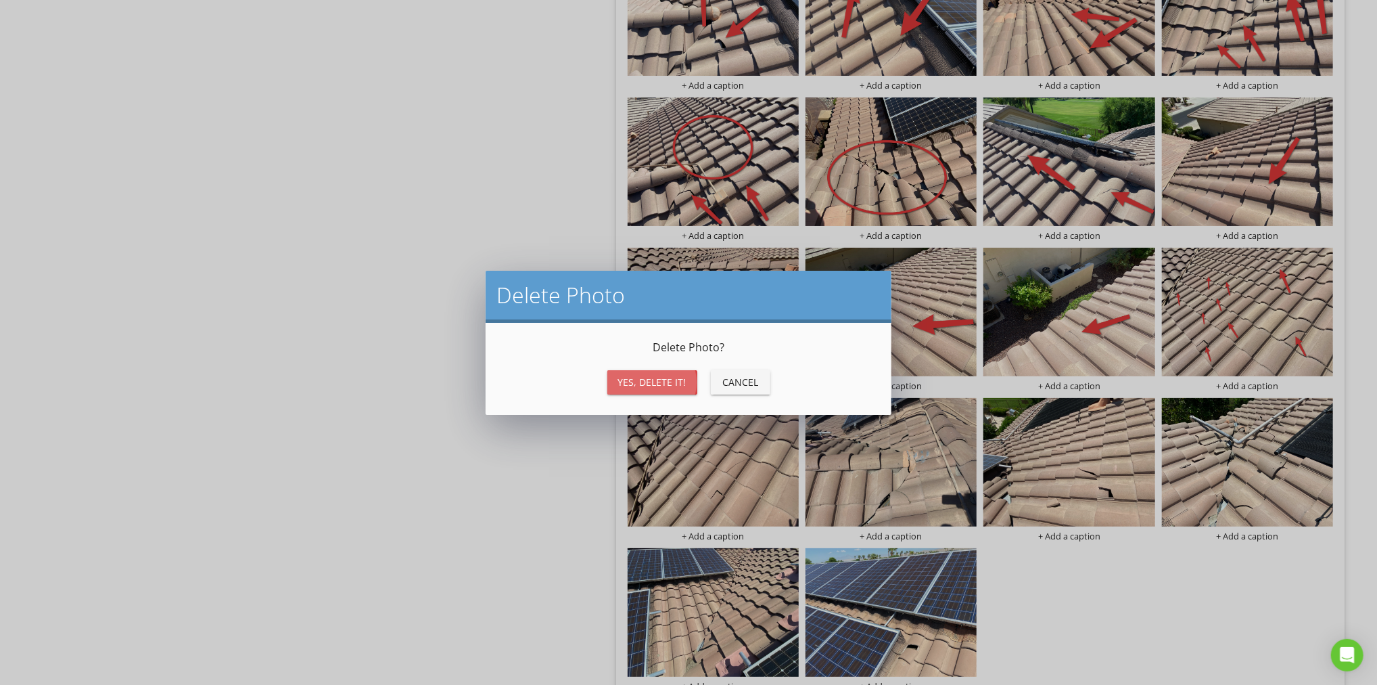
click at [668, 383] on div "Yes, Delete it!" at bounding box center [652, 382] width 68 height 14
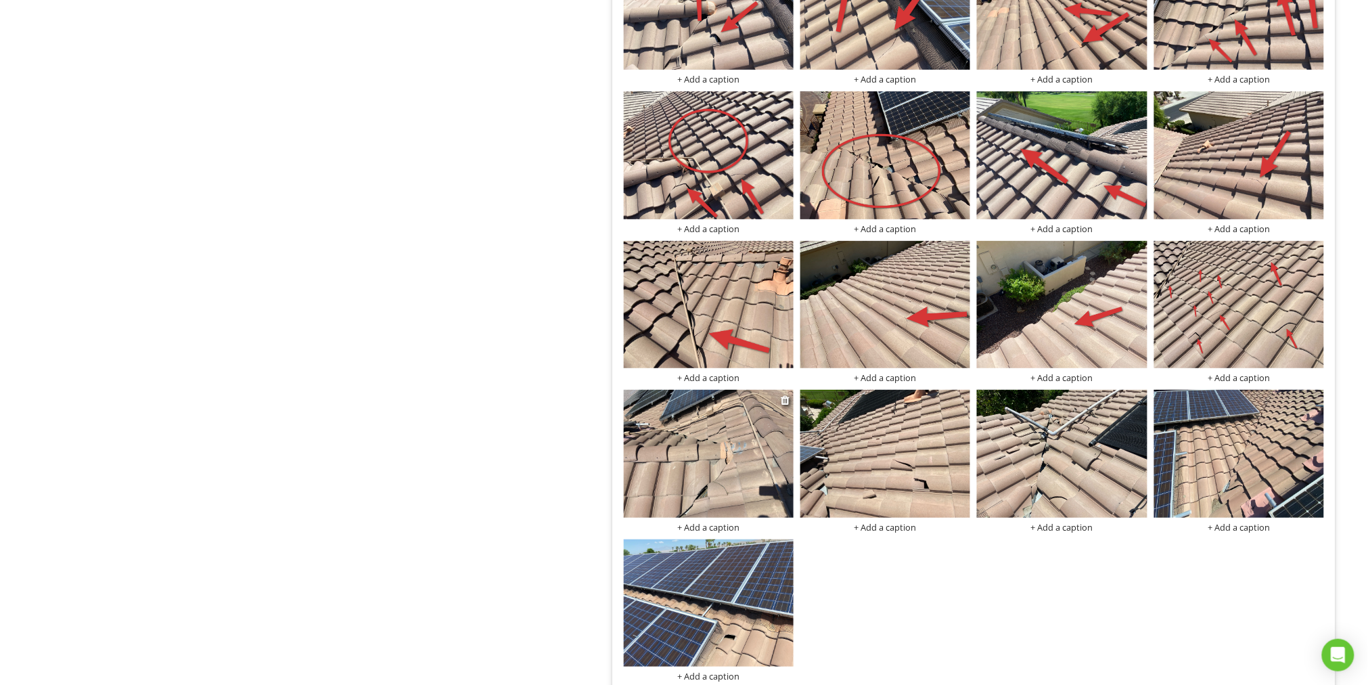
click at [736, 465] on img at bounding box center [709, 454] width 170 height 128
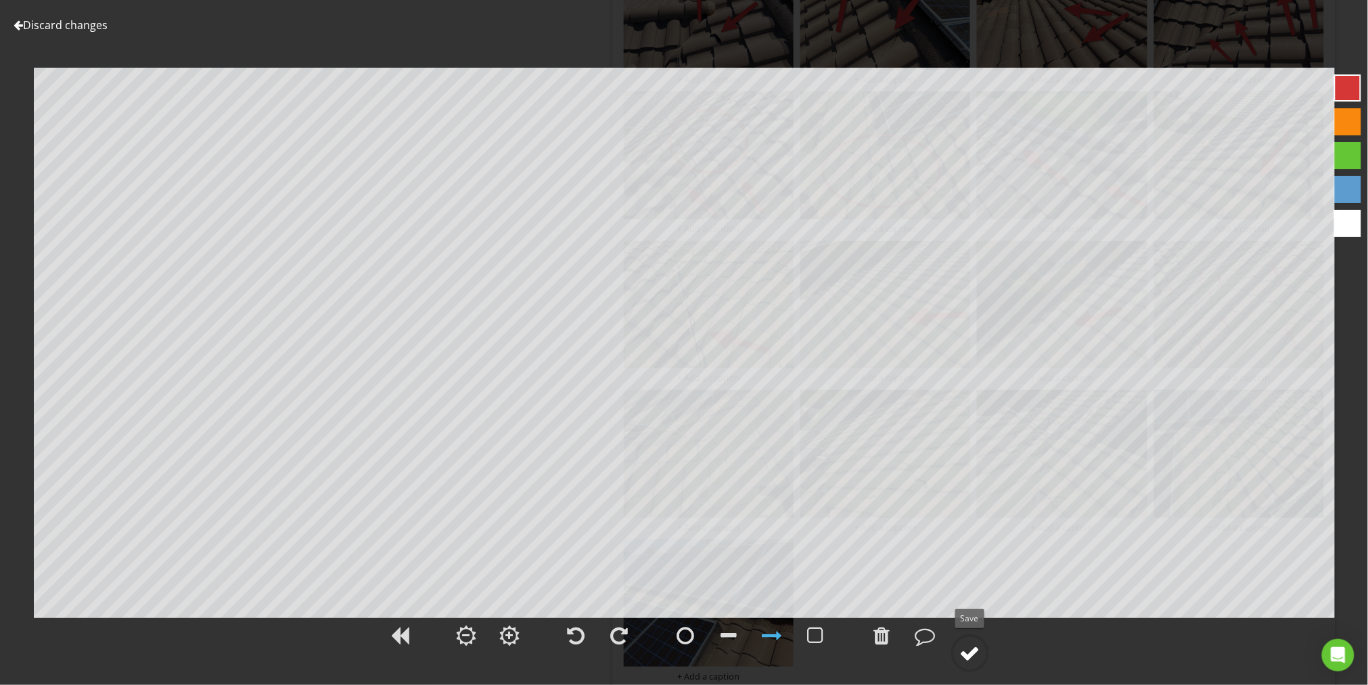
click at [978, 652] on div at bounding box center [970, 653] width 20 height 20
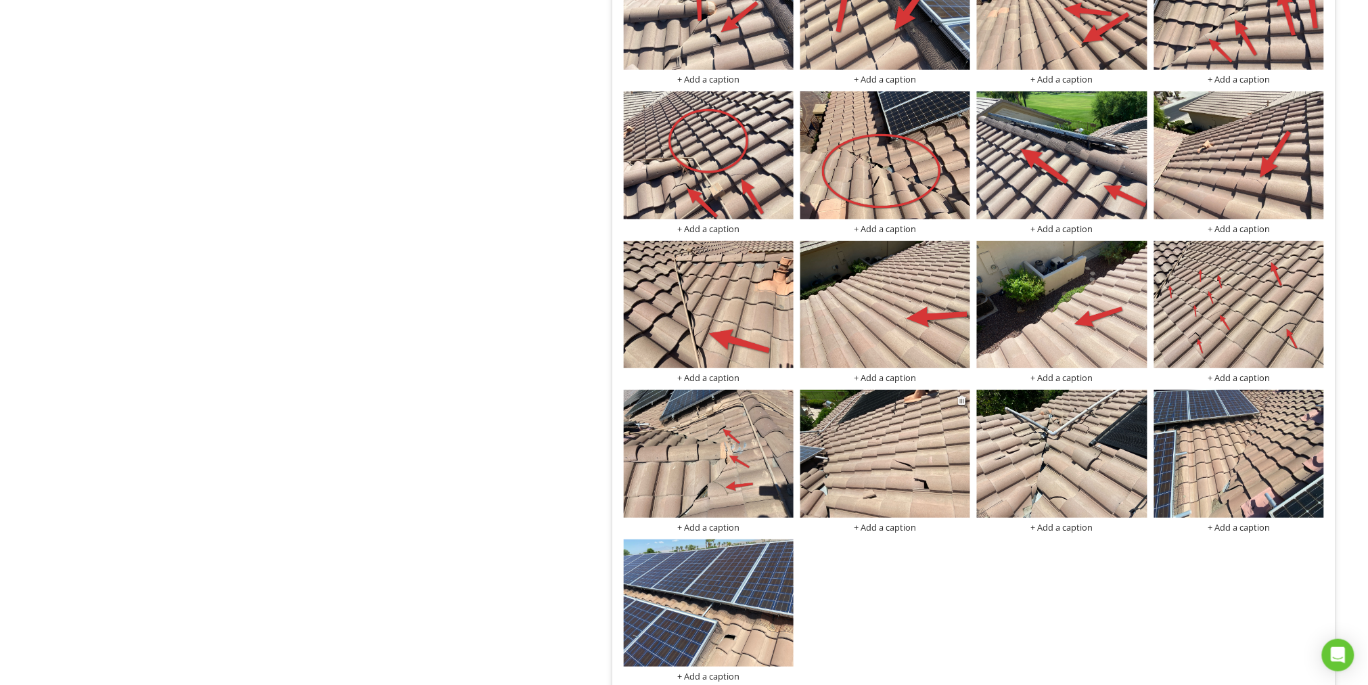
click at [931, 439] on img at bounding box center [885, 454] width 170 height 128
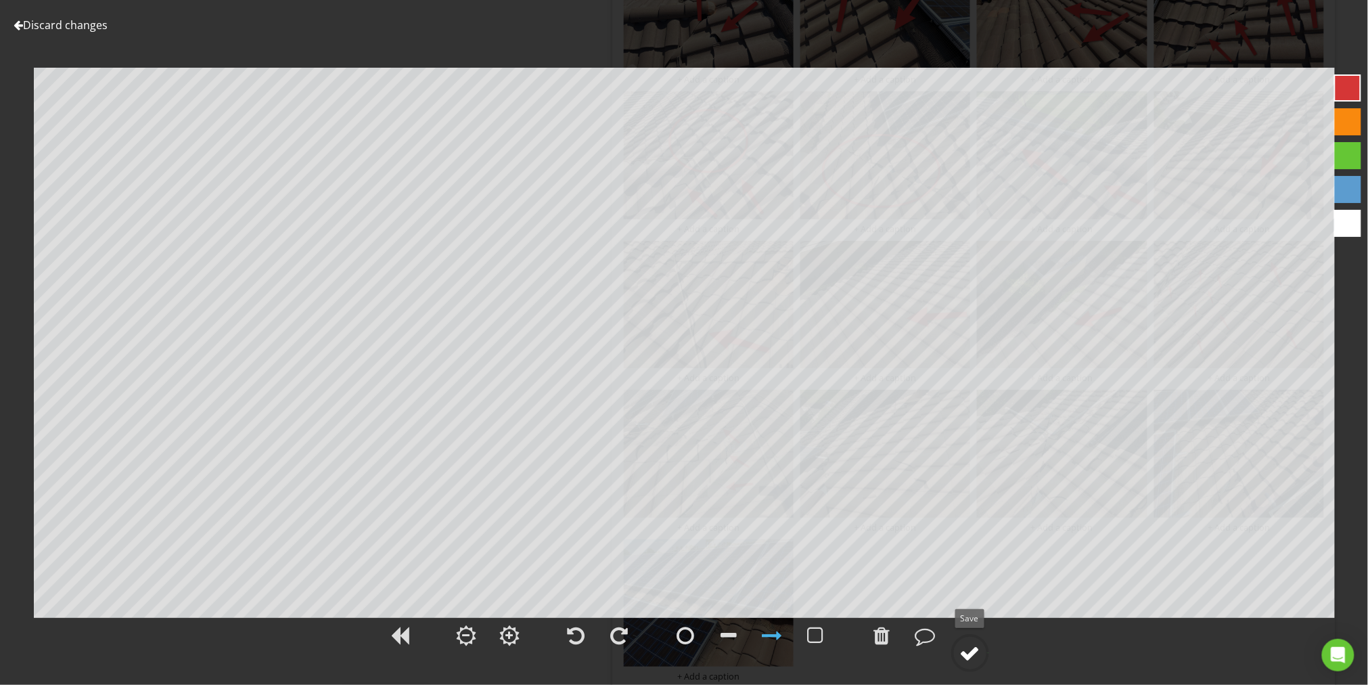
click at [972, 653] on div at bounding box center [970, 653] width 20 height 20
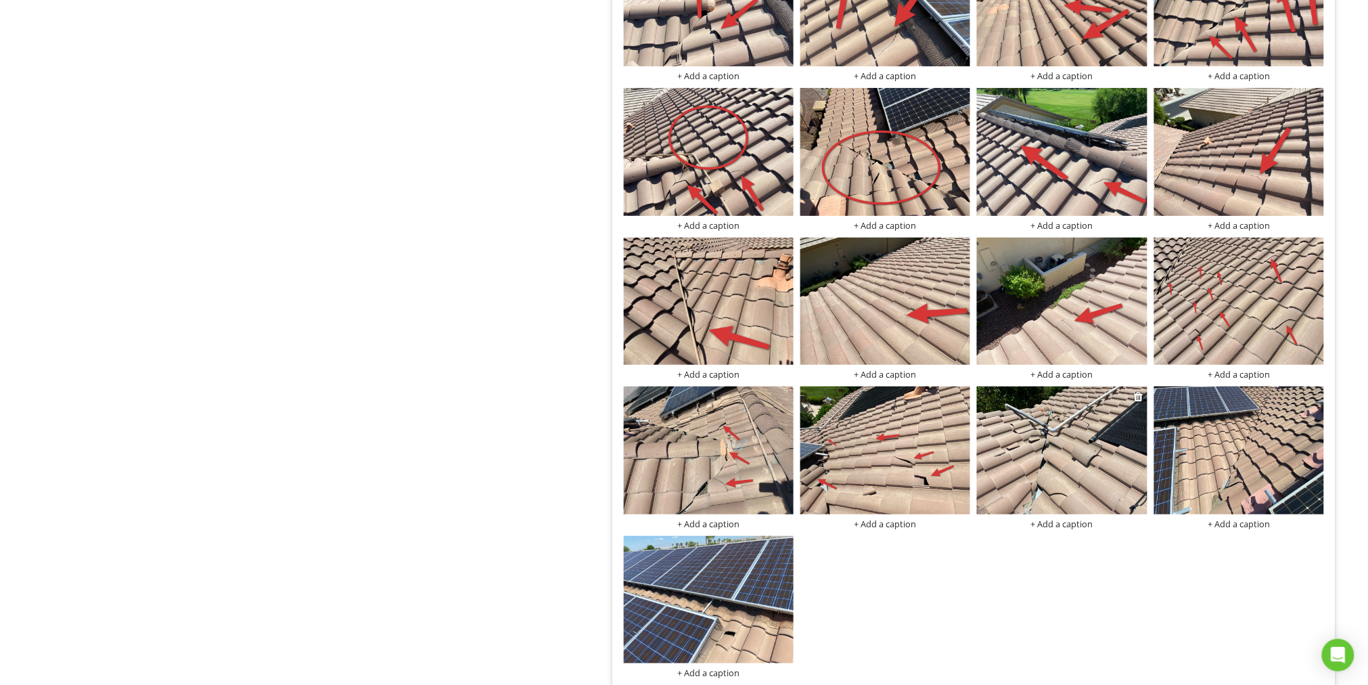
click at [1097, 468] on img at bounding box center [1062, 450] width 170 height 128
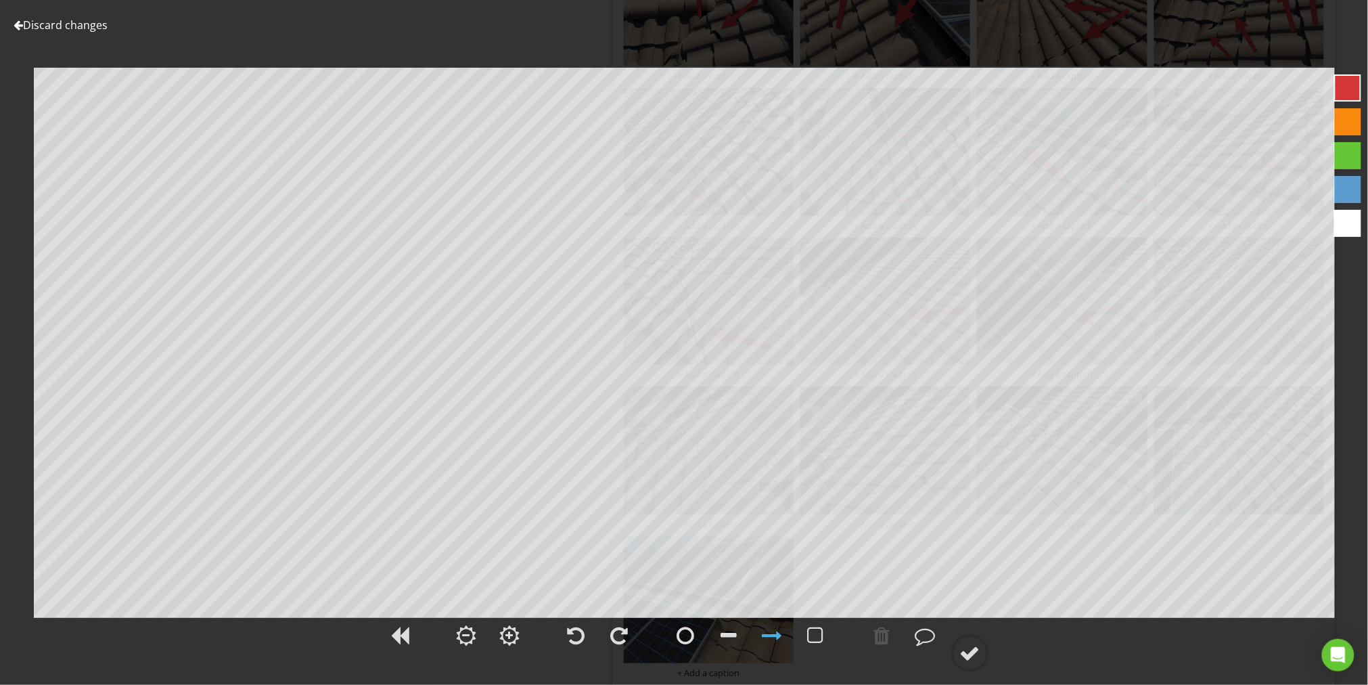
scroll to position [3812, 0]
click at [974, 652] on div at bounding box center [970, 653] width 20 height 20
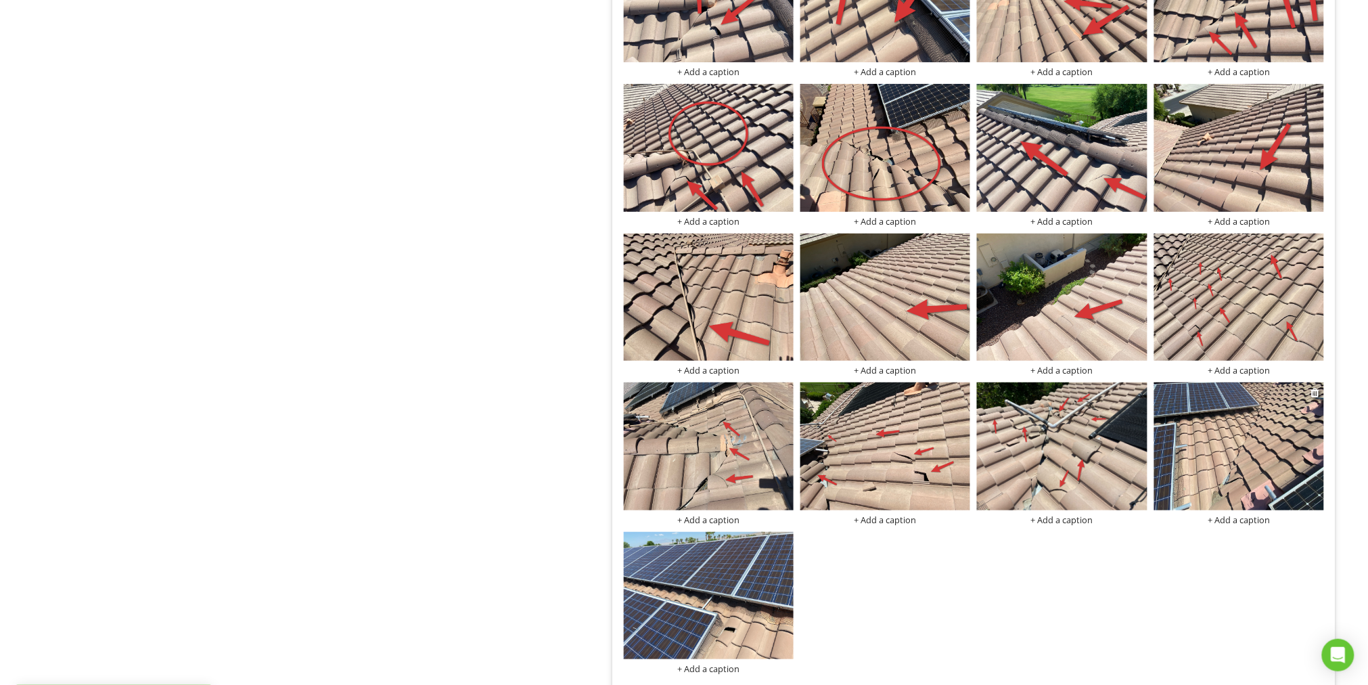
click at [1242, 463] on img at bounding box center [1239, 446] width 170 height 128
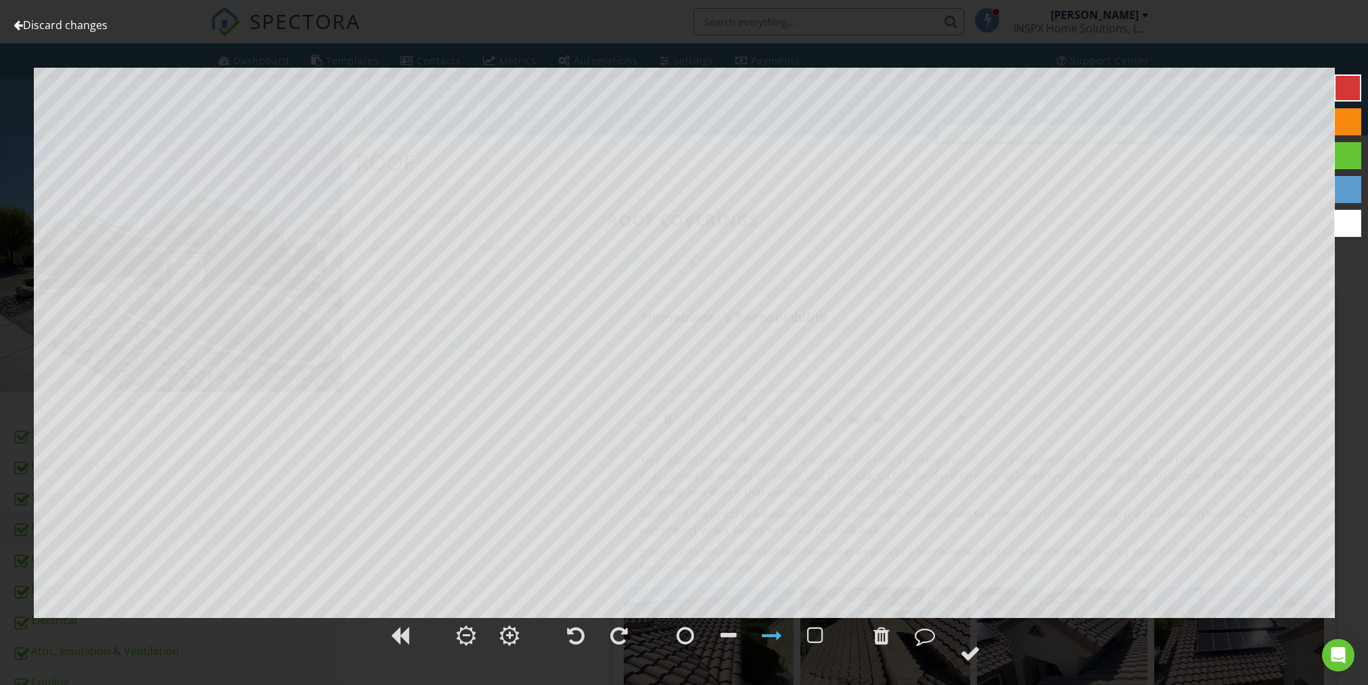
scroll to position [3812, 0]
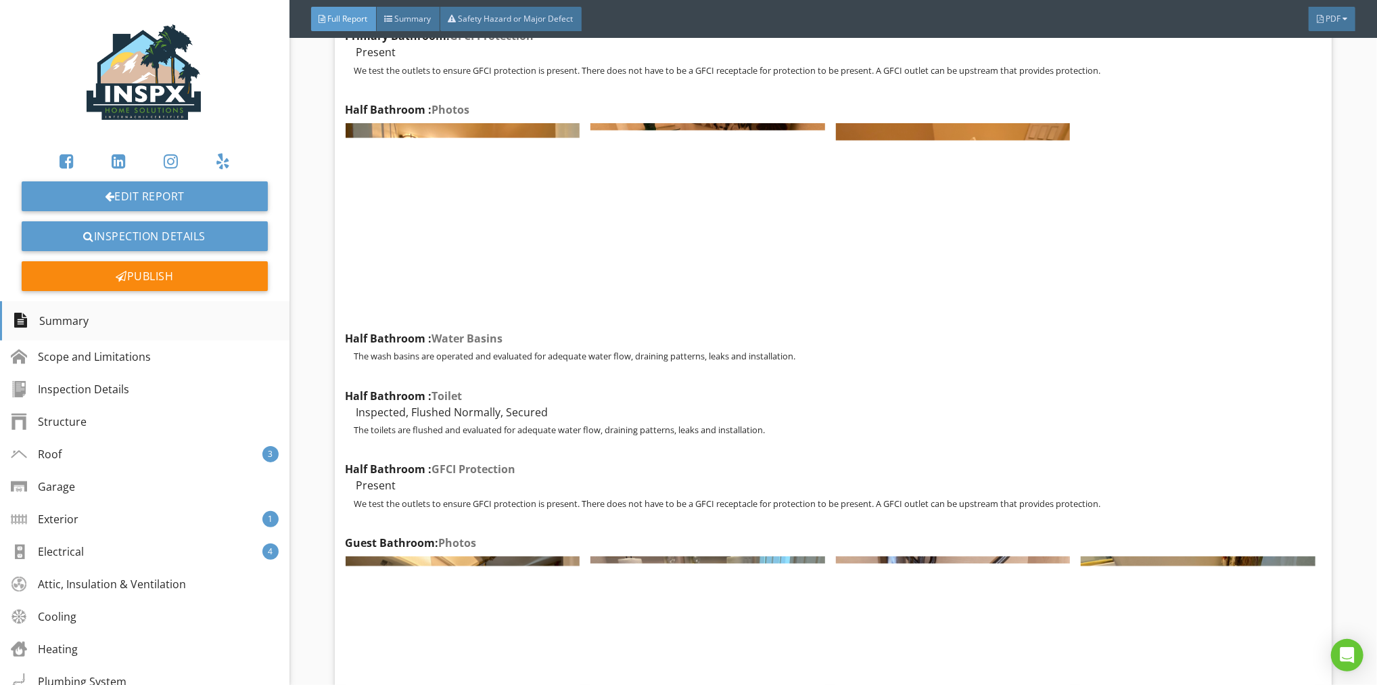
scroll to position [21223, 0]
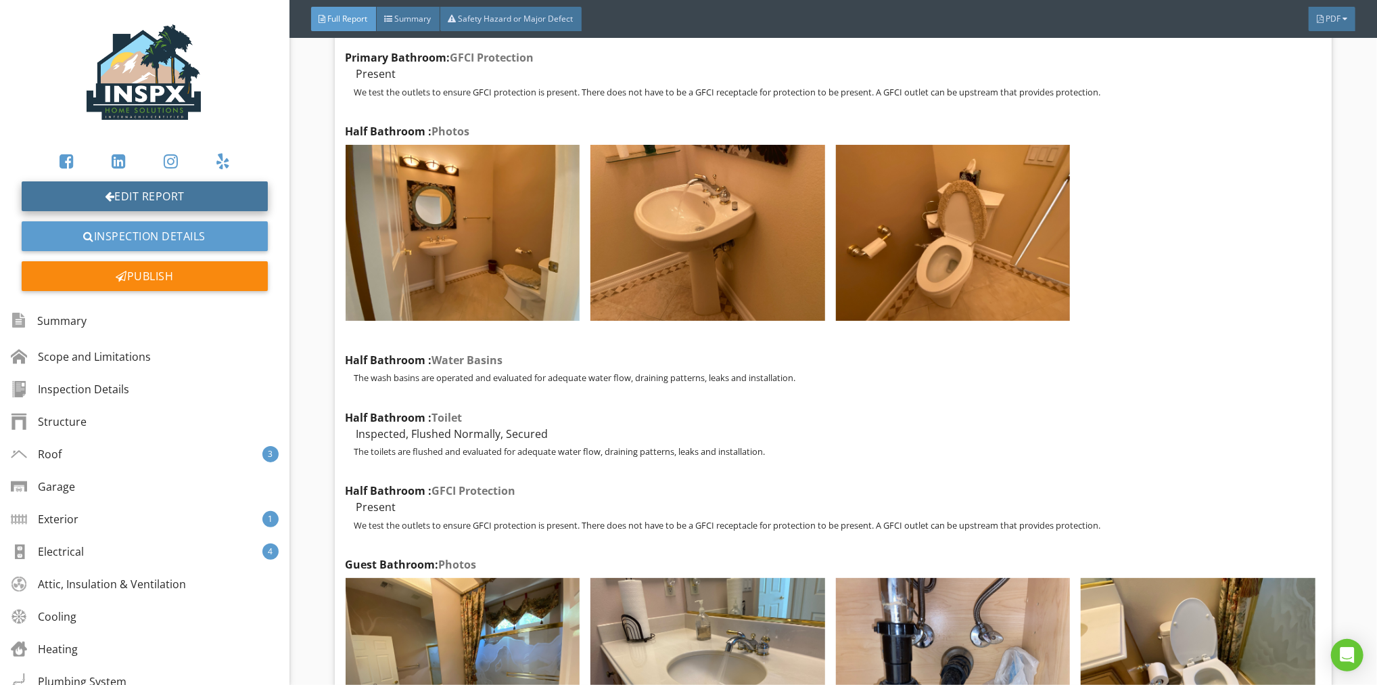
click at [182, 189] on link "Edit Report" at bounding box center [145, 196] width 246 height 30
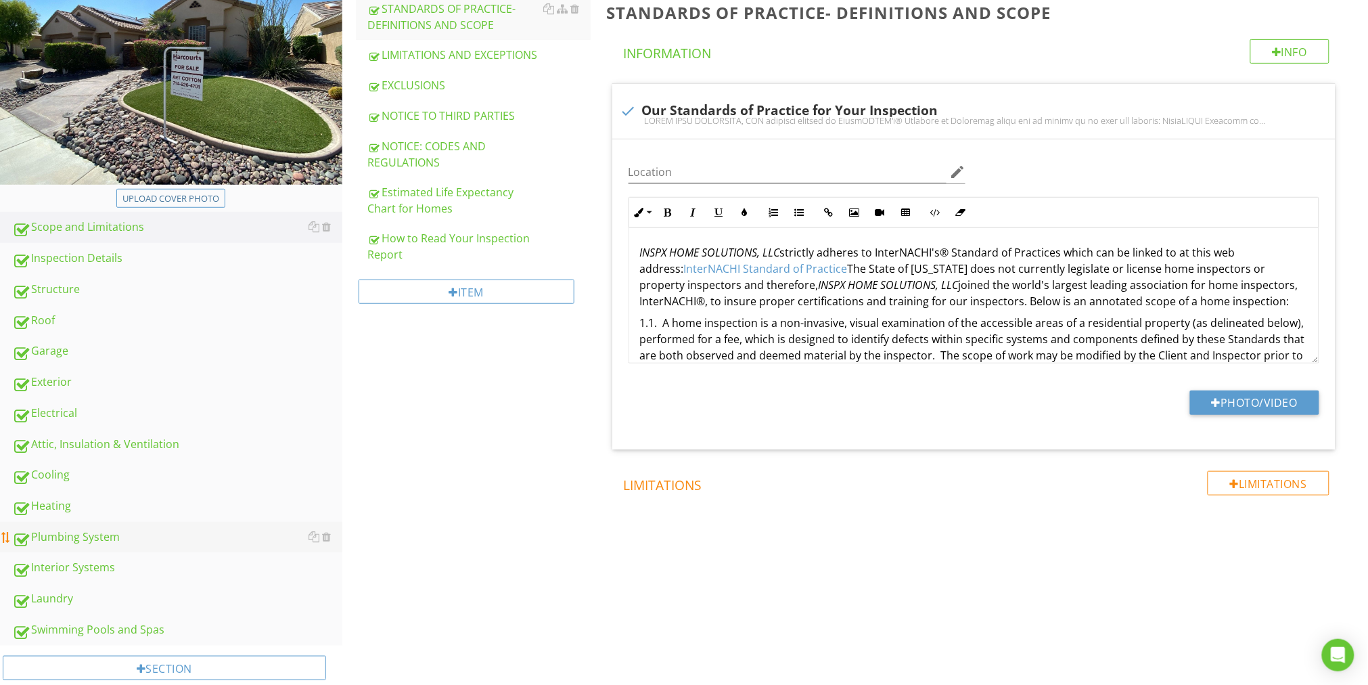
scroll to position [237, 0]
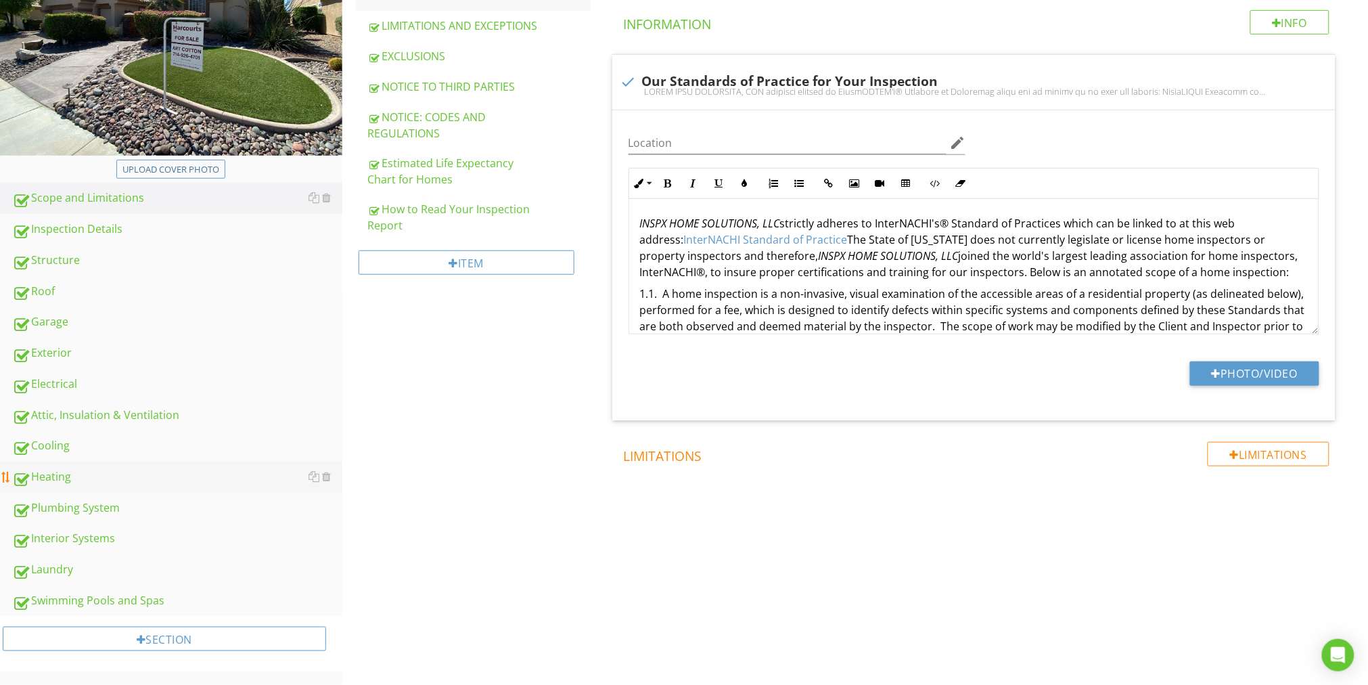
click at [79, 476] on div "Heating" at bounding box center [177, 477] width 330 height 18
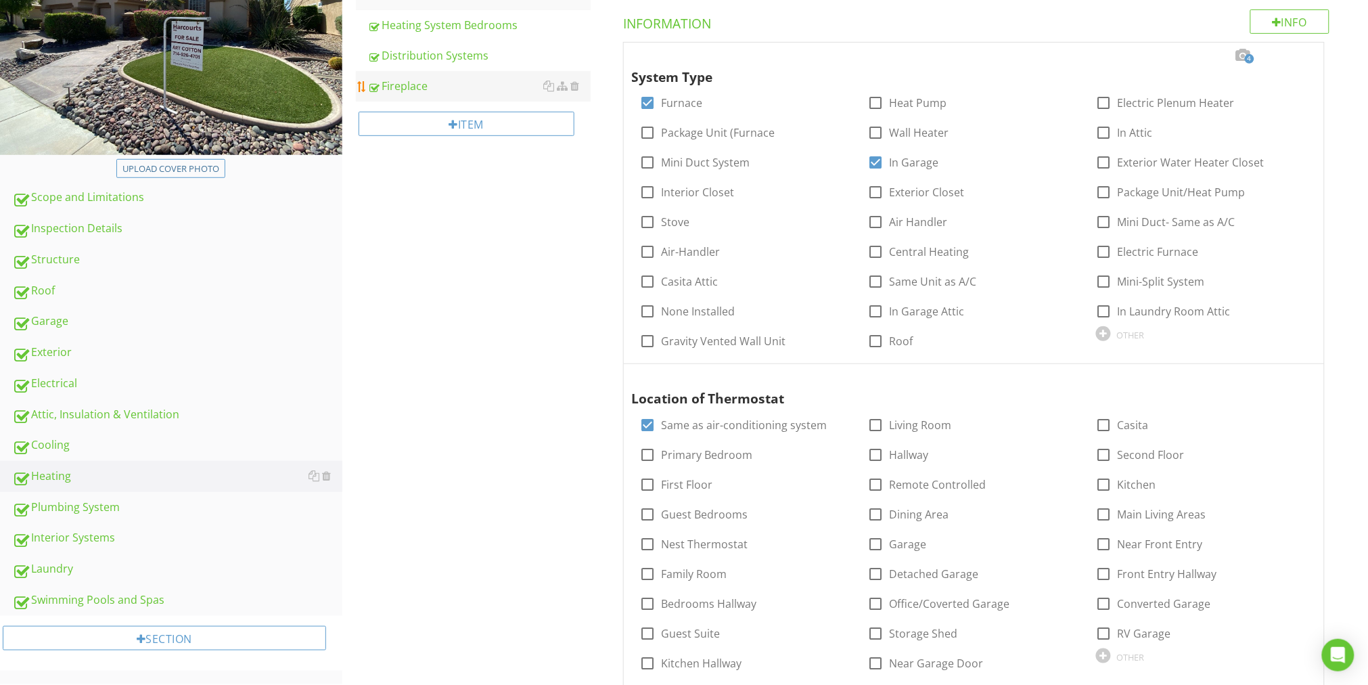
click at [423, 87] on div "Fireplace" at bounding box center [479, 86] width 223 height 16
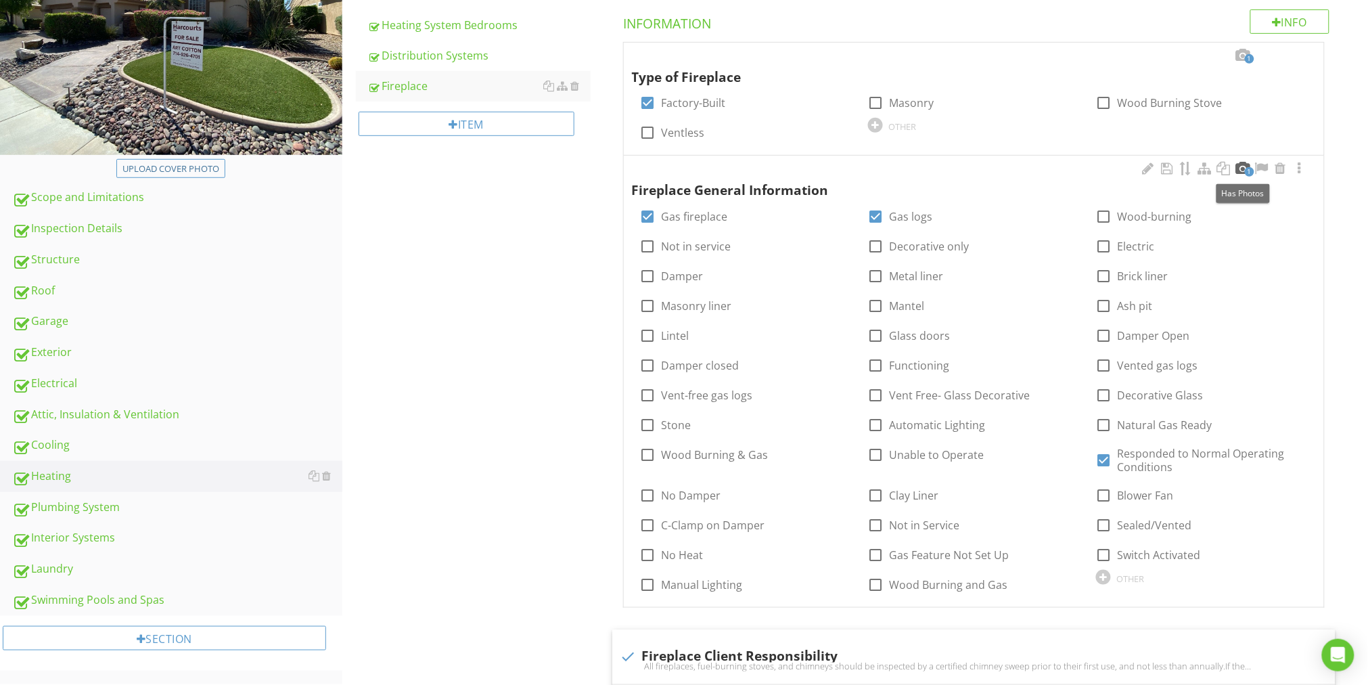
click at [1243, 173] on div "1" at bounding box center [1242, 169] width 16 height 16
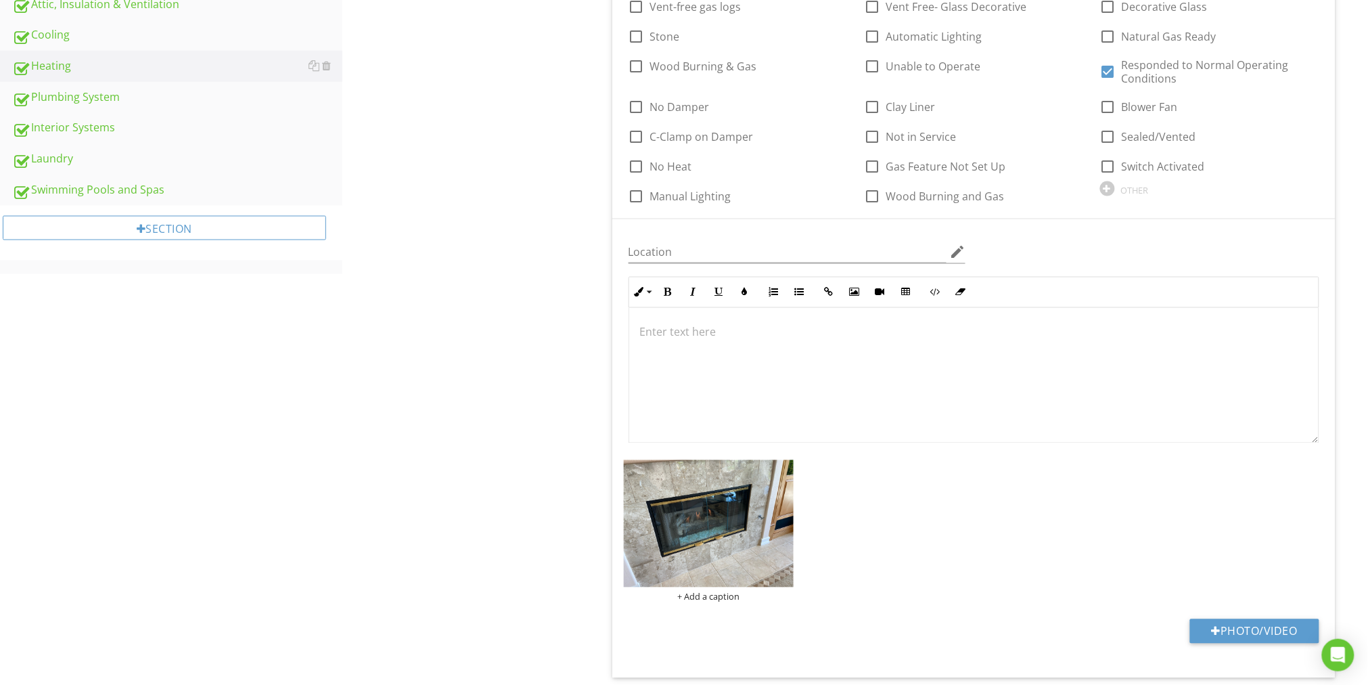
scroll to position [742, 0]
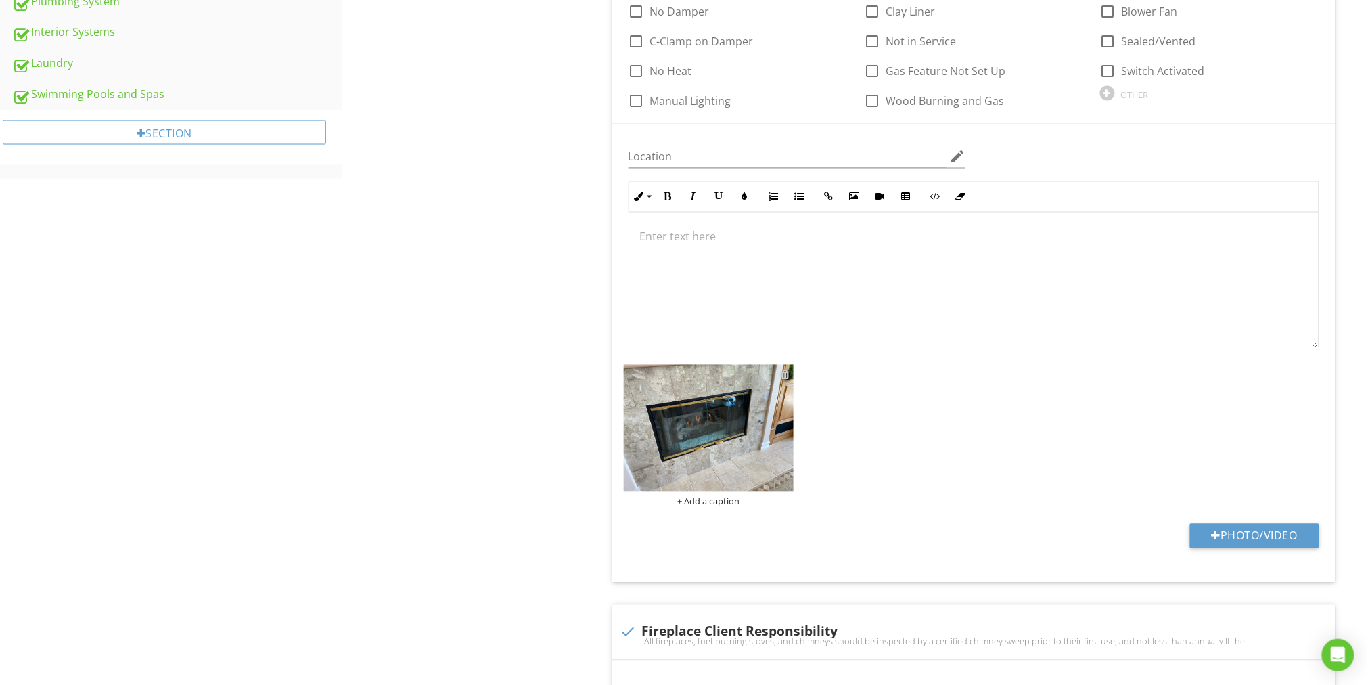
click at [789, 375] on div at bounding box center [785, 374] width 9 height 11
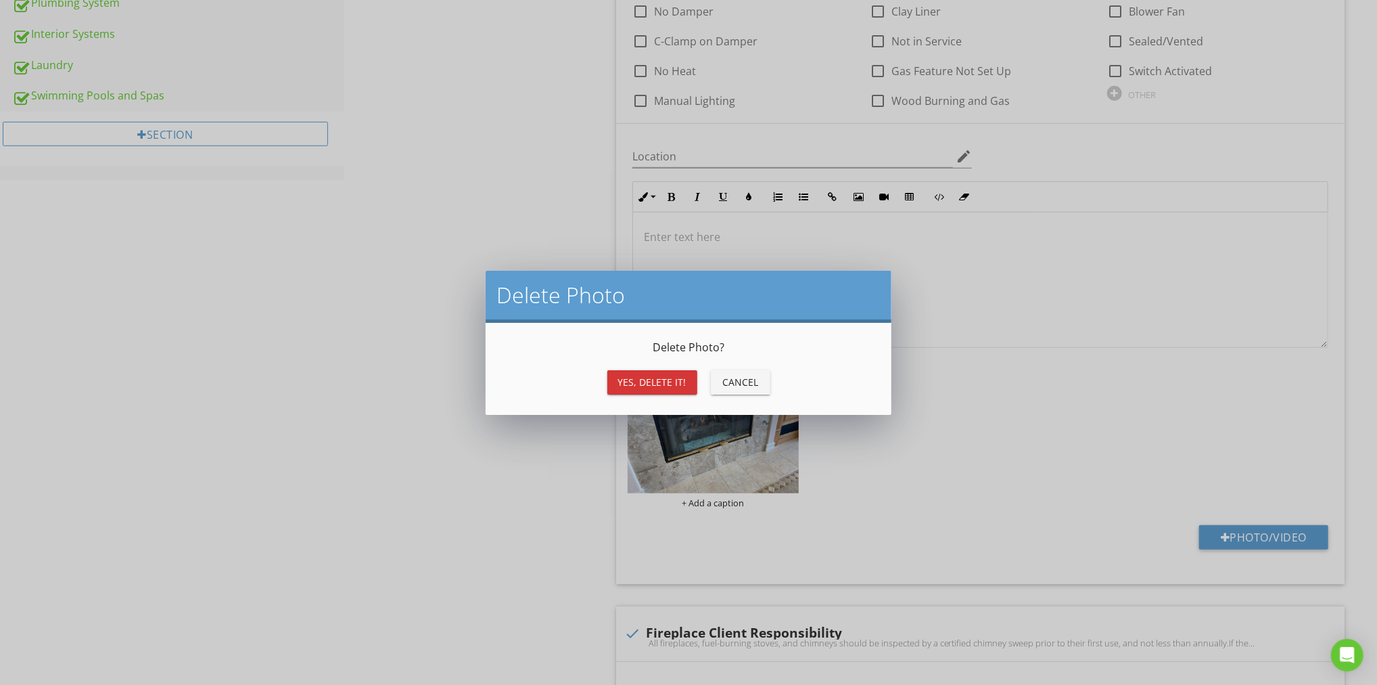
click at [666, 384] on div "Yes, Delete it!" at bounding box center [652, 382] width 68 height 14
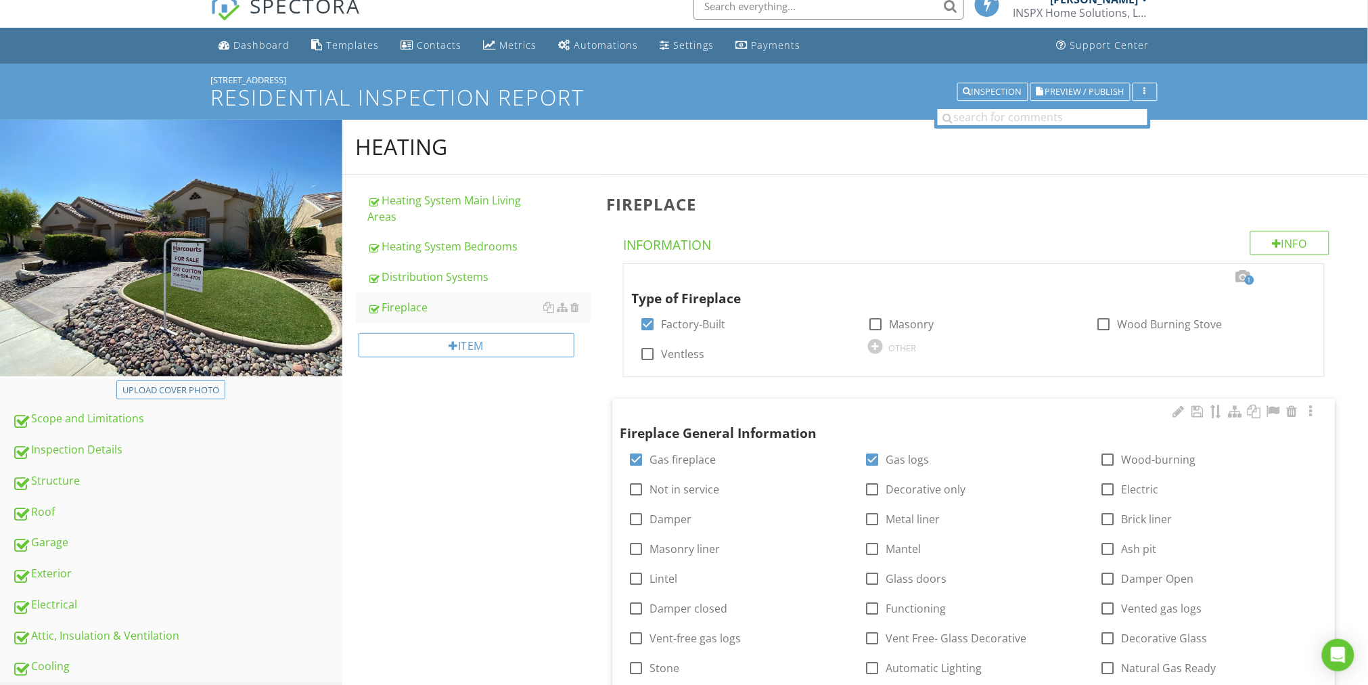
scroll to position [14, 0]
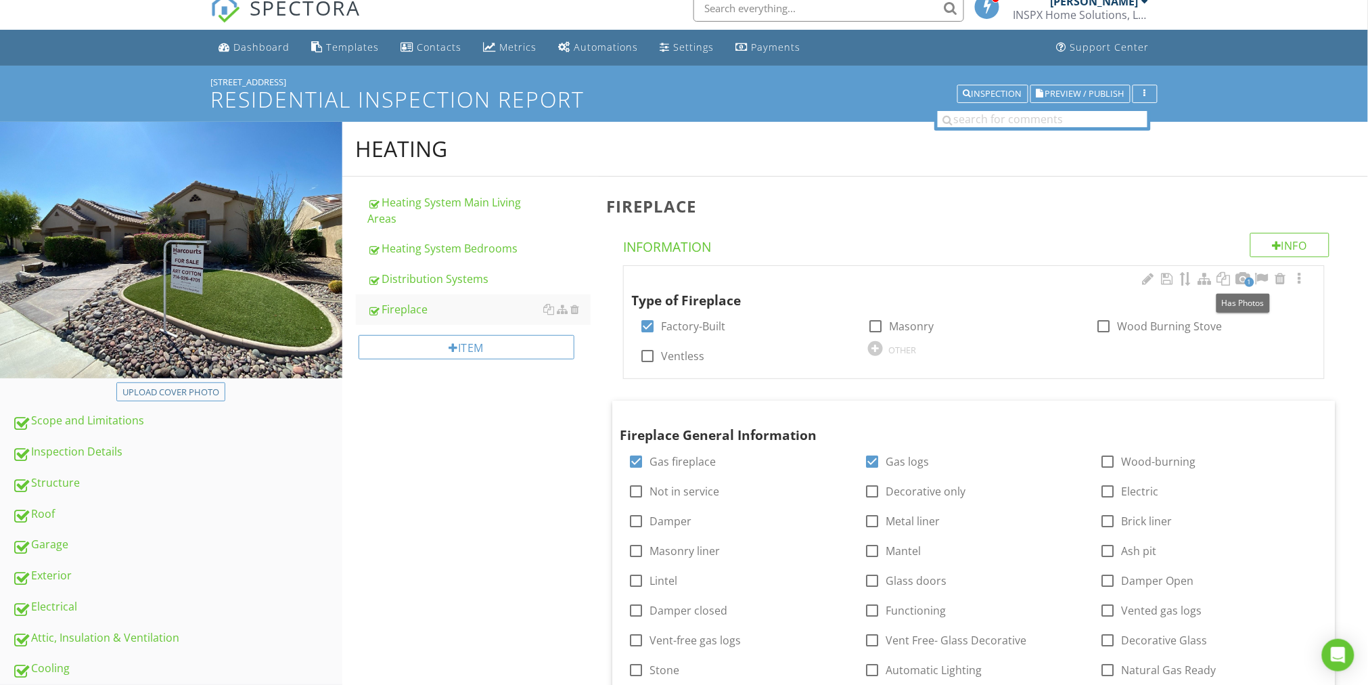
click at [1249, 277] on span "1" at bounding box center [1249, 281] width 9 height 9
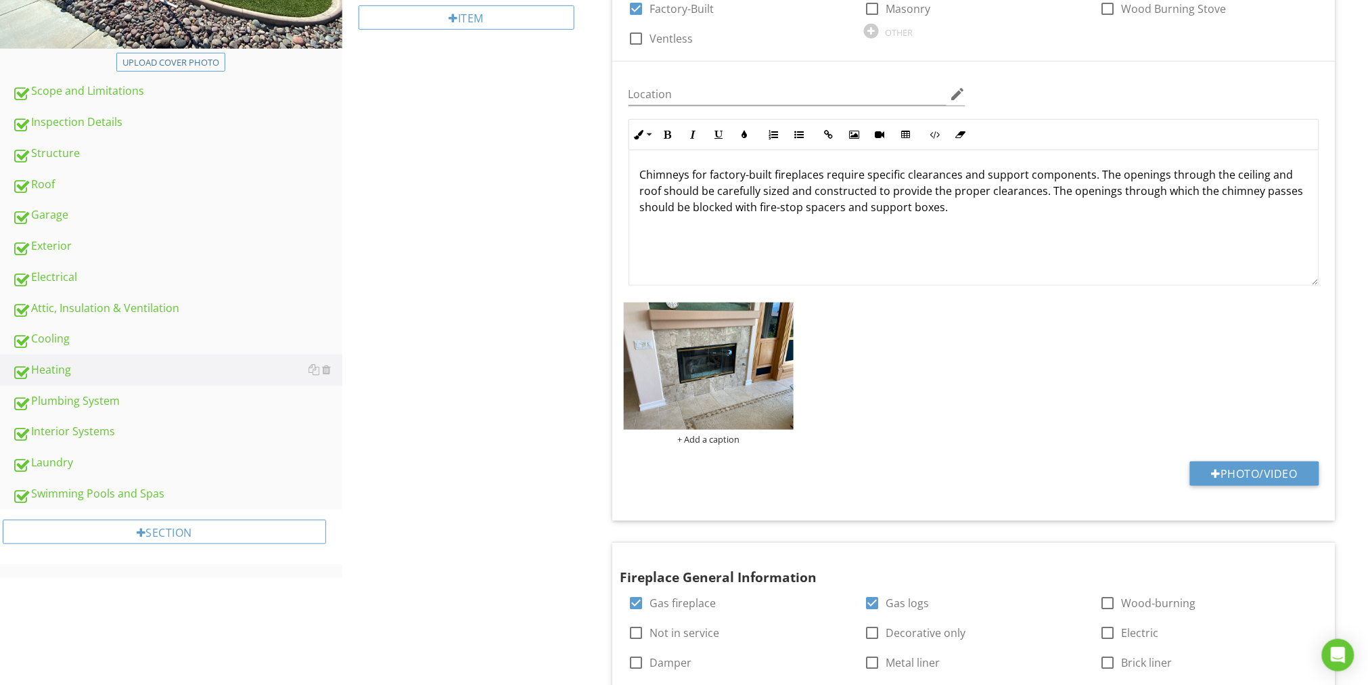
scroll to position [445, 0]
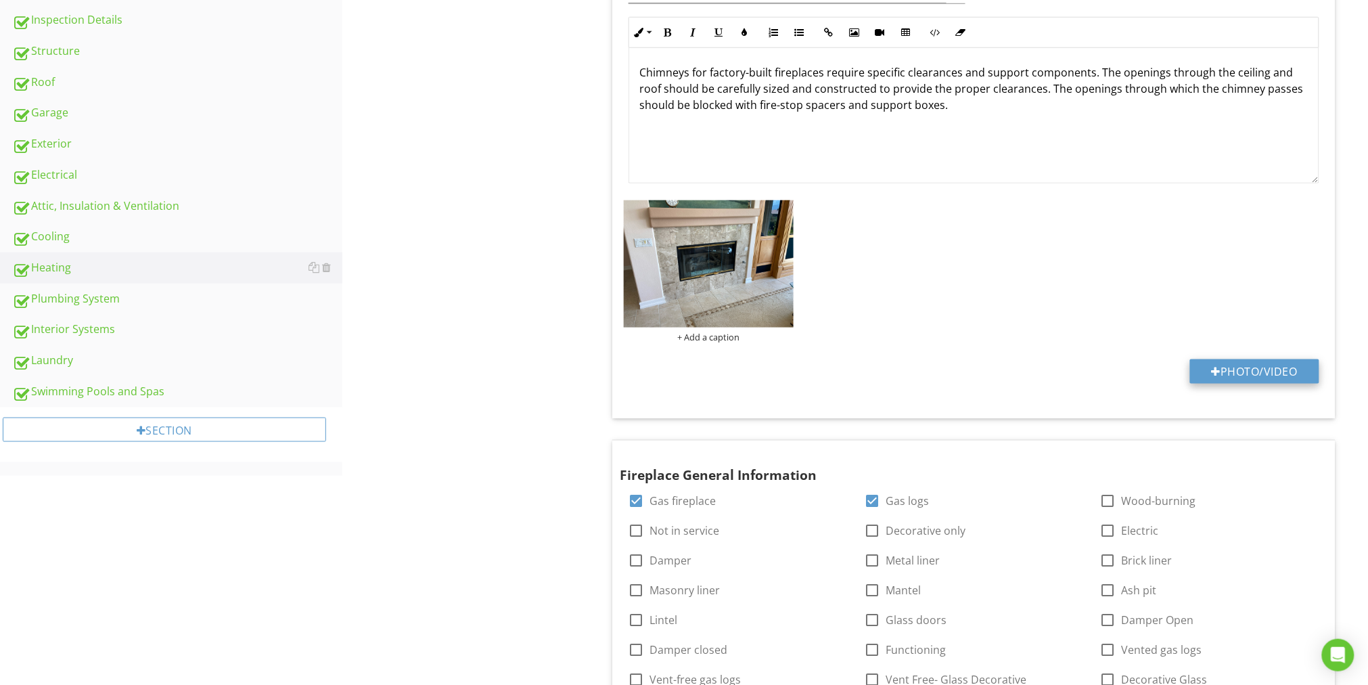
click at [1241, 367] on button "Photo/Video" at bounding box center [1254, 371] width 129 height 24
type input "C:\fakepath\photo - 2025-08-27T170121.124.jpg"
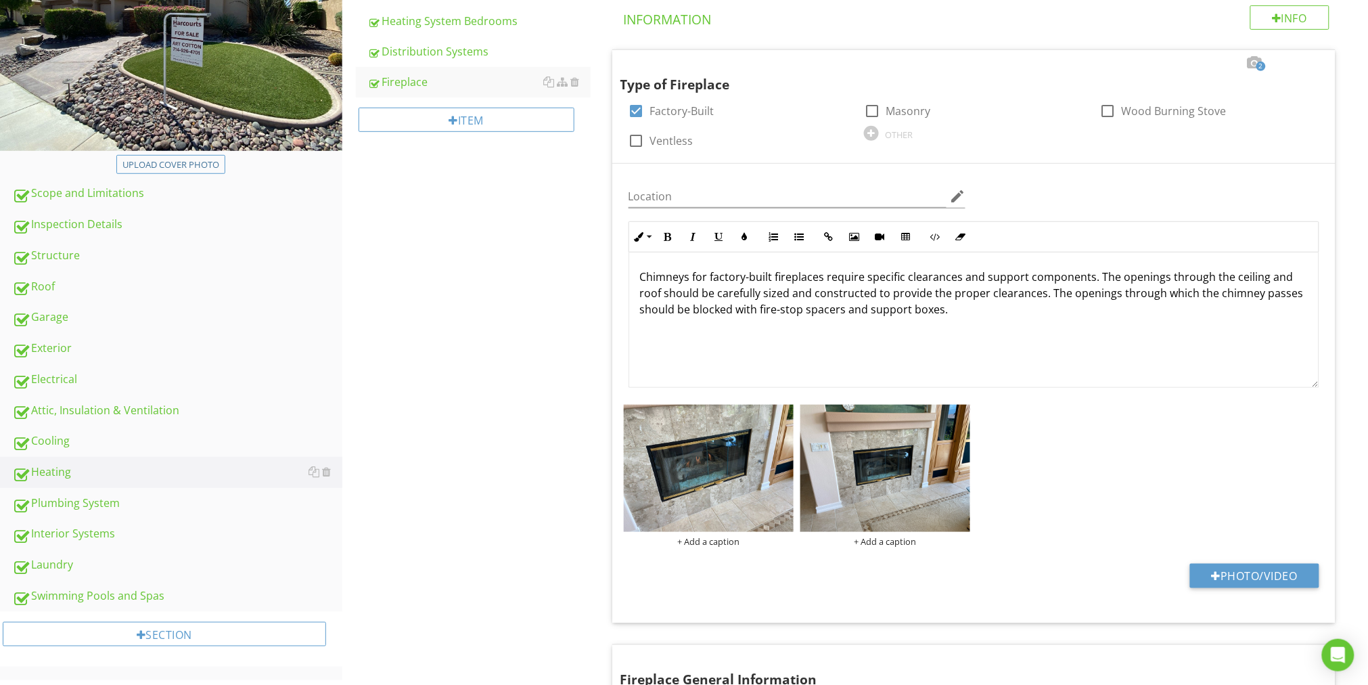
scroll to position [0, 0]
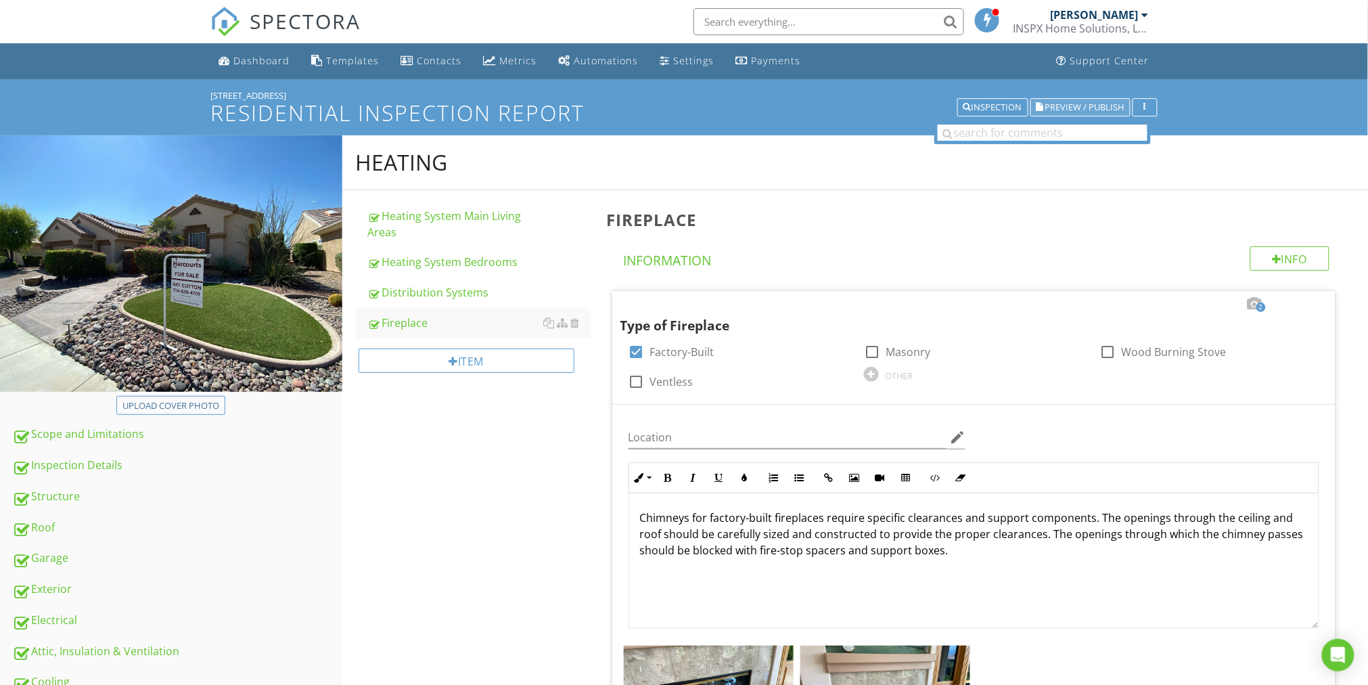
click at [1086, 106] on span "Preview / Publish" at bounding box center [1084, 107] width 79 height 9
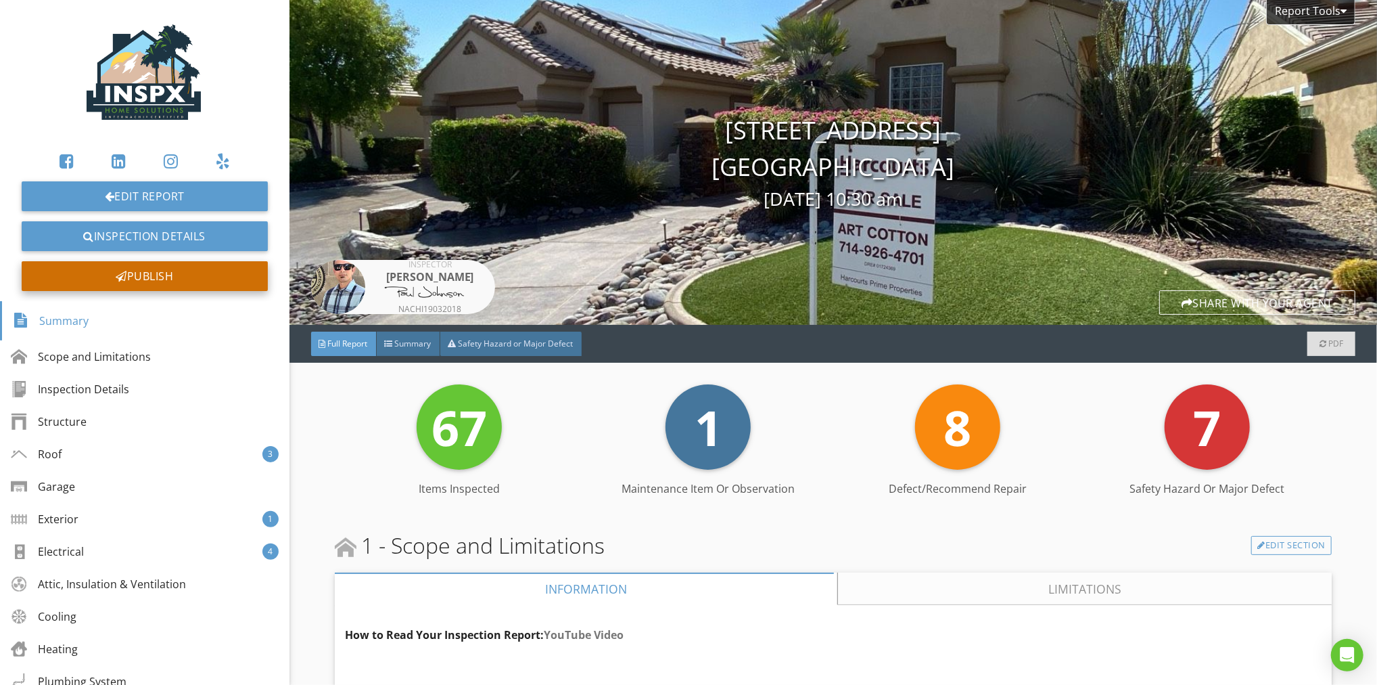
click at [188, 274] on div "Publish" at bounding box center [145, 276] width 246 height 30
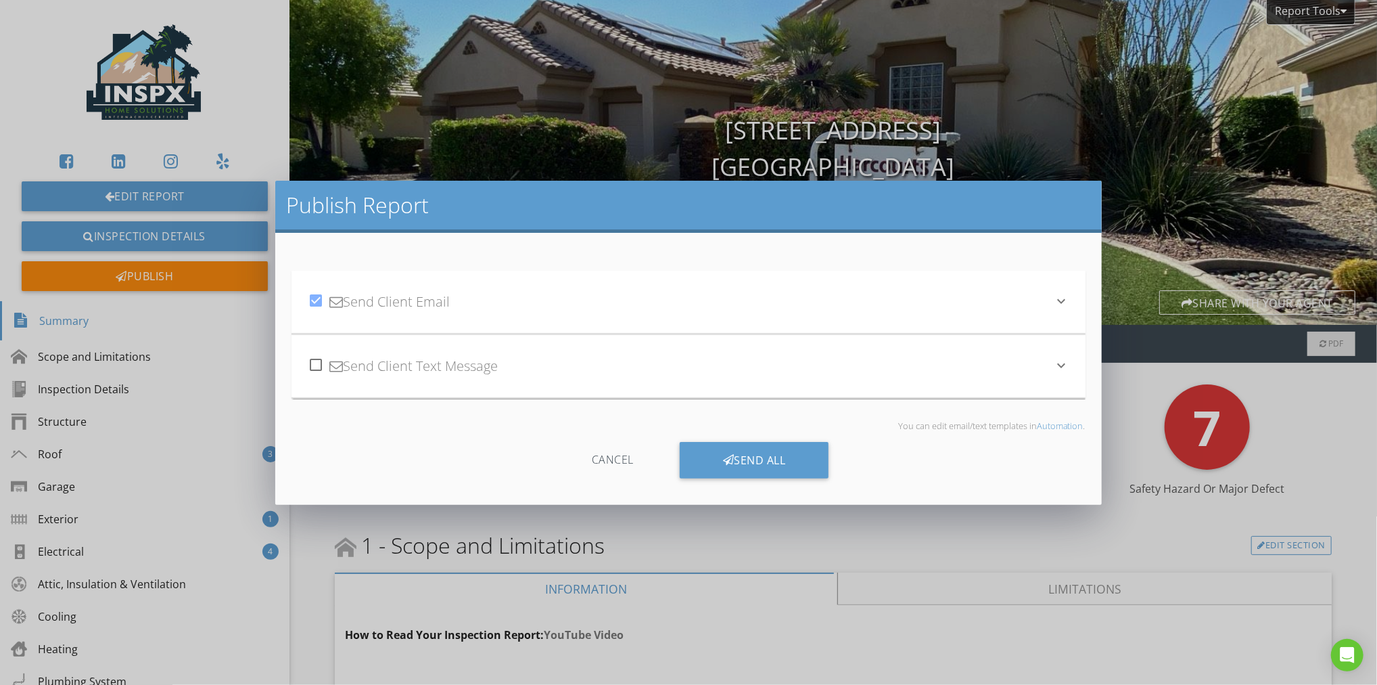
click at [319, 370] on div at bounding box center [315, 364] width 23 height 23
checkbox input "true"
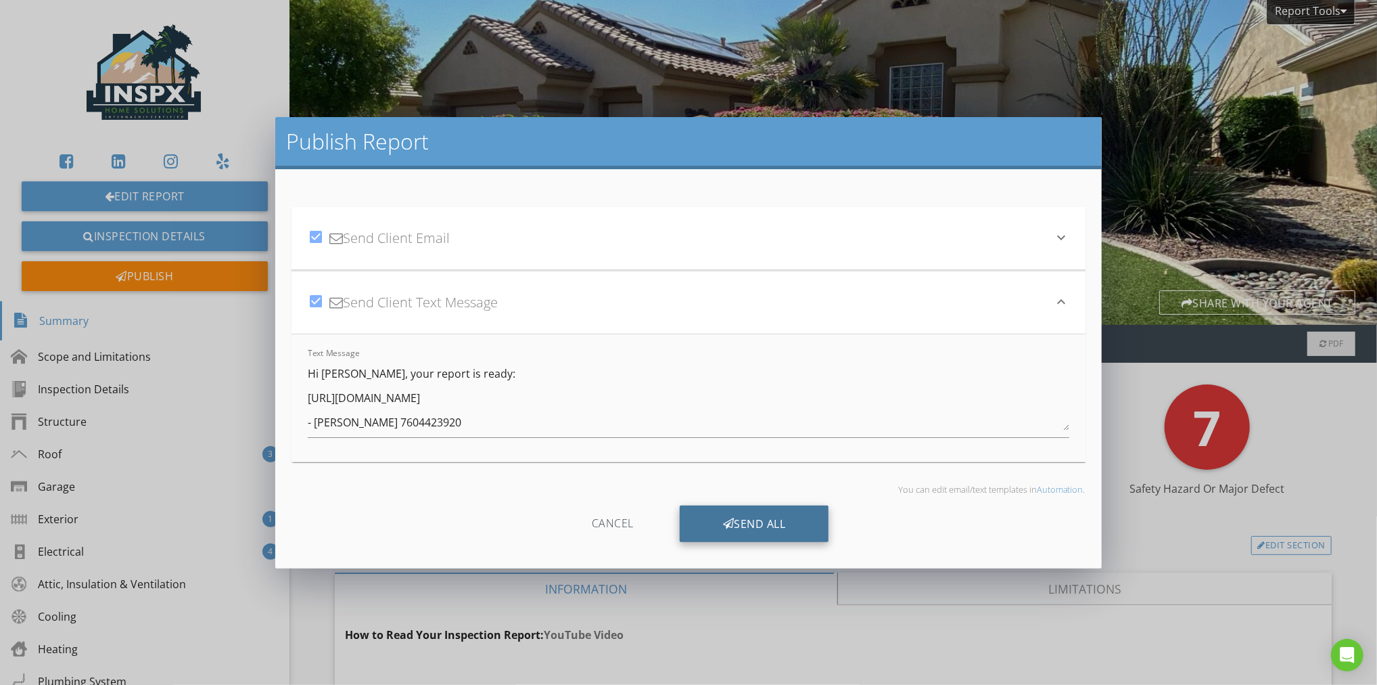
click at [741, 522] on div "Send All" at bounding box center [754, 523] width 149 height 37
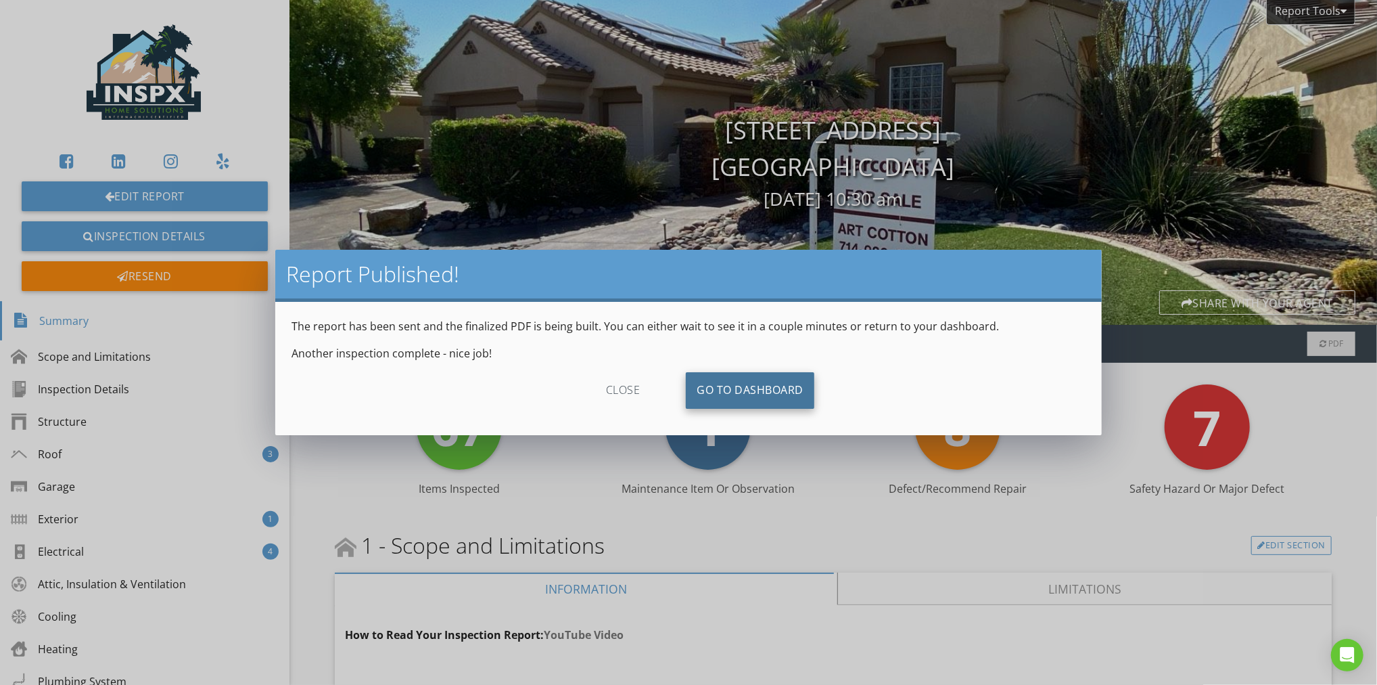
click at [749, 389] on link "Go To Dashboard" at bounding box center [750, 390] width 129 height 37
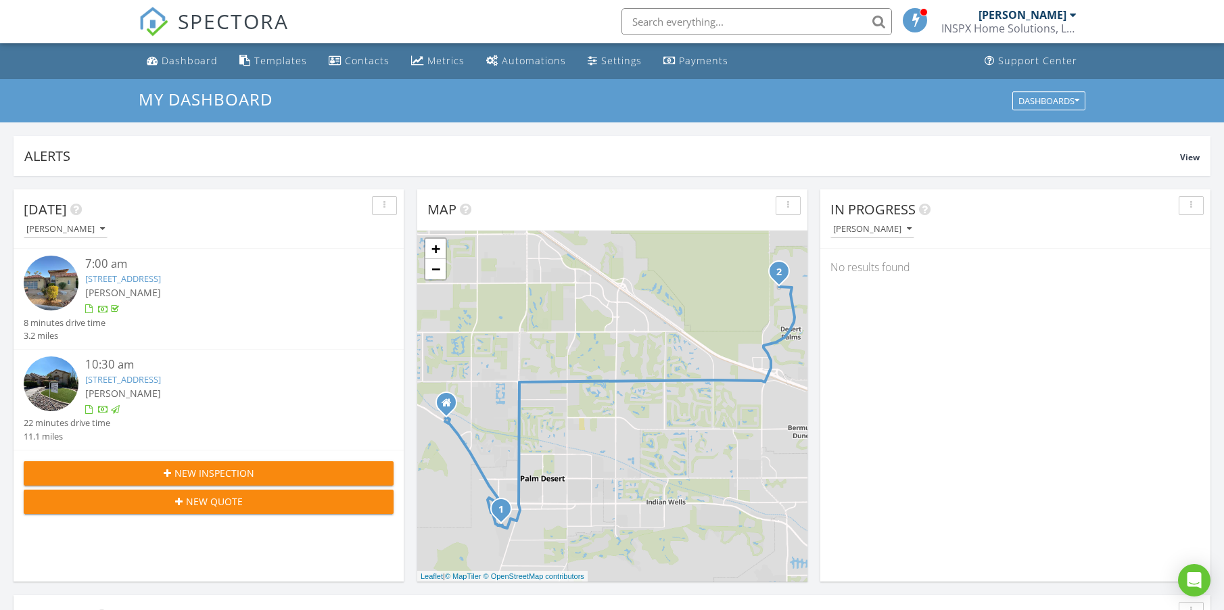
scroll to position [1251, 1244]
